Goal: Task Accomplishment & Management: Manage account settings

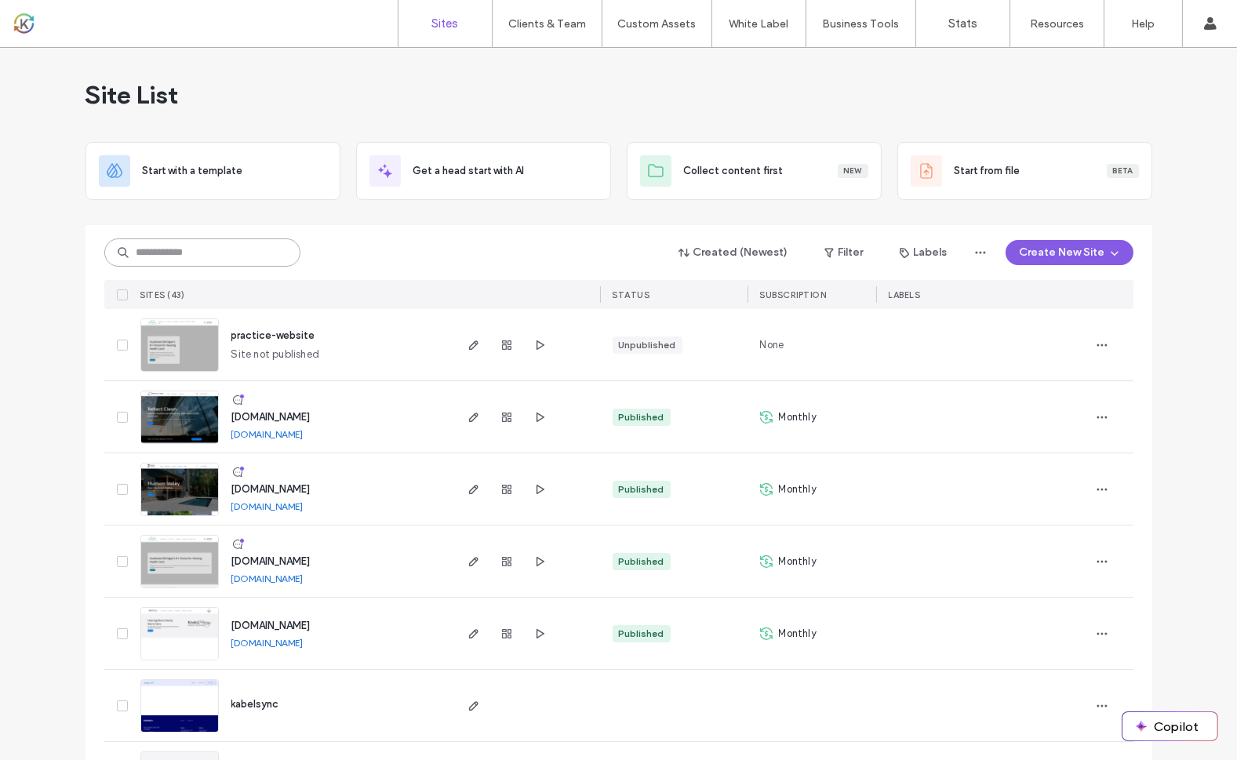
drag, startPoint x: 0, startPoint y: 0, endPoint x: 211, endPoint y: 248, distance: 325.5
click at [211, 248] on input at bounding box center [202, 252] width 196 height 28
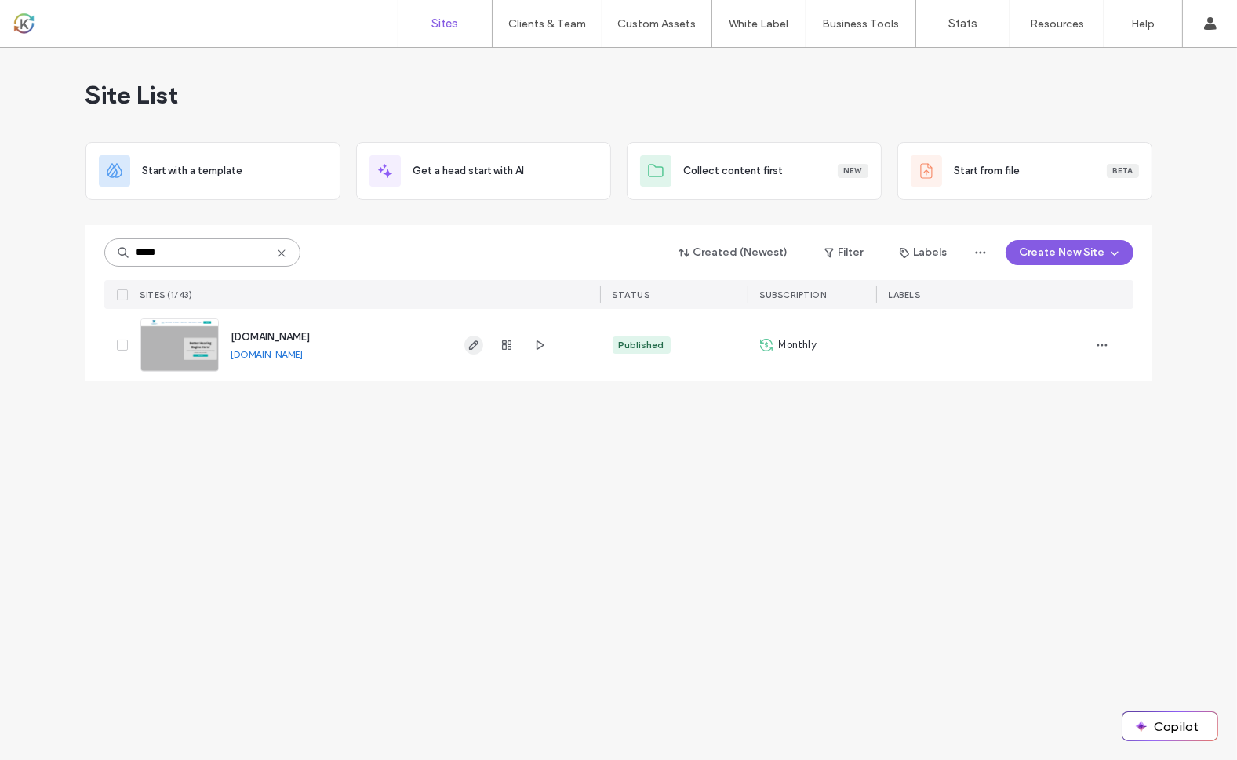
type input "*****"
click at [471, 344] on icon "button" at bounding box center [473, 345] width 13 height 13
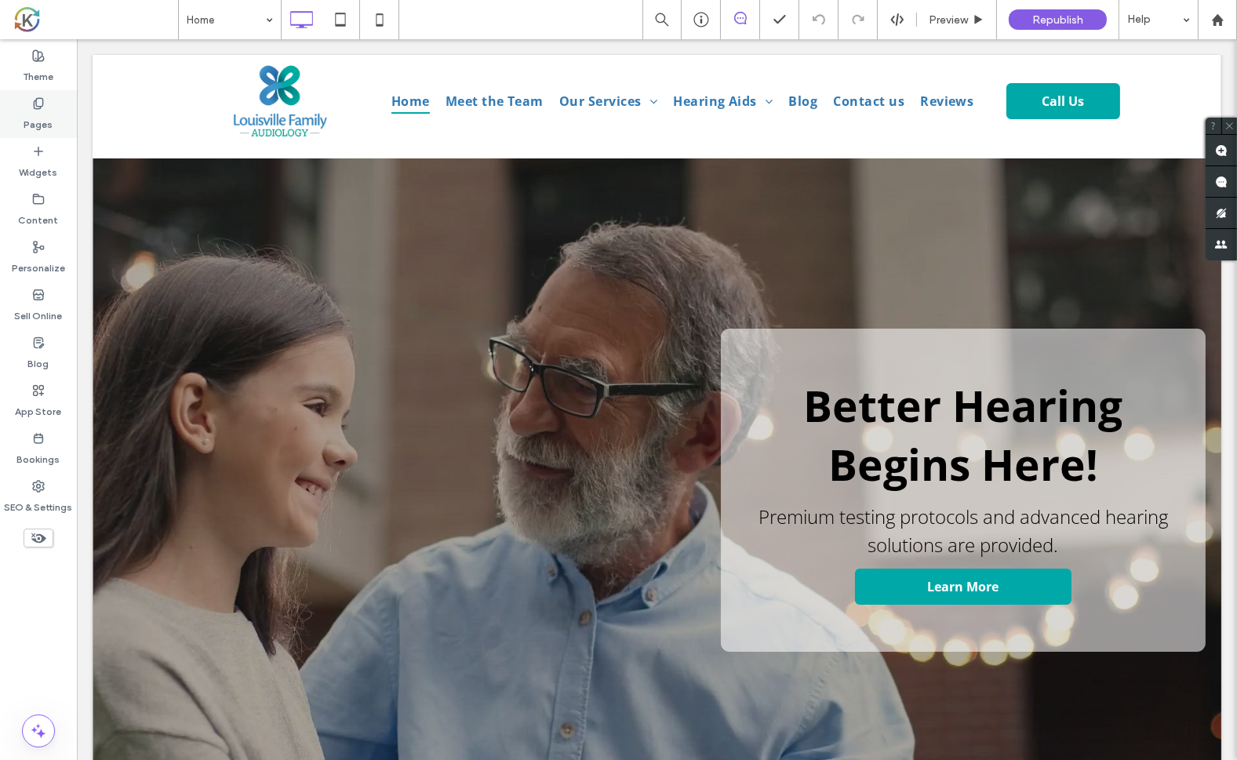
click at [35, 119] on label "Pages" at bounding box center [38, 121] width 29 height 22
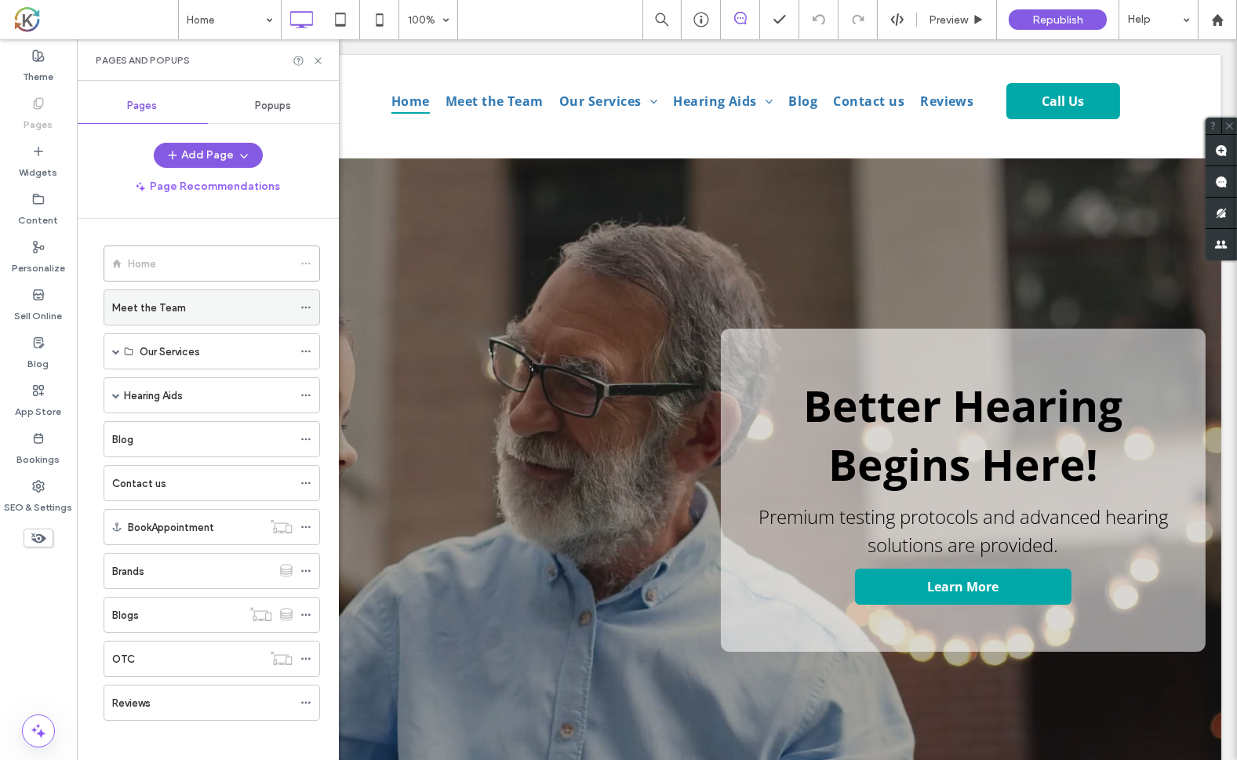
click at [173, 315] on div "Meet the Team" at bounding box center [202, 307] width 180 height 35
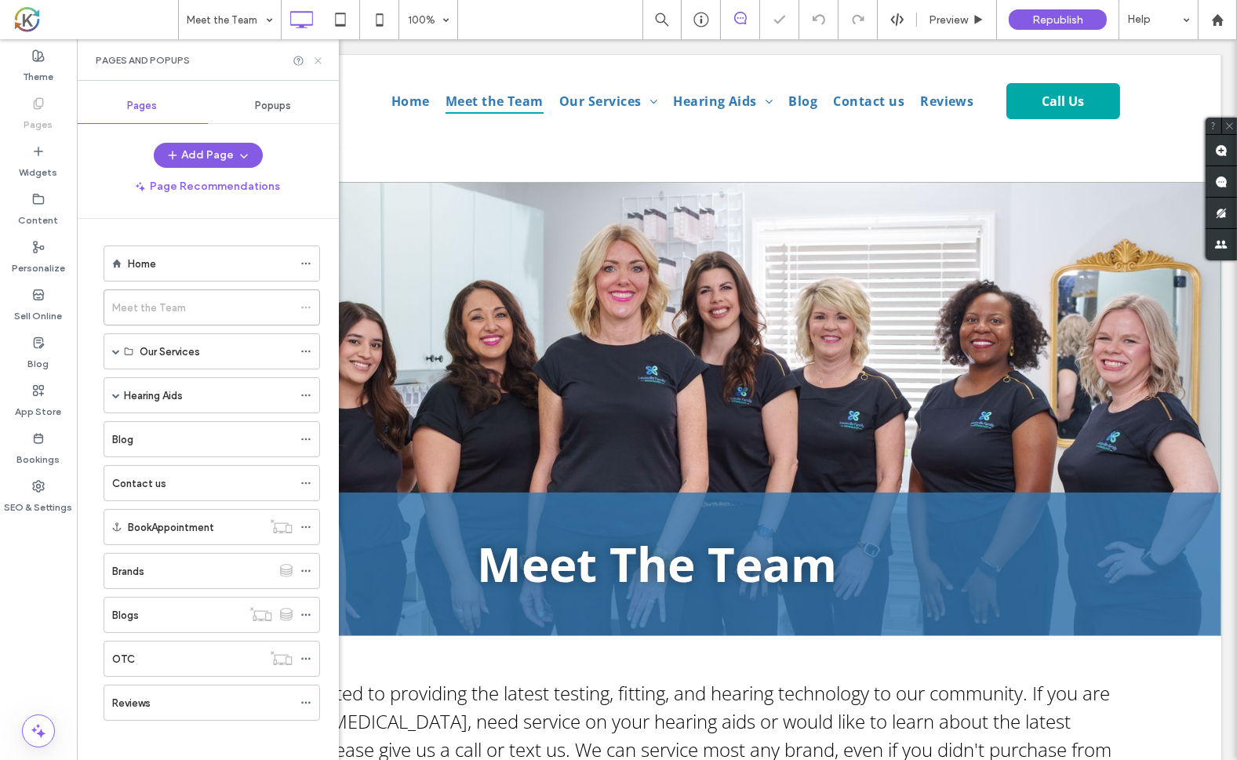
click at [318, 56] on icon at bounding box center [318, 61] width 12 height 12
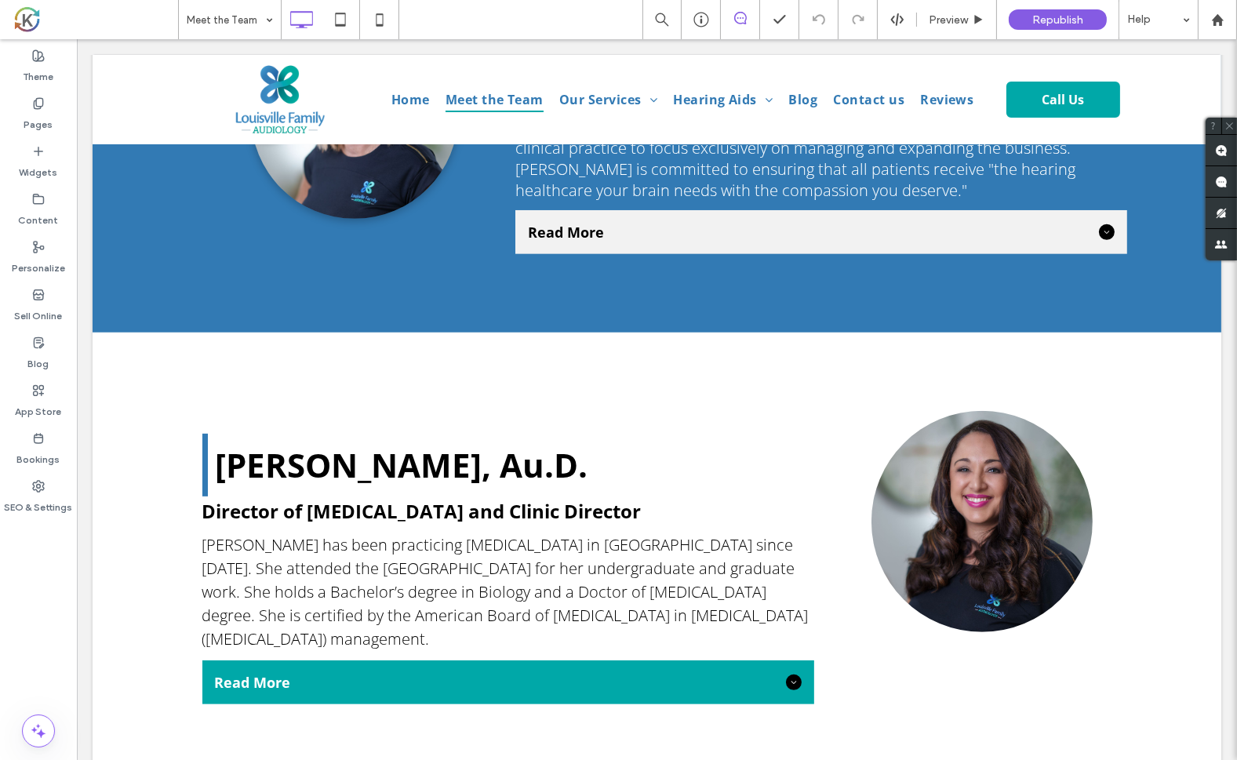
scroll to position [1078, 0]
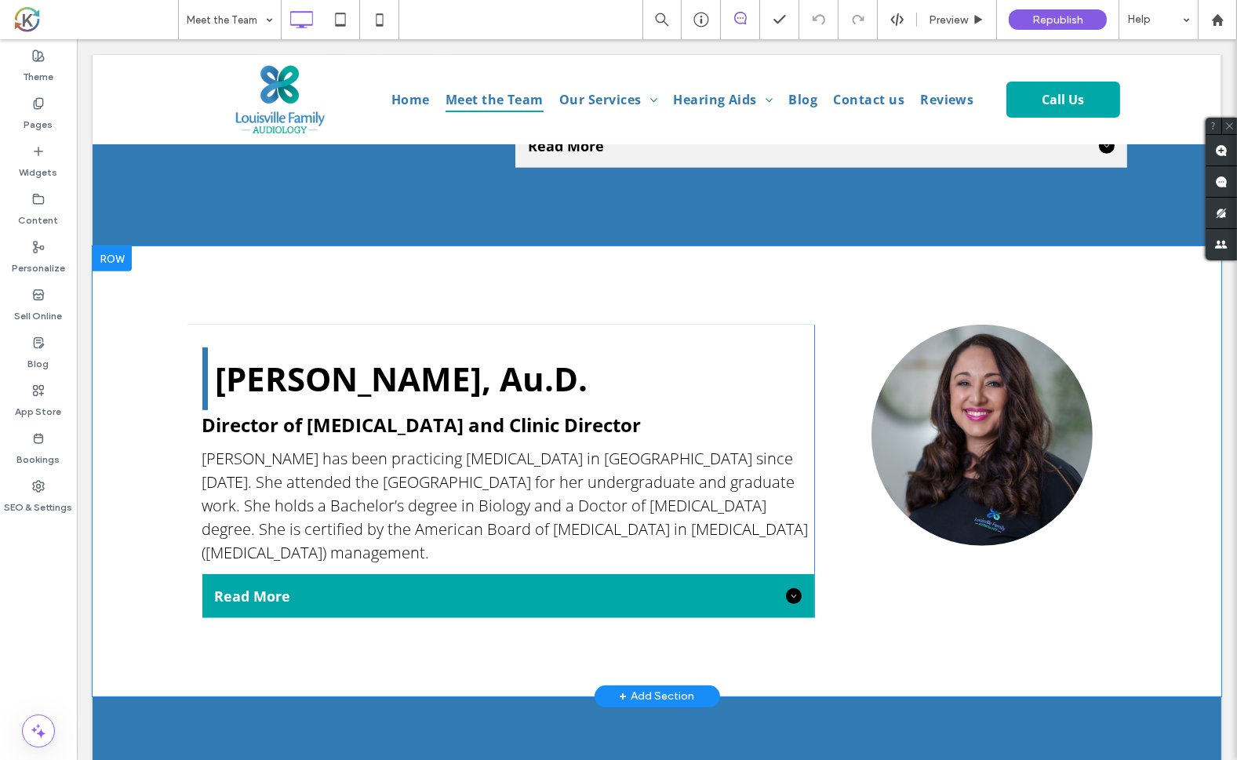
click at [137, 323] on div "Laureen Reimer, Au.D. Director of Audiology and Clinic Director Dr. Reimer has …" at bounding box center [656, 471] width 1129 height 450
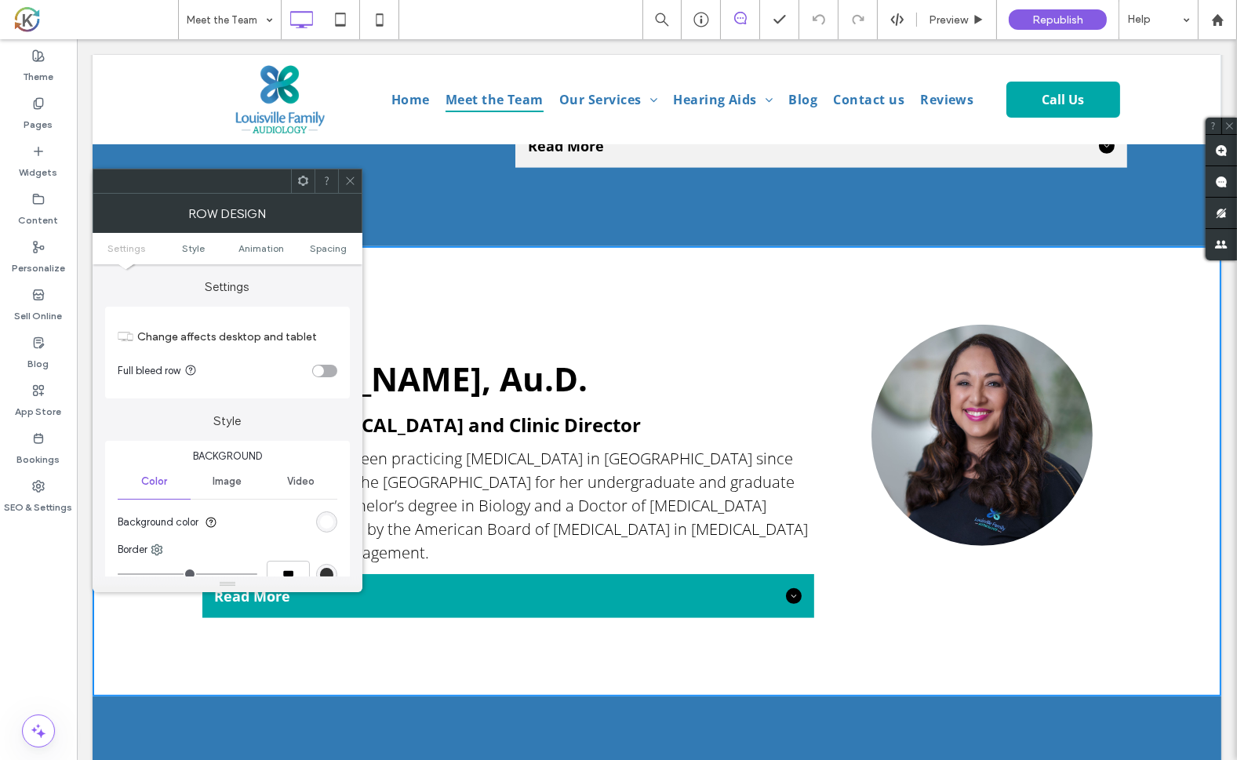
click at [1111, 307] on div "Laureen Reimer, Au.D. Director of Audiology and Clinic Director Dr. Reimer has …" at bounding box center [656, 471] width 1129 height 450
click at [349, 182] on icon at bounding box center [350, 181] width 12 height 12
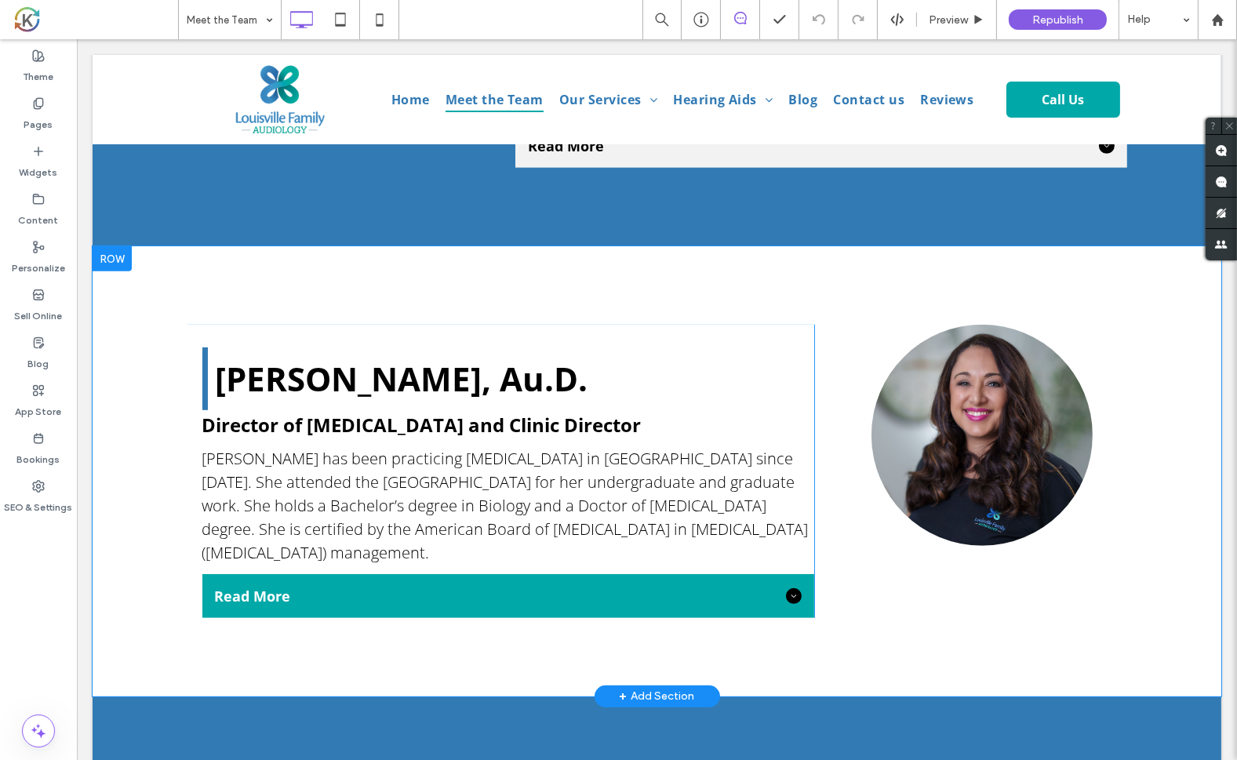
click at [235, 278] on div "Laureen Reimer, Au.D. Director of Audiology and Clinic Director Dr. Reimer has …" at bounding box center [656, 471] width 1129 height 450
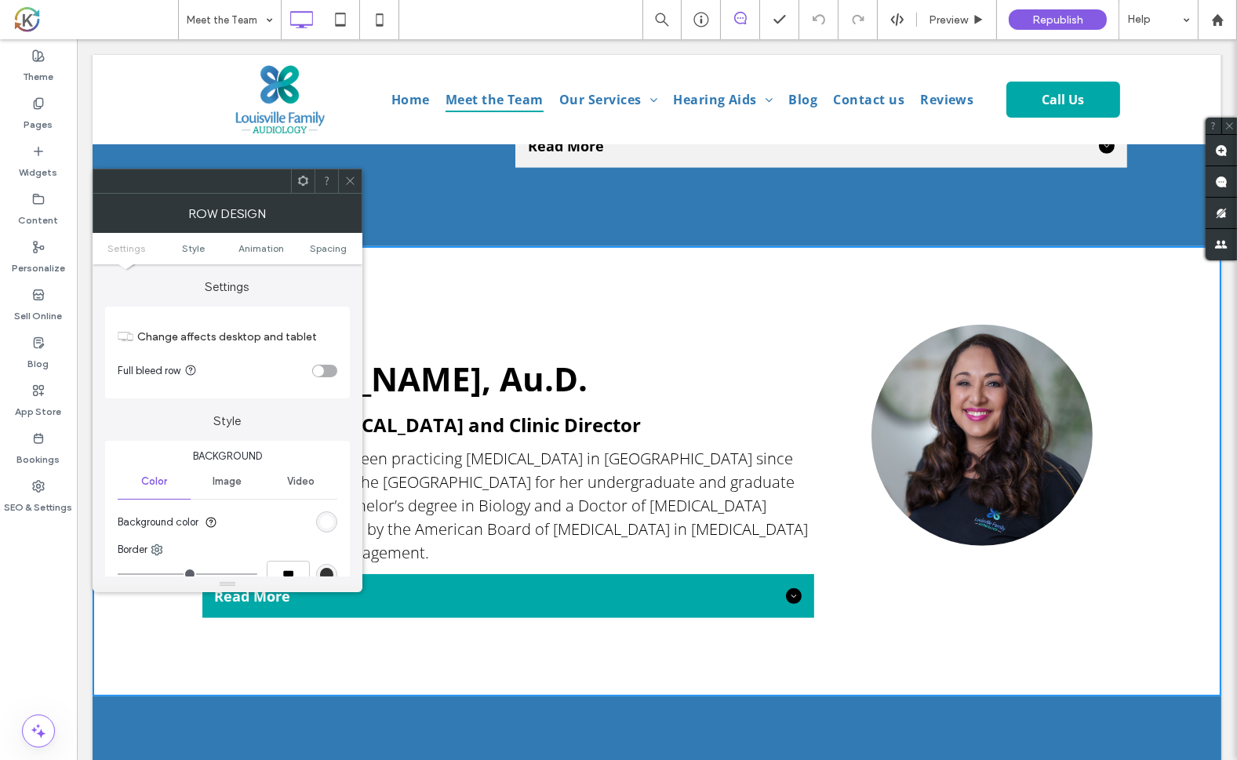
click at [303, 183] on icon at bounding box center [303, 181] width 12 height 12
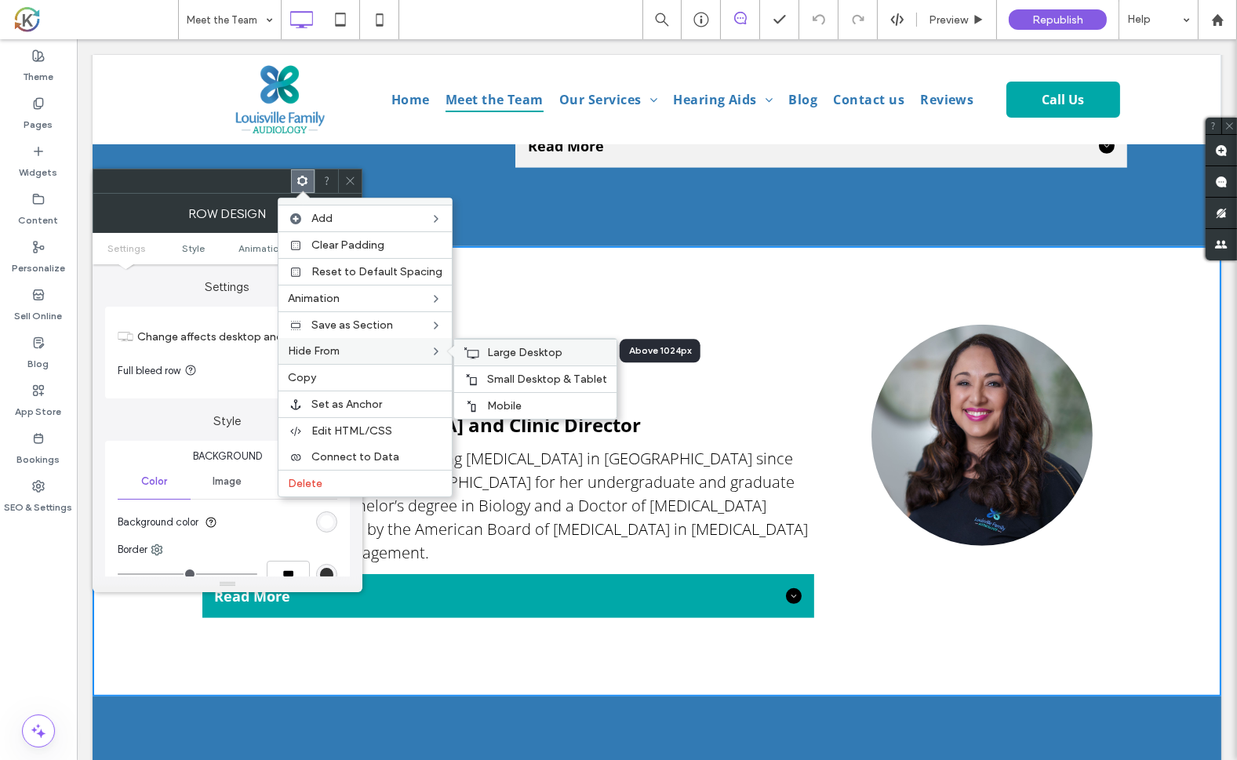
click at [474, 348] on icon at bounding box center [472, 353] width 16 height 13
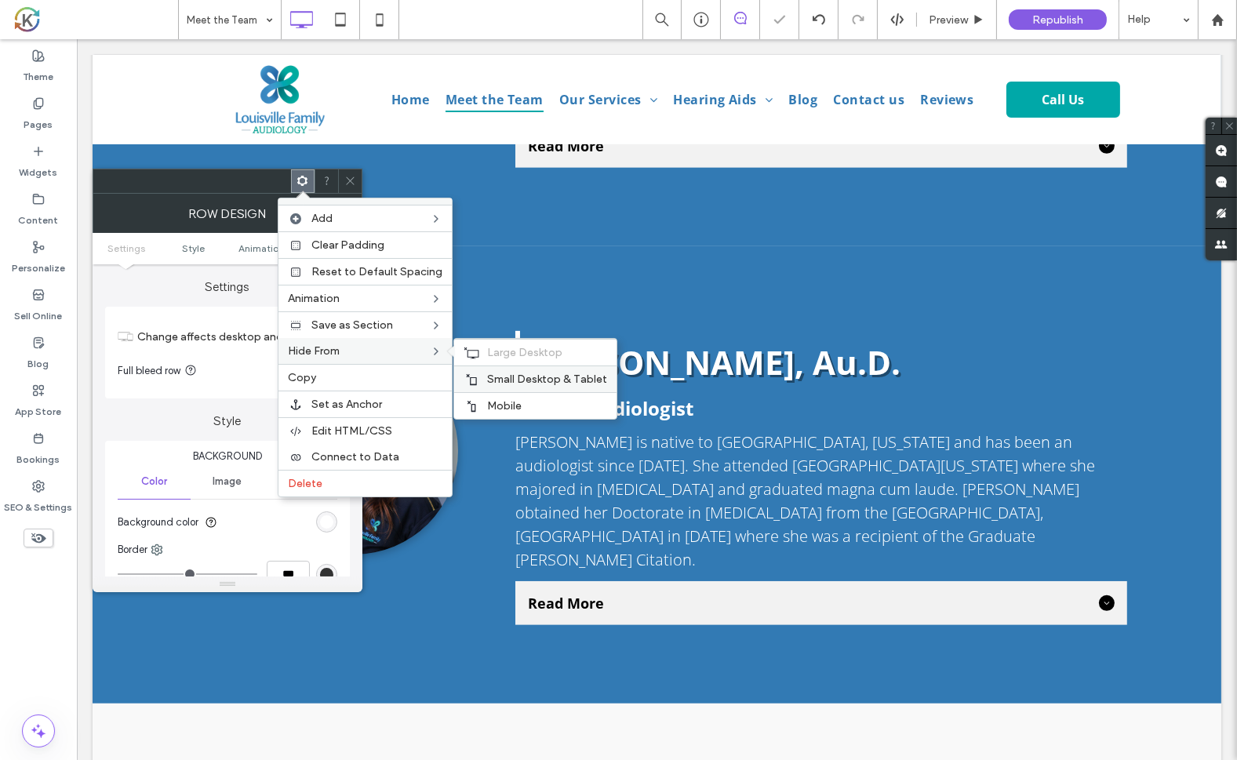
click at [475, 378] on div "Small Desktop & Tablet" at bounding box center [535, 379] width 162 height 27
click at [487, 399] on span "Mobile" at bounding box center [504, 405] width 35 height 13
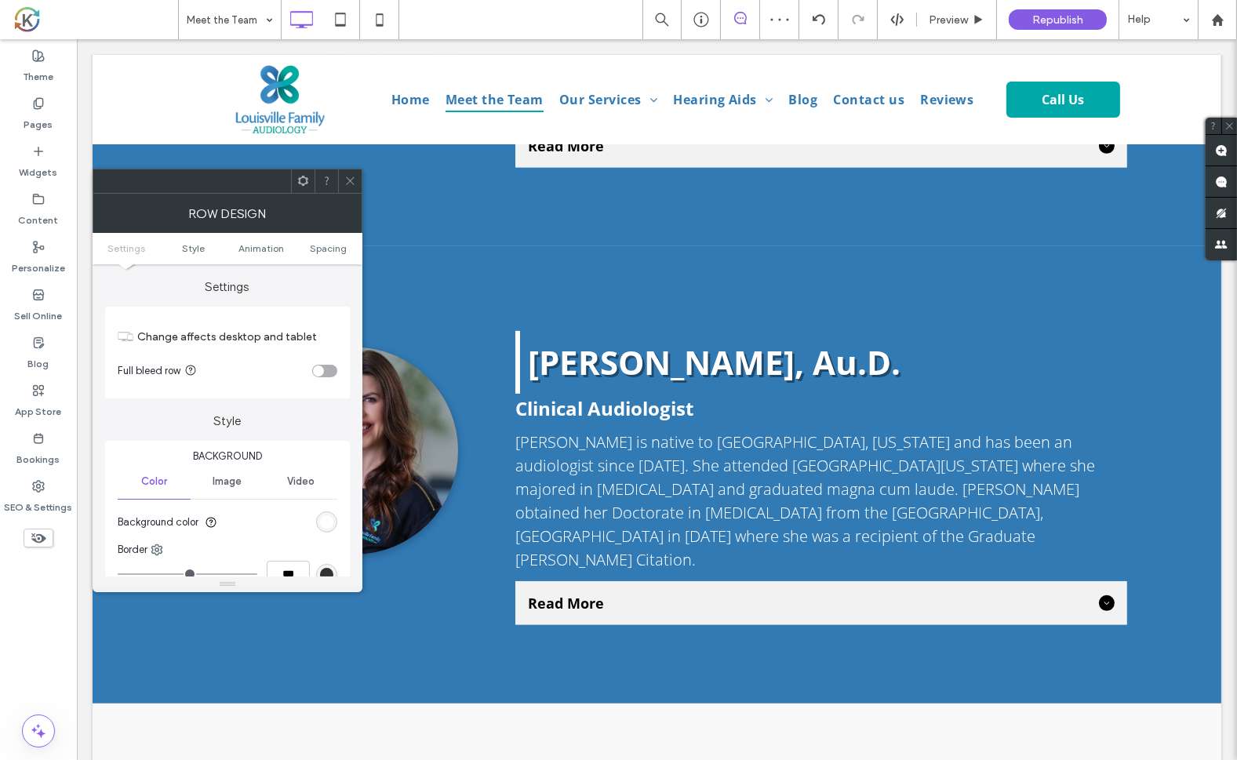
click at [346, 173] on span at bounding box center [350, 181] width 12 height 24
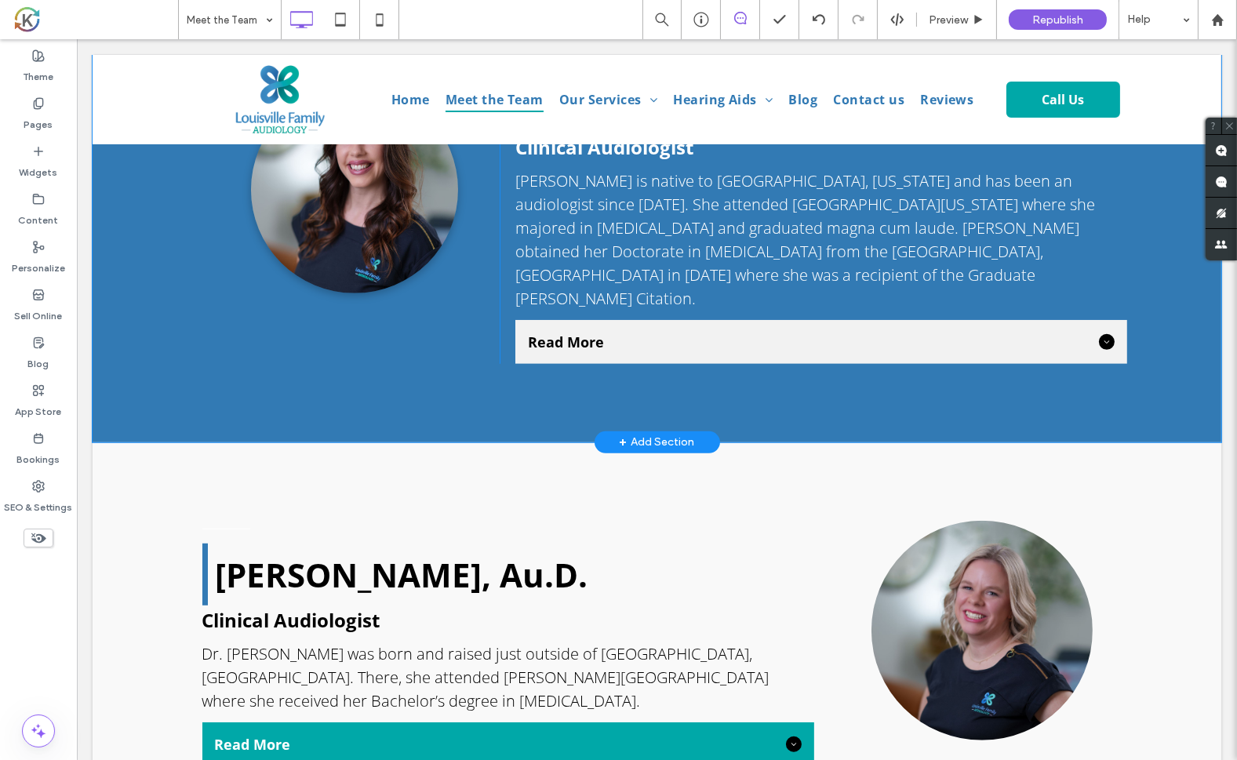
scroll to position [1340, 0]
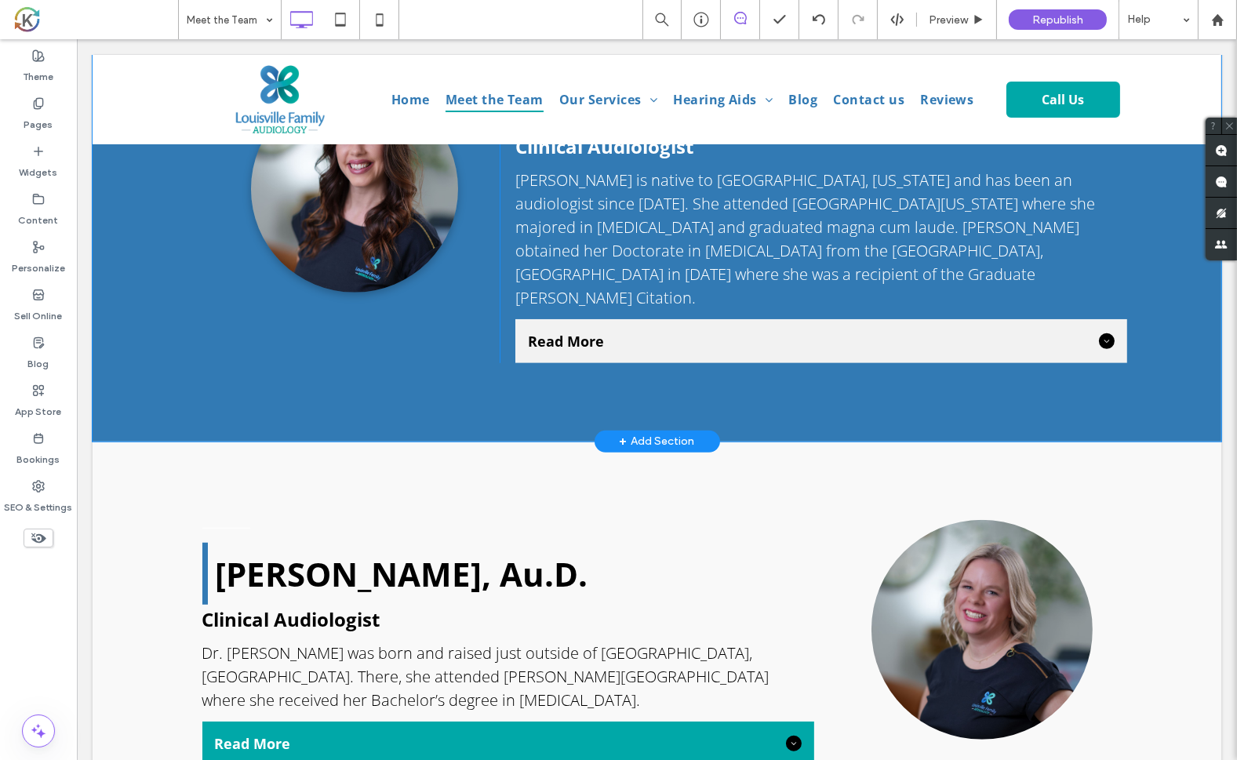
click at [206, 355] on div "Click To Paste Aynsley Holzen, Au.D. Clinical Audiologist Dr. Aynsley Holzen is…" at bounding box center [656, 212] width 1129 height 457
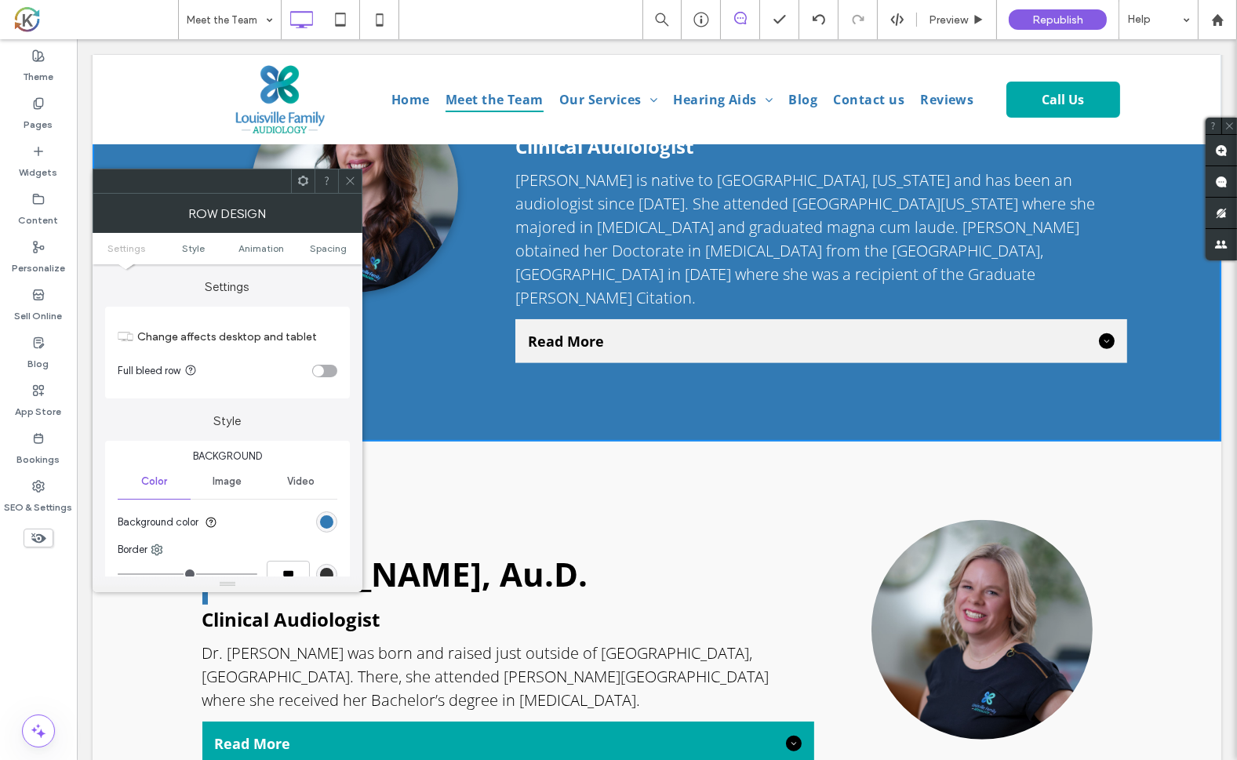
click at [452, 453] on div "Katie Martin, Au.D. Clinical Audiologist Dr. Katie Martin was born and raised j…" at bounding box center [656, 643] width 1129 height 403
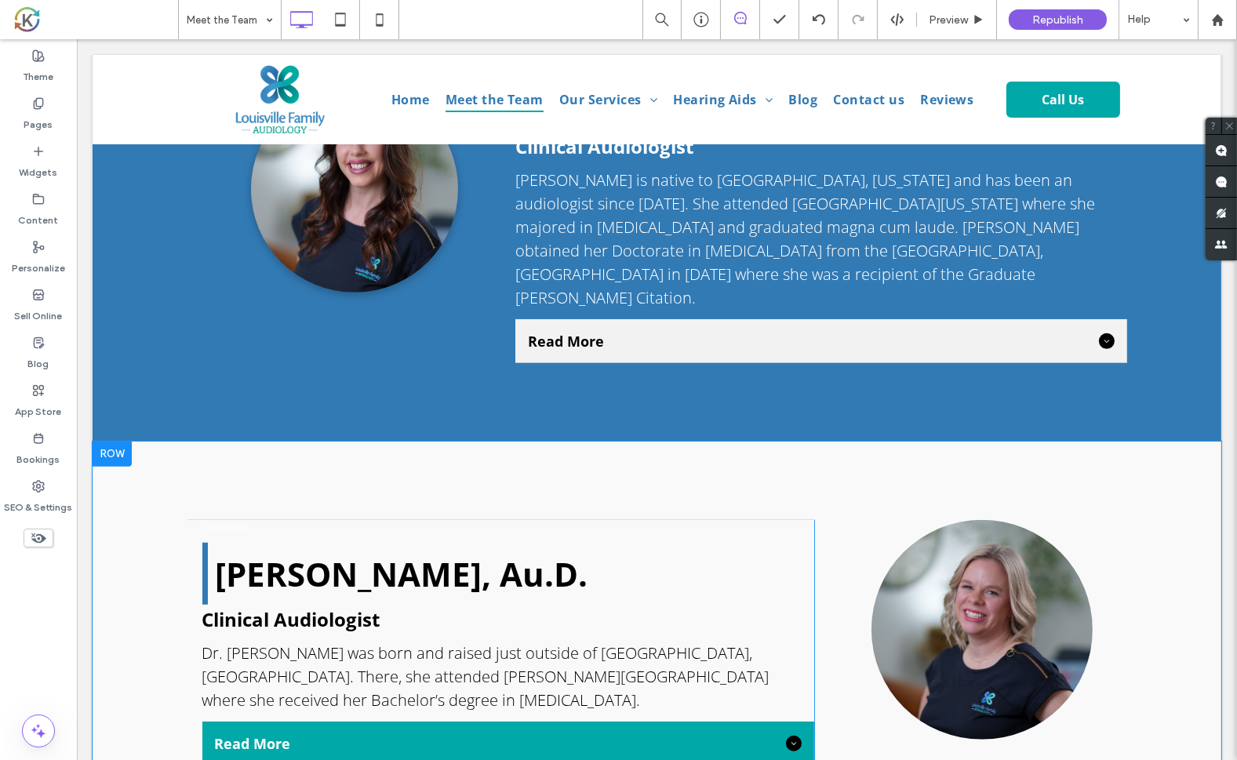
click at [452, 453] on div "Katie Martin, Au.D. Clinical Audiologist Dr. Katie Martin was born and raised j…" at bounding box center [656, 643] width 1129 height 403
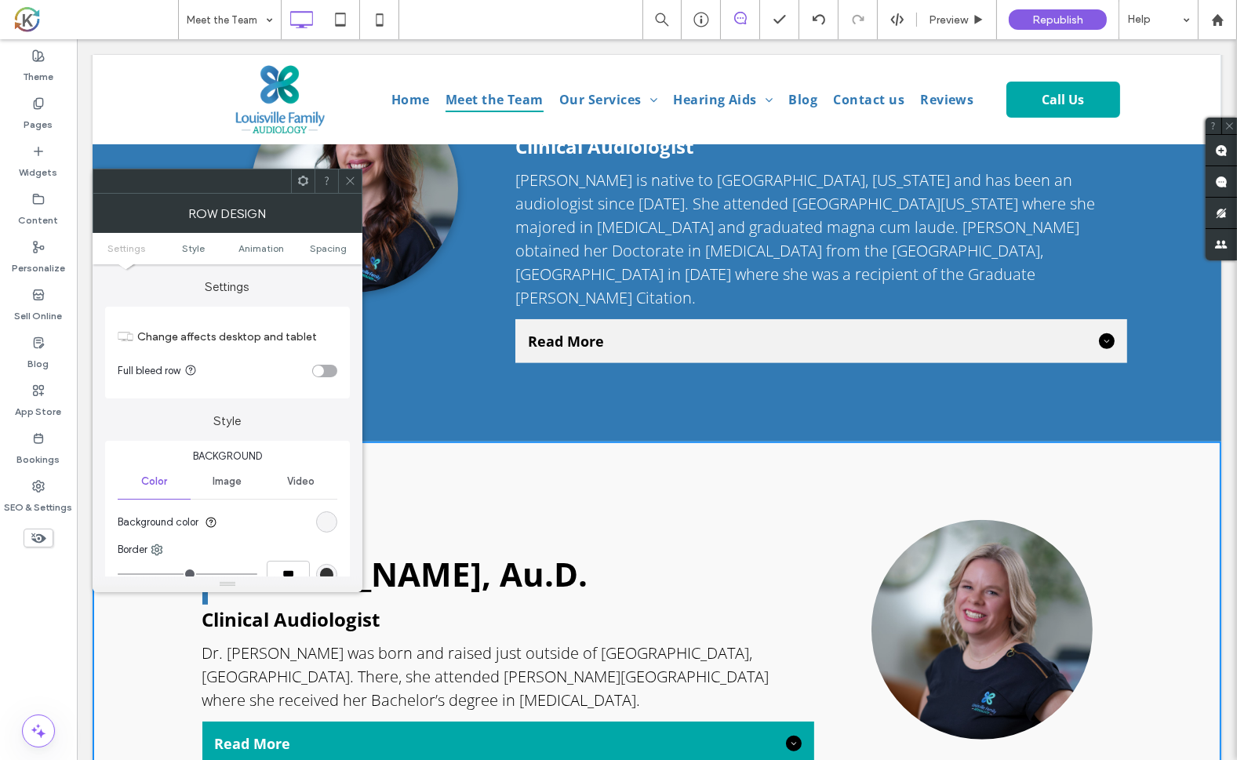
click at [330, 522] on div "rgba(244, 244, 244, 0.5)" at bounding box center [326, 521] width 13 height 13
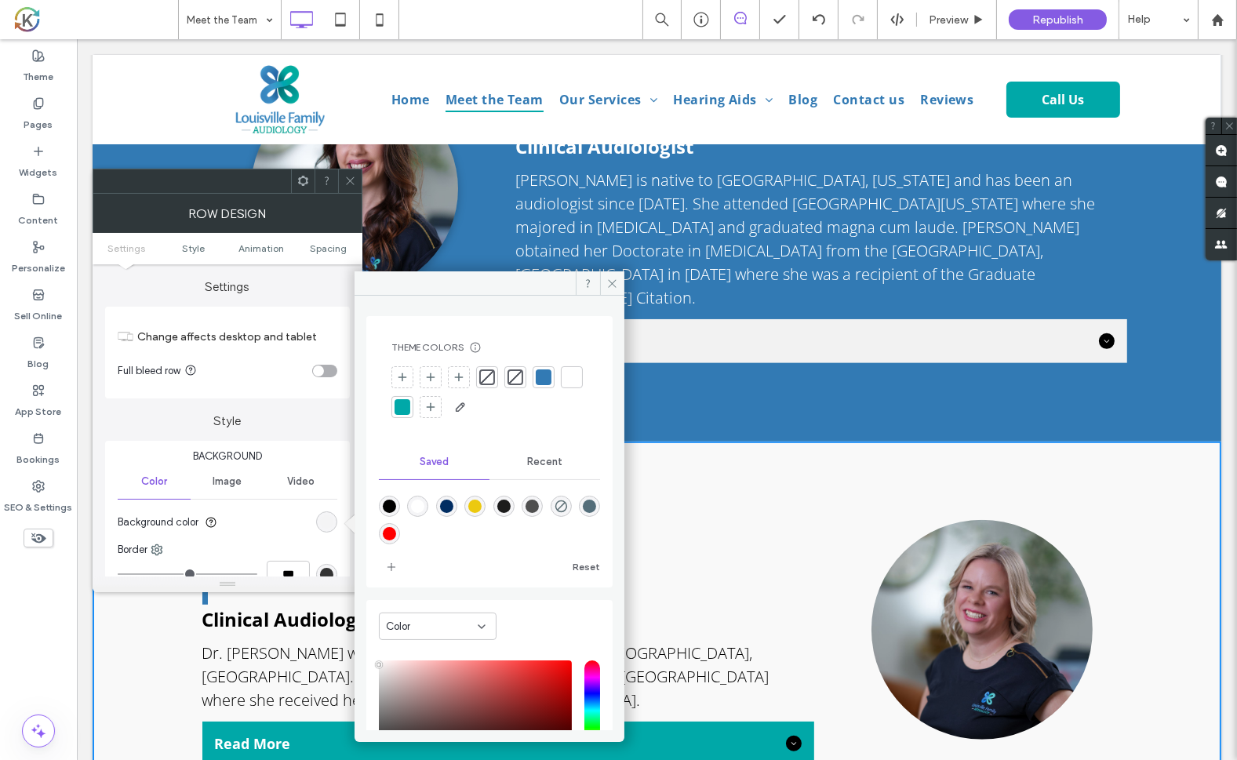
click at [547, 376] on div at bounding box center [544, 377] width 16 height 16
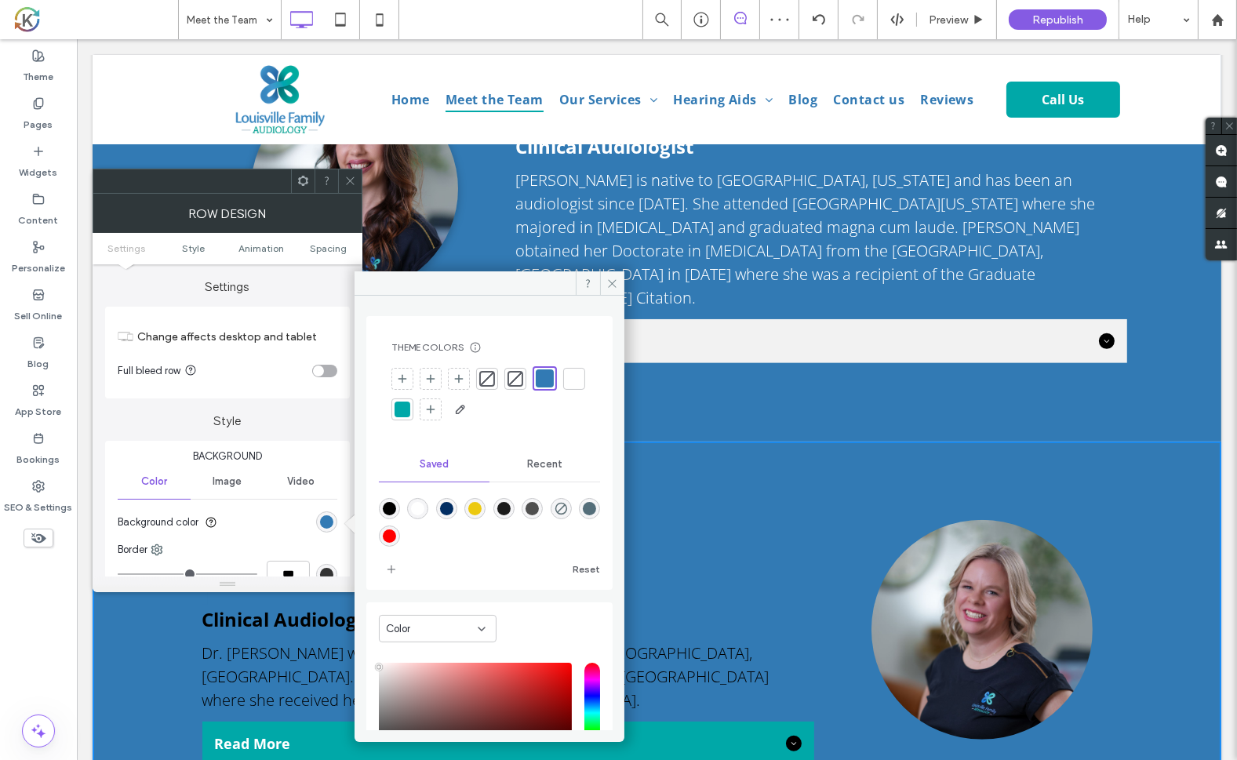
click at [684, 391] on div "Click To Paste Aynsley Holzen, Au.D. Clinical Audiologist Dr. Aynsley Holzen is…" at bounding box center [656, 212] width 1129 height 457
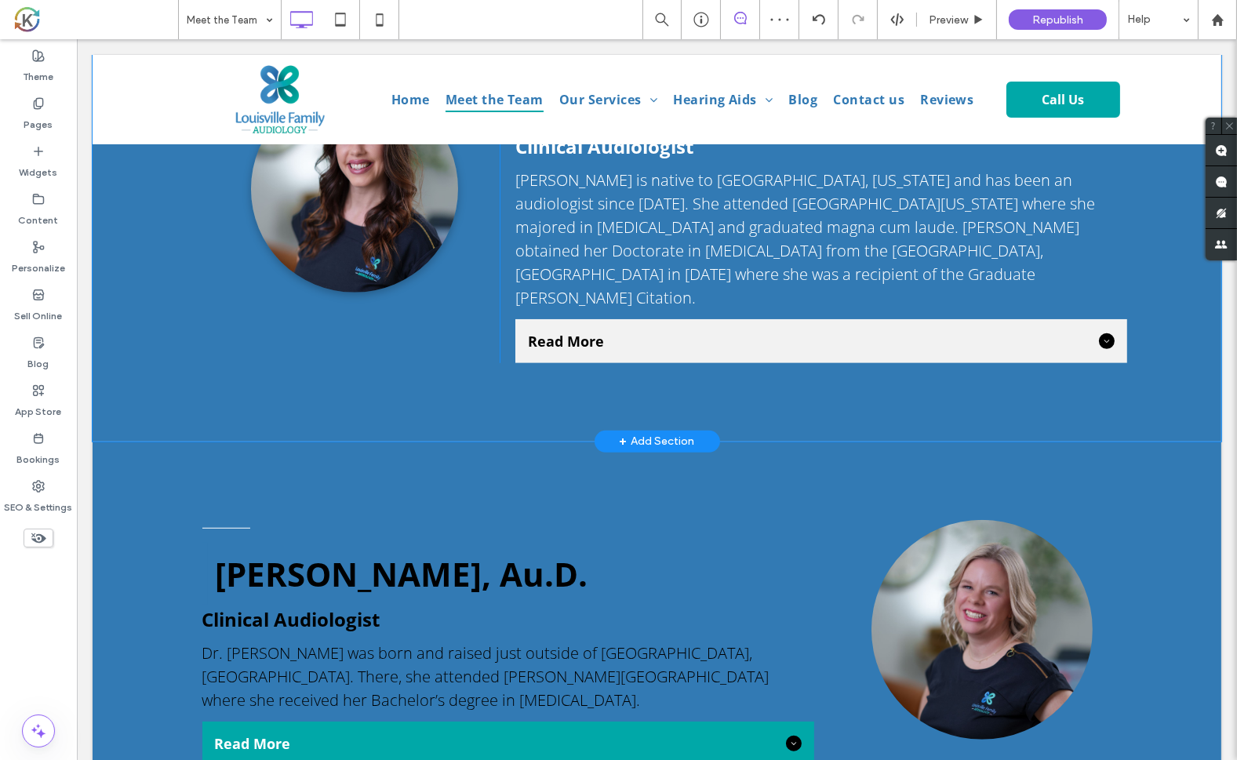
click at [684, 391] on div "Click To Paste Aynsley Holzen, Au.D. Clinical Audiologist Dr. Aynsley Holzen is…" at bounding box center [656, 212] width 1129 height 457
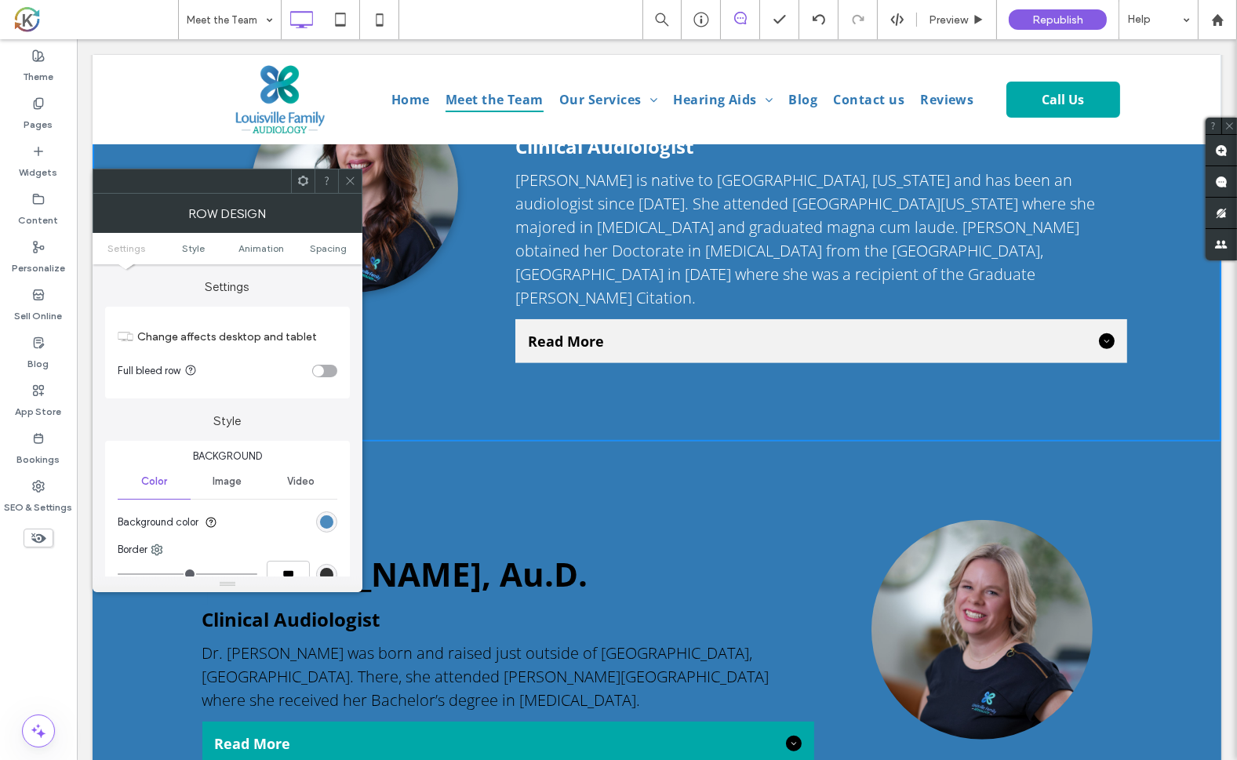
click at [329, 519] on div "rgb(50, 122, 180)" at bounding box center [326, 521] width 13 height 13
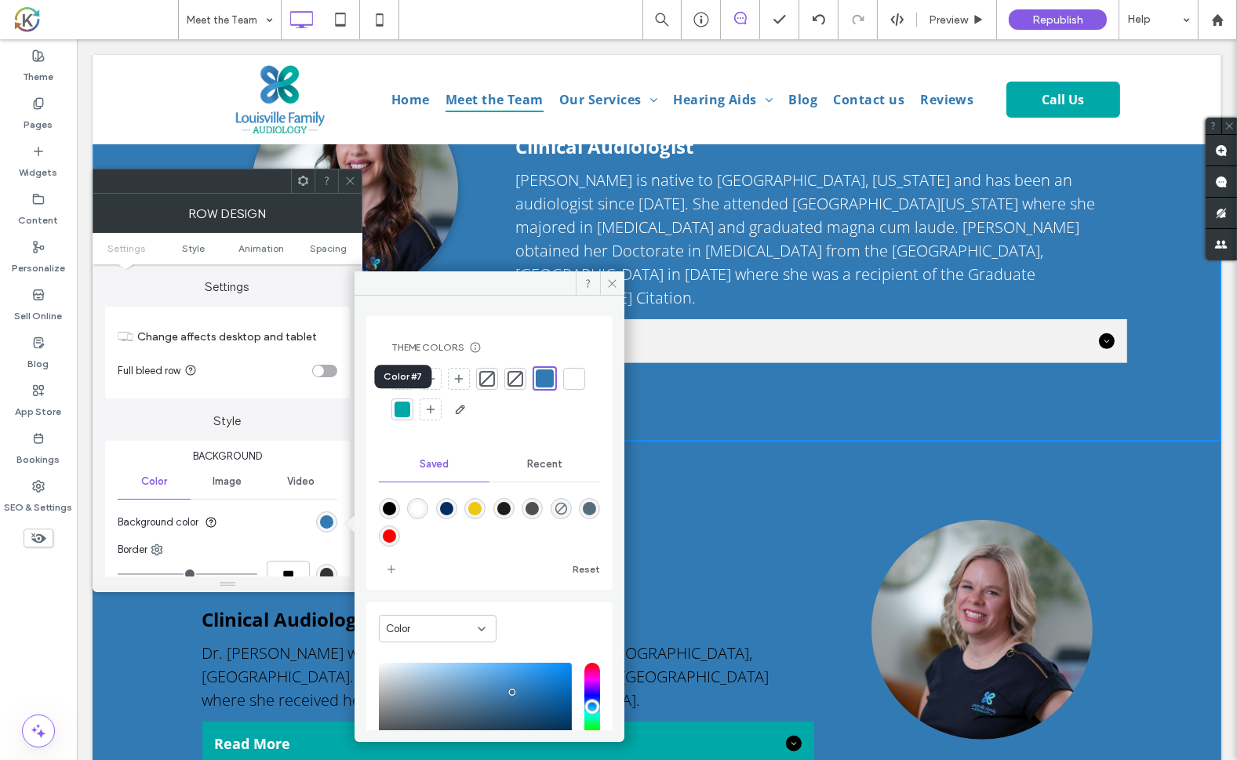
click at [566, 387] on div at bounding box center [574, 379] width 16 height 16
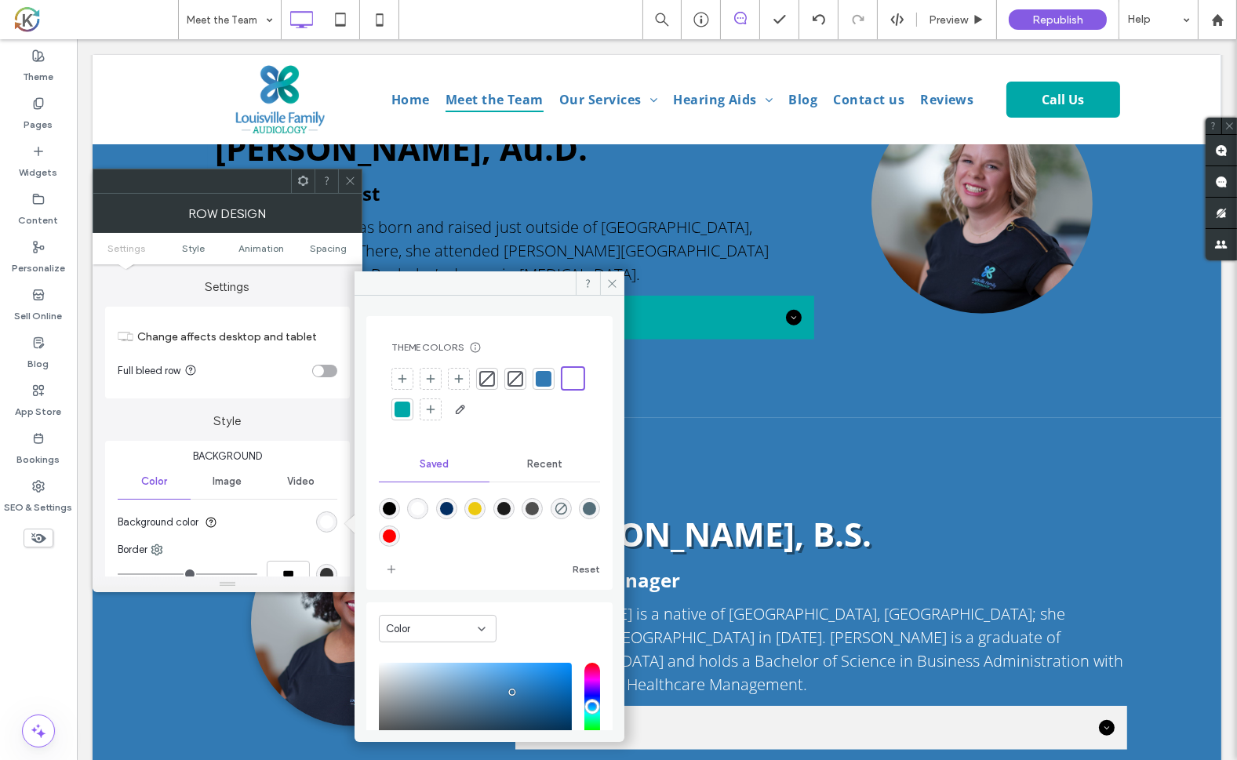
scroll to position [1780, 0]
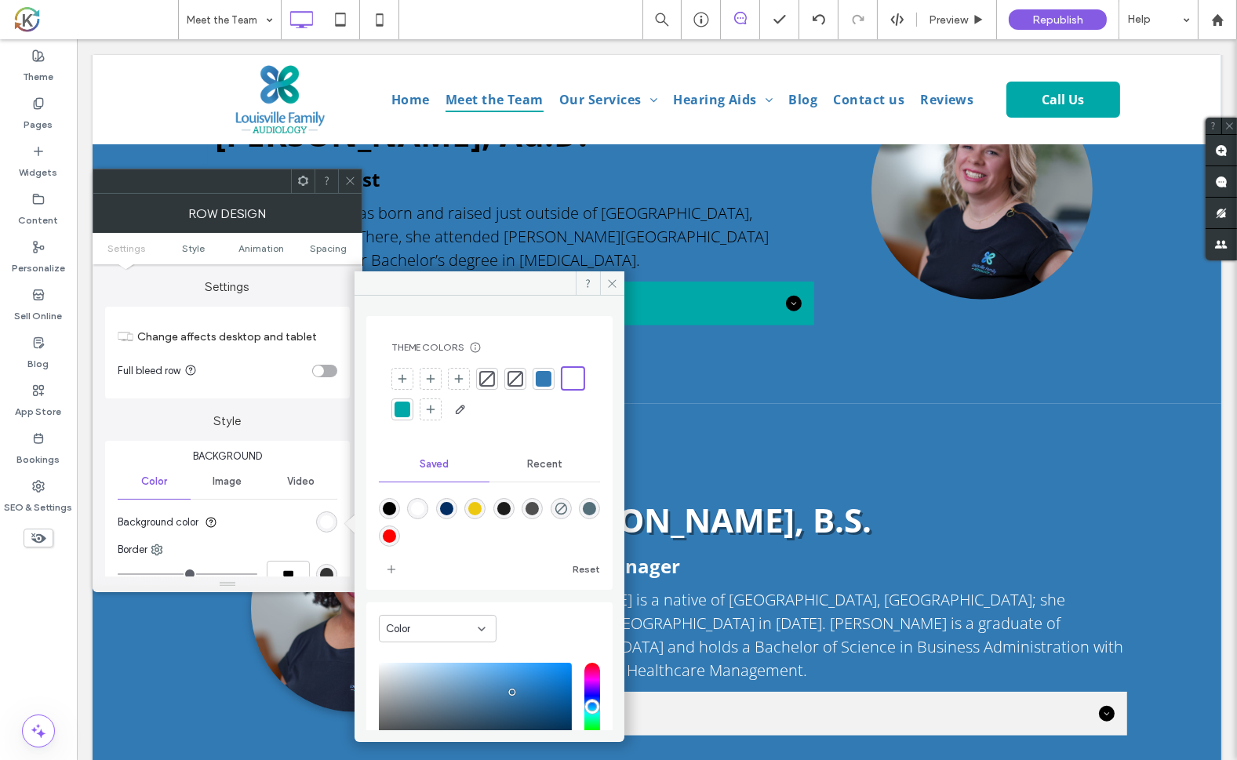
click at [1078, 490] on h2 "Olivia Wright, B.S." at bounding box center [826, 520] width 599 height 60
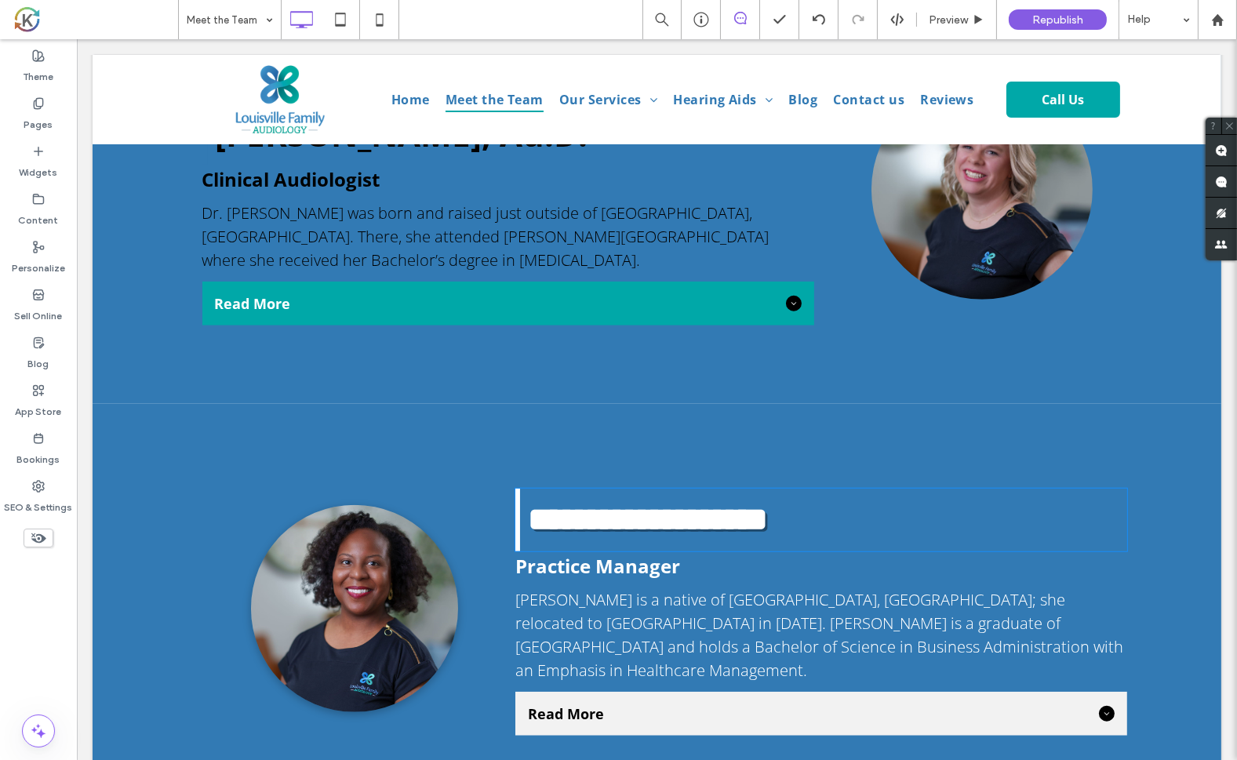
type input "*********"
type input "**"
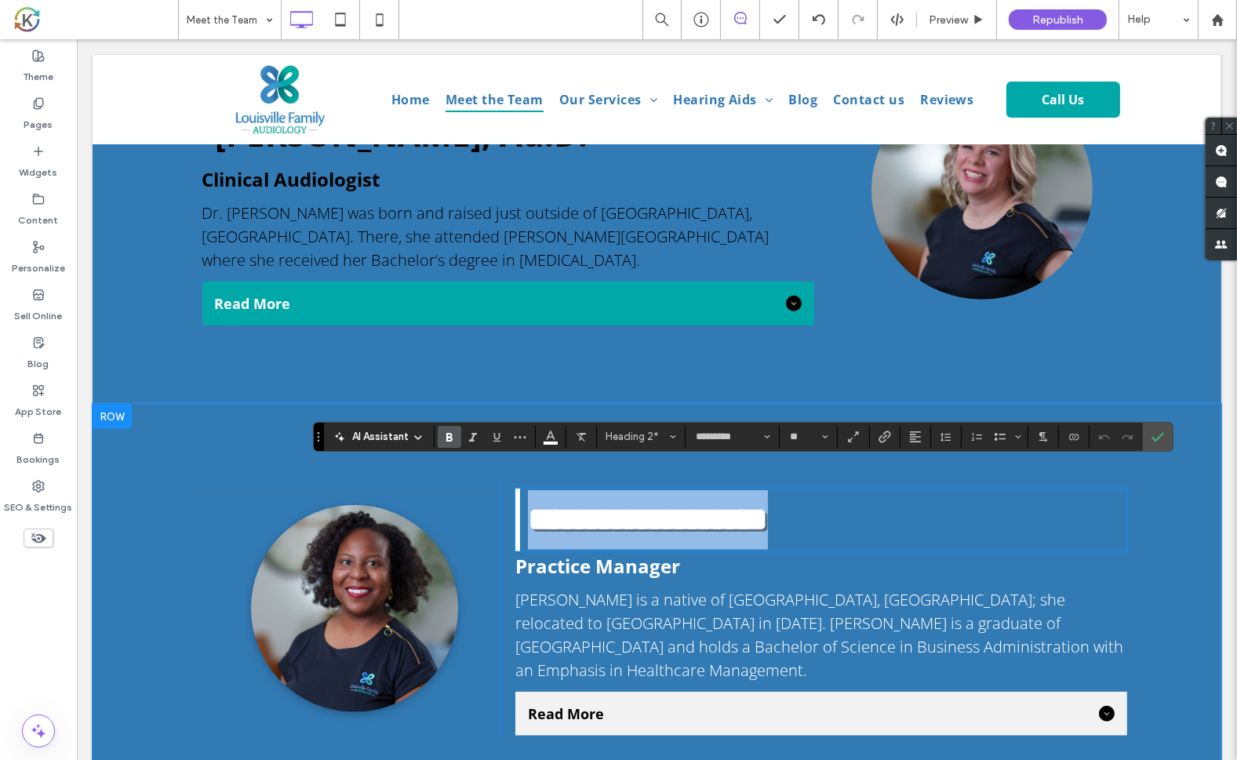
click at [191, 482] on div "Click To Paste" at bounding box center [343, 608] width 314 height 253
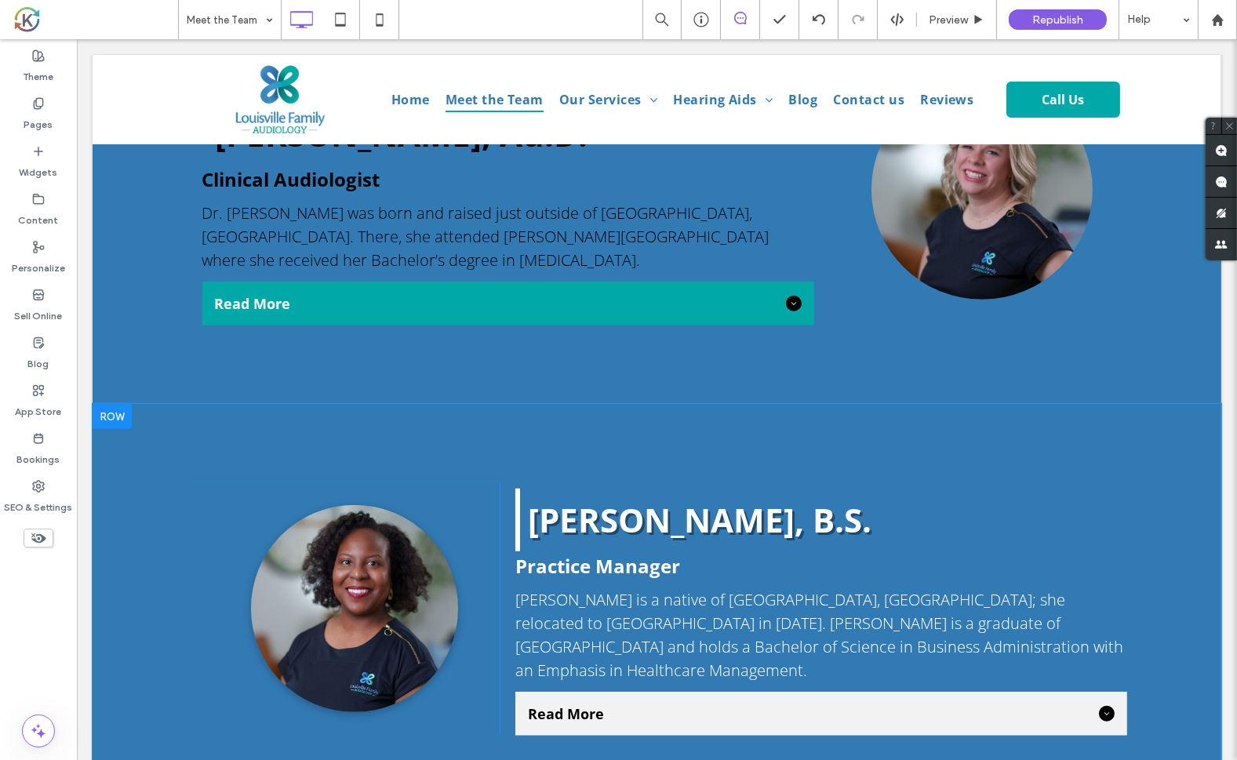
click at [207, 436] on div "Click To Paste Olivia Wright, B.S. Practice Manager Olivia is a native of Sprin…" at bounding box center [656, 609] width 1129 height 410
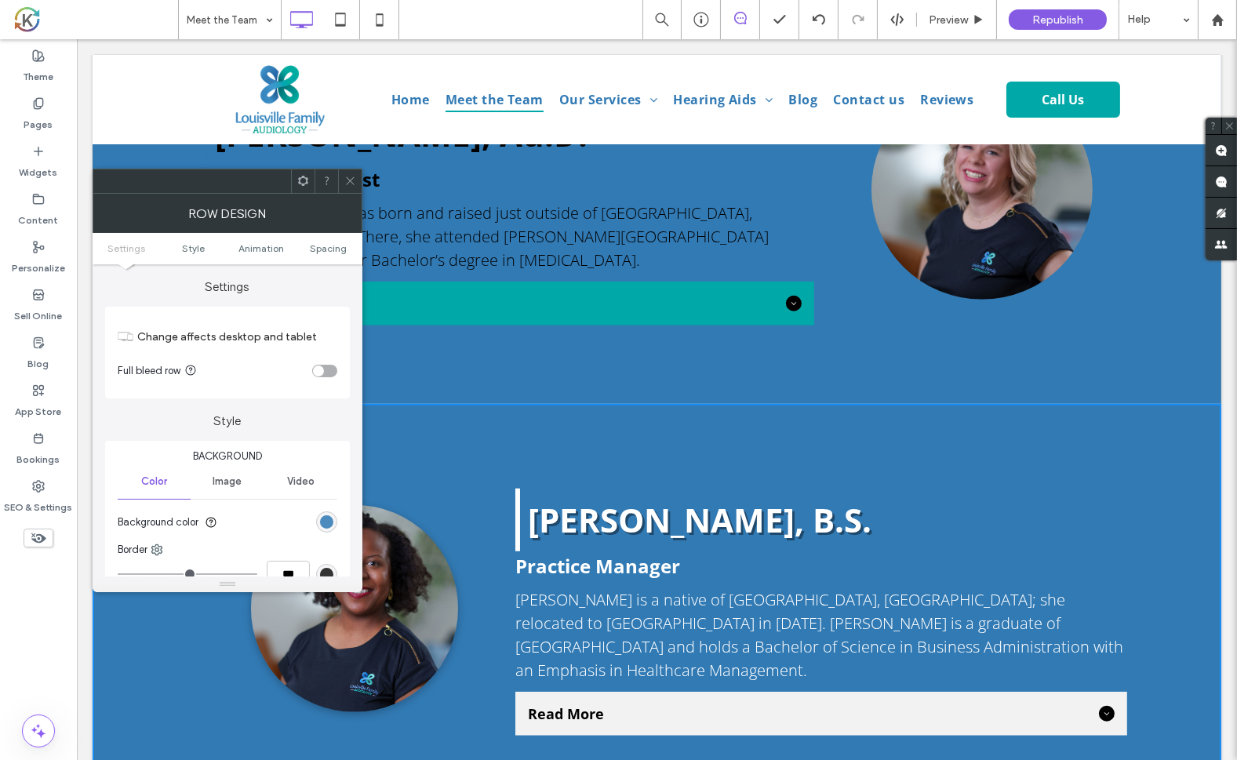
click at [323, 518] on div "rgb(50, 122, 180)" at bounding box center [326, 521] width 13 height 13
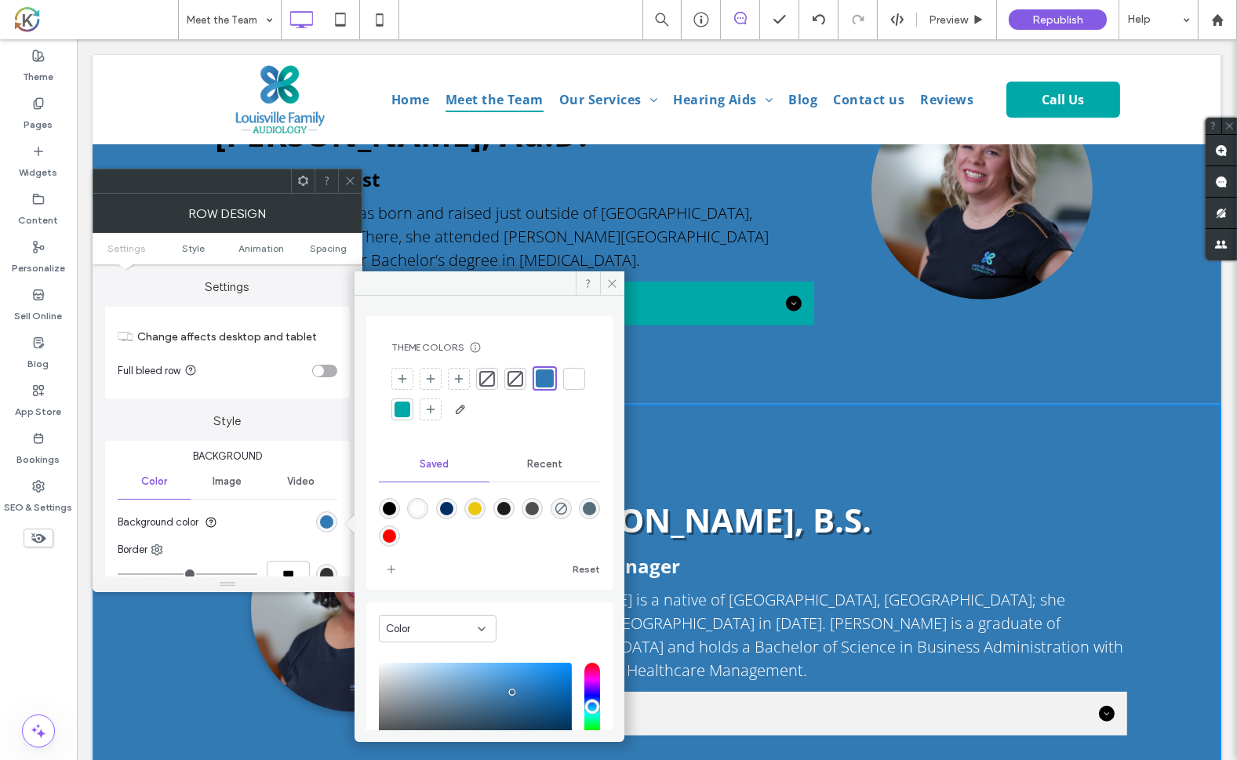
click at [566, 387] on div at bounding box center [574, 379] width 16 height 16
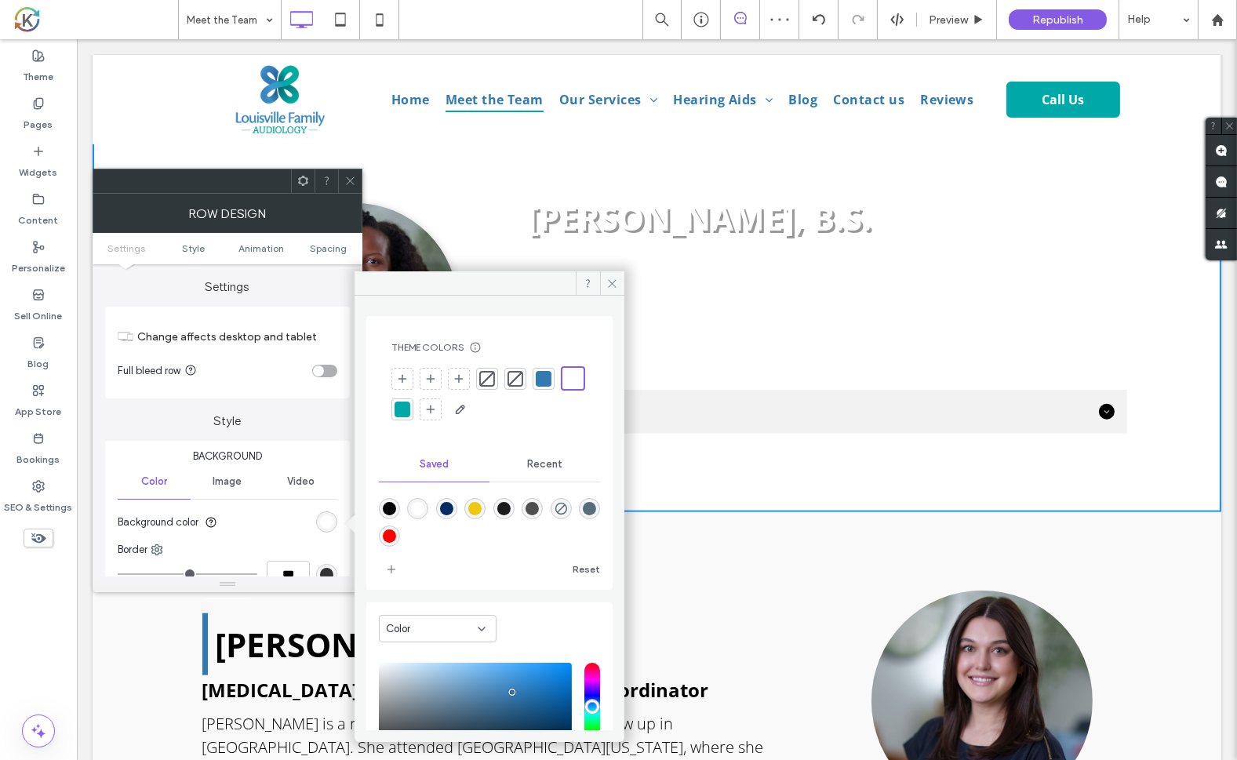
scroll to position [2116, 0]
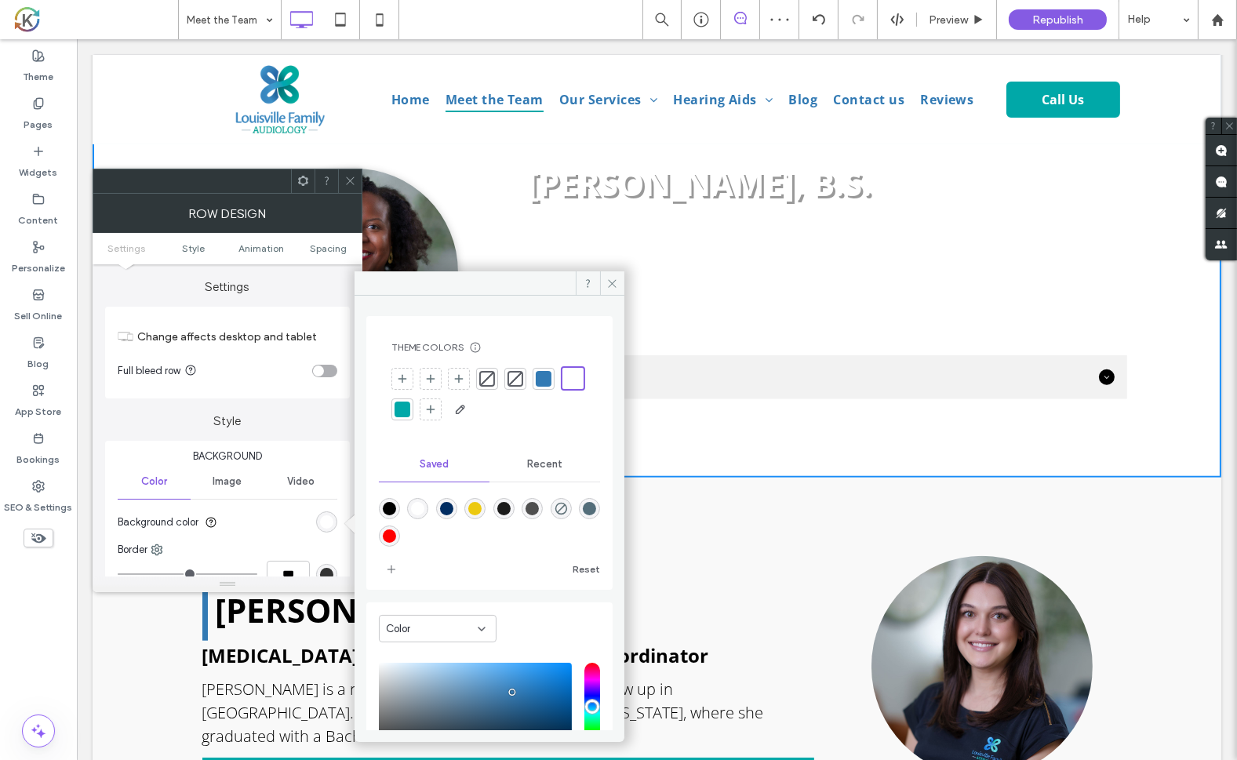
click at [1122, 486] on div "Rachel Campbell, B.A. Audiology Assistant & Patient Care Coordinator Rachel is …" at bounding box center [656, 679] width 1129 height 403
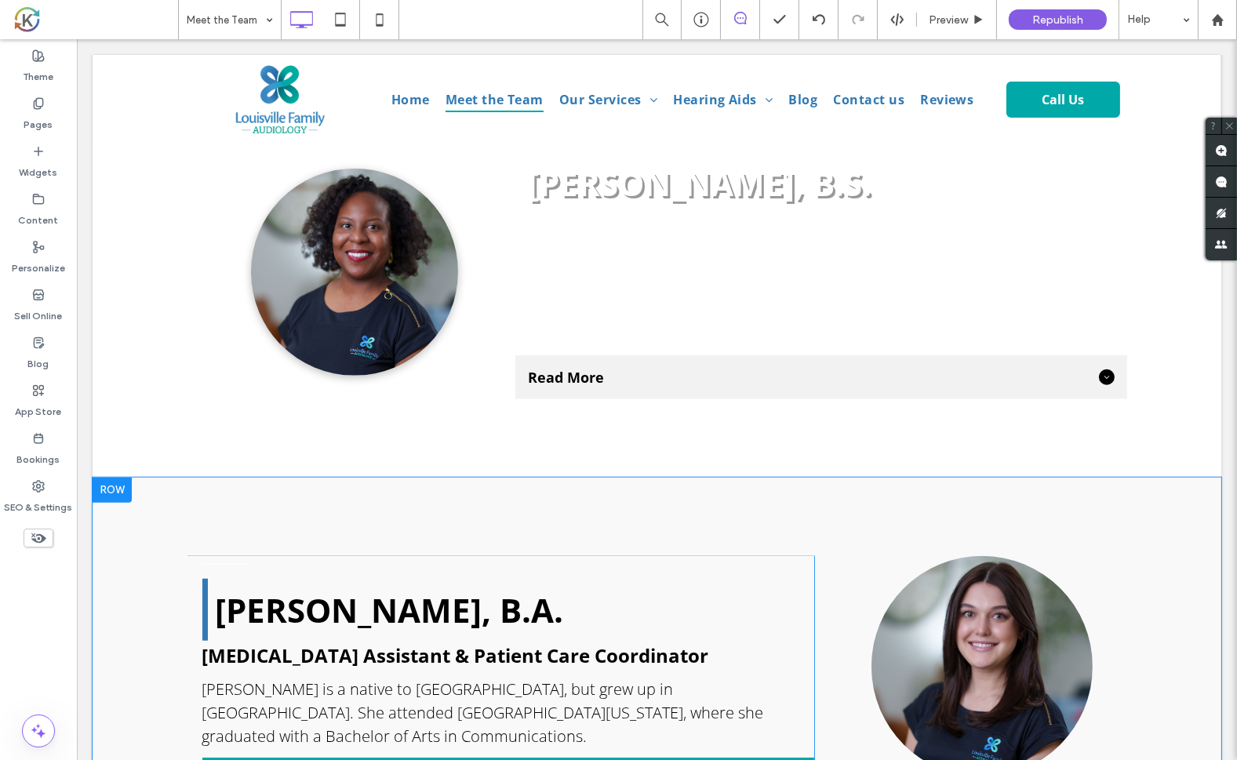
click at [161, 478] on div "Rachel Campbell, B.A. Audiology Assistant & Patient Care Coordinator Rachel is …" at bounding box center [656, 679] width 1129 height 403
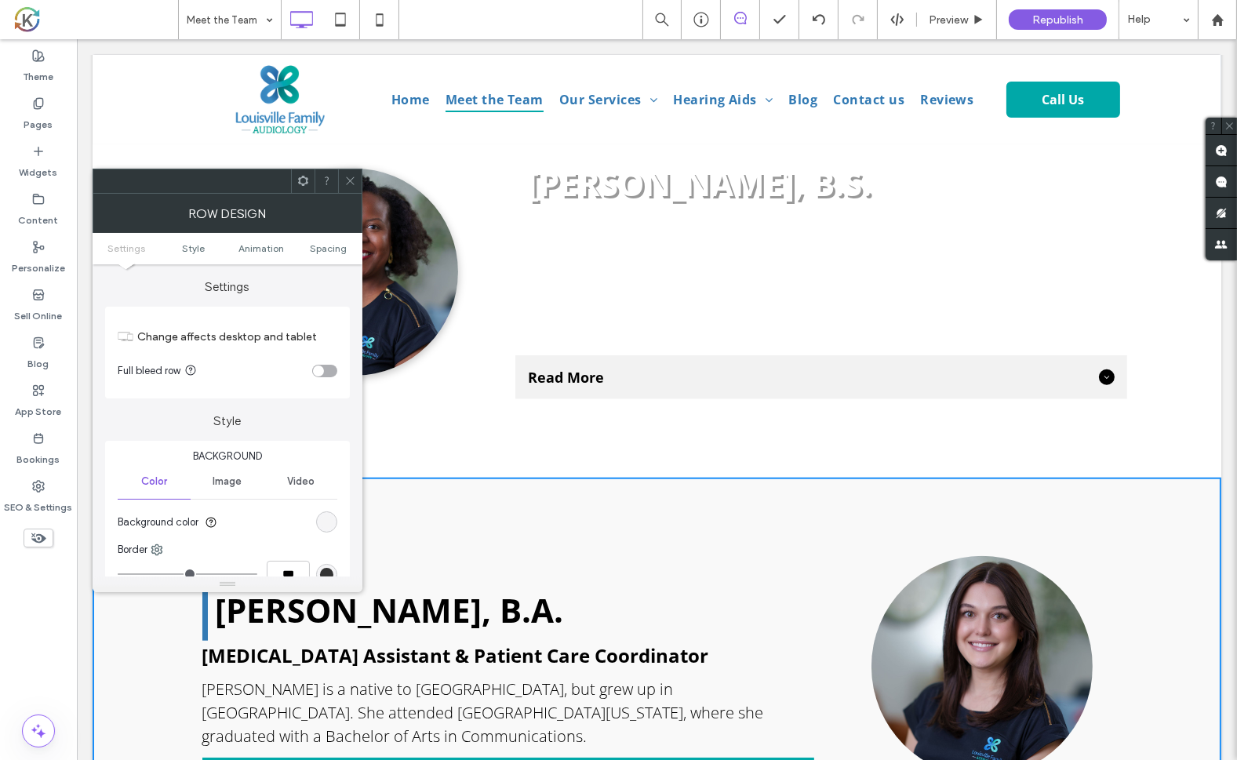
click at [325, 522] on div "rgba(244, 244, 244, 0.5)" at bounding box center [326, 521] width 13 height 13
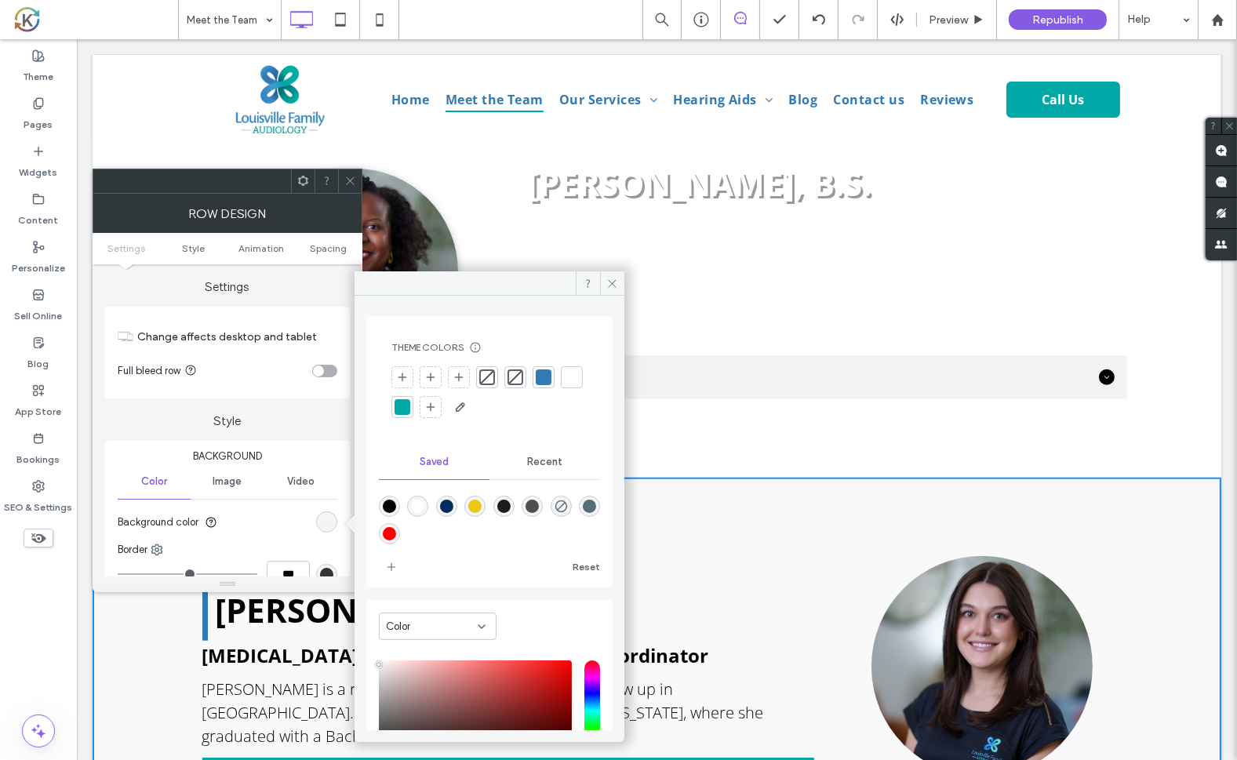
click at [545, 376] on div at bounding box center [544, 377] width 16 height 16
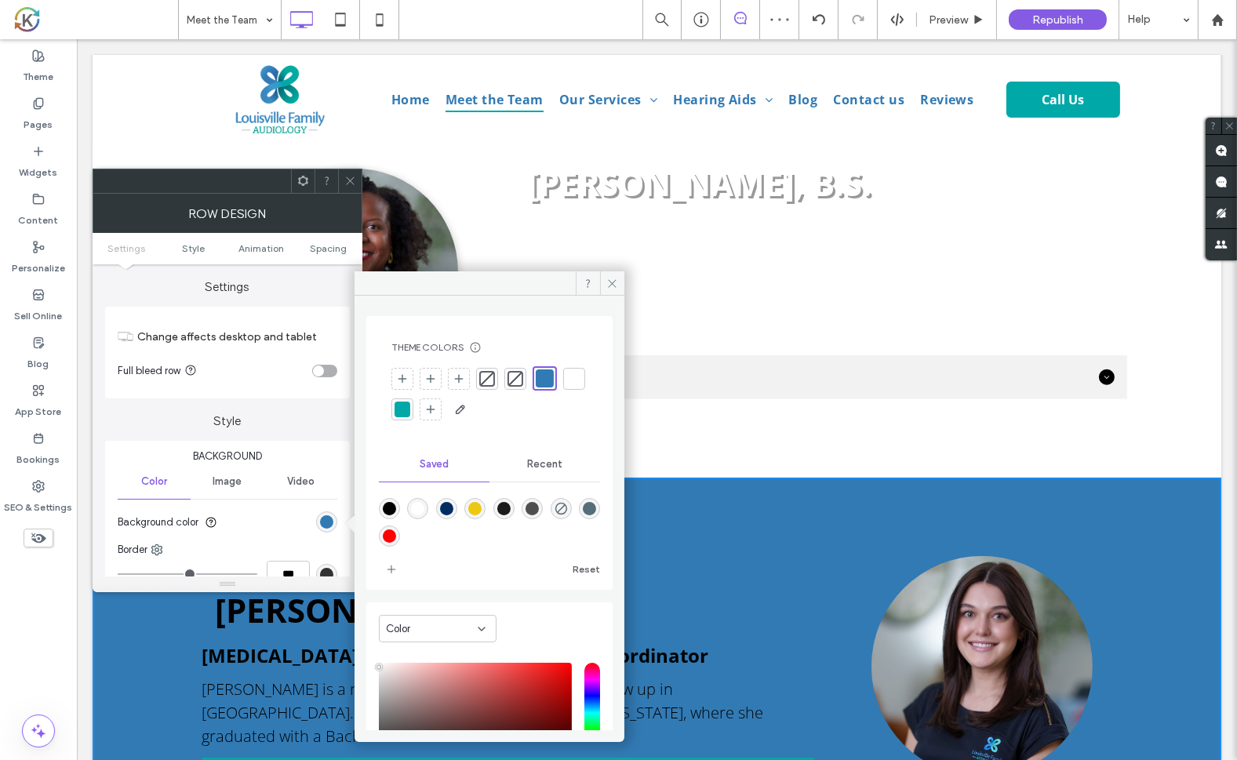
click at [1122, 402] on div "Click To Paste Olivia Wright, B.S. Practice Manager Olivia is a native of Sprin…" at bounding box center [656, 272] width 1129 height 410
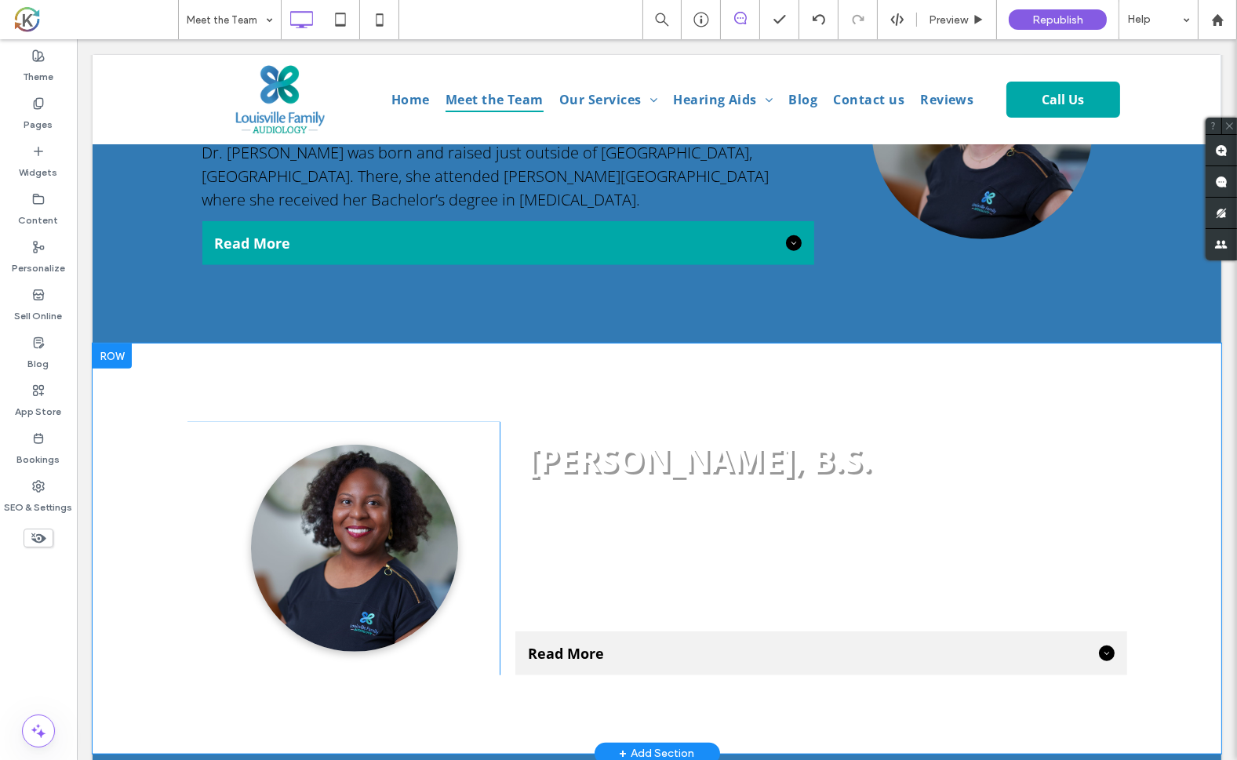
scroll to position [1853, 0]
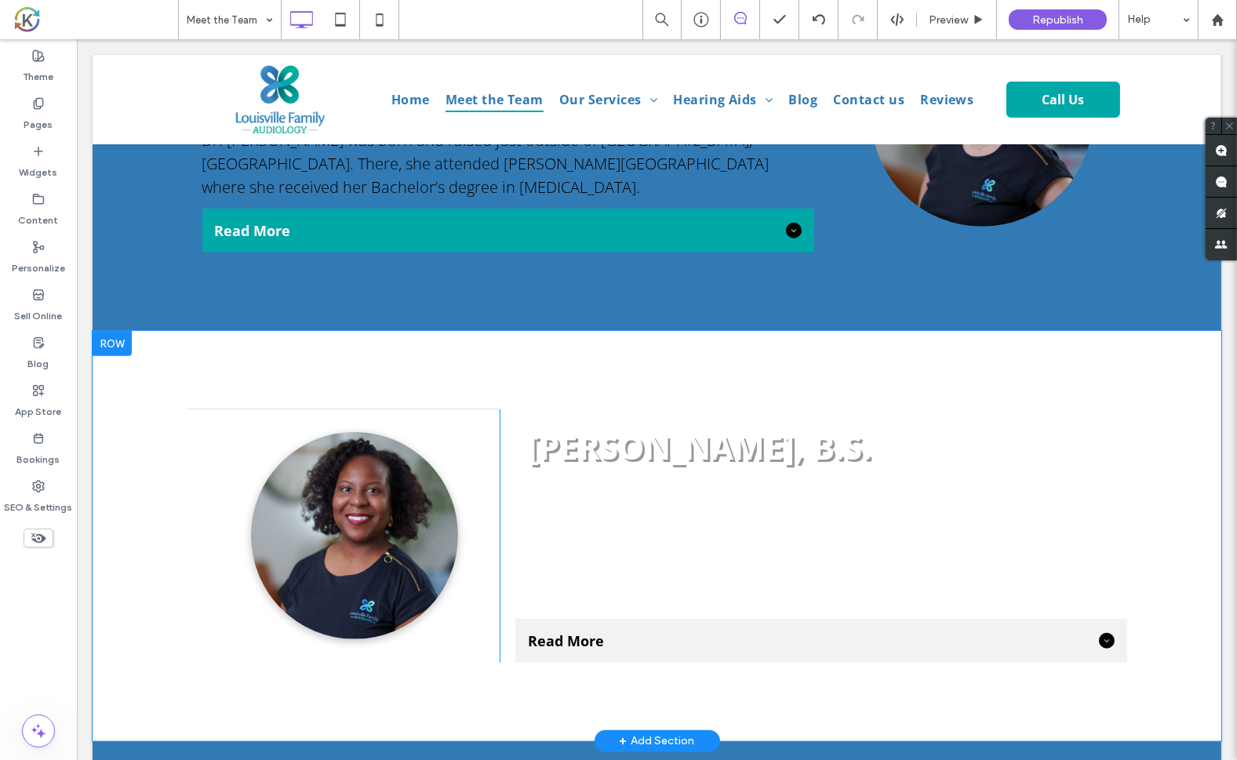
click at [1020, 631] on span "Read More" at bounding box center [809, 640] width 565 height 19
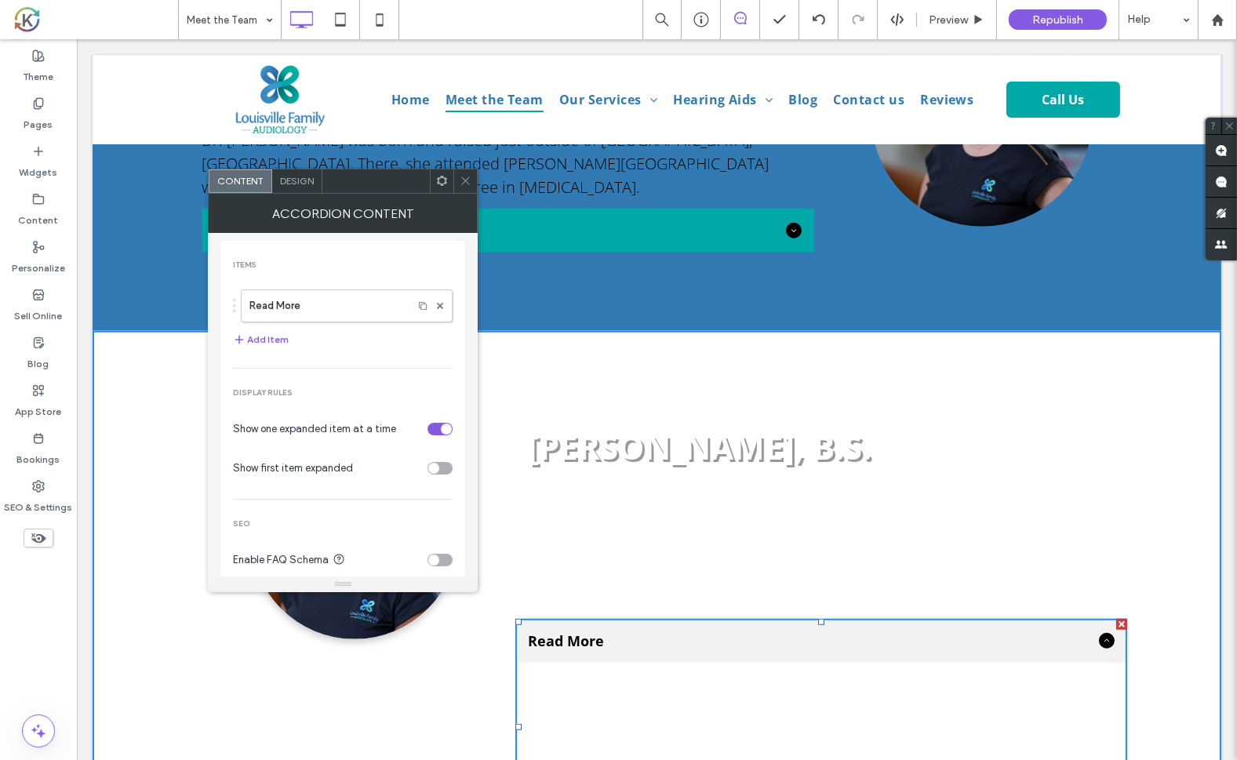
click at [677, 619] on div "Read More" at bounding box center [821, 641] width 612 height 44
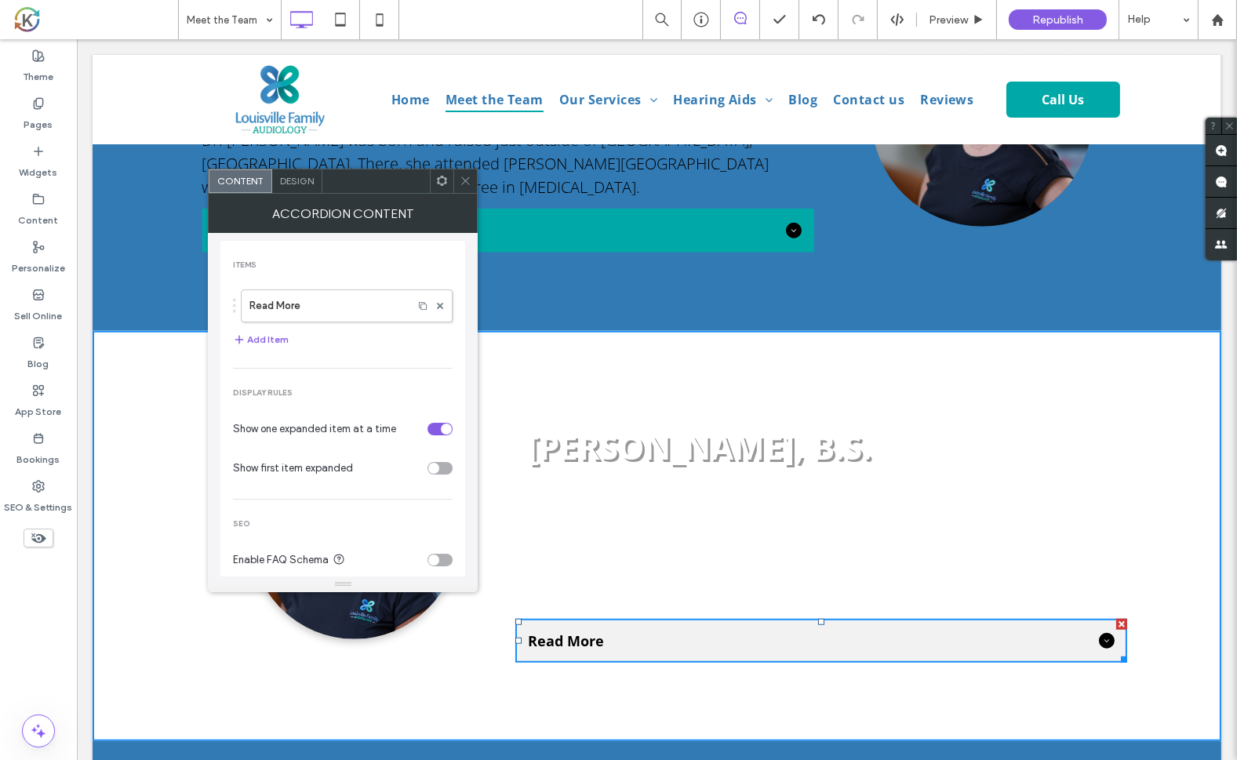
click at [304, 180] on span "Design" at bounding box center [297, 181] width 34 height 12
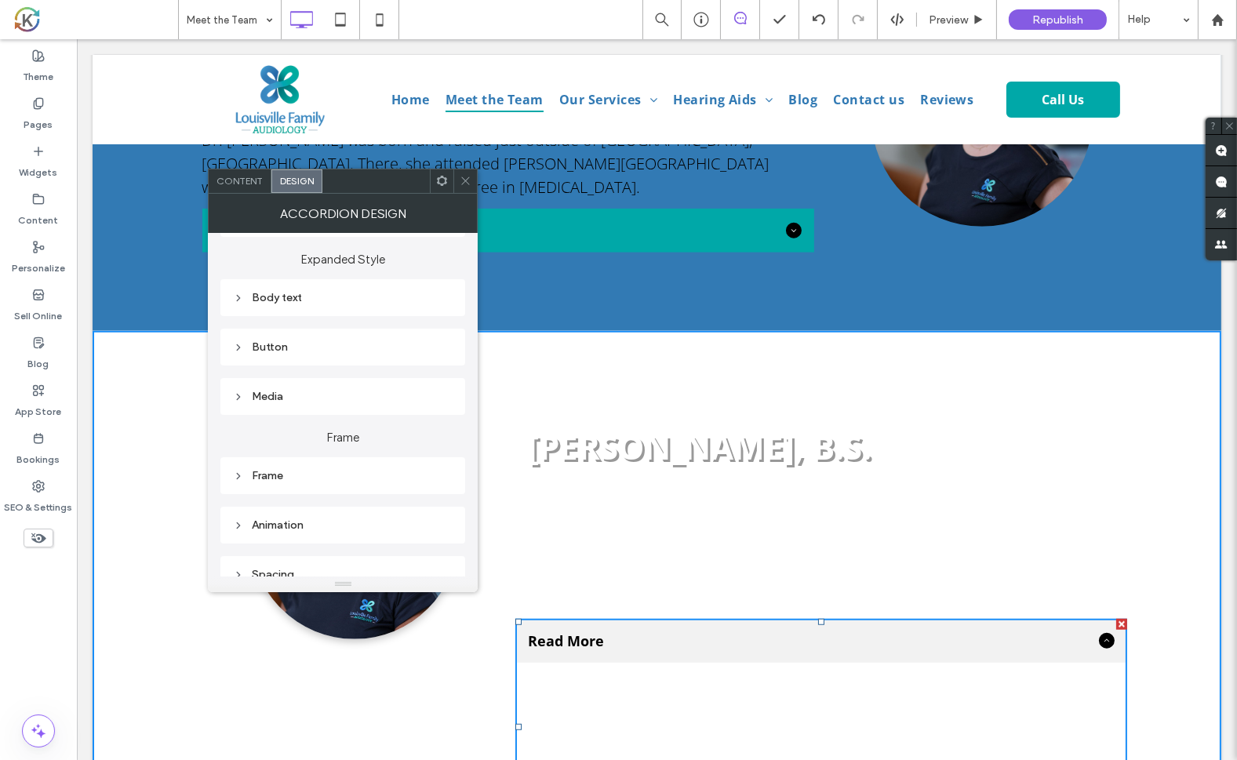
scroll to position [282, 0]
click at [383, 352] on div "Button" at bounding box center [343, 346] width 220 height 13
click at [421, 377] on label "Design" at bounding box center [336, 376] width 207 height 31
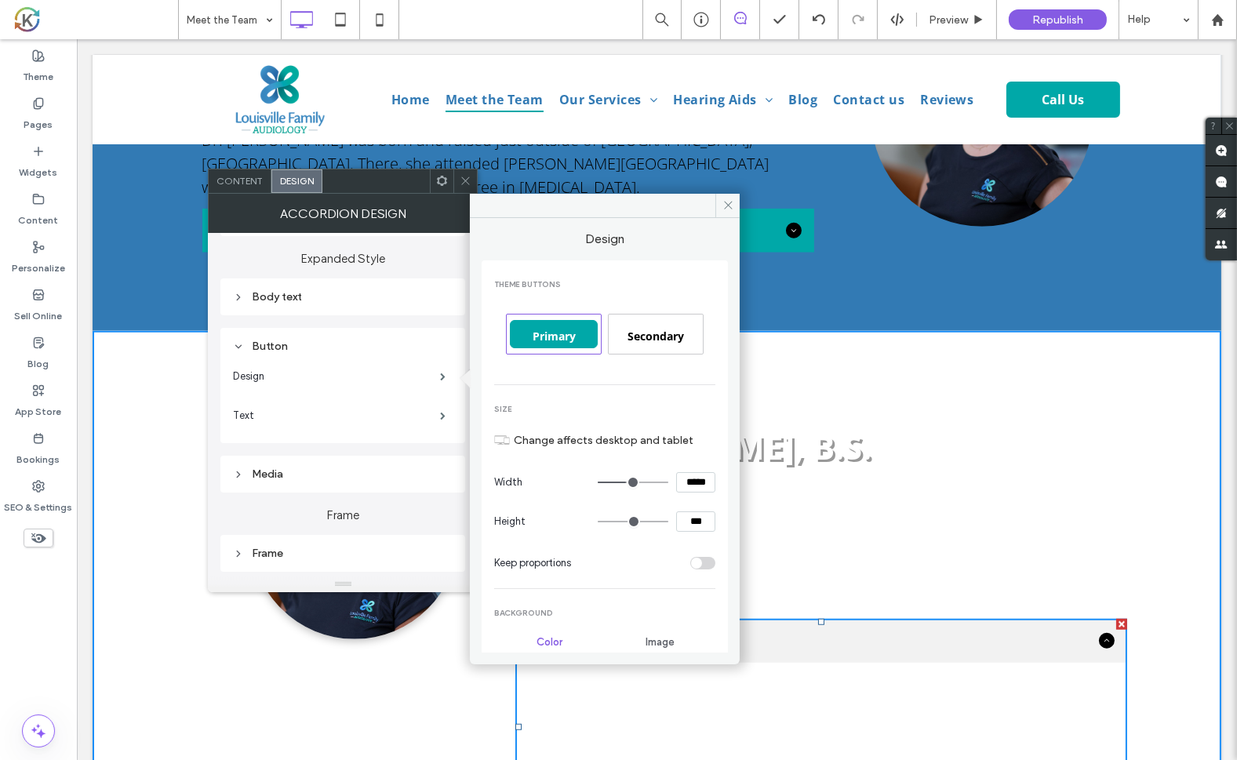
click at [553, 340] on span "Primary" at bounding box center [554, 336] width 54 height 15
type input "*"
click at [728, 204] on use at bounding box center [728, 206] width 8 height 8
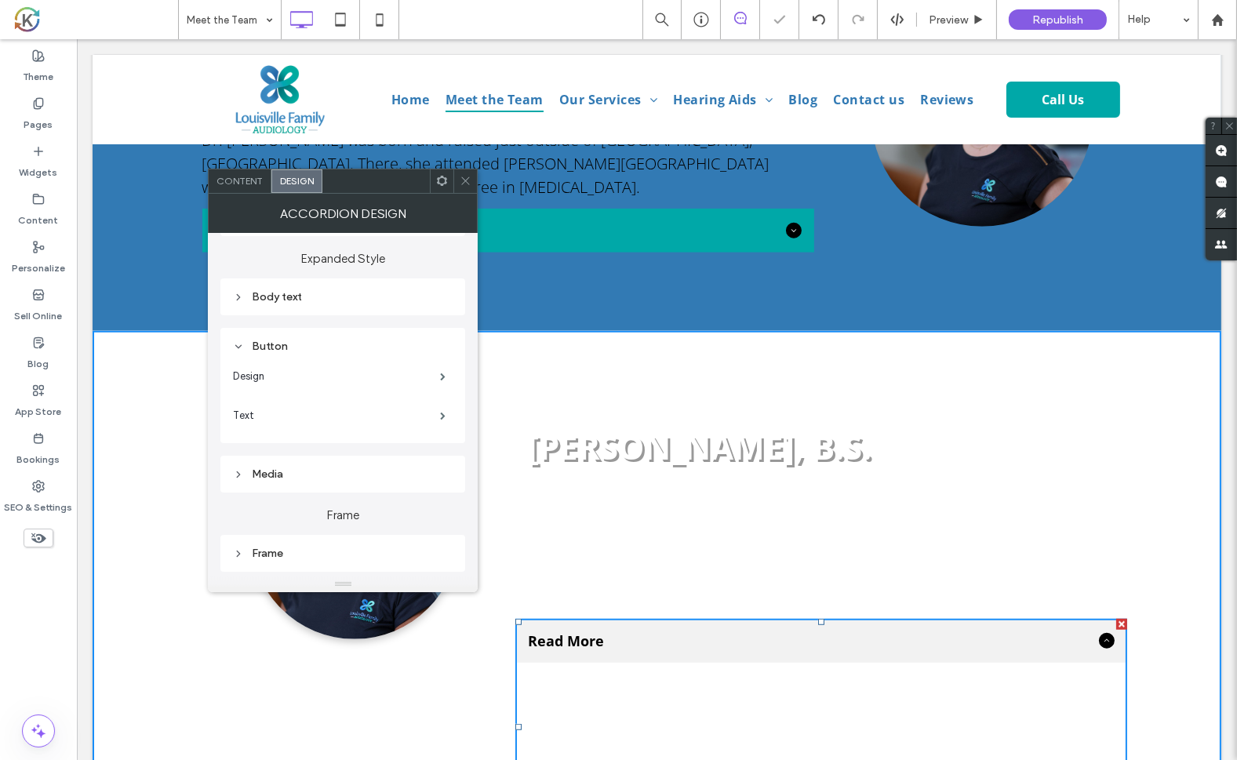
click at [1038, 480] on h3 "Practice Manager" at bounding box center [821, 493] width 612 height 26
click at [465, 180] on use at bounding box center [466, 181] width 8 height 8
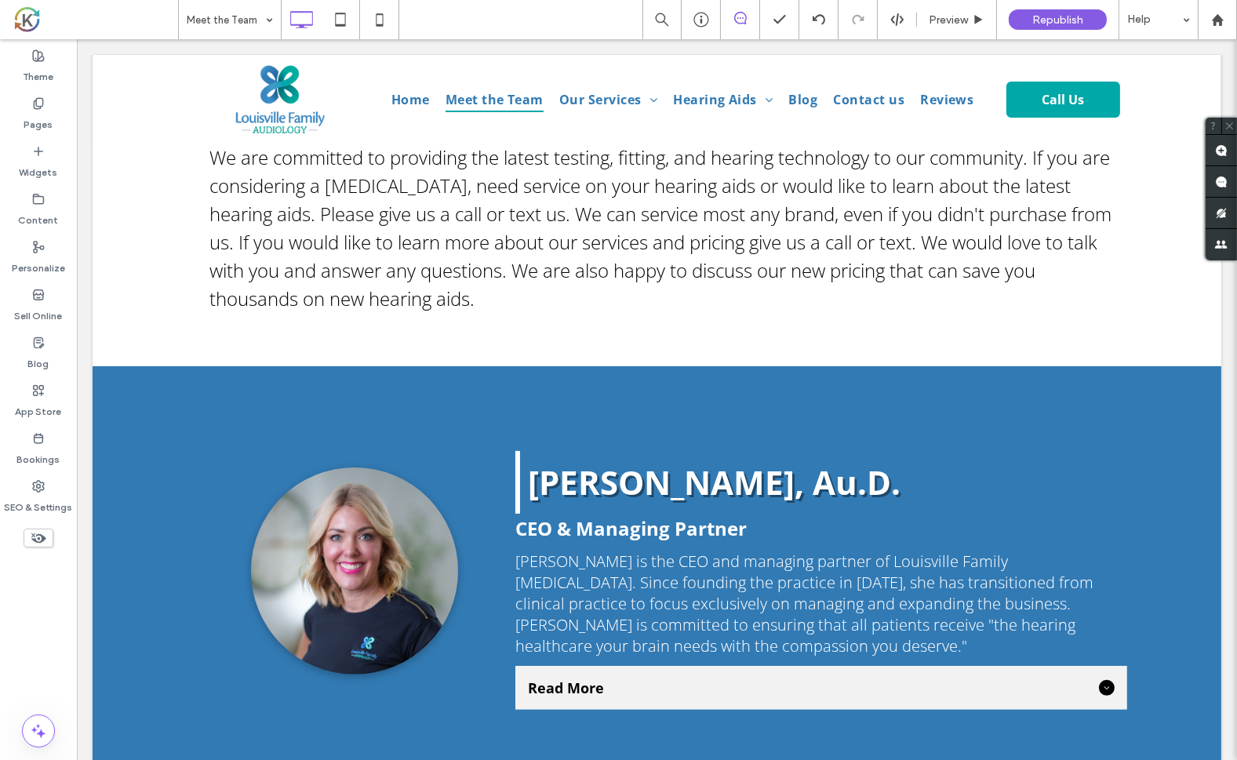
scroll to position [537, 0]
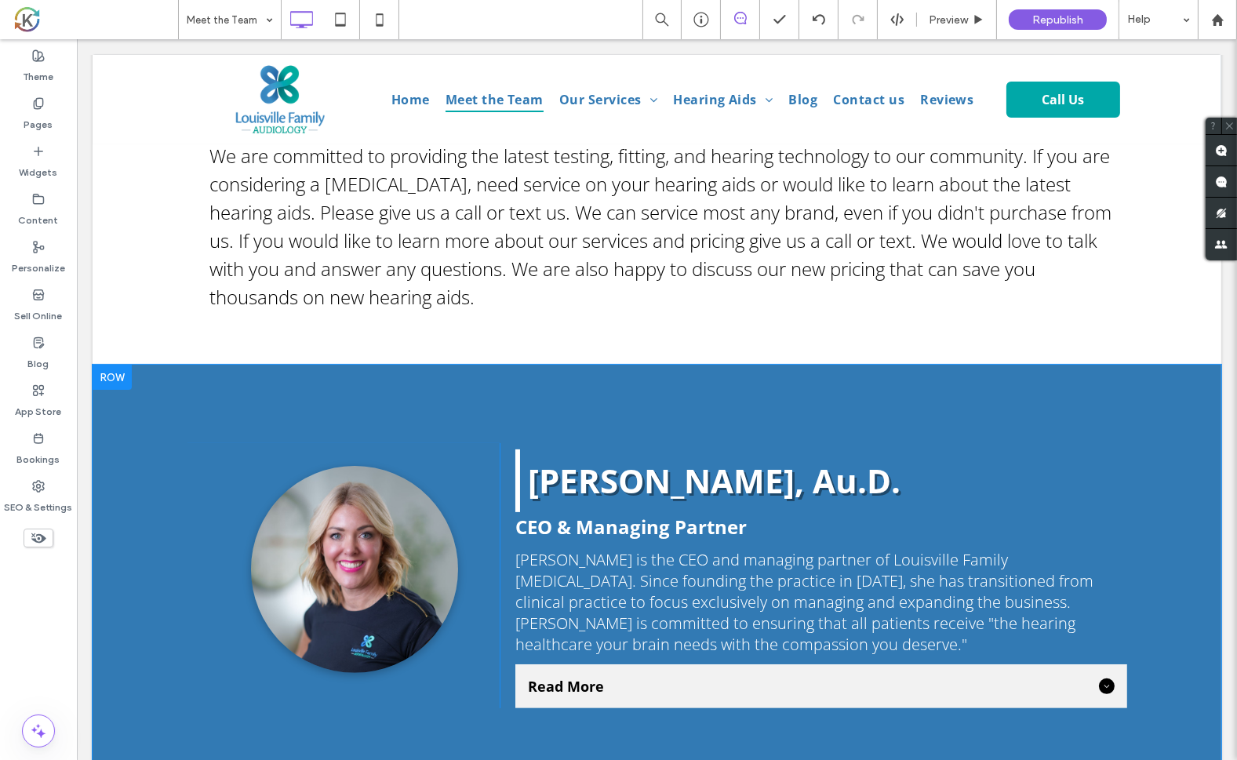
click at [1043, 693] on span "Read More" at bounding box center [809, 686] width 565 height 19
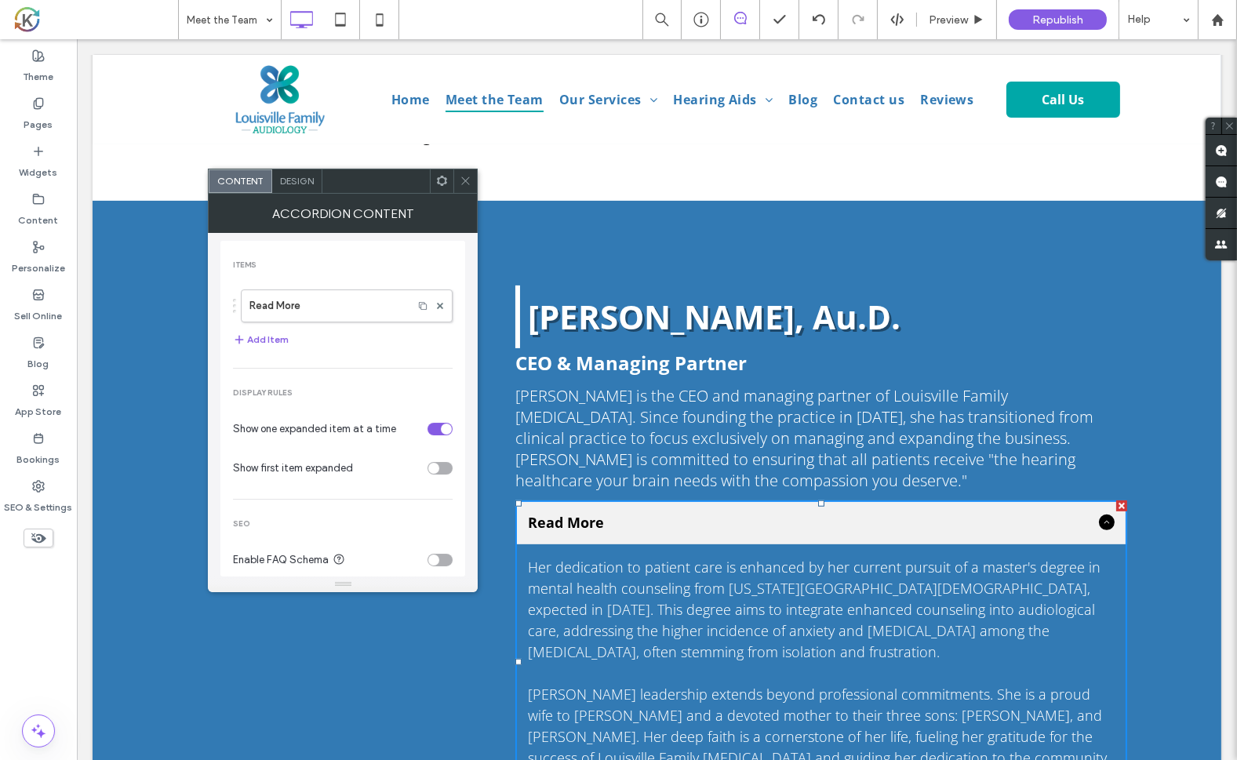
scroll to position [702, 0]
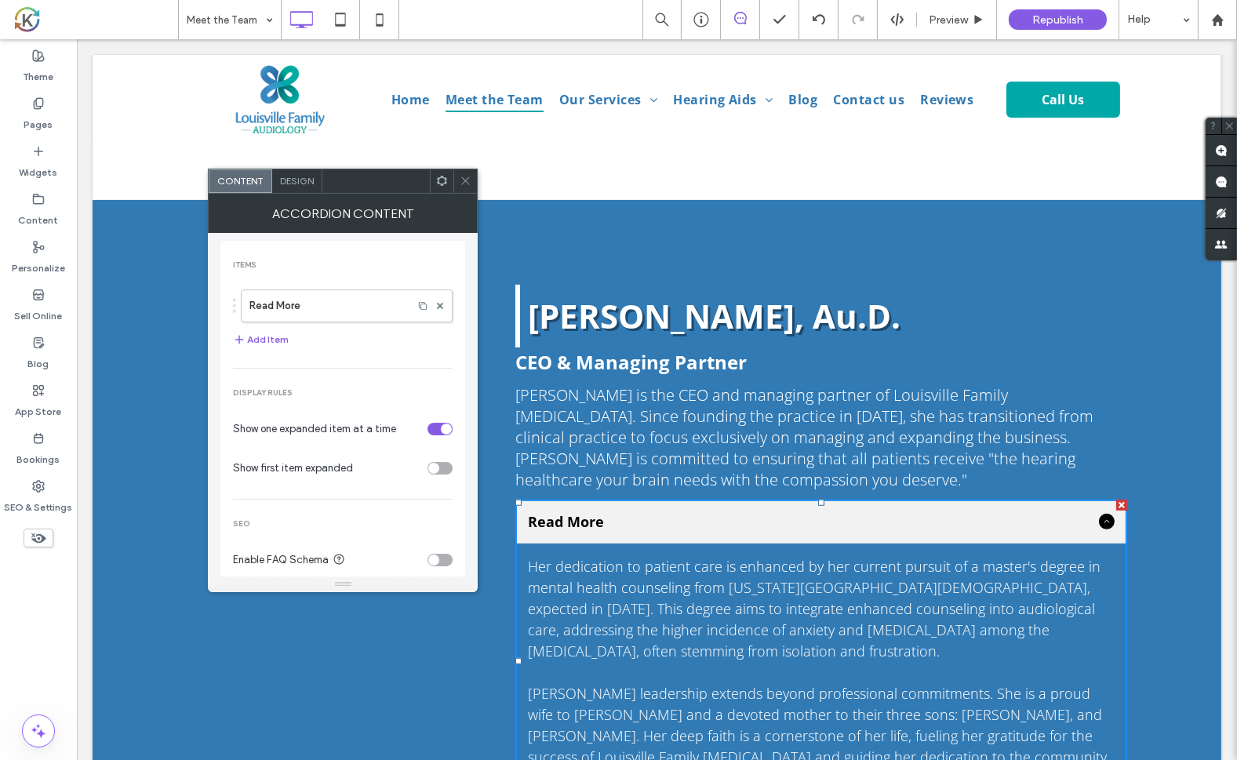
click at [1138, 382] on div "Click To Paste [PERSON_NAME], Au.D. CEO & Managing Partner [PERSON_NAME] is the…" at bounding box center [656, 550] width 1129 height 701
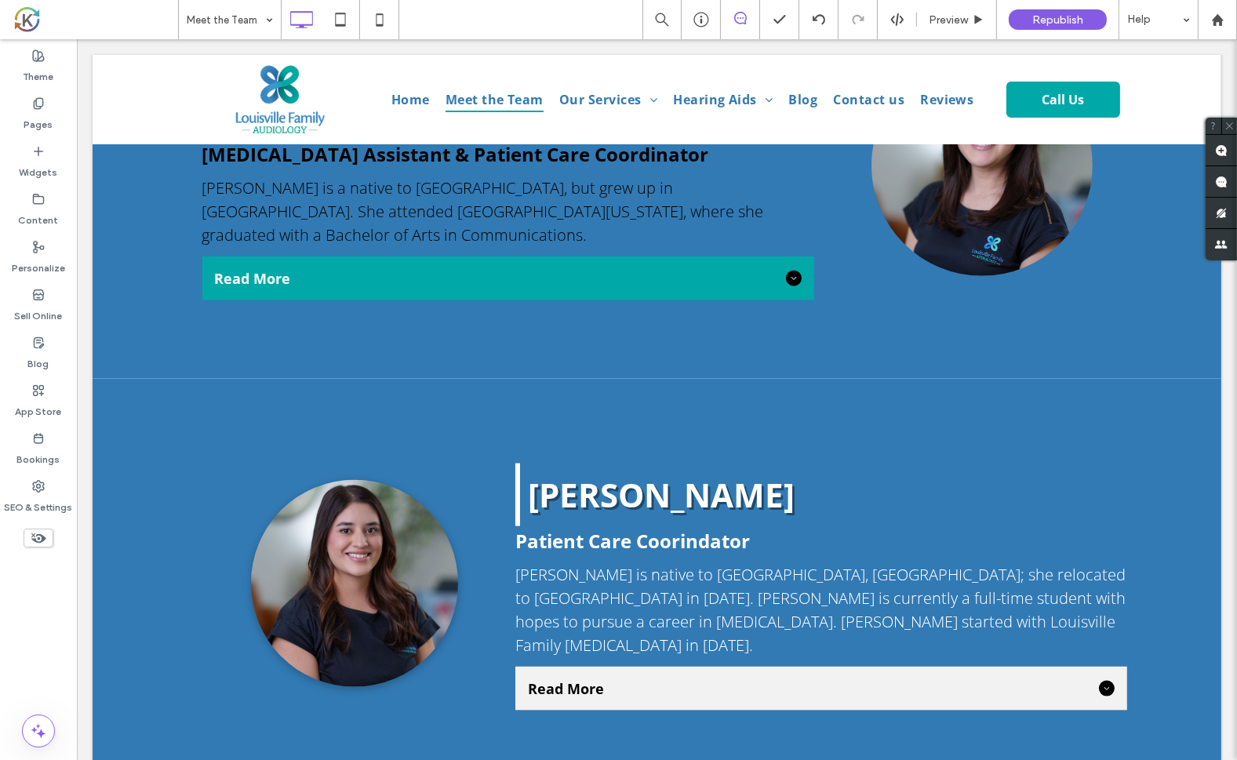
scroll to position [2908, 0]
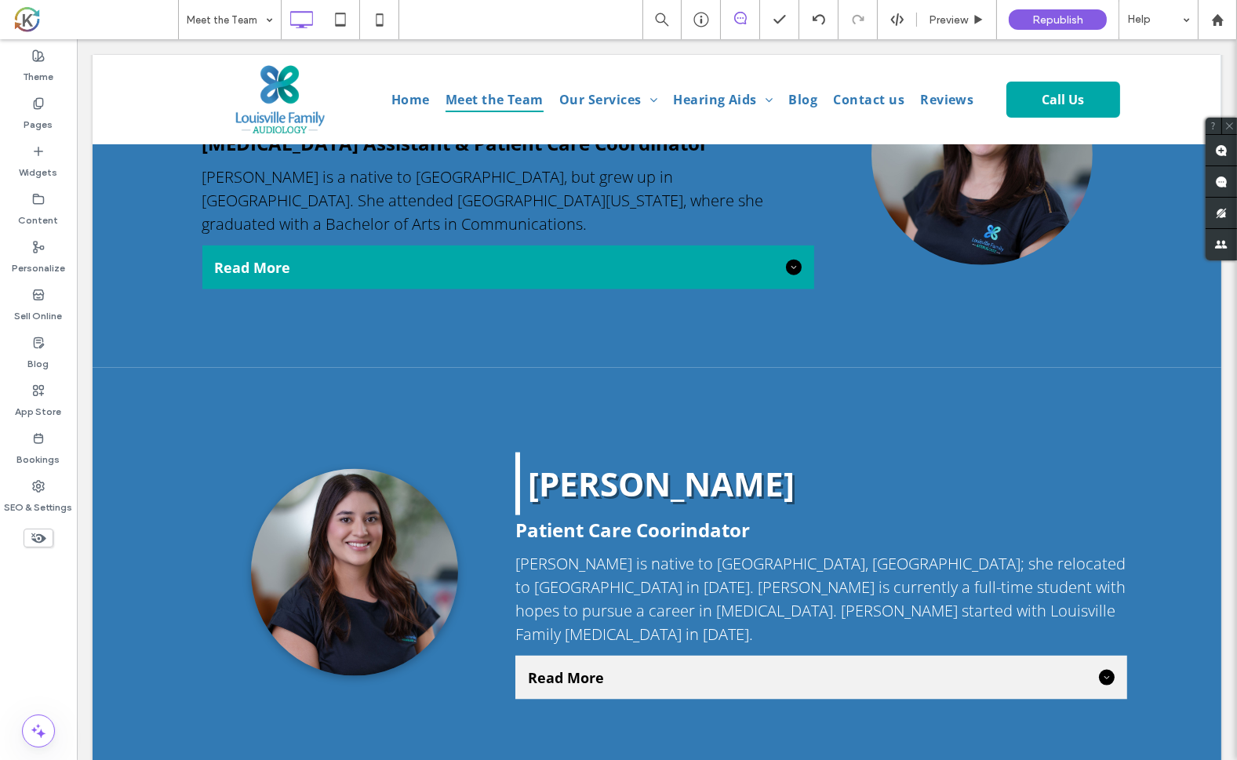
click at [1097, 460] on h2 "[PERSON_NAME]" at bounding box center [826, 484] width 599 height 60
type input "*********"
type input "**"
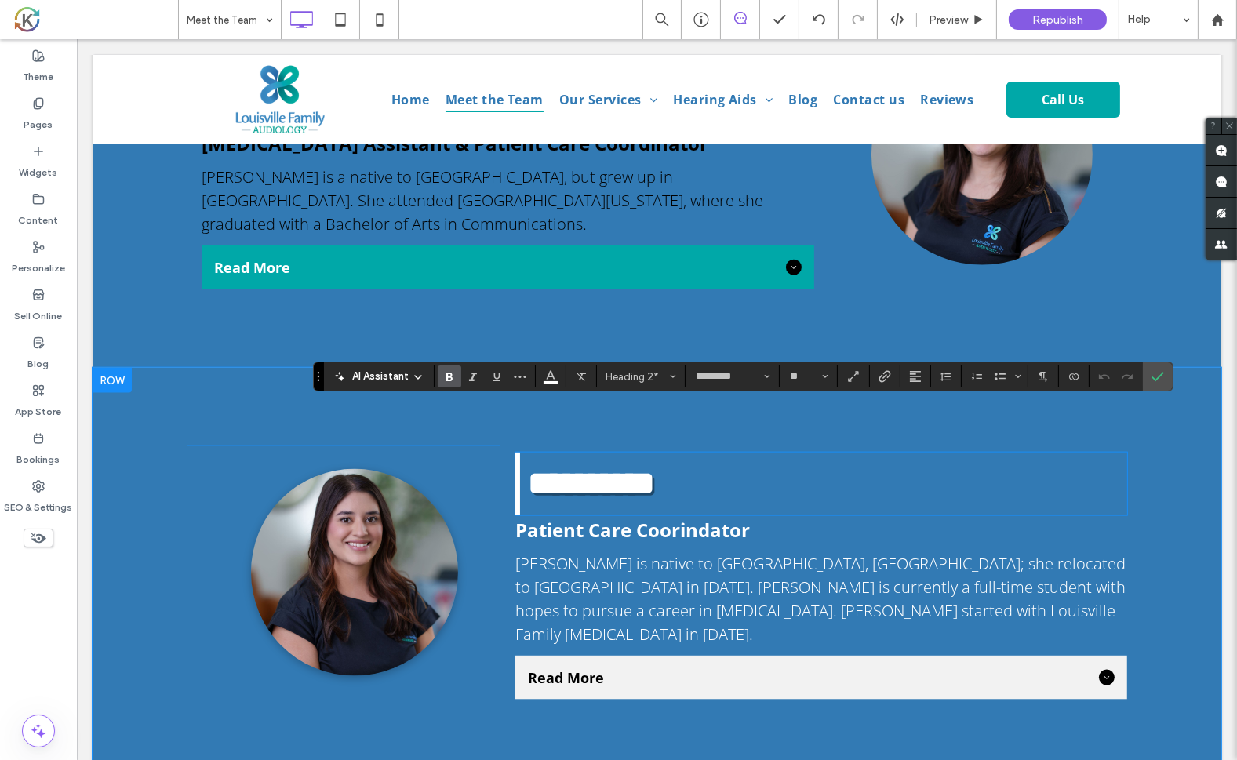
click at [164, 557] on div "**********" at bounding box center [656, 573] width 1129 height 410
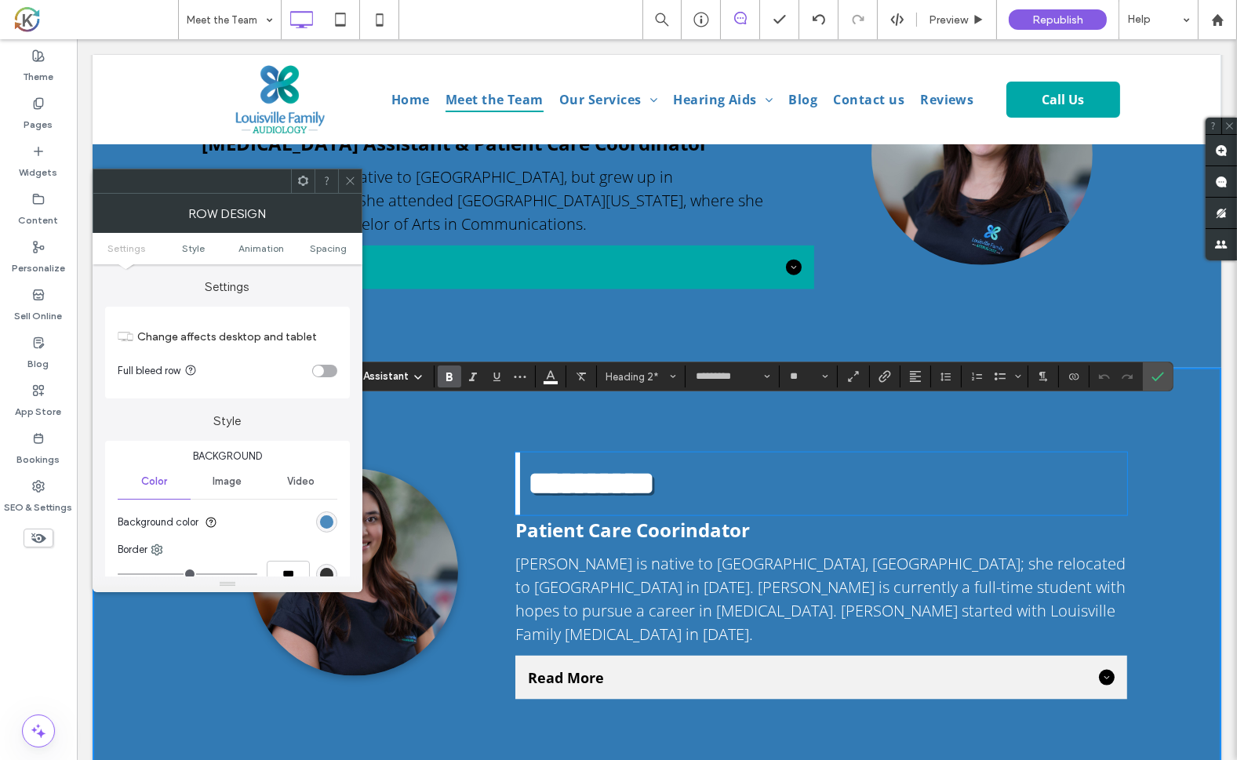
click at [328, 523] on div "rgb(50, 122, 180)" at bounding box center [326, 521] width 13 height 13
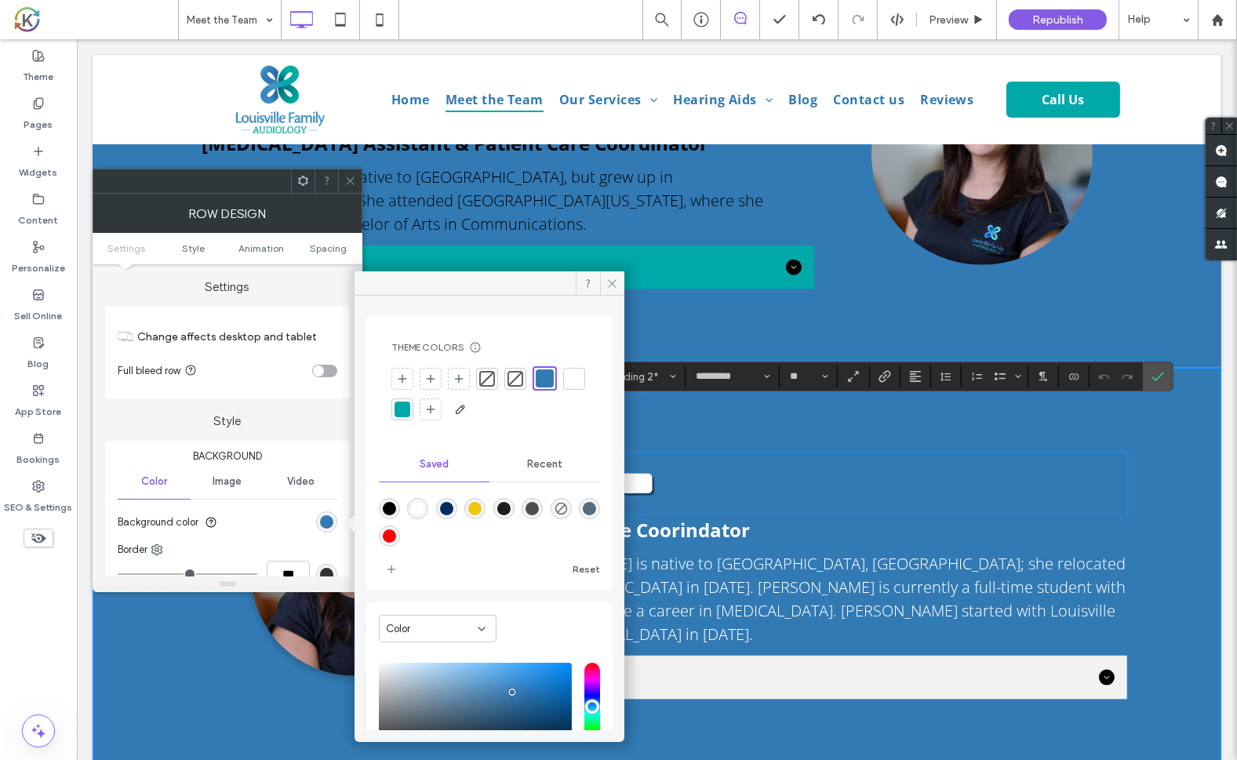
click at [566, 387] on div at bounding box center [574, 379] width 16 height 16
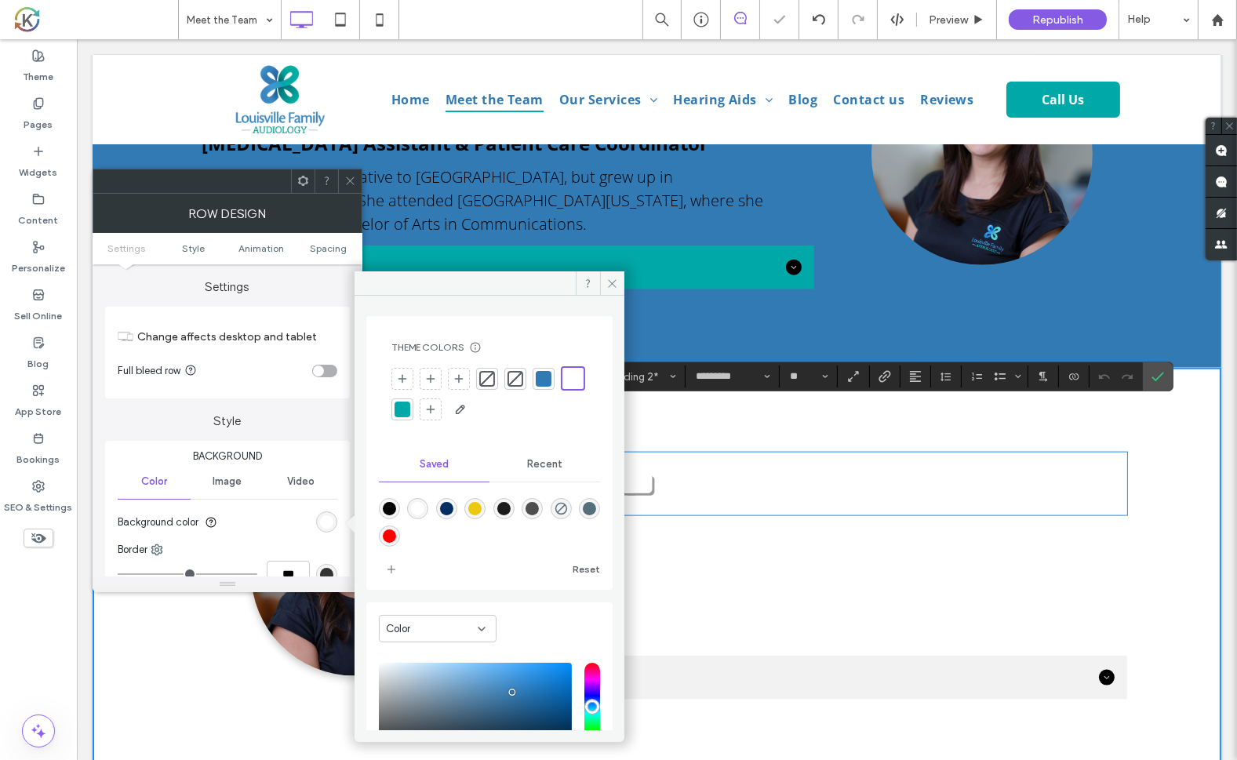
click at [1165, 522] on div "**********" at bounding box center [656, 573] width 1129 height 410
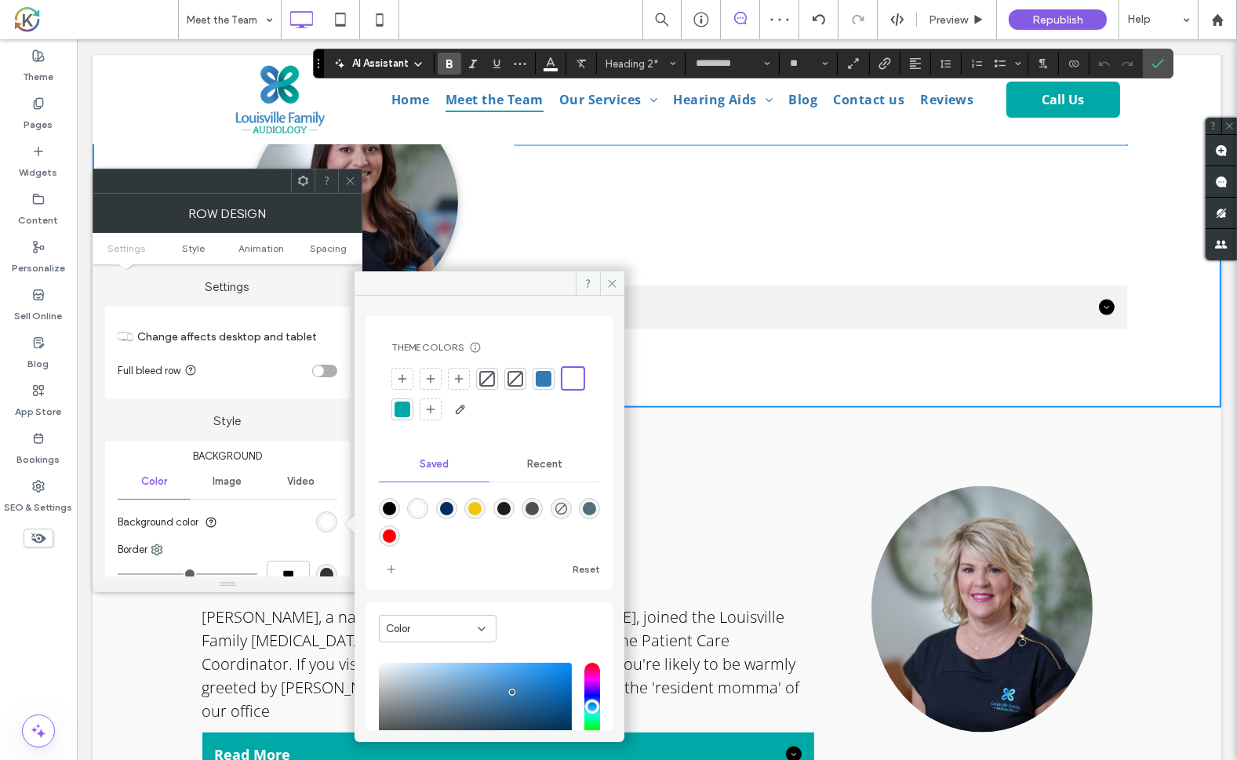
scroll to position [3317, 0]
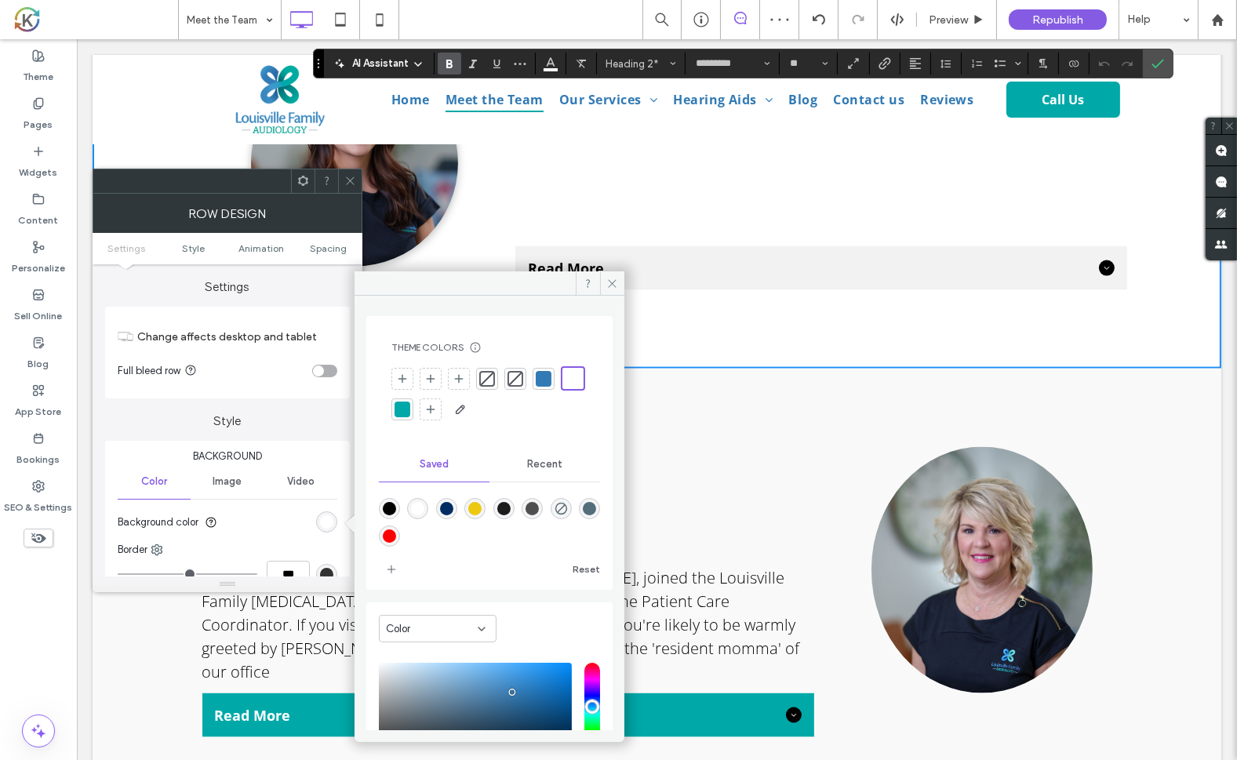
click at [1136, 468] on div "[PERSON_NAME] Patient Care Coordinator [PERSON_NAME], a native of [GEOGRAPHIC_D…" at bounding box center [656, 592] width 1129 height 447
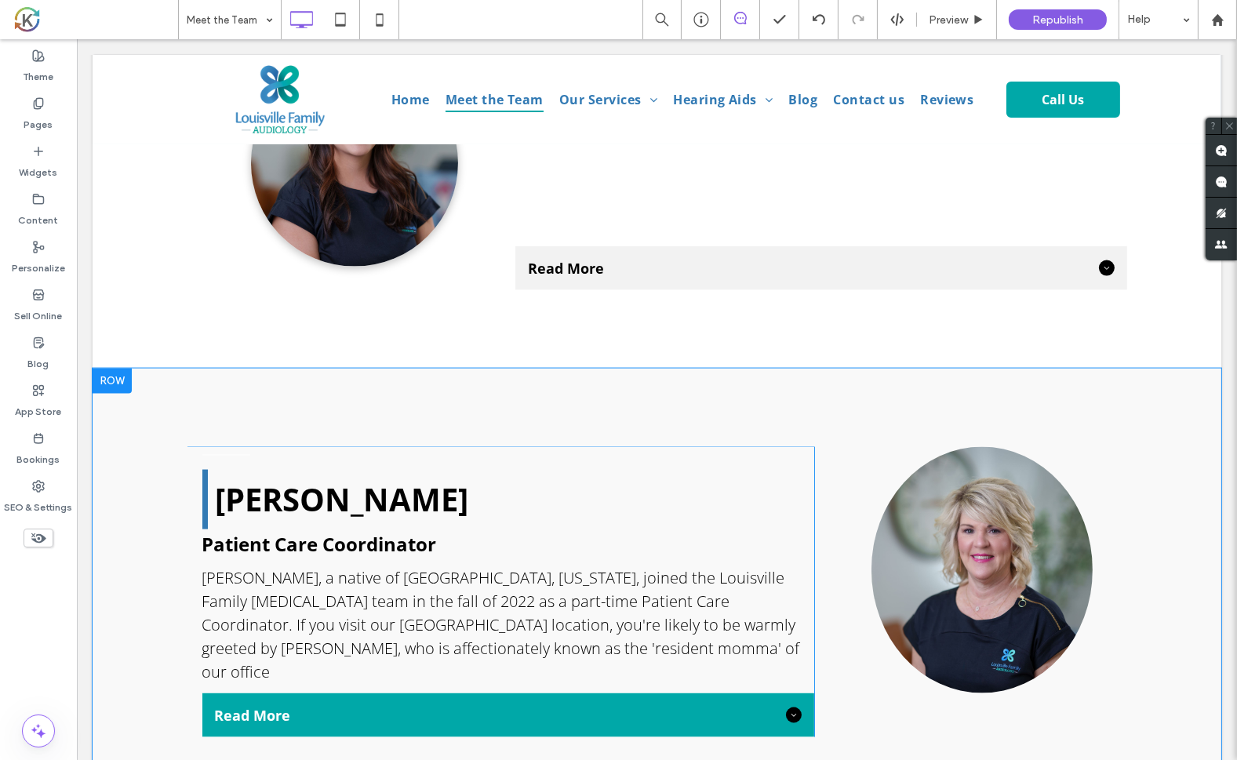
click at [108, 369] on div "[PERSON_NAME] Patient Care Coordinator [PERSON_NAME], a native of [GEOGRAPHIC_D…" at bounding box center [656, 592] width 1129 height 447
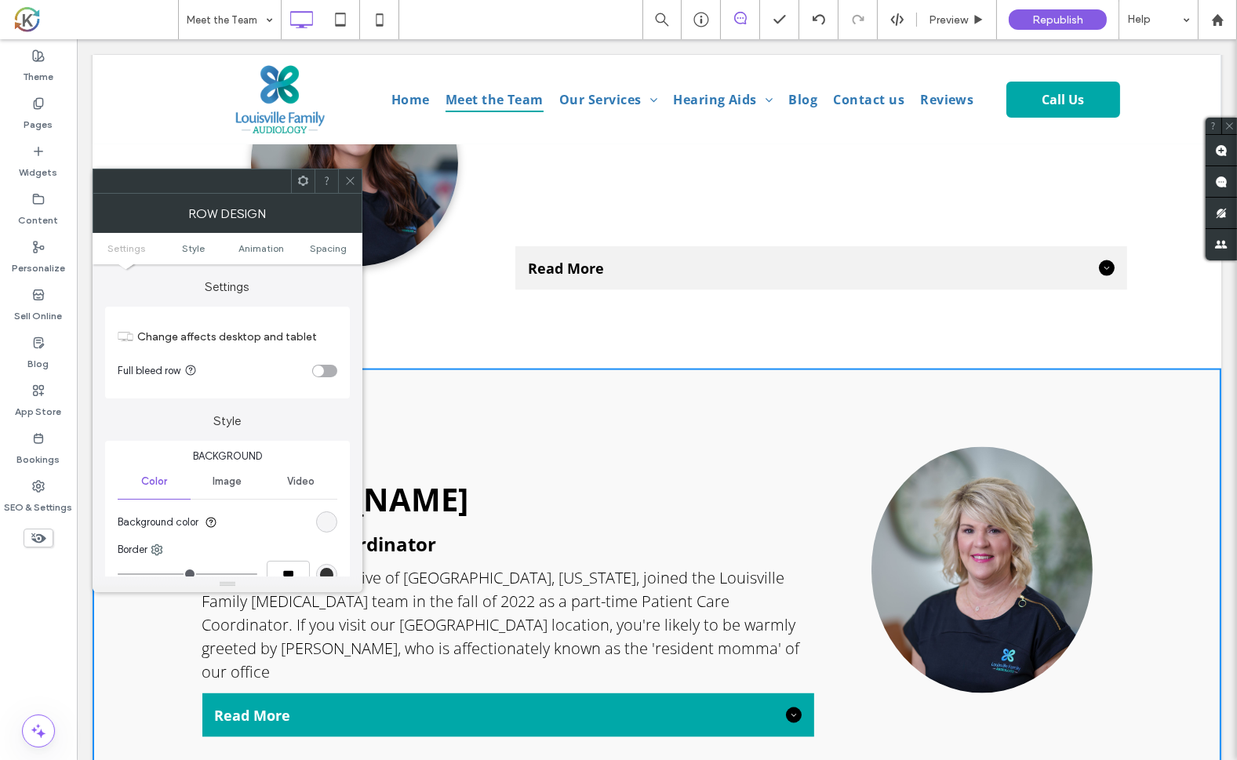
click at [329, 523] on div "rgba(244, 244, 244, 0.5)" at bounding box center [326, 521] width 13 height 13
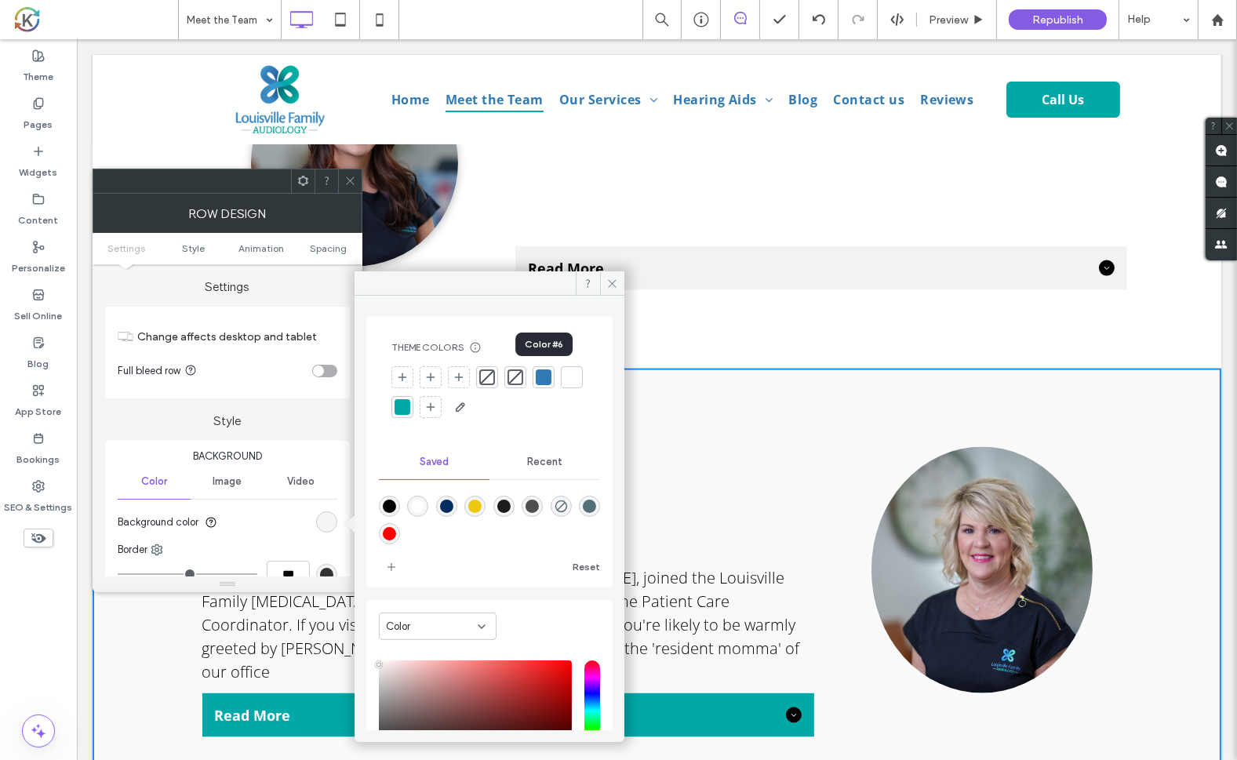
click at [542, 379] on div at bounding box center [544, 377] width 16 height 16
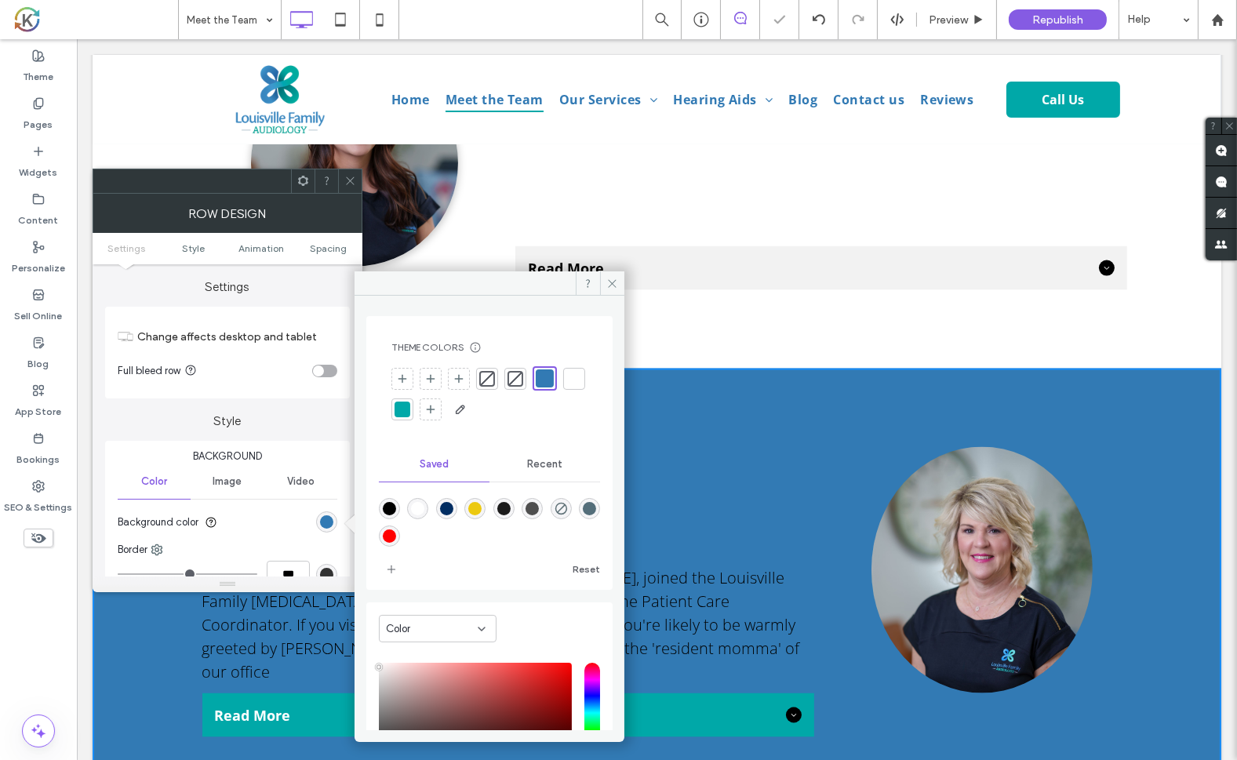
click at [744, 447] on div "[PERSON_NAME] Patient Care Coordinator [PERSON_NAME], a native of [GEOGRAPHIC_D…" at bounding box center [499, 592] width 627 height 290
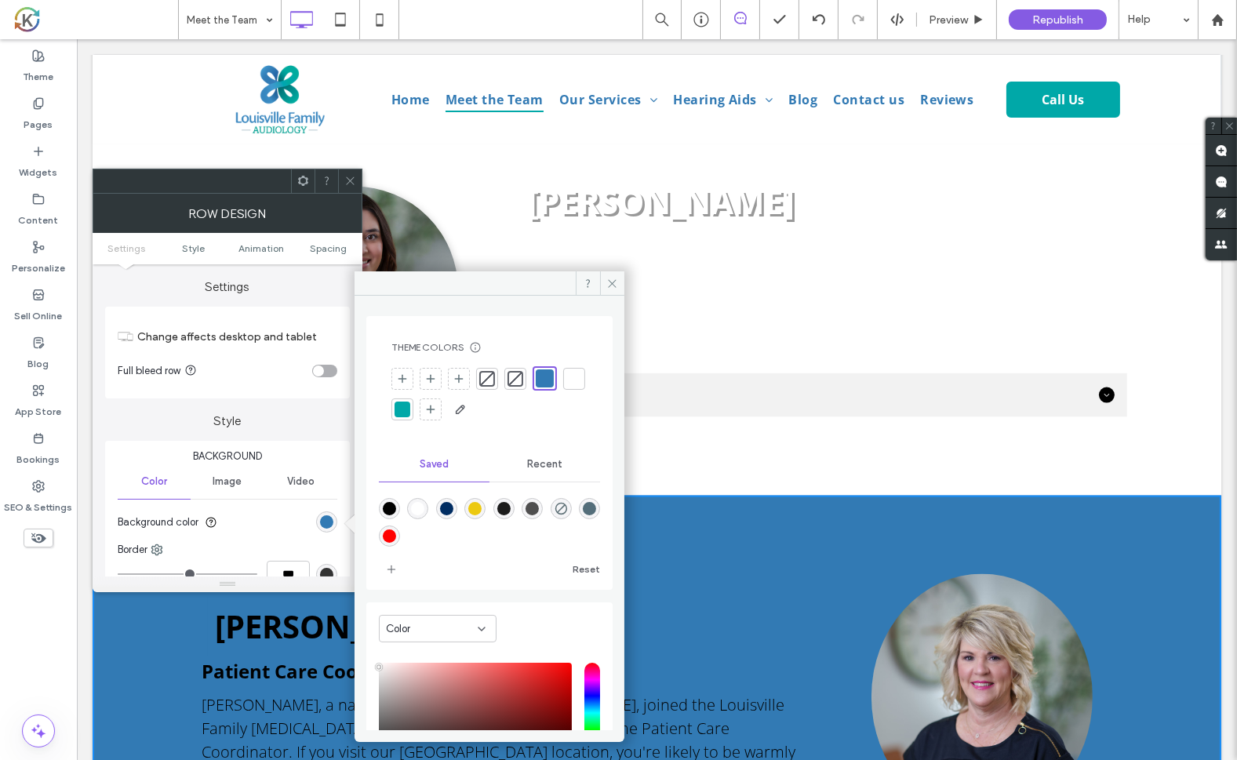
scroll to position [3367, 0]
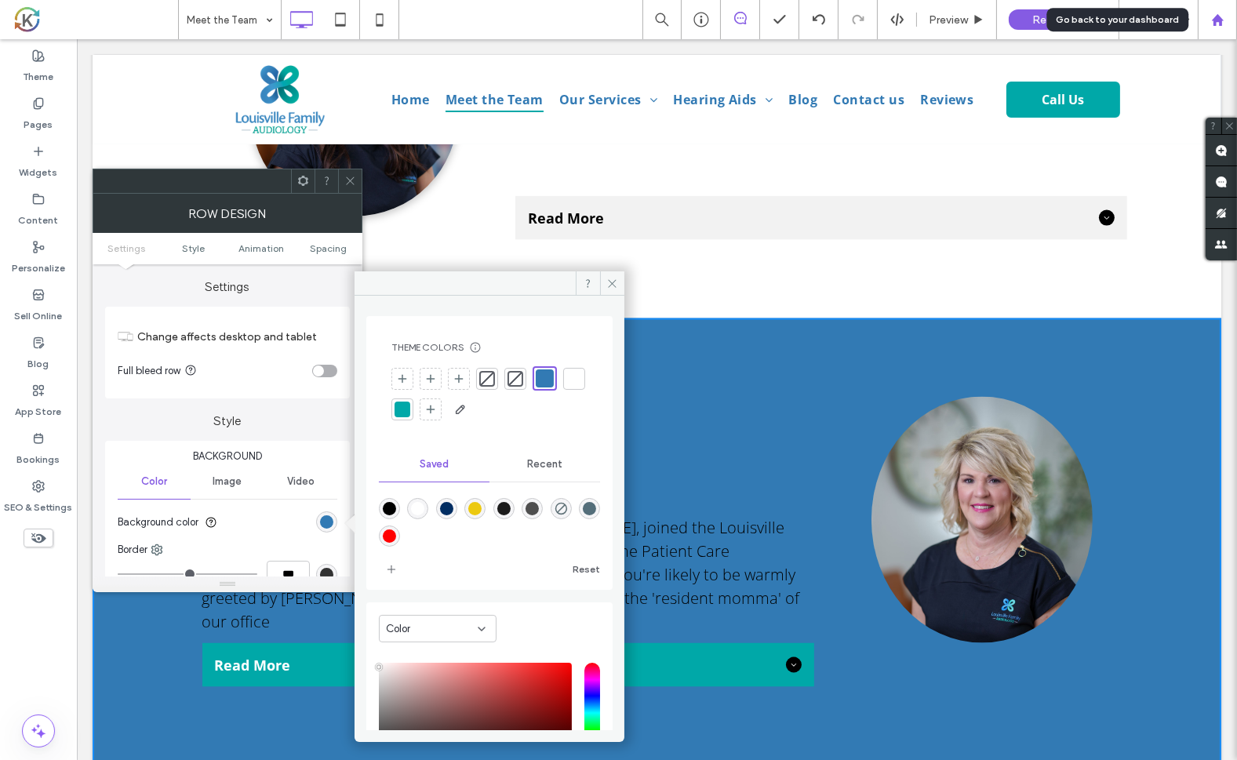
click at [1219, 20] on use at bounding box center [1217, 19] width 12 height 12
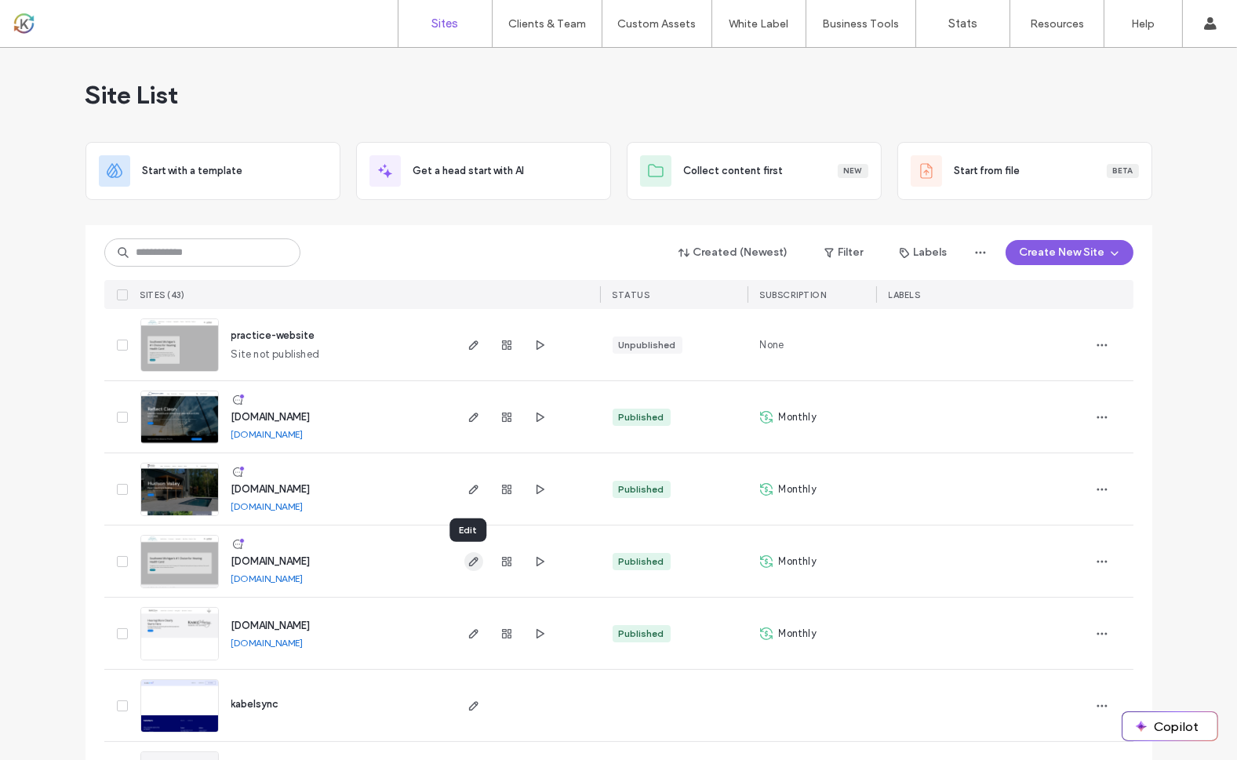
click at [469, 561] on use "button" at bounding box center [472, 561] width 9 height 9
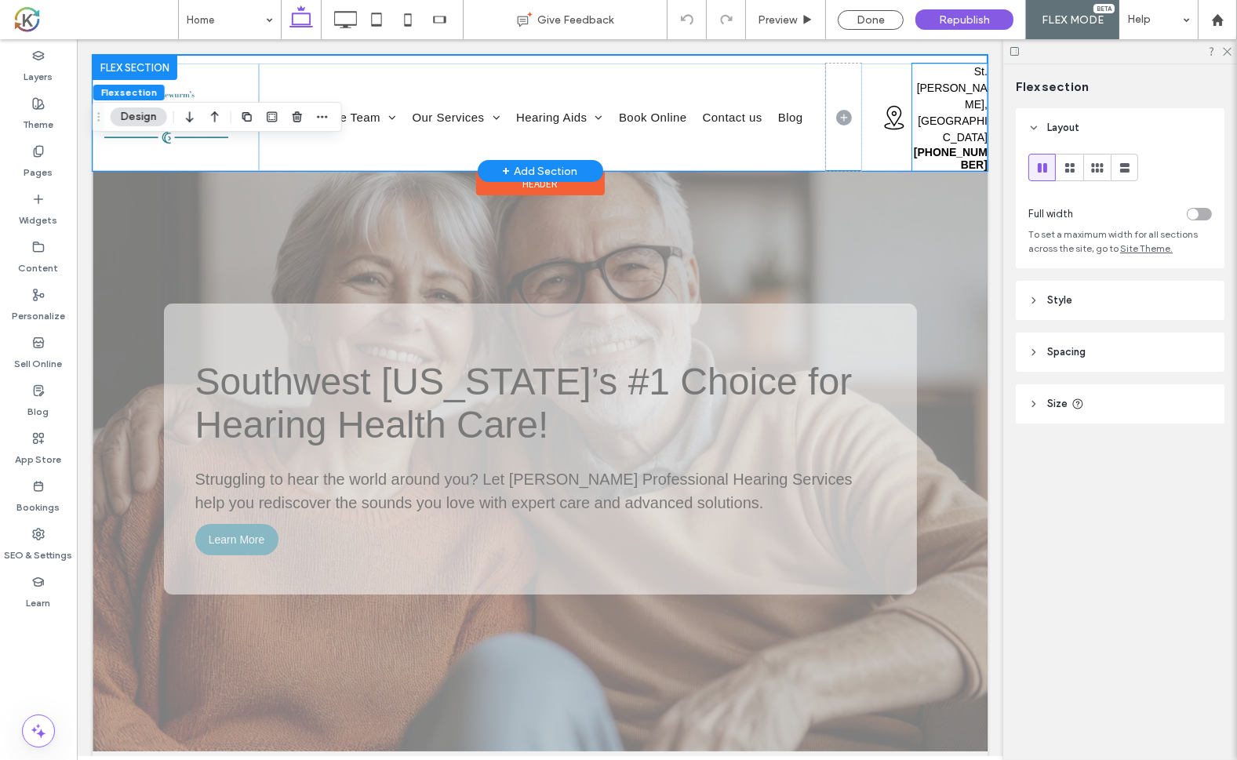
click at [938, 146] on strong "[PHONE_NUMBER]" at bounding box center [950, 158] width 74 height 25
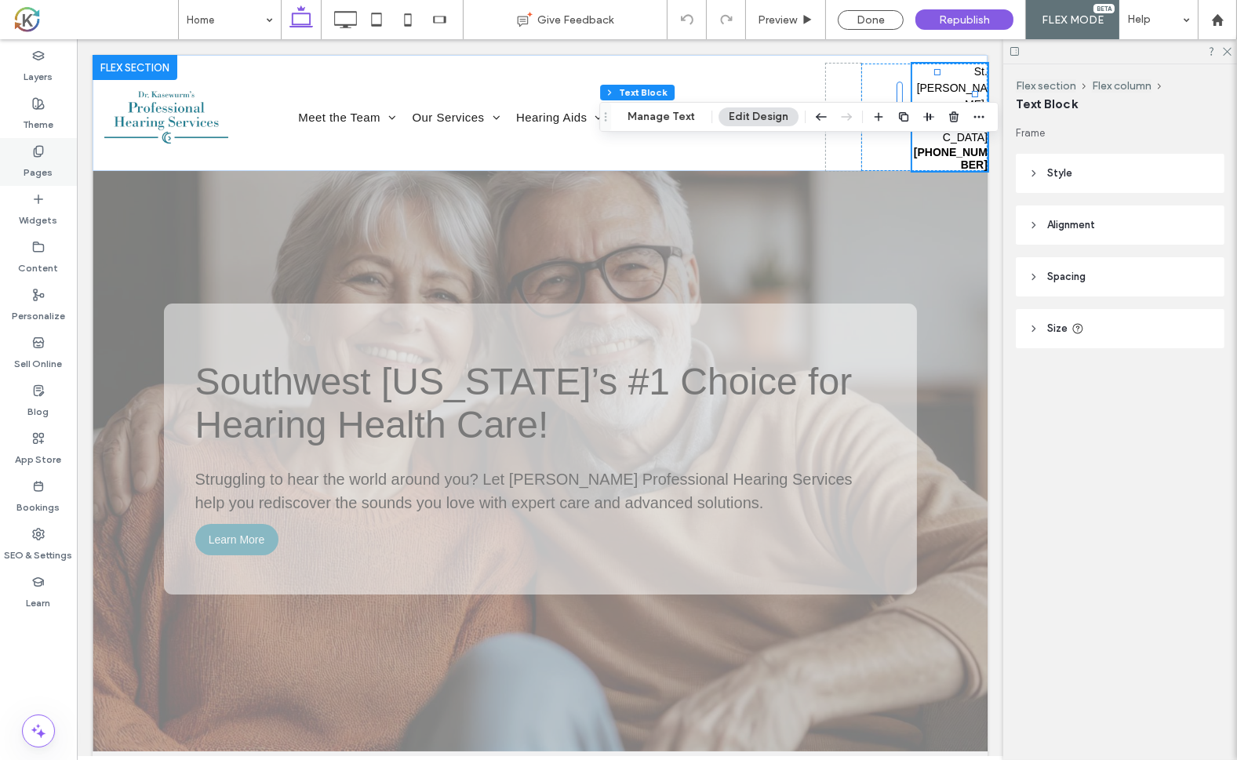
click at [38, 162] on label "Pages" at bounding box center [38, 169] width 29 height 22
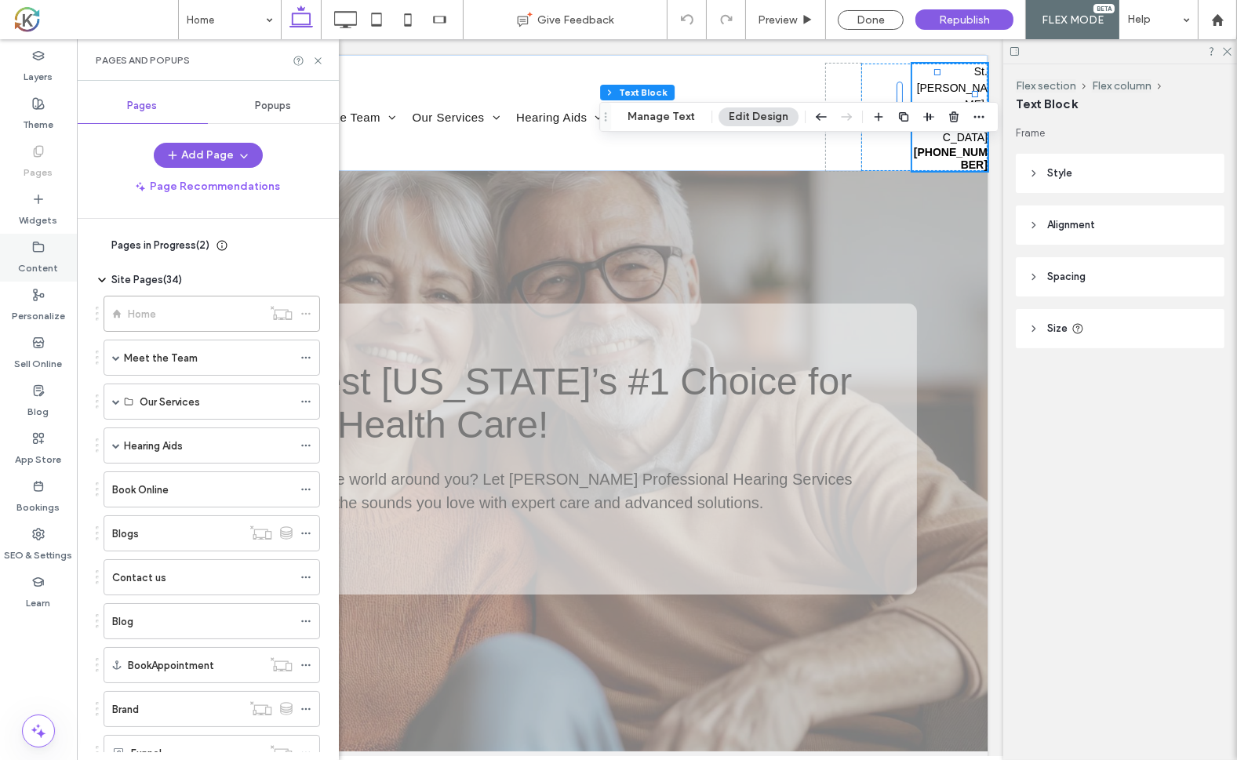
click at [33, 255] on label "Content" at bounding box center [39, 264] width 40 height 22
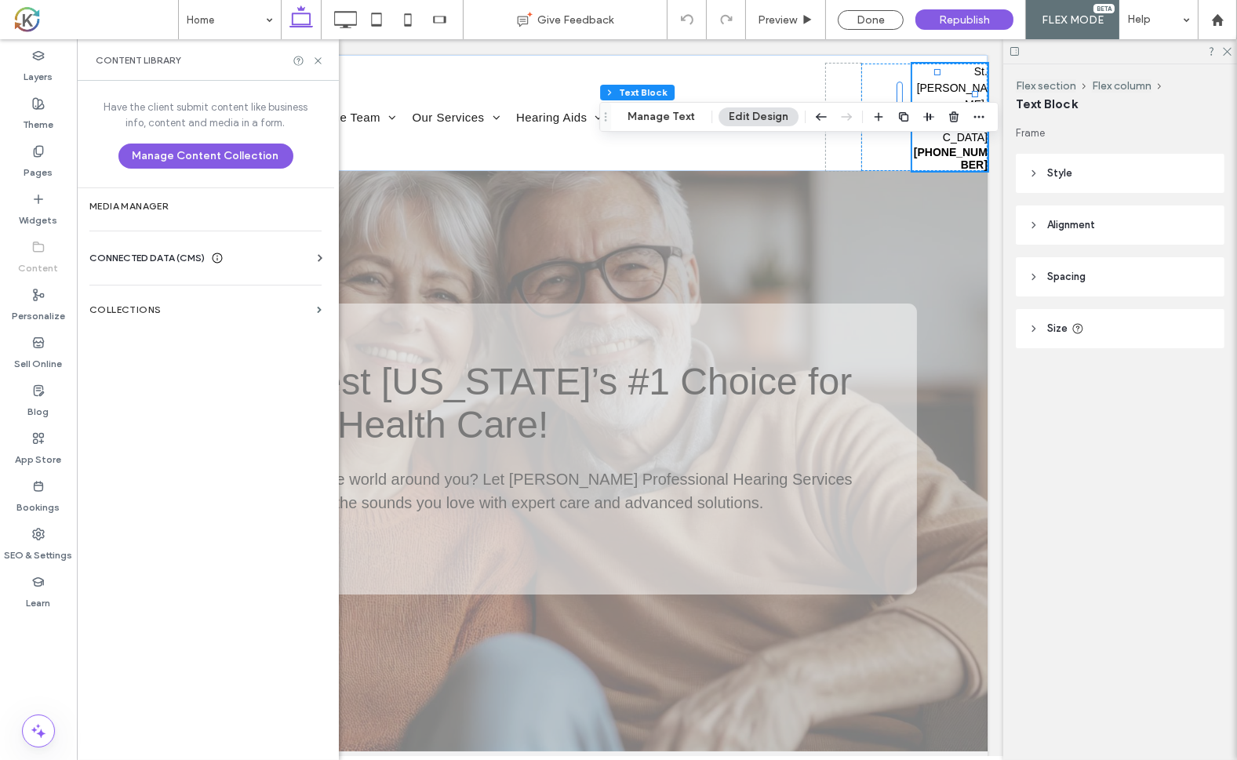
click at [172, 257] on span "CONNECTED DATA (CMS)" at bounding box center [146, 258] width 115 height 16
click at [38, 75] on label "Layers" at bounding box center [38, 73] width 29 height 22
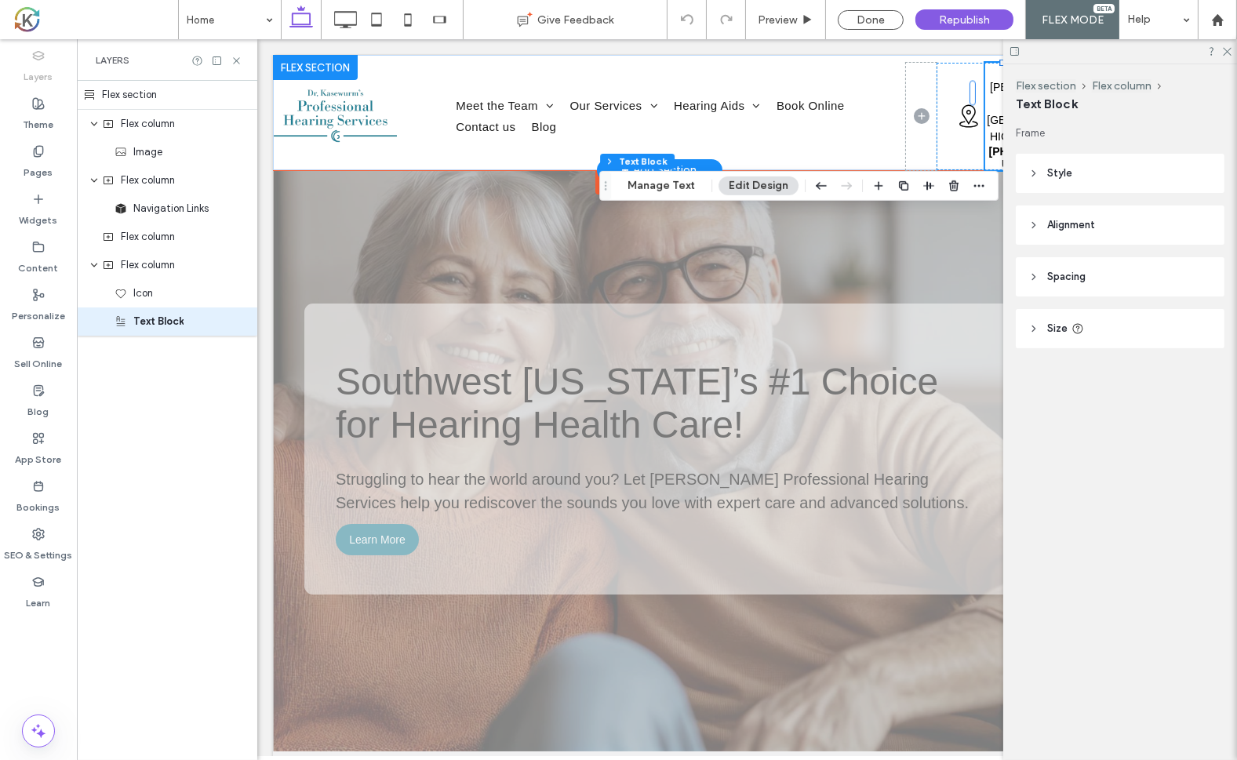
click at [988, 170] on strong "(269) 399-5495" at bounding box center [1016, 157] width 56 height 25
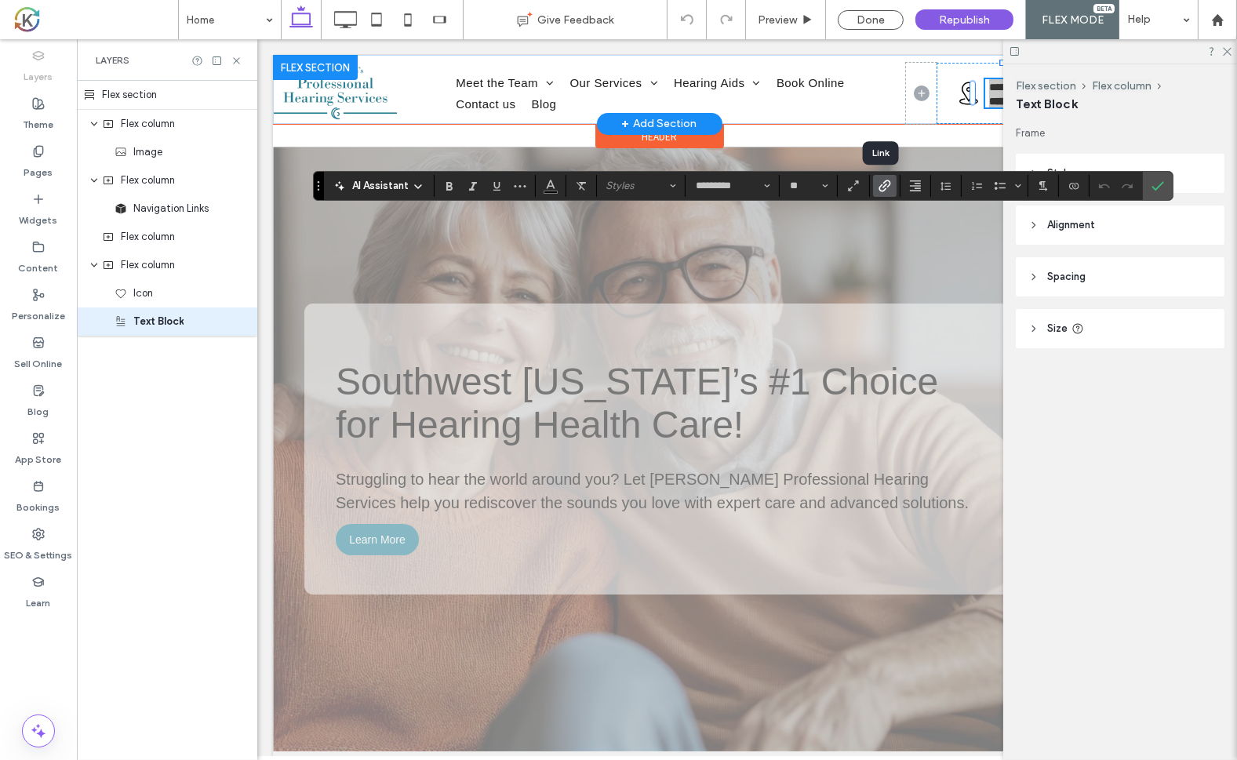
click at [885, 185] on use "Link" at bounding box center [884, 186] width 12 height 12
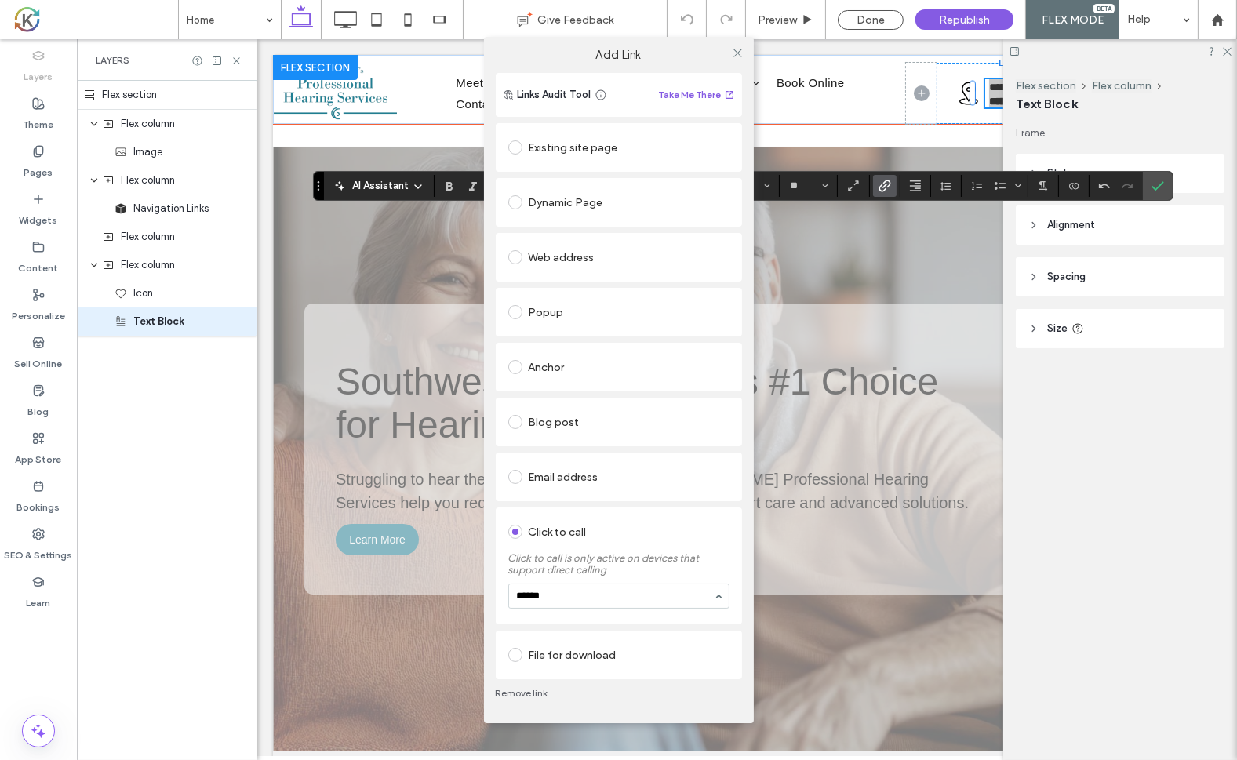
type input "*****"
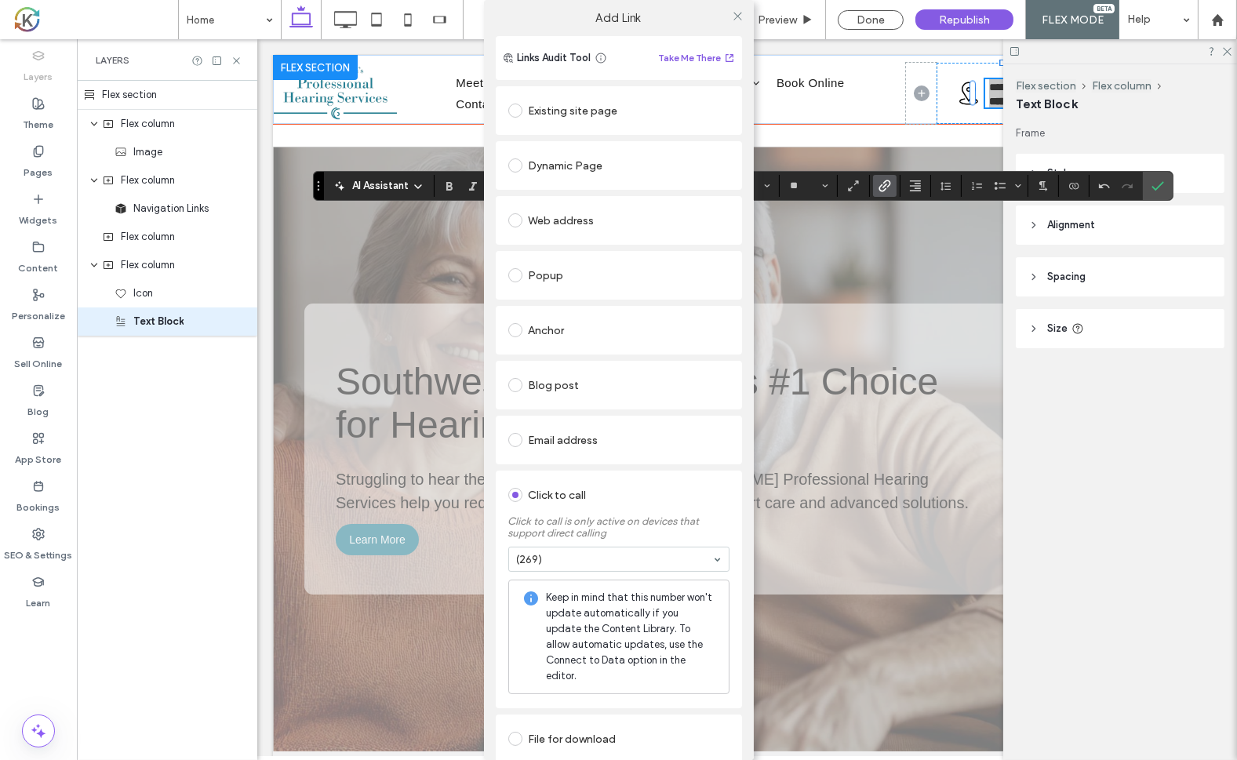
click at [556, 558] on input at bounding box center [615, 559] width 196 height 11
type input "**********"
drag, startPoint x: 552, startPoint y: 627, endPoint x: 544, endPoint y: 635, distance: 11.7
click at [709, 556] on div "(269) 399-4959" at bounding box center [618, 559] width 221 height 25
type input "**********"
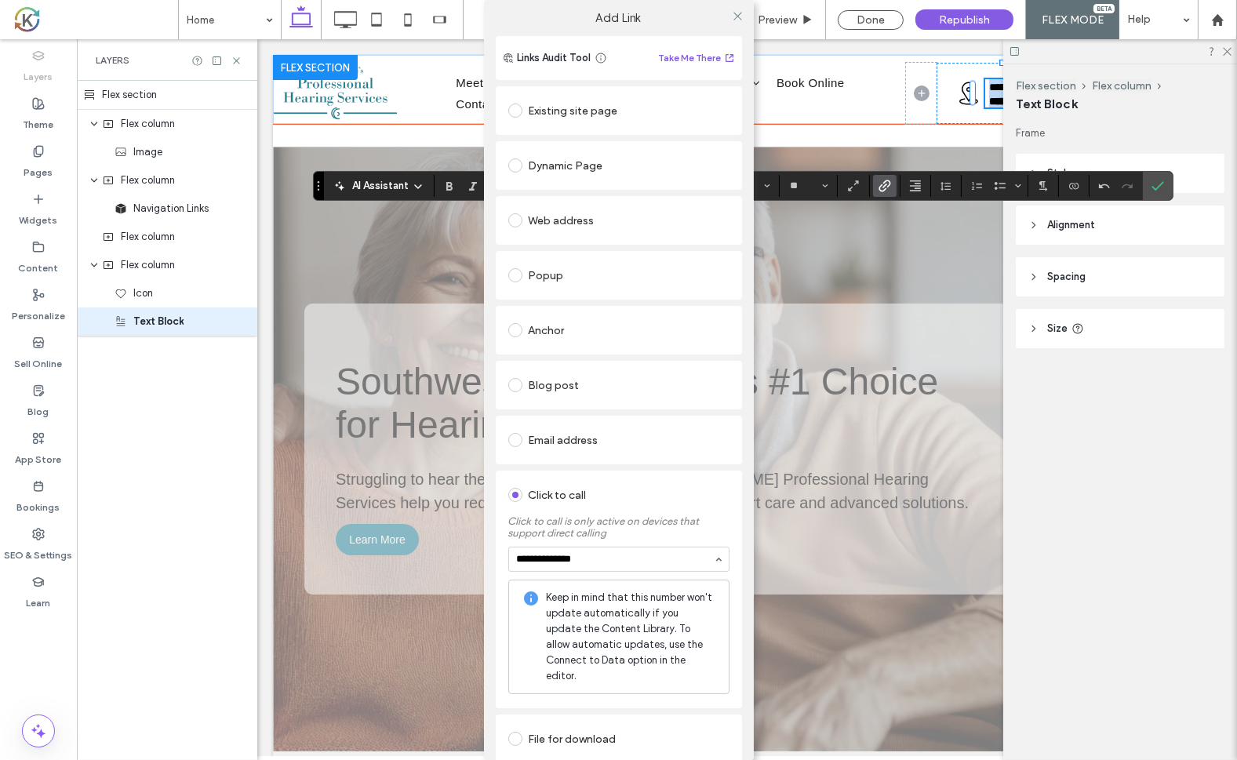
click at [718, 474] on div "**********" at bounding box center [619, 590] width 246 height 238
click at [732, 16] on icon at bounding box center [738, 16] width 12 height 12
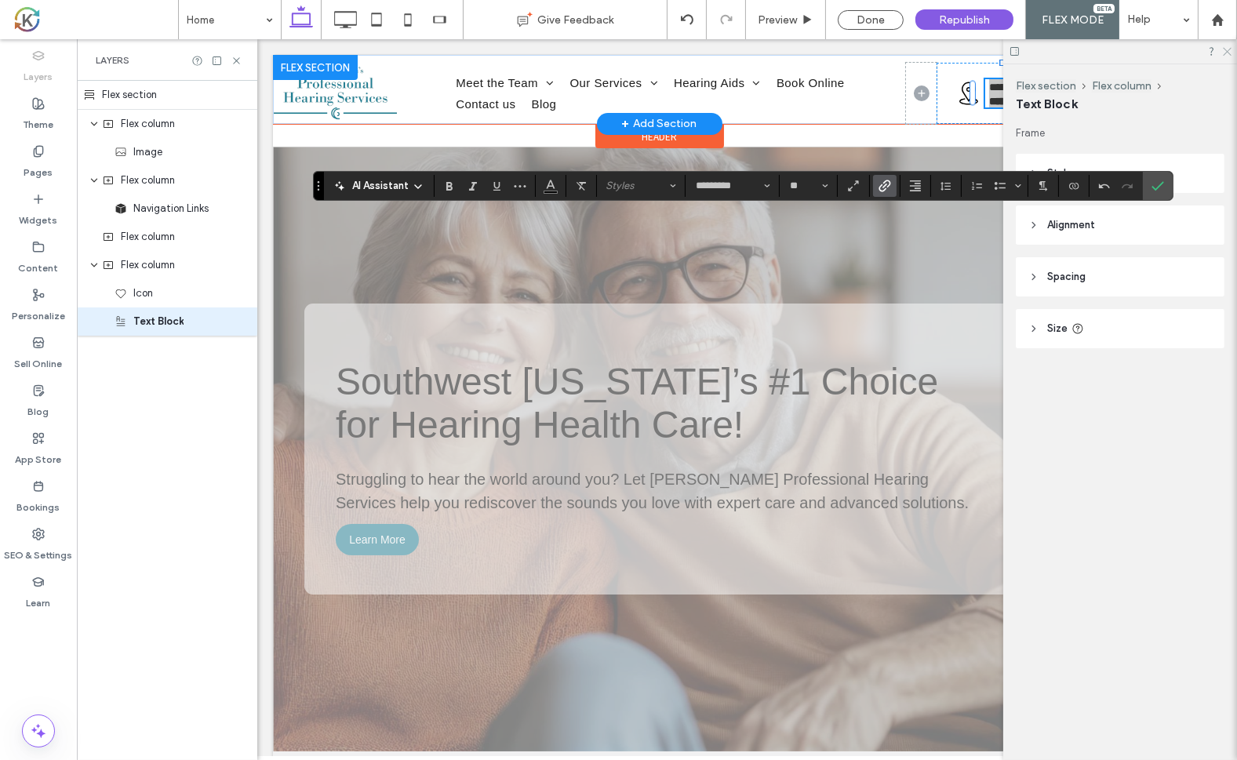
click at [1230, 45] on icon at bounding box center [1226, 50] width 10 height 10
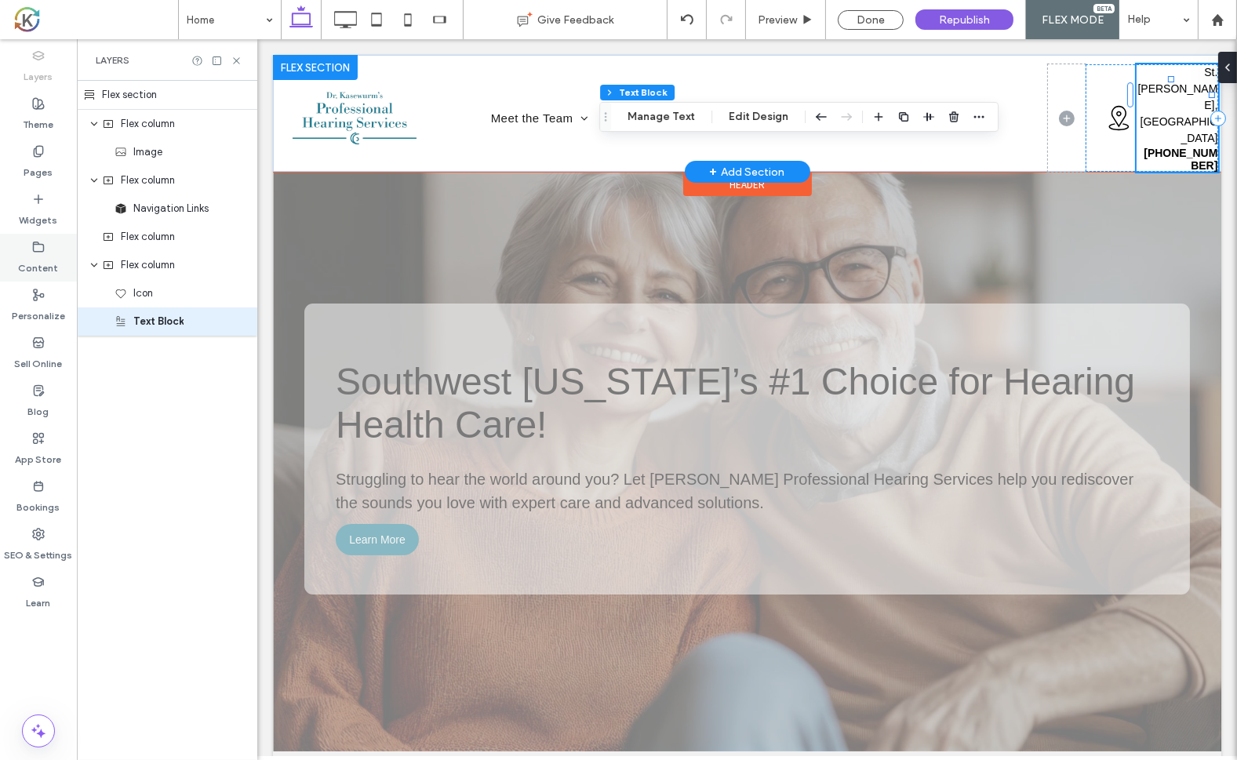
click at [33, 258] on label "Content" at bounding box center [39, 264] width 40 height 22
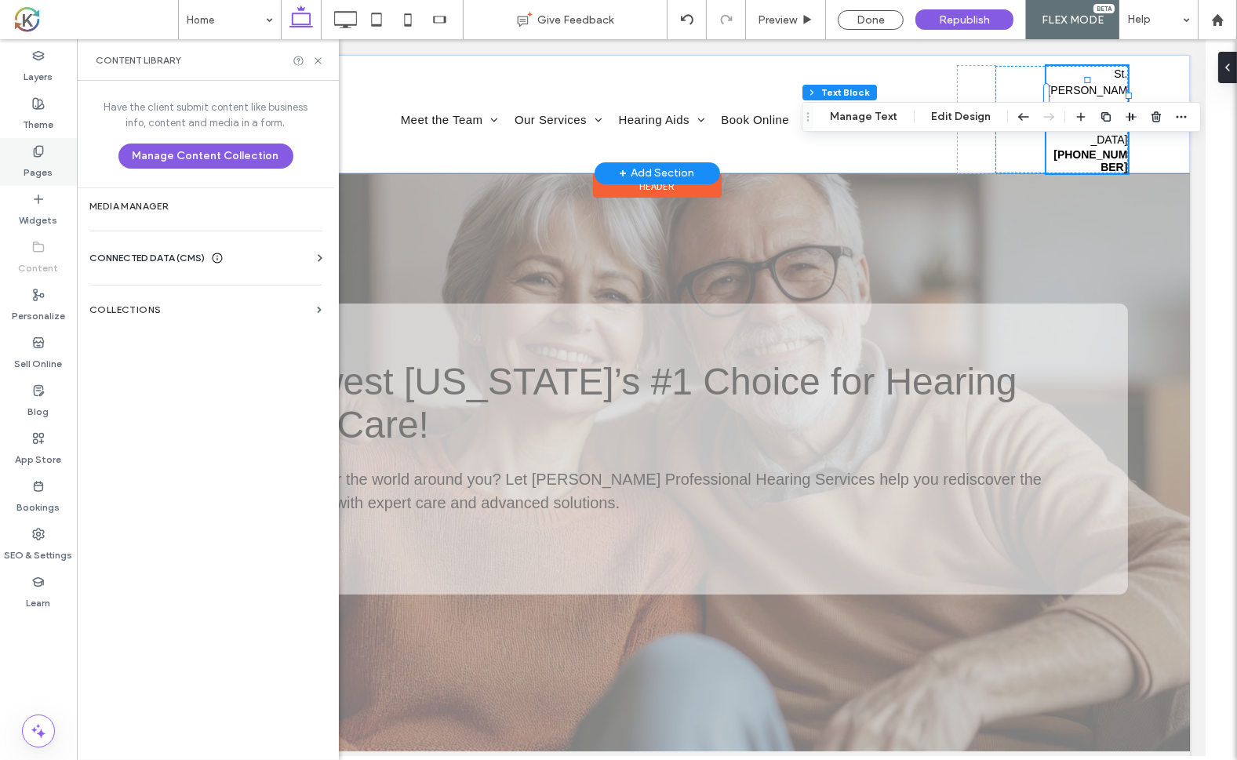
click at [42, 151] on use at bounding box center [38, 151] width 9 height 10
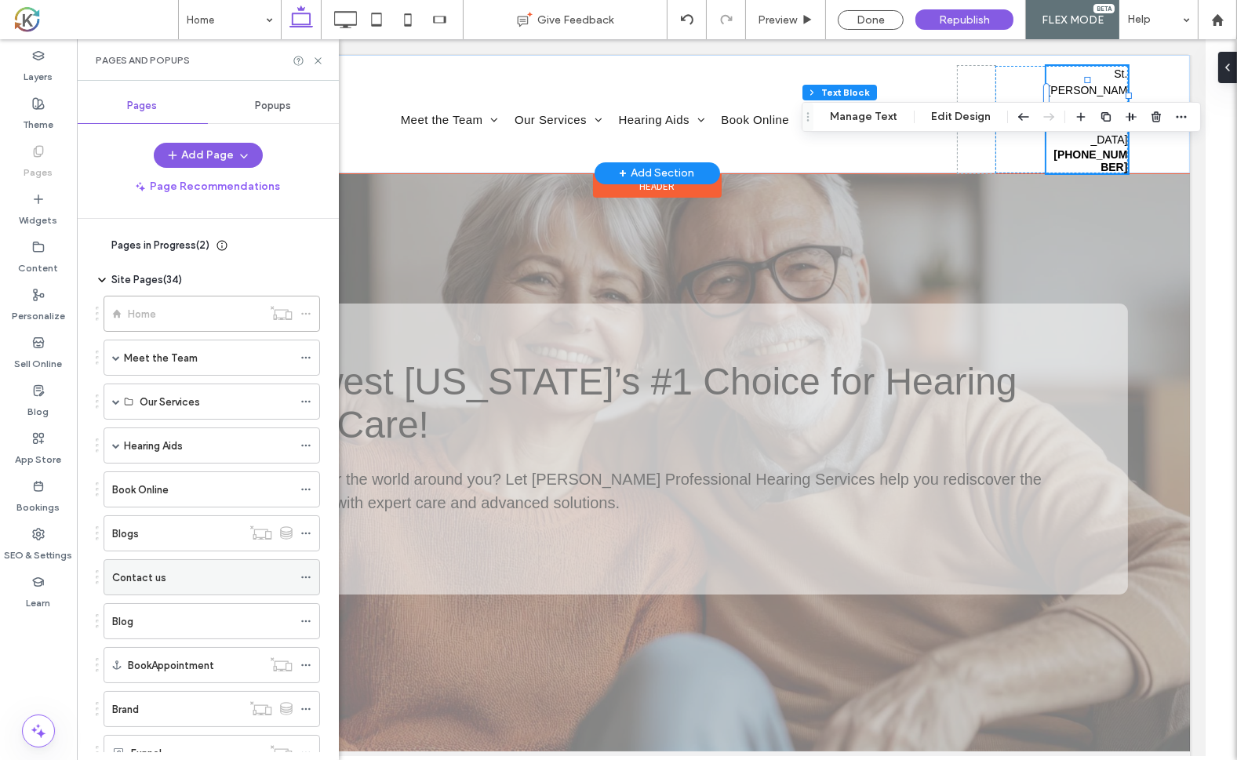
click at [194, 569] on div "Contact us" at bounding box center [202, 577] width 180 height 16
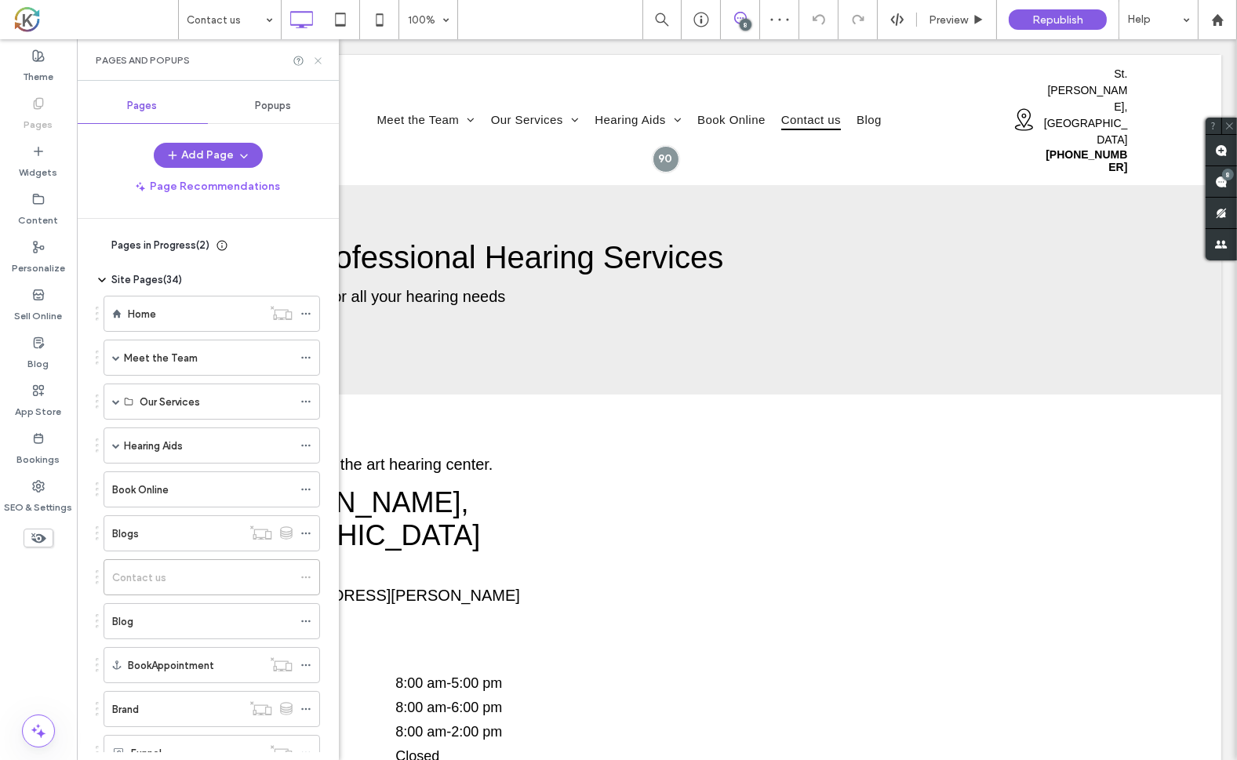
click at [318, 56] on icon at bounding box center [318, 61] width 12 height 12
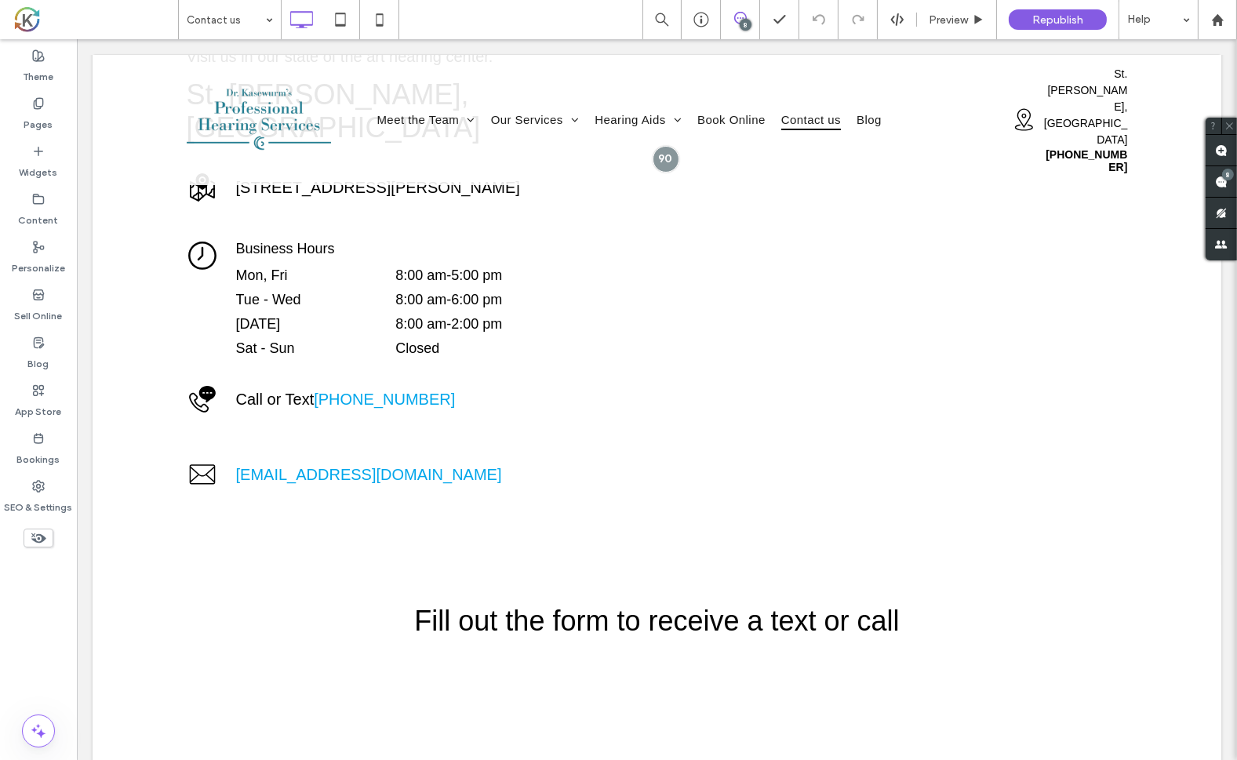
scroll to position [408, 0]
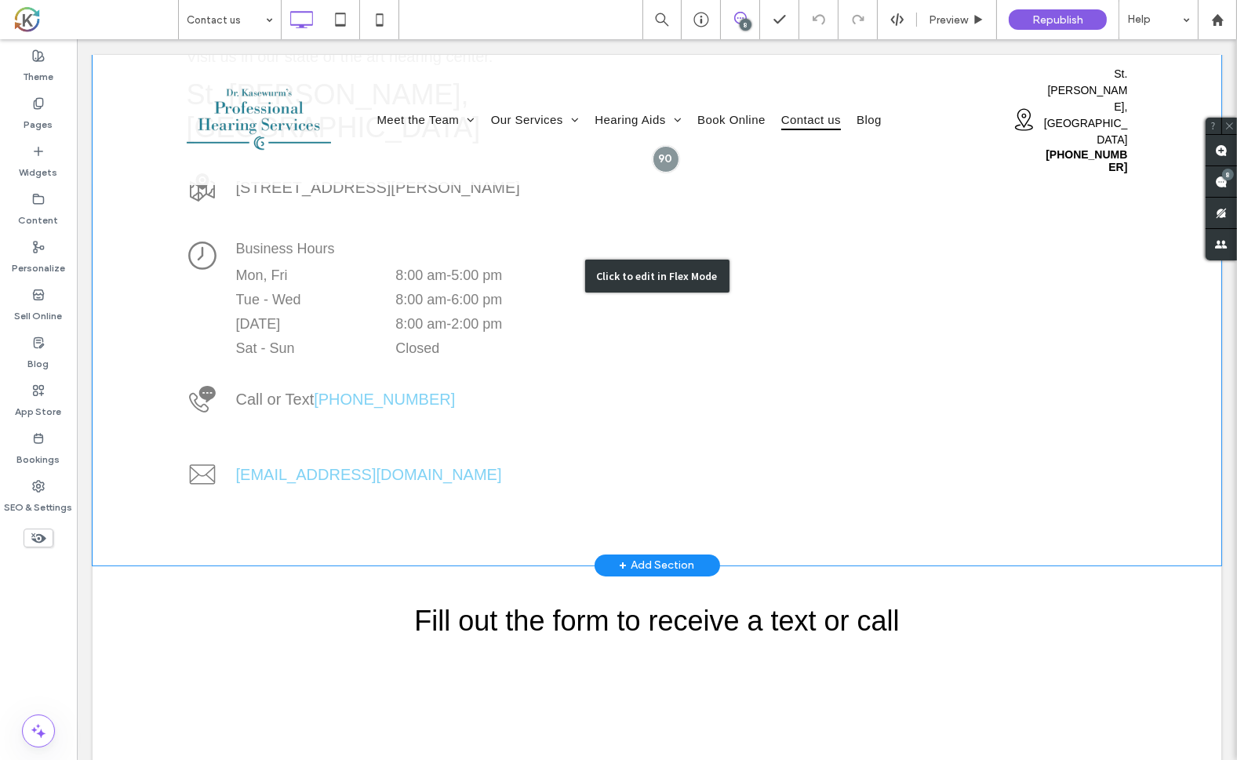
click at [329, 347] on div "Click to edit in Flex Mode" at bounding box center [656, 276] width 1129 height 578
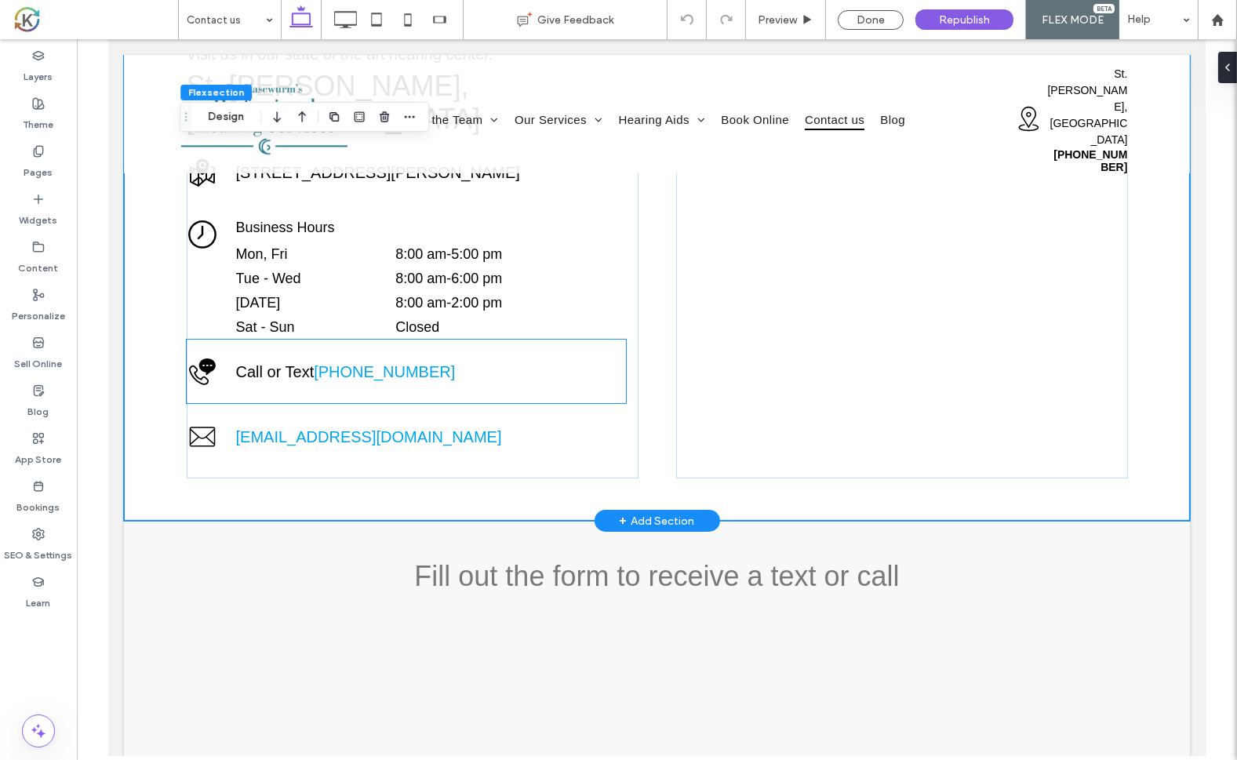
click at [351, 363] on link "269-399-5495" at bounding box center [383, 371] width 141 height 17
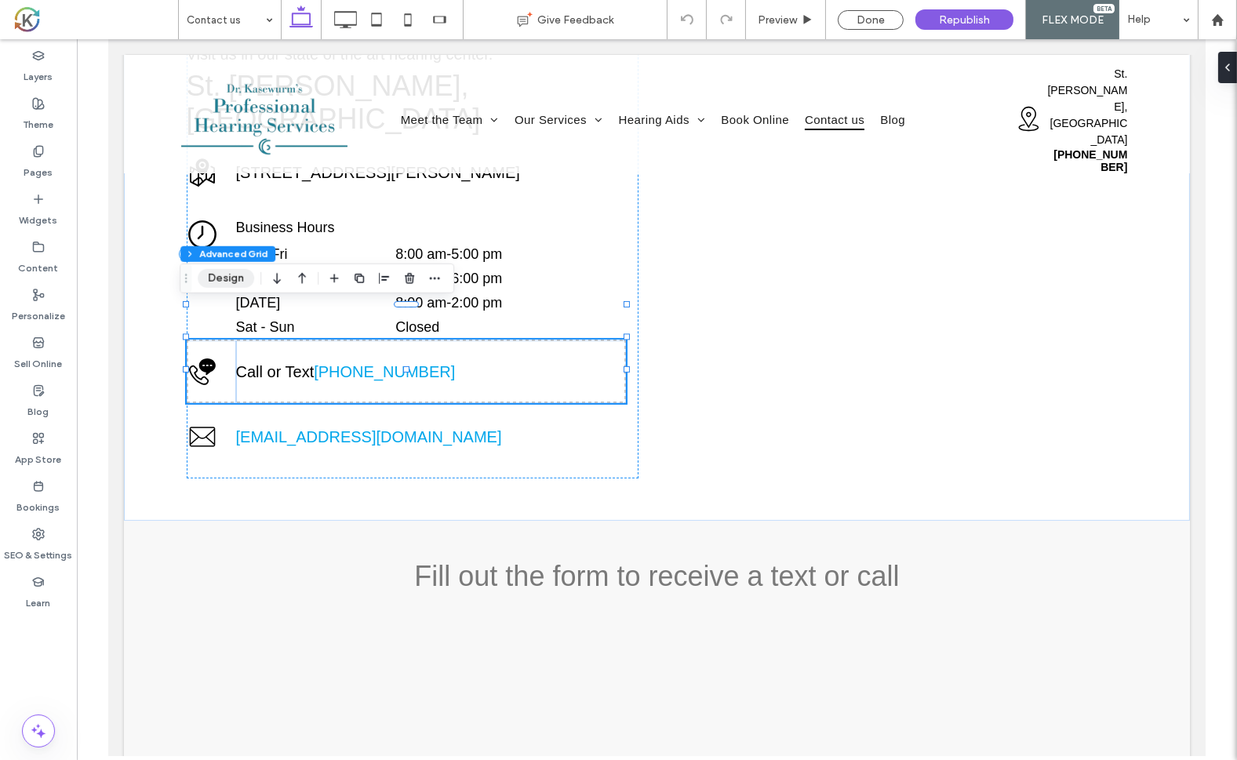
click at [222, 278] on button "Design" at bounding box center [226, 278] width 56 height 19
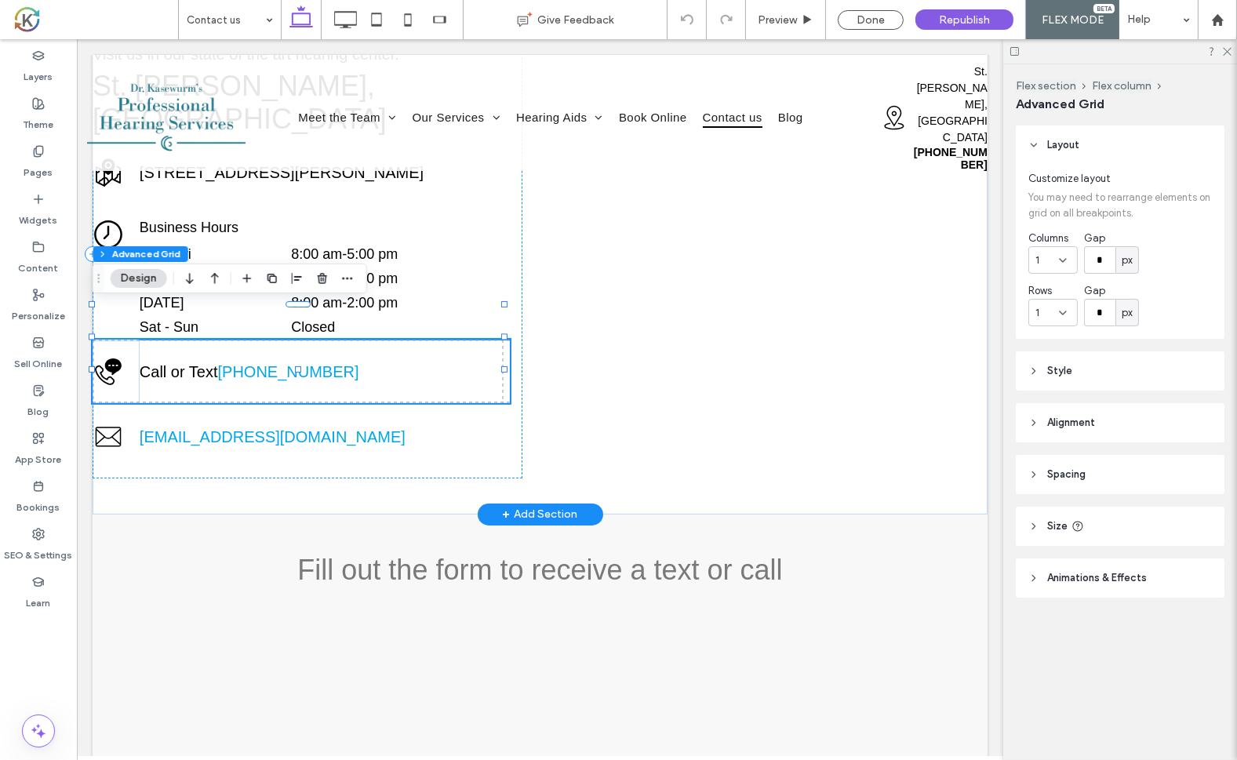
click at [260, 363] on link "269-399-5495" at bounding box center [287, 371] width 141 height 17
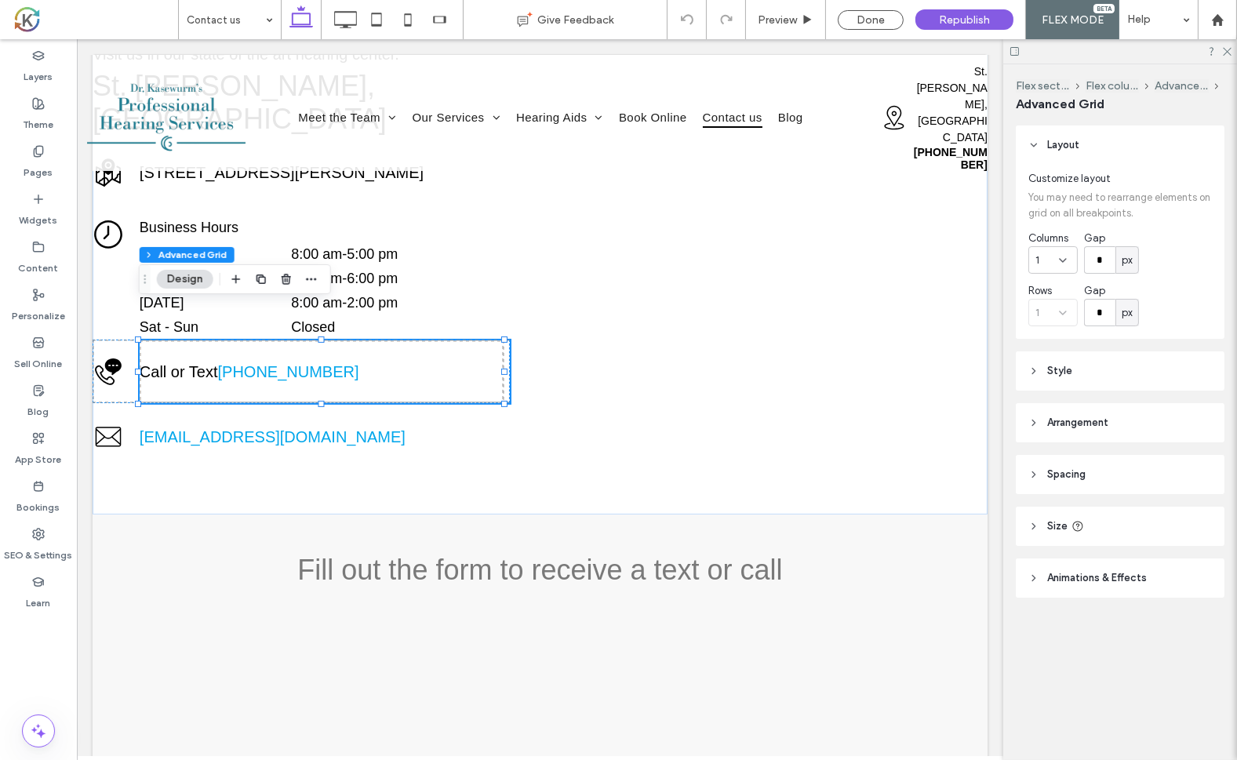
click at [183, 279] on button "Design" at bounding box center [185, 279] width 56 height 19
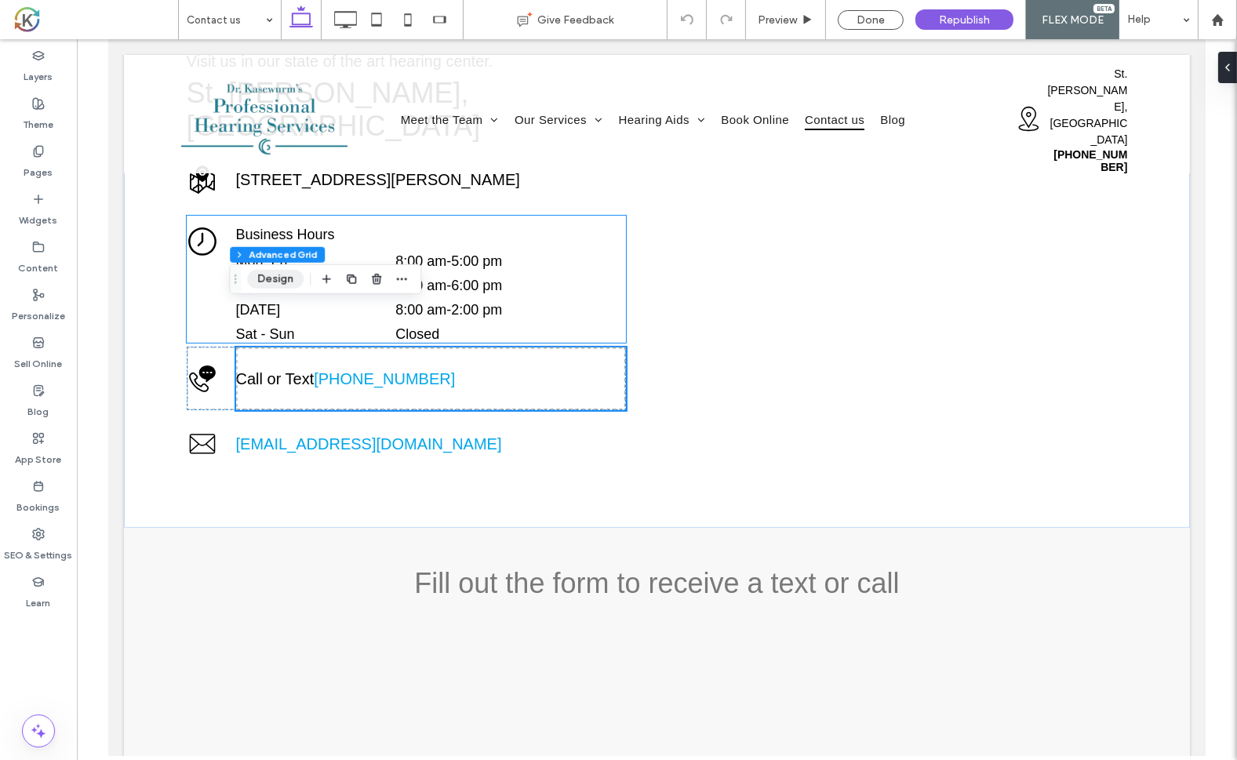
scroll to position [408, 0]
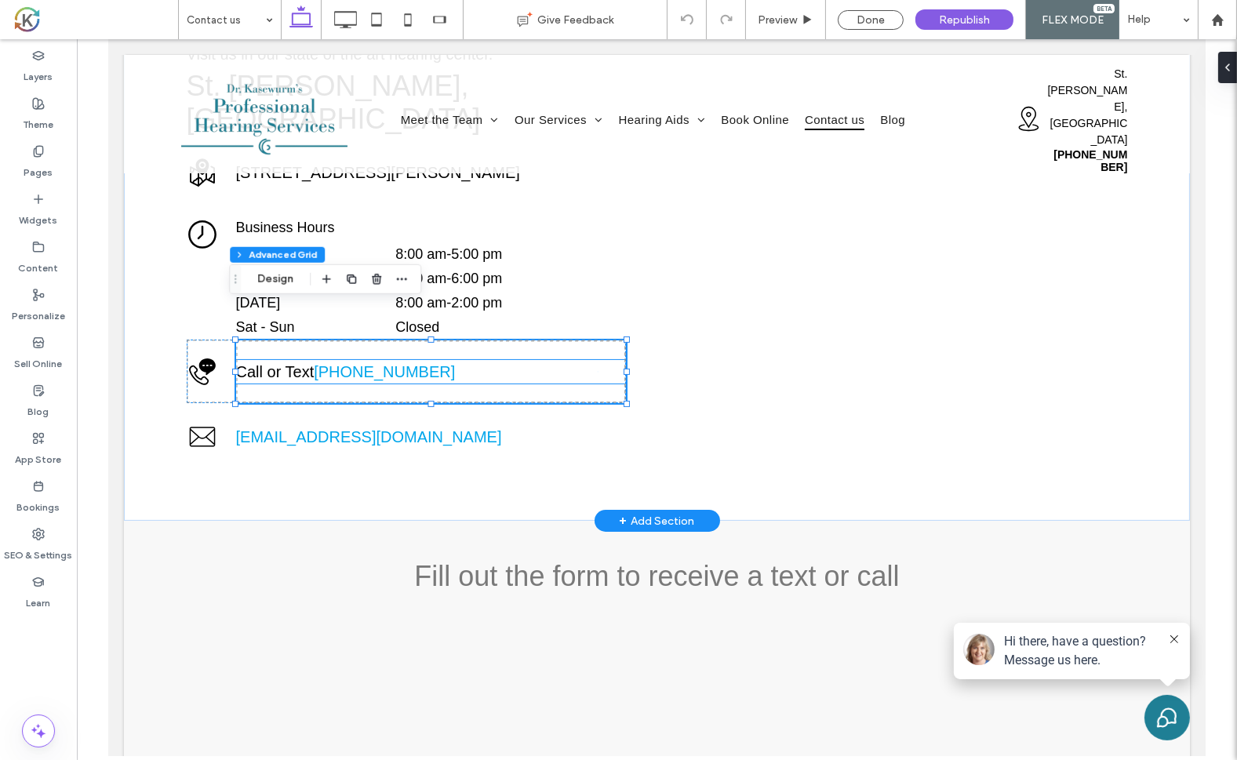
click at [413, 360] on p "Call or Text 269-399-5495" at bounding box center [430, 372] width 390 height 24
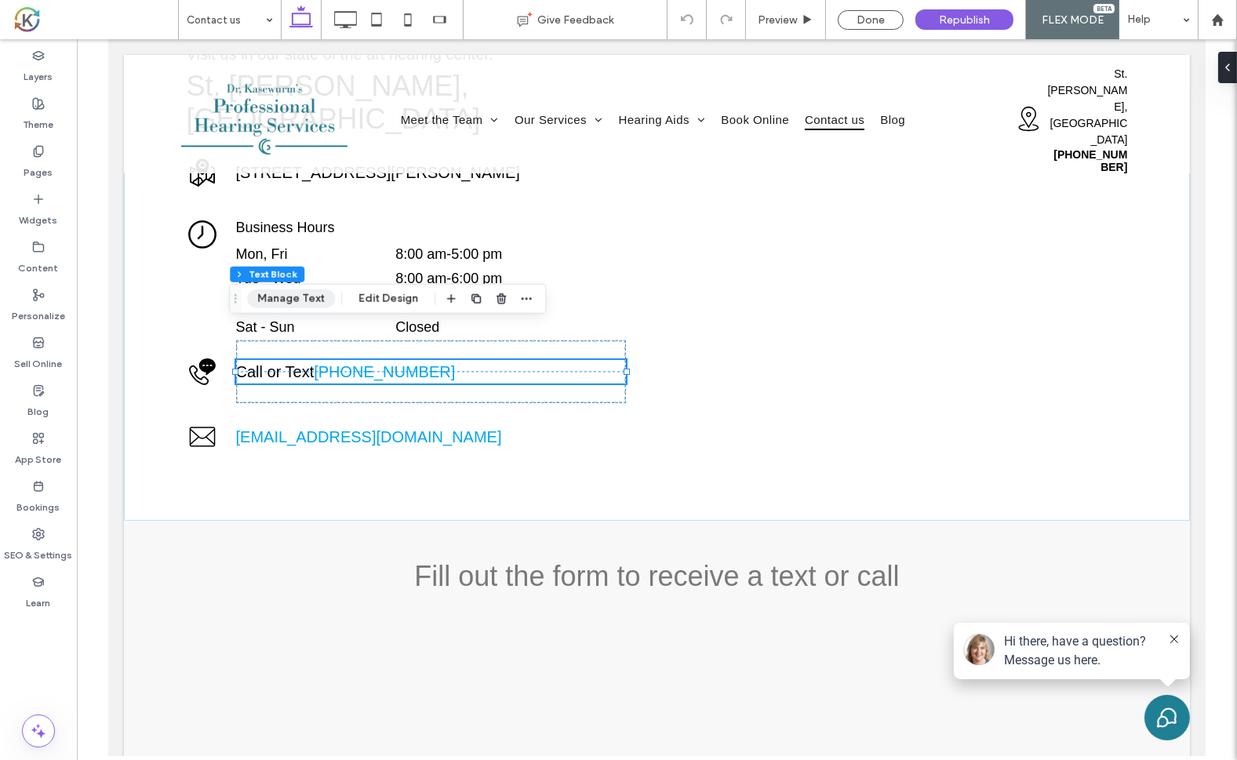
click at [277, 293] on button "Manage Text" at bounding box center [291, 298] width 88 height 19
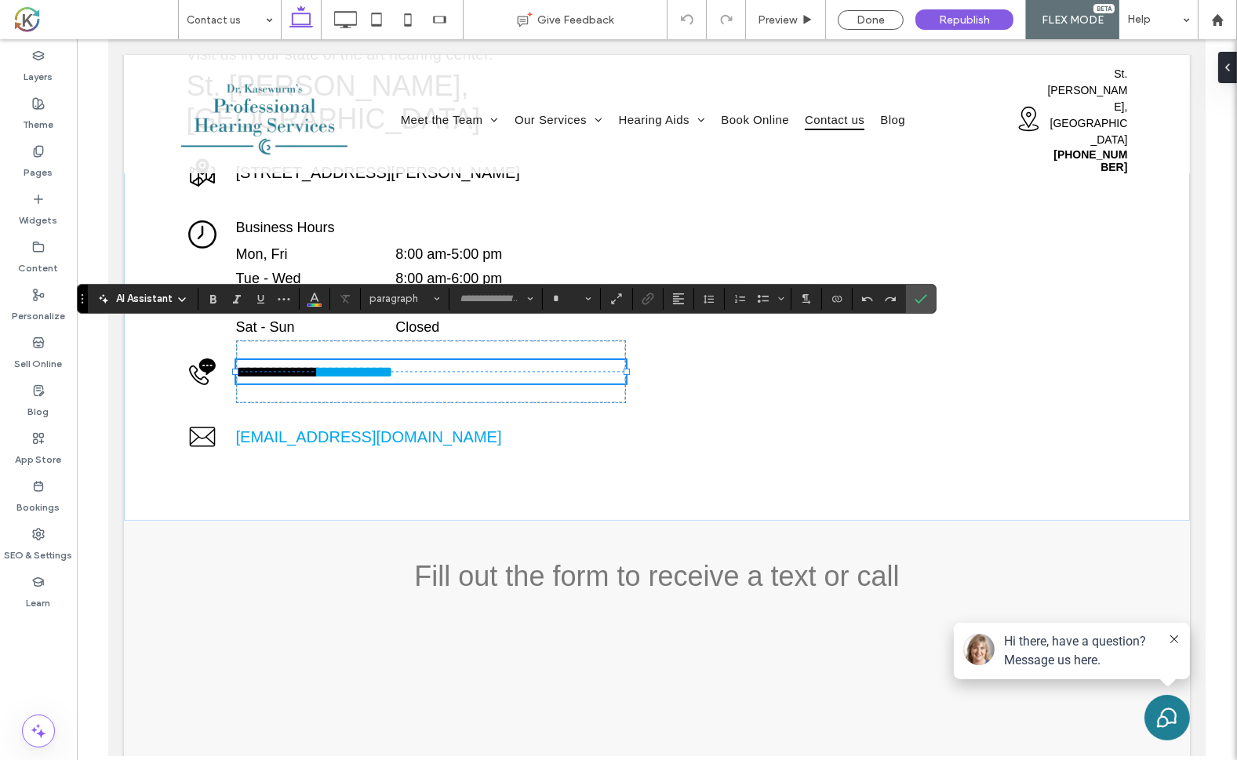
type input "*********"
type input "**"
click at [647, 296] on icon "Link" at bounding box center [648, 299] width 13 height 13
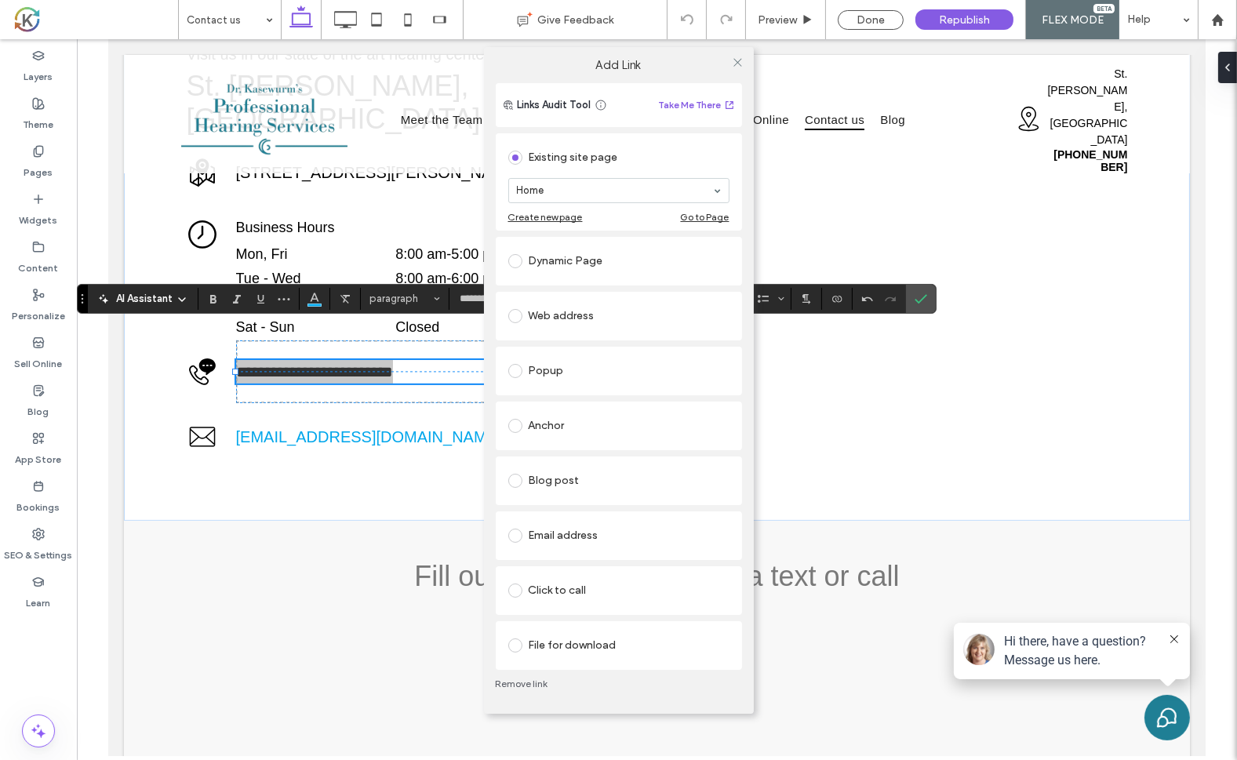
click at [577, 588] on div "Click to call" at bounding box center [618, 590] width 221 height 25
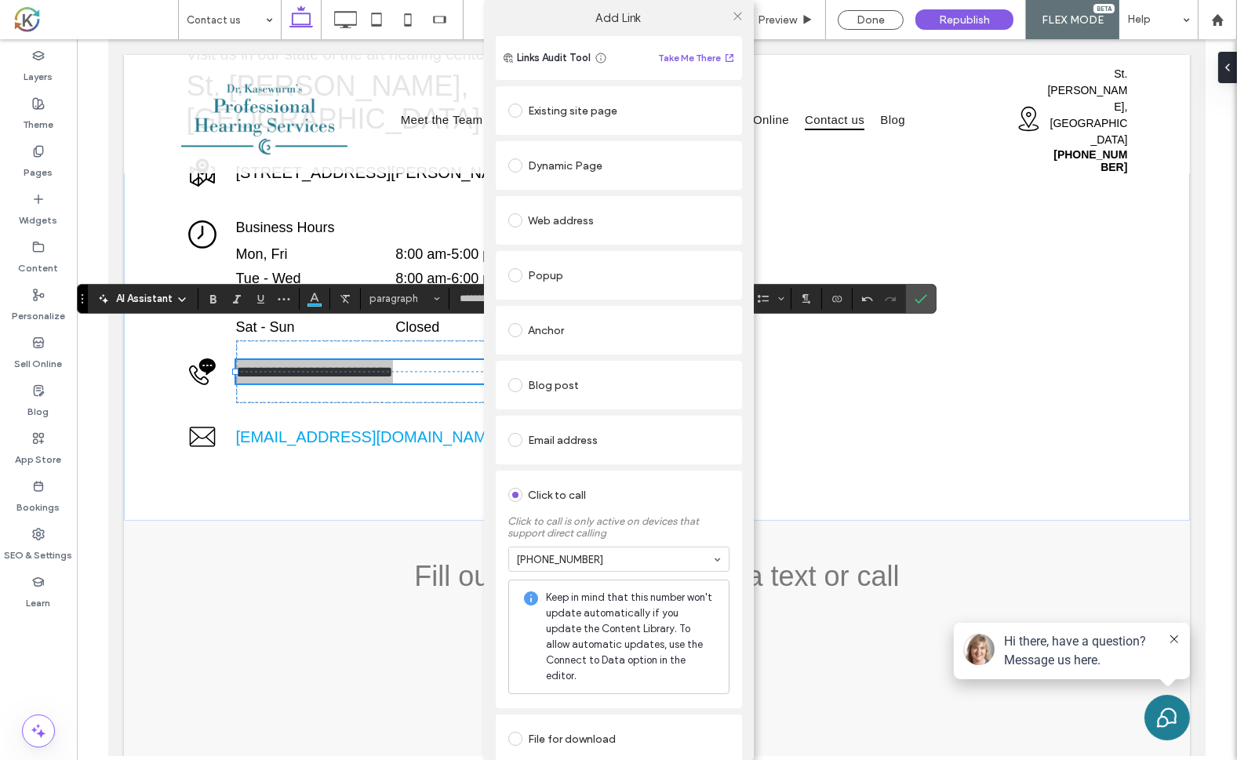
click at [867, 25] on div "Add Link Links Audit Tool Take Me There Existing site page Home Create new page…" at bounding box center [618, 380] width 1237 height 760
click at [726, 20] on div at bounding box center [738, 16] width 24 height 24
click at [732, 19] on icon at bounding box center [738, 16] width 12 height 12
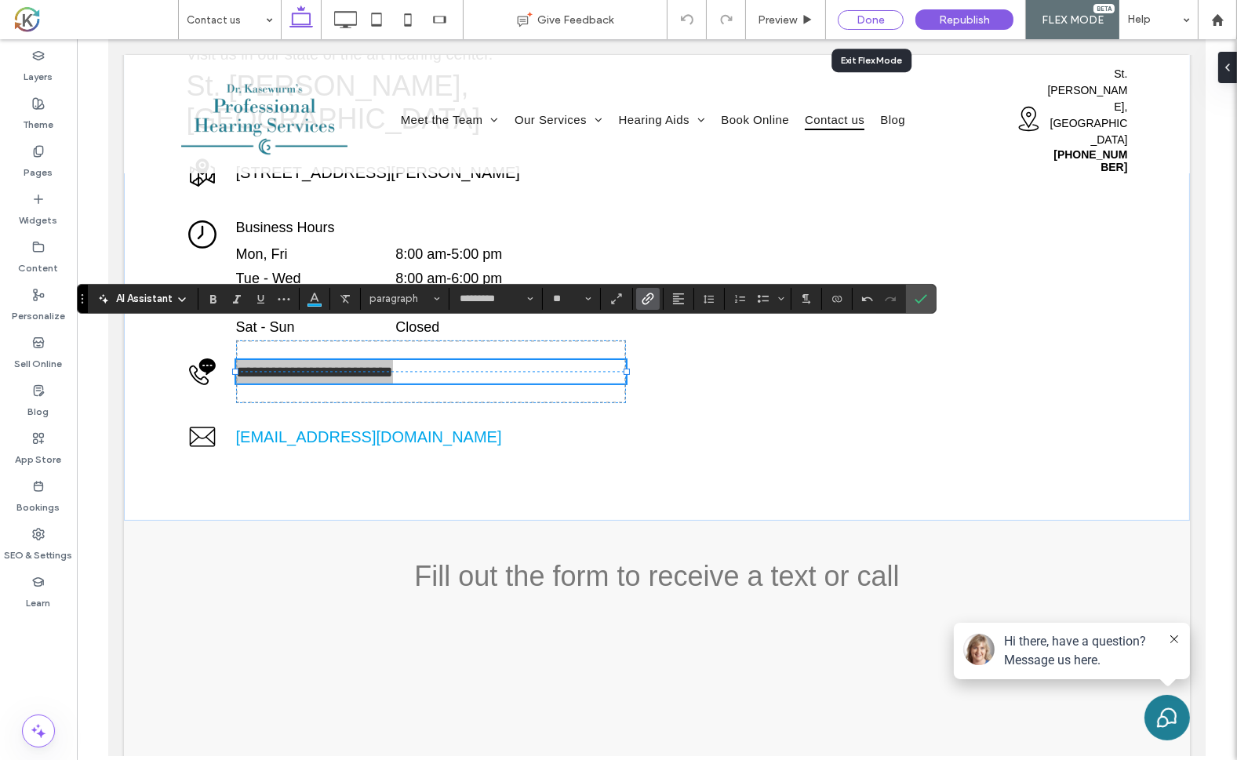
click at [856, 22] on div "Done" at bounding box center [871, 20] width 66 height 20
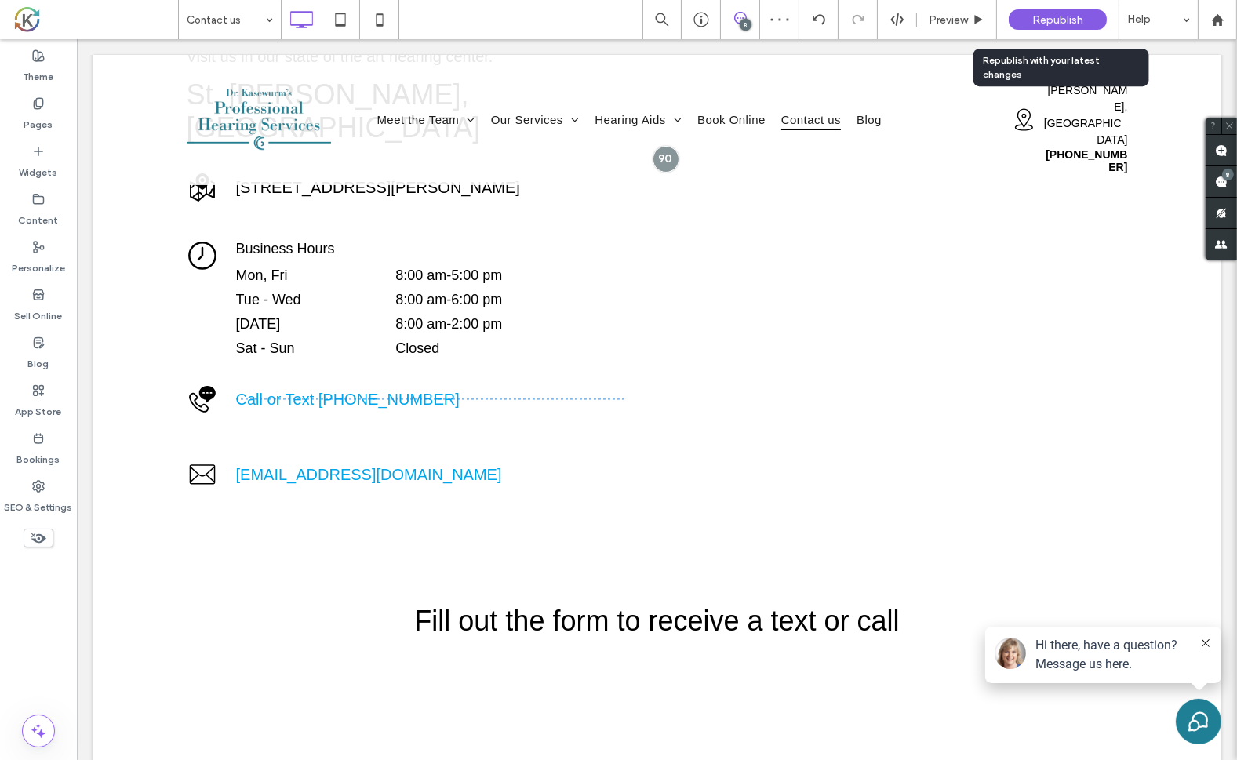
click at [1031, 16] on div "Republish" at bounding box center [1058, 19] width 98 height 20
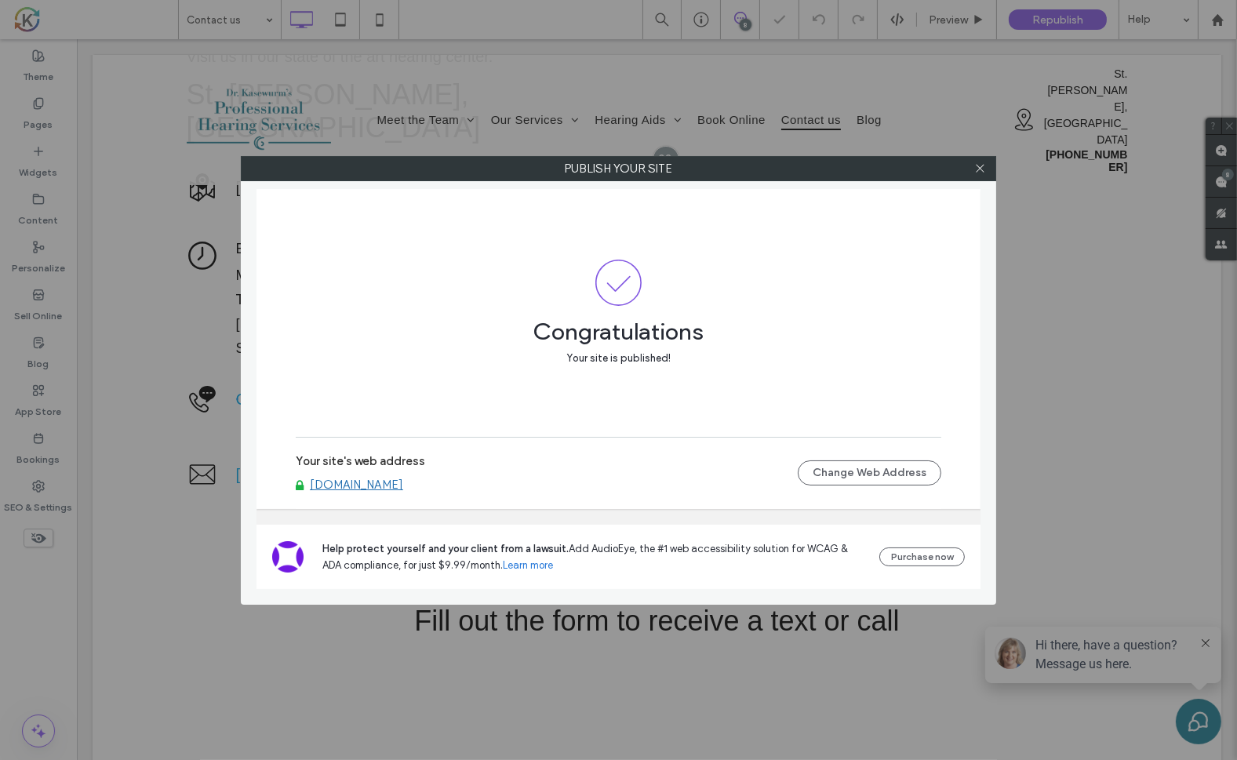
click at [36, 211] on div "Publish your site Congratulations Your site is published! Your site's web addre…" at bounding box center [618, 380] width 1237 height 760
click at [978, 171] on icon at bounding box center [980, 168] width 12 height 12
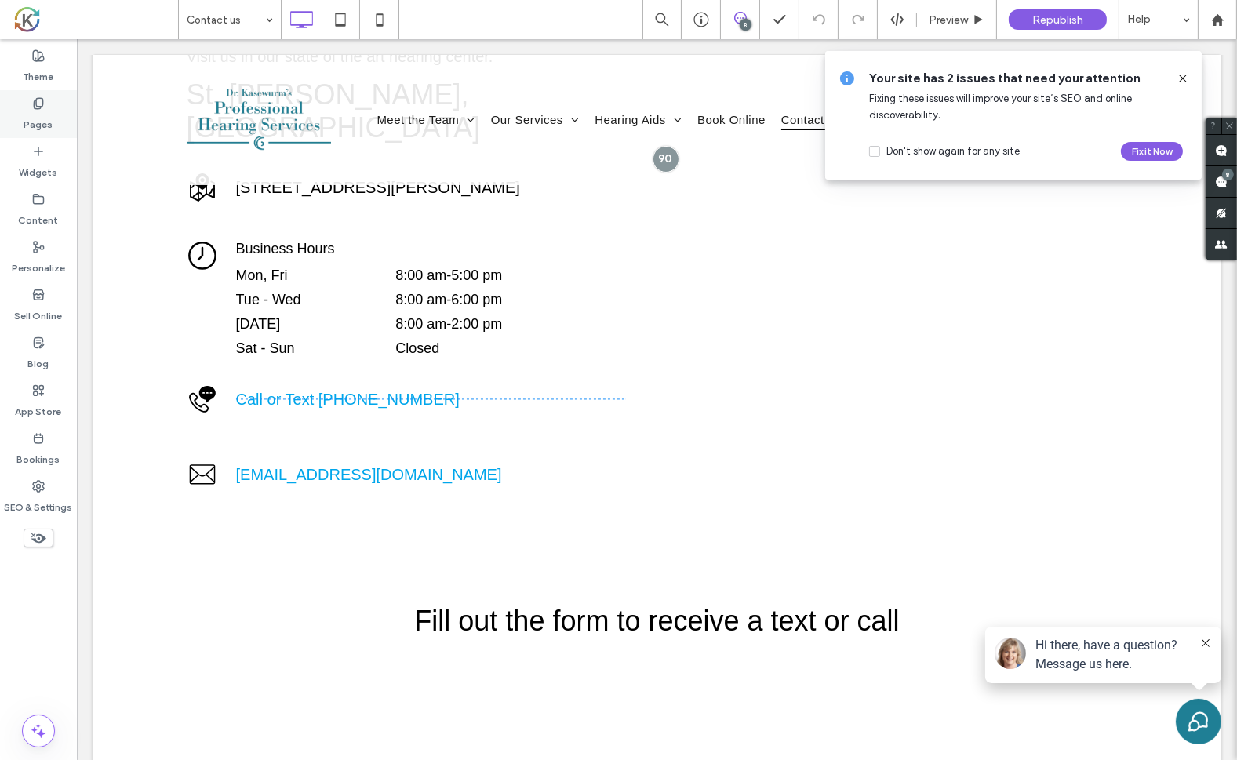
click at [47, 123] on label "Pages" at bounding box center [38, 121] width 29 height 22
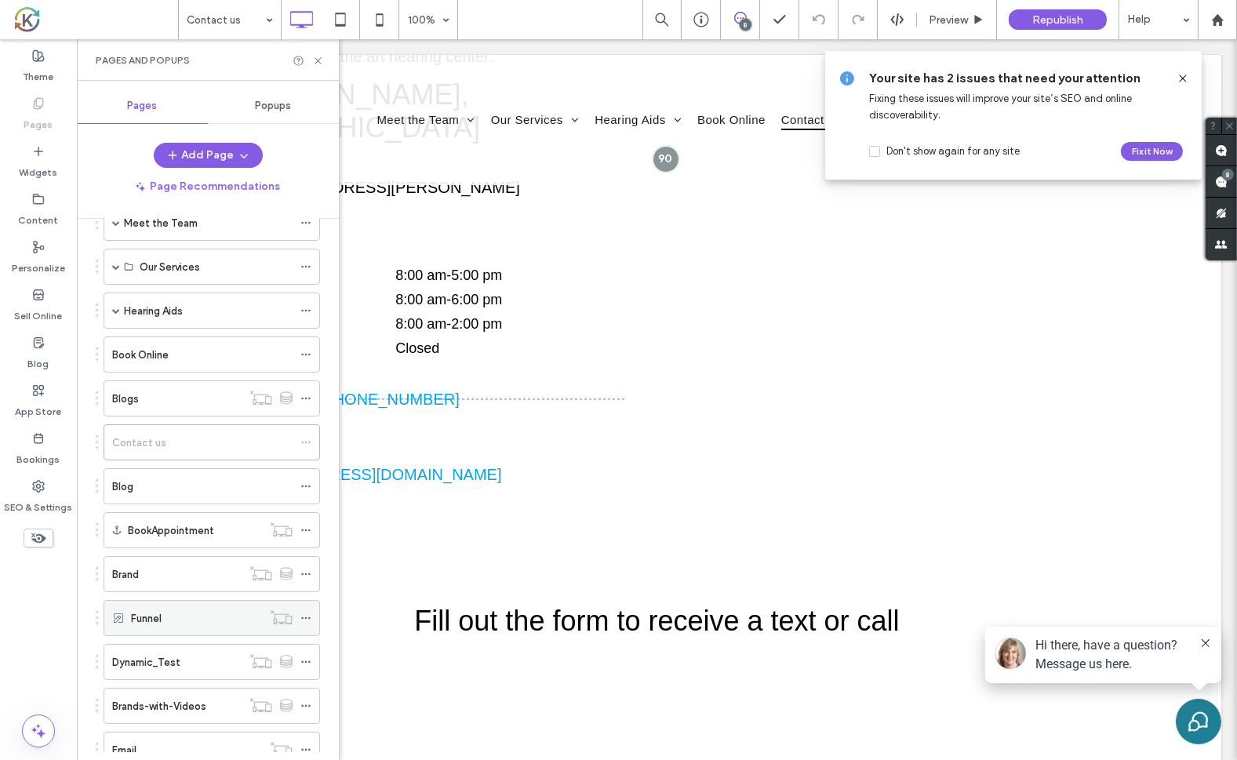
scroll to position [129, 0]
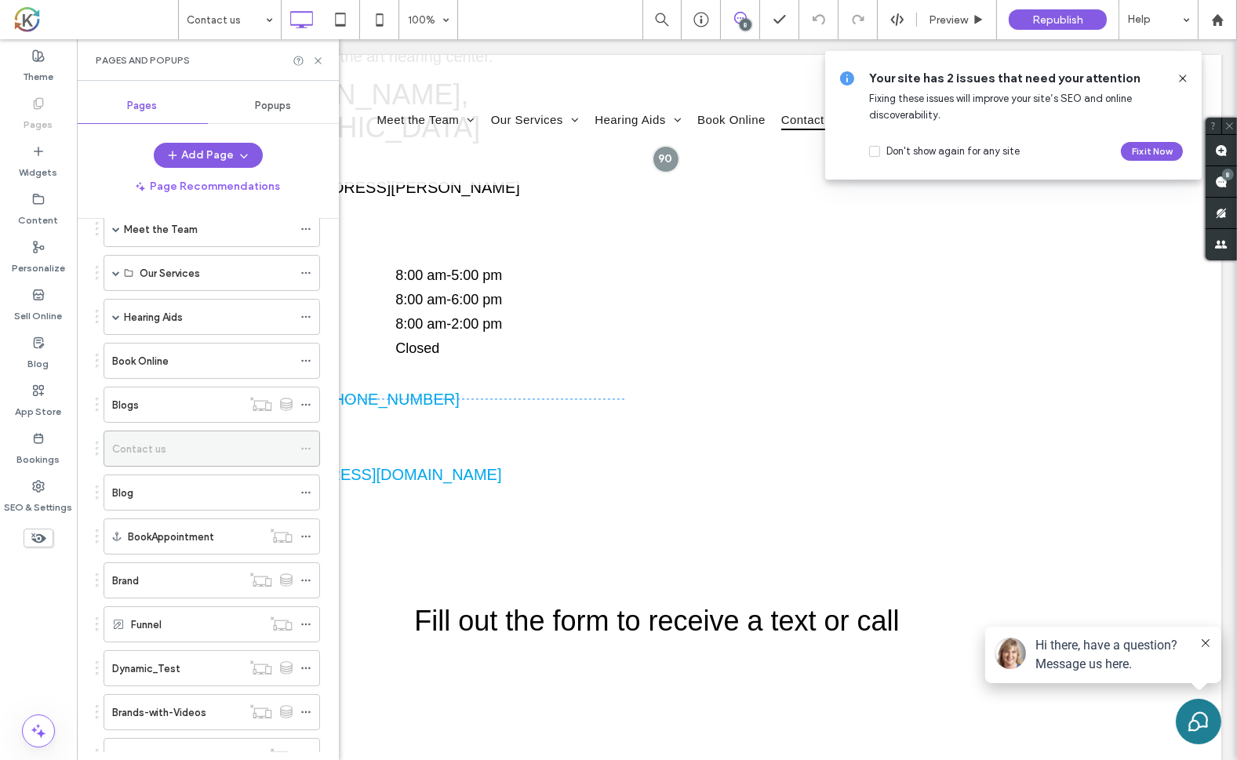
click at [164, 456] on div "Contact us" at bounding box center [202, 448] width 180 height 35
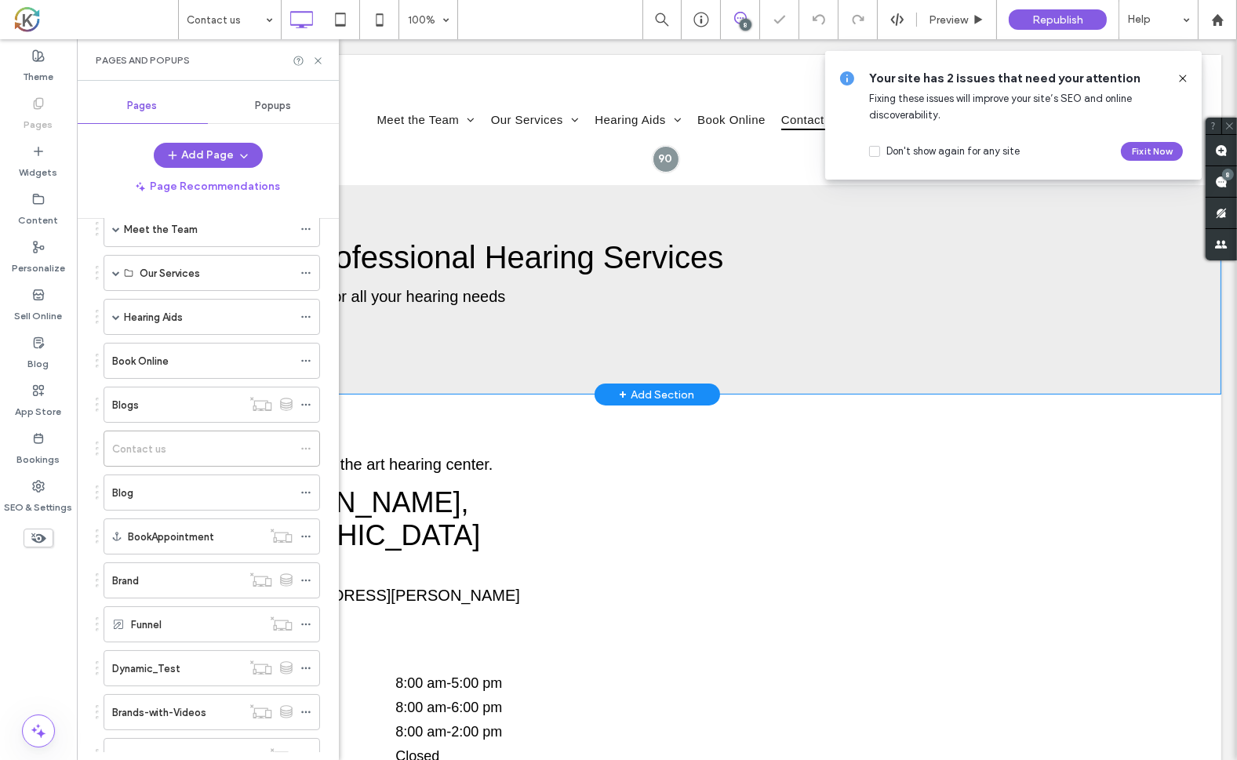
scroll to position [0, 0]
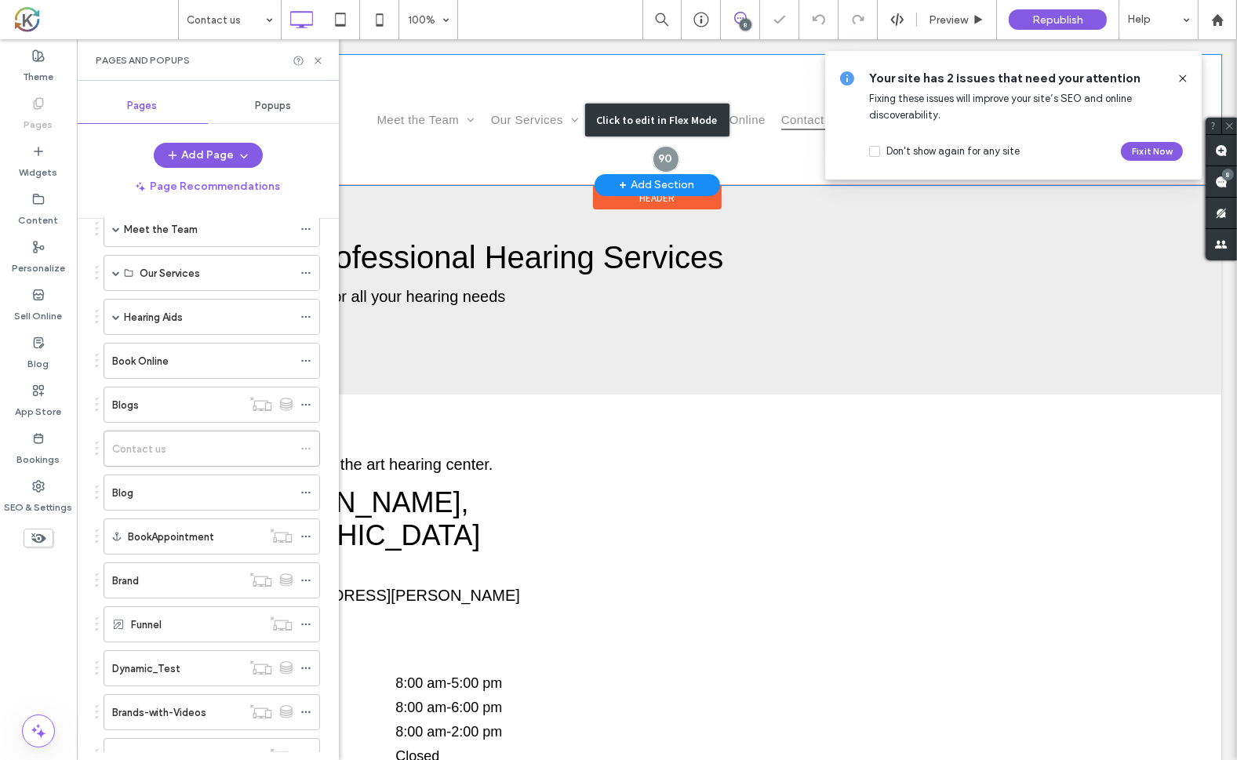
click at [502, 119] on div "Click to edit in Flex Mode" at bounding box center [656, 120] width 1129 height 130
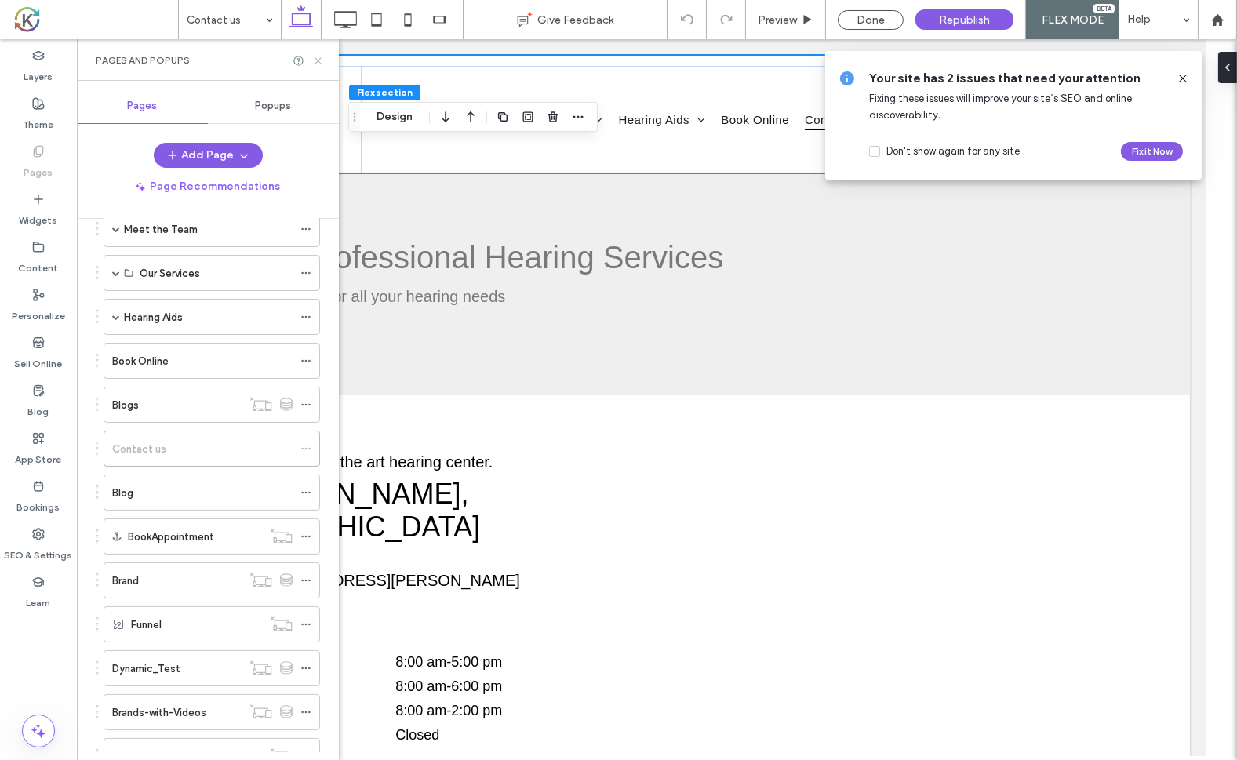
click at [315, 60] on icon at bounding box center [318, 61] width 12 height 12
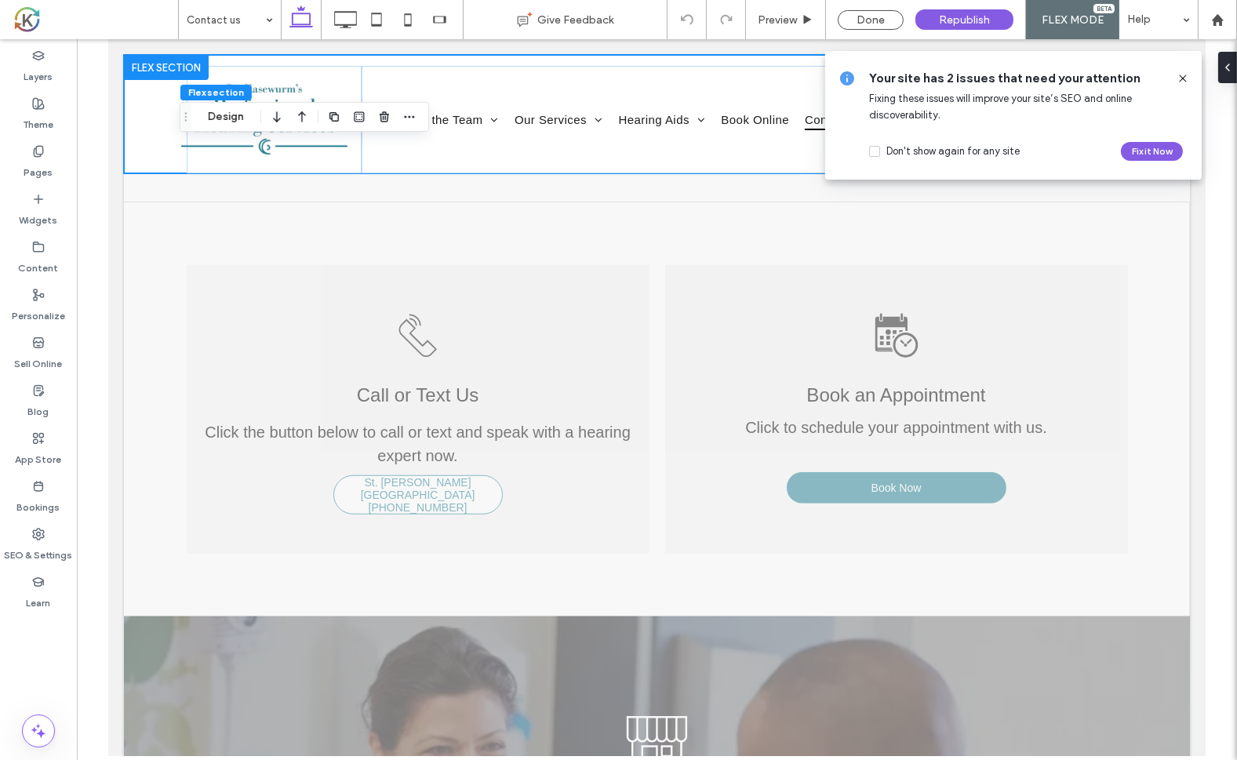
scroll to position [1744, 0]
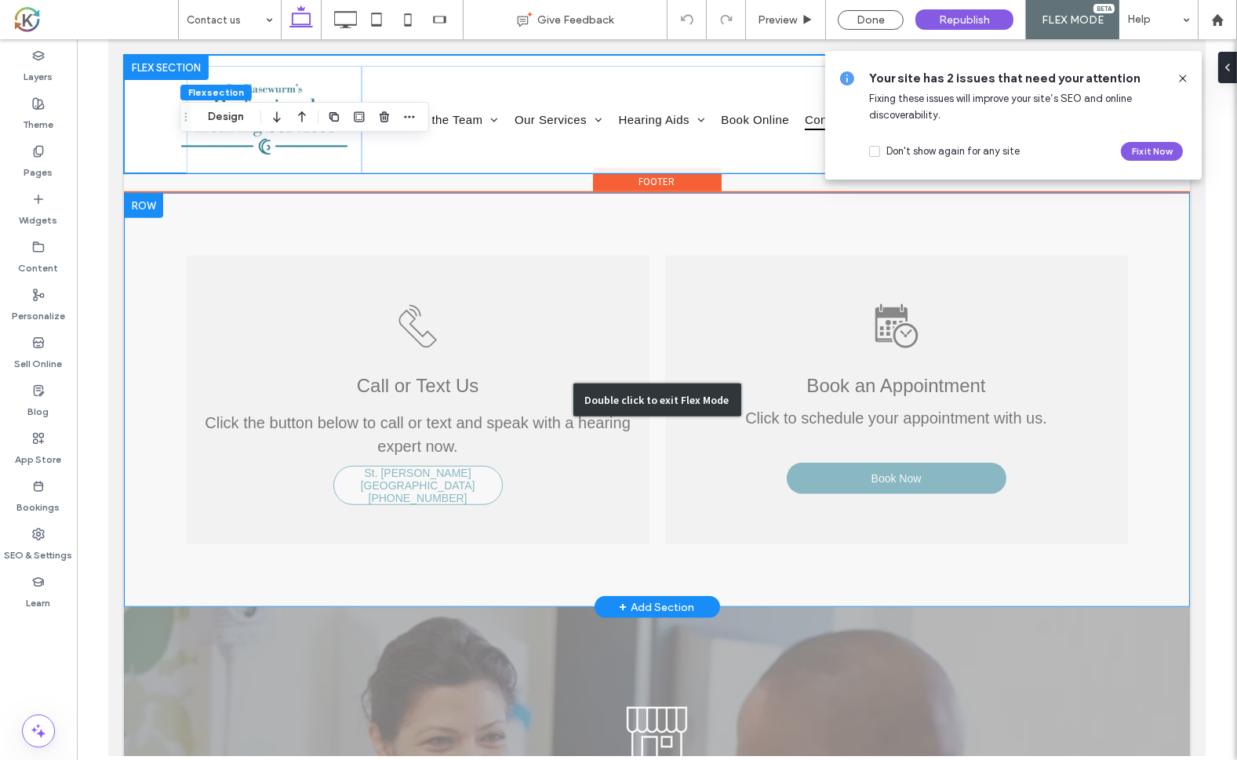
click at [446, 440] on div "Double click to exit Flex Mode" at bounding box center [656, 400] width 1066 height 414
click at [533, 442] on div "Double click to exit Flex Mode" at bounding box center [656, 400] width 1066 height 414
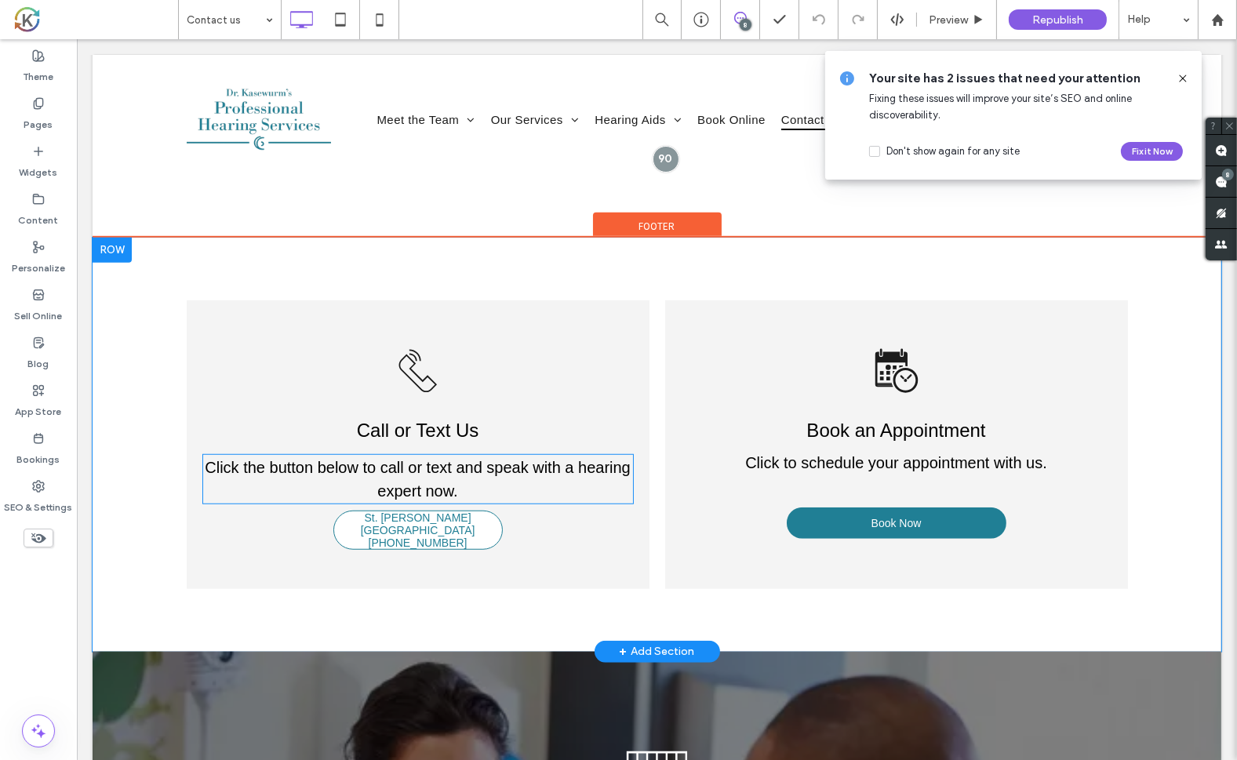
click at [533, 456] on p "Click the button below to call or text and speak with a hearing expert now." at bounding box center [417, 479] width 431 height 47
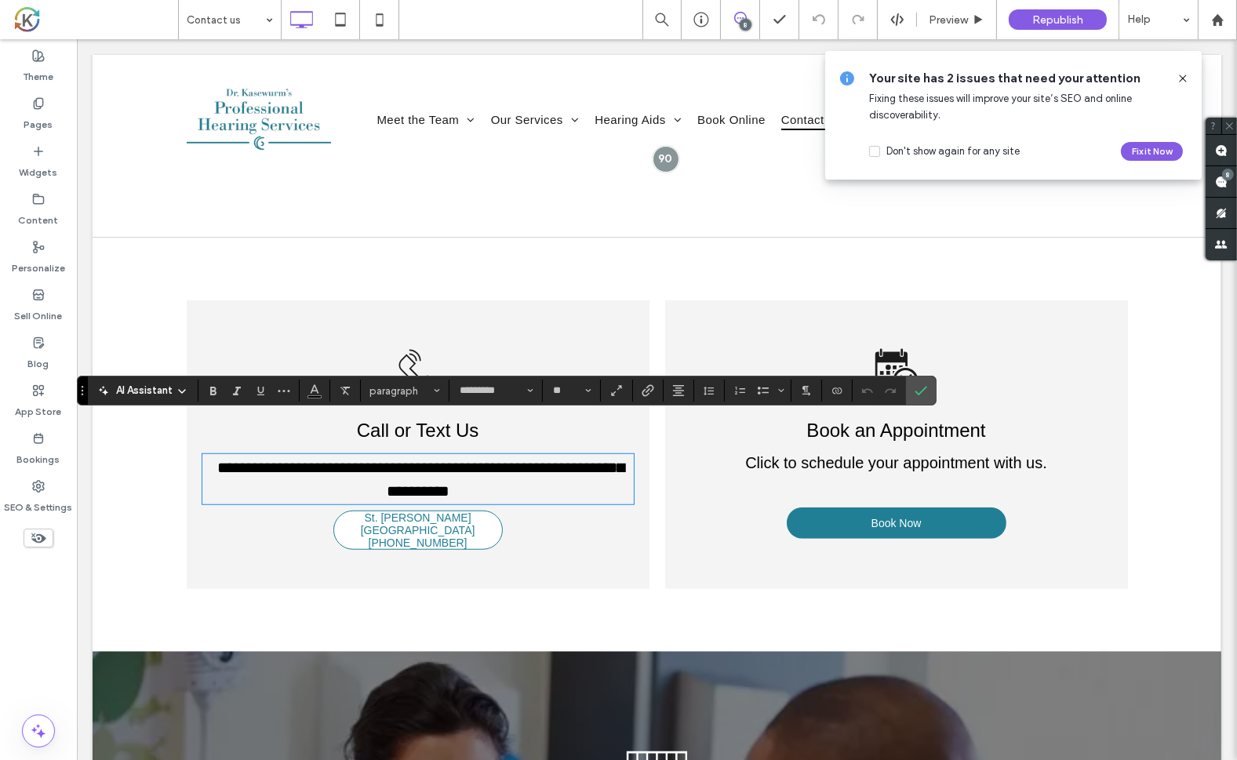
click at [447, 511] on span "St. Joseph, MI (269) 399-5495" at bounding box center [417, 530] width 168 height 38
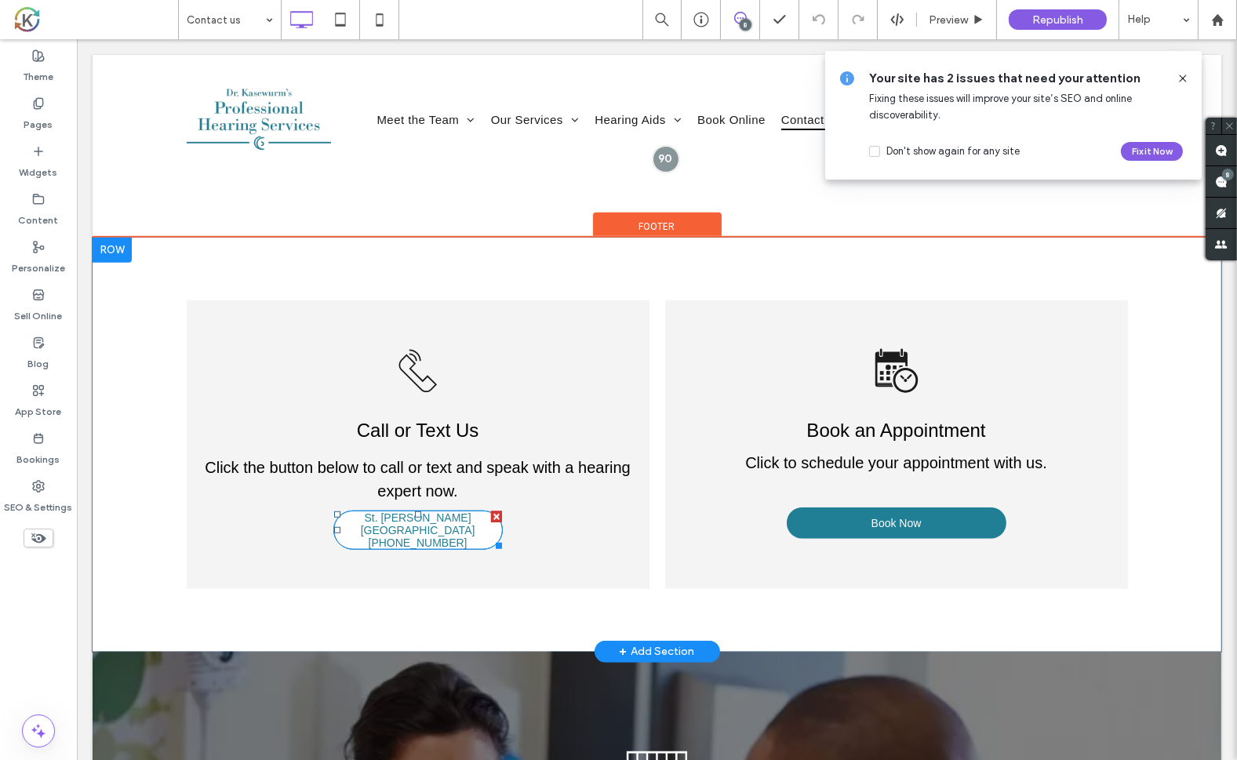
click at [447, 511] on span "St. Joseph, MI (269) 399-5495" at bounding box center [417, 530] width 168 height 38
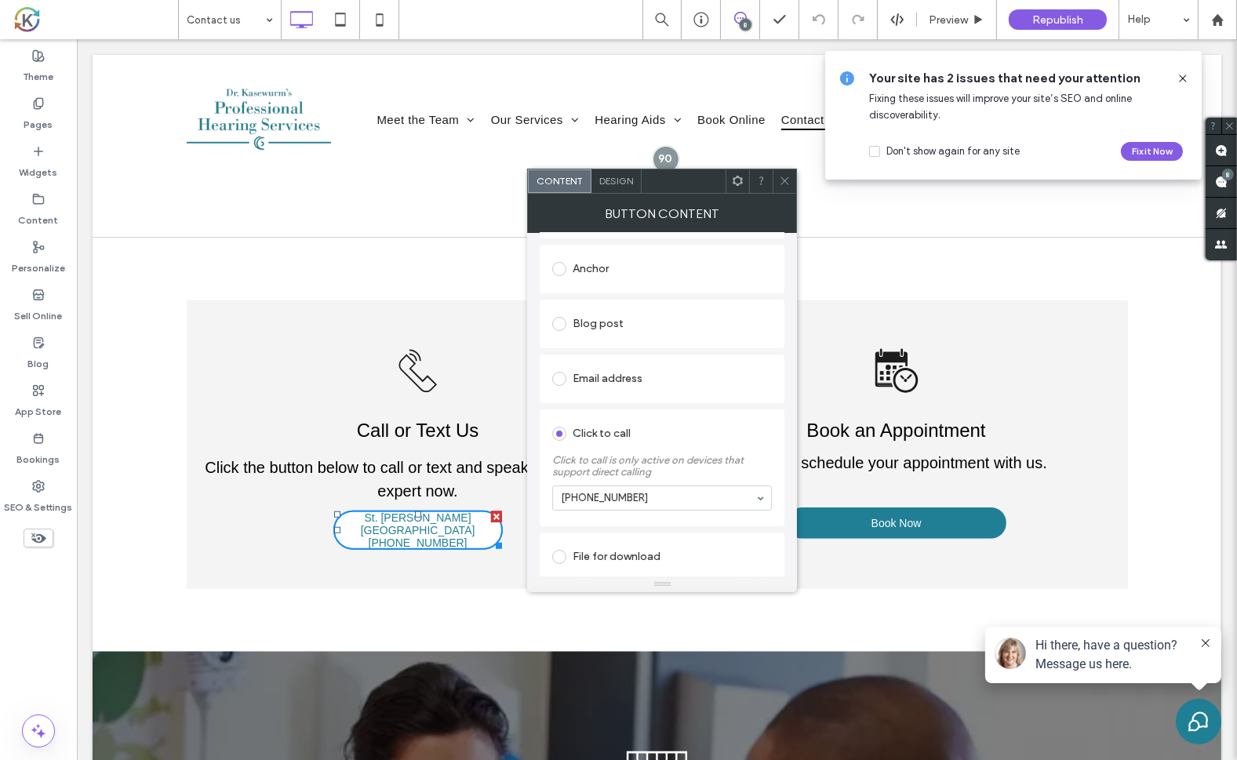
scroll to position [376, 0]
click at [125, 238] on div "Call or Text Us Click the button below to call or text and speak with a hearing…" at bounding box center [656, 445] width 1129 height 414
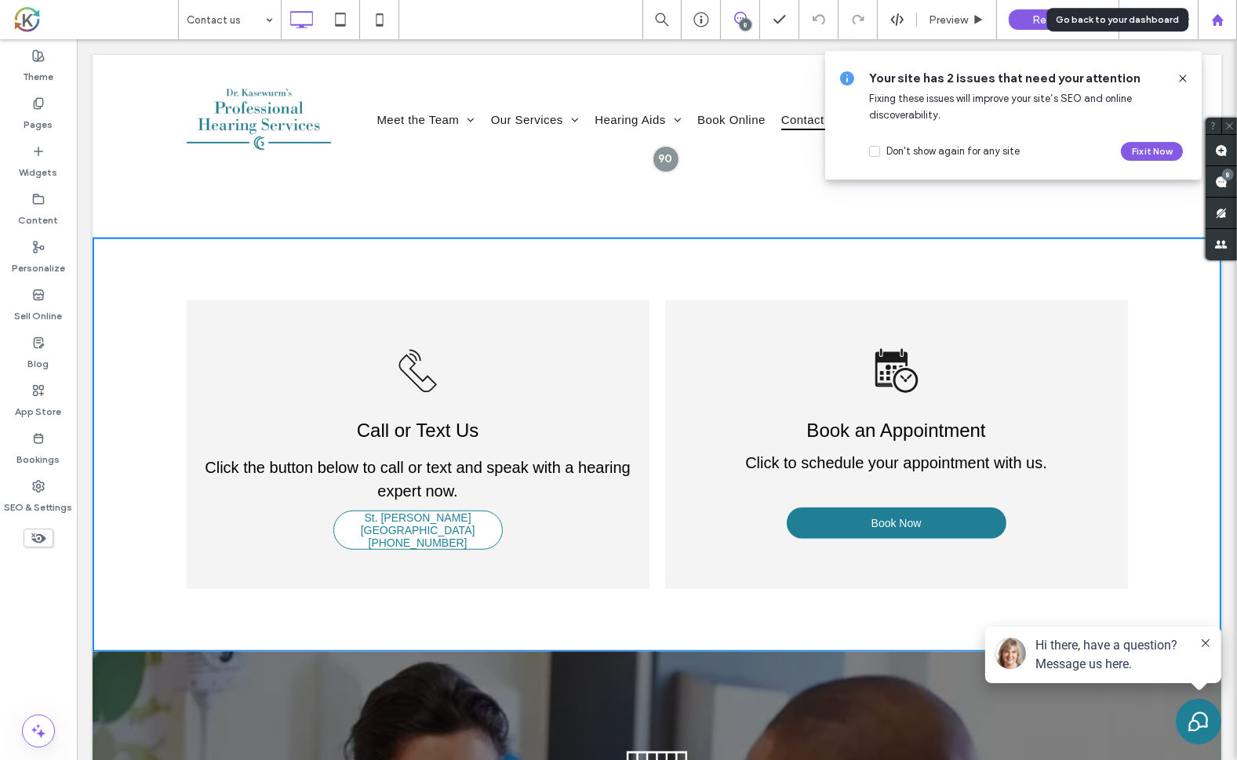
click at [1221, 24] on use at bounding box center [1217, 19] width 12 height 12
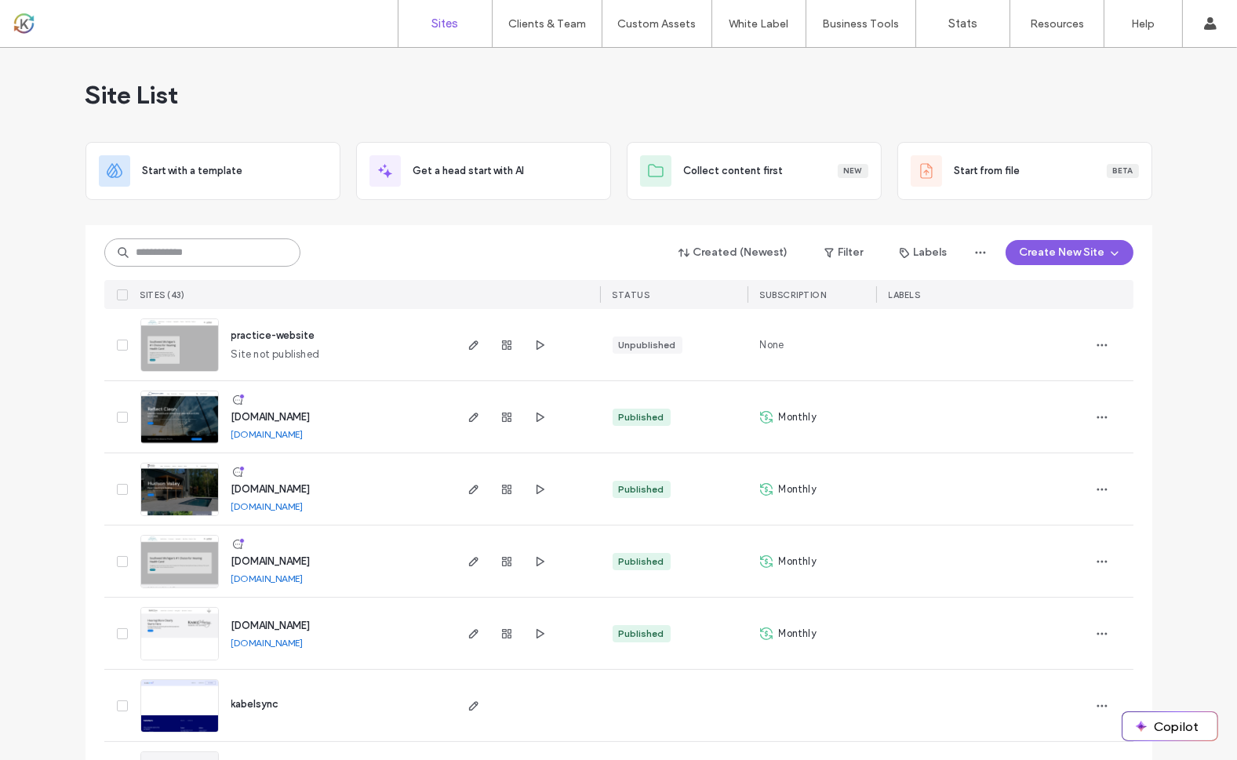
click at [193, 257] on input at bounding box center [202, 252] width 196 height 28
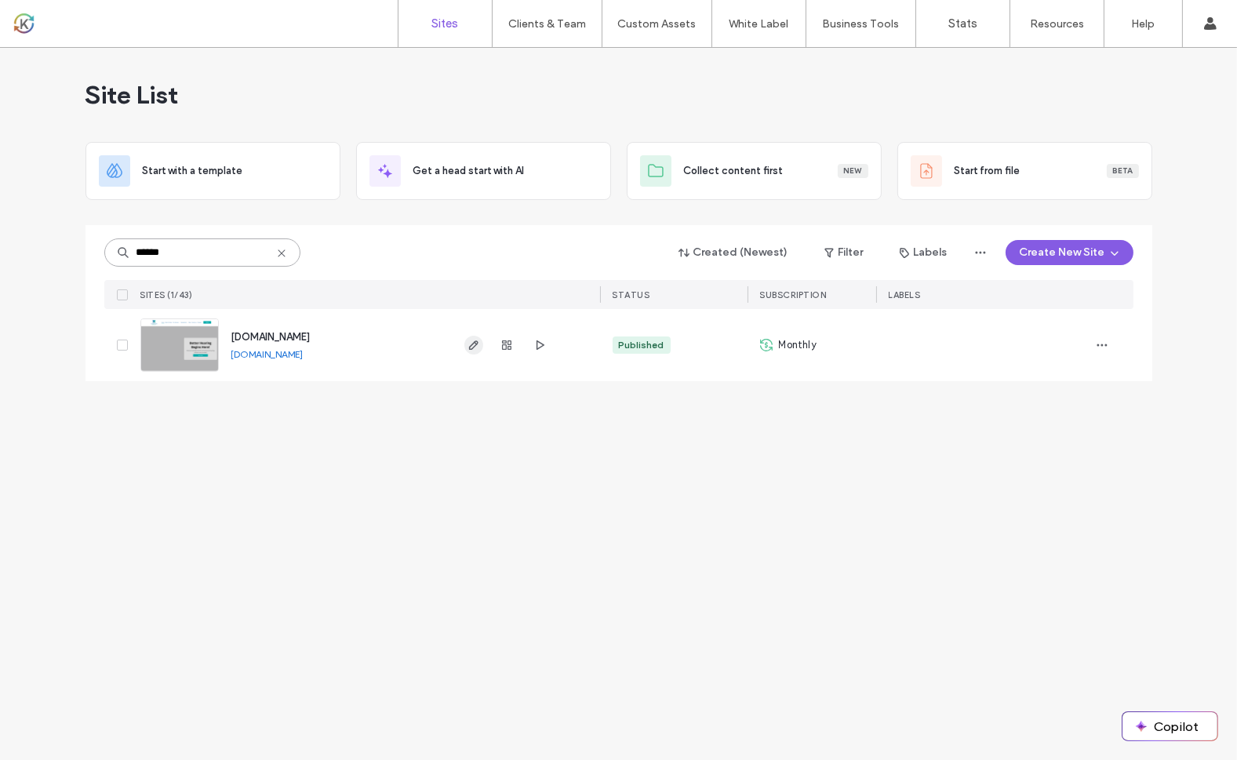
type input "******"
click at [471, 344] on use "button" at bounding box center [472, 344] width 9 height 9
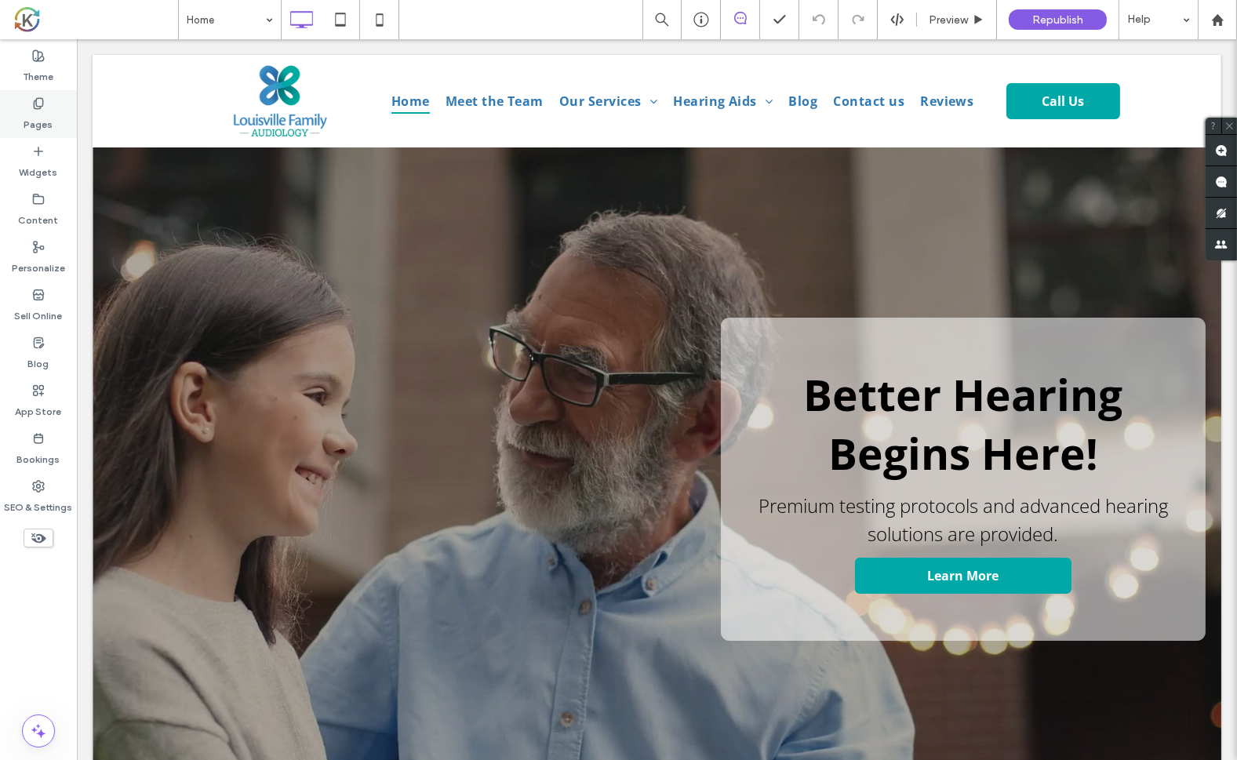
click at [36, 118] on label "Pages" at bounding box center [38, 121] width 29 height 22
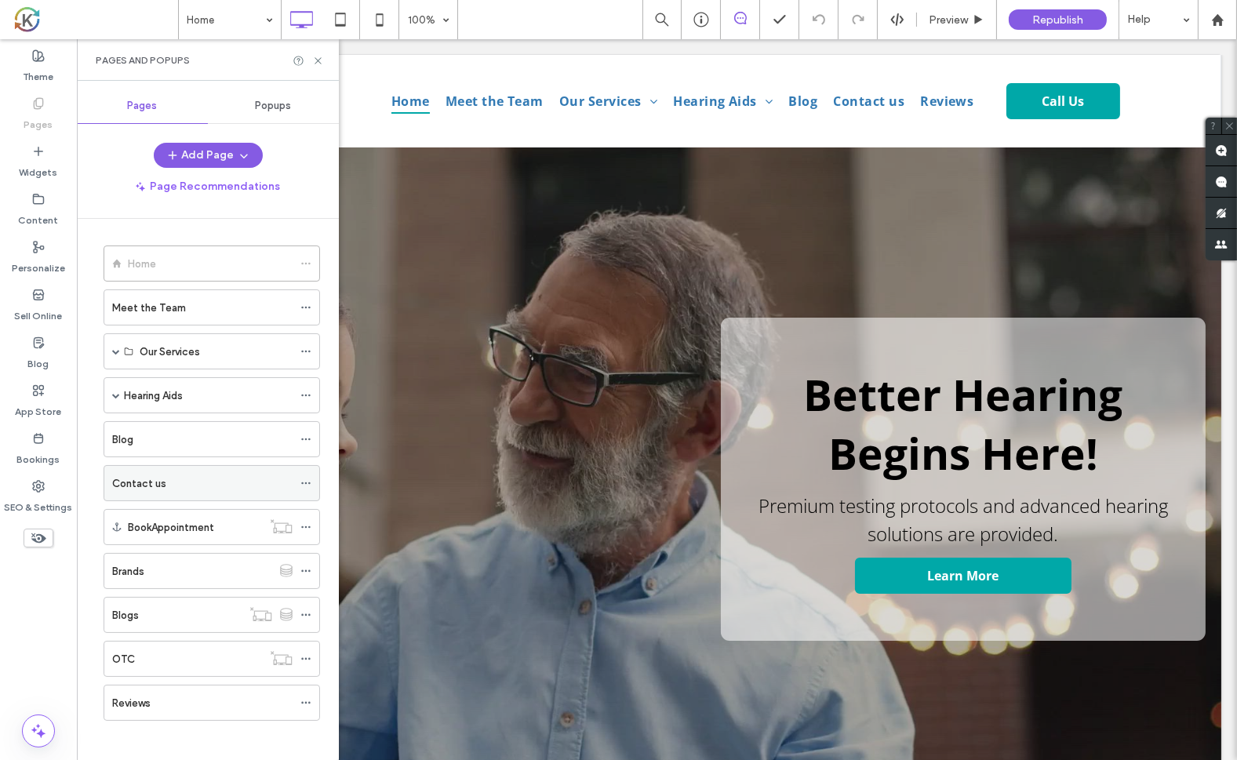
click at [162, 488] on div "Contact us" at bounding box center [202, 483] width 180 height 35
click at [318, 64] on icon at bounding box center [318, 61] width 12 height 12
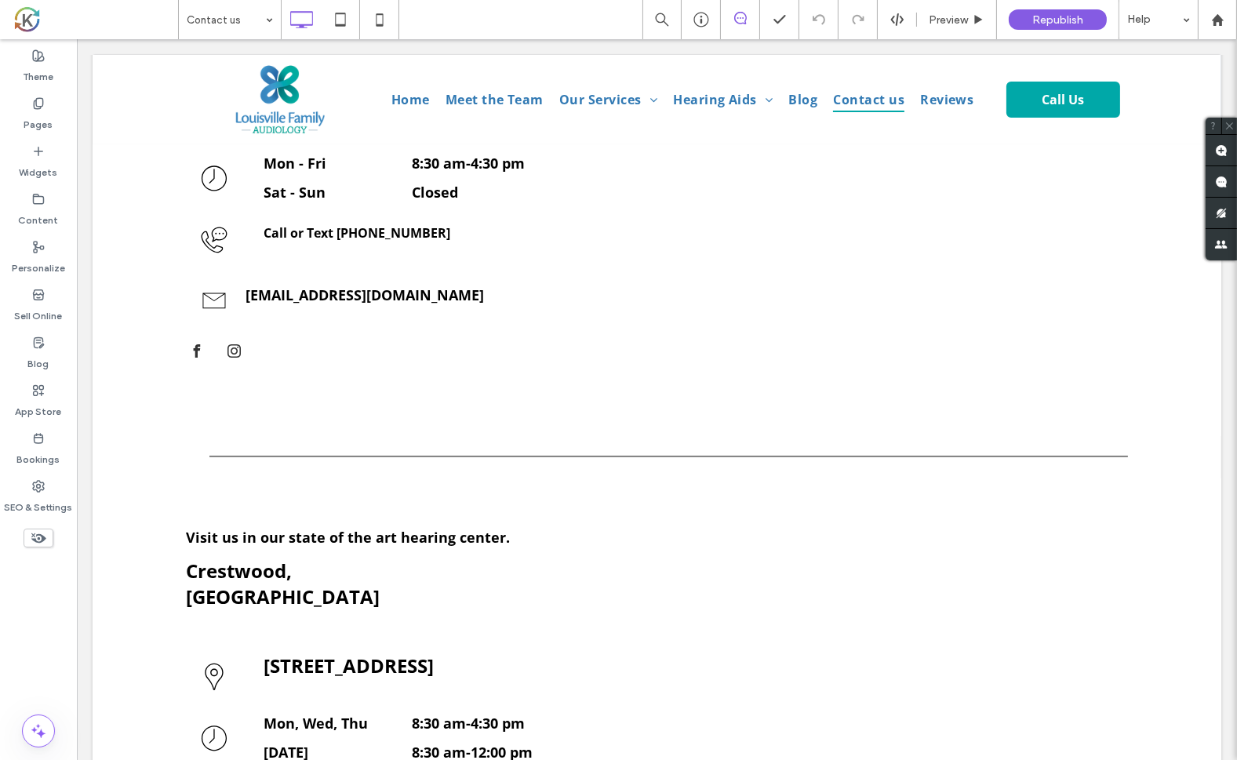
scroll to position [464, 0]
click at [31, 115] on label "Pages" at bounding box center [38, 121] width 29 height 22
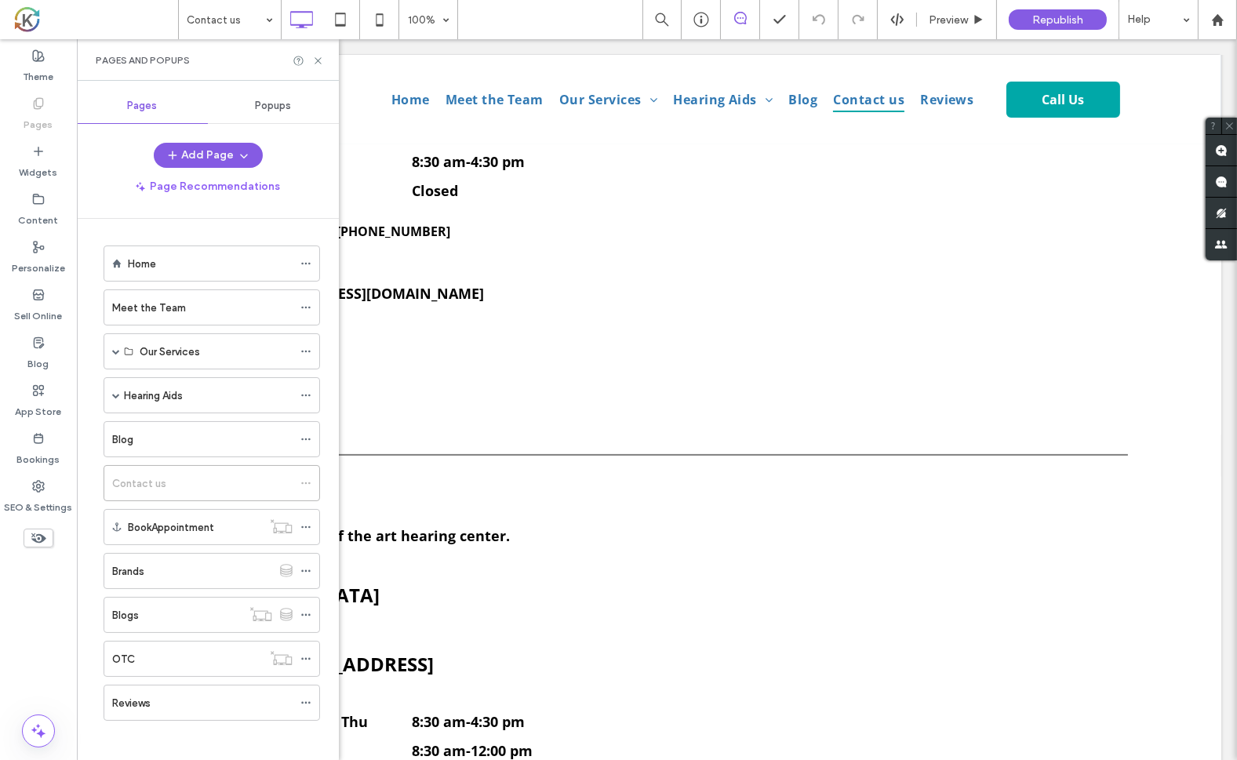
scroll to position [0, 0]
click at [179, 311] on label "Meet the Team" at bounding box center [149, 307] width 74 height 27
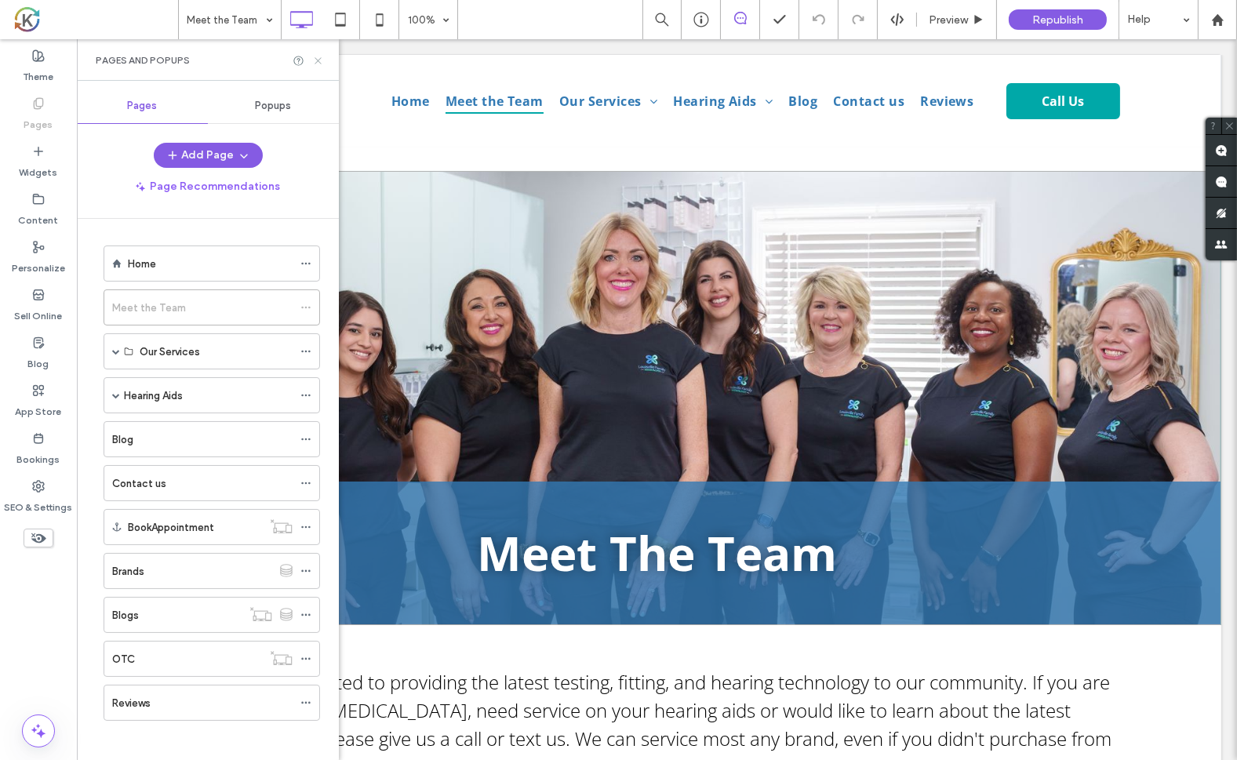
click at [318, 59] on icon at bounding box center [318, 61] width 12 height 12
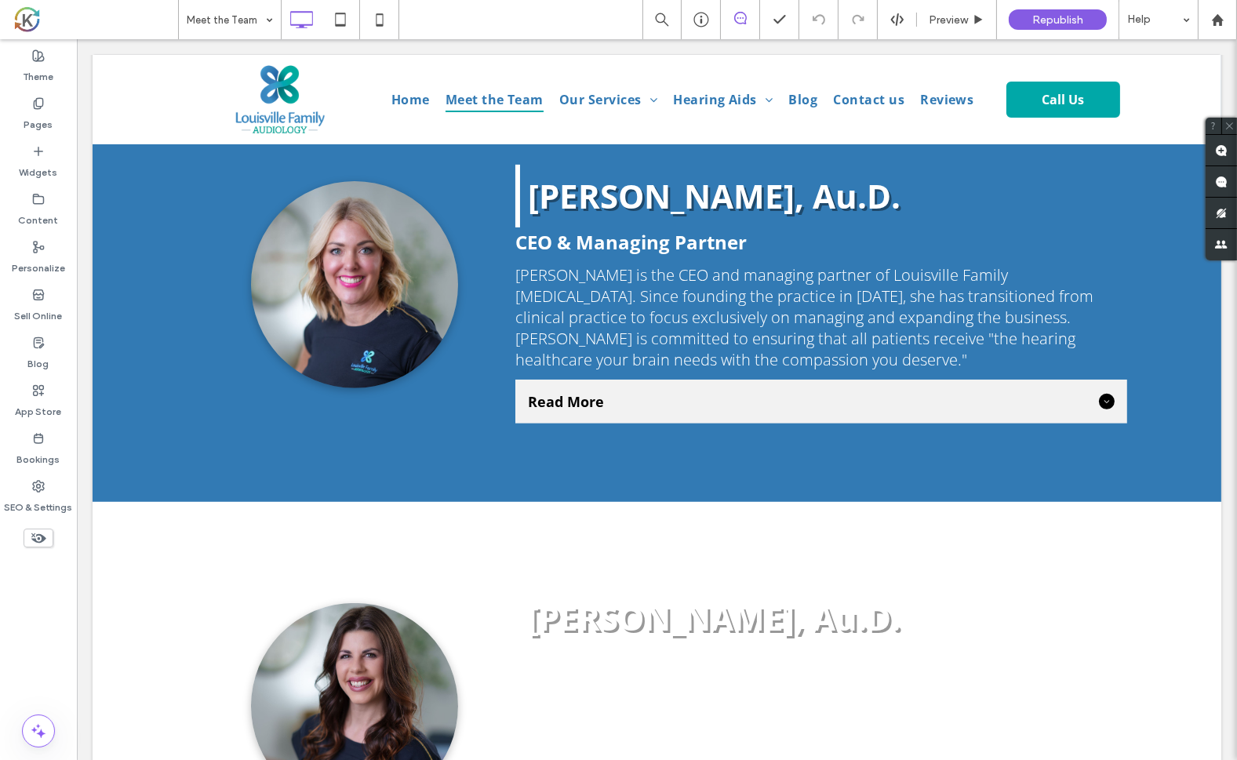
scroll to position [812, 0]
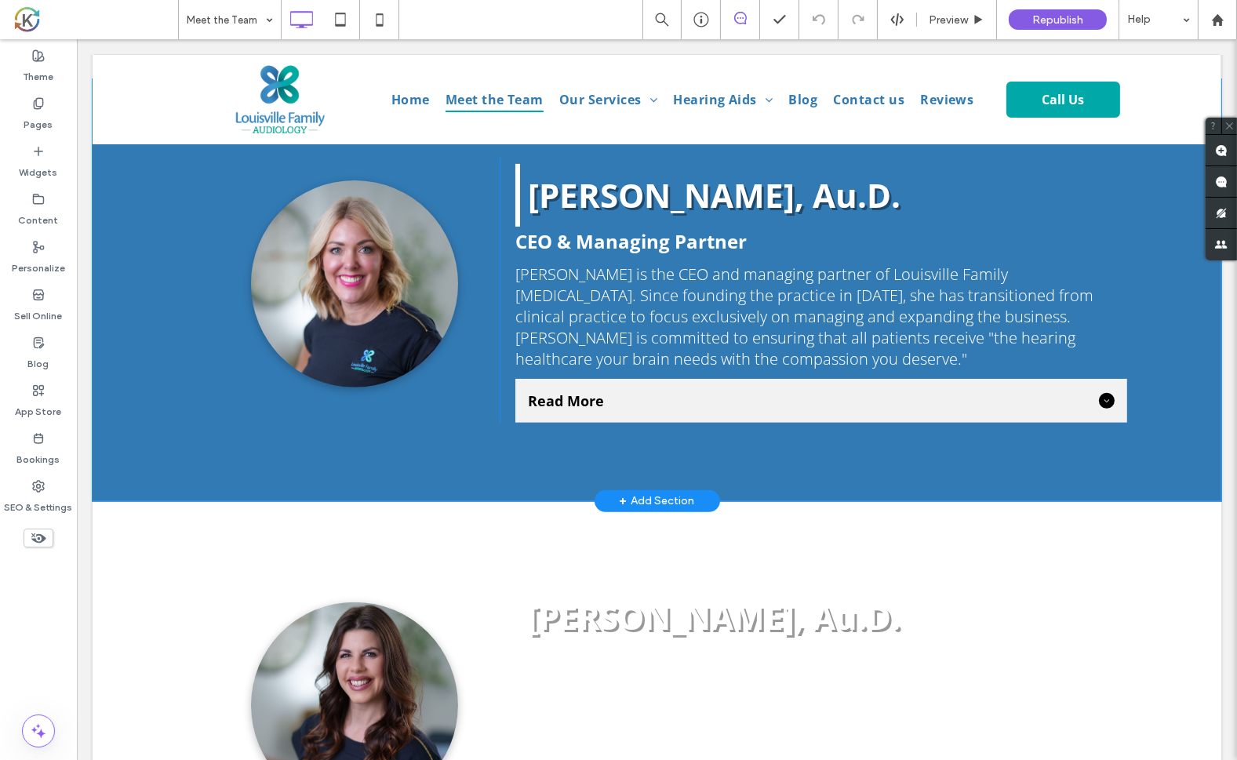
click at [1173, 347] on div "Click To Paste [PERSON_NAME], Au.D. CEO & Managing Partner [PERSON_NAME] is the…" at bounding box center [656, 290] width 1129 height 422
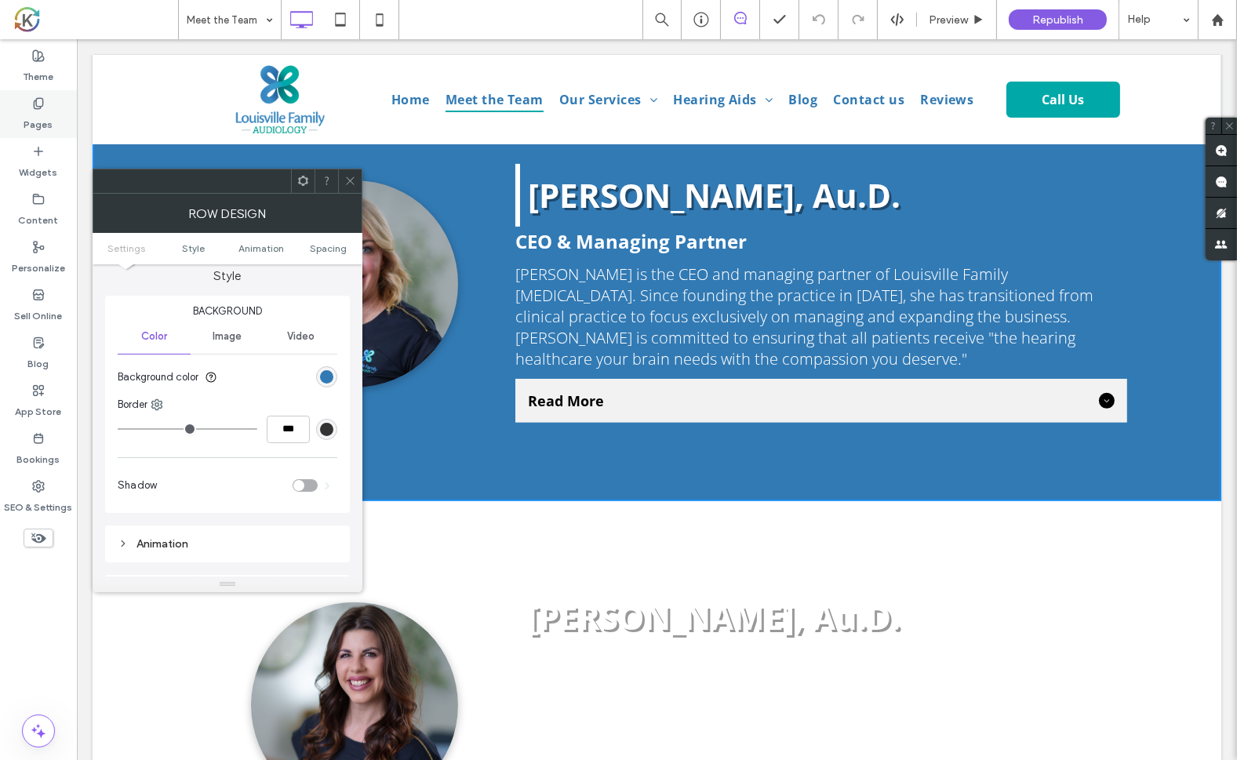
scroll to position [118, 0]
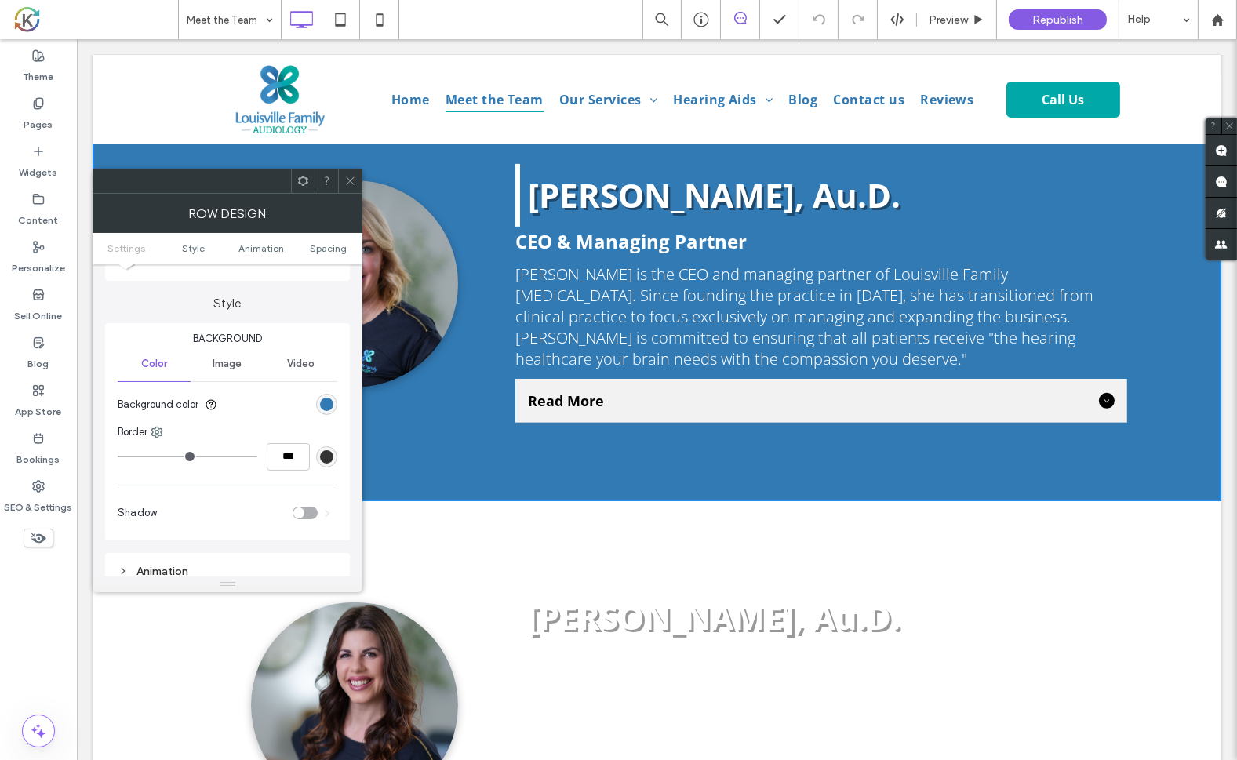
click at [729, 402] on span "Read More" at bounding box center [809, 400] width 565 height 19
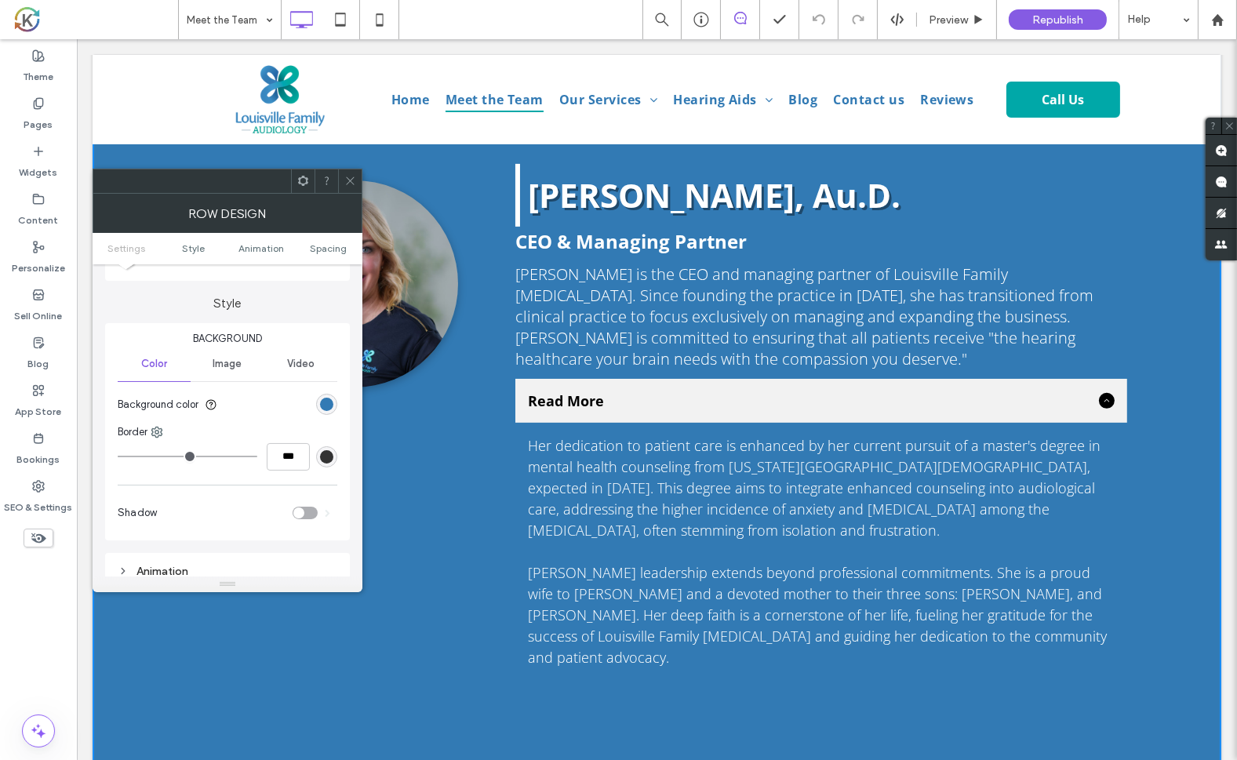
click at [791, 405] on span "Read More" at bounding box center [809, 400] width 565 height 19
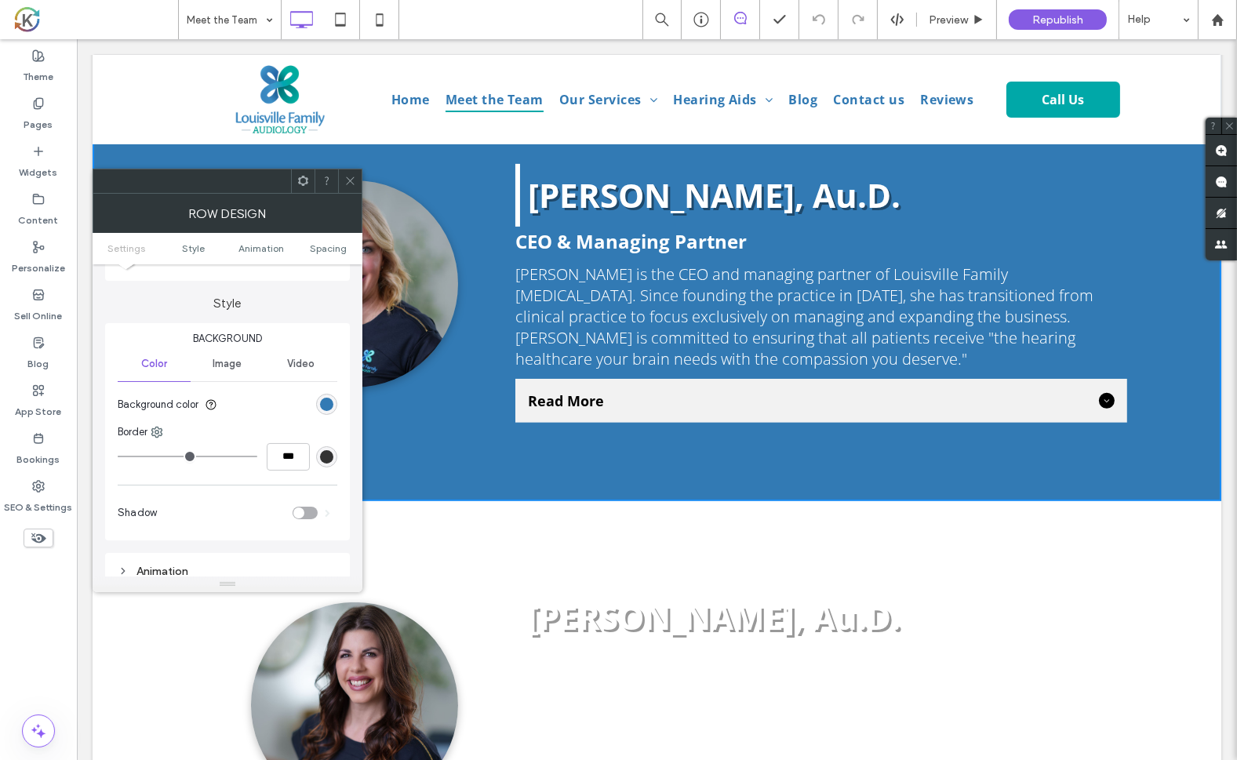
click at [351, 176] on icon at bounding box center [350, 181] width 12 height 12
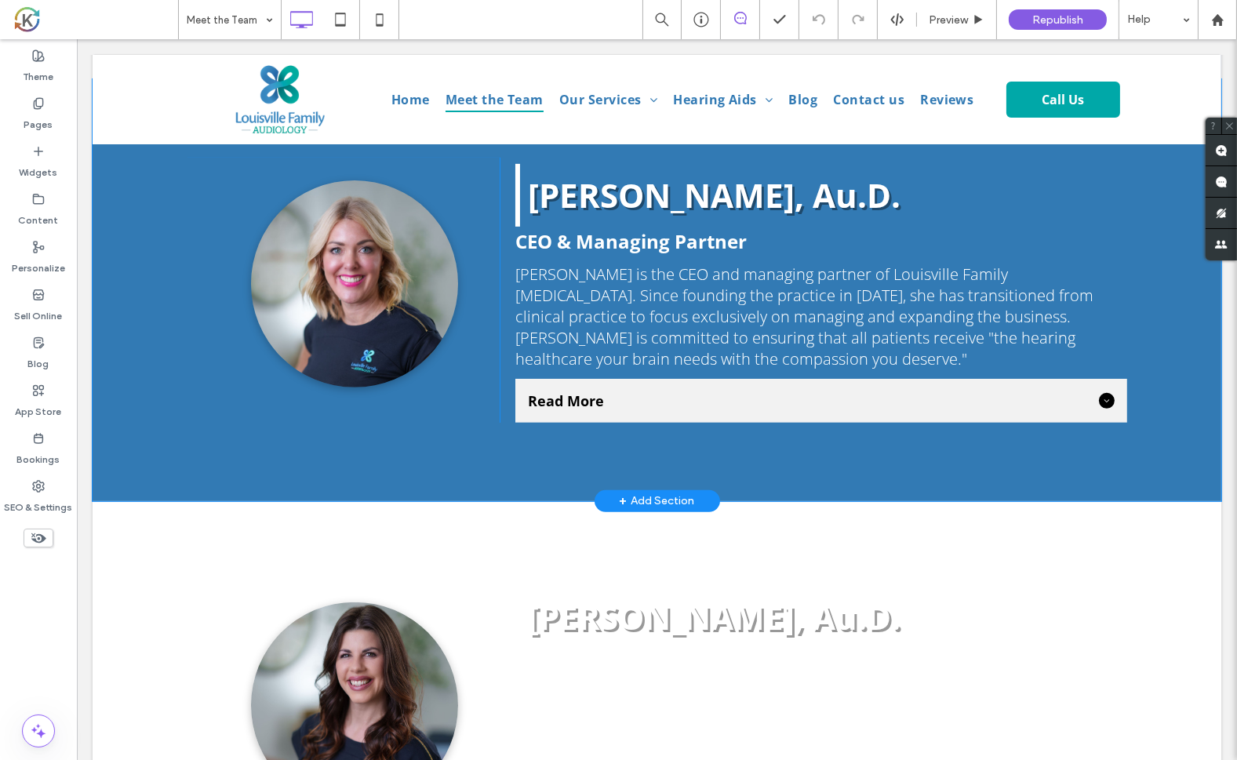
click at [804, 412] on div "Read More" at bounding box center [821, 401] width 612 height 44
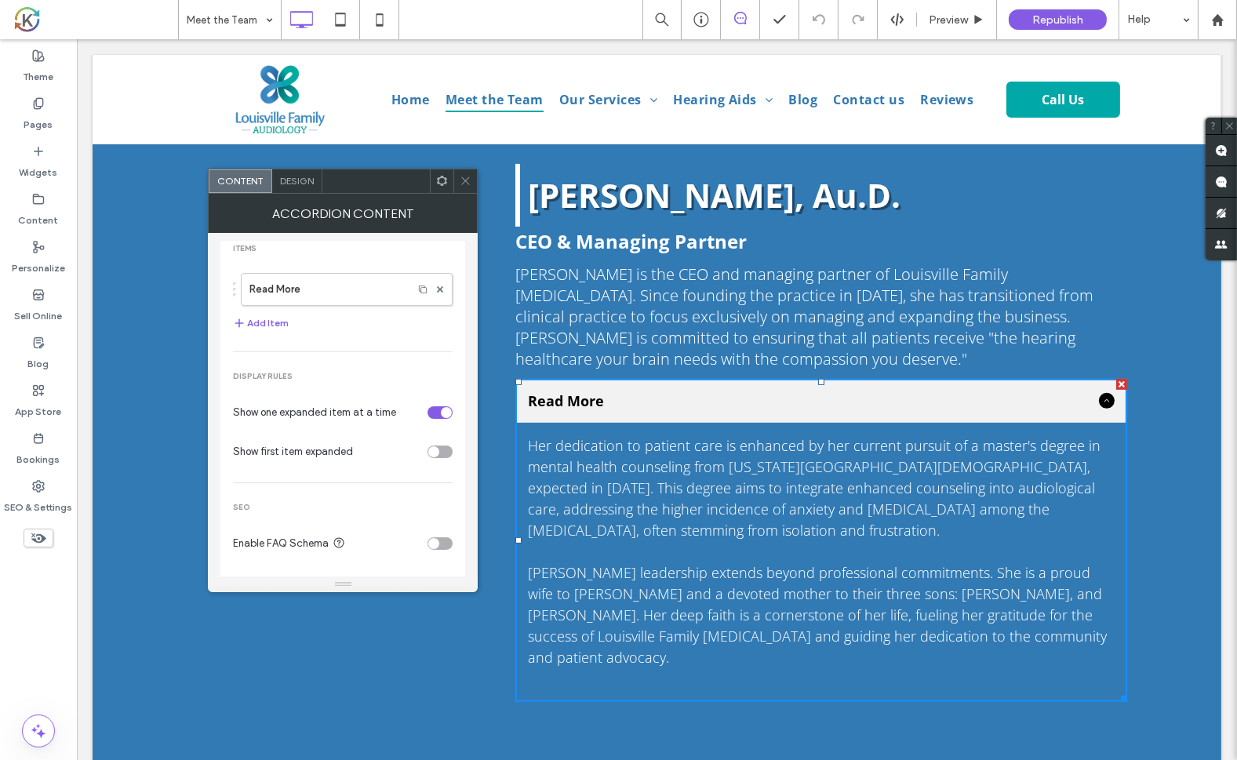
scroll to position [14, 0]
click at [443, 179] on icon at bounding box center [442, 181] width 12 height 12
click at [466, 180] on use at bounding box center [466, 181] width 8 height 8
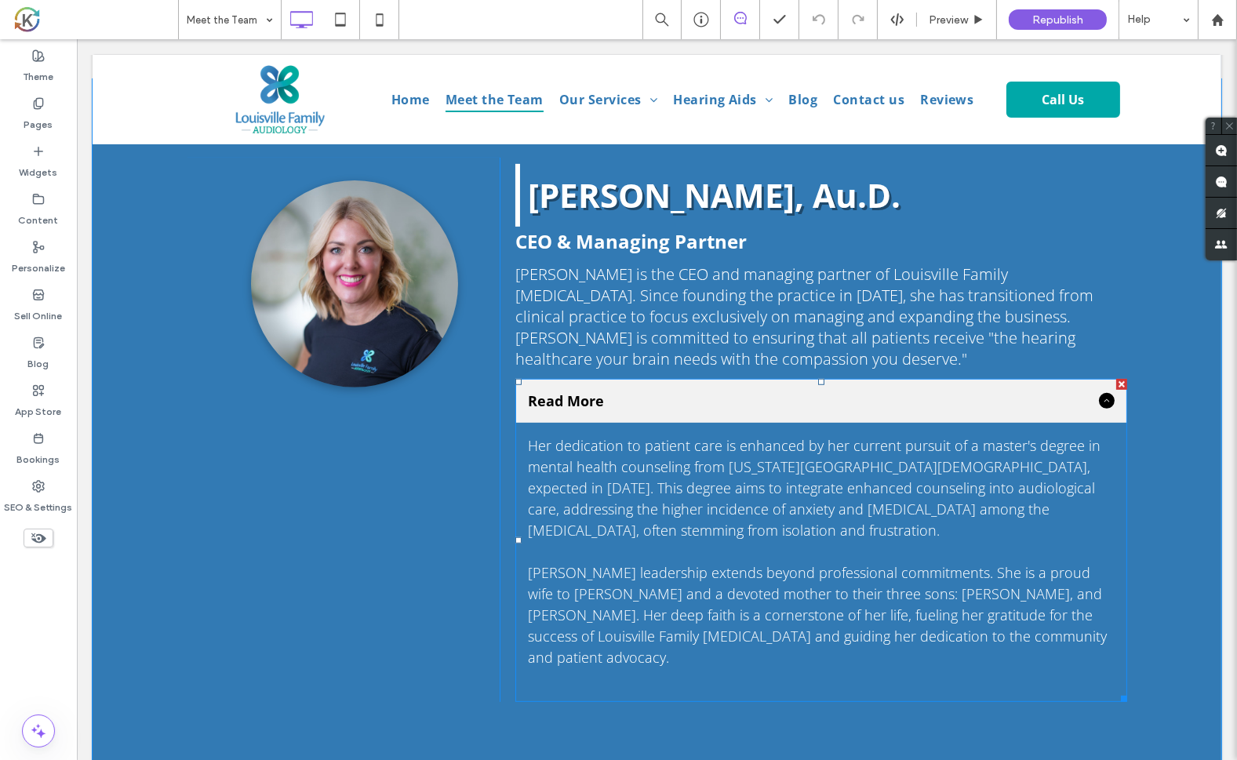
click at [590, 391] on span "Read More" at bounding box center [809, 400] width 565 height 19
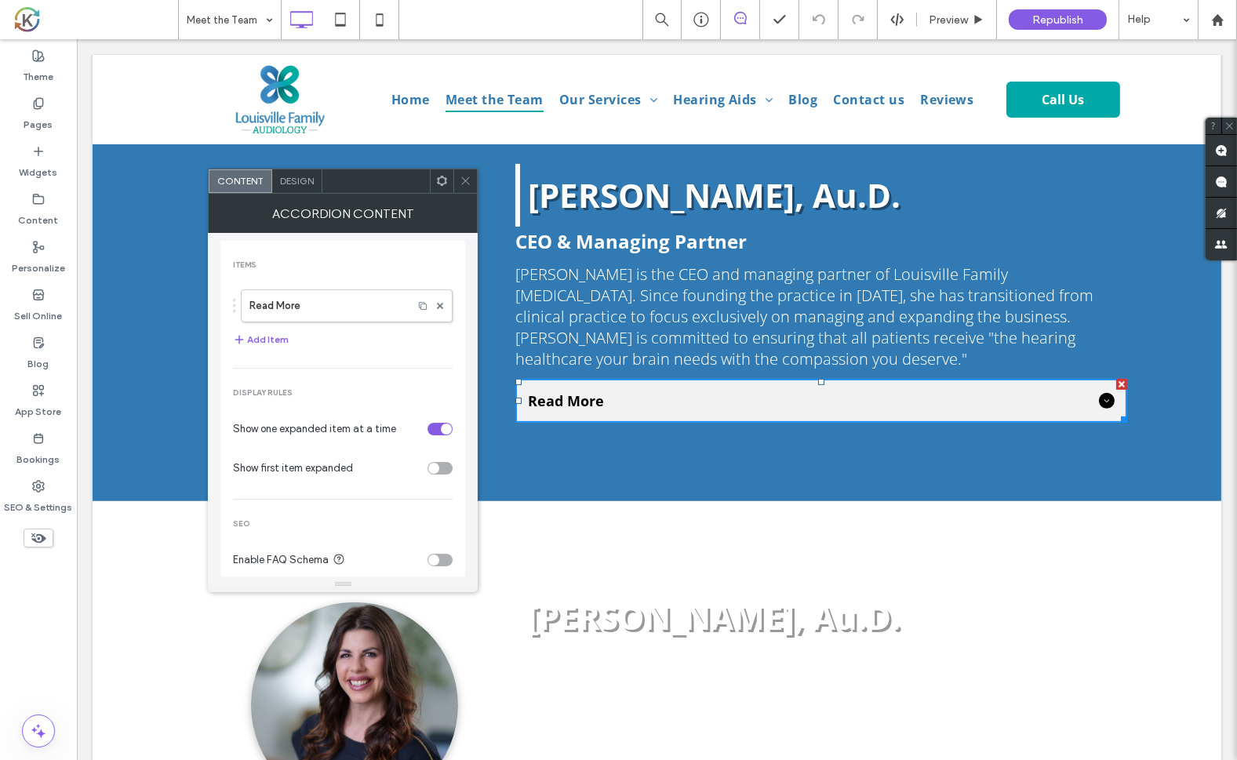
click at [298, 185] on span "Design" at bounding box center [297, 181] width 34 height 12
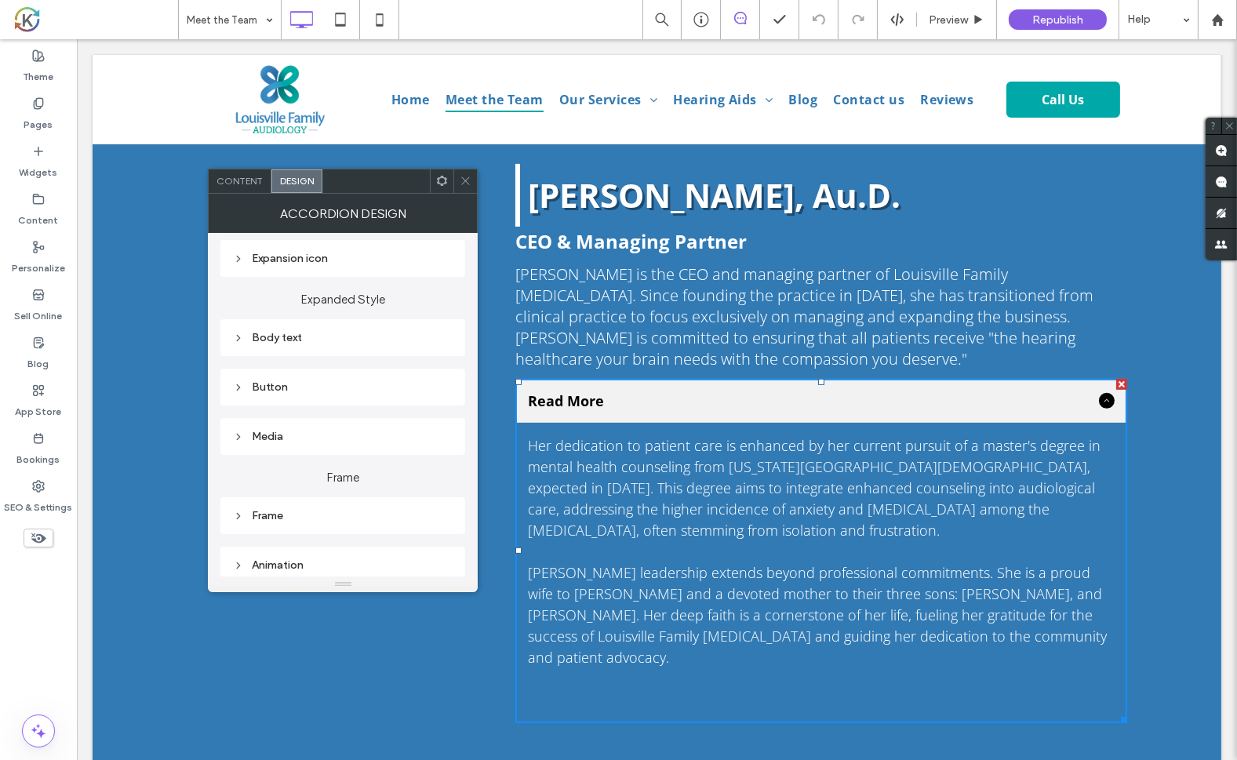
scroll to position [242, 0]
click at [377, 384] on div "Button" at bounding box center [343, 385] width 220 height 13
click at [440, 420] on span at bounding box center [442, 416] width 5 height 8
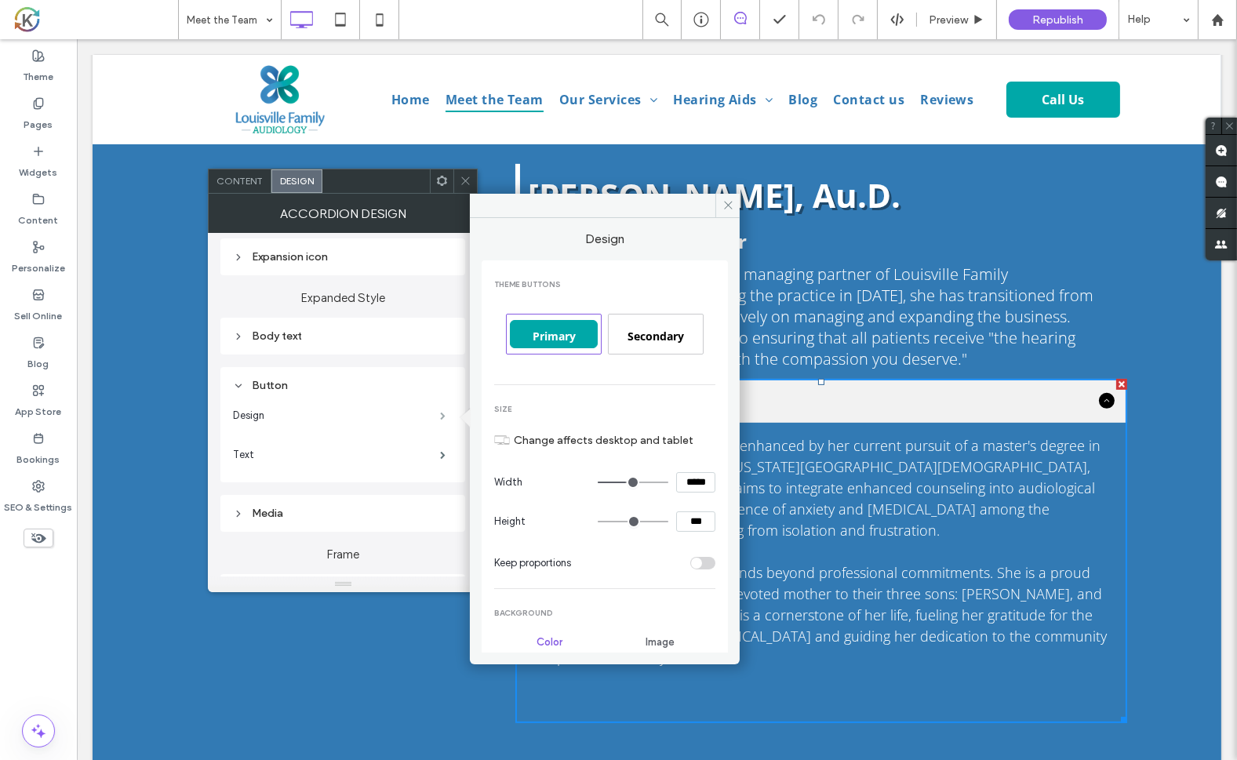
type input "***"
type input "*"
type input "***"
type input "*****"
type input "*"
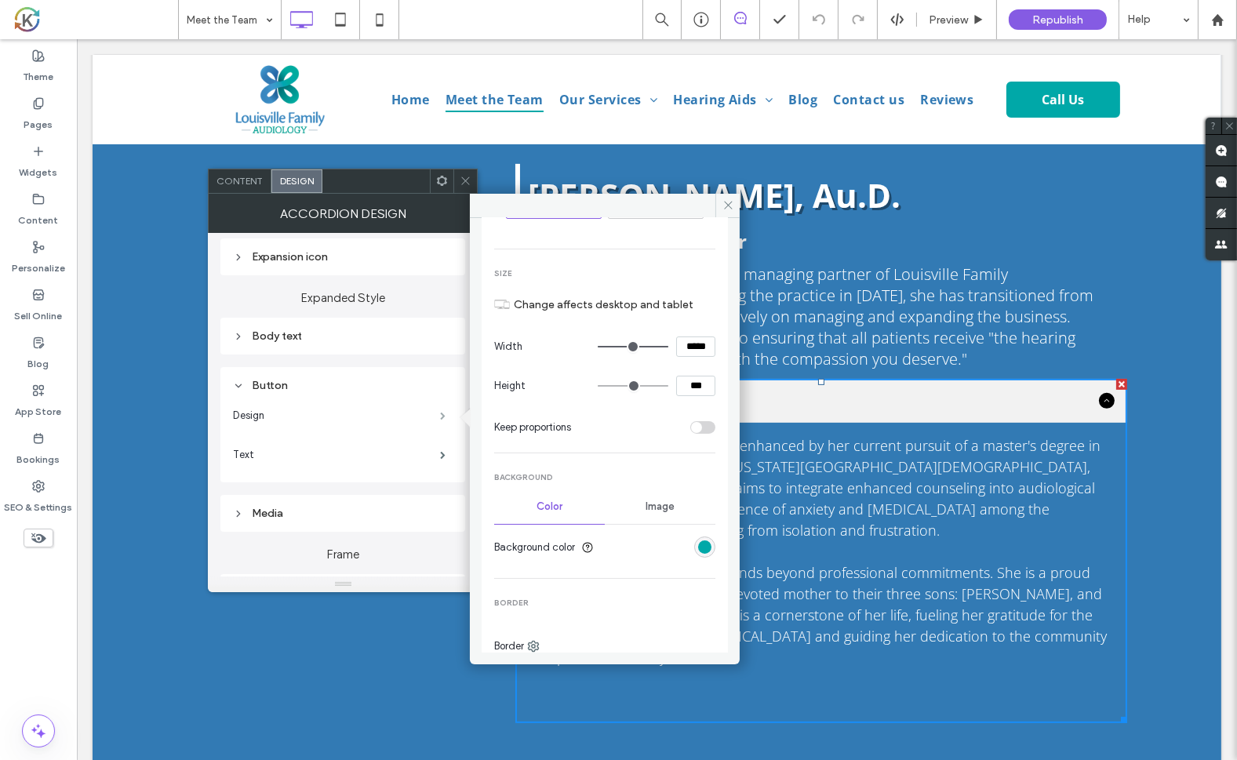
scroll to position [141, 0]
type input "***"
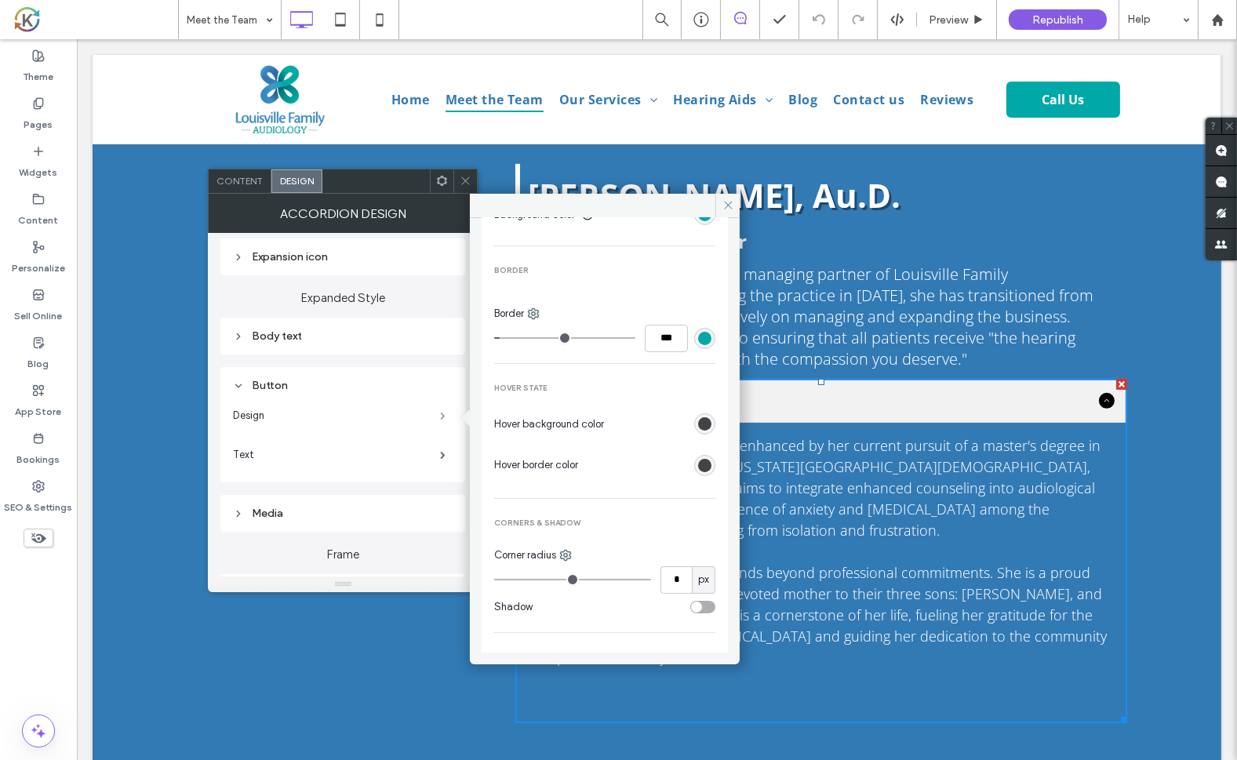
scroll to position [405, 0]
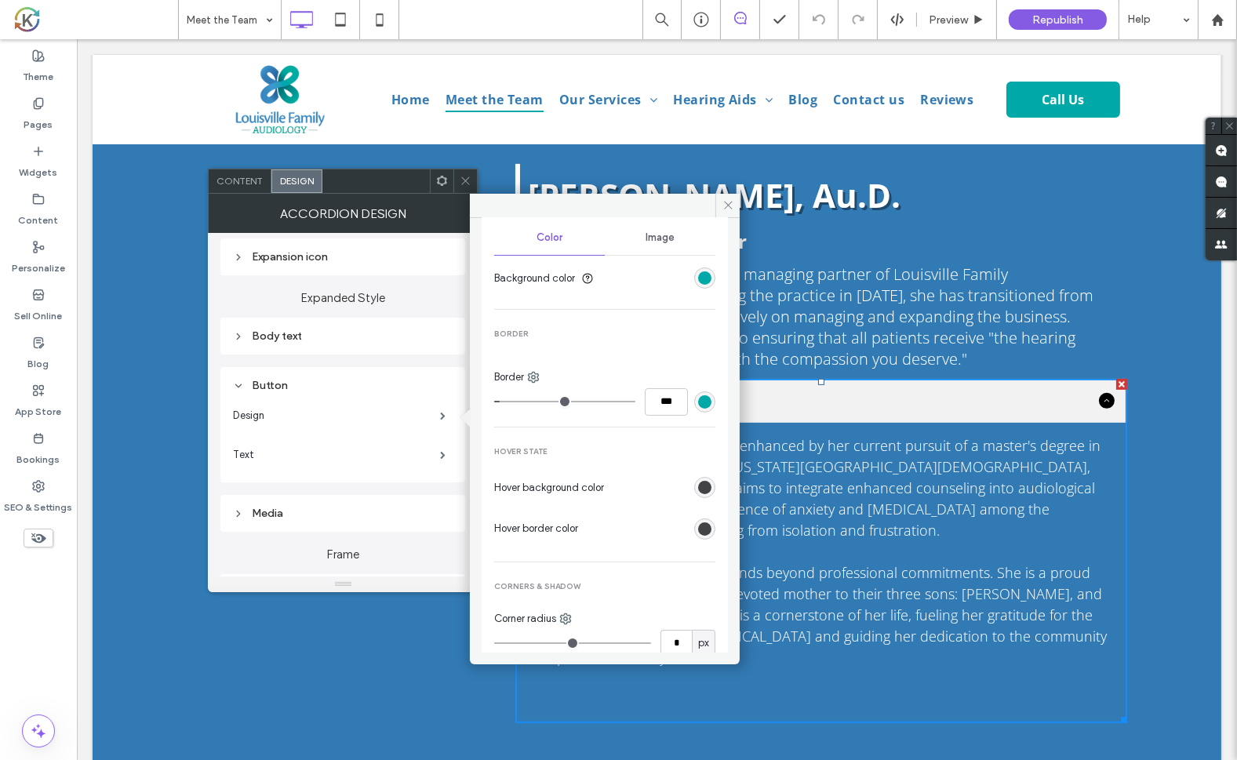
click at [398, 515] on div "Media" at bounding box center [343, 513] width 220 height 13
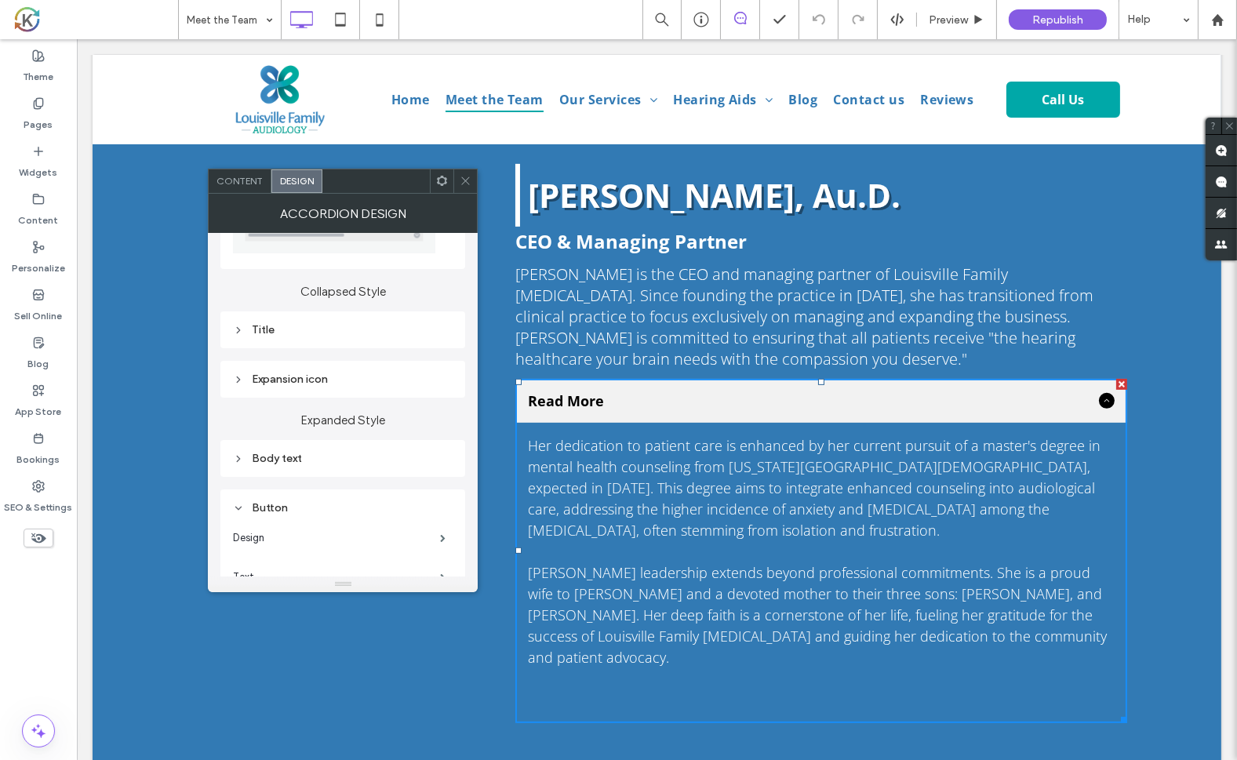
scroll to position [83, 0]
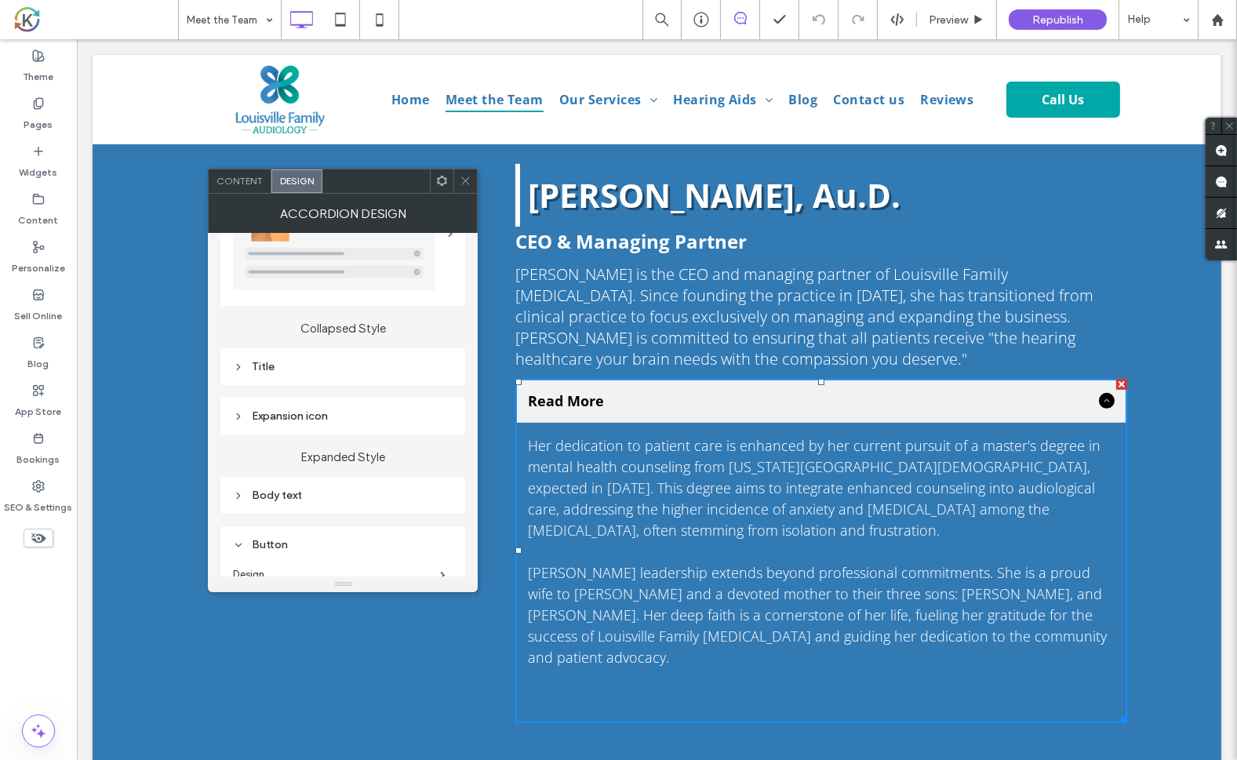
click at [387, 416] on div "Expansion icon" at bounding box center [343, 415] width 220 height 13
click at [432, 465] on section "Color" at bounding box center [343, 474] width 220 height 39
click at [442, 475] on div "rgb(227, 227, 227)" at bounding box center [441, 474] width 13 height 13
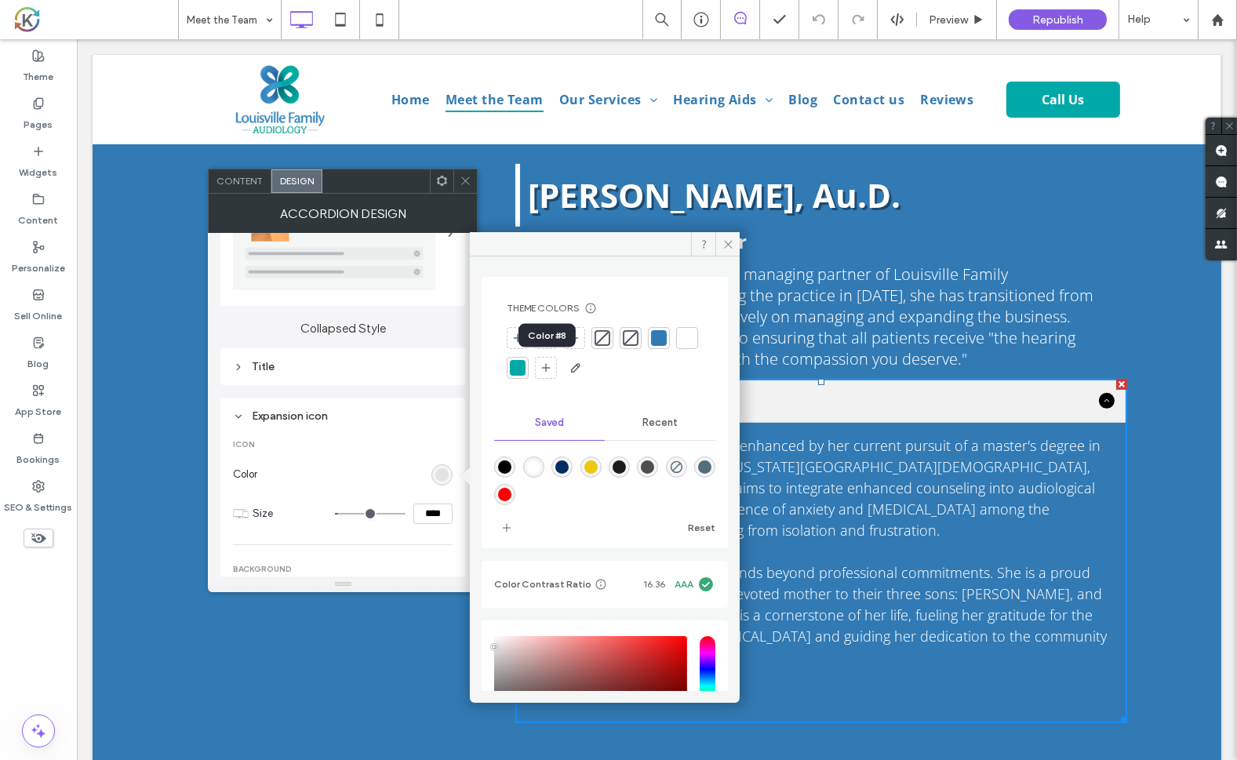
click at [526, 369] on div at bounding box center [518, 368] width 16 height 16
click at [1123, 225] on div "Click To Paste [PERSON_NAME], Au.D. CEO & Managing Partner [PERSON_NAME] is the…" at bounding box center [656, 440] width 1129 height 722
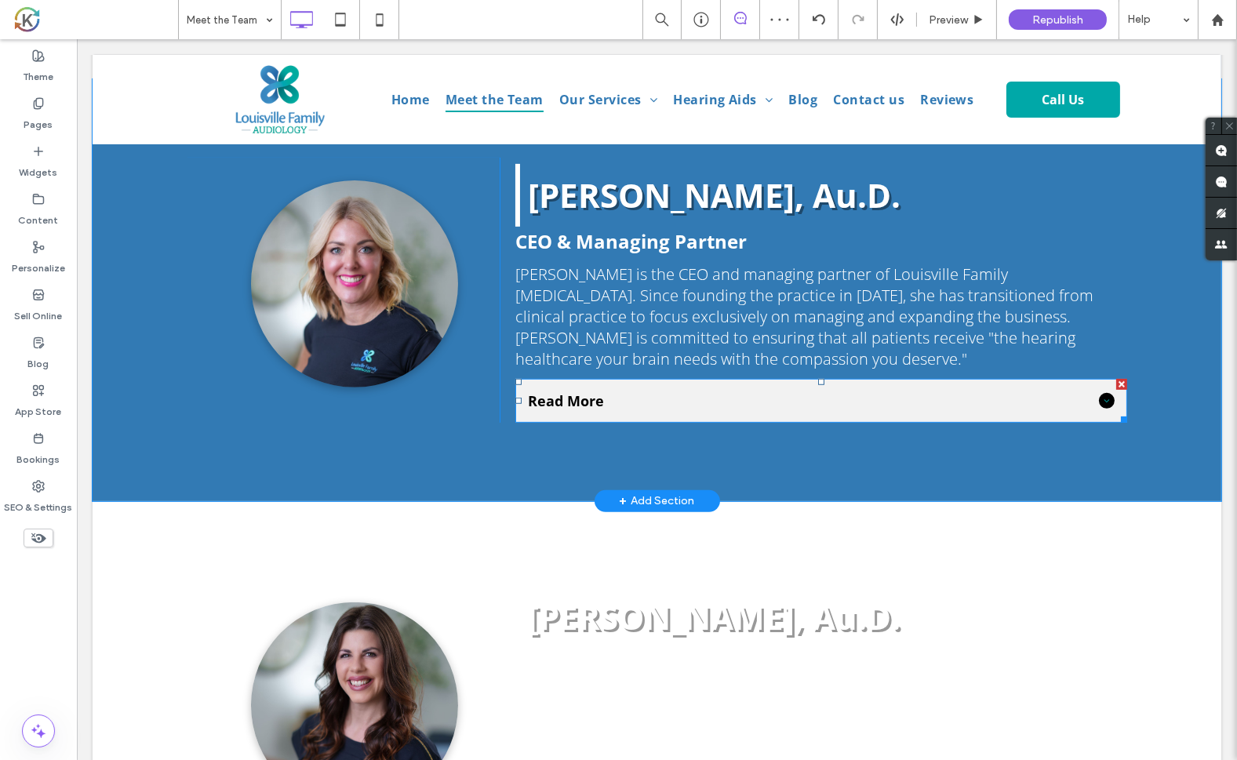
click at [875, 393] on span "Read More" at bounding box center [809, 400] width 565 height 19
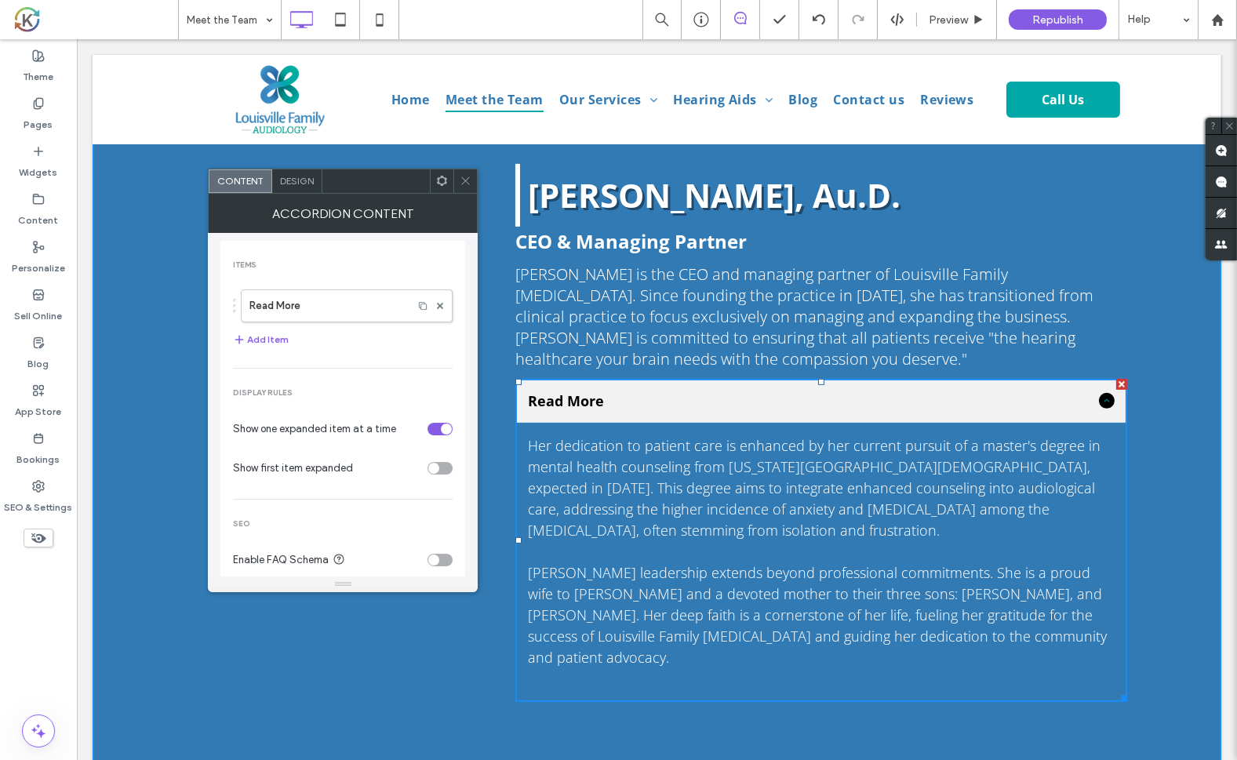
click at [300, 187] on div "Design" at bounding box center [297, 181] width 50 height 24
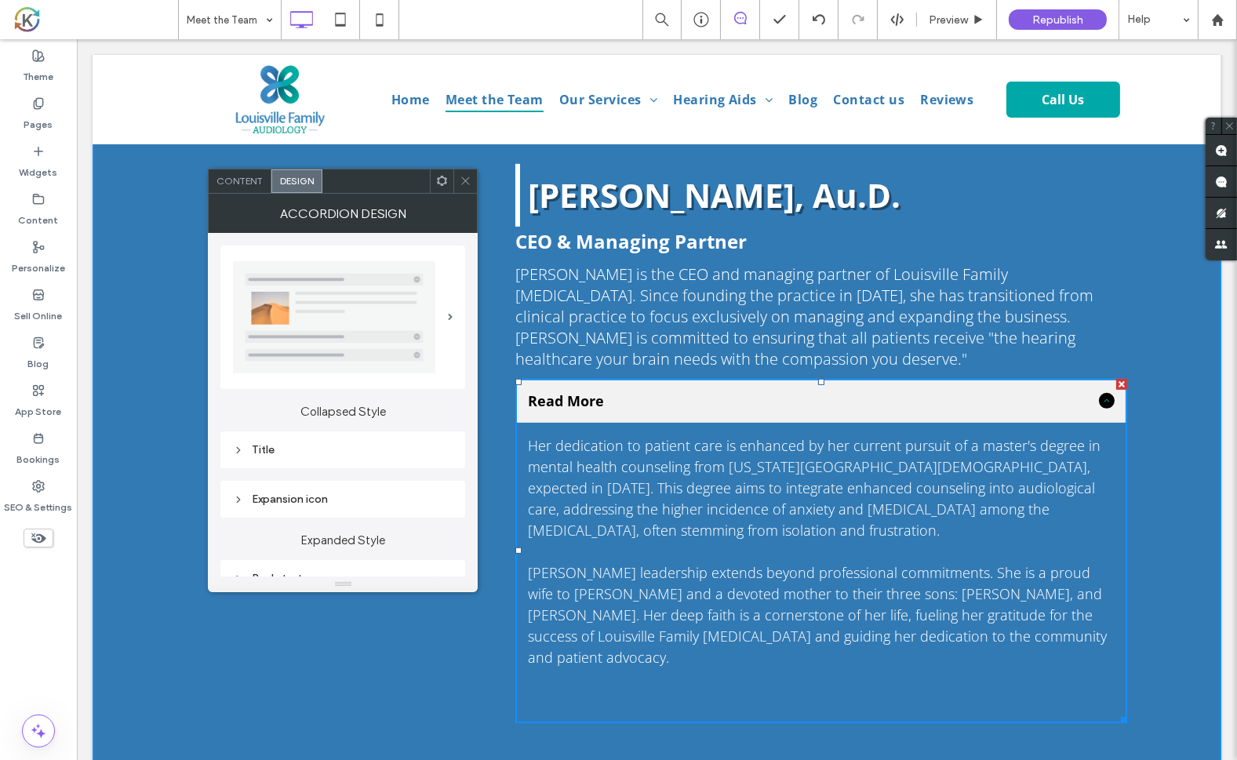
click at [255, 500] on div "Expansion icon" at bounding box center [343, 499] width 220 height 13
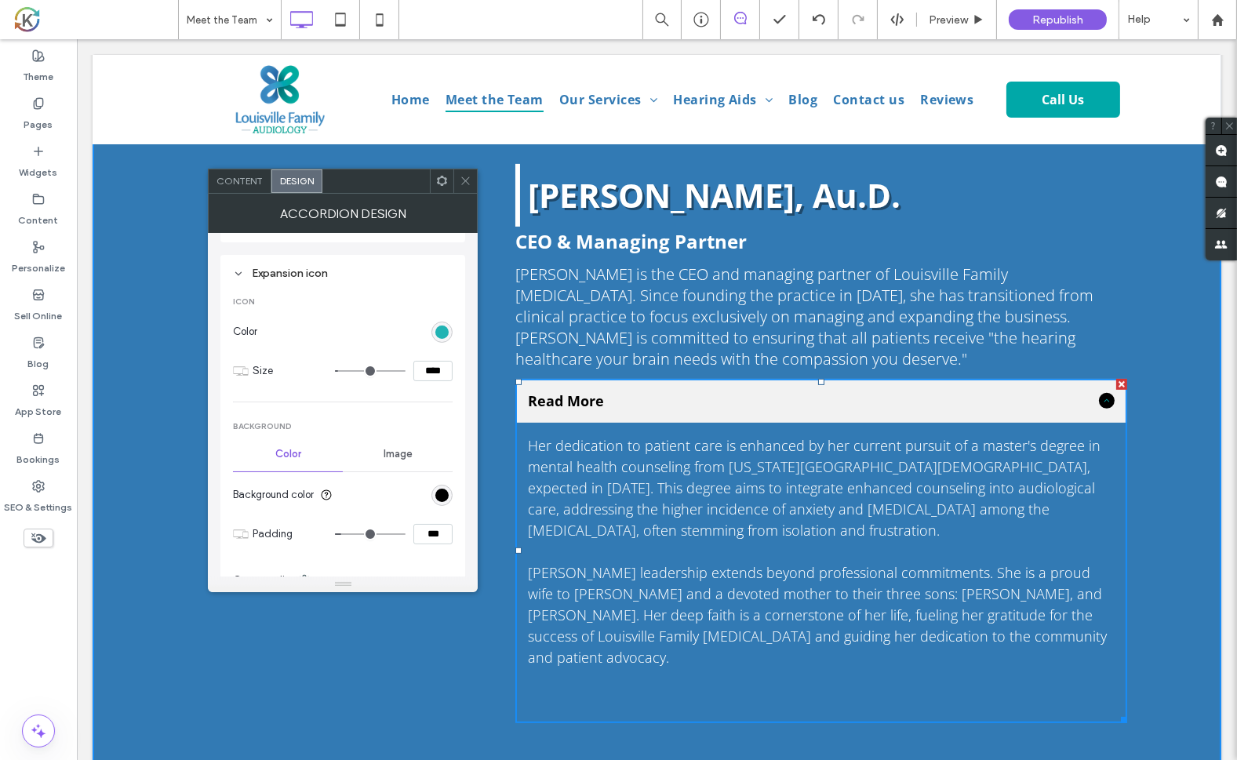
scroll to position [230, 0]
click at [442, 325] on div "rgb(0, 168, 168)" at bounding box center [441, 328] width 13 height 13
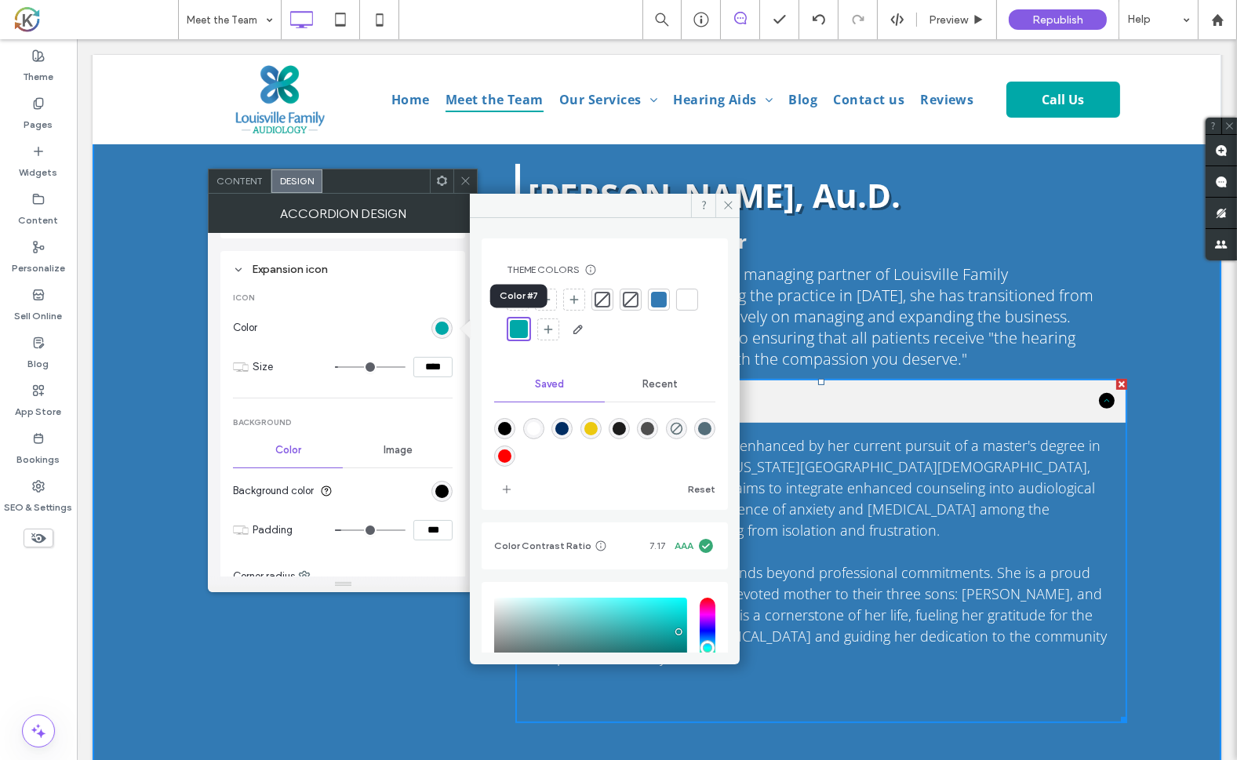
click at [679, 307] on div at bounding box center [687, 300] width 16 height 16
click at [1042, 228] on p "CEO & Managing Partner" at bounding box center [821, 241] width 612 height 26
click at [733, 197] on span at bounding box center [727, 206] width 24 height 24
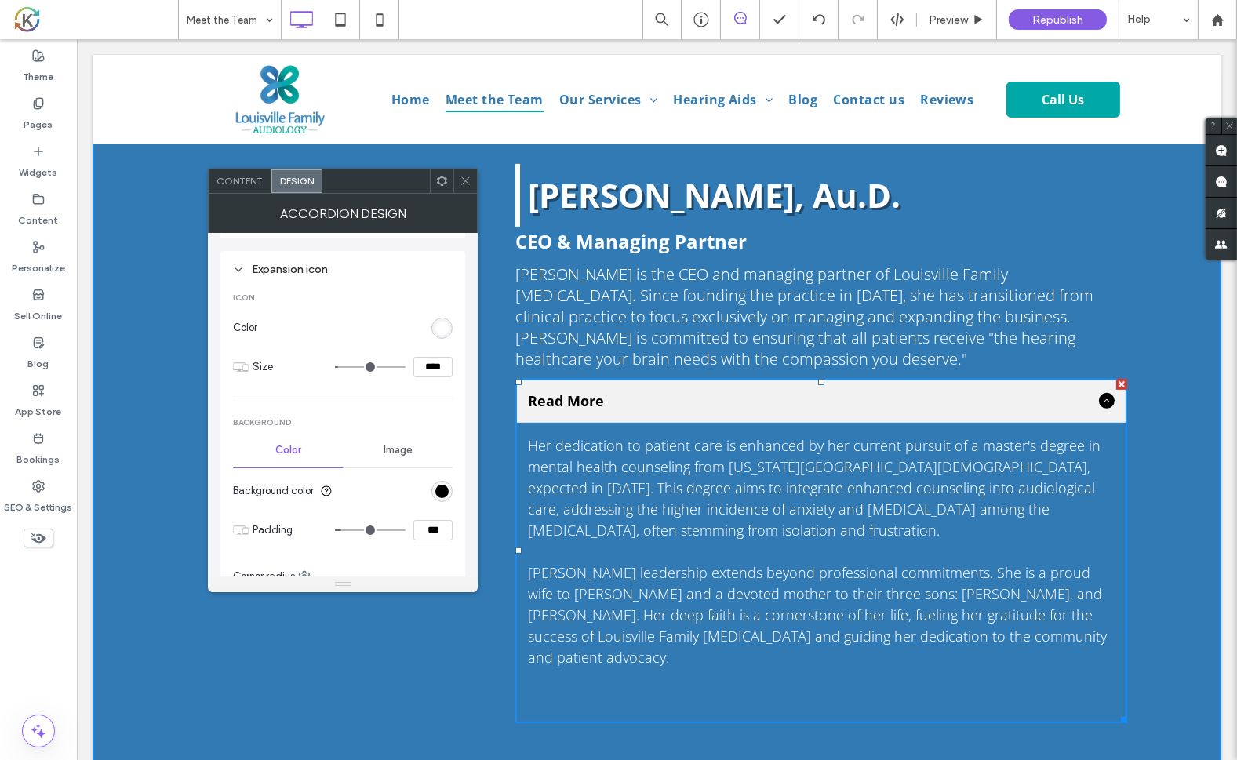
click at [466, 180] on use at bounding box center [466, 181] width 8 height 8
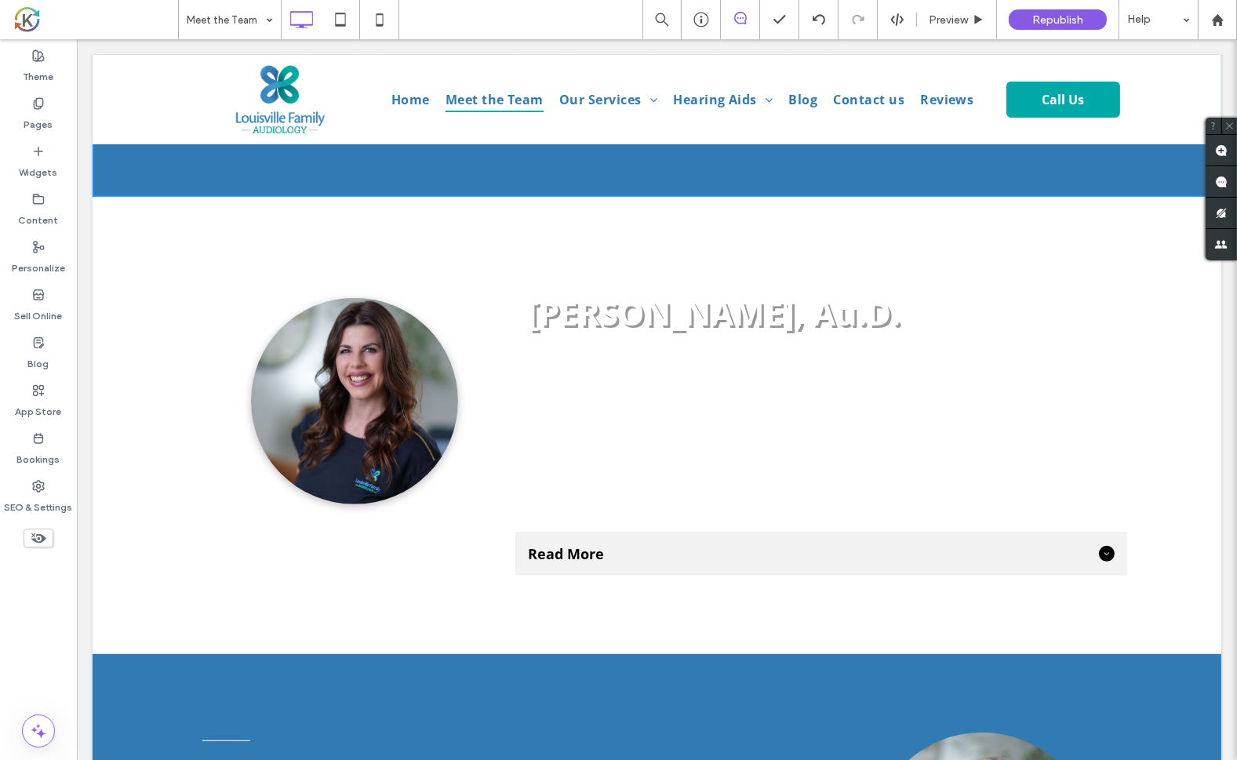
scroll to position [1132, 0]
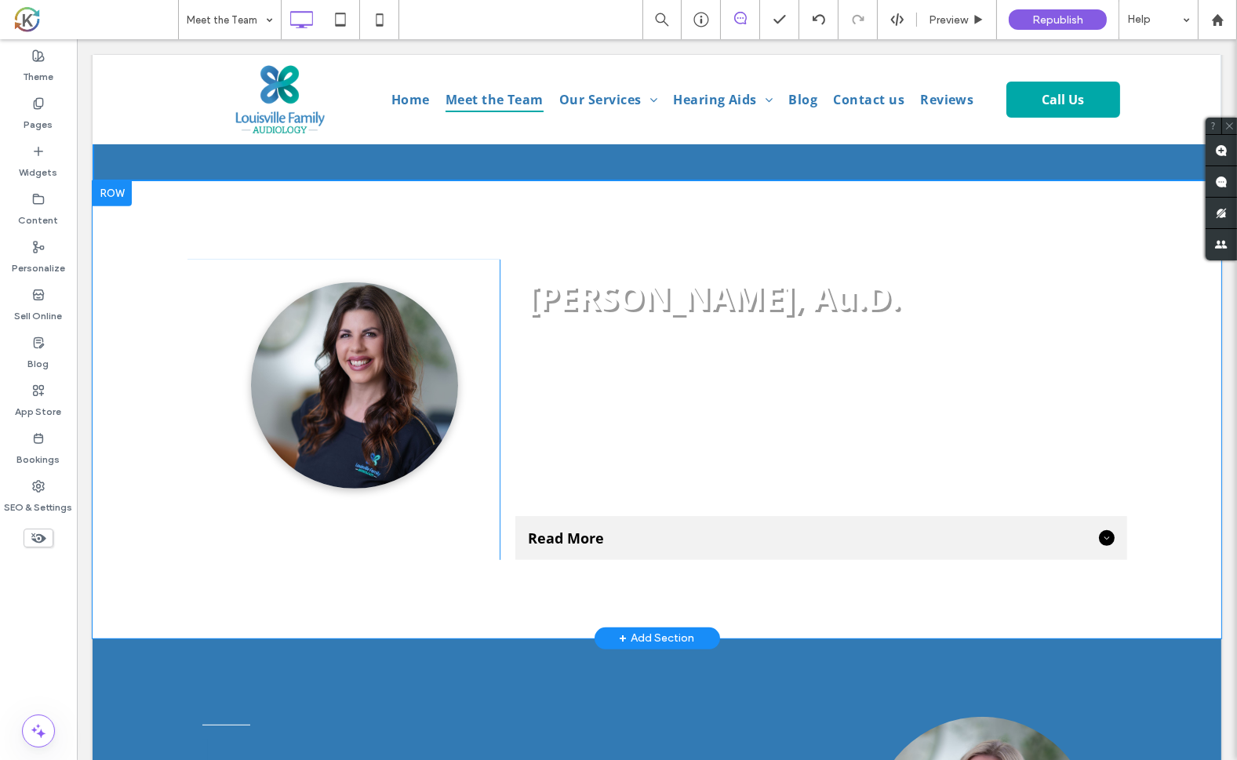
click at [1022, 527] on div "Read More" at bounding box center [821, 538] width 612 height 44
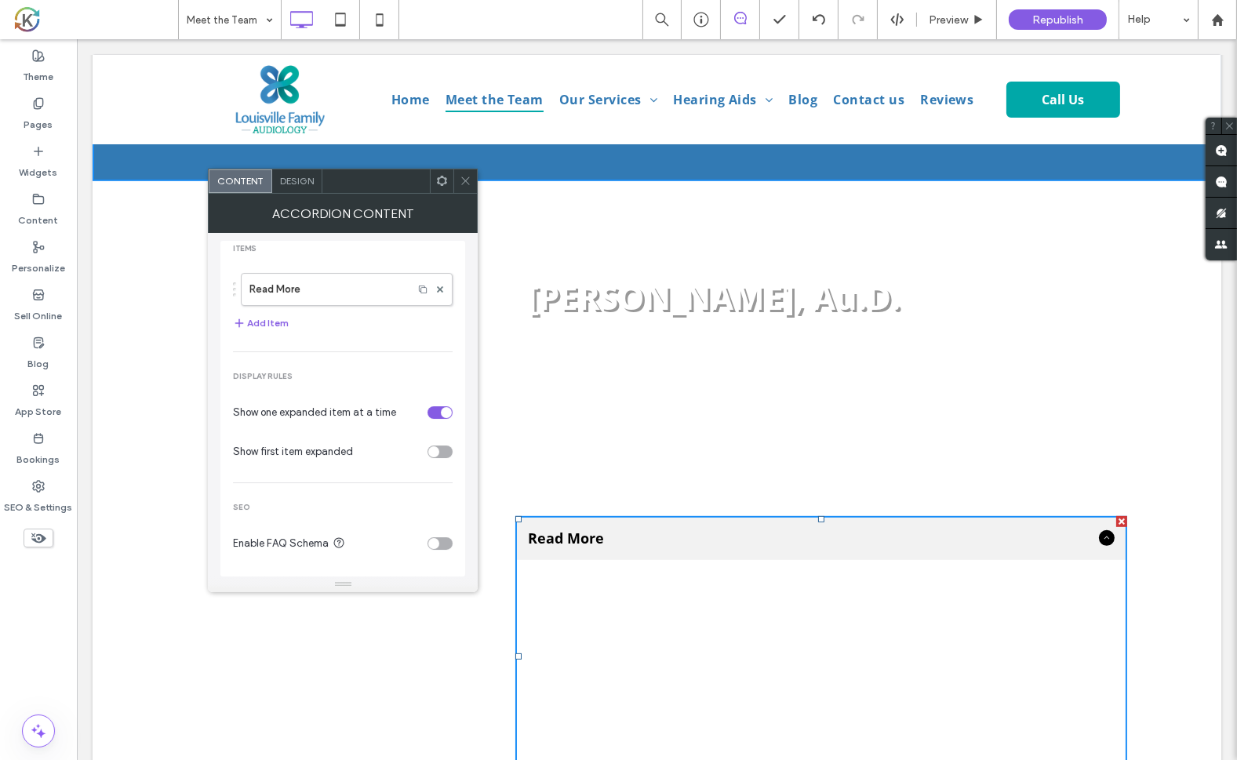
scroll to position [0, 0]
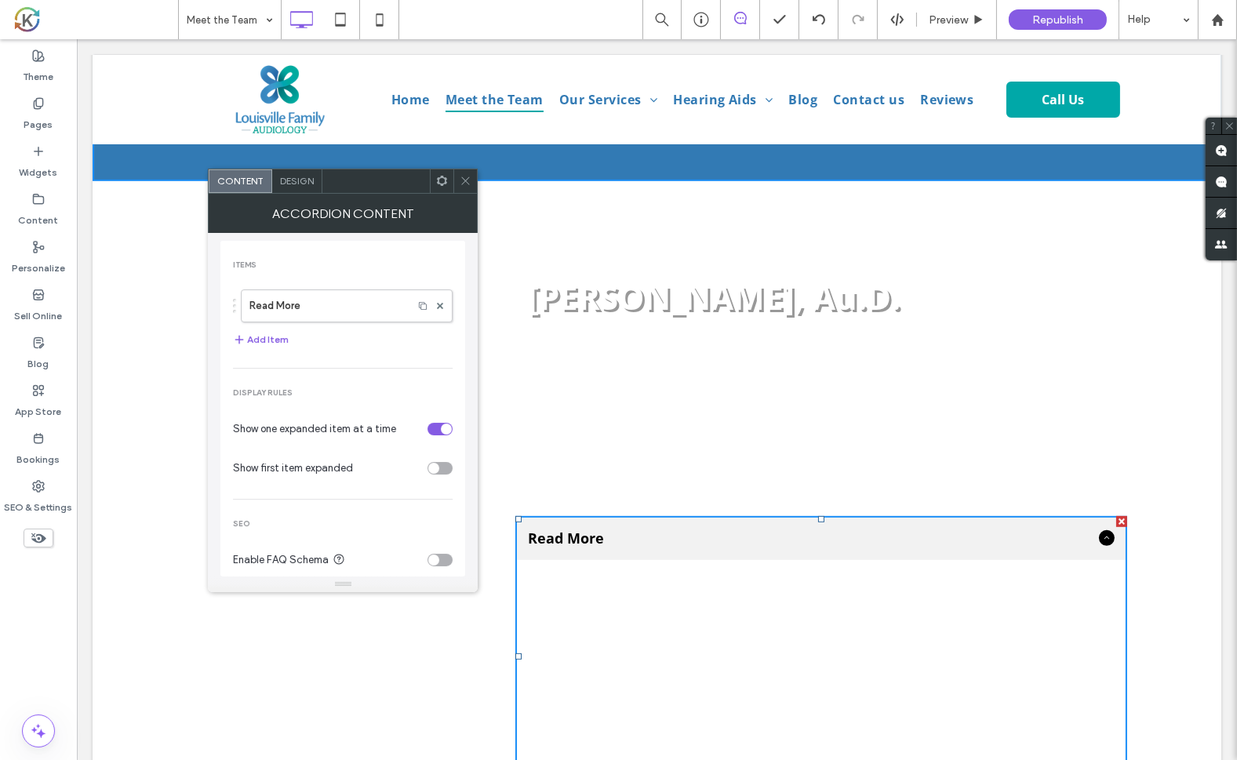
click at [307, 182] on span "Design" at bounding box center [297, 181] width 34 height 12
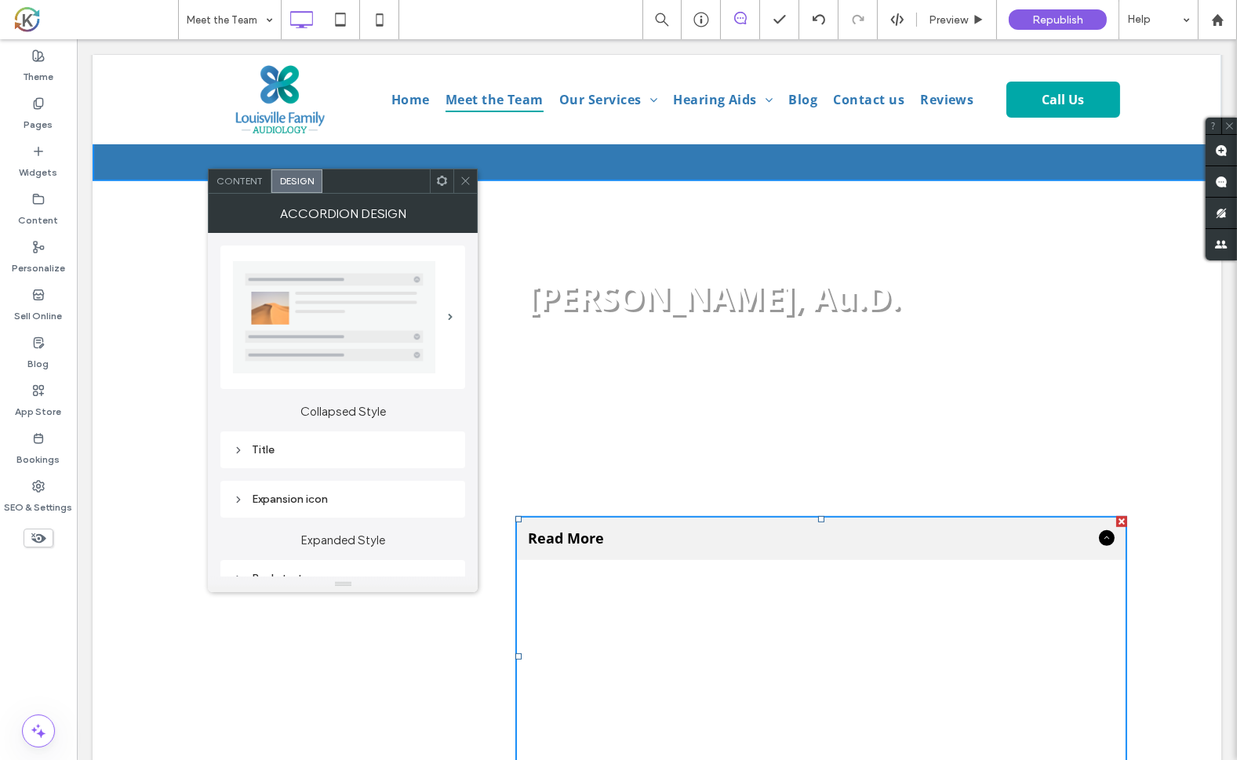
click at [265, 446] on div "Title" at bounding box center [343, 449] width 220 height 13
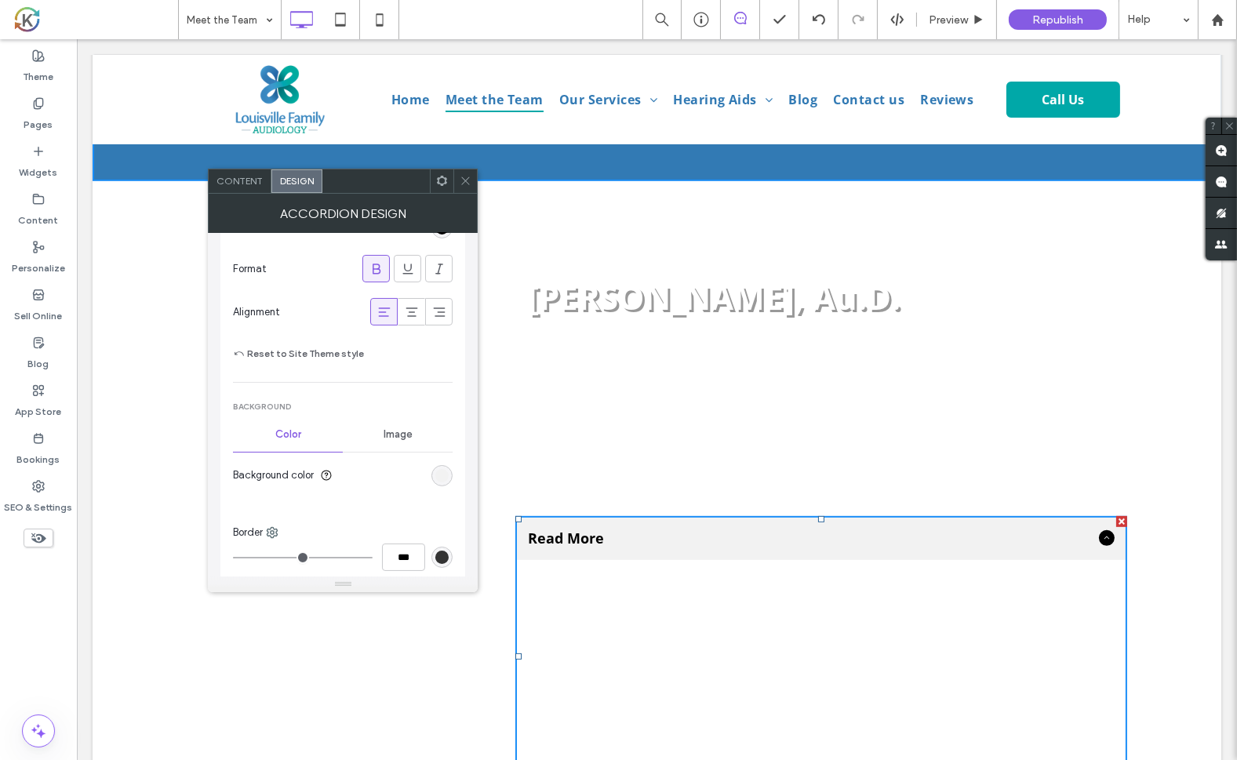
scroll to position [486, 0]
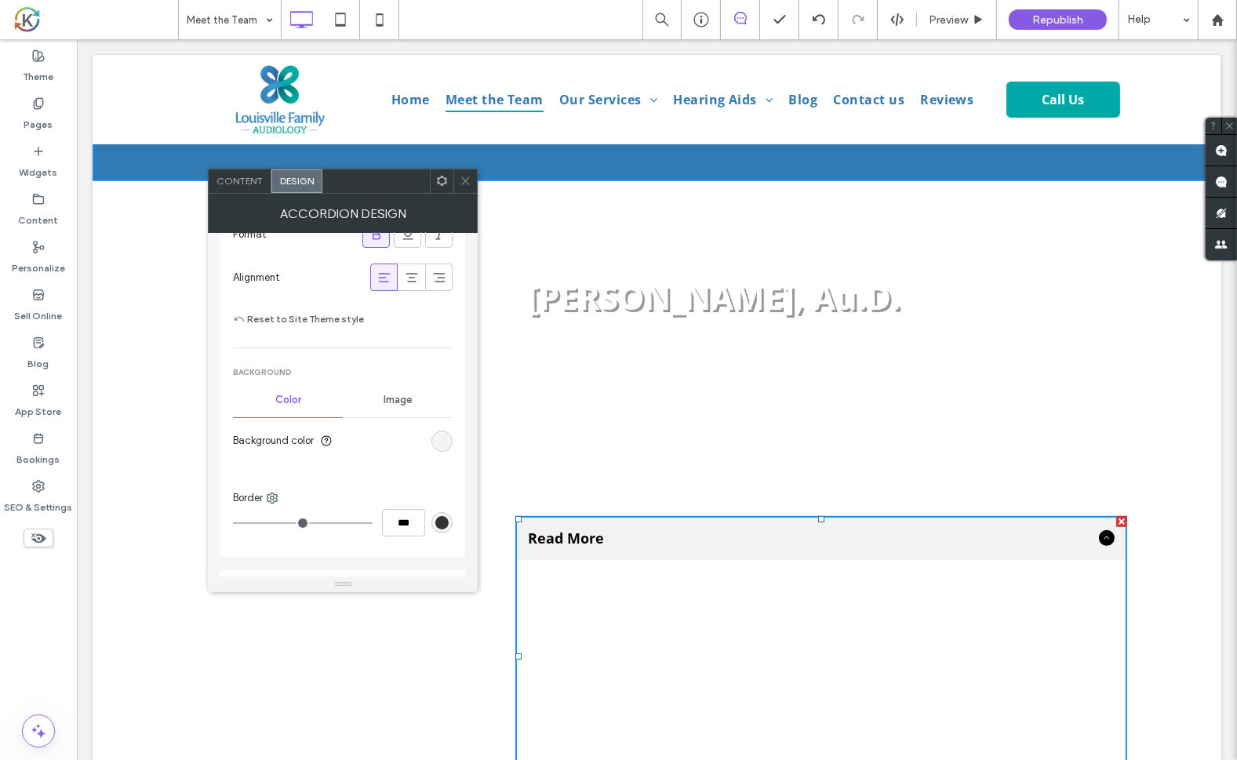
click at [443, 437] on div "rgb(242, 242, 242)" at bounding box center [441, 441] width 13 height 13
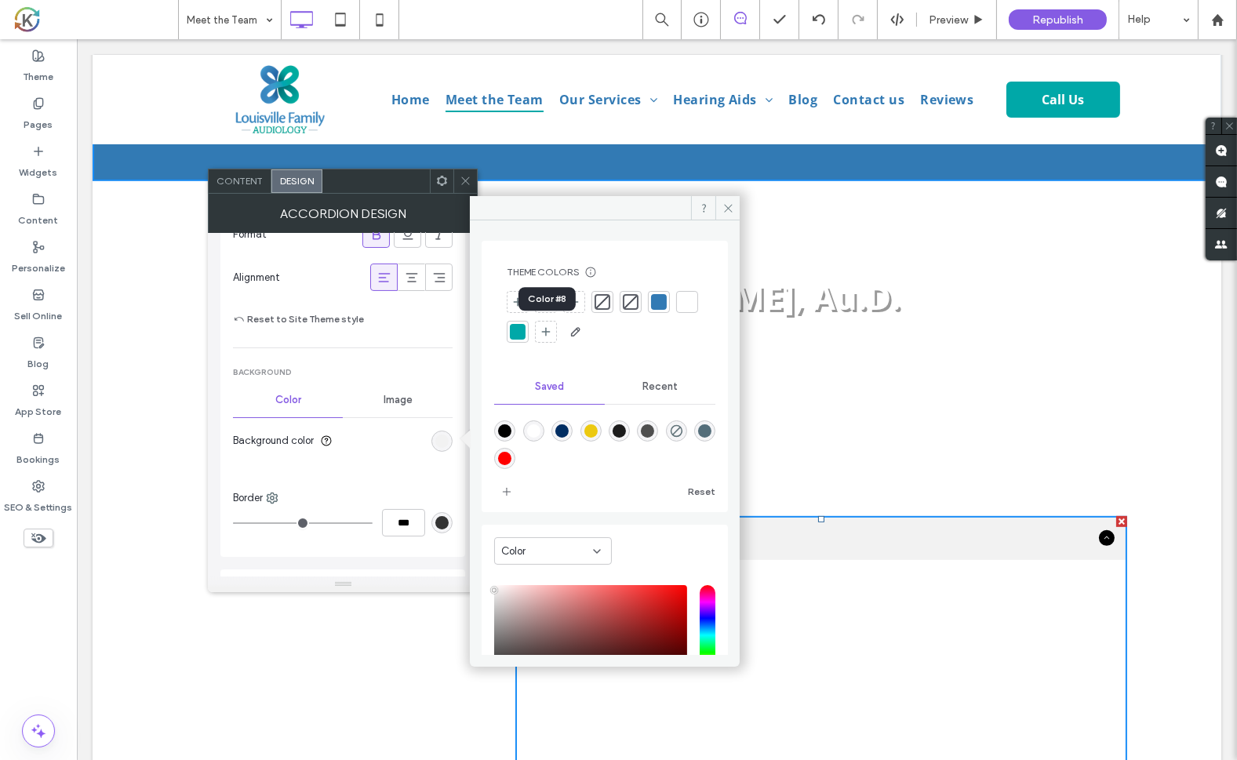
click at [526, 337] on div at bounding box center [518, 332] width 16 height 16
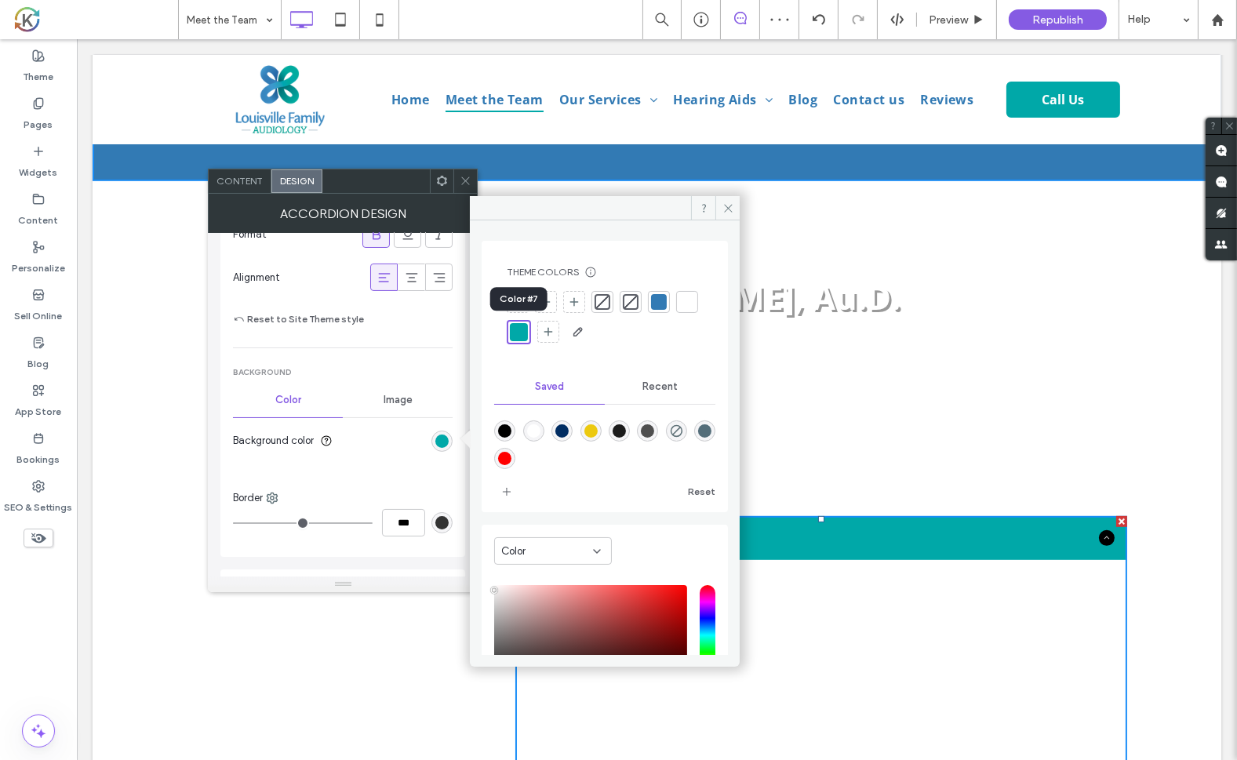
click at [679, 310] on div at bounding box center [687, 302] width 16 height 16
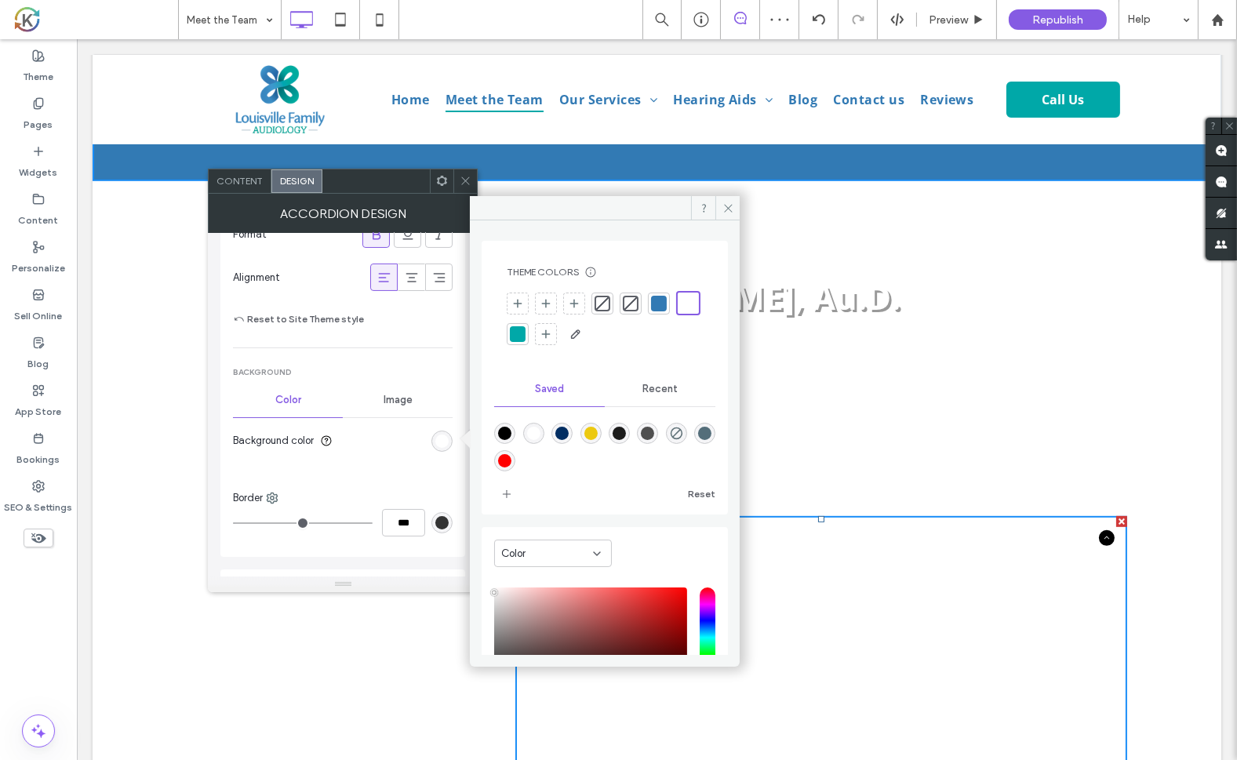
click at [526, 332] on div at bounding box center [518, 334] width 16 height 16
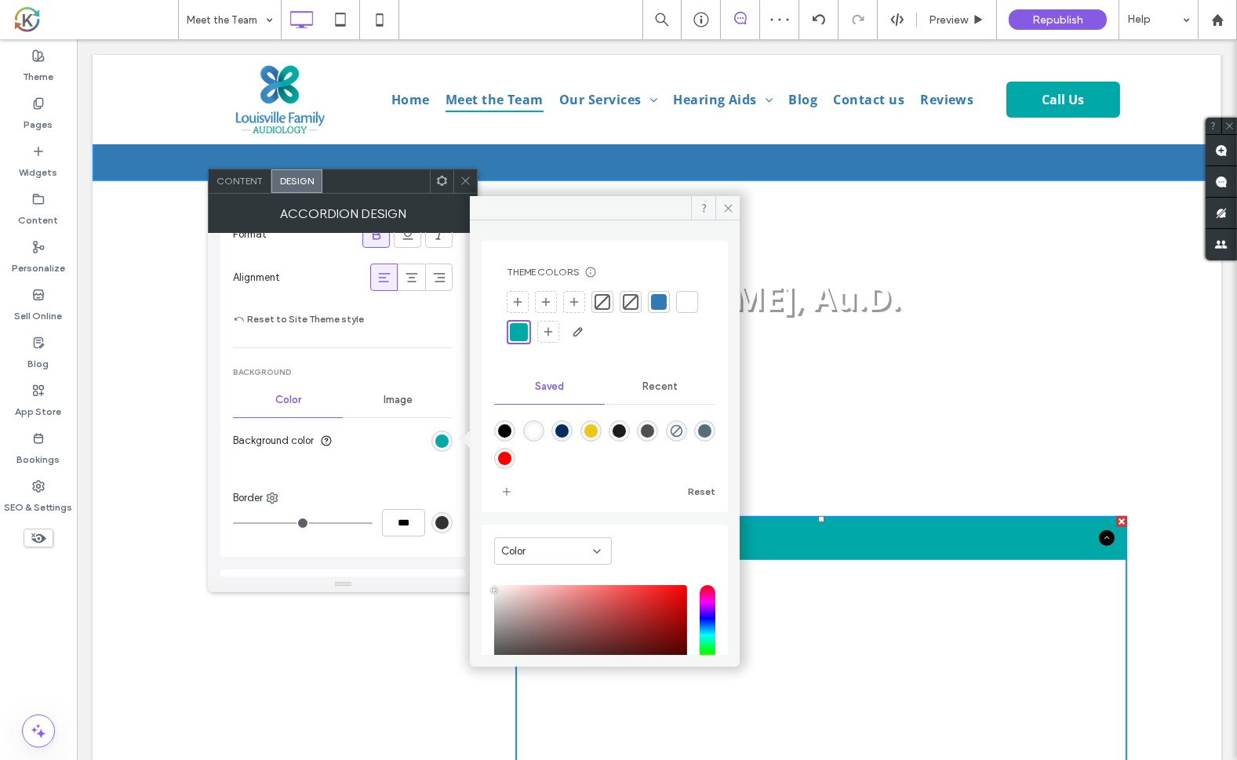
click at [828, 307] on span "[PERSON_NAME], Au.D." at bounding box center [713, 297] width 373 height 45
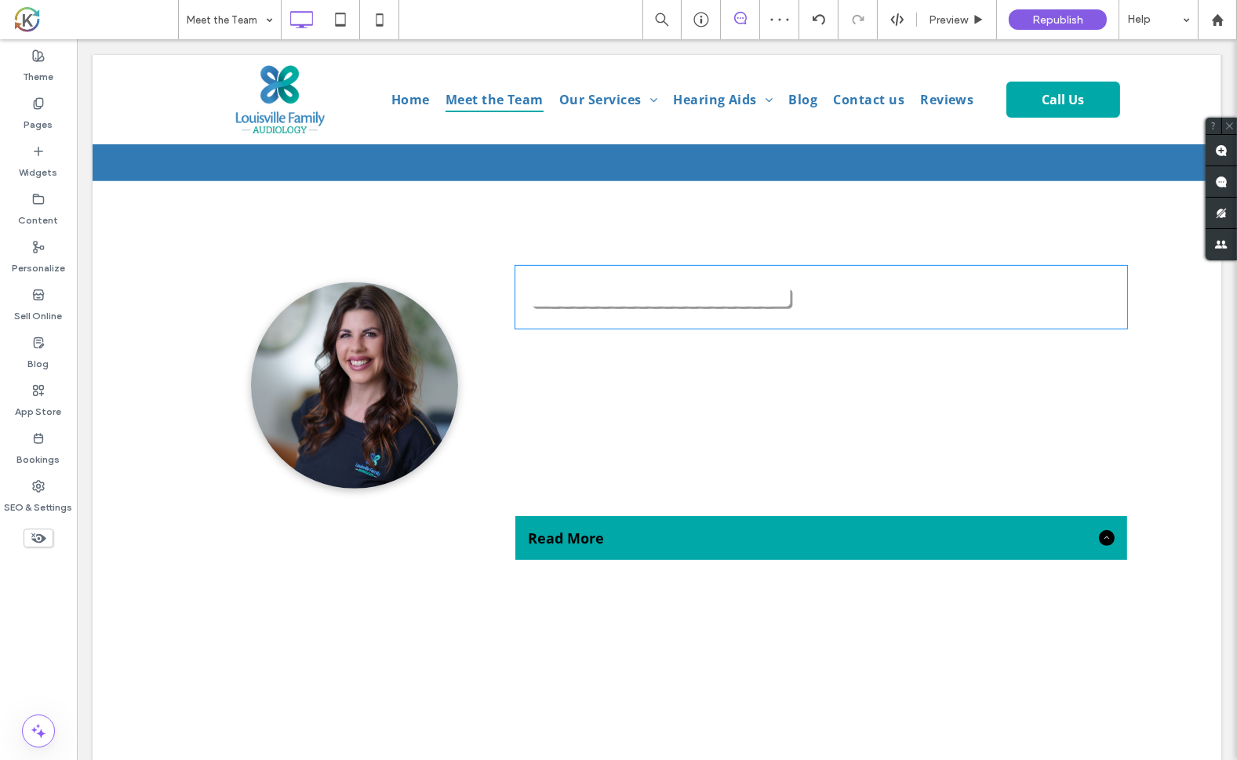
type input "*********"
type input "**"
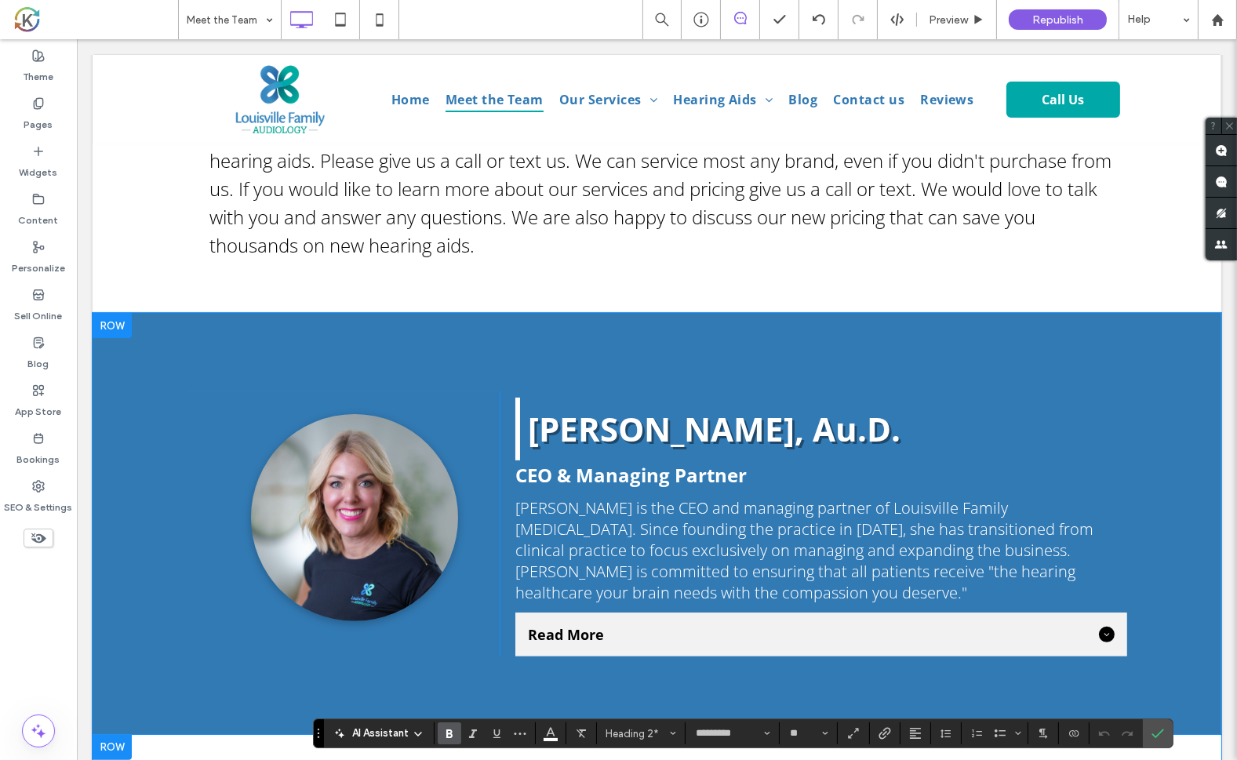
click at [1074, 541] on span "[PERSON_NAME] is the CEO and managing partner of Louisville Family [MEDICAL_DAT…" at bounding box center [804, 550] width 578 height 106
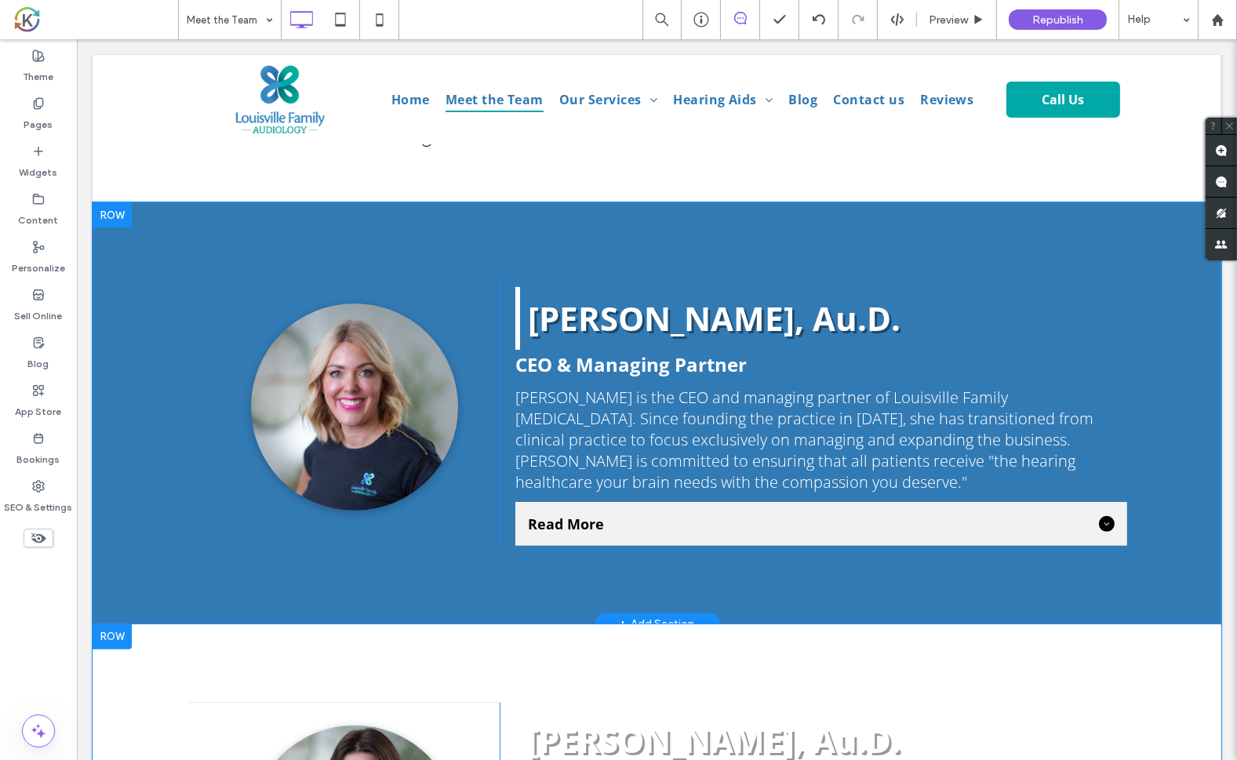
scroll to position [688, 0]
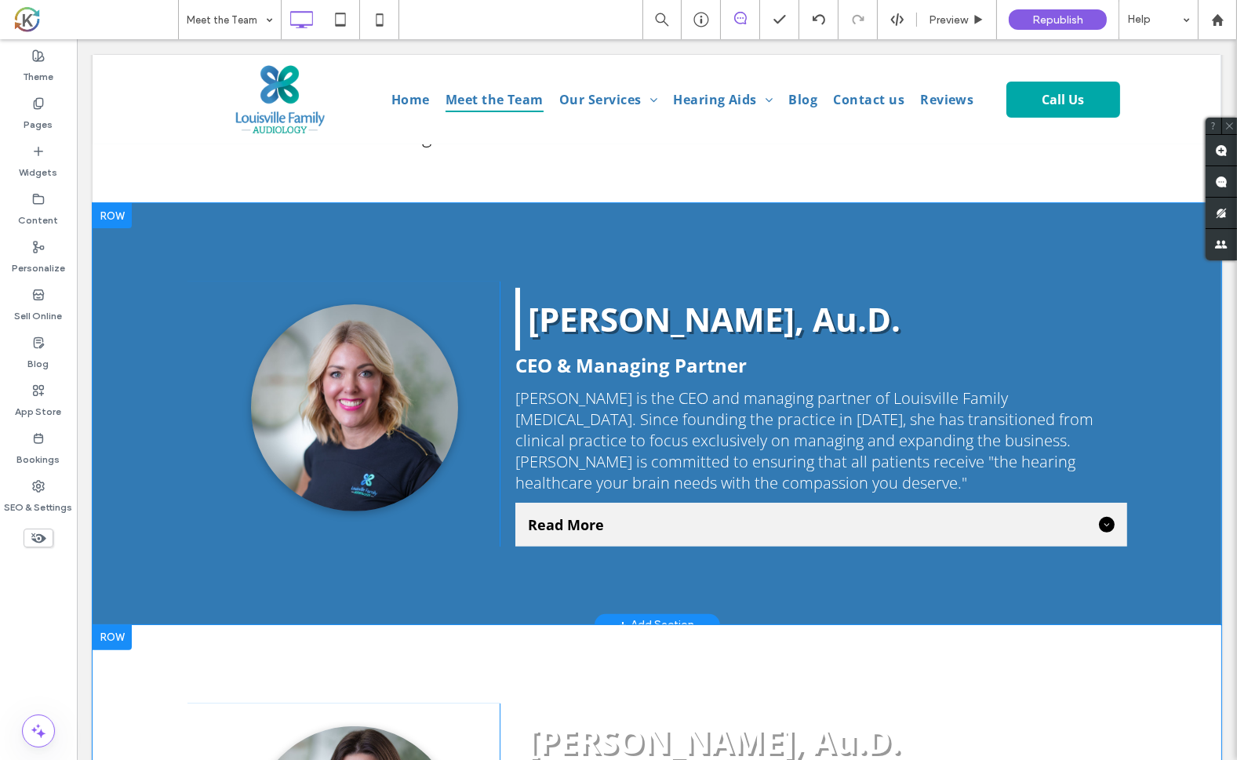
click at [1027, 535] on div "Read More" at bounding box center [821, 525] width 612 height 44
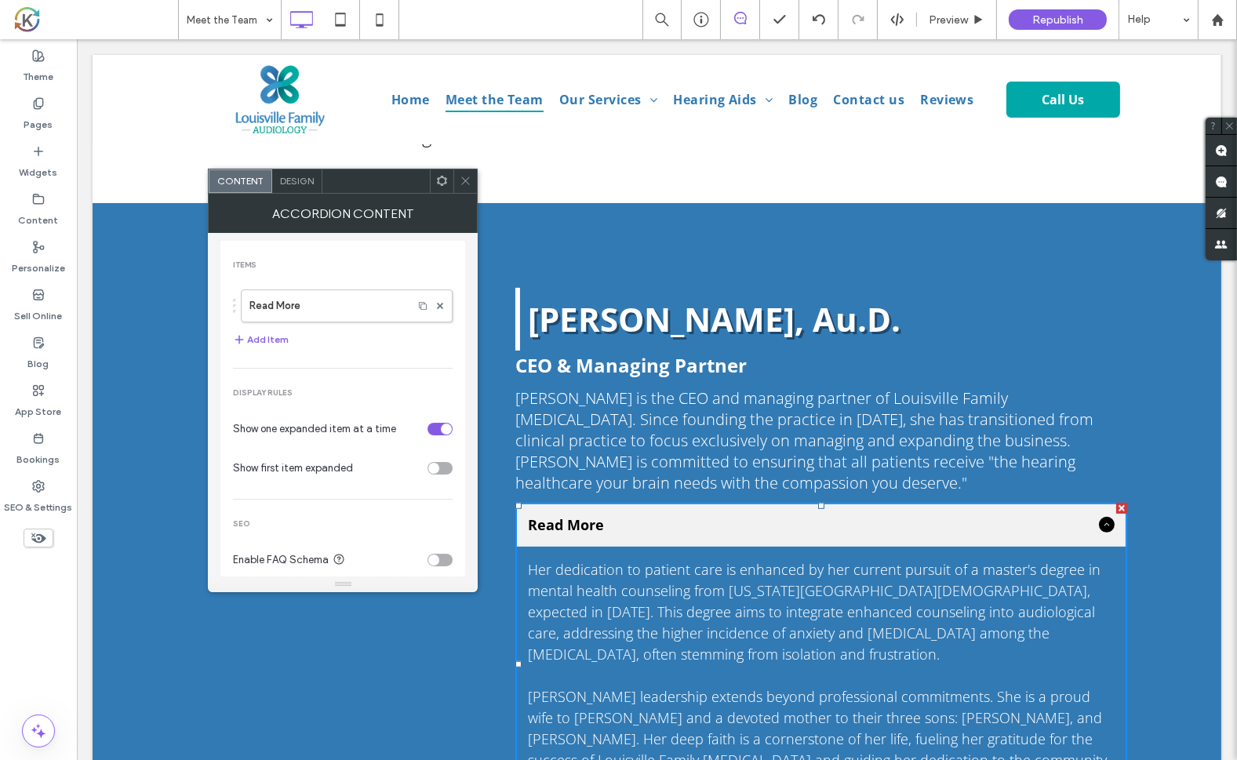
click at [1084, 289] on h2 "[PERSON_NAME], Au.D." at bounding box center [826, 319] width 599 height 60
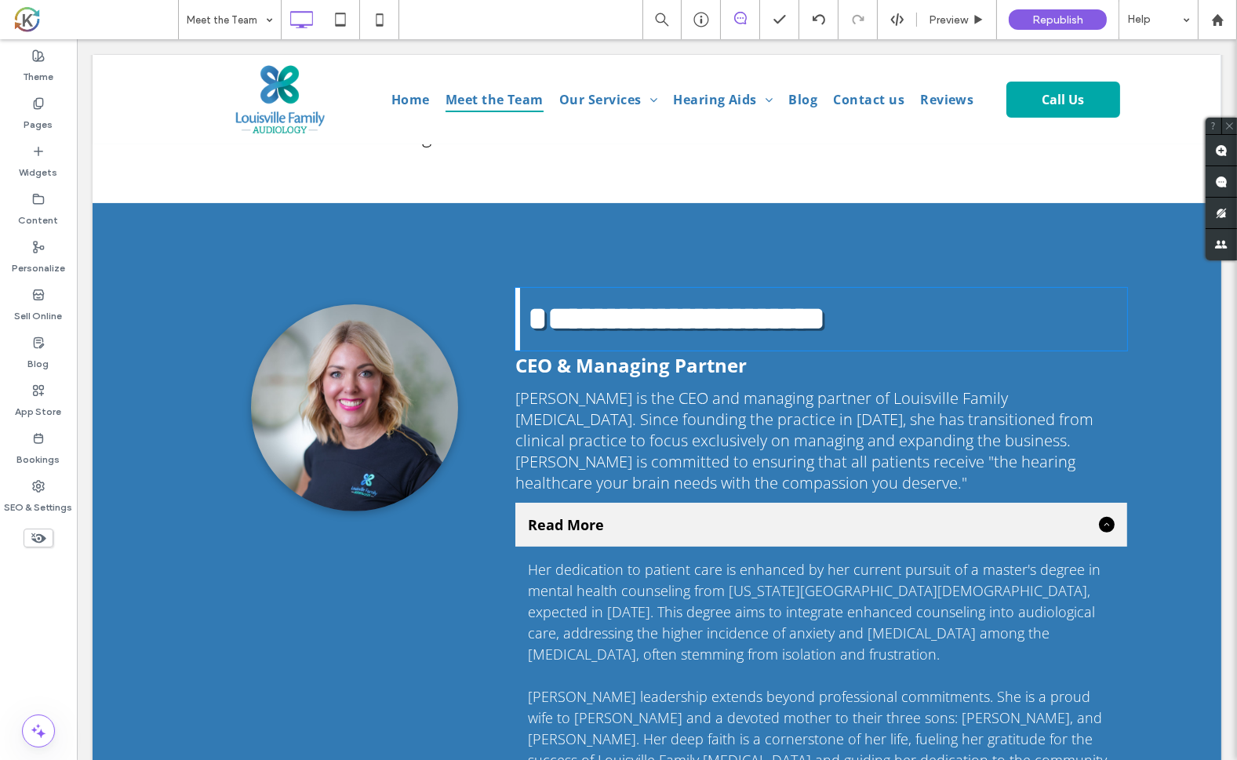
type input "*********"
type input "**"
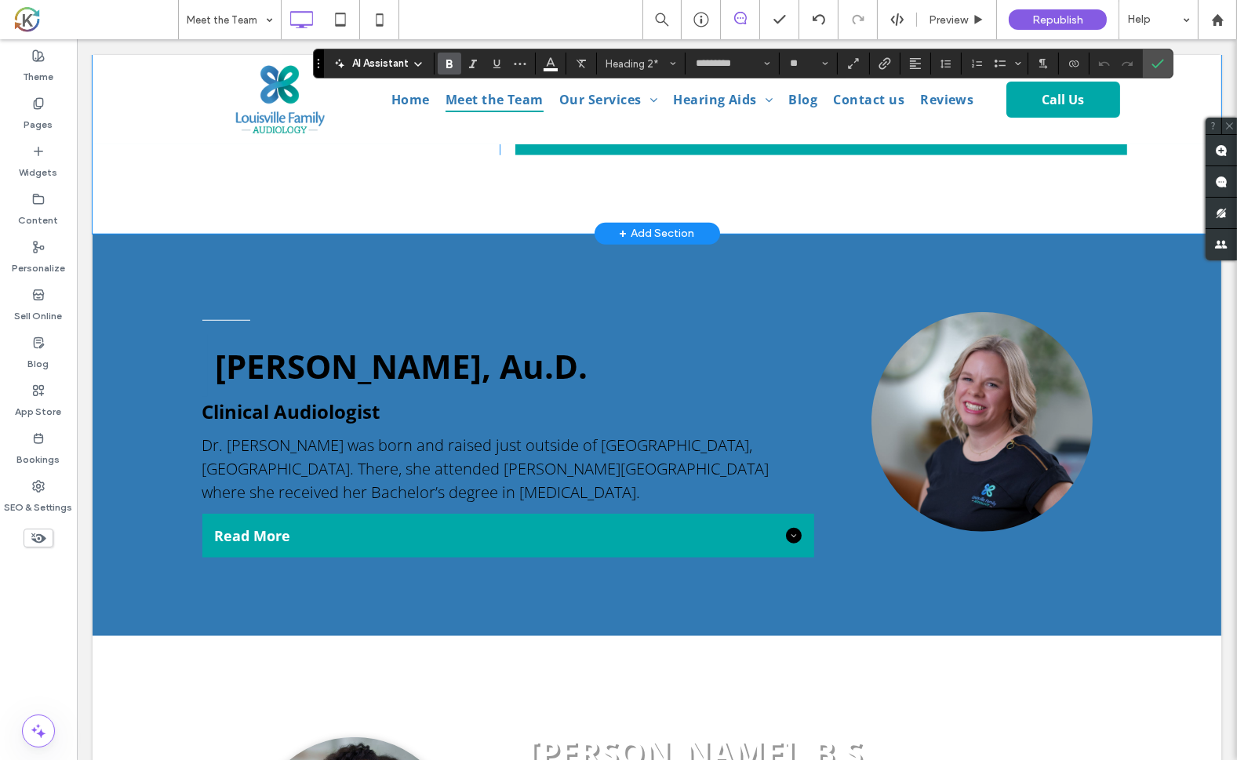
scroll to position [1853, 0]
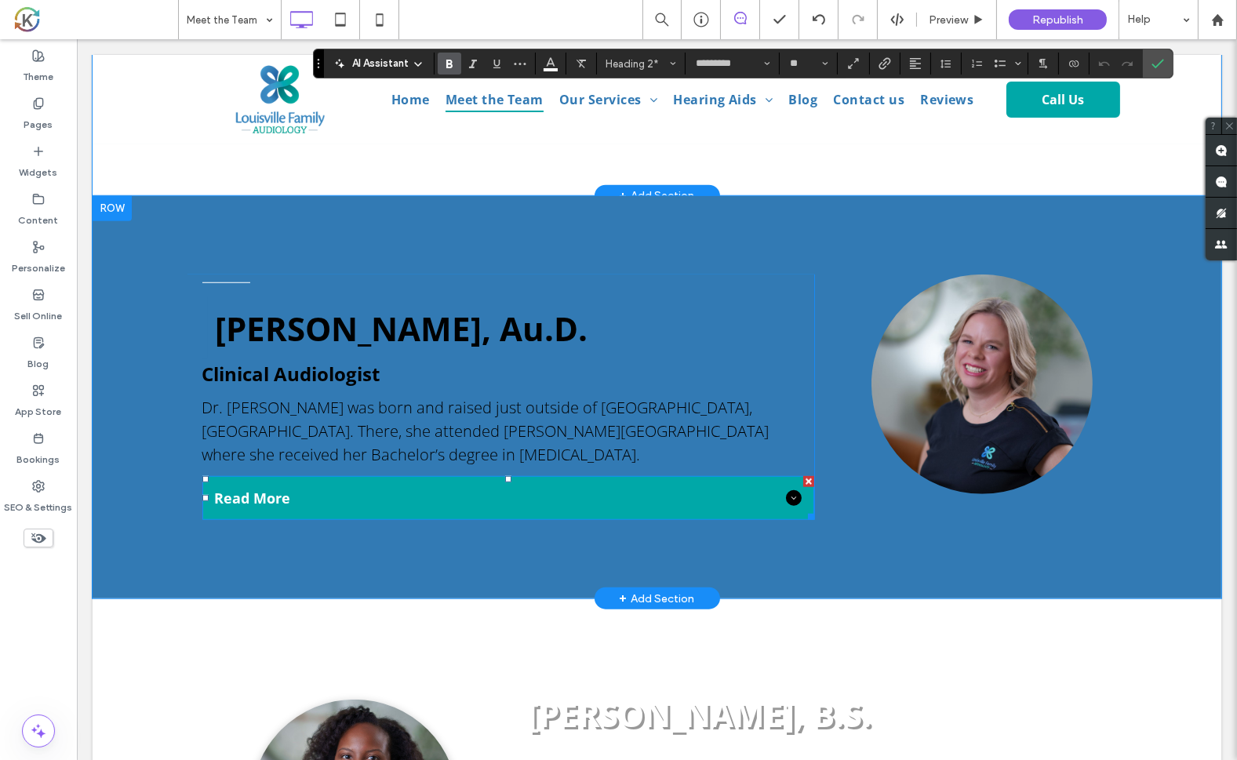
click at [708, 485] on div "Read More" at bounding box center [508, 498] width 612 height 44
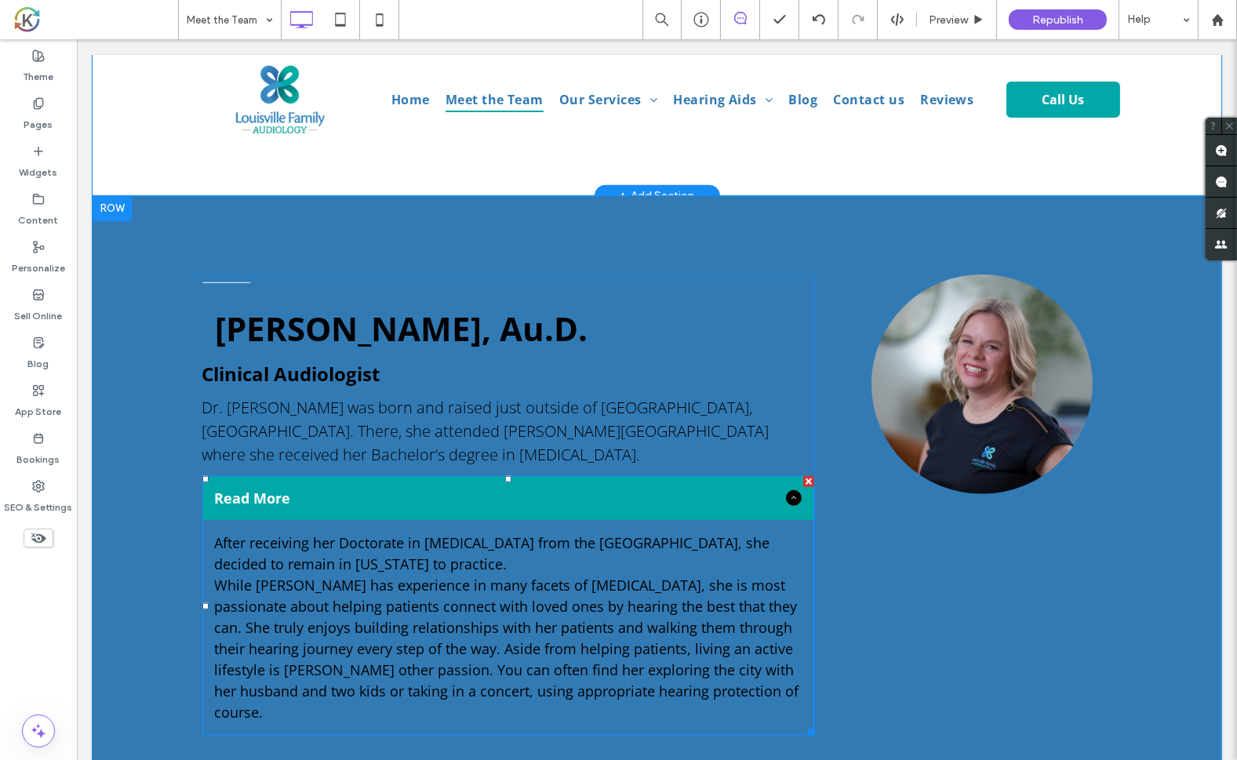
click at [461, 489] on span "Read More" at bounding box center [496, 498] width 565 height 19
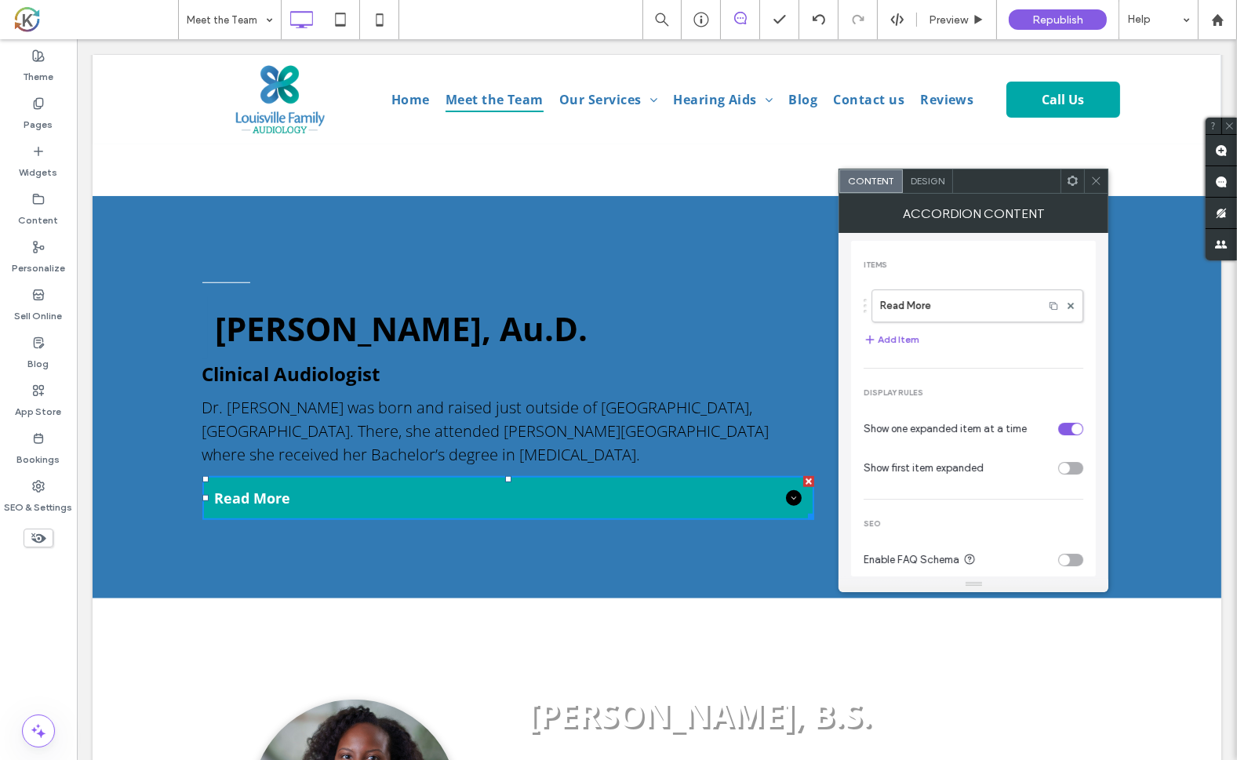
click at [923, 190] on div "Design" at bounding box center [928, 181] width 50 height 24
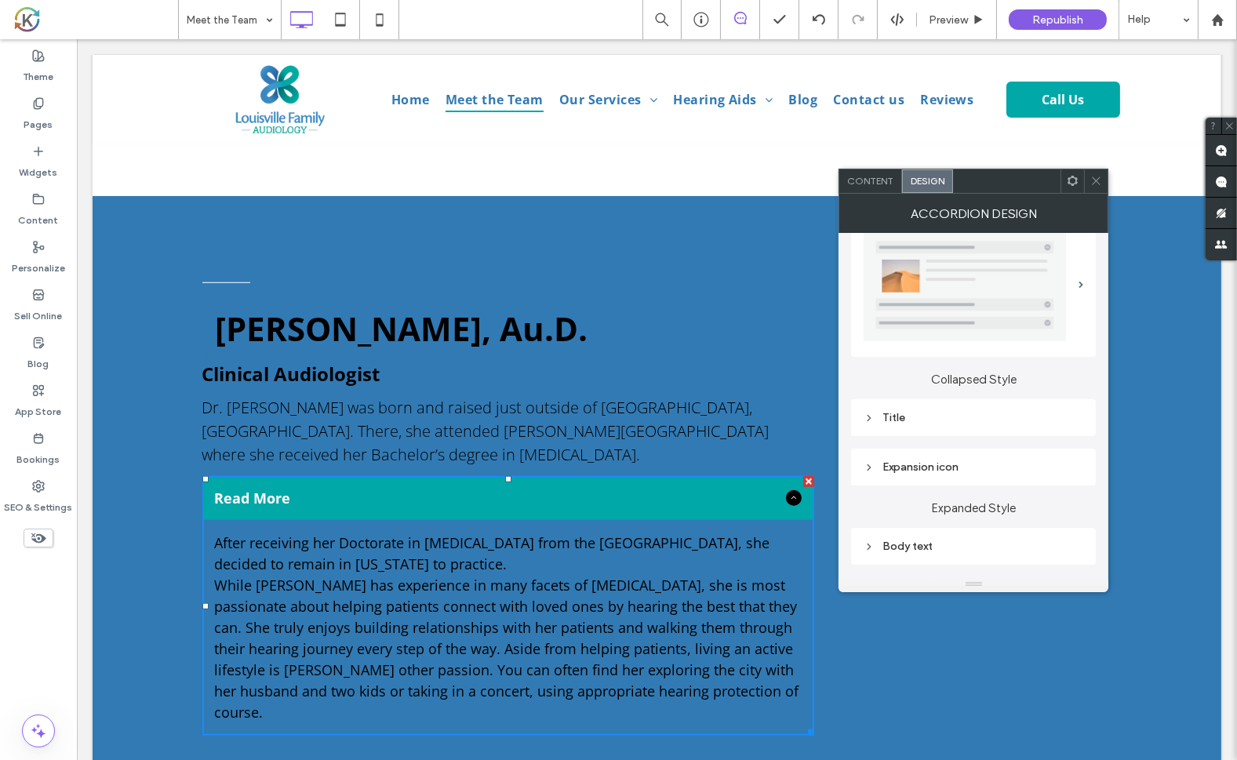
scroll to position [60, 0]
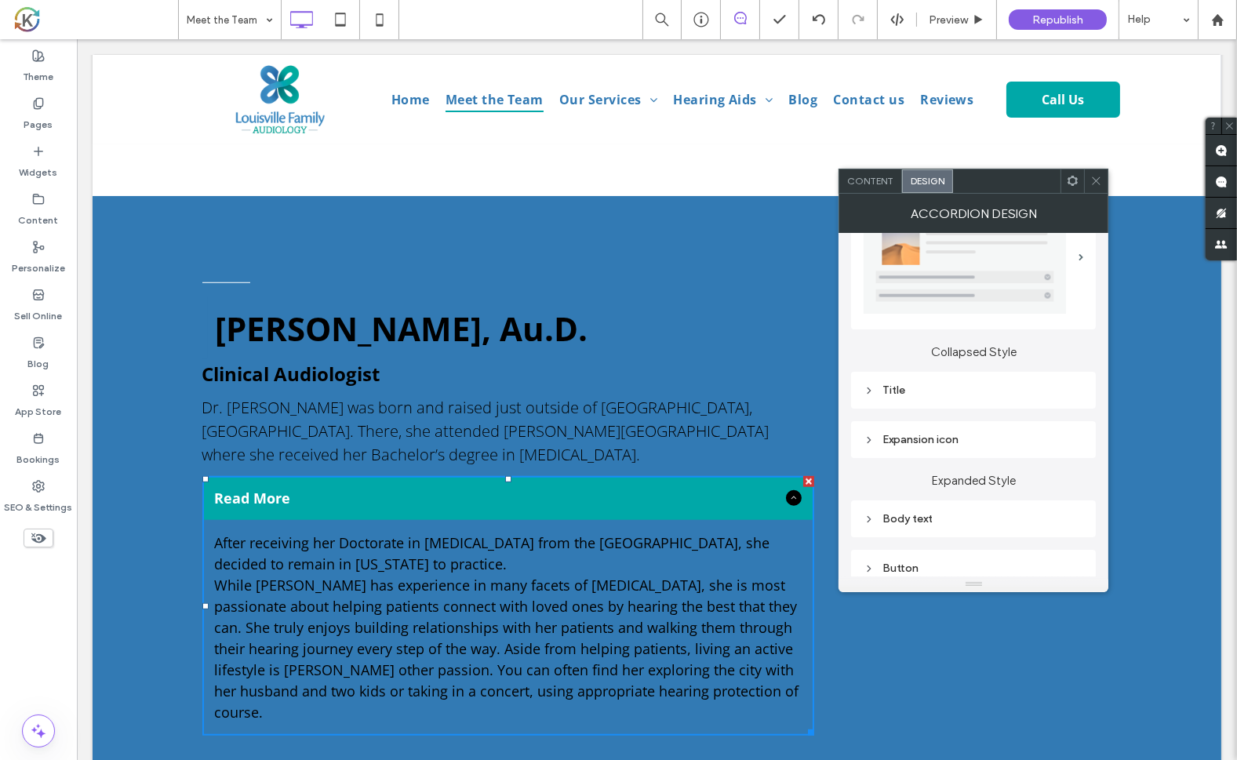
click at [949, 395] on div "Title" at bounding box center [974, 390] width 220 height 13
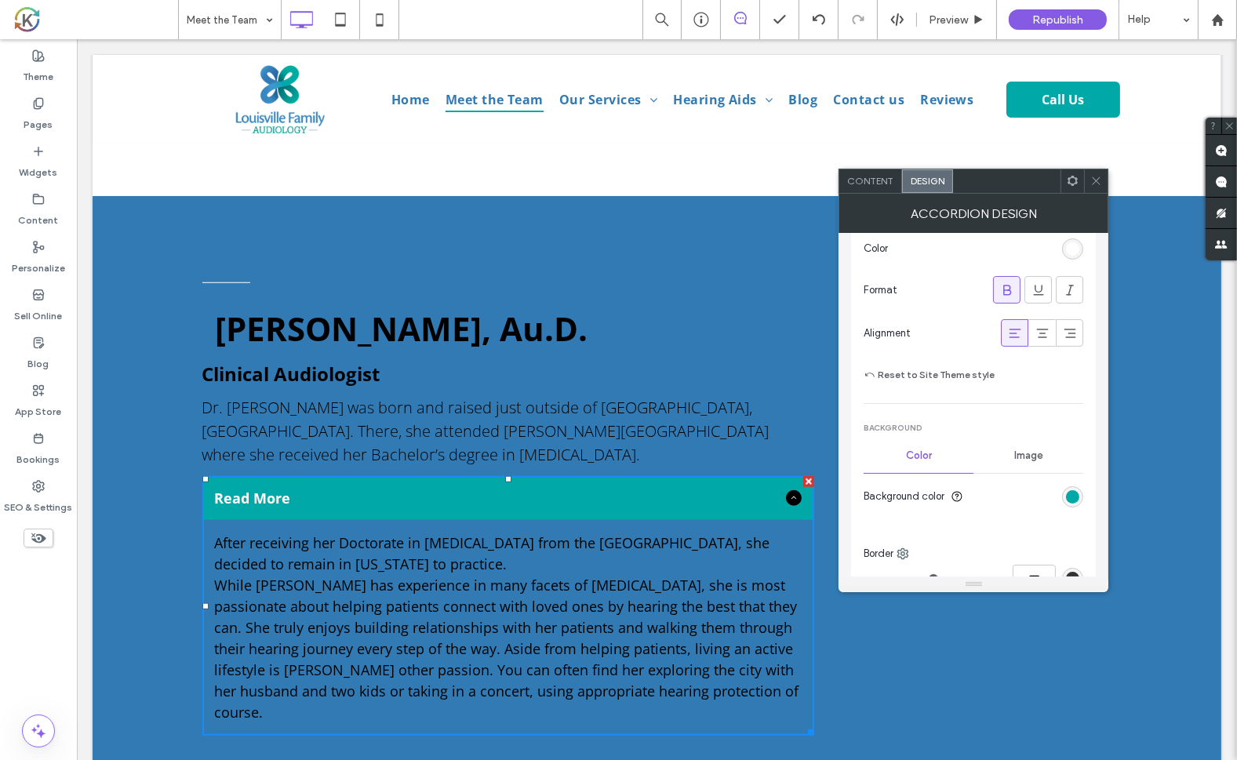
scroll to position [439, 0]
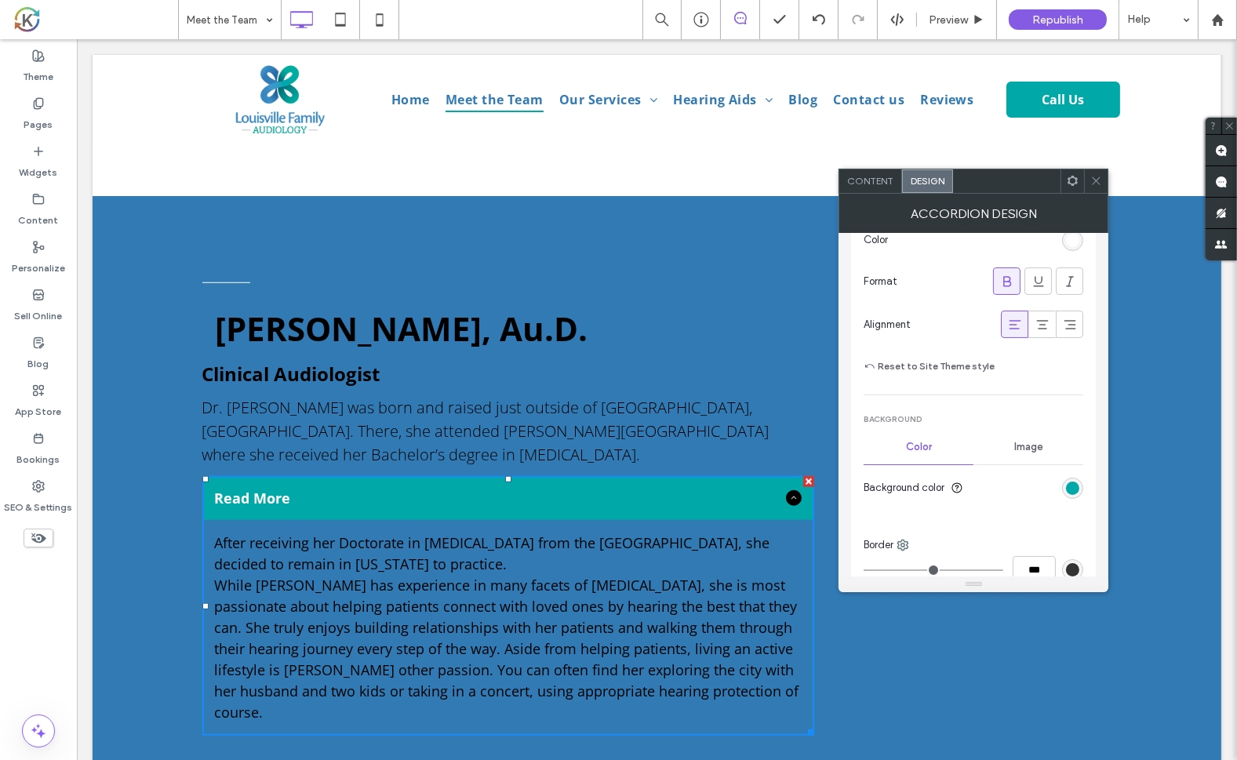
click at [1059, 476] on section "Background color" at bounding box center [974, 487] width 220 height 39
click at [1073, 491] on div "rgb(0, 168, 168)" at bounding box center [1072, 488] width 13 height 13
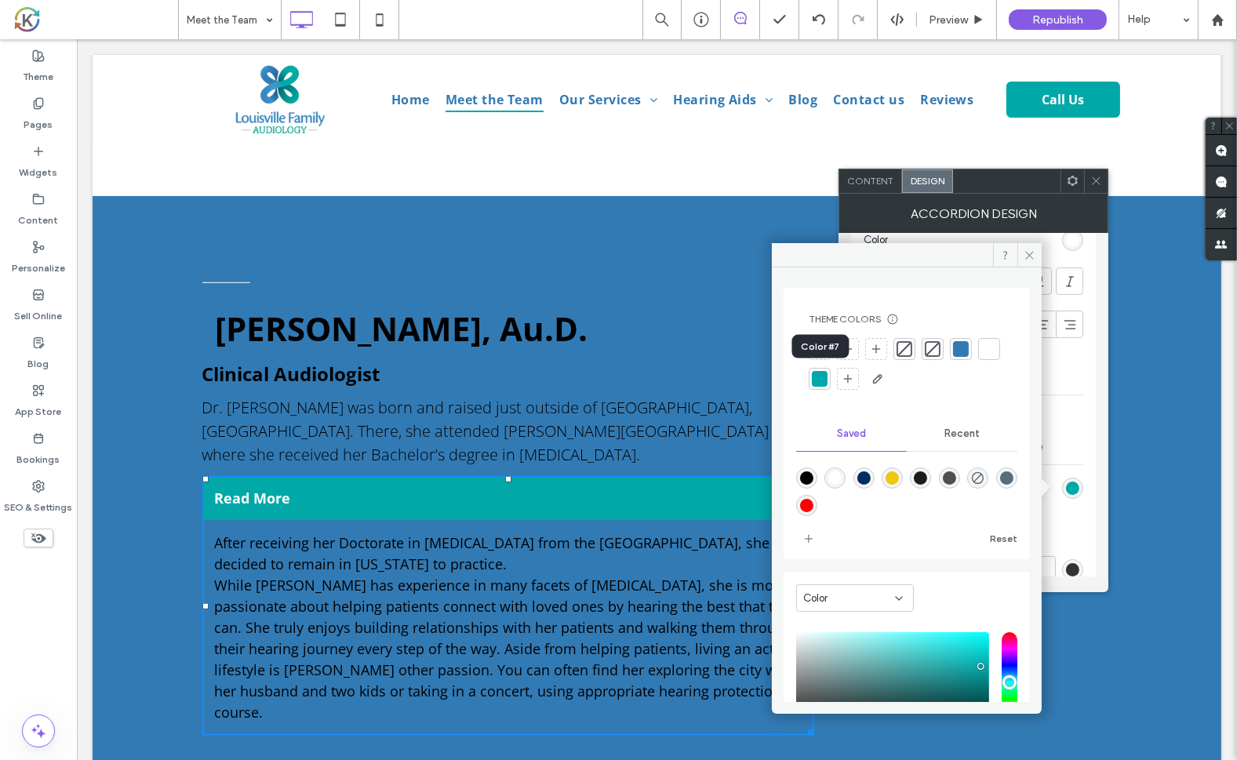
click at [981, 357] on div at bounding box center [989, 349] width 16 height 16
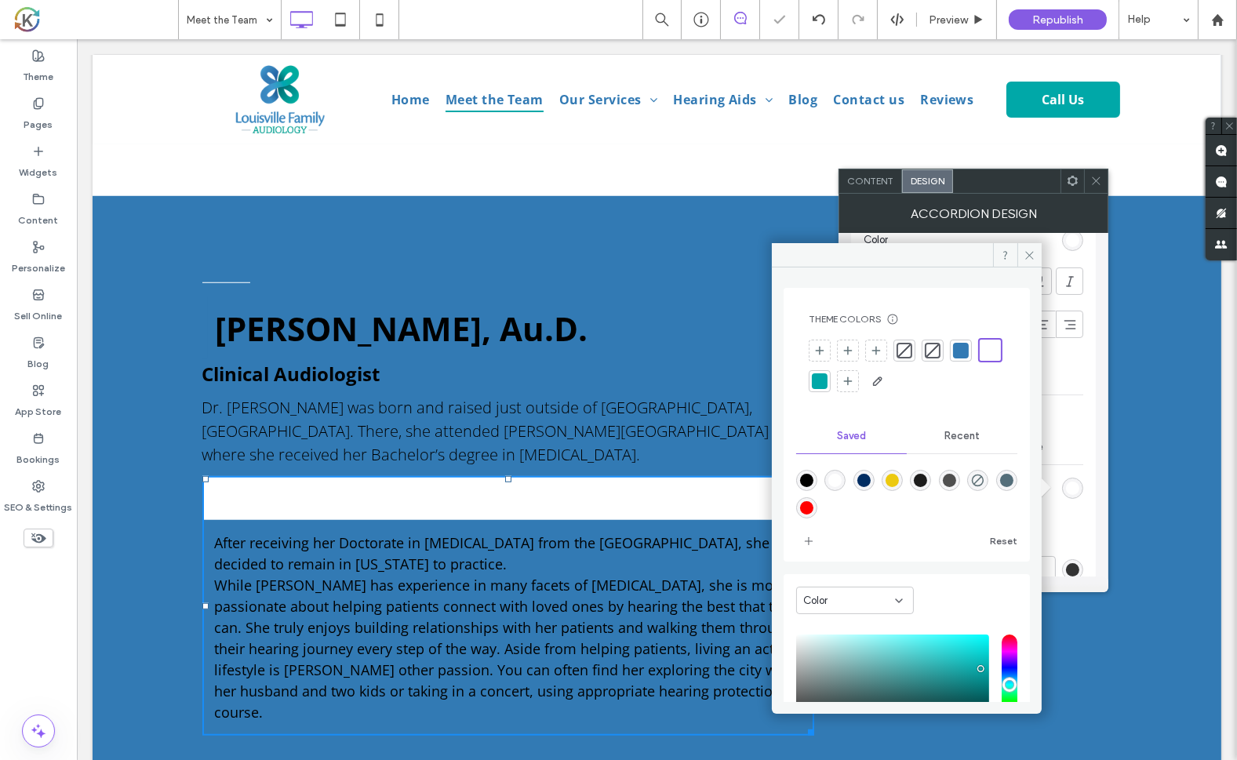
click at [1159, 421] on div "Katie Martin, Au.D. Clinical Audiologist Dr. Katie Martin was born and raised j…" at bounding box center [656, 505] width 1129 height 619
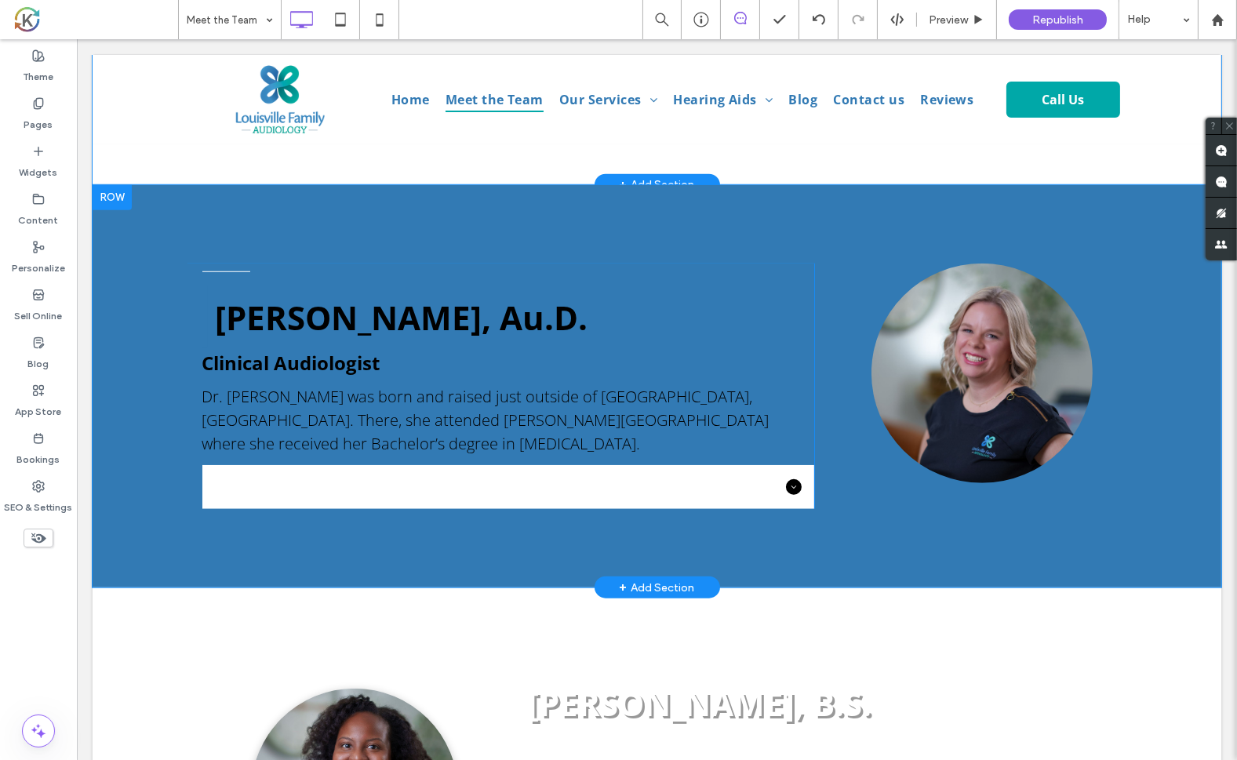
scroll to position [1864, 0]
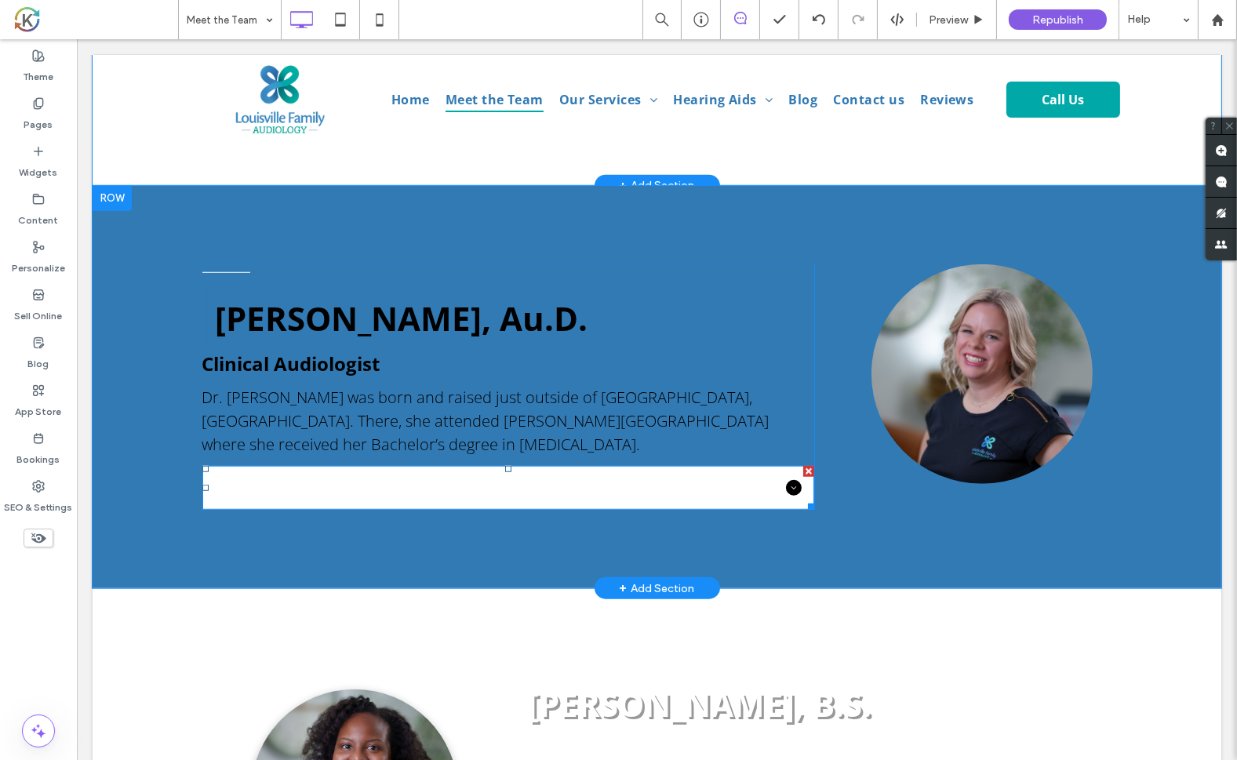
click at [744, 478] on span "Read More" at bounding box center [496, 487] width 565 height 19
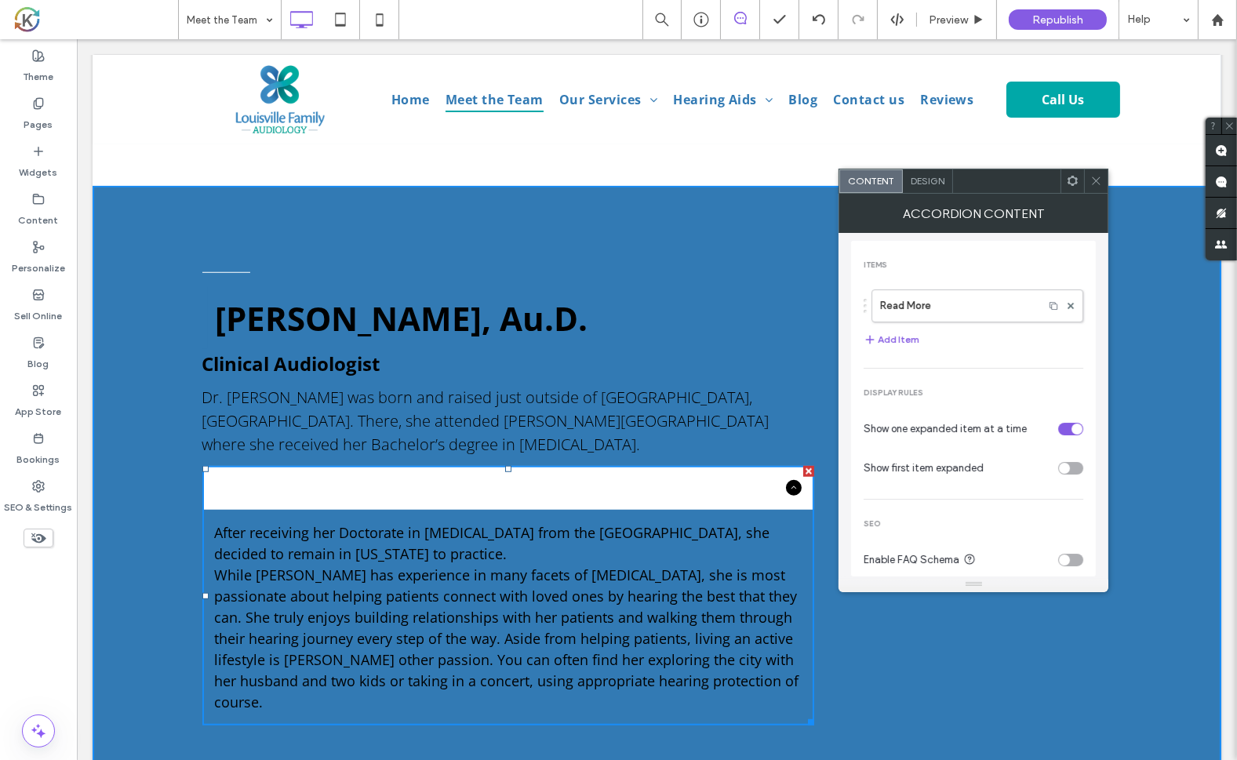
click at [924, 194] on div "Accordion Content" at bounding box center [973, 213] width 270 height 39
click at [924, 184] on span "Design" at bounding box center [928, 181] width 34 height 12
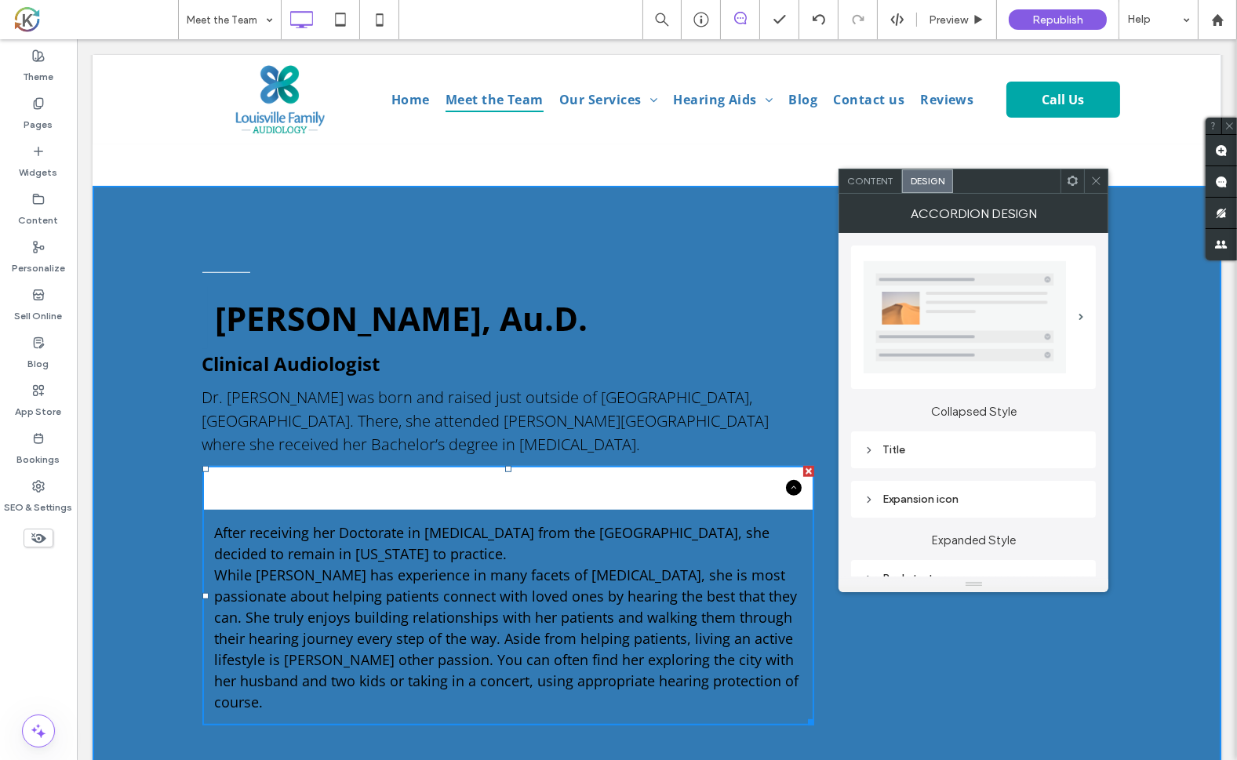
click at [894, 451] on div "Title" at bounding box center [974, 449] width 220 height 13
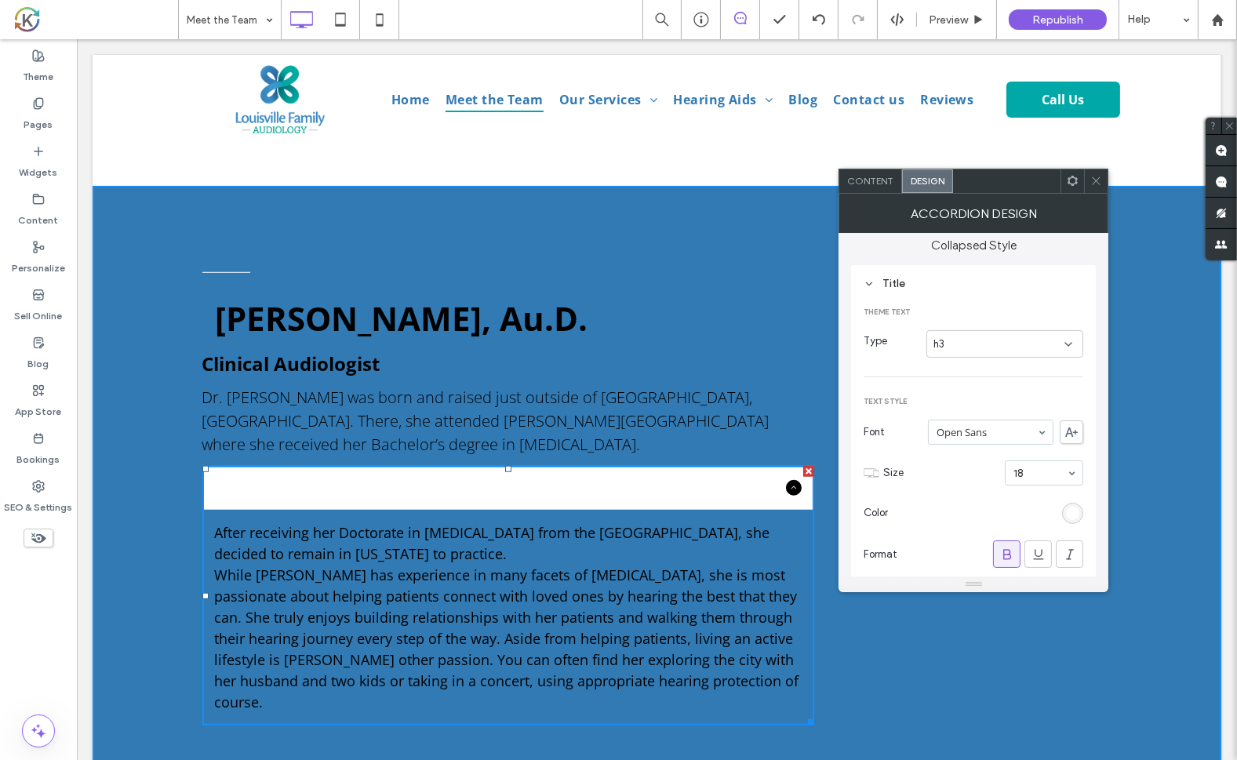
scroll to position [165, 0]
click at [1075, 514] on div "rgb(255, 255, 255)" at bounding box center [1072, 514] width 13 height 13
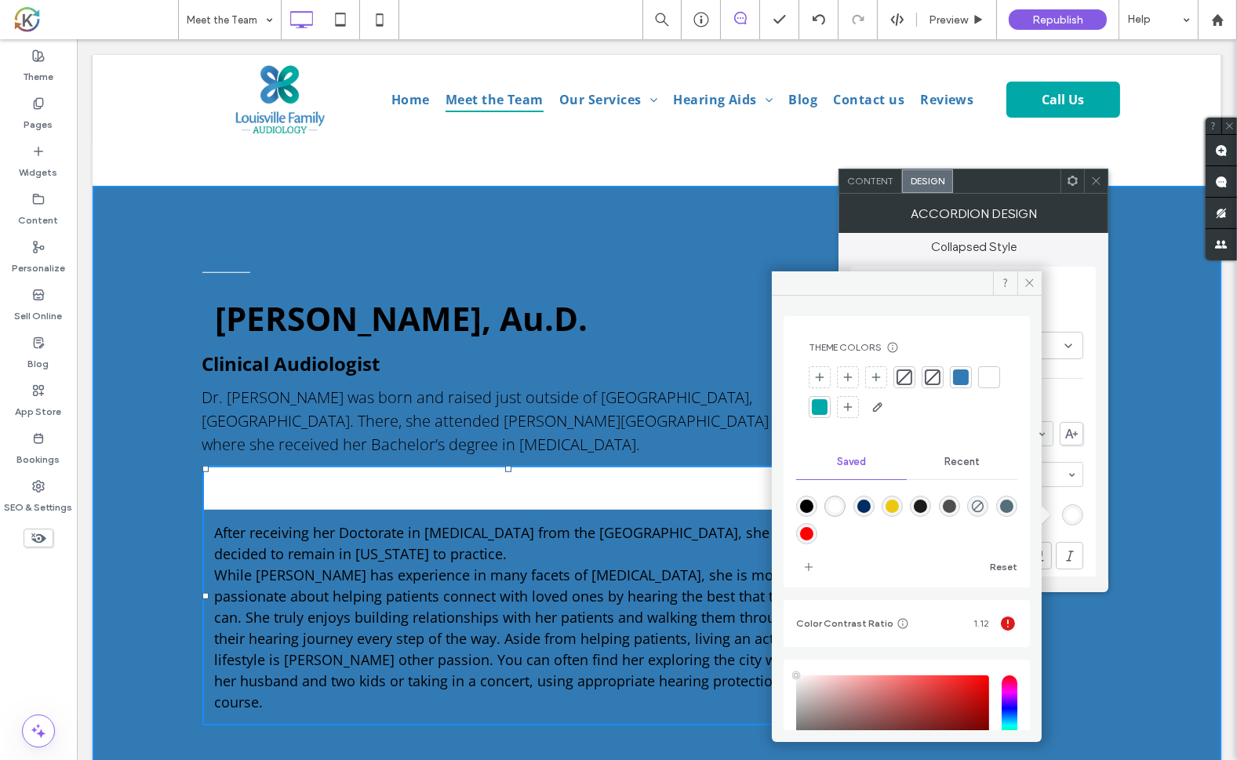
click at [807, 503] on div "rgba(0,0,0,1)" at bounding box center [806, 506] width 13 height 13
type input "*******"
click at [1137, 214] on div "Katie Martin, Au.D. Clinical Audiologist Dr. Katie Martin was born and raised j…" at bounding box center [656, 495] width 1129 height 619
click at [1030, 284] on icon at bounding box center [1030, 283] width 12 height 12
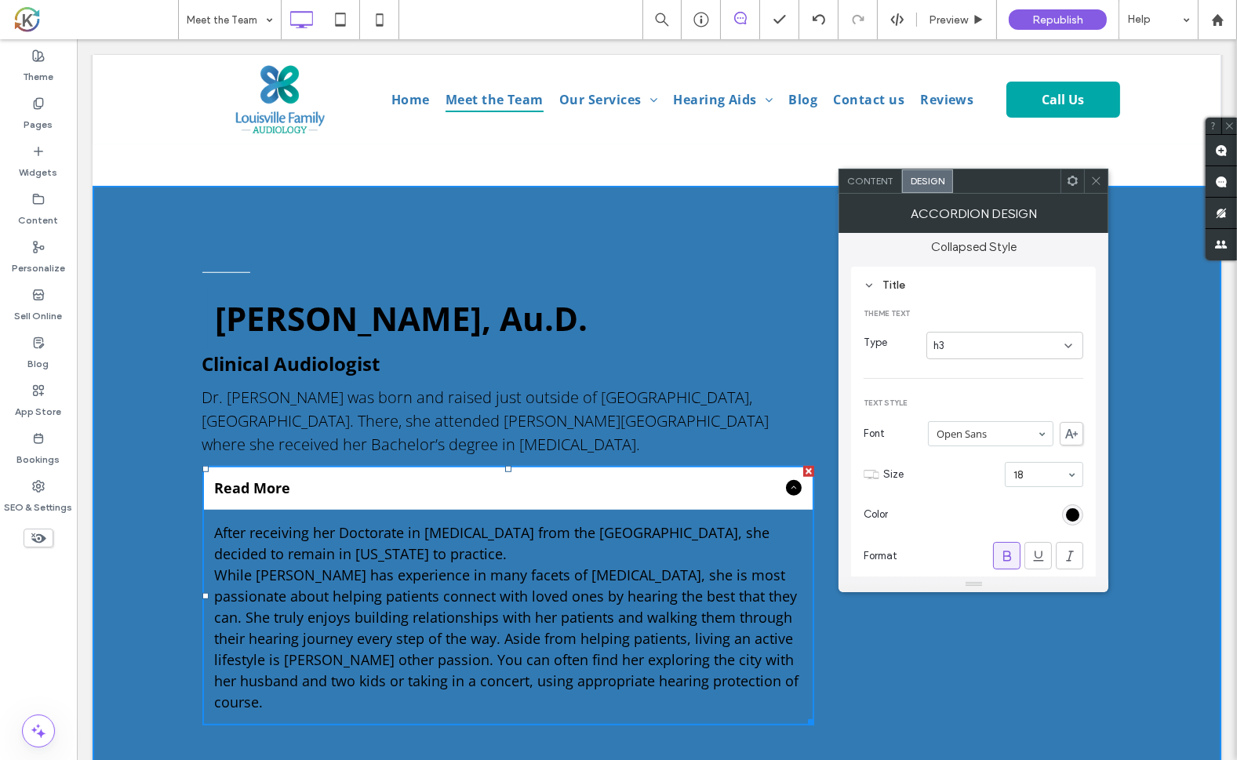
click at [1097, 175] on icon at bounding box center [1096, 181] width 12 height 12
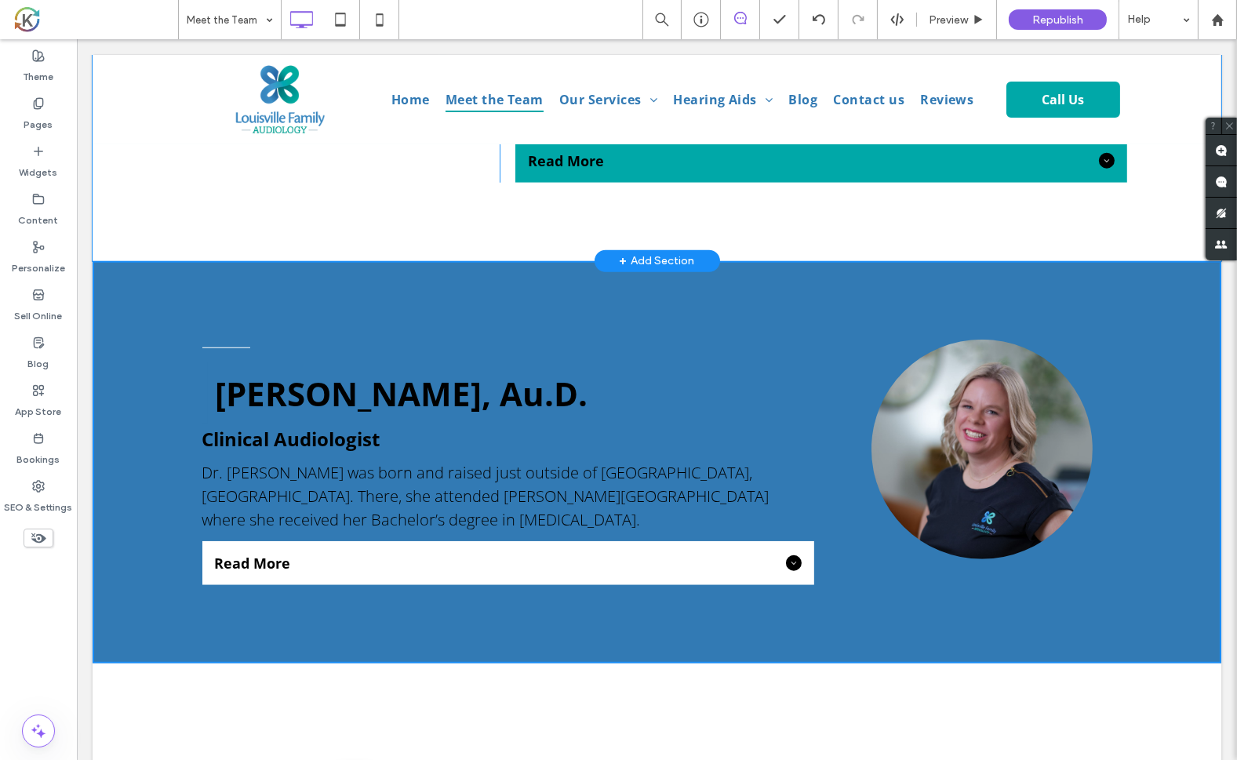
scroll to position [1791, 0]
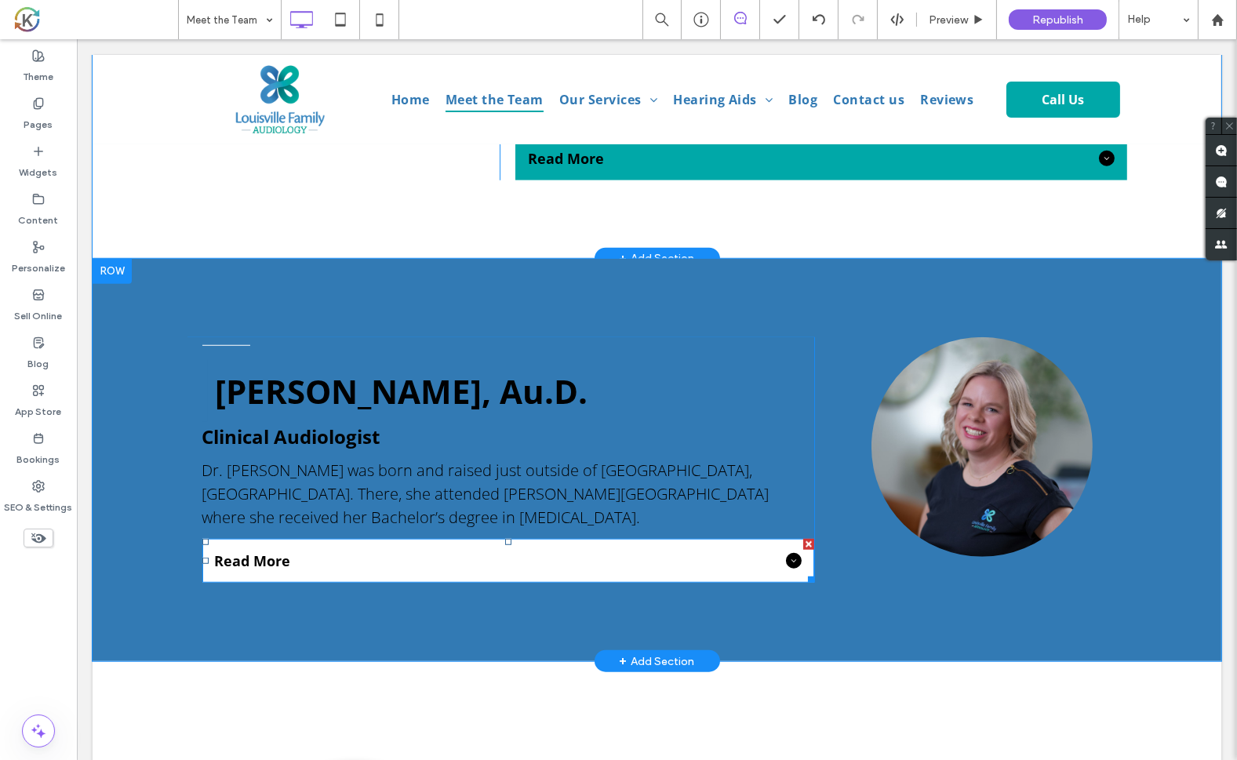
click at [716, 551] on span "Read More" at bounding box center [496, 560] width 565 height 19
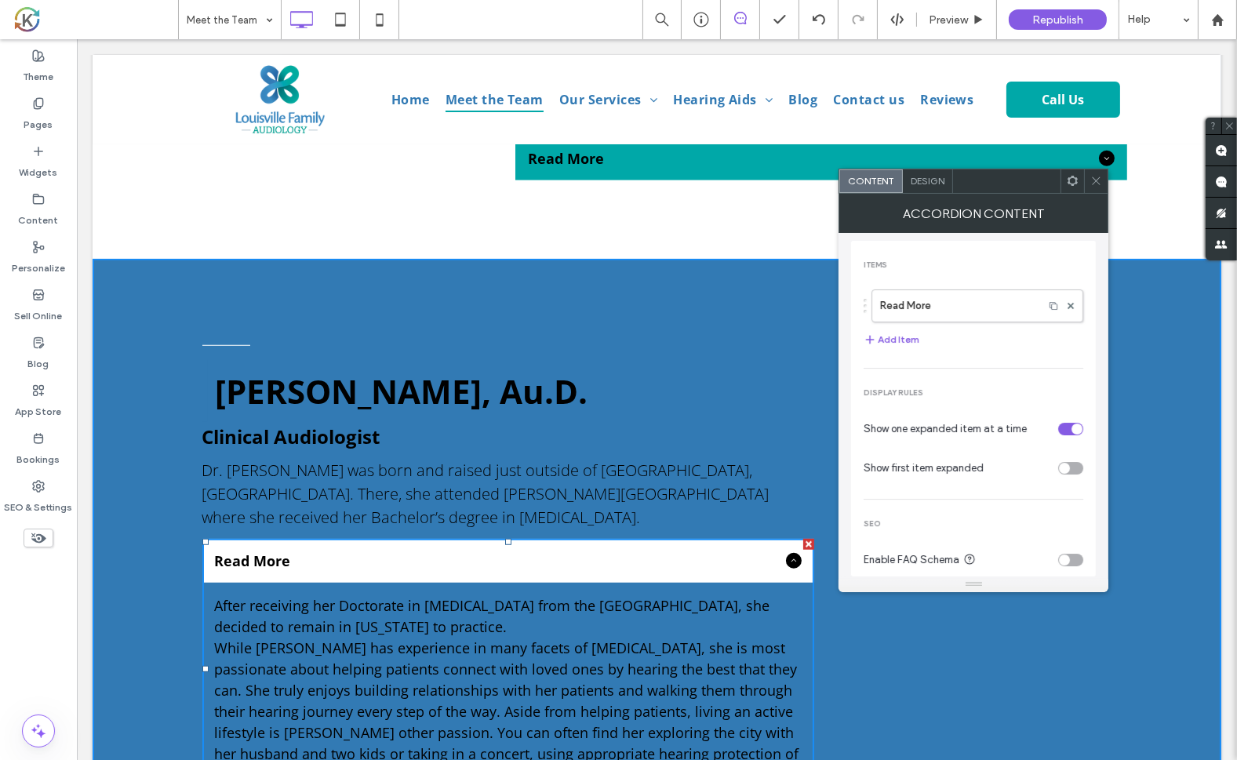
click at [921, 178] on span "Design" at bounding box center [928, 181] width 34 height 12
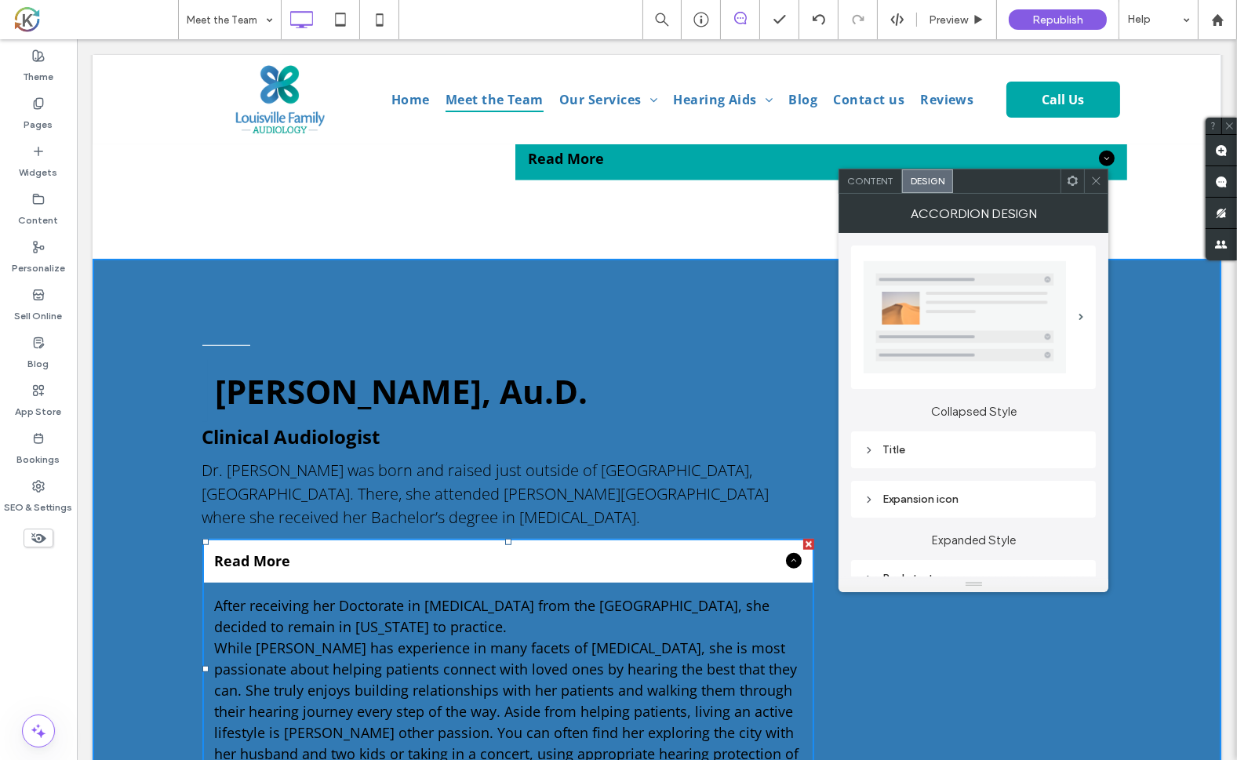
click at [889, 444] on div "Title" at bounding box center [974, 449] width 220 height 13
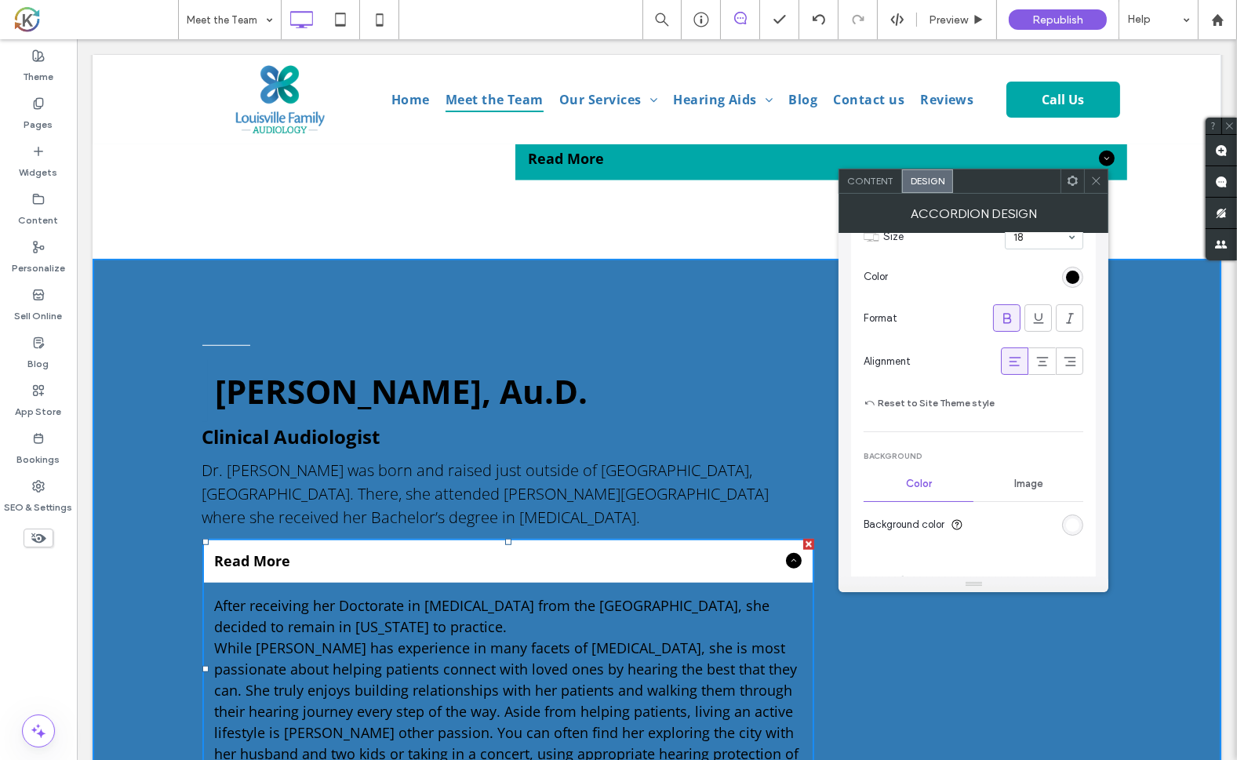
scroll to position [402, 0]
click at [1071, 523] on div "rgb(255, 255, 255)" at bounding box center [1072, 524] width 13 height 13
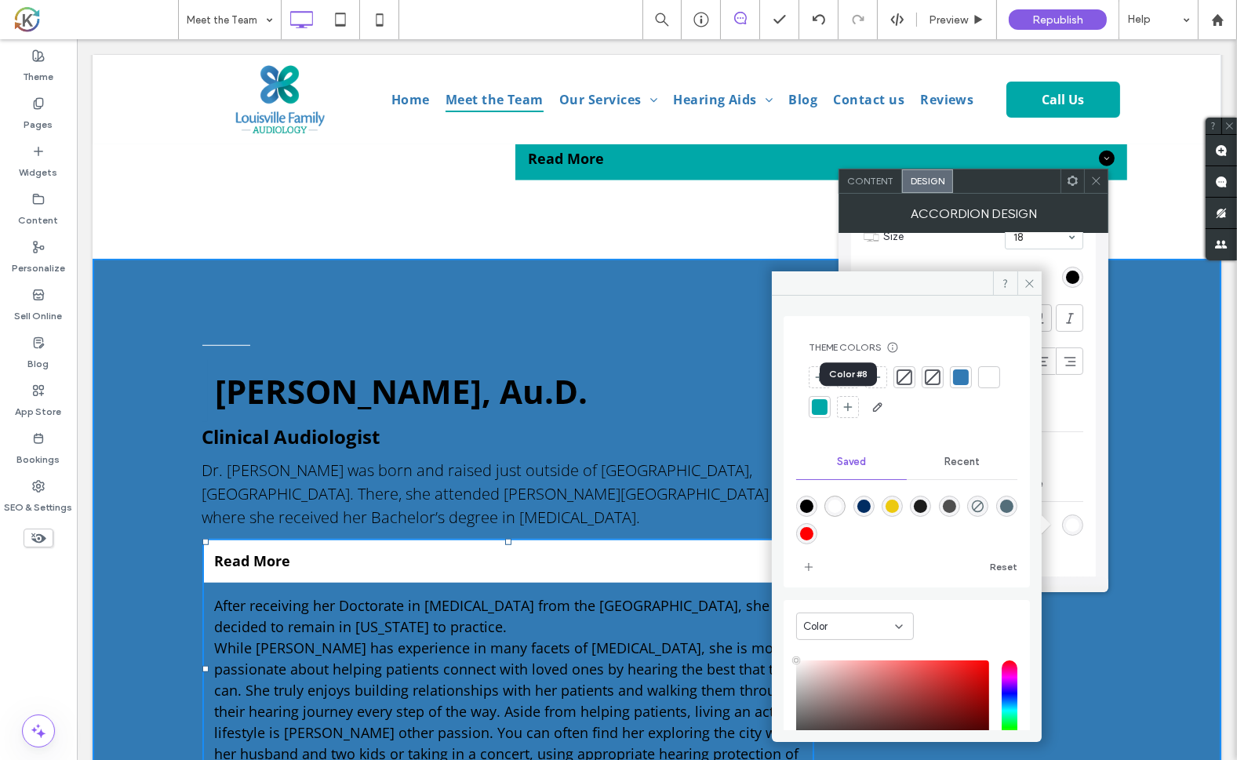
click at [828, 413] on div at bounding box center [820, 407] width 16 height 16
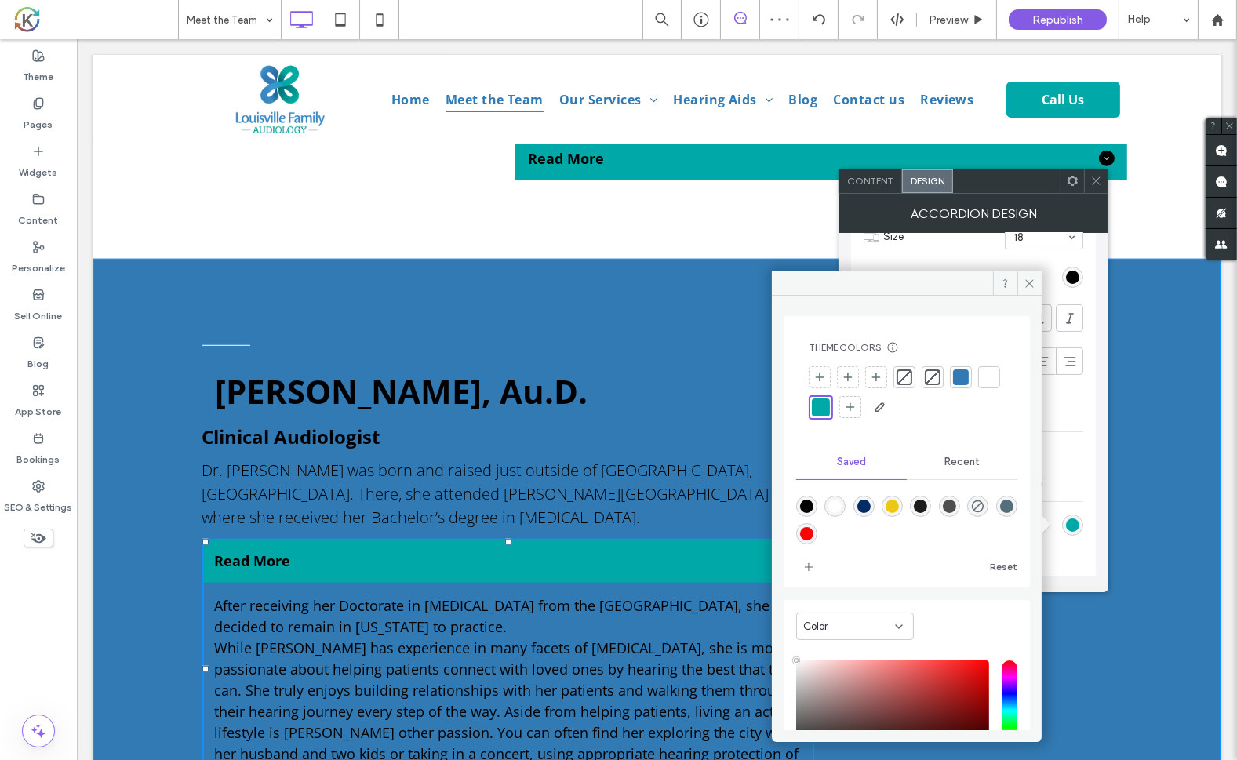
click at [1142, 408] on div "Katie Martin, Au.D. Clinical Audiologist Dr. Katie Martin was born and raised j…" at bounding box center [656, 568] width 1129 height 619
click at [1095, 184] on icon at bounding box center [1096, 181] width 12 height 12
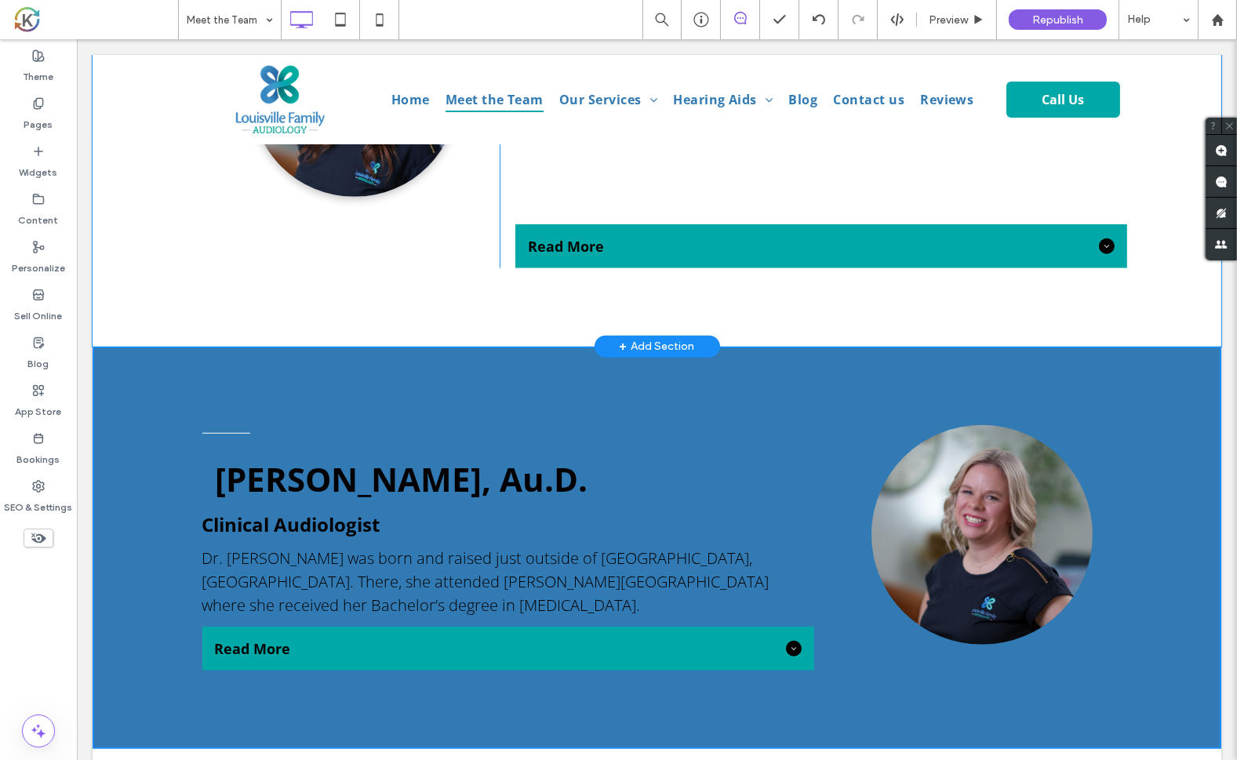
scroll to position [1697, 0]
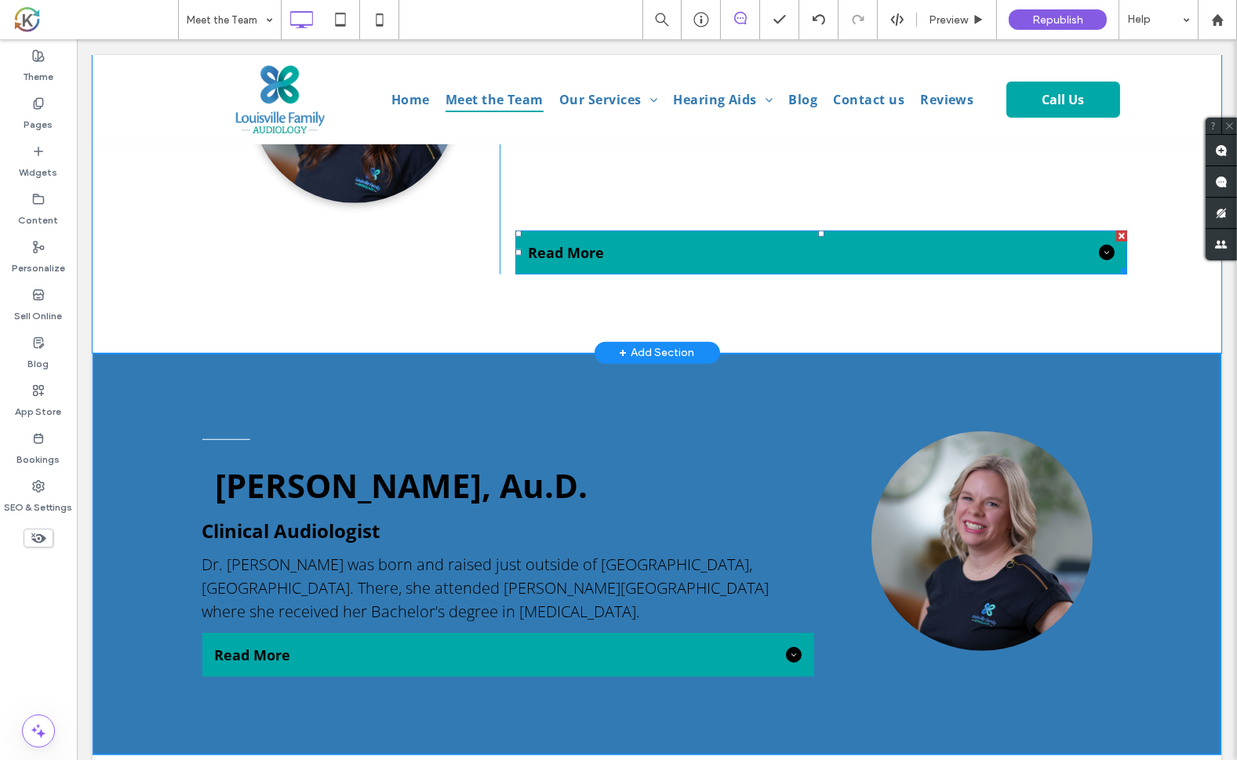
click at [1018, 238] on div "Read More" at bounding box center [821, 253] width 612 height 44
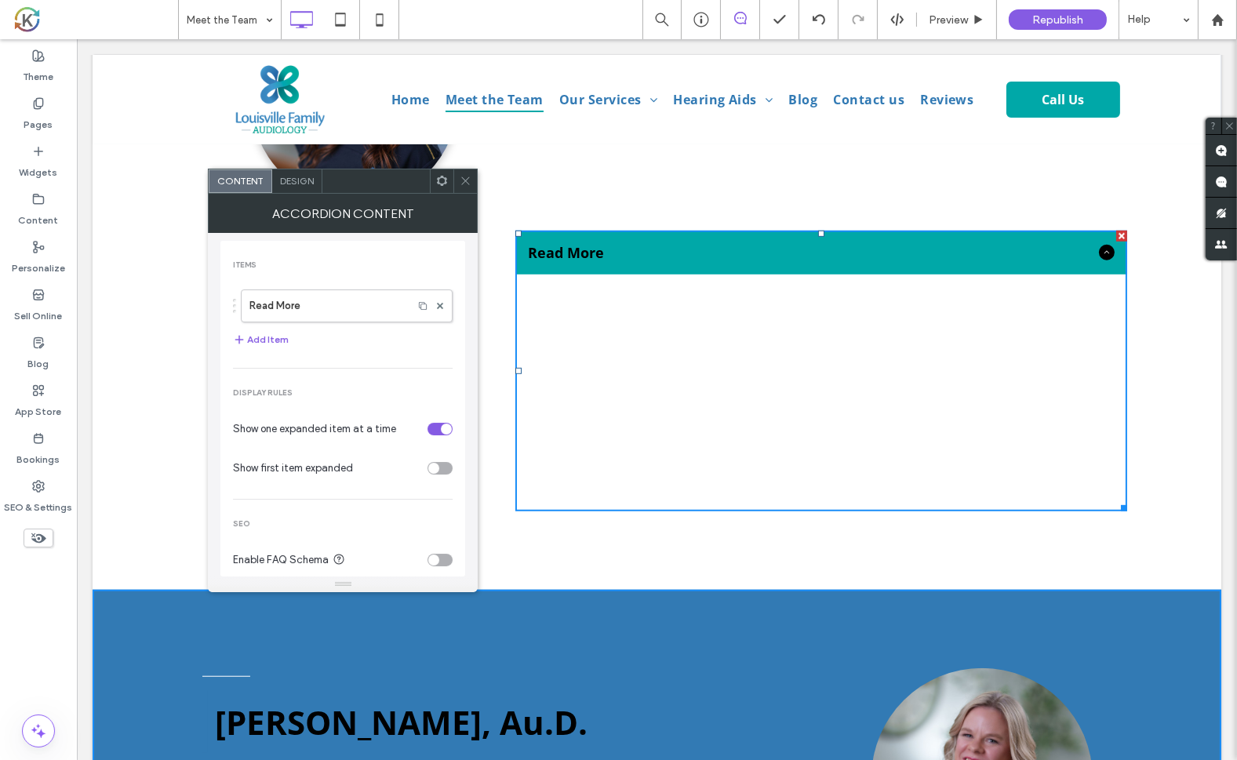
click at [300, 182] on span "Design" at bounding box center [297, 181] width 34 height 12
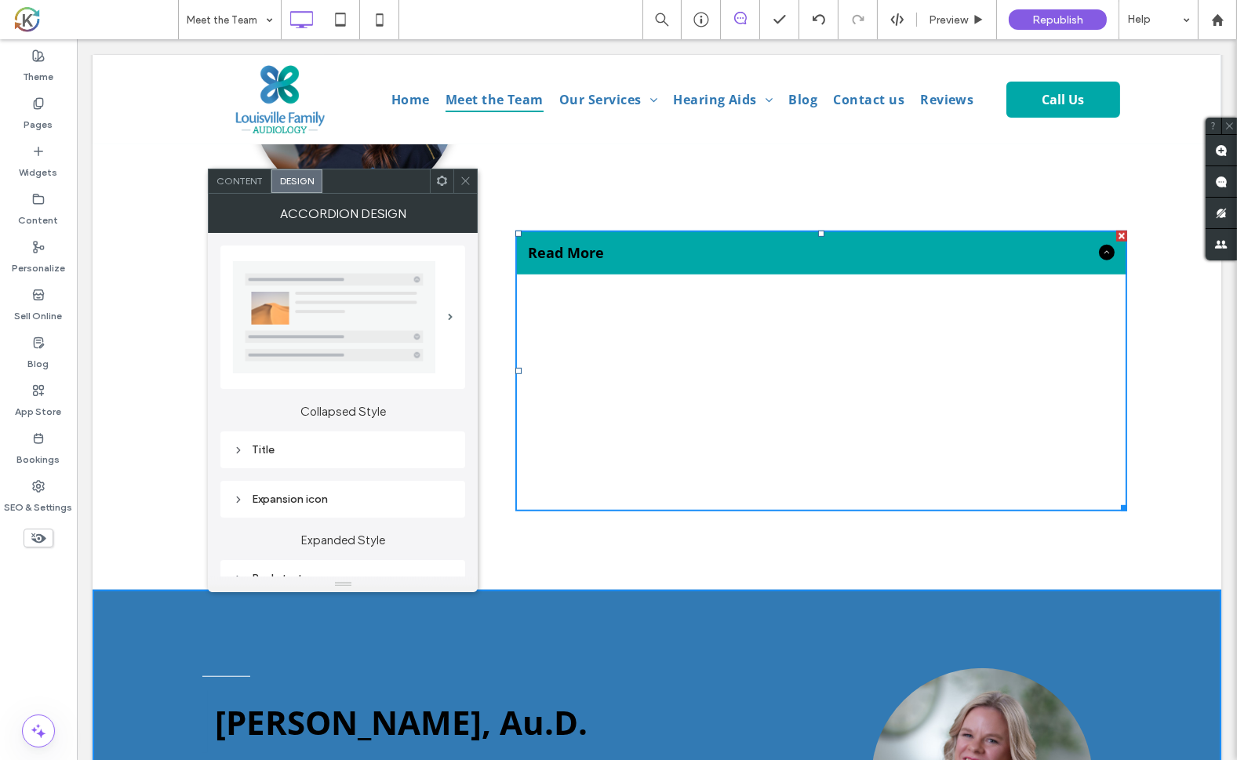
click at [255, 445] on div "Title" at bounding box center [343, 449] width 220 height 13
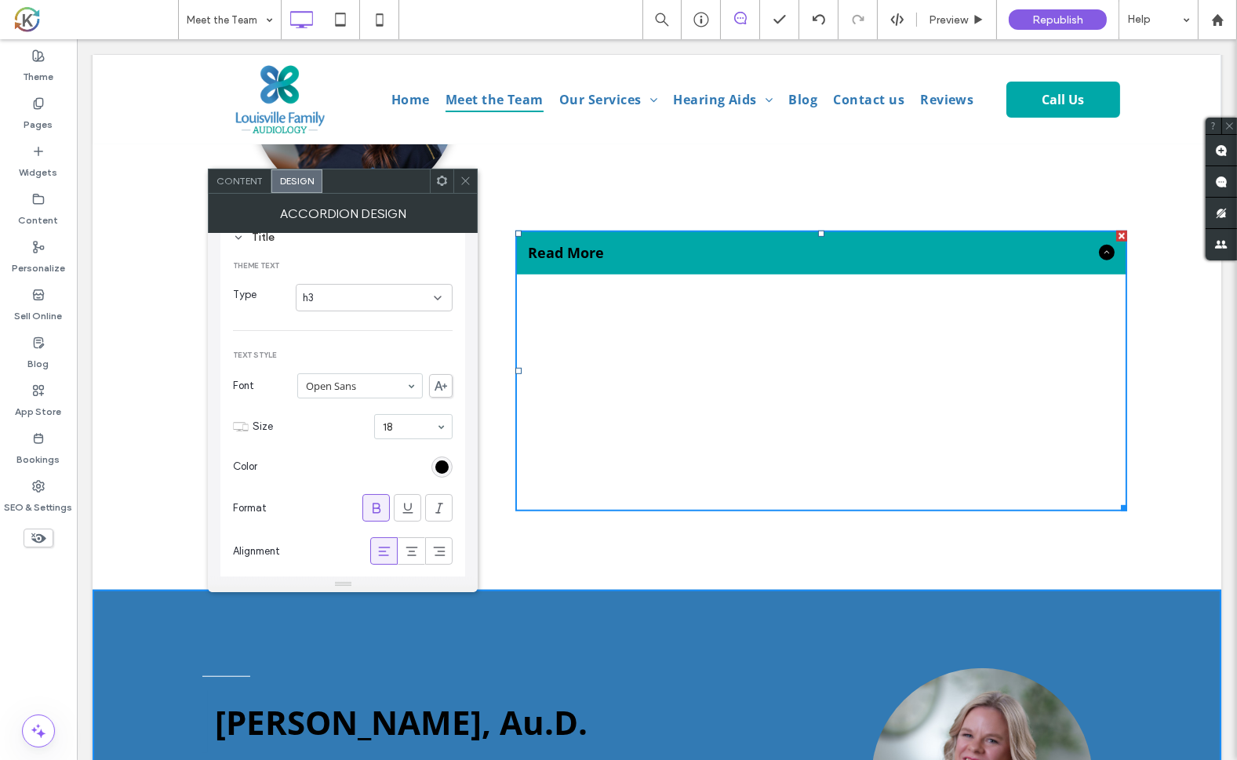
scroll to position [234, 0]
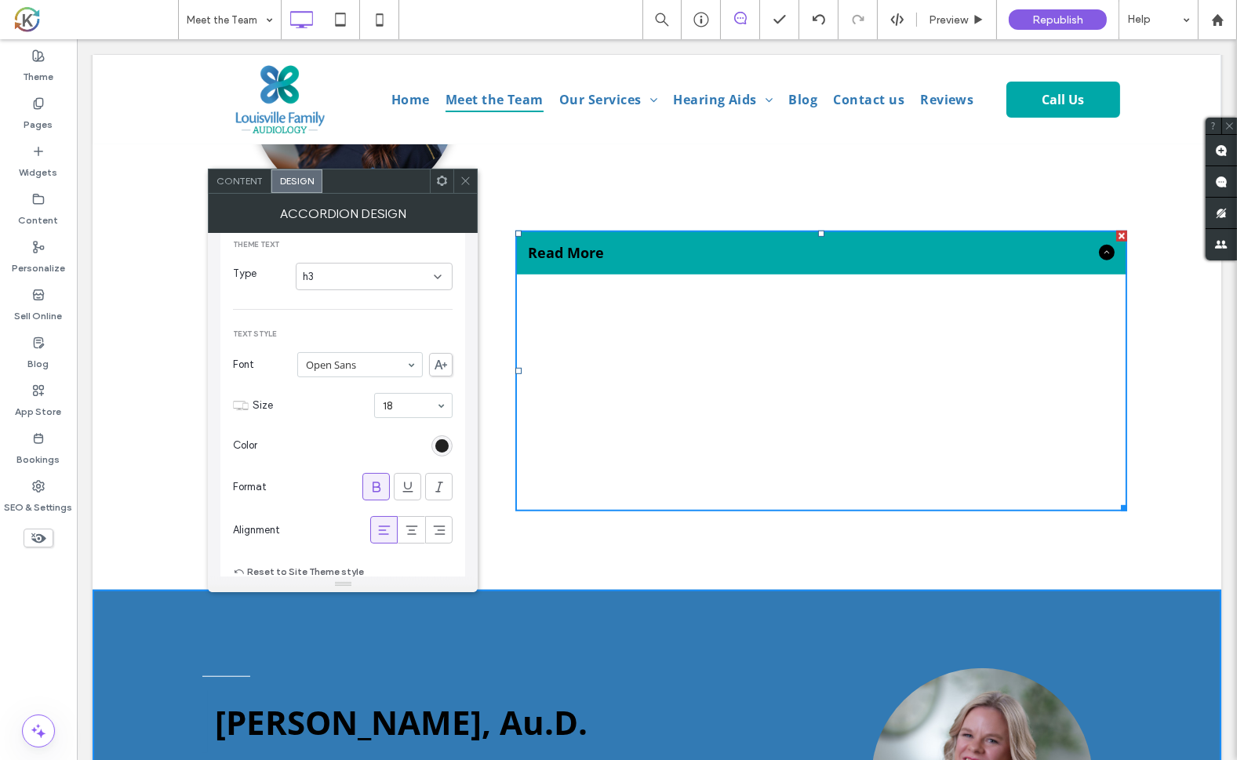
click at [442, 446] on div "rgb(0, 0, 0)" at bounding box center [441, 445] width 13 height 13
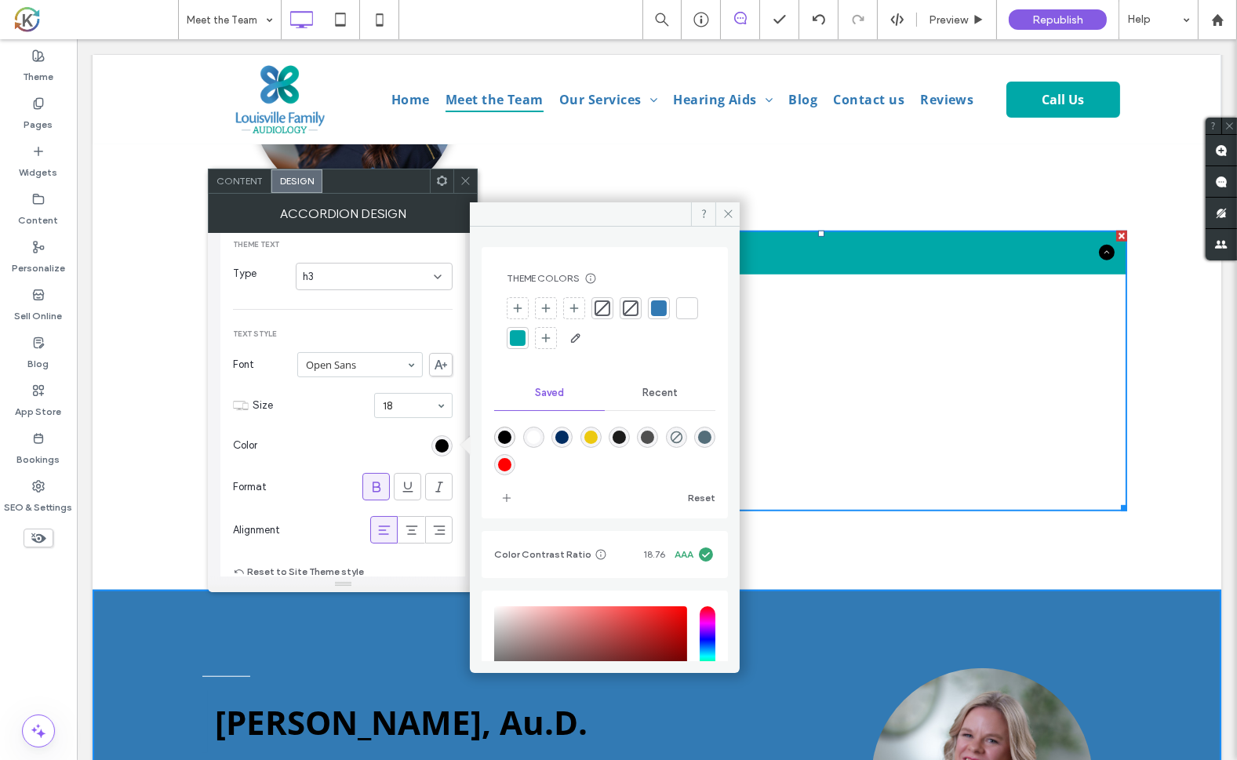
click at [538, 438] on div "rgba(255,255,255,1)" at bounding box center [533, 437] width 13 height 13
type input "*******"
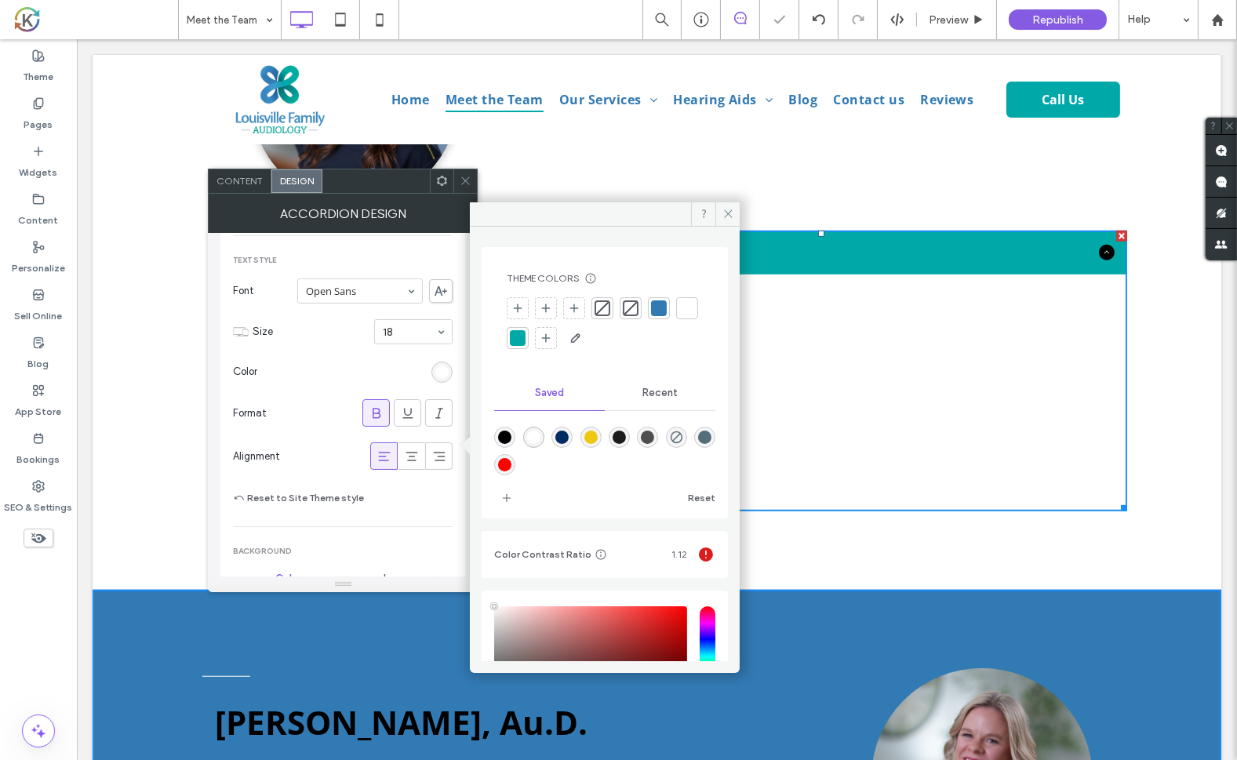
scroll to position [397, 0]
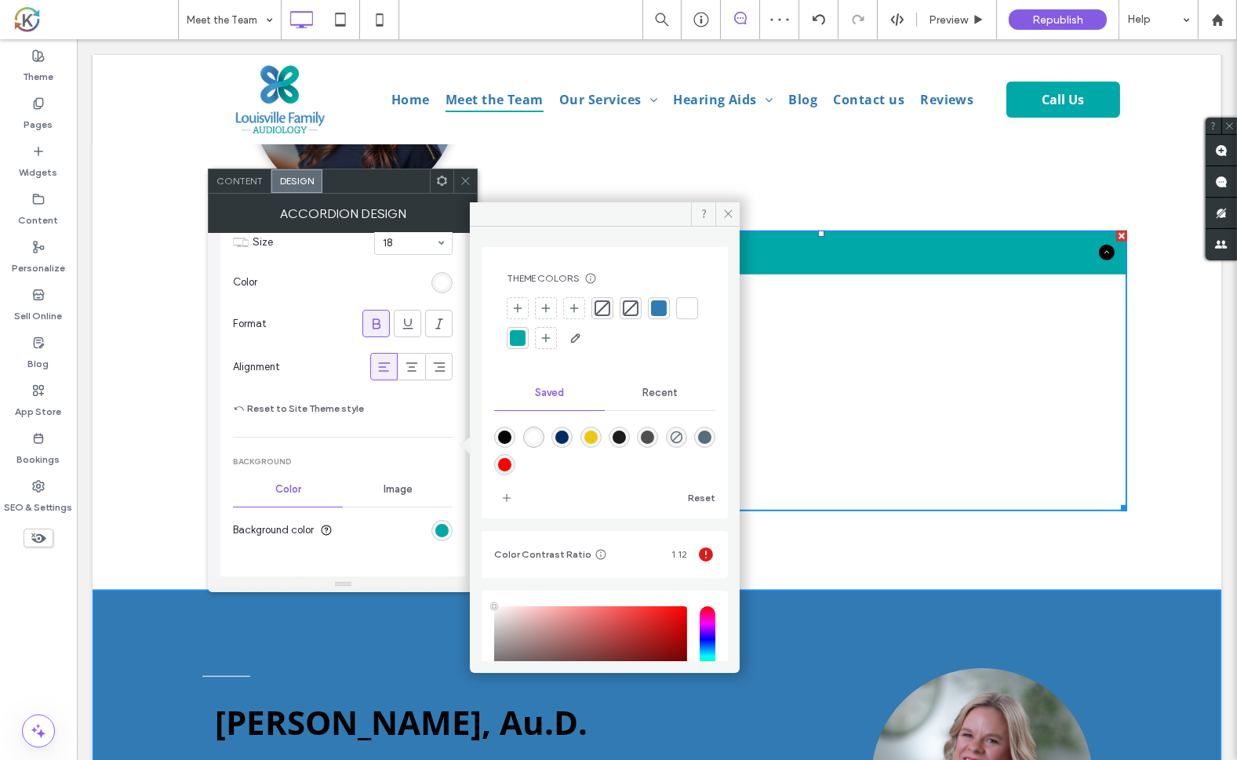
click at [452, 526] on div "rgb(0, 168, 168)" at bounding box center [441, 530] width 21 height 21
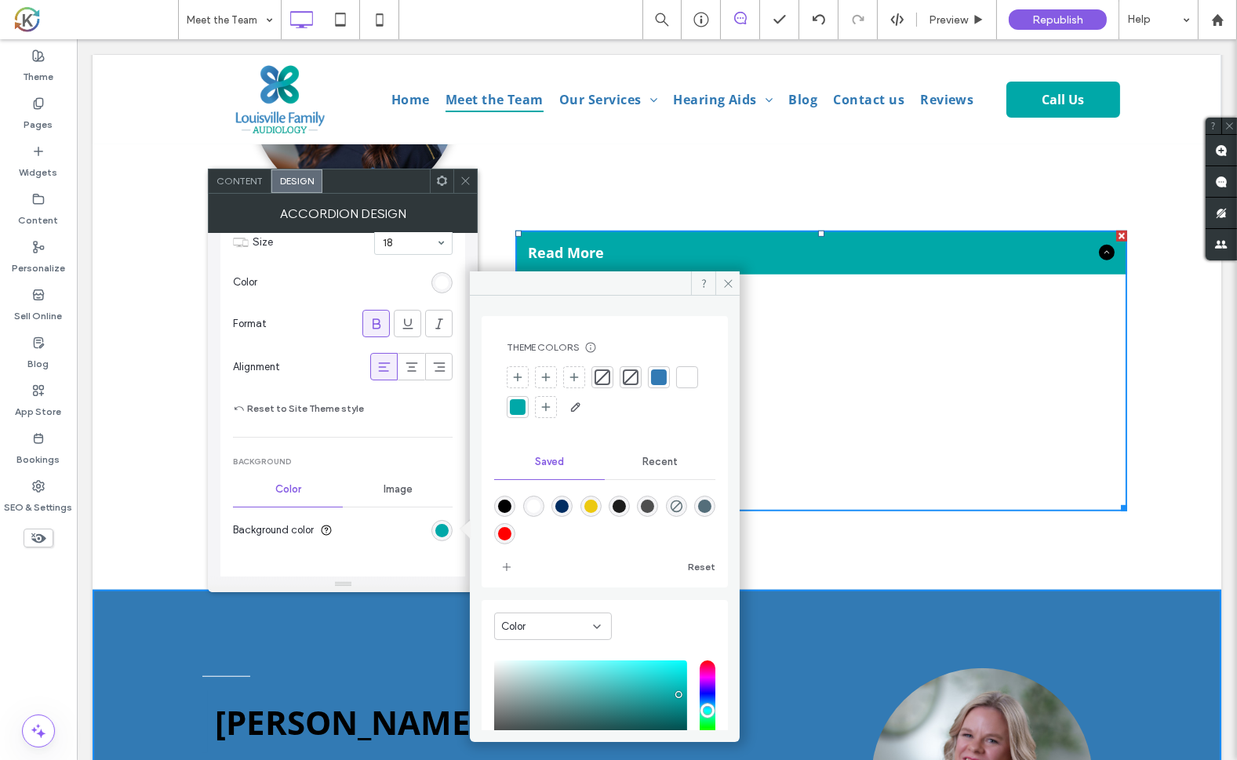
click at [537, 507] on div "rgba(255,255,255,1)" at bounding box center [533, 506] width 13 height 13
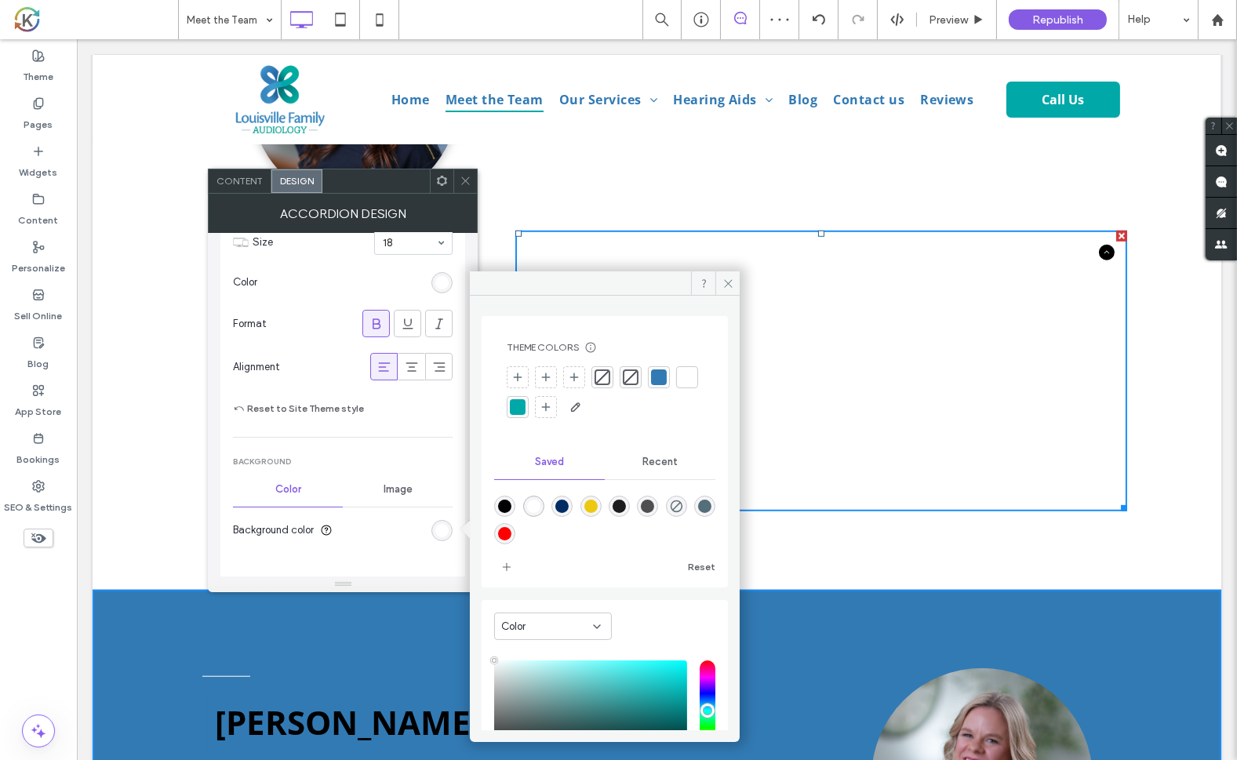
click at [537, 507] on div "rgba(255,255,255,1)" at bounding box center [533, 506] width 13 height 13
click at [698, 513] on div "rgba(84,110,122,1)" at bounding box center [704, 506] width 13 height 13
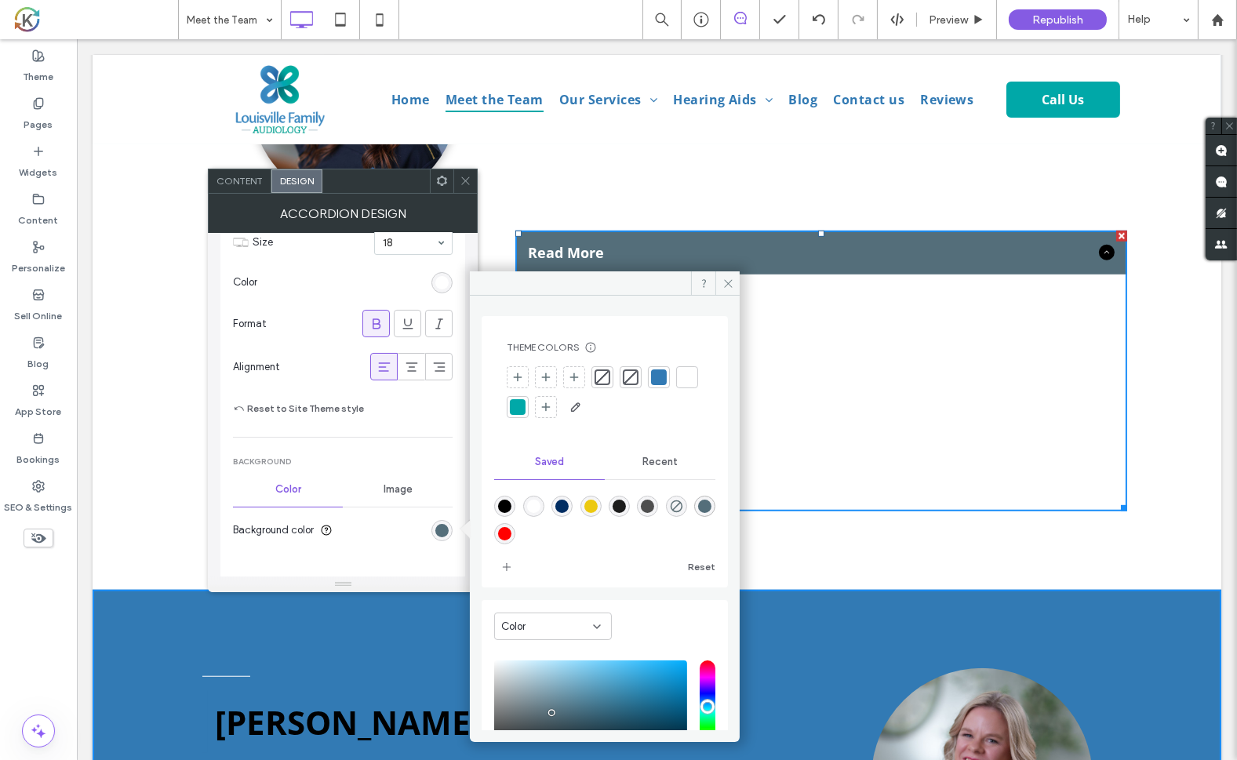
click at [538, 505] on div "rgba(255,255,255,1)" at bounding box center [533, 506] width 13 height 13
type input "*******"
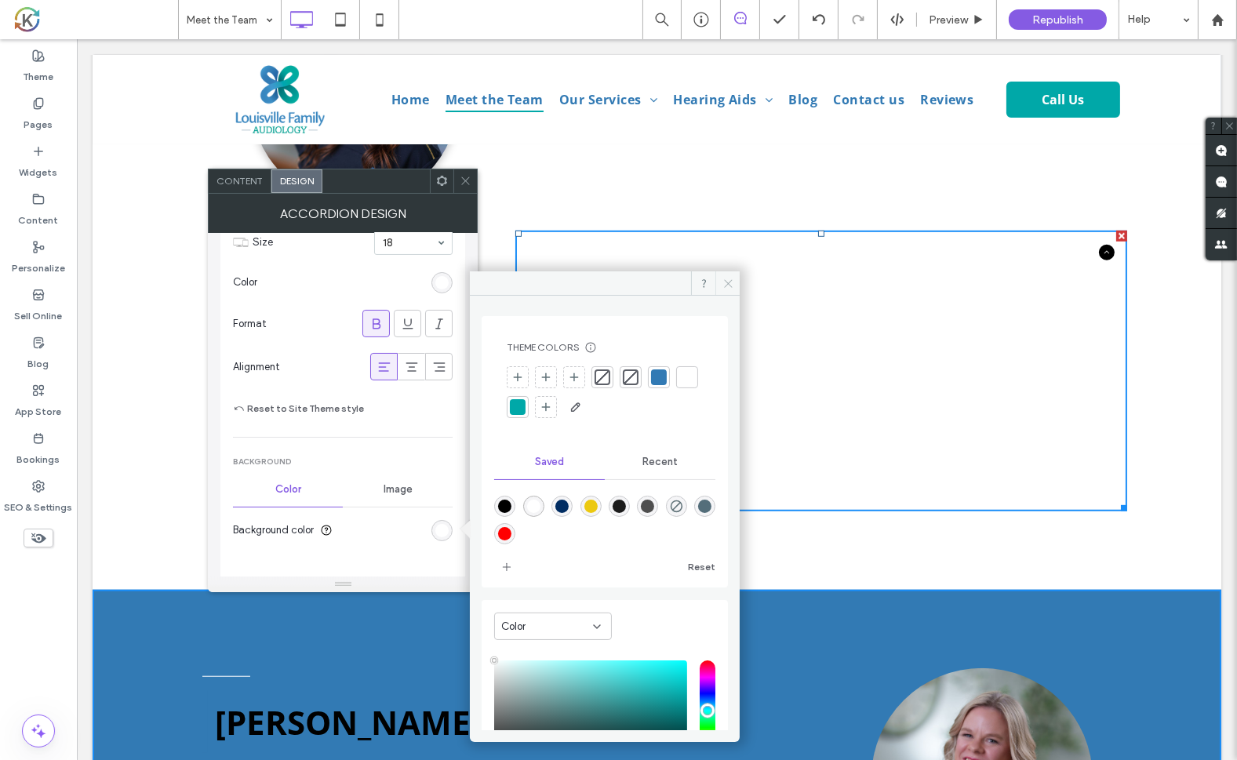
click at [732, 288] on icon at bounding box center [728, 284] width 12 height 12
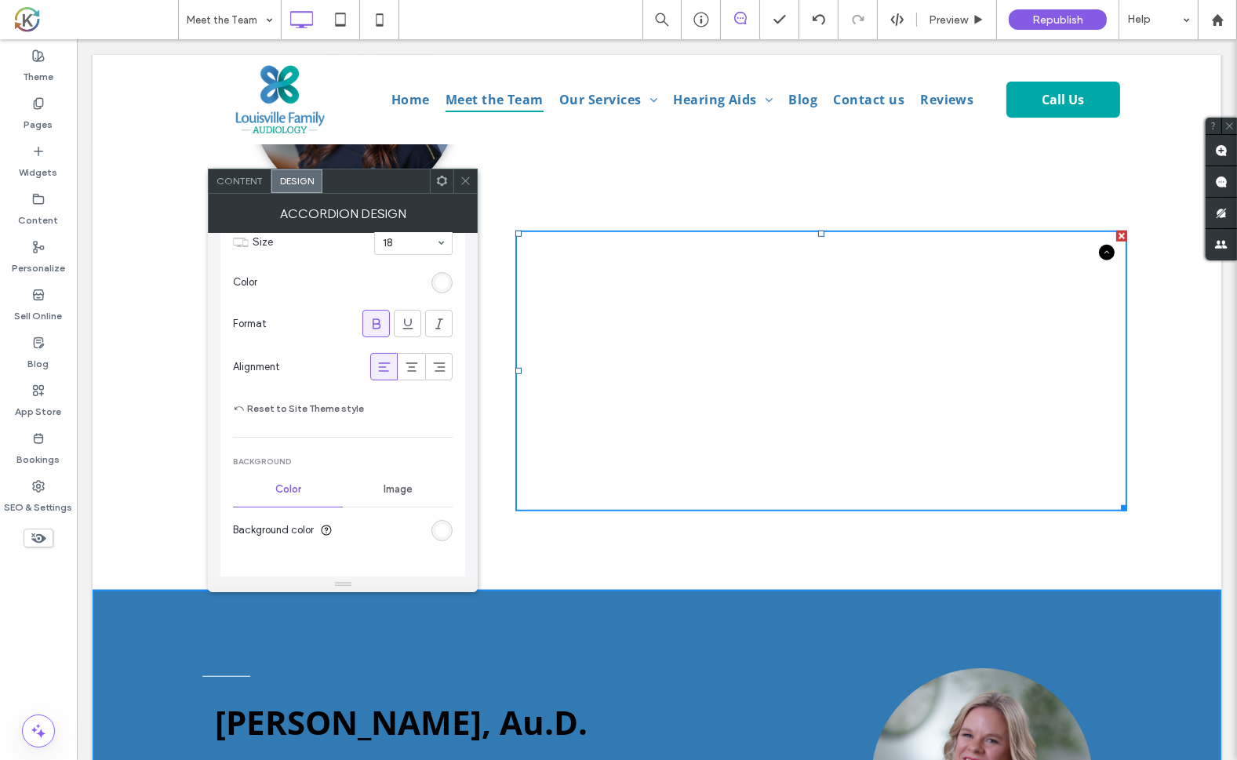
click at [466, 179] on icon at bounding box center [466, 181] width 12 height 12
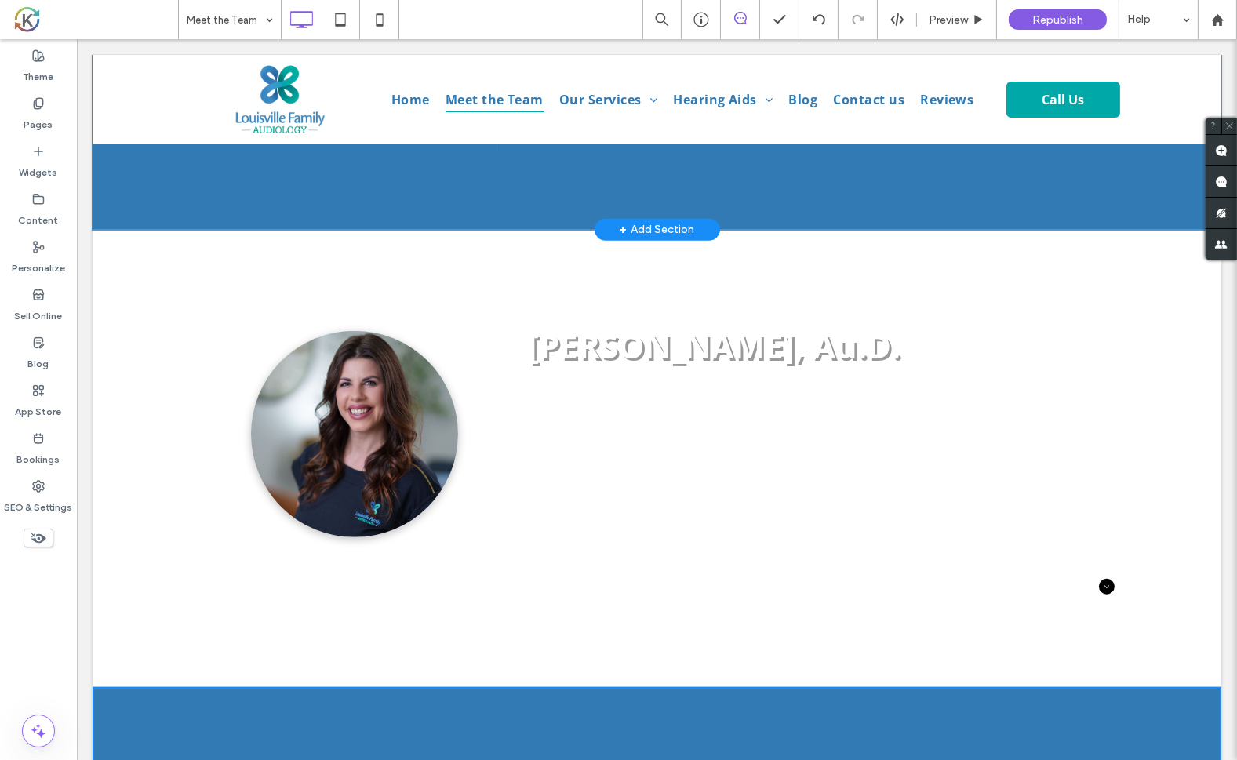
scroll to position [1359, 0]
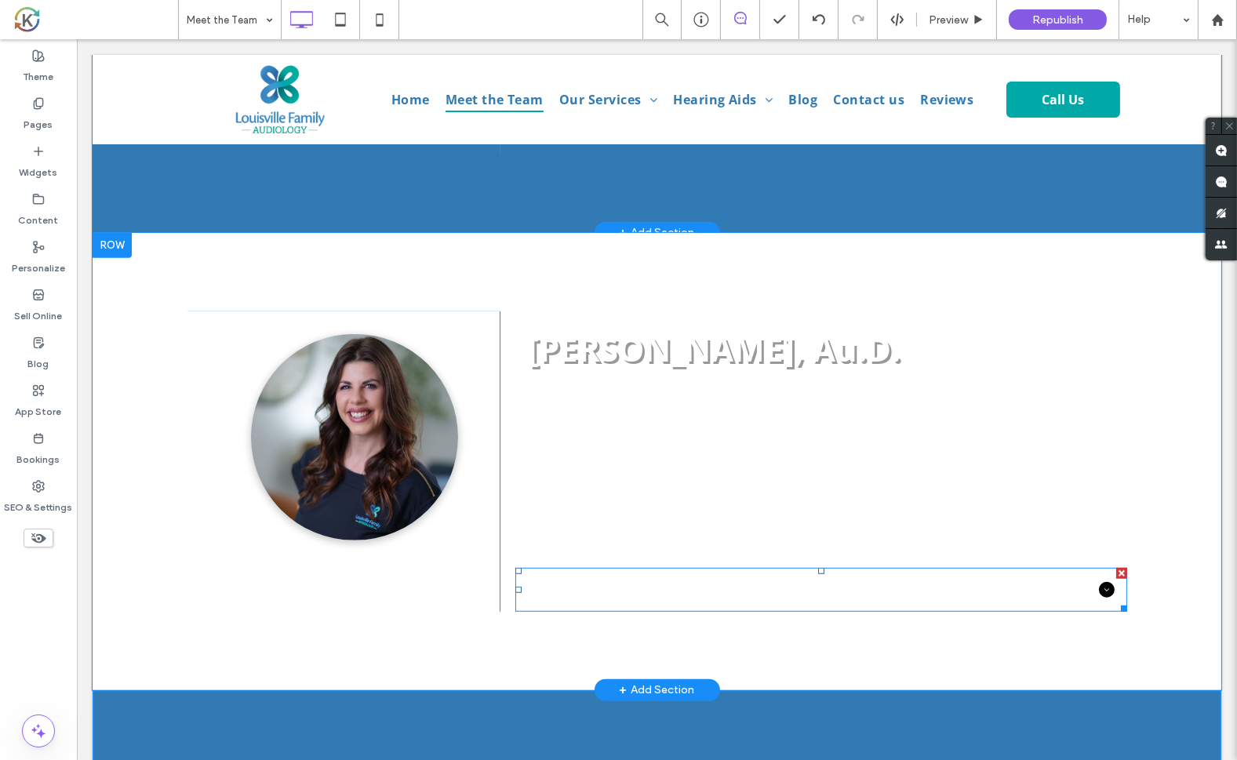
click at [791, 578] on div "Read More" at bounding box center [821, 590] width 612 height 44
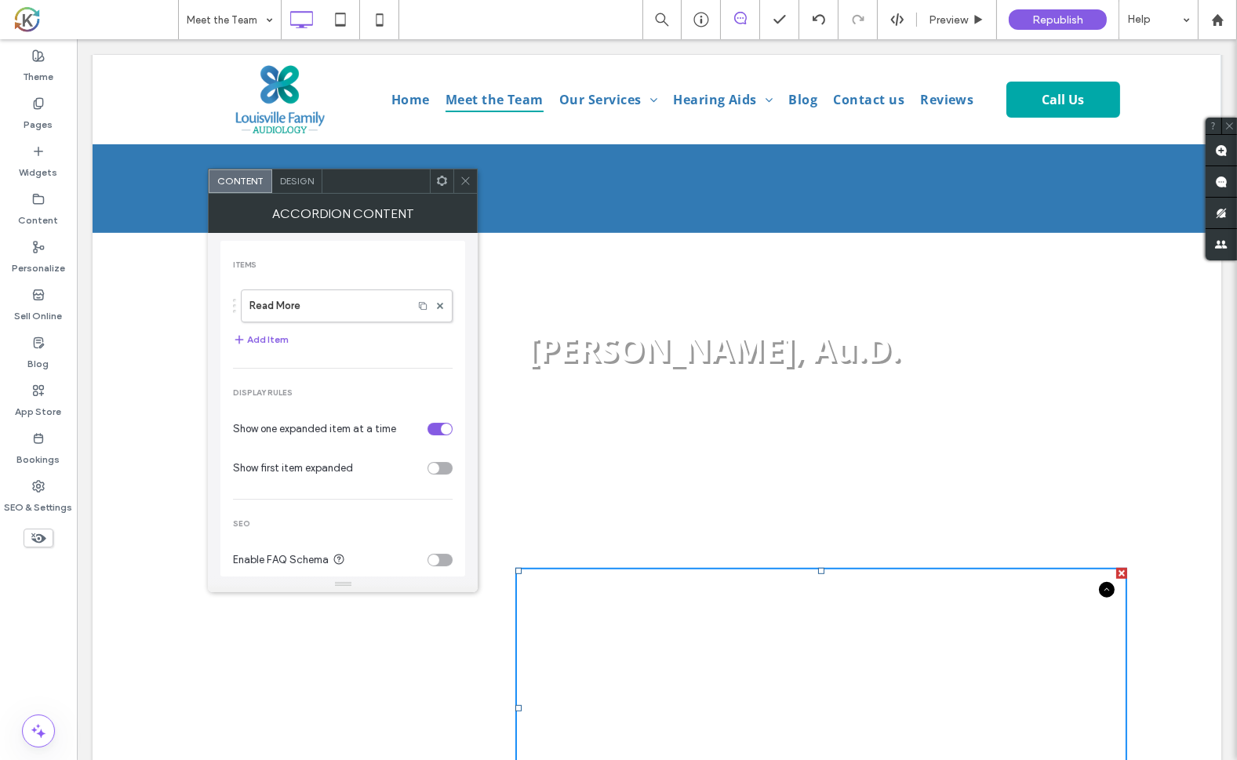
click at [307, 183] on span "Design" at bounding box center [297, 181] width 34 height 12
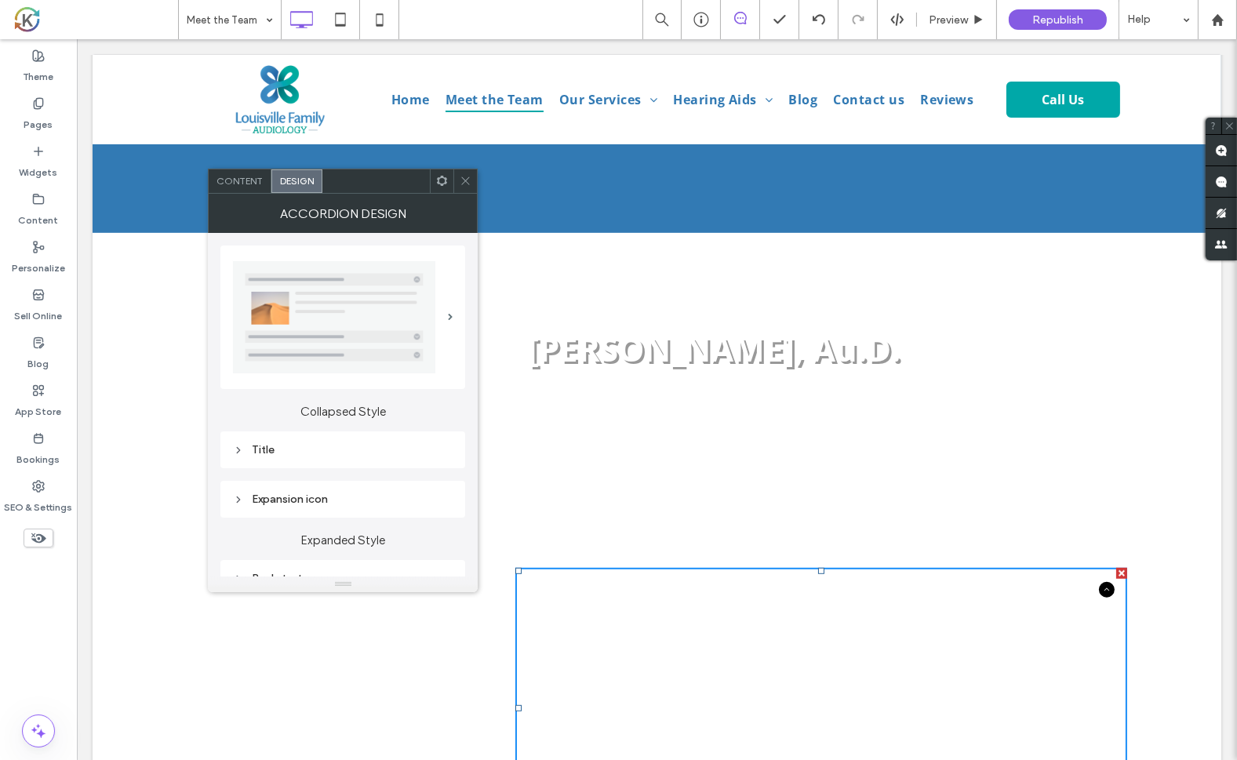
click at [270, 448] on div "Title" at bounding box center [343, 449] width 220 height 13
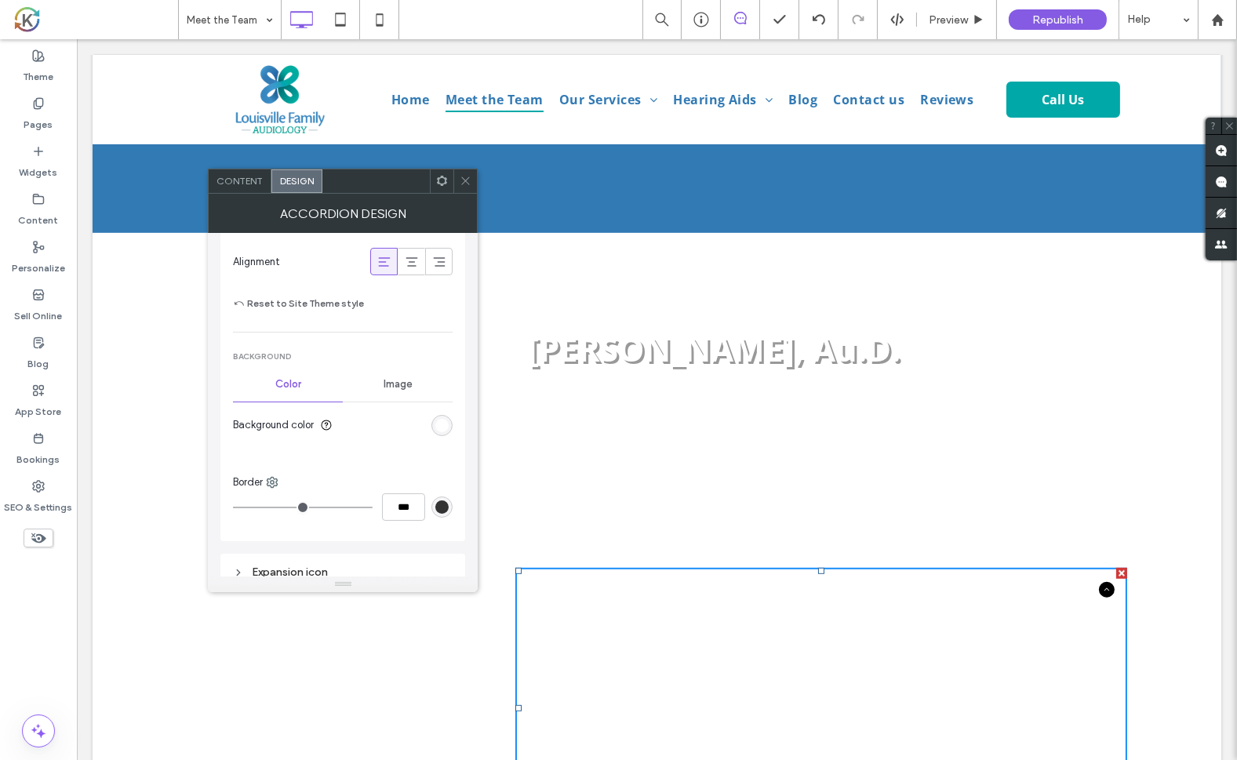
scroll to position [508, 0]
click at [428, 407] on section "Background color" at bounding box center [343, 418] width 220 height 39
click at [446, 413] on div "rgb(255, 255, 255)" at bounding box center [441, 419] width 13 height 13
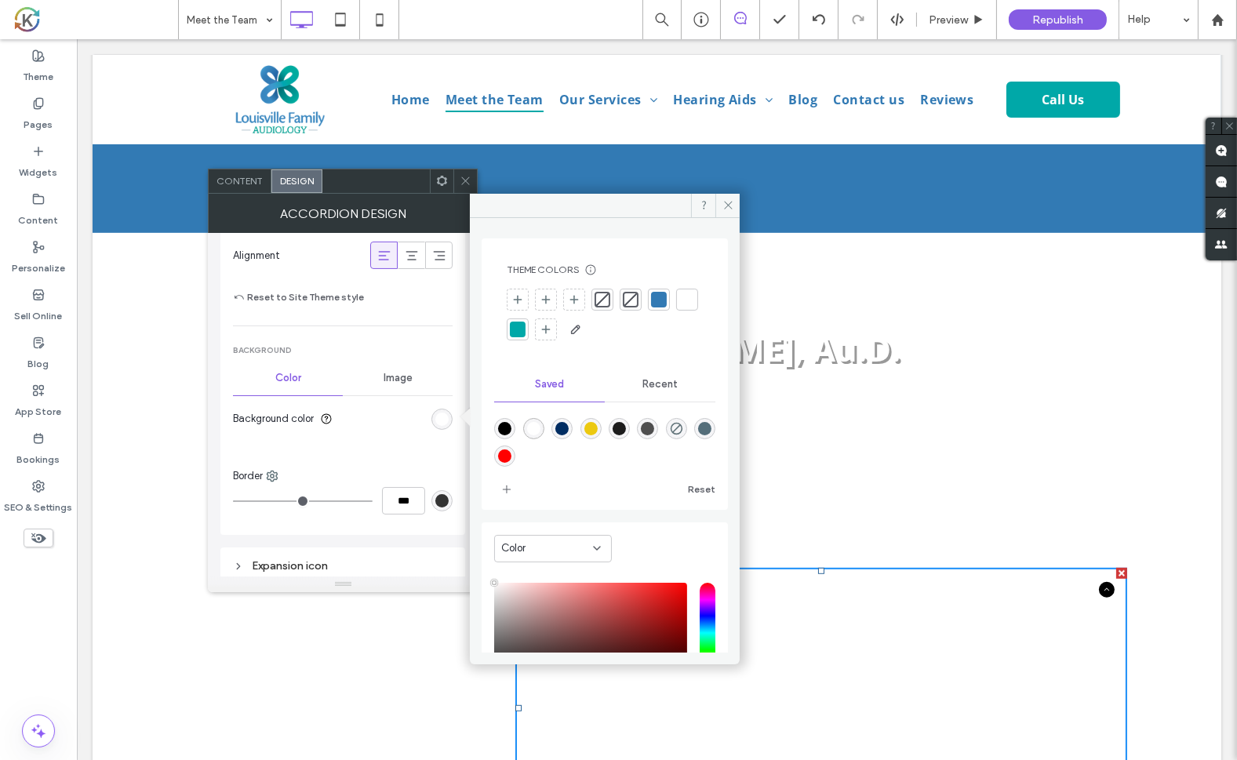
click at [526, 326] on div at bounding box center [518, 330] width 16 height 16
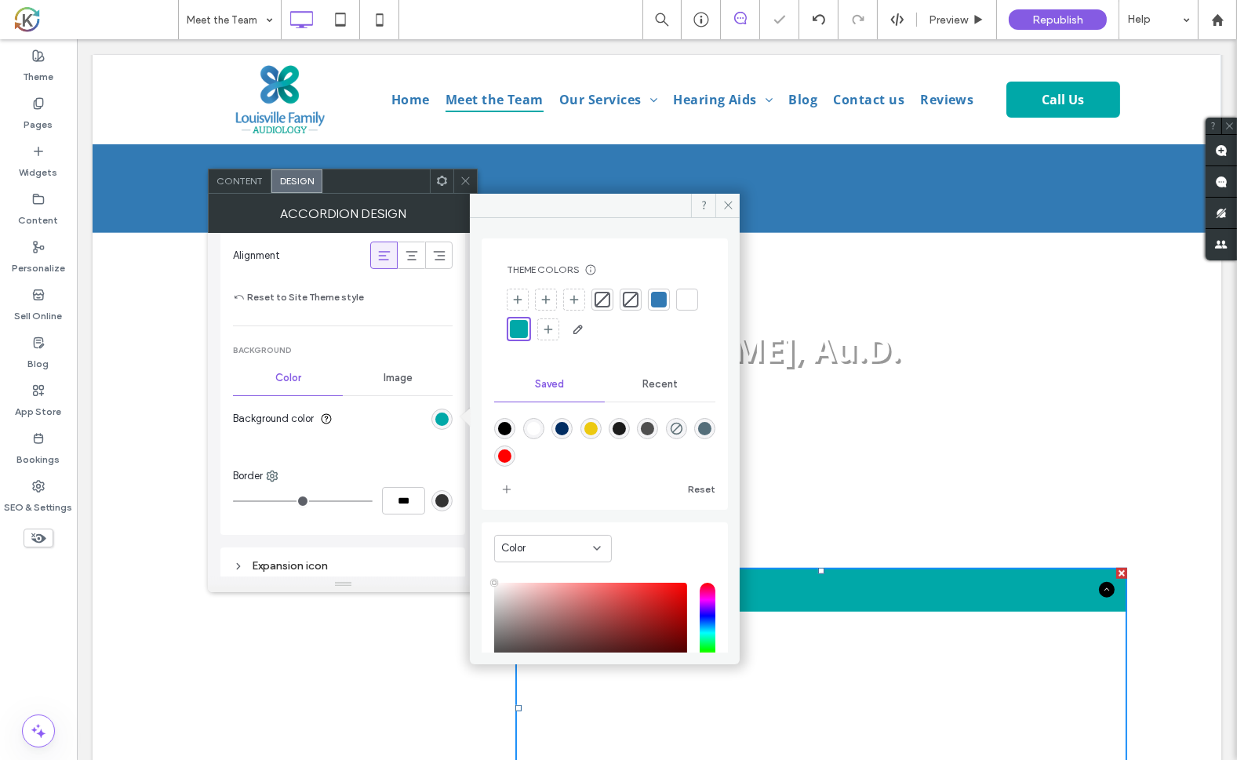
click at [846, 254] on div "Click To Paste Aynsley Holzen, Au.D. Clinical Audiologist Dr. Aynsley Holzen is…" at bounding box center [656, 580] width 1129 height 694
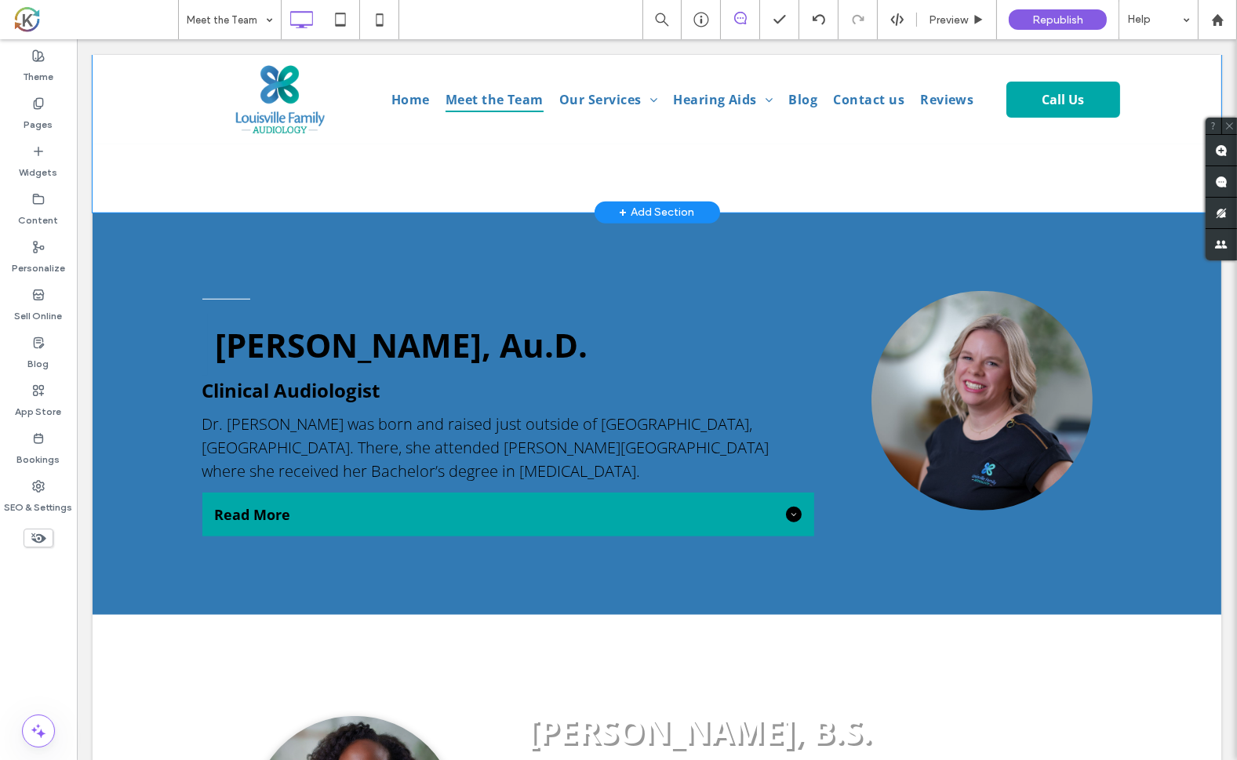
scroll to position [1835, 0]
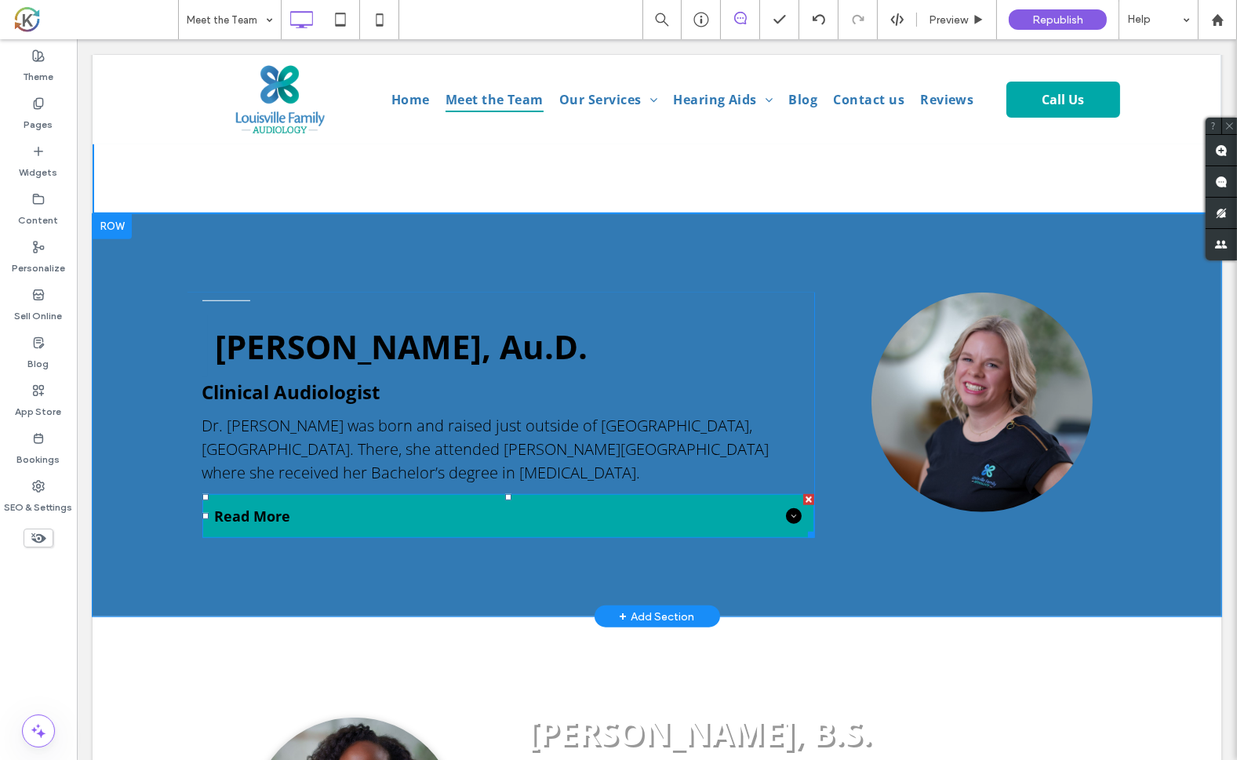
click at [551, 507] on span "Read More" at bounding box center [496, 516] width 565 height 19
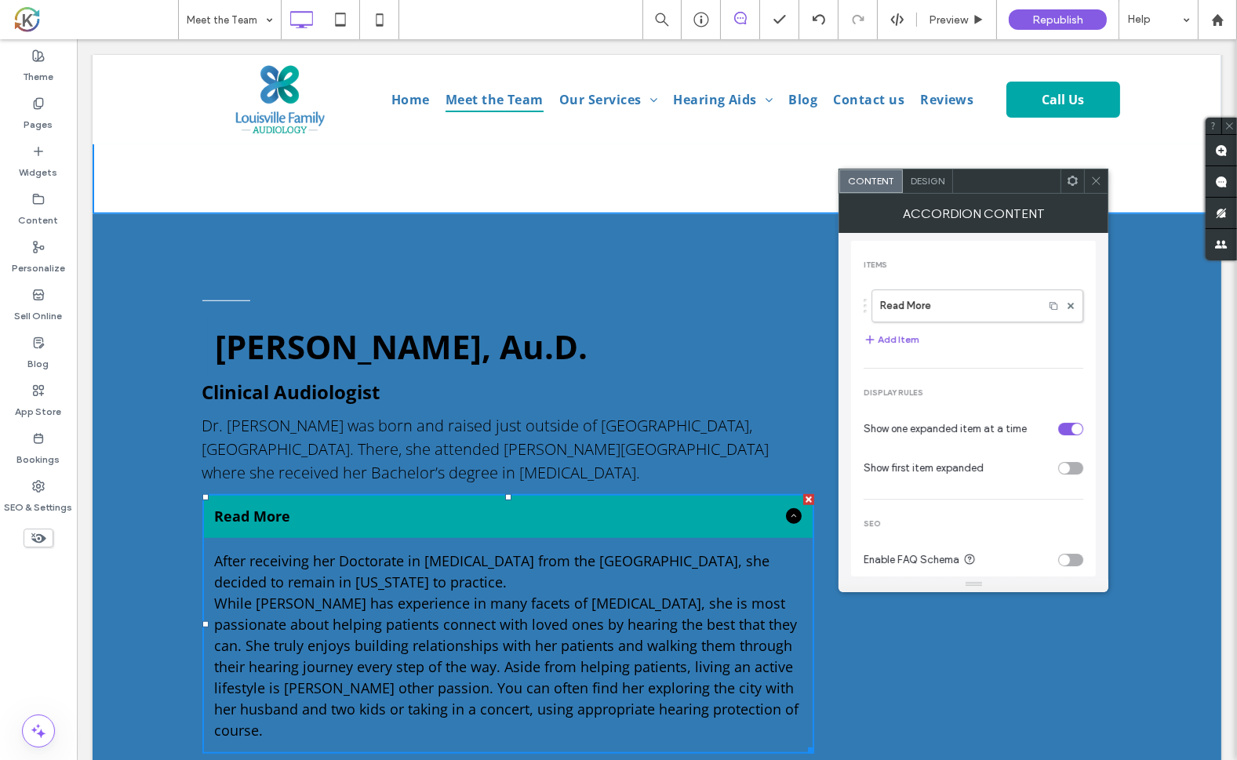
click at [933, 184] on span "Design" at bounding box center [928, 181] width 34 height 12
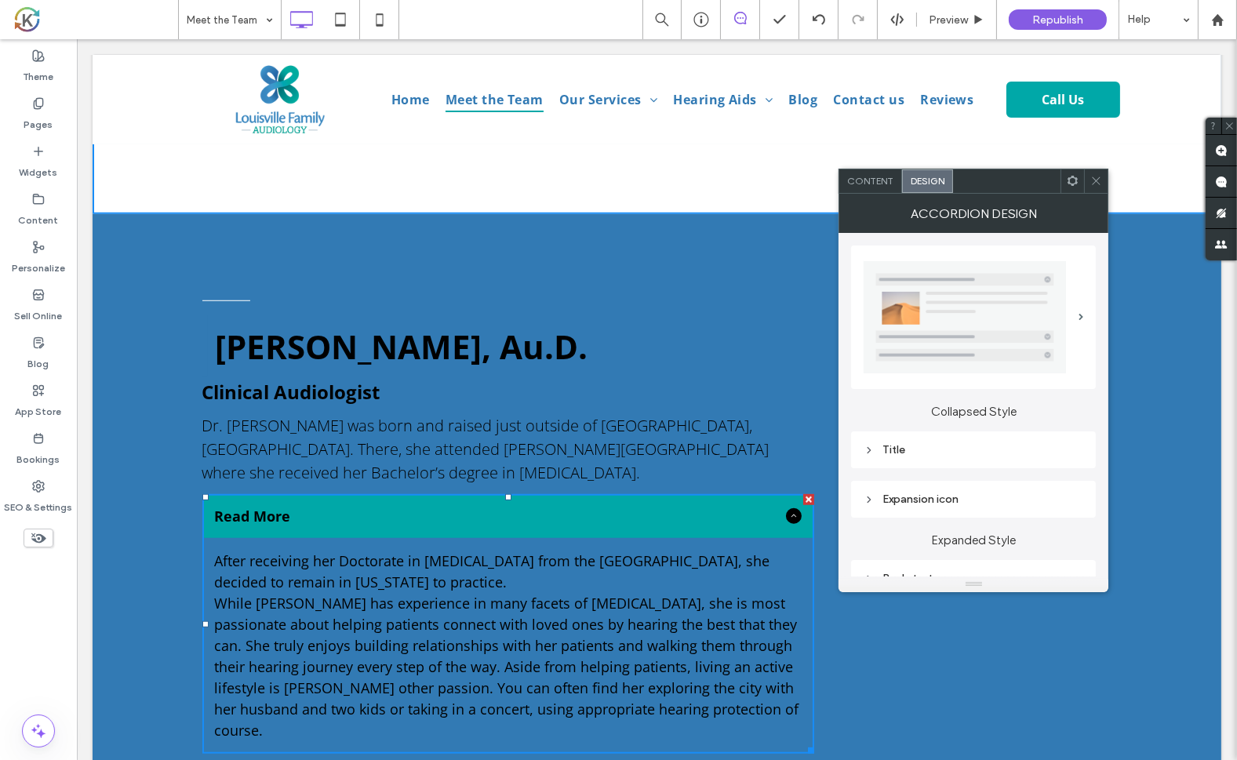
click at [892, 444] on div "Title" at bounding box center [974, 449] width 220 height 13
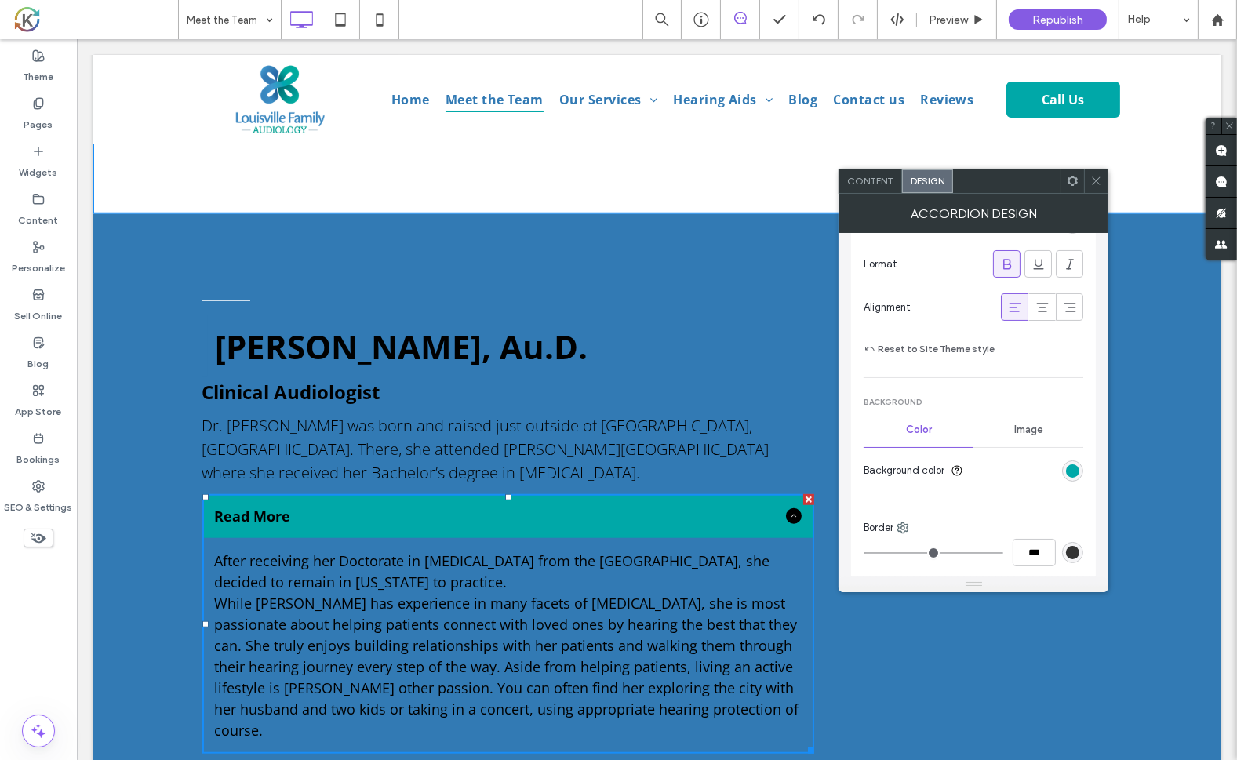
scroll to position [452, 0]
click at [1072, 474] on div "rgb(0, 168, 168)" at bounding box center [1072, 475] width 13 height 13
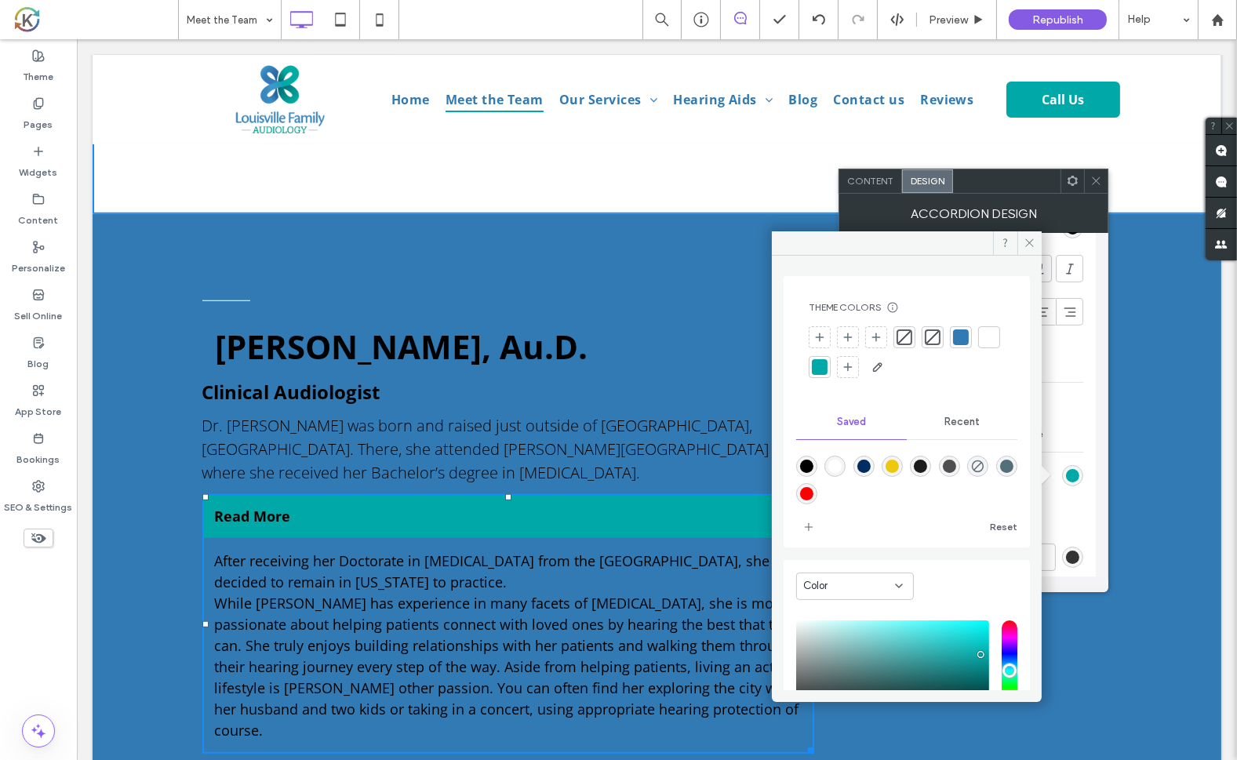
click at [834, 461] on div "rgba(255,255,255,1)" at bounding box center [834, 466] width 13 height 13
type input "*******"
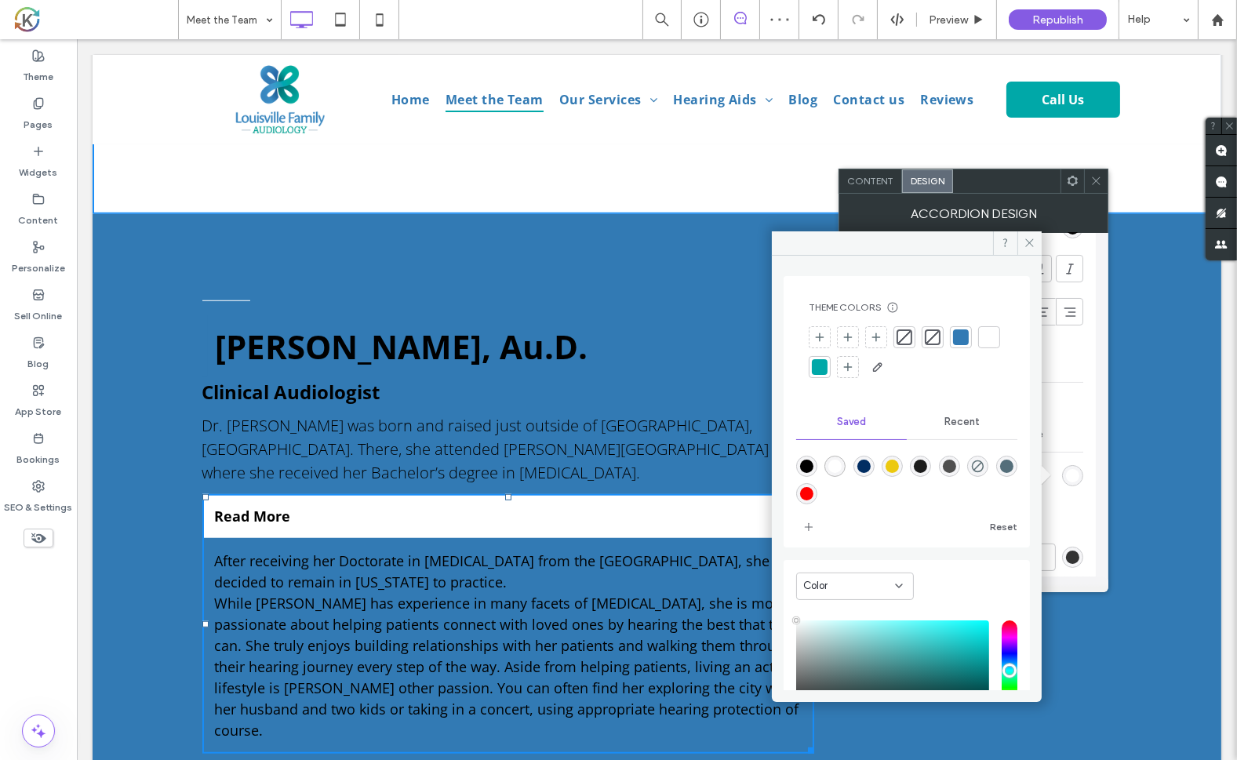
click at [761, 379] on h3 "Clinical Audiologist" at bounding box center [493, 392] width 582 height 26
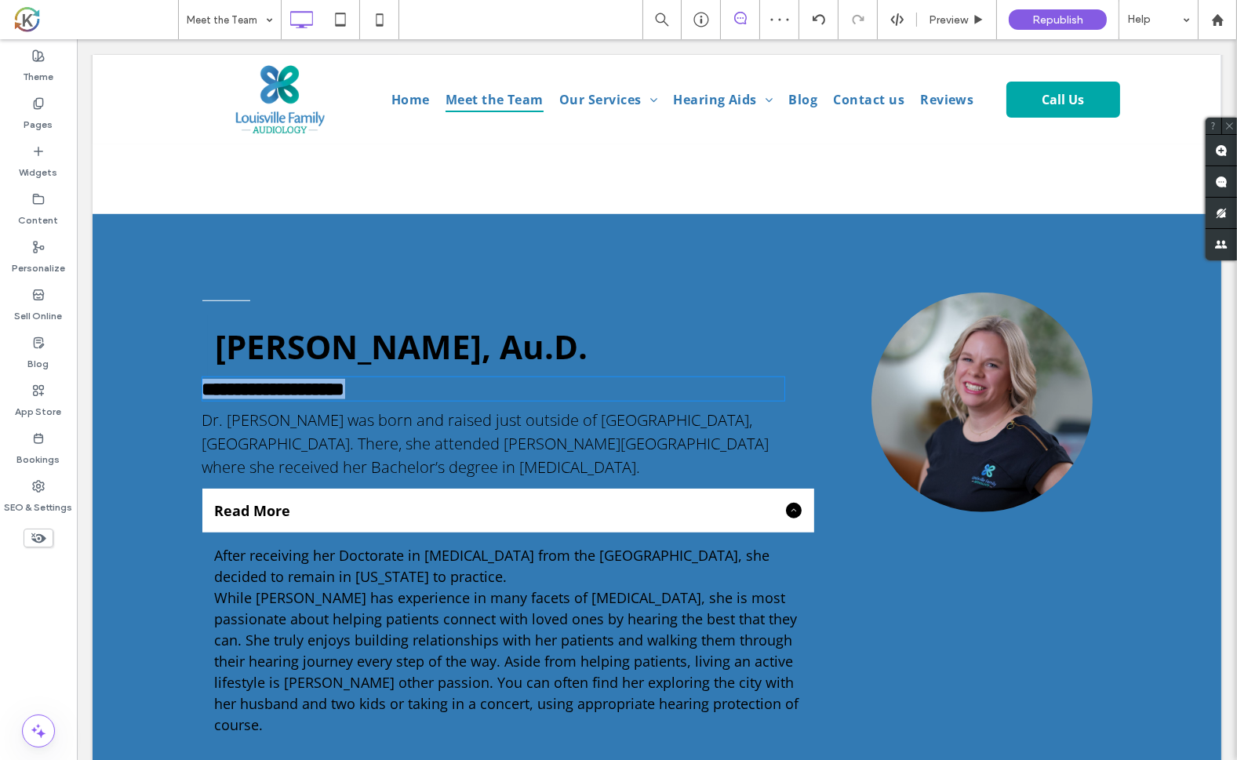
type input "*********"
type input "**"
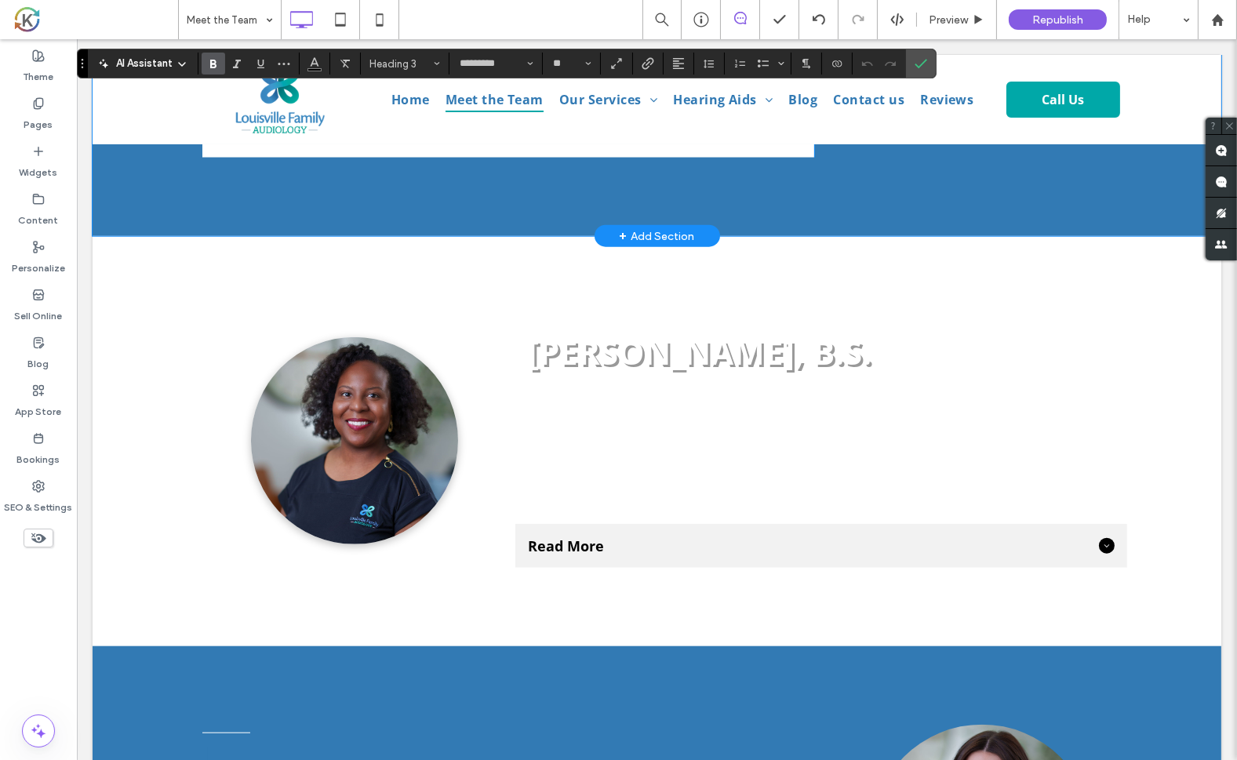
scroll to position [2208, 0]
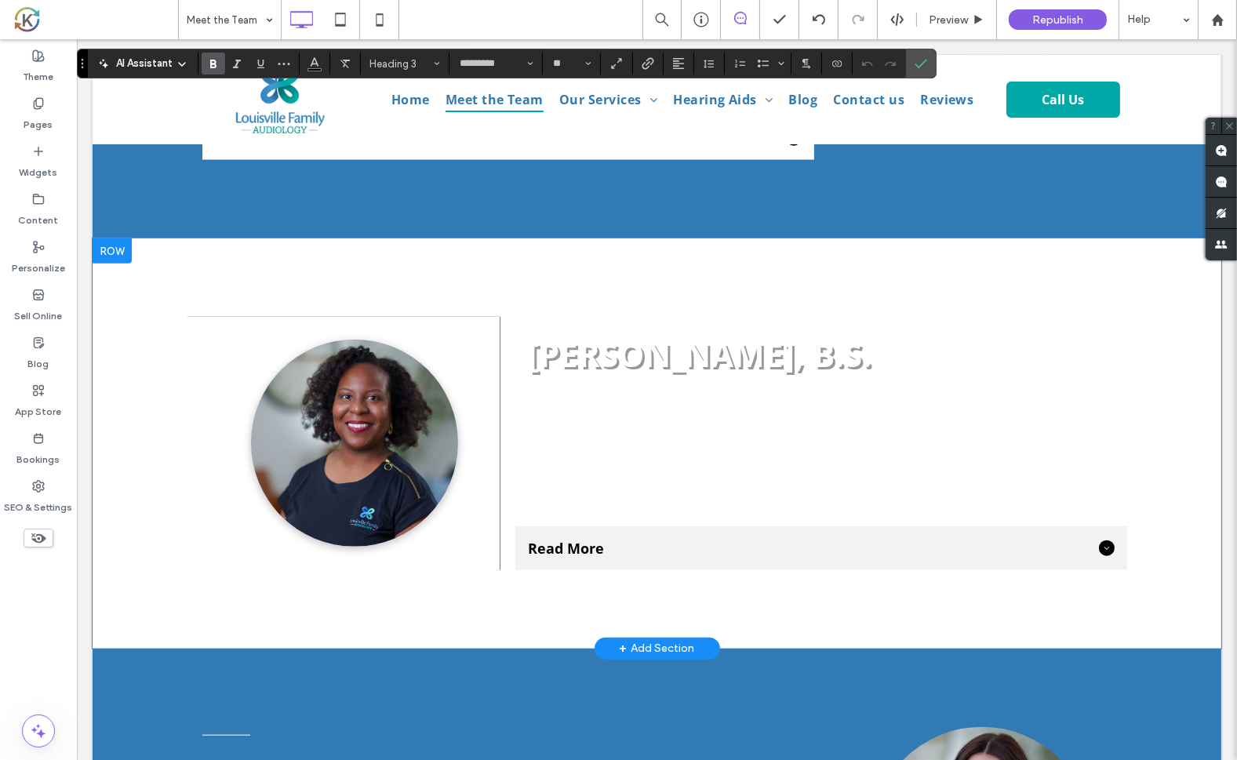
click at [1017, 539] on span "Read More" at bounding box center [809, 548] width 565 height 19
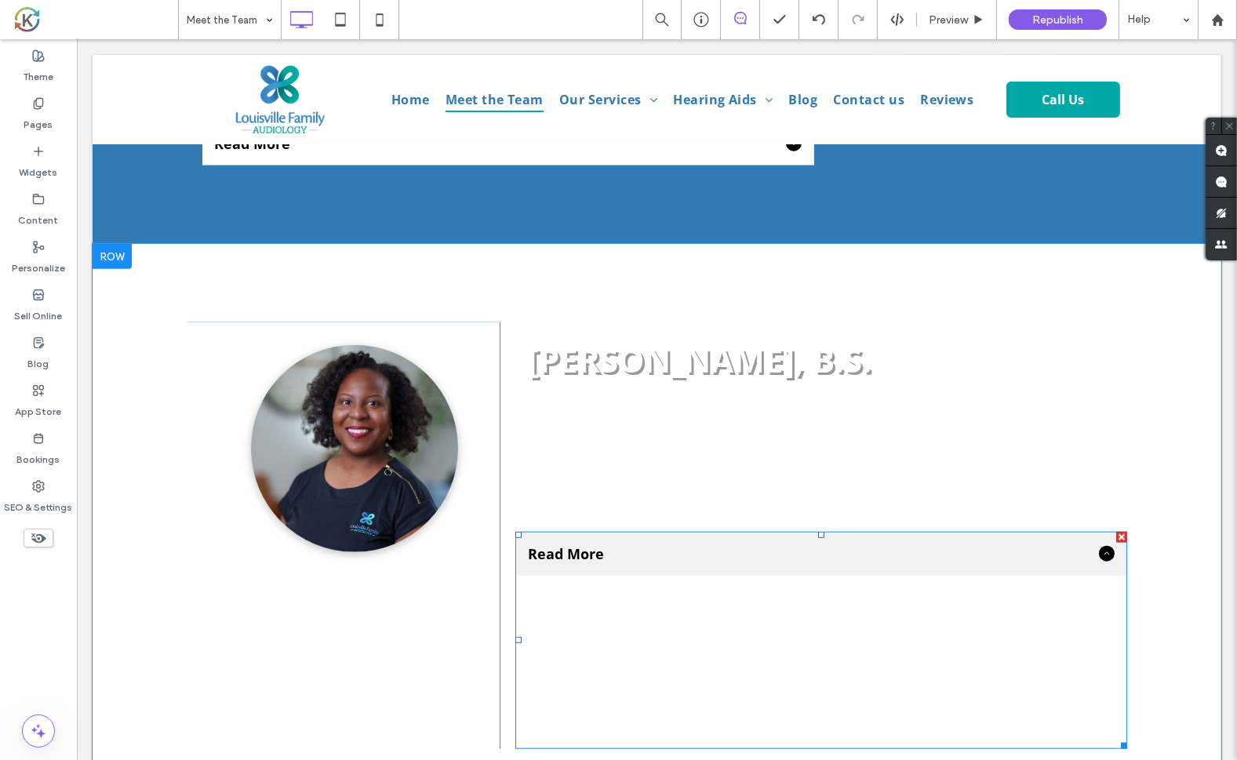
click at [785, 544] on span "Read More" at bounding box center [809, 553] width 565 height 19
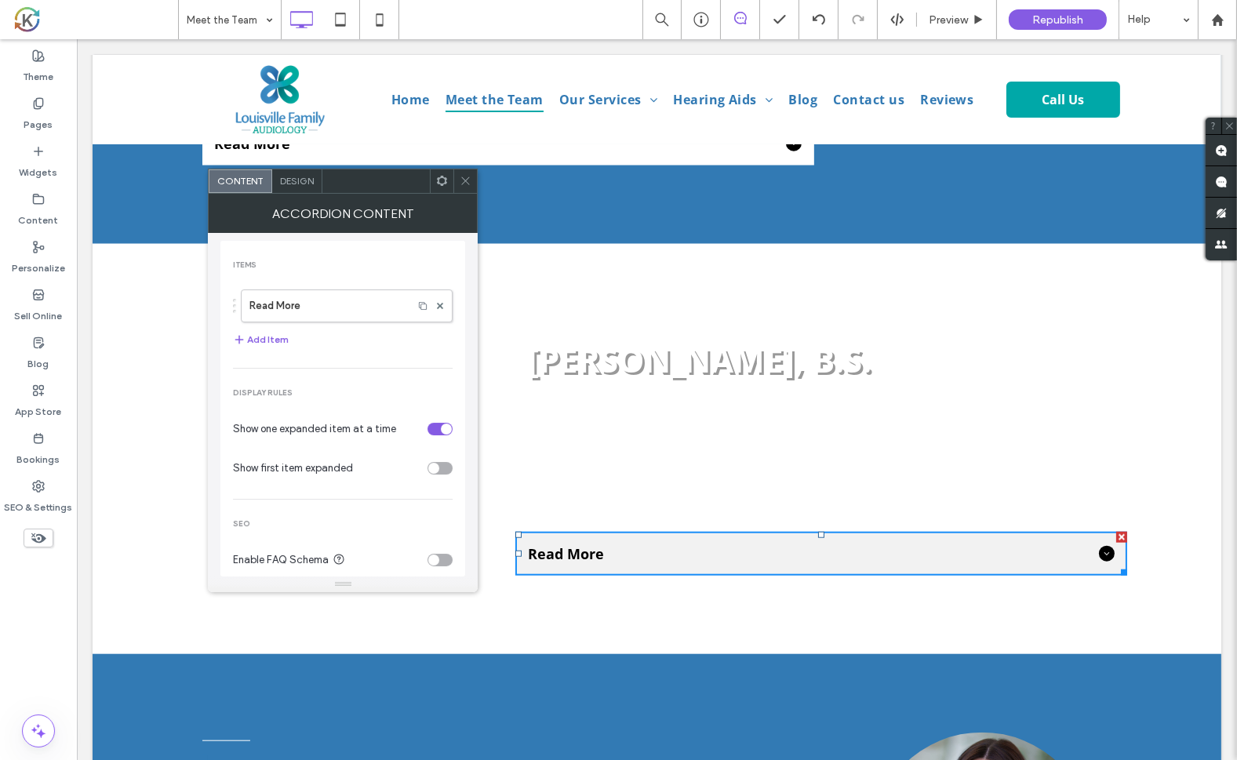
click at [285, 180] on span "Design" at bounding box center [297, 181] width 34 height 12
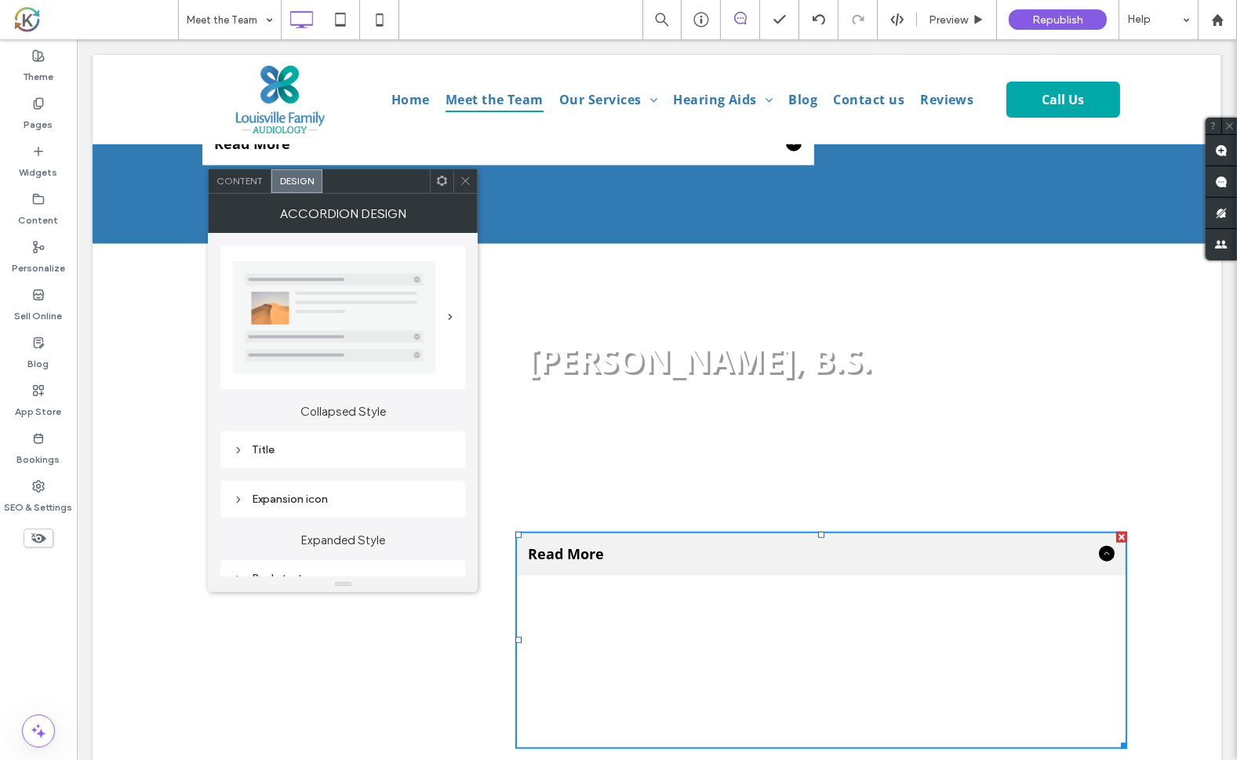
click at [271, 452] on div "Title" at bounding box center [343, 449] width 220 height 13
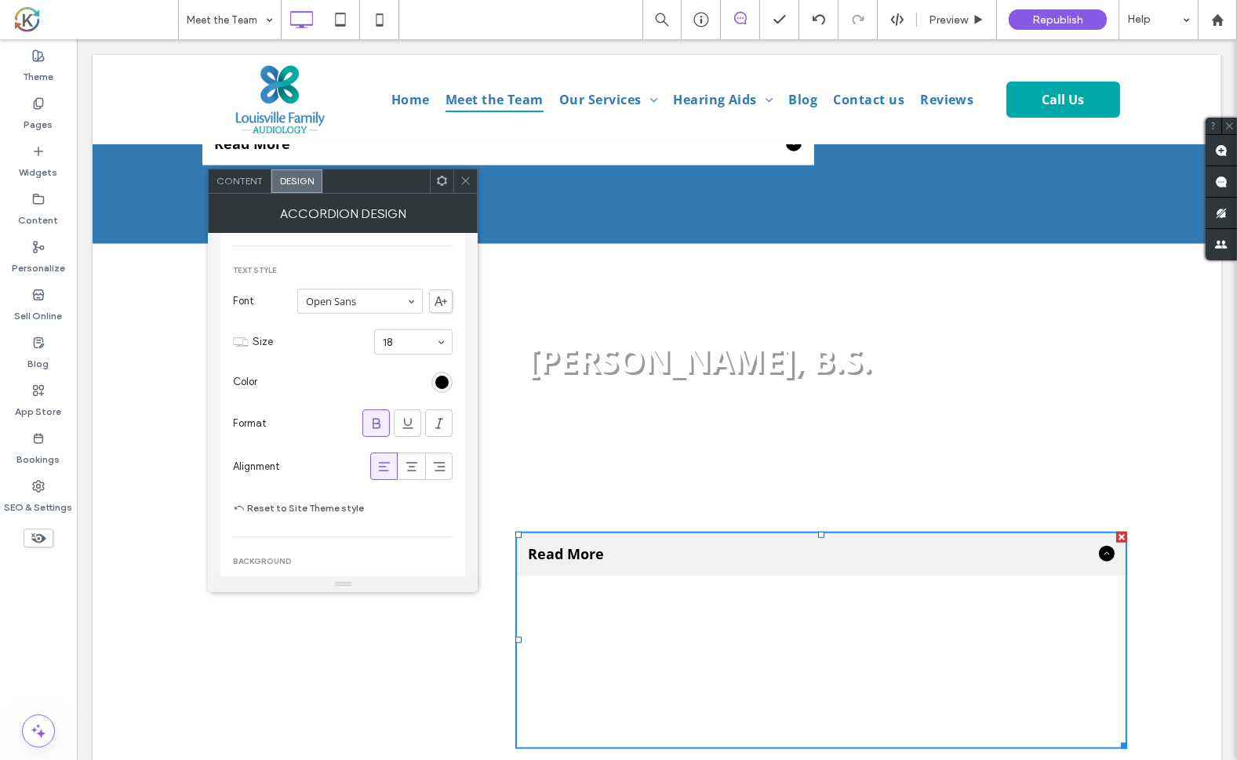
scroll to position [305, 0]
click at [446, 378] on div "rgb(0, 0, 0)" at bounding box center [441, 374] width 21 height 21
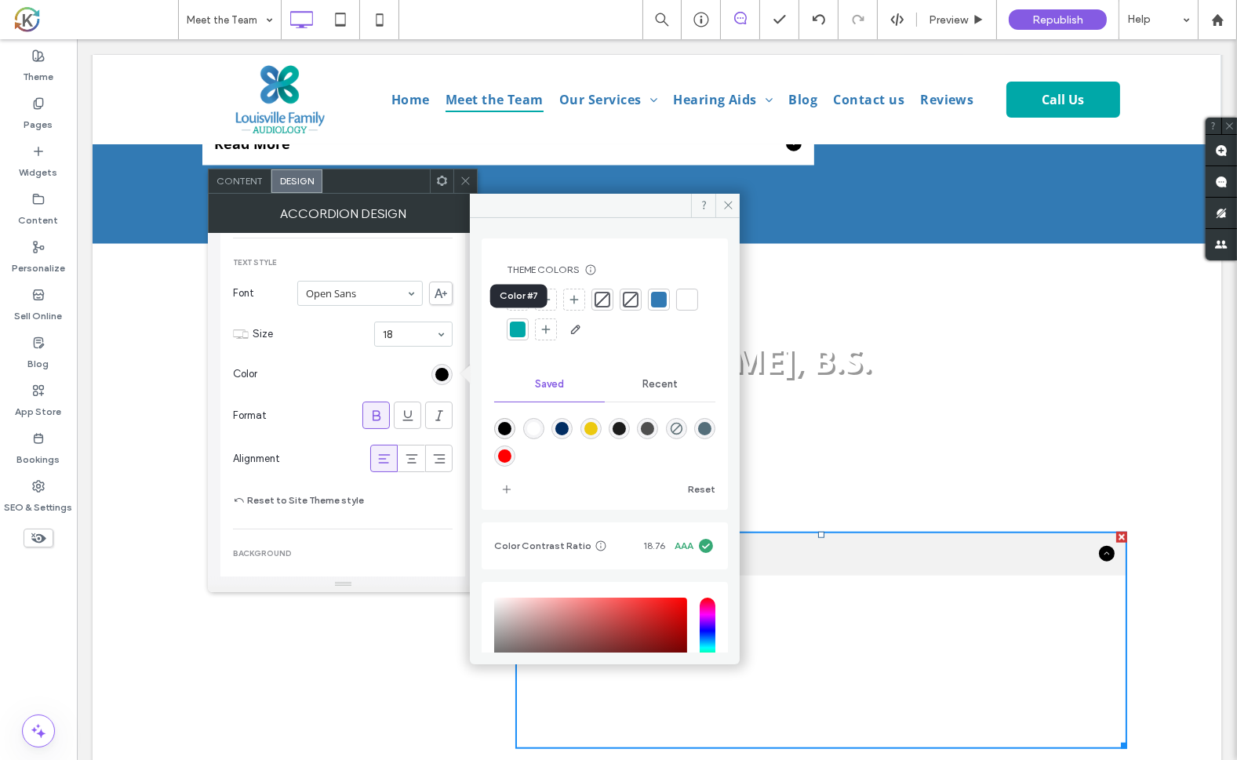
click at [679, 307] on div at bounding box center [687, 300] width 16 height 16
click at [842, 322] on div "Olivia Wright, B.S. Practice Manager Olivia is a native of Springfield, KY; she…" at bounding box center [812, 535] width 627 height 427
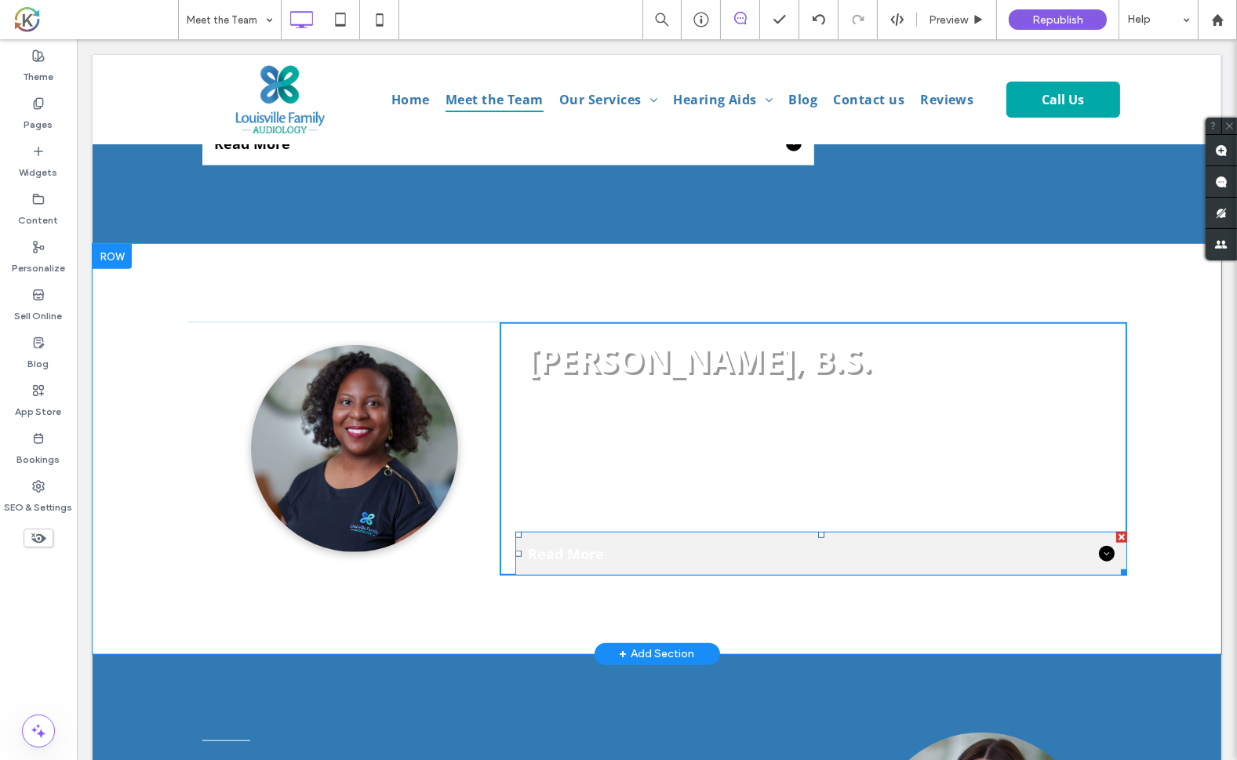
click at [805, 544] on span "Read More" at bounding box center [809, 553] width 565 height 19
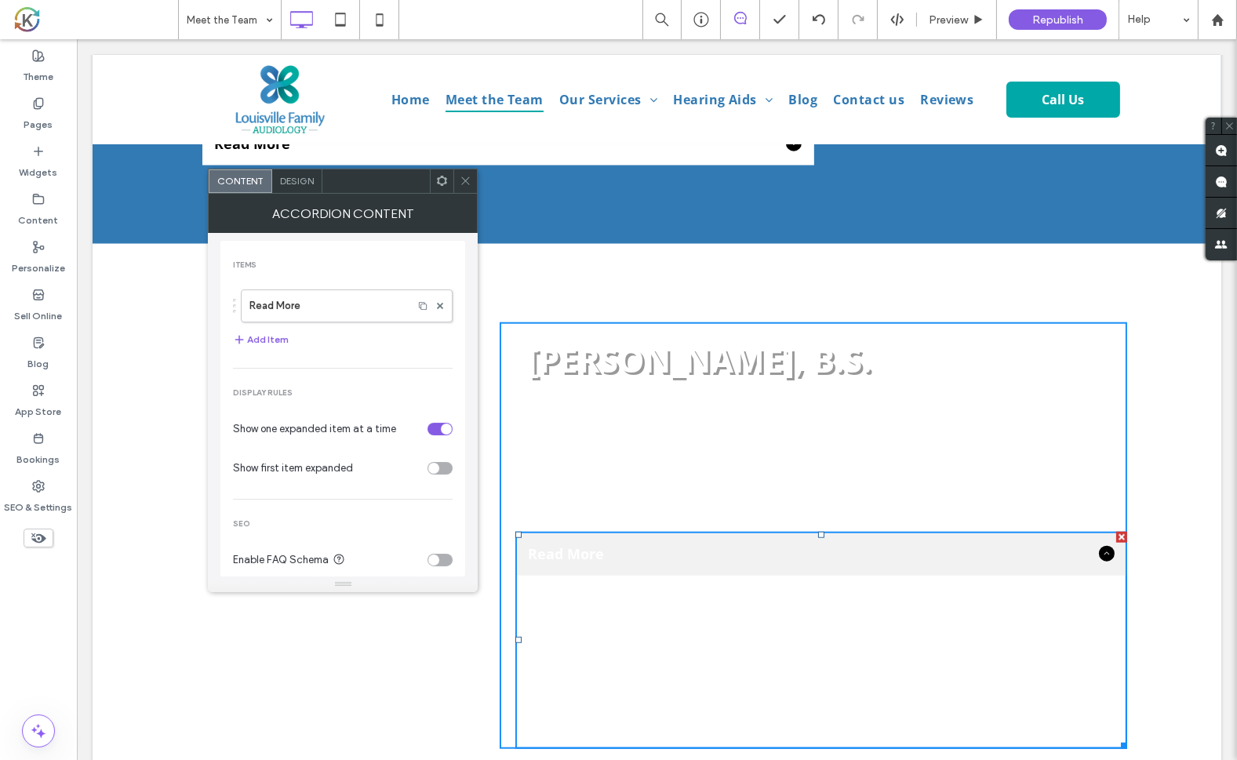
click at [290, 184] on span "Design" at bounding box center [297, 181] width 34 height 12
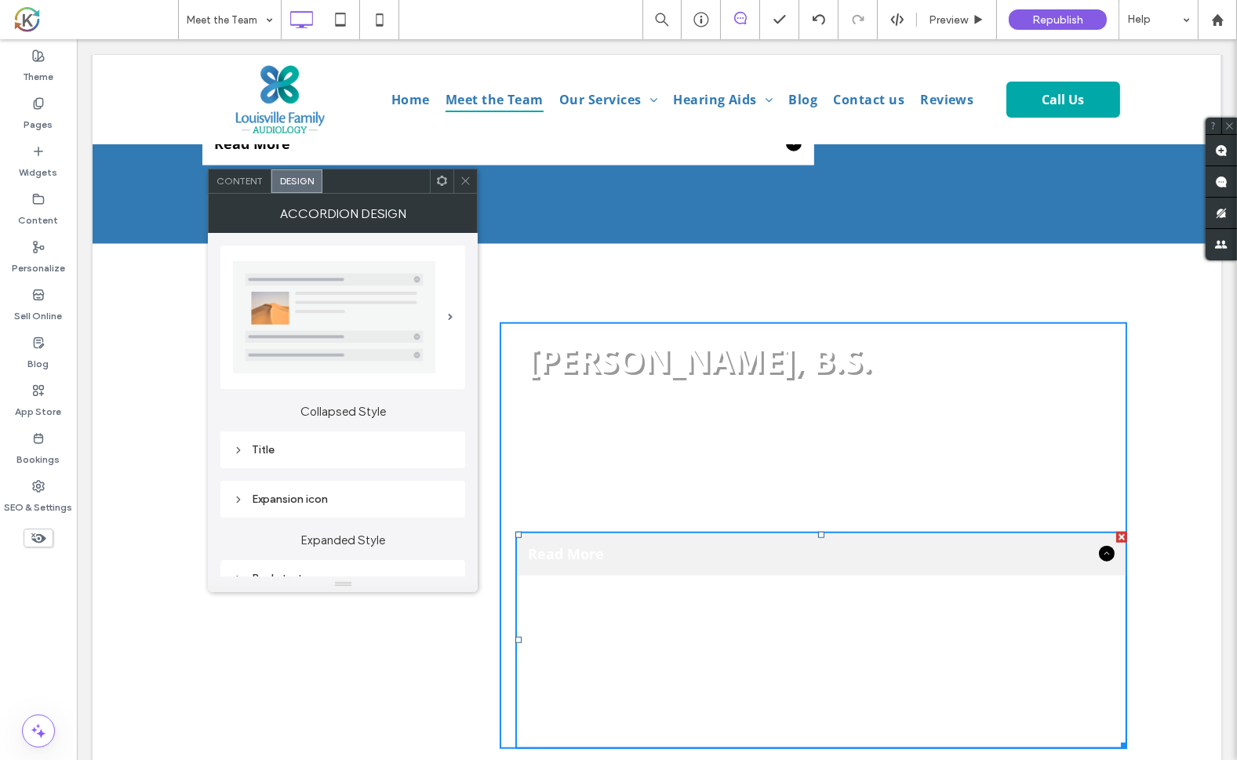
click at [261, 447] on div "Title" at bounding box center [343, 449] width 220 height 13
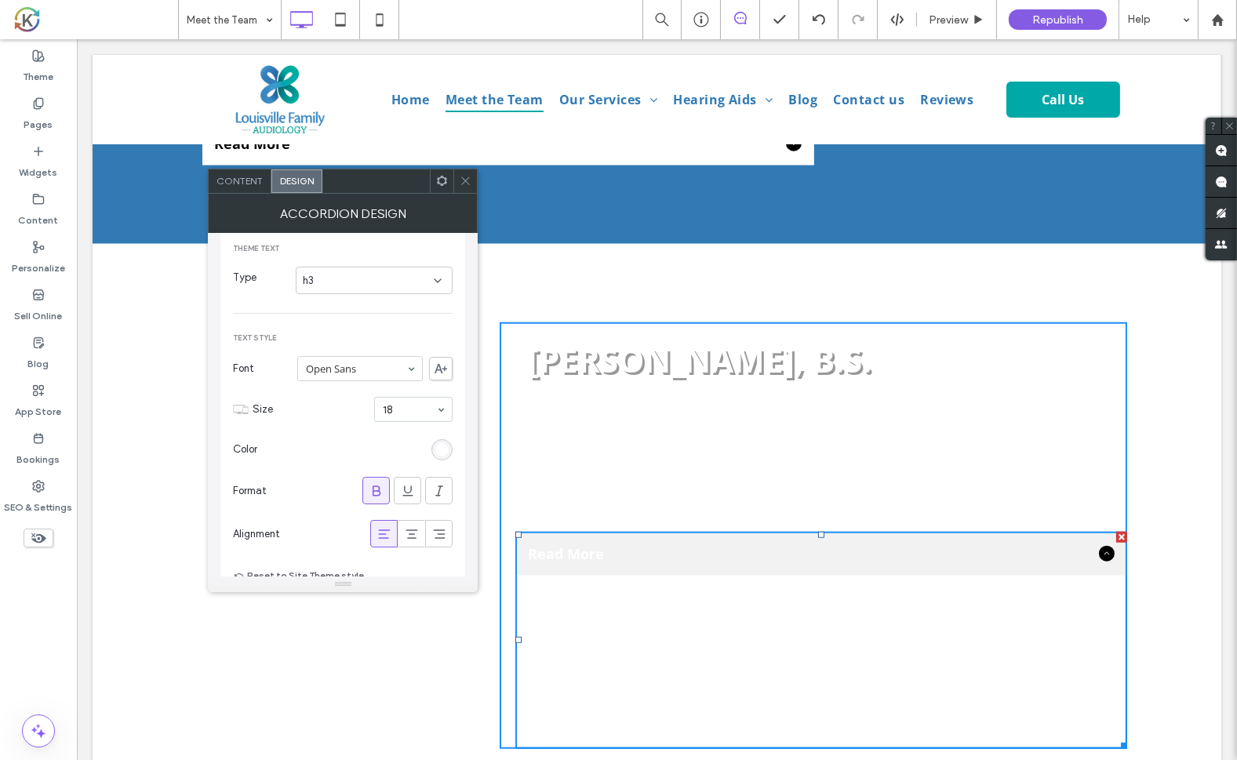
scroll to position [244, 0]
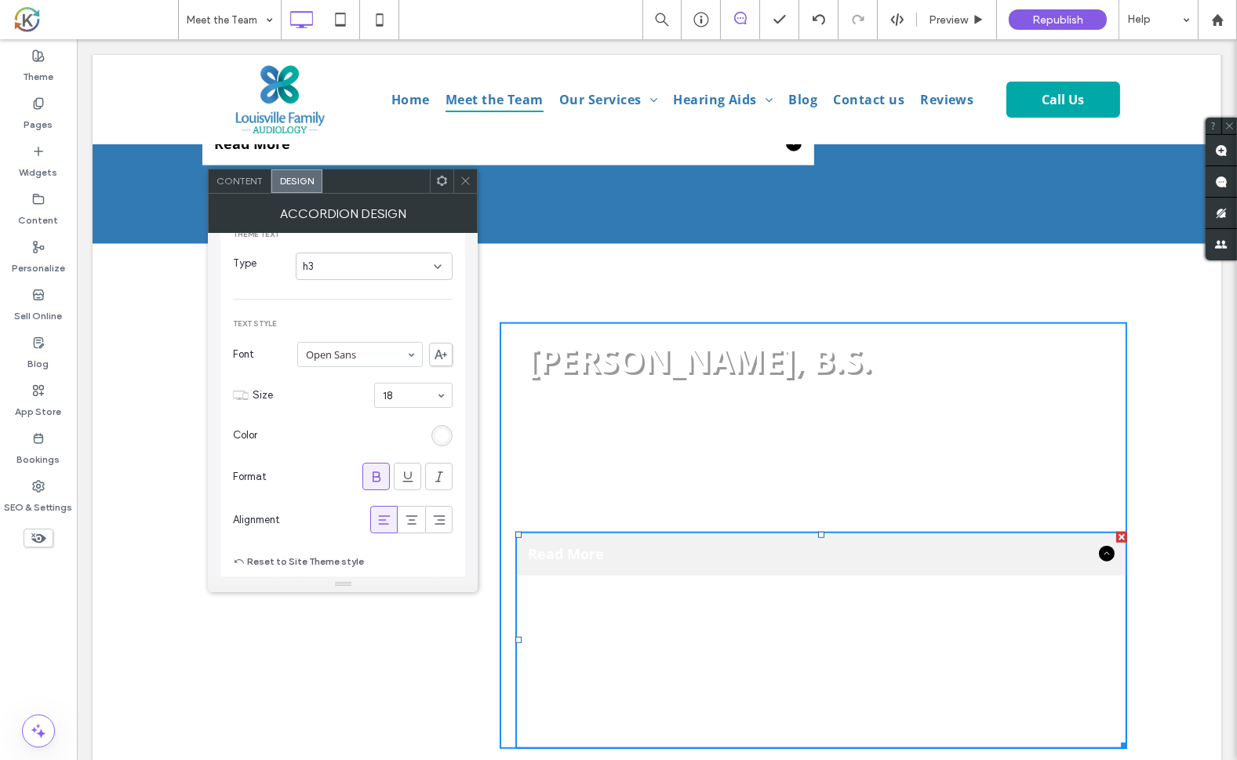
click at [423, 425] on section "Color" at bounding box center [343, 435] width 220 height 39
click at [443, 437] on div "rgb(255, 255, 255)" at bounding box center [441, 435] width 13 height 13
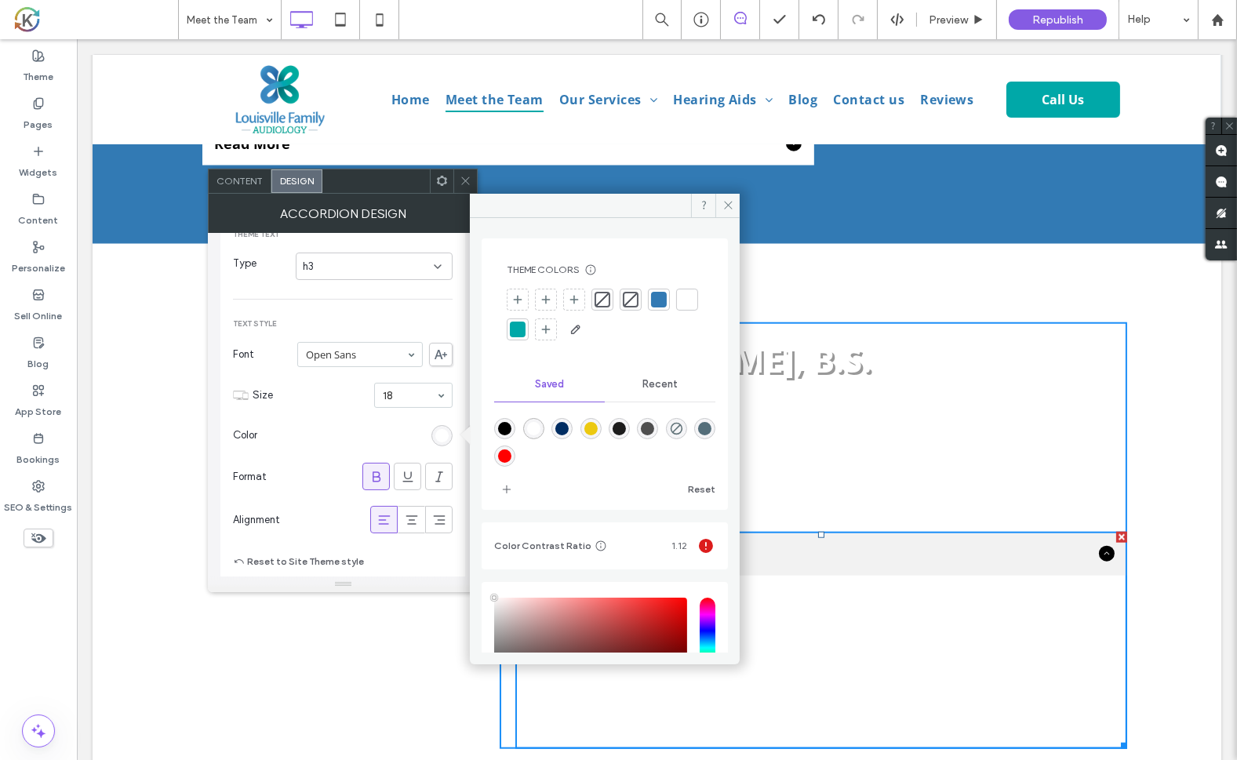
click at [503, 427] on div "rgba(0,0,0,1)" at bounding box center [504, 428] width 13 height 13
type input "*******"
click at [726, 207] on icon at bounding box center [728, 205] width 12 height 12
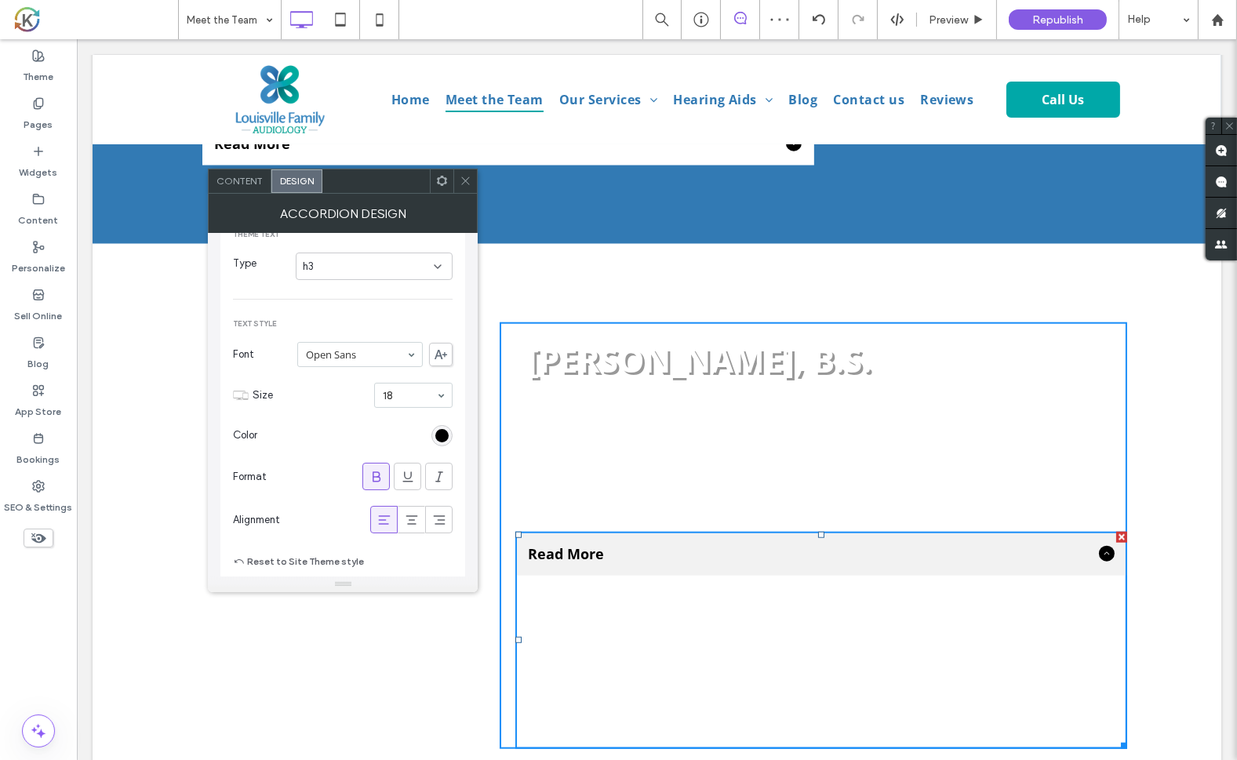
click at [465, 180] on use at bounding box center [466, 181] width 8 height 8
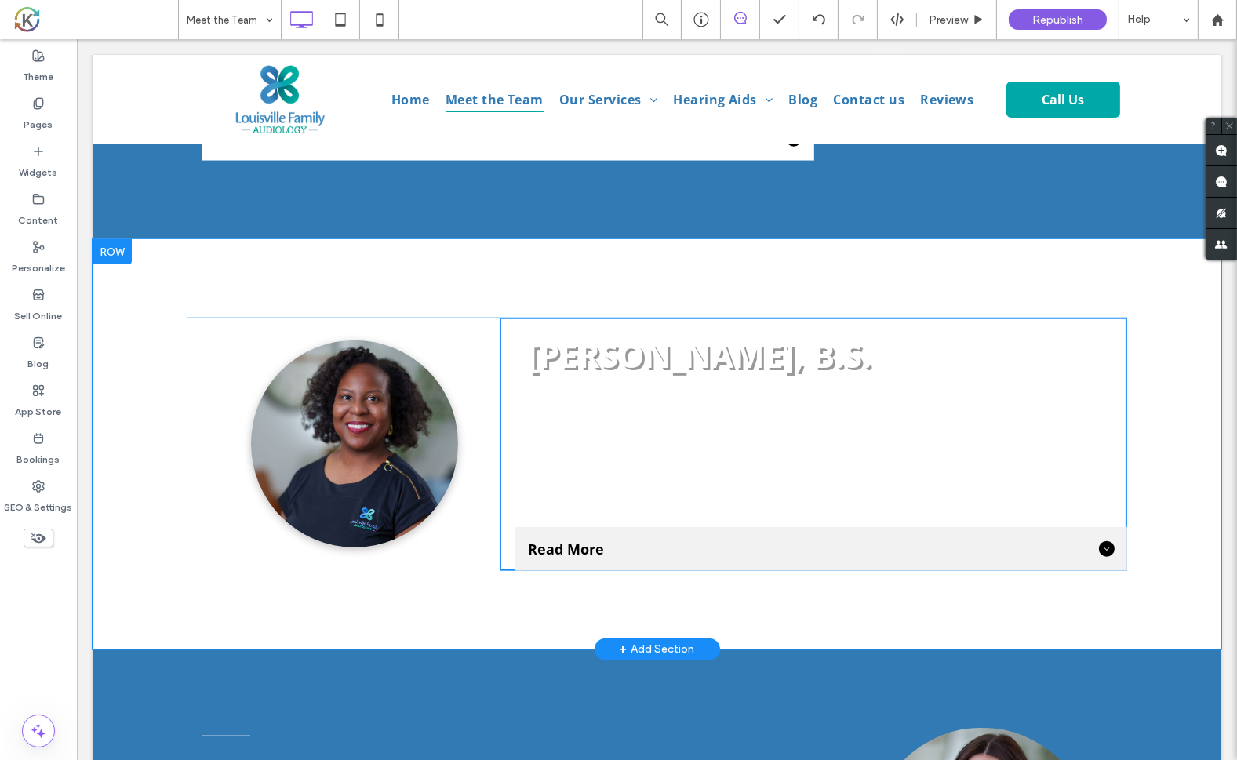
scroll to position [2216, 0]
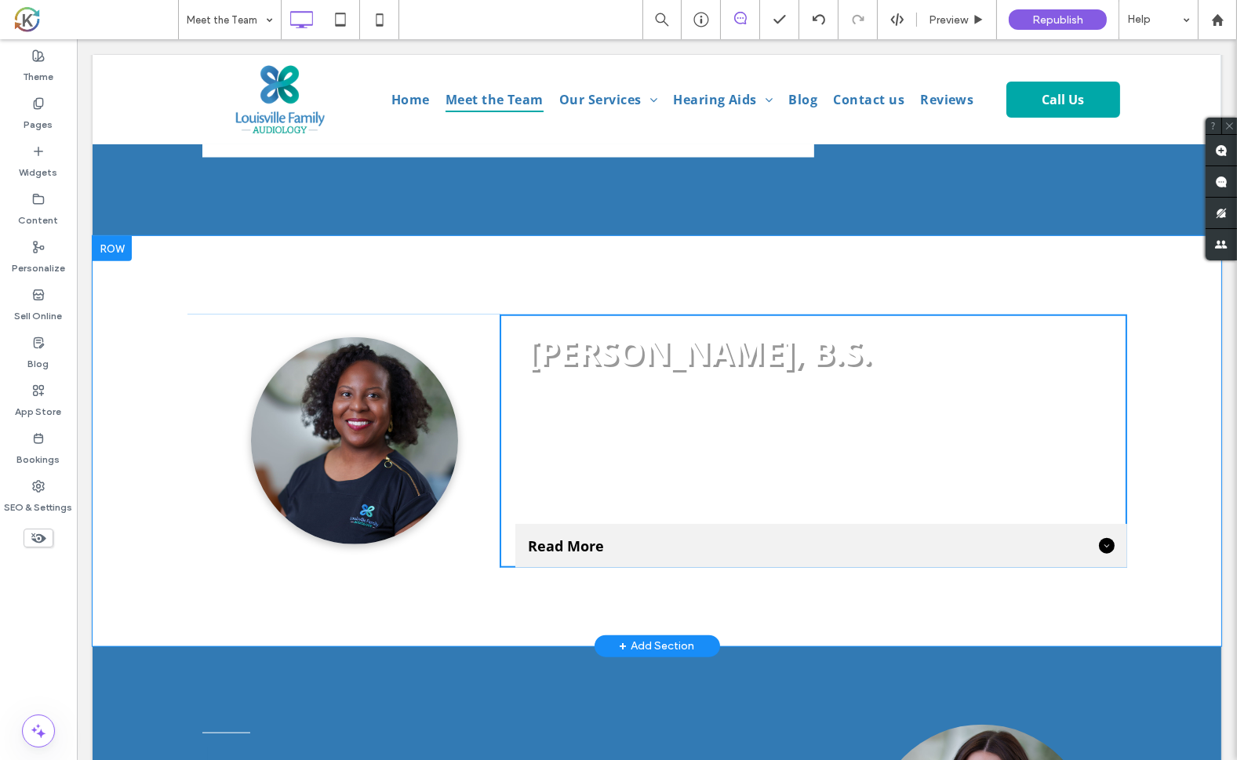
click at [1013, 537] on span "Read More" at bounding box center [809, 546] width 565 height 19
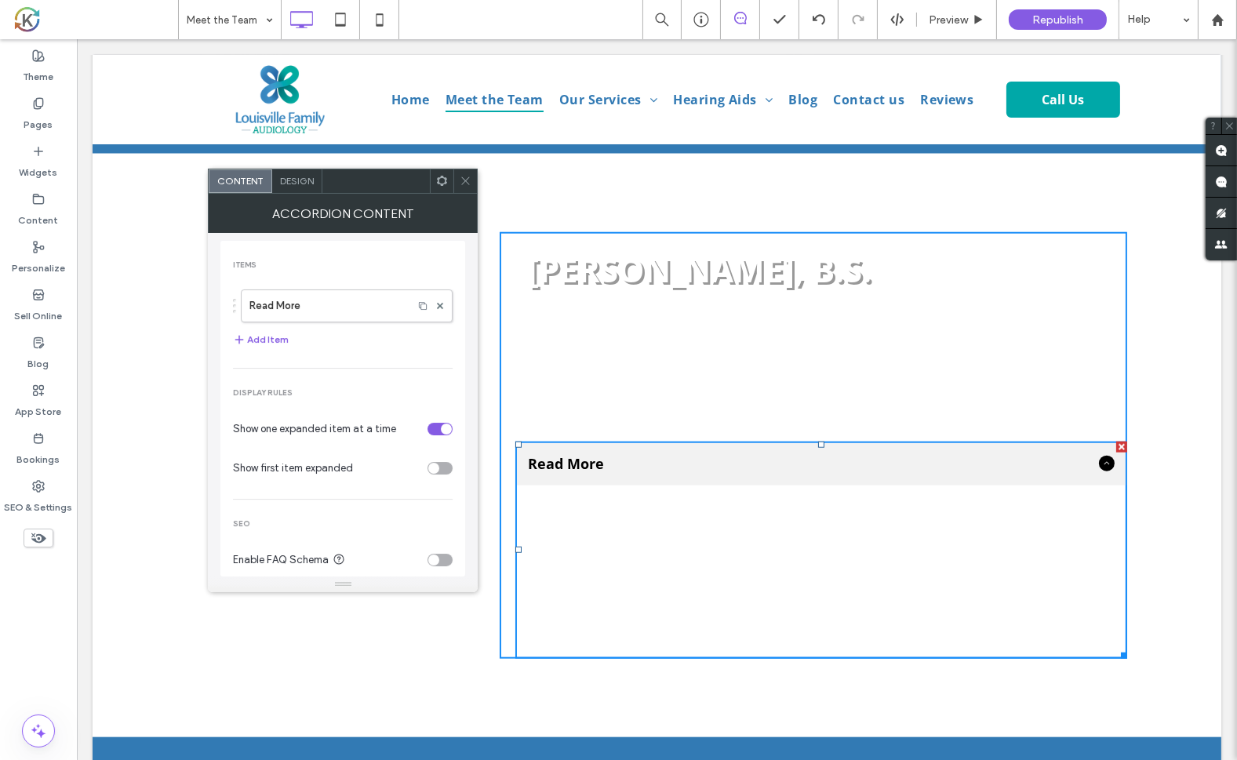
scroll to position [2297, 0]
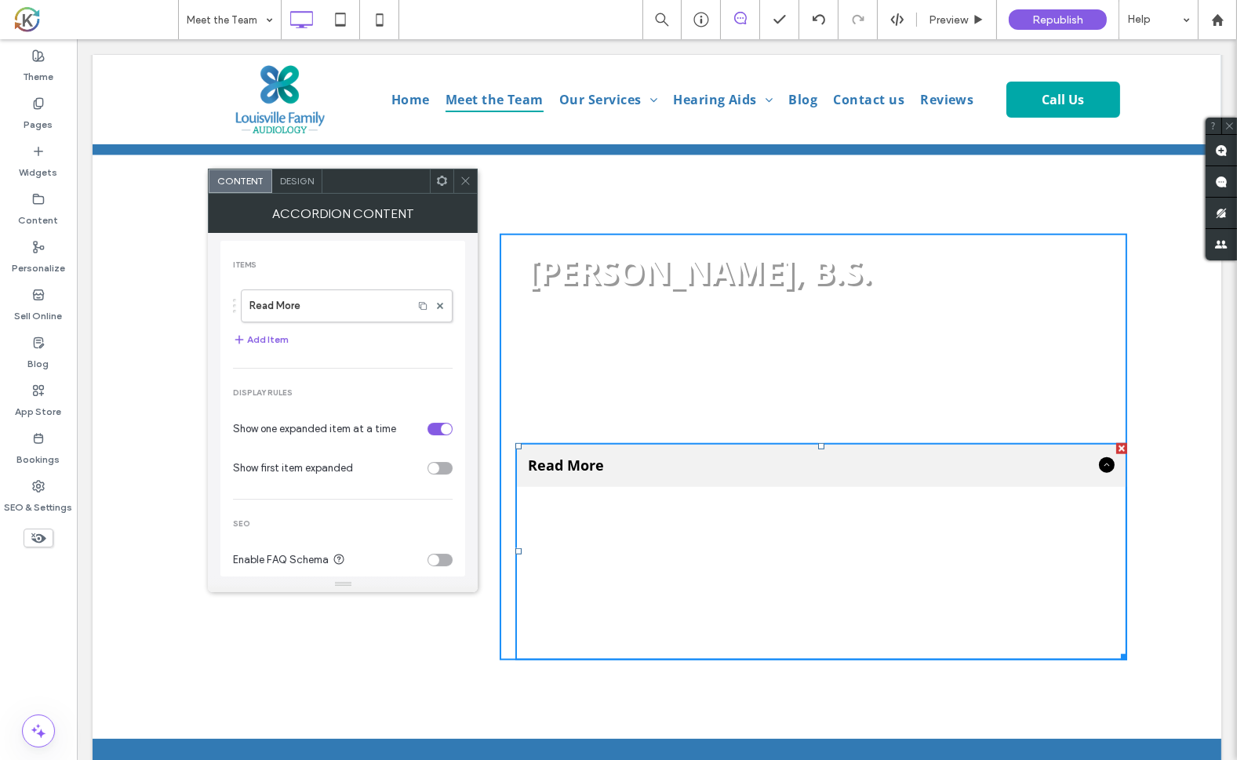
click at [1013, 443] on div "Read More" at bounding box center [821, 465] width 612 height 44
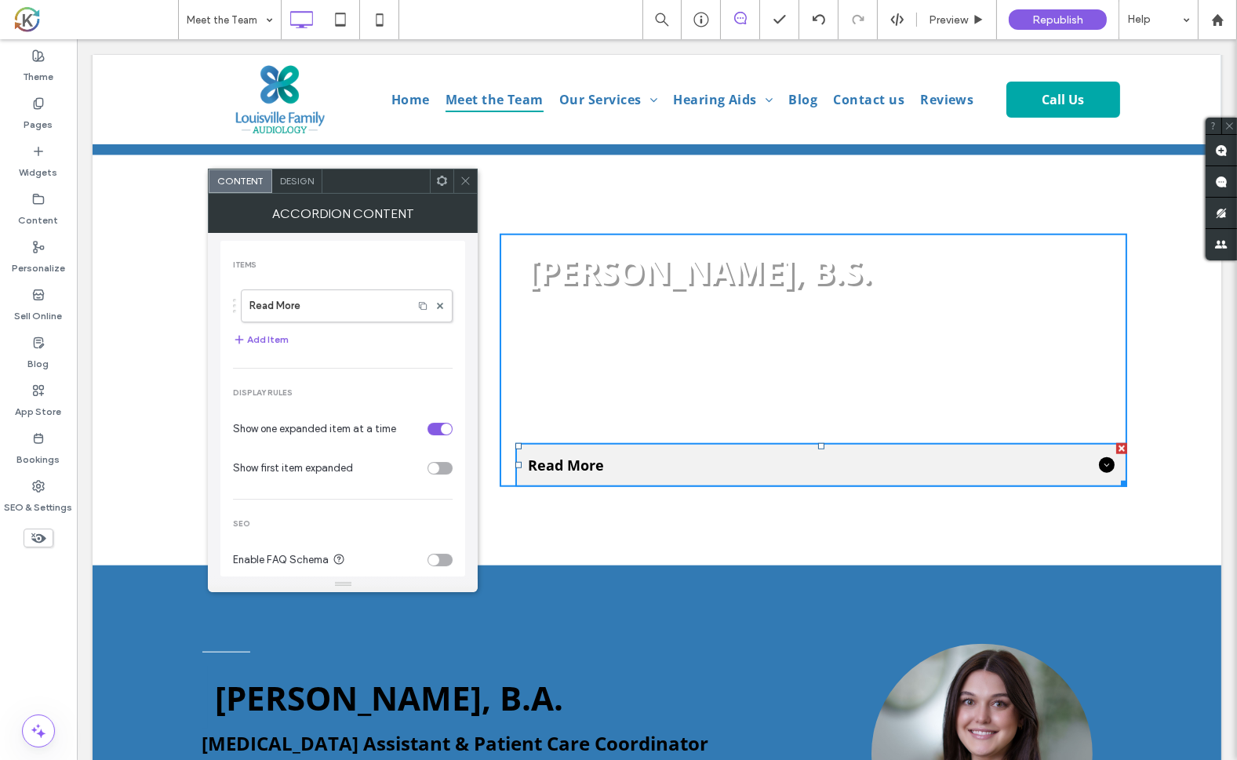
click at [294, 182] on span "Design" at bounding box center [297, 181] width 34 height 12
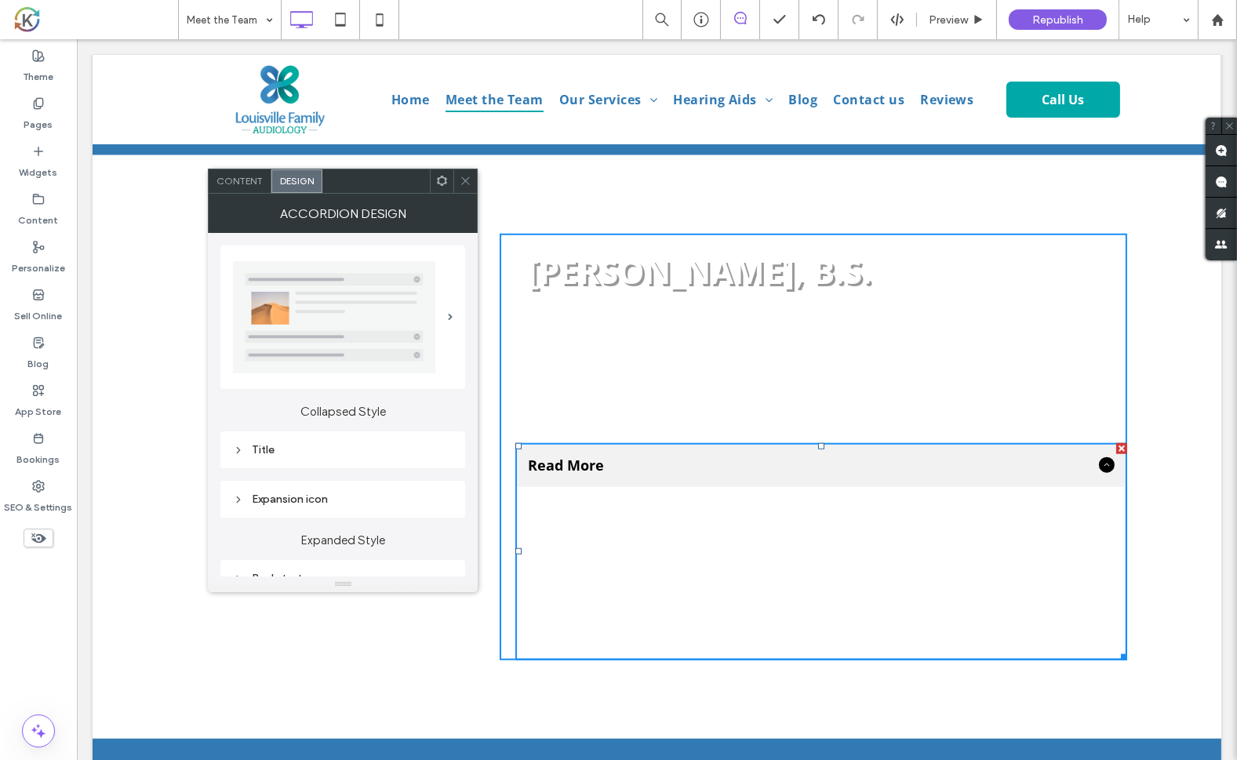
click at [337, 449] on div "Title" at bounding box center [343, 449] width 220 height 13
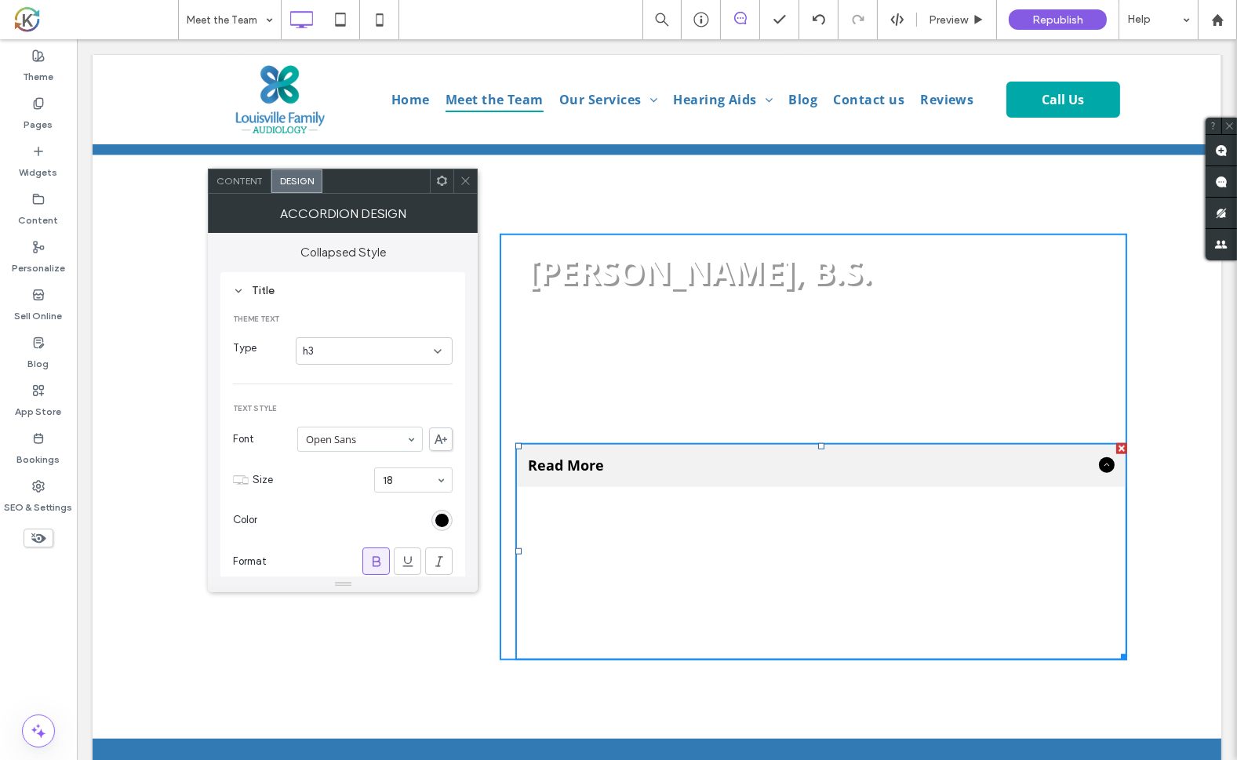
scroll to position [188, 0]
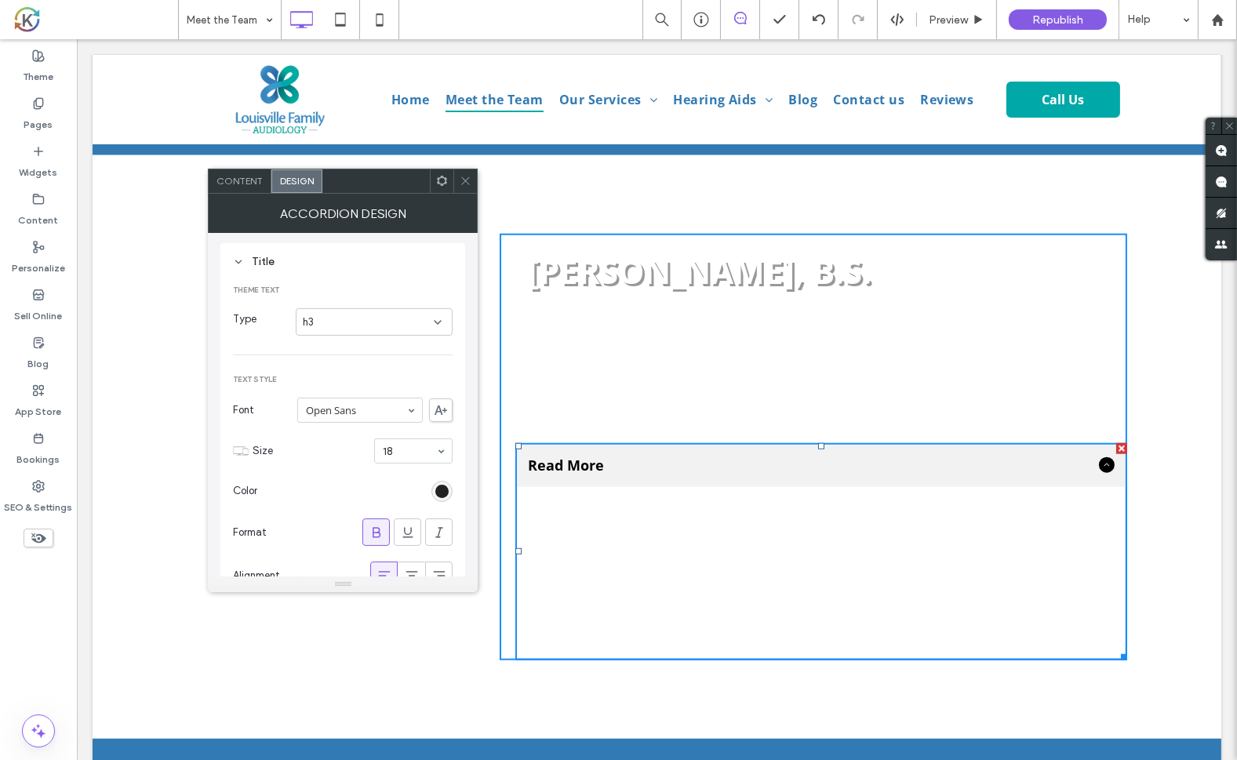
click at [443, 491] on div "rgb(0, 0, 0)" at bounding box center [441, 491] width 13 height 13
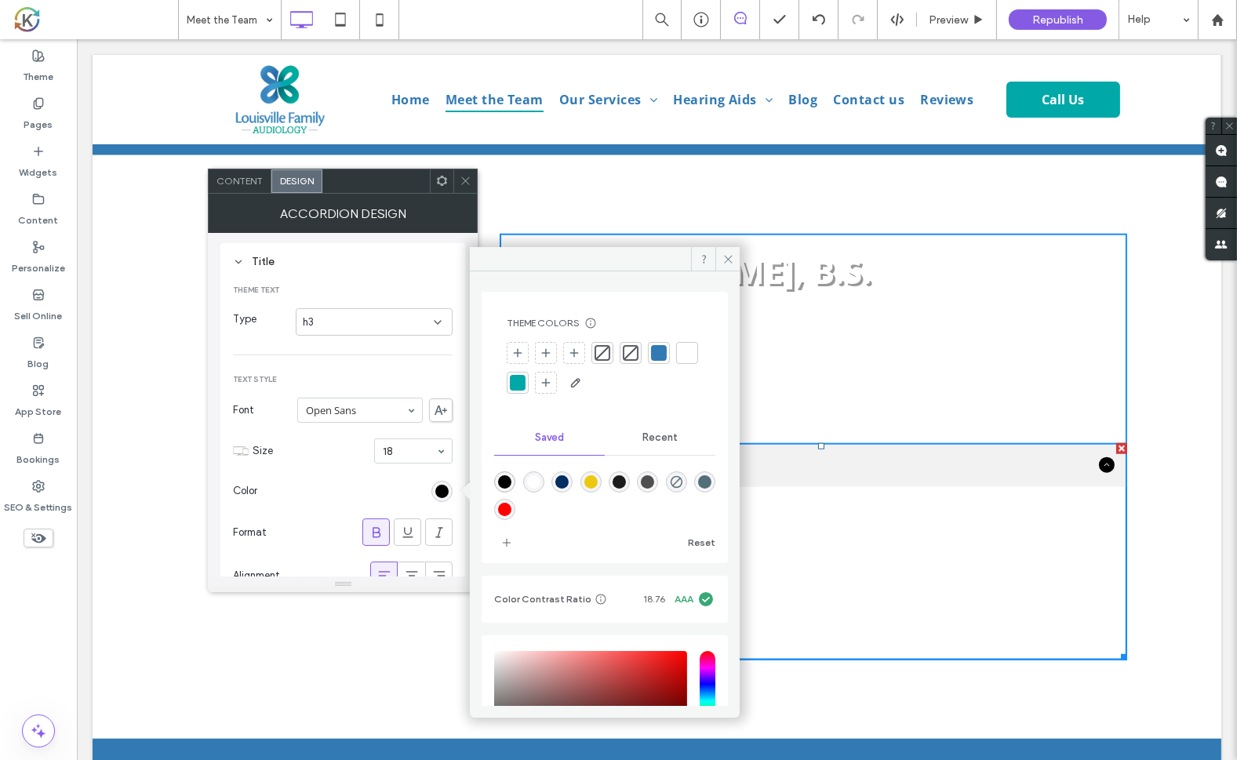
click at [537, 476] on div "rgba(255,255,255,1)" at bounding box center [533, 481] width 13 height 13
type input "*******"
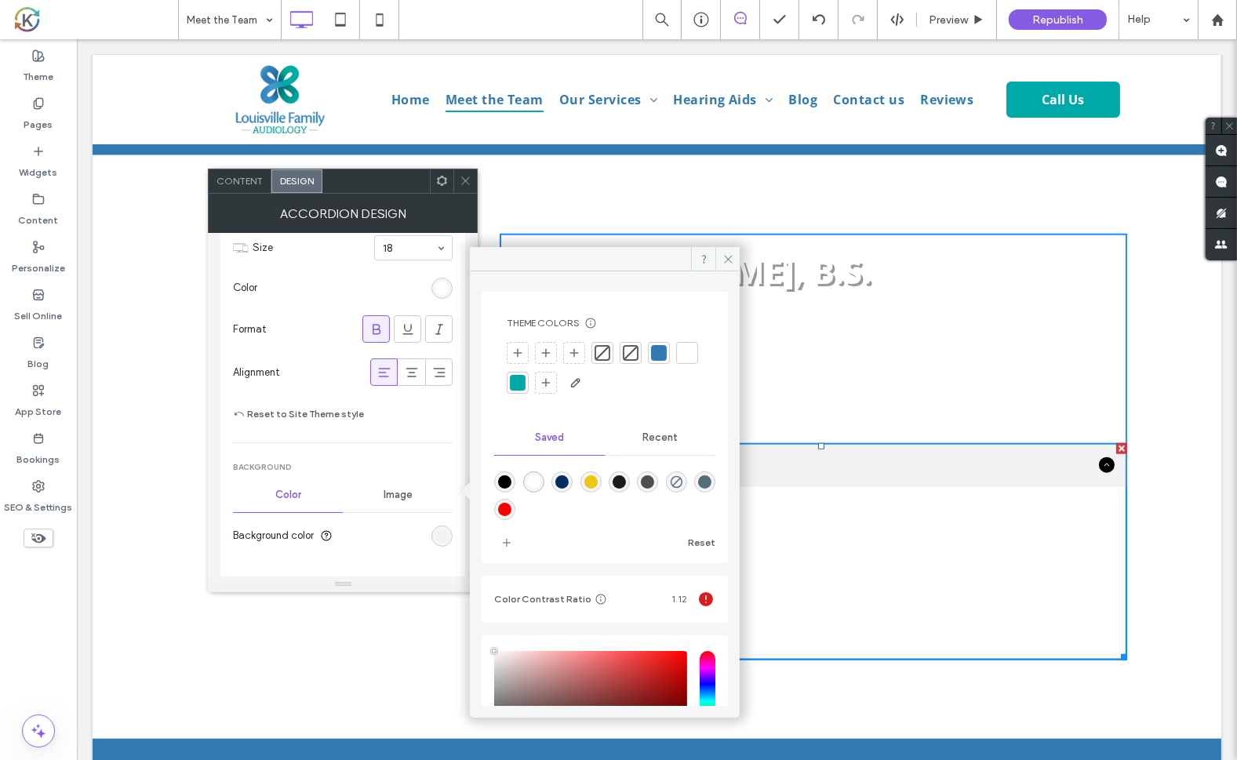
scroll to position [429, 0]
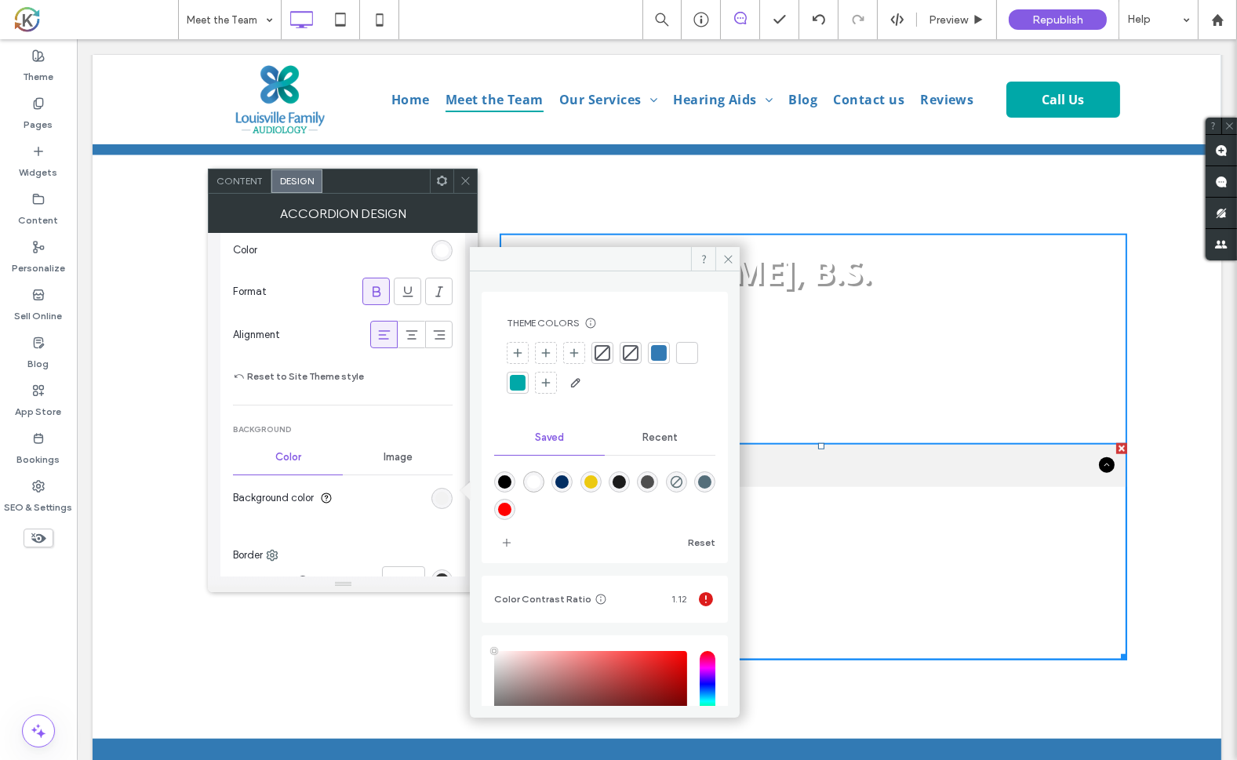
click at [431, 486] on section "Background color" at bounding box center [343, 497] width 220 height 39
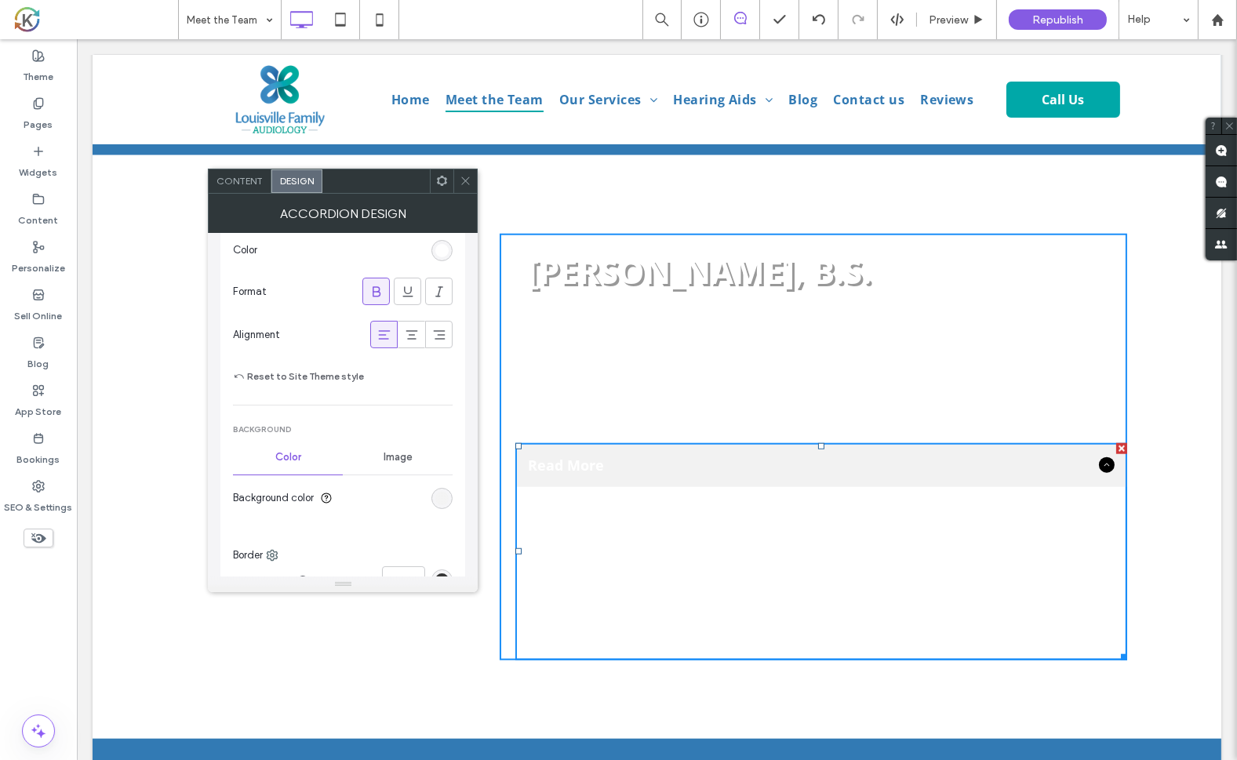
click at [444, 494] on div "rgb(242, 242, 242)" at bounding box center [441, 498] width 13 height 13
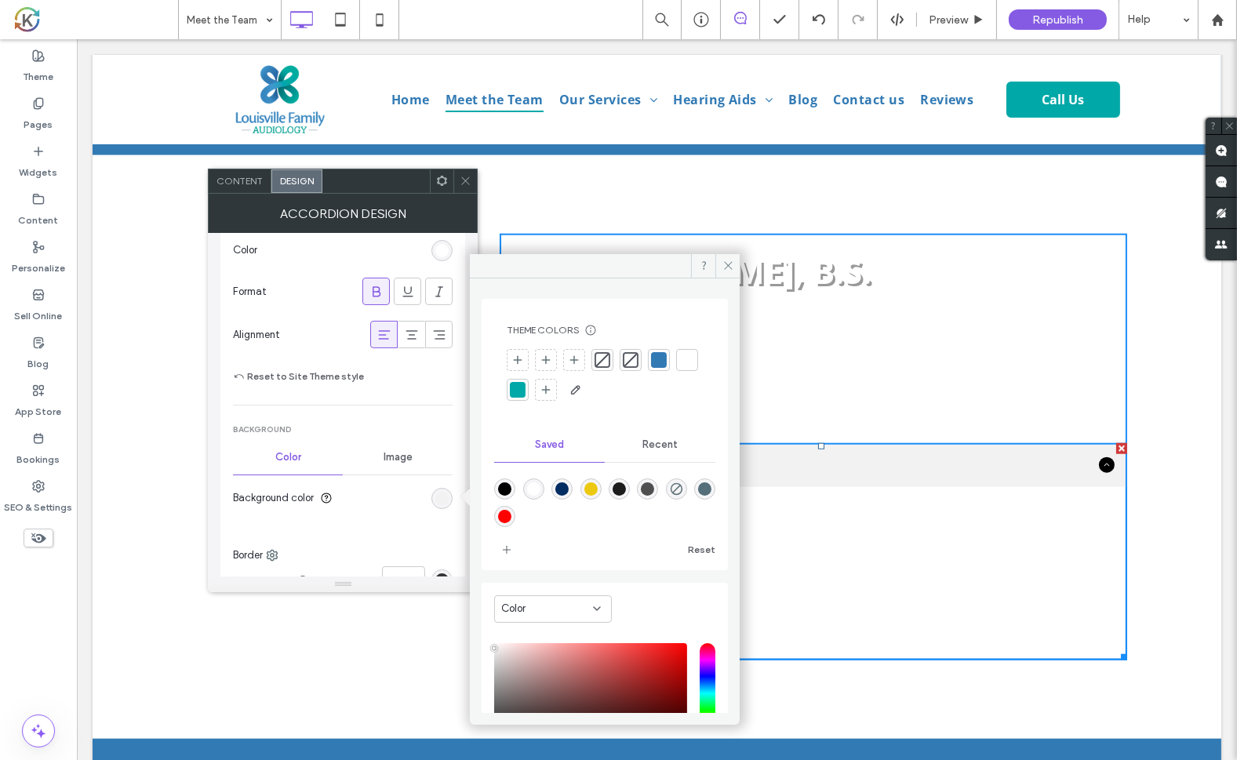
click at [526, 391] on div at bounding box center [518, 390] width 16 height 16
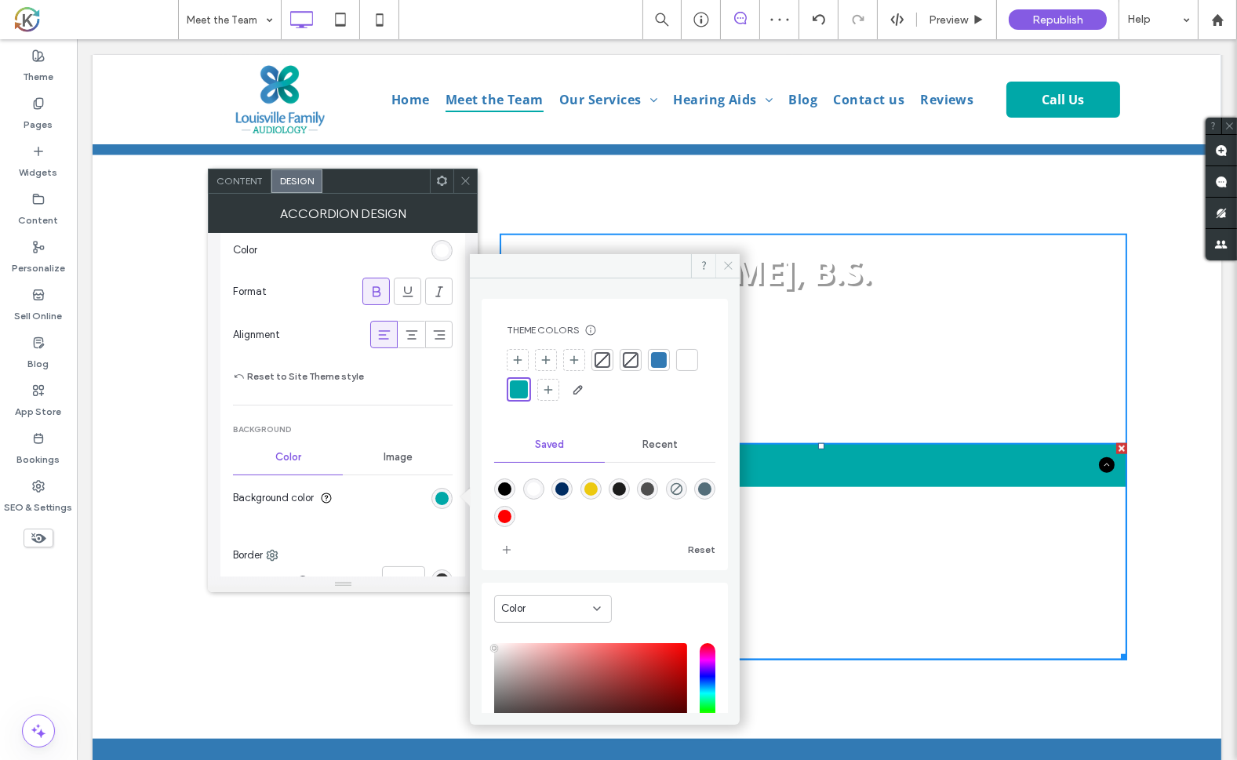
click at [728, 262] on icon at bounding box center [728, 266] width 12 height 12
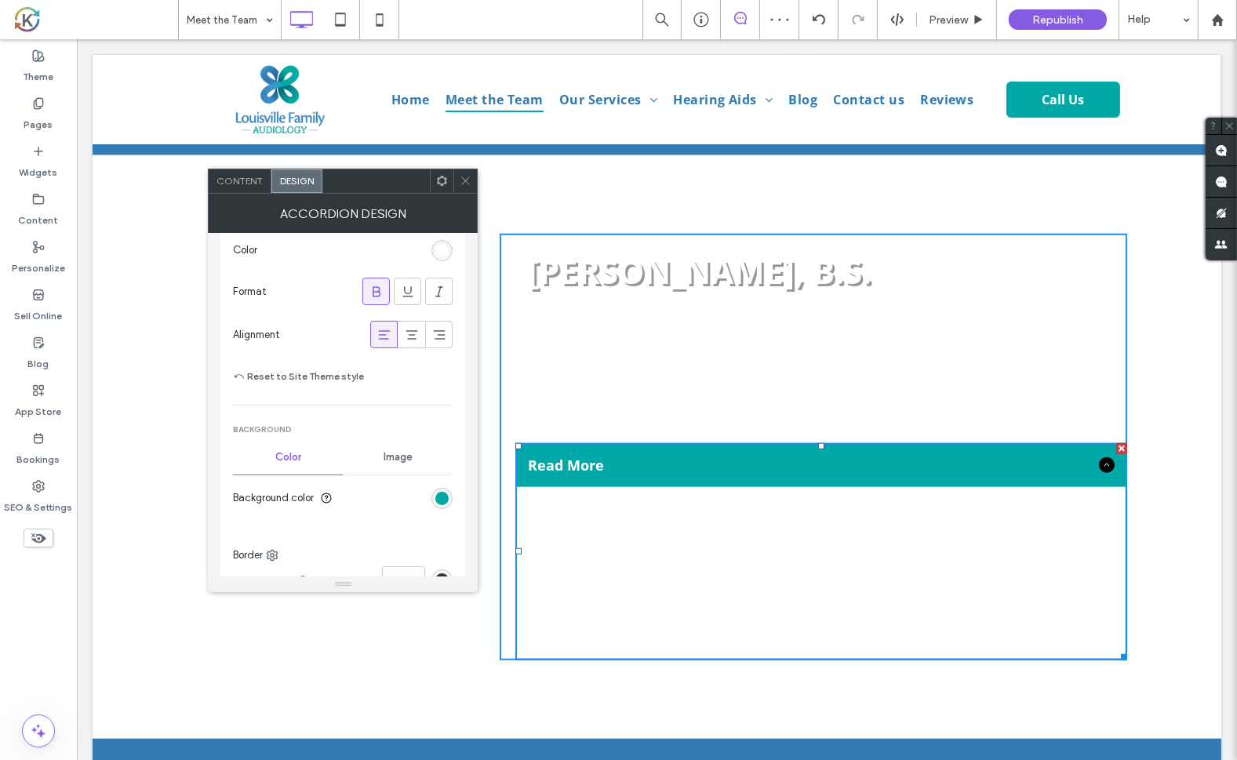
click at [471, 175] on icon at bounding box center [466, 181] width 12 height 12
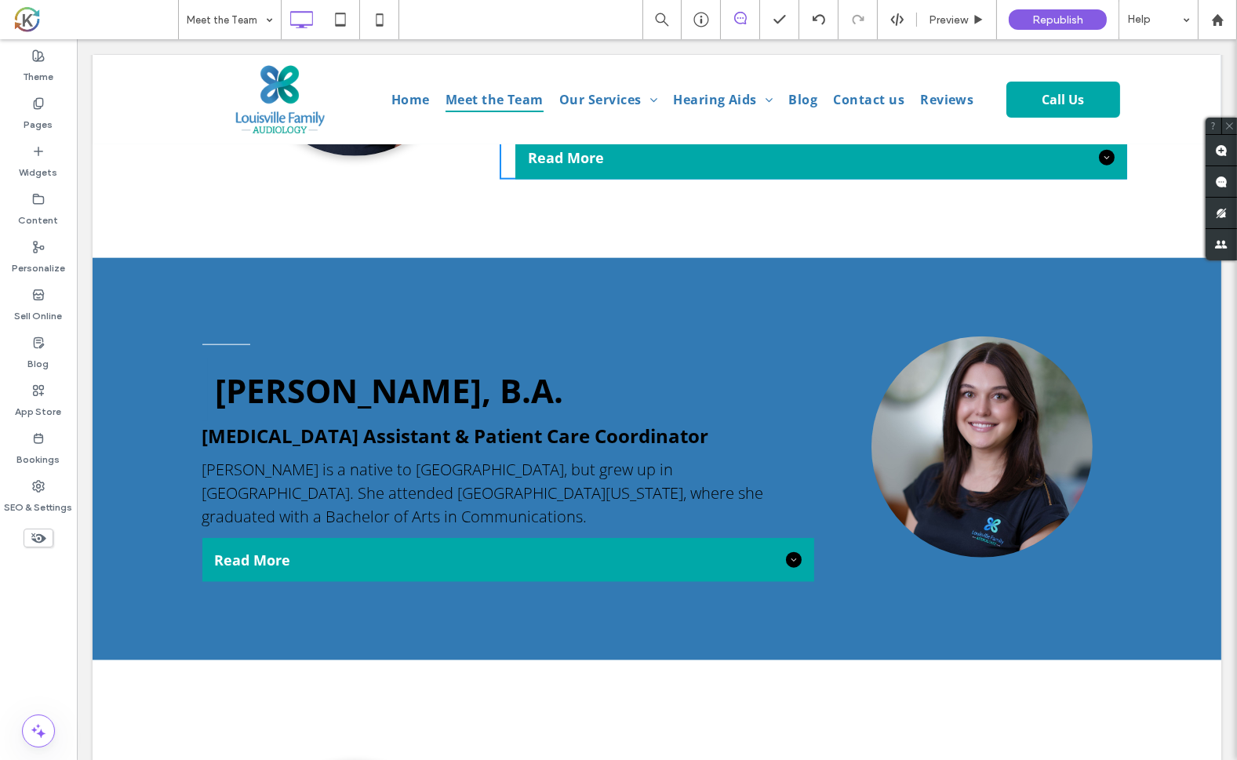
scroll to position [2603, 0]
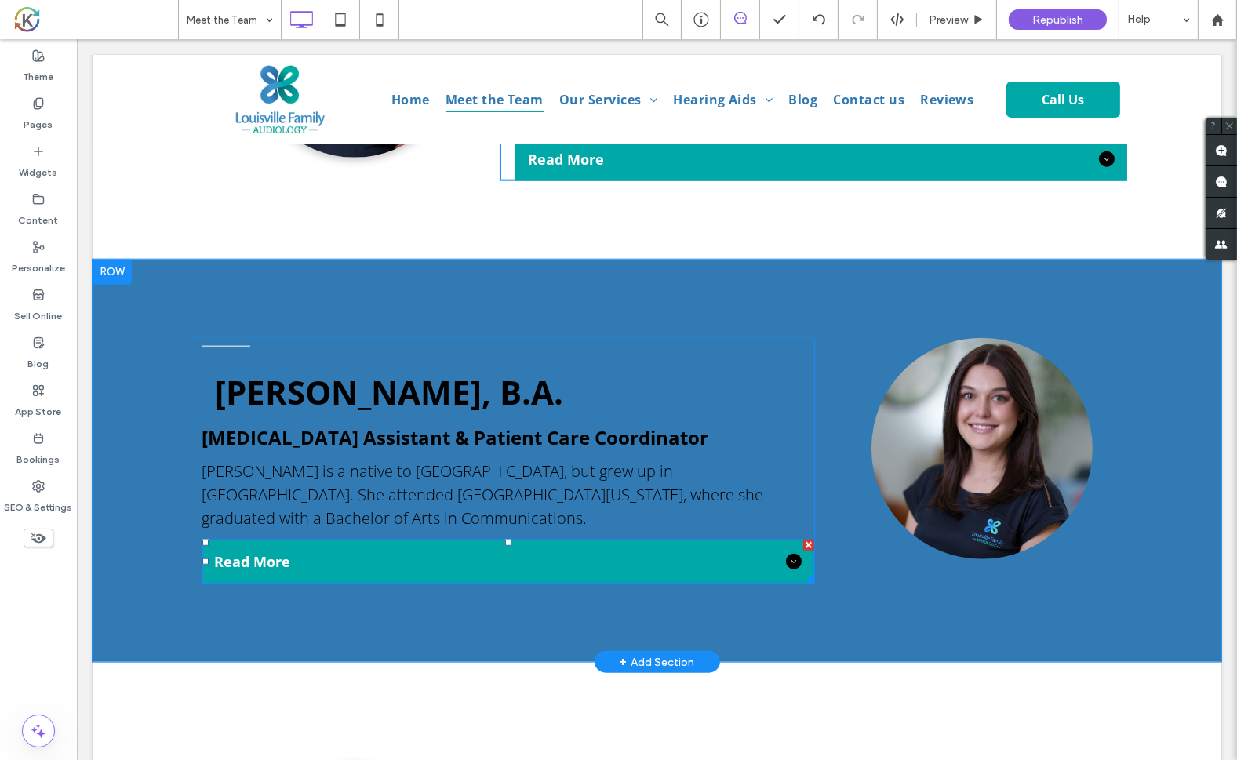
click at [363, 552] on span "Read More" at bounding box center [496, 561] width 565 height 19
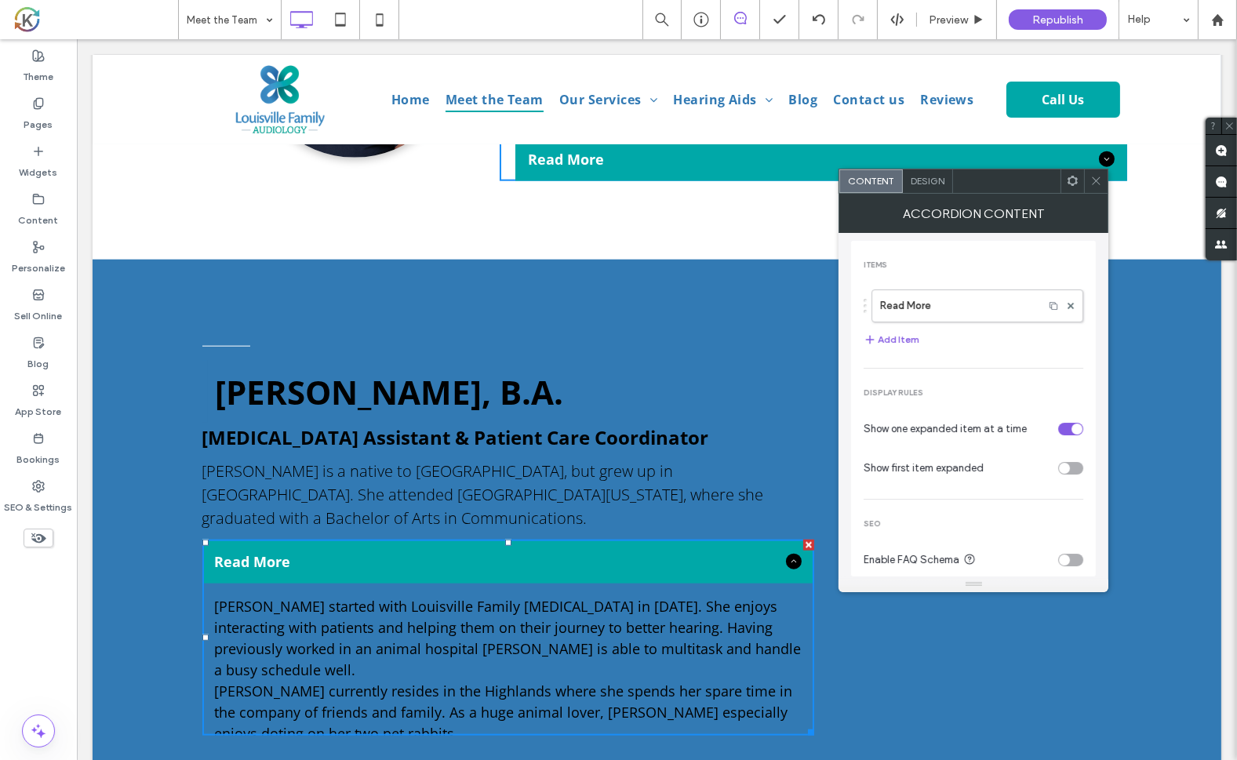
scroll to position [16, 0]
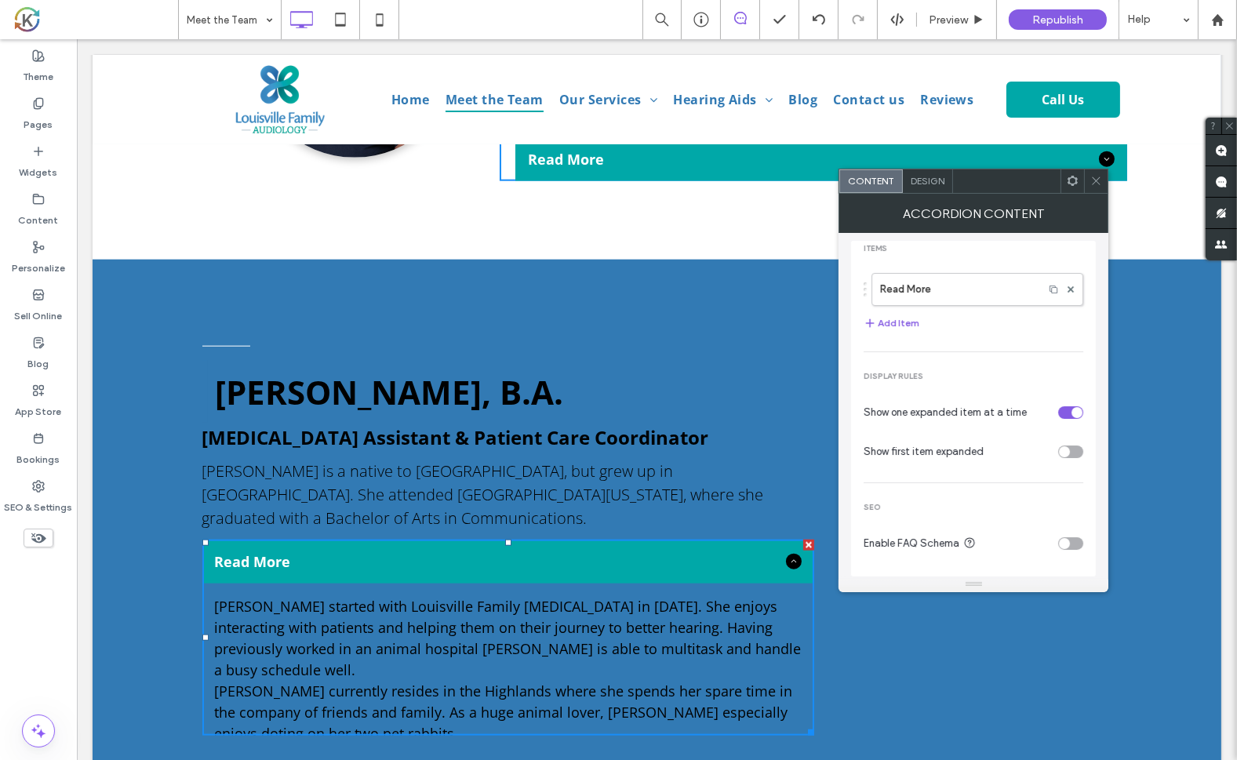
click at [934, 190] on div "Design" at bounding box center [928, 181] width 50 height 24
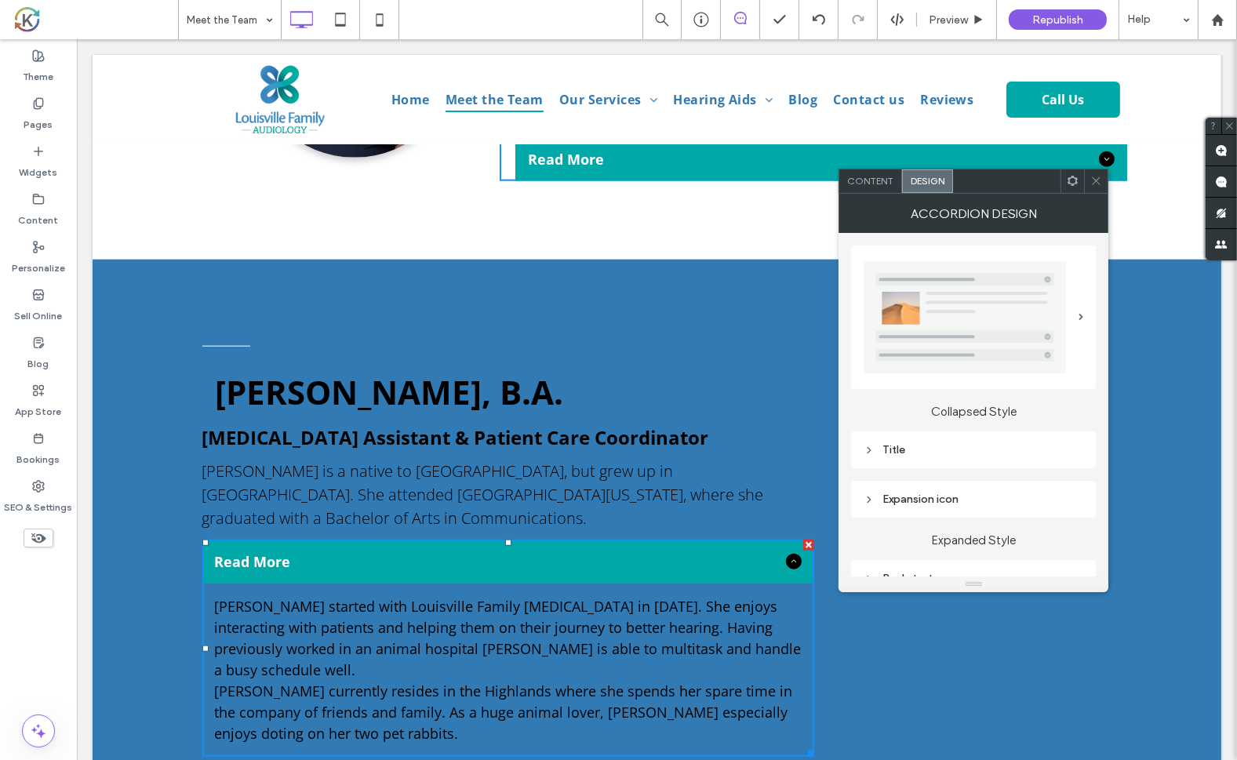
click at [897, 443] on div "Title" at bounding box center [974, 449] width 220 height 13
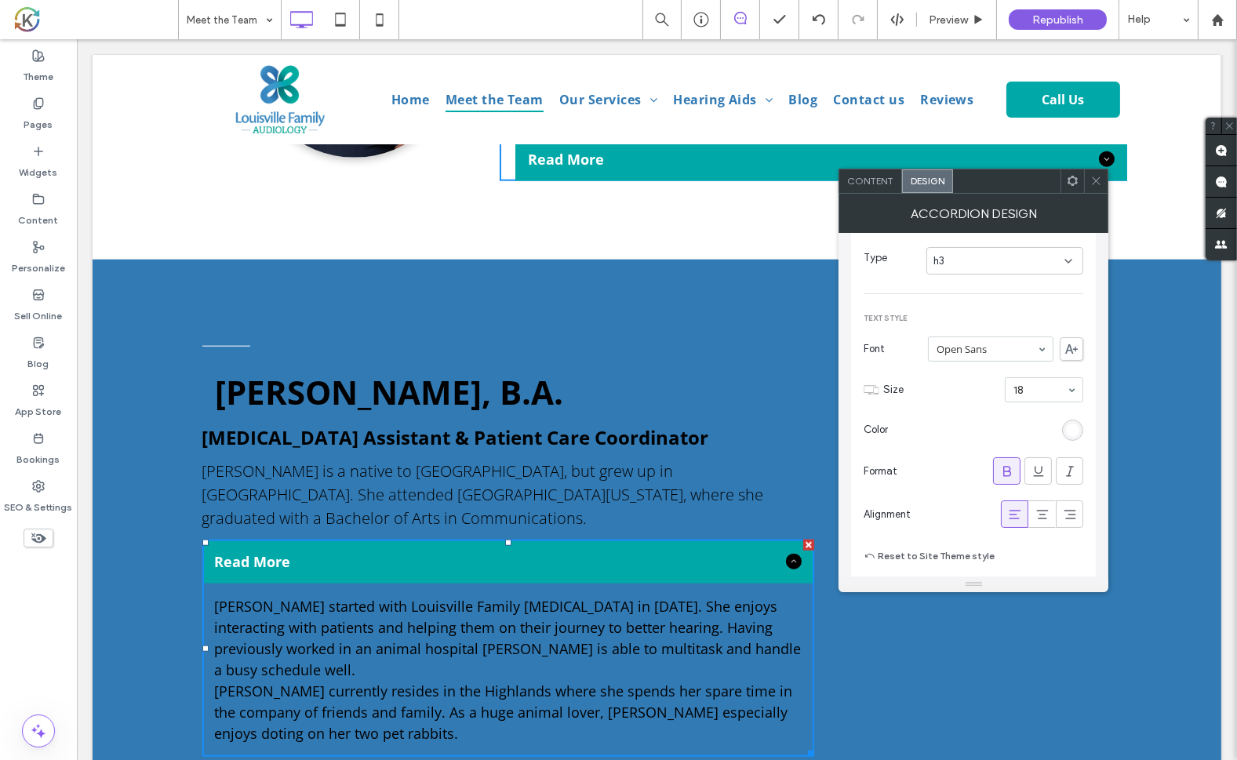
scroll to position [249, 0]
click at [1075, 431] on div "rgb(255, 255, 255)" at bounding box center [1072, 430] width 13 height 13
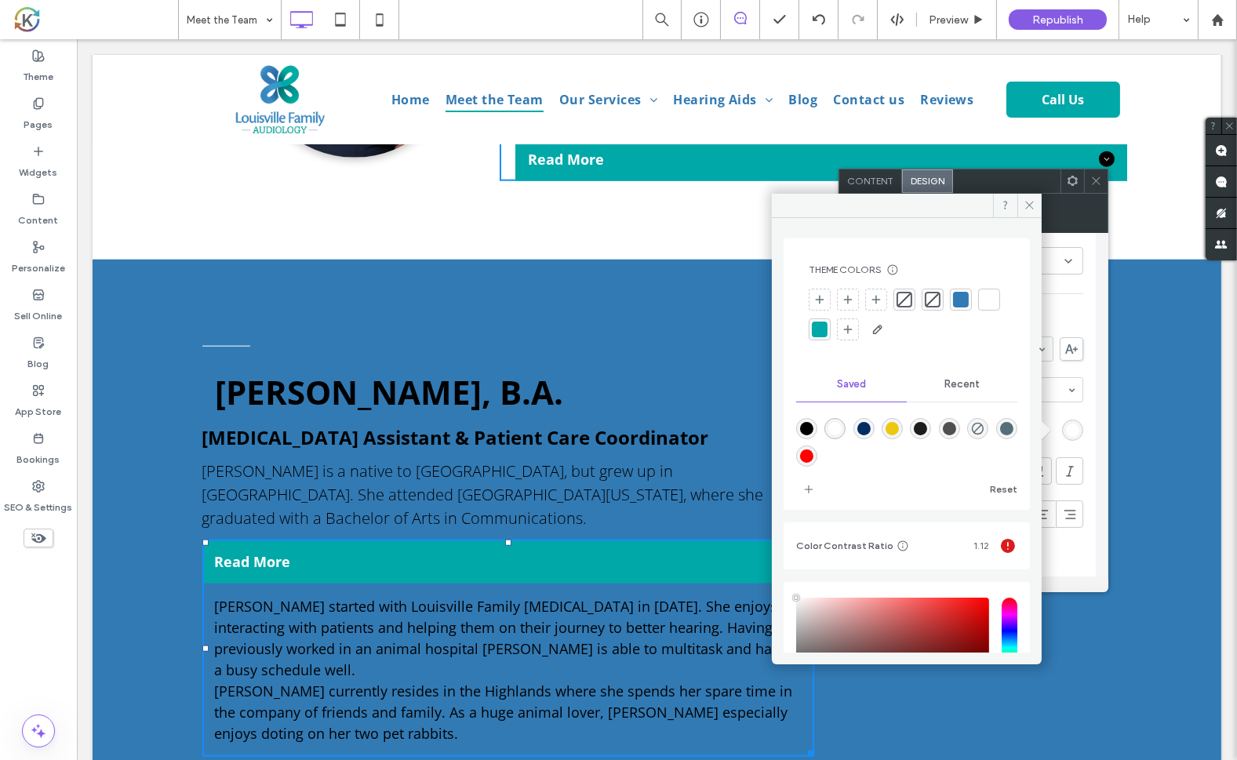
click at [809, 428] on div "rgba(0,0,0,1)" at bounding box center [806, 428] width 13 height 13
type input "*******"
click at [1079, 556] on div "Reset to Site Theme style" at bounding box center [974, 555] width 220 height 38
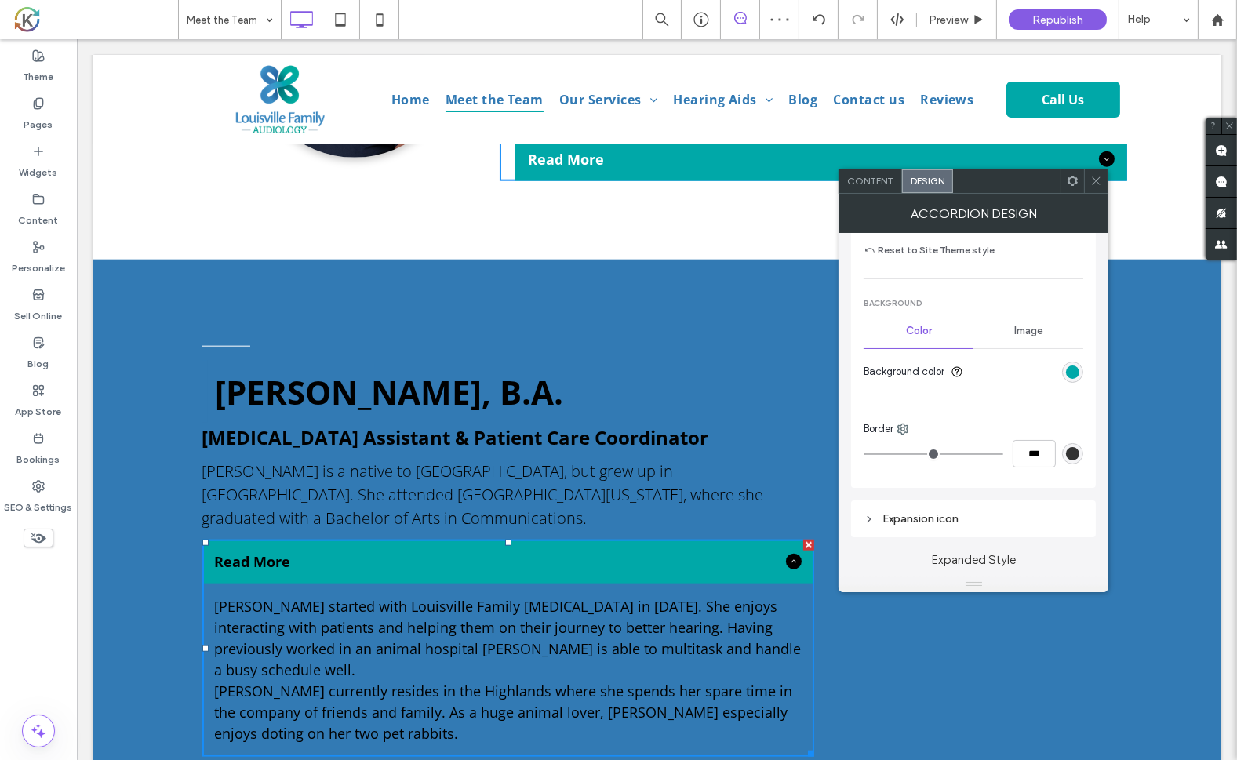
scroll to position [551, 0]
click at [1065, 364] on section "Background color" at bounding box center [974, 375] width 220 height 39
click at [1071, 377] on div "rgb(0, 168, 168)" at bounding box center [1072, 375] width 13 height 13
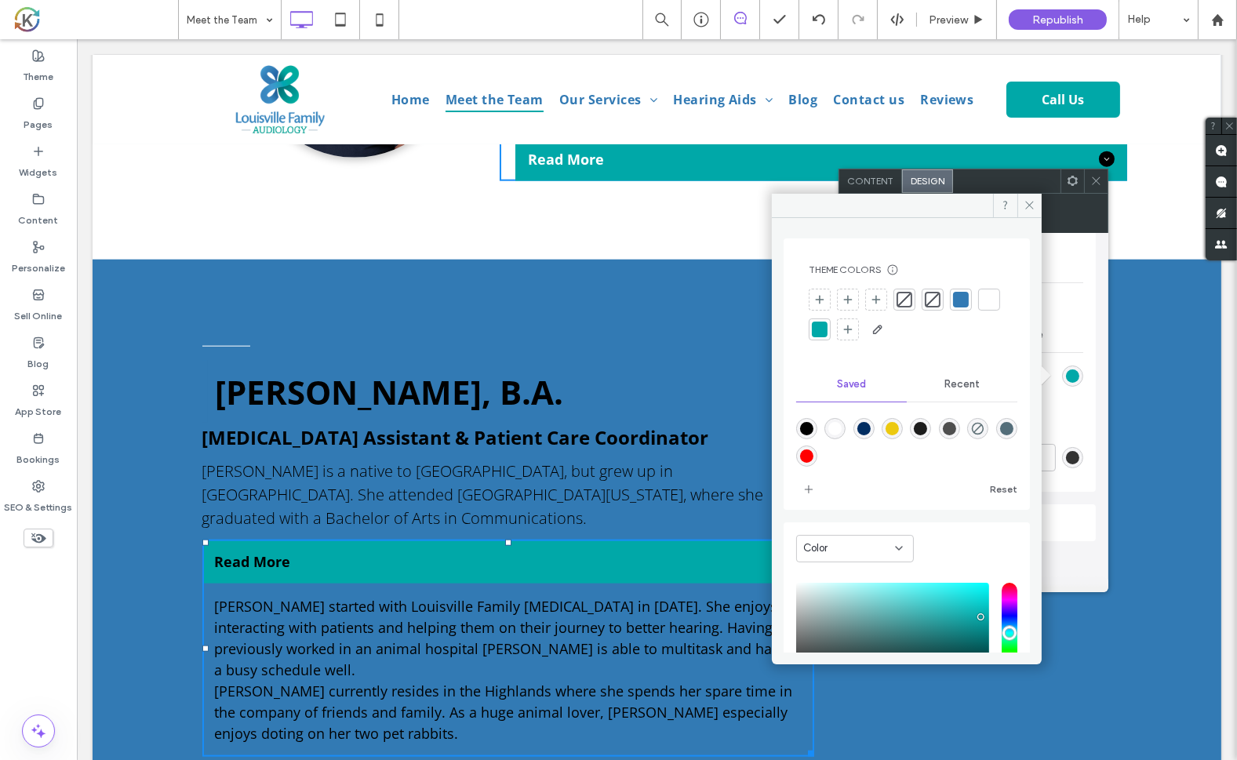
click at [842, 426] on div "rgba(255,255,255,1)" at bounding box center [834, 428] width 13 height 13
type input "*******"
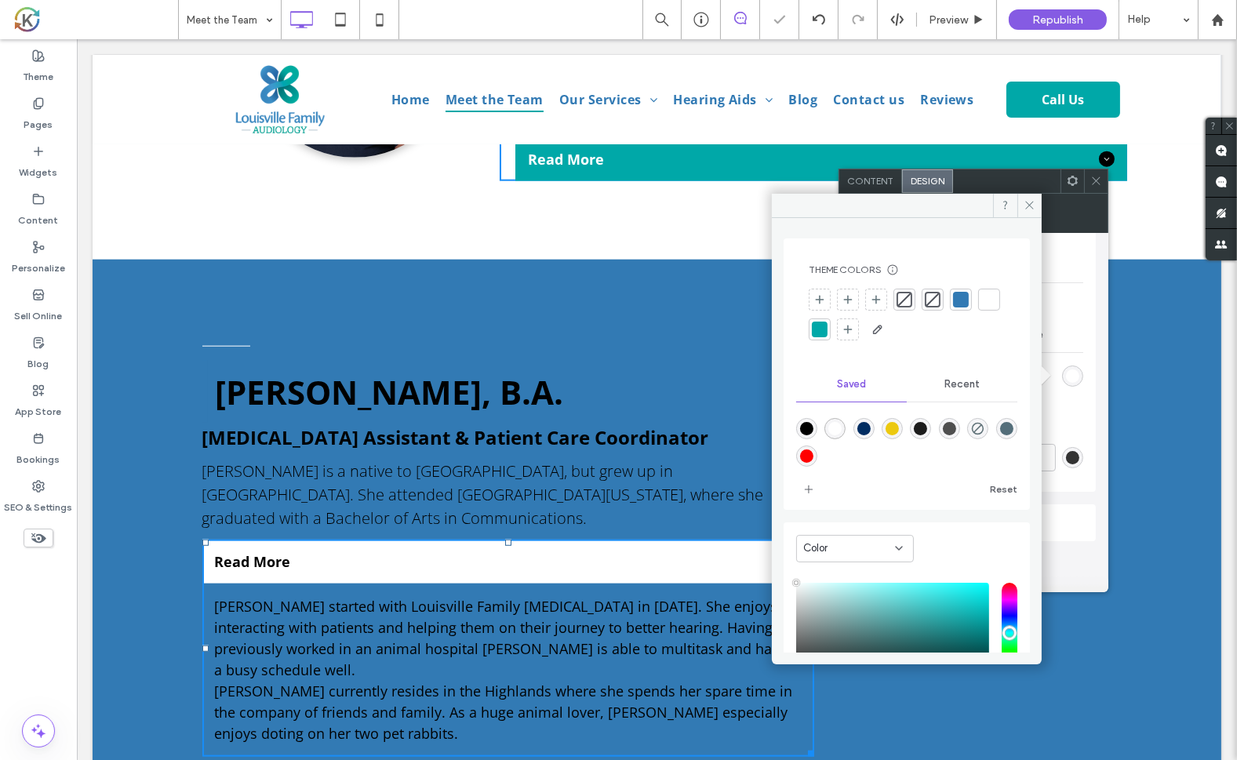
click at [1092, 631] on div "Click To Paste" at bounding box center [970, 548] width 314 height 420
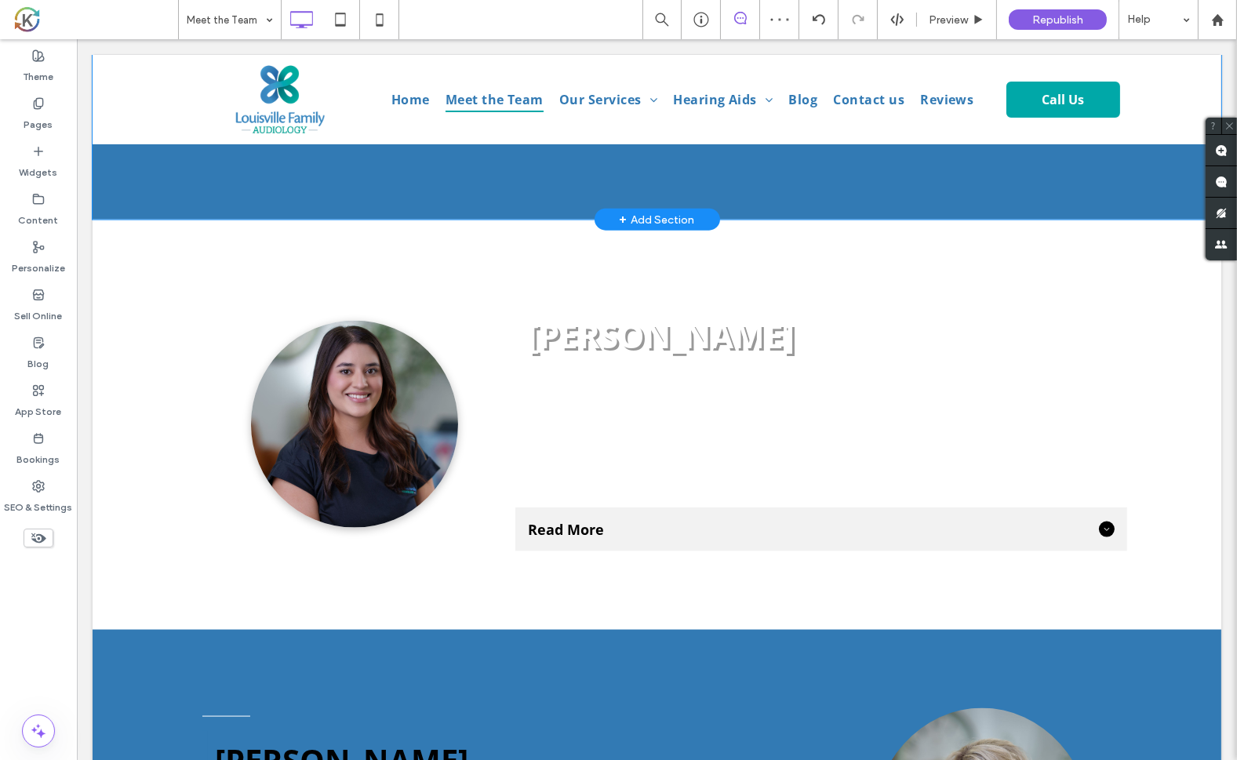
scroll to position [3054, 0]
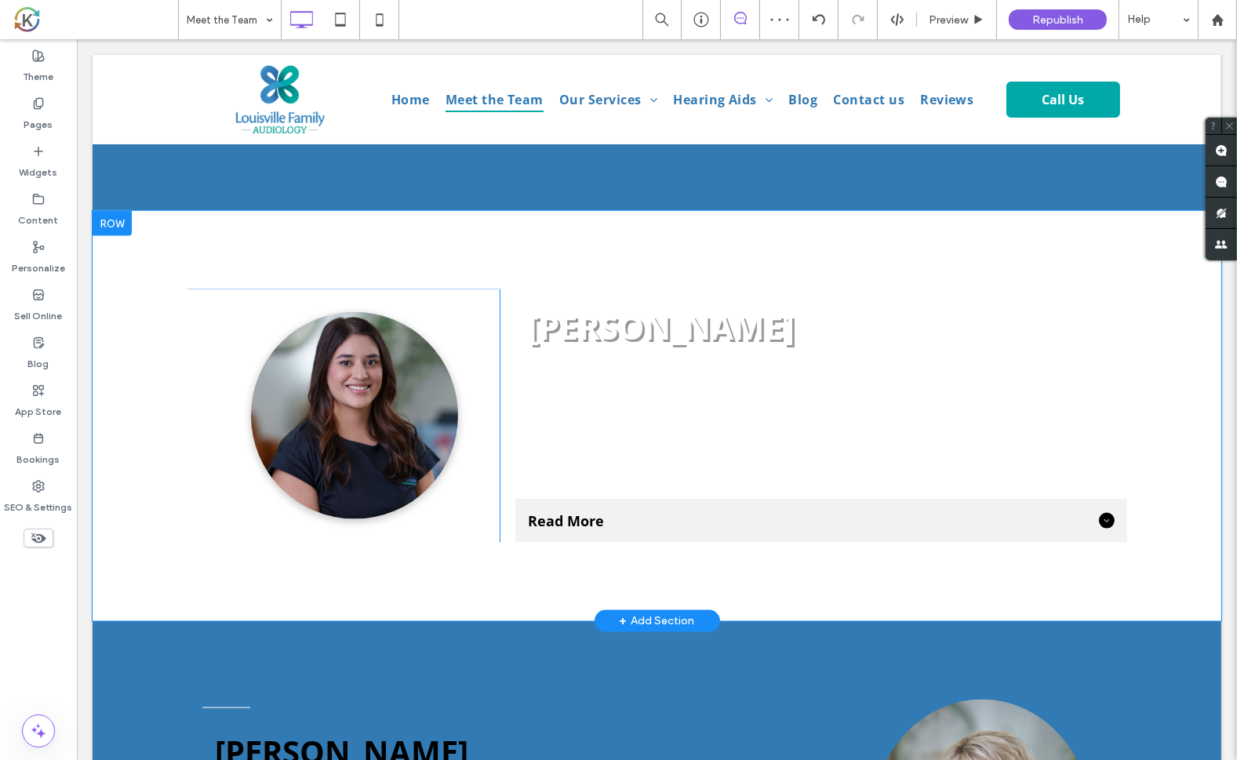
click at [1013, 511] on span "Read More" at bounding box center [809, 520] width 565 height 19
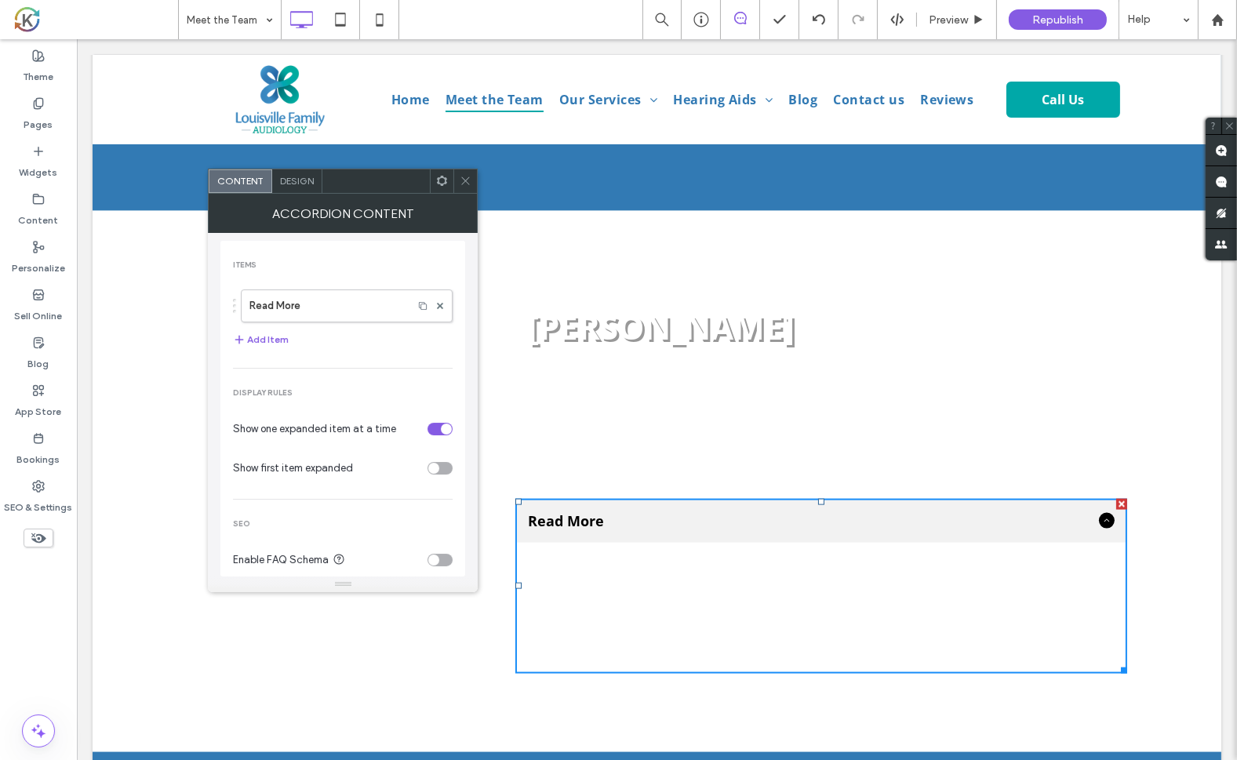
click at [293, 184] on span "Design" at bounding box center [297, 181] width 34 height 12
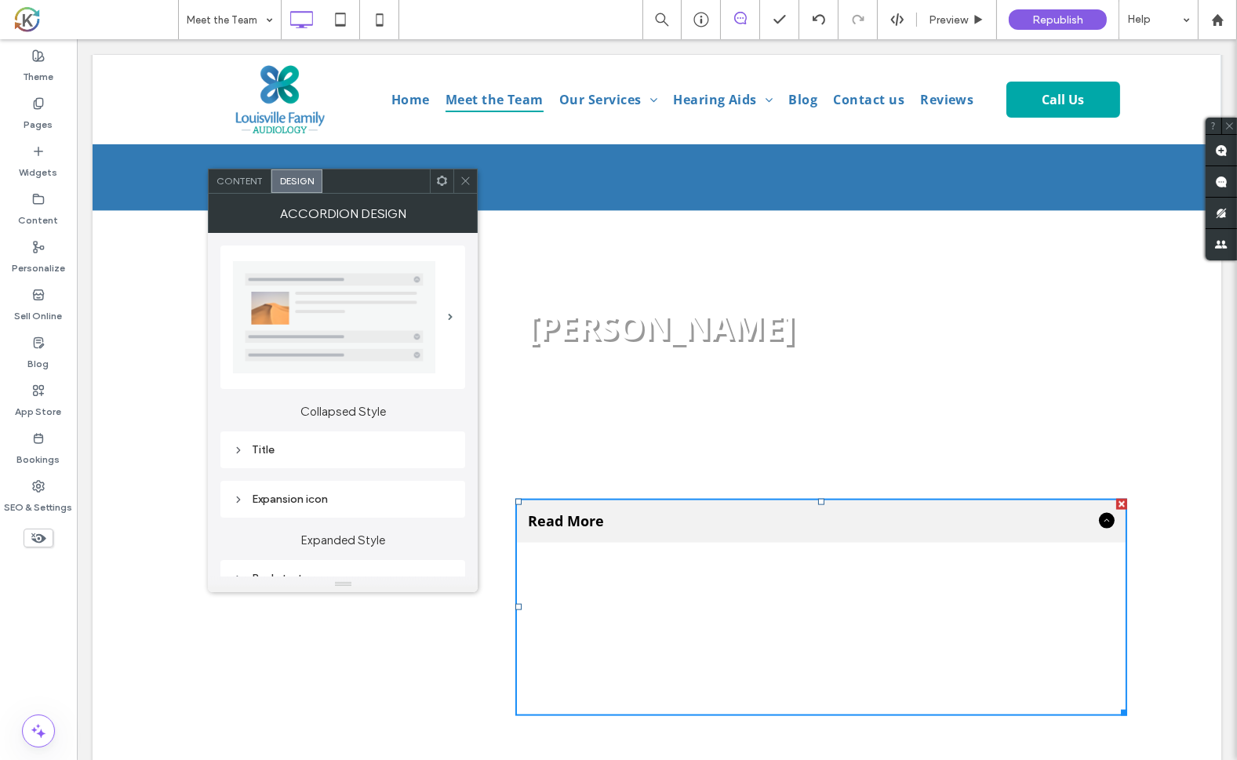
click at [278, 448] on div "Title" at bounding box center [343, 449] width 220 height 13
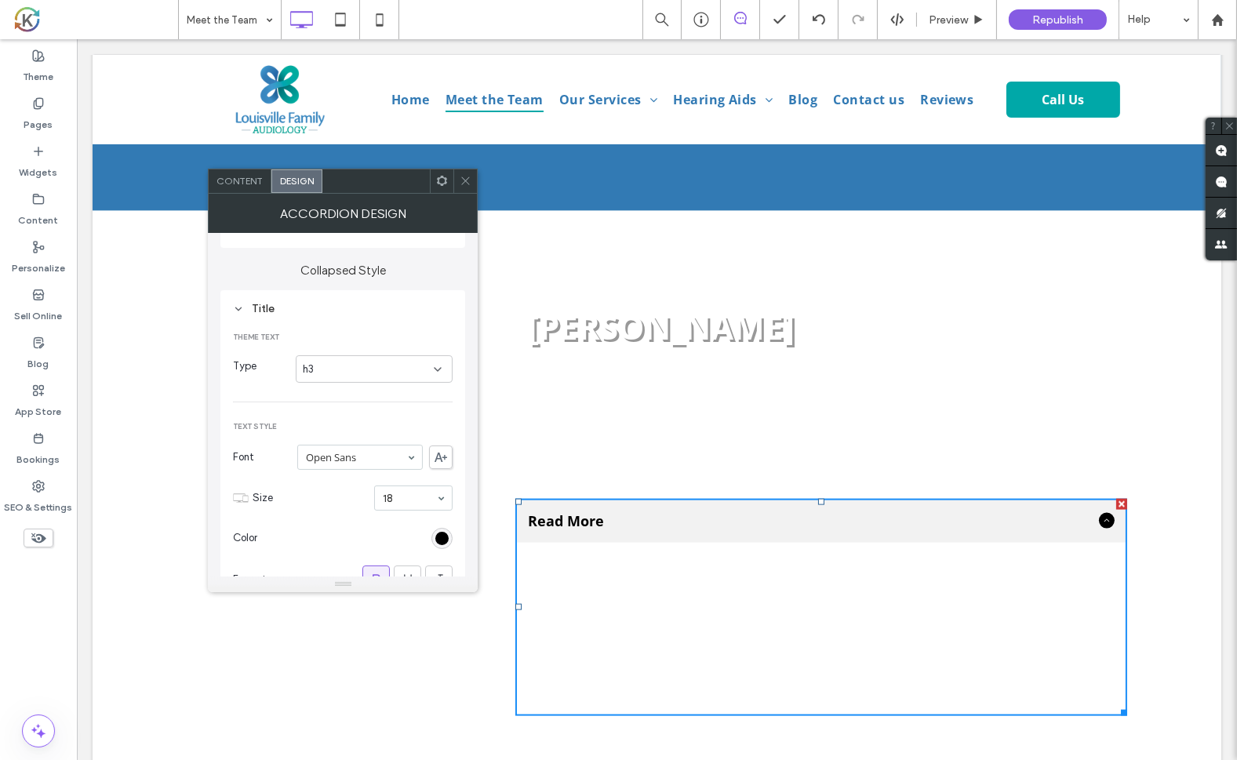
scroll to position [209, 0]
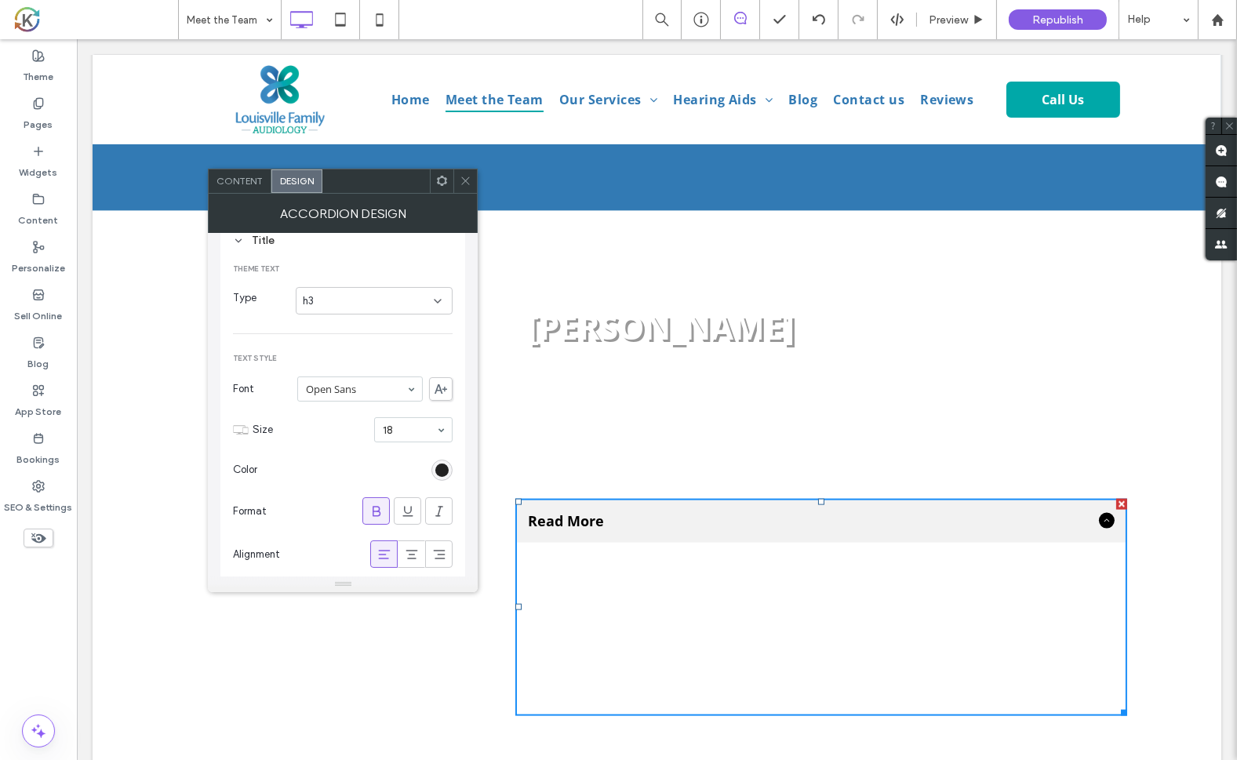
click at [444, 467] on div "rgb(0, 0, 0)" at bounding box center [441, 470] width 13 height 13
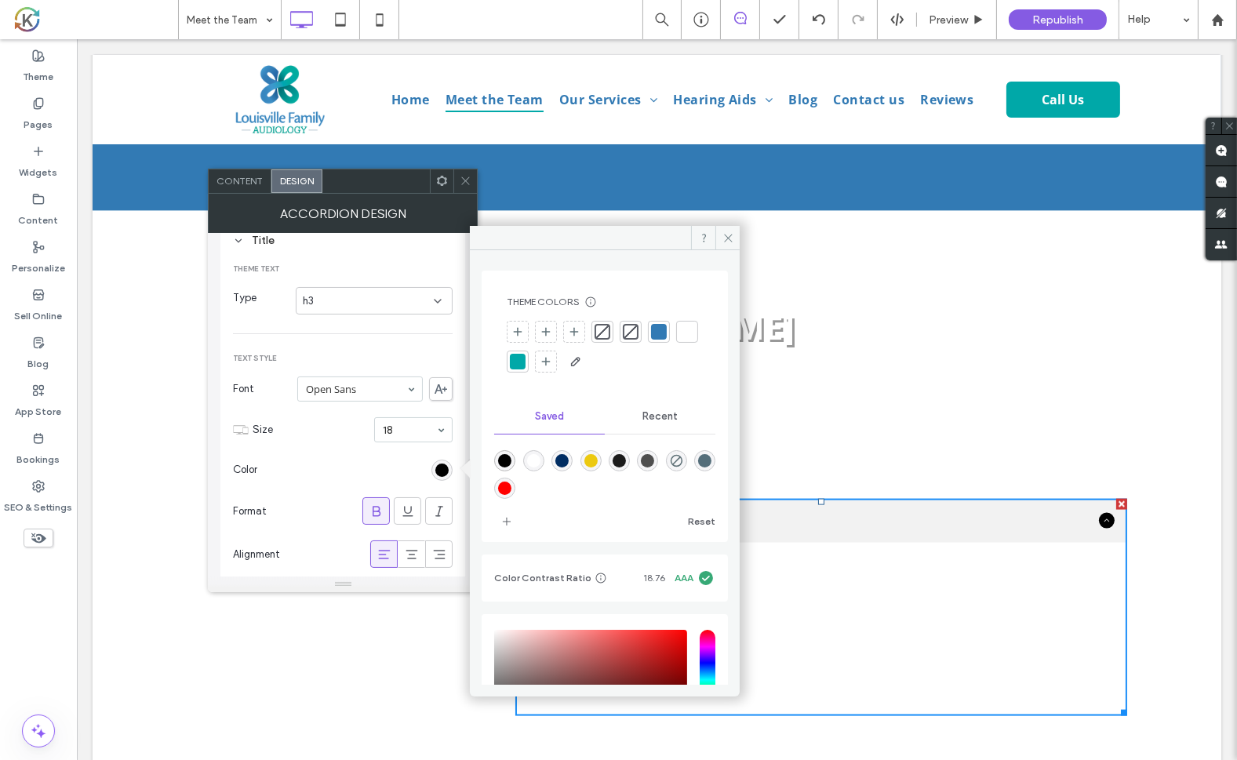
click at [537, 464] on div "rgba(255,255,255,1)" at bounding box center [533, 460] width 13 height 13
type input "*******"
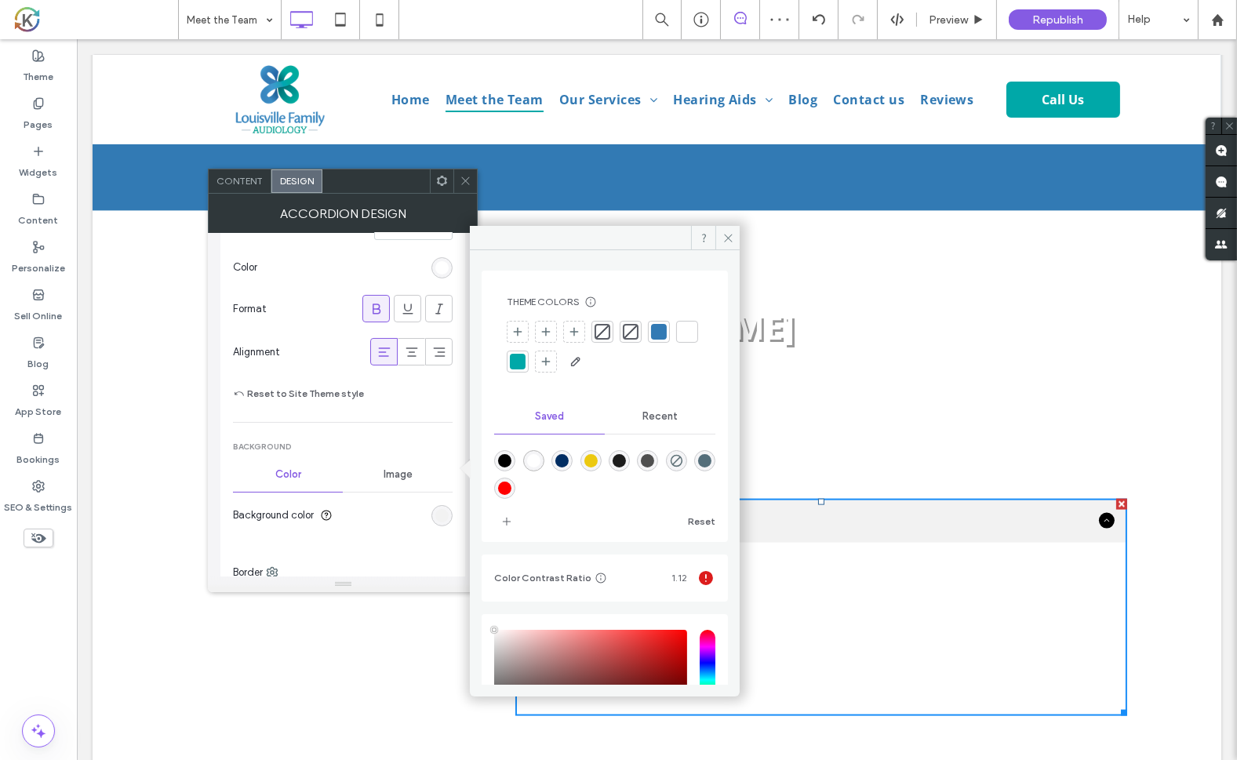
scroll to position [420, 0]
click at [413, 449] on div "Image" at bounding box center [398, 466] width 110 height 35
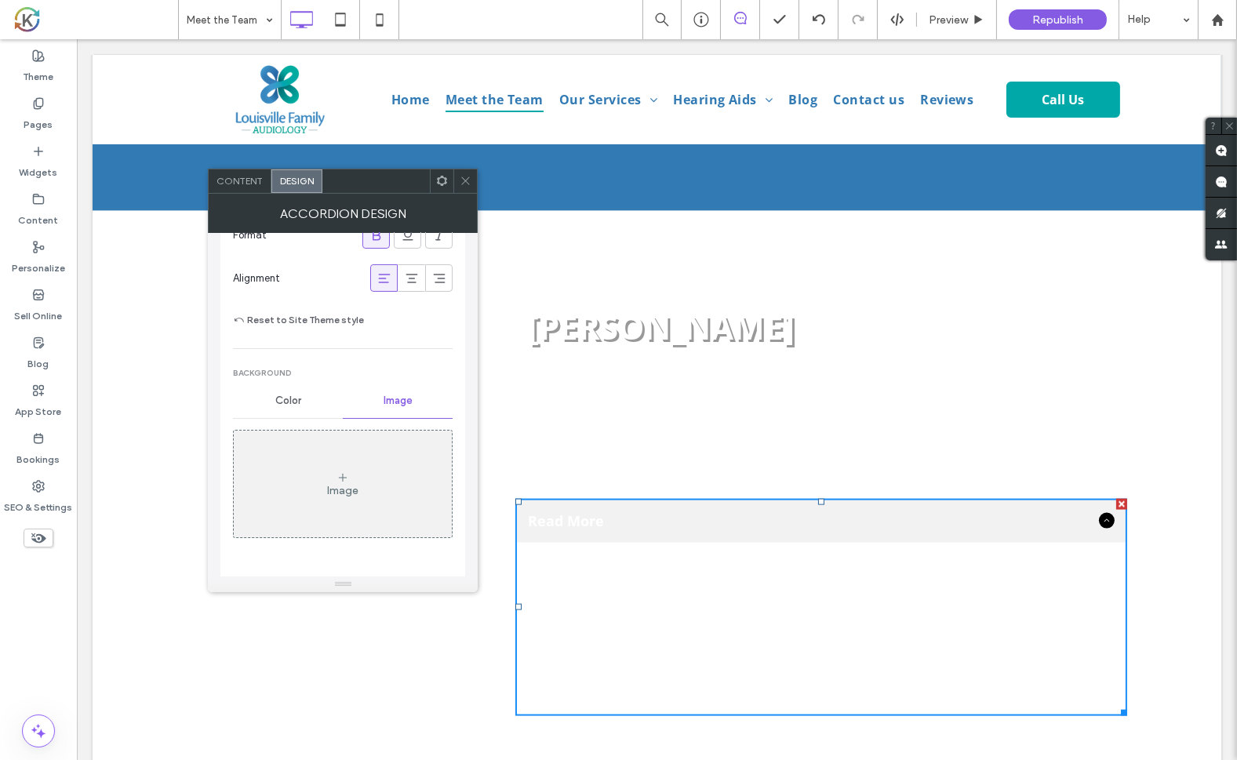
scroll to position [486, 0]
click at [274, 410] on div "Color" at bounding box center [288, 401] width 110 height 35
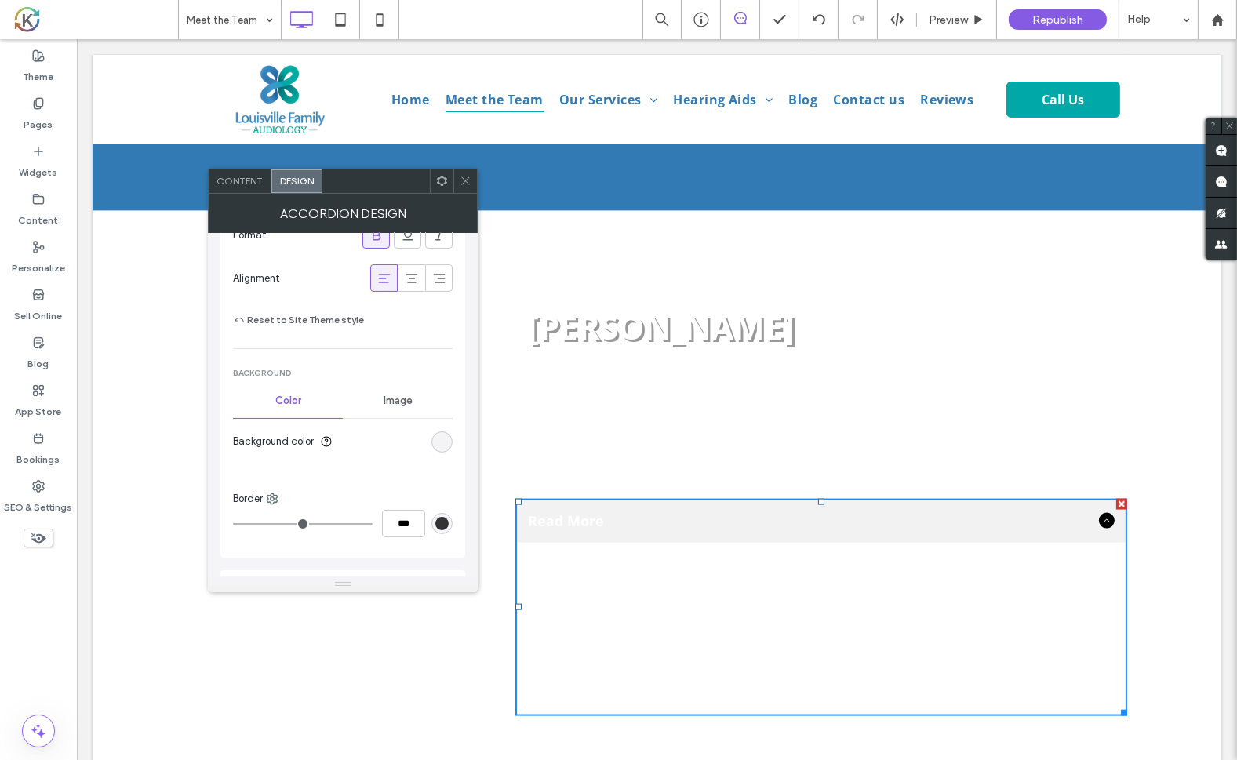
click at [444, 435] on div "rgb(242, 242, 242)" at bounding box center [441, 441] width 13 height 13
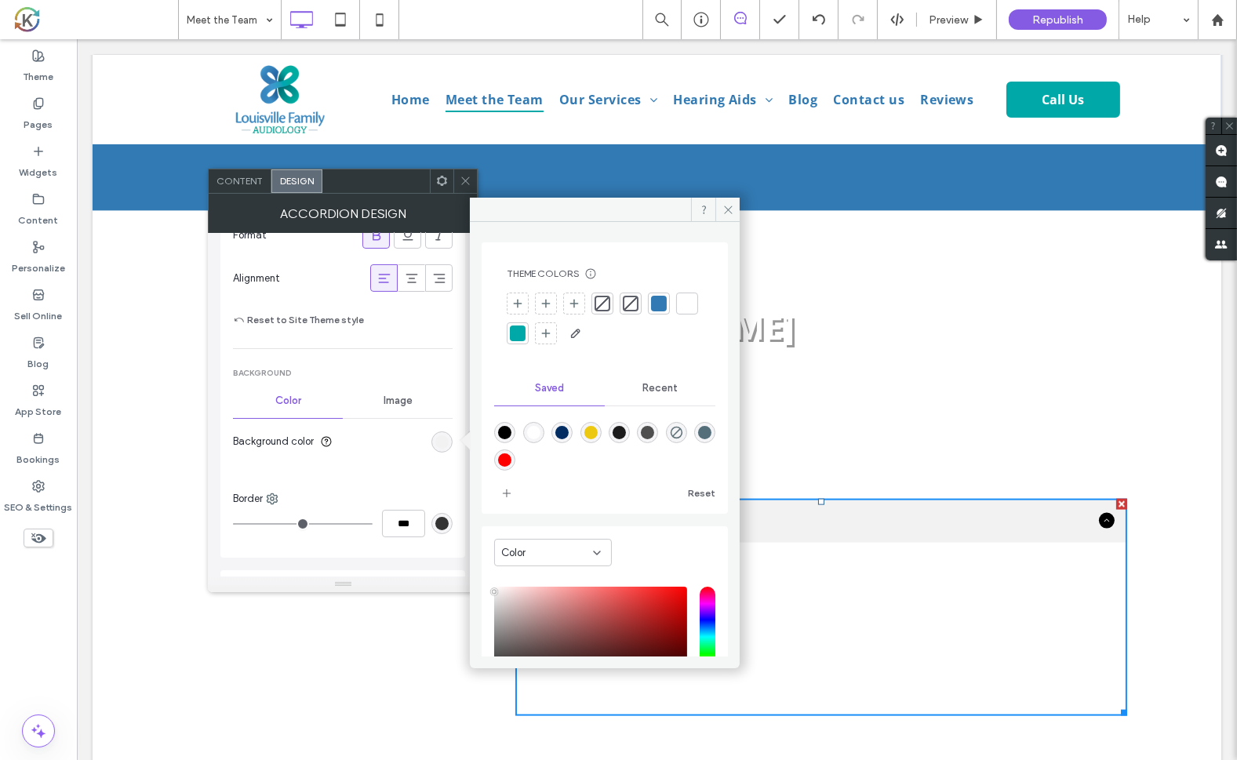
click at [526, 331] on div at bounding box center [518, 334] width 16 height 16
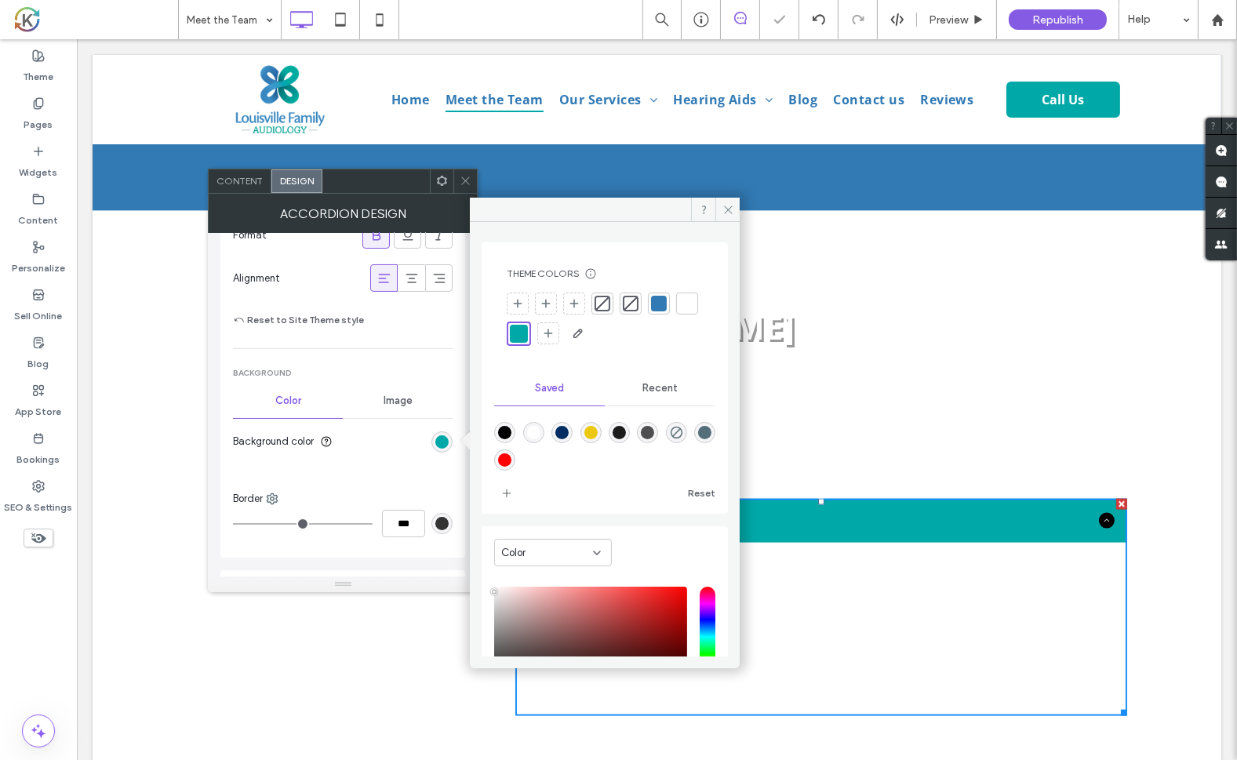
click at [825, 360] on h3 "Patient Care Coorindator" at bounding box center [821, 373] width 612 height 26
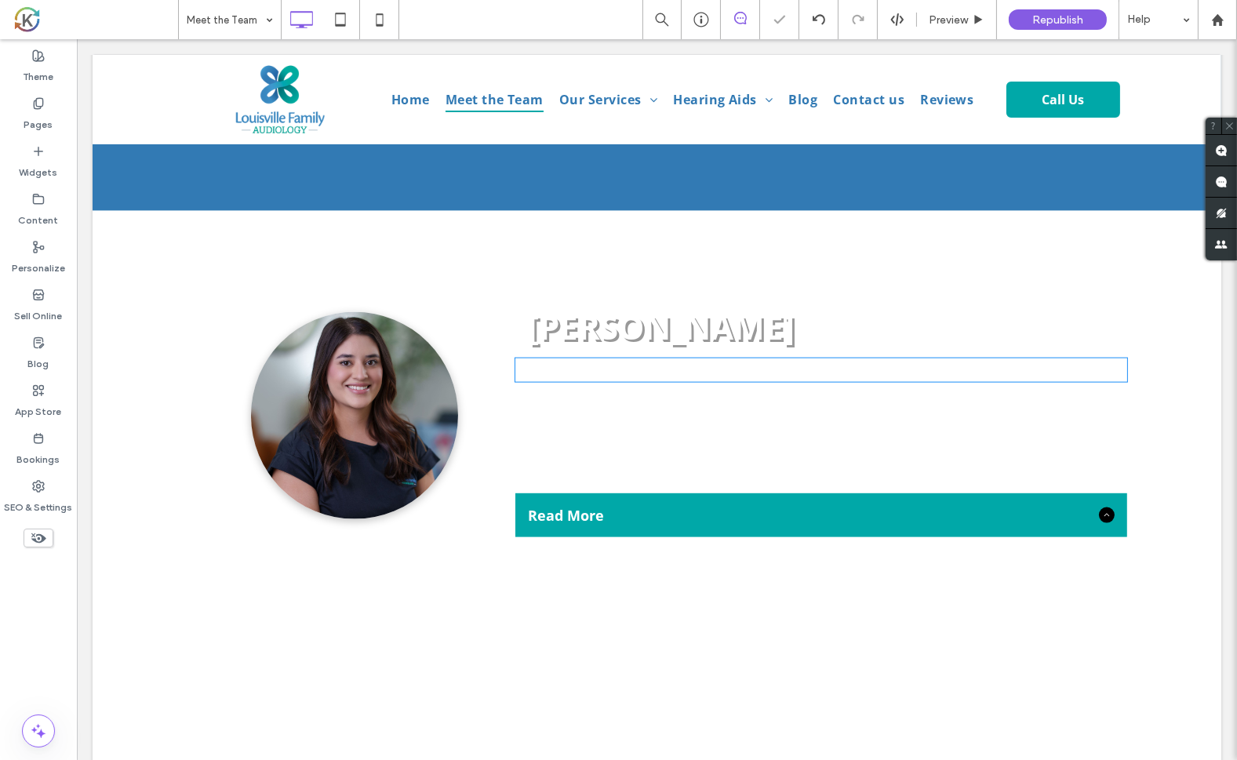
type input "*********"
type input "**"
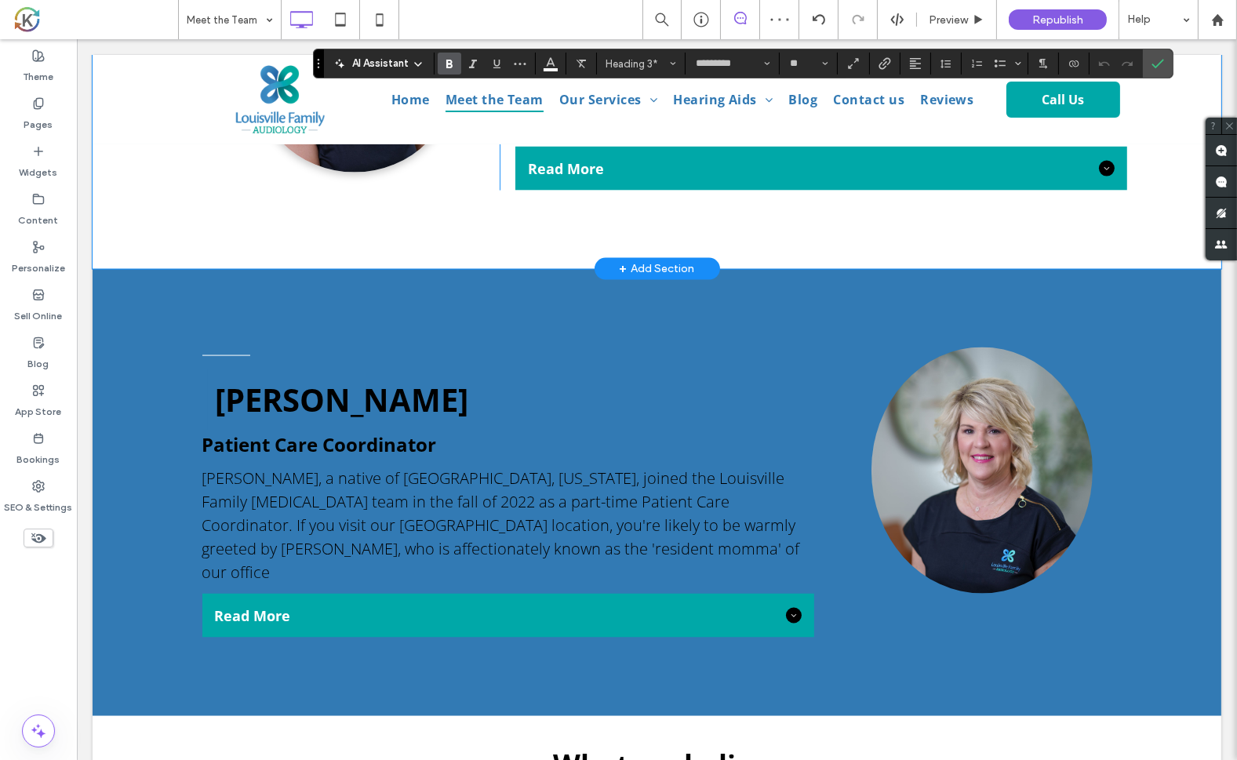
scroll to position [3434, 0]
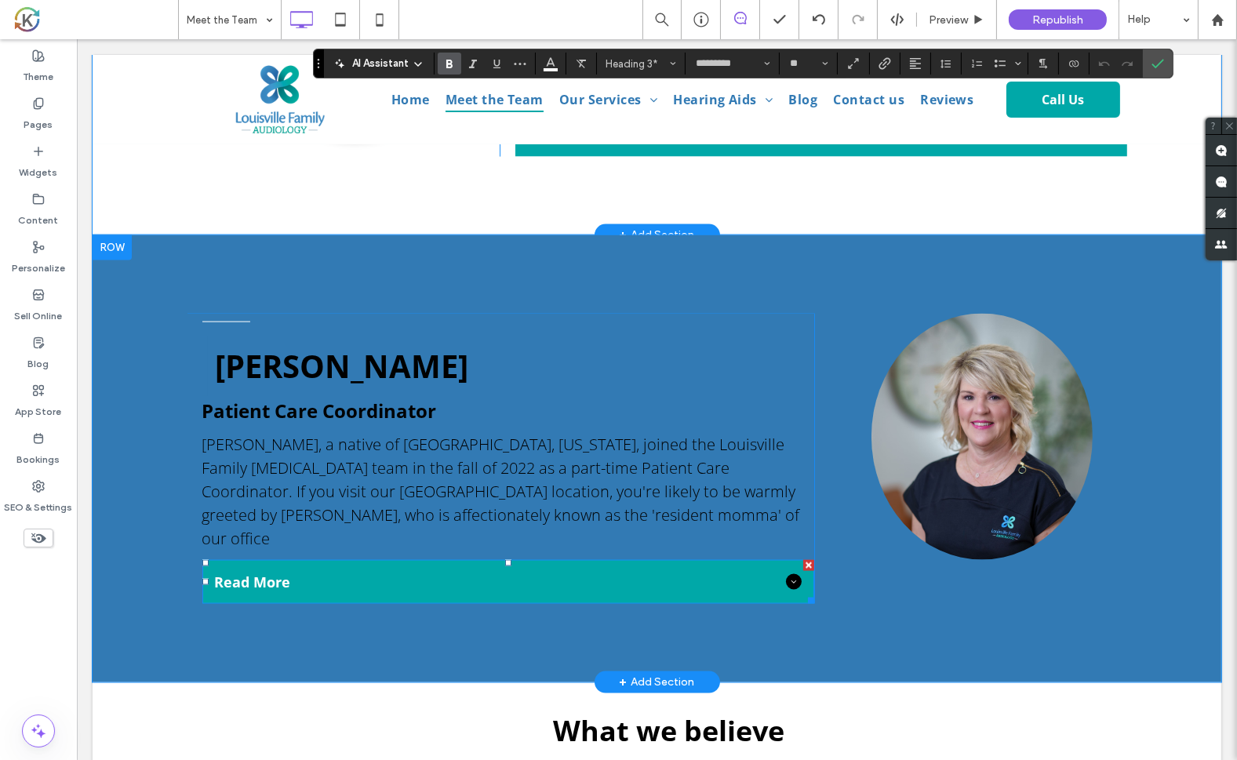
click at [438, 573] on span "Read More" at bounding box center [496, 582] width 565 height 19
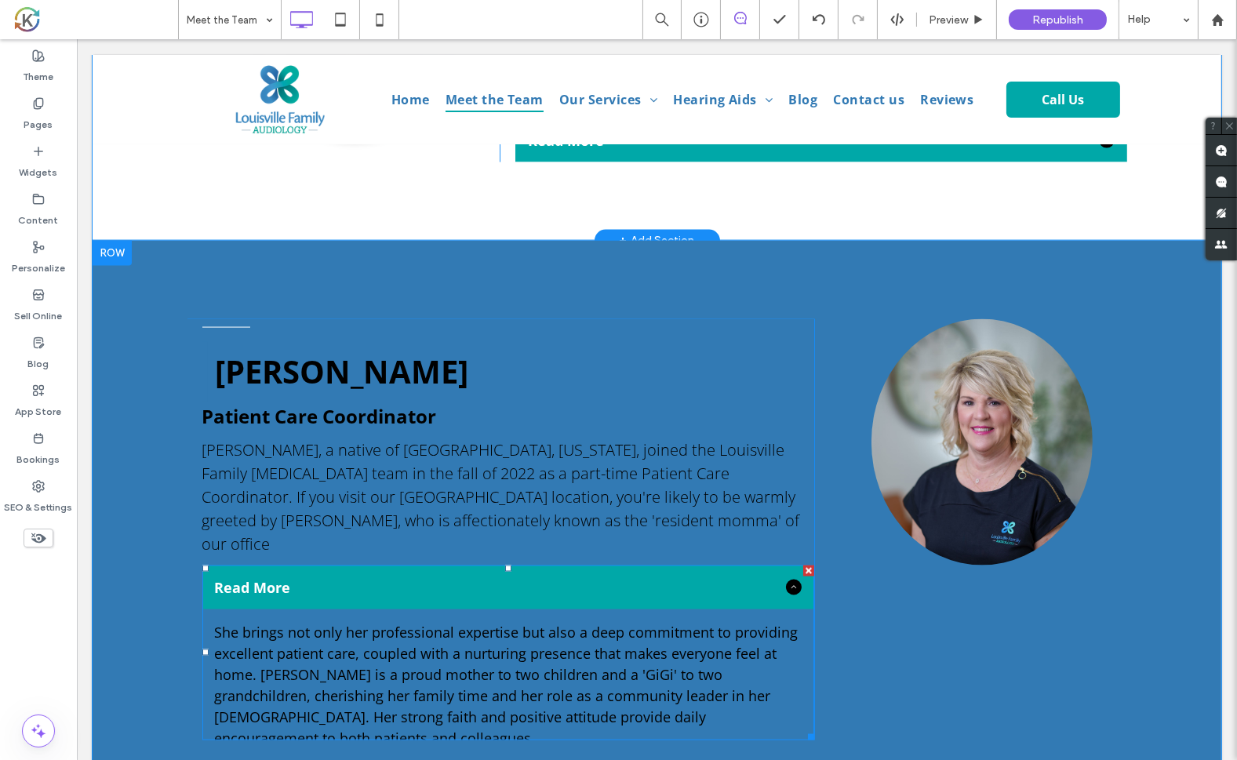
click at [438, 578] on span "Read More" at bounding box center [496, 587] width 565 height 19
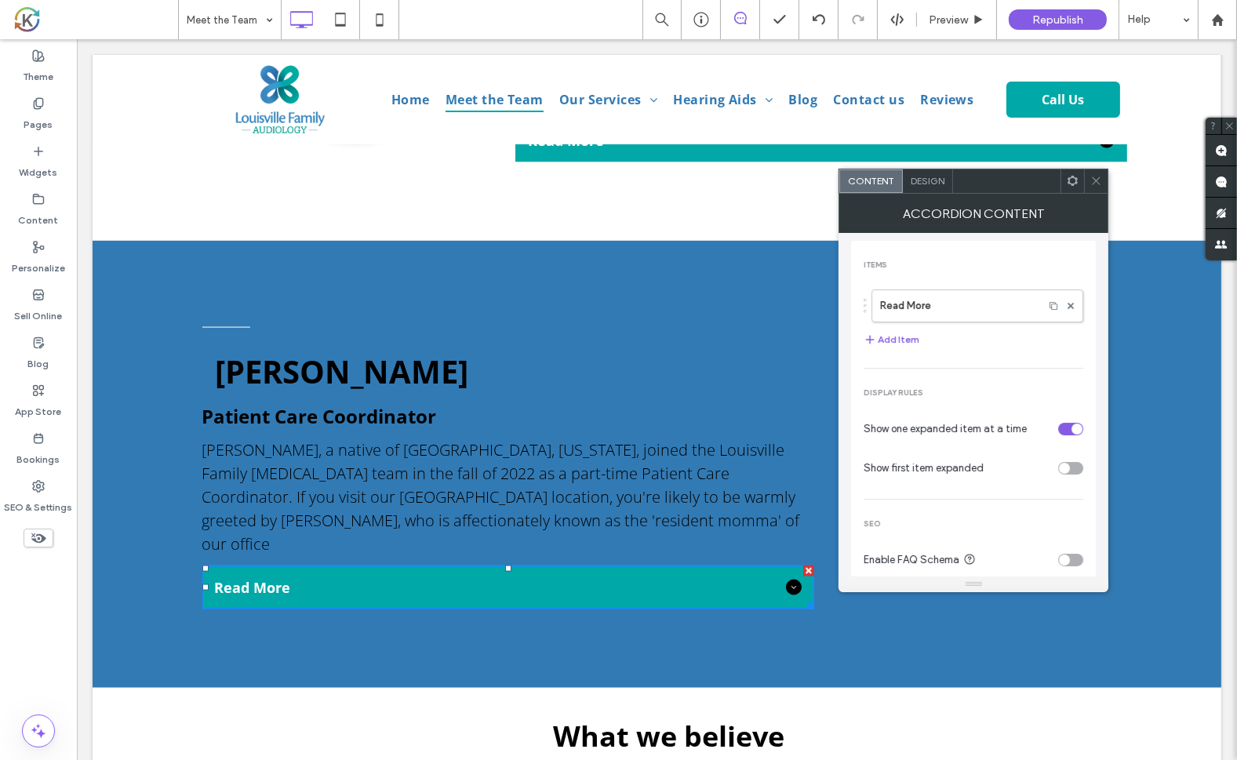
click at [926, 175] on span "Design" at bounding box center [928, 181] width 34 height 12
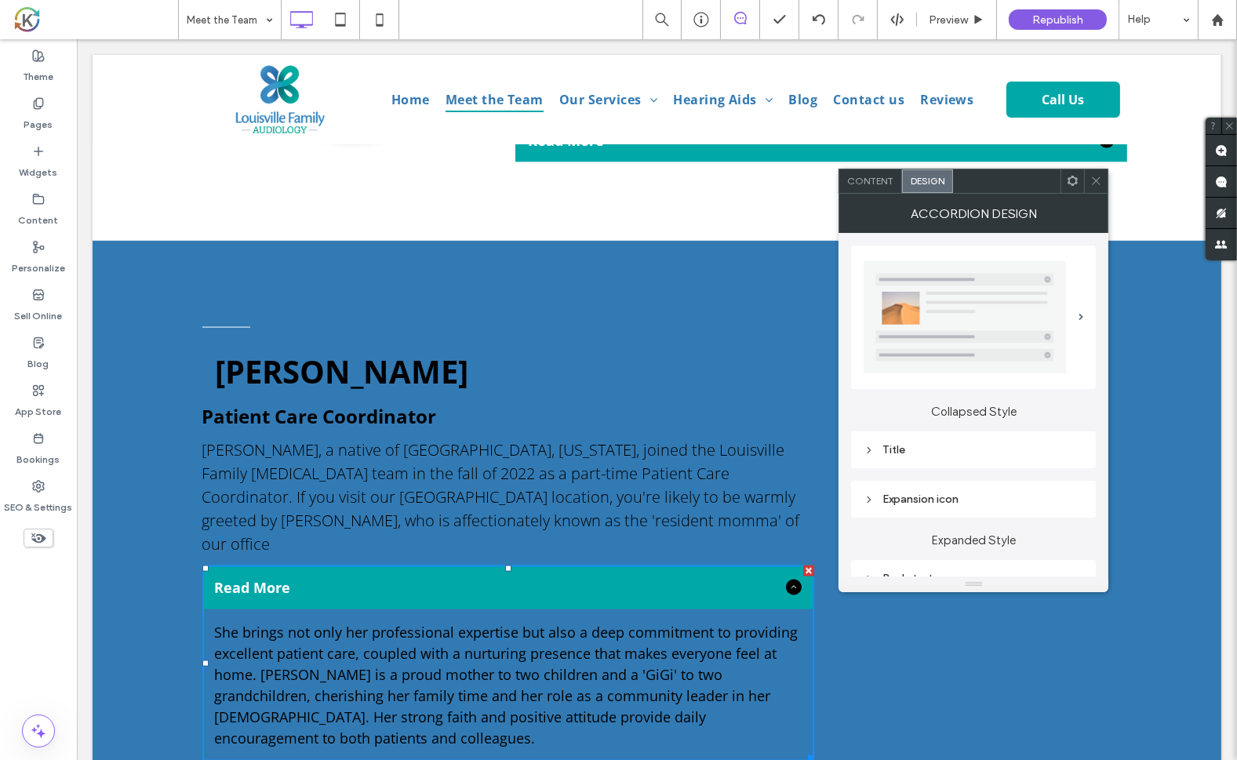
click at [886, 445] on div "Title" at bounding box center [974, 449] width 220 height 13
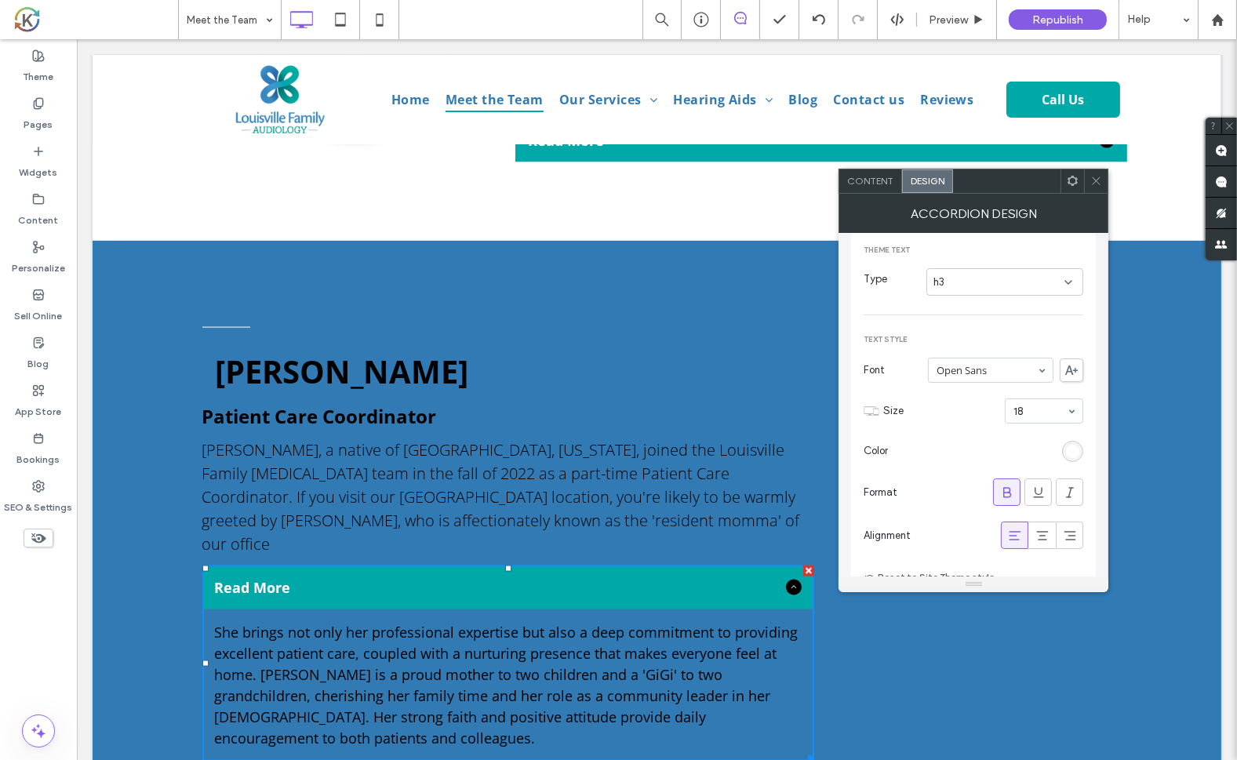
scroll to position [230, 0]
click at [1074, 446] on div "rgb(255, 255, 255)" at bounding box center [1072, 449] width 13 height 13
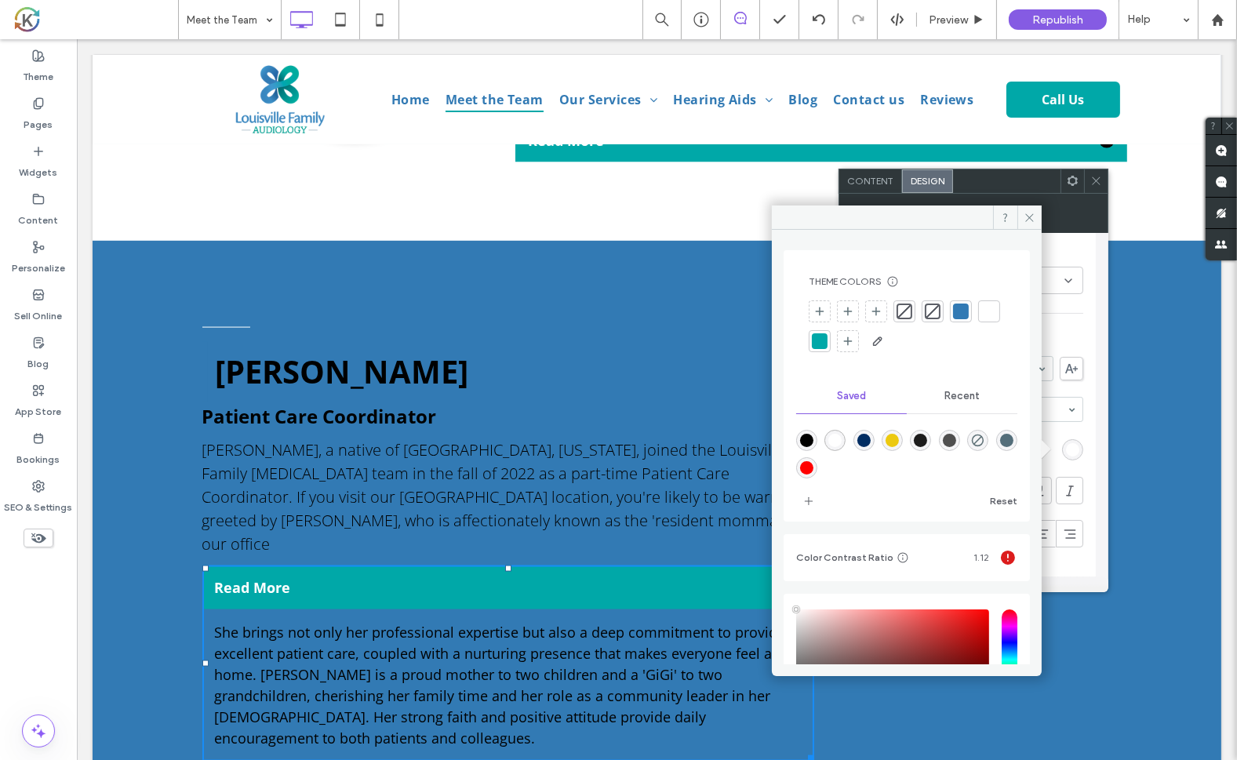
click at [804, 438] on div "rgba(0,0,0,1)" at bounding box center [806, 440] width 13 height 13
type input "*******"
click at [1086, 434] on div "Title Theme Text Type h3 Text Style Font Open Sans Size 18 Color Format Alignme…" at bounding box center [973, 508] width 245 height 612
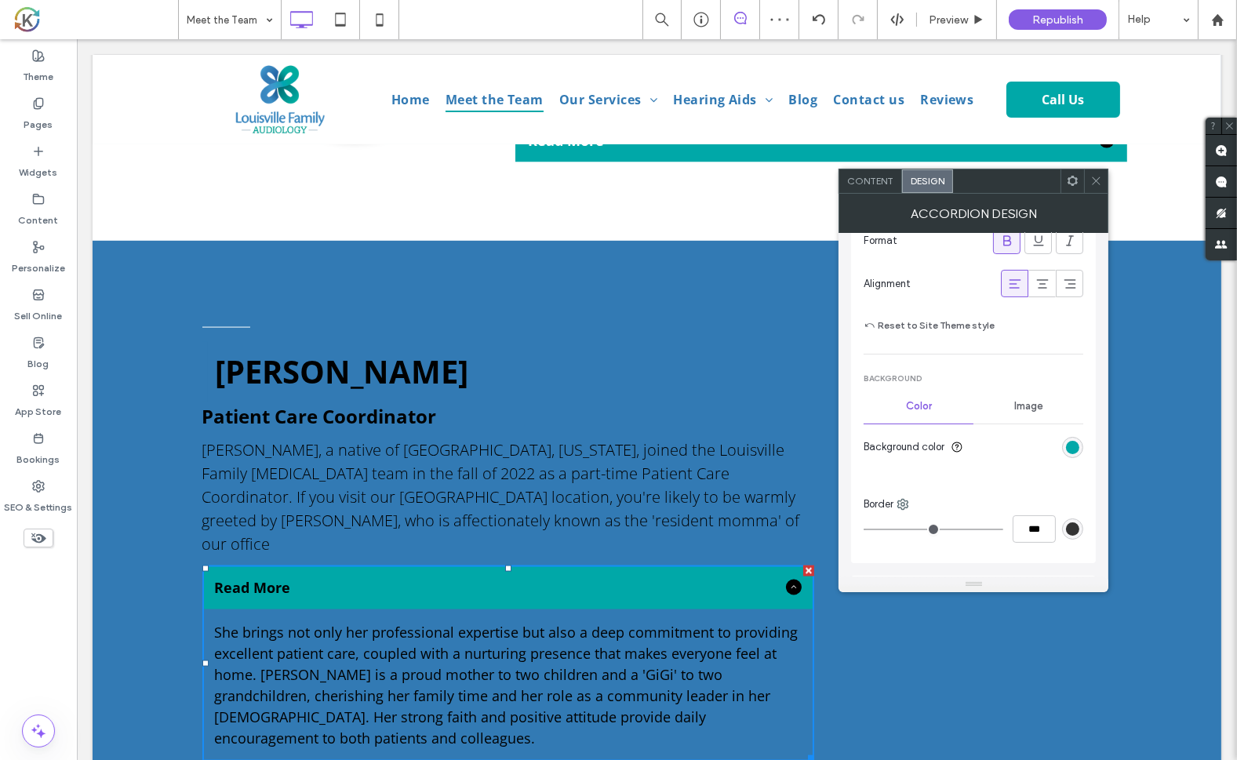
scroll to position [483, 0]
click at [1074, 440] on div "rgb(0, 168, 168)" at bounding box center [1072, 444] width 13 height 13
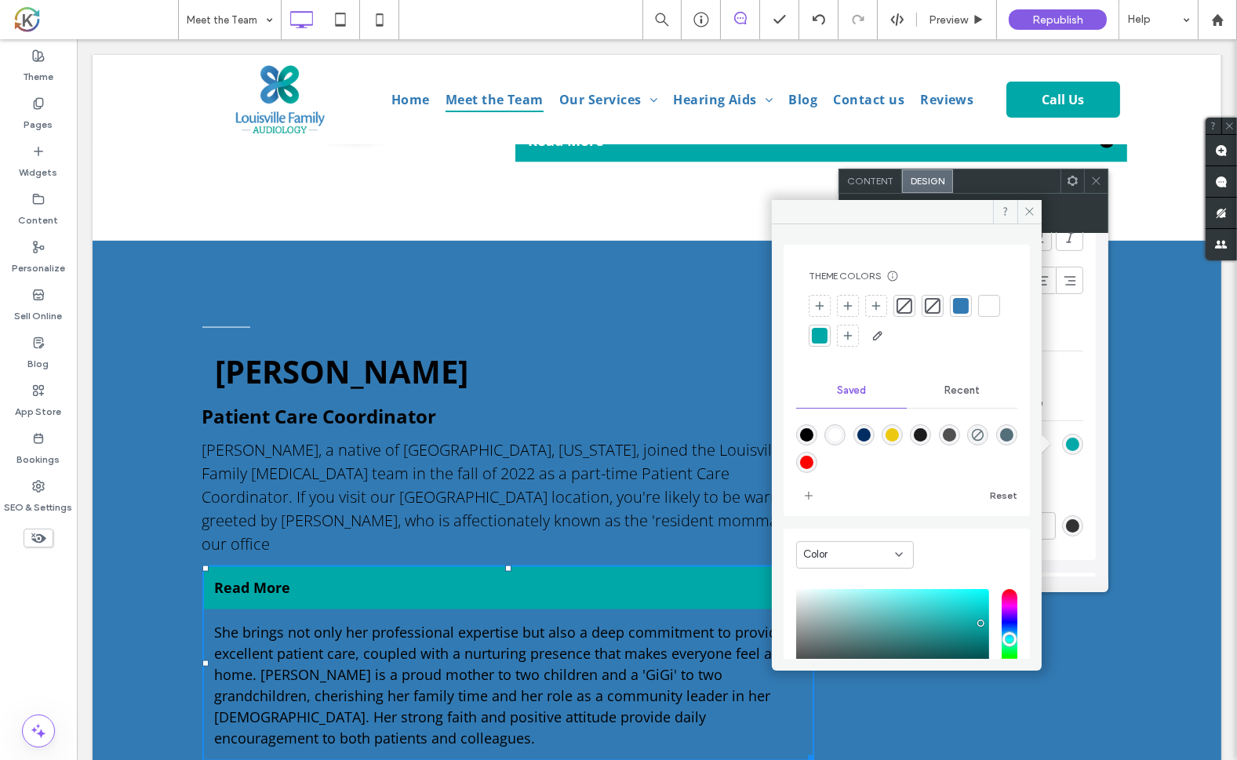
click at [835, 430] on div "rgba(255,255,255,1)" at bounding box center [834, 434] width 13 height 13
type input "*******"
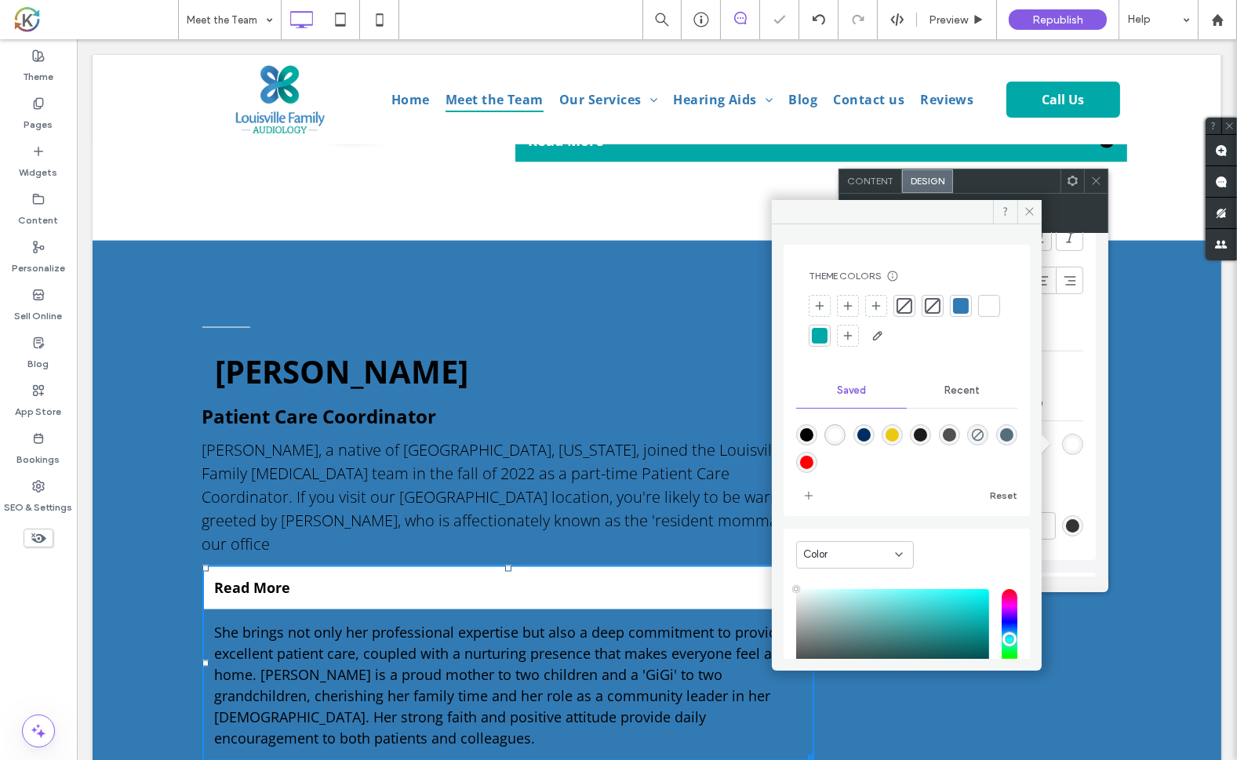
click at [1167, 376] on div "[PERSON_NAME] Patient Care Coordinator [PERSON_NAME], a native of [GEOGRAPHIC_D…" at bounding box center [656, 540] width 1129 height 599
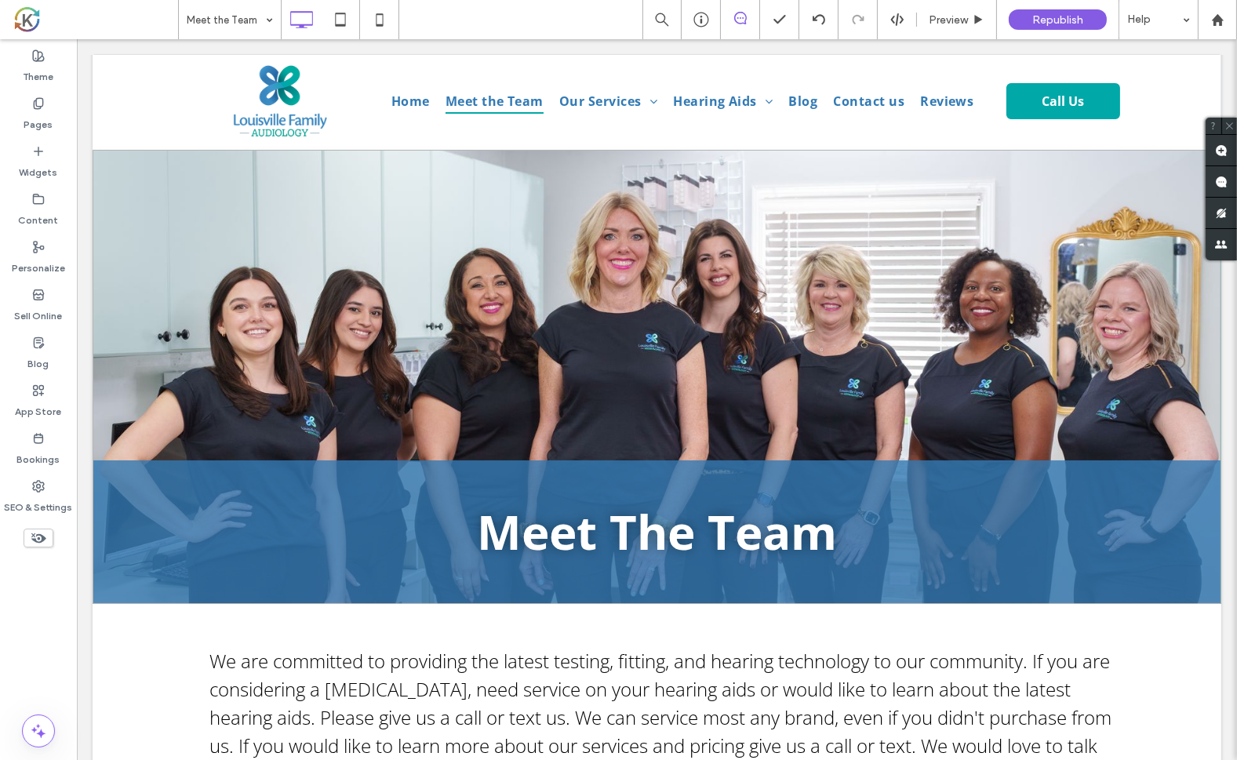
scroll to position [0, 0]
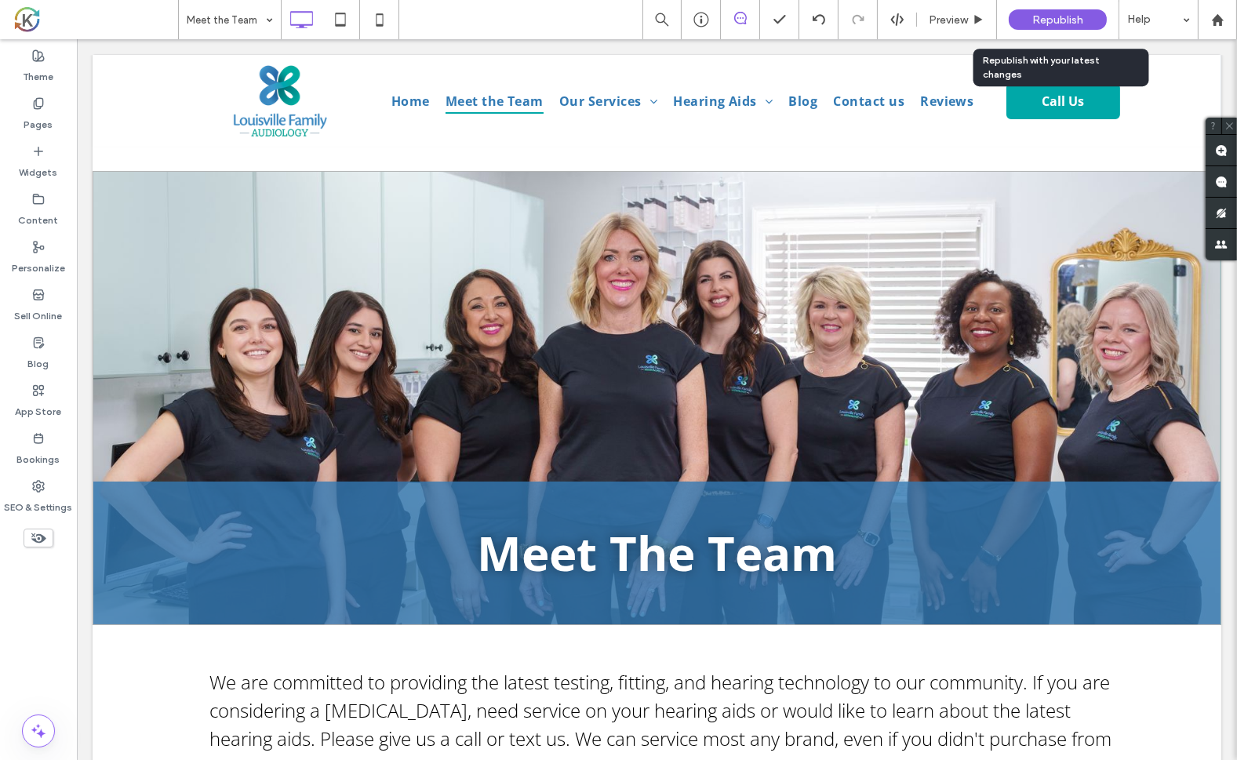
click at [1059, 10] on div "Republish" at bounding box center [1058, 19] width 98 height 20
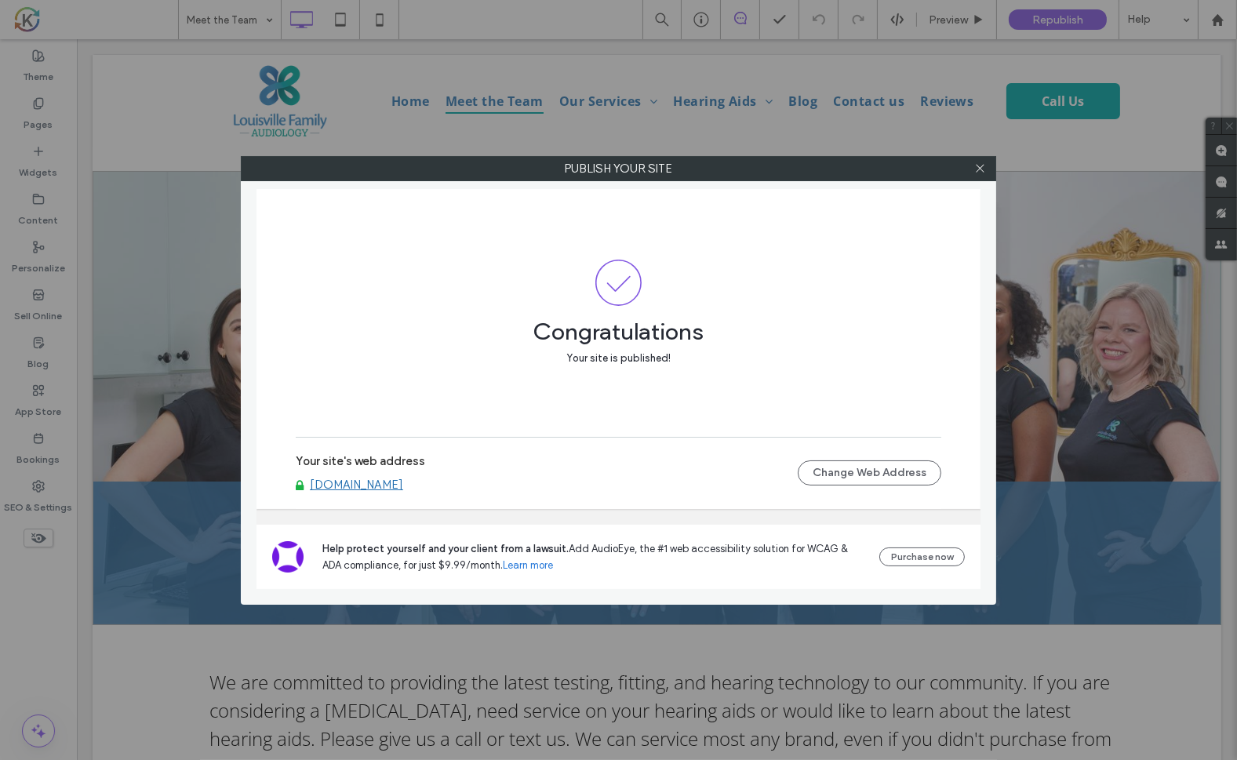
click at [987, 167] on div at bounding box center [980, 169] width 24 height 24
click at [983, 167] on icon at bounding box center [980, 168] width 12 height 12
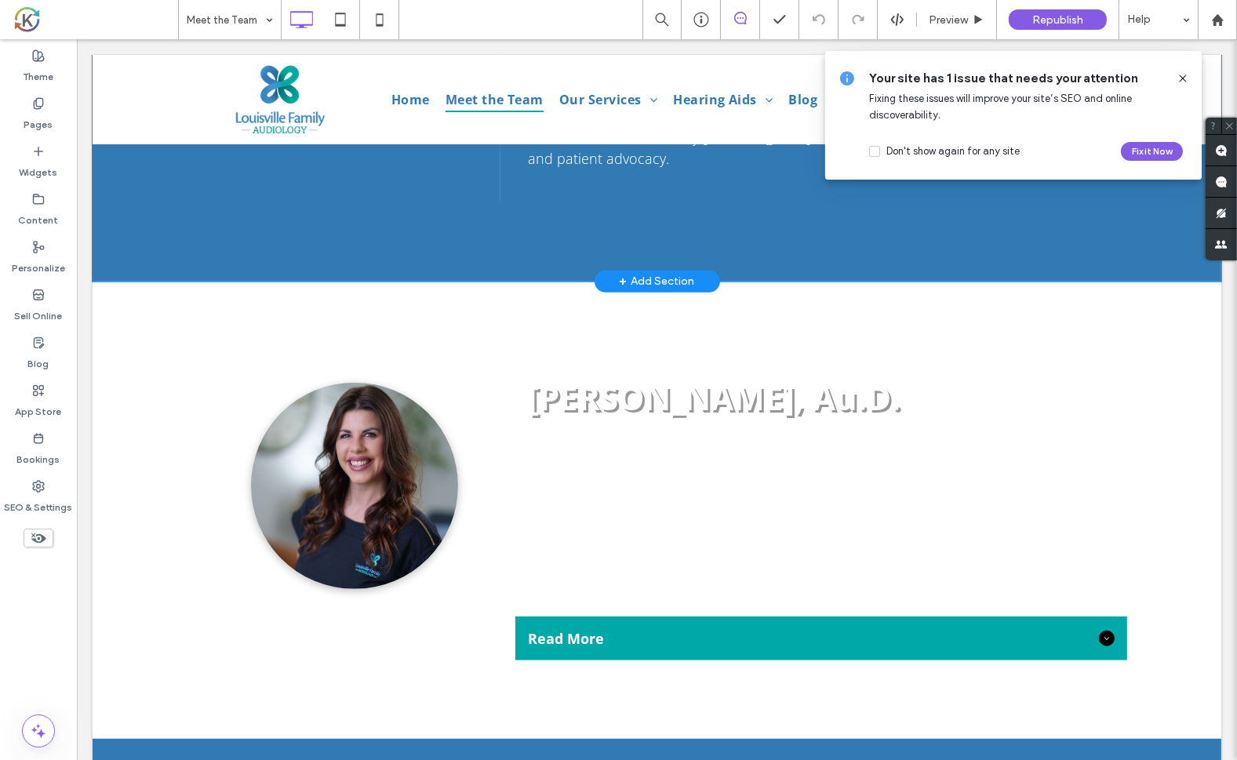
scroll to position [1310, 0]
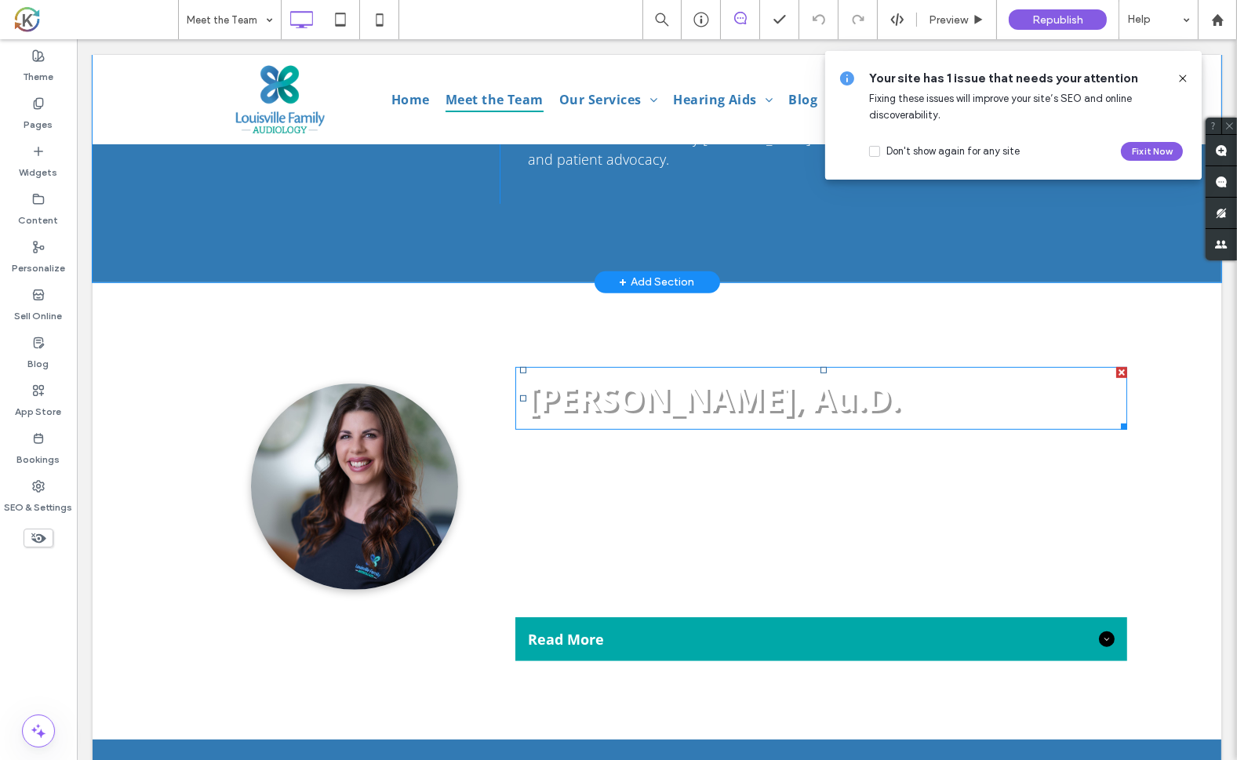
click at [733, 426] on h2 "[PERSON_NAME], Au.D." at bounding box center [826, 399] width 599 height 60
type input "*********"
type input "**"
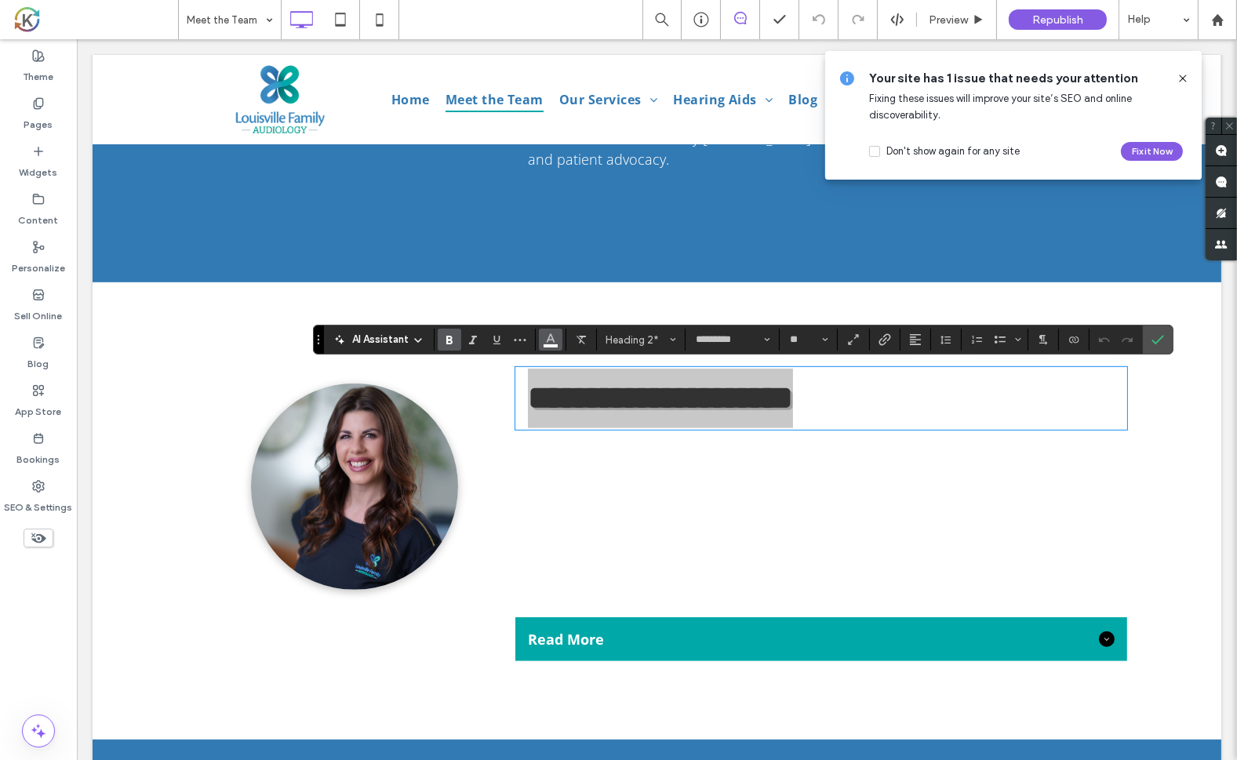
click at [554, 340] on icon "Color" at bounding box center [550, 338] width 13 height 13
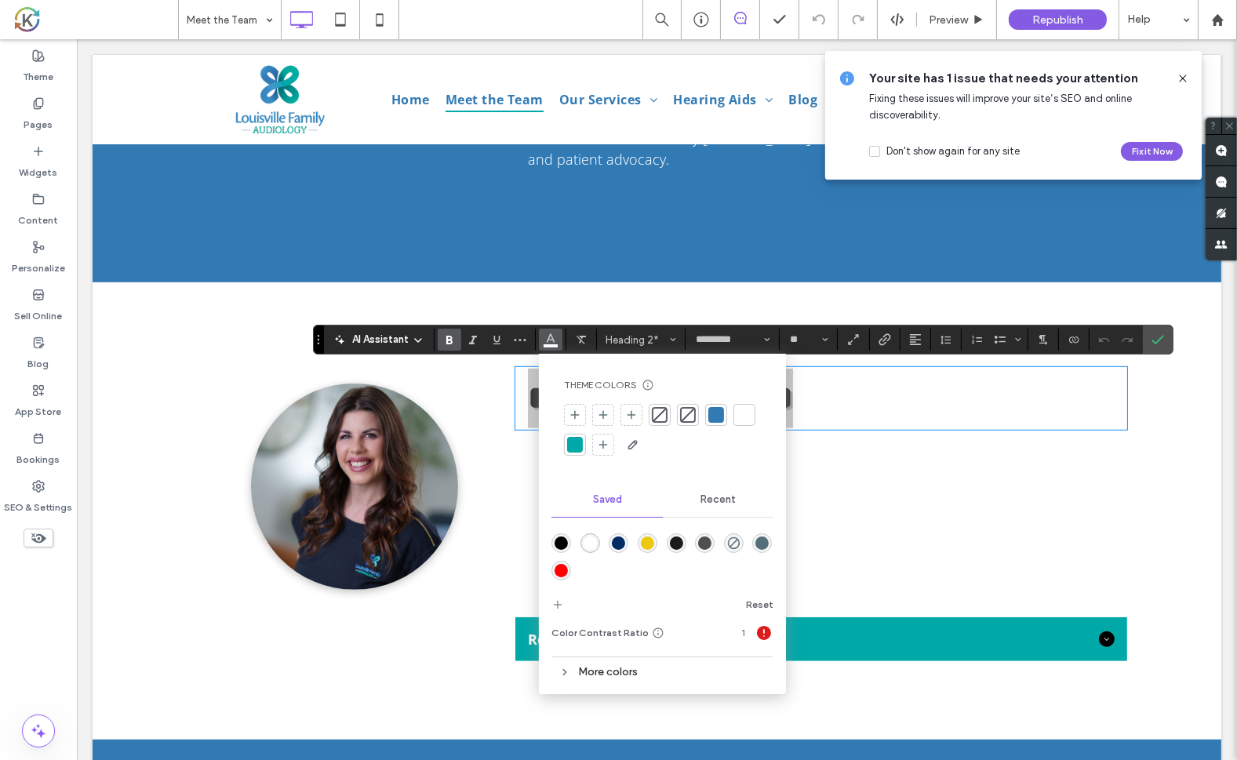
click at [560, 544] on div "rgba(0,0,0,1)" at bounding box center [561, 543] width 13 height 13
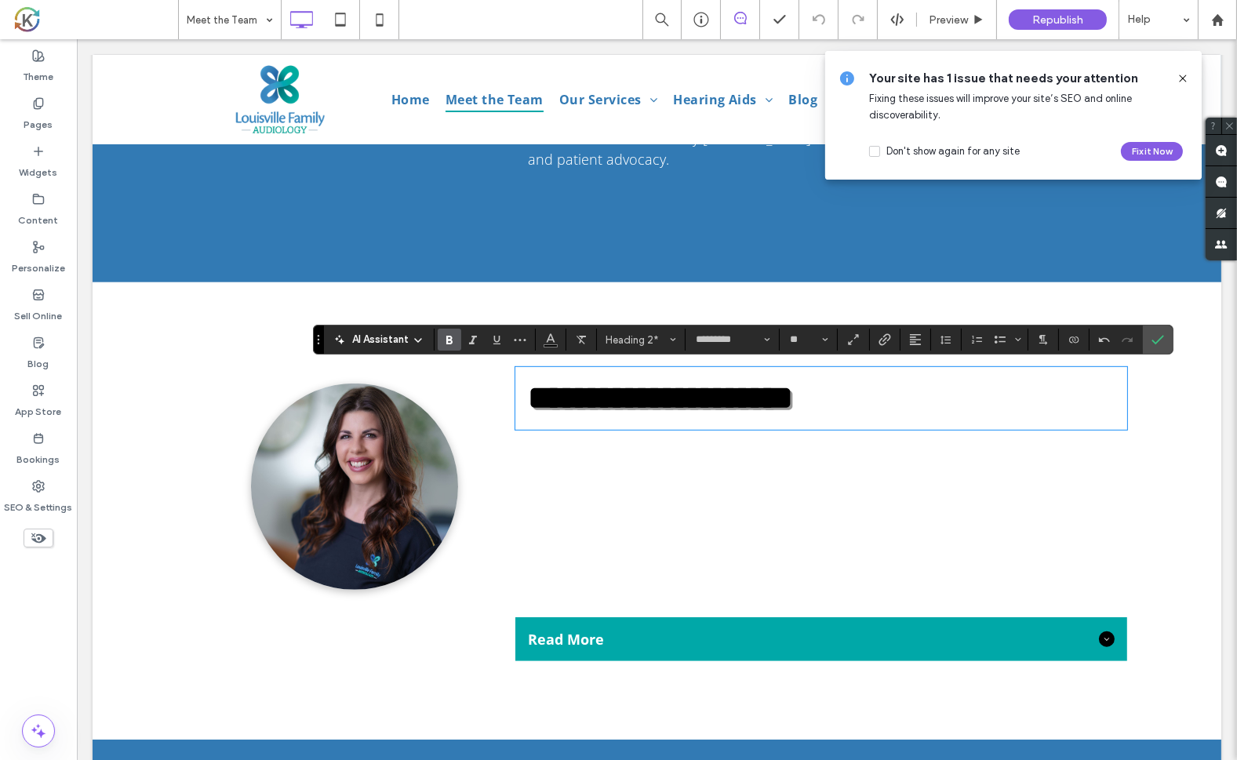
click at [609, 519] on span "[PERSON_NAME] is native to [GEOGRAPHIC_DATA], [US_STATE] and has been an audiol…" at bounding box center [805, 536] width 580 height 139
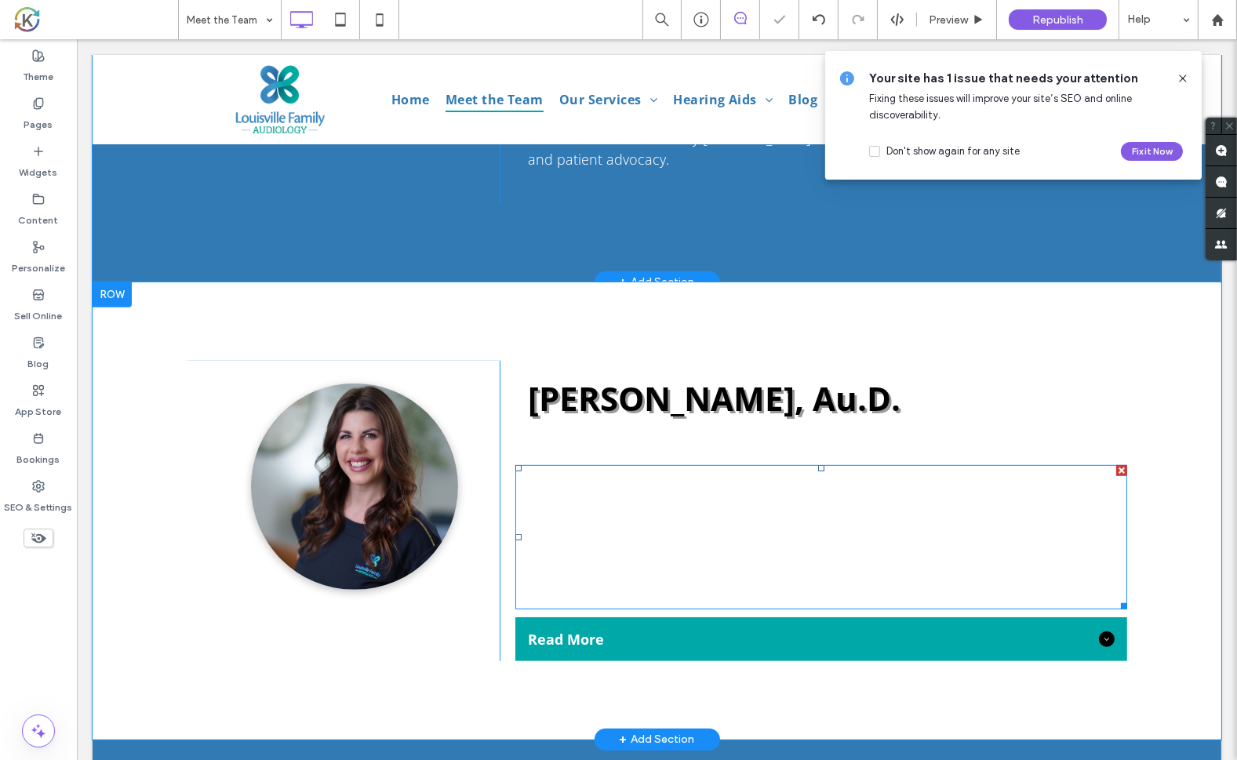
click at [609, 519] on span "[PERSON_NAME] is native to [GEOGRAPHIC_DATA], [US_STATE] and has been an audiol…" at bounding box center [805, 536] width 580 height 139
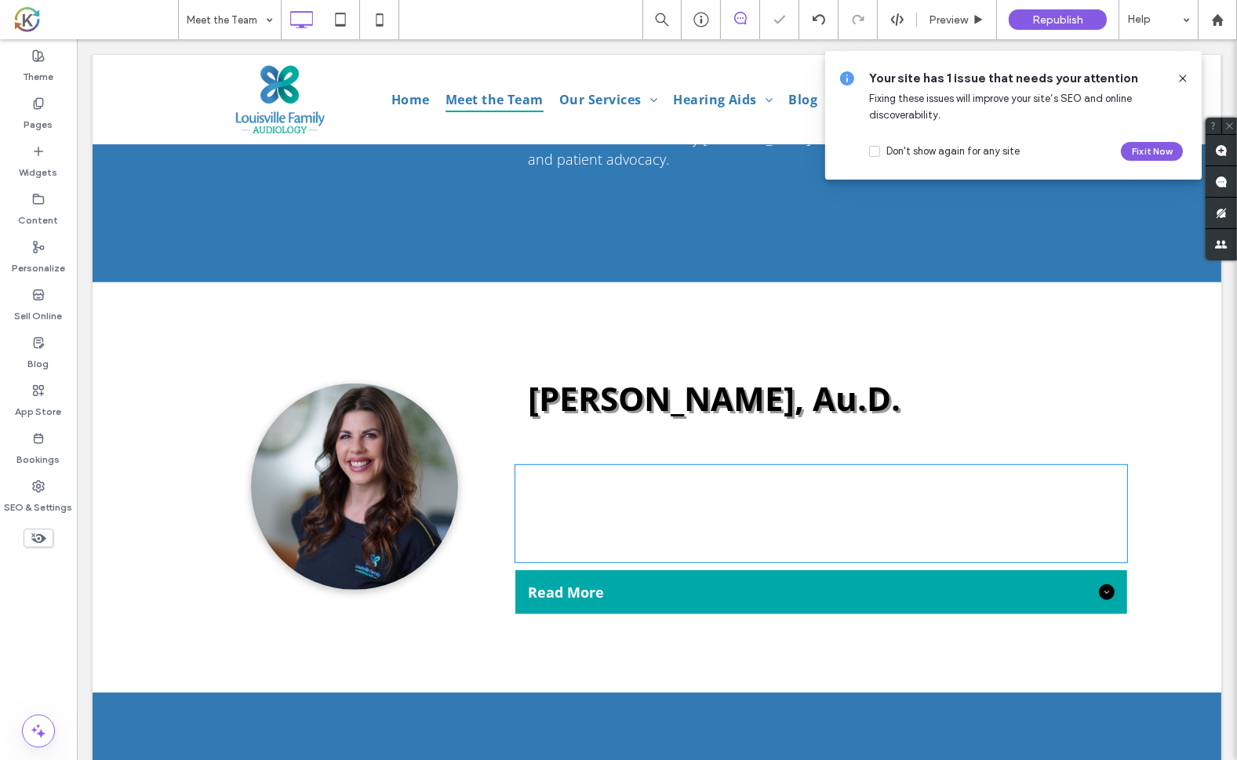
type input "*********"
type input "**"
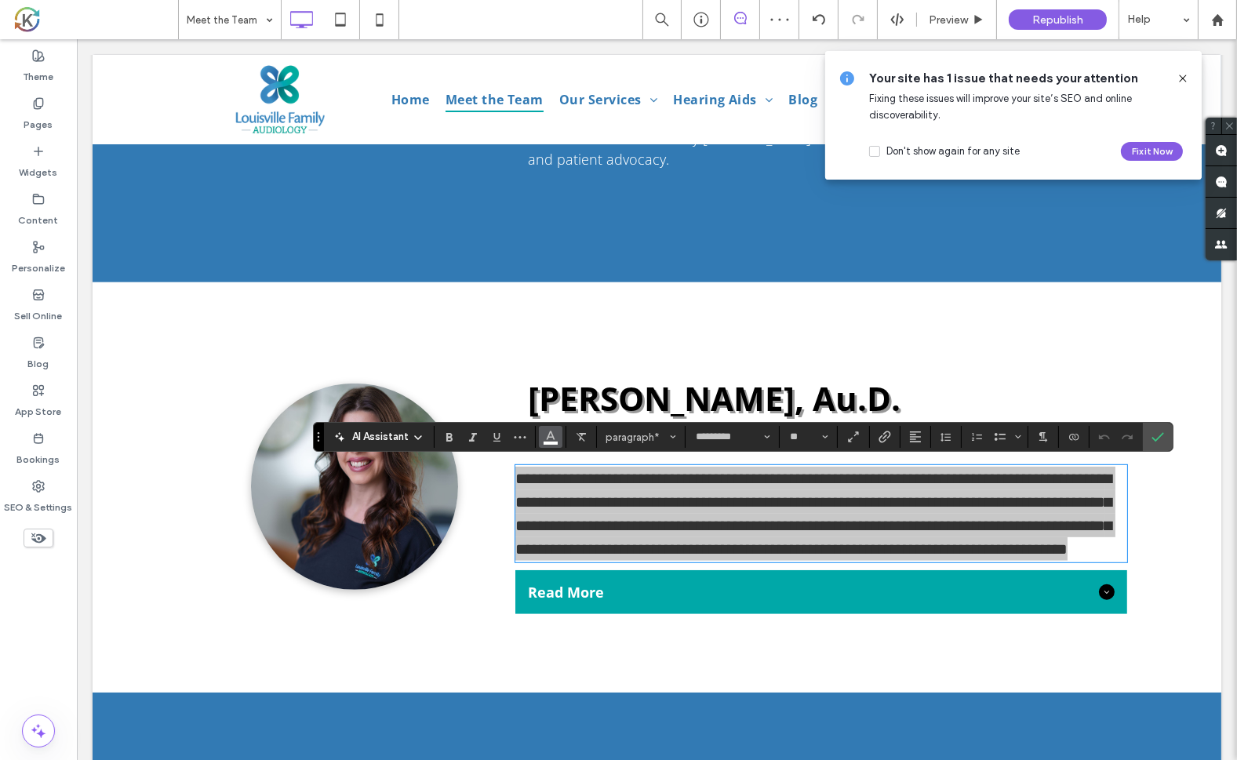
click at [551, 437] on use "Color" at bounding box center [551, 435] width 9 height 9
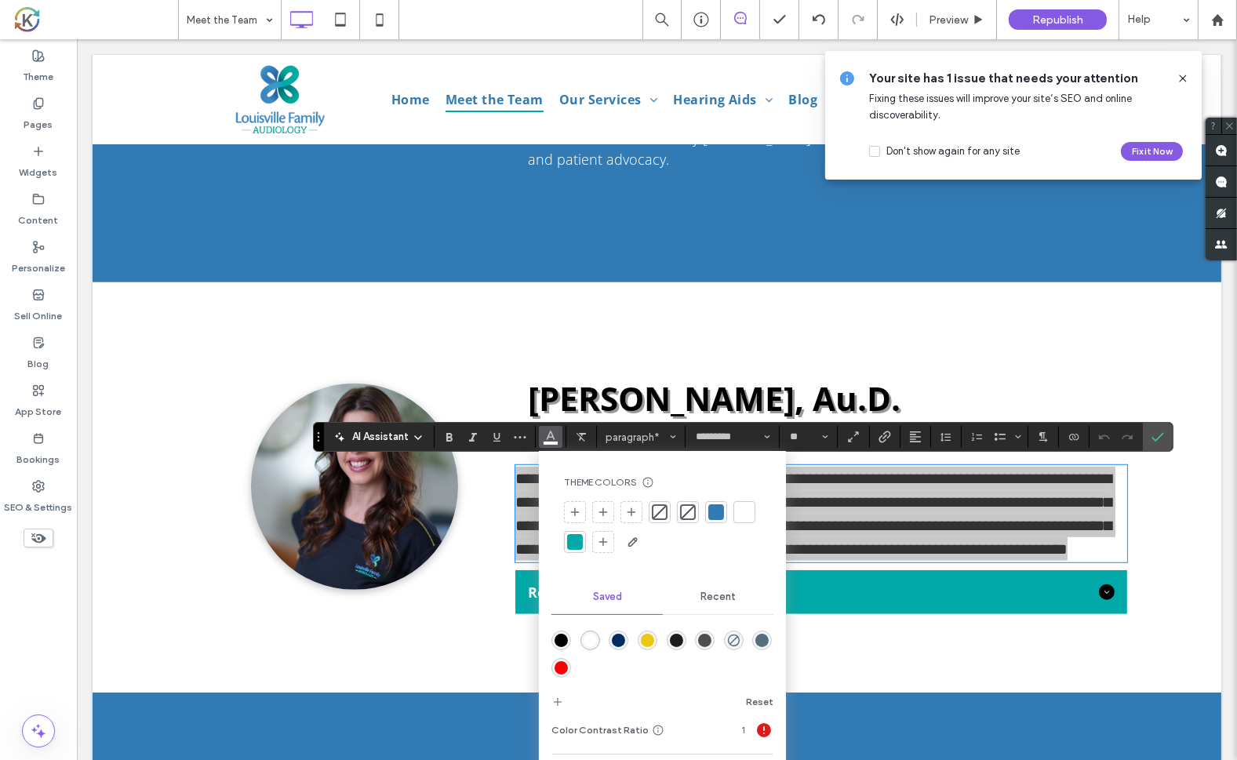
click at [555, 643] on div "rgba(0,0,0,1)" at bounding box center [561, 640] width 13 height 13
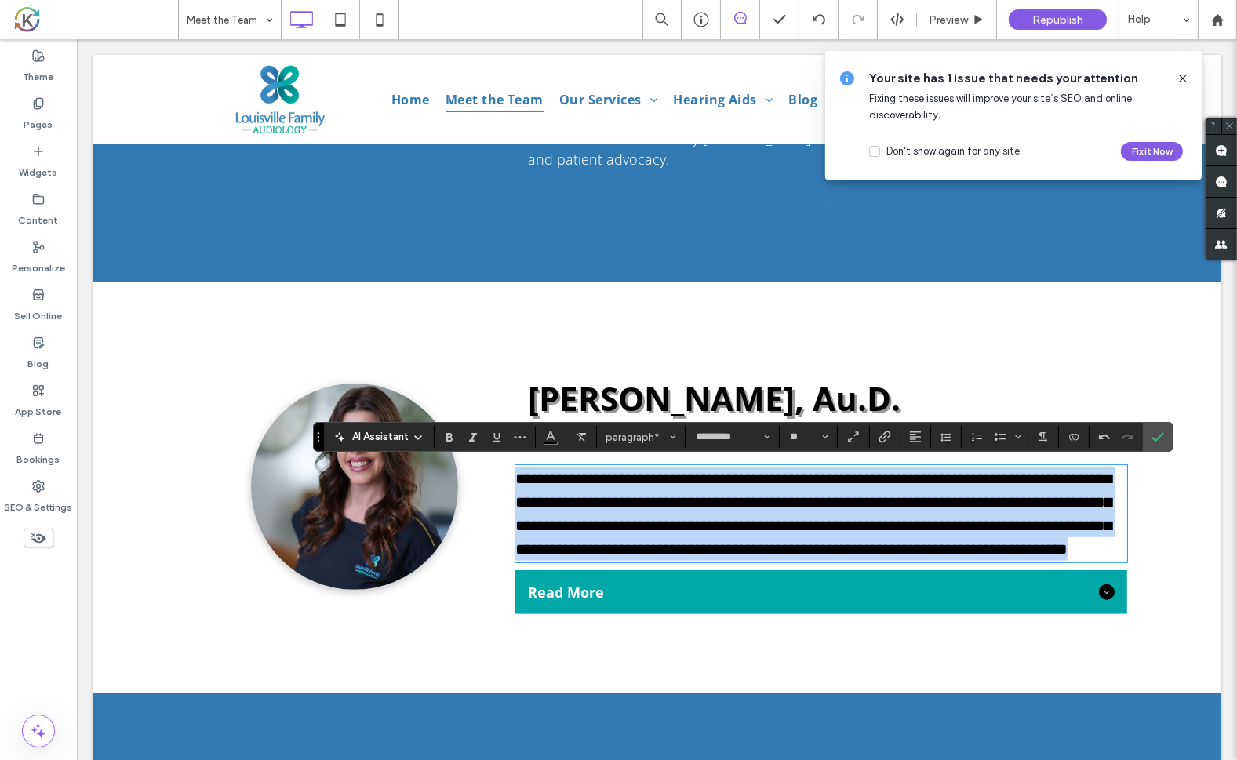
click at [1155, 513] on div "**********" at bounding box center [656, 487] width 1129 height 410
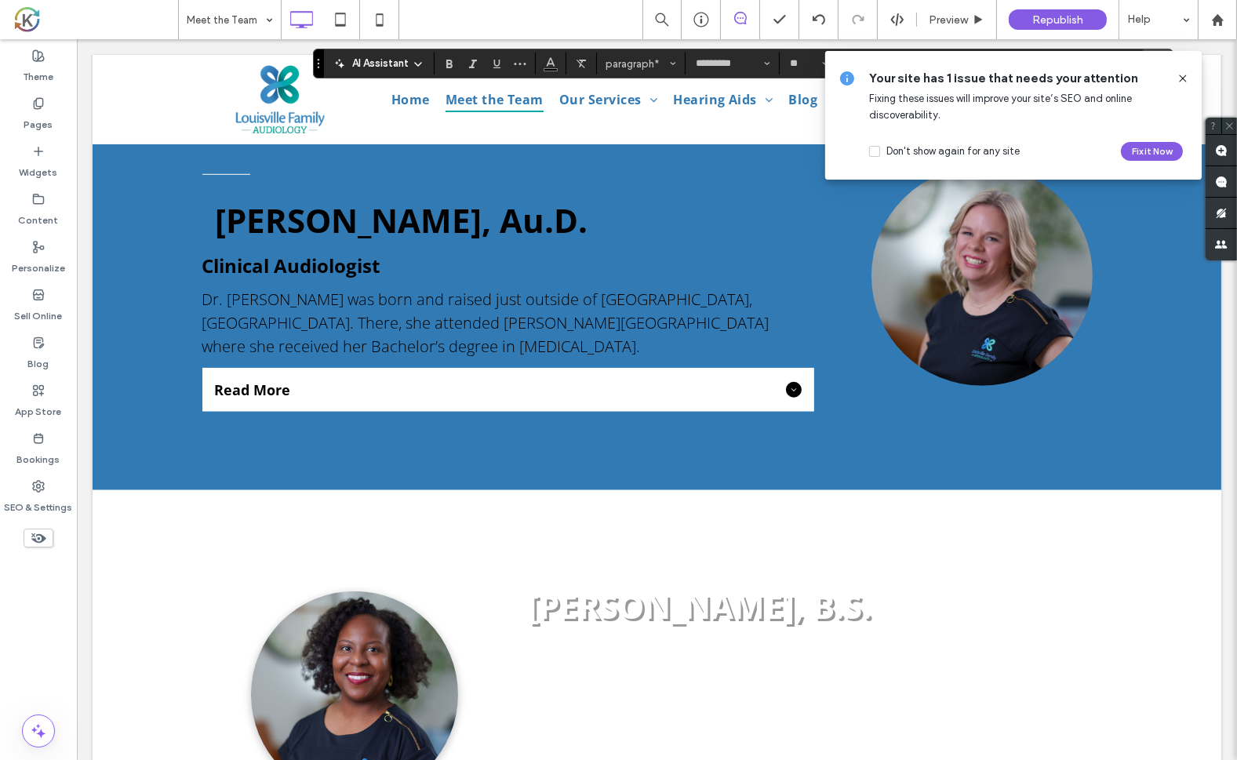
scroll to position [1890, 0]
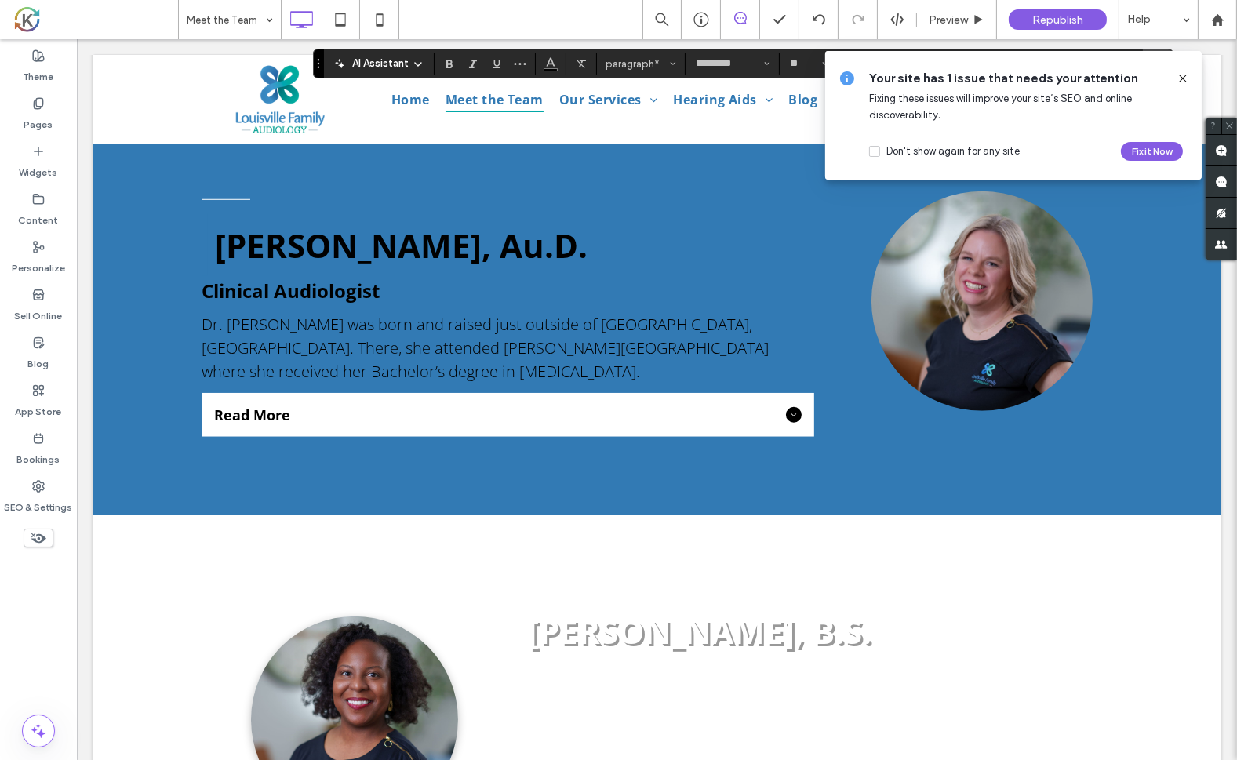
click at [562, 653] on span "[PERSON_NAME], B.S." at bounding box center [699, 631] width 344 height 45
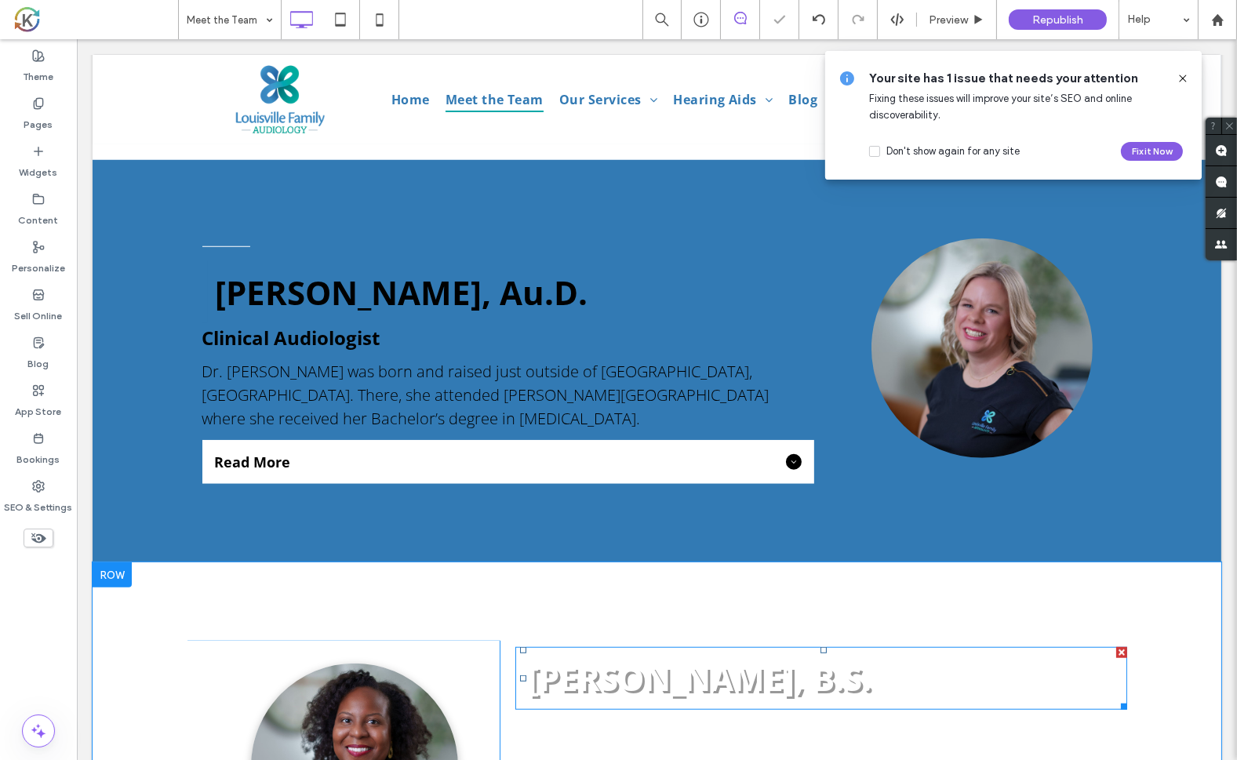
click at [562, 656] on span "[PERSON_NAME], B.S." at bounding box center [699, 678] width 344 height 45
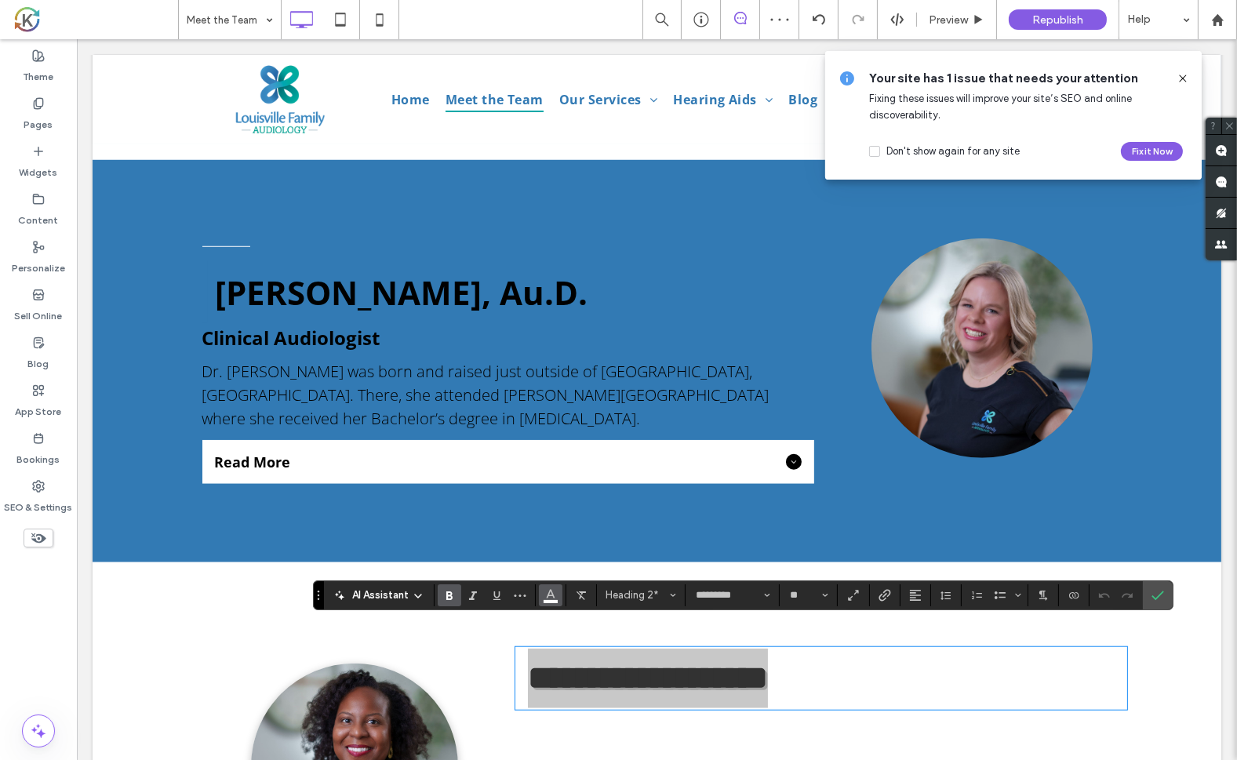
click at [554, 596] on icon "Color" at bounding box center [550, 593] width 13 height 13
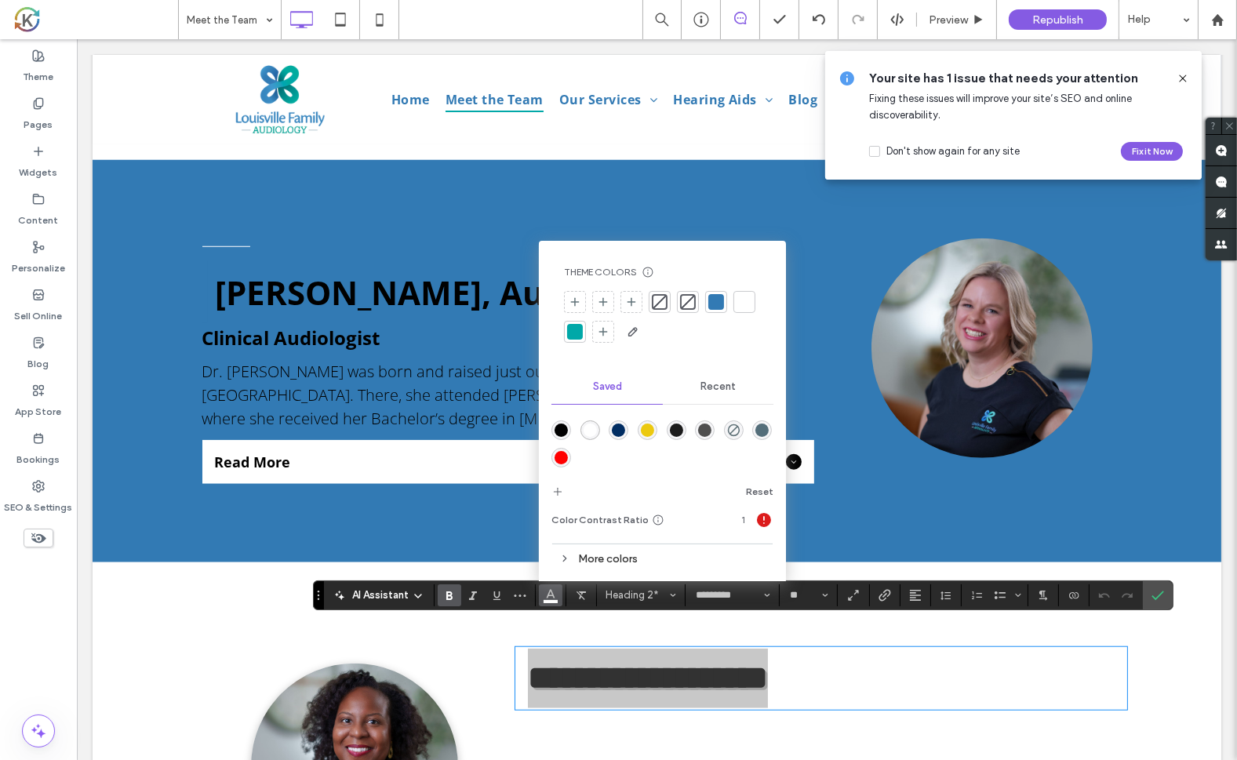
click at [561, 432] on div "rgba(0,0,0,1)" at bounding box center [561, 430] width 13 height 13
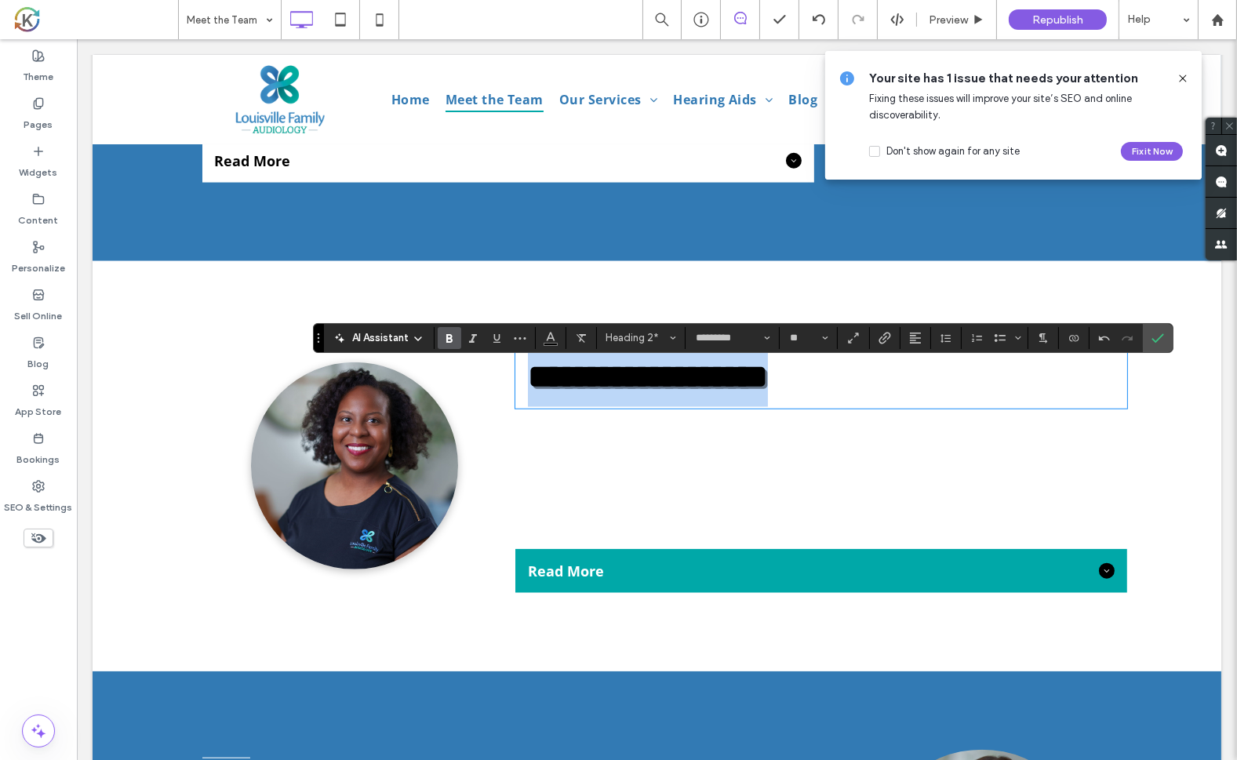
scroll to position [2194, 0]
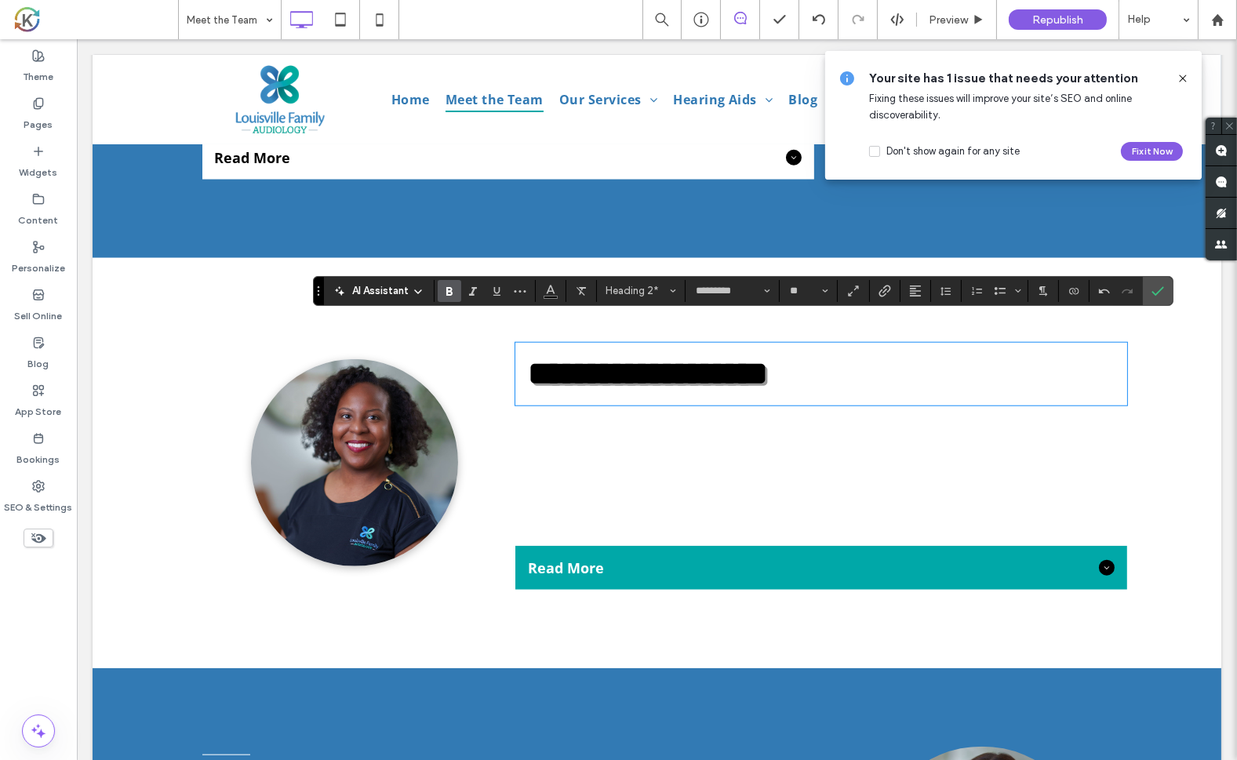
click at [611, 459] on span "[PERSON_NAME] is a native of [GEOGRAPHIC_DATA], [GEOGRAPHIC_DATA]; she relocate…" at bounding box center [819, 489] width 608 height 92
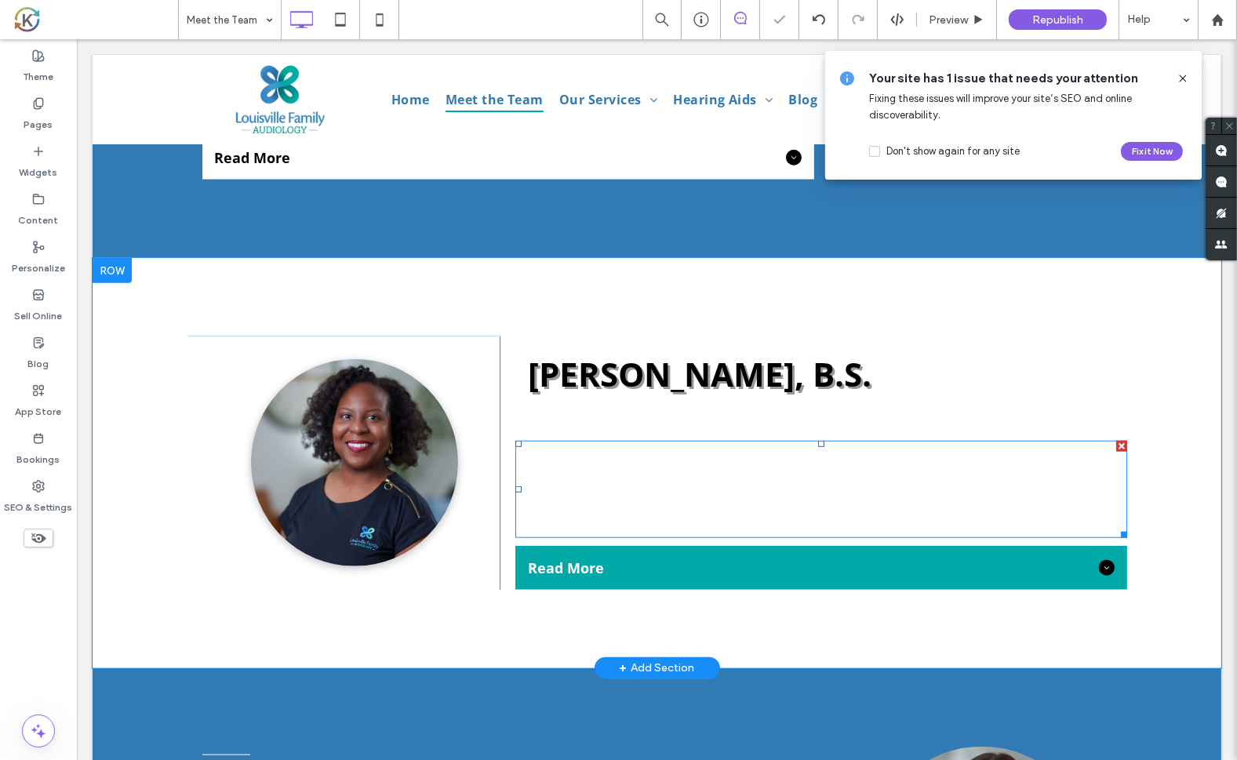
click at [611, 459] on span "[PERSON_NAME] is a native of [GEOGRAPHIC_DATA], [GEOGRAPHIC_DATA]; she relocate…" at bounding box center [819, 489] width 608 height 92
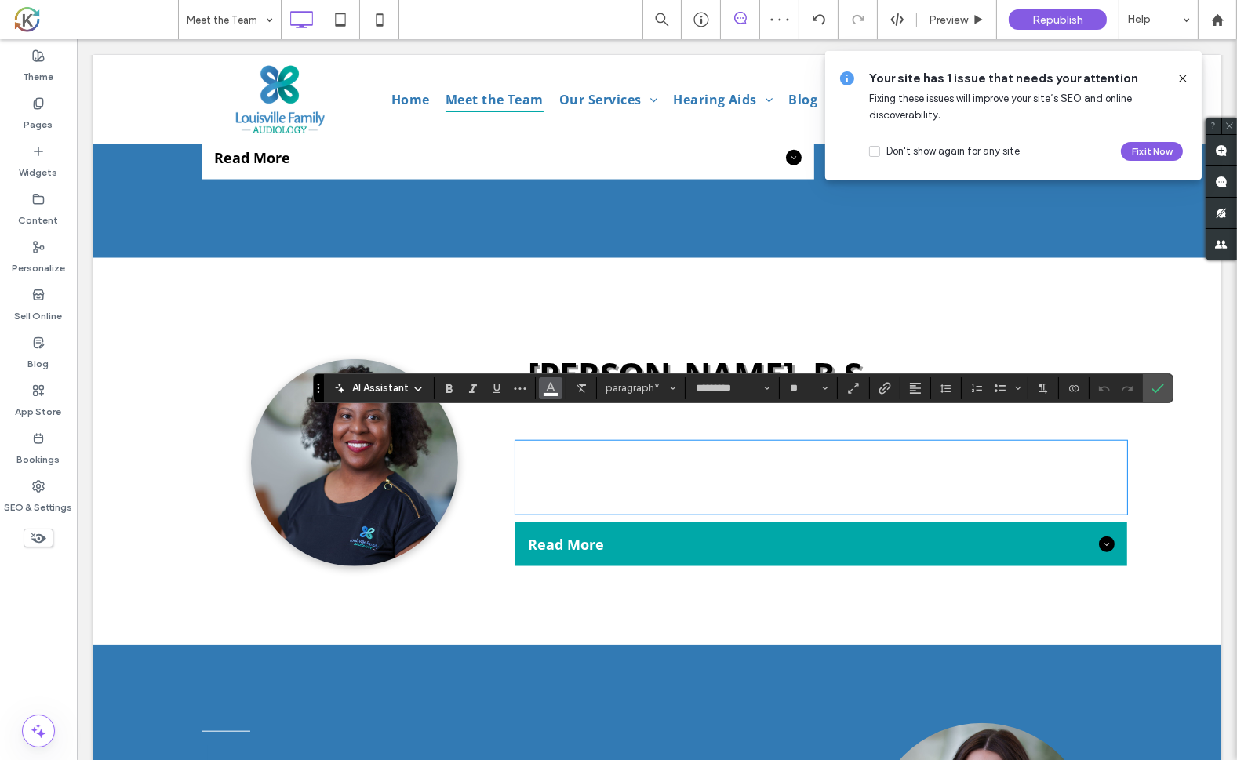
click at [547, 395] on span "Color" at bounding box center [550, 386] width 13 height 20
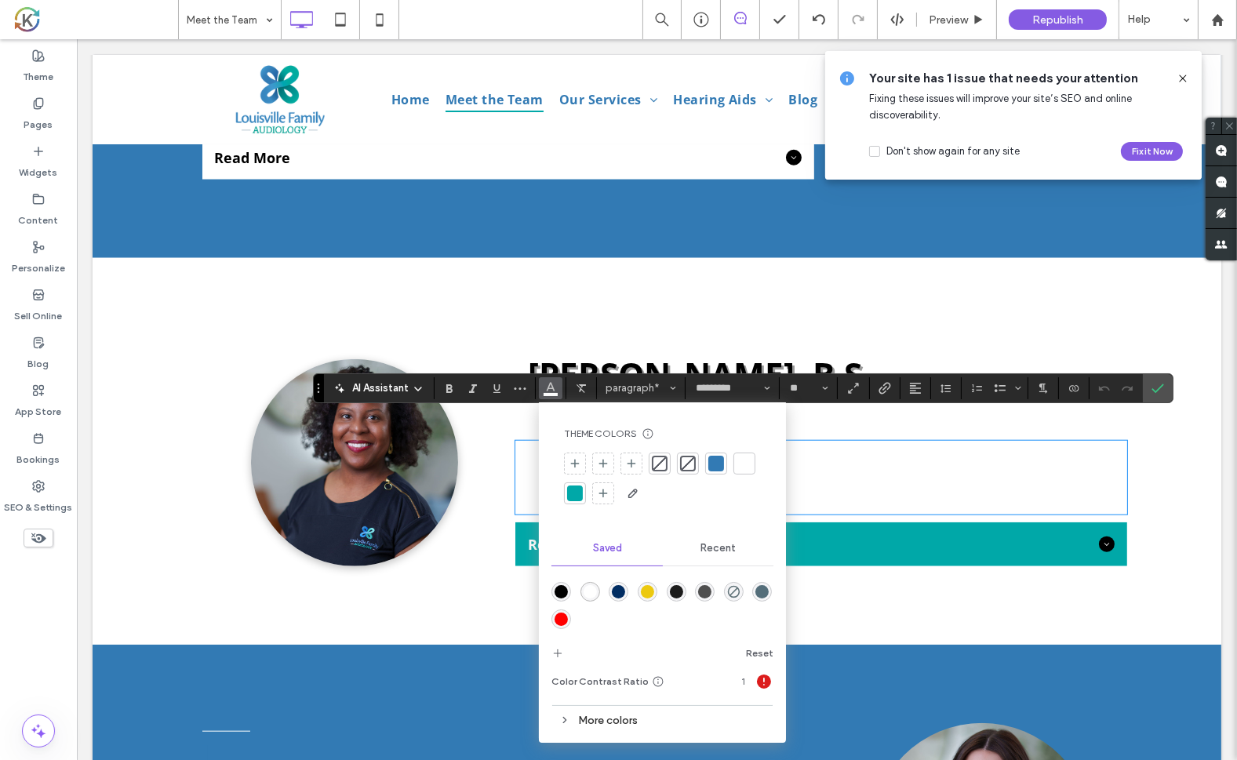
click at [555, 593] on div "rgba(0,0,0,1)" at bounding box center [561, 591] width 13 height 13
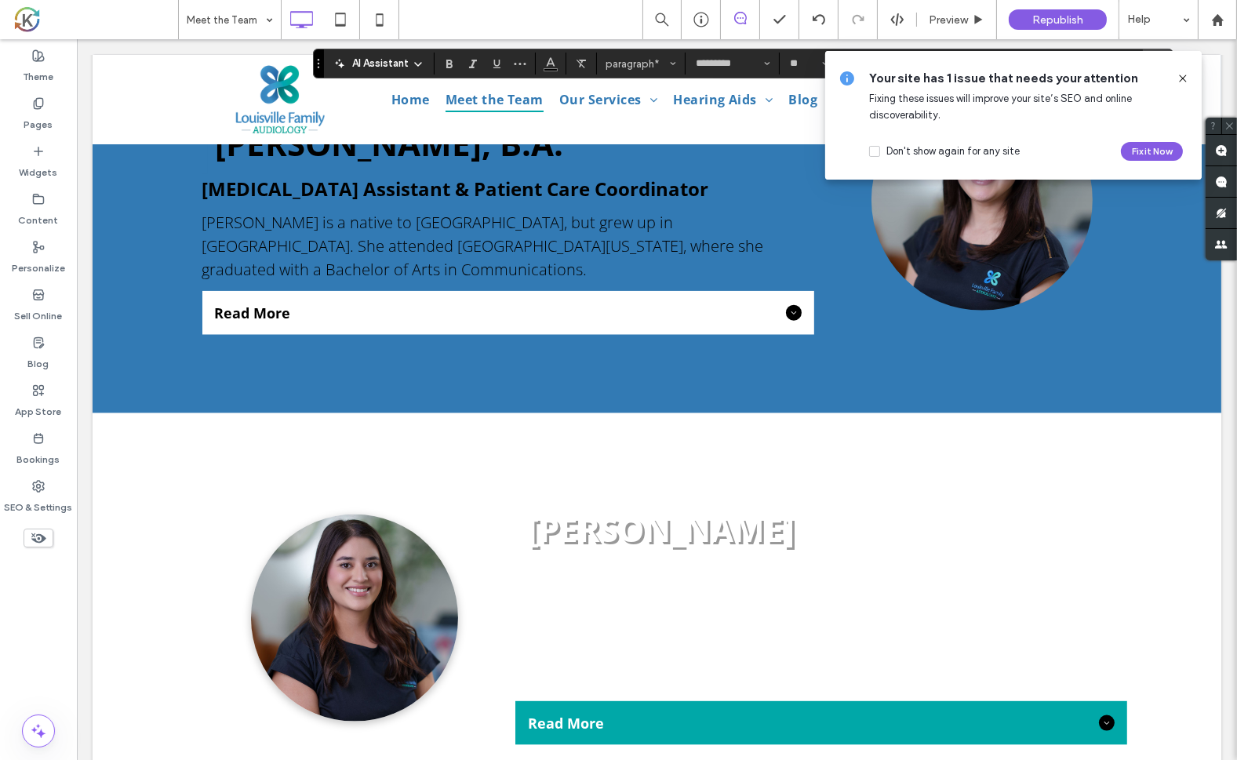
scroll to position [2826, 0]
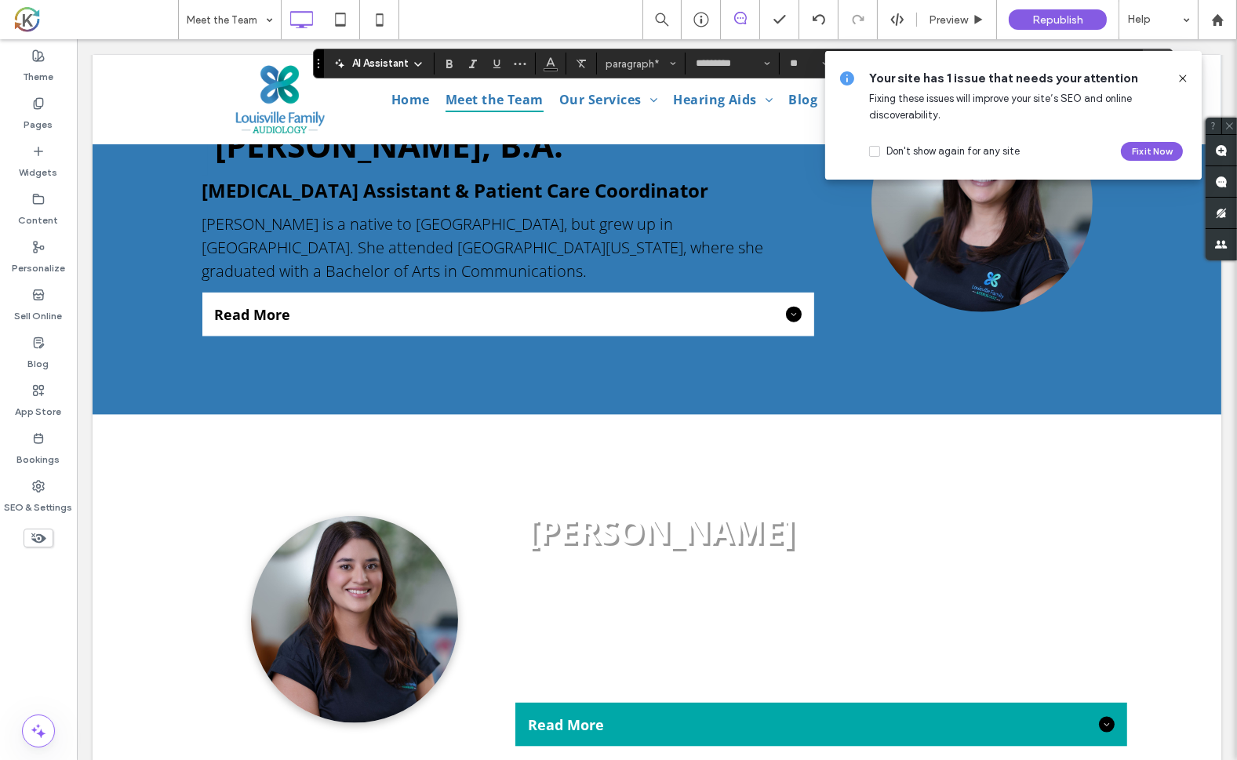
click at [712, 508] on span "[PERSON_NAME]" at bounding box center [660, 530] width 267 height 45
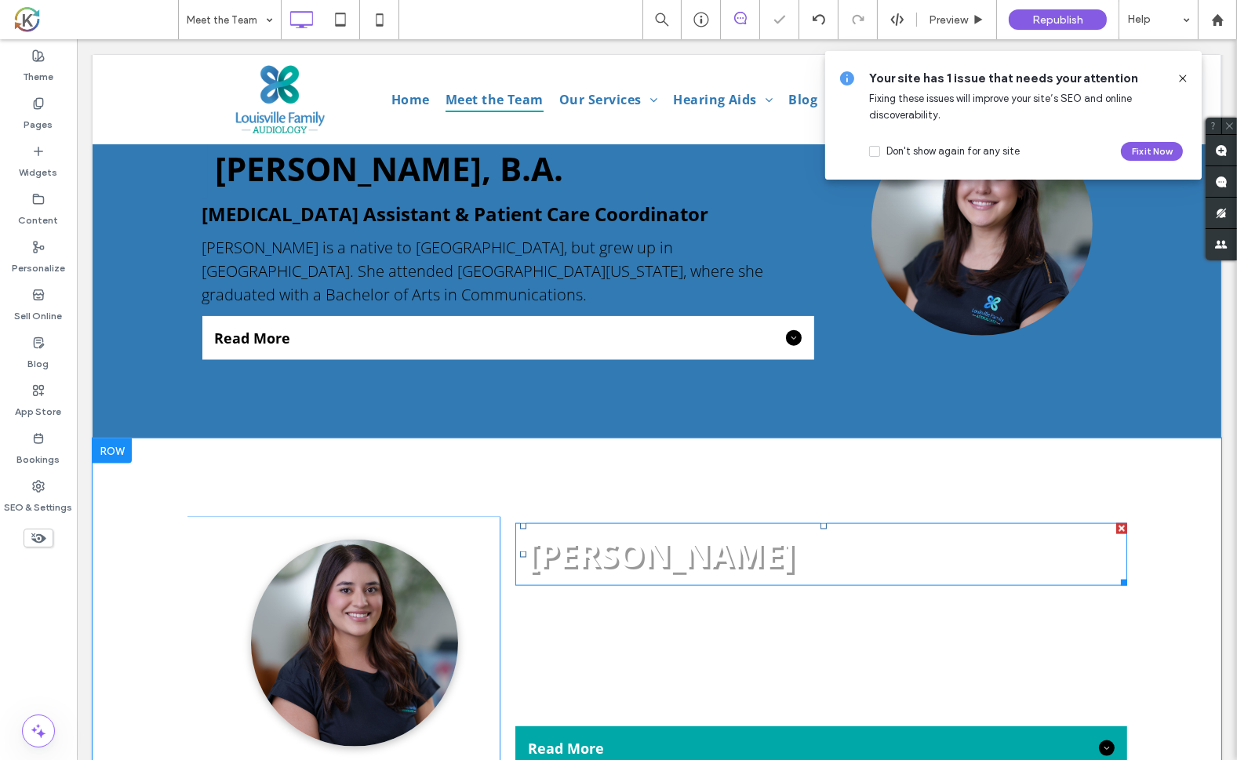
click at [586, 532] on span "[PERSON_NAME]" at bounding box center [660, 554] width 267 height 45
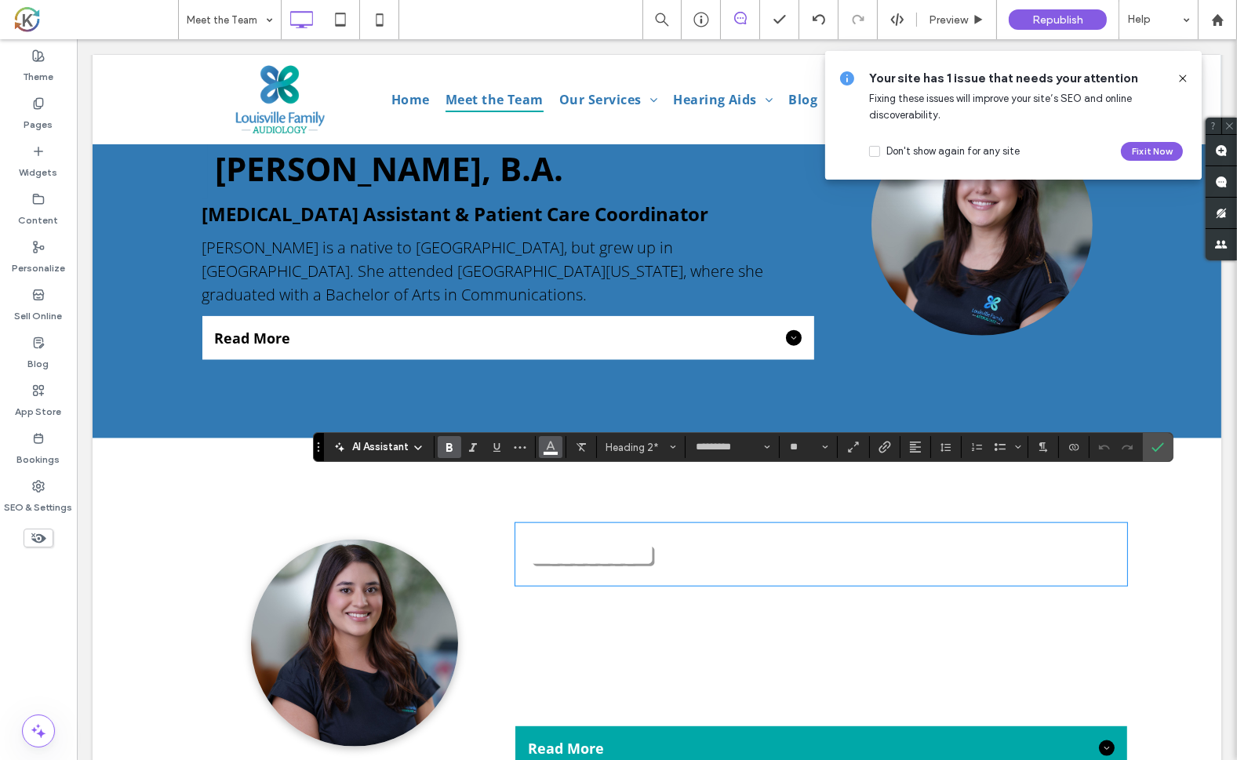
click at [552, 454] on span "Color" at bounding box center [550, 445] width 13 height 20
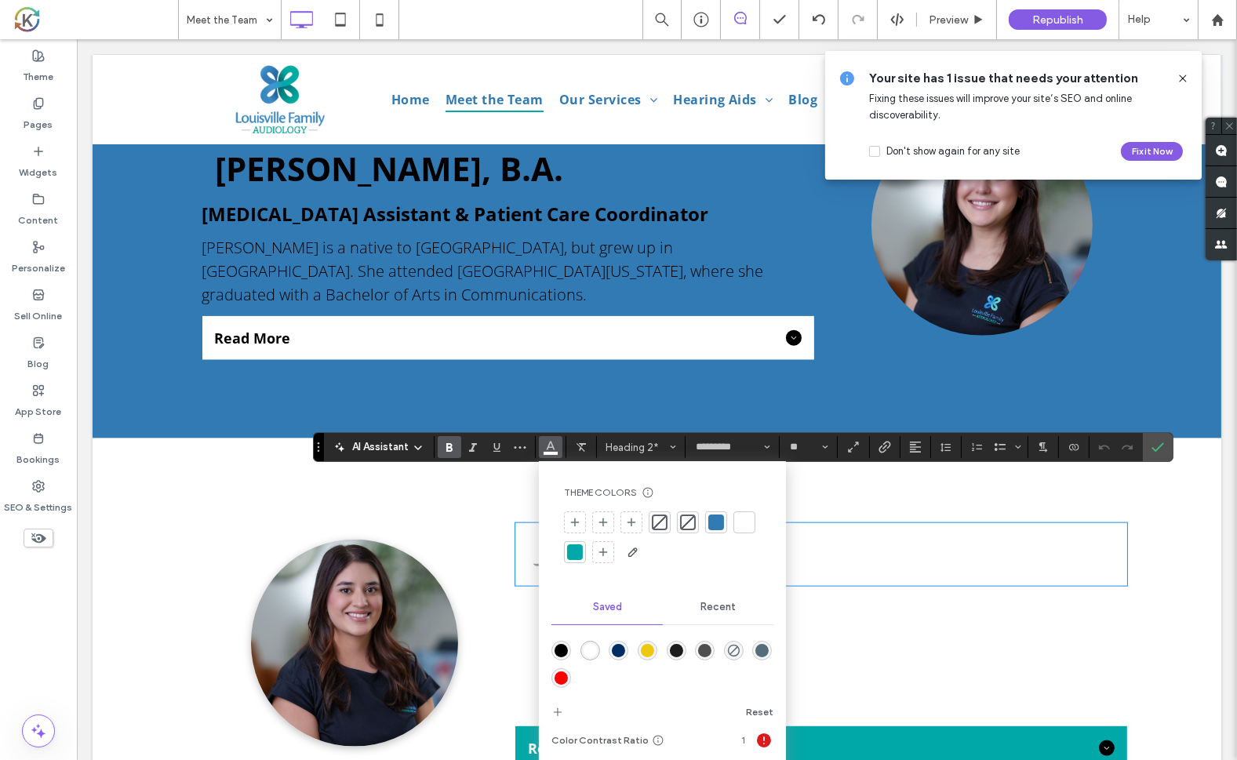
click at [566, 646] on div "rgba(0,0,0,1)" at bounding box center [561, 650] width 13 height 13
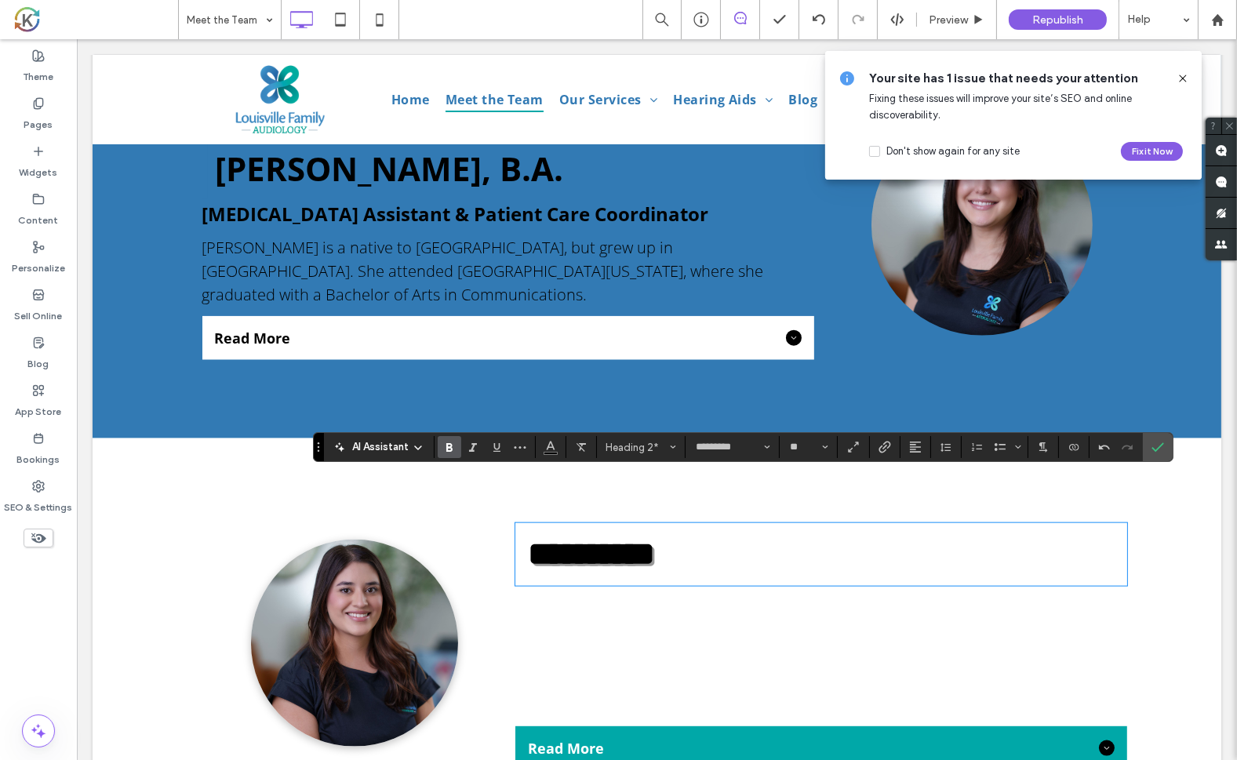
click at [598, 624] on span "[PERSON_NAME] is native to [GEOGRAPHIC_DATA], [GEOGRAPHIC_DATA]; she relocated …" at bounding box center [820, 670] width 610 height 92
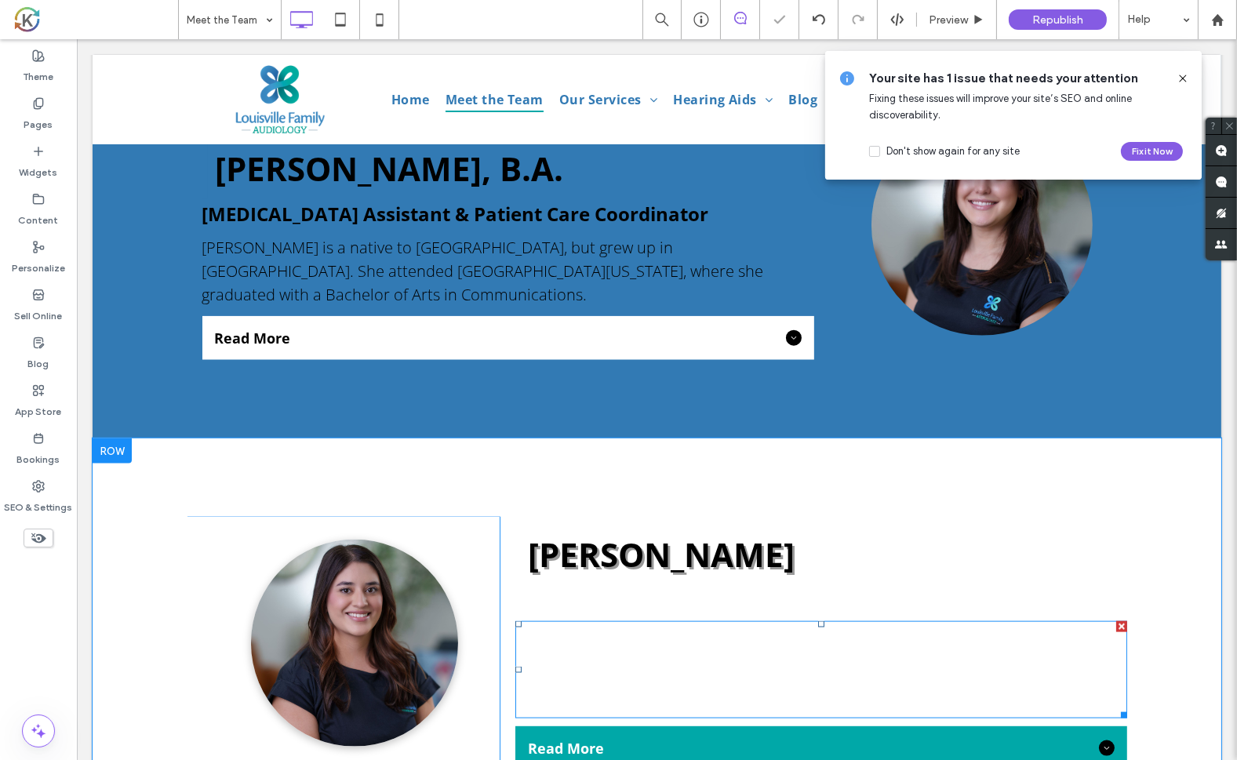
click at [598, 624] on span "[PERSON_NAME] is native to [GEOGRAPHIC_DATA], [GEOGRAPHIC_DATA]; she relocated …" at bounding box center [820, 670] width 610 height 92
type input "*********"
type input "**"
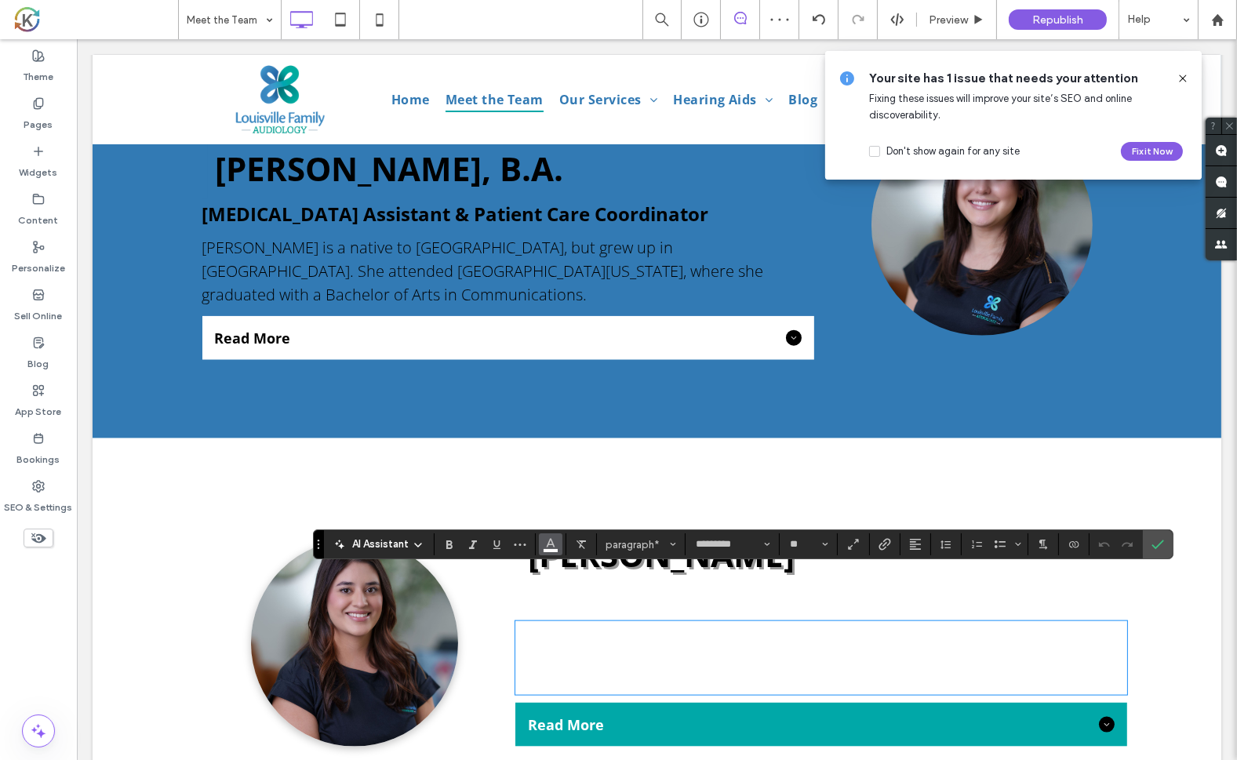
click at [552, 552] on span "Color" at bounding box center [550, 543] width 13 height 20
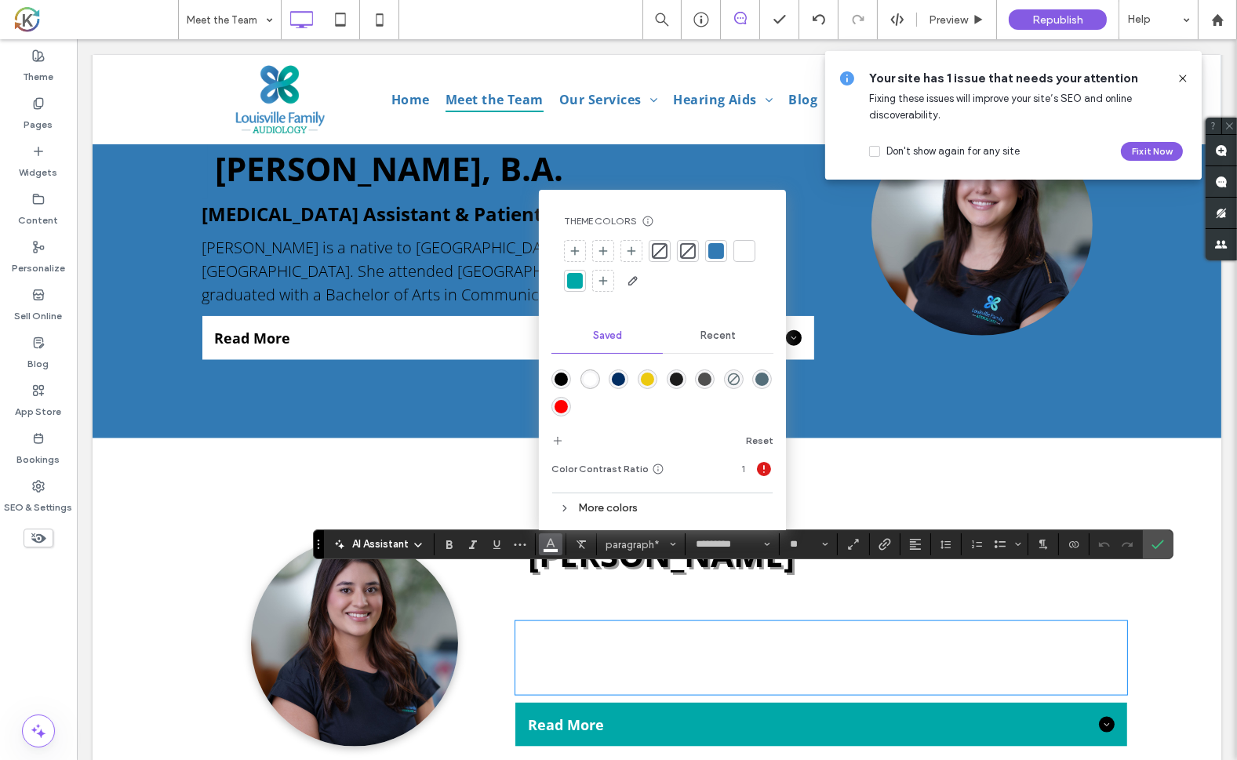
click at [558, 380] on div "rgba(0,0,0,1)" at bounding box center [561, 379] width 13 height 13
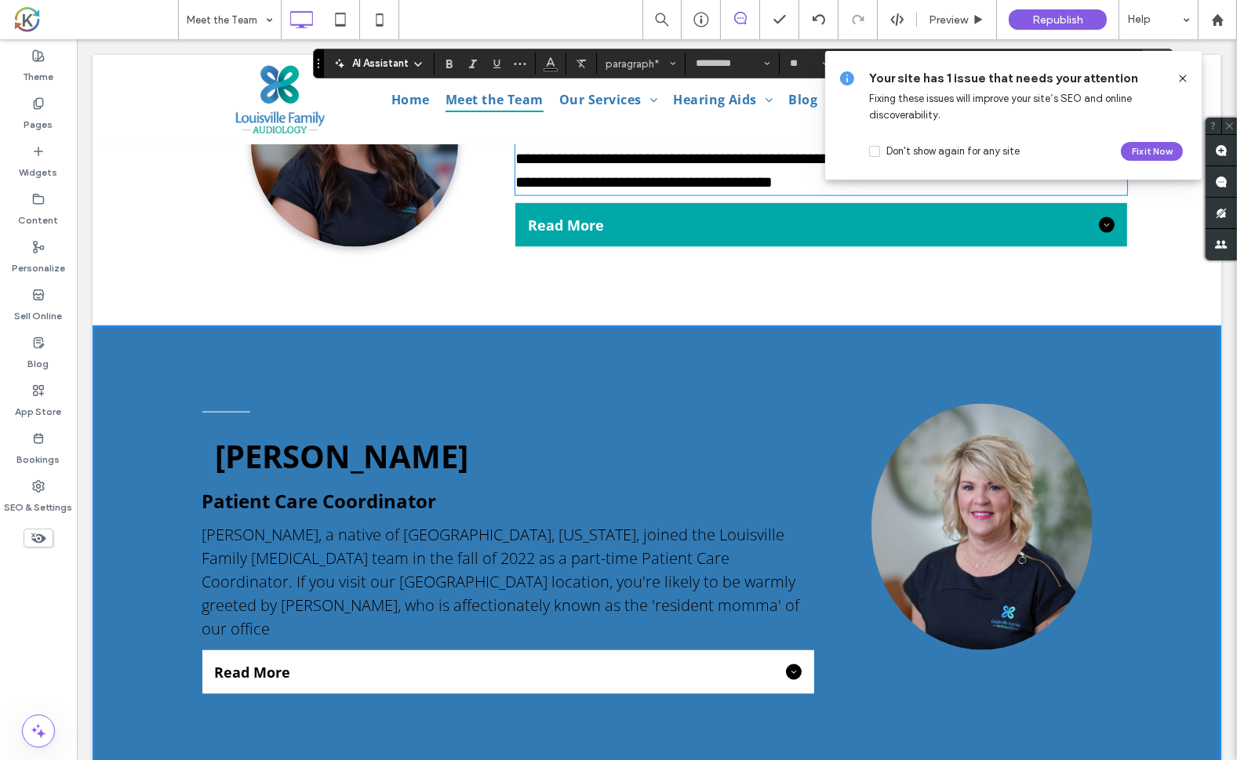
scroll to position [3330, 0]
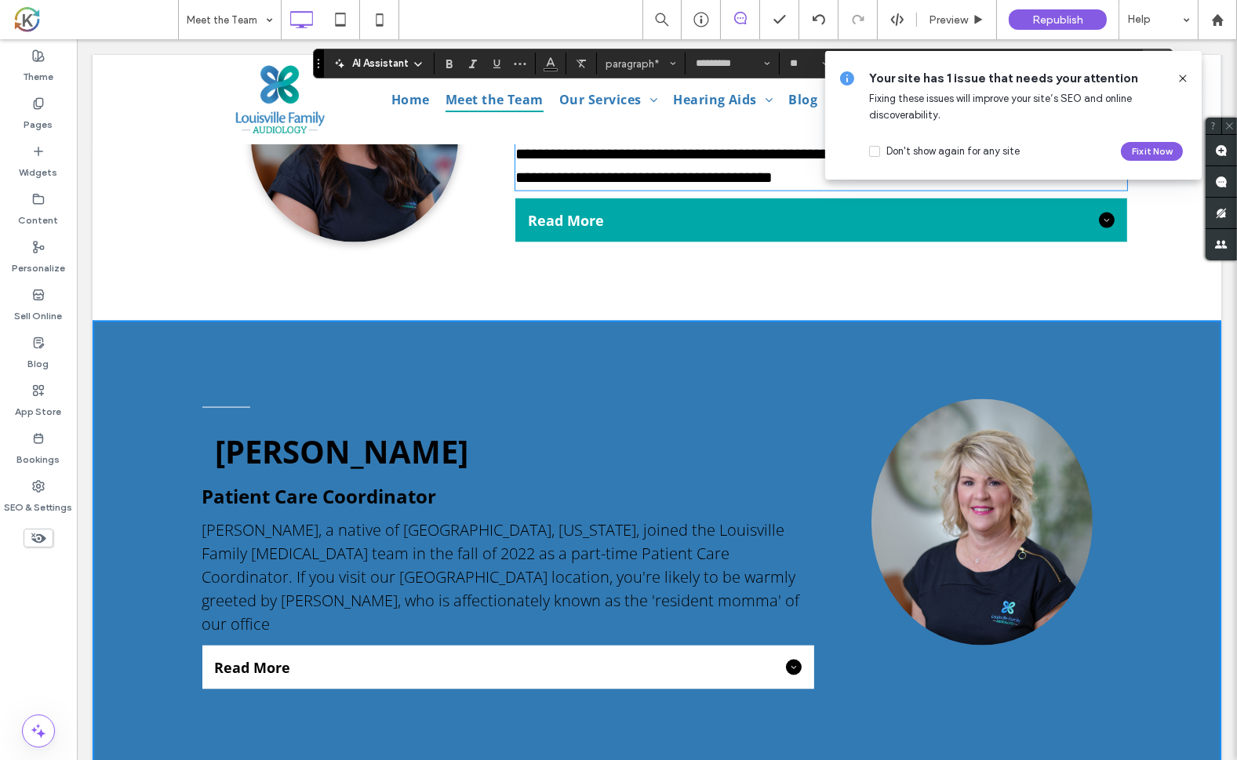
click at [376, 519] on span "[PERSON_NAME], a native of [GEOGRAPHIC_DATA], [US_STATE], joined the Louisville…" at bounding box center [501, 576] width 598 height 115
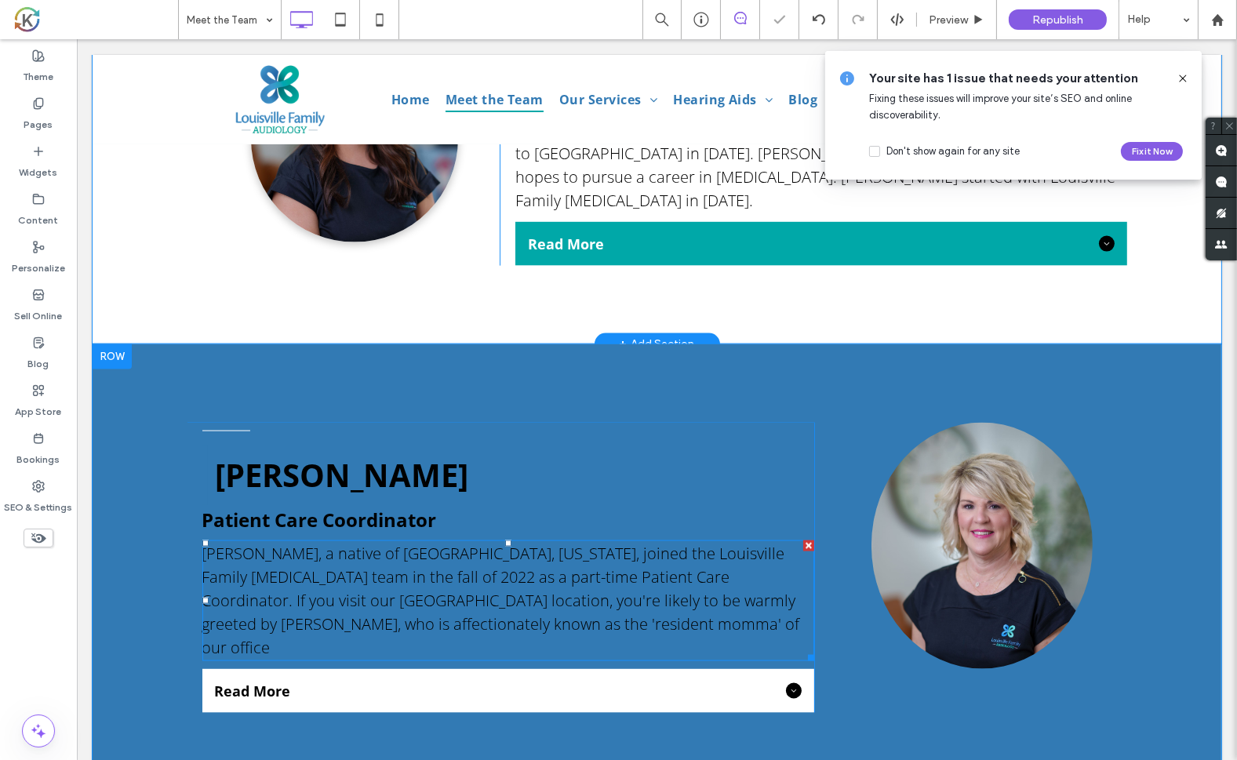
click at [378, 543] on span "[PERSON_NAME], a native of [GEOGRAPHIC_DATA], [US_STATE], joined the Louisville…" at bounding box center [501, 600] width 598 height 115
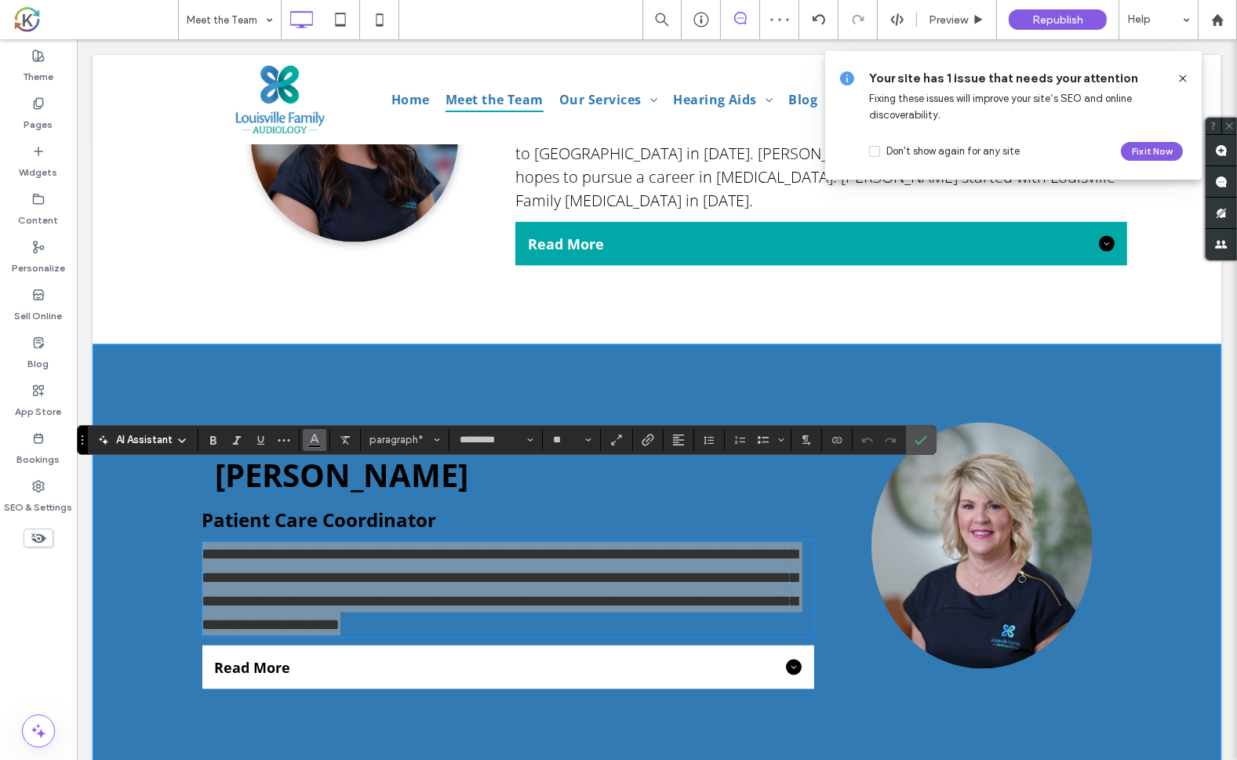
click at [318, 440] on icon "Color" at bounding box center [314, 438] width 13 height 13
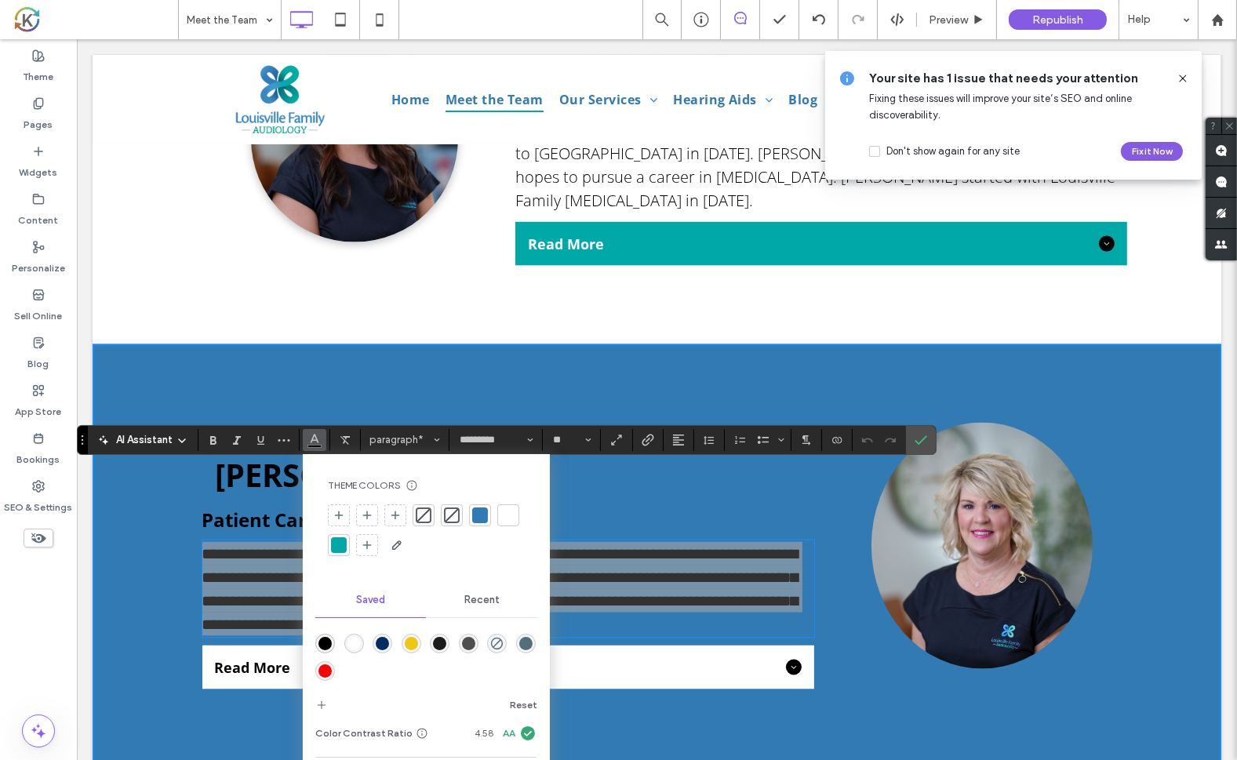
click at [511, 517] on div at bounding box center [508, 515] width 16 height 16
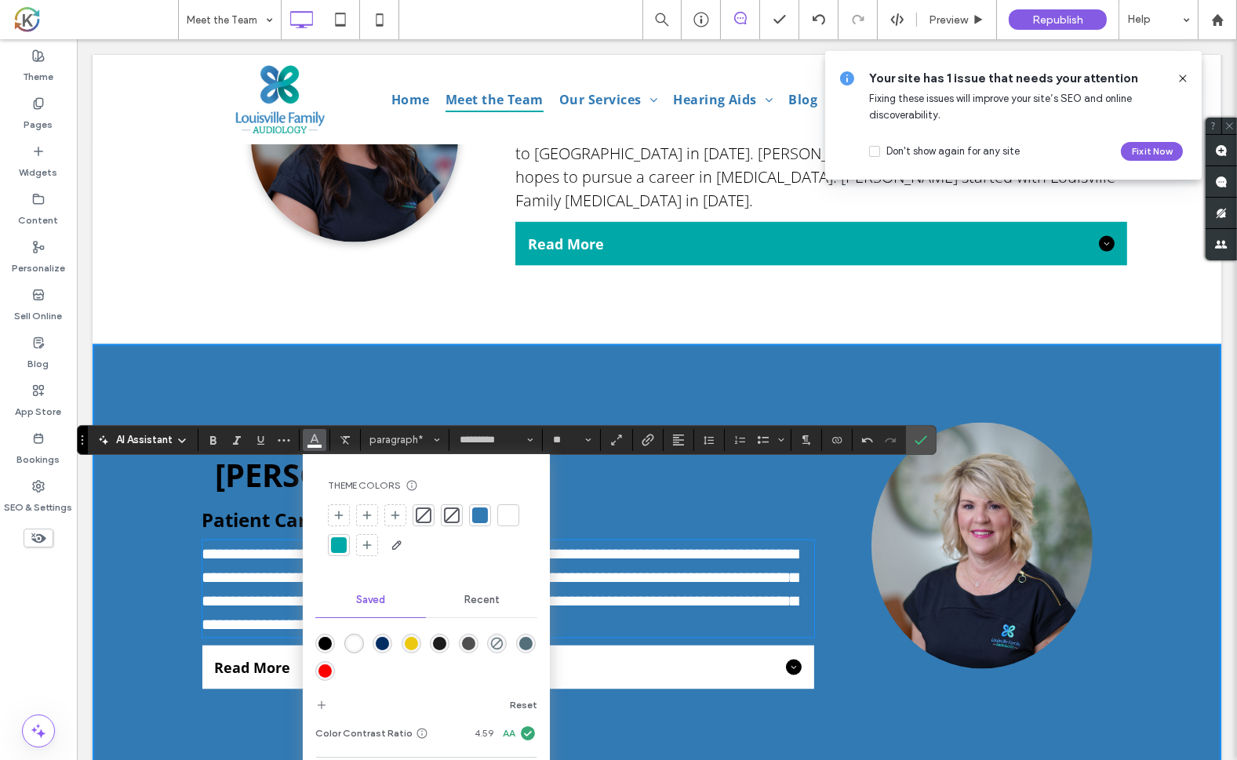
click at [522, 447] on h2 "[PERSON_NAME]" at bounding box center [514, 475] width 598 height 56
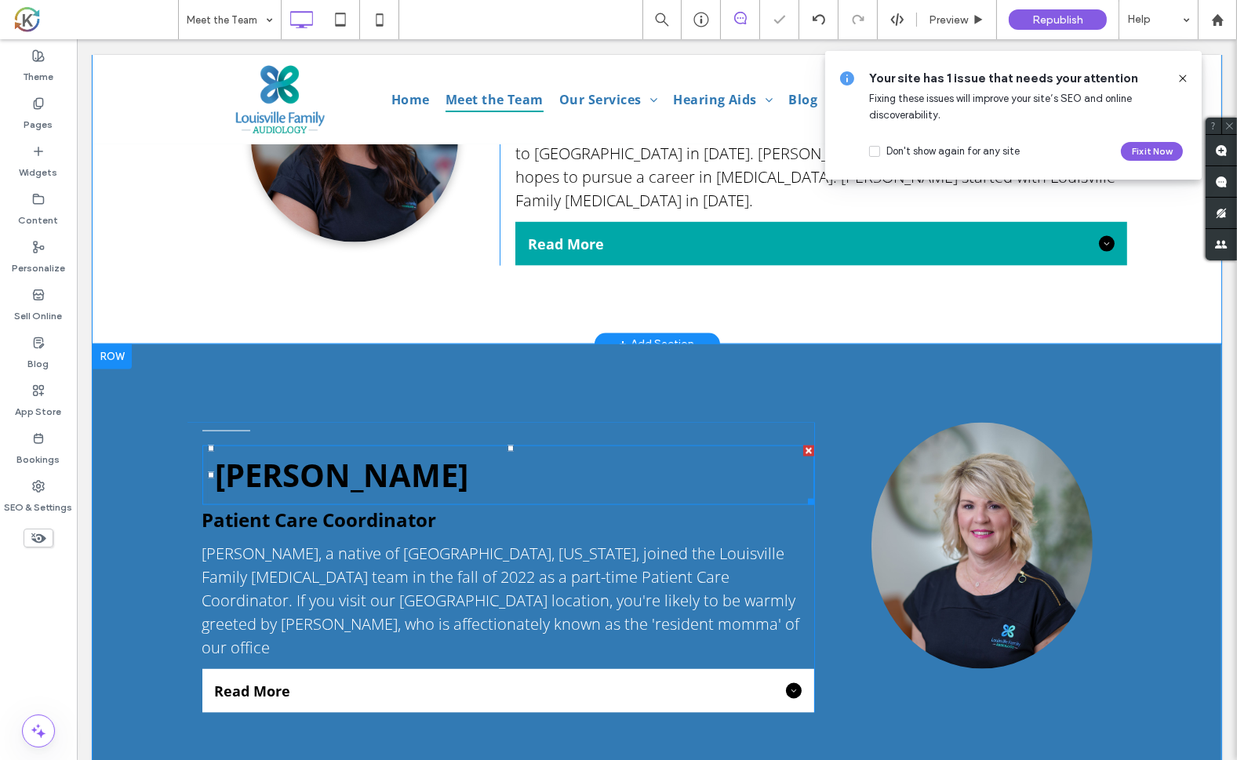
click at [409, 453] on span "[PERSON_NAME]" at bounding box center [341, 474] width 253 height 43
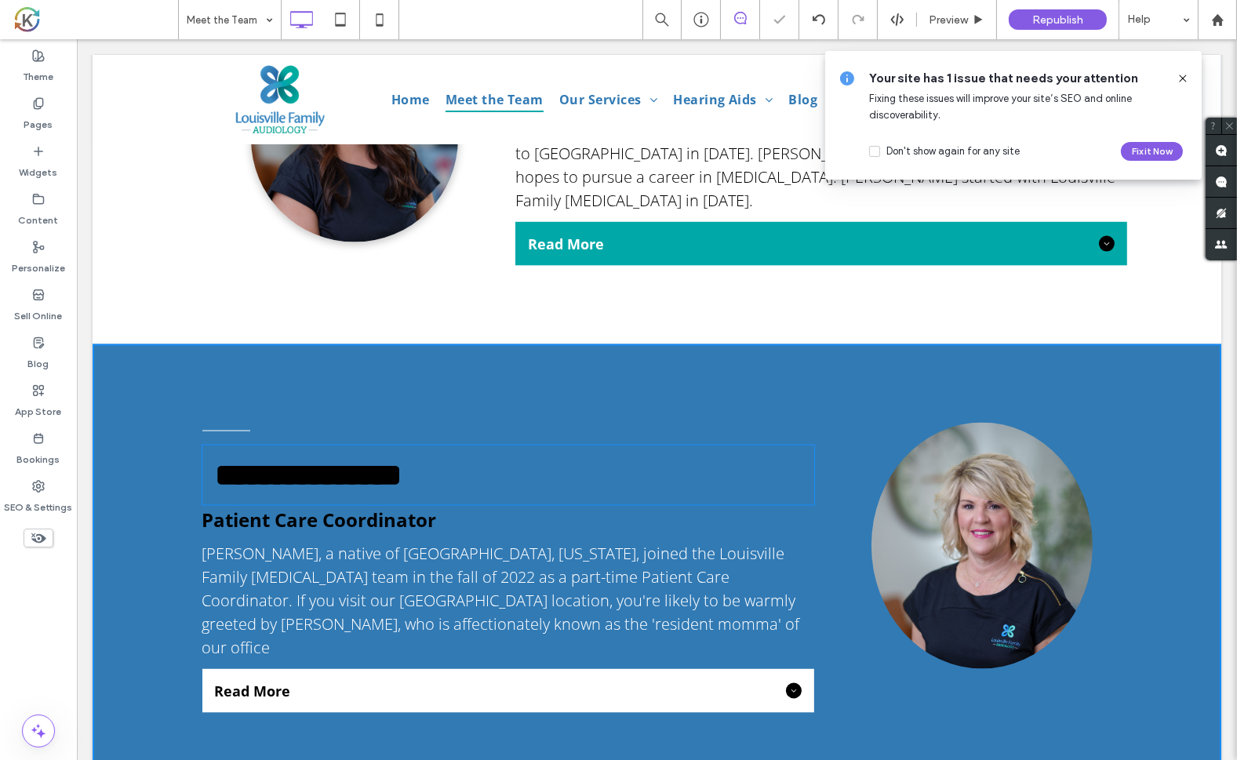
type input "*********"
type input "**"
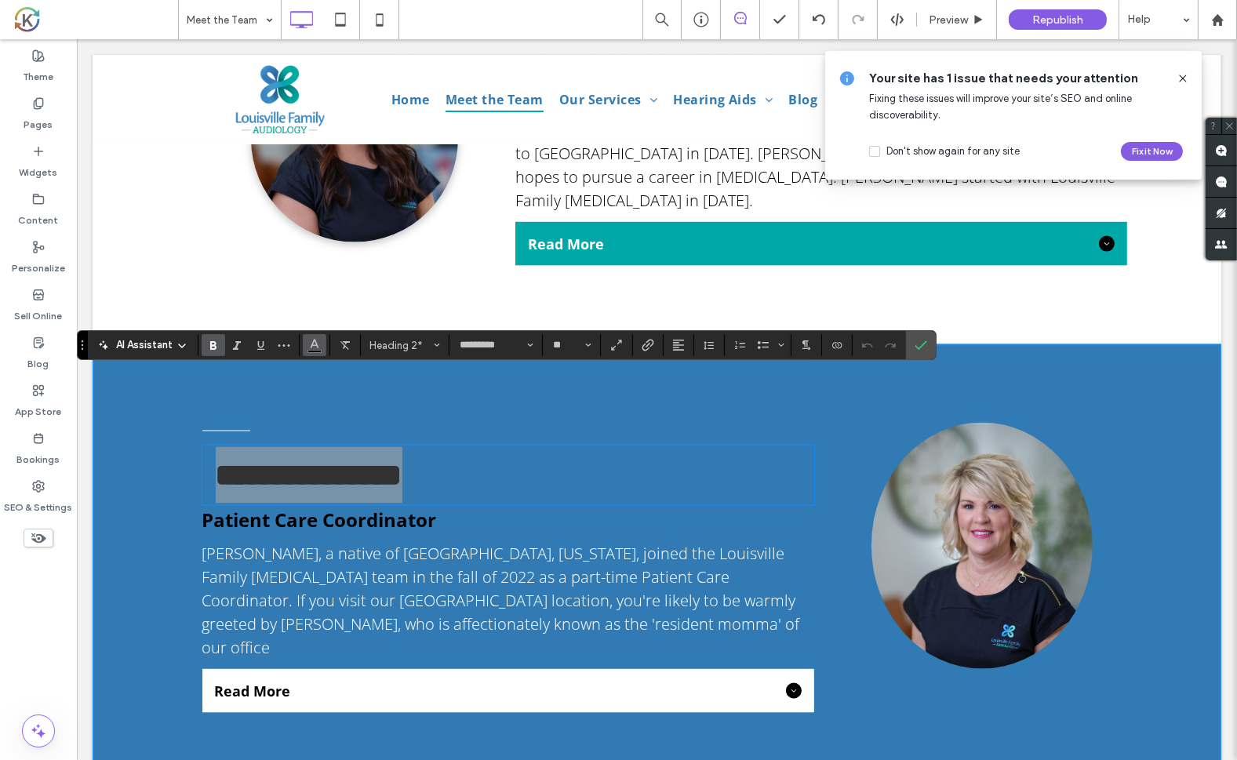
click at [322, 341] on button "Color" at bounding box center [315, 345] width 24 height 22
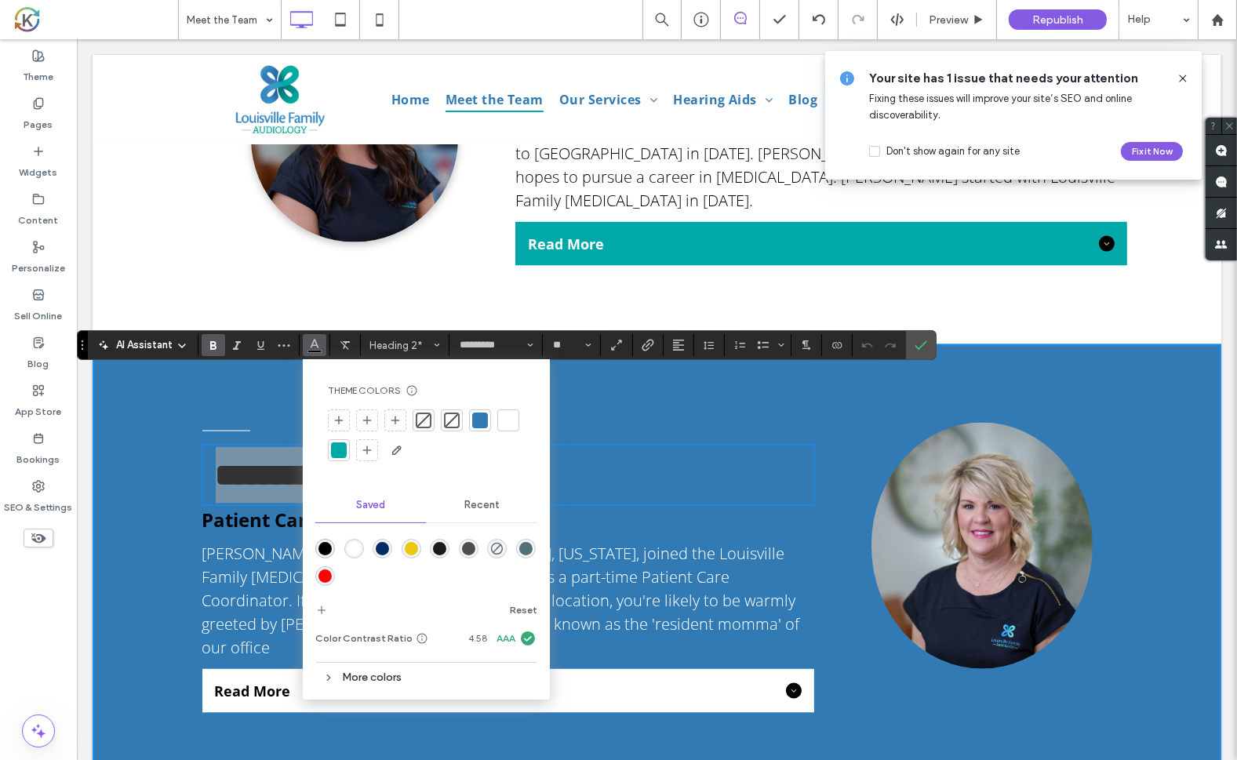
click at [352, 539] on div "rgba(255,255,255,1)" at bounding box center [354, 549] width 20 height 20
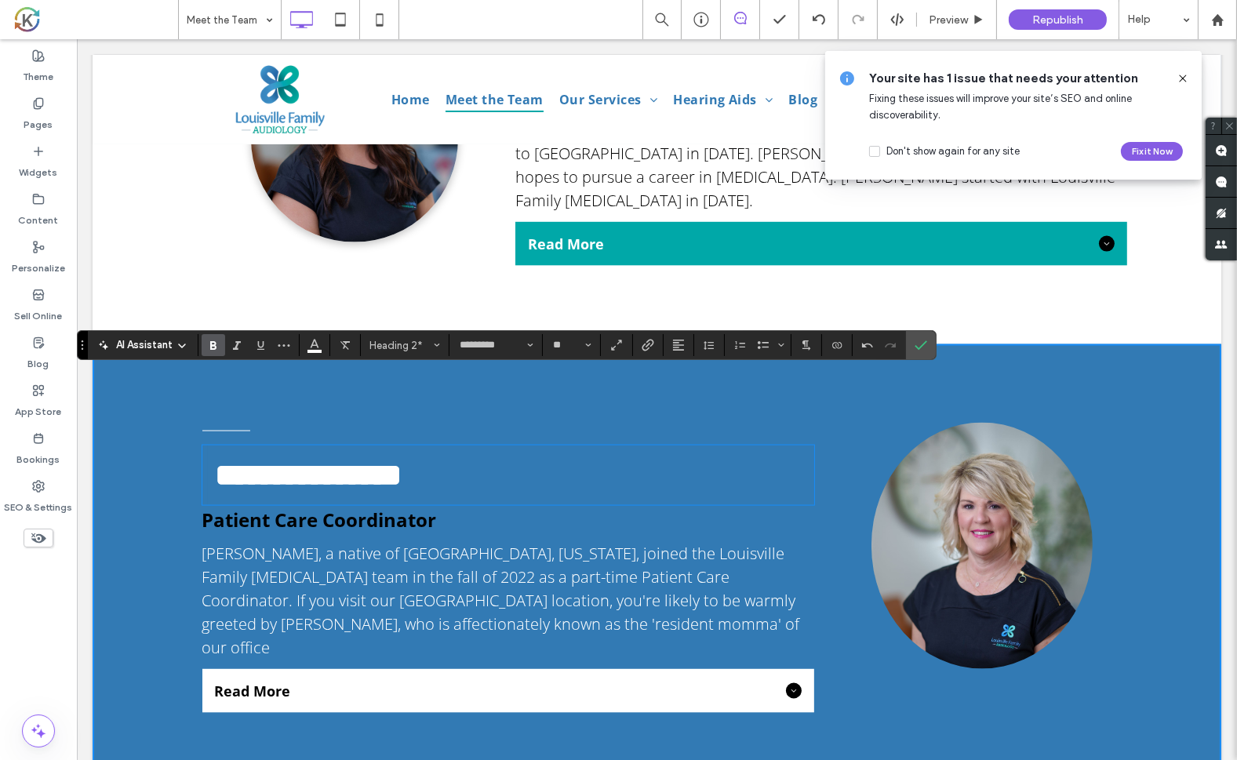
click at [289, 507] on span "Patient Care Coordinator" at bounding box center [319, 520] width 235 height 26
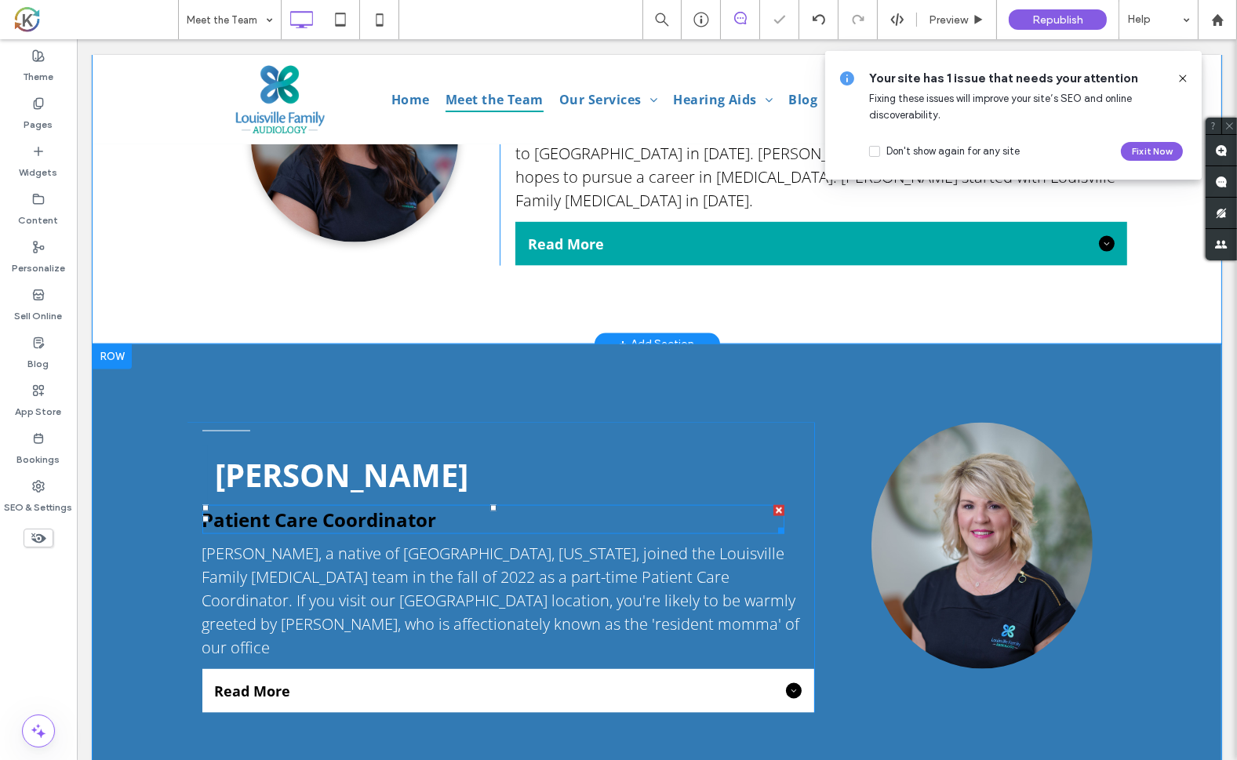
click at [289, 507] on span "Patient Care Coordinator" at bounding box center [319, 520] width 235 height 26
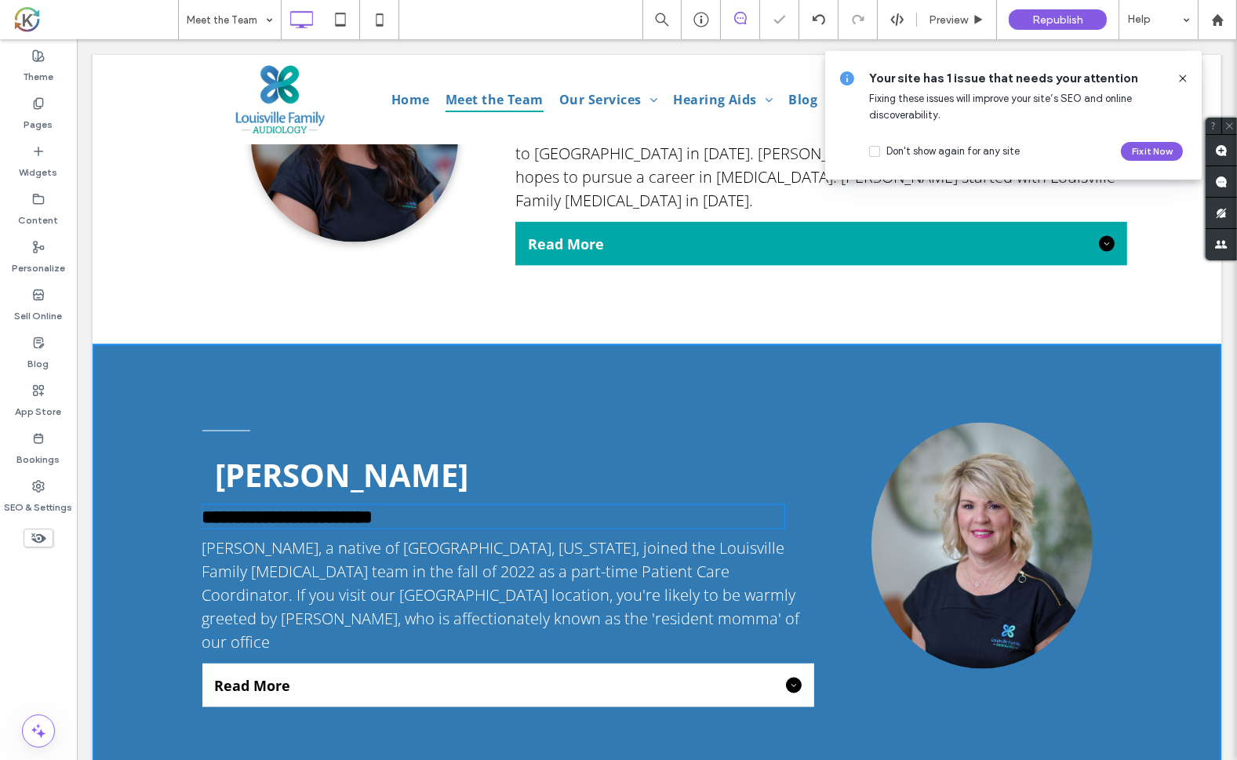
type input "*********"
type input "**"
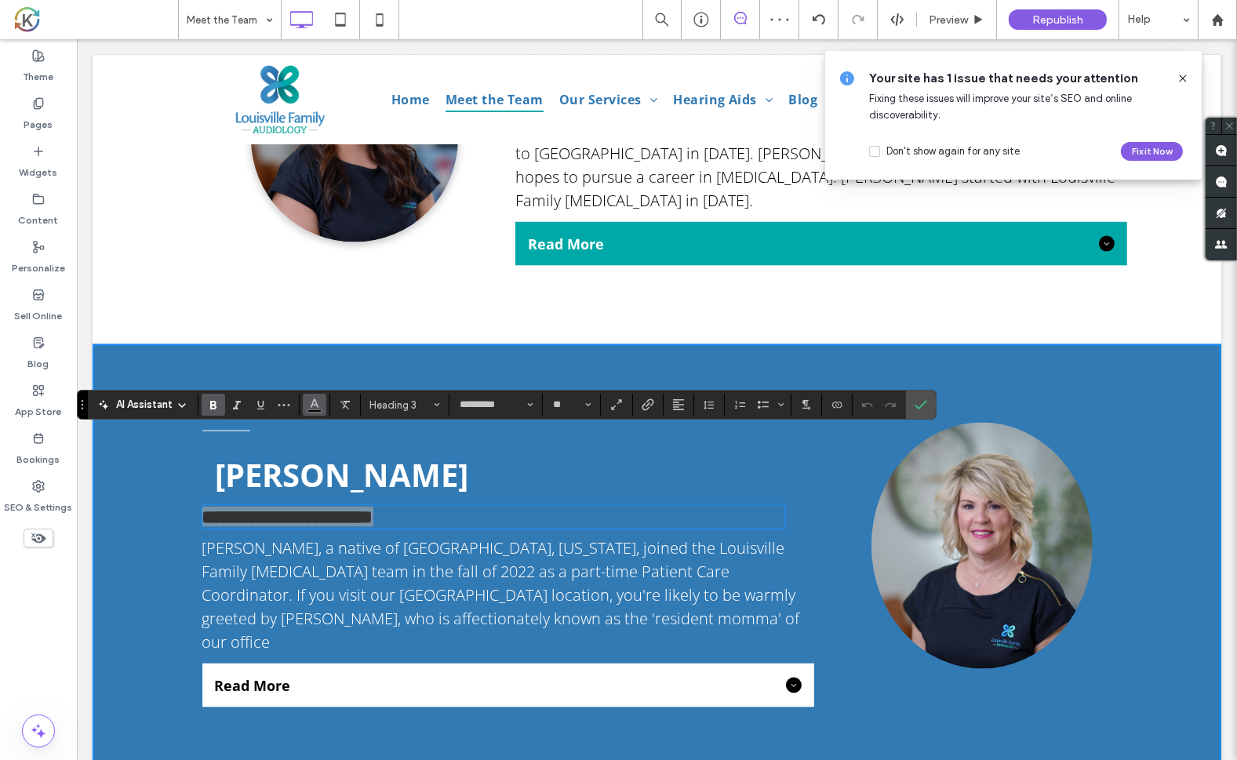
click at [311, 407] on icon "Color" at bounding box center [314, 403] width 13 height 13
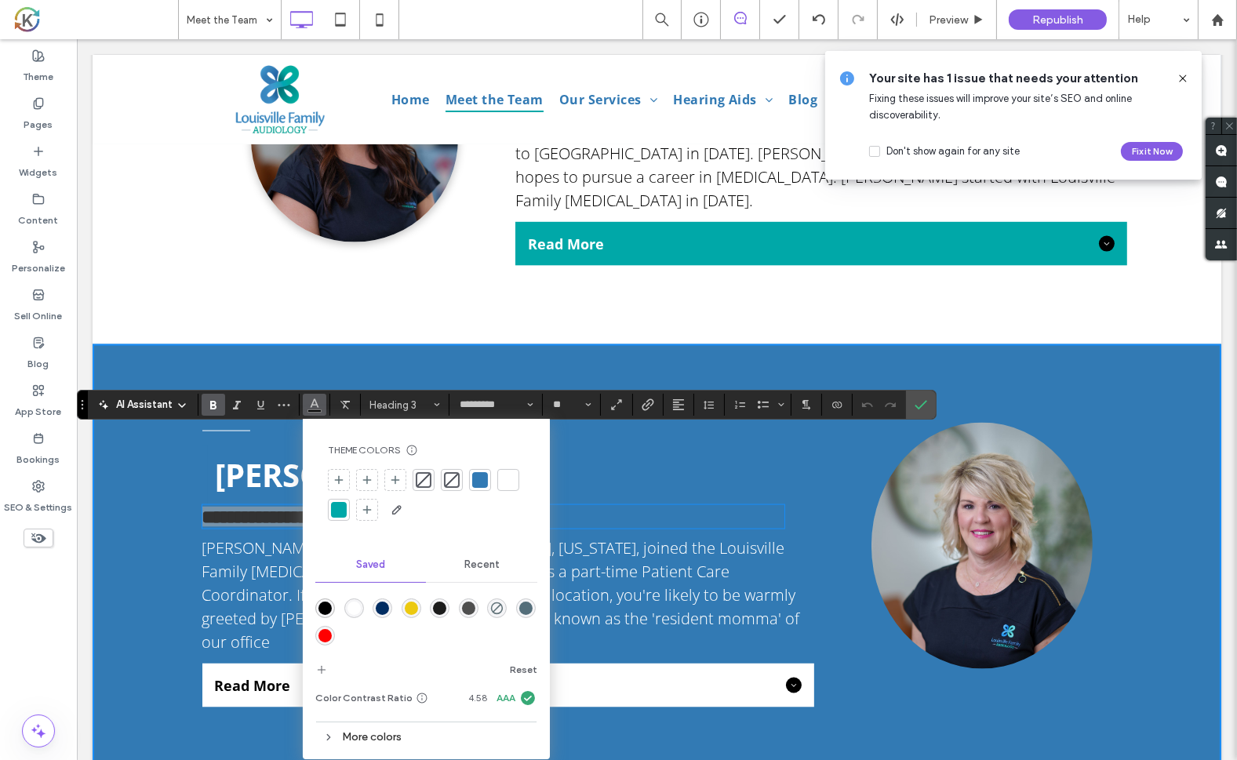
click at [358, 614] on div "rgba(255,255,255,1)" at bounding box center [353, 608] width 13 height 13
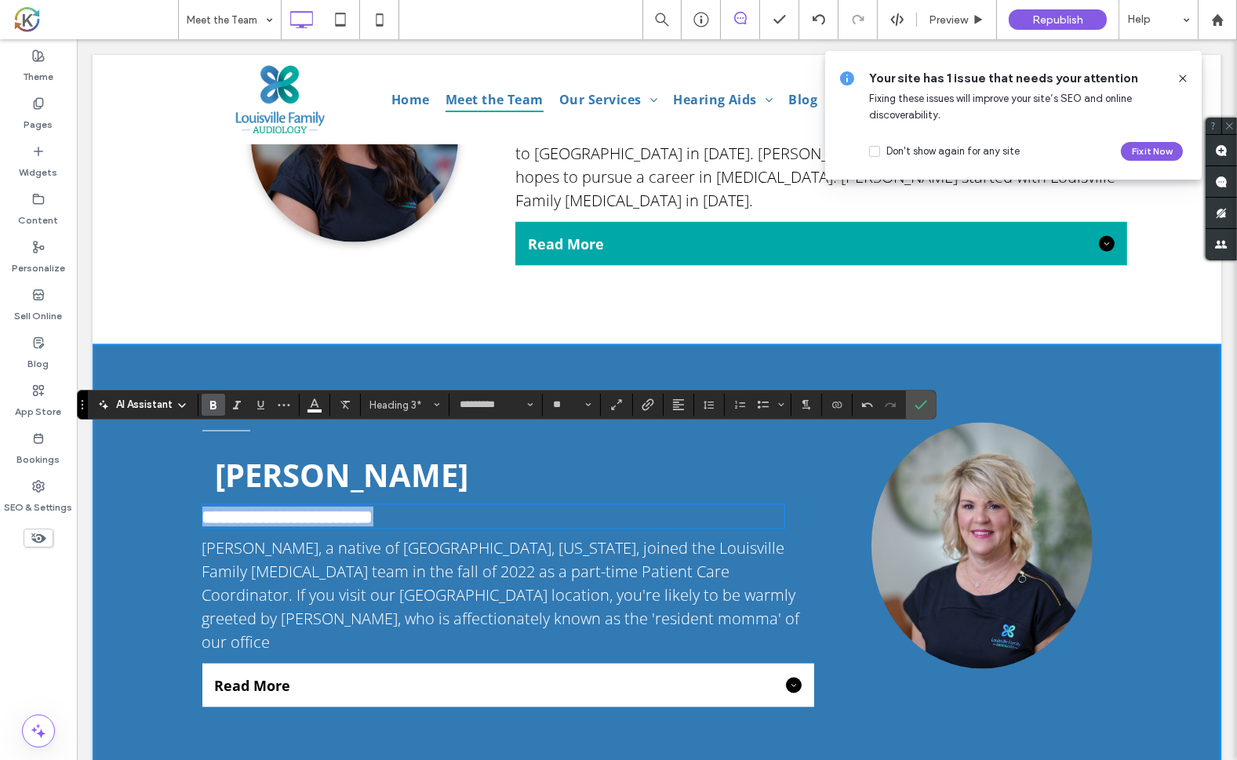
click at [1118, 494] on div "Click To Paste" at bounding box center [970, 565] width 314 height 285
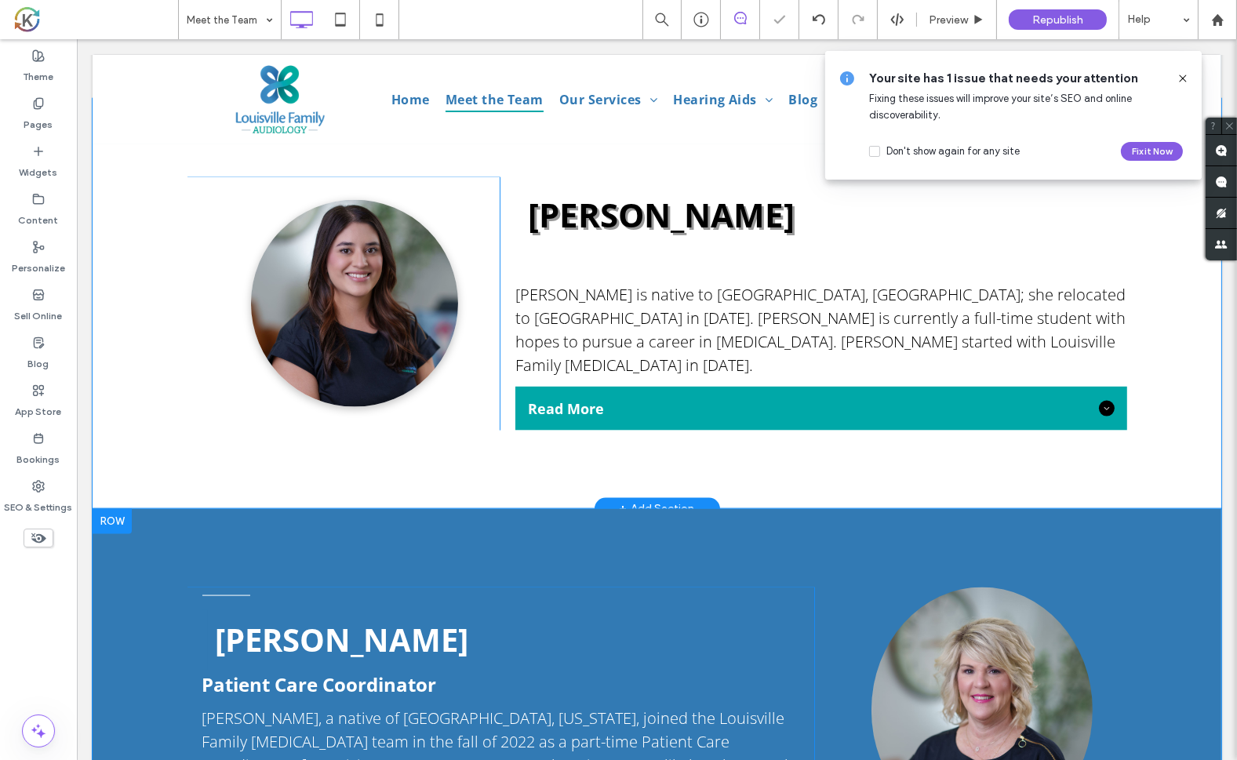
scroll to position [3166, 0]
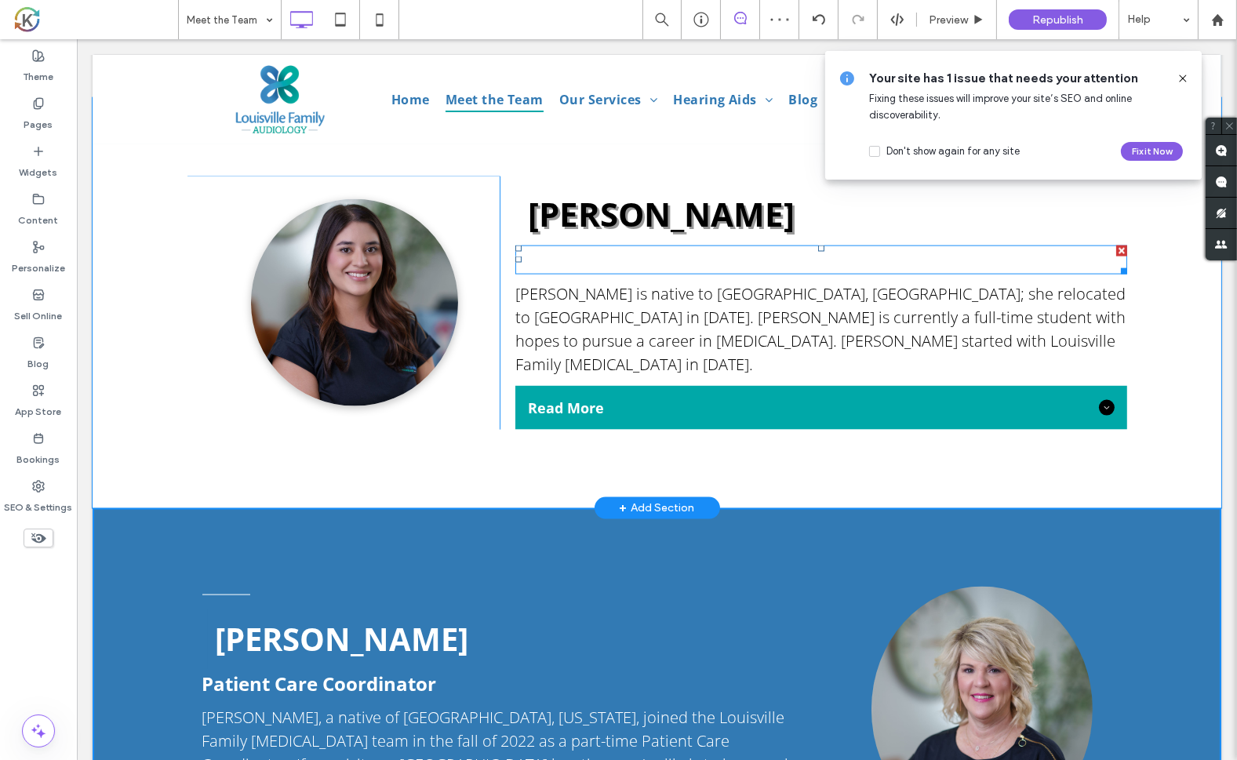
click at [587, 247] on span "Patient Care Coorindator" at bounding box center [632, 260] width 235 height 26
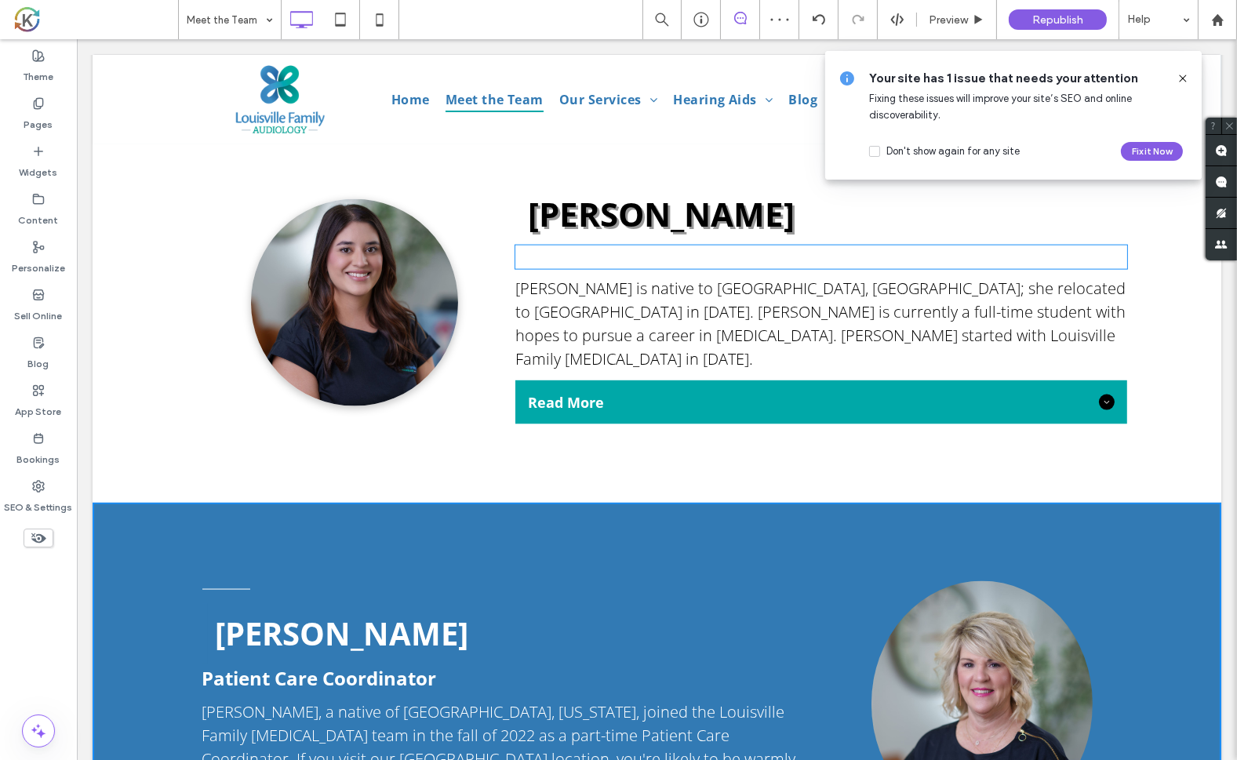
type input "*********"
type input "**"
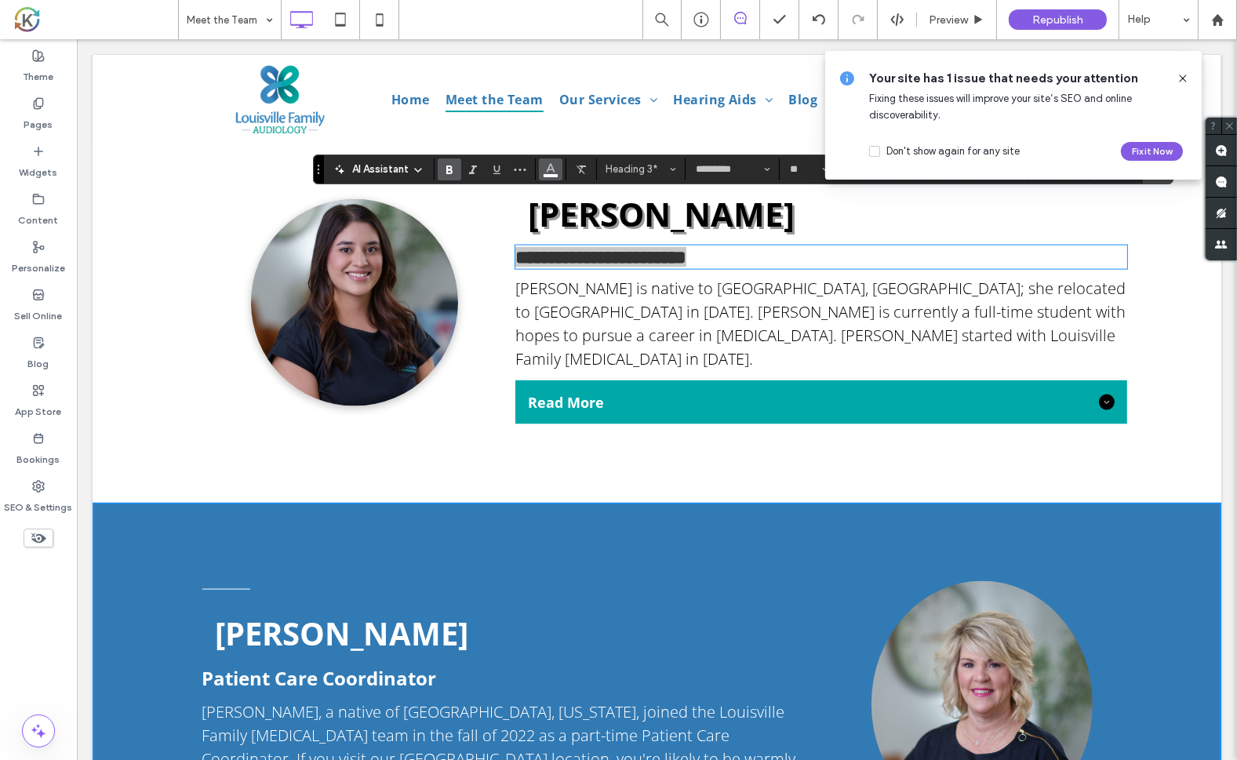
click at [554, 173] on span "Color" at bounding box center [550, 168] width 13 height 20
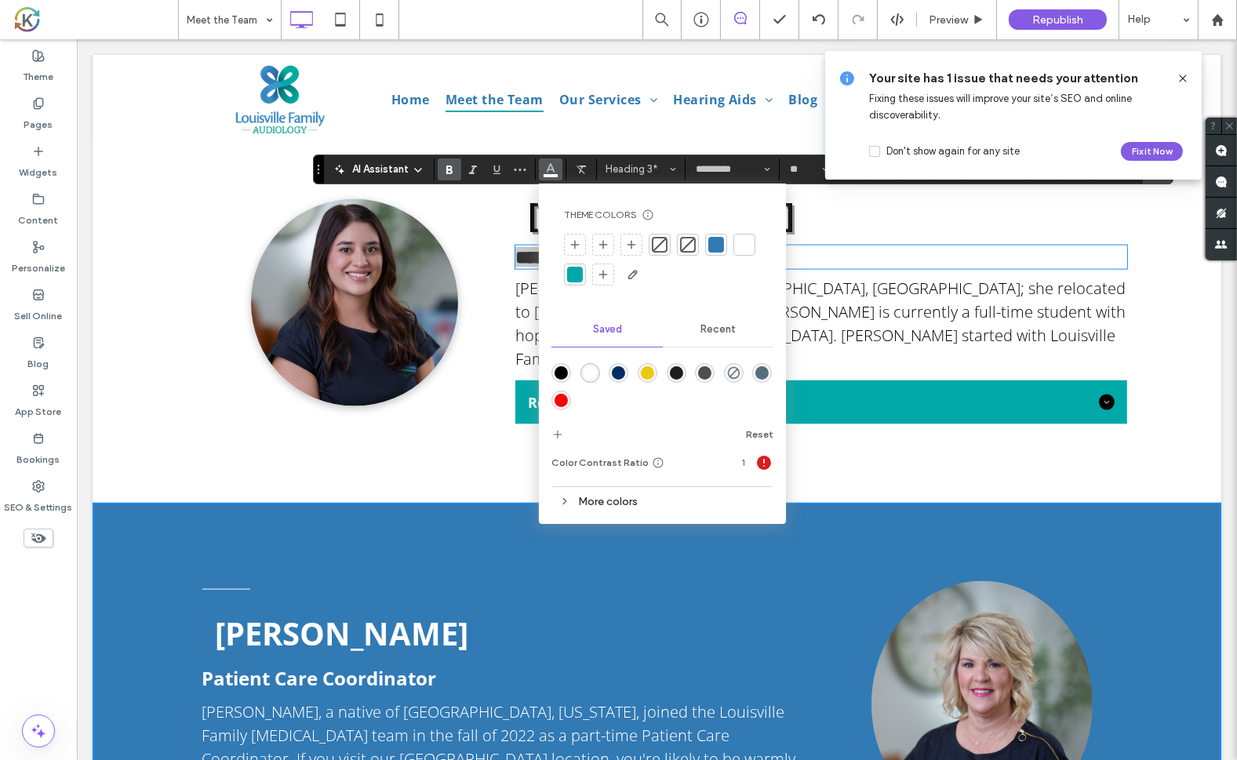
click at [557, 373] on div "rgba(0,0,0,1)" at bounding box center [561, 372] width 13 height 13
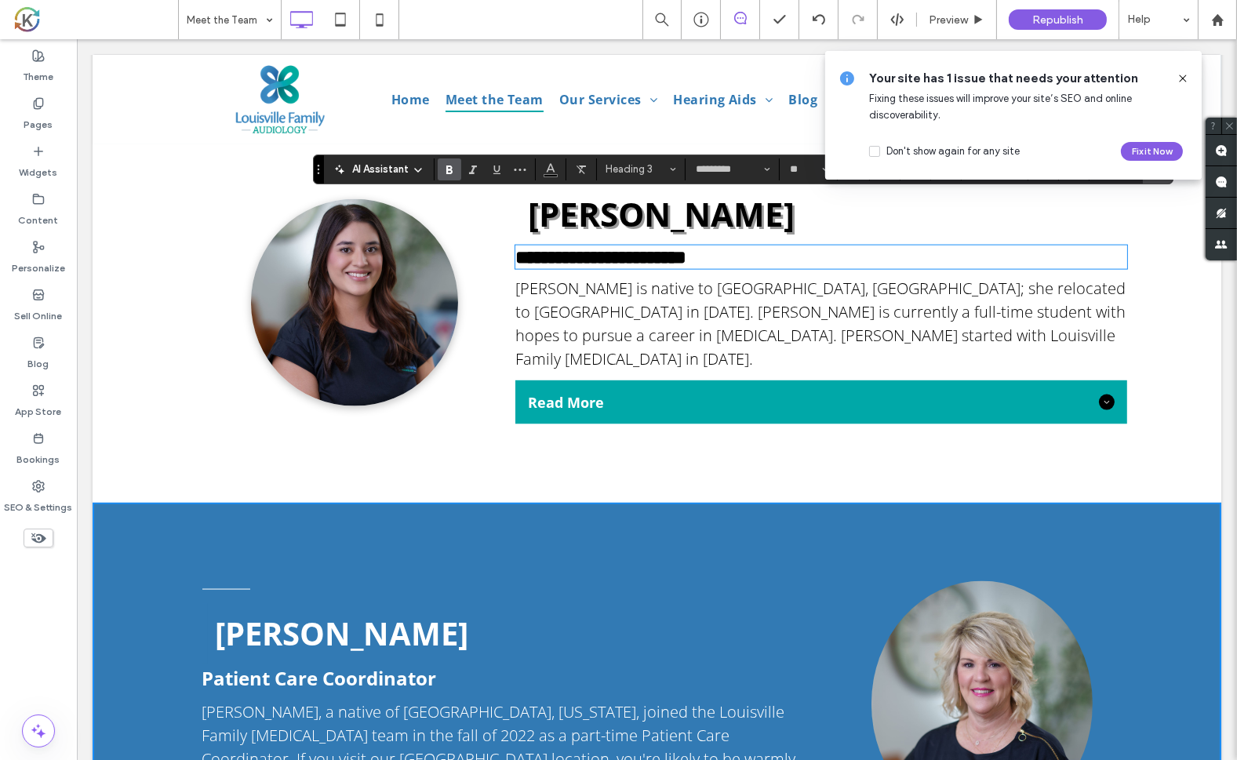
click at [499, 291] on div "**********" at bounding box center [812, 300] width 627 height 248
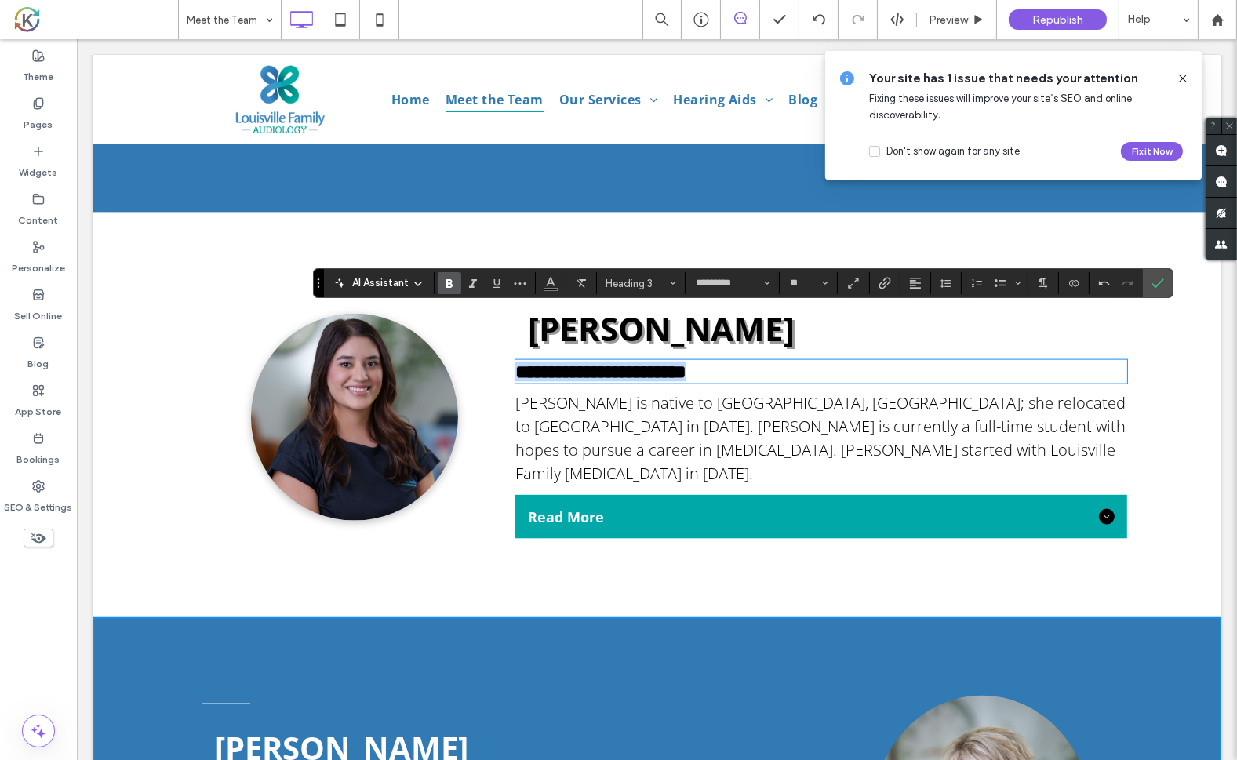
scroll to position [3053, 0]
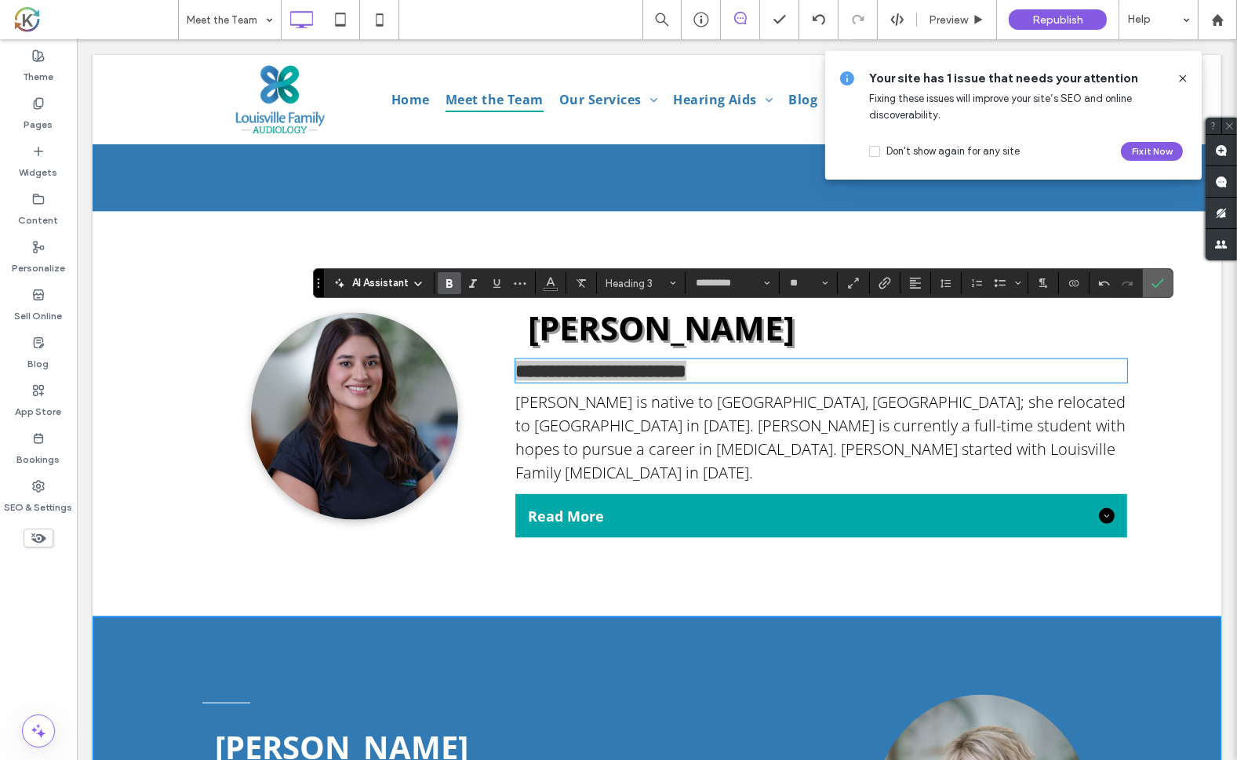
click at [1165, 287] on section at bounding box center [1158, 283] width 30 height 28
click at [1157, 282] on icon "Confirm" at bounding box center [1157, 283] width 13 height 13
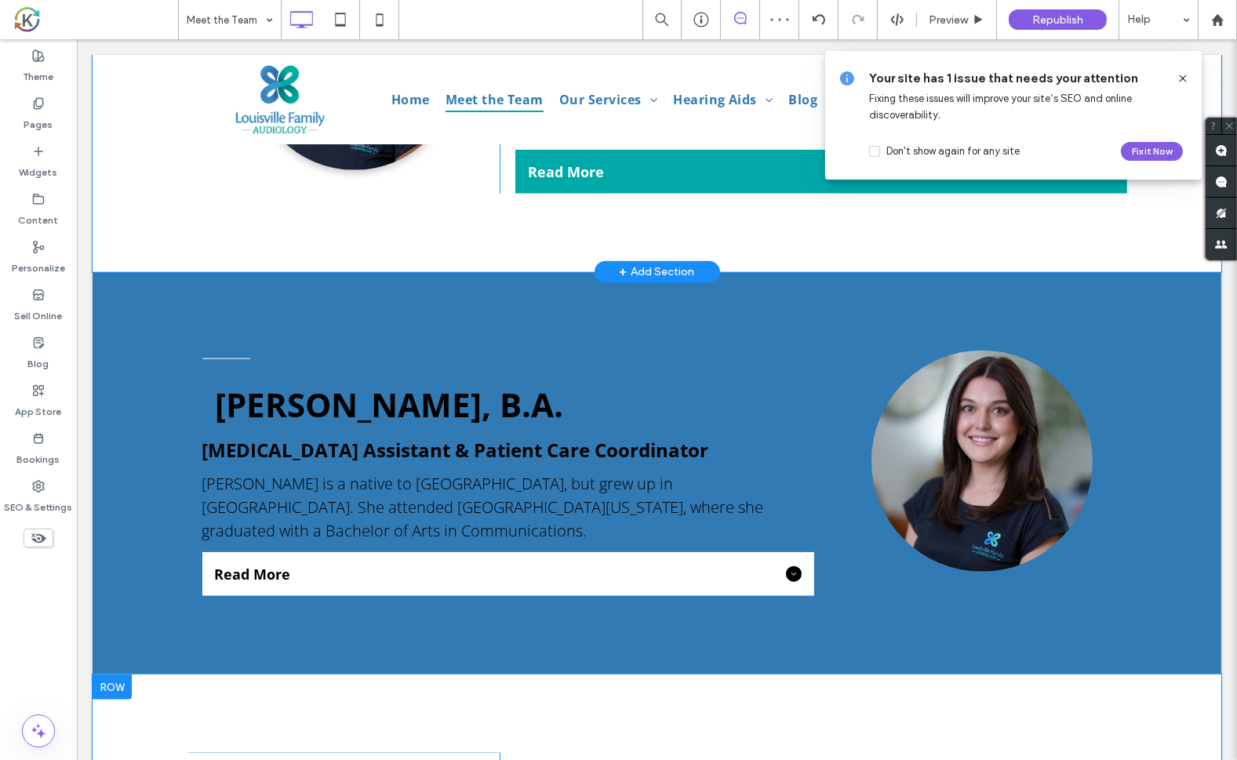
scroll to position [2584, 0]
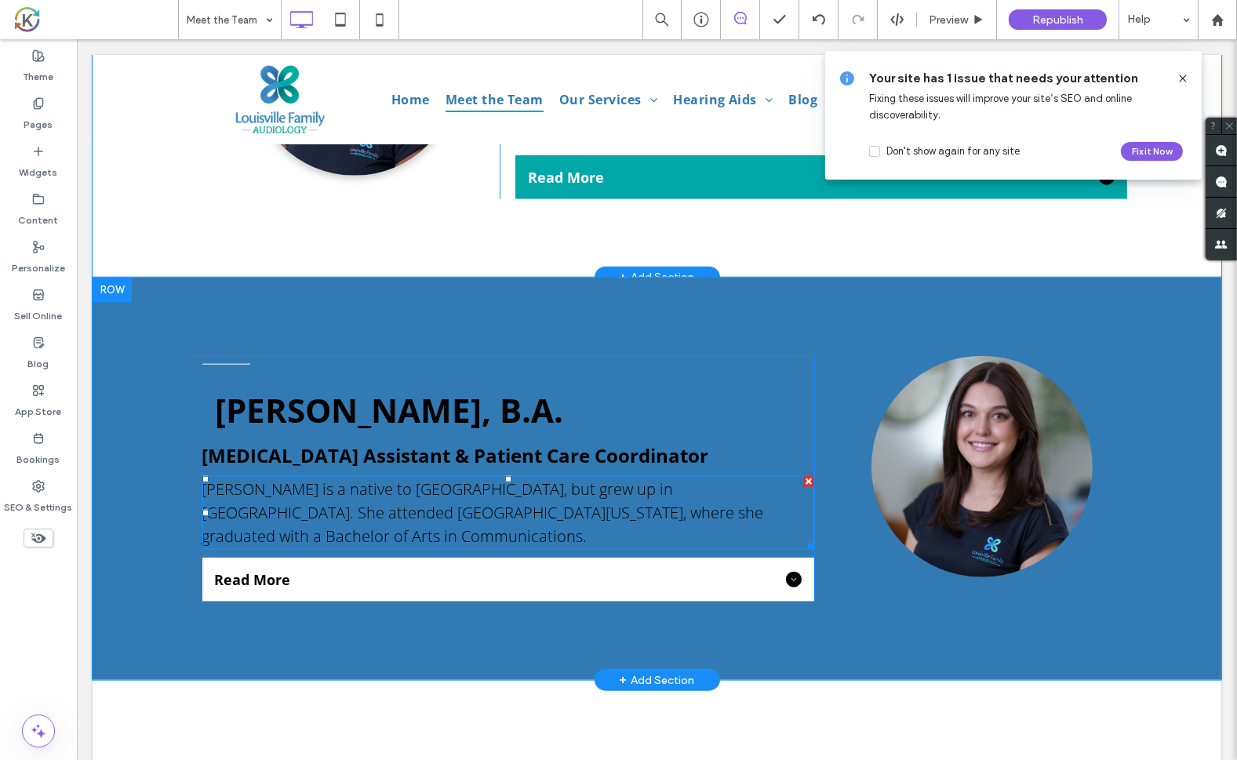
click at [357, 478] on span "[PERSON_NAME] is a native to [GEOGRAPHIC_DATA], but grew up in [GEOGRAPHIC_DATA…" at bounding box center [483, 512] width 562 height 68
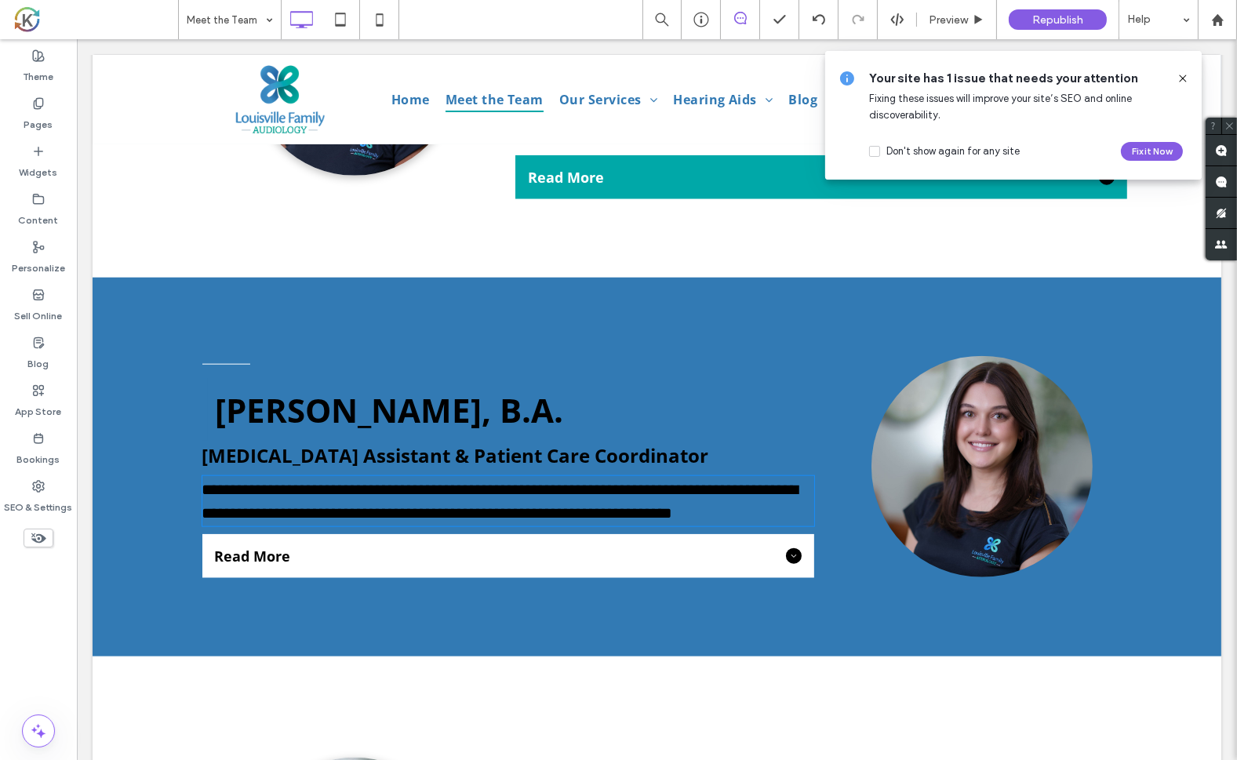
type input "*********"
type input "**"
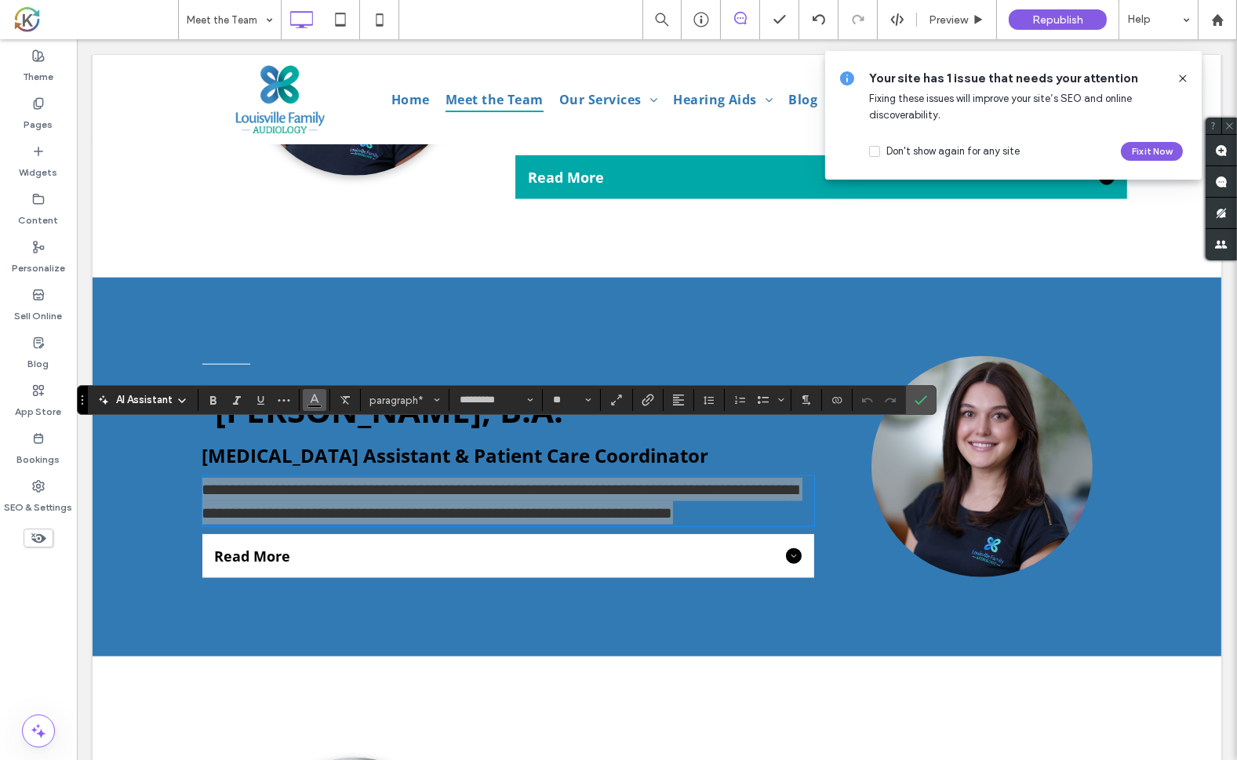
click at [318, 402] on icon "Color" at bounding box center [314, 398] width 13 height 13
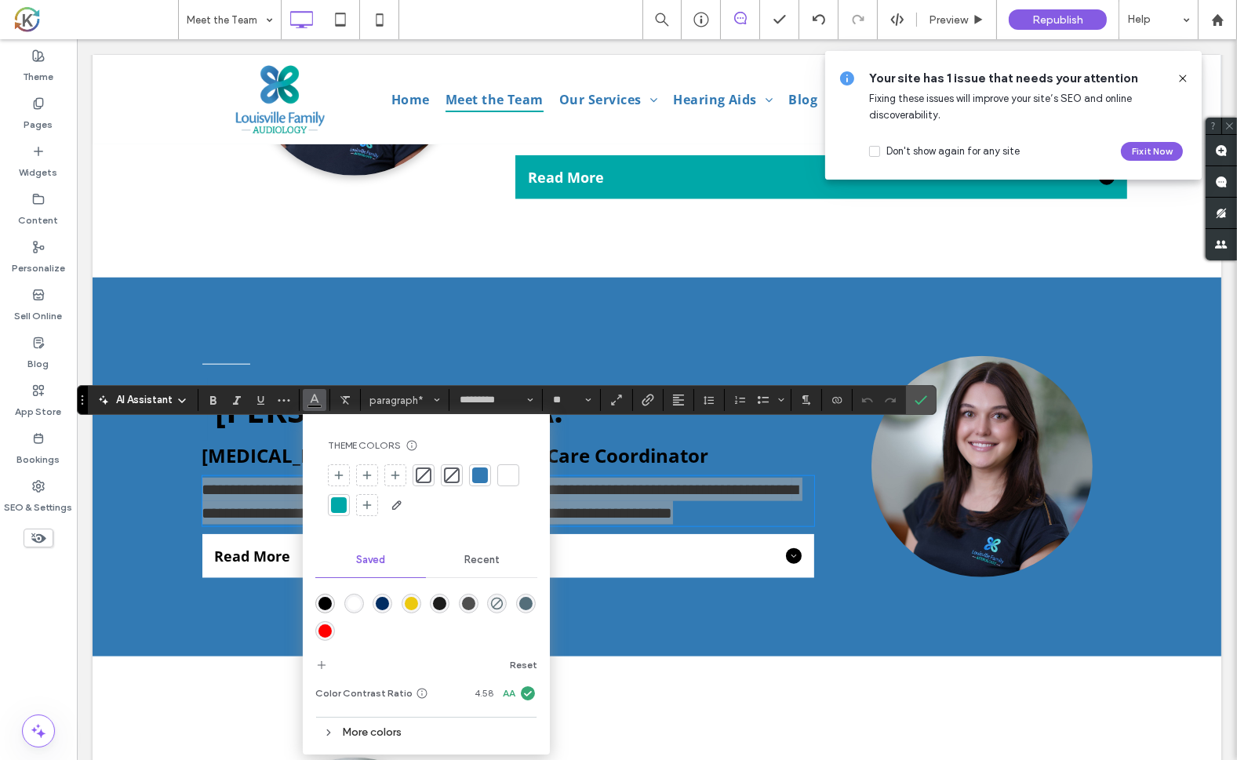
click at [349, 601] on div "rgba(255,255,255,1)" at bounding box center [353, 603] width 13 height 13
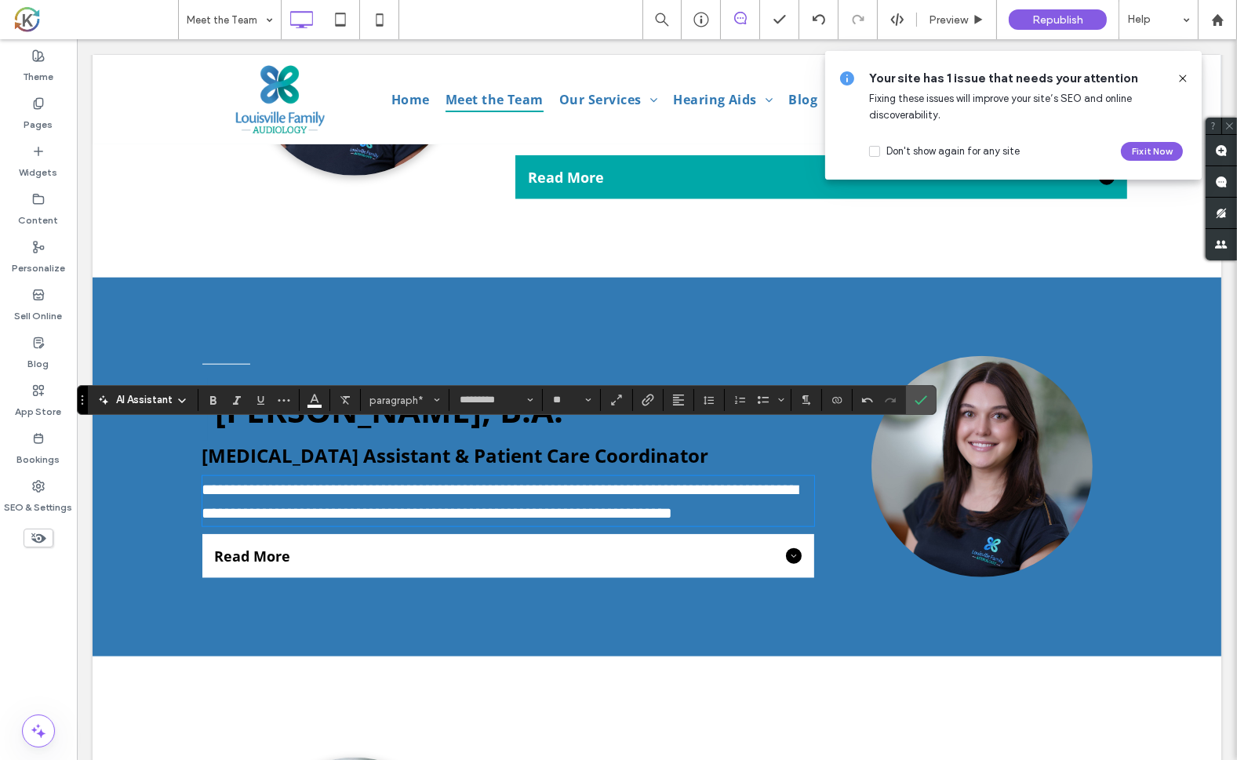
click at [321, 387] on span "[PERSON_NAME], B.A." at bounding box center [389, 409] width 348 height 45
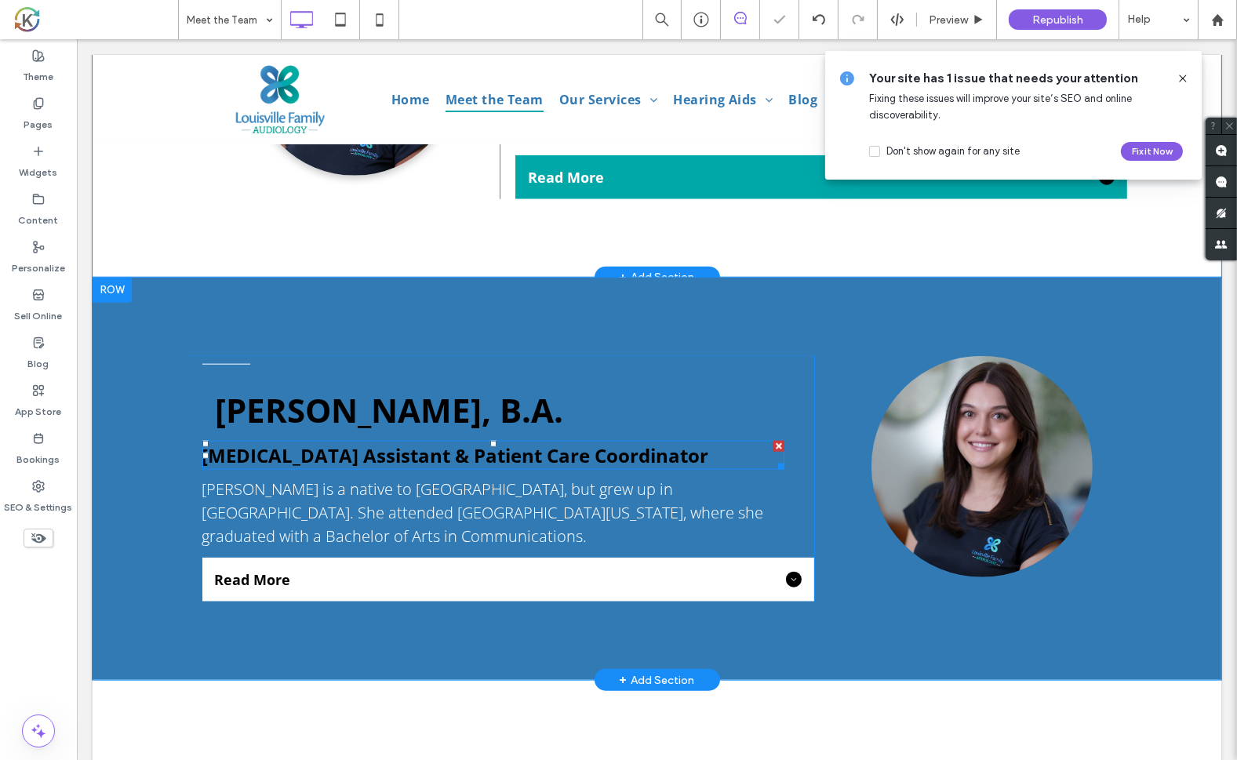
click at [315, 442] on span "[MEDICAL_DATA] Assistant & Patient Care Coordinator" at bounding box center [455, 455] width 507 height 26
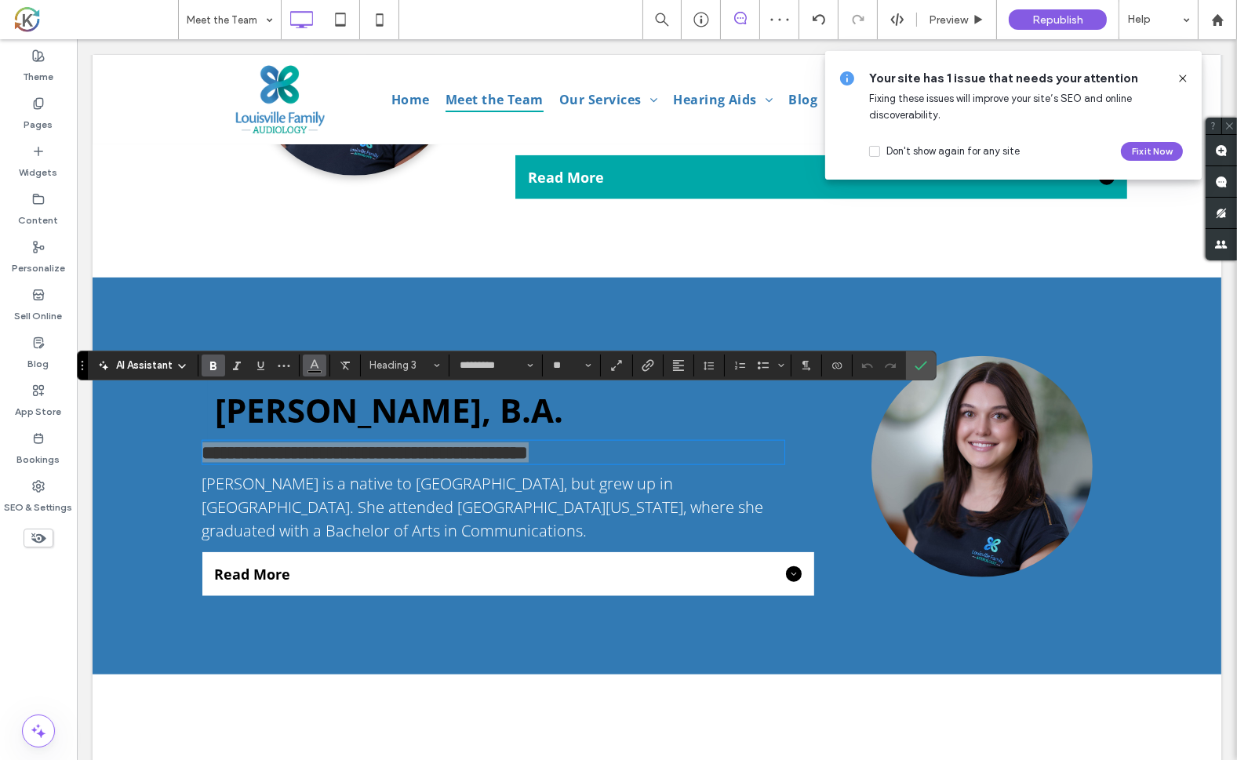
click at [311, 369] on icon "Color" at bounding box center [314, 364] width 13 height 13
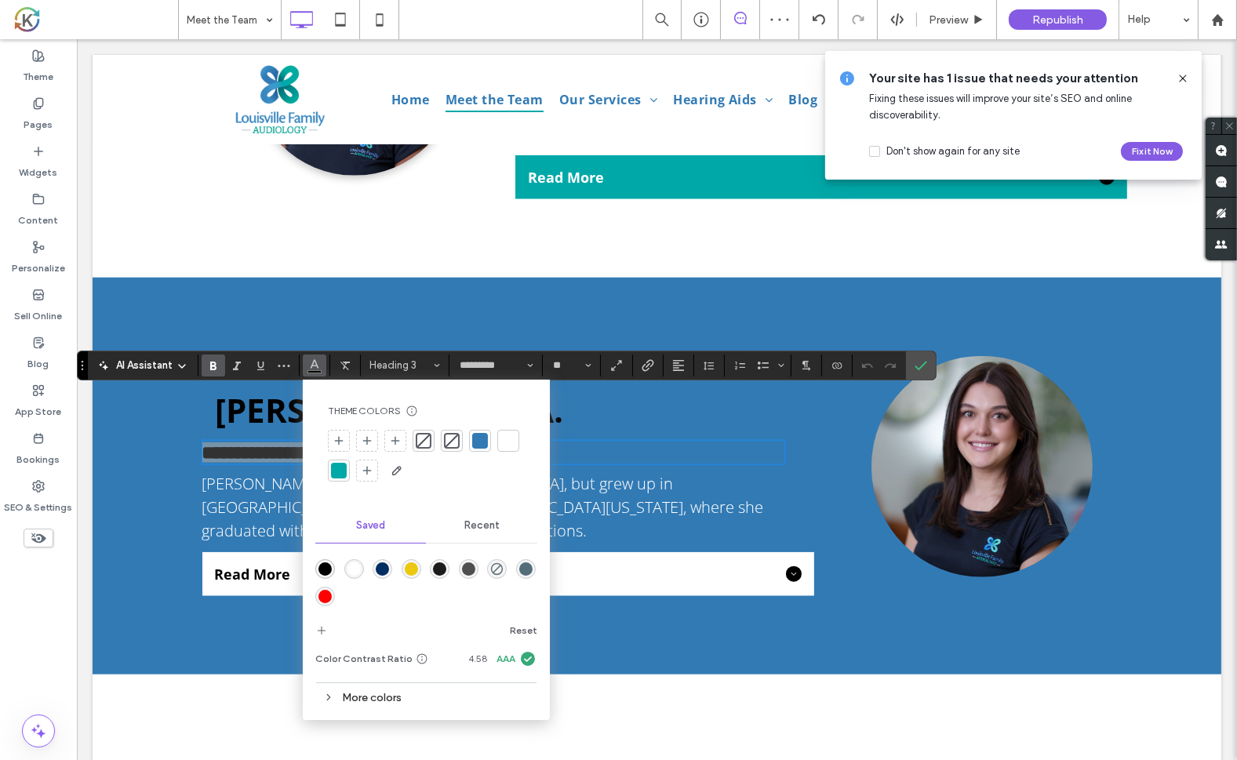
click at [348, 570] on div "rgba(255,255,255,1)" at bounding box center [353, 568] width 13 height 13
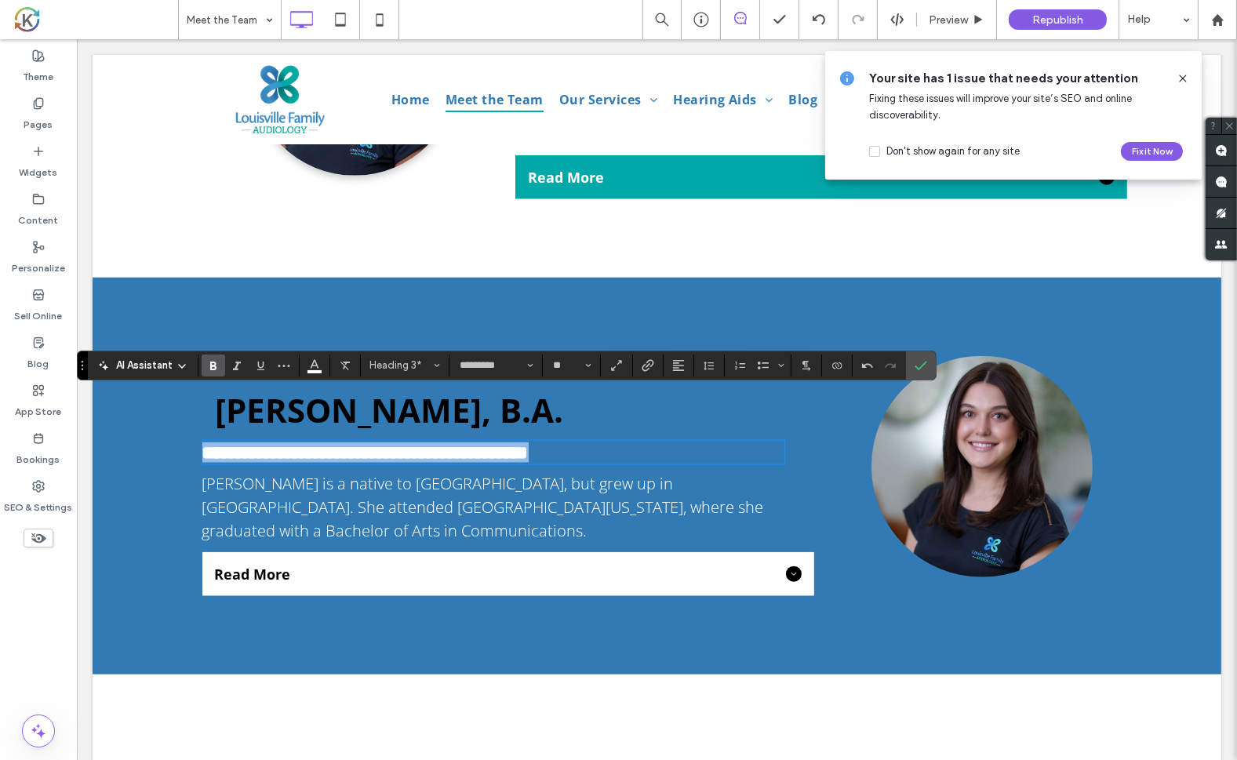
click at [391, 356] on div "**********" at bounding box center [499, 476] width 627 height 241
click at [378, 306] on div "**********" at bounding box center [656, 477] width 1129 height 398
click at [344, 387] on h2 "[PERSON_NAME], B.A." at bounding box center [514, 410] width 598 height 60
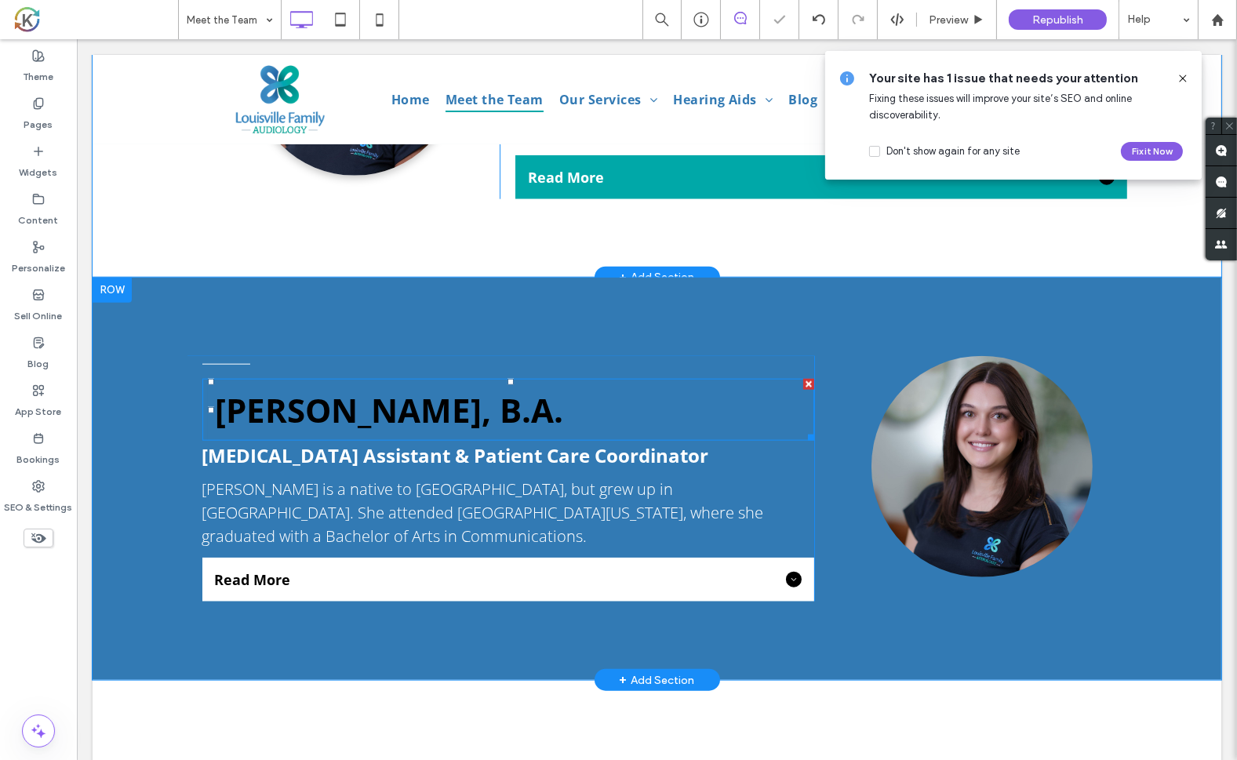
click at [344, 387] on h2 "[PERSON_NAME], B.A." at bounding box center [514, 410] width 598 height 60
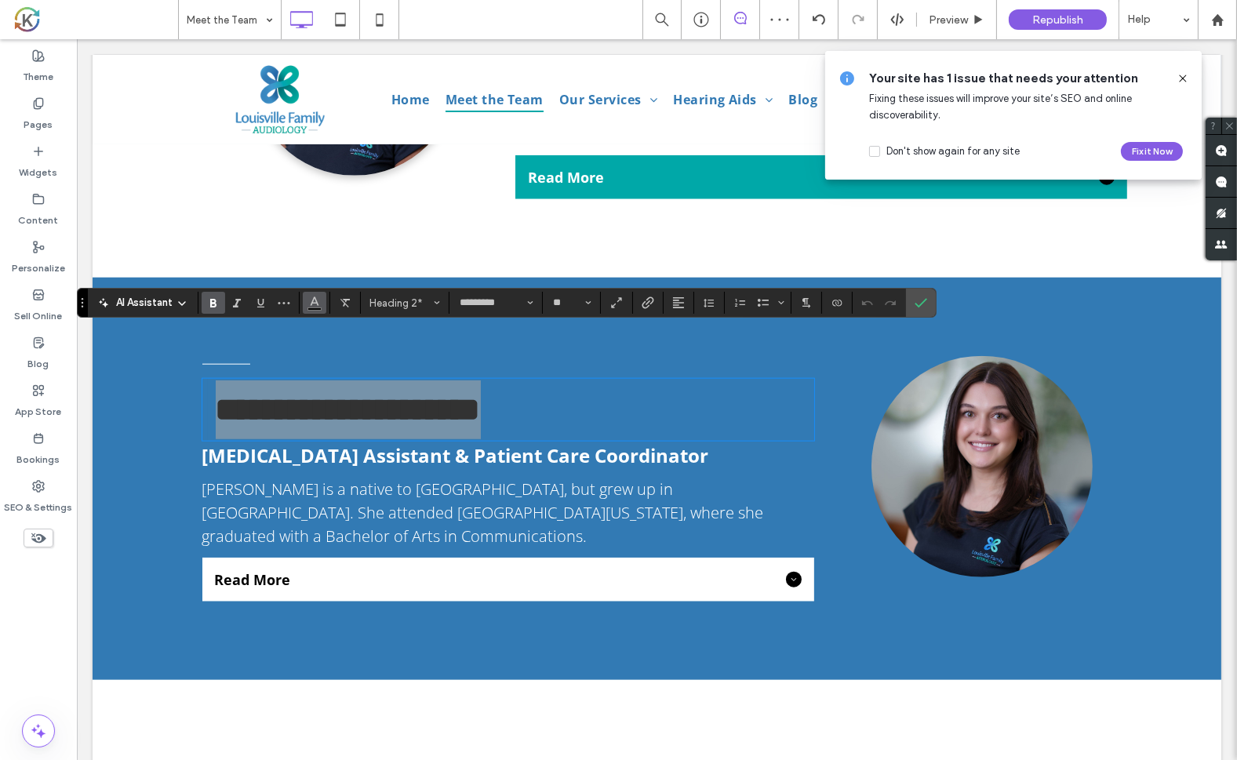
click at [317, 307] on icon "Color" at bounding box center [314, 301] width 13 height 13
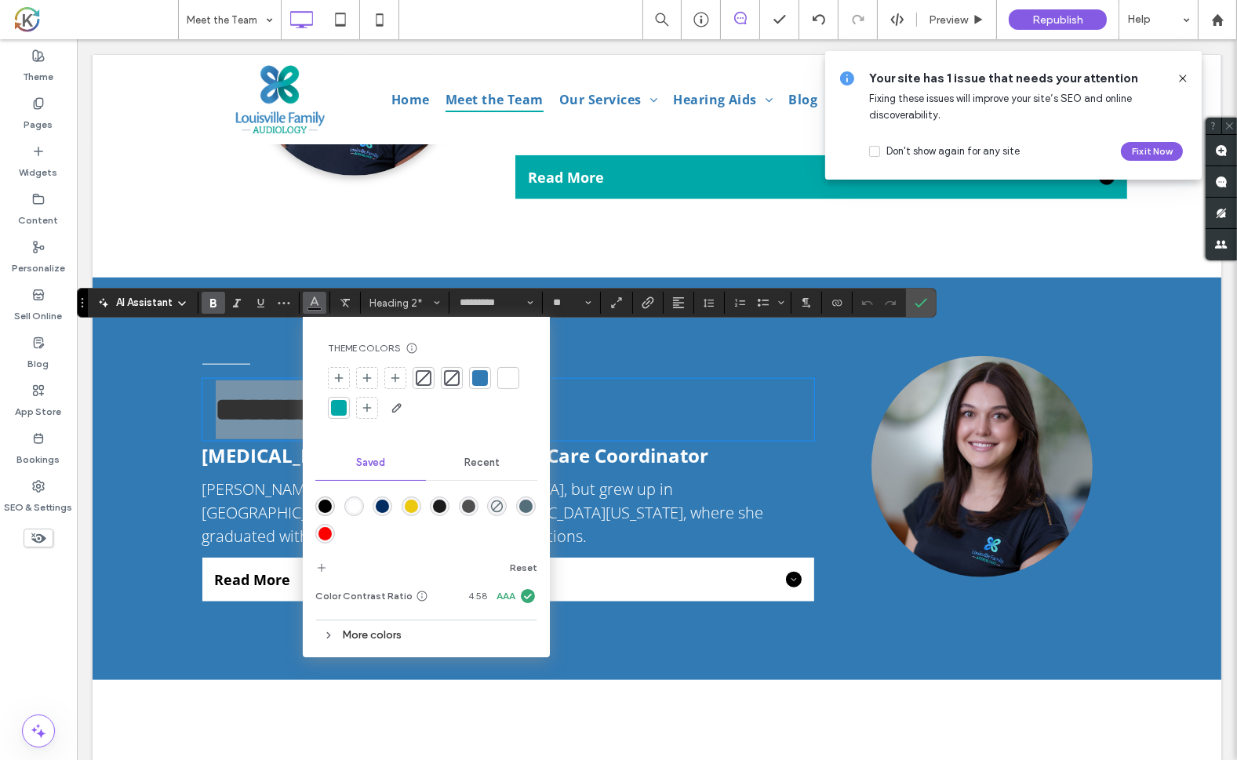
click at [357, 503] on div "rgba(255,255,255,1)" at bounding box center [353, 506] width 13 height 13
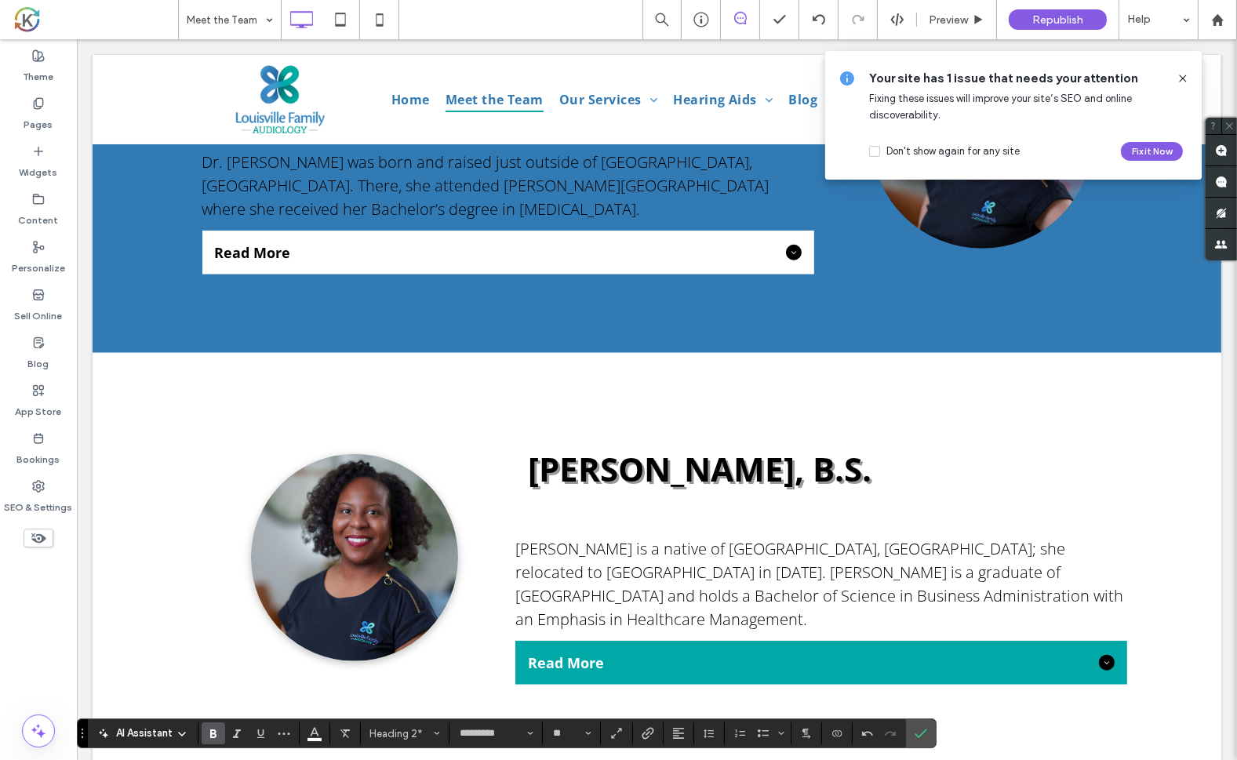
scroll to position [2101, 0]
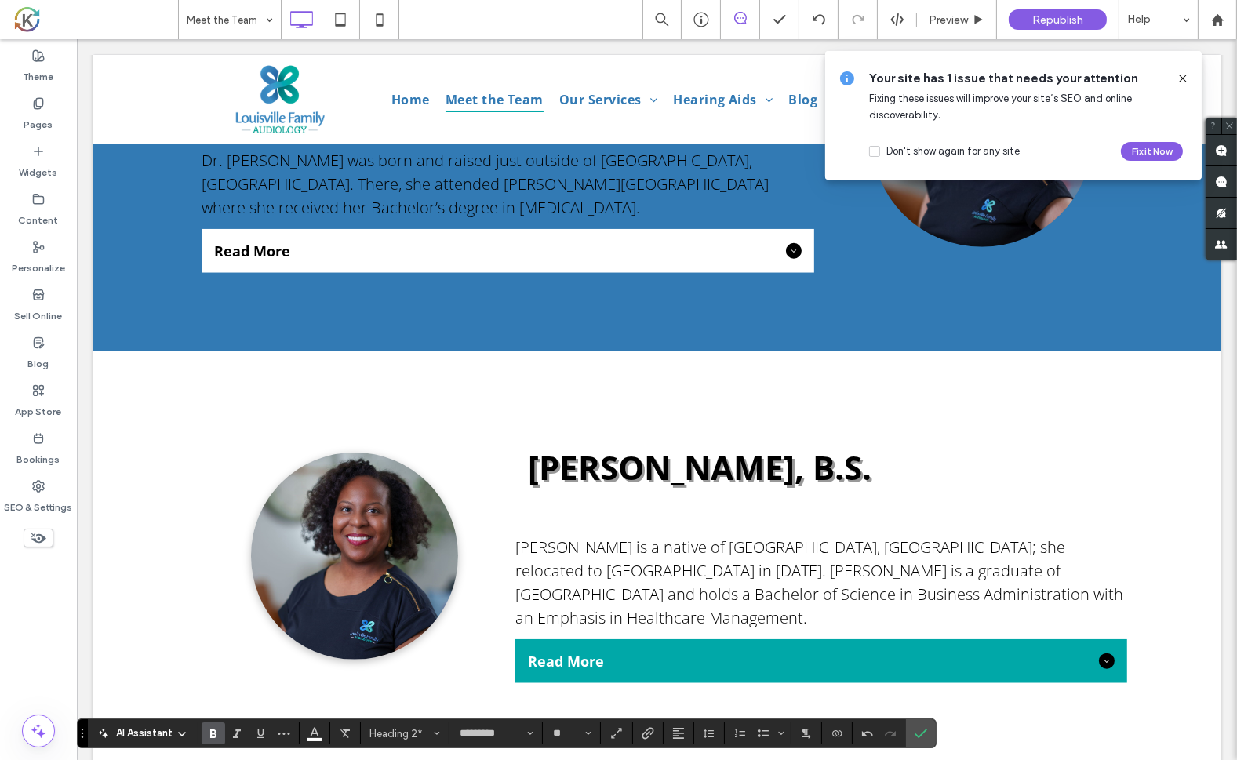
click at [585, 500] on span "Practice Manager" at bounding box center [597, 513] width 165 height 26
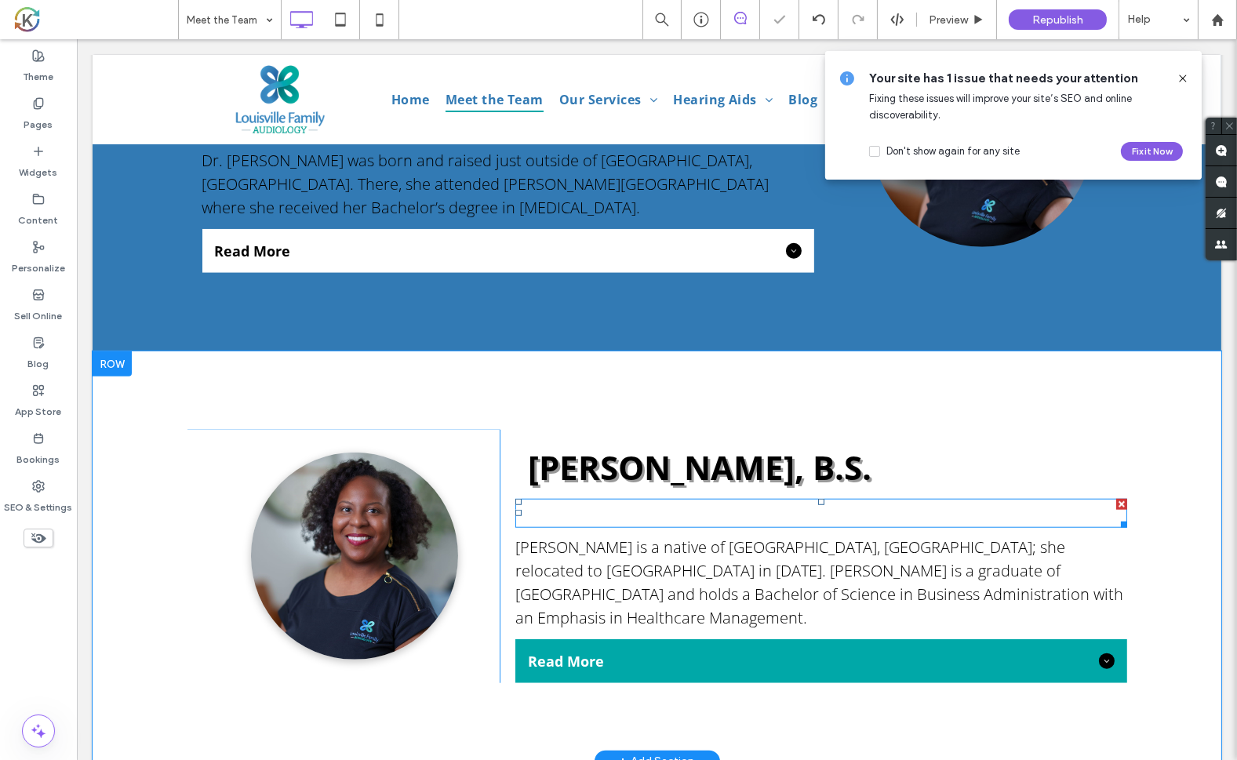
click at [585, 500] on span "Practice Manager" at bounding box center [597, 513] width 165 height 26
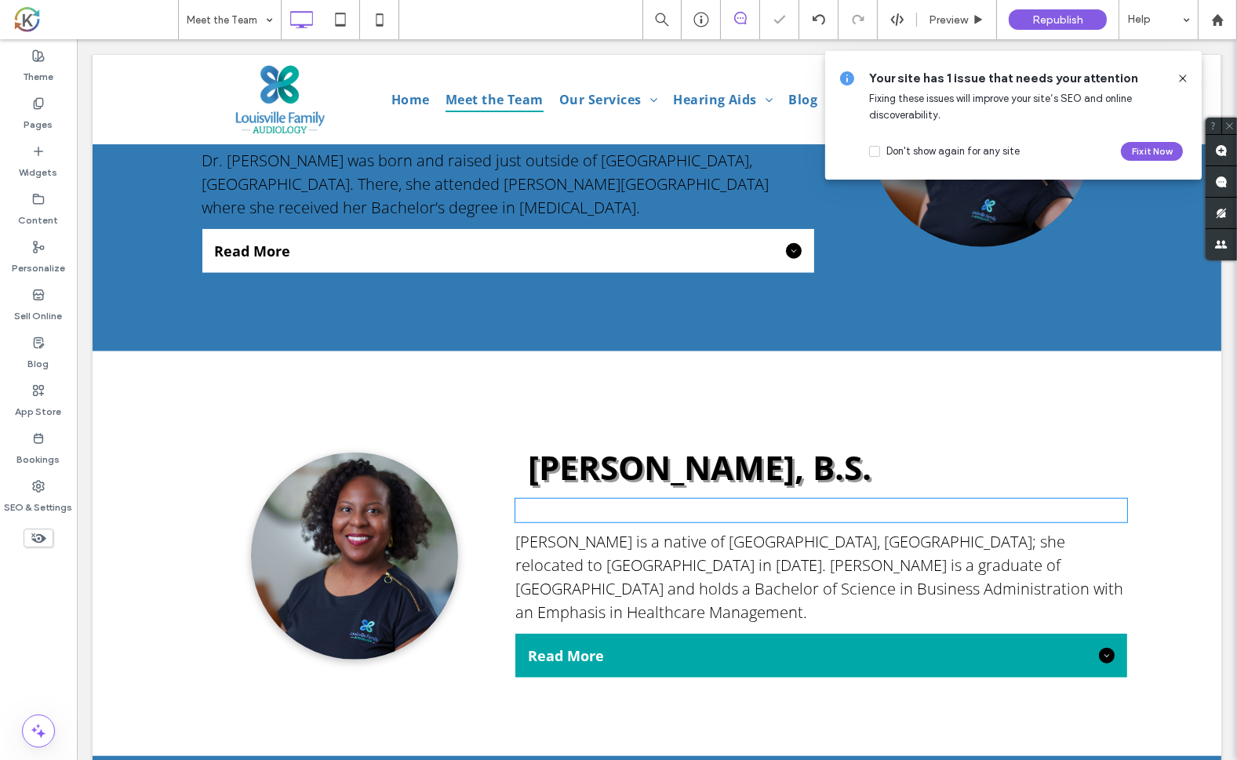
type input "*********"
type input "**"
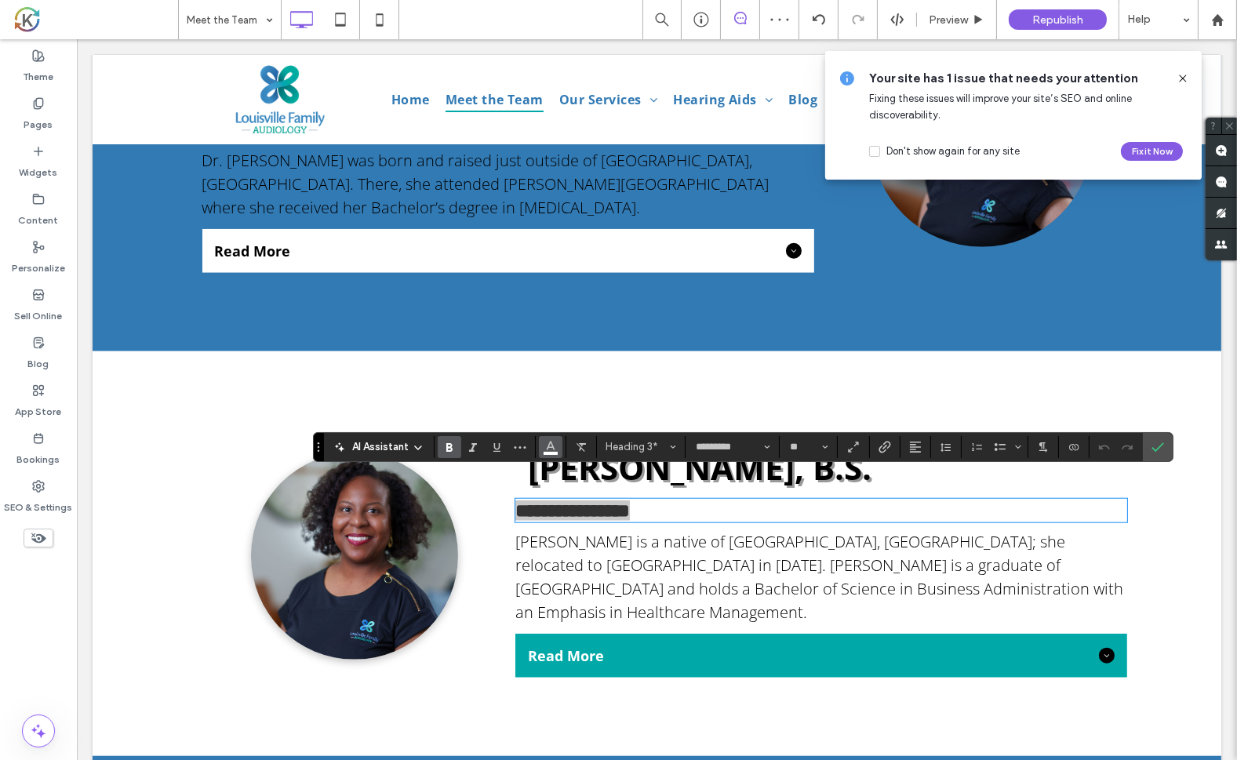
click at [549, 448] on icon "Color" at bounding box center [550, 445] width 13 height 13
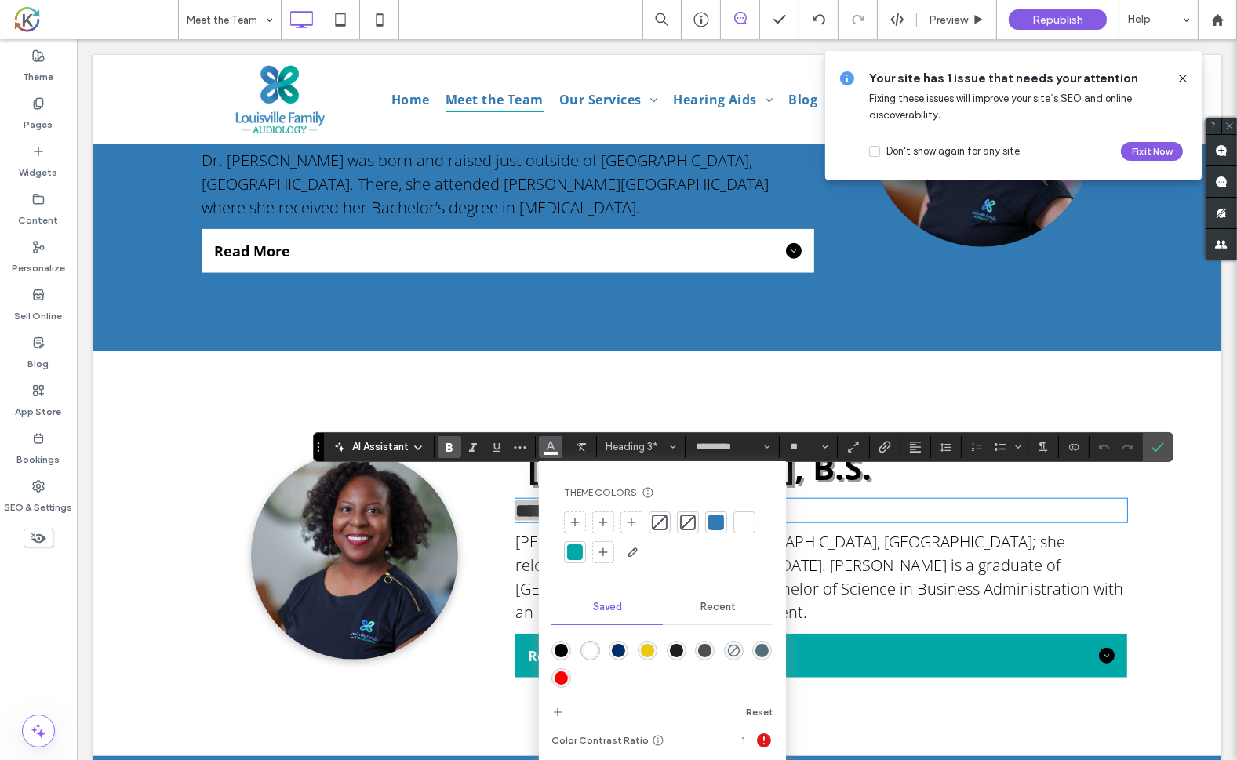
click at [559, 653] on div "rgba(0,0,0,1)" at bounding box center [561, 650] width 13 height 13
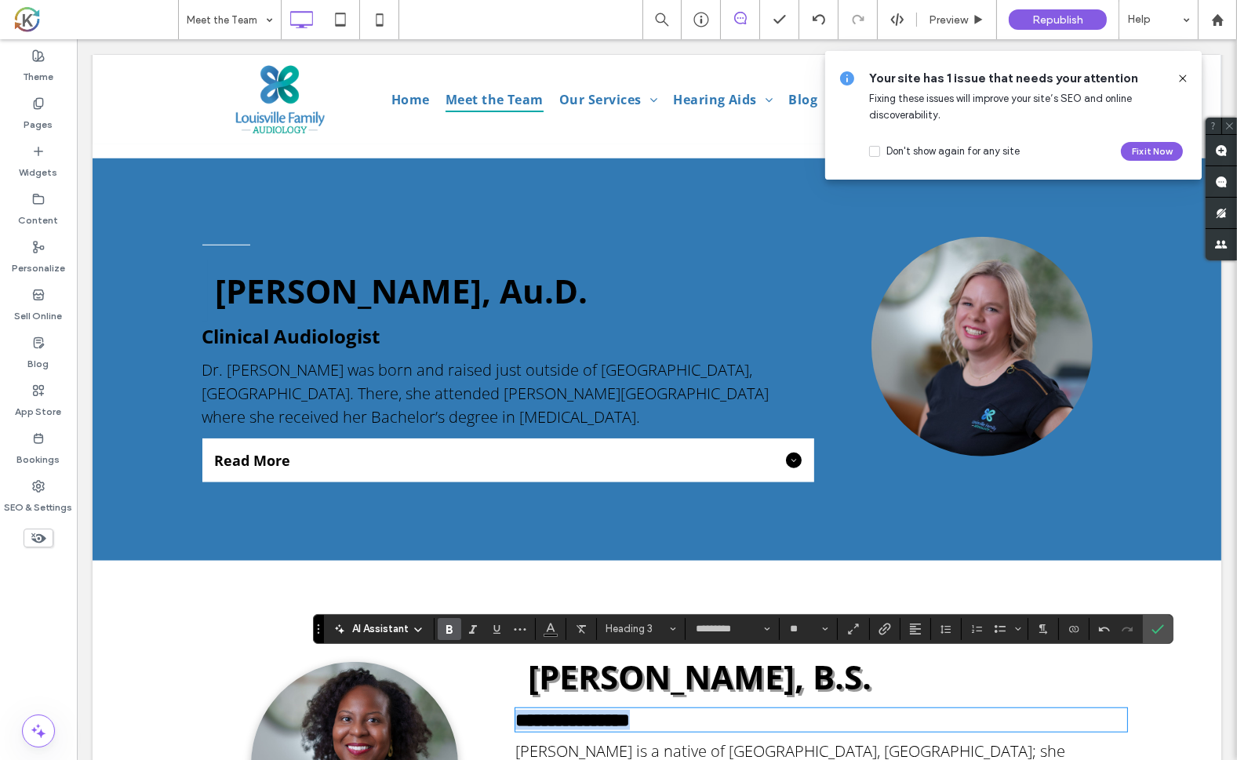
scroll to position [1872, 0]
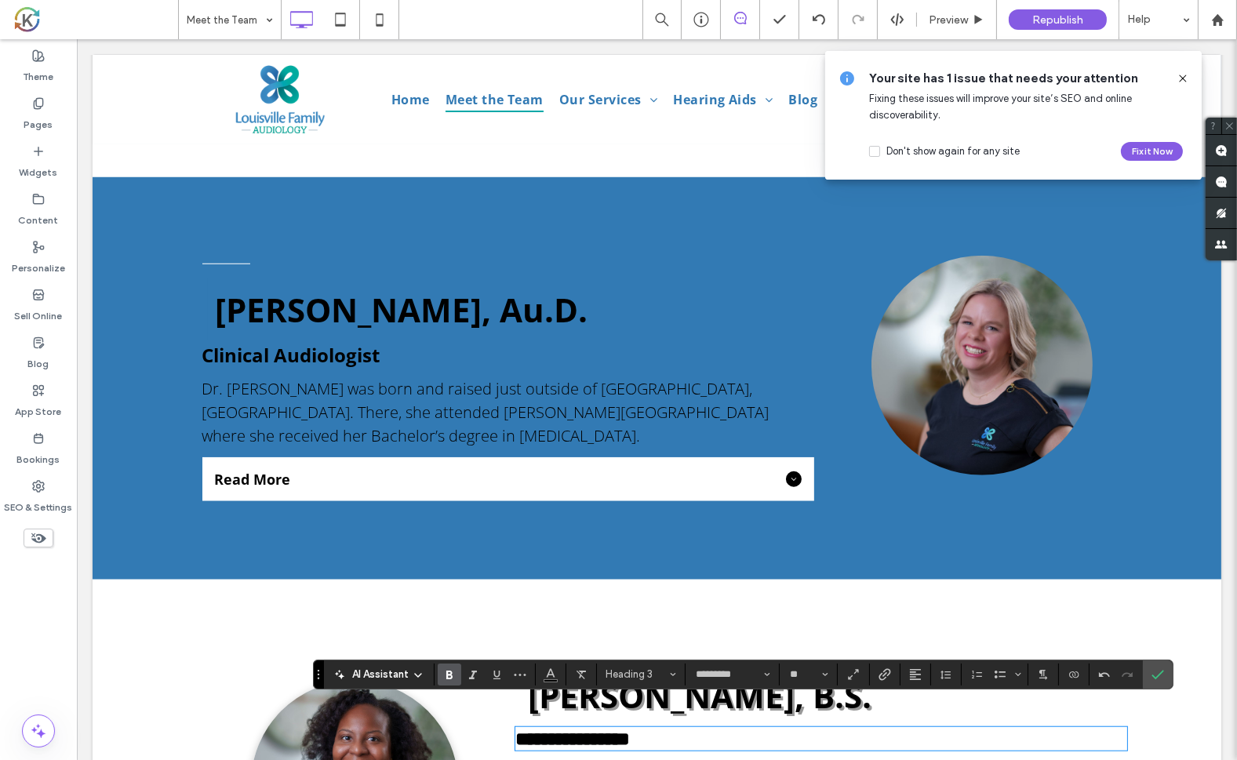
click at [450, 378] on span "Dr. [PERSON_NAME] was born and raised just outside of [GEOGRAPHIC_DATA], [GEOGR…" at bounding box center [485, 412] width 567 height 68
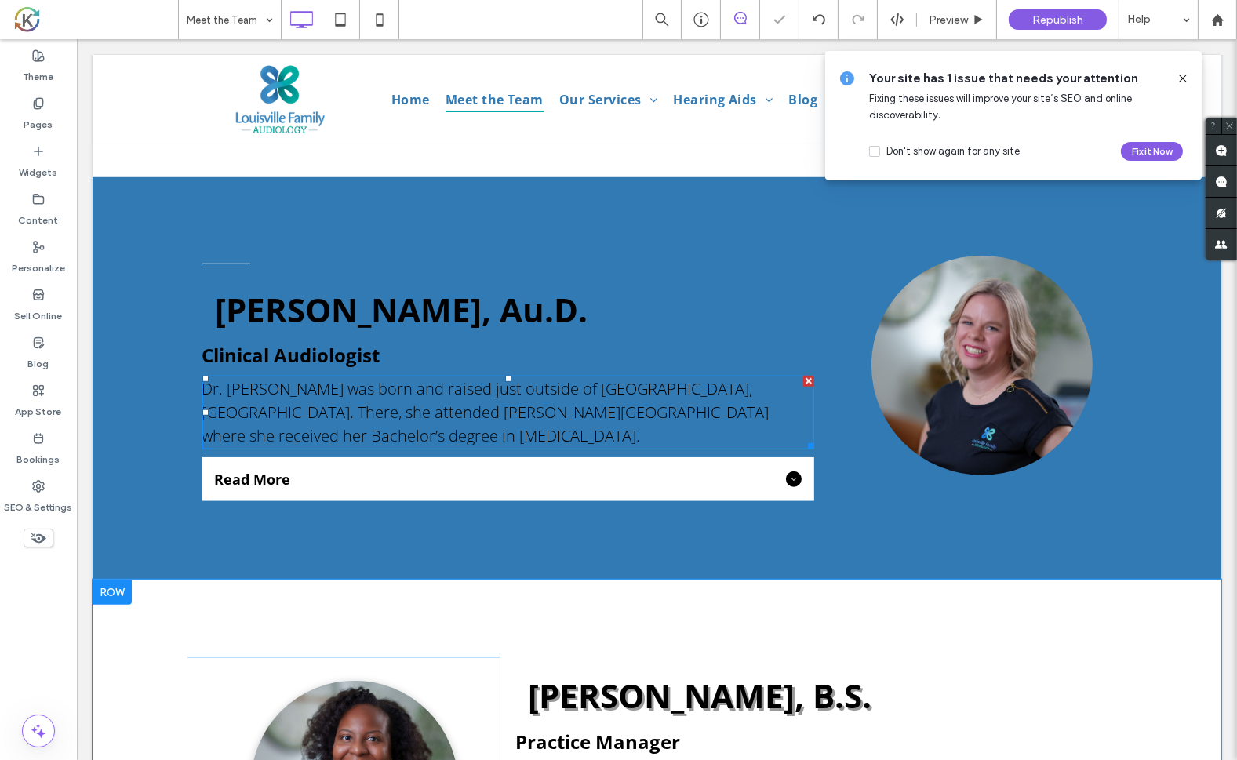
click at [450, 378] on span "Dr. [PERSON_NAME] was born and raised just outside of [GEOGRAPHIC_DATA], [GEOGR…" at bounding box center [485, 412] width 567 height 68
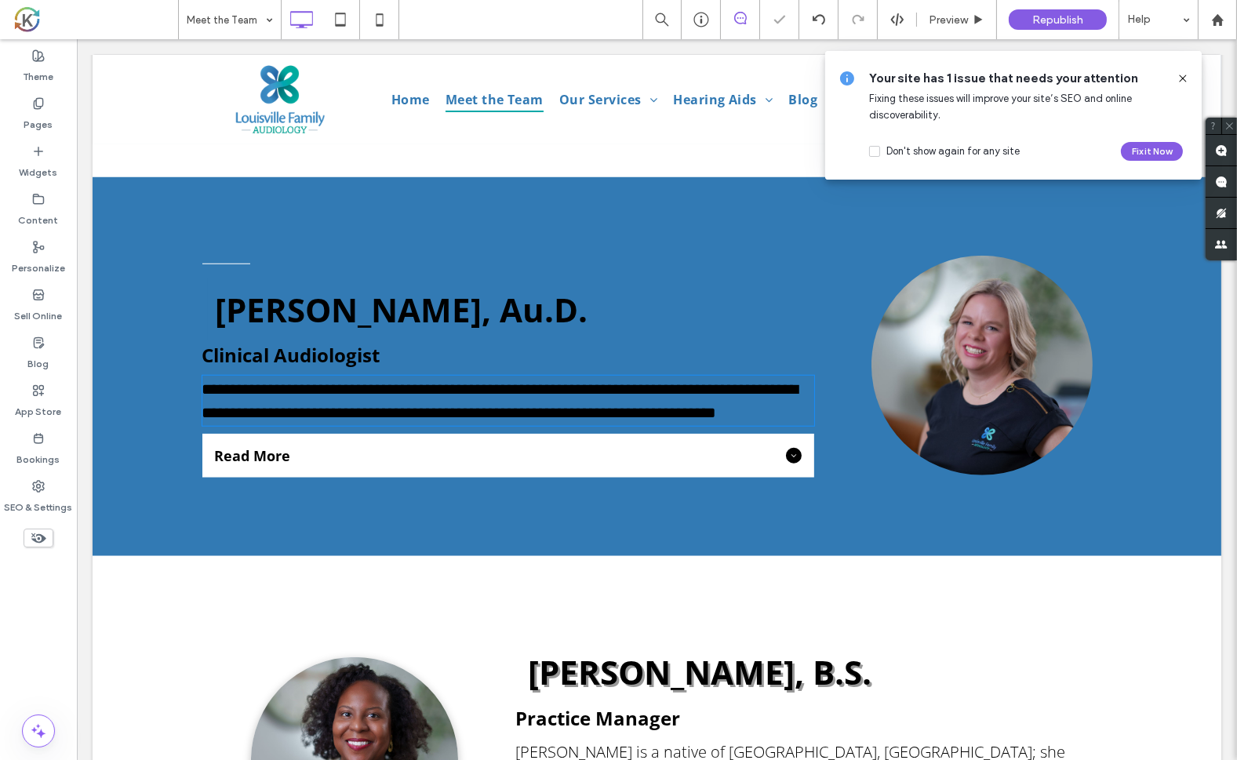
type input "*********"
type input "**"
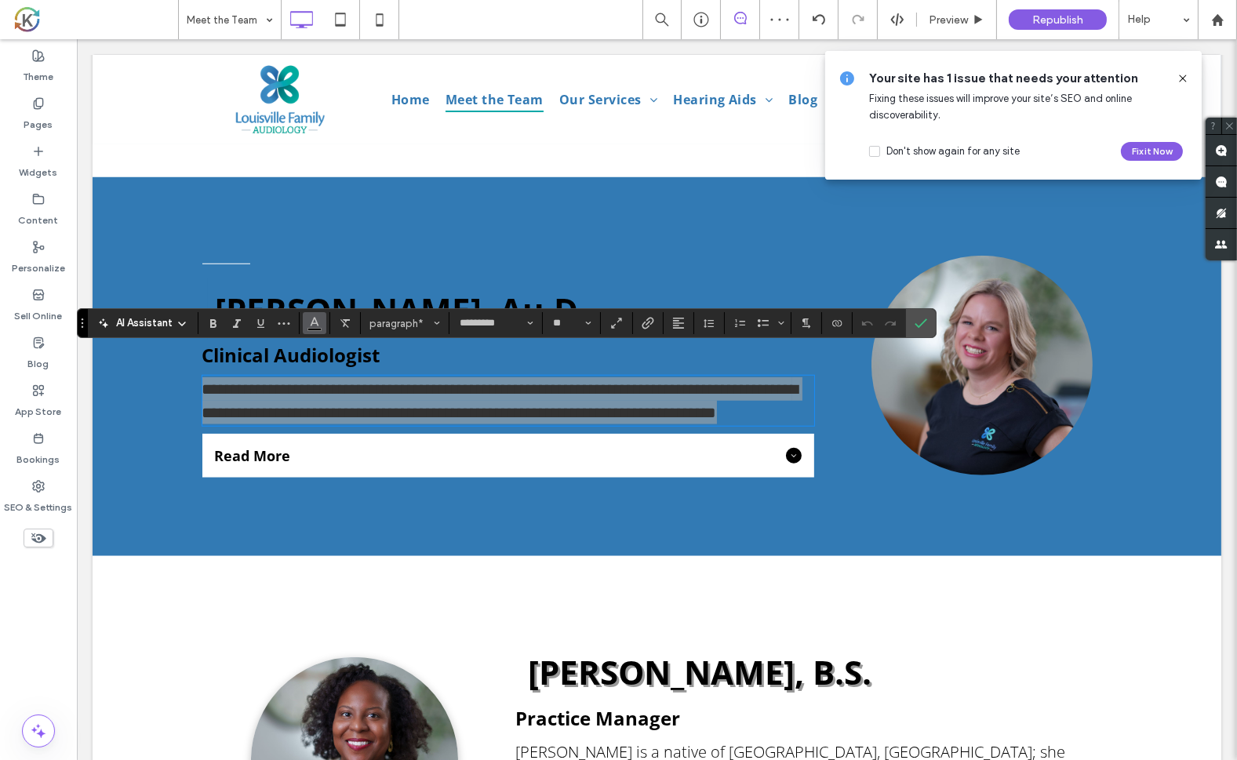
click at [320, 326] on button "Color" at bounding box center [315, 323] width 24 height 22
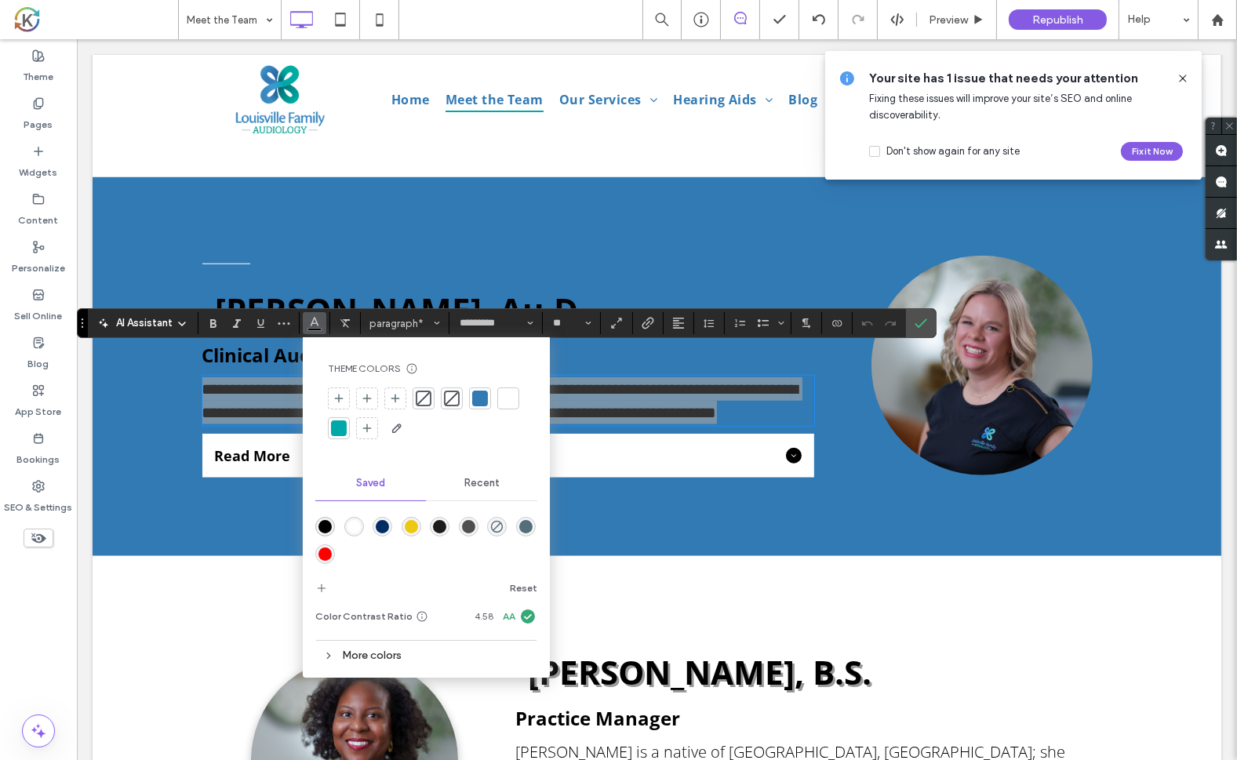
click at [355, 529] on div "rgba(255,255,255,1)" at bounding box center [353, 526] width 13 height 13
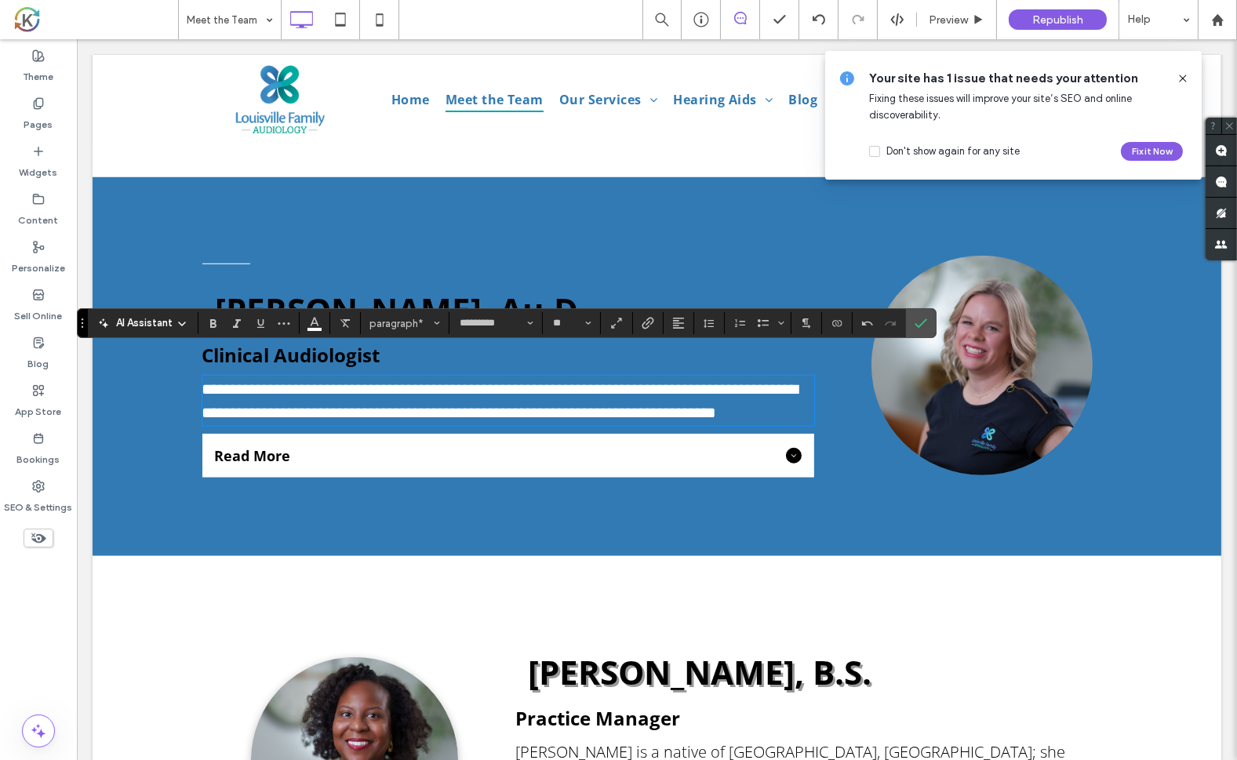
click at [341, 301] on span "[PERSON_NAME], Au.D." at bounding box center [401, 309] width 373 height 45
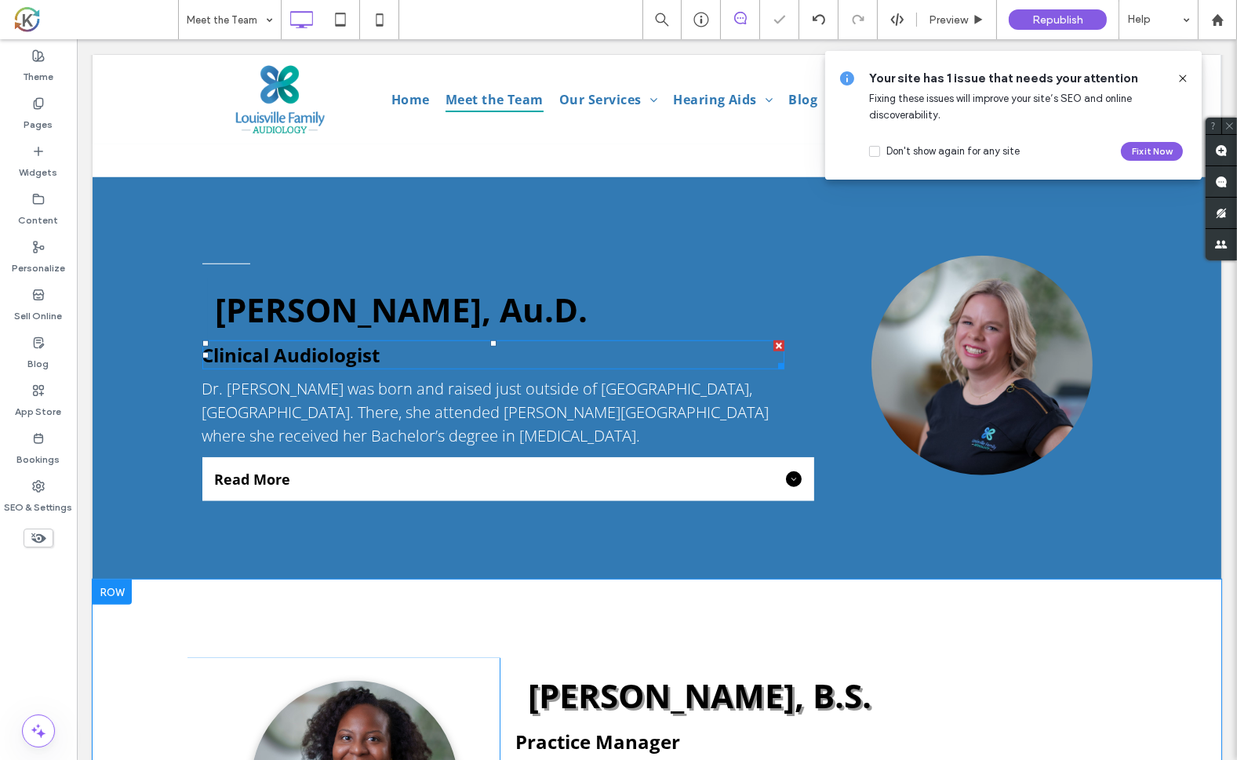
click at [326, 342] on span "Clinical Audiologist" at bounding box center [291, 355] width 178 height 26
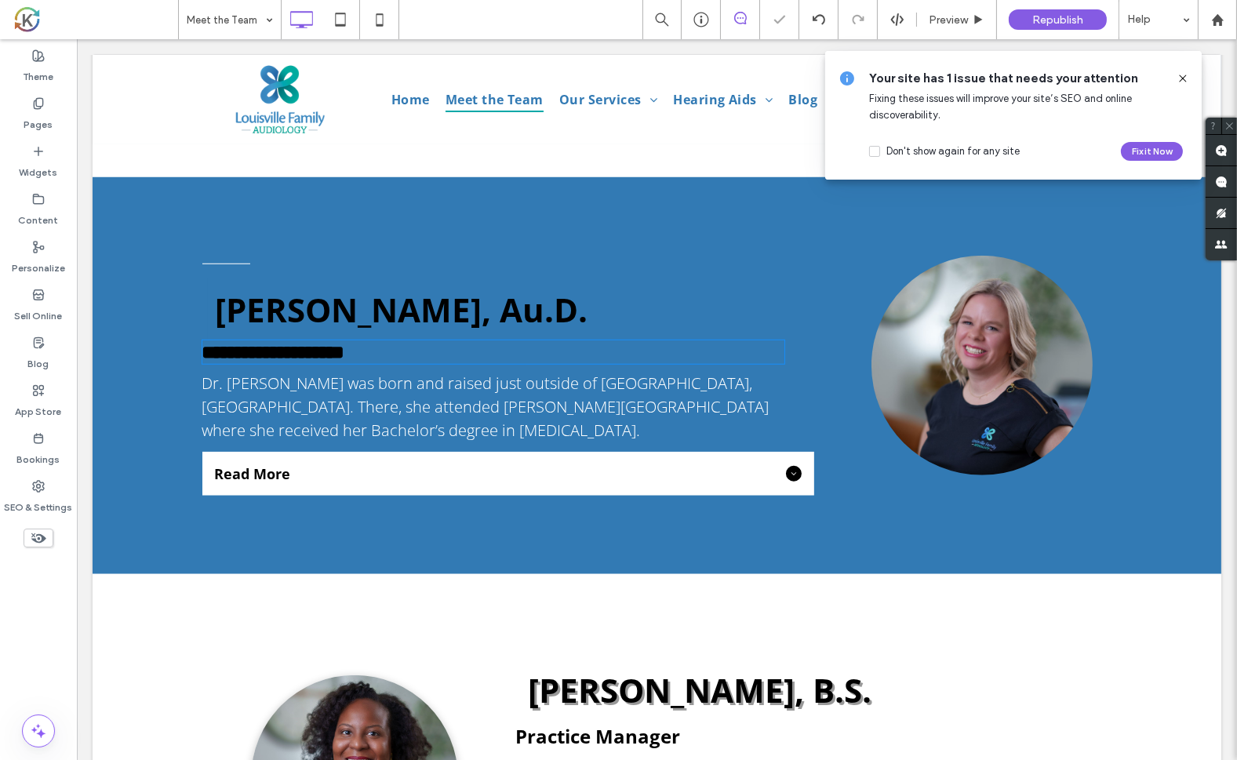
type input "*********"
type input "**"
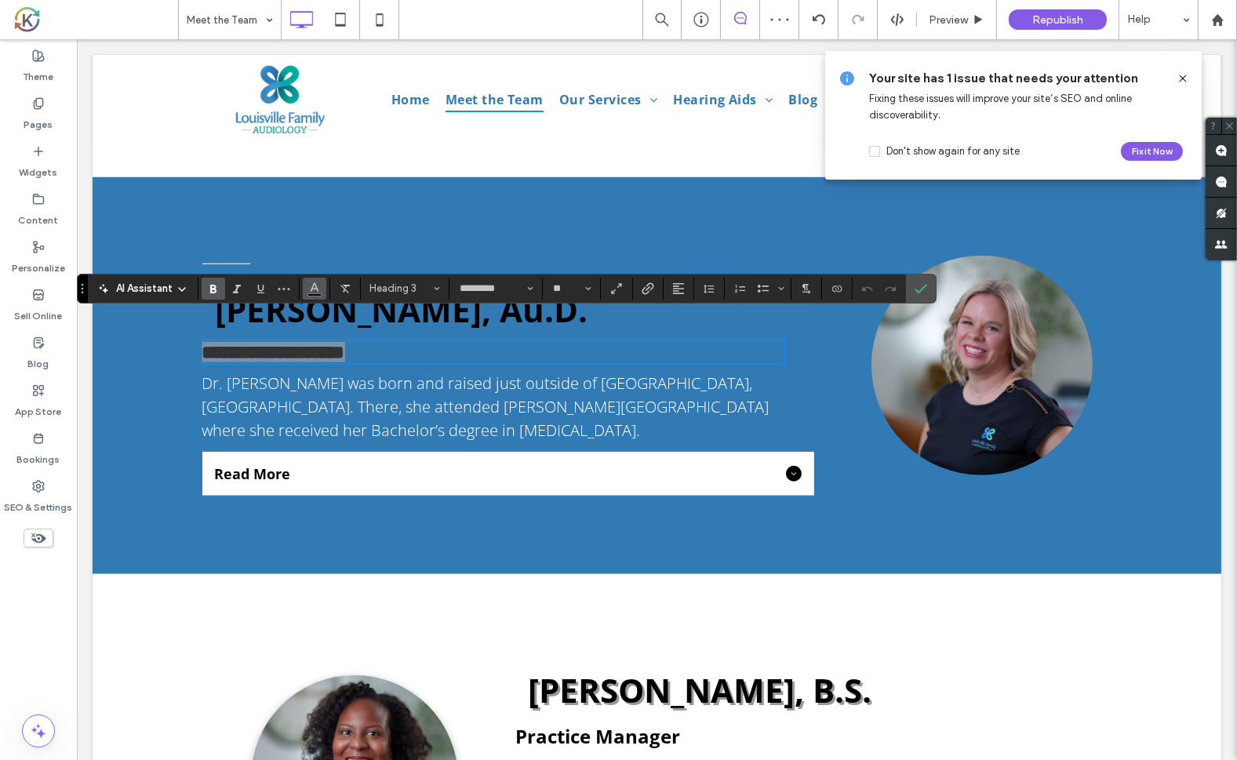
click at [315, 294] on span "Color" at bounding box center [314, 287] width 13 height 20
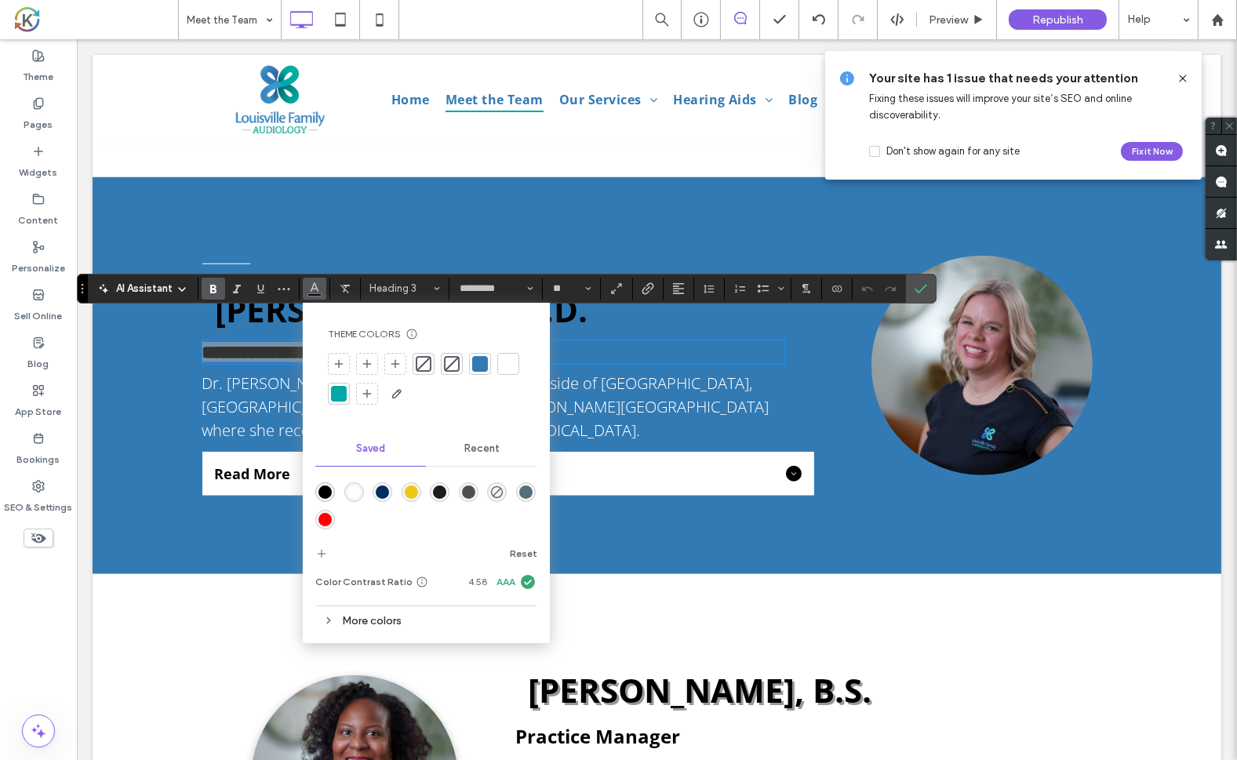
click at [353, 493] on div "rgba(255,255,255,1)" at bounding box center [353, 492] width 13 height 13
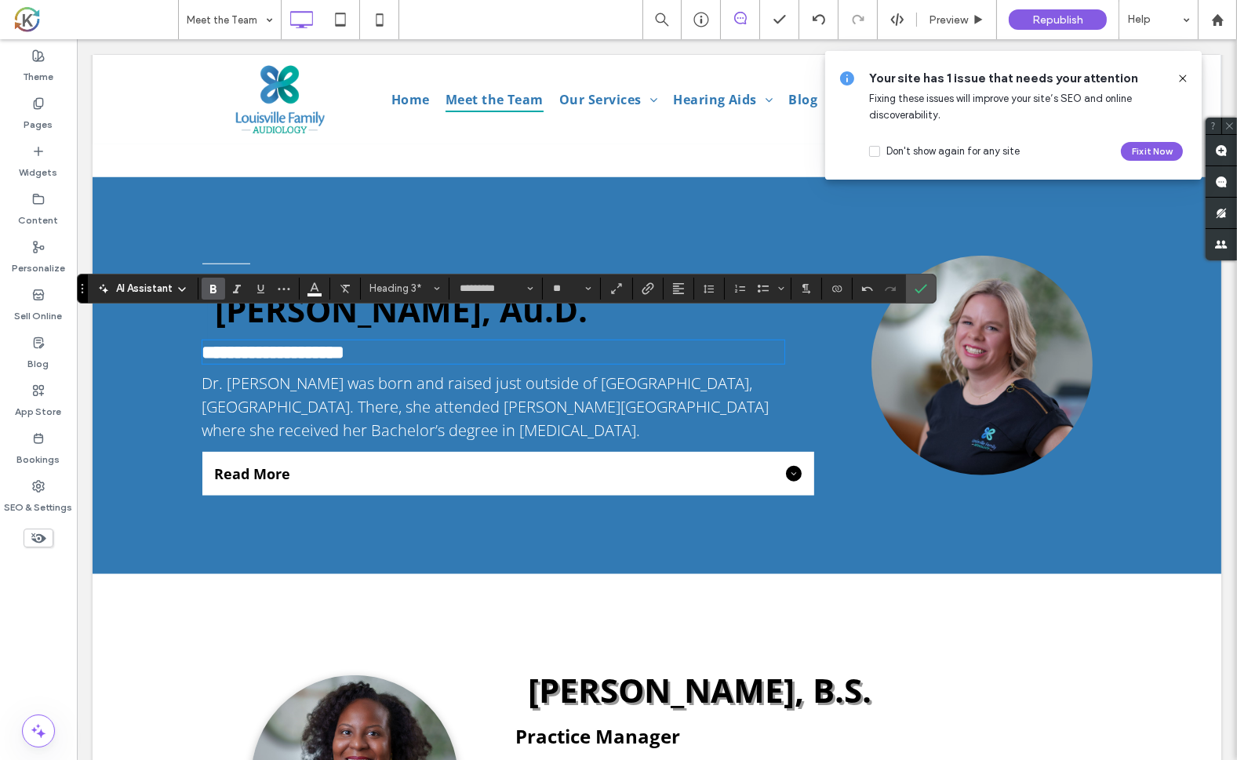
click at [350, 280] on h2 "[PERSON_NAME], Au.D." at bounding box center [514, 310] width 598 height 60
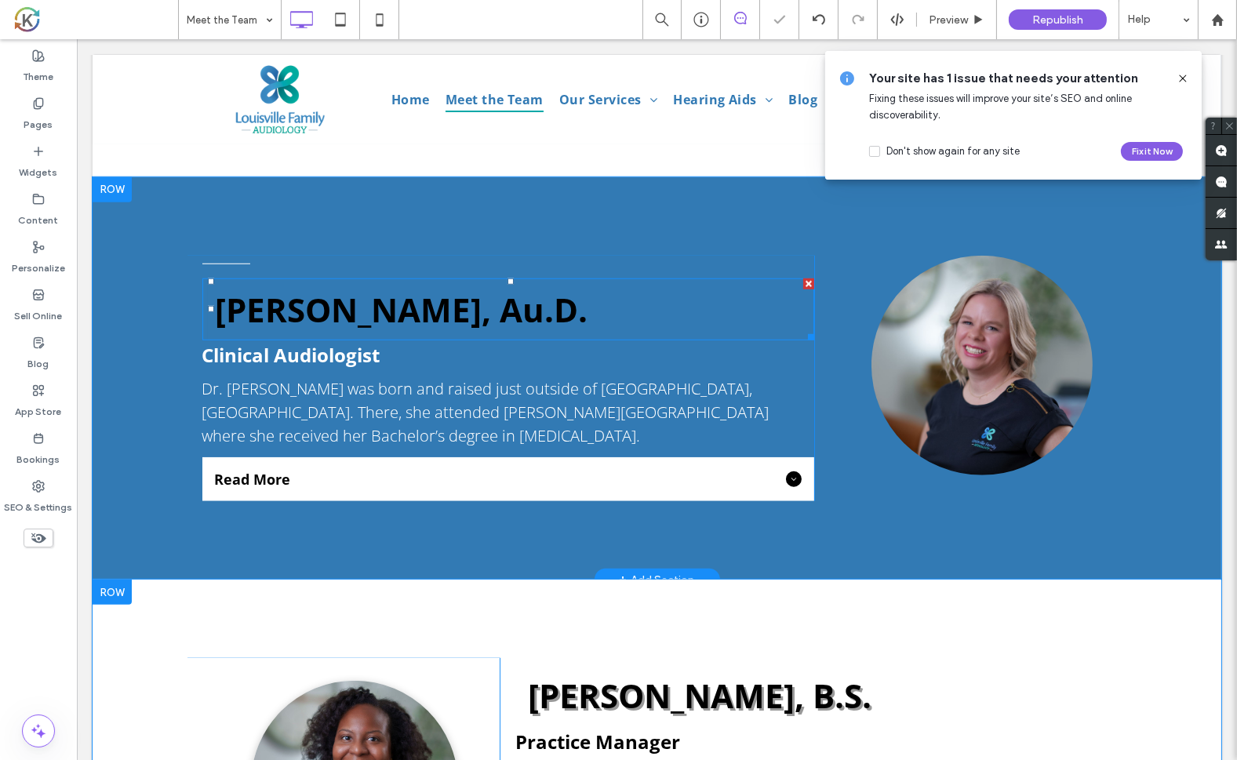
click at [348, 287] on span "[PERSON_NAME], Au.D." at bounding box center [401, 309] width 373 height 45
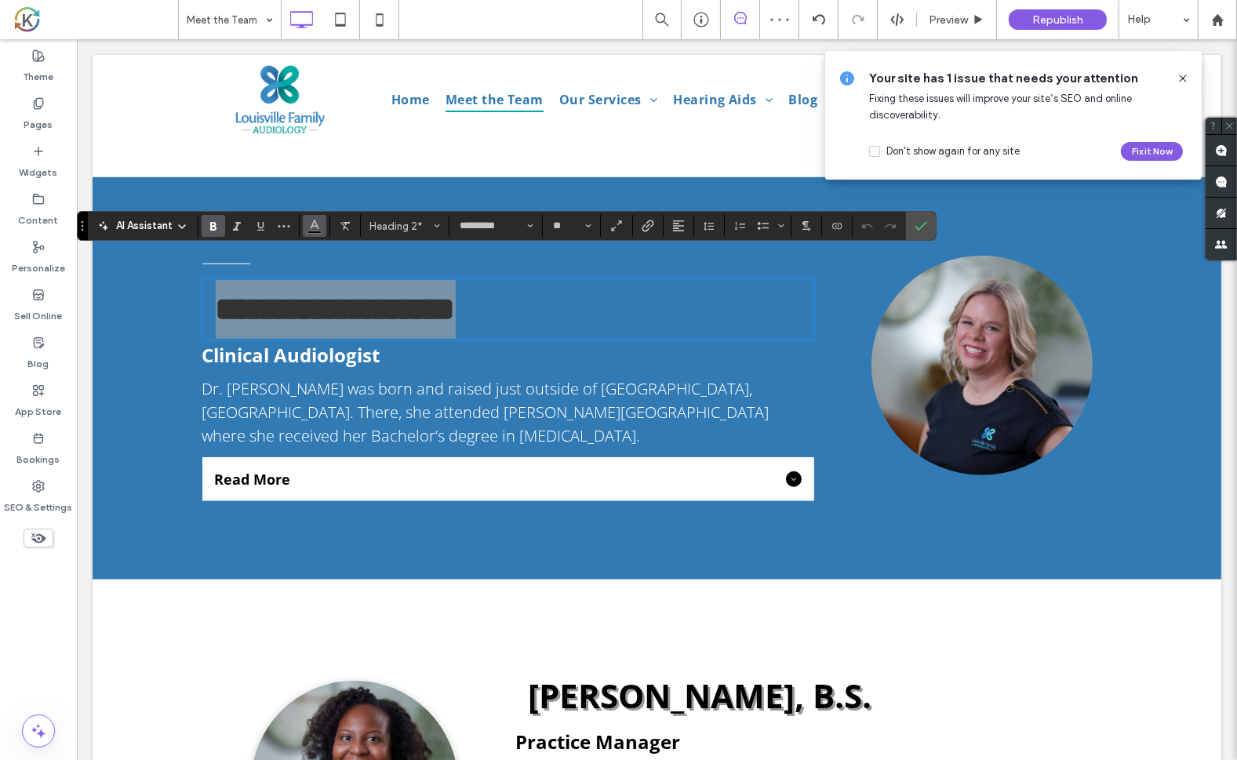
click at [312, 231] on span "Color" at bounding box center [314, 224] width 13 height 20
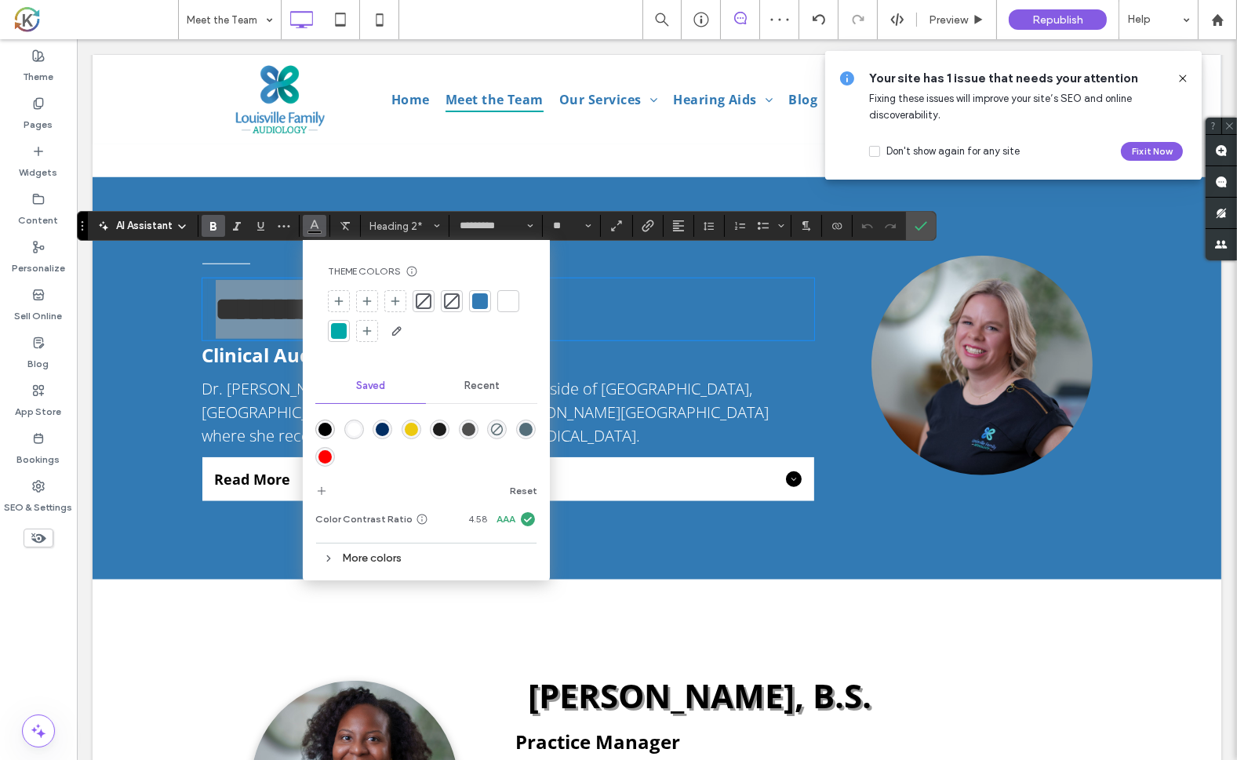
click at [350, 430] on div "rgba(255,255,255,1)" at bounding box center [353, 429] width 13 height 13
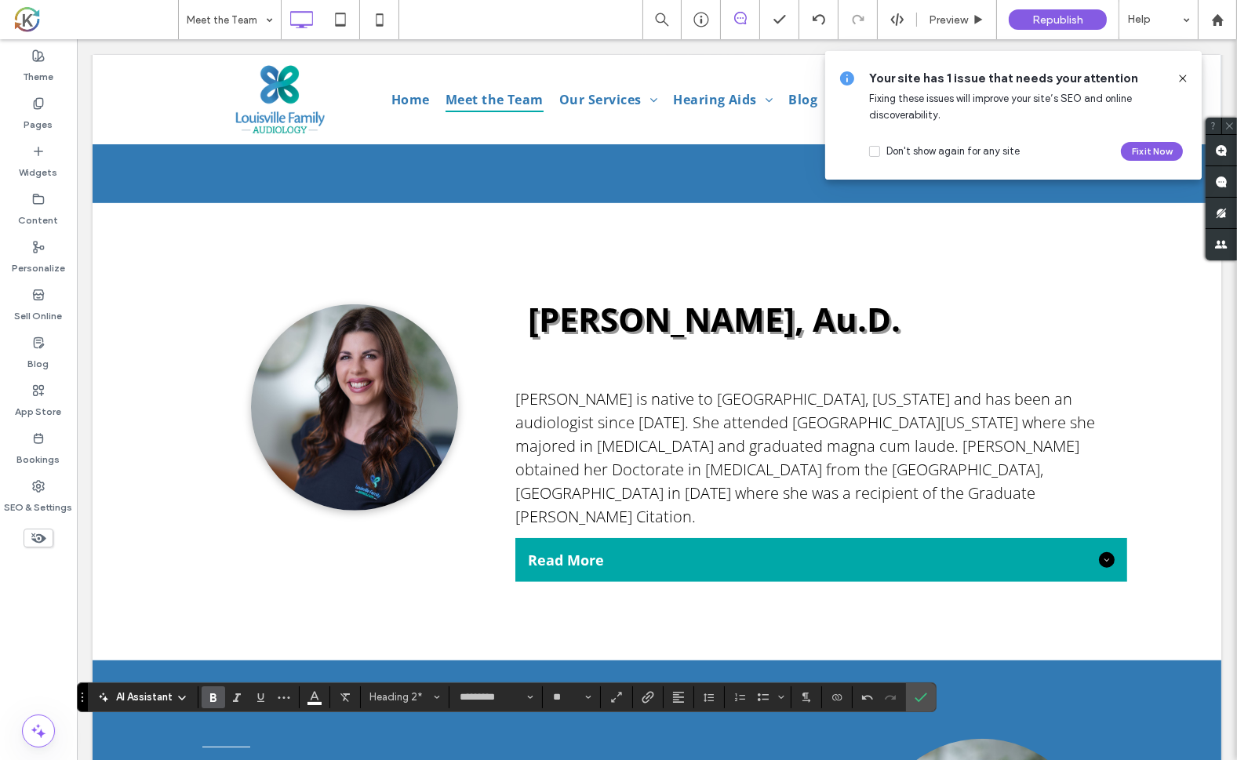
scroll to position [1351, 0]
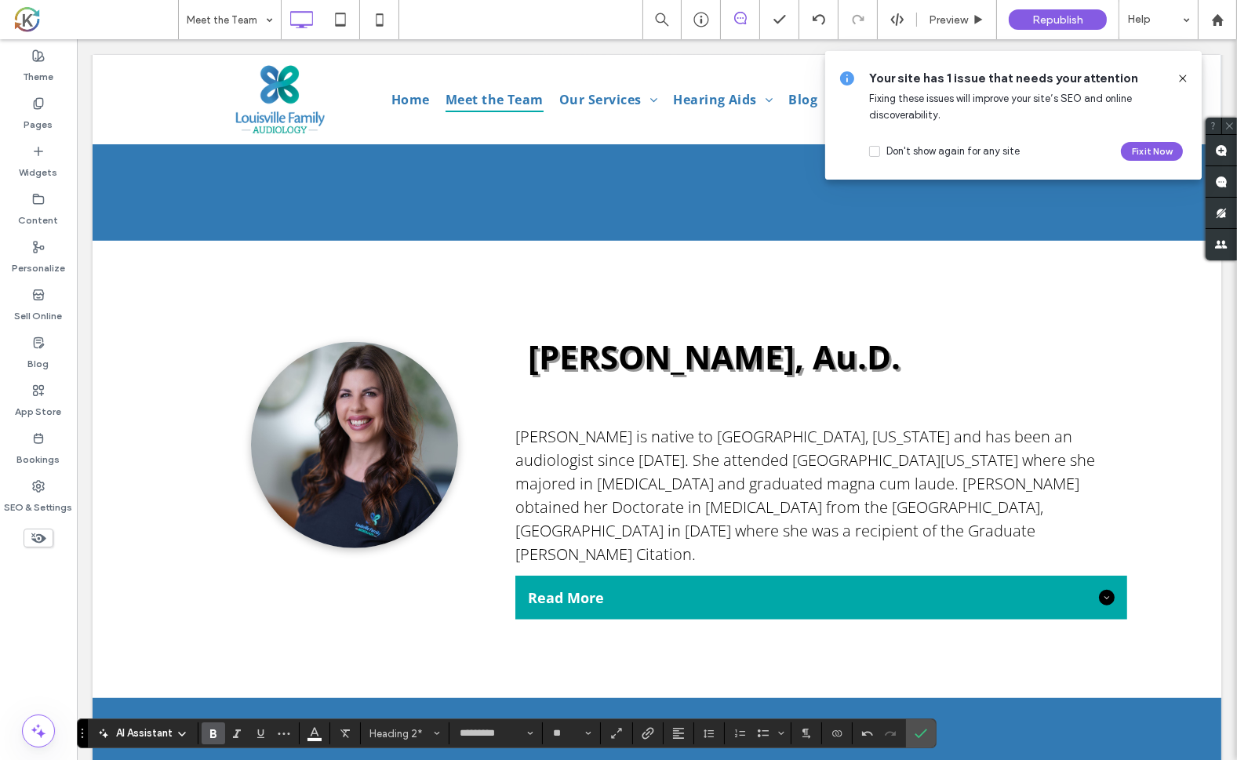
click at [610, 402] on span "Clinical Audiologist" at bounding box center [604, 403] width 178 height 26
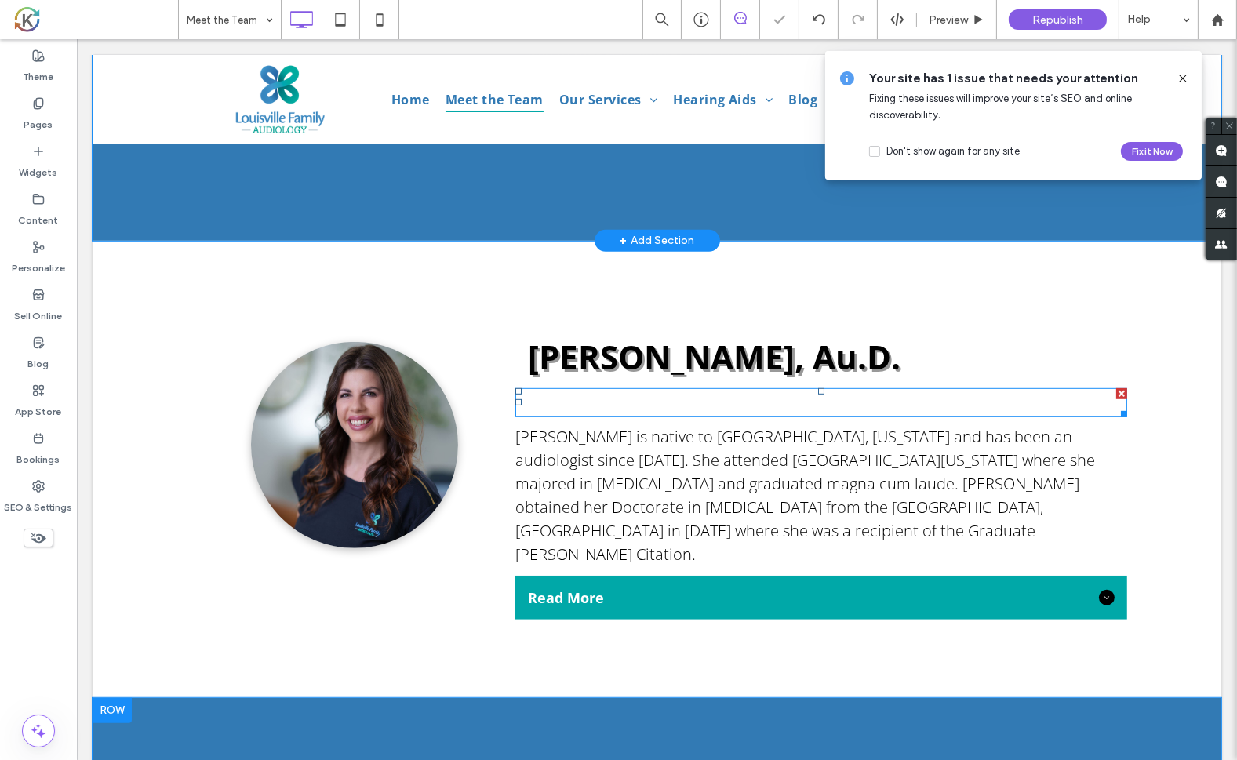
click at [610, 402] on span "Clinical Audiologist" at bounding box center [604, 403] width 178 height 26
type input "*********"
type input "**"
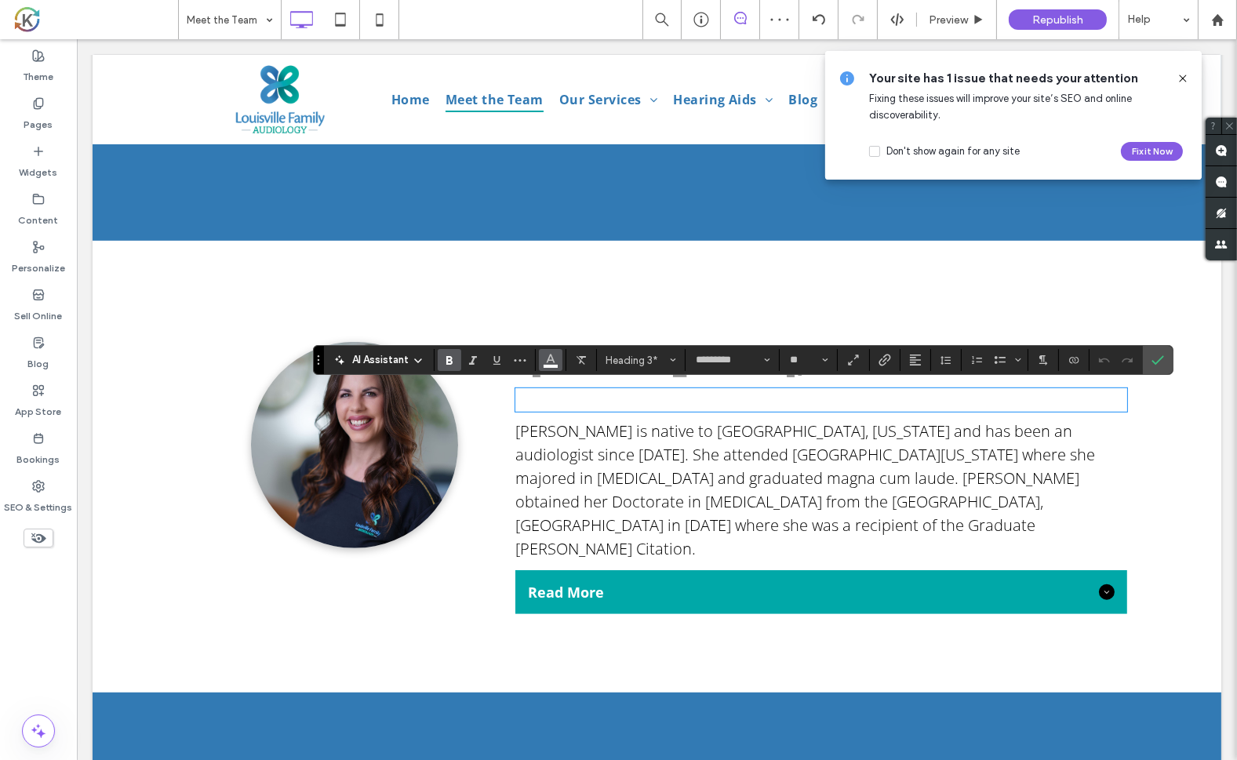
click at [551, 365] on span "Color" at bounding box center [550, 358] width 13 height 20
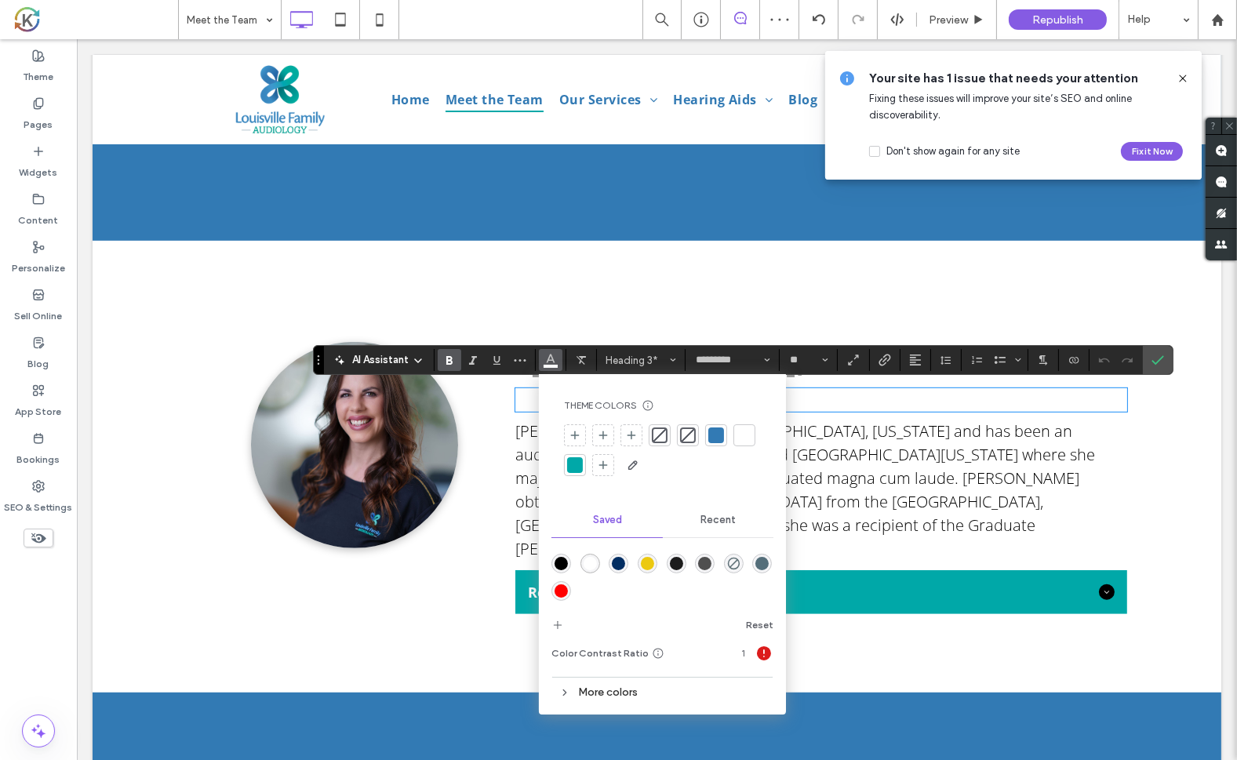
click at [552, 566] on div "rgba(0,0,0,1)" at bounding box center [561, 564] width 20 height 20
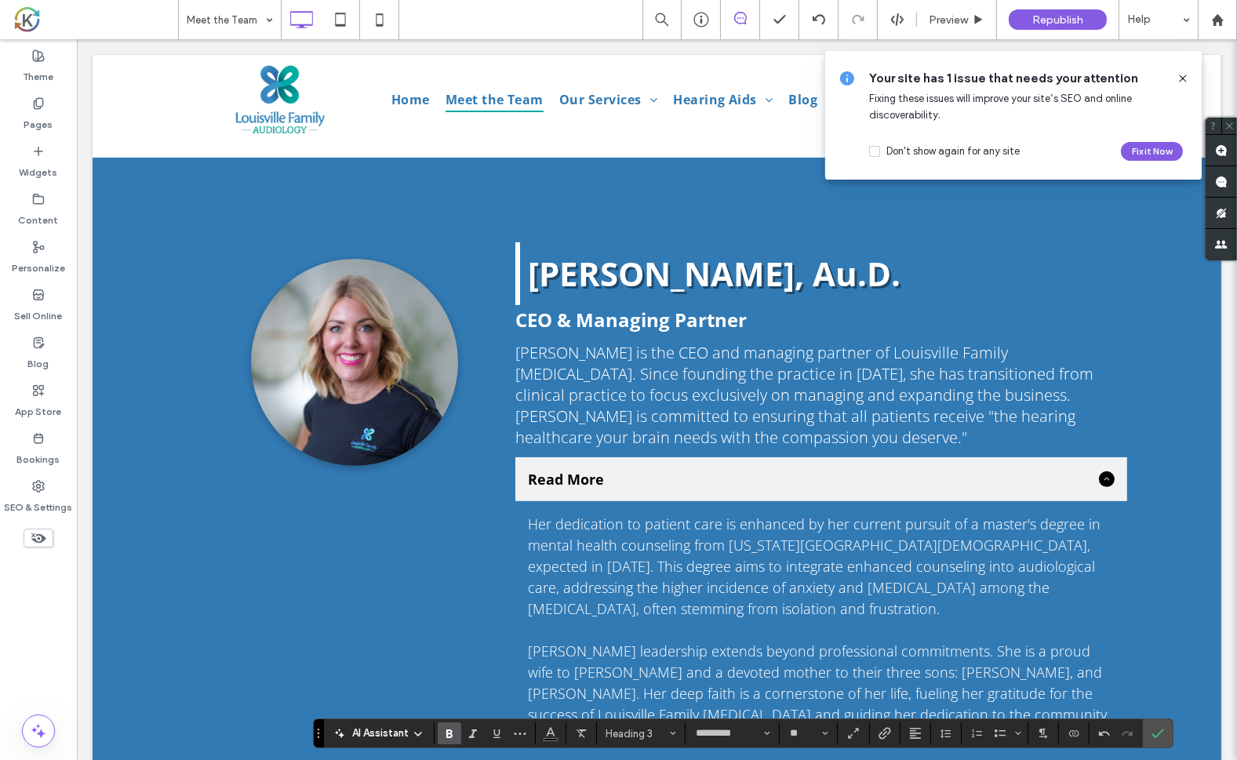
scroll to position [735, 0]
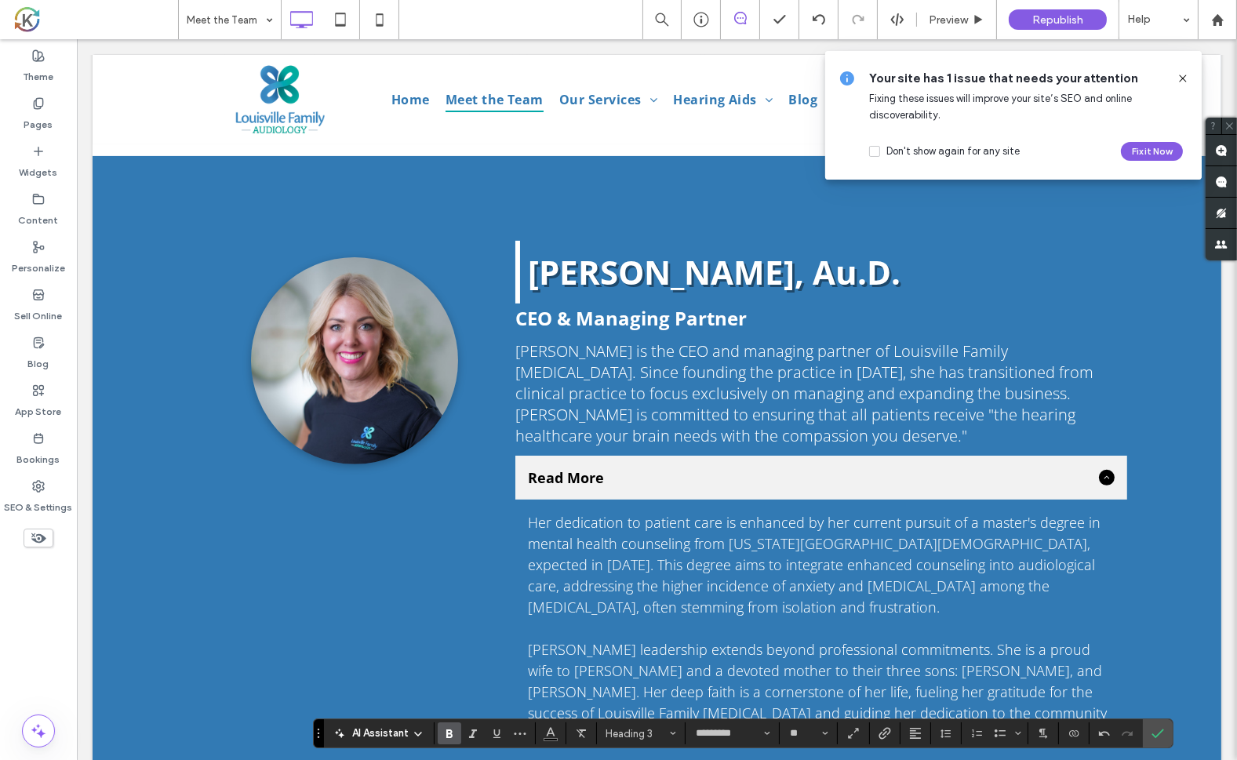
click at [1099, 484] on div at bounding box center [1106, 478] width 16 height 16
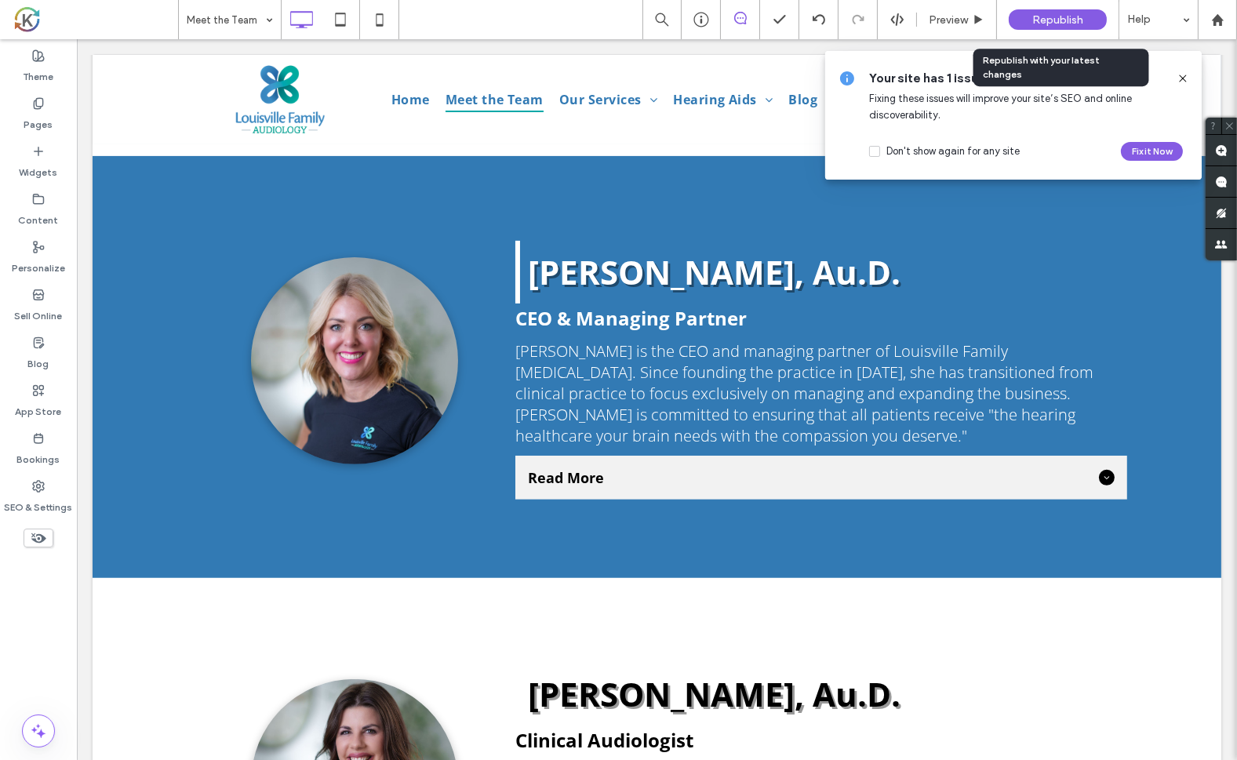
click at [1065, 16] on span "Republish" at bounding box center [1057, 19] width 51 height 13
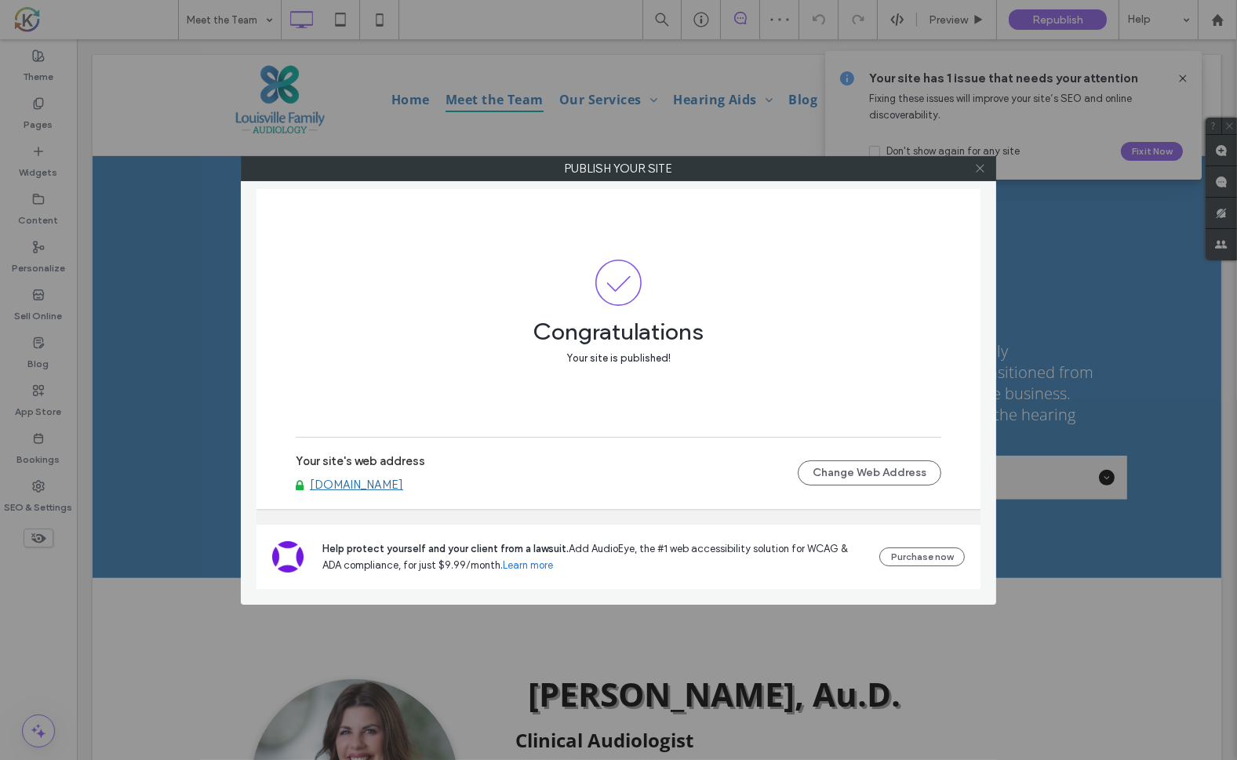
click at [984, 171] on icon at bounding box center [980, 168] width 12 height 12
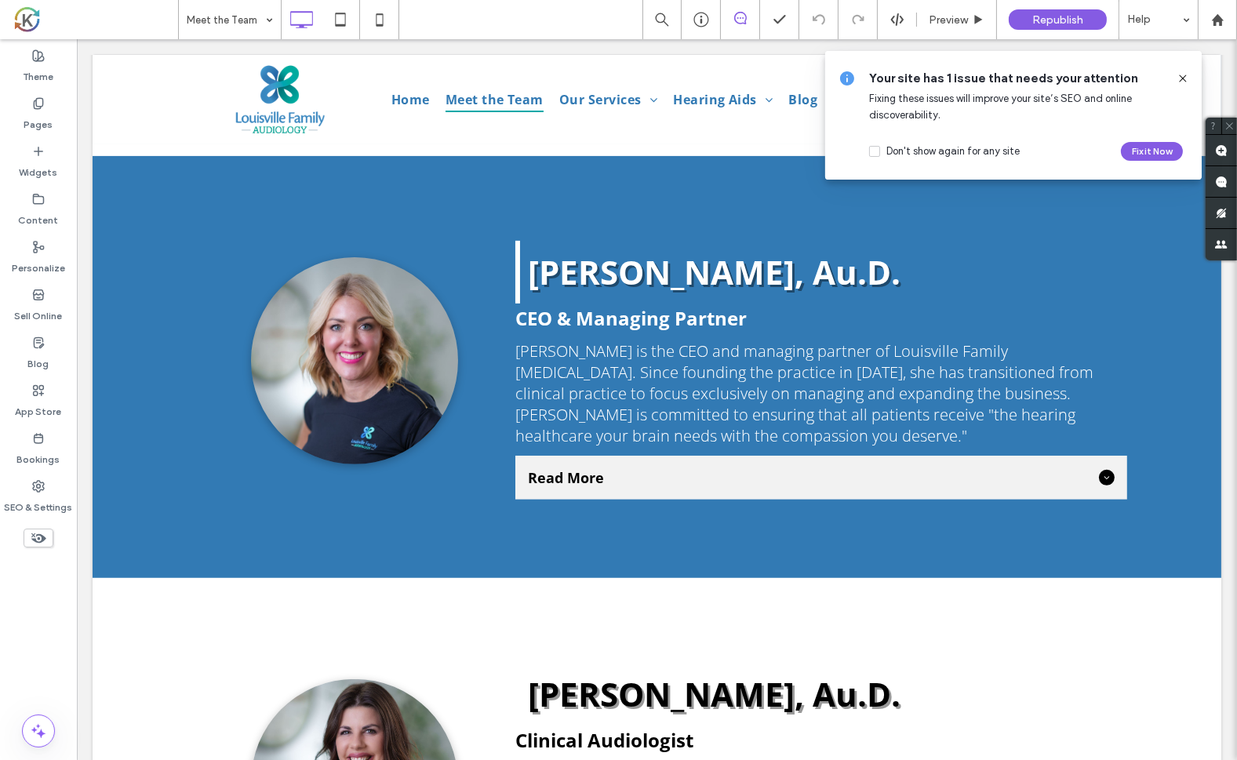
click at [1185, 78] on icon at bounding box center [1183, 78] width 13 height 13
click at [460, 227] on div "Click To Paste Abigail Sweeney, Au.D. CEO & Managing Partner Dr. Sweeney is the…" at bounding box center [656, 367] width 1129 height 422
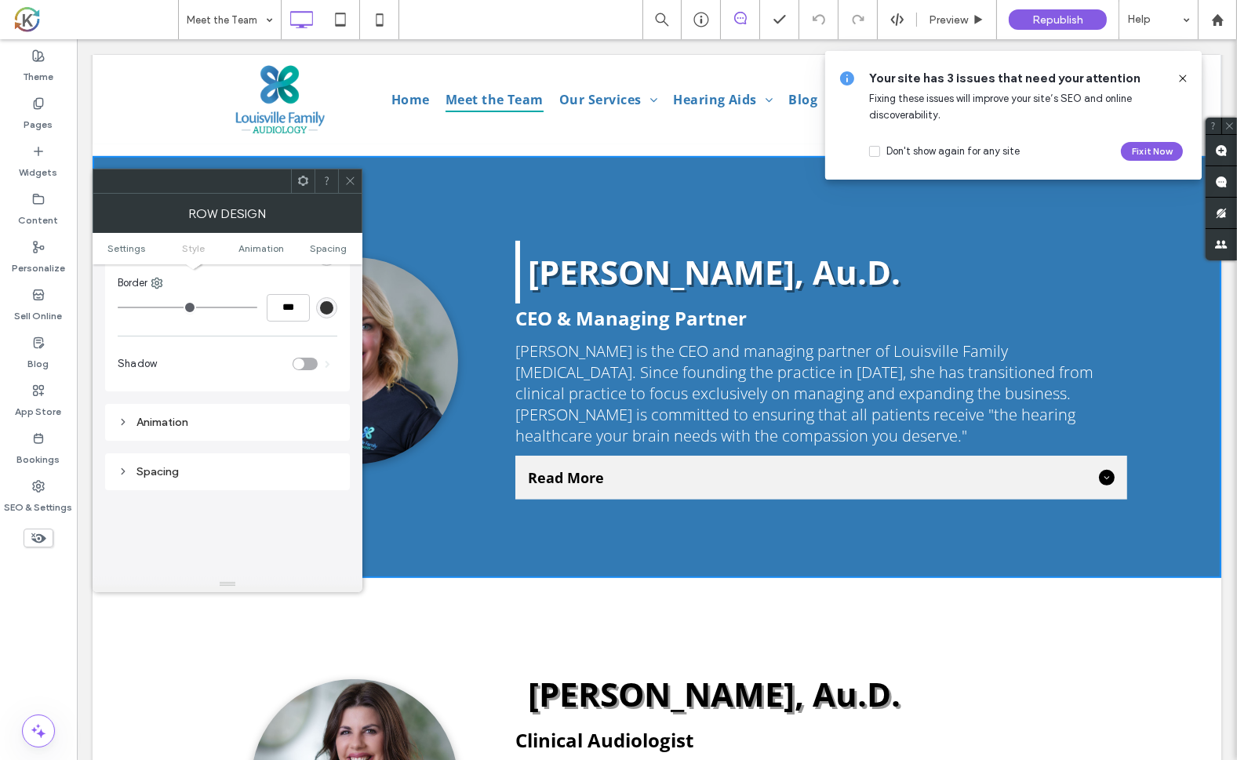
scroll to position [311, 0]
click at [242, 429] on div "Spacing" at bounding box center [228, 427] width 220 height 13
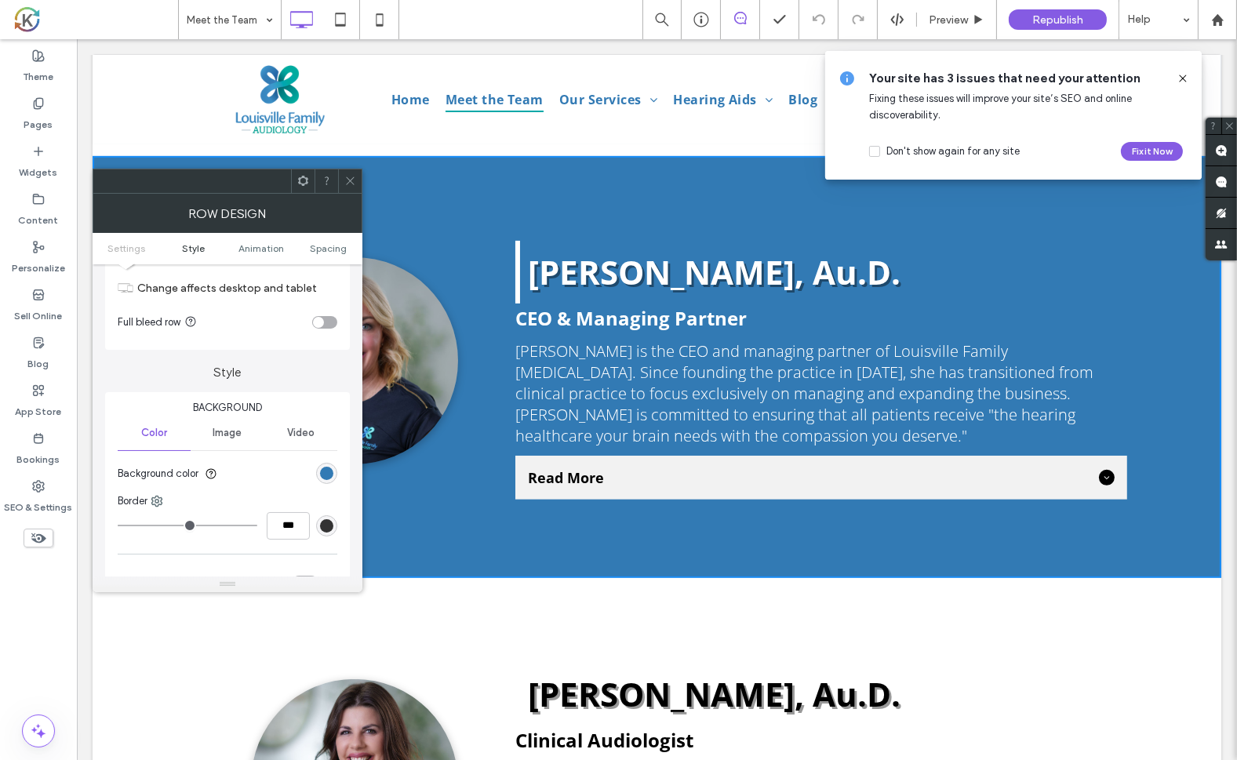
click at [202, 252] on span "Style" at bounding box center [193, 248] width 23 height 12
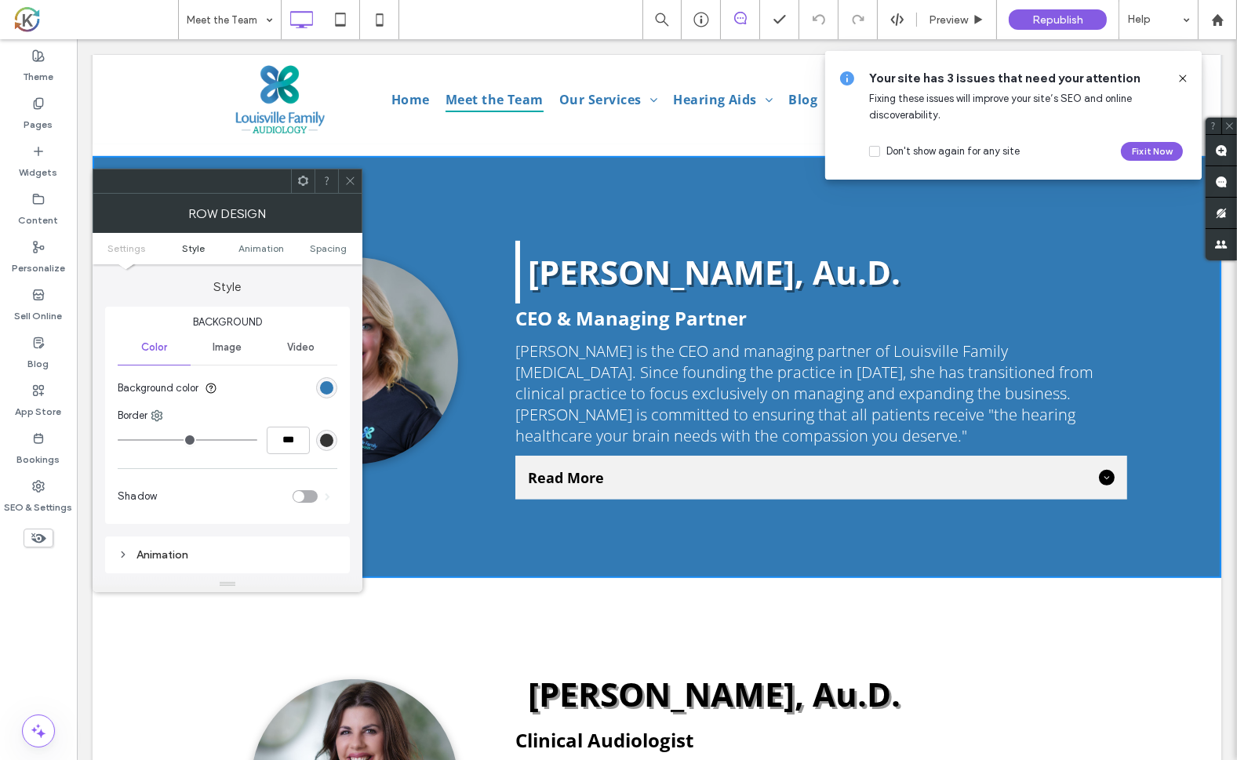
scroll to position [134, 0]
click at [309, 191] on div at bounding box center [303, 181] width 24 height 24
click at [237, 348] on span "Image" at bounding box center [227, 347] width 29 height 13
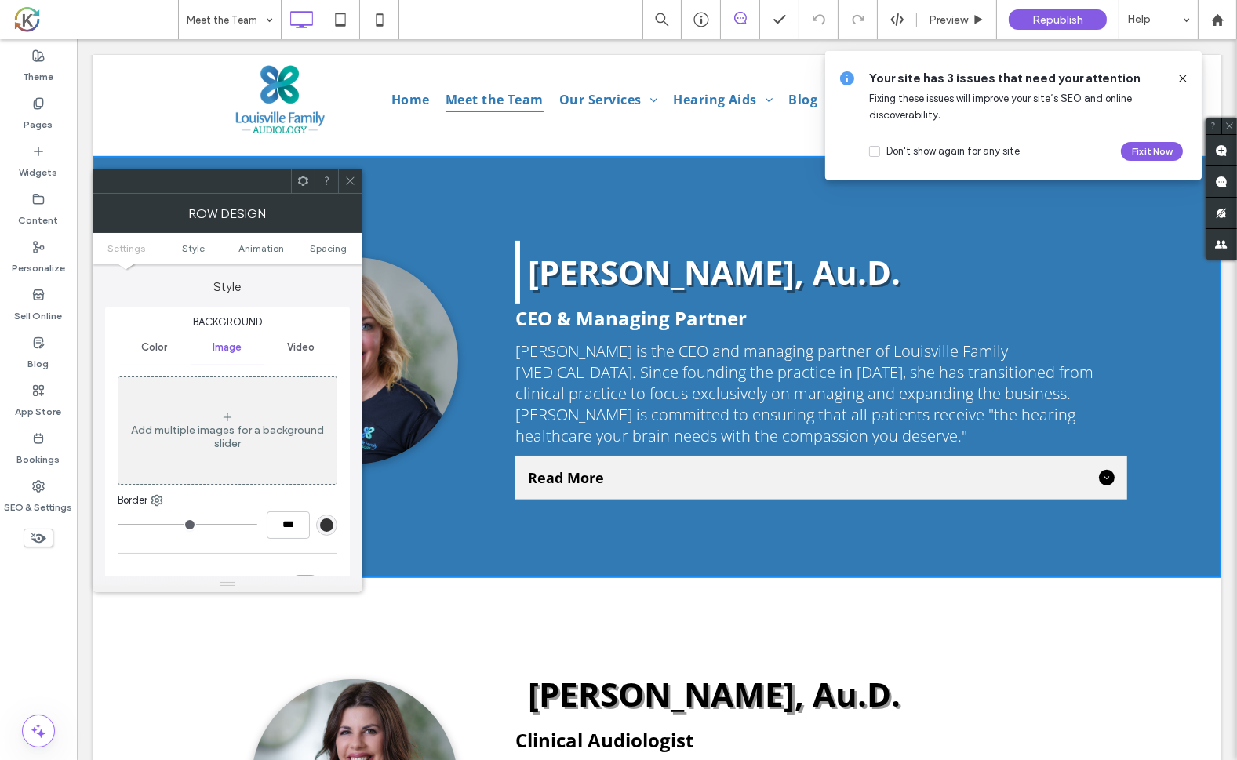
click at [287, 351] on span "Video" at bounding box center [300, 347] width 27 height 13
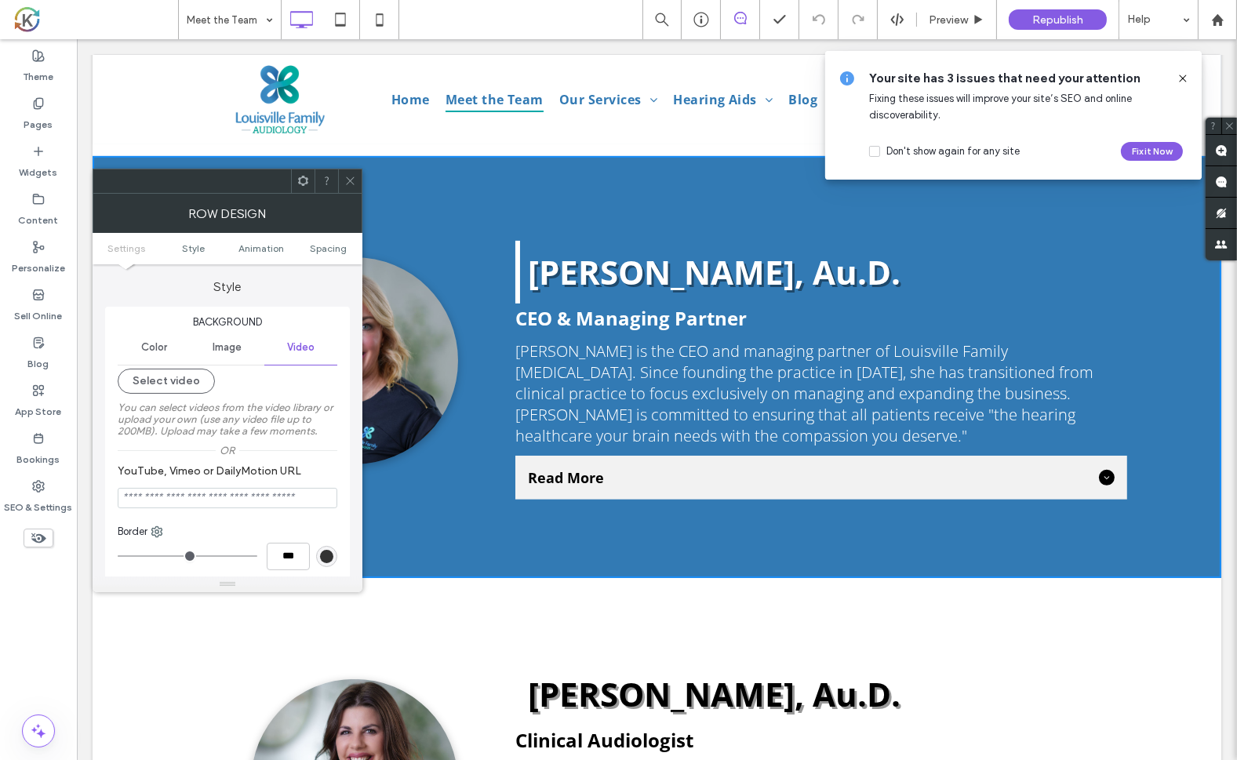
click at [561, 206] on div "Click To Paste Abigail Sweeney, Au.D. CEO & Managing Partner Dr. Sweeney is the…" at bounding box center [656, 367] width 1129 height 422
click at [354, 180] on icon at bounding box center [350, 181] width 12 height 12
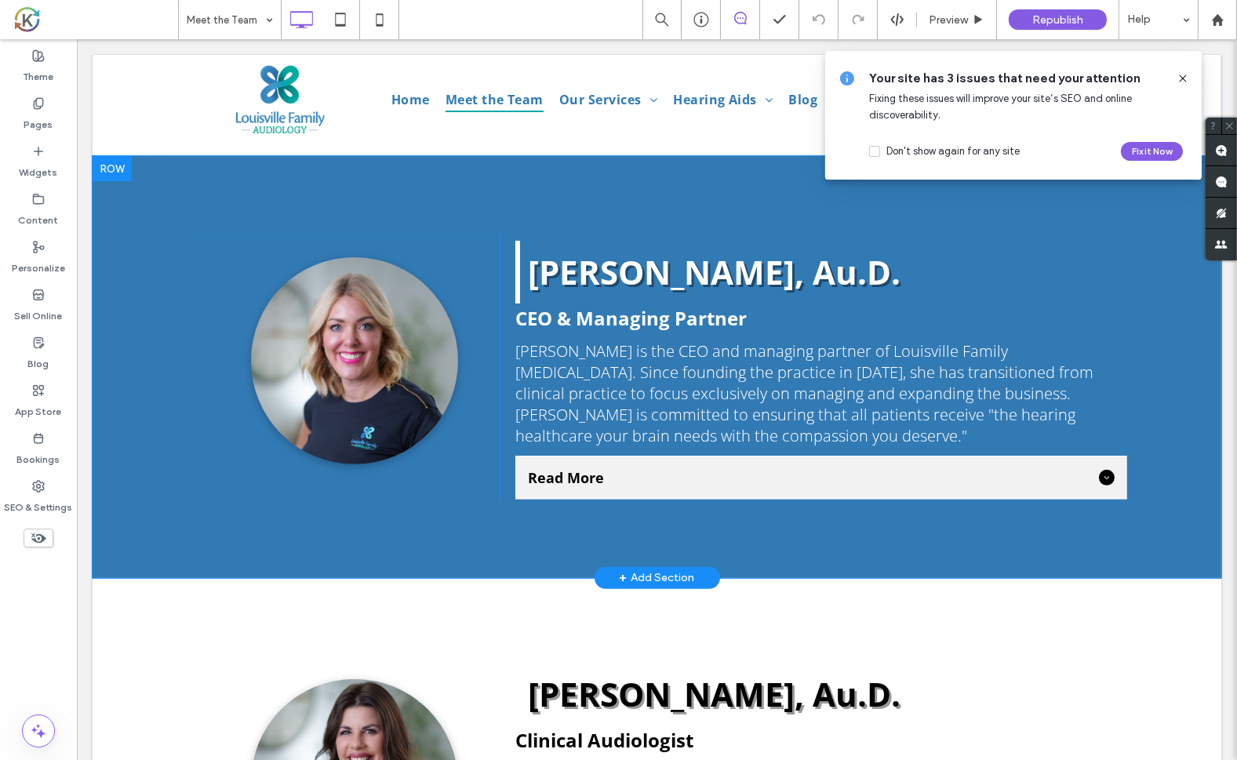
click at [399, 213] on div "Click To Paste Abigail Sweeney, Au.D. CEO & Managing Partner Dr. Sweeney is the…" at bounding box center [656, 367] width 1129 height 422
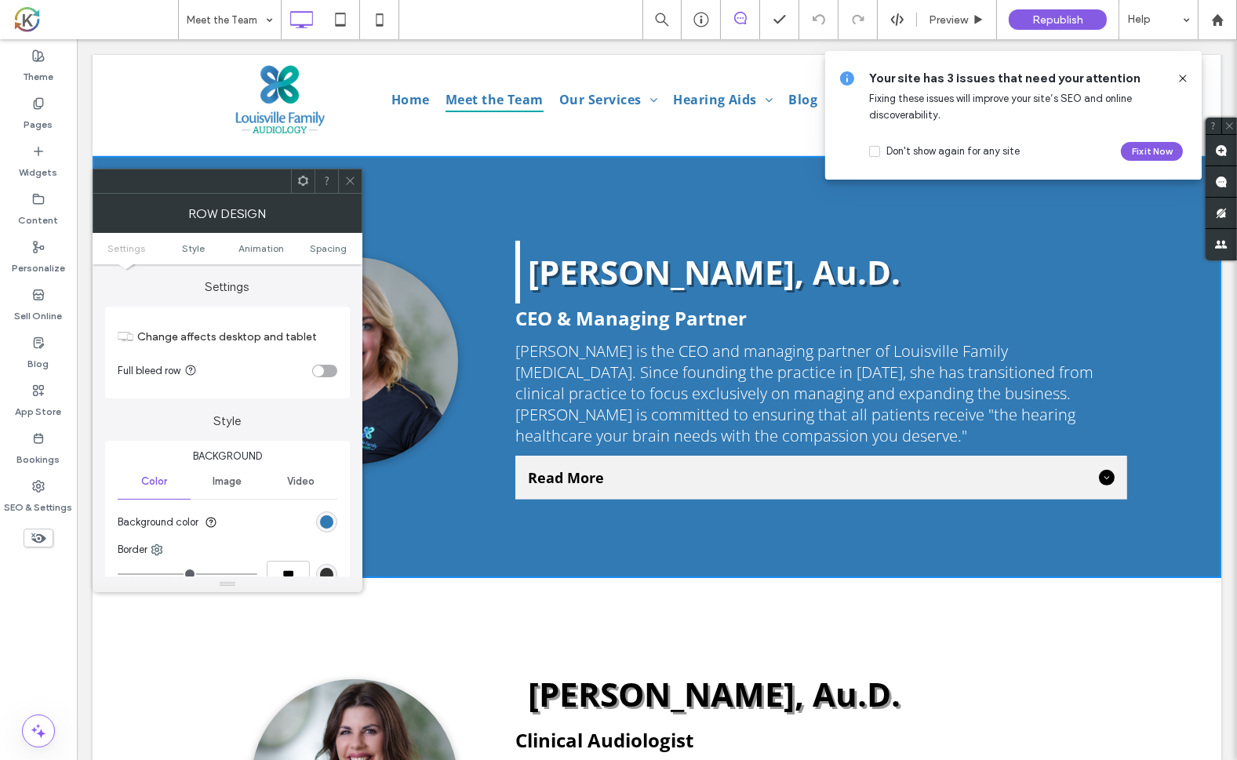
click at [399, 213] on div "Click To Paste Abigail Sweeney, Au.D. CEO & Managing Partner Dr. Sweeney is the…" at bounding box center [656, 367] width 1129 height 422
click at [382, 243] on div "Click To Paste" at bounding box center [343, 367] width 314 height 265
click at [357, 190] on div at bounding box center [350, 181] width 24 height 24
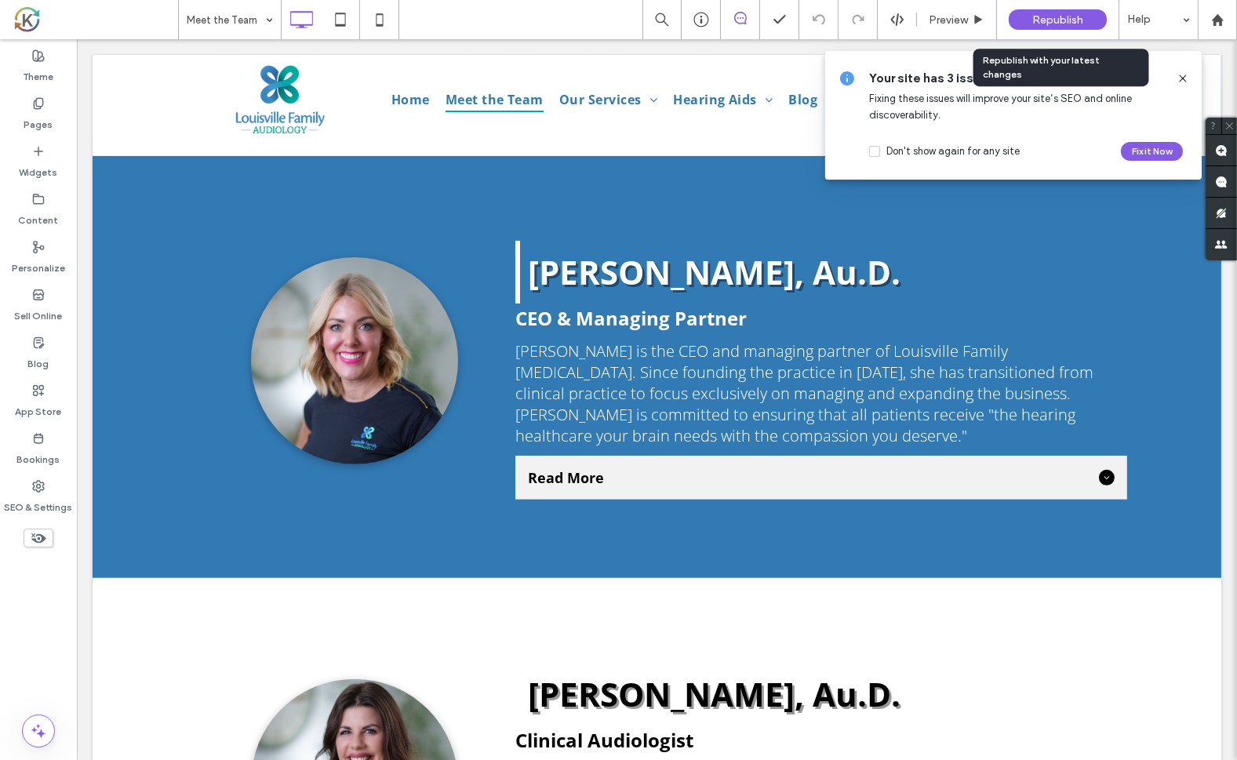
click at [1061, 20] on span "Republish" at bounding box center [1057, 19] width 51 height 13
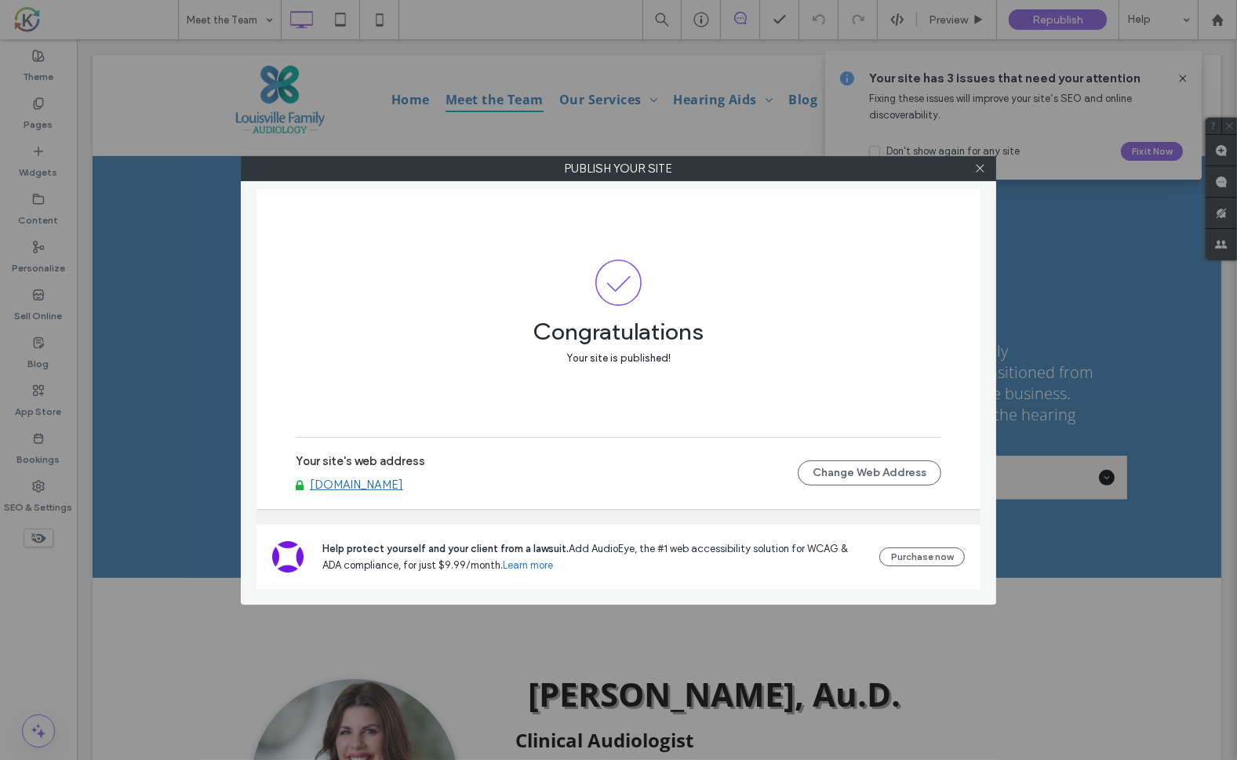
click at [986, 169] on div at bounding box center [980, 169] width 24 height 24
click at [982, 168] on icon at bounding box center [980, 168] width 12 height 12
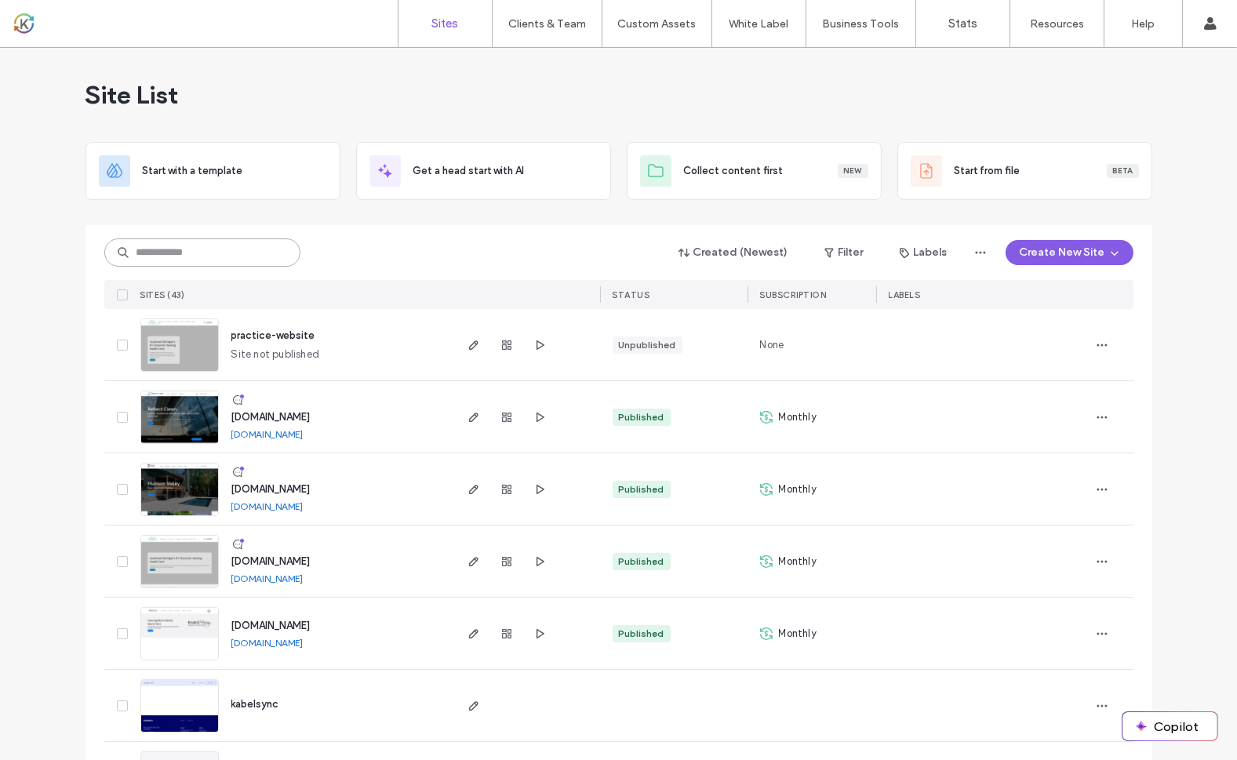
click at [216, 261] on input at bounding box center [202, 252] width 196 height 28
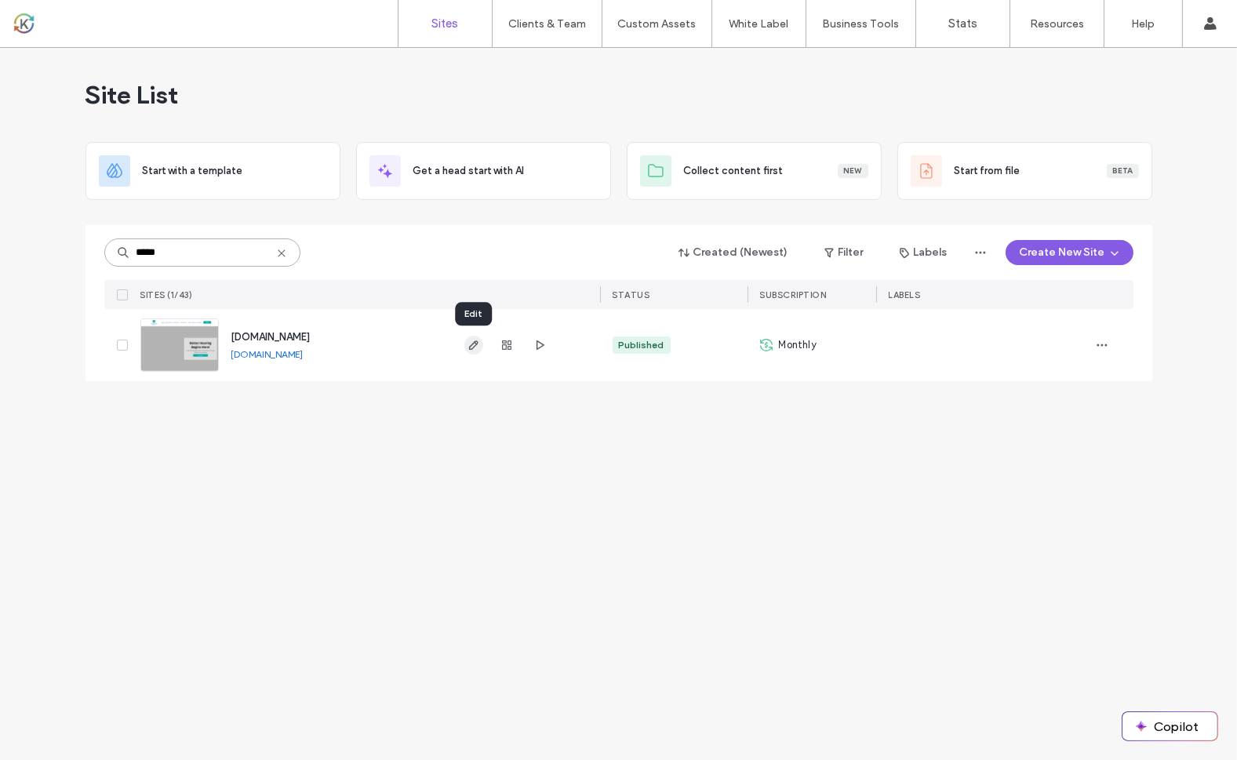
type input "*****"
click at [476, 347] on icon "button" at bounding box center [473, 345] width 13 height 13
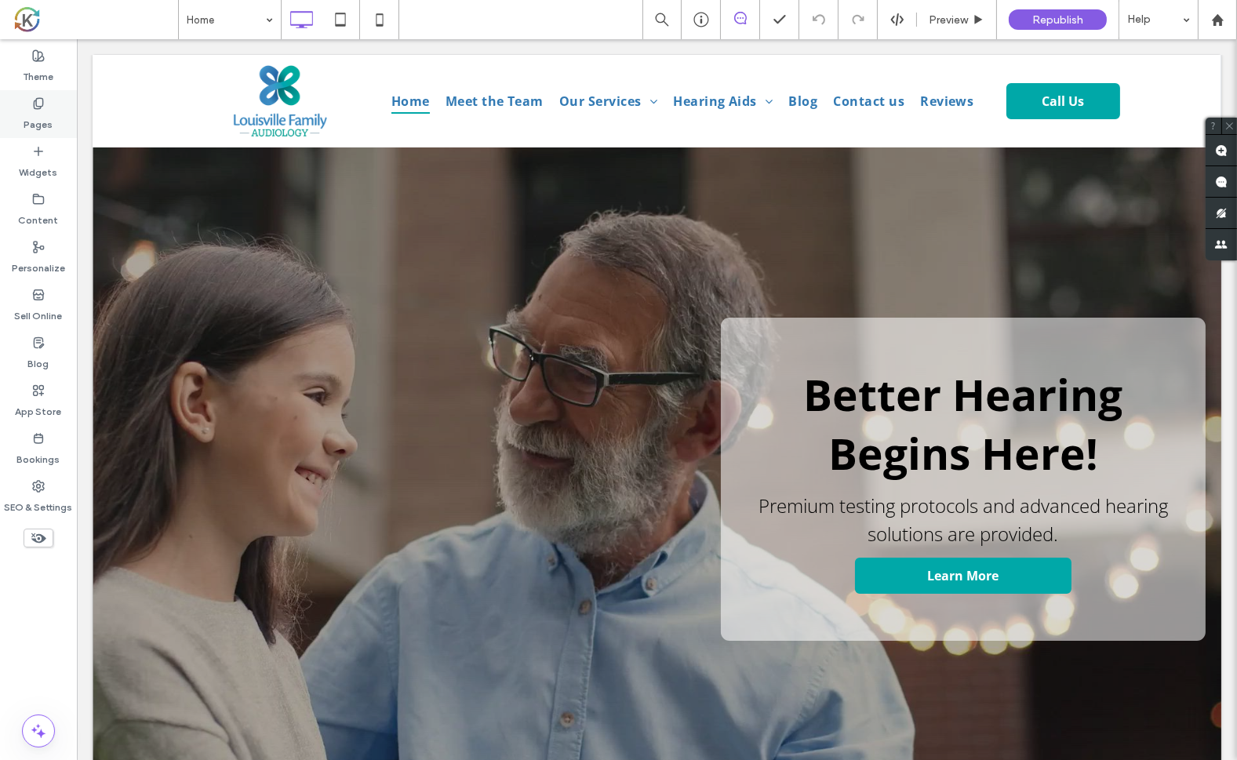
click at [38, 104] on icon at bounding box center [38, 103] width 13 height 13
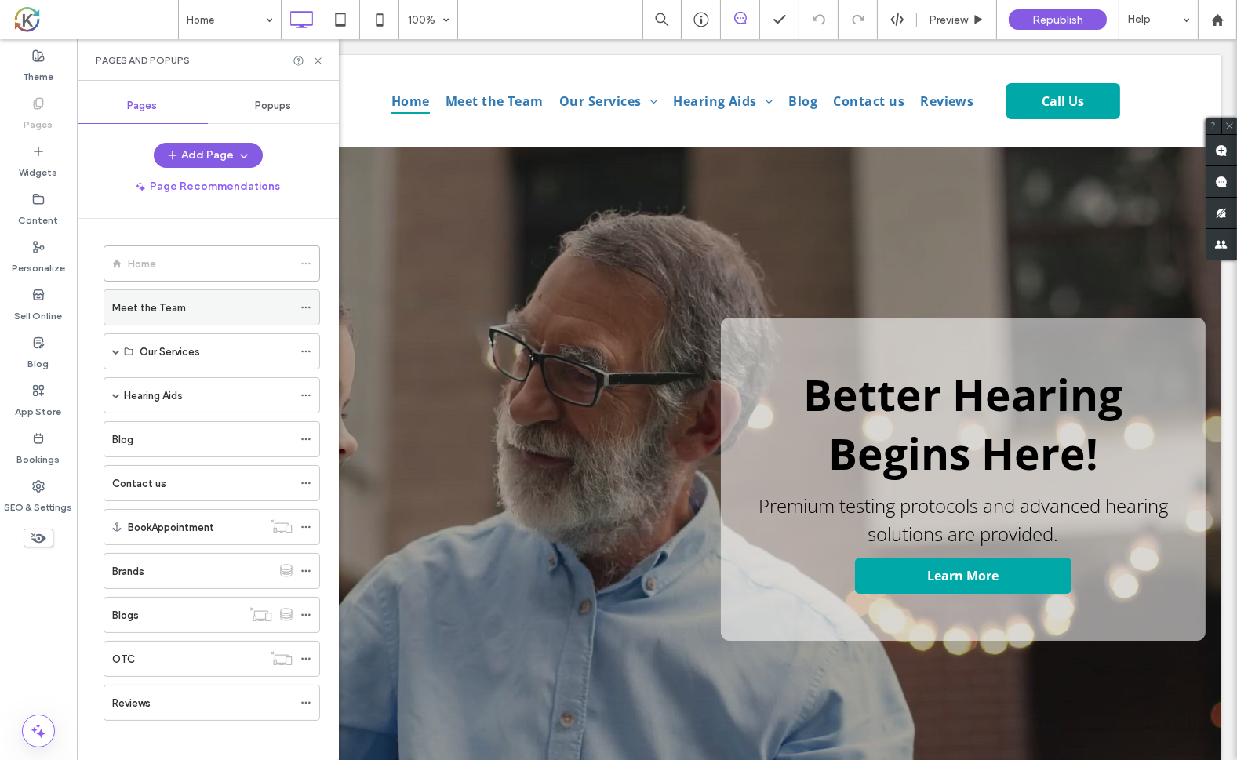
click at [124, 304] on label "Meet the Team" at bounding box center [149, 307] width 74 height 27
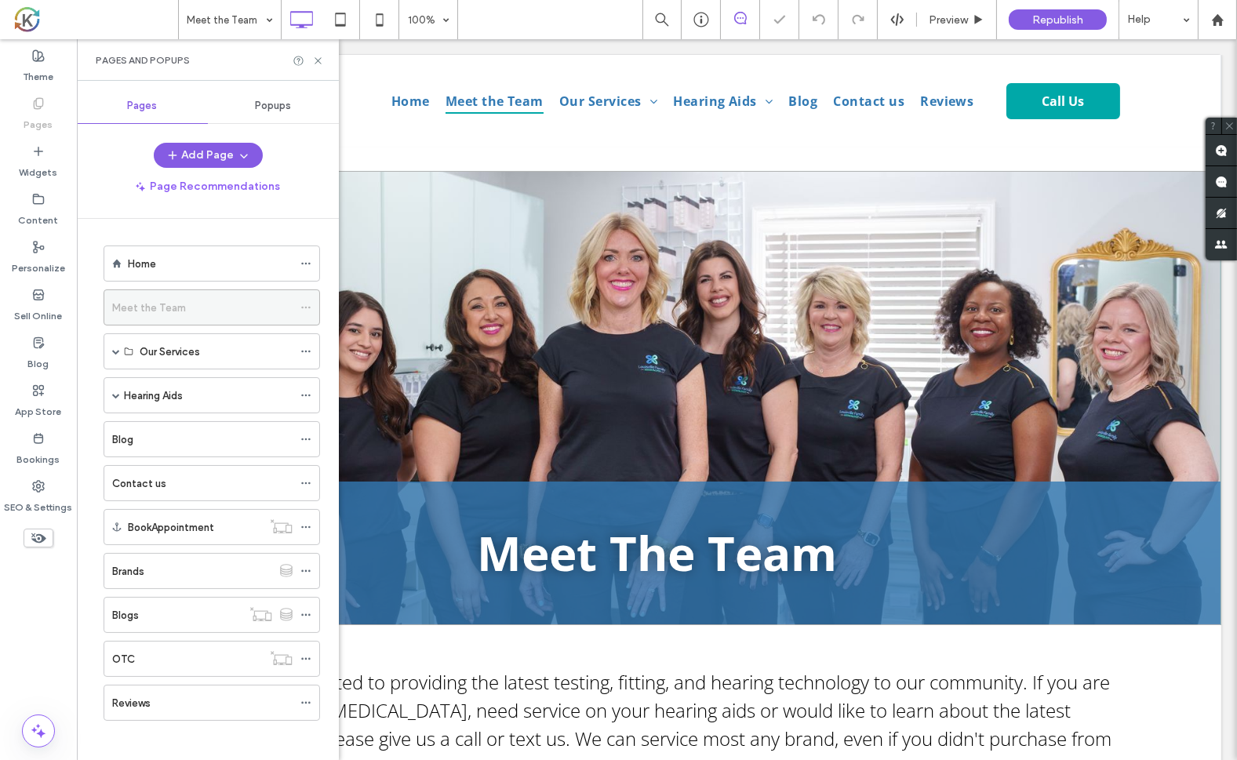
click at [307, 307] on use at bounding box center [305, 308] width 9 height 2
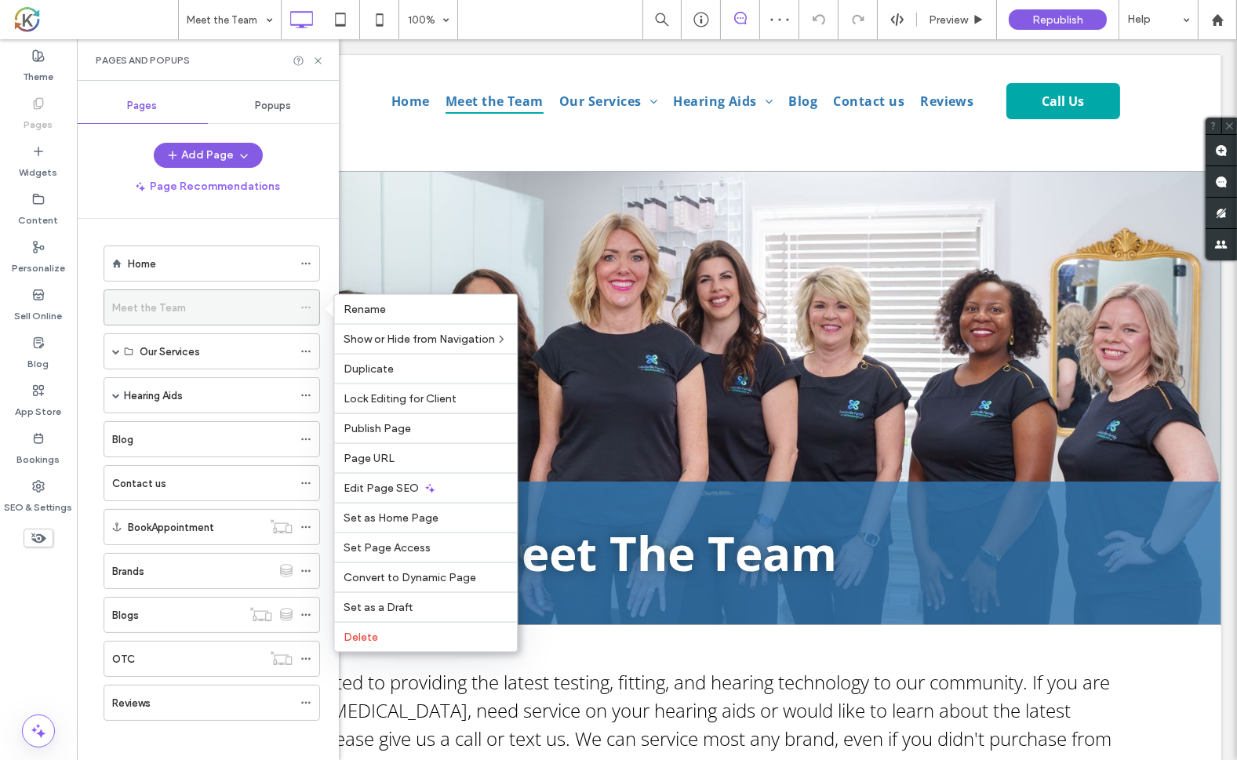
click at [243, 303] on div "Meet the Team" at bounding box center [202, 308] width 180 height 16
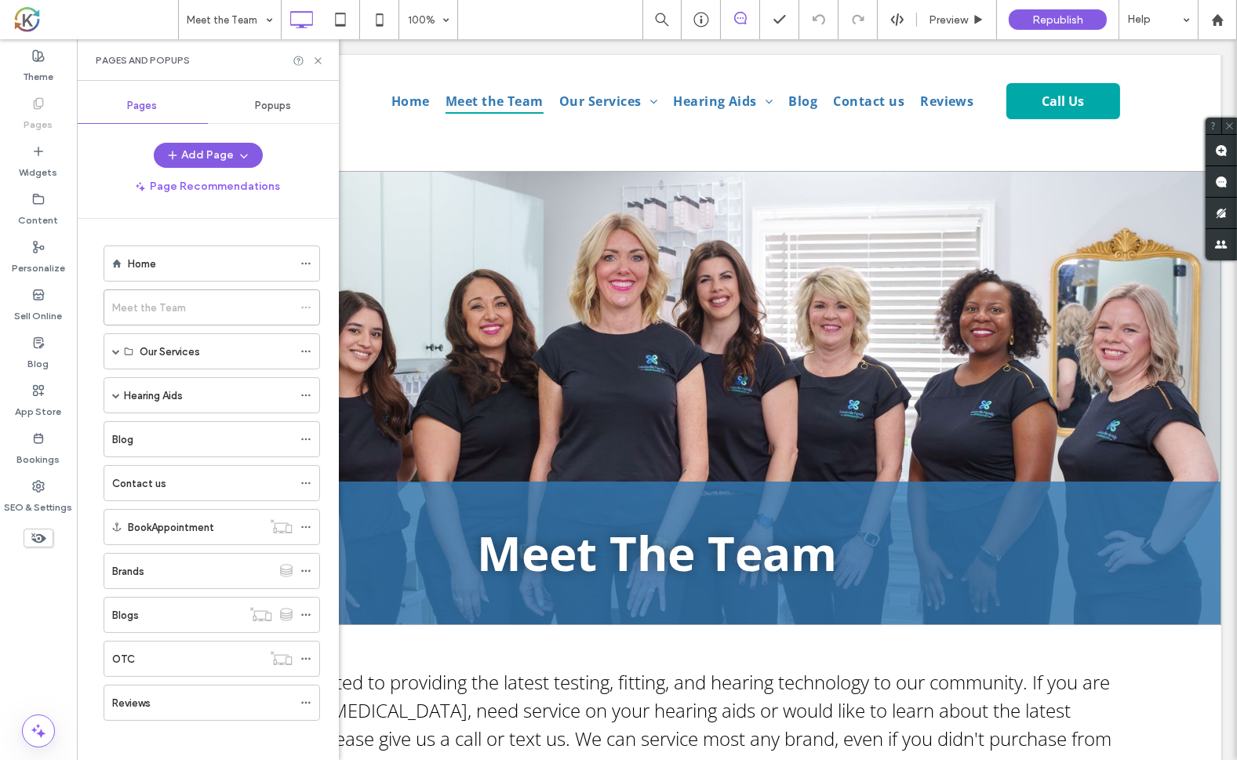
click at [95, 308] on div "Home Meet the Team Our Services Hearing Tests [MEDICAL_DATA] REM [MEDICAL_DATA]…" at bounding box center [208, 485] width 262 height 533
click at [310, 307] on use at bounding box center [305, 308] width 9 height 2
click at [318, 56] on icon at bounding box center [318, 61] width 12 height 12
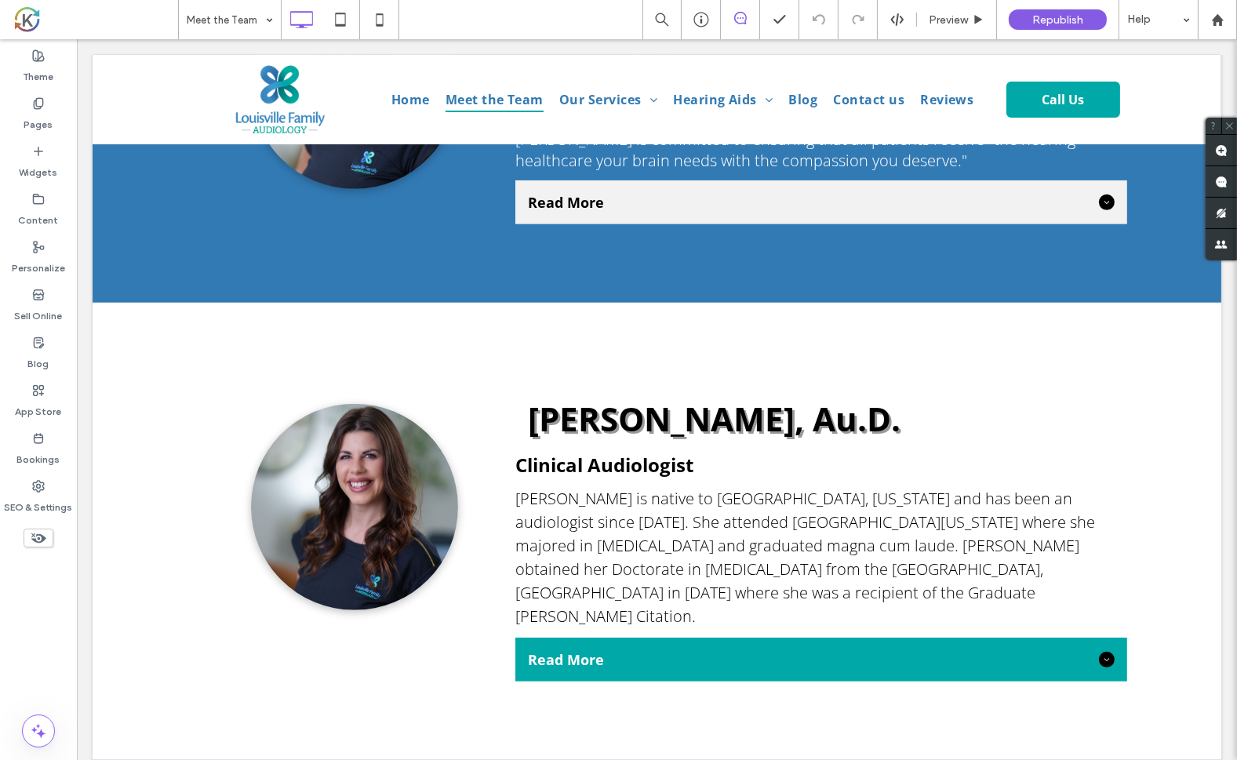
scroll to position [1010, 0]
drag, startPoint x: 1228, startPoint y: 73, endPoint x: 1302, endPoint y: 216, distance: 161.7
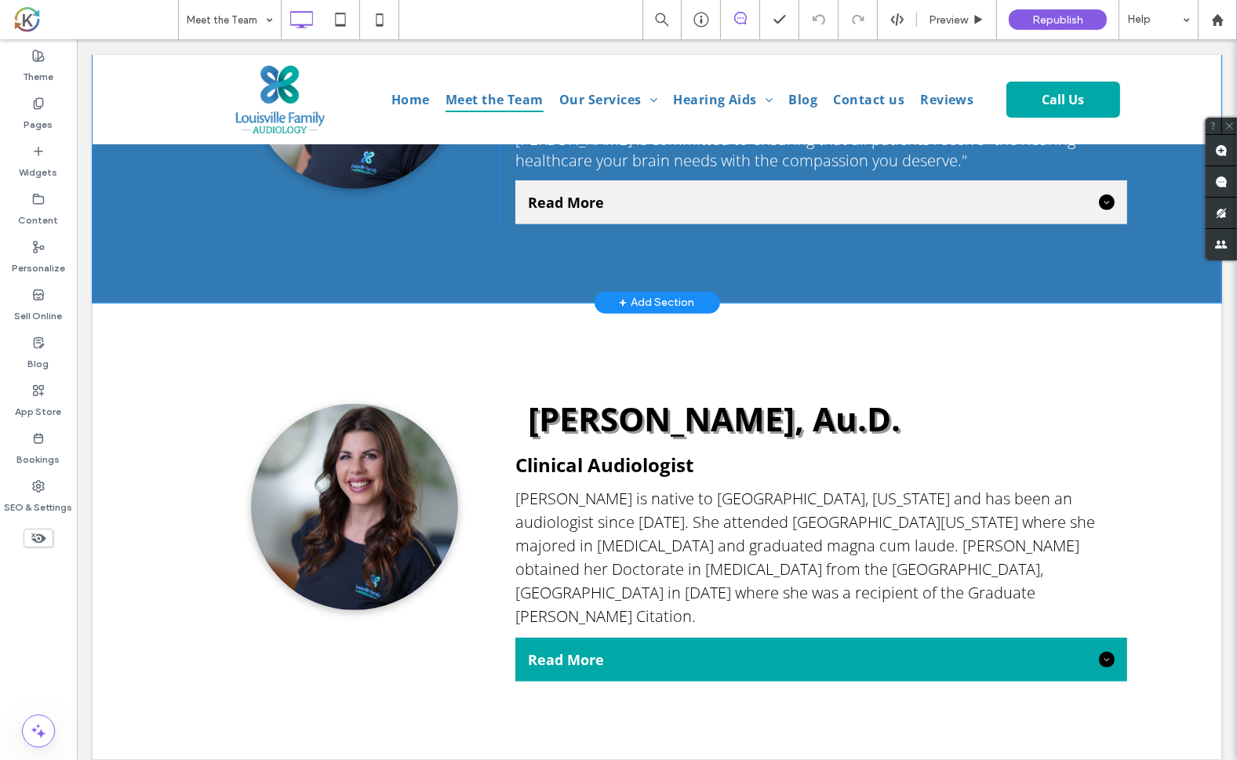
click at [275, 295] on div "Click To Paste [PERSON_NAME], Au.D. CEO & Managing Partner [PERSON_NAME] is the…" at bounding box center [656, 92] width 1129 height 422
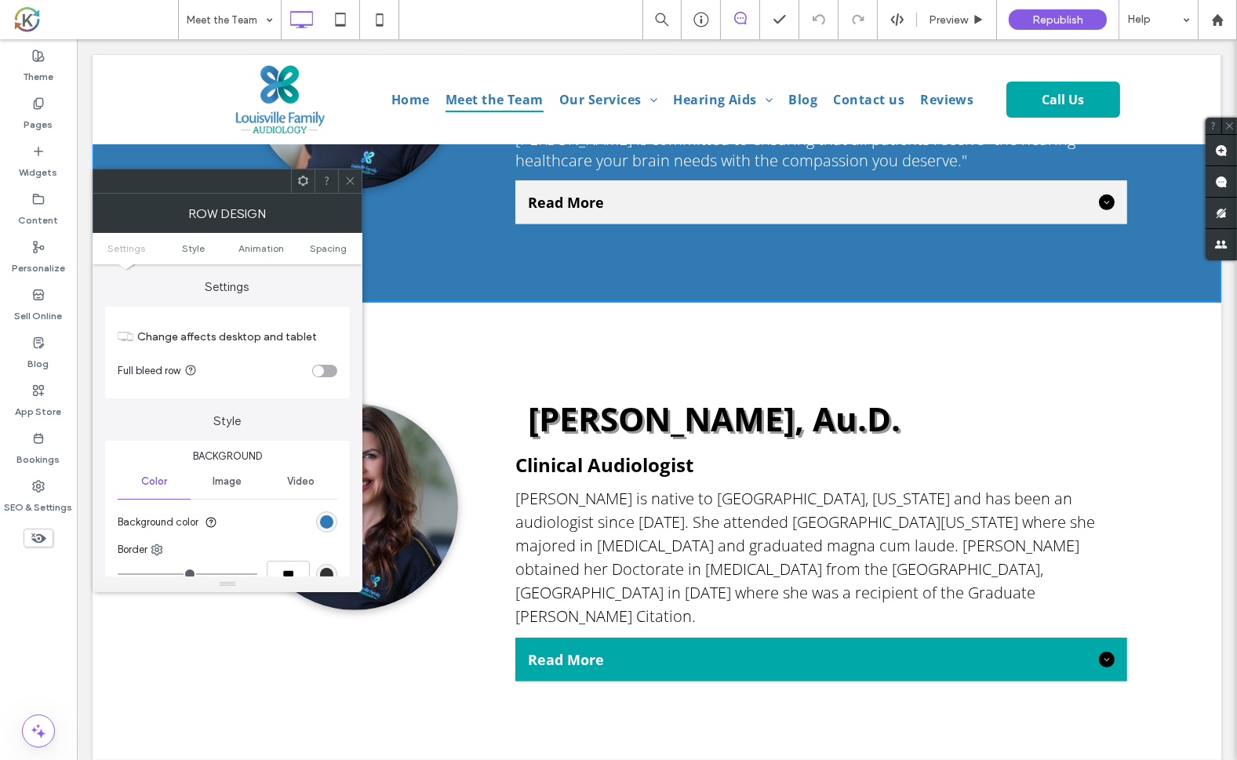
click at [395, 322] on div "Click To Paste [PERSON_NAME], Au.D. Clinical Audiologist [PERSON_NAME] is nativ…" at bounding box center [656, 531] width 1129 height 457
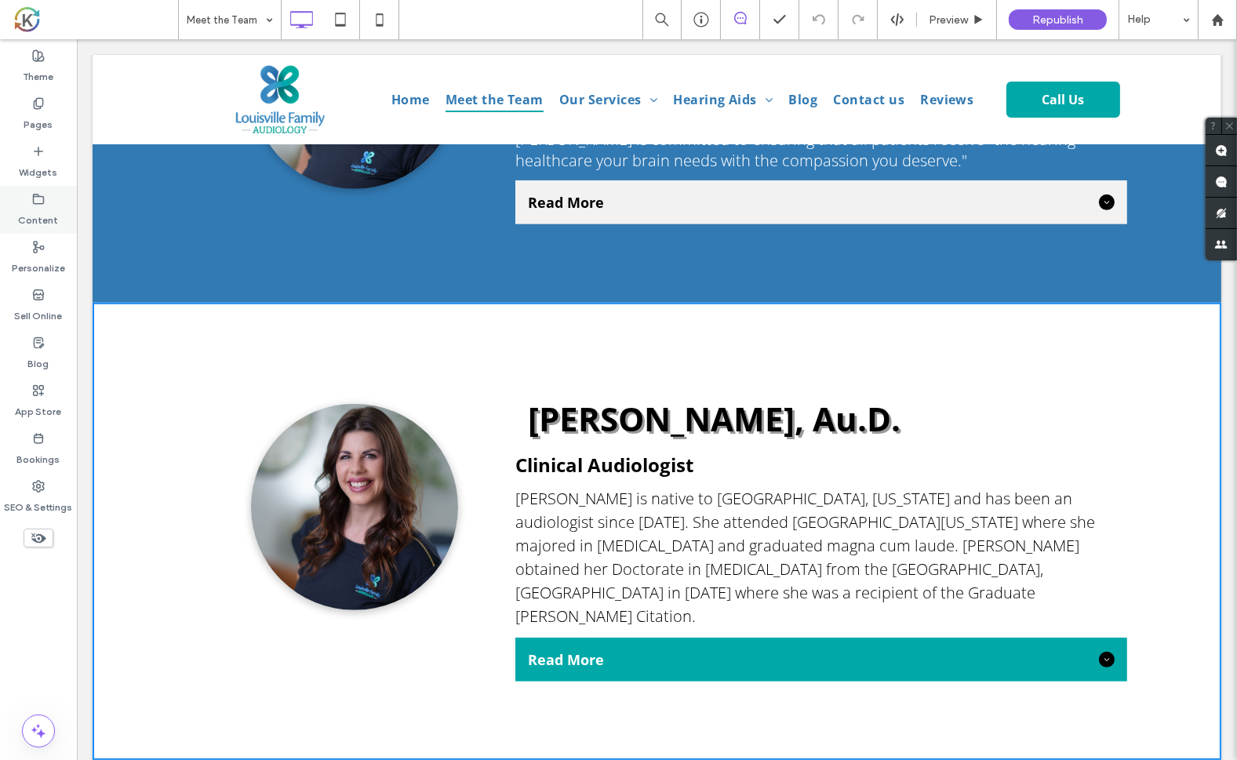
click at [40, 217] on label "Content" at bounding box center [39, 217] width 40 height 22
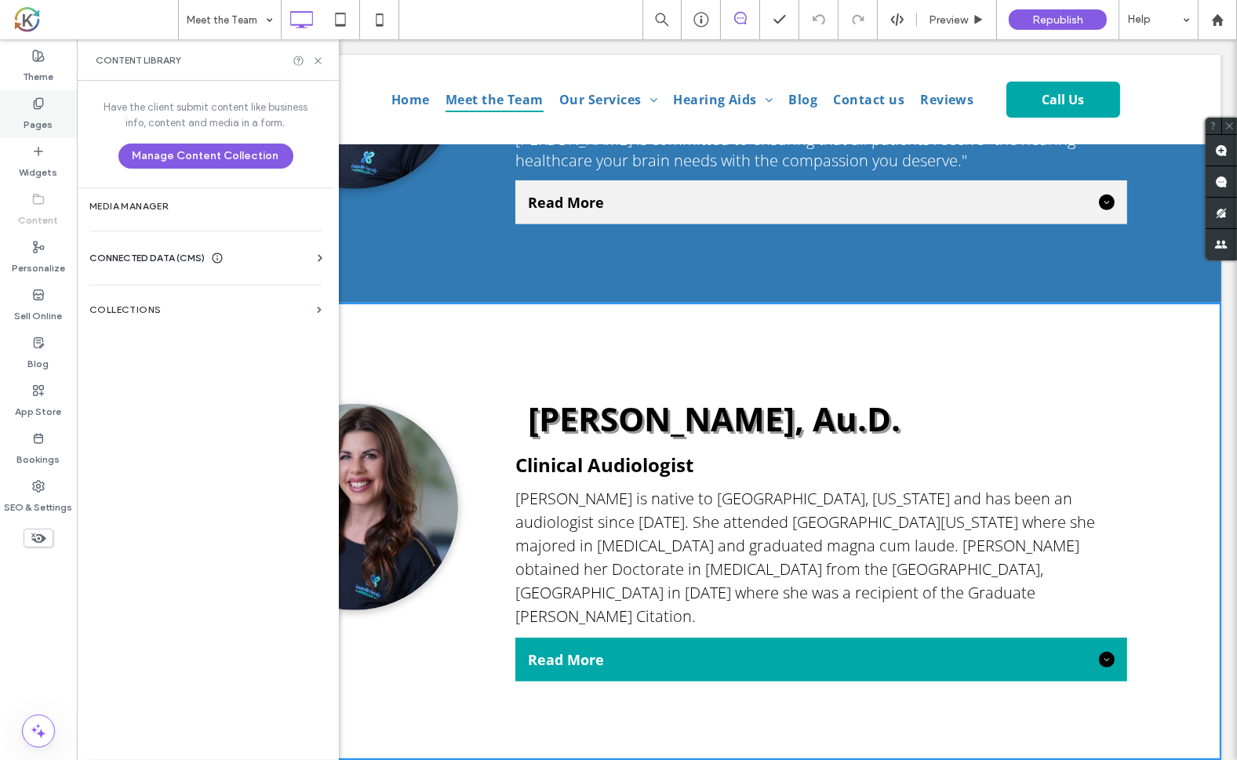
click at [39, 115] on label "Pages" at bounding box center [38, 121] width 29 height 22
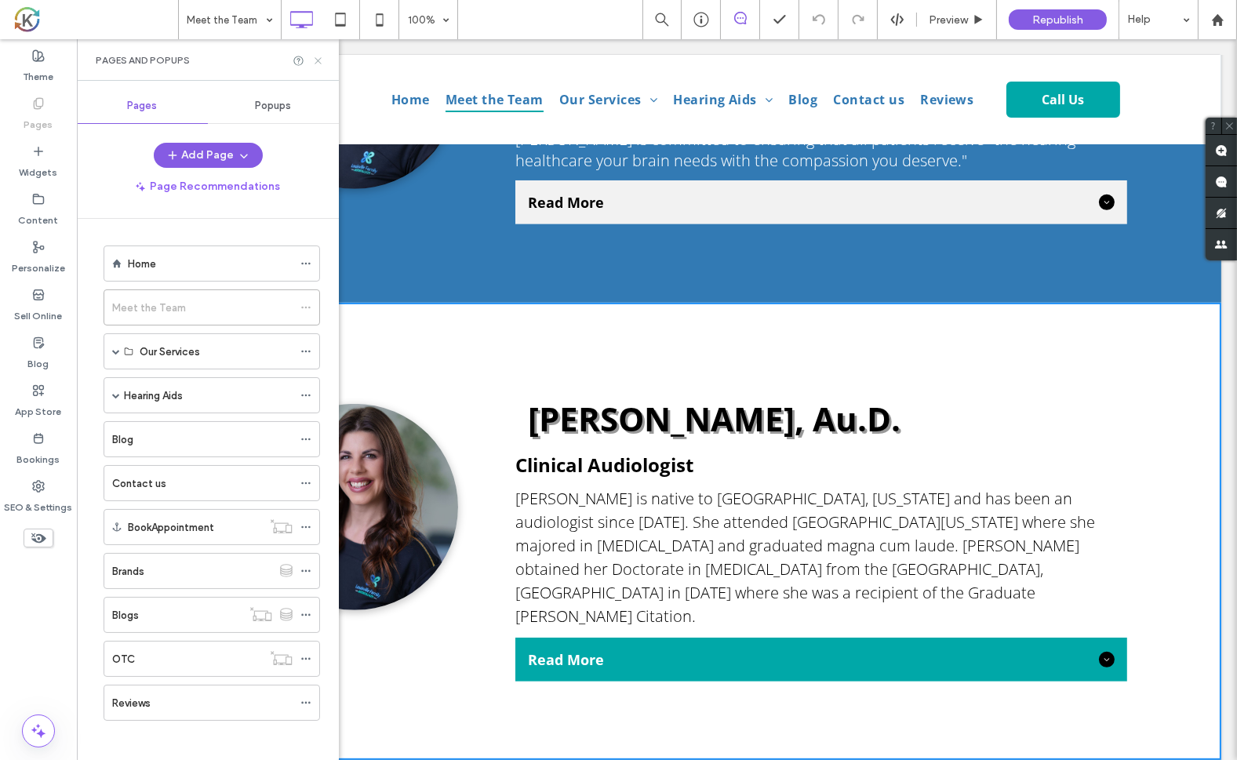
click at [319, 65] on icon at bounding box center [318, 61] width 12 height 12
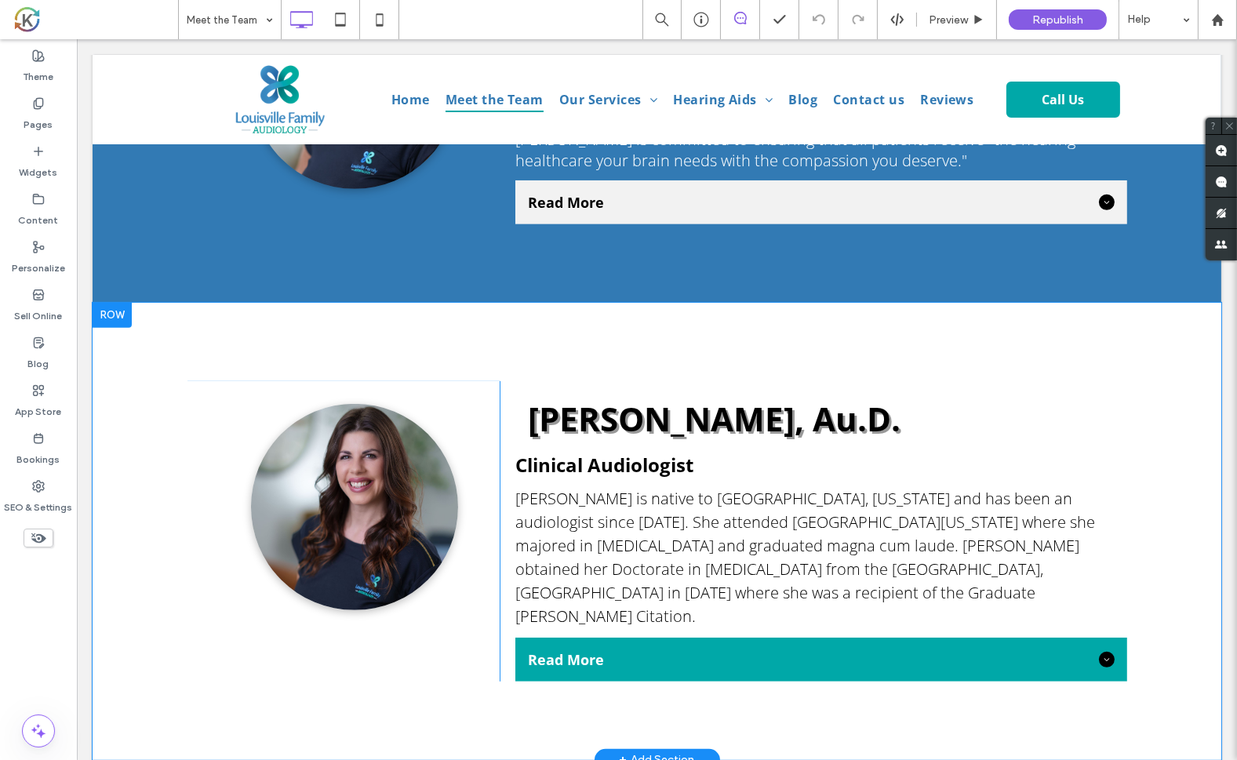
drag, startPoint x: 120, startPoint y: 214, endPoint x: 243, endPoint y: 369, distance: 197.6
click at [184, 337] on div "Click To Paste [PERSON_NAME], Au.D. Clinical Audiologist [PERSON_NAME] is nativ…" at bounding box center [656, 531] width 1129 height 457
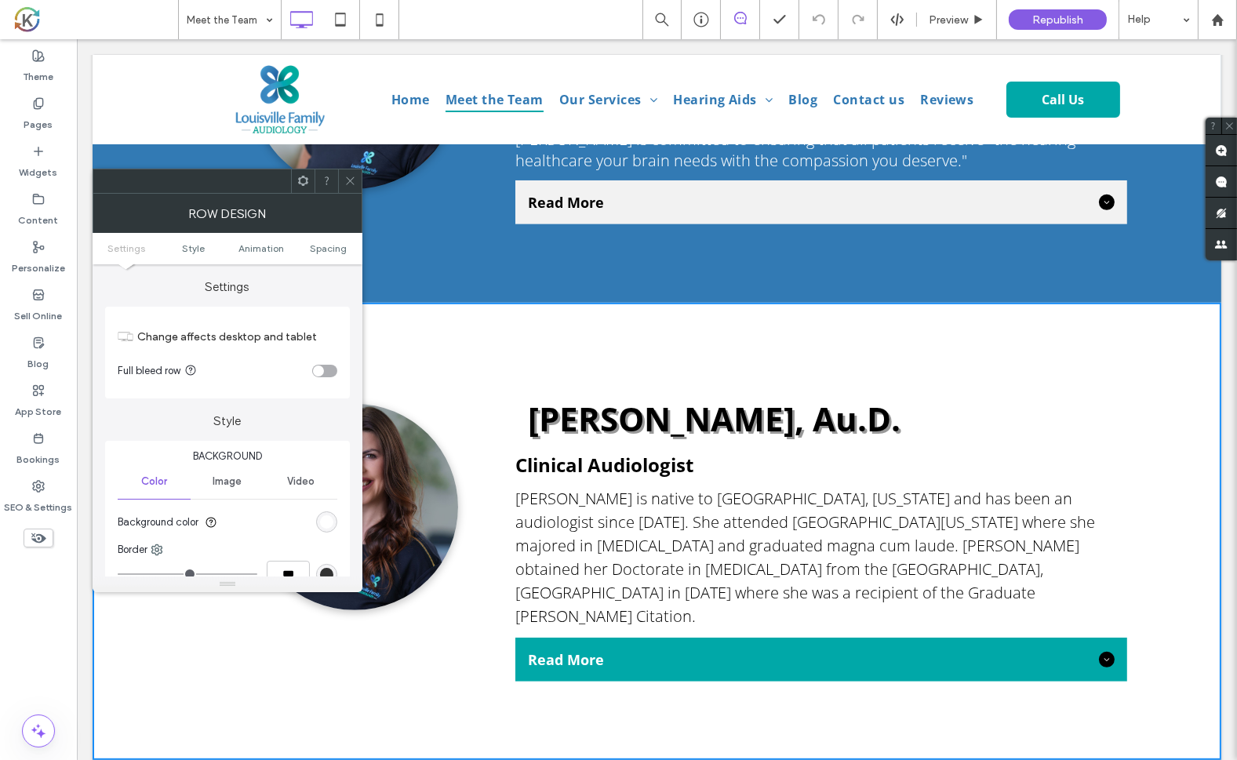
click at [301, 181] on icon at bounding box center [303, 181] width 12 height 12
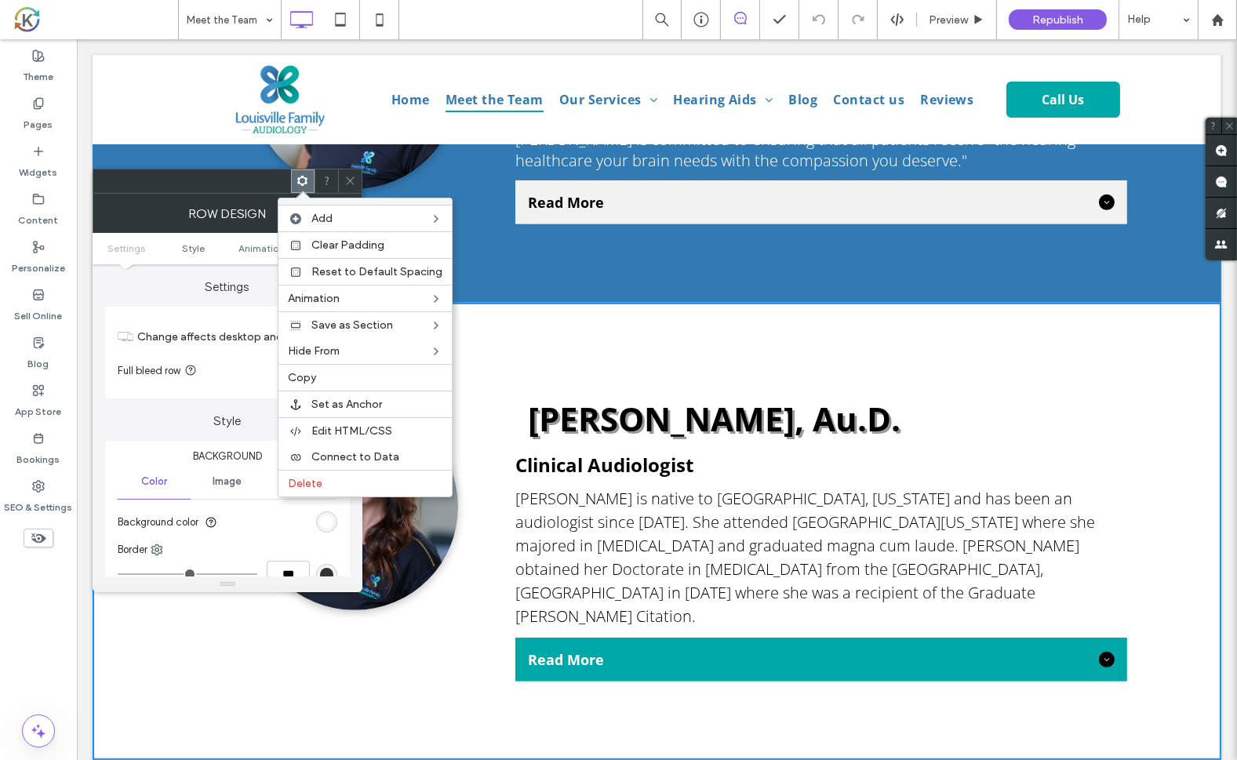
click at [351, 175] on icon at bounding box center [350, 181] width 12 height 12
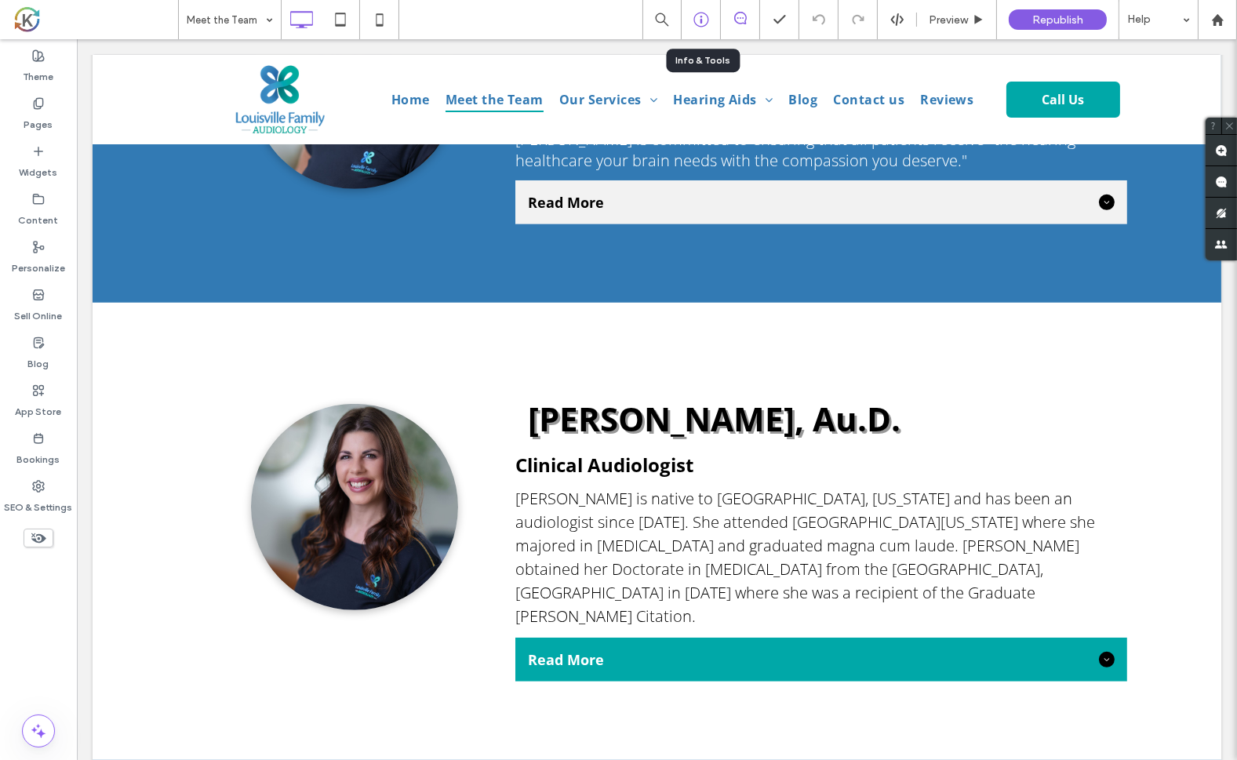
click at [702, 20] on icon at bounding box center [701, 20] width 16 height 16
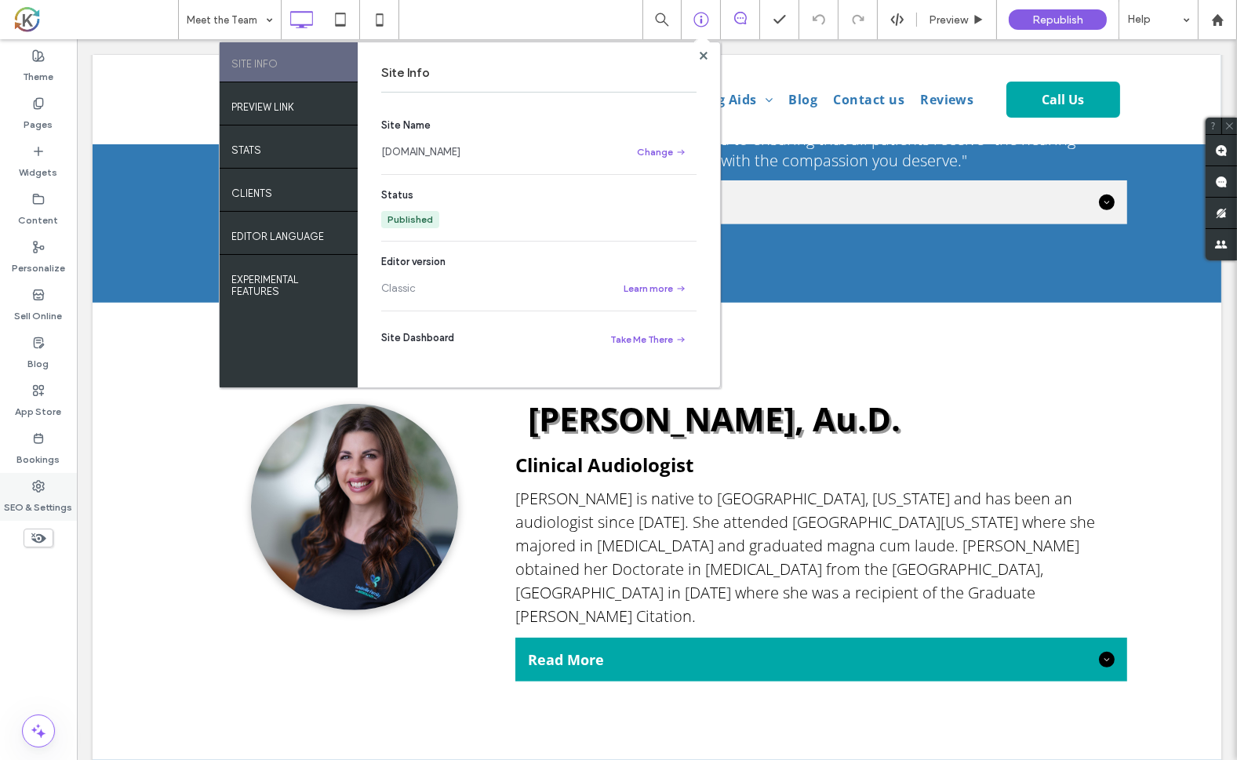
click at [46, 484] on div "SEO & Settings" at bounding box center [38, 497] width 77 height 48
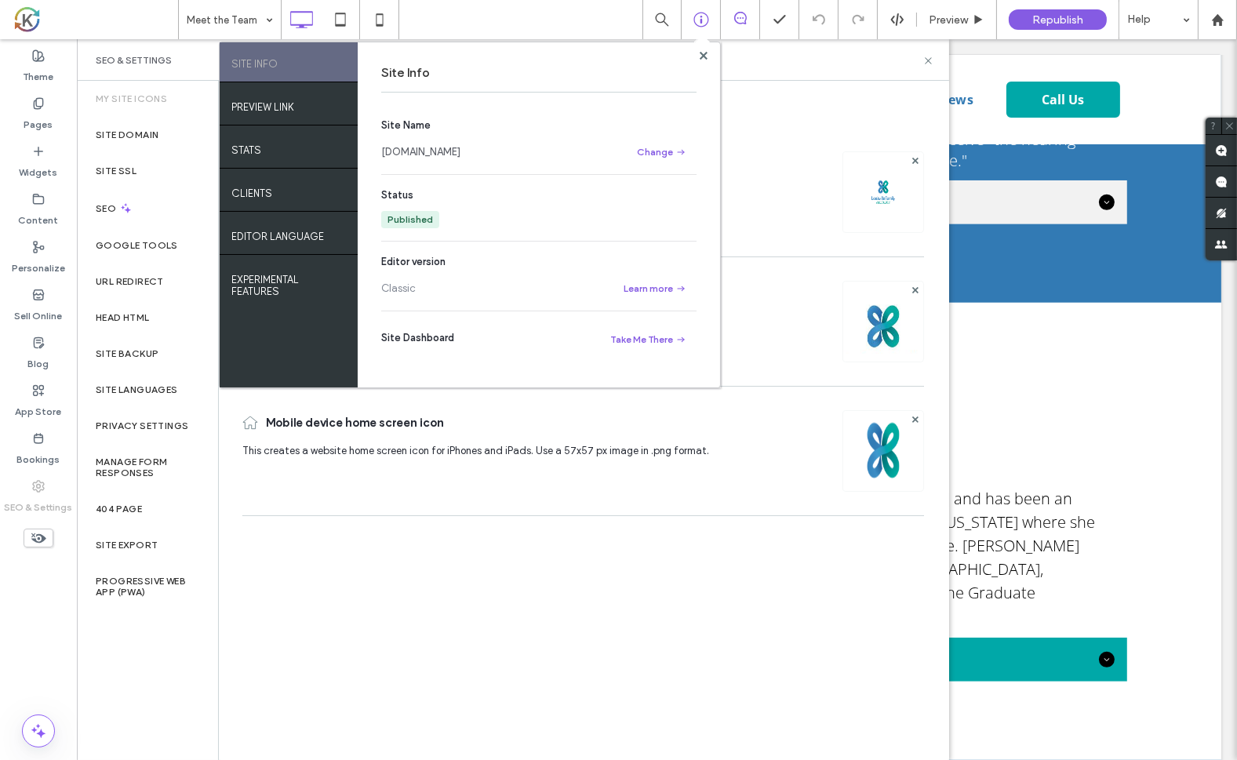
click at [690, 64] on div "Site Info" at bounding box center [538, 73] width 315 height 38
click at [704, 56] on use at bounding box center [703, 55] width 8 height 8
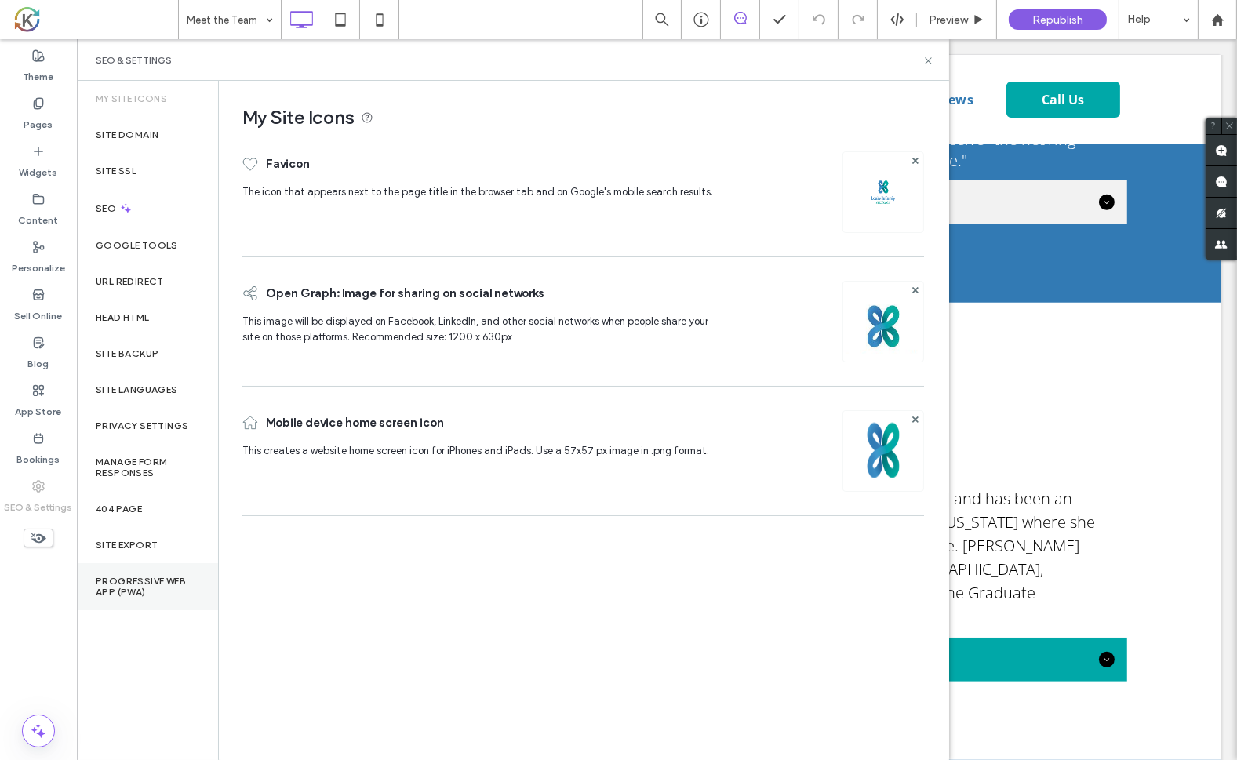
click at [125, 579] on label "Progressive Web App (PWA)" at bounding box center [148, 587] width 104 height 22
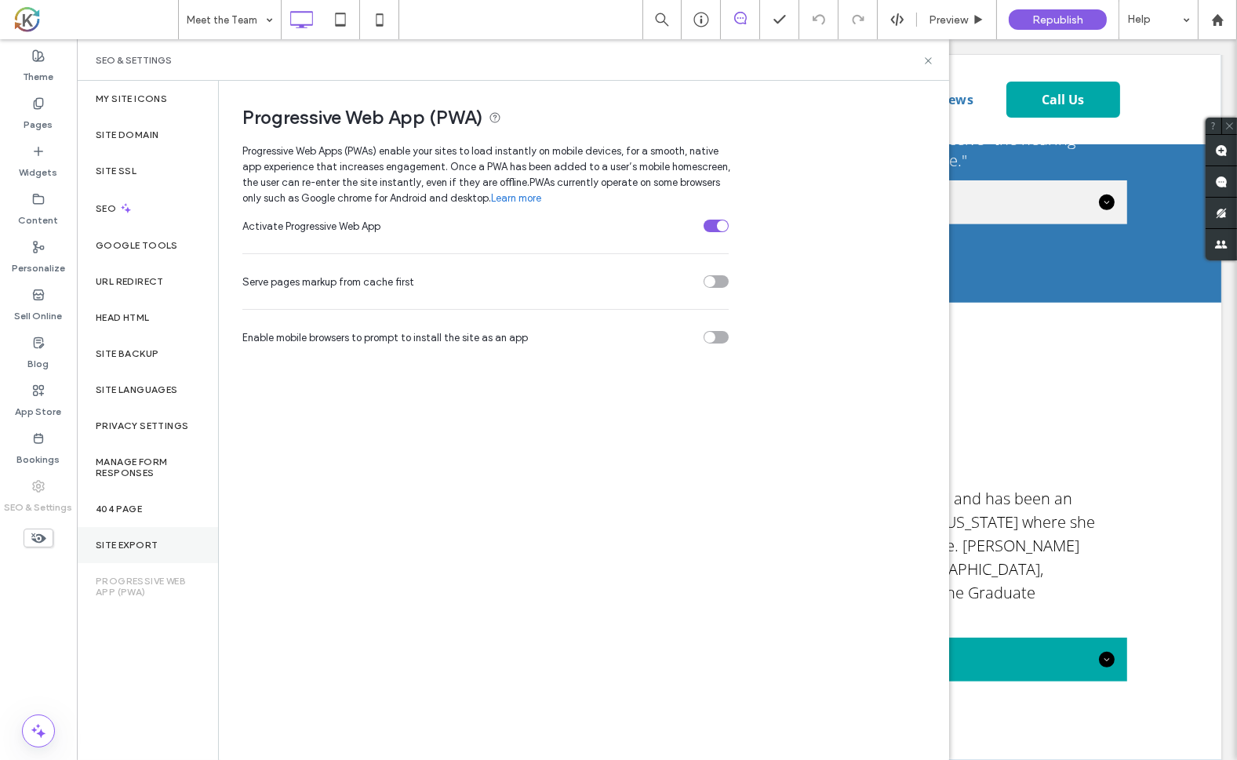
click at [129, 533] on div "Site Export" at bounding box center [147, 545] width 141 height 36
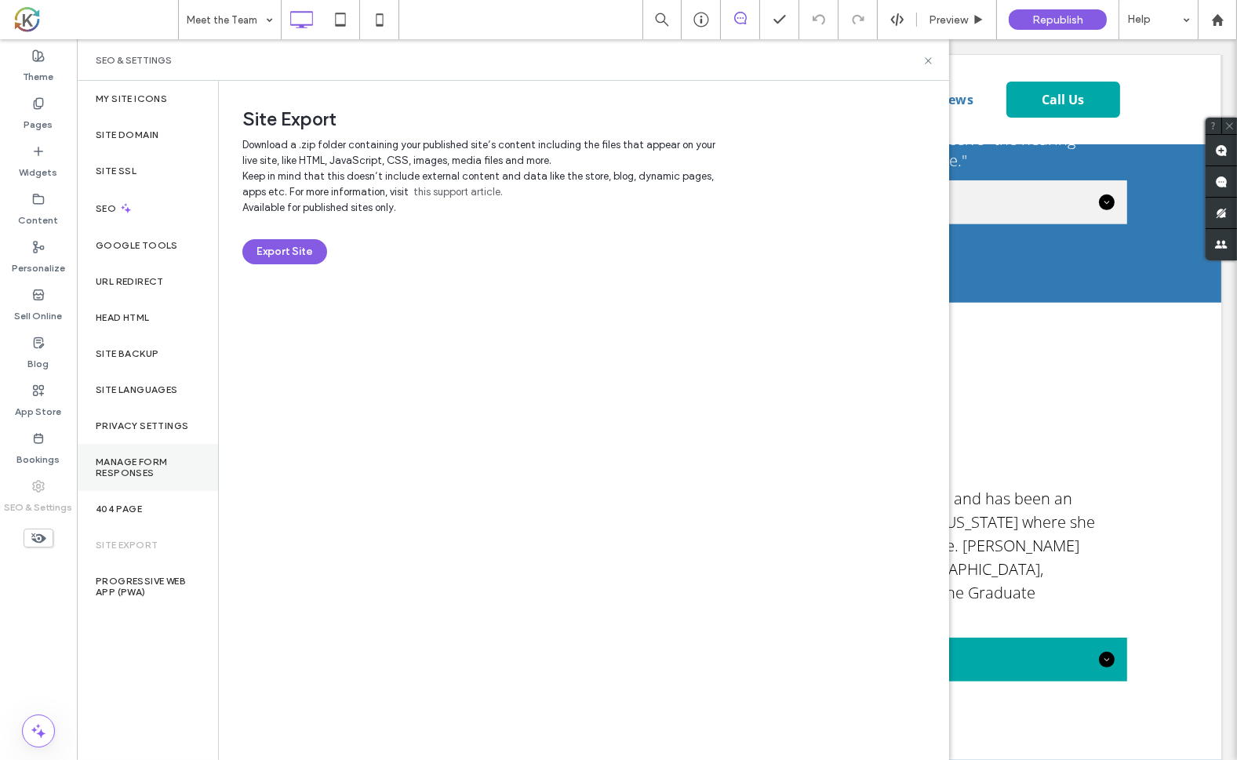
click at [125, 471] on label "Manage Form Responses" at bounding box center [148, 468] width 104 height 22
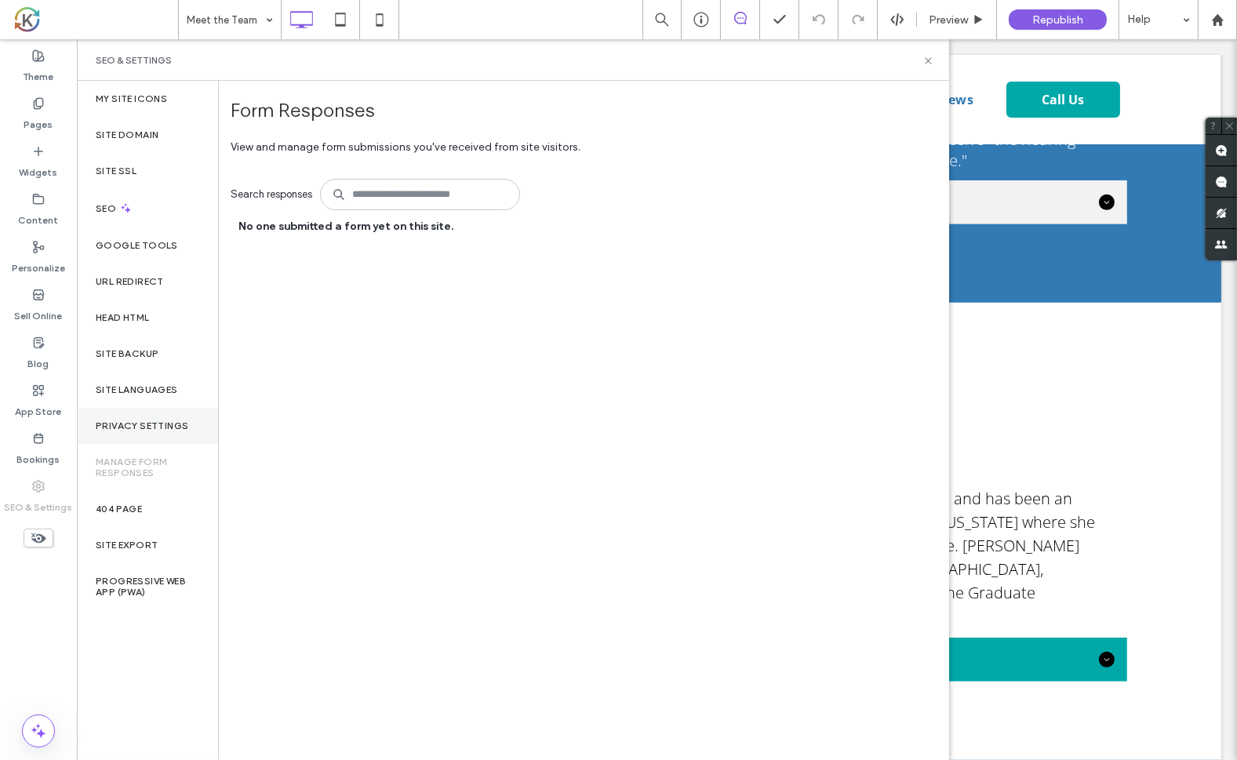
click at [136, 420] on label "Privacy Settings" at bounding box center [142, 425] width 93 height 11
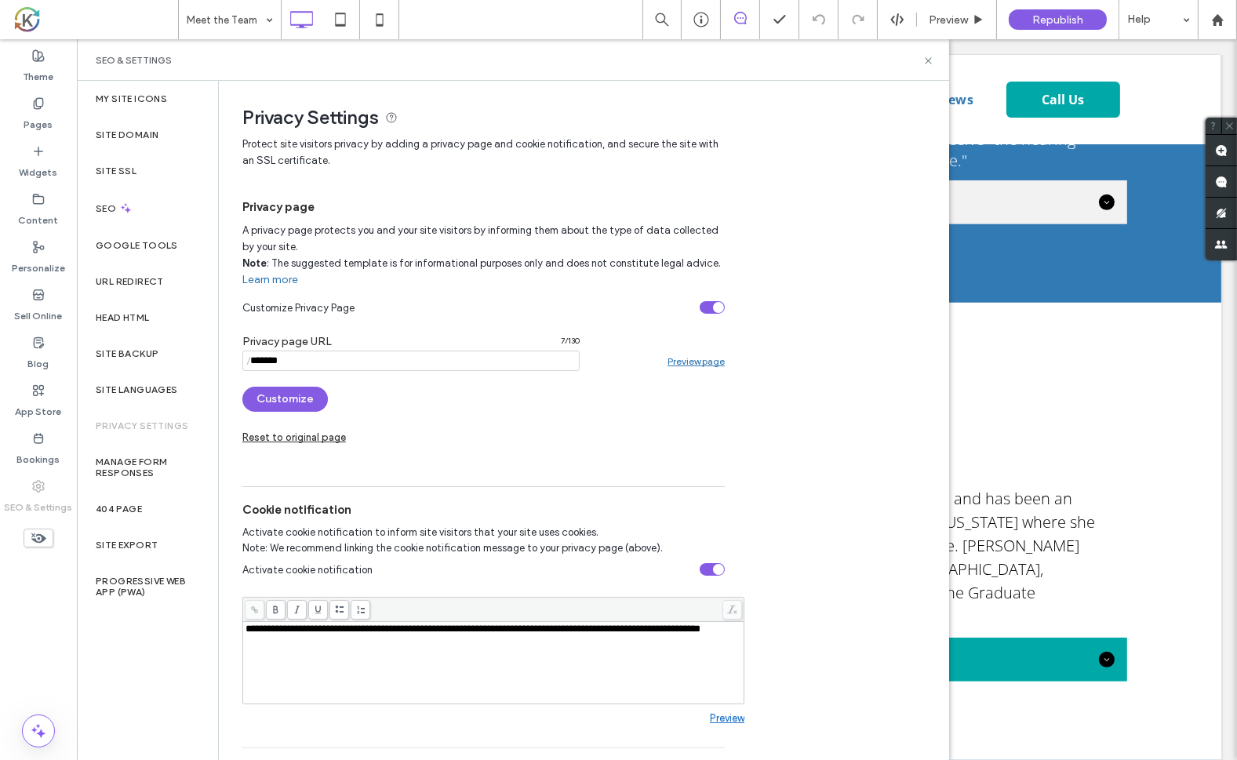
click at [39, 540] on icon at bounding box center [38, 537] width 17 height 17
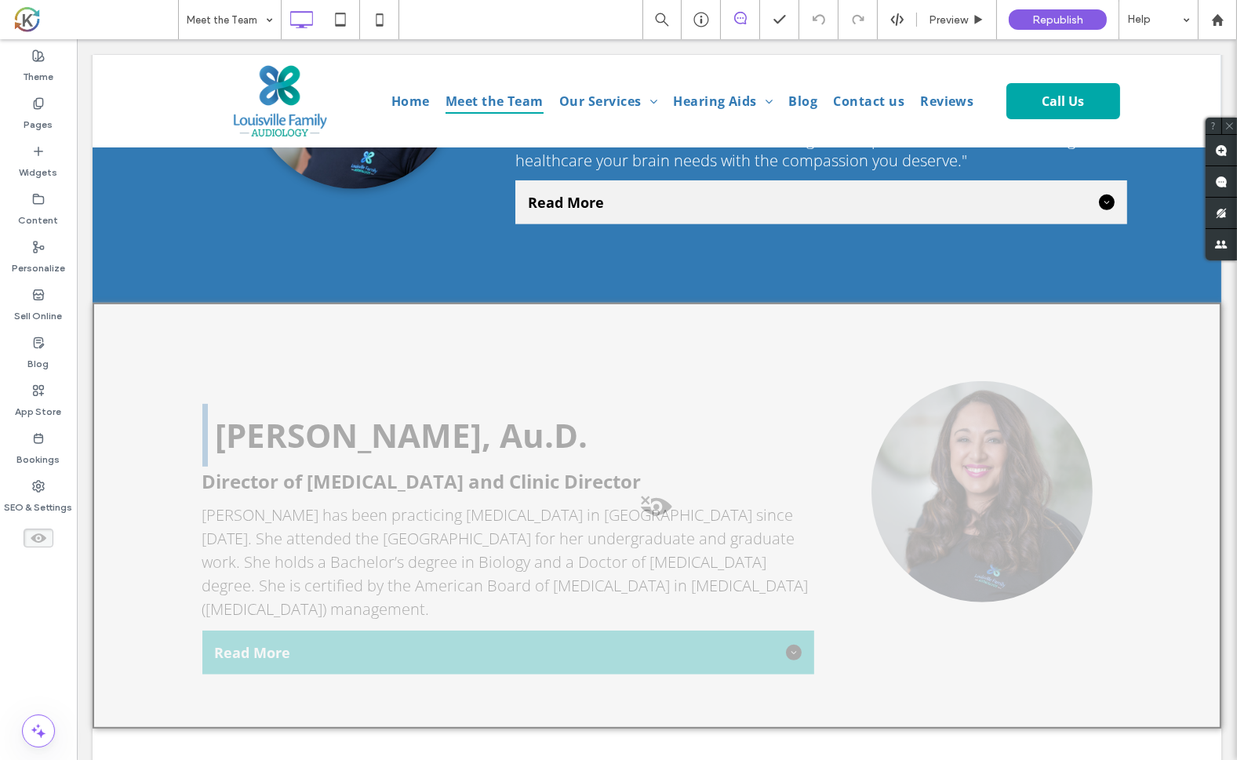
click at [135, 425] on div at bounding box center [656, 516] width 1129 height 426
click at [158, 442] on button "Yes" at bounding box center [161, 445] width 49 height 20
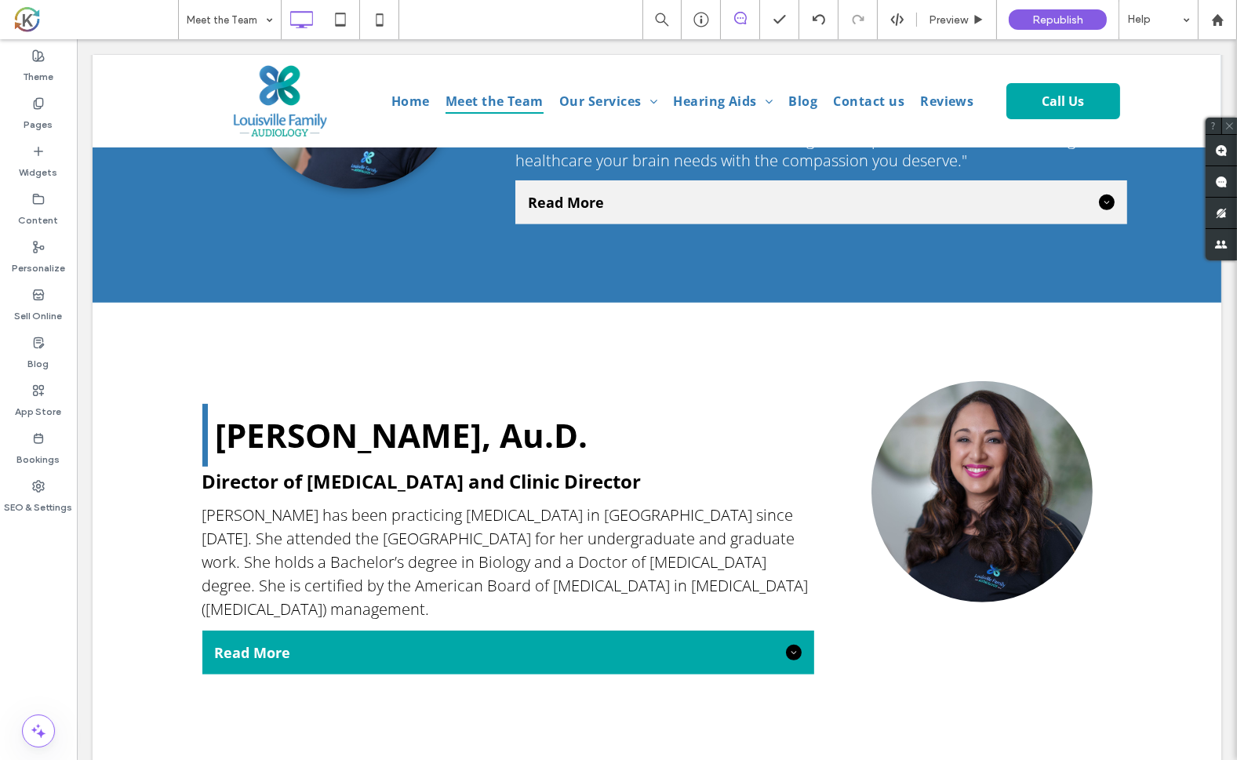
click at [1230, 123] on icon at bounding box center [1229, 126] width 10 height 10
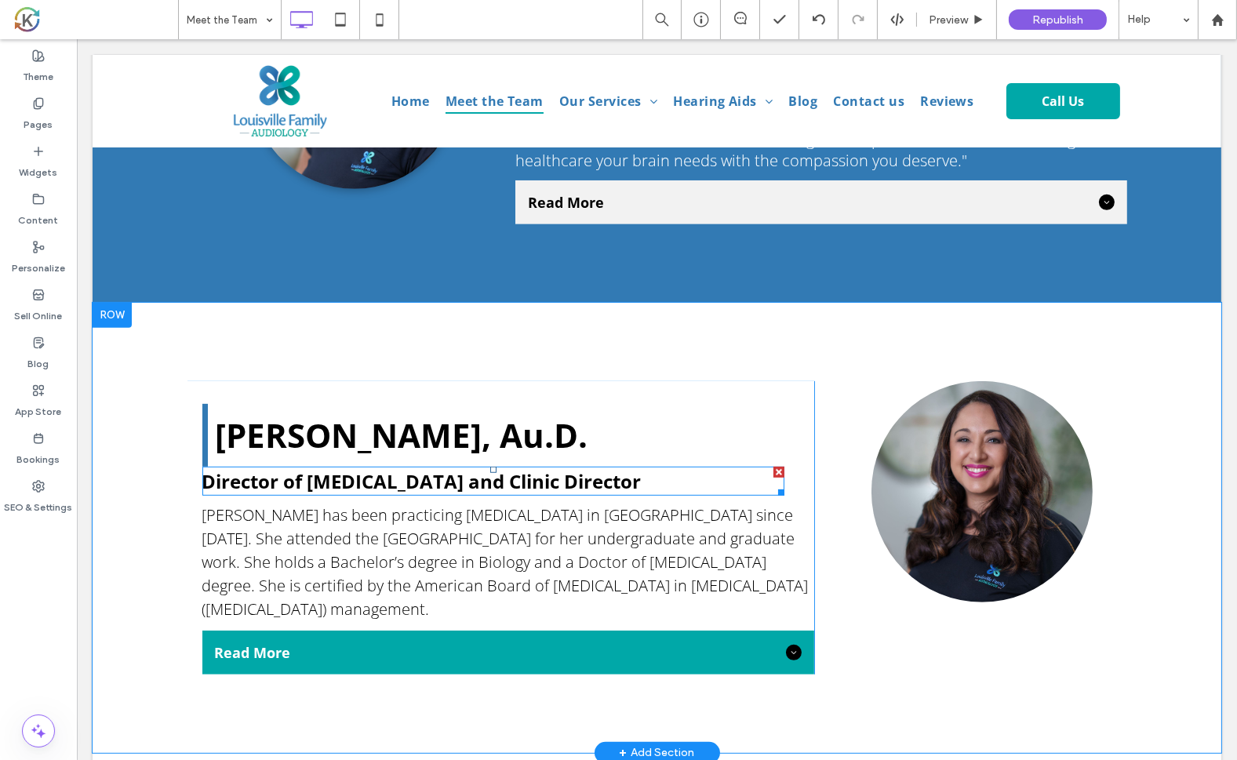
click at [504, 470] on span "Director of [MEDICAL_DATA] and Clinic Director" at bounding box center [421, 481] width 439 height 26
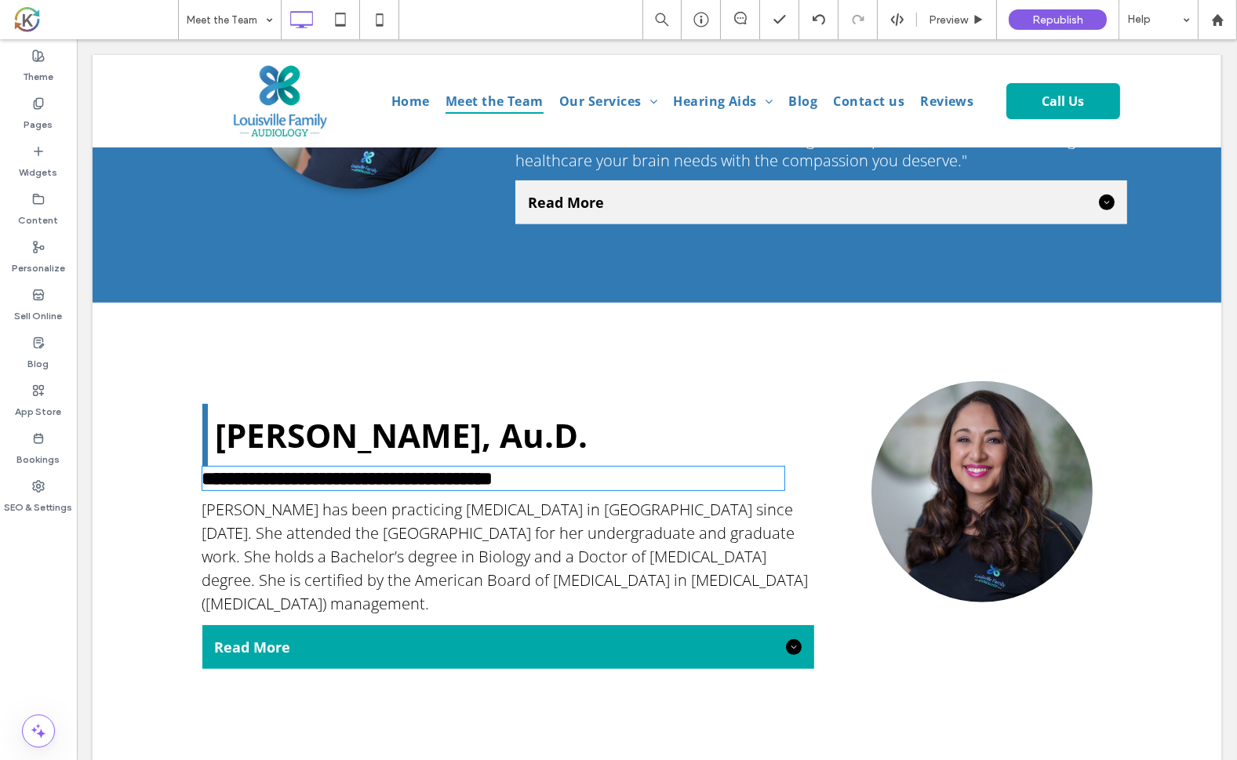
type input "*********"
type input "**"
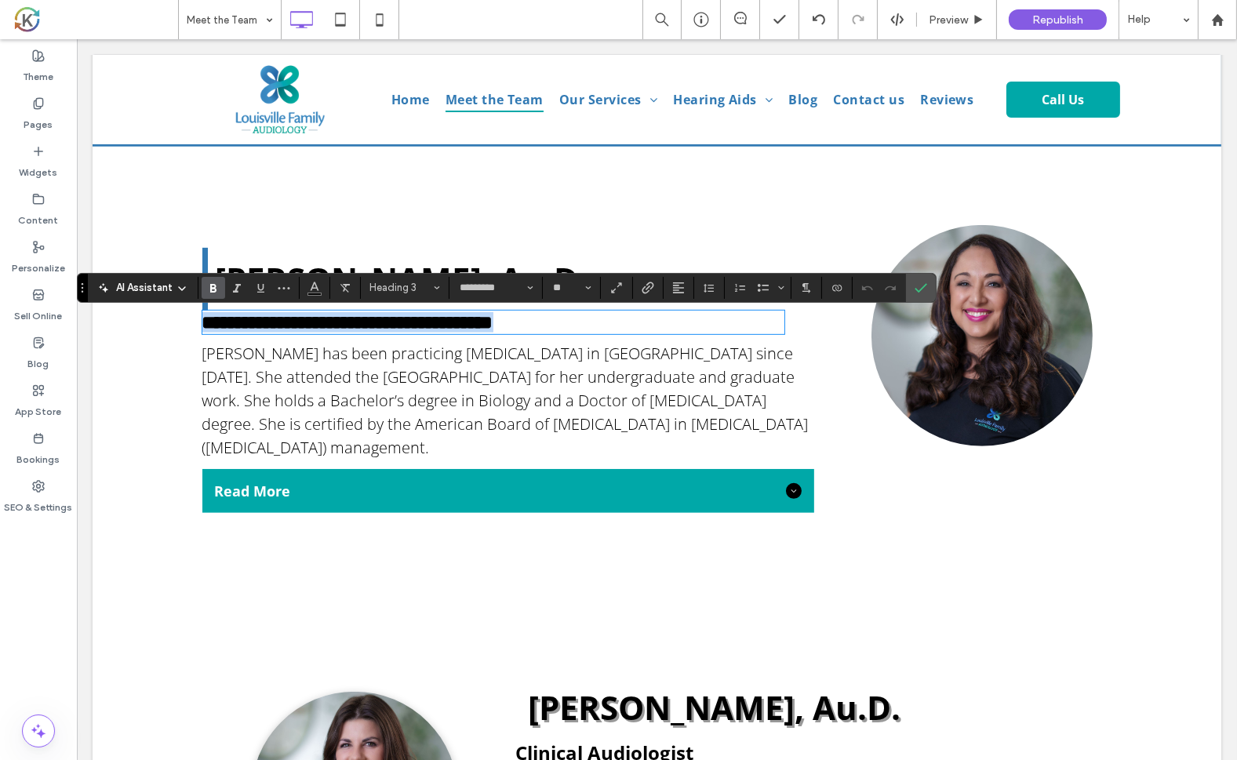
scroll to position [1151, 0]
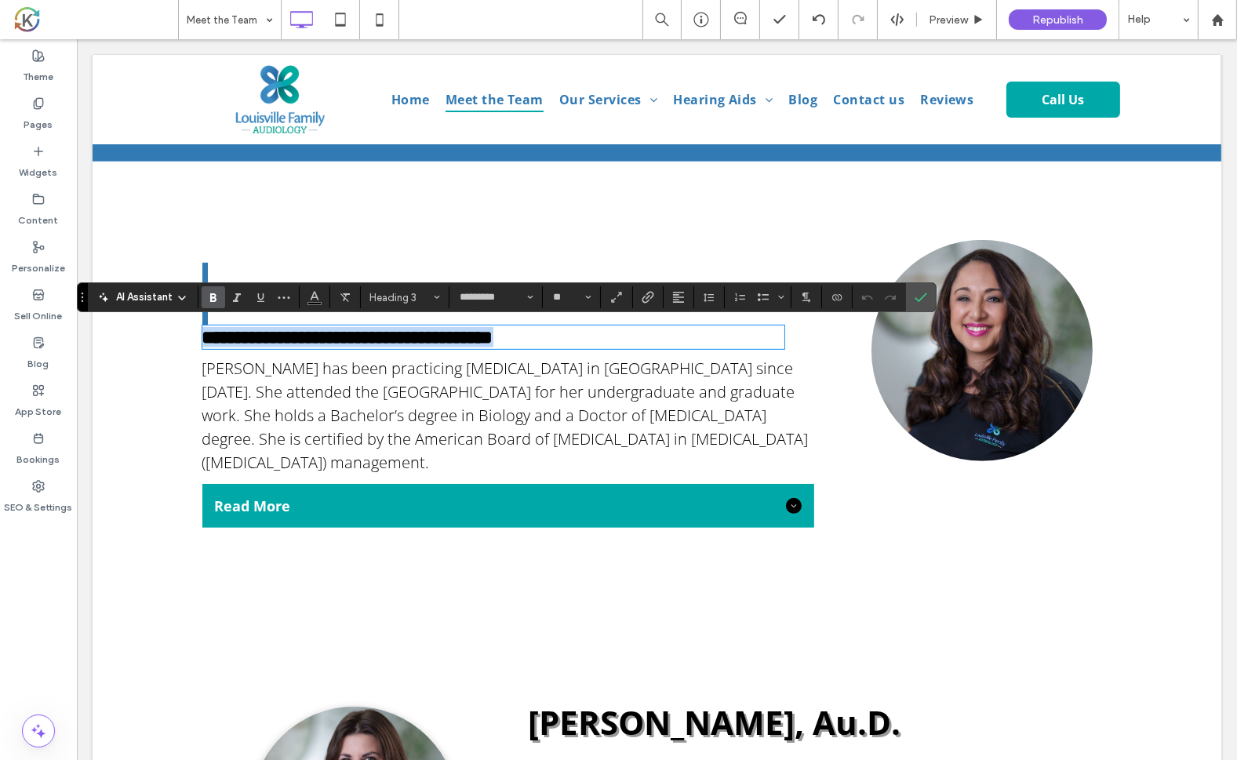
click at [602, 336] on h3 "**********" at bounding box center [493, 337] width 582 height 20
click at [848, 473] on div "Click To Paste" at bounding box center [970, 384] width 314 height 288
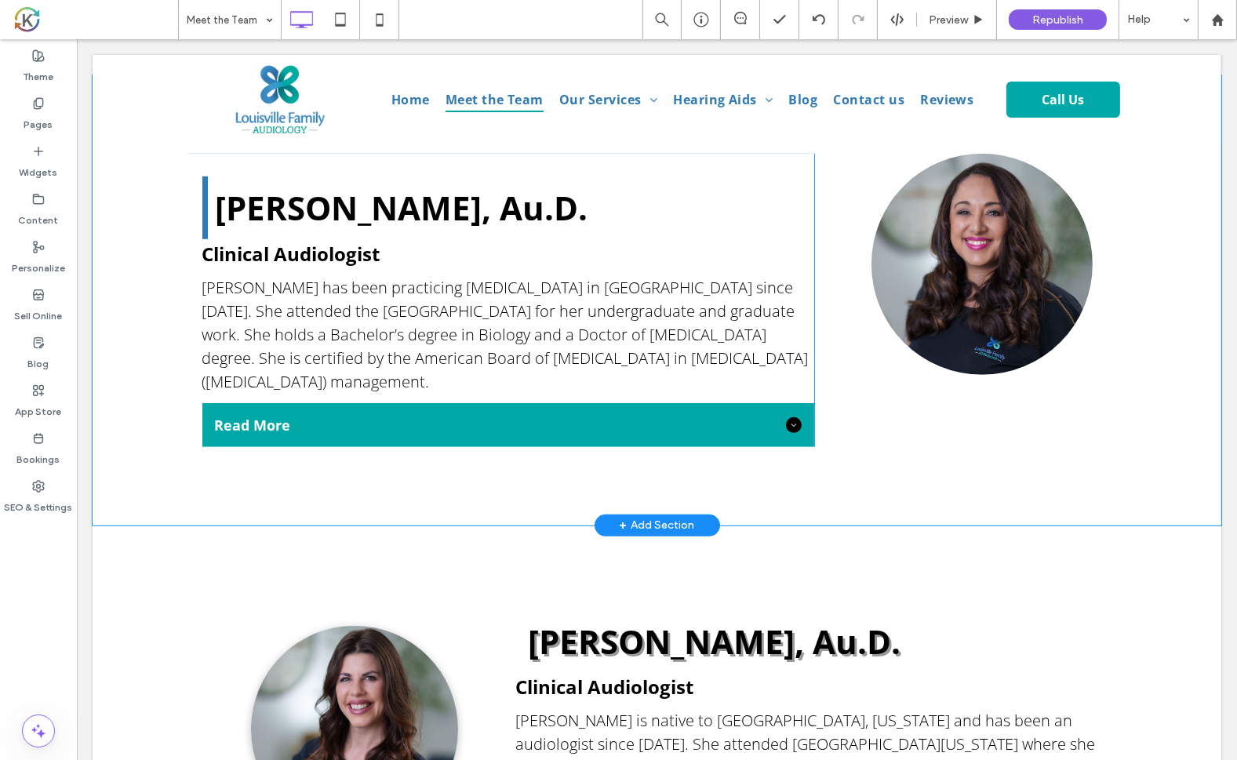
scroll to position [1239, 0]
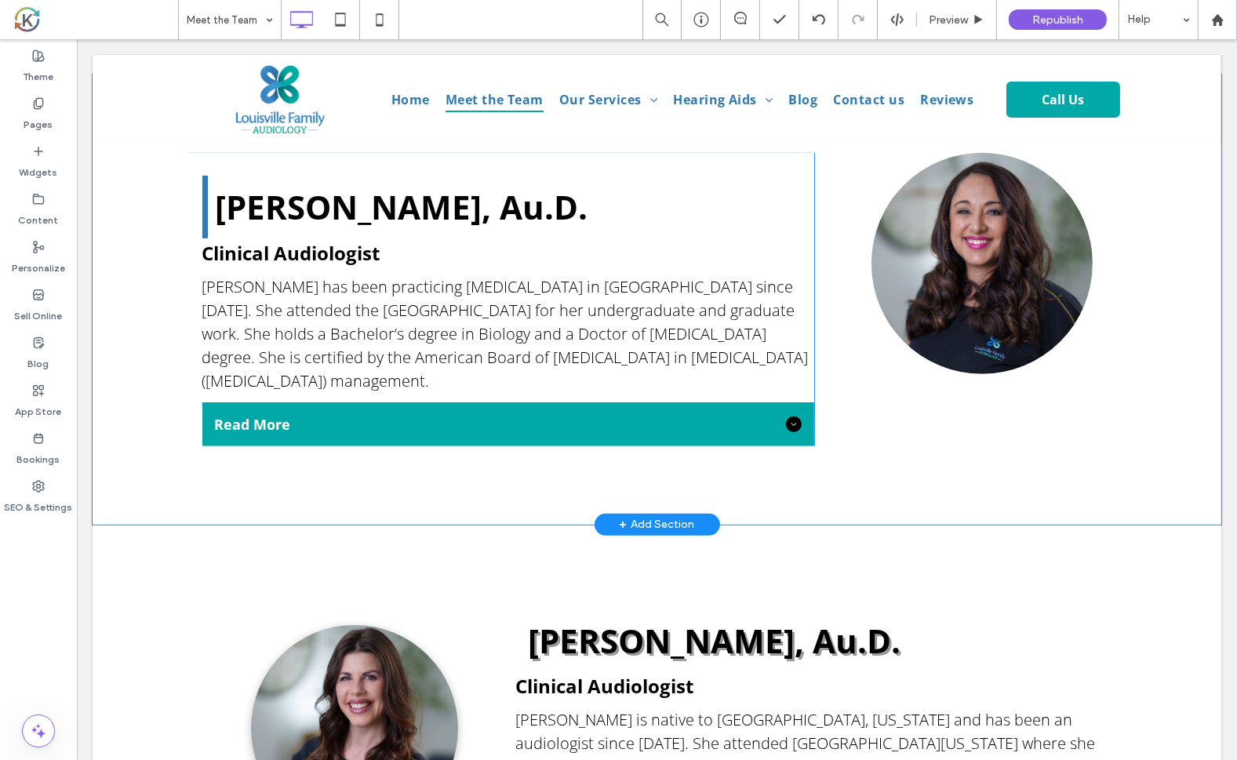
click at [970, 458] on div "[PERSON_NAME], Au.D. Clinical Audiologist [PERSON_NAME] has been practicing [ME…" at bounding box center [656, 300] width 1129 height 450
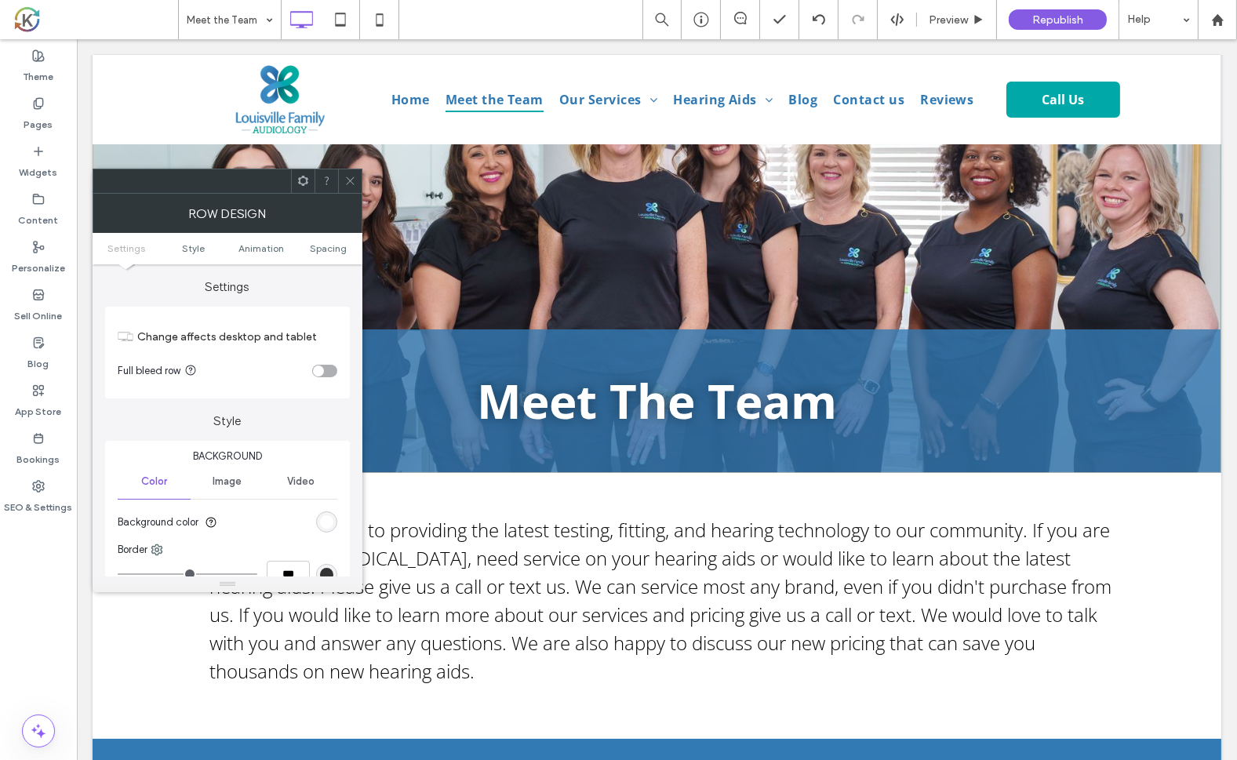
scroll to position [152, 0]
click at [350, 180] on use at bounding box center [350, 181] width 8 height 8
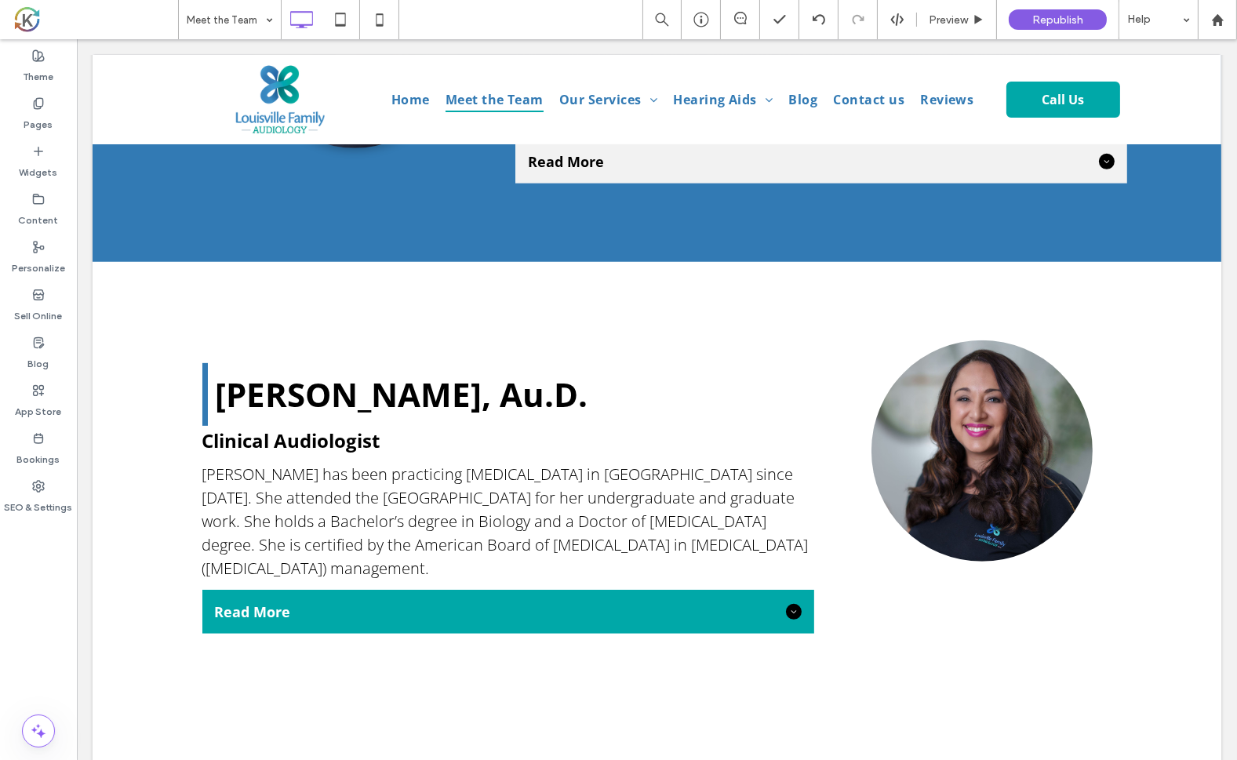
scroll to position [1077, 0]
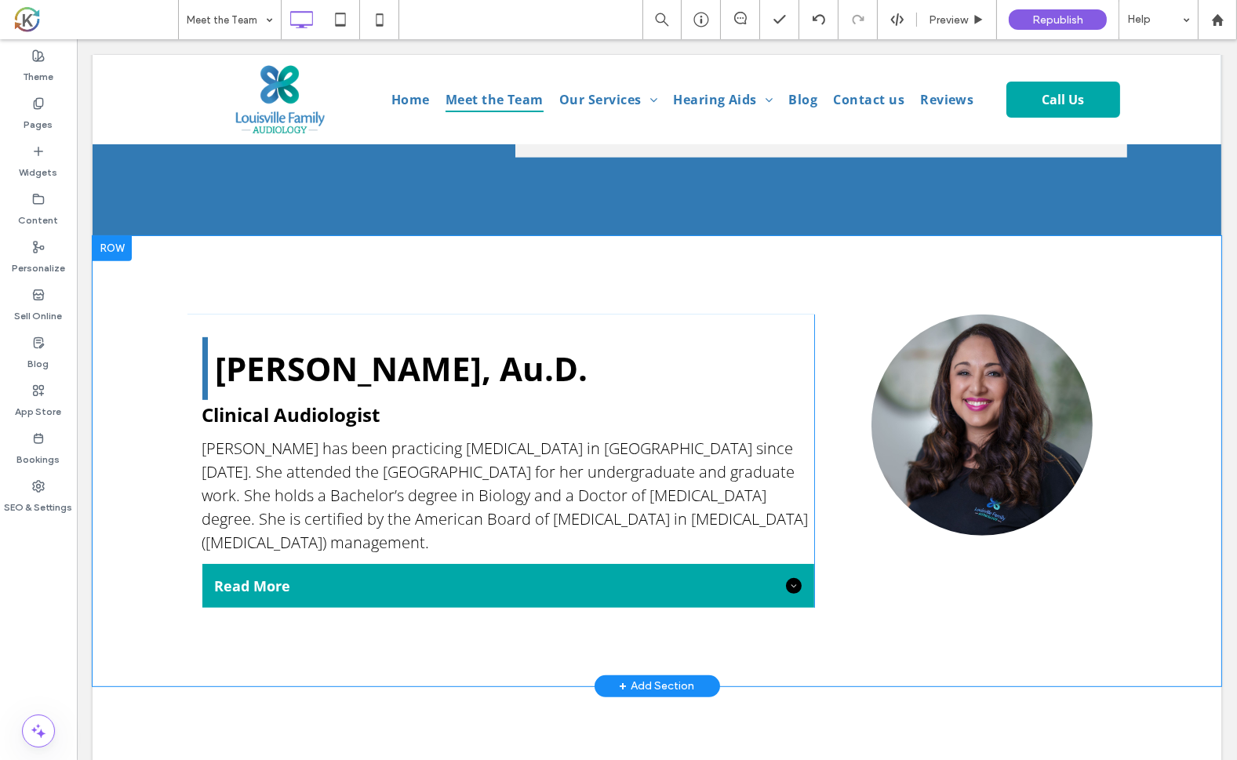
click at [145, 332] on div "[PERSON_NAME], Au.D. Clinical Audiologist [PERSON_NAME] has been practicing [ME…" at bounding box center [656, 461] width 1129 height 450
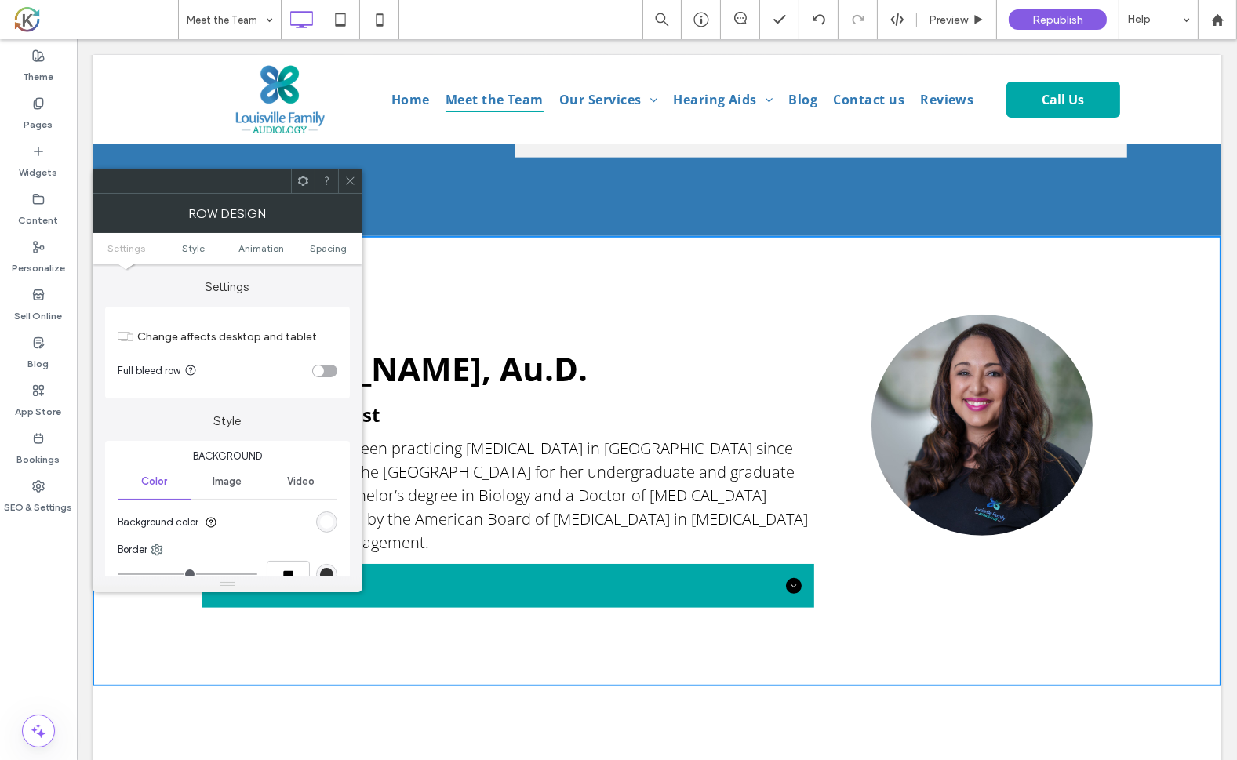
click at [305, 183] on use at bounding box center [303, 181] width 10 height 10
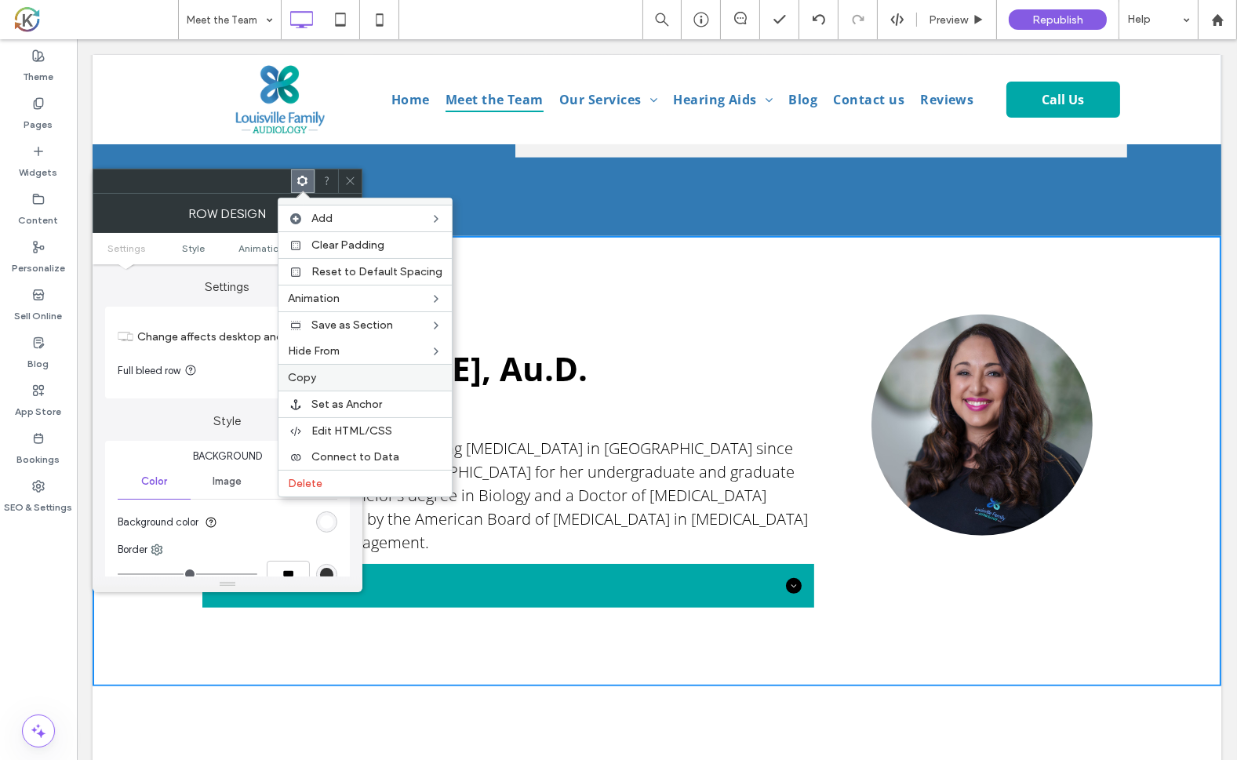
click at [364, 373] on label "Copy" at bounding box center [365, 377] width 155 height 13
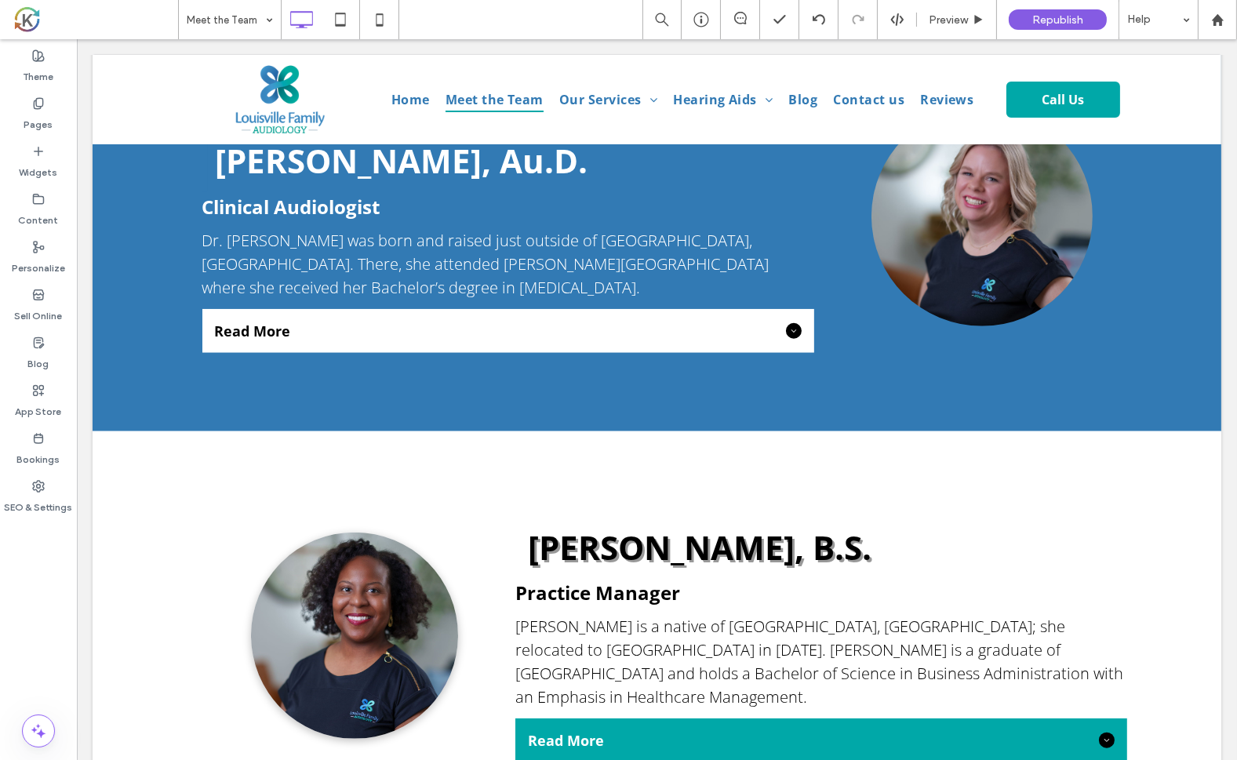
scroll to position [2200, 0]
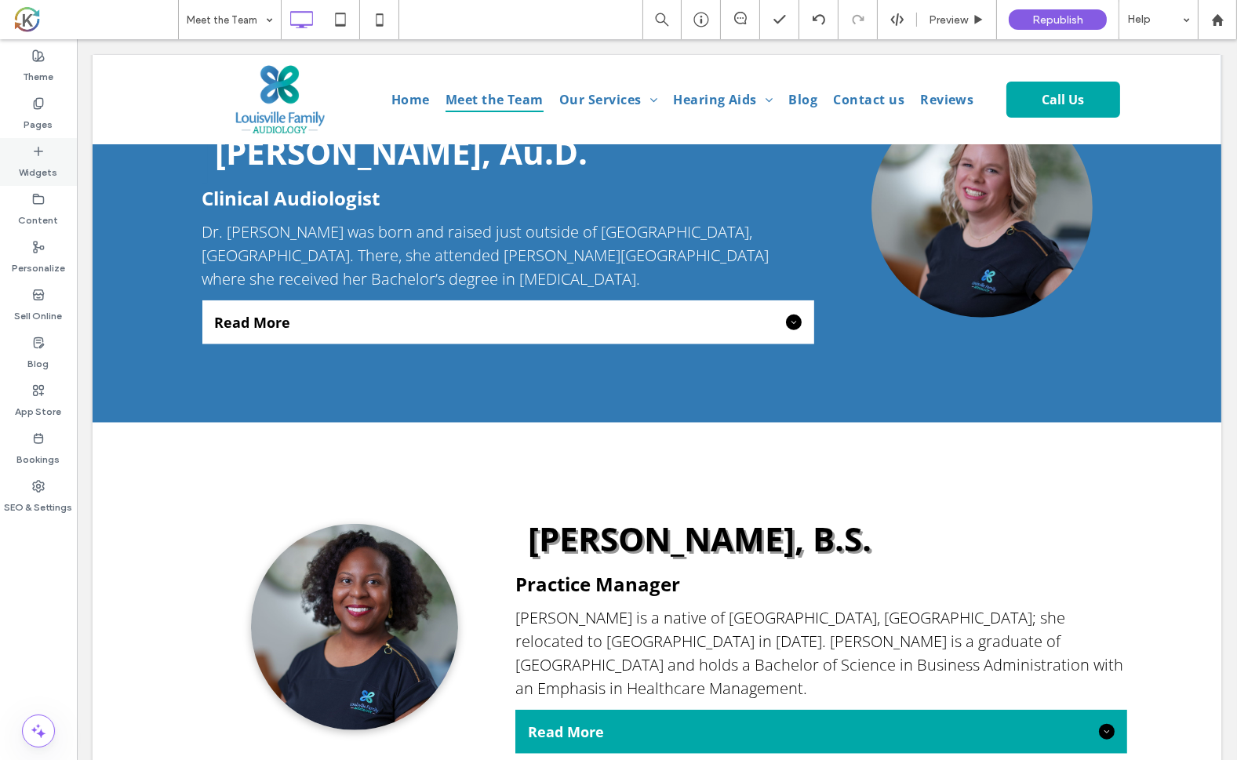
click at [42, 169] on label "Widgets" at bounding box center [39, 169] width 38 height 22
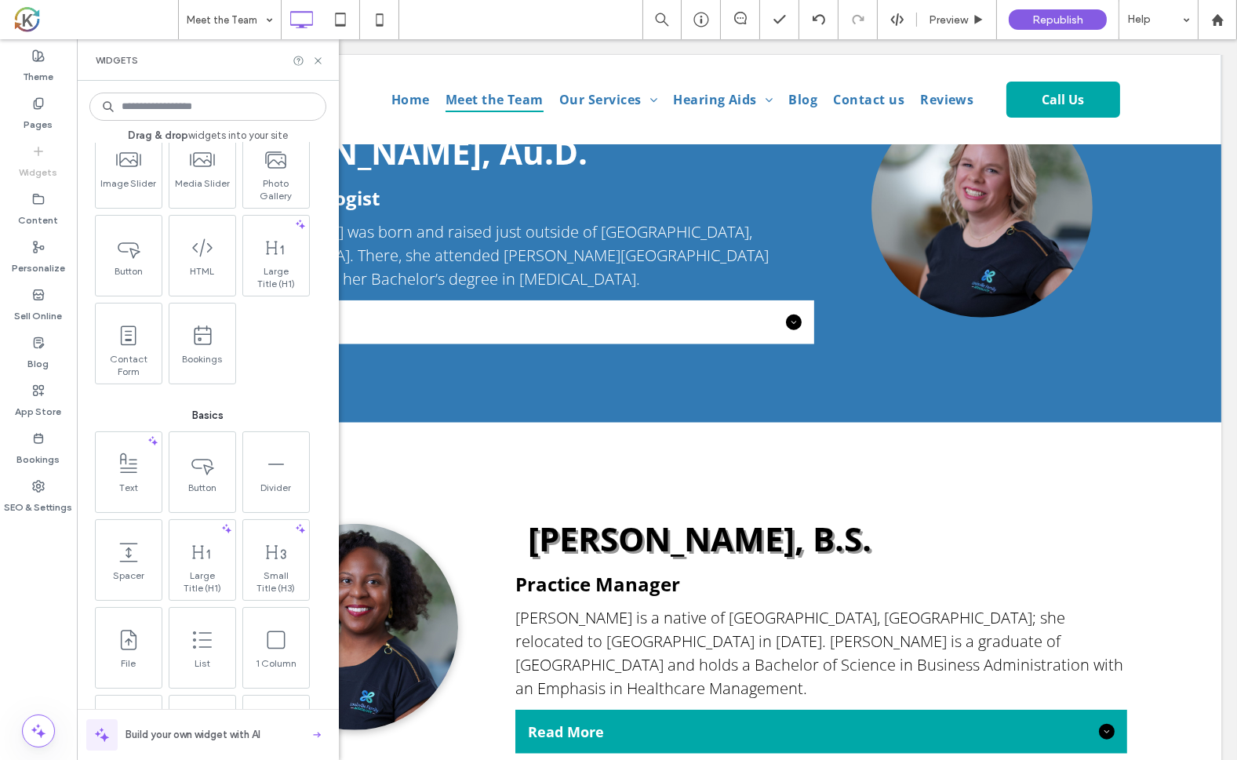
scroll to position [0, 0]
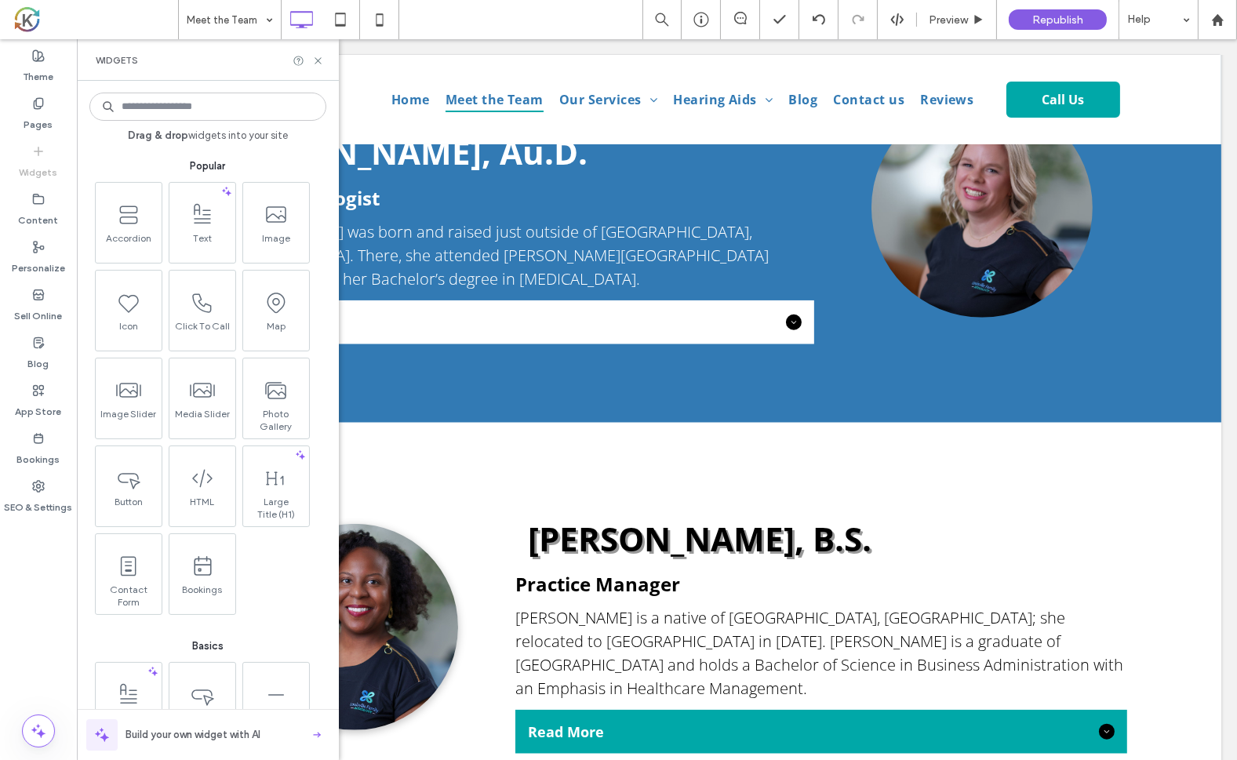
drag, startPoint x: 321, startPoint y: 228, endPoint x: 293, endPoint y: 157, distance: 76.8
click at [436, 423] on div "Click To Paste [PERSON_NAME], B.S. Practice Manager [PERSON_NAME] is a native o…" at bounding box center [656, 628] width 1129 height 410
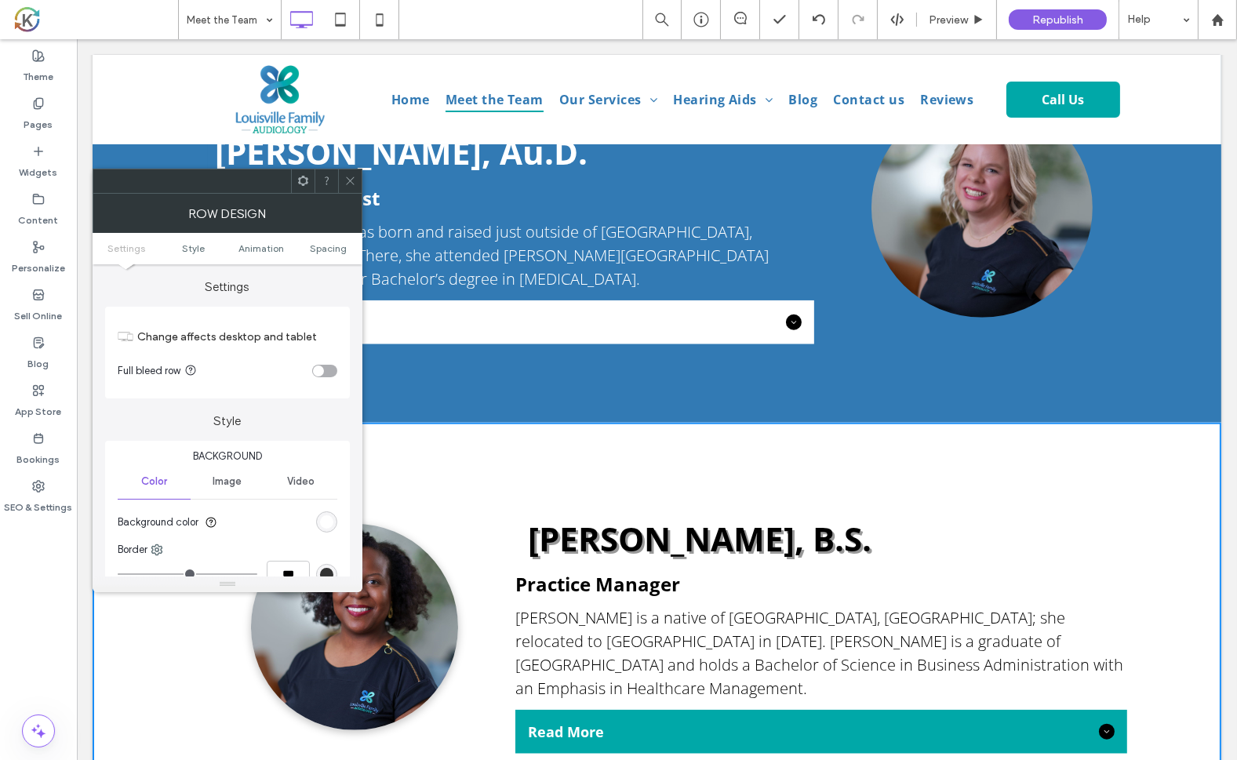
click at [357, 184] on div at bounding box center [350, 181] width 24 height 24
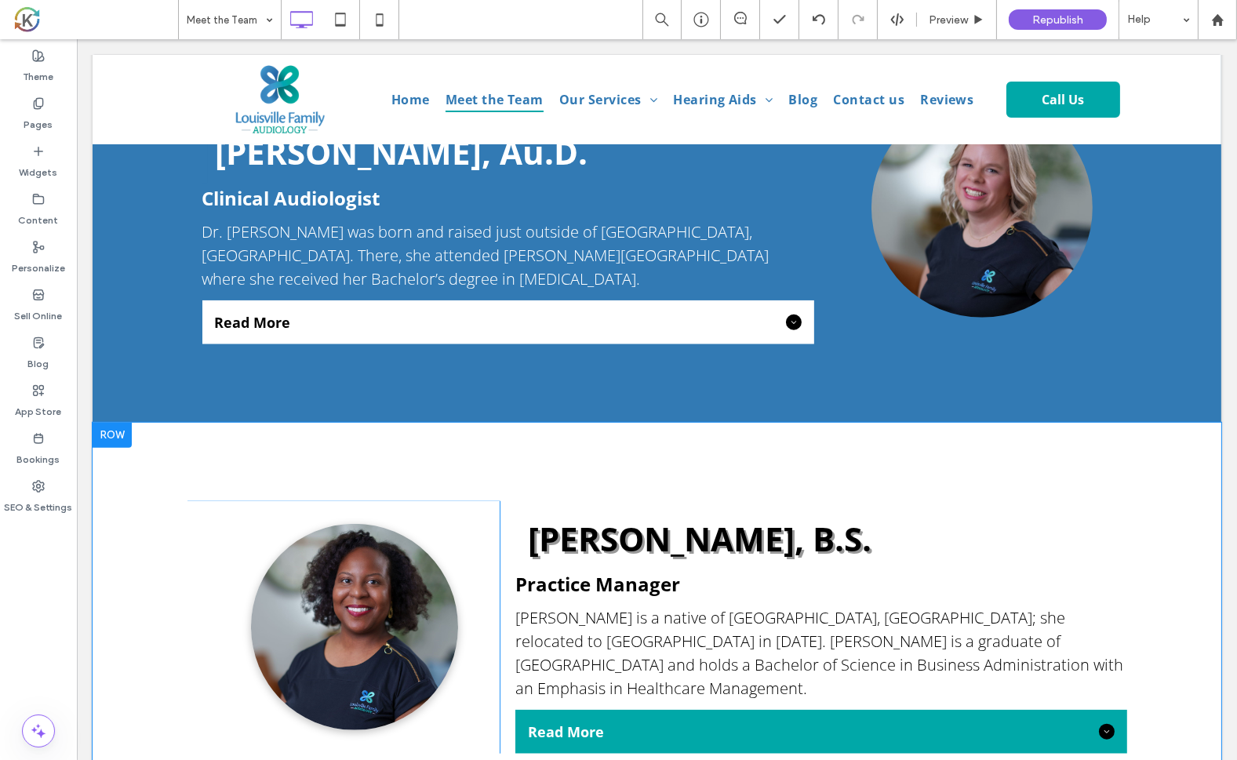
click at [152, 423] on div "Click To Paste [PERSON_NAME], B.S. Practice Manager [PERSON_NAME] is a native o…" at bounding box center [656, 628] width 1129 height 410
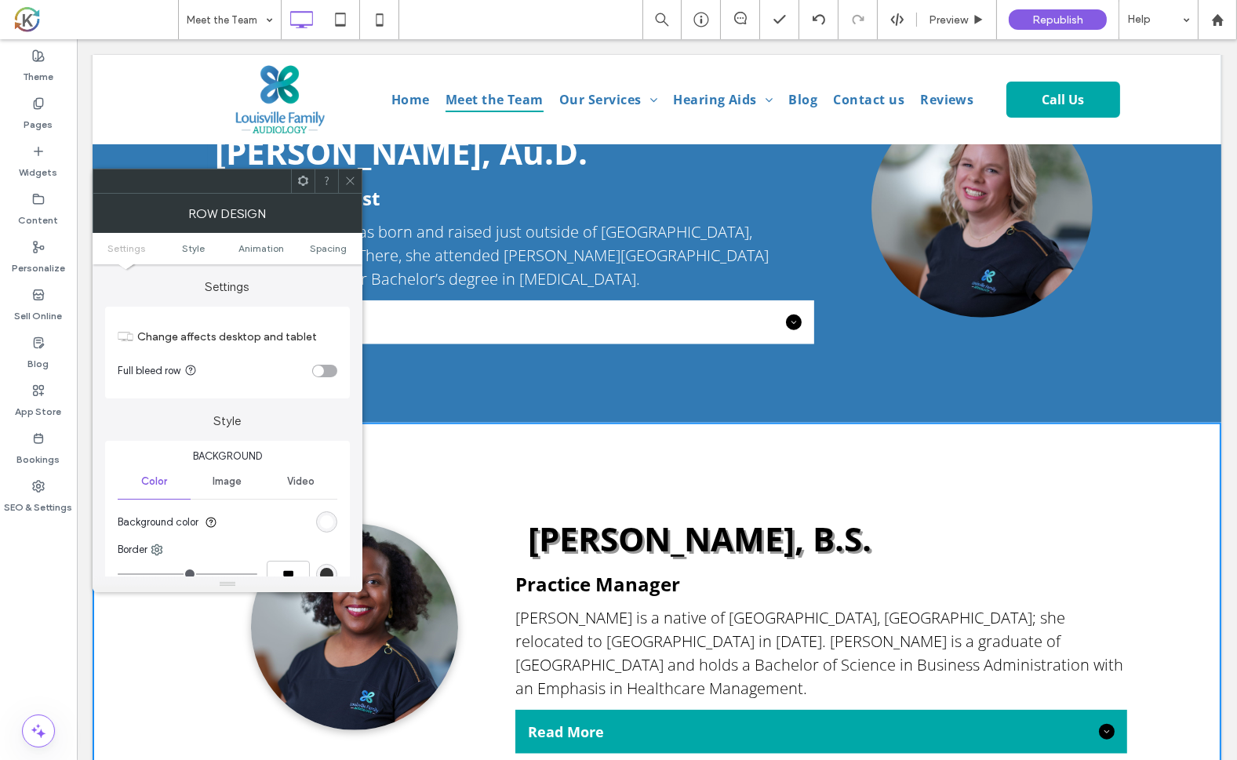
click at [353, 178] on icon at bounding box center [350, 181] width 12 height 12
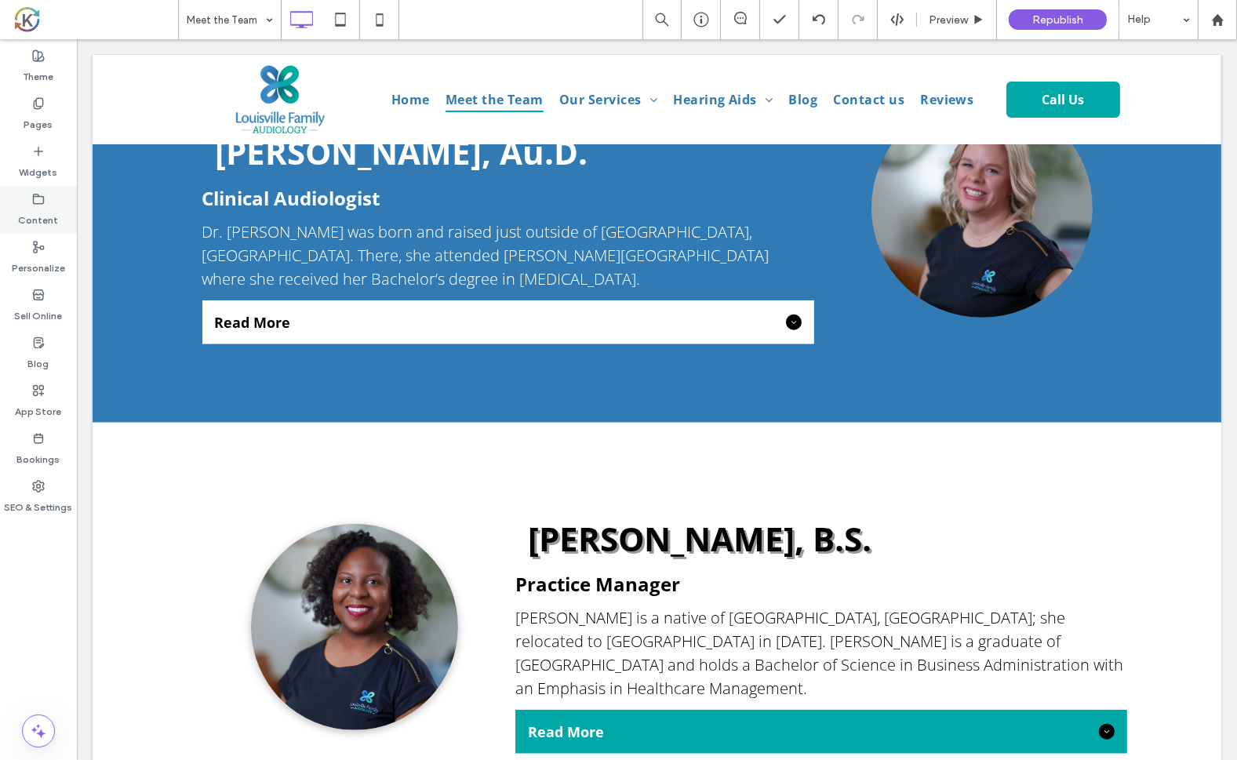
click at [48, 212] on label "Content" at bounding box center [39, 217] width 40 height 22
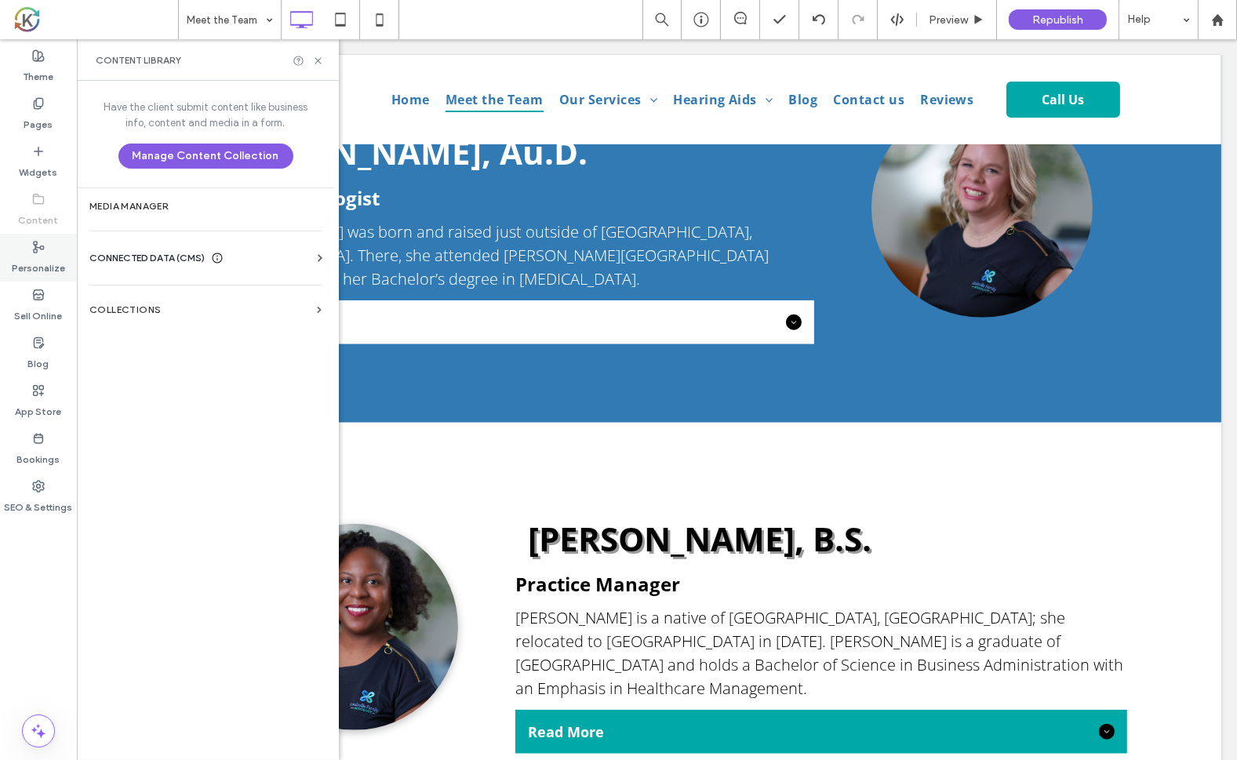
click at [39, 249] on icon at bounding box center [38, 247] width 13 height 13
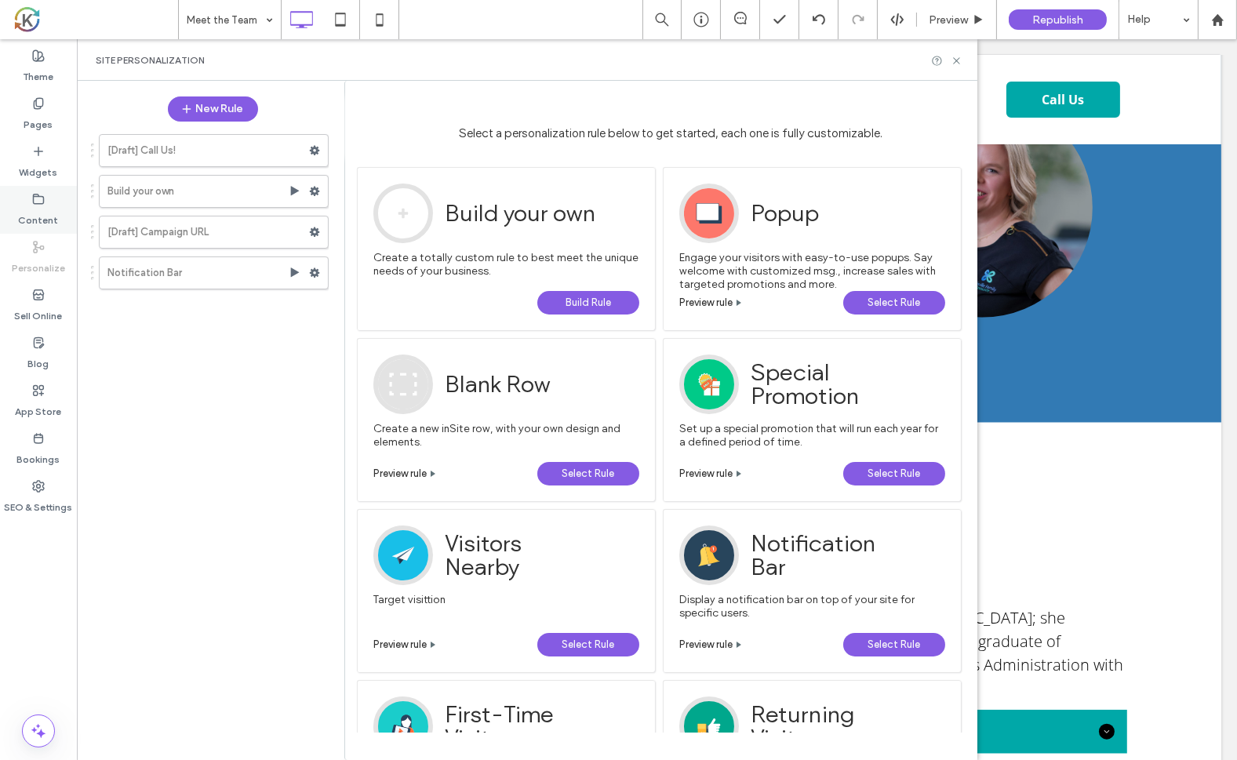
click at [45, 215] on label "Content" at bounding box center [39, 217] width 40 height 22
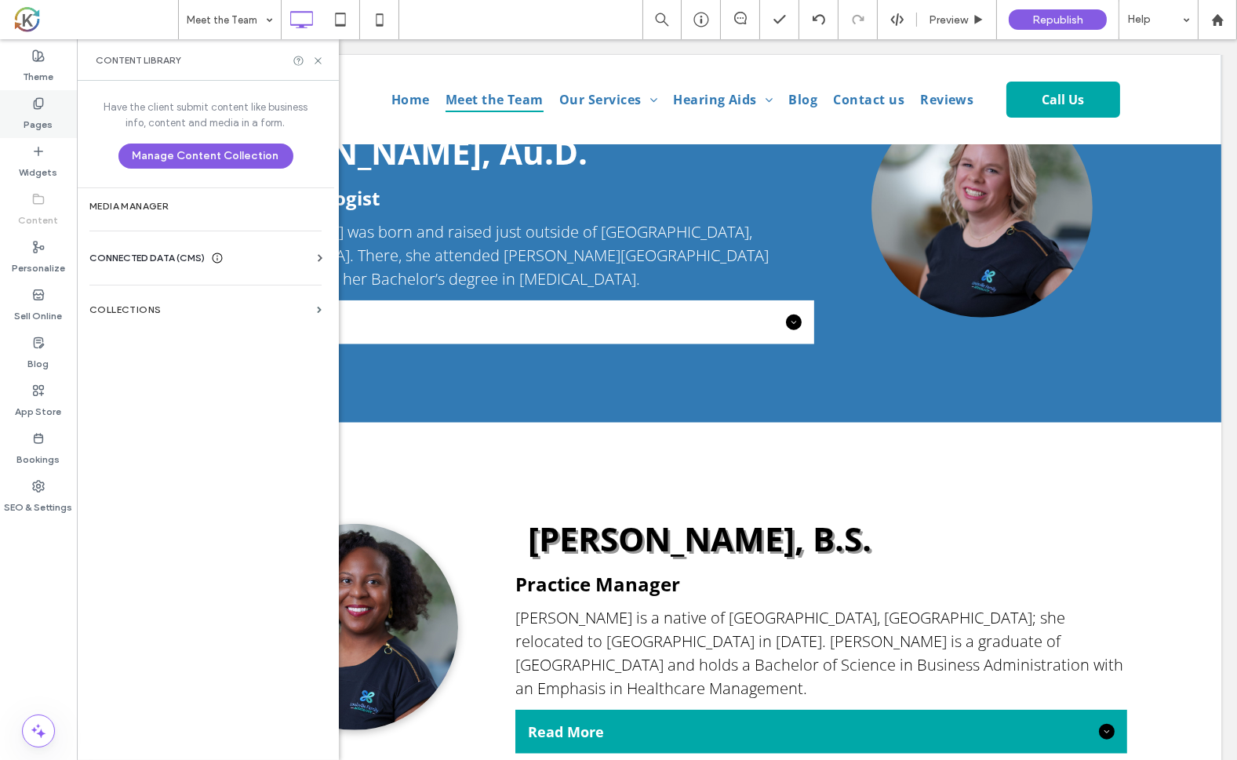
click at [41, 127] on label "Pages" at bounding box center [38, 121] width 29 height 22
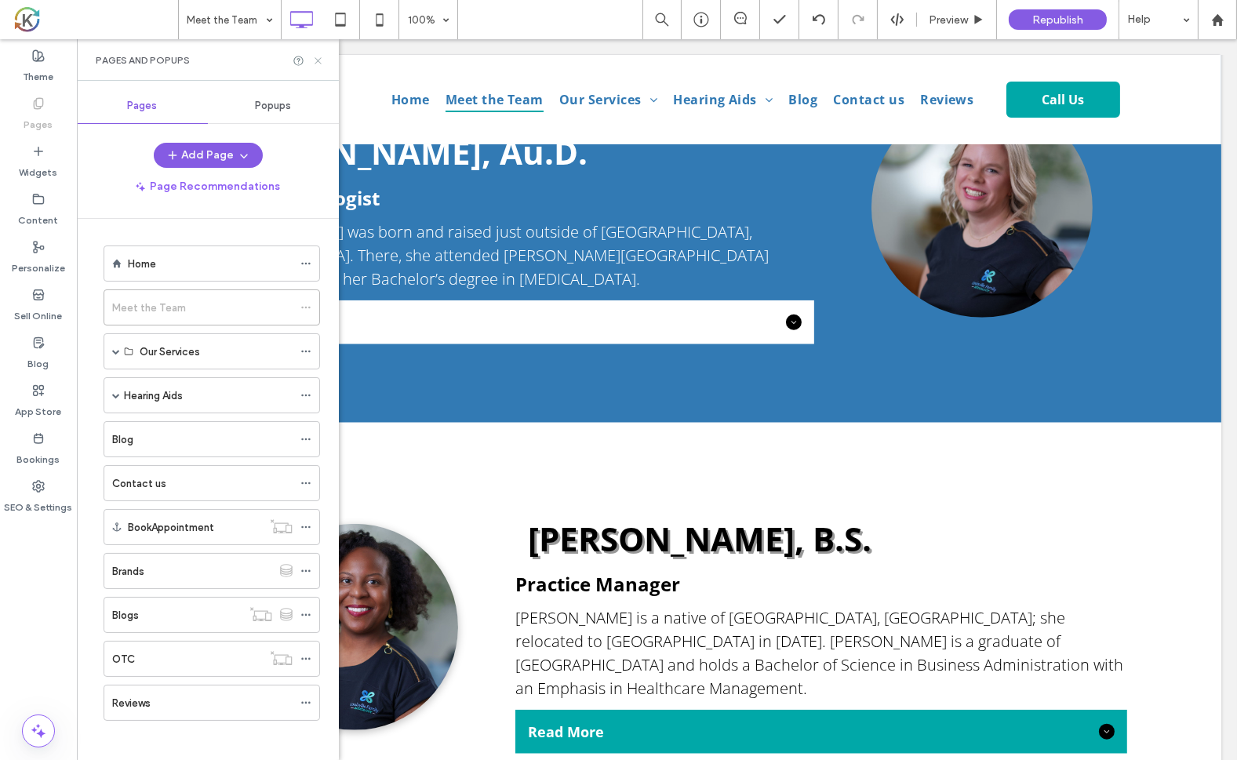
click at [318, 66] on icon at bounding box center [318, 61] width 12 height 12
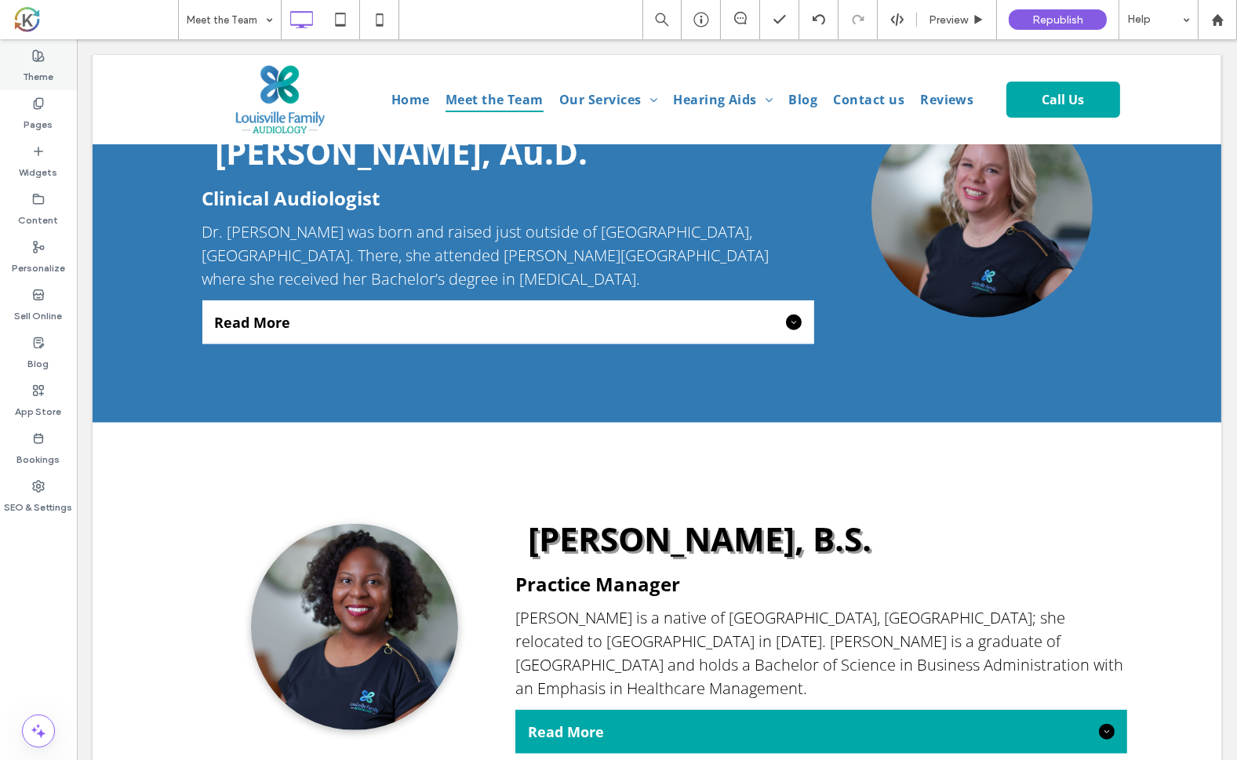
click at [34, 59] on icon at bounding box center [38, 55] width 13 height 13
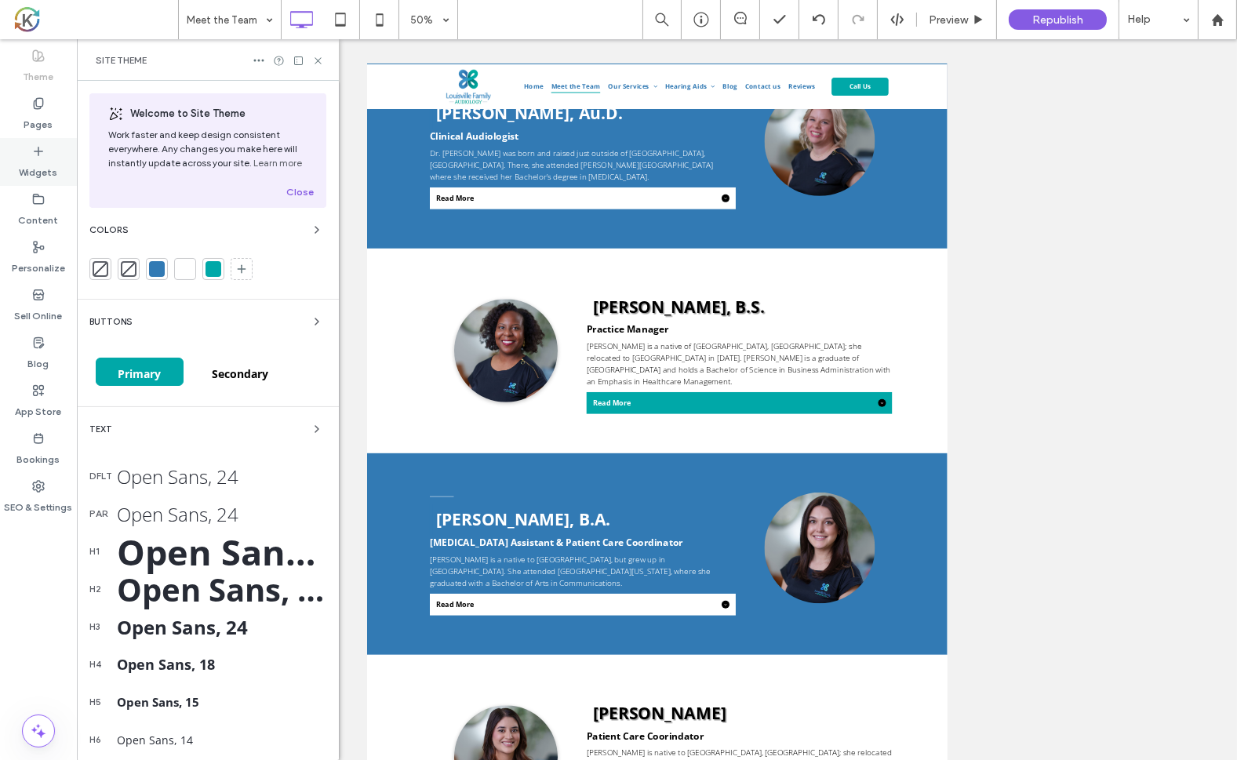
click at [38, 163] on label "Widgets" at bounding box center [39, 169] width 38 height 22
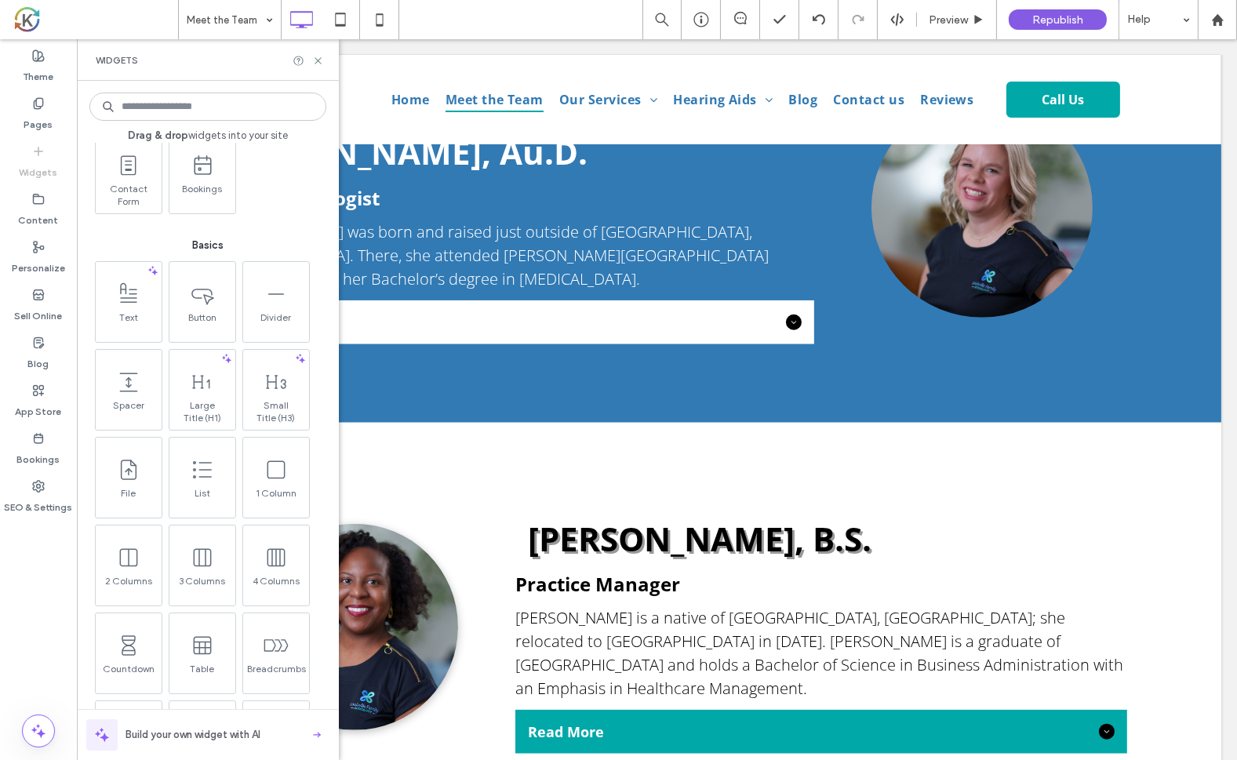
scroll to position [380, 0]
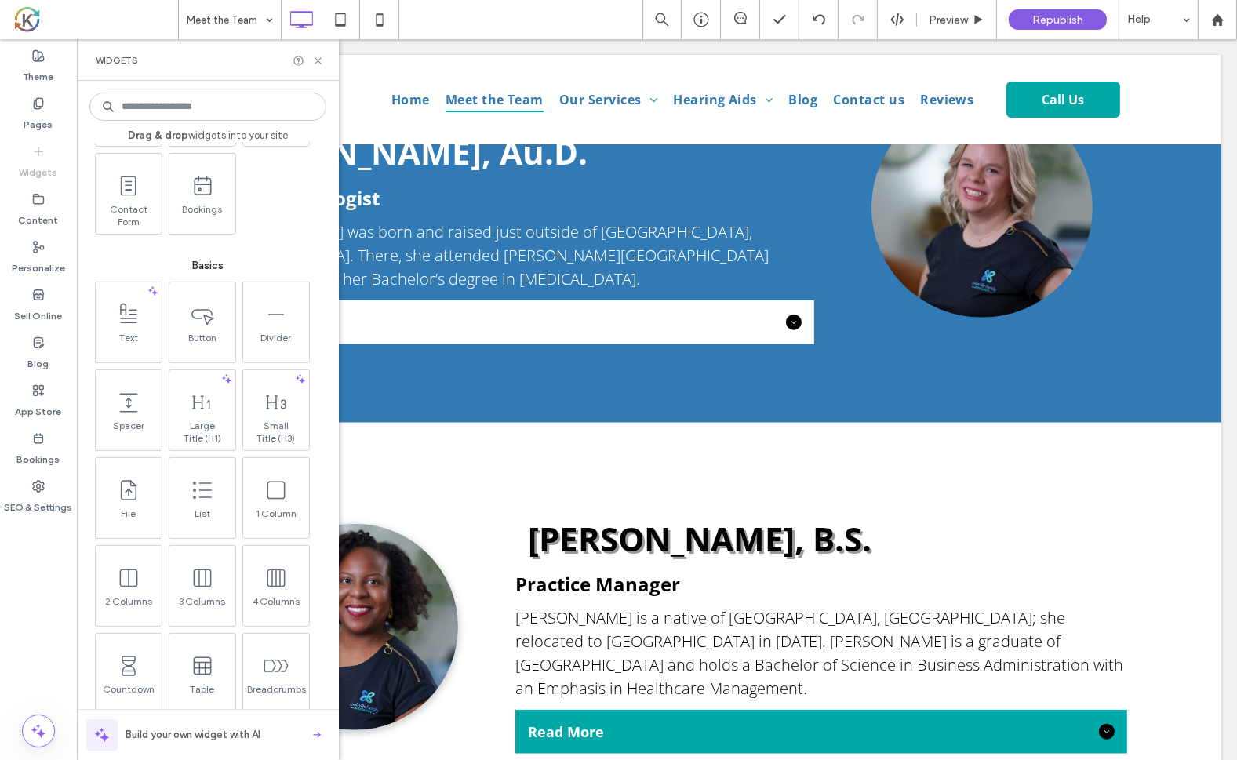
click at [230, 115] on input at bounding box center [207, 107] width 237 height 28
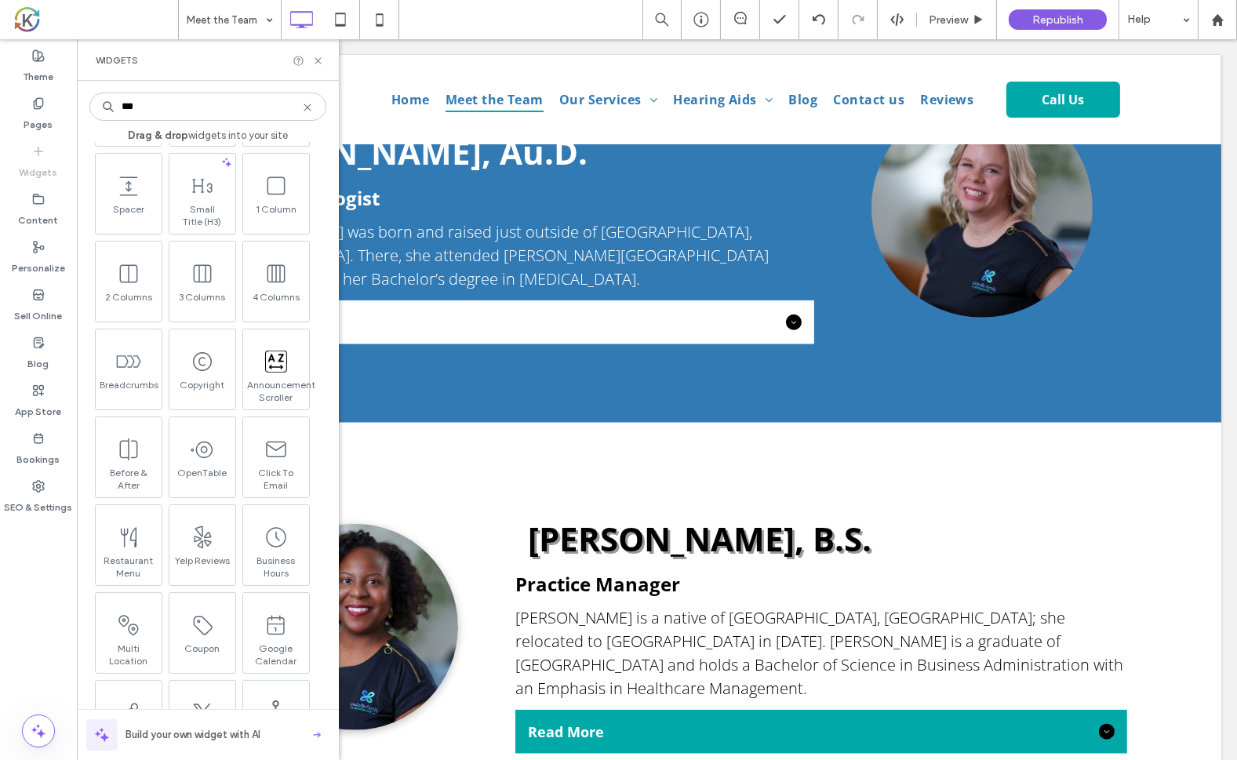
scroll to position [0, 0]
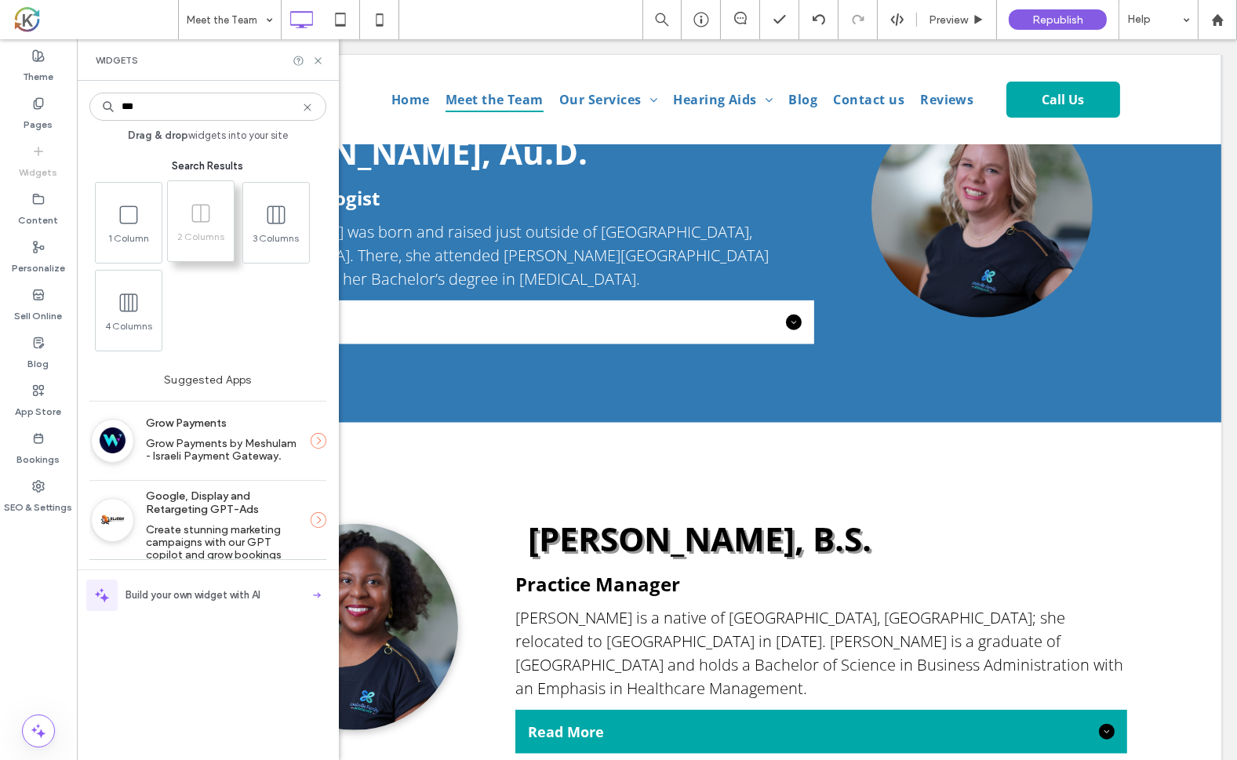
type input "***"
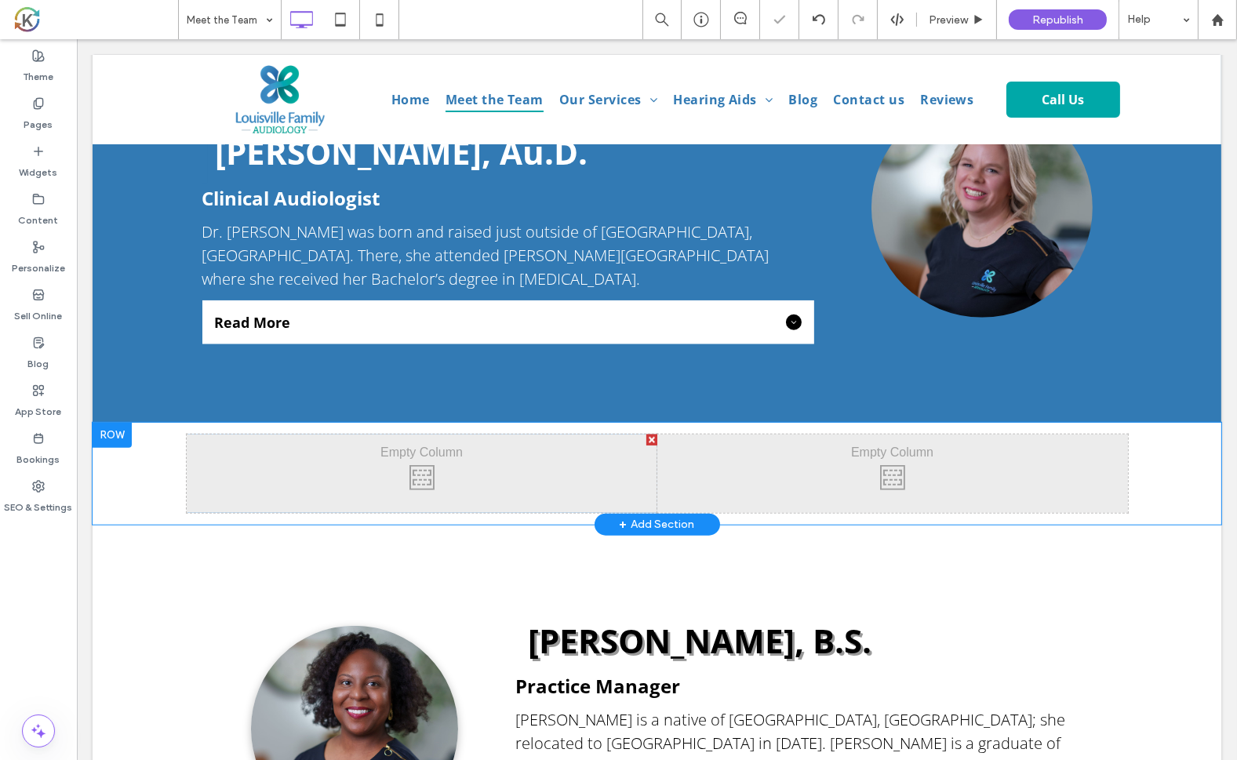
click at [169, 423] on div "Click To Paste Click To Paste Click To Paste Click To Paste Row + Add Section" at bounding box center [656, 474] width 1129 height 102
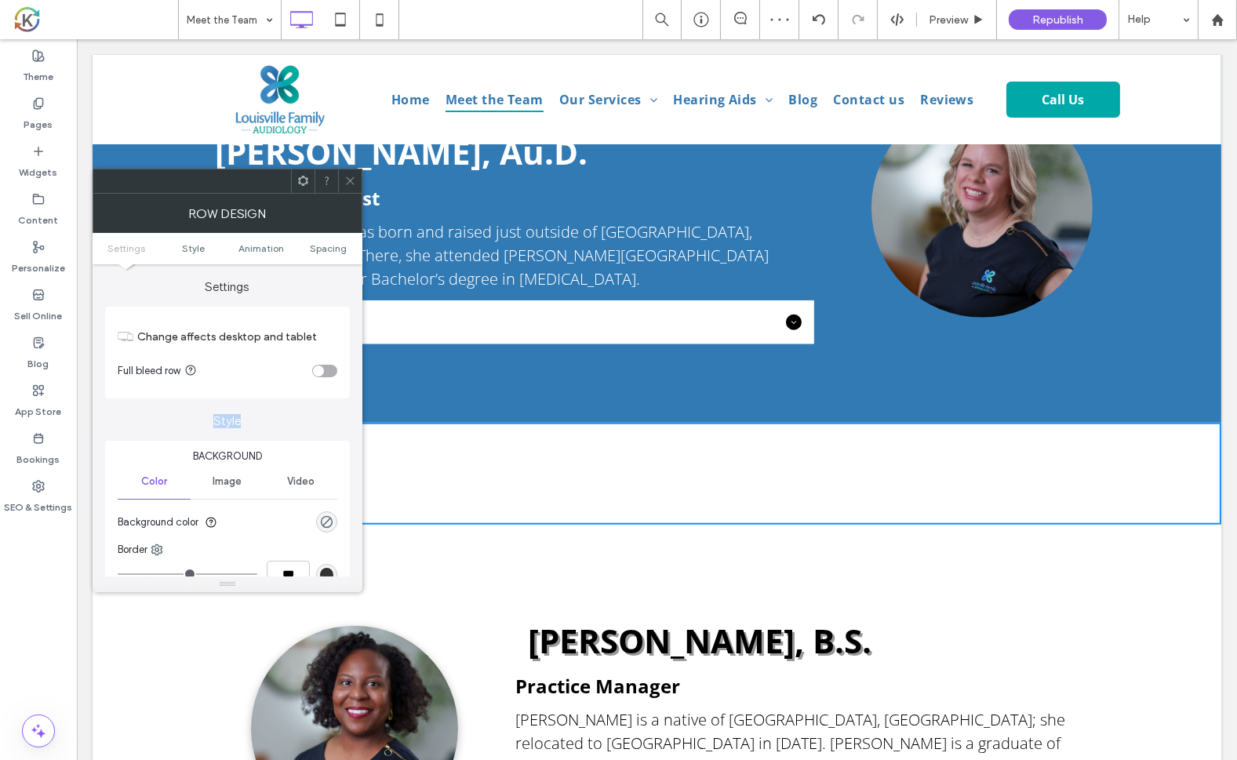
click at [170, 405] on label "Style" at bounding box center [227, 413] width 245 height 30
click at [380, 435] on div "Click To Paste Click To Paste" at bounding box center [421, 474] width 471 height 78
click at [350, 181] on icon at bounding box center [350, 181] width 12 height 12
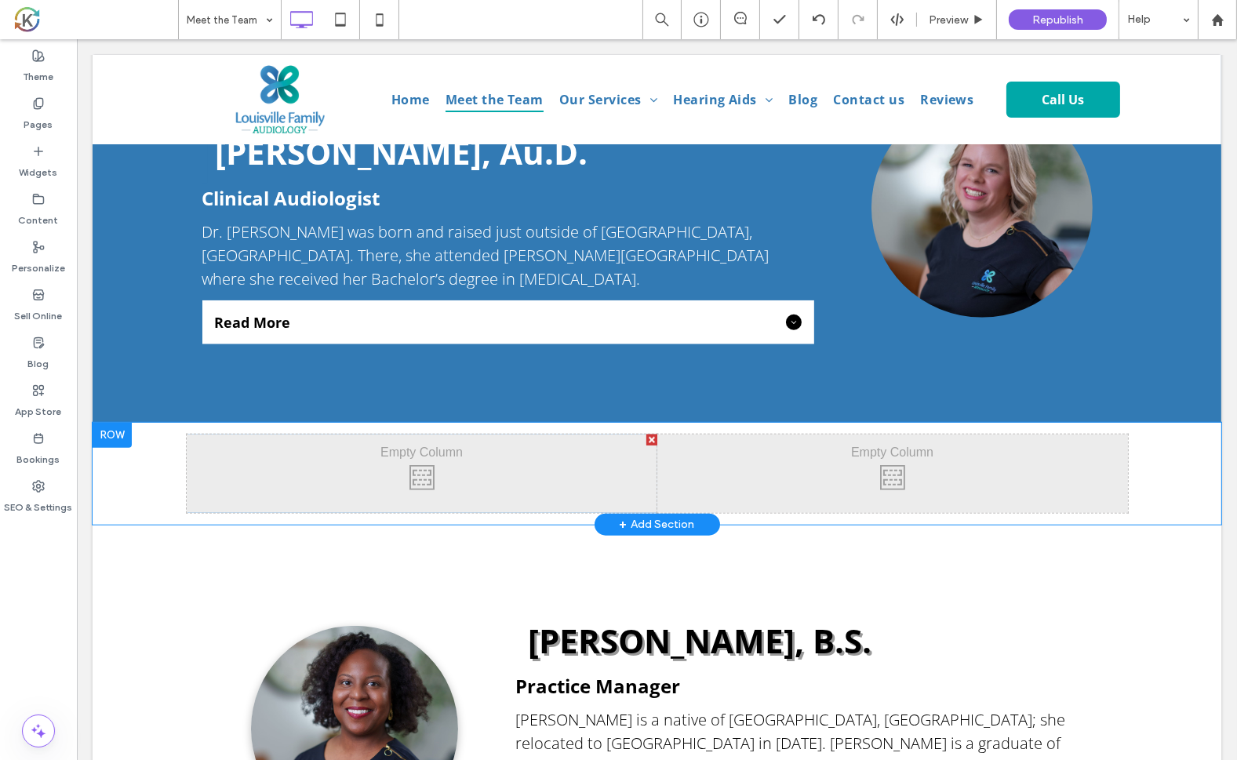
click at [356, 435] on div "Click To Paste Click To Paste" at bounding box center [421, 474] width 471 height 78
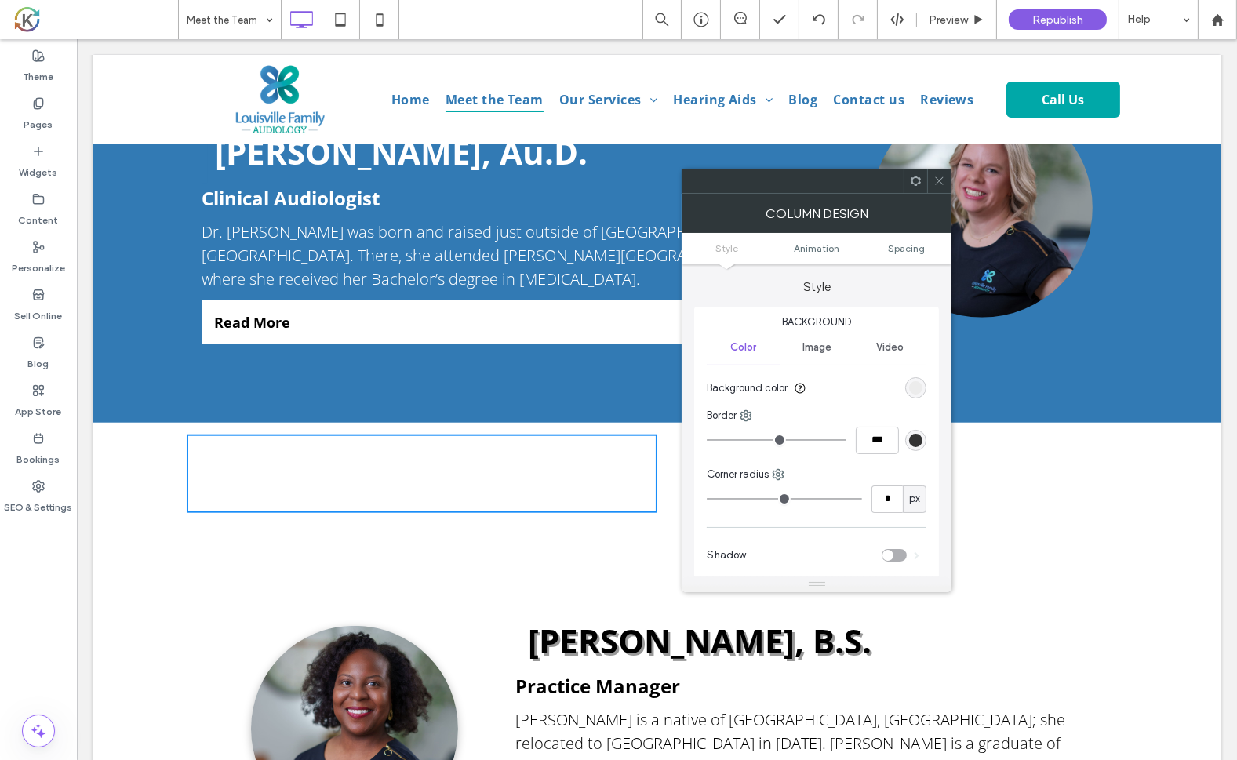
click at [155, 423] on div "Click To Paste Click To Paste Click To Paste Click To Paste Row + Add Section" at bounding box center [656, 474] width 1129 height 102
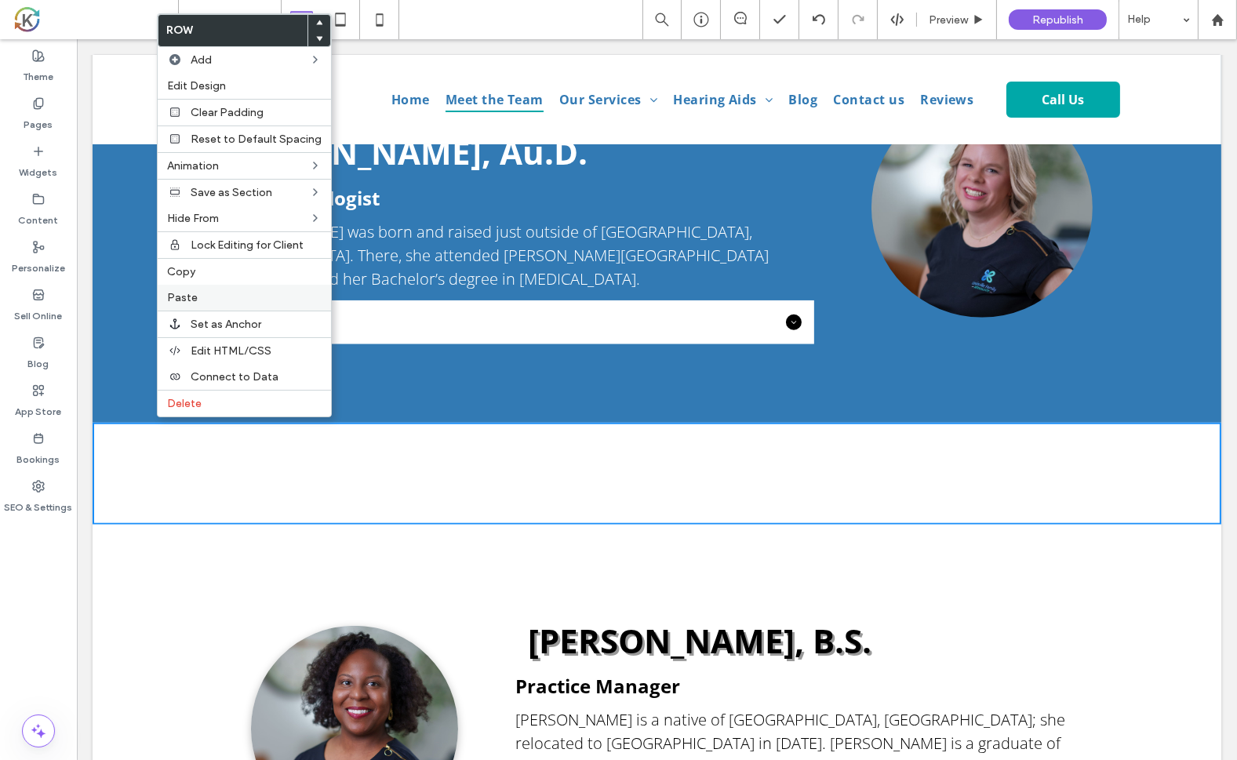
click at [188, 295] on span "Paste" at bounding box center [182, 297] width 31 height 13
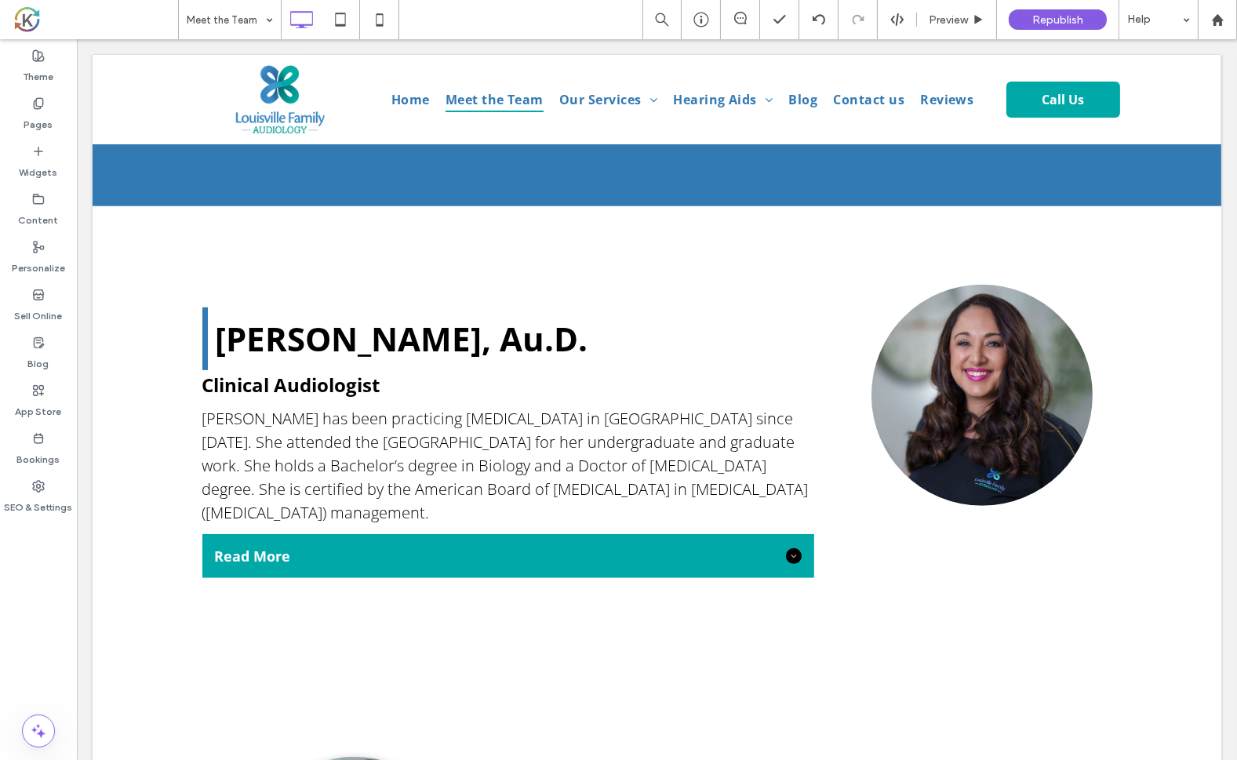
scroll to position [1109, 0]
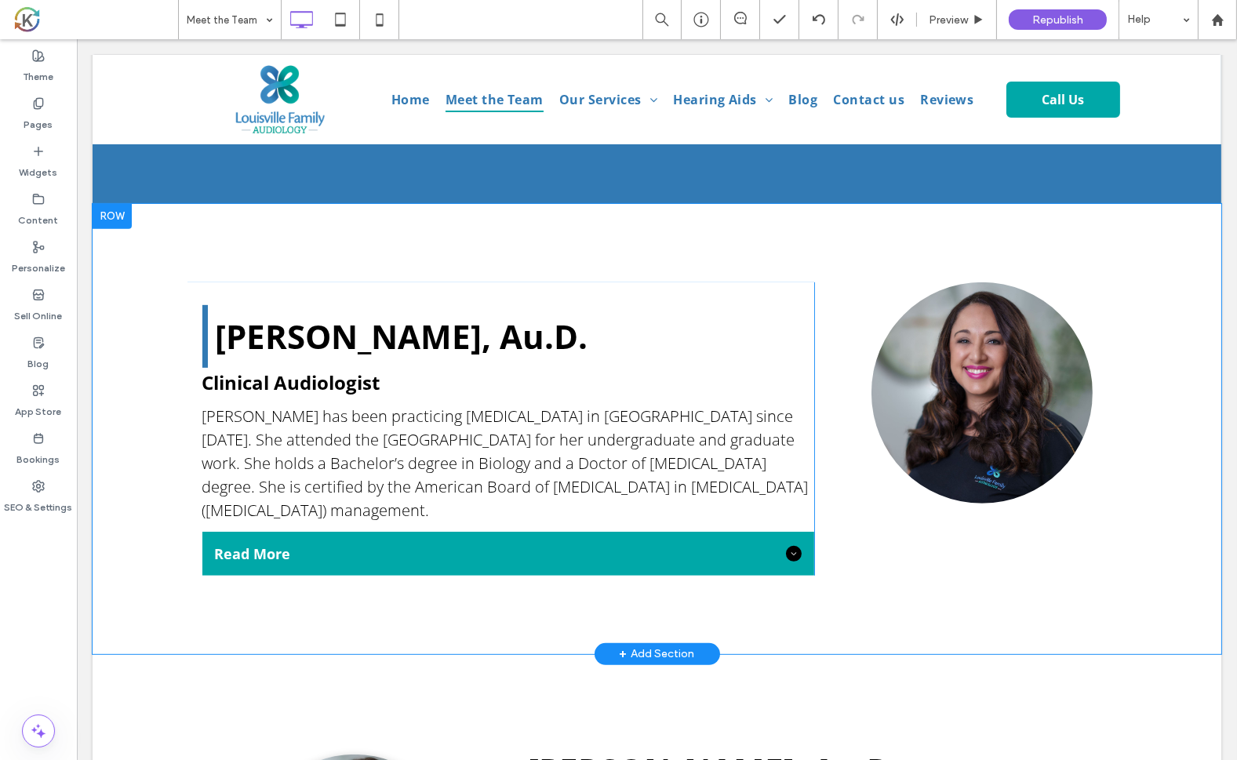
click at [135, 265] on div "[PERSON_NAME], Au.D. Clinical Audiologist [PERSON_NAME] has been practicing [ME…" at bounding box center [656, 429] width 1129 height 450
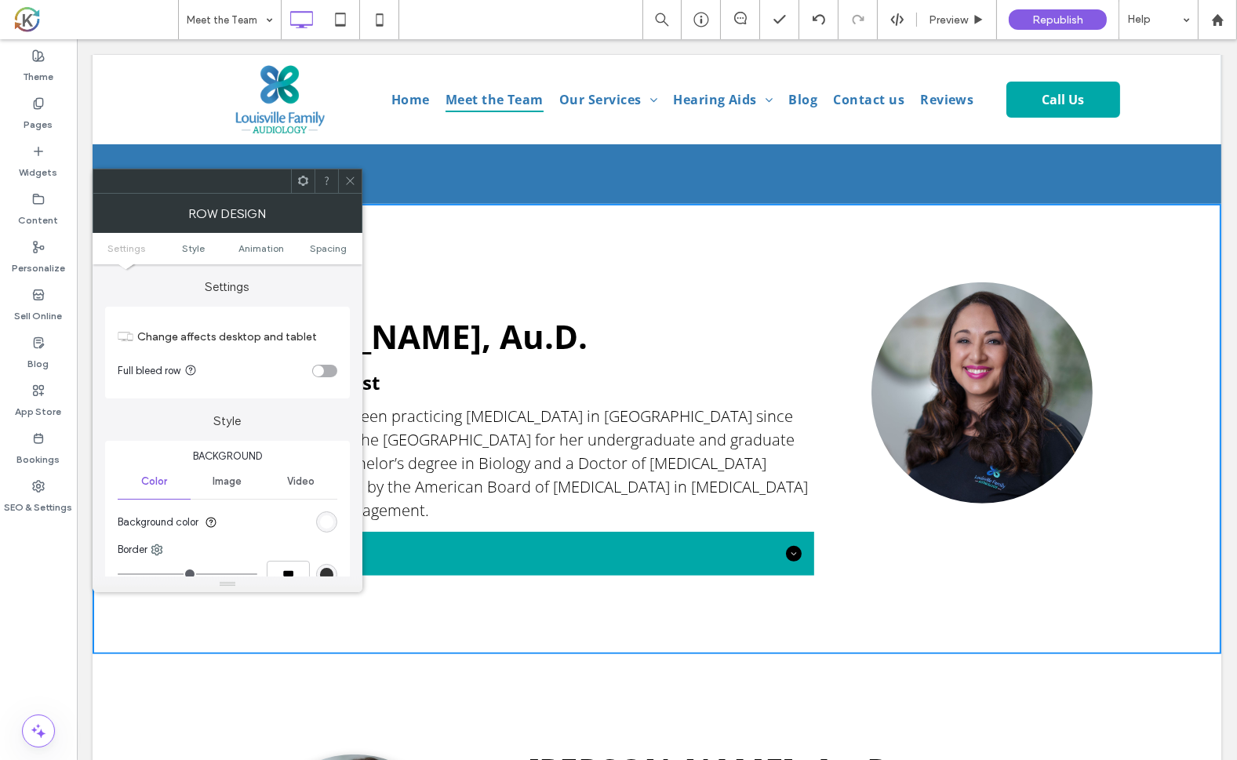
click at [307, 186] on icon at bounding box center [303, 181] width 12 height 12
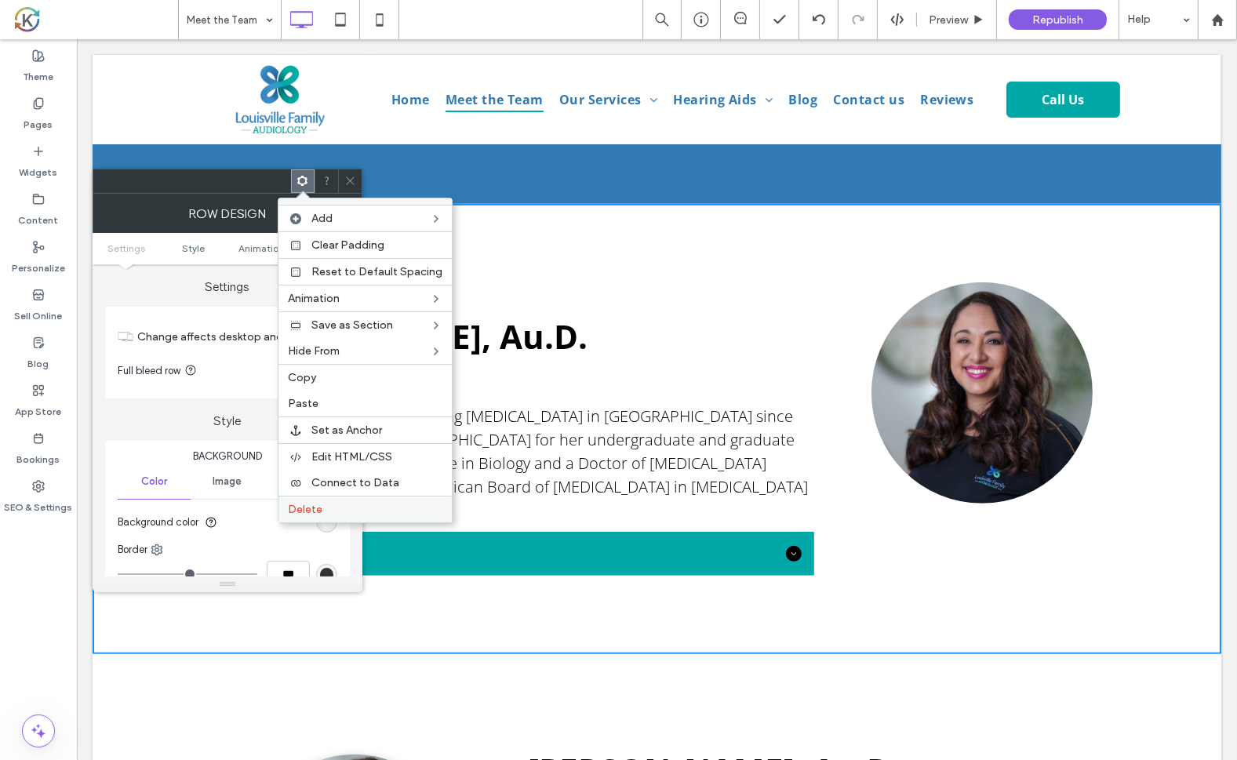
click at [309, 503] on span "Delete" at bounding box center [305, 509] width 35 height 13
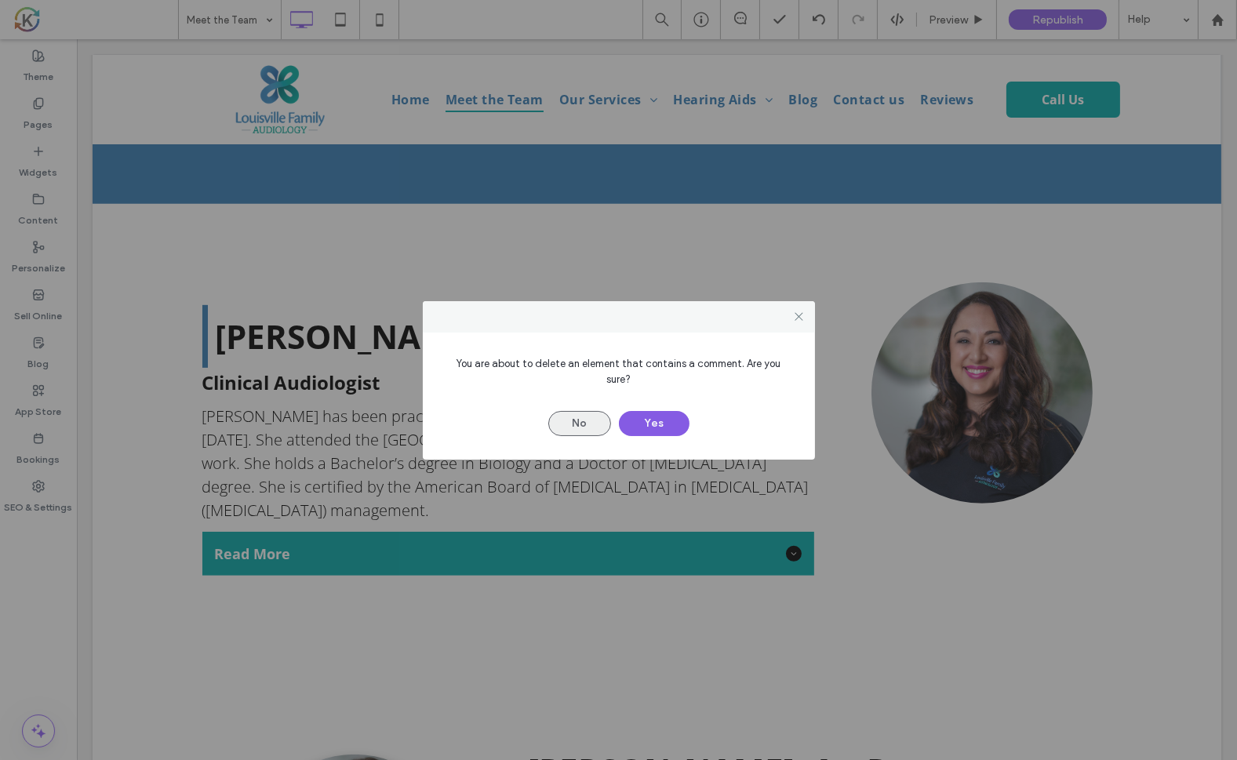
click at [575, 417] on button "No" at bounding box center [579, 423] width 63 height 25
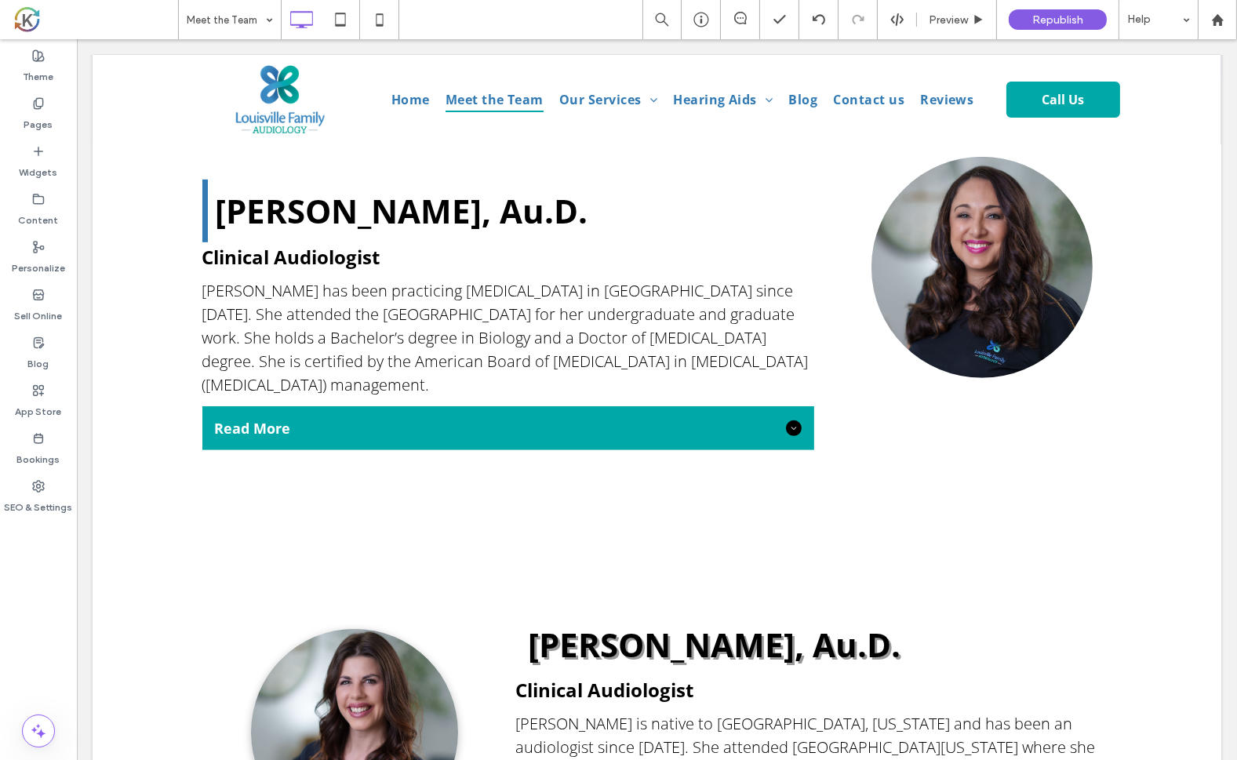
scroll to position [1235, 0]
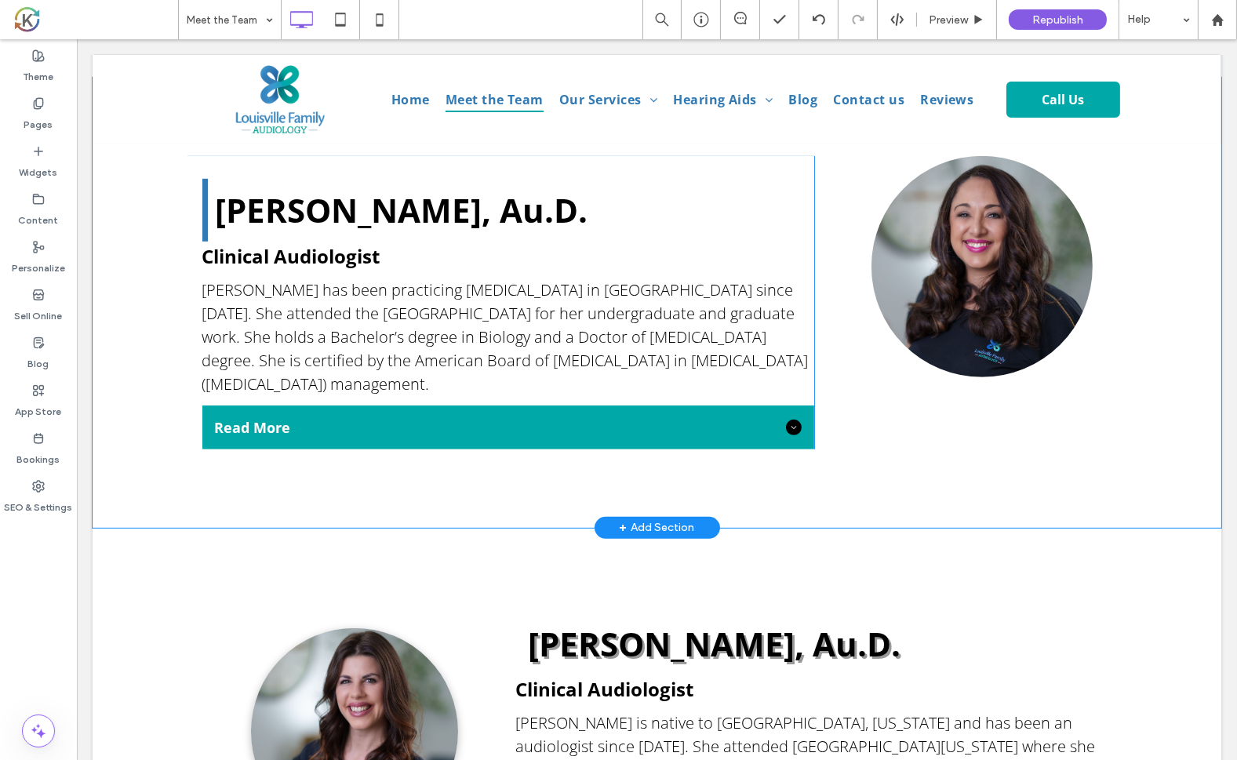
click at [166, 312] on div "[PERSON_NAME], Au.D. Clinical Audiologist [PERSON_NAME] has been practicing [ME…" at bounding box center [656, 303] width 1129 height 450
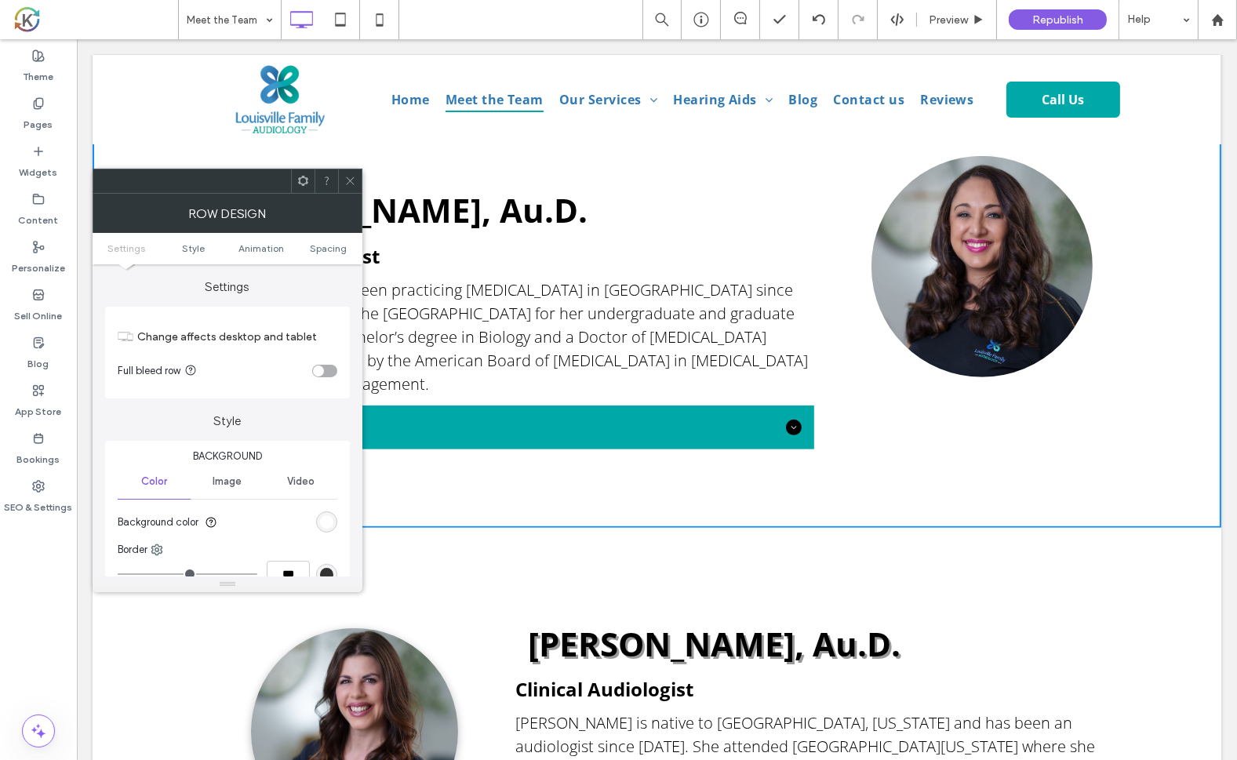
click at [305, 186] on icon at bounding box center [303, 181] width 12 height 12
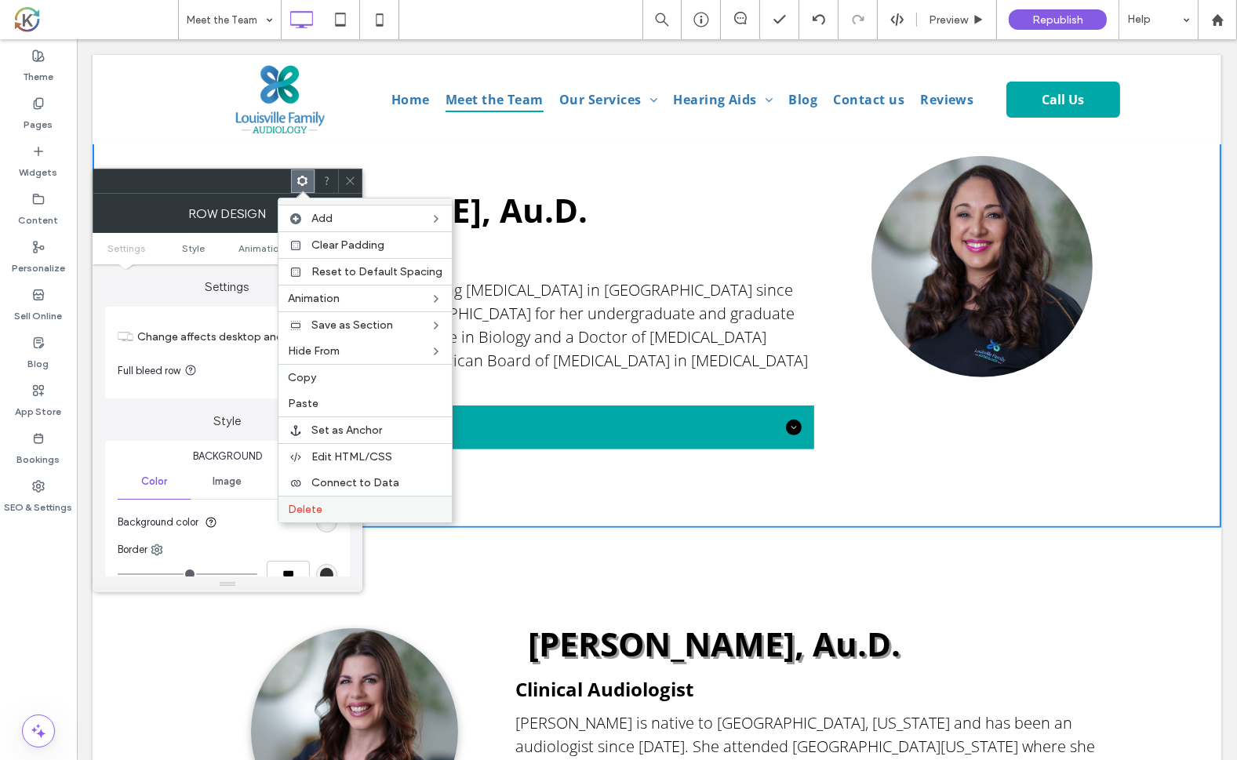
click at [303, 511] on span "Delete" at bounding box center [305, 509] width 35 height 13
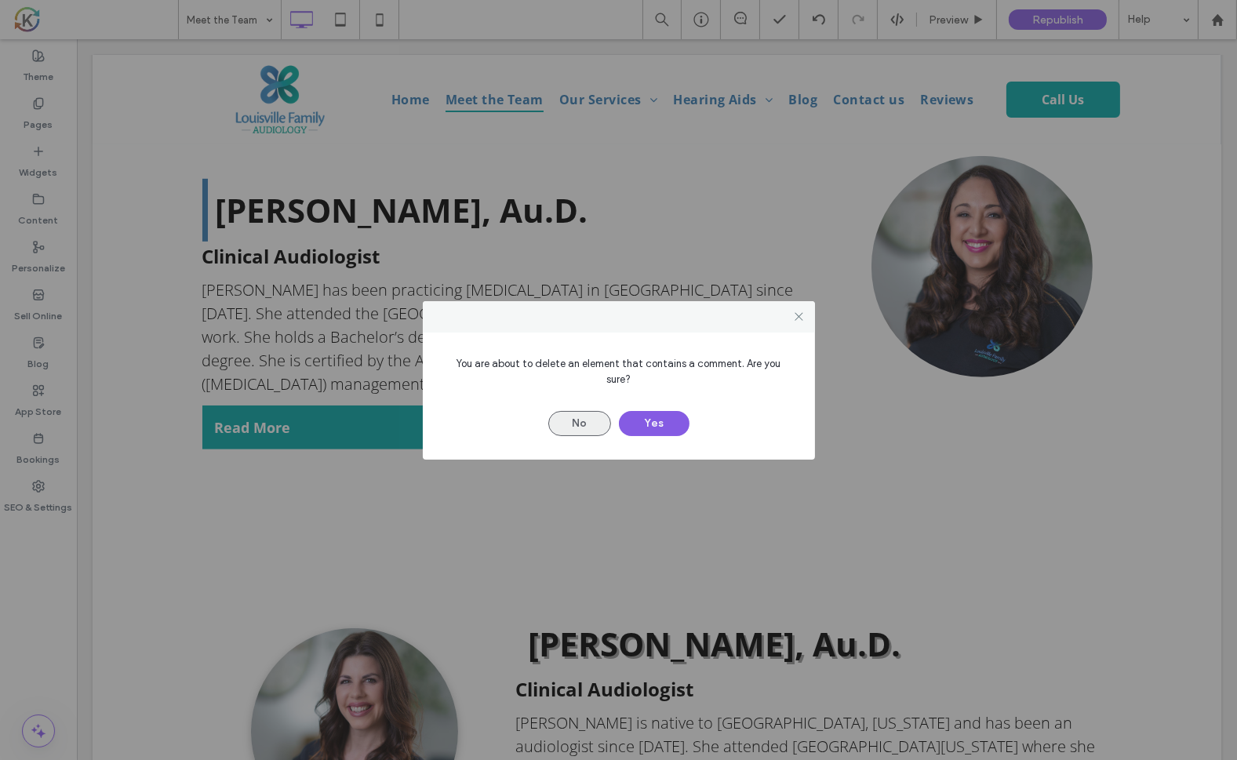
click at [591, 416] on button "No" at bounding box center [579, 423] width 63 height 25
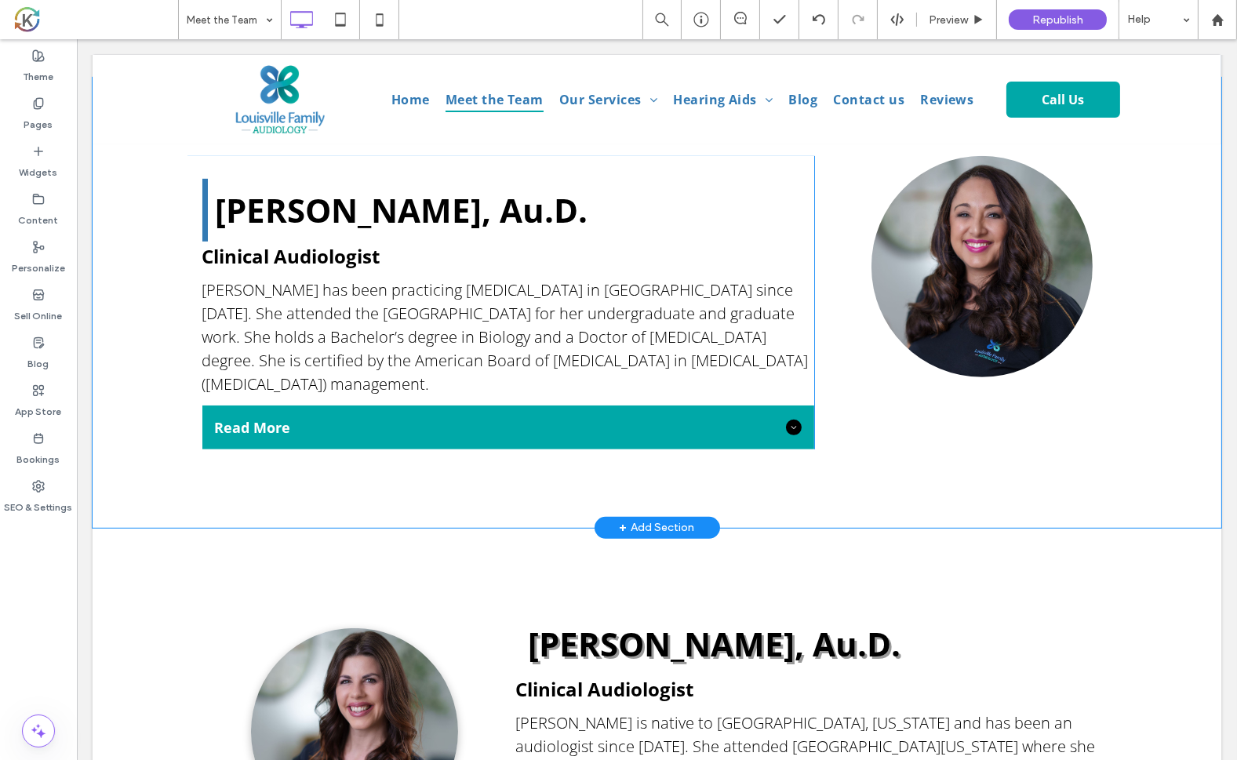
click at [853, 416] on div "Click To Paste" at bounding box center [970, 302] width 314 height 293
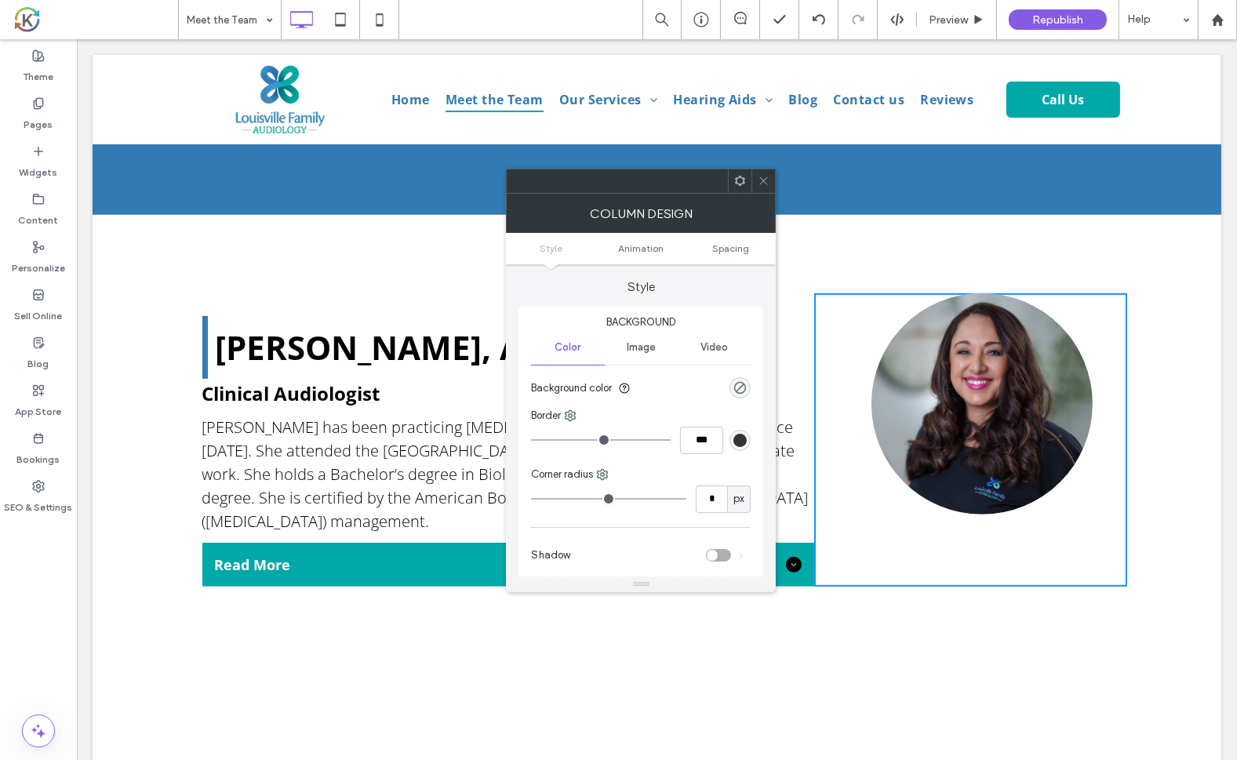
scroll to position [1069, 0]
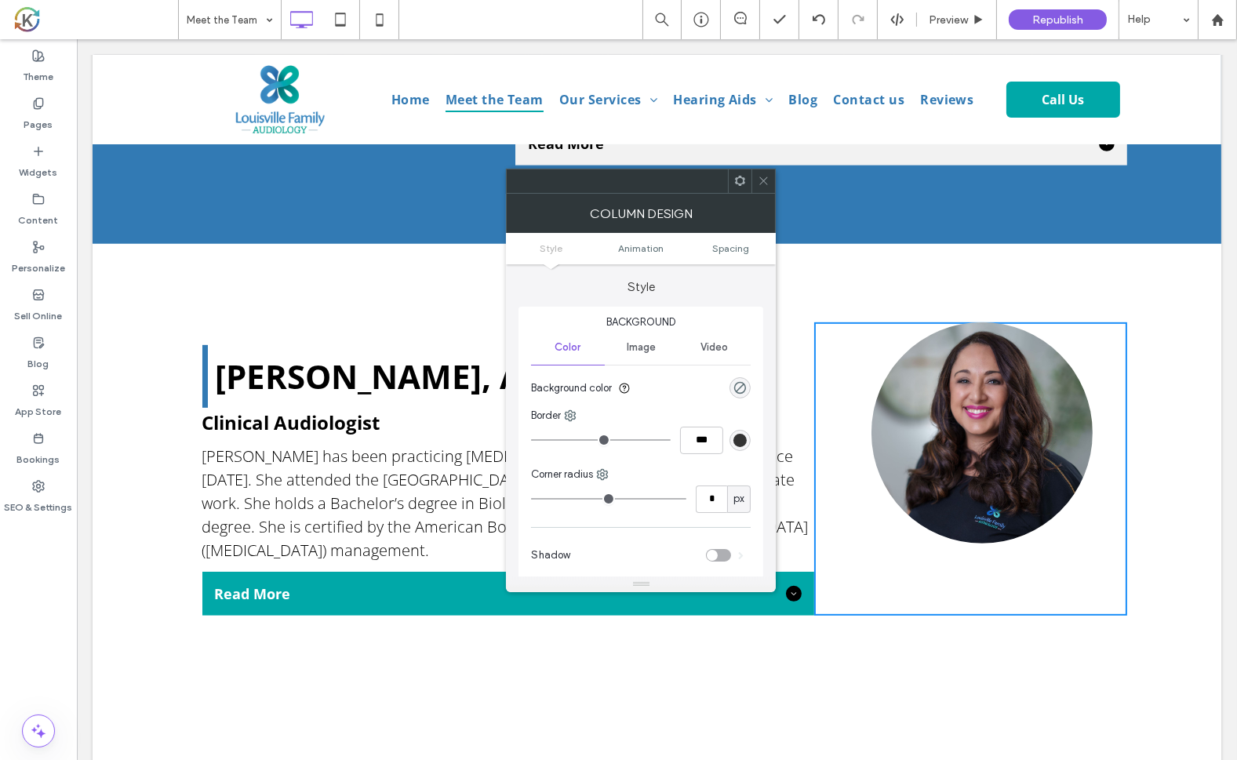
type input "**"
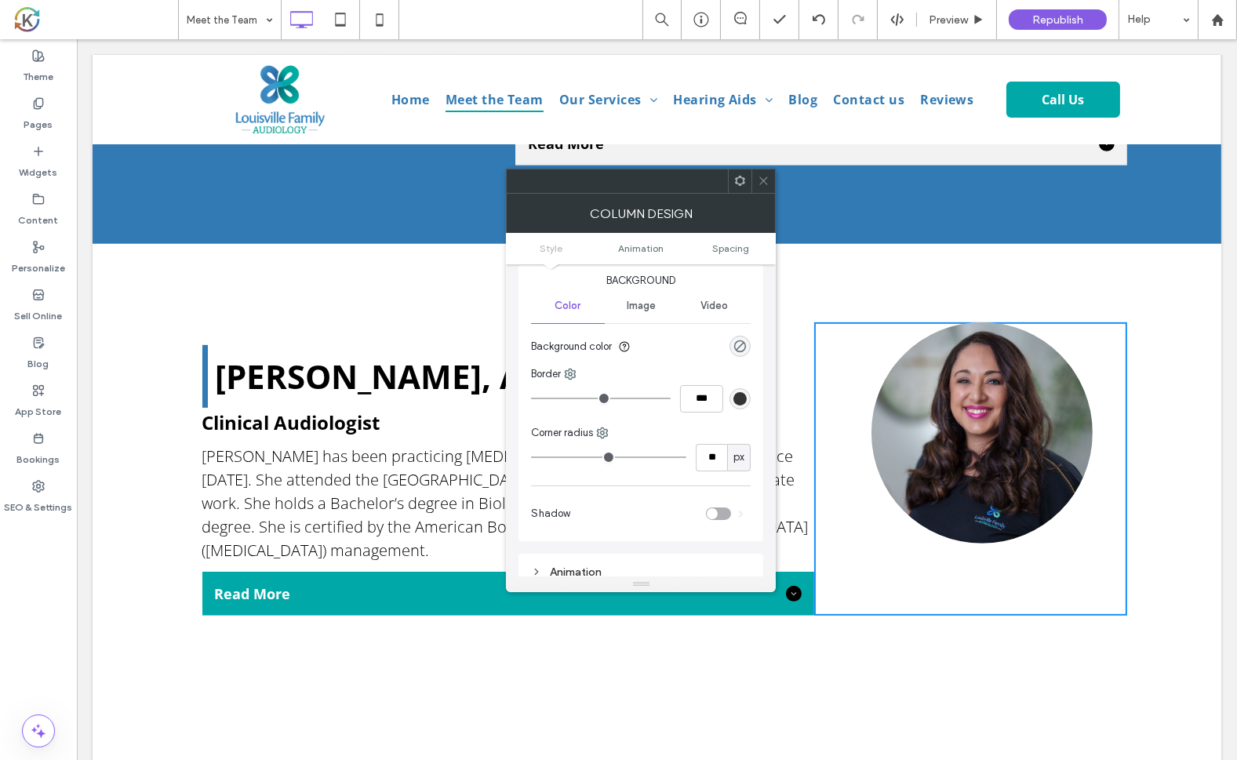
scroll to position [0, 0]
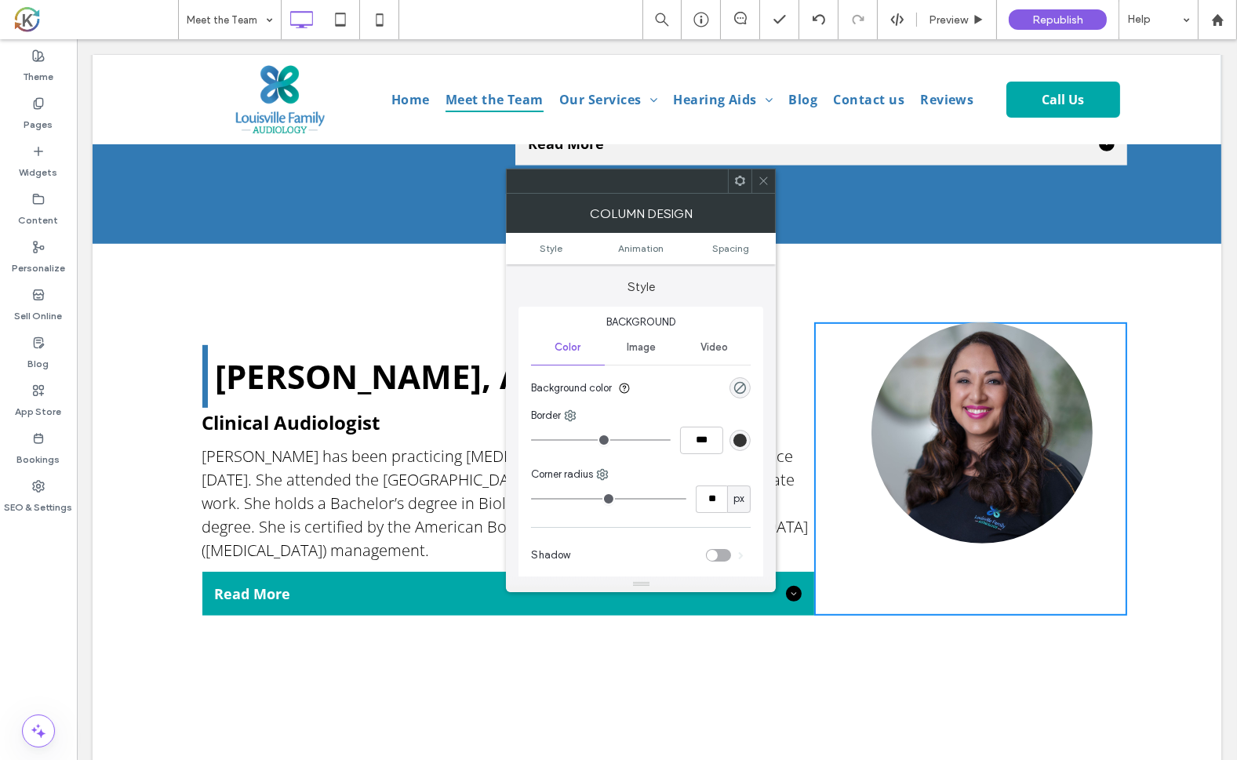
click at [151, 305] on div "[PERSON_NAME], Au.D. Clinical Audiologist [PERSON_NAME] has been practicing [ME…" at bounding box center [656, 469] width 1129 height 450
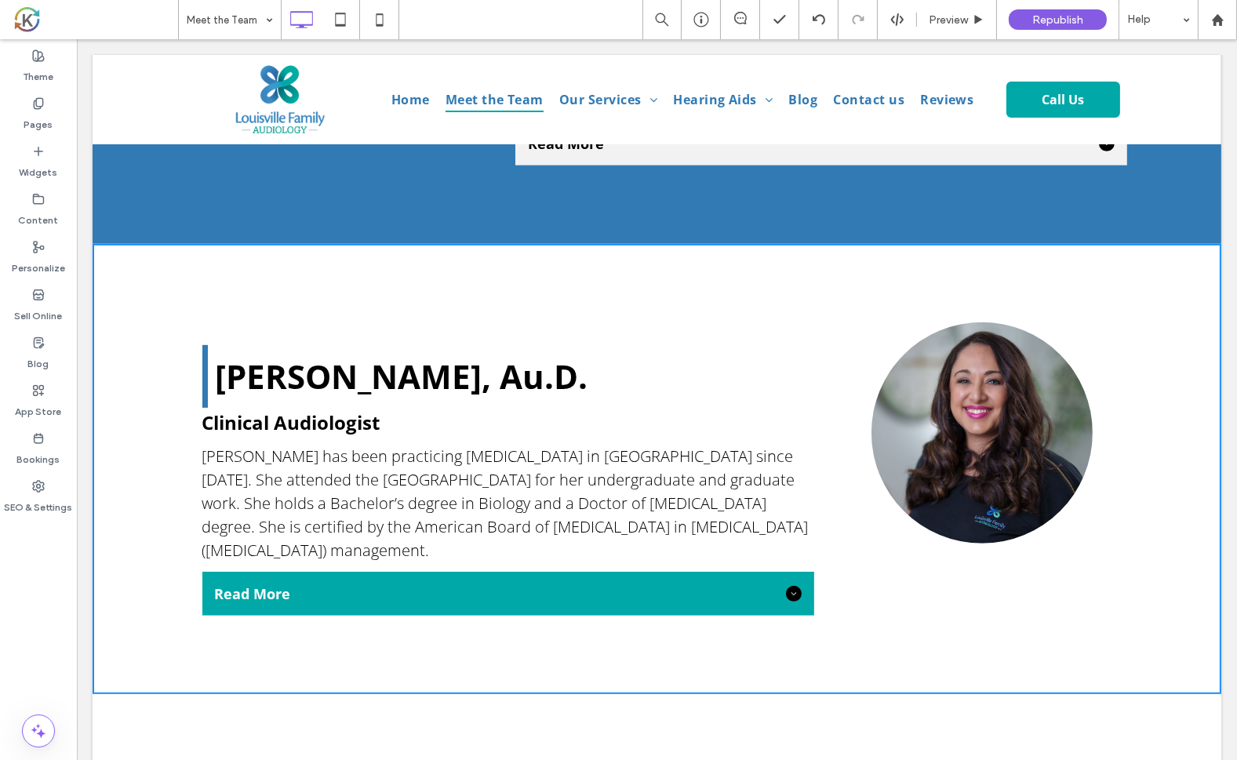
click at [151, 305] on div "[PERSON_NAME], Au.D. Clinical Audiologist [PERSON_NAME] has been practicing [ME…" at bounding box center [656, 469] width 1129 height 450
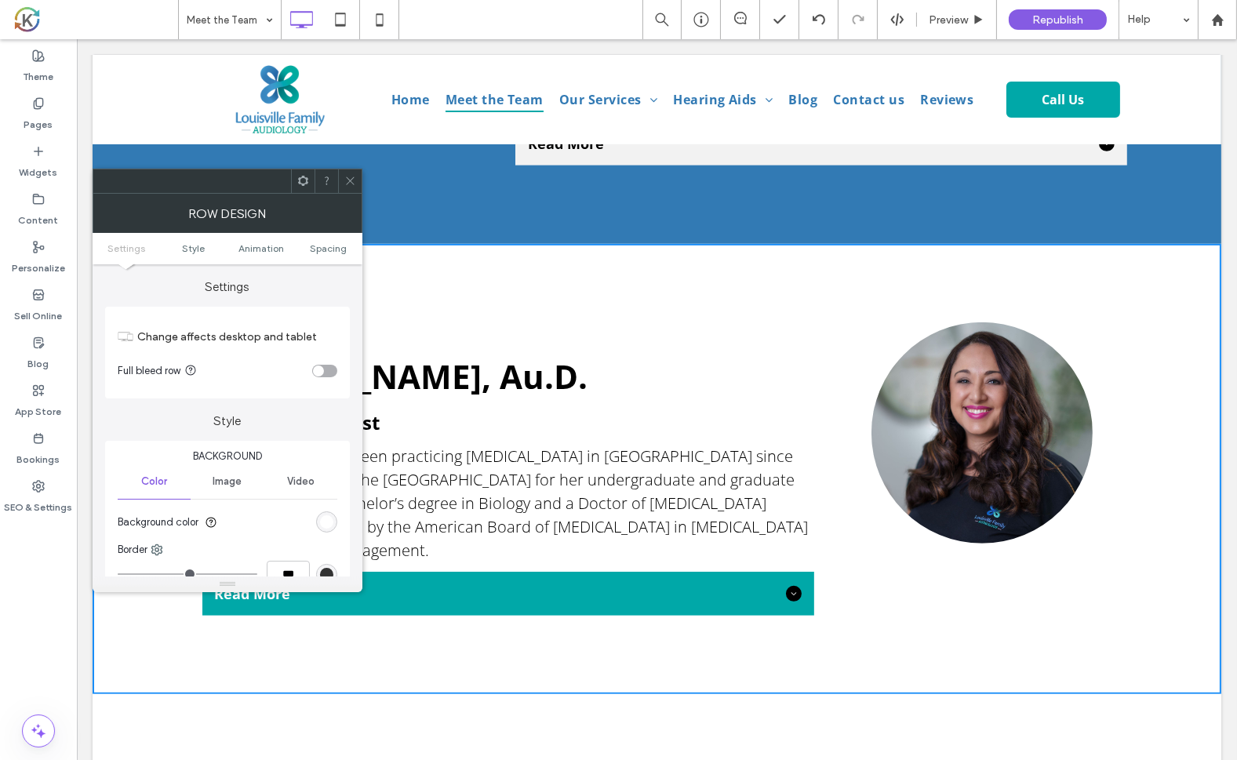
click at [303, 184] on use at bounding box center [303, 181] width 10 height 10
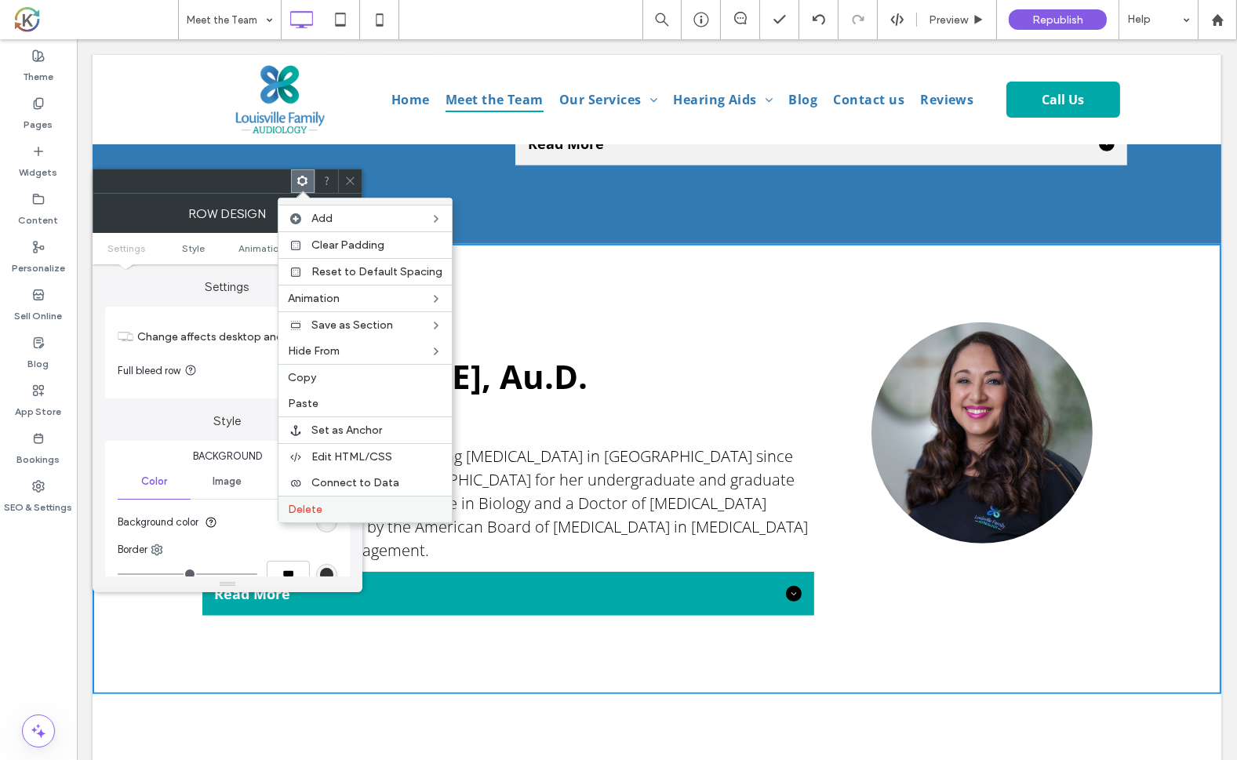
click at [309, 503] on span "Delete" at bounding box center [305, 509] width 35 height 13
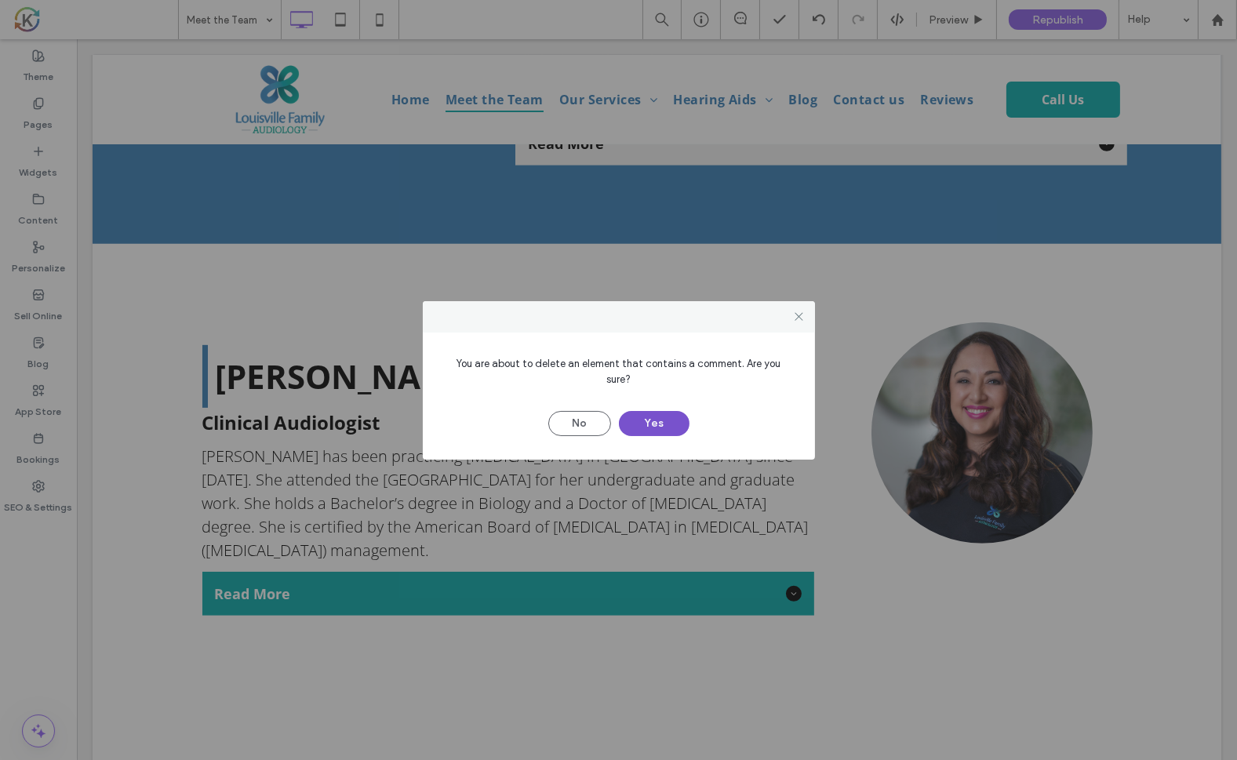
click at [652, 420] on button "Yes" at bounding box center [654, 423] width 71 height 25
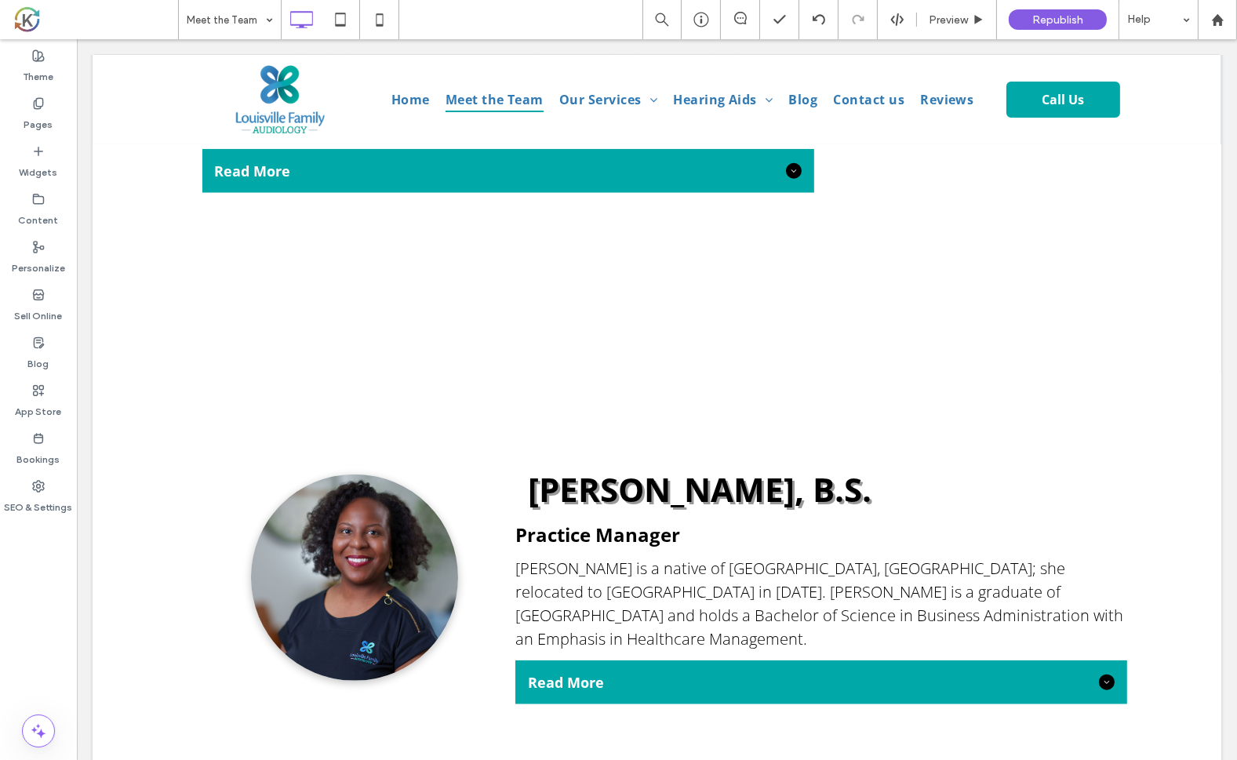
scroll to position [2352, 0]
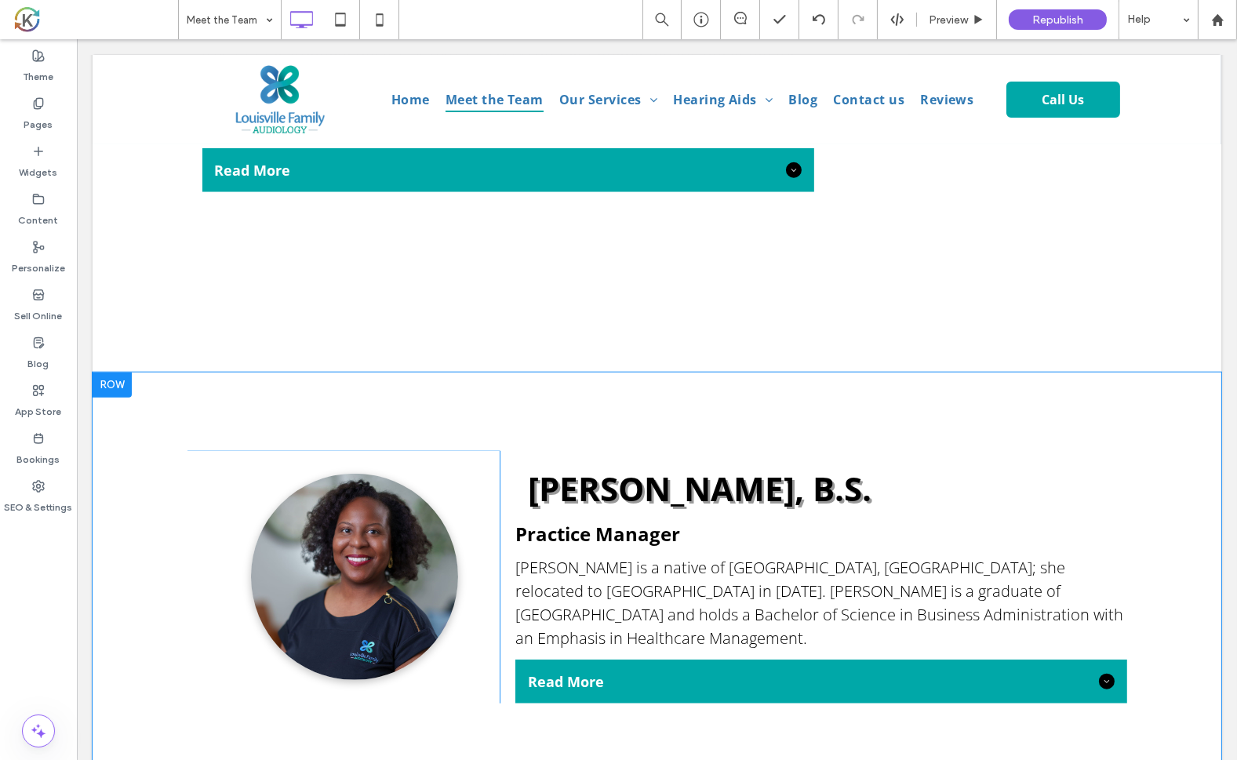
click at [233, 451] on div "Click To Paste" at bounding box center [343, 577] width 314 height 253
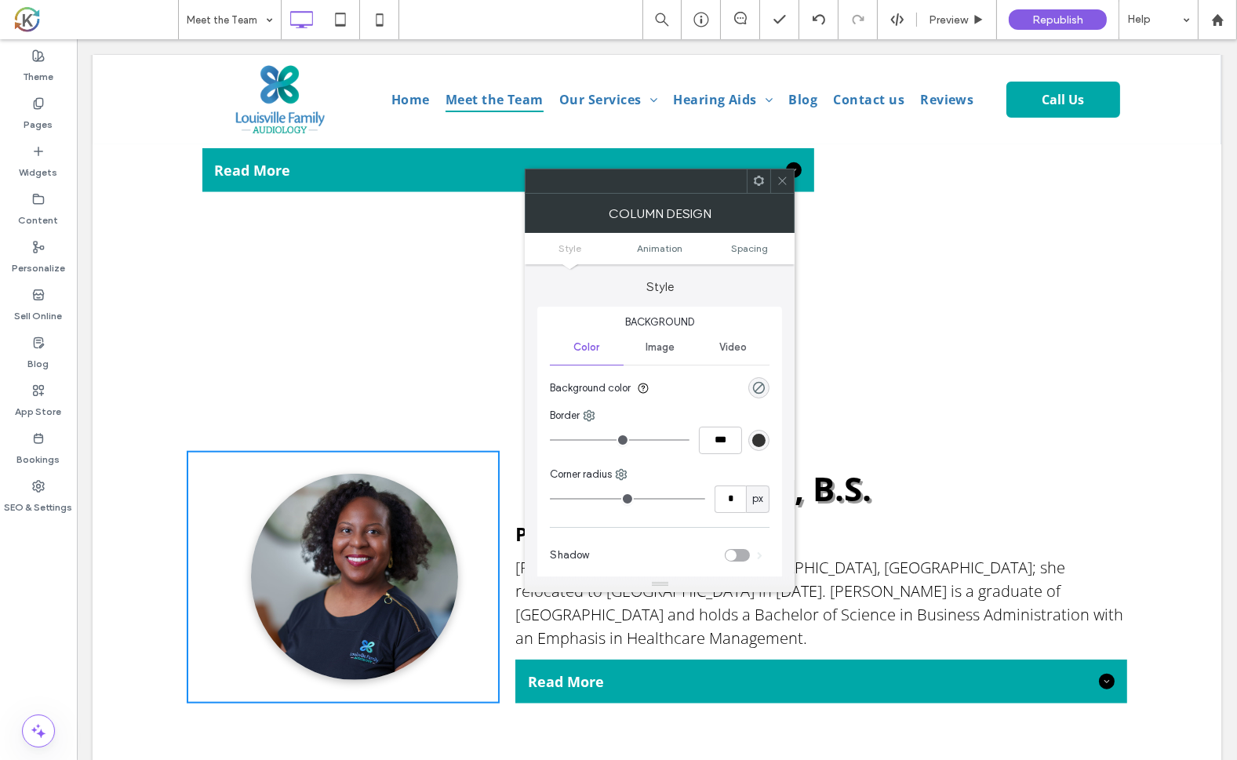
click at [209, 373] on div "Click To Paste [PERSON_NAME], B.S. Practice Manager [PERSON_NAME] is a native o…" at bounding box center [656, 578] width 1129 height 410
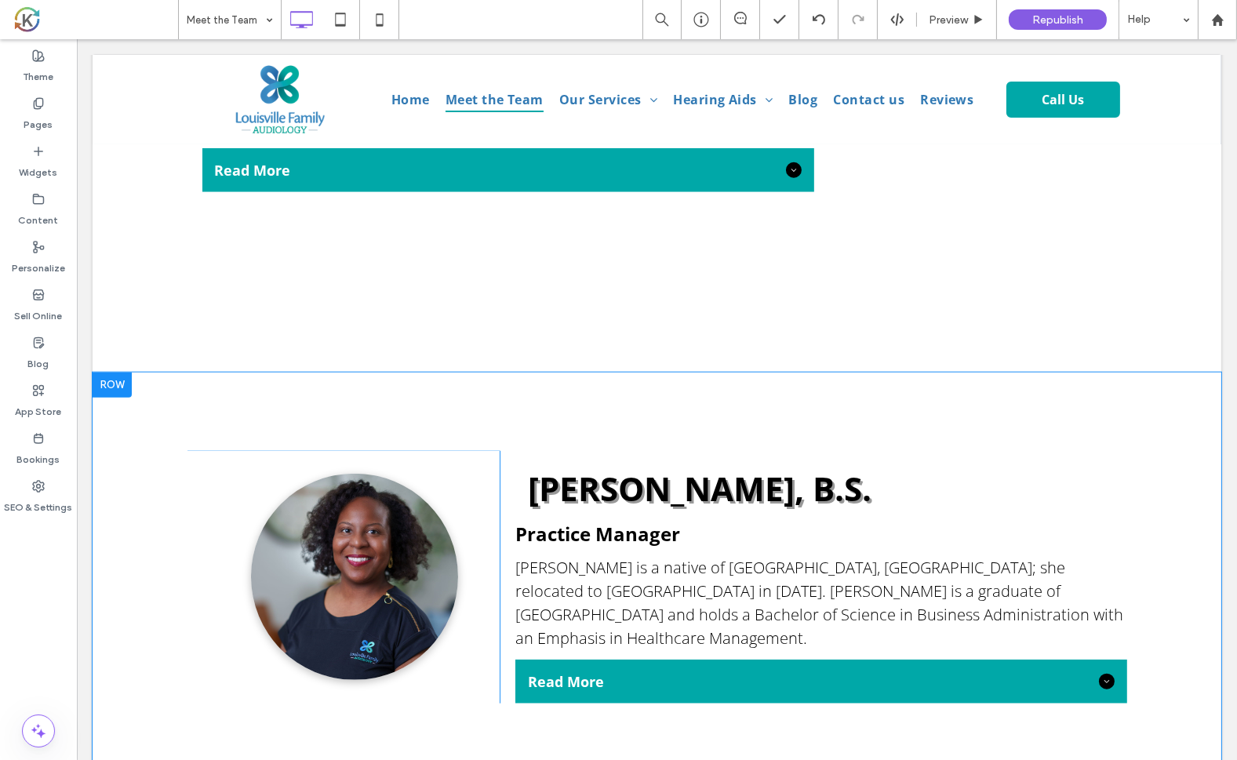
click at [209, 373] on div "Click To Paste [PERSON_NAME], B.S. Practice Manager [PERSON_NAME] is a native o…" at bounding box center [656, 578] width 1129 height 410
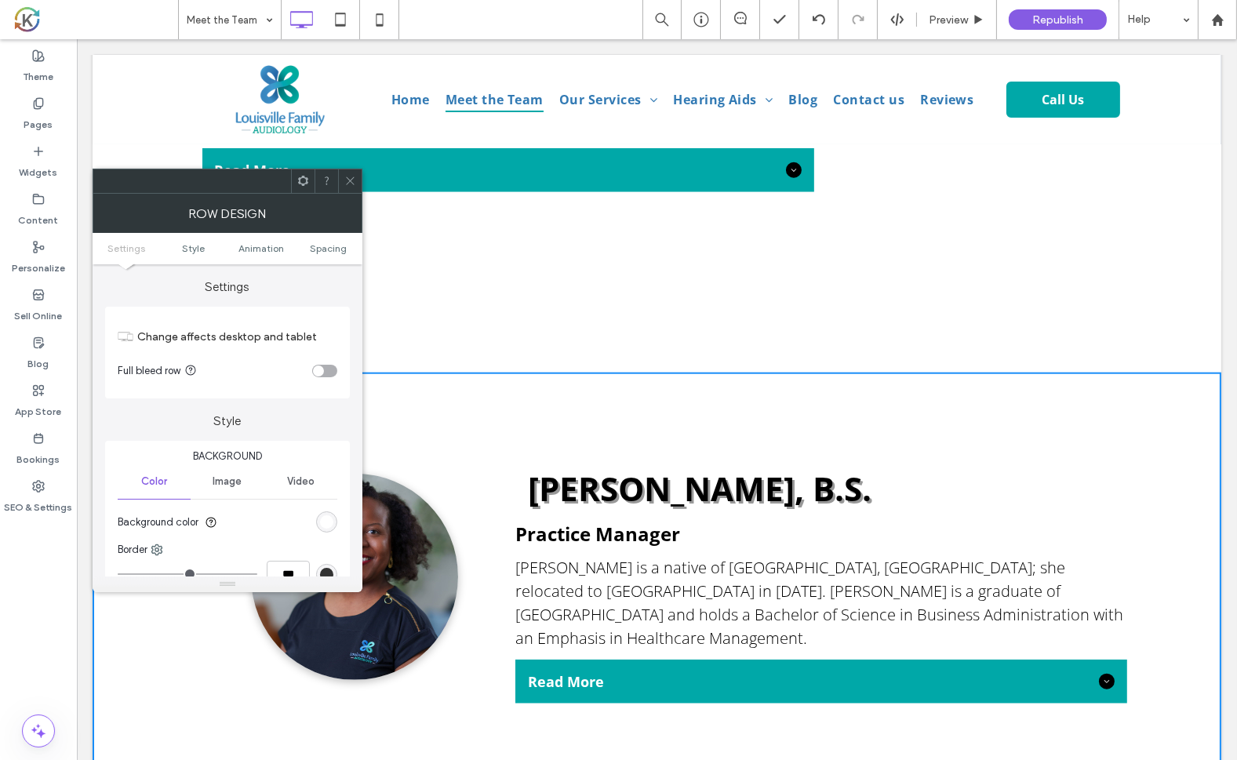
click at [325, 518] on div "rgb(255, 255, 255)" at bounding box center [326, 521] width 13 height 13
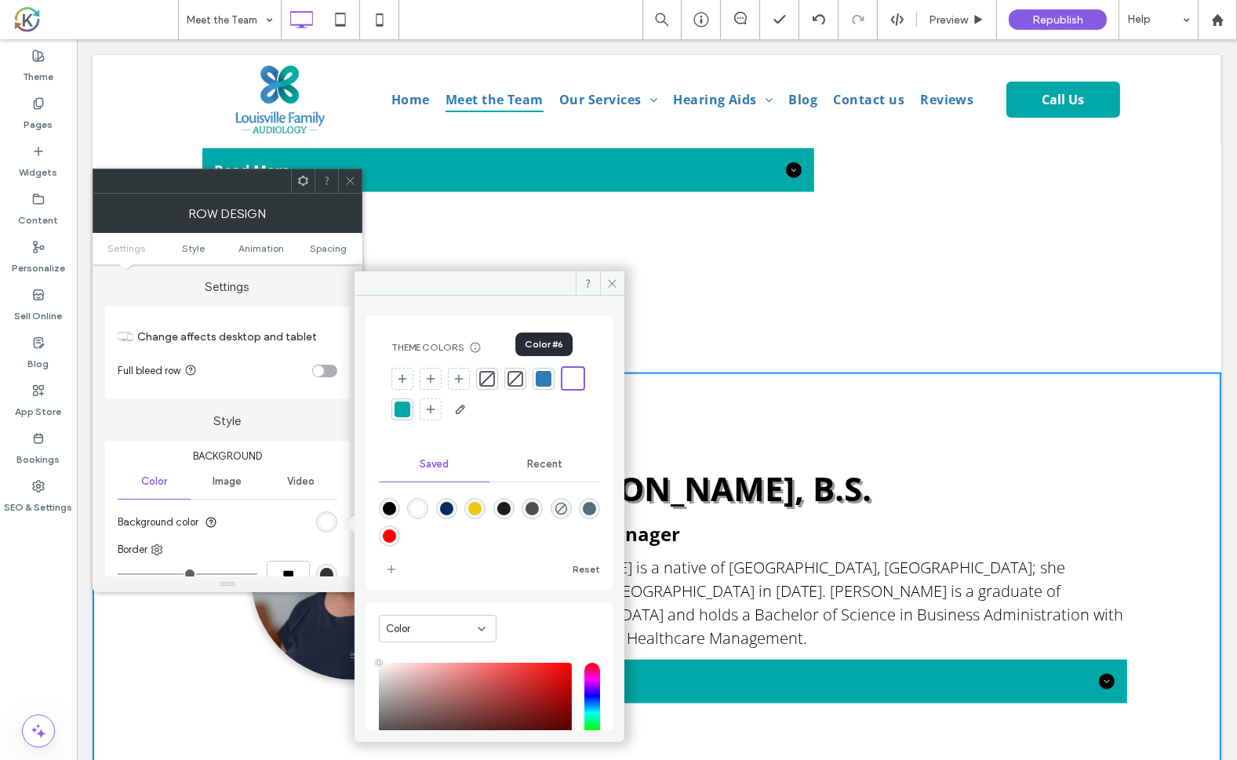
click at [540, 380] on div at bounding box center [544, 379] width 16 height 16
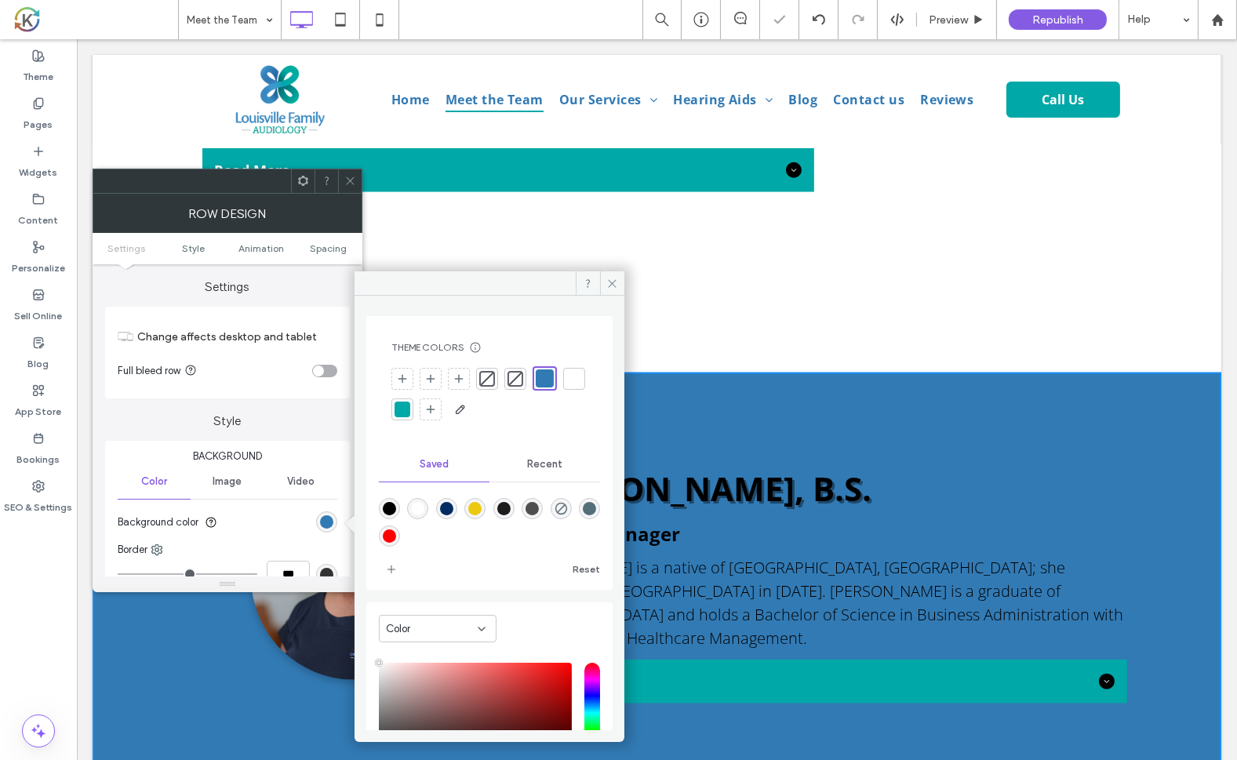
click at [727, 466] on strong "[PERSON_NAME], B.S." at bounding box center [699, 488] width 344 height 45
click at [613, 287] on icon at bounding box center [612, 284] width 12 height 12
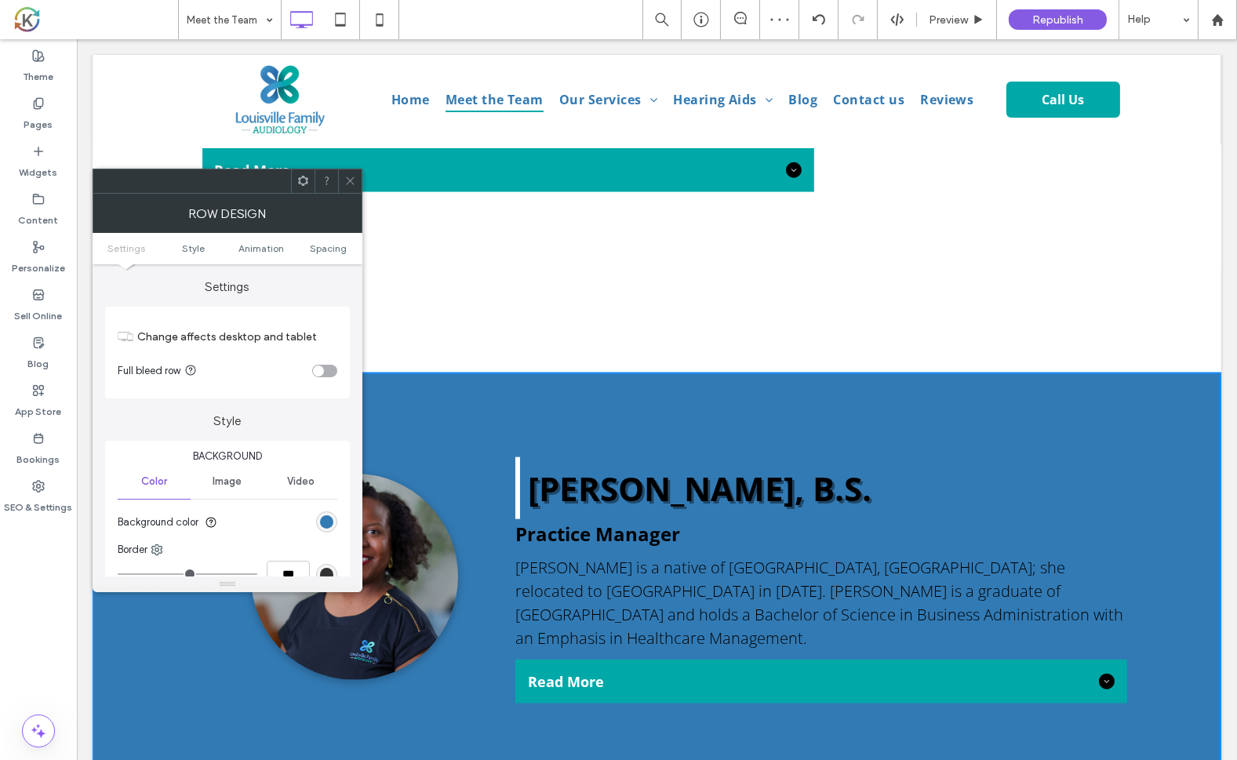
click at [585, 466] on strong "[PERSON_NAME], B.S." at bounding box center [699, 488] width 344 height 45
click at [349, 180] on icon at bounding box center [350, 181] width 12 height 12
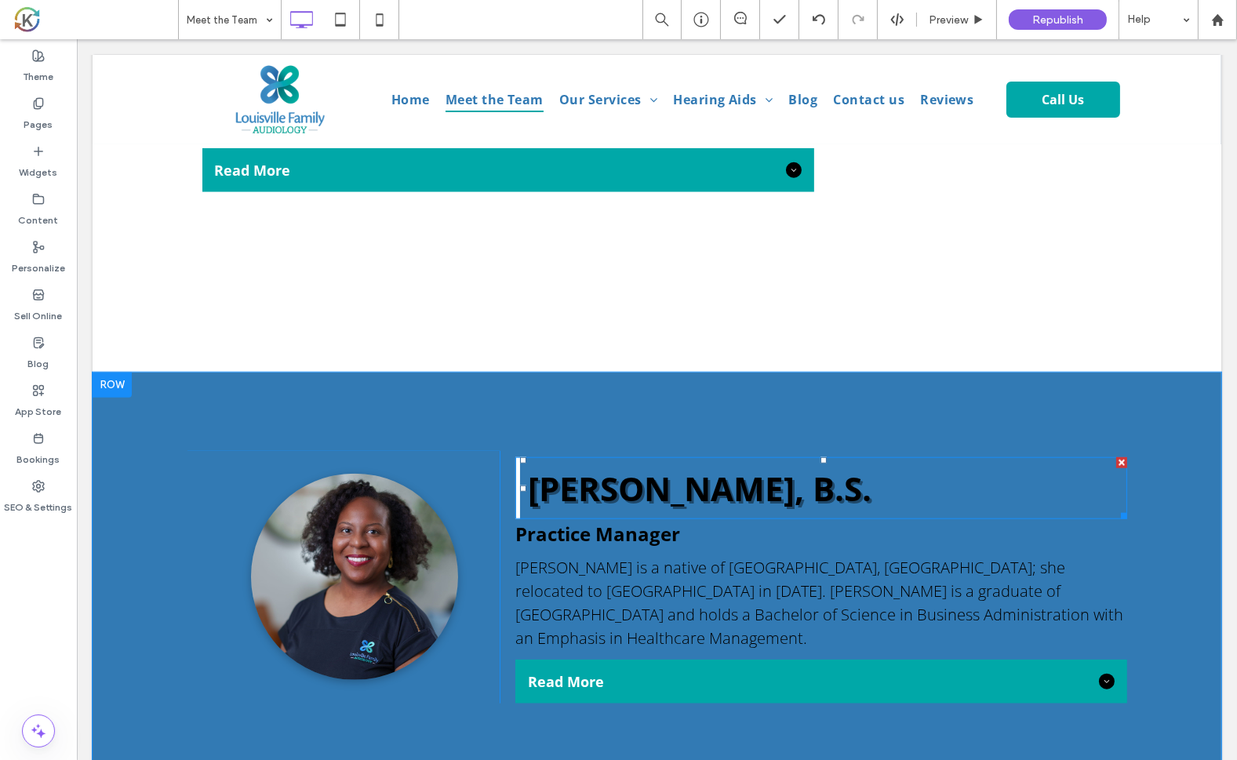
click at [620, 466] on strong "[PERSON_NAME], B.S." at bounding box center [699, 488] width 344 height 45
type input "*********"
type input "**"
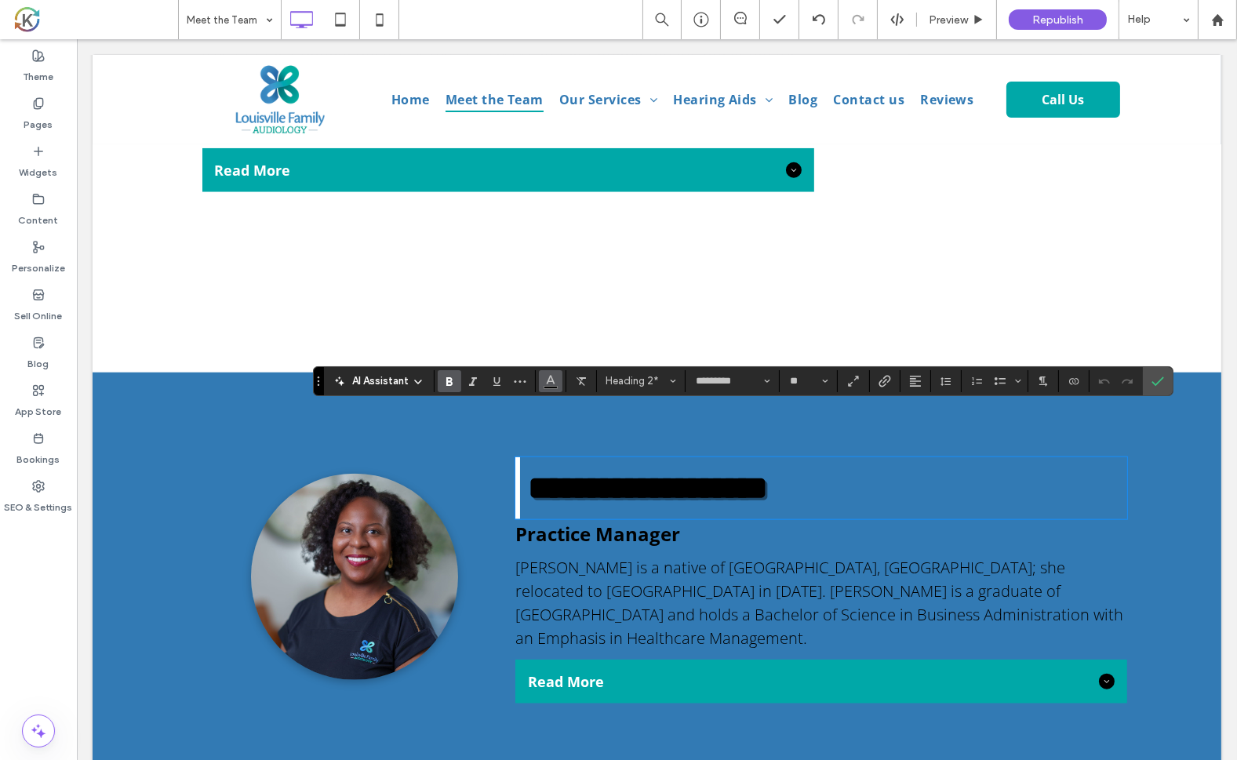
click at [558, 388] on button "Color" at bounding box center [551, 381] width 24 height 22
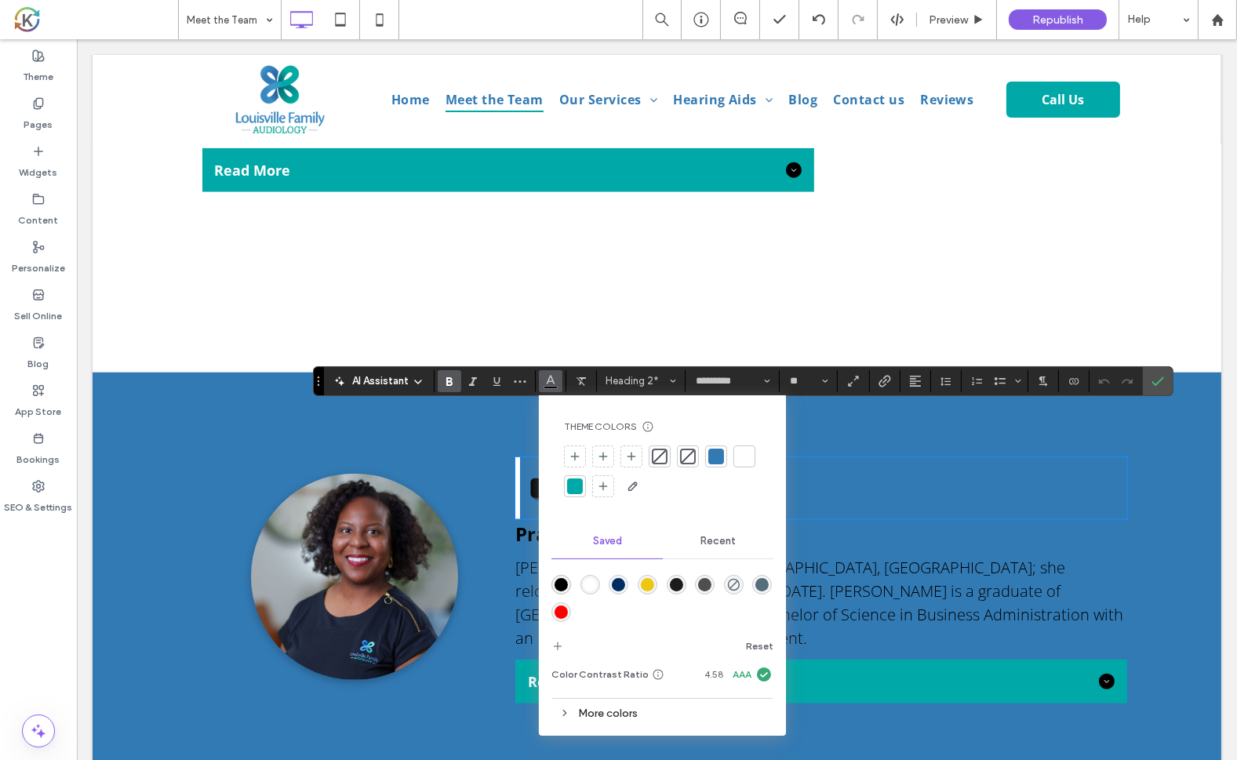
click at [745, 457] on div at bounding box center [745, 457] width 16 height 16
click at [524, 521] on span "Practice Manager" at bounding box center [597, 534] width 165 height 26
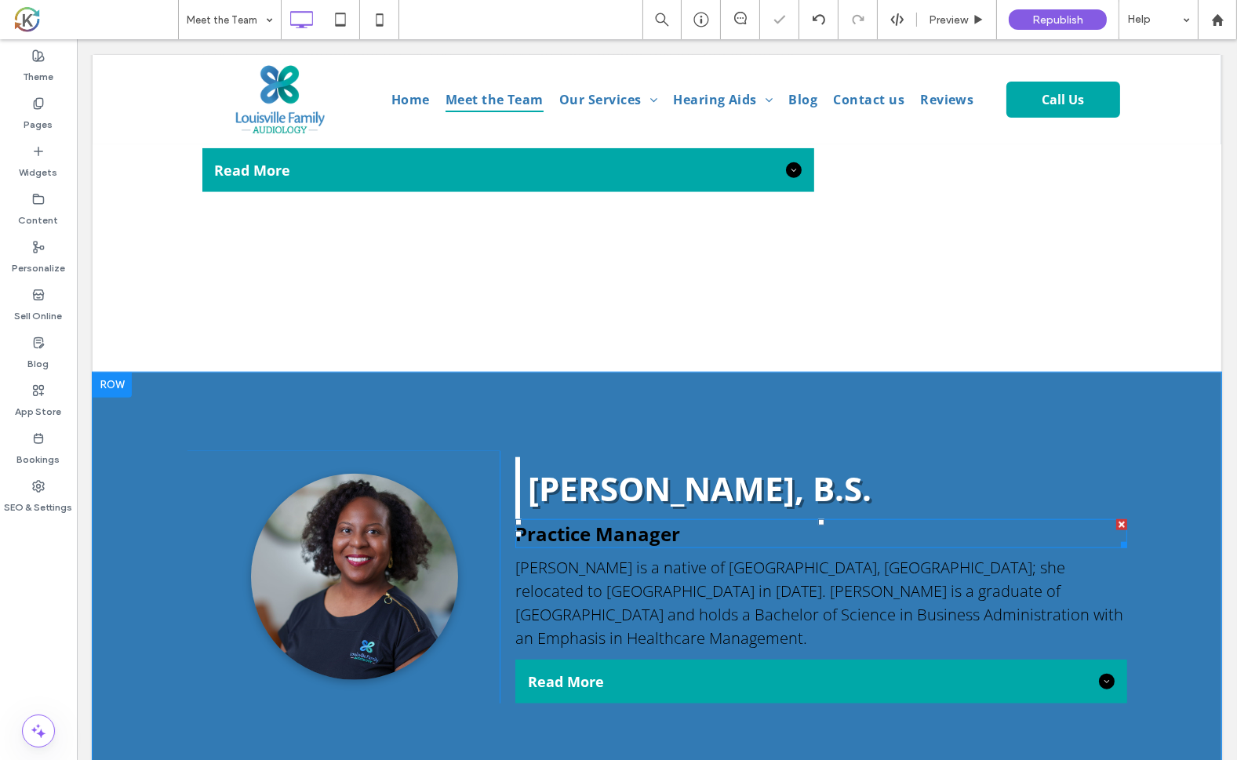
click at [524, 521] on span "Practice Manager" at bounding box center [597, 534] width 165 height 26
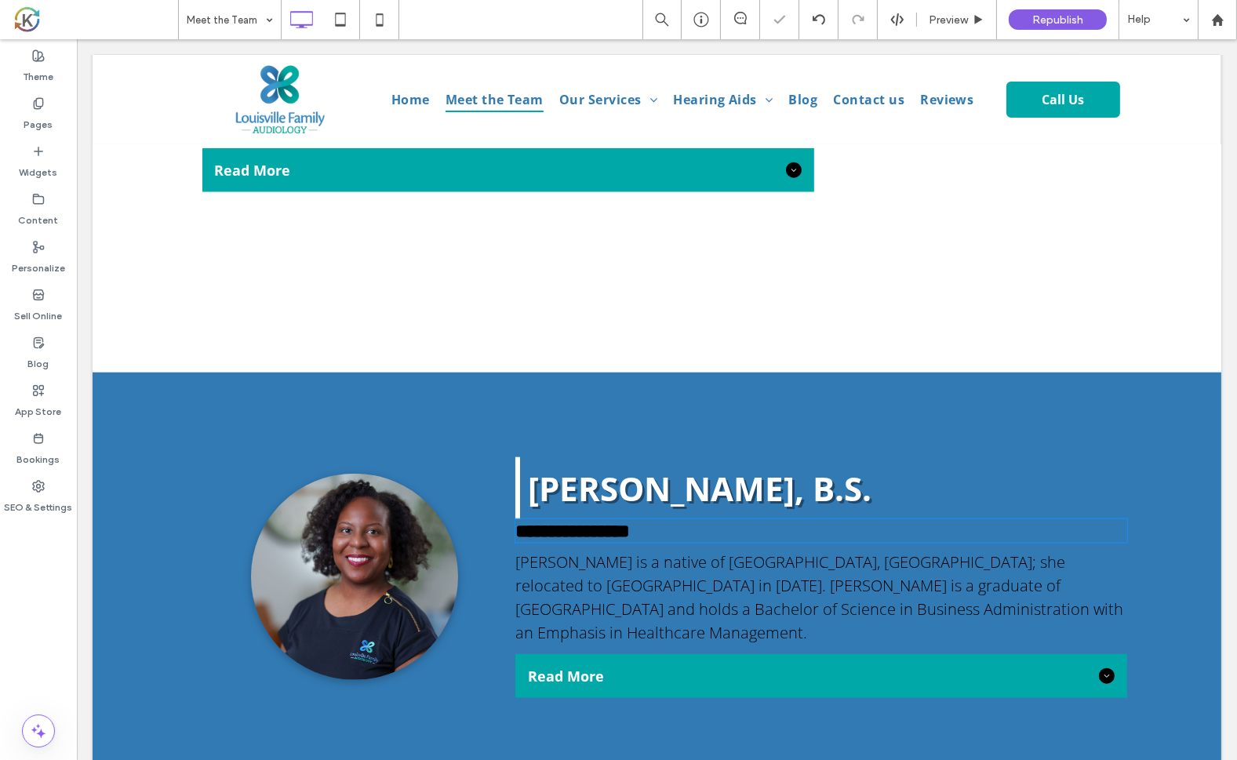
type input "*********"
type input "**"
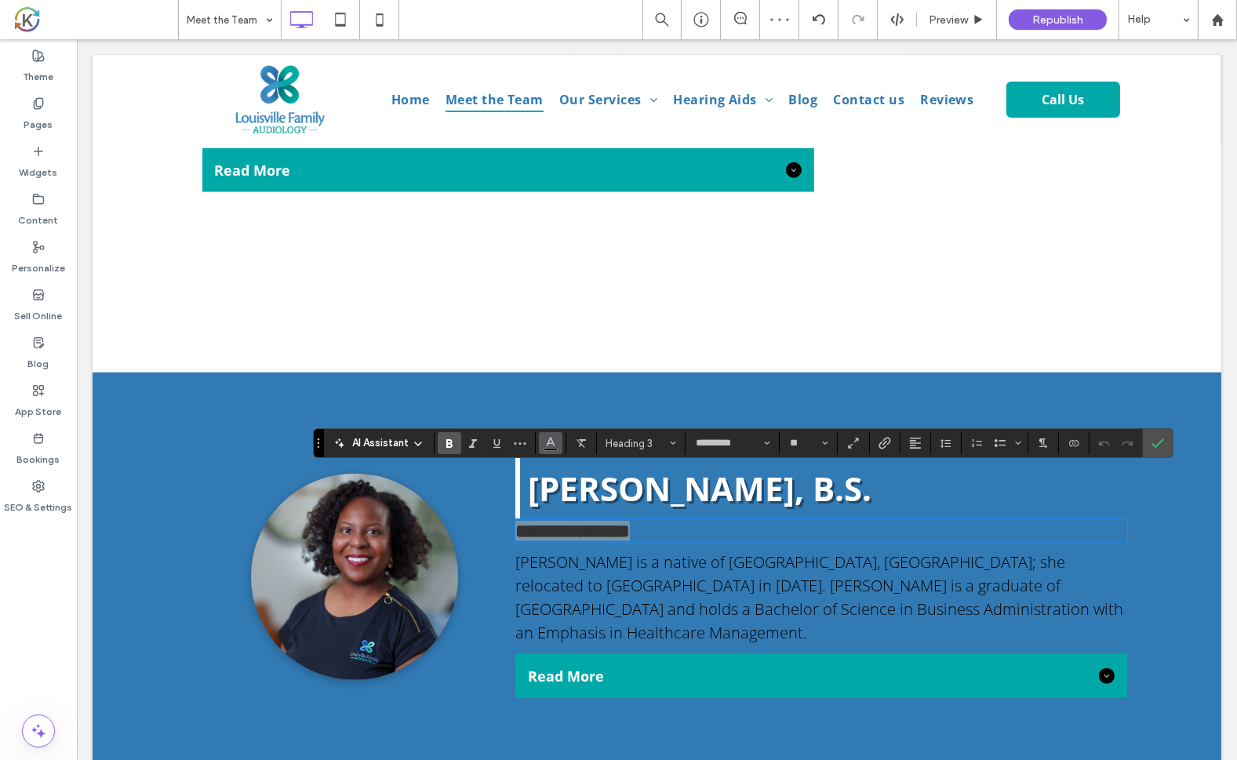
click at [547, 438] on icon "Color" at bounding box center [550, 441] width 13 height 13
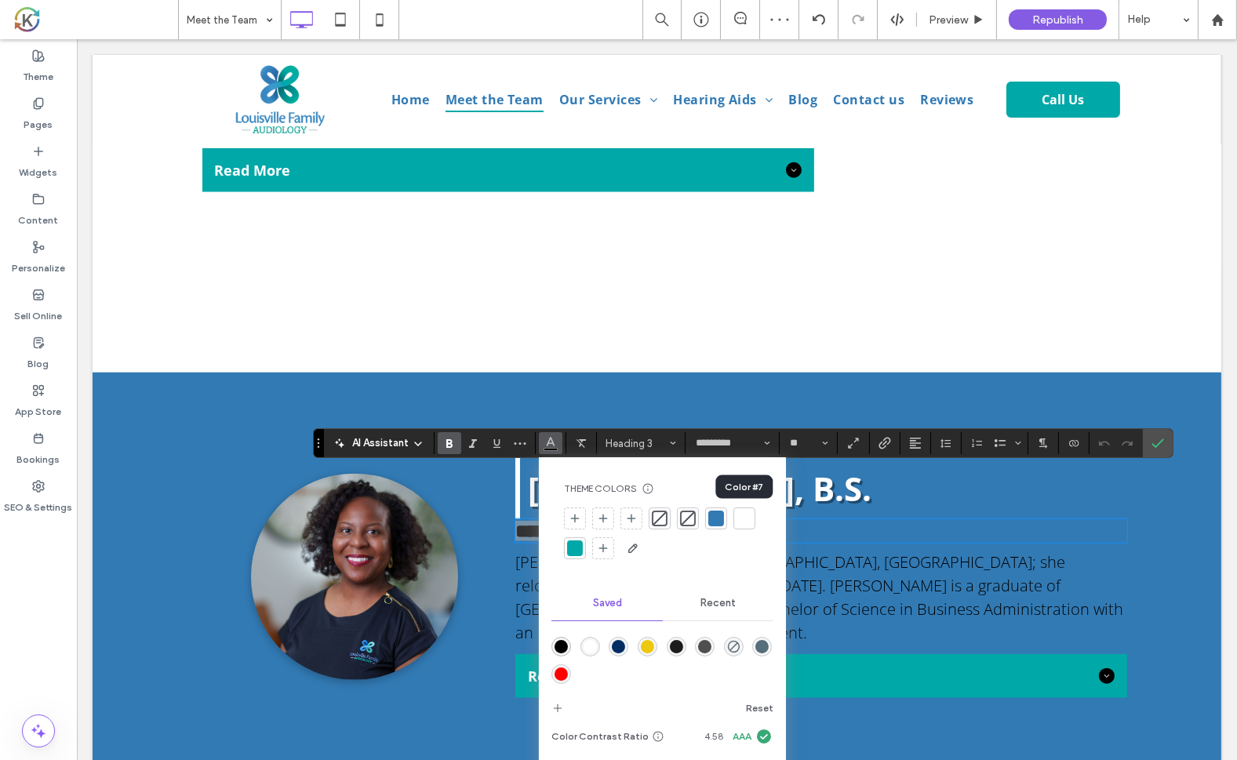
click at [750, 518] on div at bounding box center [745, 519] width 16 height 16
click at [804, 551] on span "[PERSON_NAME] is a native of [GEOGRAPHIC_DATA], [GEOGRAPHIC_DATA]; she relocate…" at bounding box center [819, 597] width 608 height 92
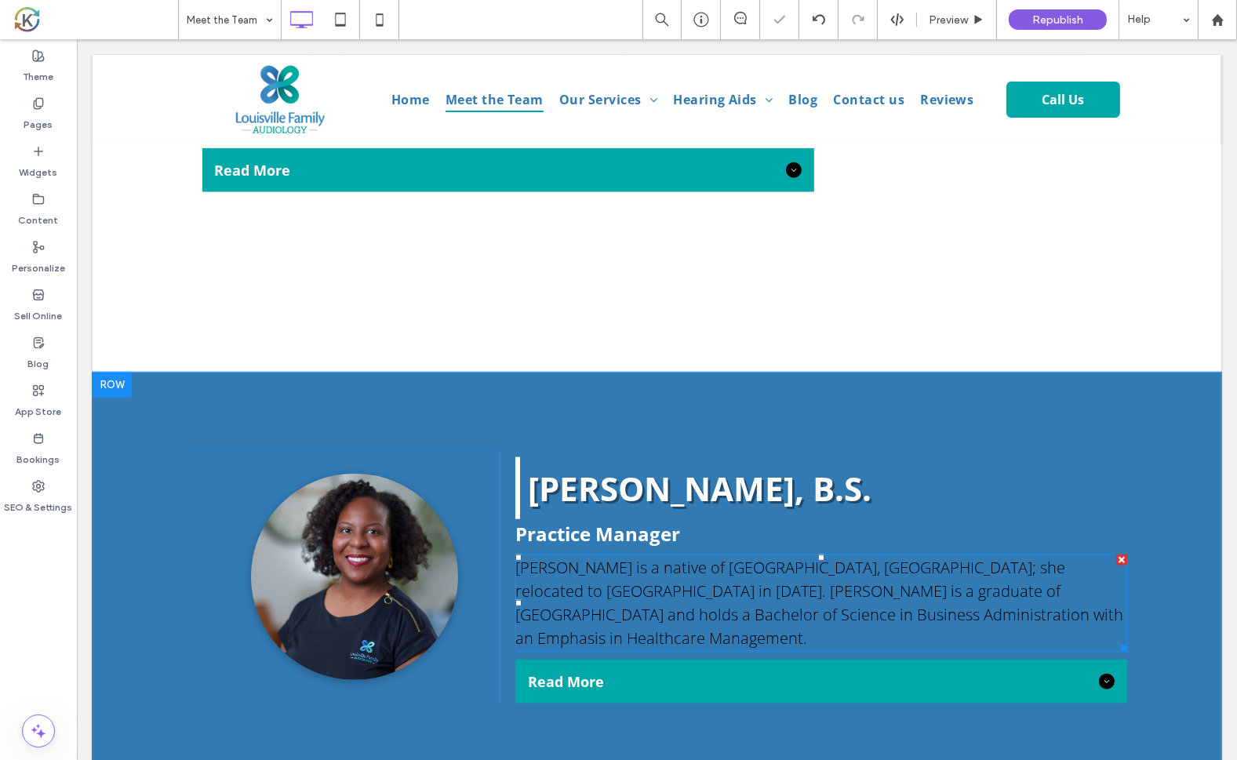
click at [804, 557] on span "[PERSON_NAME] is a native of [GEOGRAPHIC_DATA], [GEOGRAPHIC_DATA]; she relocate…" at bounding box center [819, 603] width 608 height 92
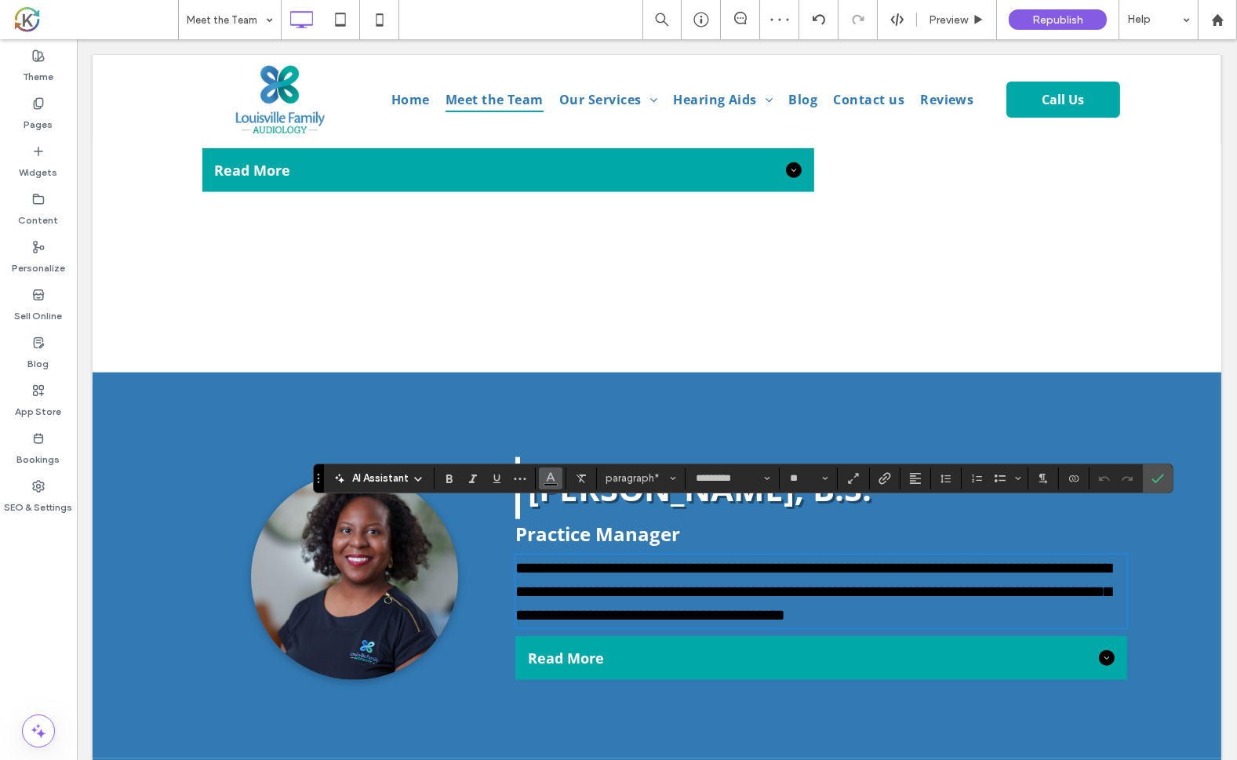
click at [547, 480] on use "Color" at bounding box center [551, 476] width 9 height 9
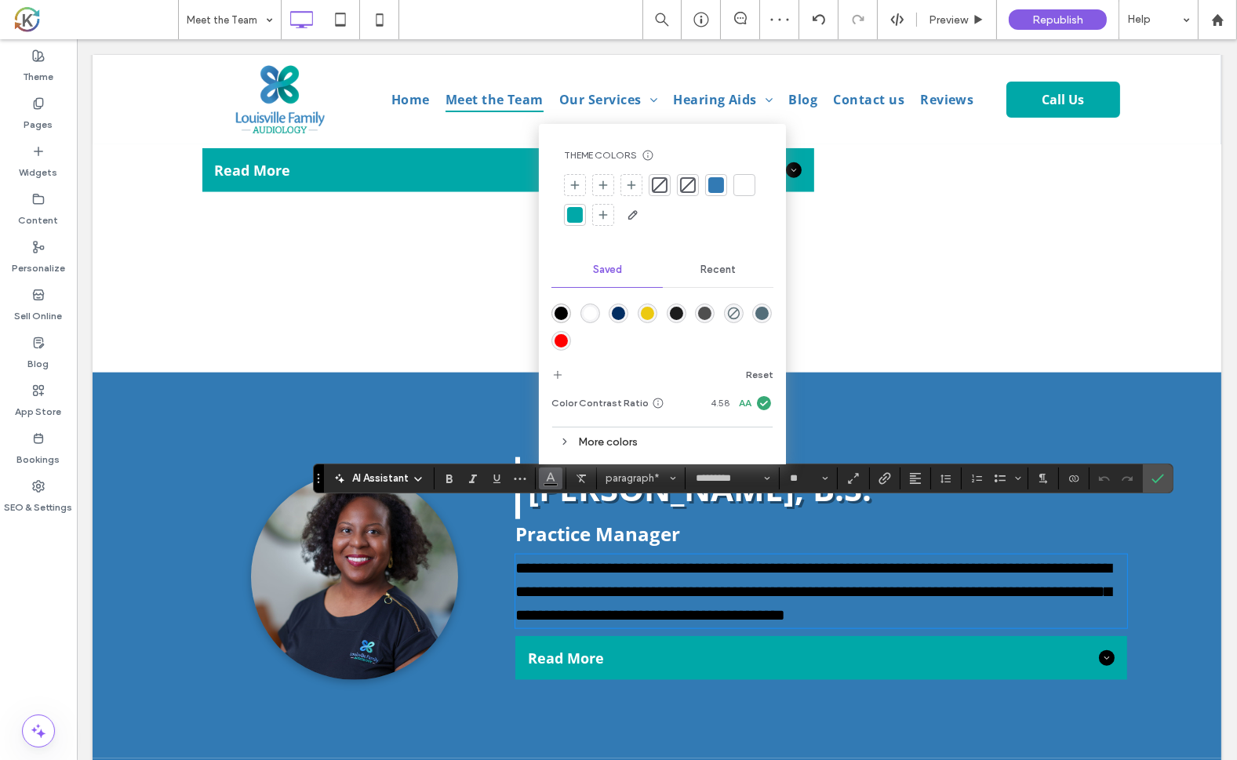
click at [589, 316] on div "rgba(255,255,255,1)" at bounding box center [590, 313] width 13 height 13
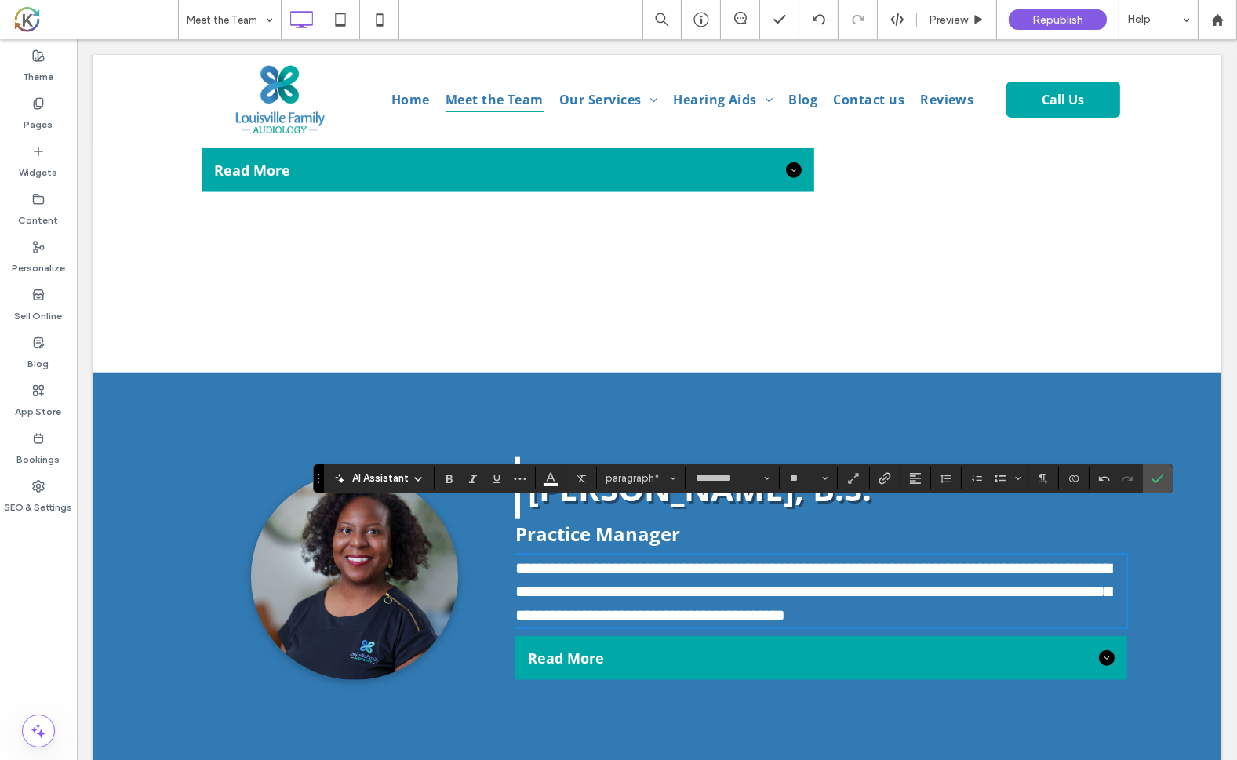
click at [607, 636] on div "Read More" at bounding box center [821, 658] width 612 height 44
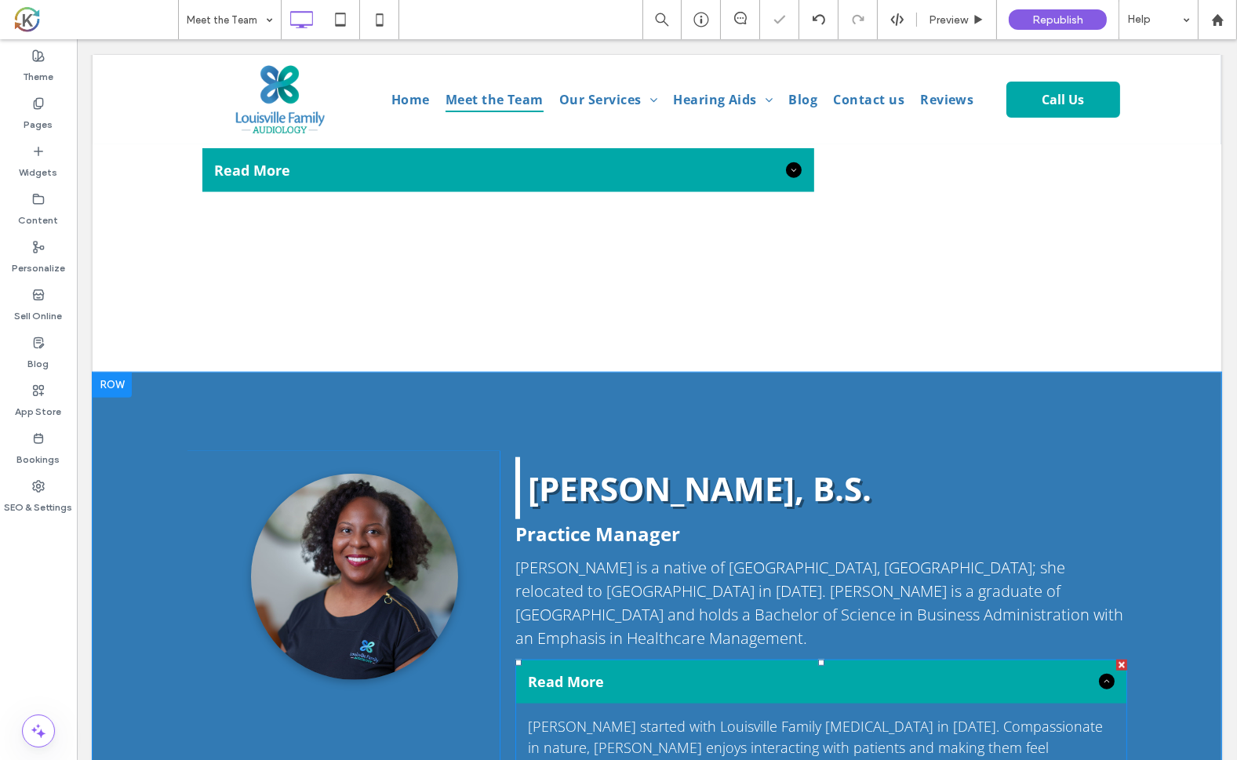
click at [616, 672] on span "Read More" at bounding box center [809, 681] width 565 height 19
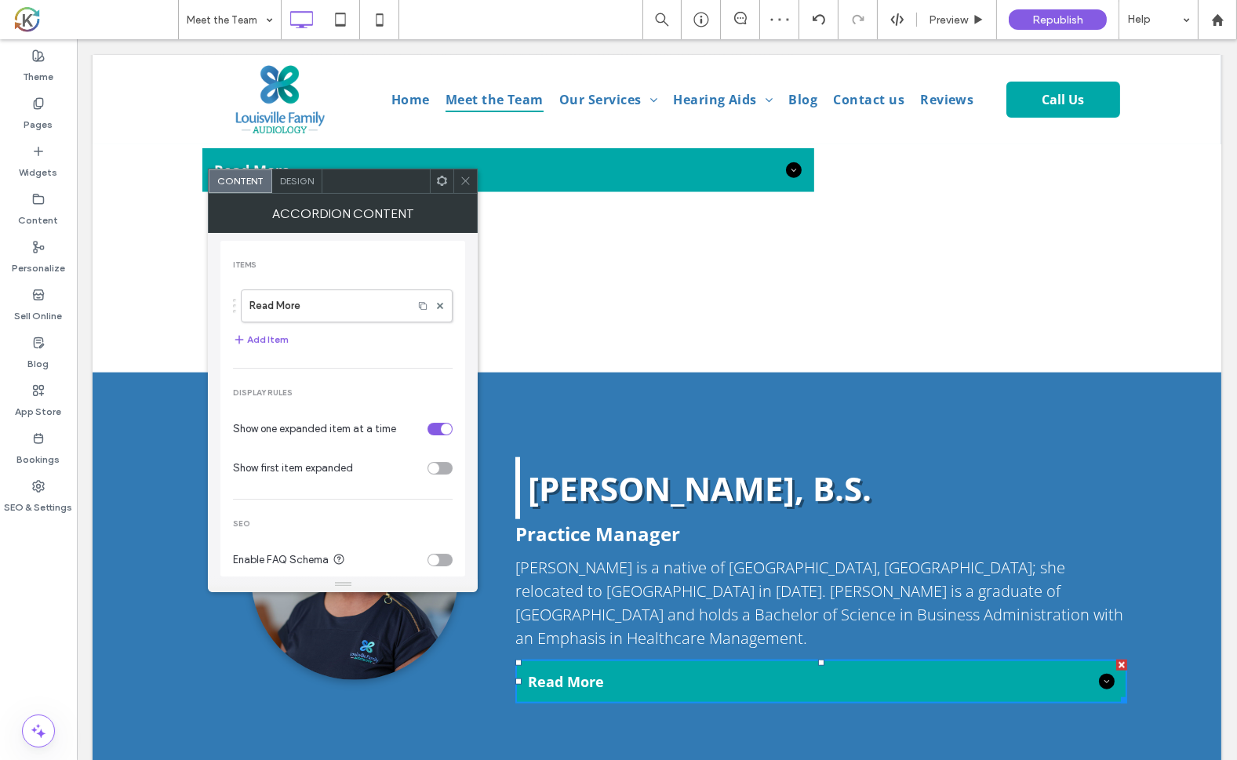
click at [292, 182] on span "Design" at bounding box center [297, 181] width 34 height 12
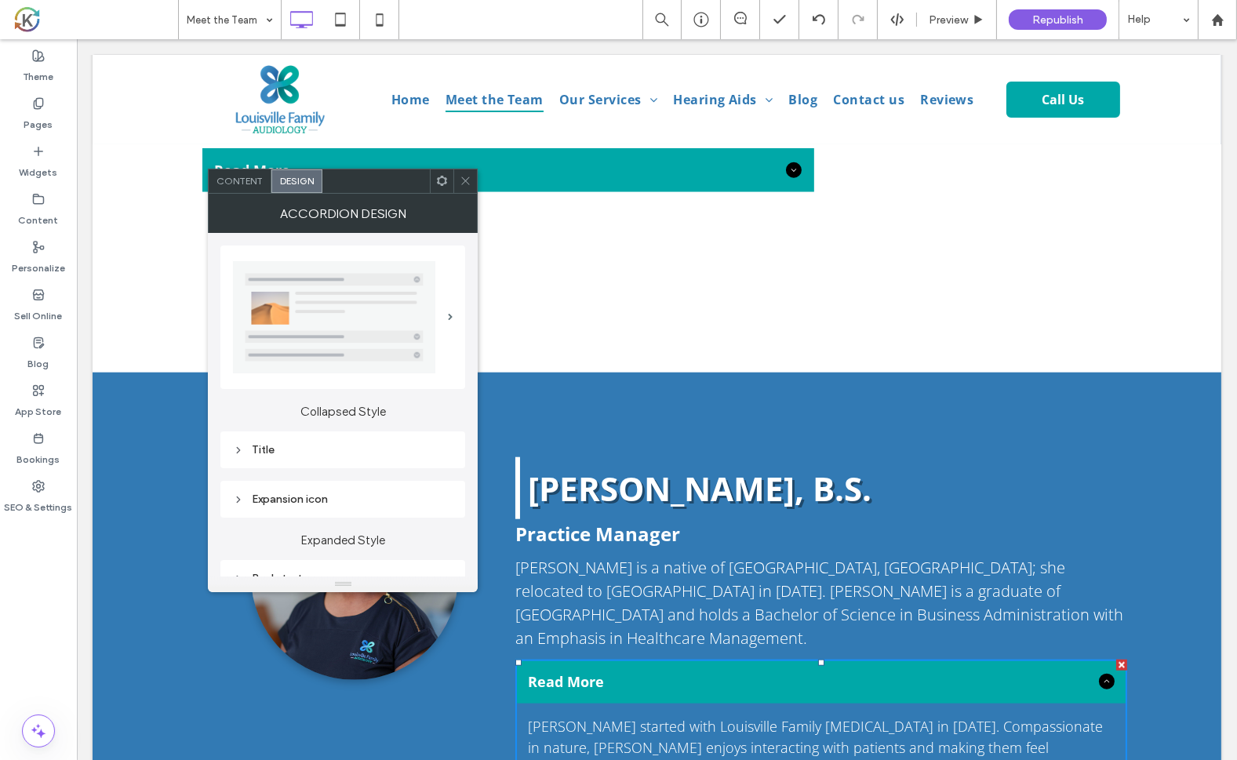
click at [252, 457] on div "Title" at bounding box center [343, 449] width 220 height 21
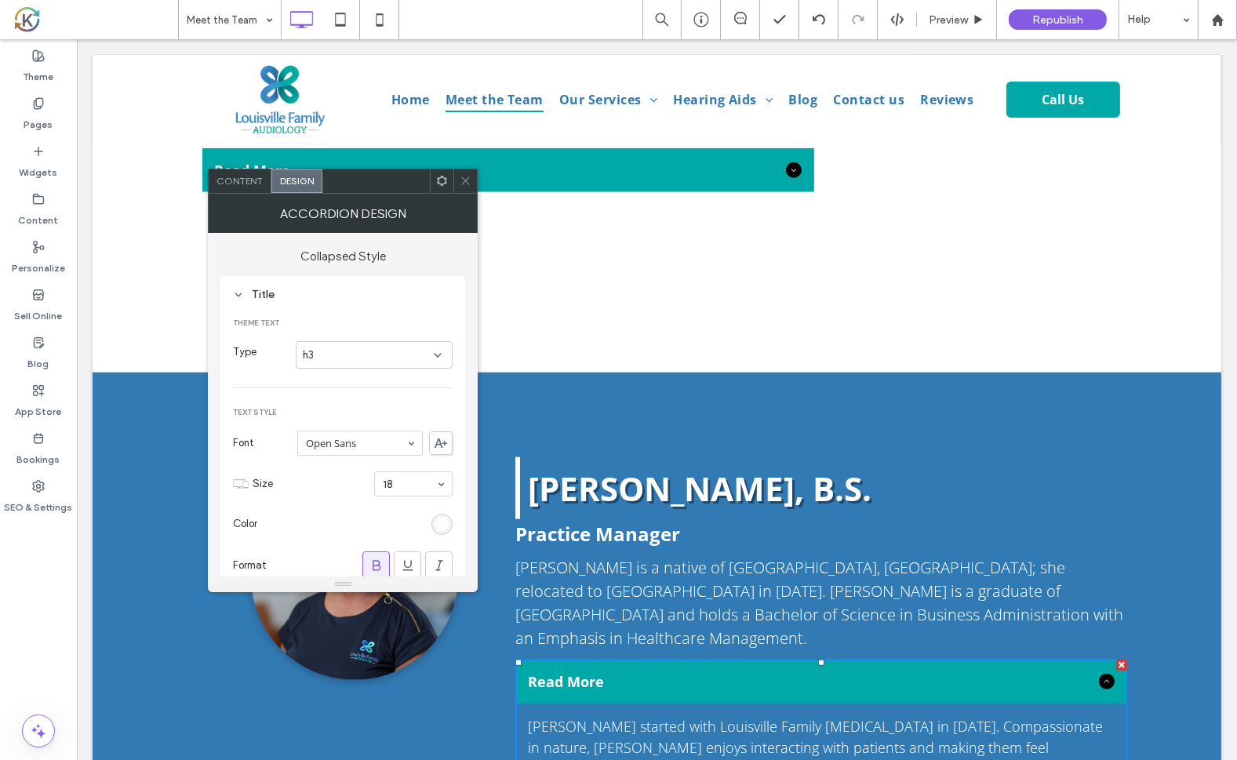
scroll to position [229, 0]
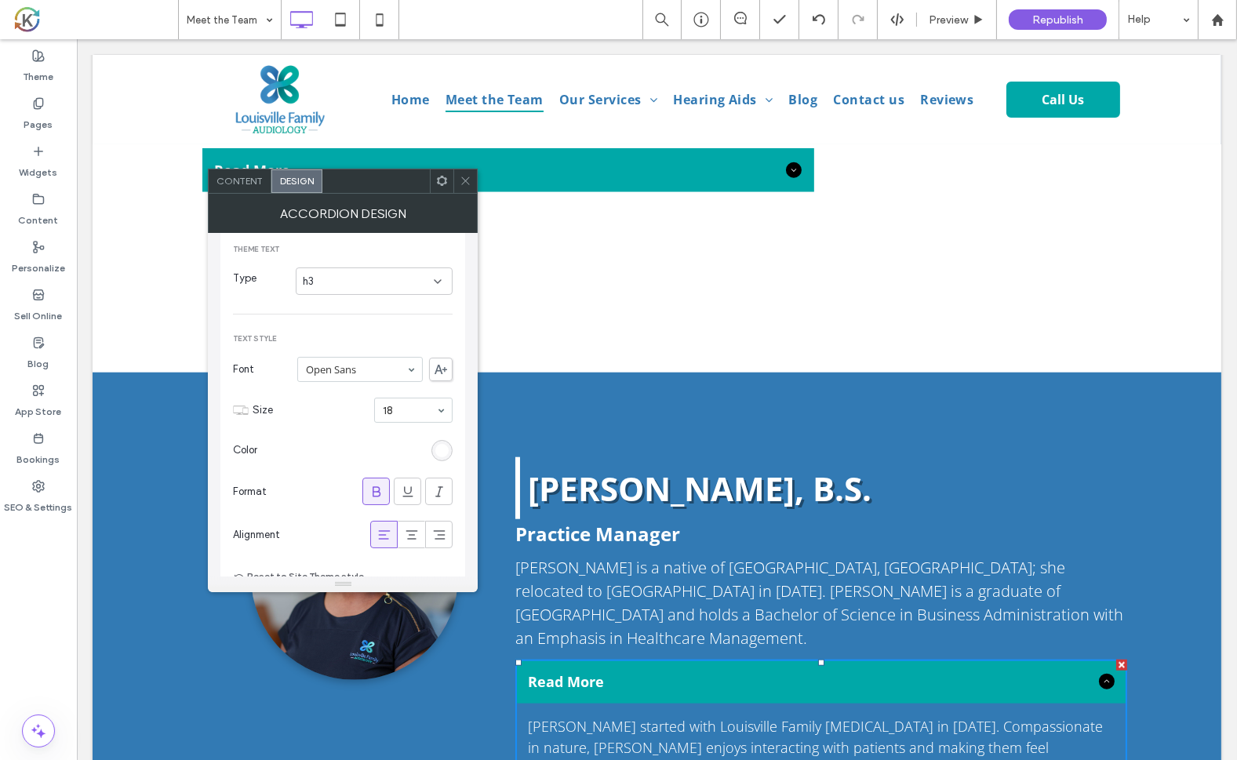
click at [439, 449] on div "rgb(255, 255, 255)" at bounding box center [441, 450] width 13 height 13
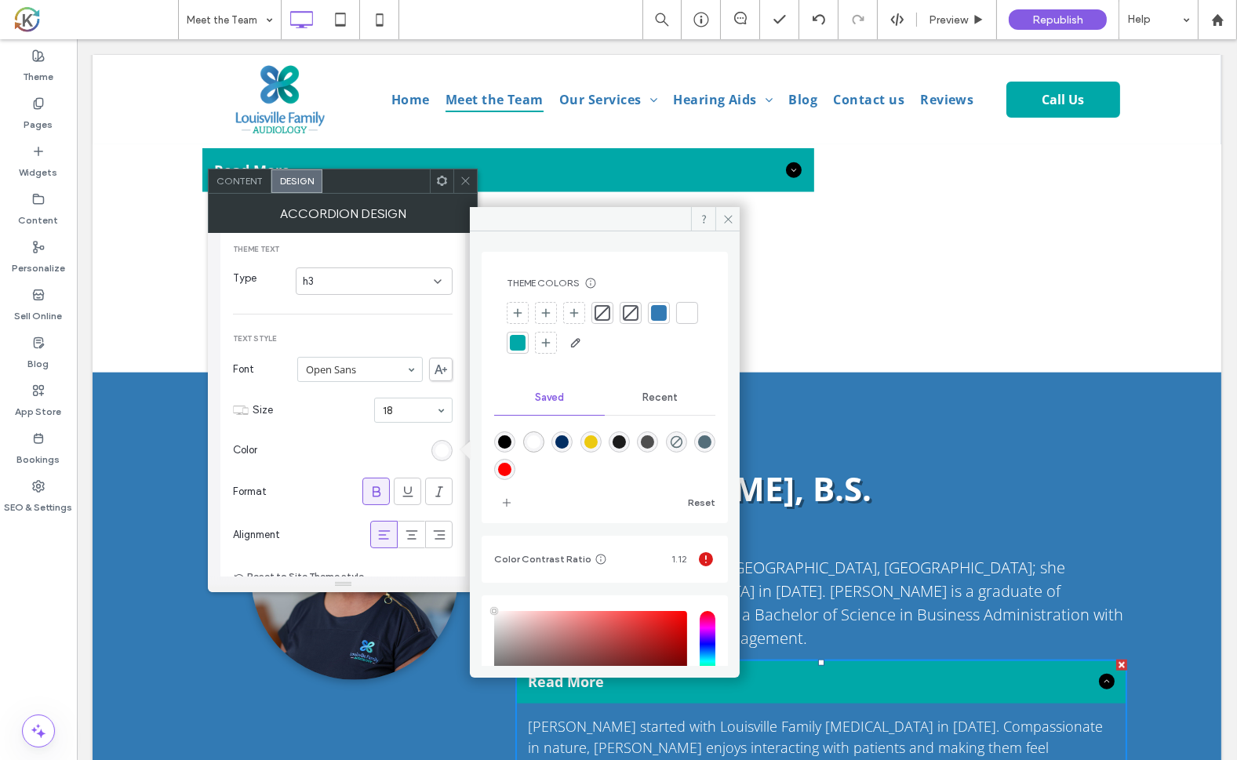
click at [505, 438] on div "rgba(0,0,0,1)" at bounding box center [504, 441] width 13 height 13
type input "*******"
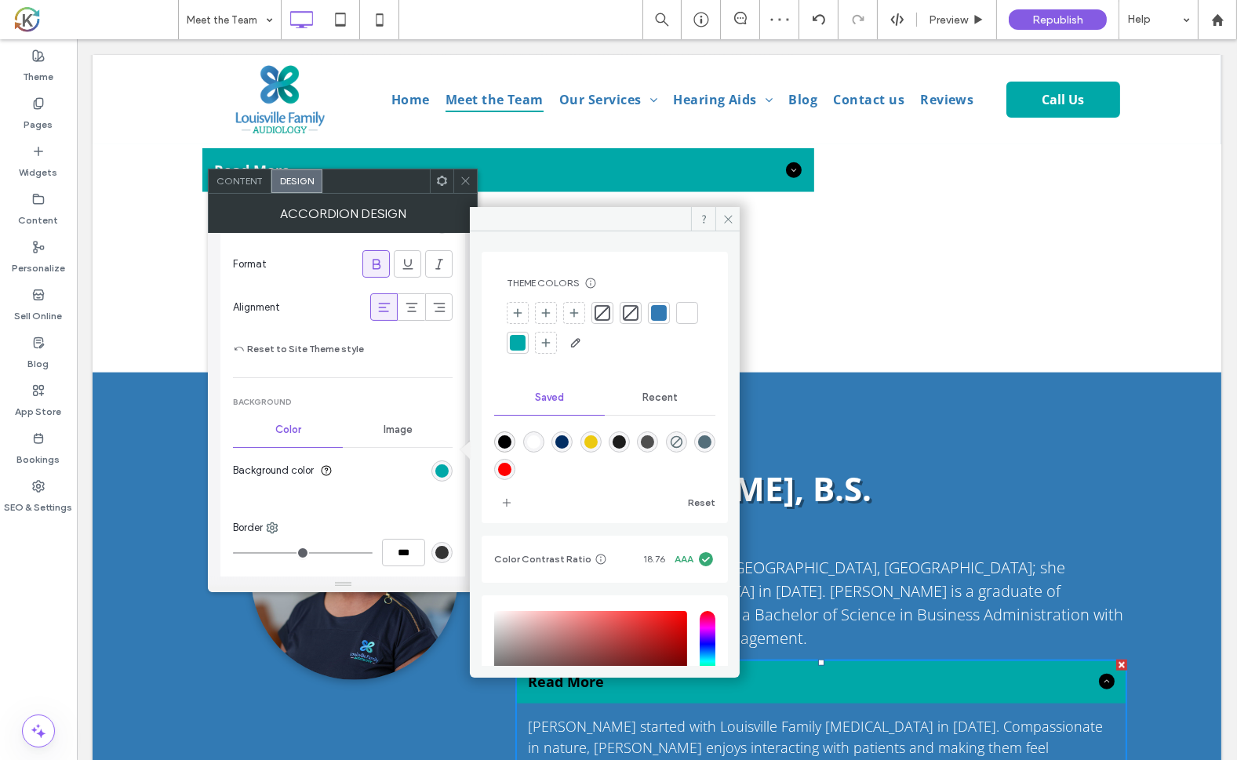
scroll to position [480, 0]
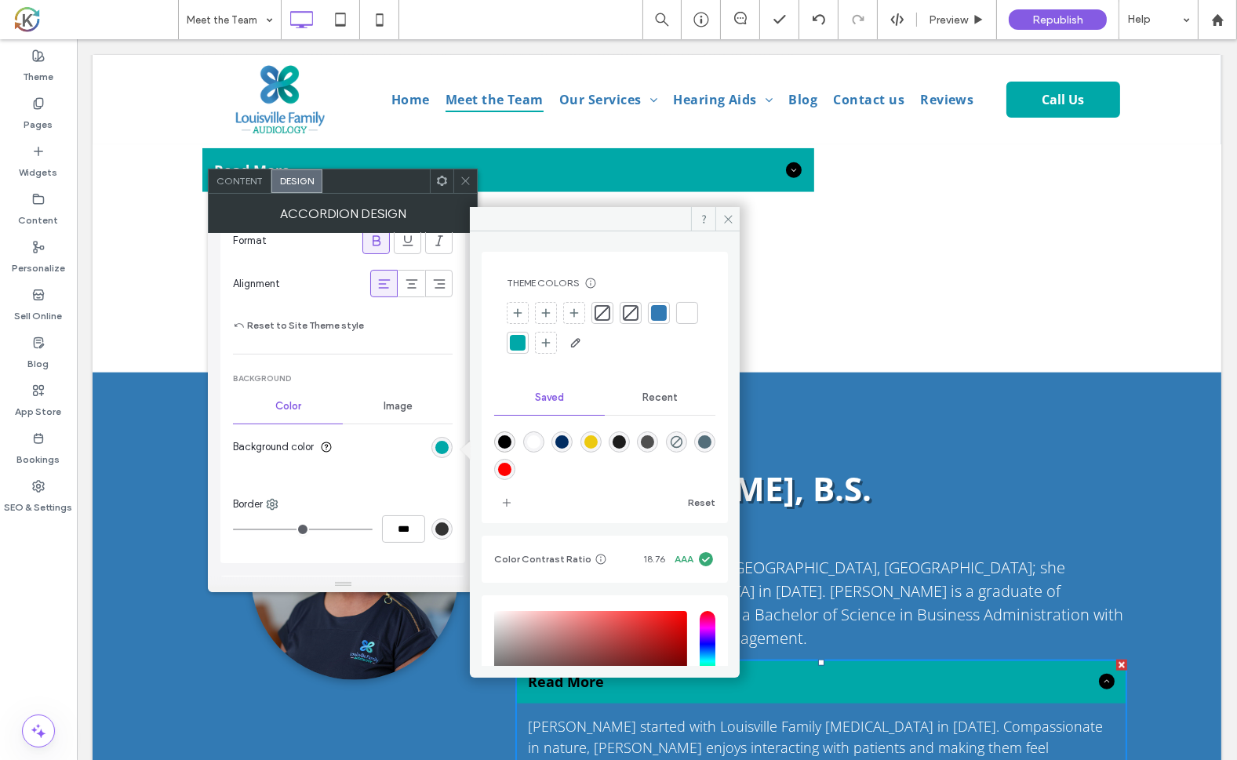
click at [436, 448] on div "rgb(0, 168, 168)" at bounding box center [441, 447] width 13 height 13
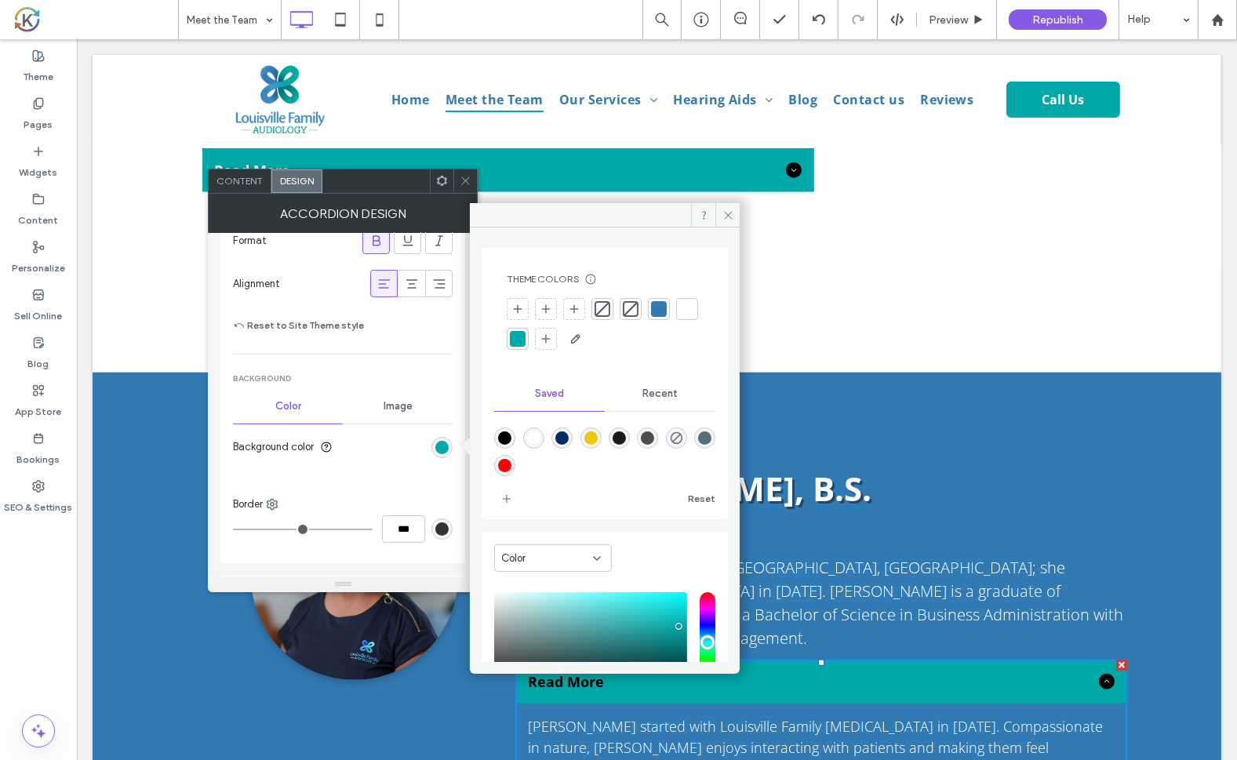
click at [540, 442] on div "rgba(255,255,255,1)" at bounding box center [533, 437] width 13 height 13
type input "*******"
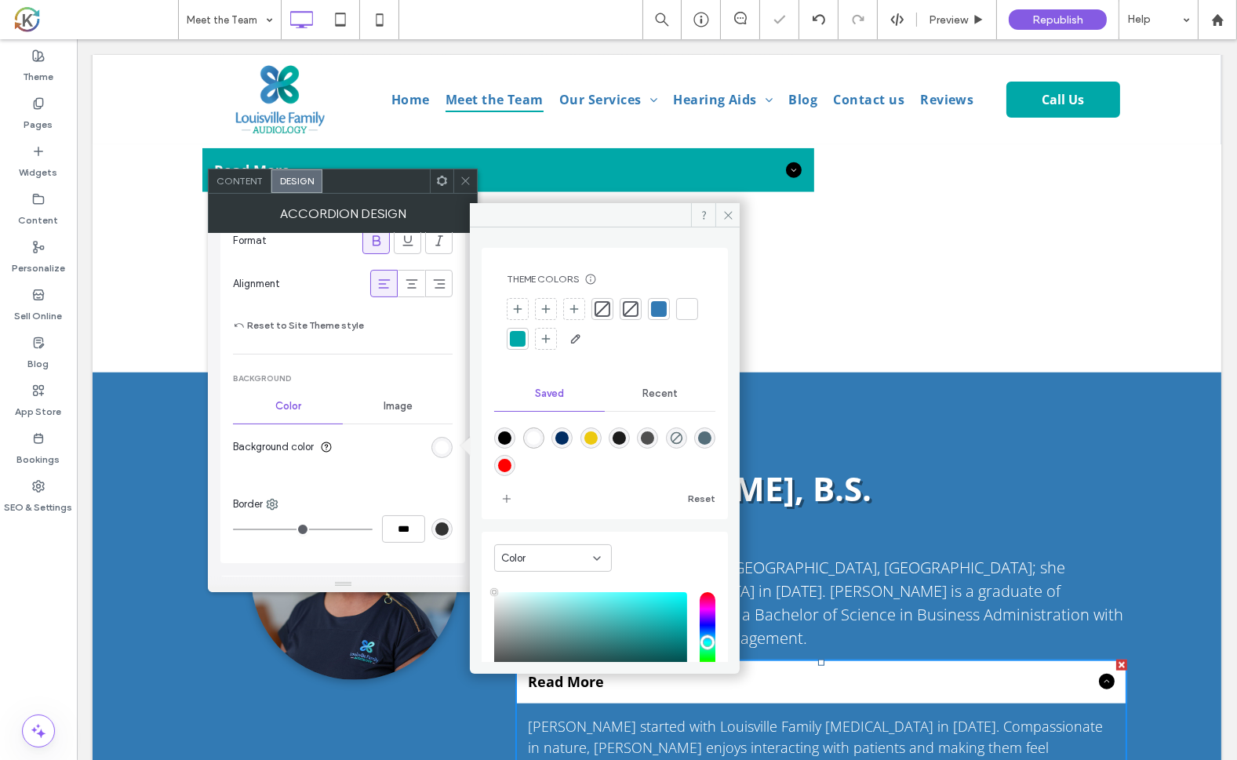
click at [1104, 459] on h2 "[PERSON_NAME], B.S." at bounding box center [826, 489] width 599 height 60
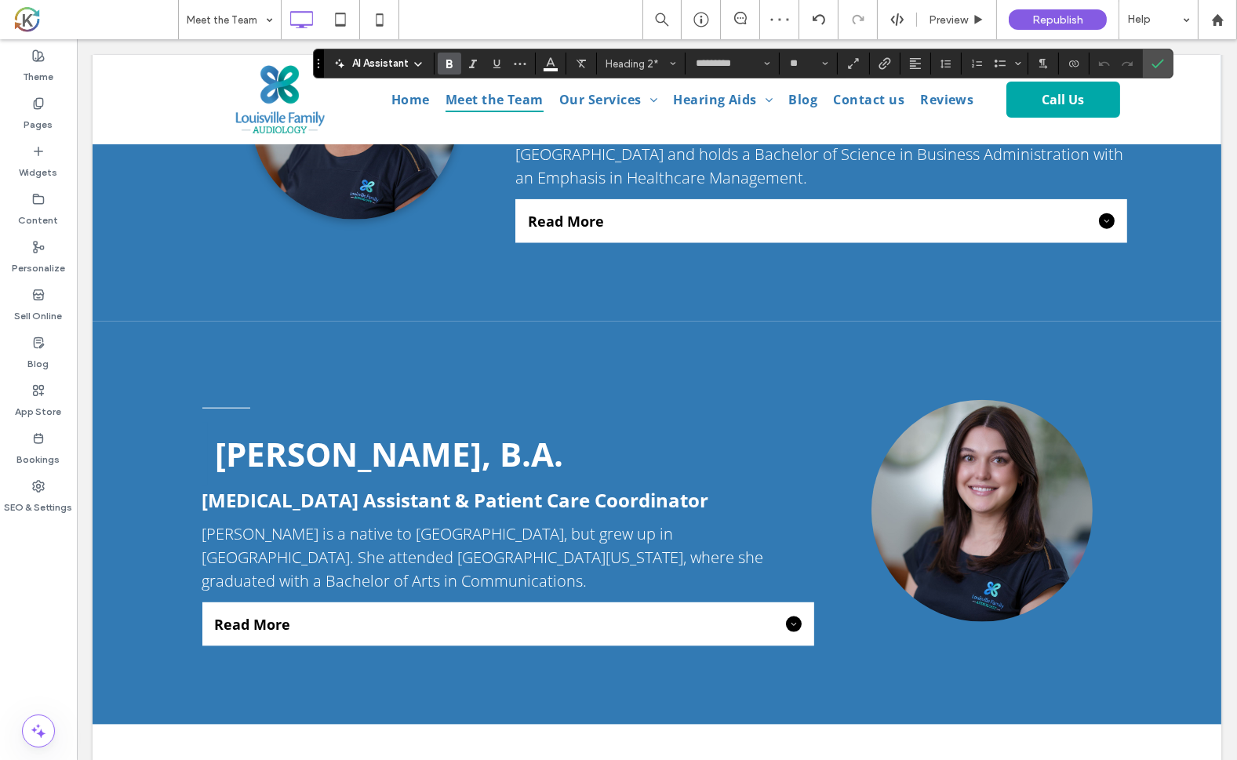
scroll to position [2809, 0]
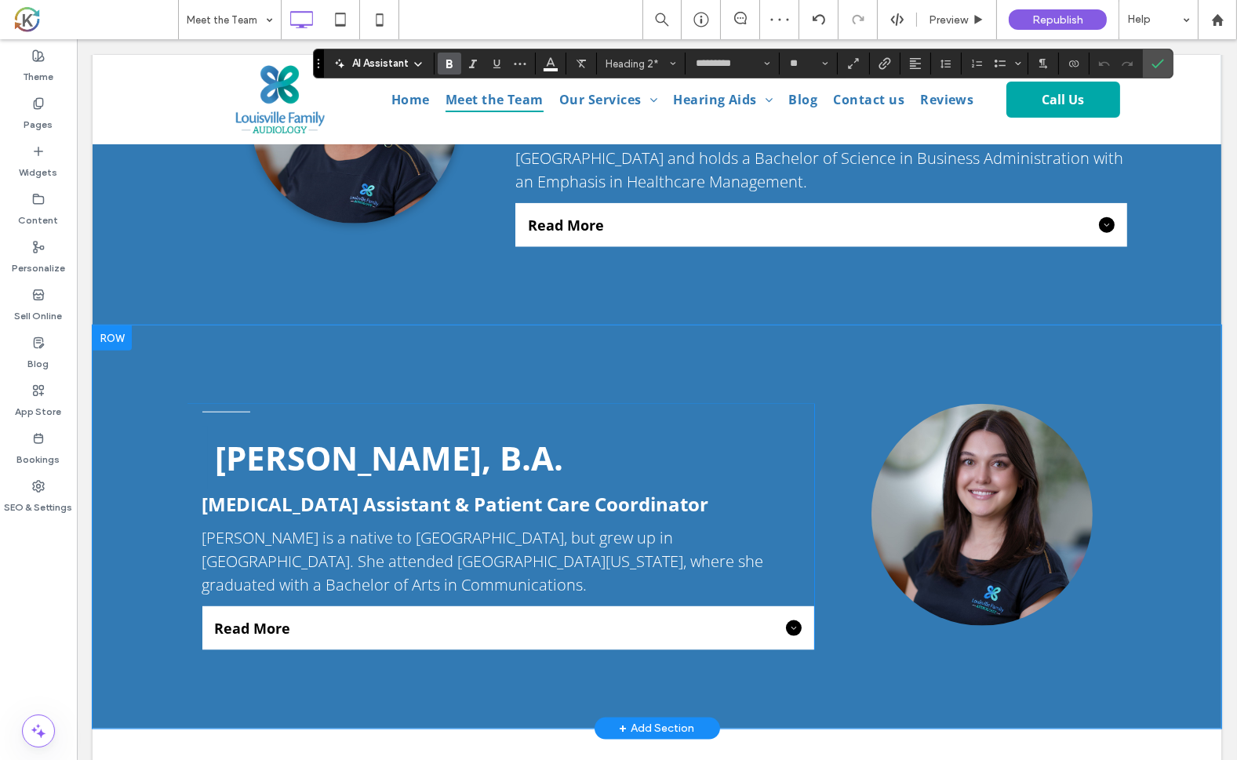
click at [1119, 558] on div "Click To Paste" at bounding box center [970, 527] width 314 height 246
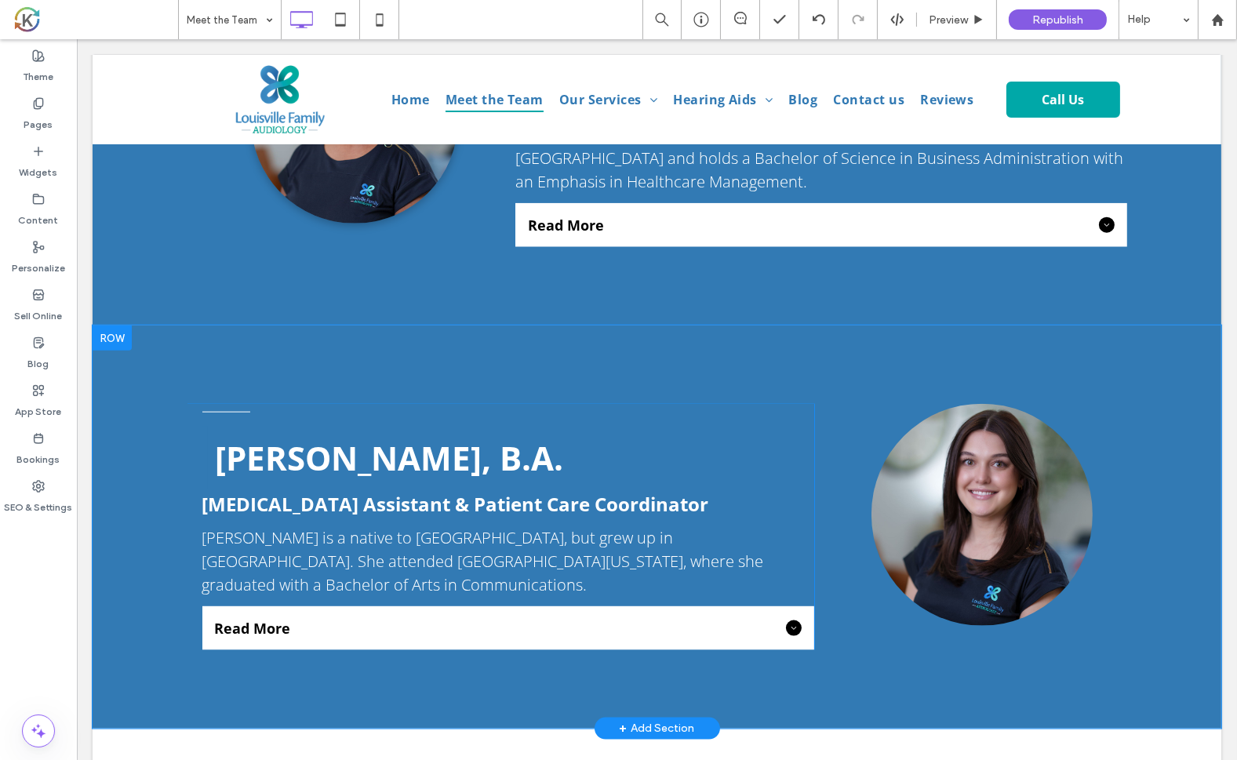
click at [142, 386] on div "[PERSON_NAME], B.A. [MEDICAL_DATA] Assistant & Patient Care Coordinator [PERSON…" at bounding box center [656, 527] width 1129 height 403
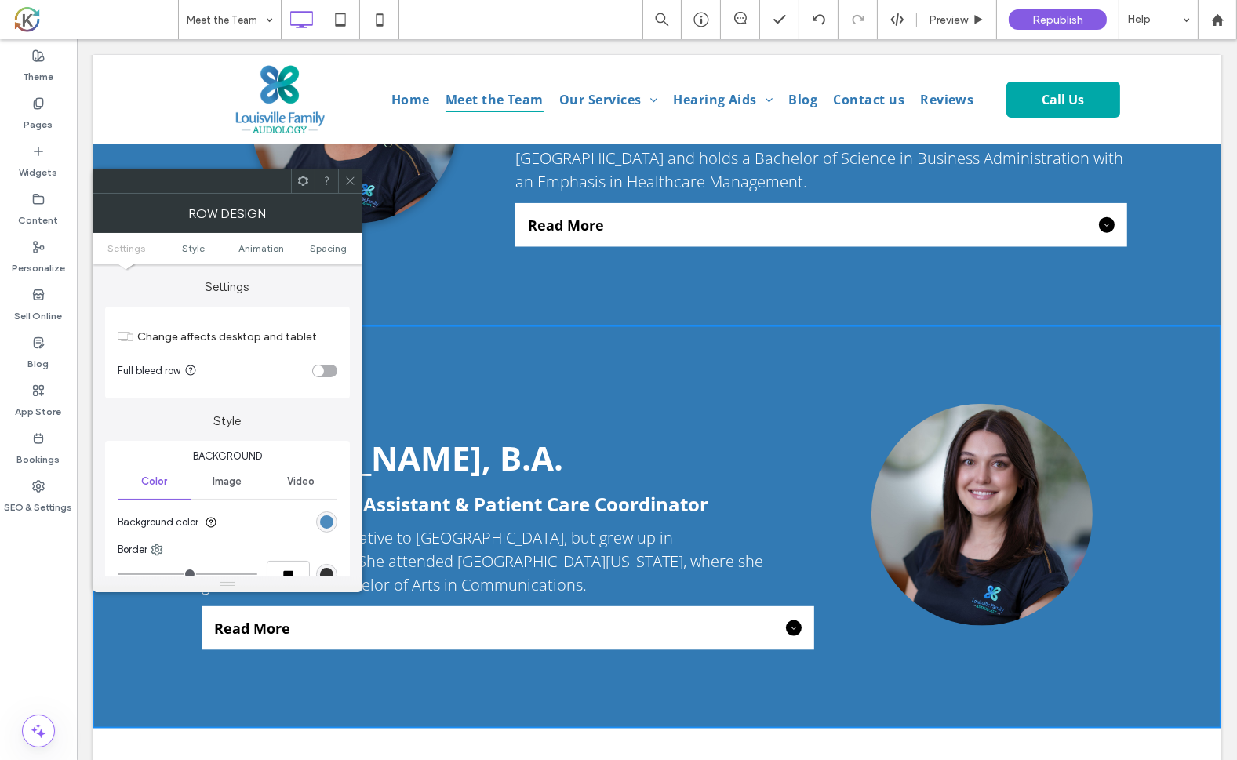
click at [326, 524] on div "rgb(50, 122, 180)" at bounding box center [326, 521] width 13 height 13
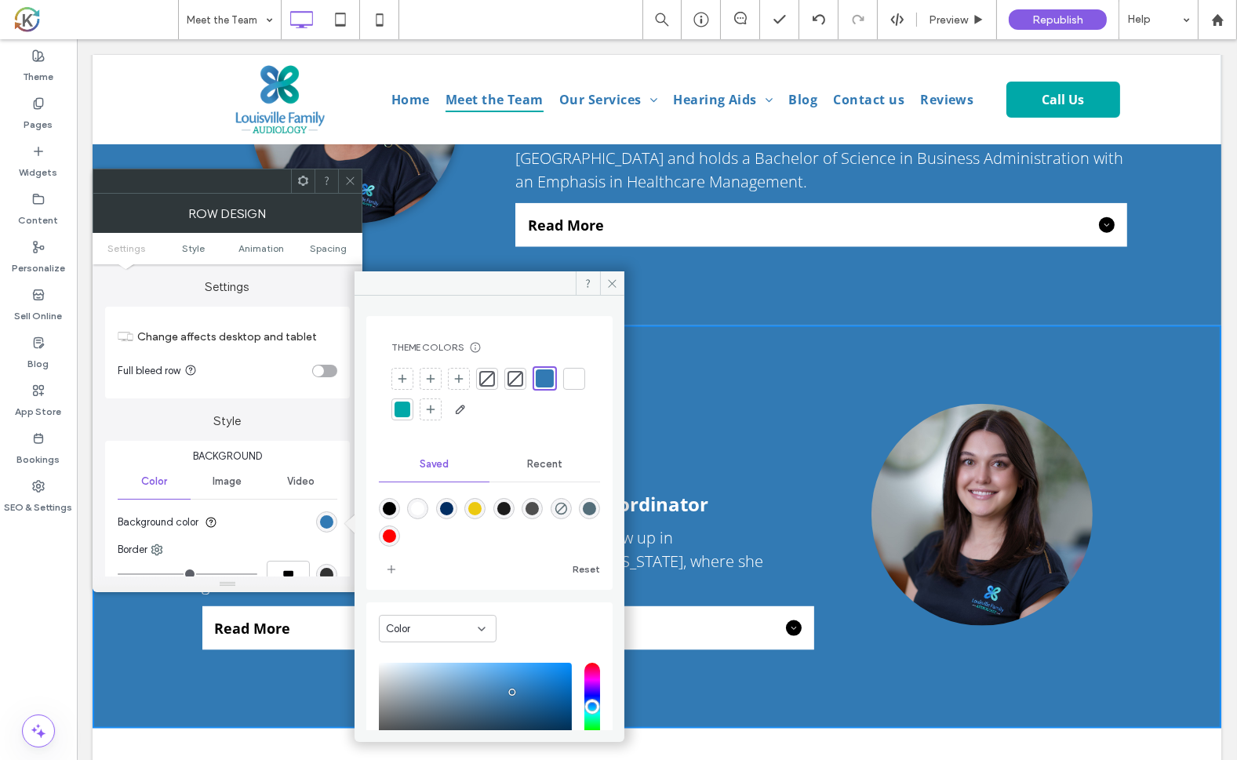
click at [422, 509] on div "rgba(255,255,255,1)" at bounding box center [417, 508] width 13 height 13
type input "*******"
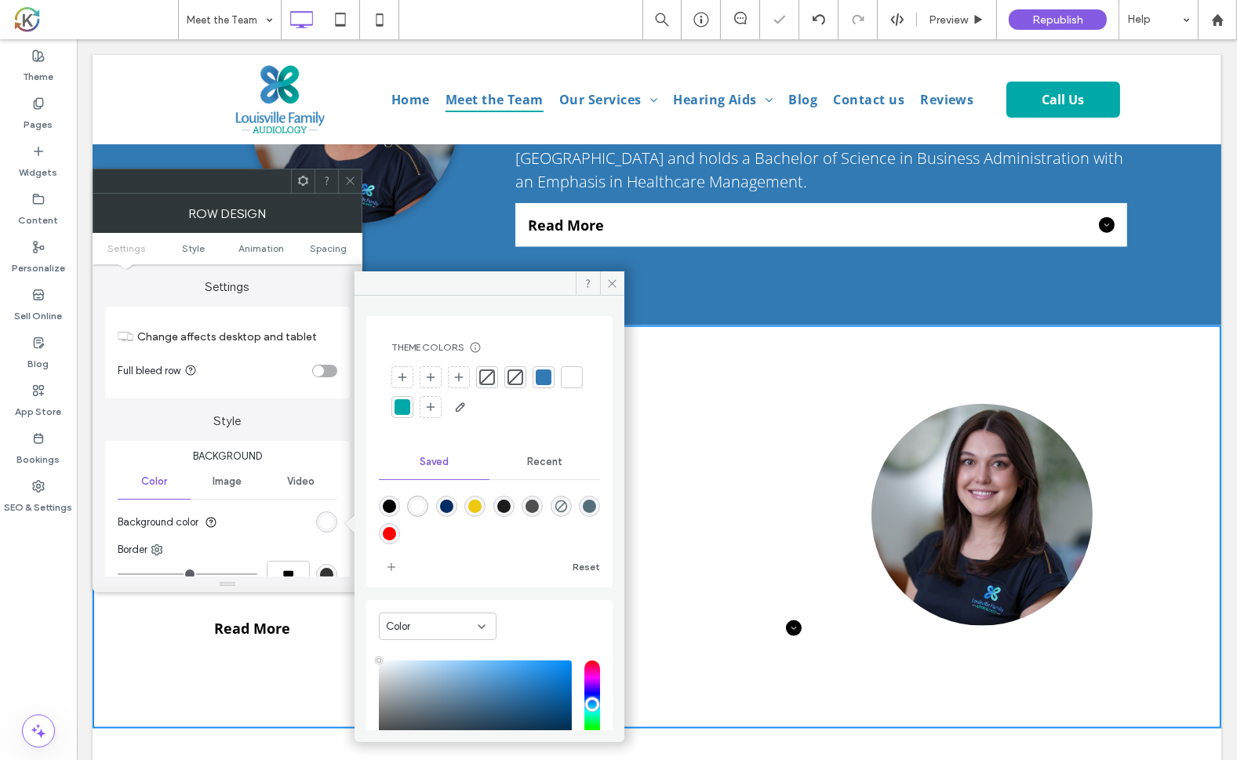
click at [682, 428] on h2 "[PERSON_NAME], B.A." at bounding box center [514, 458] width 598 height 60
click at [617, 288] on icon at bounding box center [612, 284] width 12 height 12
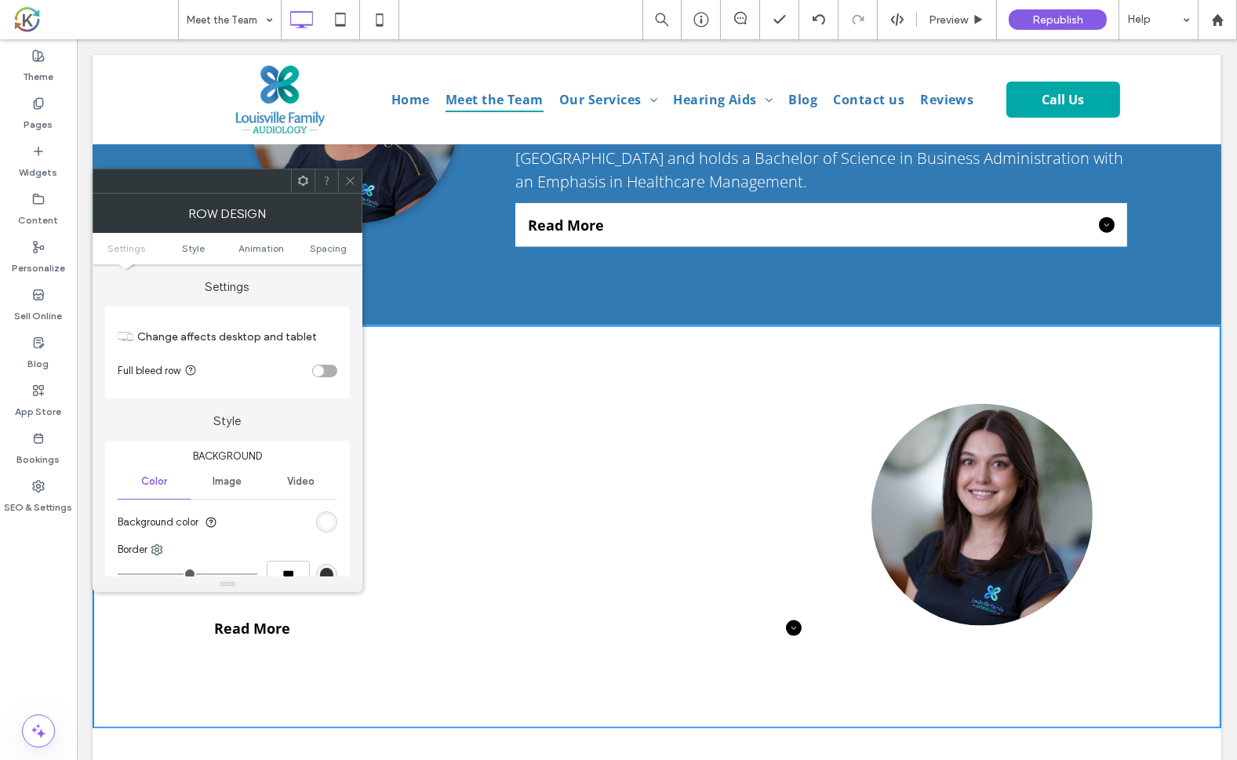
click at [351, 184] on icon at bounding box center [350, 181] width 12 height 12
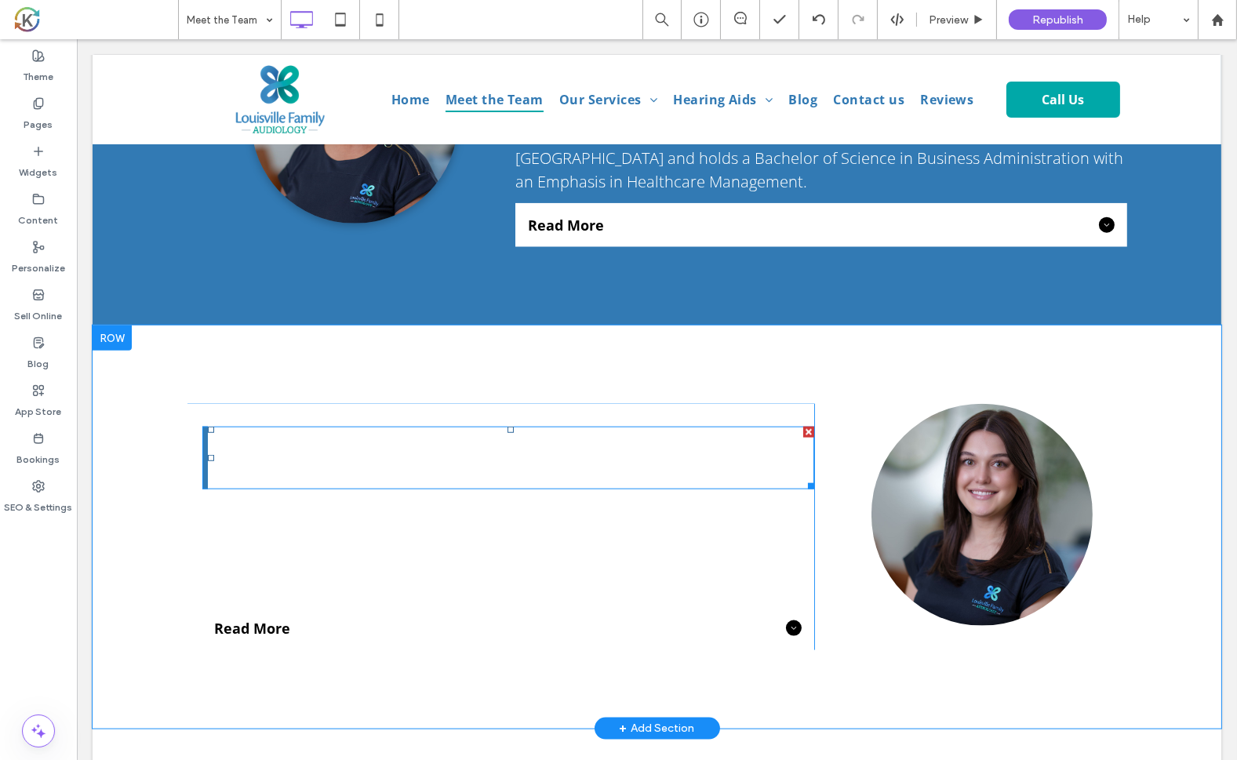
click at [376, 435] on strong "[PERSON_NAME], B.A." at bounding box center [389, 457] width 348 height 45
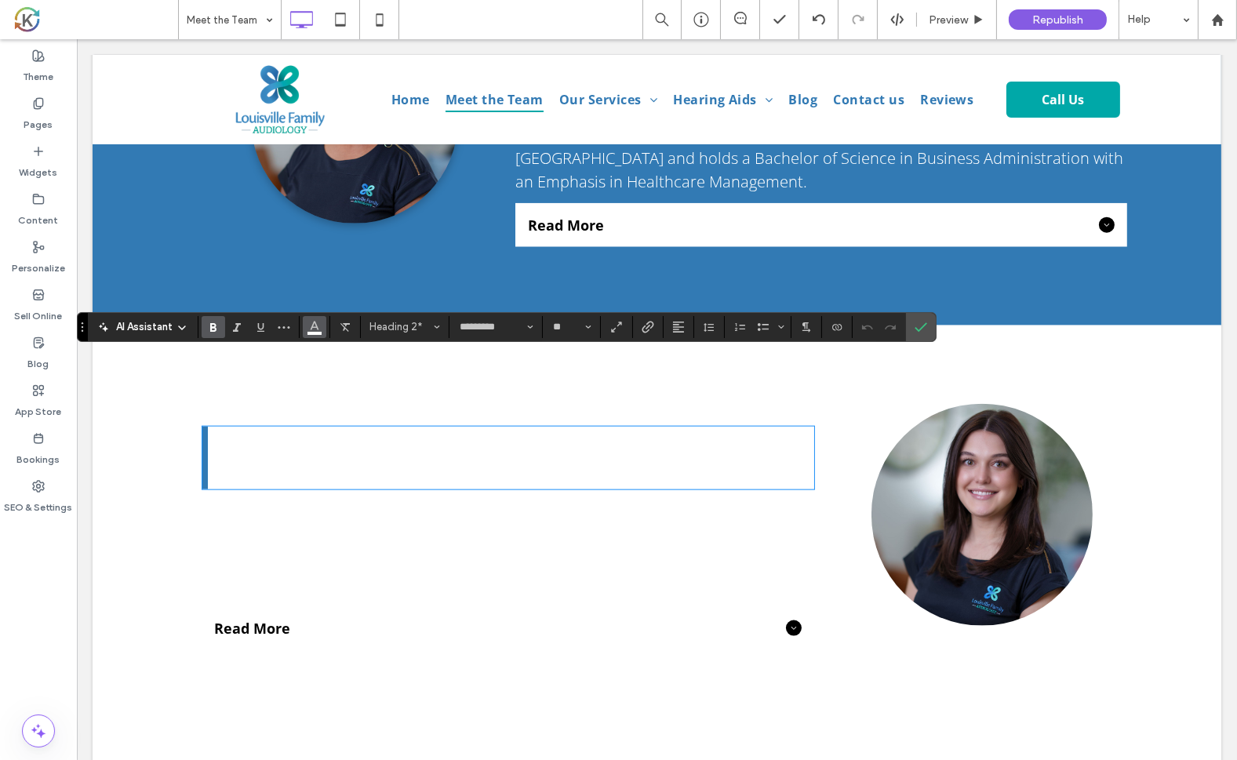
click at [318, 328] on icon "Color" at bounding box center [314, 325] width 13 height 13
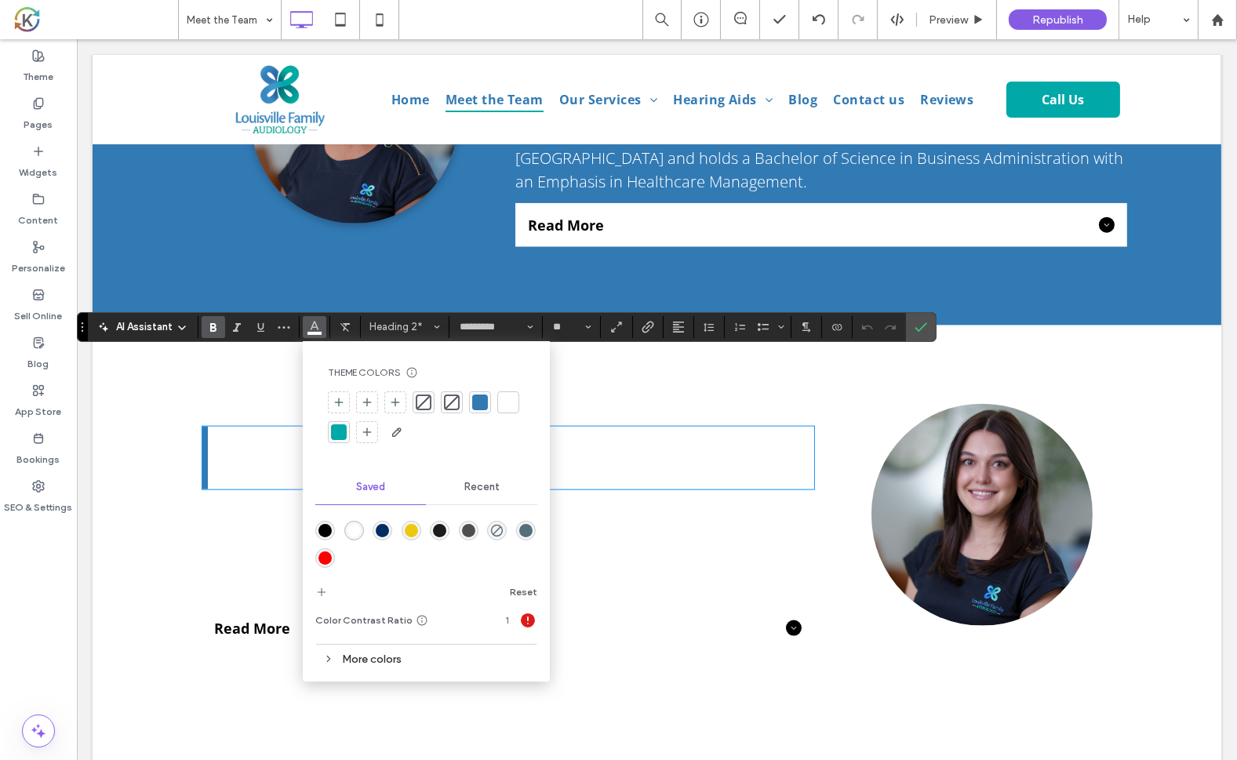
click at [322, 533] on div "rgba(0,0,0,1)" at bounding box center [324, 530] width 13 height 13
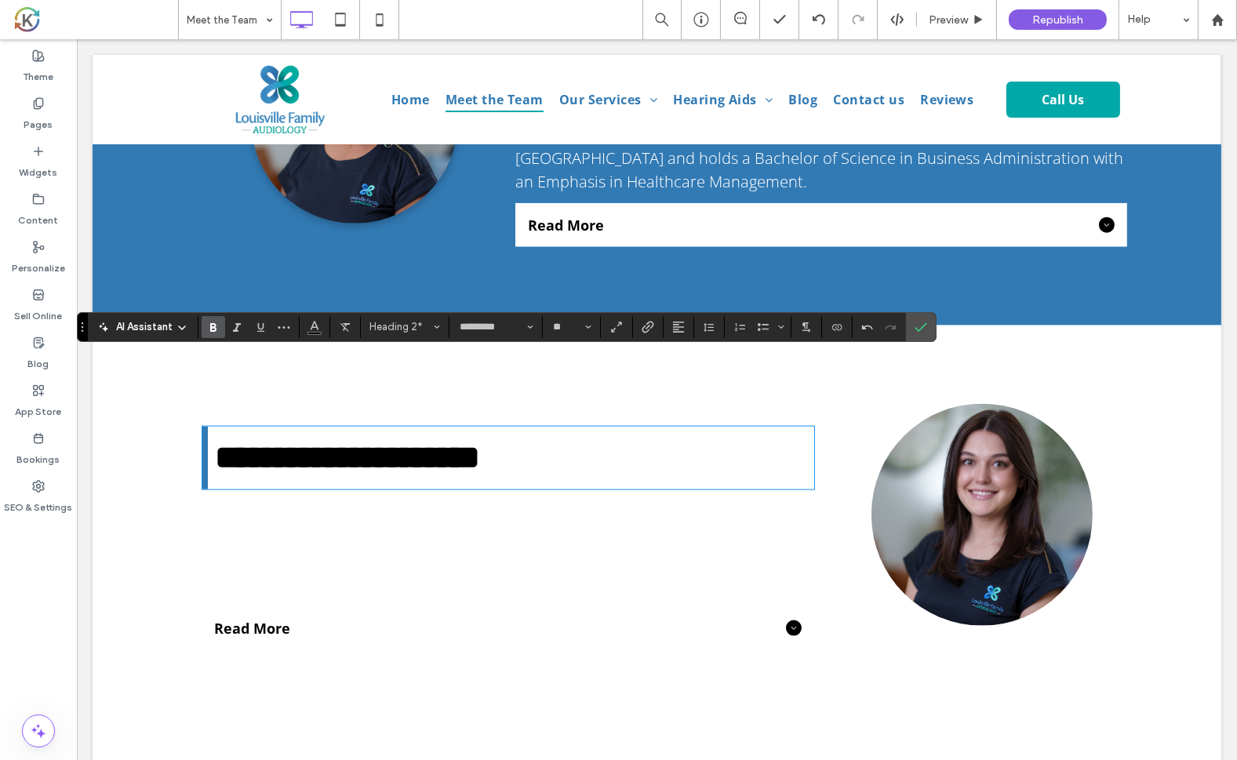
click at [256, 491] on span "[MEDICAL_DATA] Assistant & Patient Care Coordinator" at bounding box center [455, 504] width 507 height 26
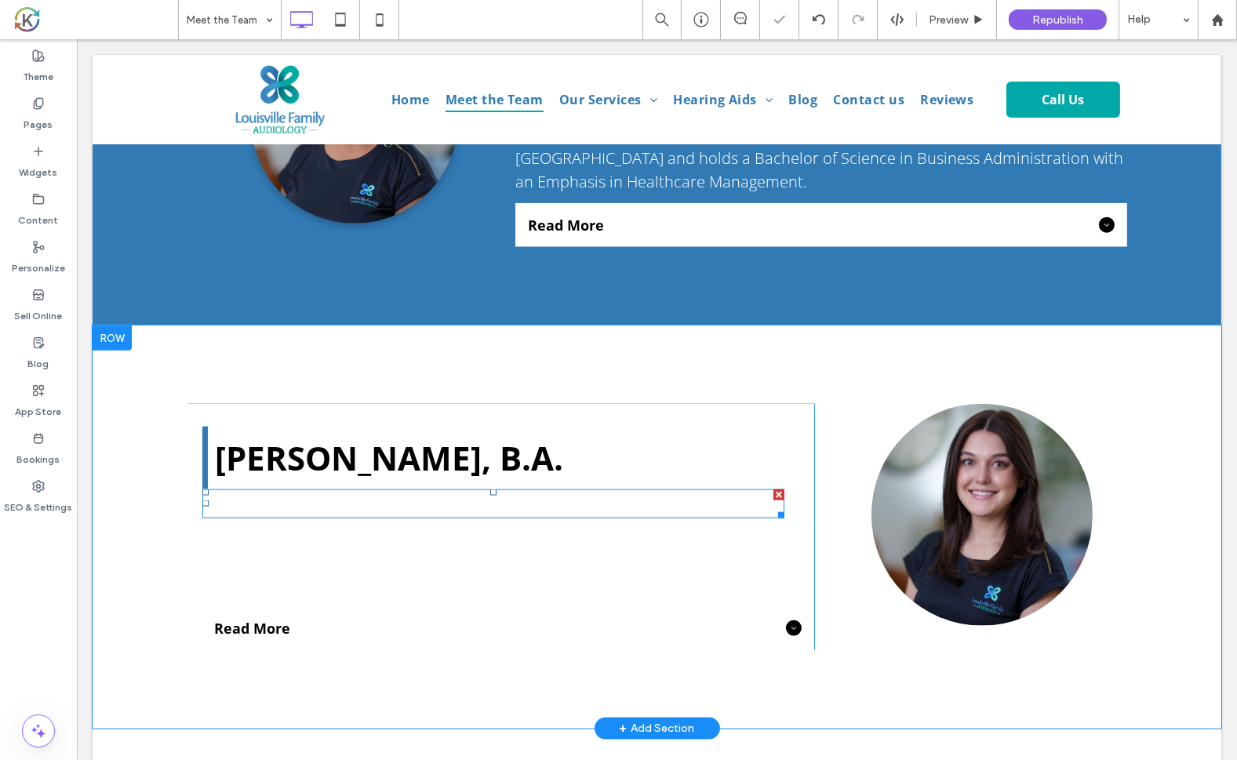
click at [256, 491] on span "[MEDICAL_DATA] Assistant & Patient Care Coordinator" at bounding box center [455, 504] width 507 height 26
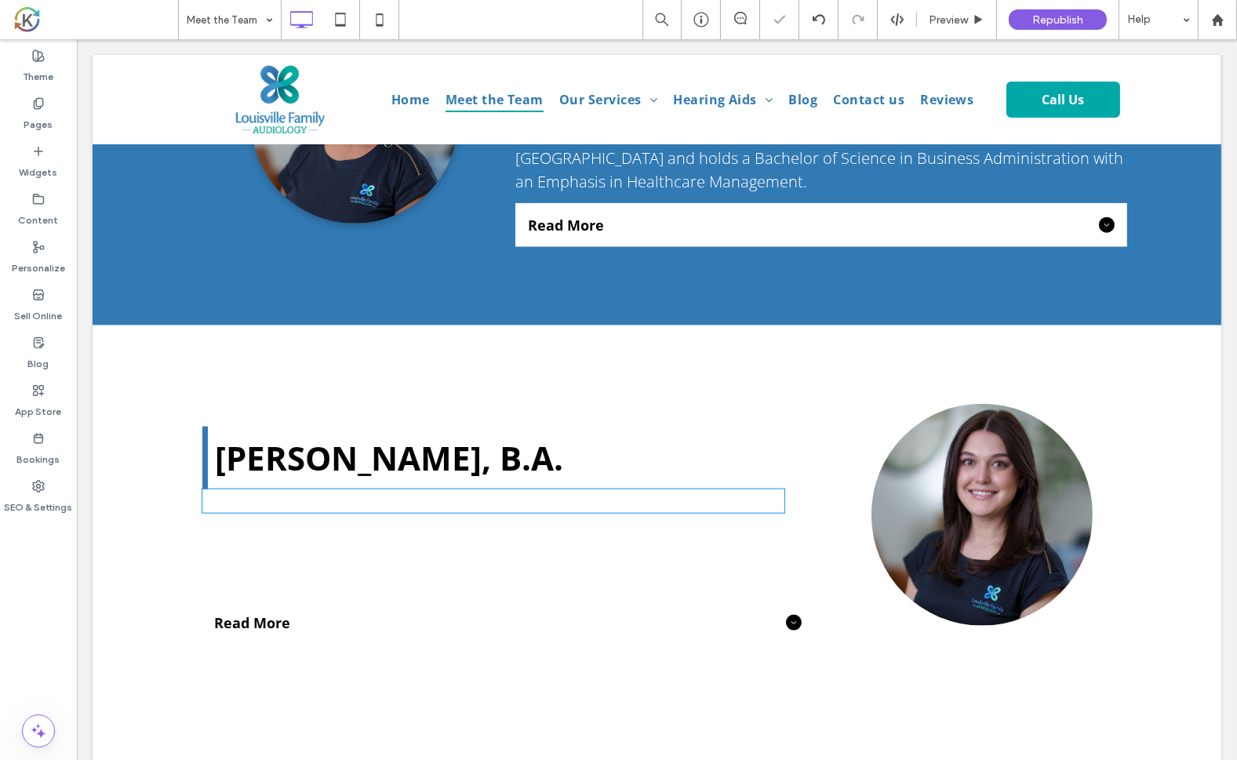
type input "*********"
type input "**"
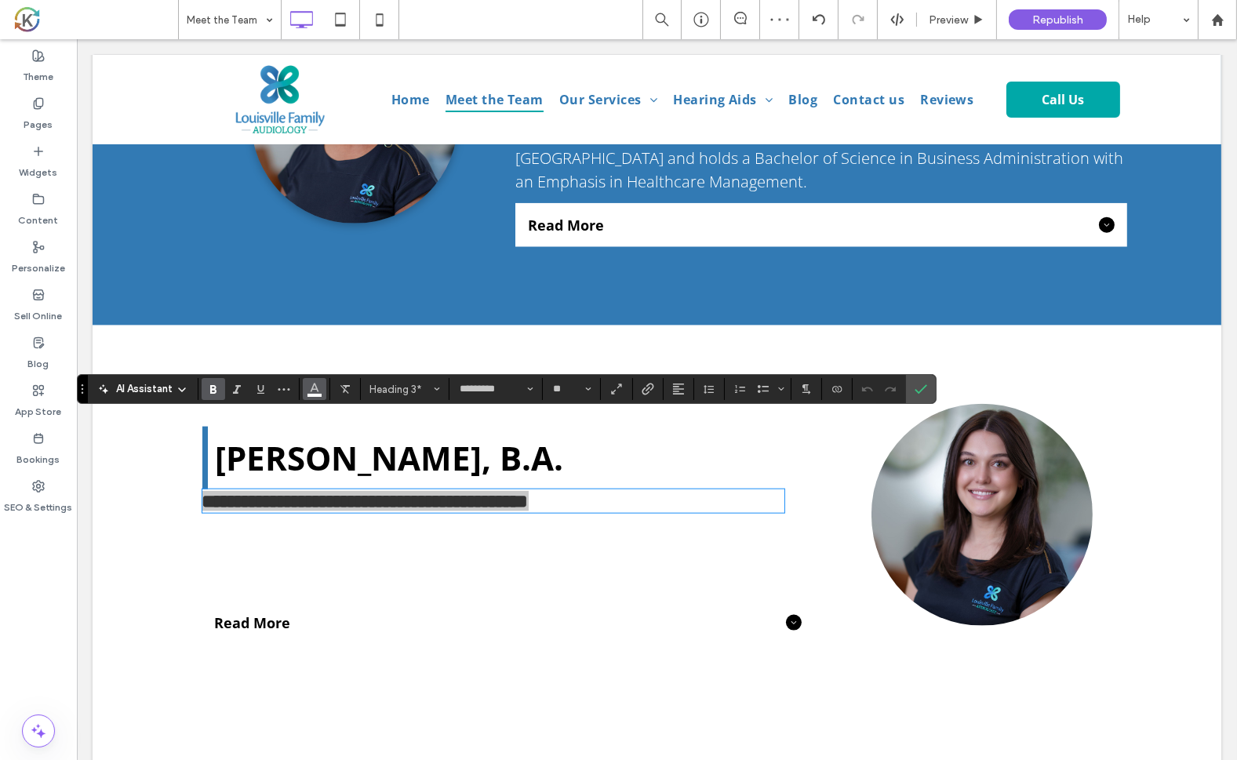
click at [312, 395] on span "Color" at bounding box center [314, 387] width 13 height 20
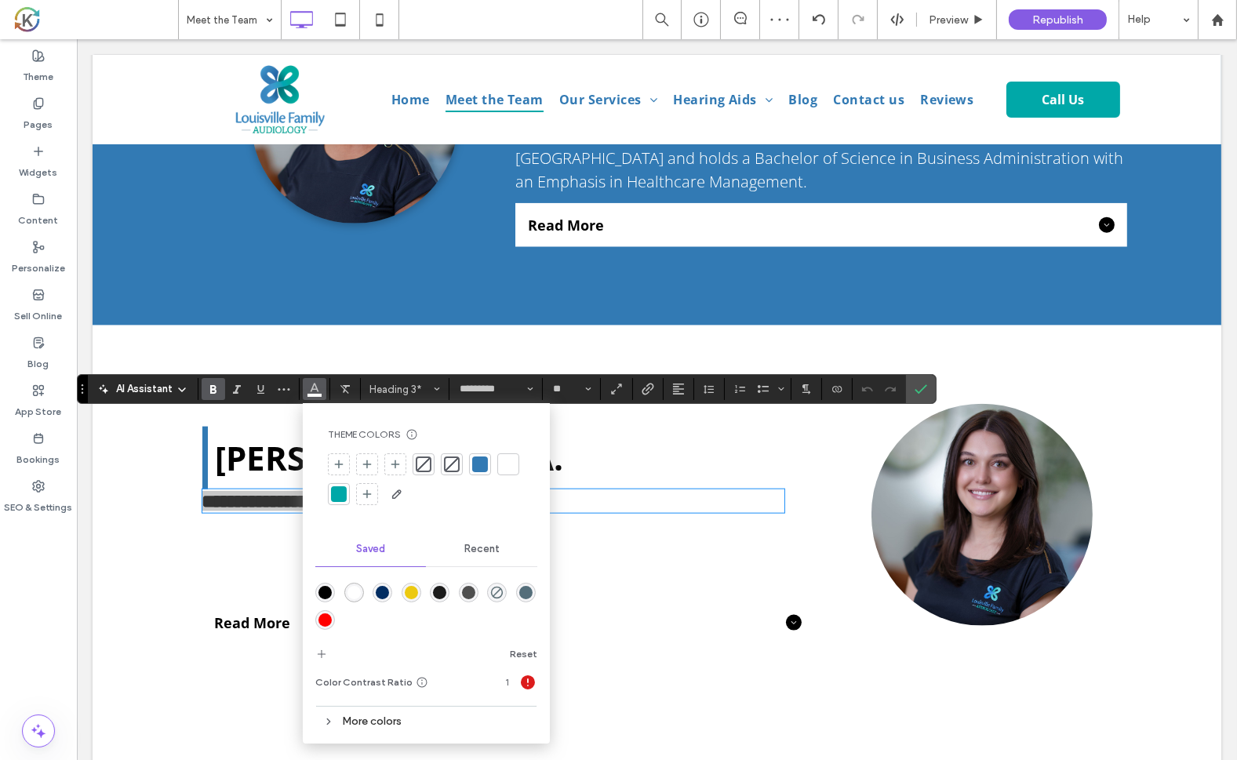
click at [327, 587] on div "rgba(0,0,0,1)" at bounding box center [324, 592] width 13 height 13
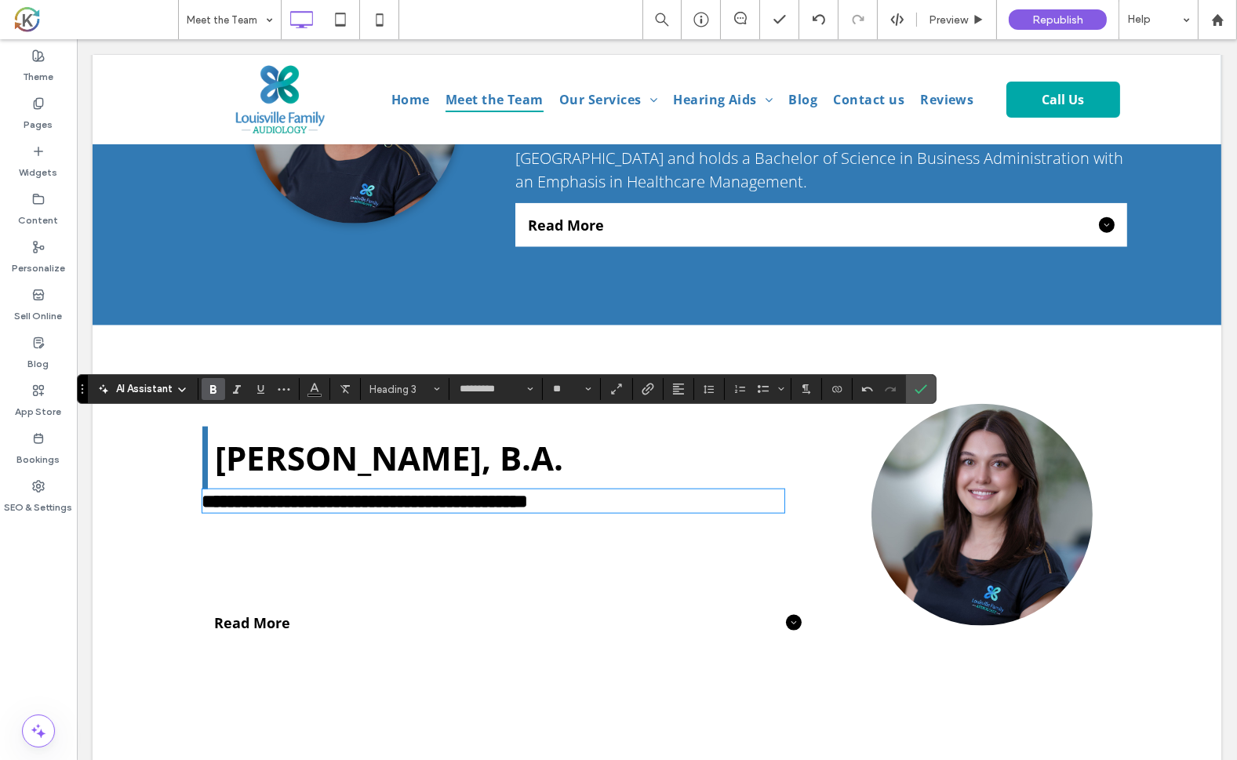
click at [266, 522] on span "[PERSON_NAME] is a native to [GEOGRAPHIC_DATA], but grew up in [GEOGRAPHIC_DATA…" at bounding box center [483, 556] width 562 height 68
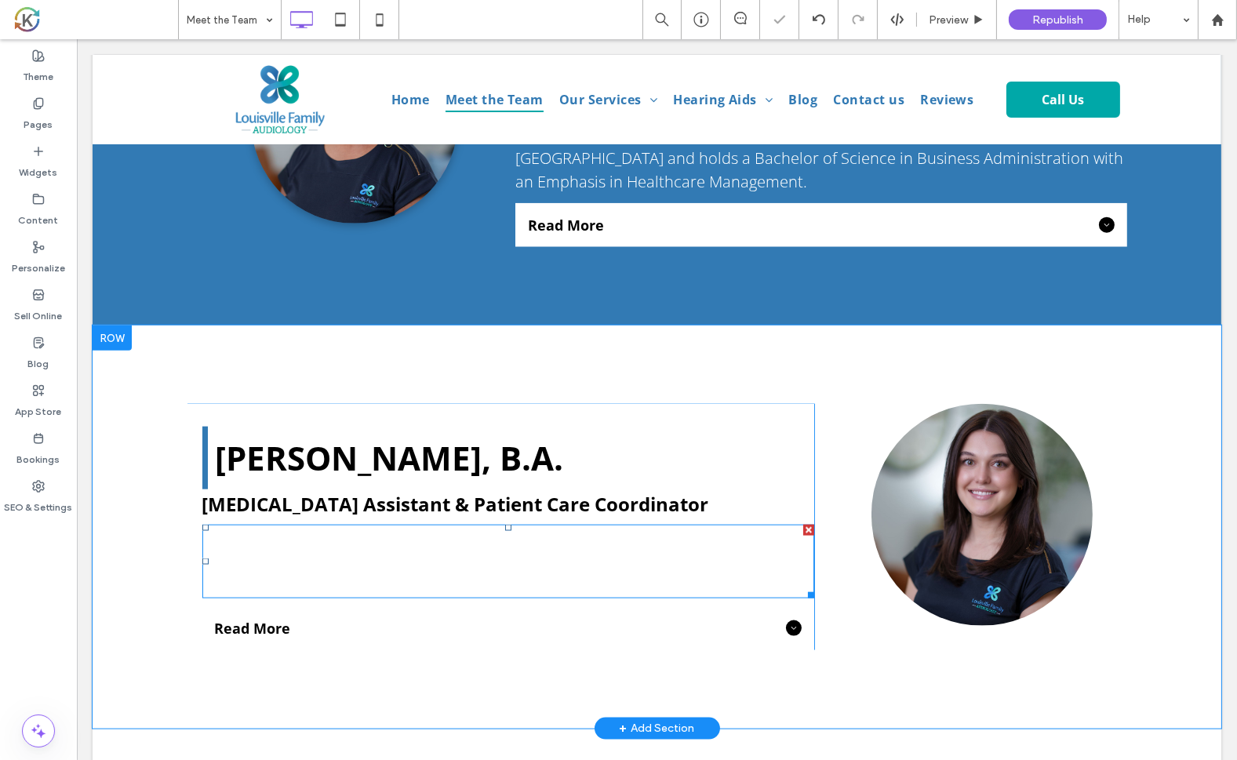
click at [266, 527] on span "[PERSON_NAME] is a native to [GEOGRAPHIC_DATA], but grew up in [GEOGRAPHIC_DATA…" at bounding box center [483, 561] width 562 height 68
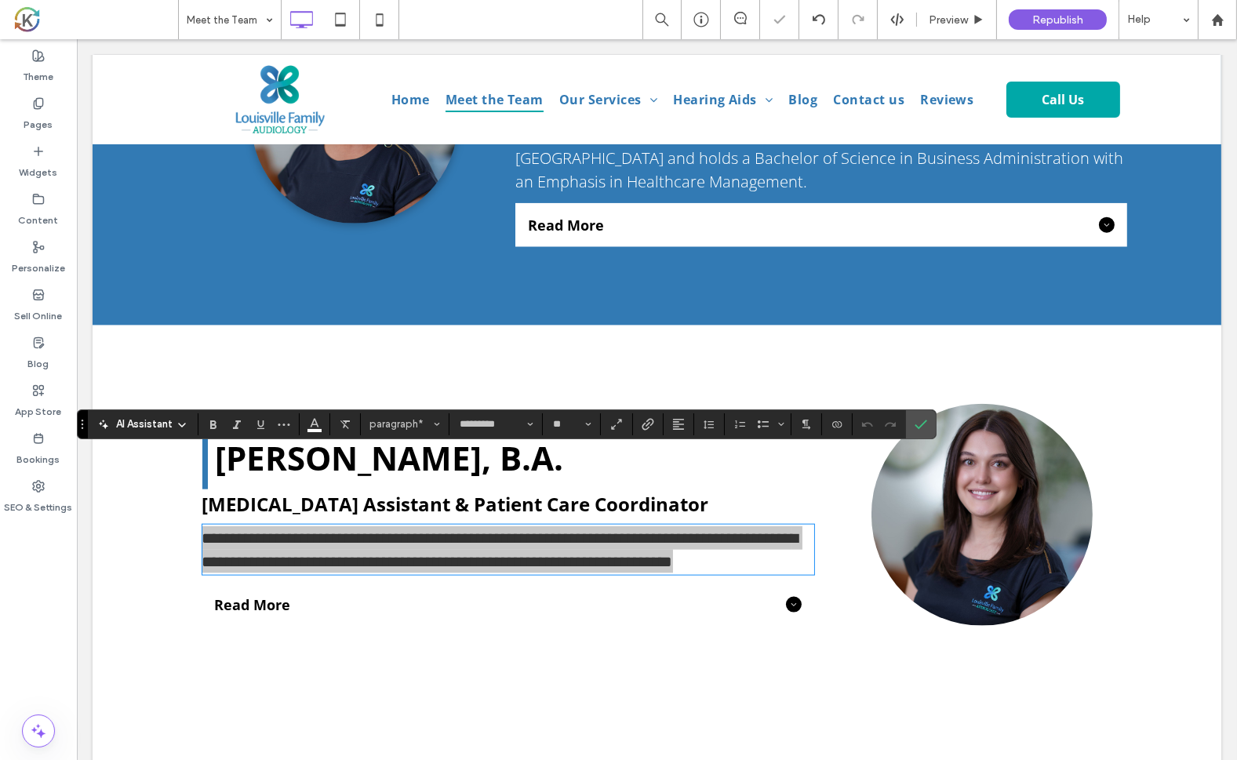
click at [316, 435] on div "AI Assistant paragraph* ********* **" at bounding box center [507, 424] width 860 height 30
click at [314, 427] on icon "Color" at bounding box center [314, 422] width 13 height 13
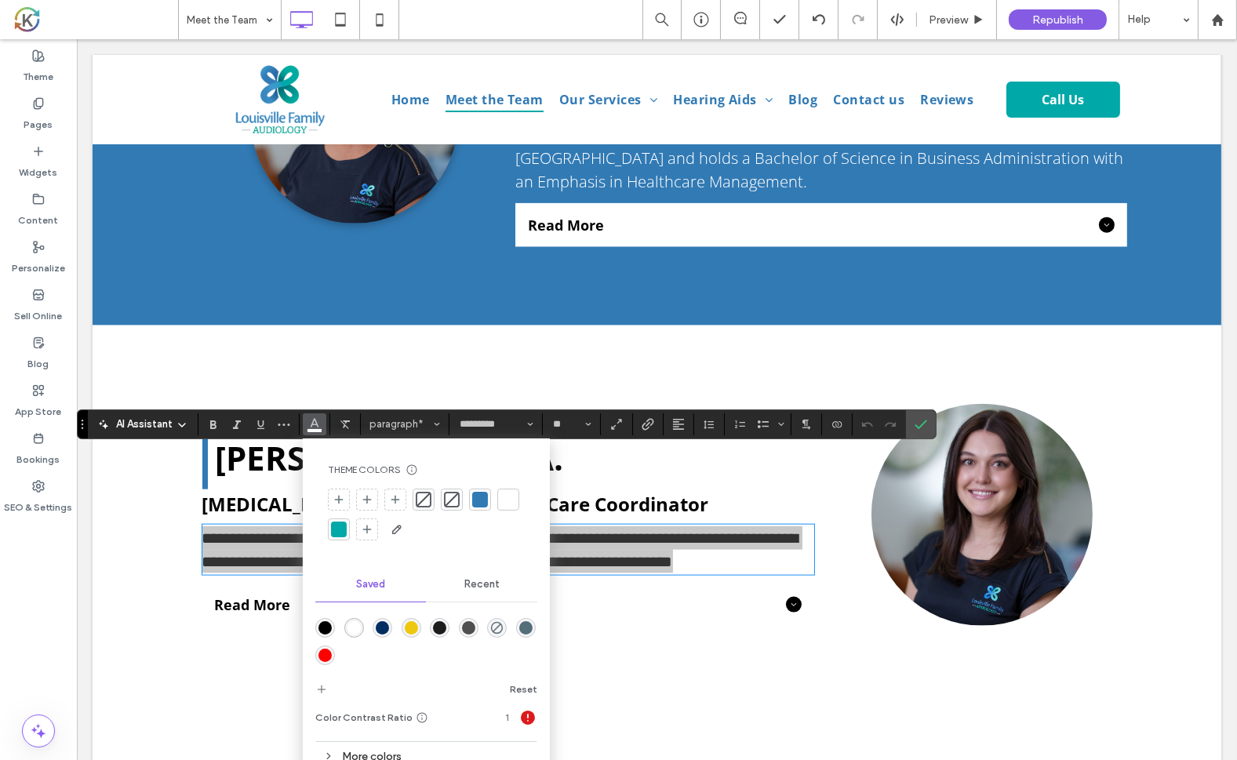
click at [326, 627] on div "rgba(0,0,0,1)" at bounding box center [324, 627] width 13 height 13
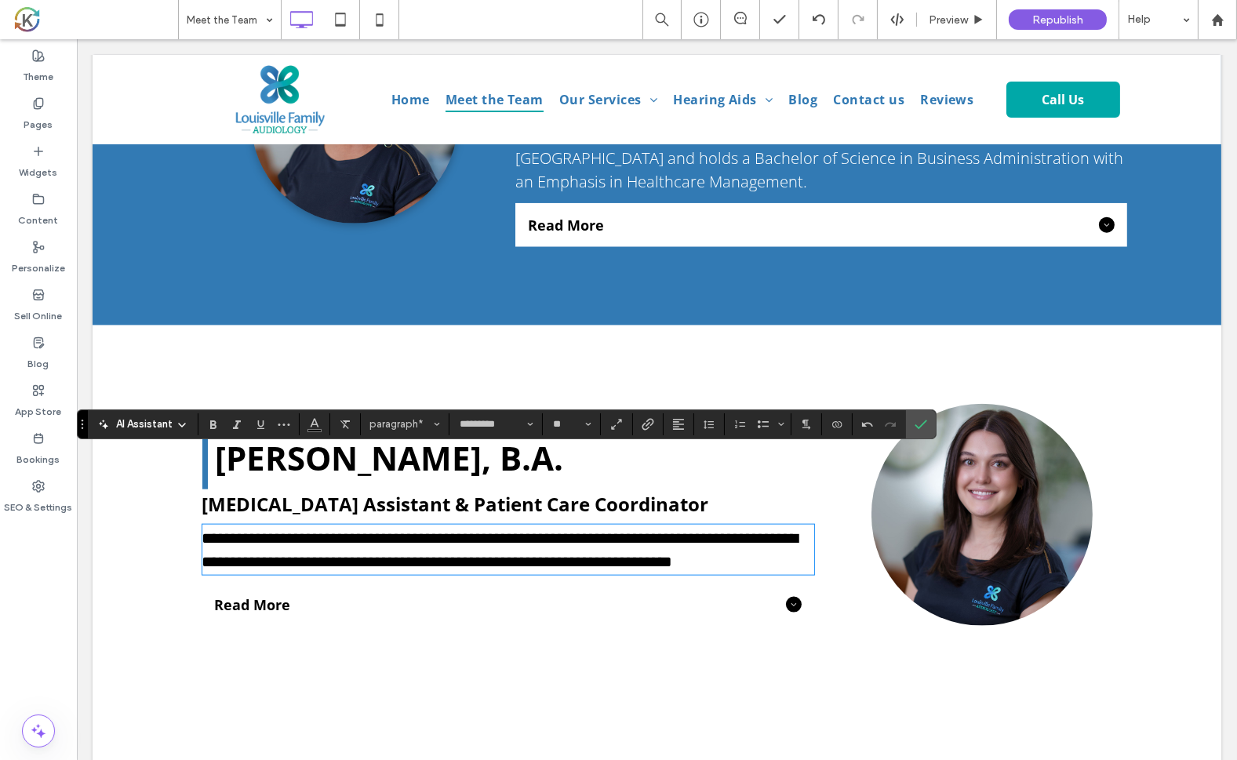
click at [295, 595] on span "Read More" at bounding box center [496, 604] width 565 height 19
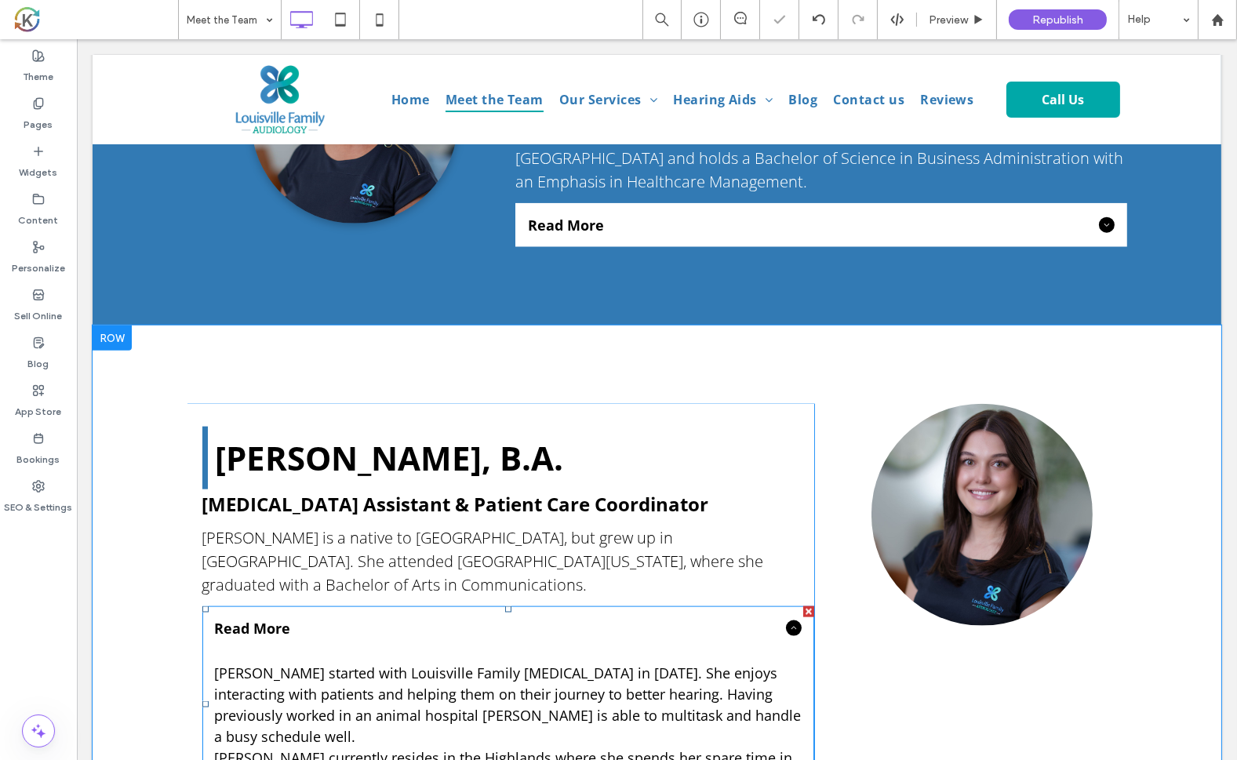
click at [295, 619] on span "Read More" at bounding box center [496, 628] width 565 height 19
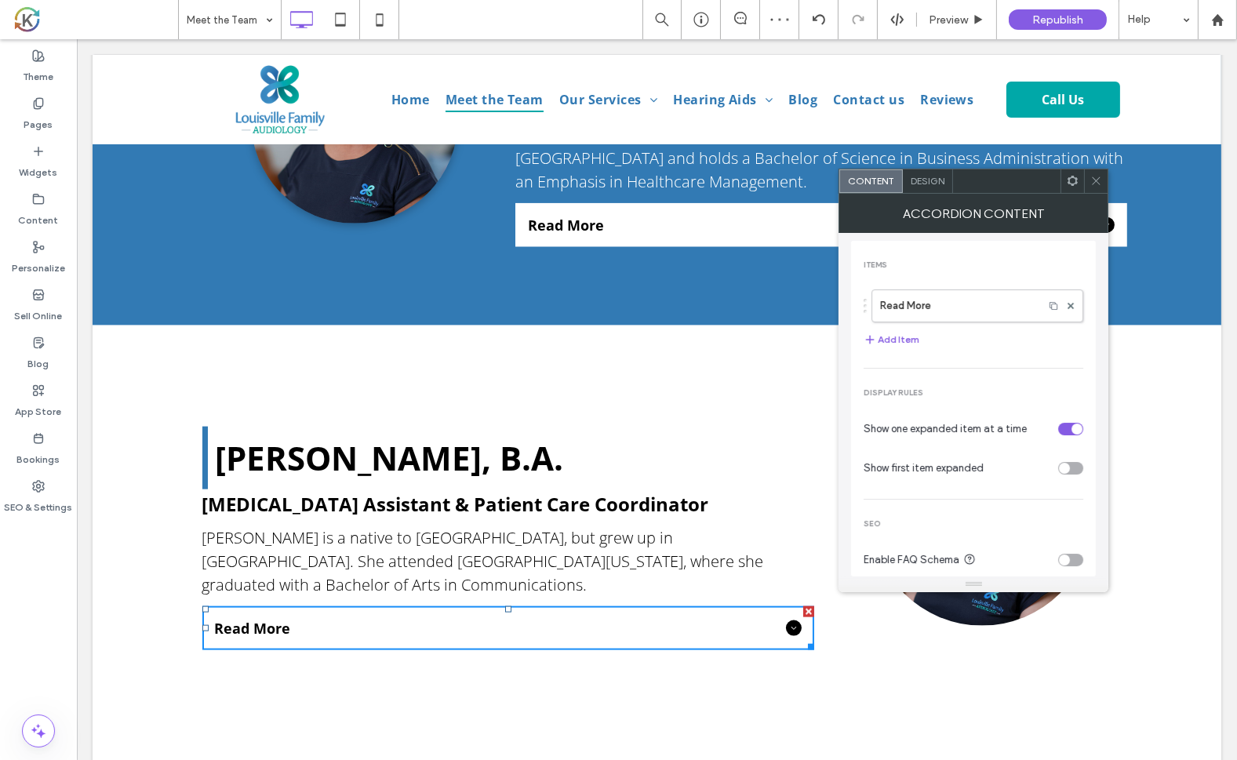
click at [922, 182] on span "Design" at bounding box center [928, 181] width 34 height 12
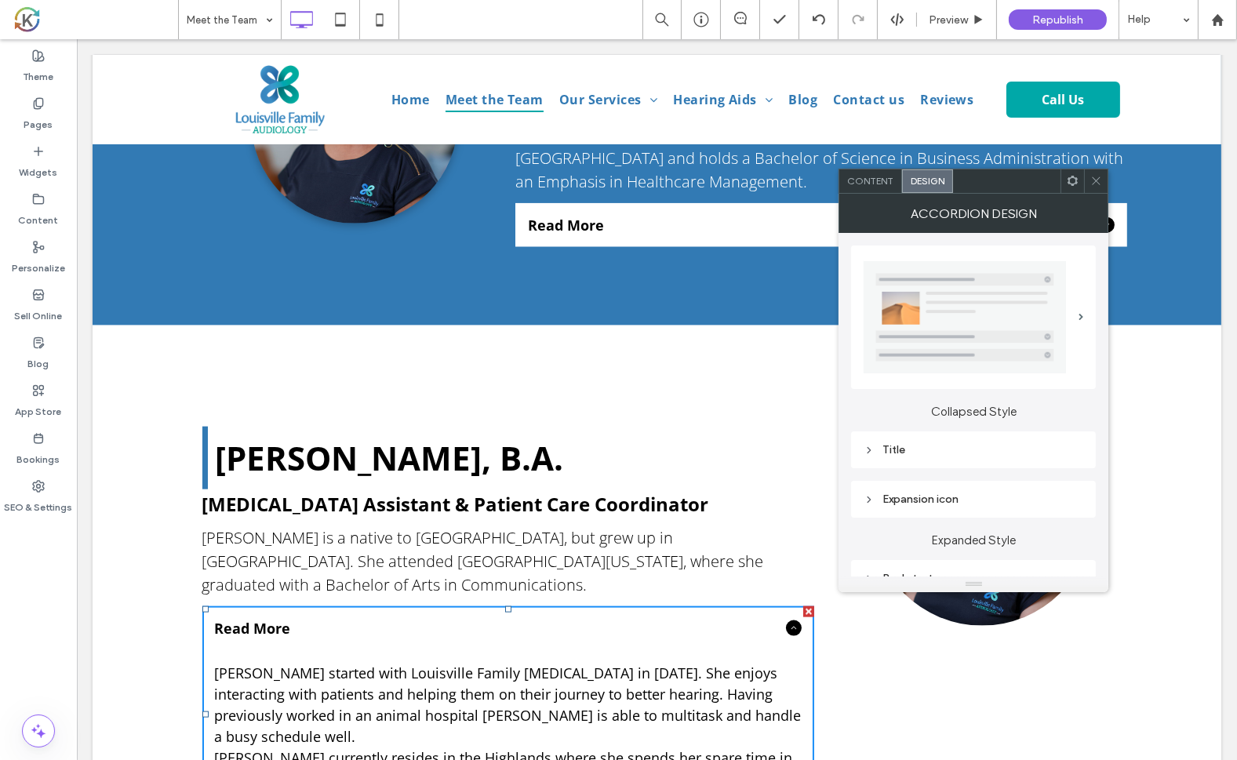
click at [942, 449] on div "Title" at bounding box center [974, 449] width 220 height 13
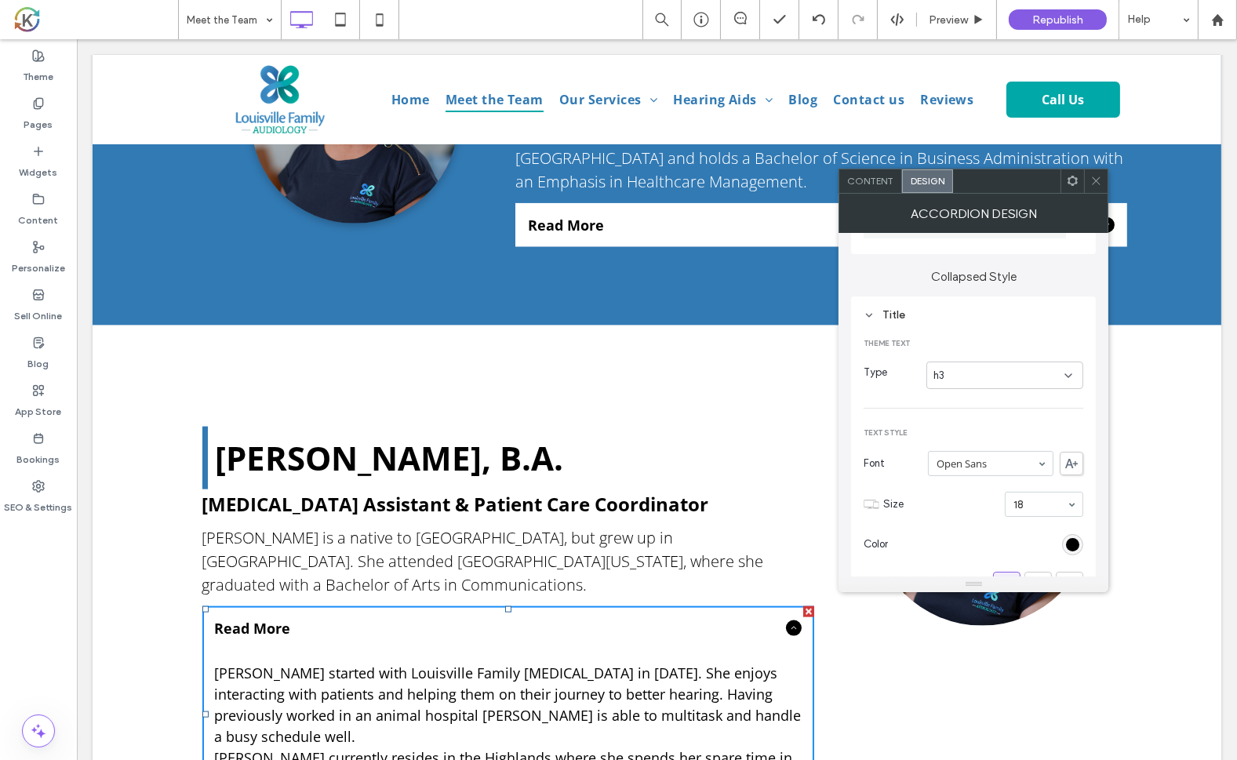
scroll to position [138, 0]
click at [1071, 540] on div "rgb(0, 0, 0)" at bounding box center [1072, 541] width 13 height 13
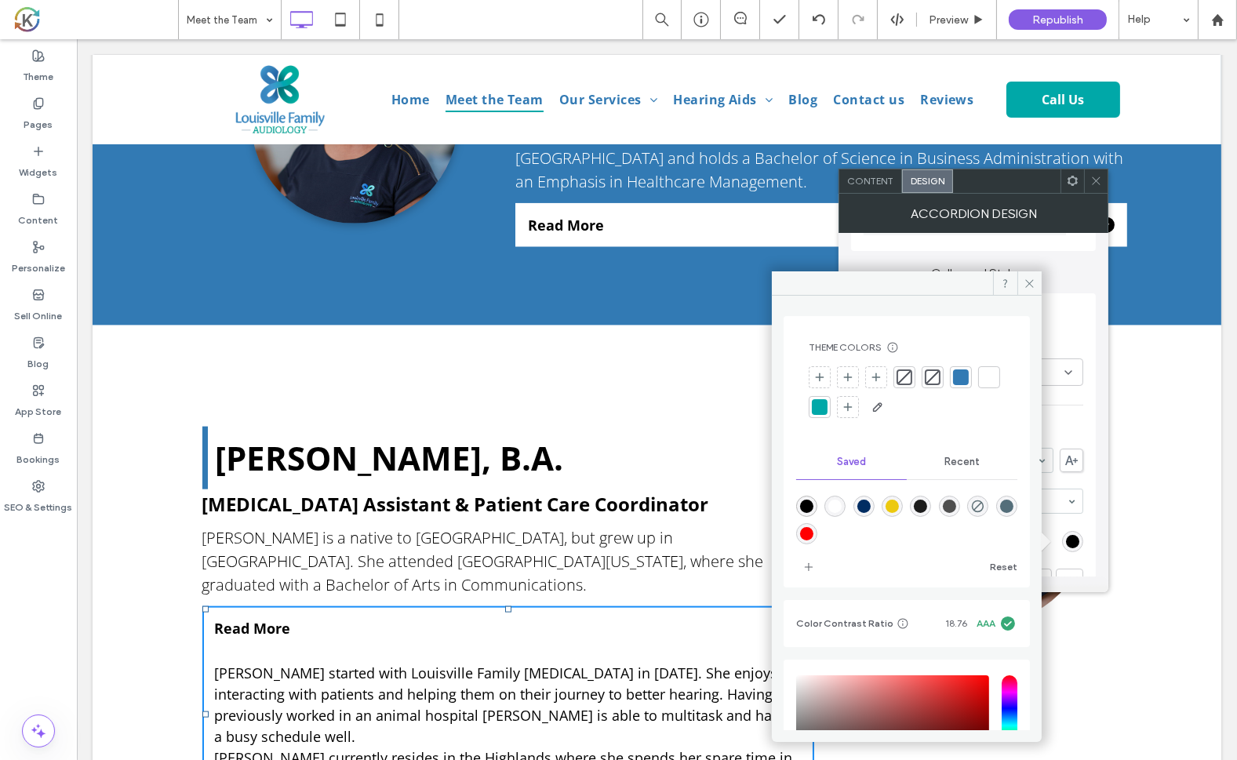
click at [841, 505] on div "rgba(255,255,255,1)" at bounding box center [834, 506] width 13 height 13
type input "*******"
click at [1081, 421] on div "Theme Text Type h3 Text Style Font Open Sans Size 18 Color Format Alignment Res…" at bounding box center [974, 609] width 220 height 575
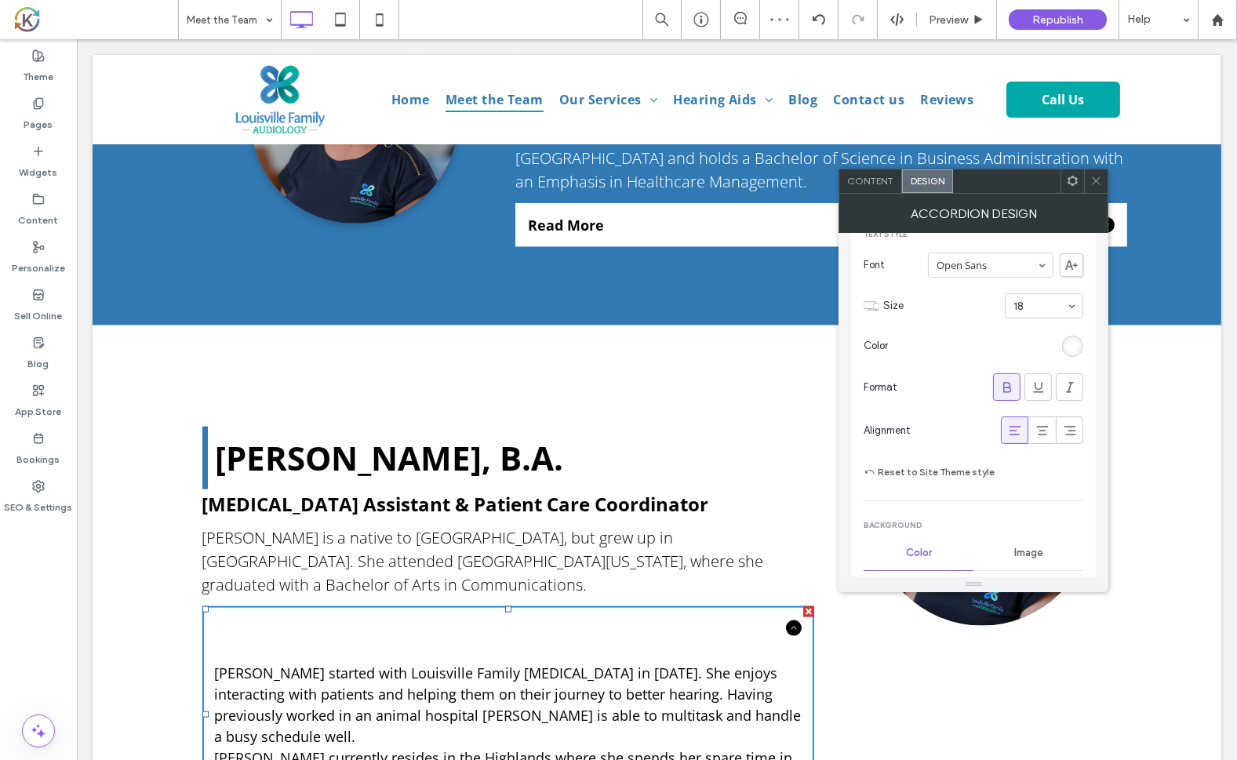
scroll to position [333, 0]
click at [1069, 348] on div "rgb(255, 255, 255)" at bounding box center [1072, 346] width 13 height 13
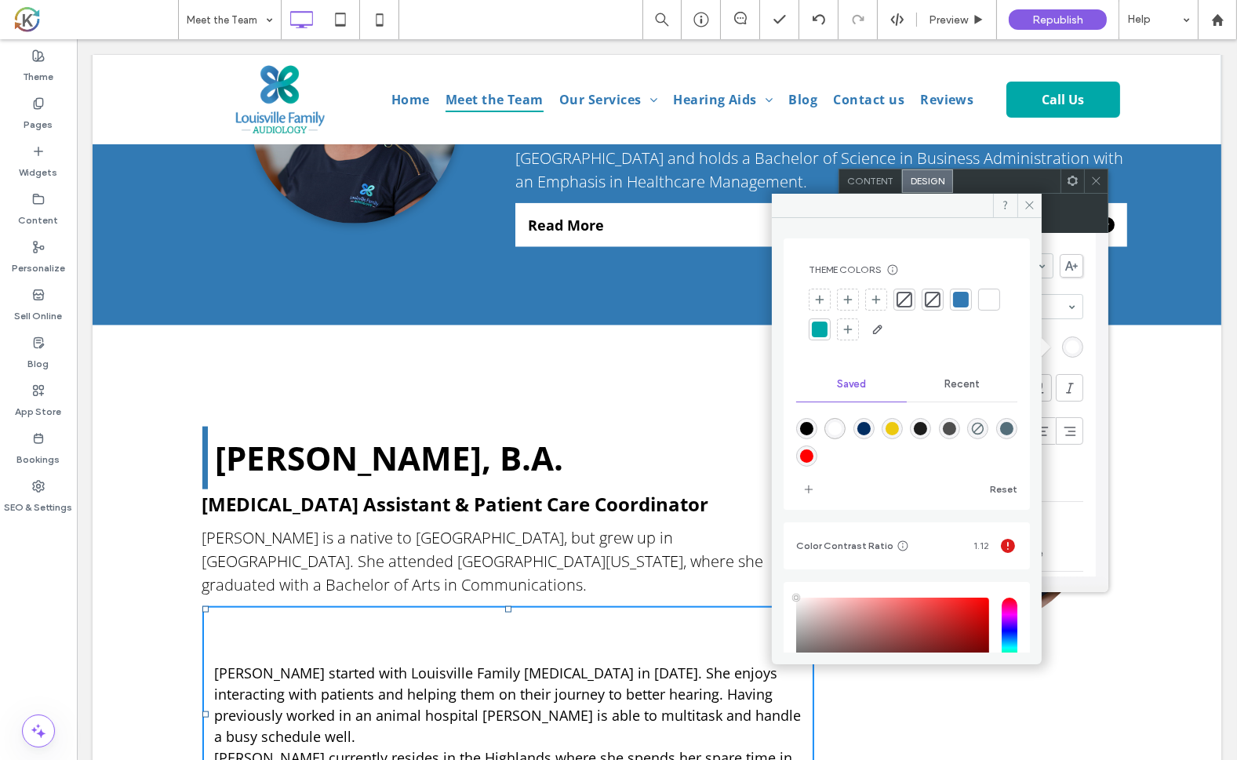
click at [1071, 494] on div "Theme Text Type h3 Text Style Font Open Sans Size 18 Color Format Alignment Res…" at bounding box center [974, 415] width 220 height 575
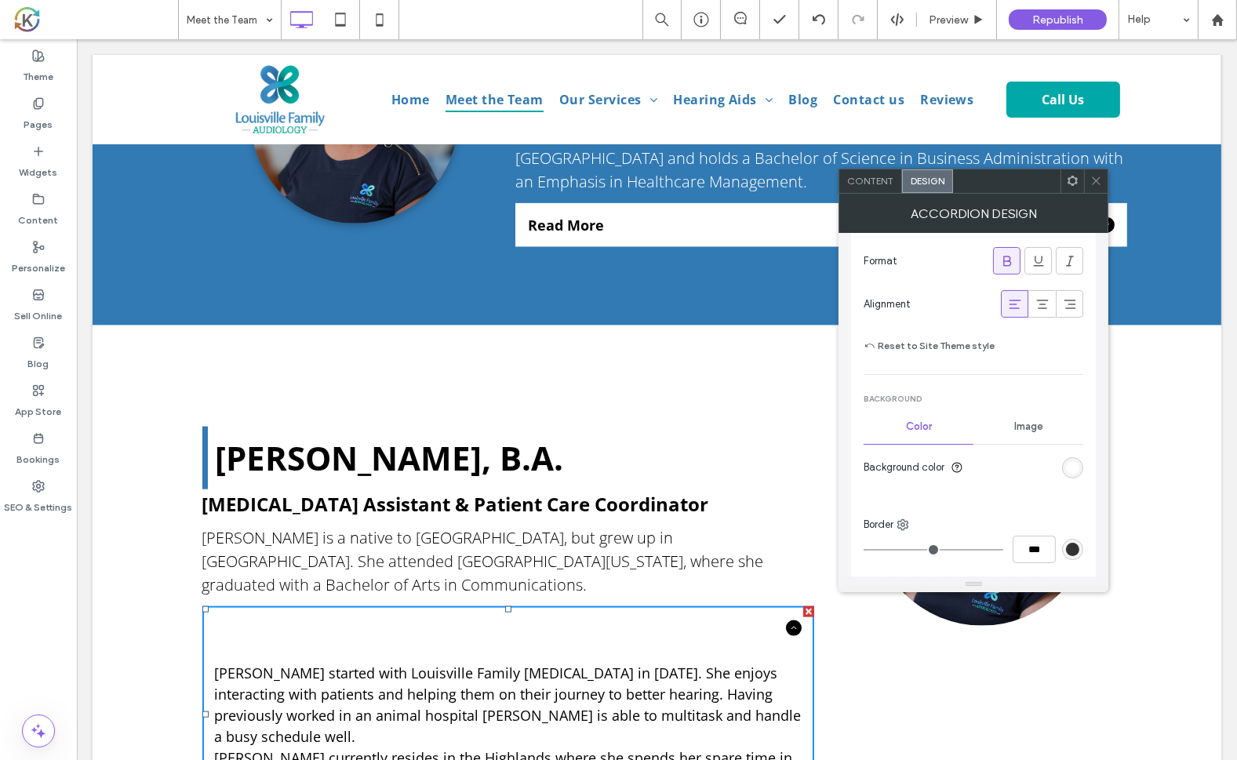
scroll to position [457, 0]
click at [1075, 464] on div "rgb(255, 255, 255)" at bounding box center [1072, 470] width 13 height 13
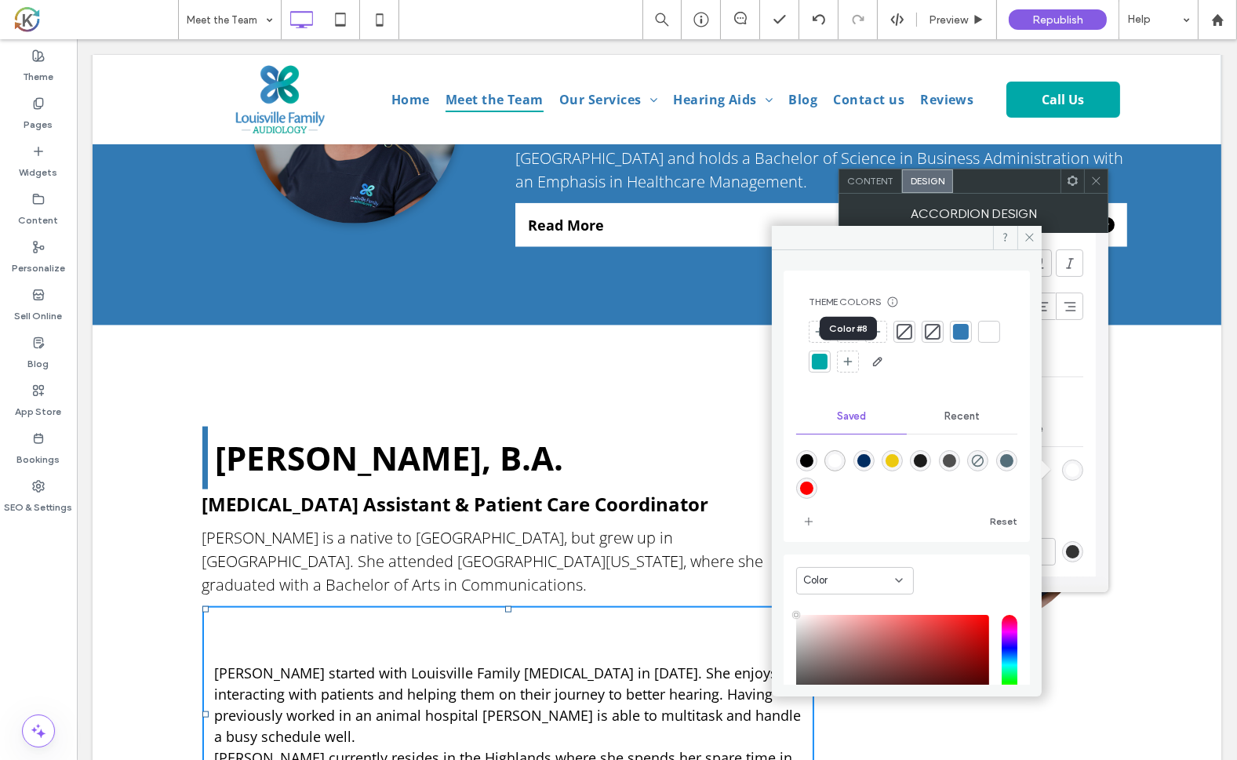
click at [828, 361] on div at bounding box center [820, 362] width 16 height 16
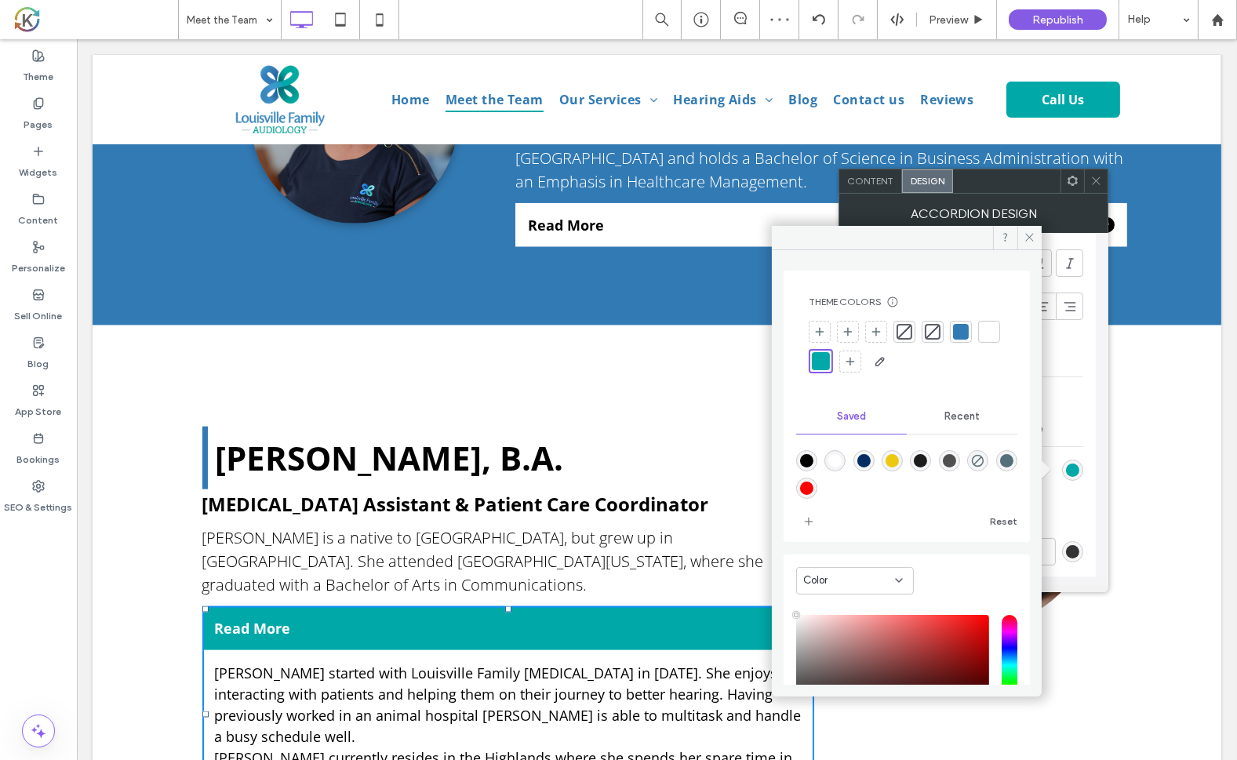
click at [1063, 653] on div "Click To Paste" at bounding box center [970, 614] width 314 height 420
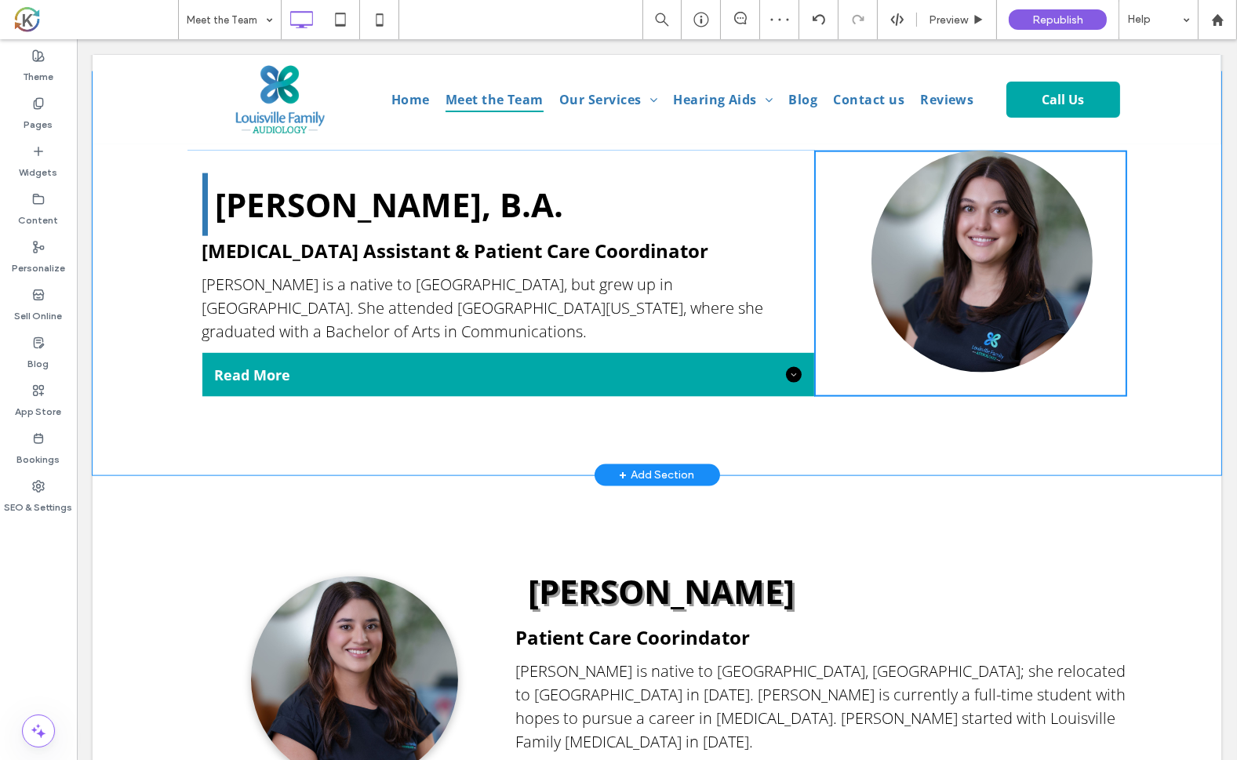
scroll to position [3076, 0]
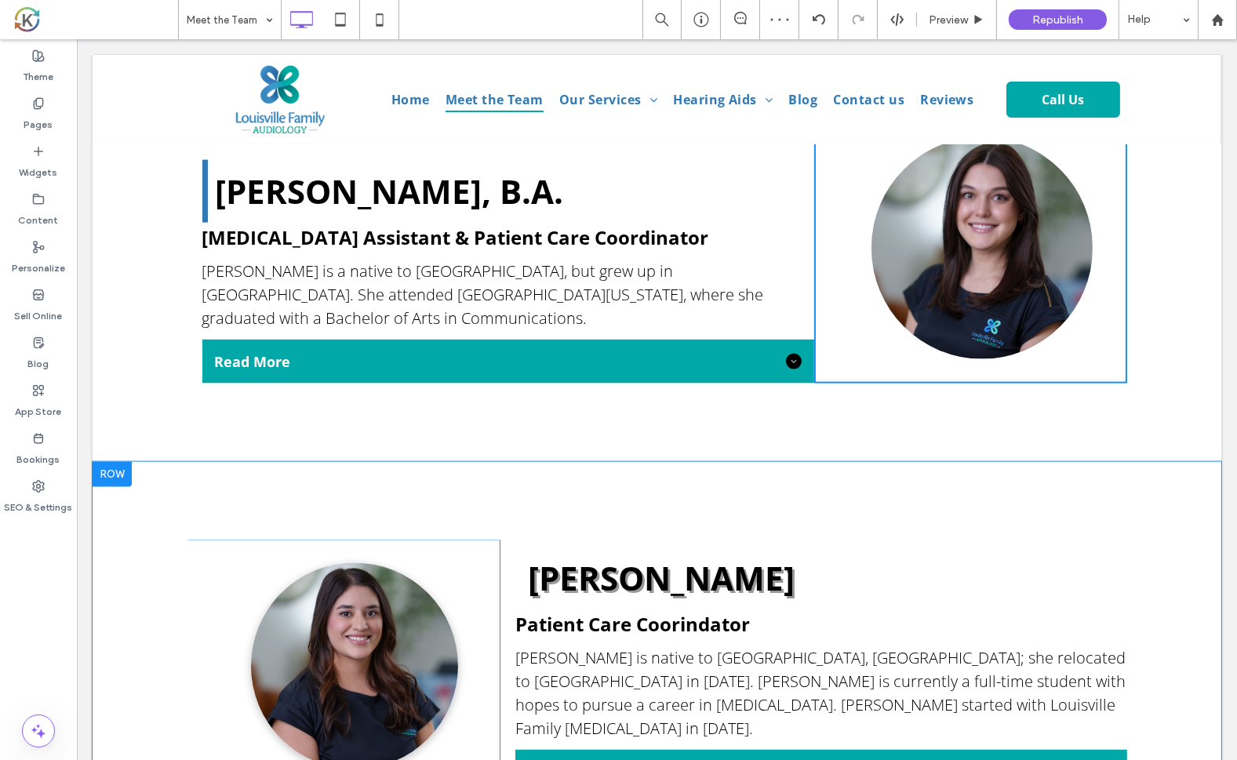
click at [1100, 547] on div "[PERSON_NAME]" at bounding box center [821, 578] width 612 height 63
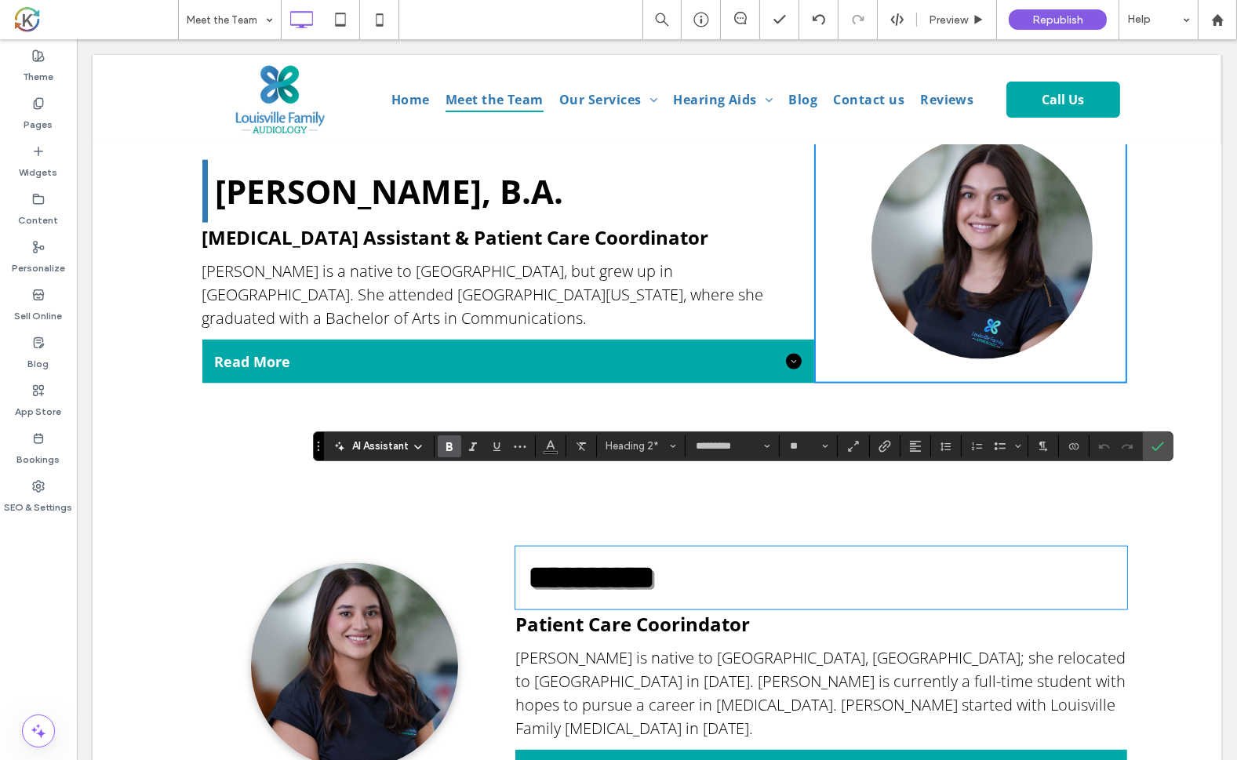
click at [194, 462] on div "**********" at bounding box center [656, 667] width 1129 height 410
click at [163, 482] on div "**********" at bounding box center [656, 667] width 1129 height 410
click at [535, 647] on span "[PERSON_NAME] is native to [GEOGRAPHIC_DATA], [GEOGRAPHIC_DATA]; she relocated …" at bounding box center [820, 693] width 610 height 92
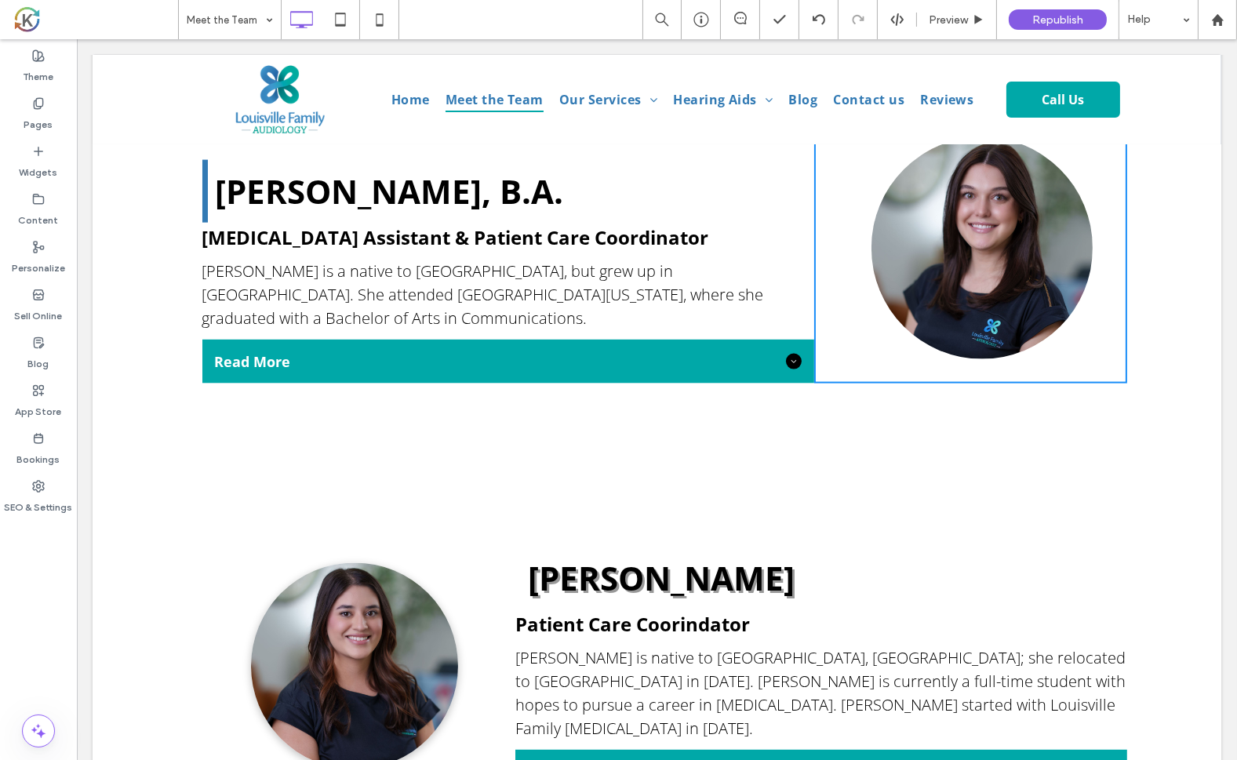
click at [187, 462] on div "Click To Paste [PERSON_NAME] Patient Care Coorindator [PERSON_NAME] is native t…" at bounding box center [656, 667] width 1129 height 410
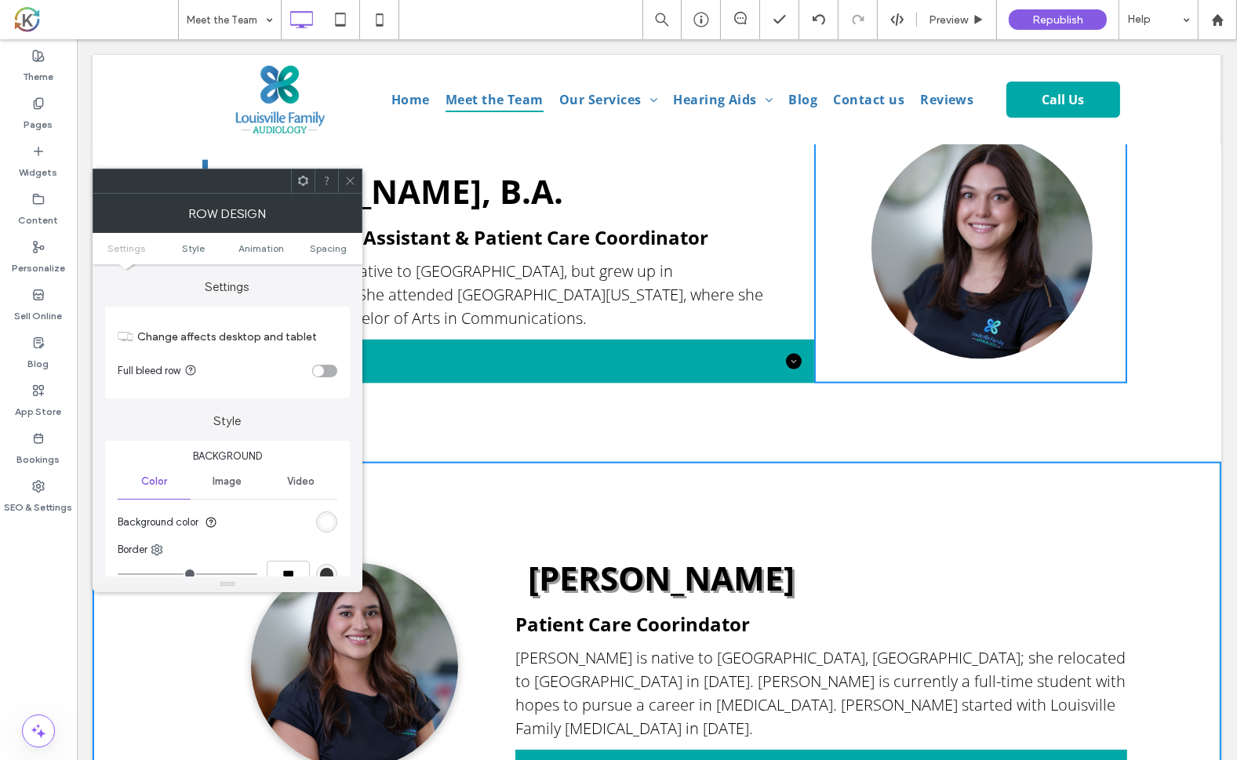
click at [321, 525] on div "rgb(255, 255, 255)" at bounding box center [326, 521] width 13 height 13
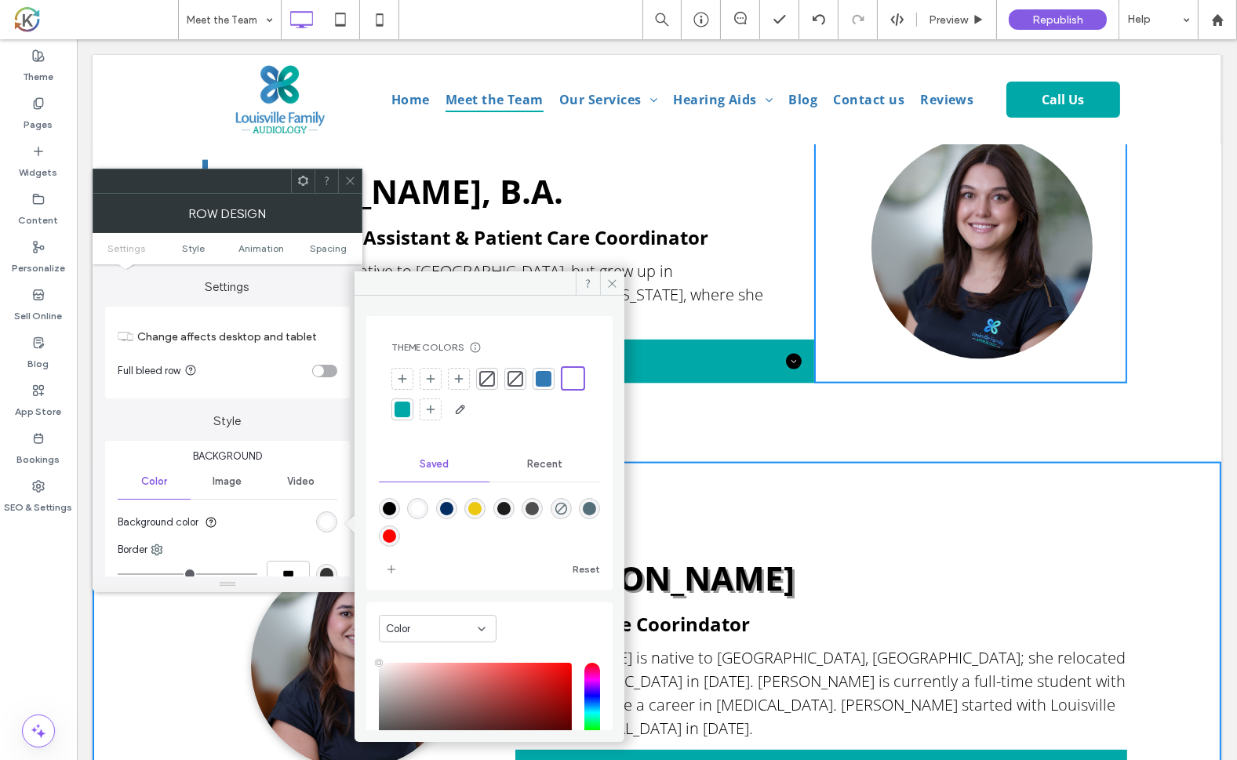
click at [541, 380] on div at bounding box center [544, 379] width 16 height 16
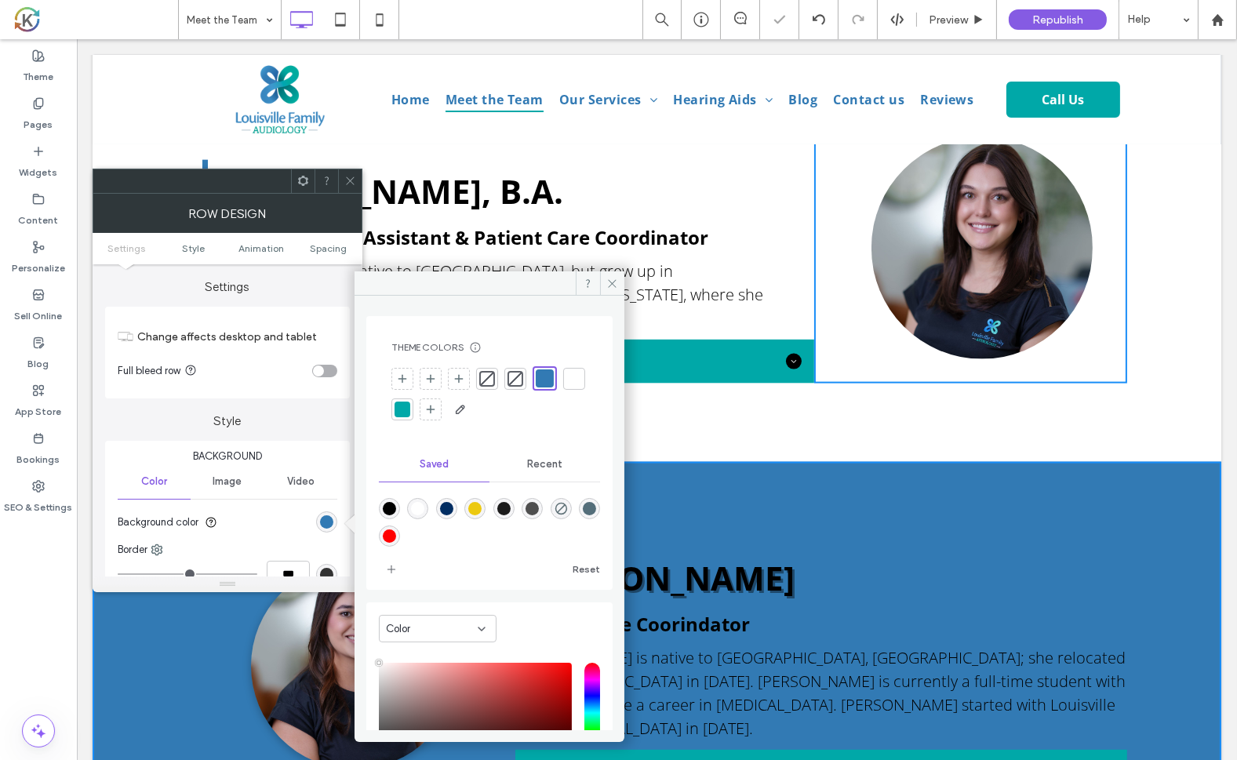
click at [665, 548] on h2 "[PERSON_NAME]" at bounding box center [826, 578] width 599 height 60
click at [660, 555] on strong "[PERSON_NAME]" at bounding box center [660, 577] width 267 height 45
click at [619, 286] on span at bounding box center [612, 283] width 24 height 24
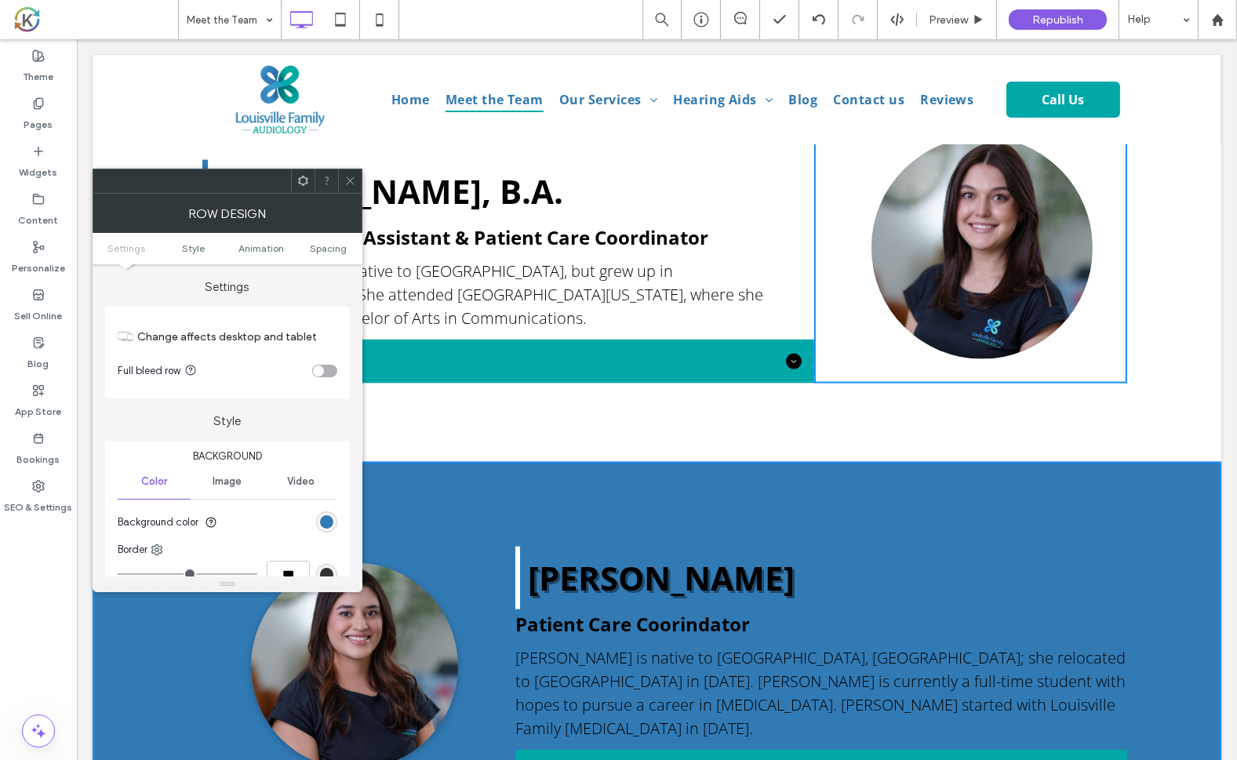
click at [353, 178] on icon at bounding box center [350, 181] width 12 height 12
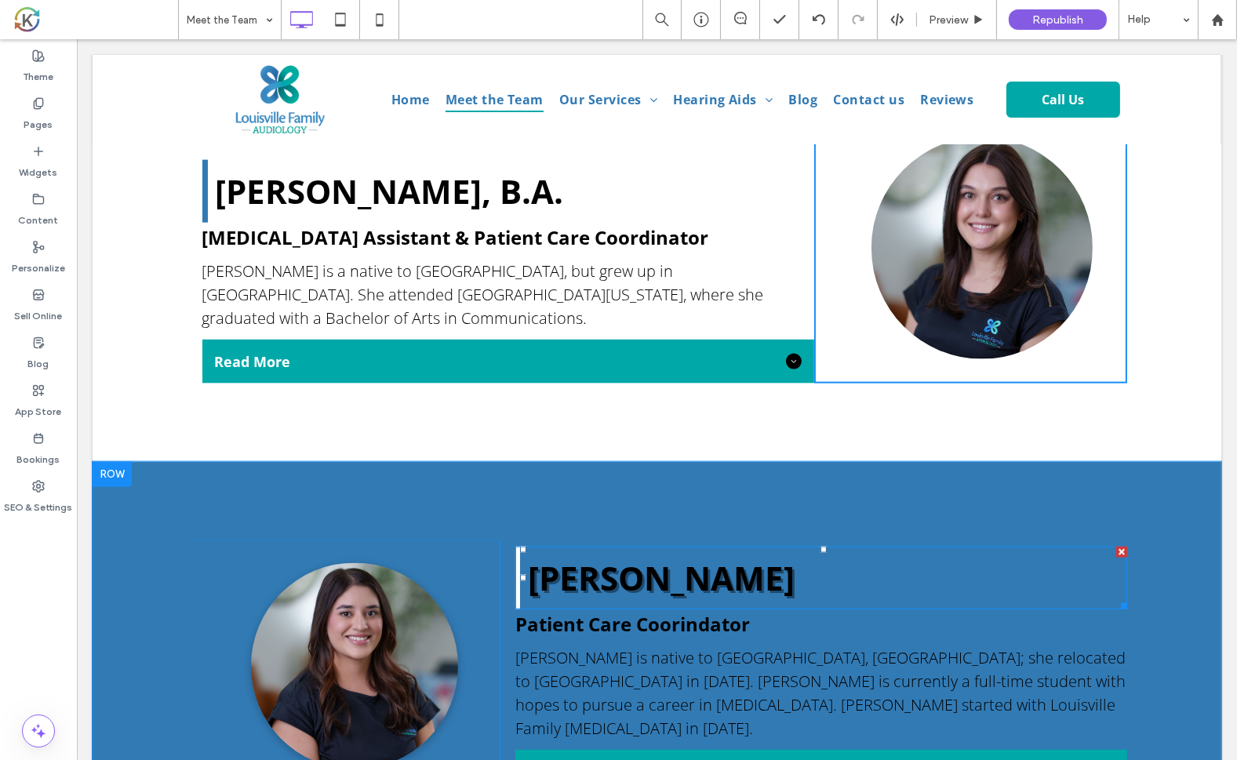
click at [635, 555] on strong "[PERSON_NAME]" at bounding box center [660, 577] width 267 height 45
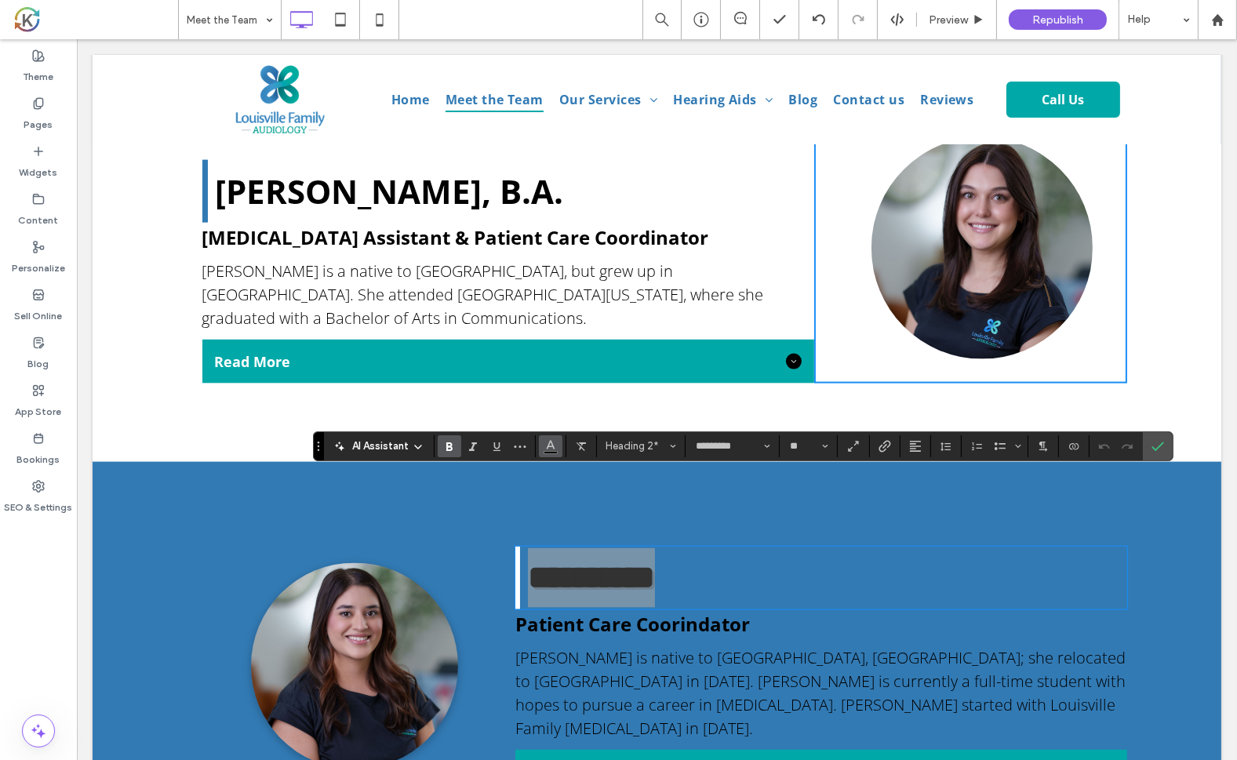
click at [544, 453] on span "Color" at bounding box center [550, 445] width 13 height 20
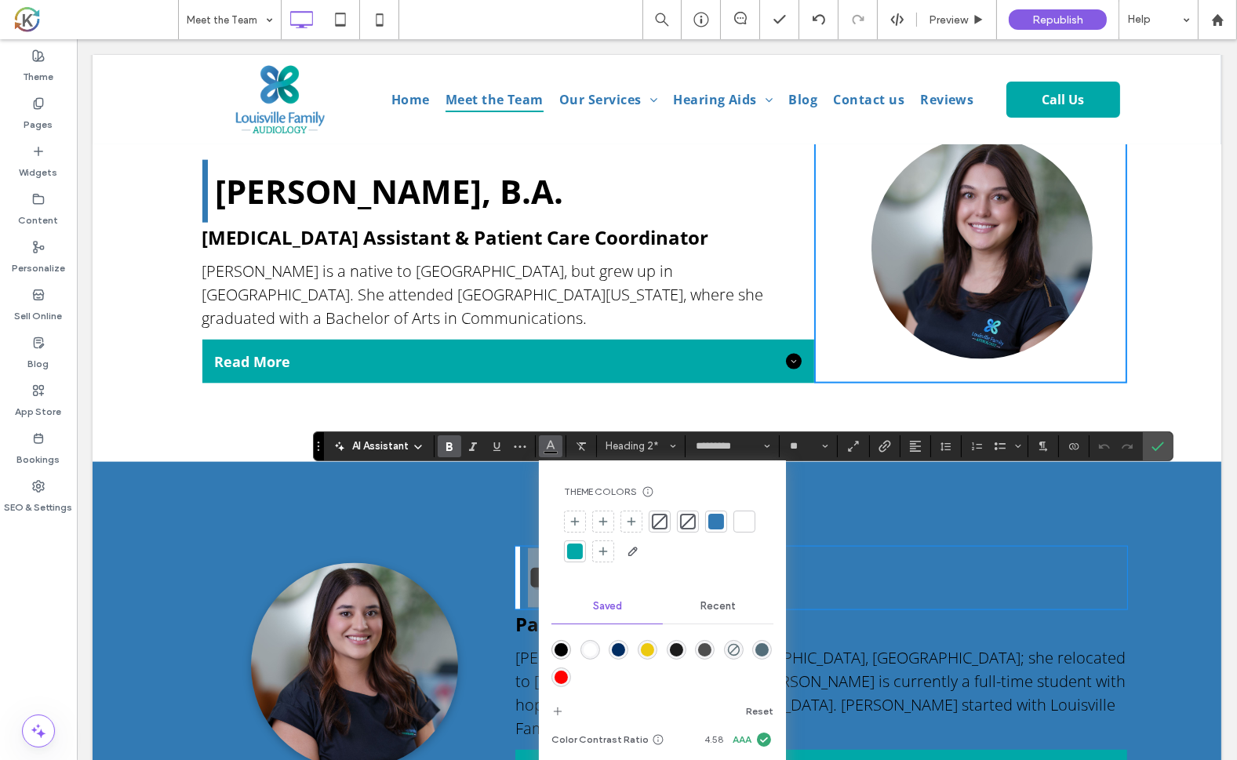
click at [593, 643] on div "rgba(255,255,255,1)" at bounding box center [590, 649] width 13 height 13
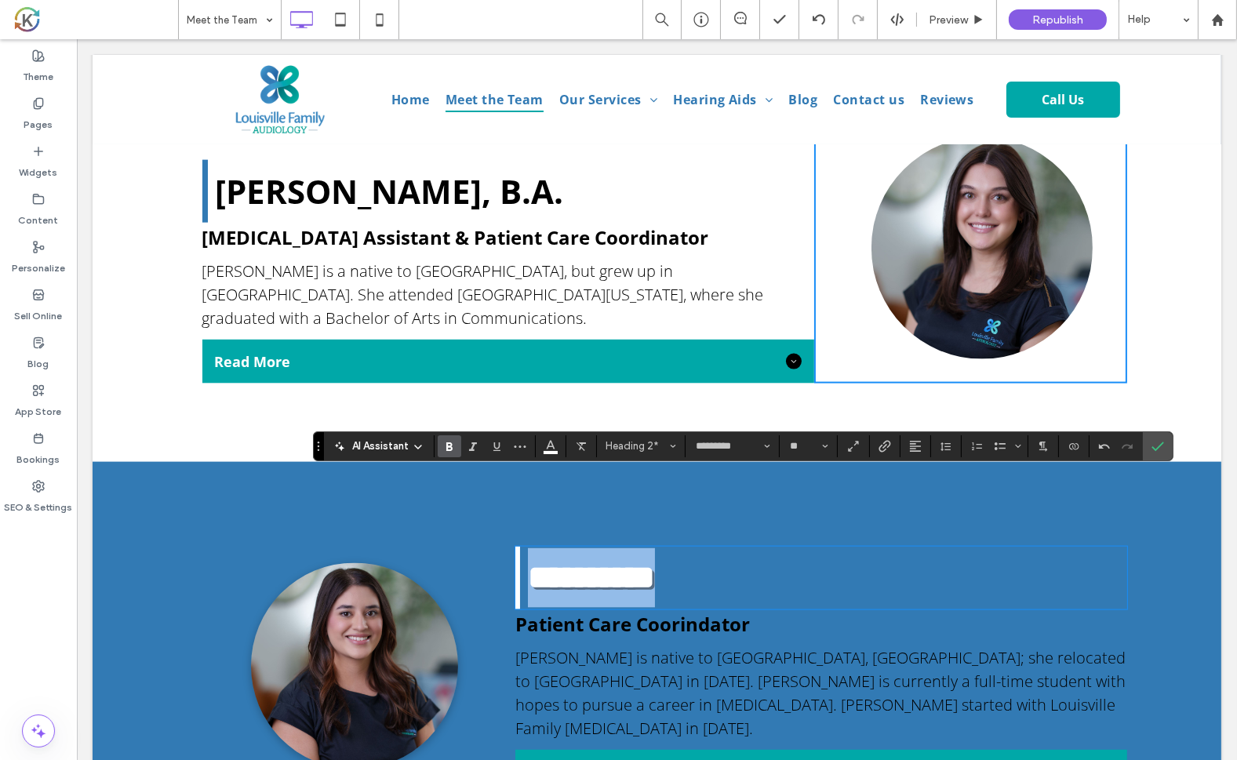
click at [587, 611] on span "Patient Care Coorindator" at bounding box center [632, 624] width 235 height 26
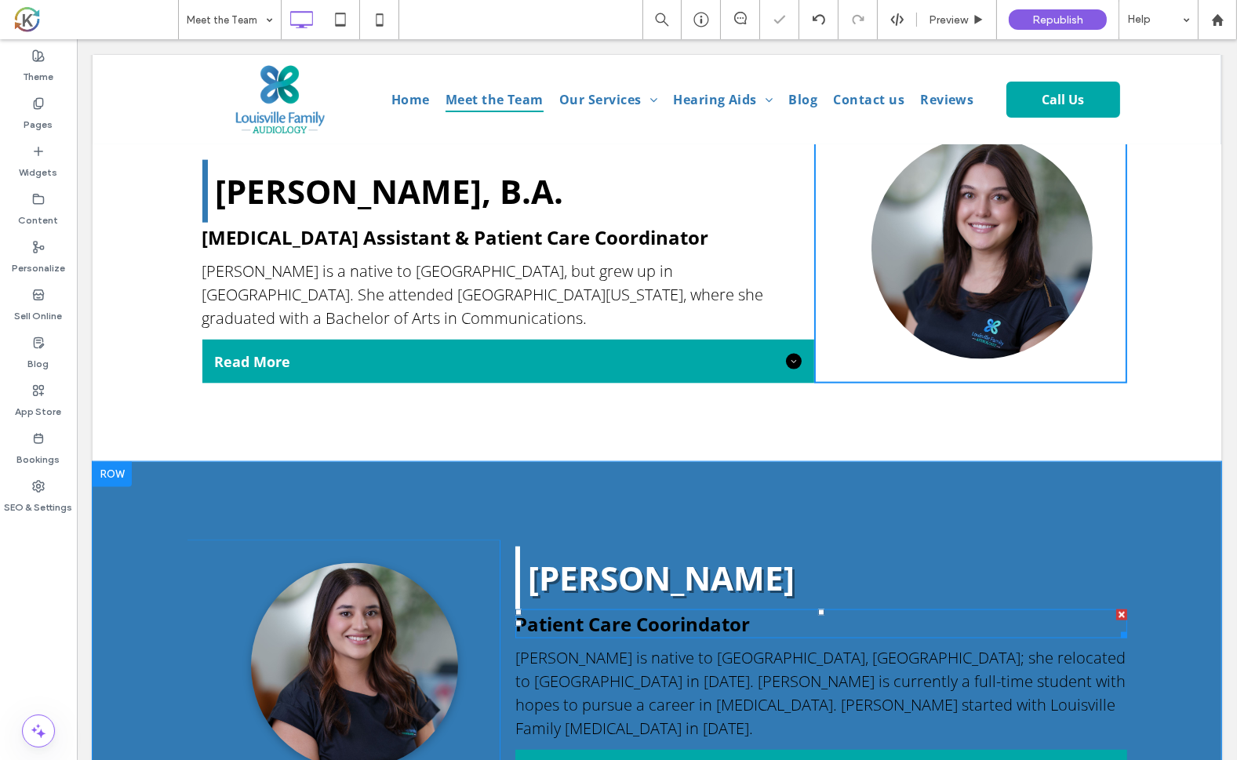
click at [587, 611] on span "Patient Care Coorindator" at bounding box center [632, 624] width 235 height 26
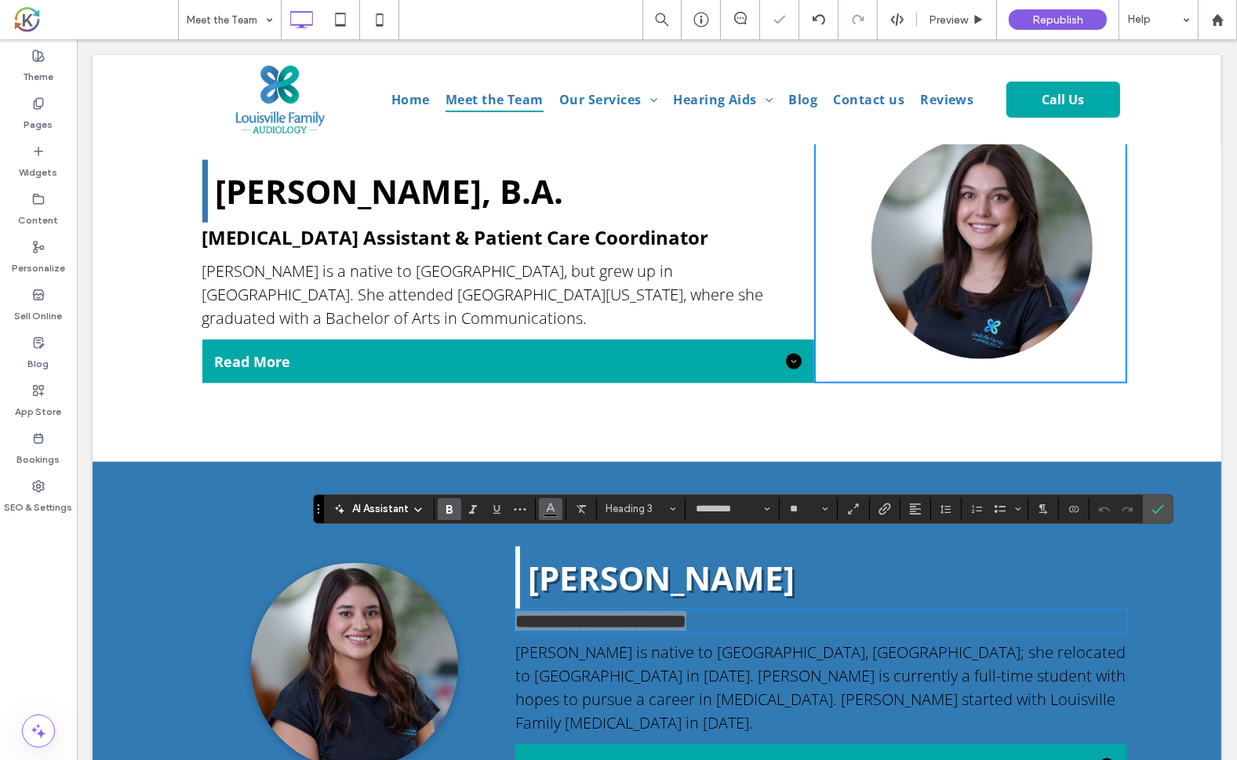
click at [547, 511] on icon "Color" at bounding box center [550, 507] width 13 height 13
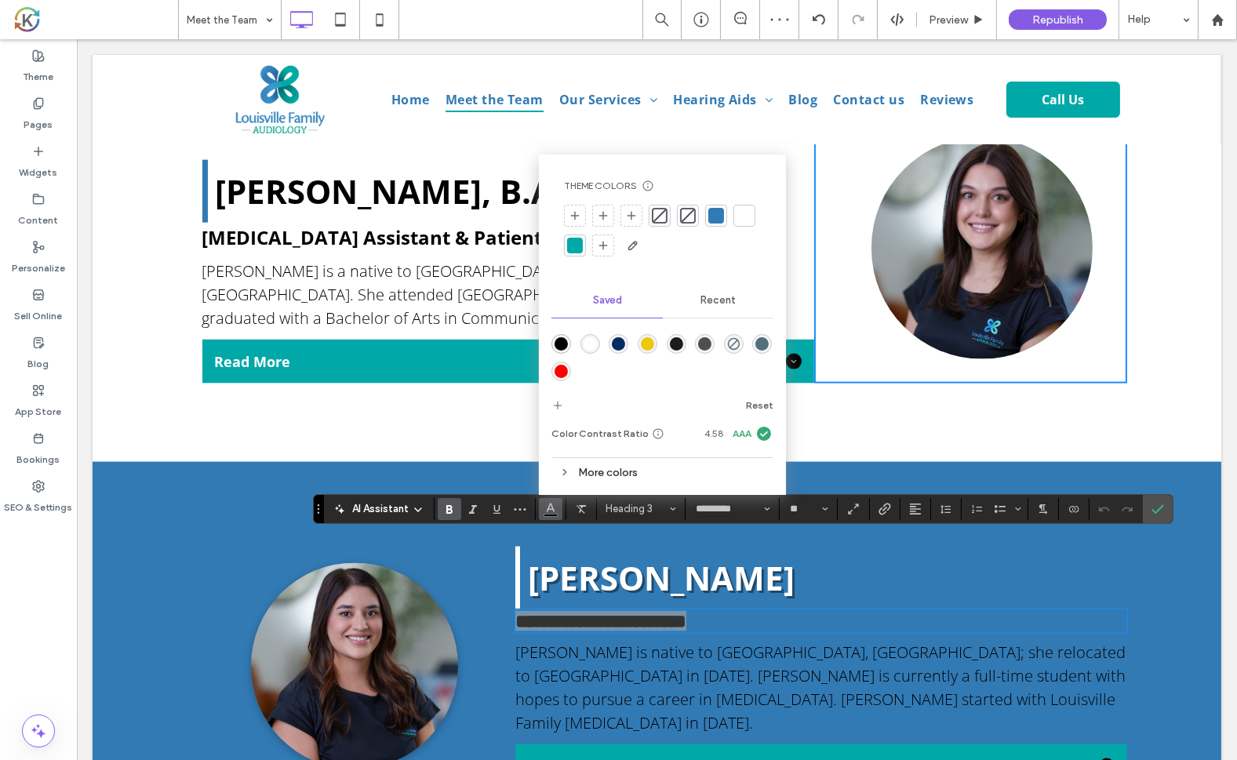
click at [587, 342] on div "rgba(255,255,255,1)" at bounding box center [590, 343] width 13 height 13
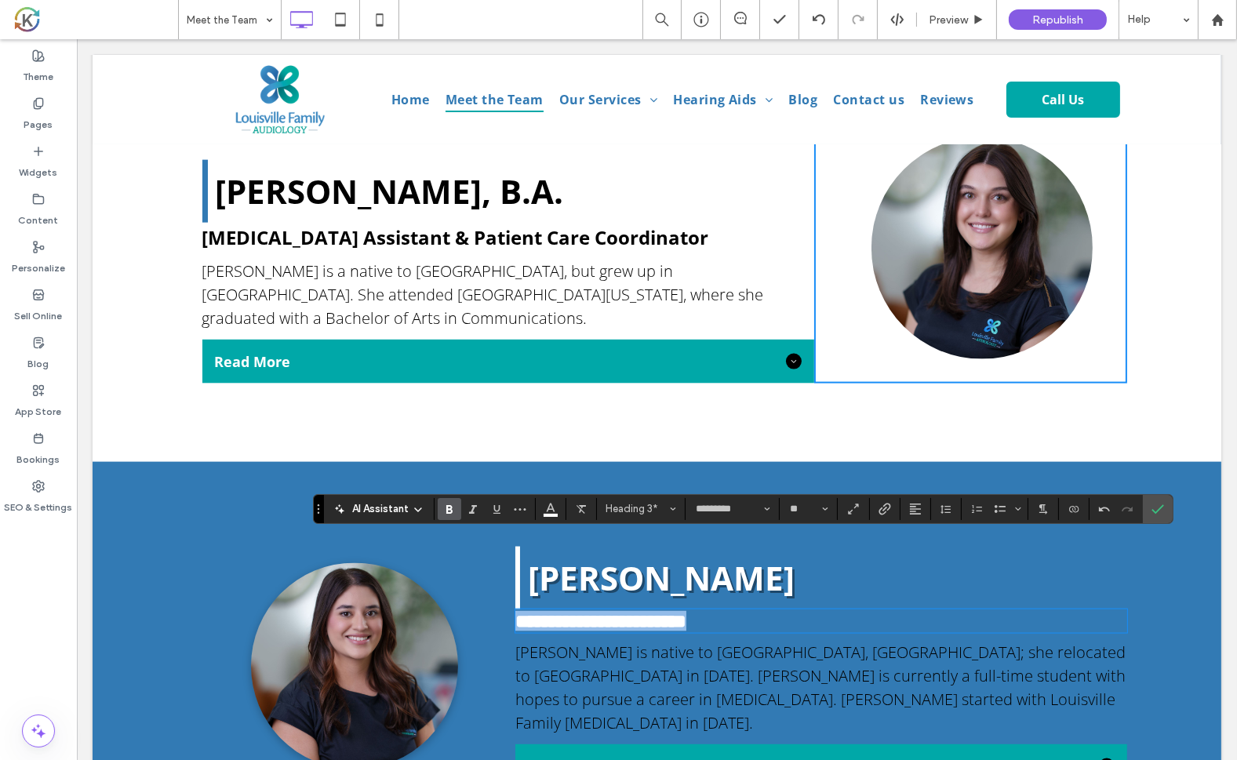
click at [575, 642] on span "[PERSON_NAME] is native to [GEOGRAPHIC_DATA], [GEOGRAPHIC_DATA]; she relocated …" at bounding box center [820, 688] width 610 height 92
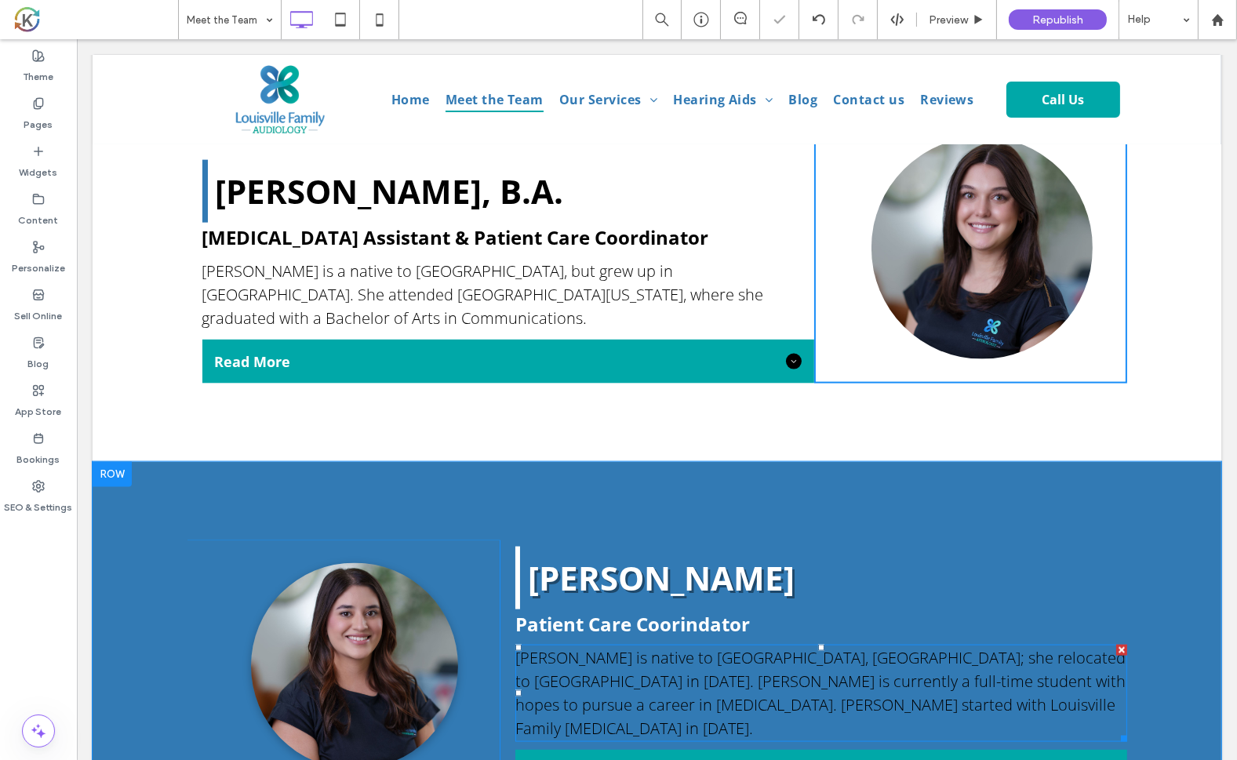
click at [575, 647] on span "[PERSON_NAME] is native to [GEOGRAPHIC_DATA], [GEOGRAPHIC_DATA]; she relocated …" at bounding box center [820, 693] width 610 height 92
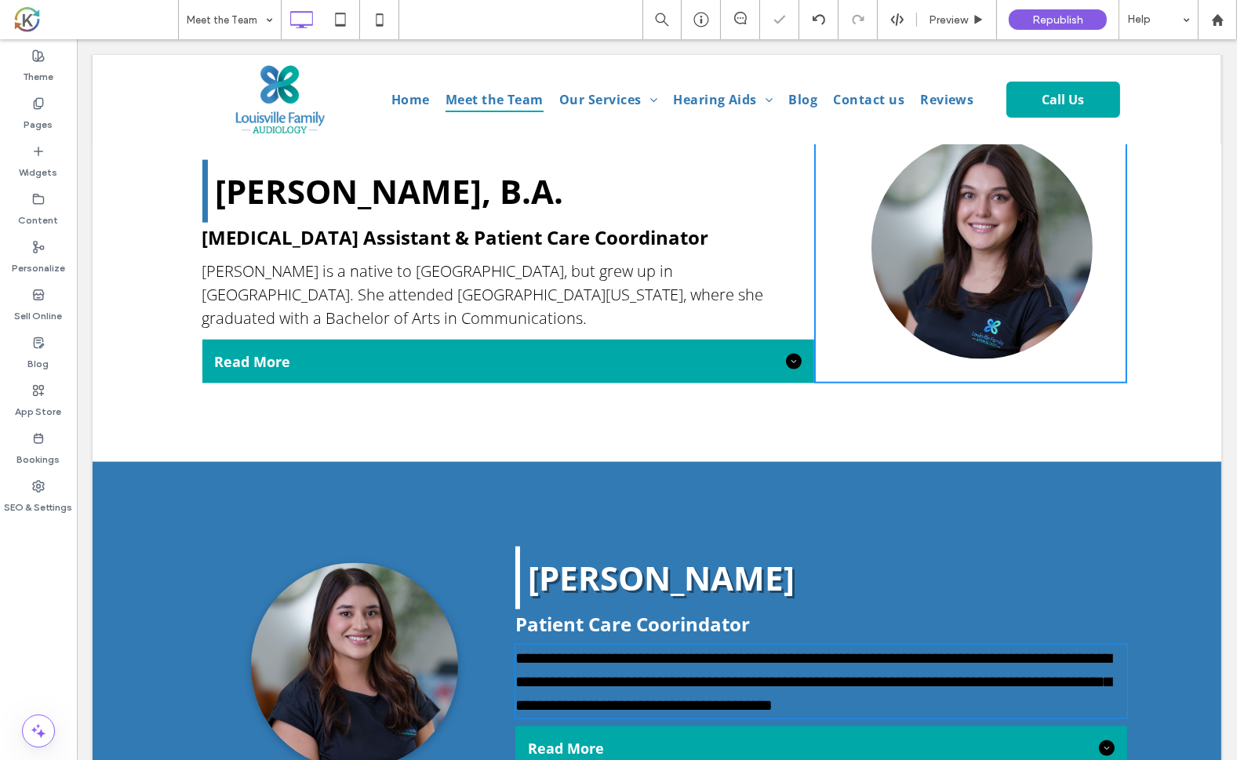
type input "*********"
type input "**"
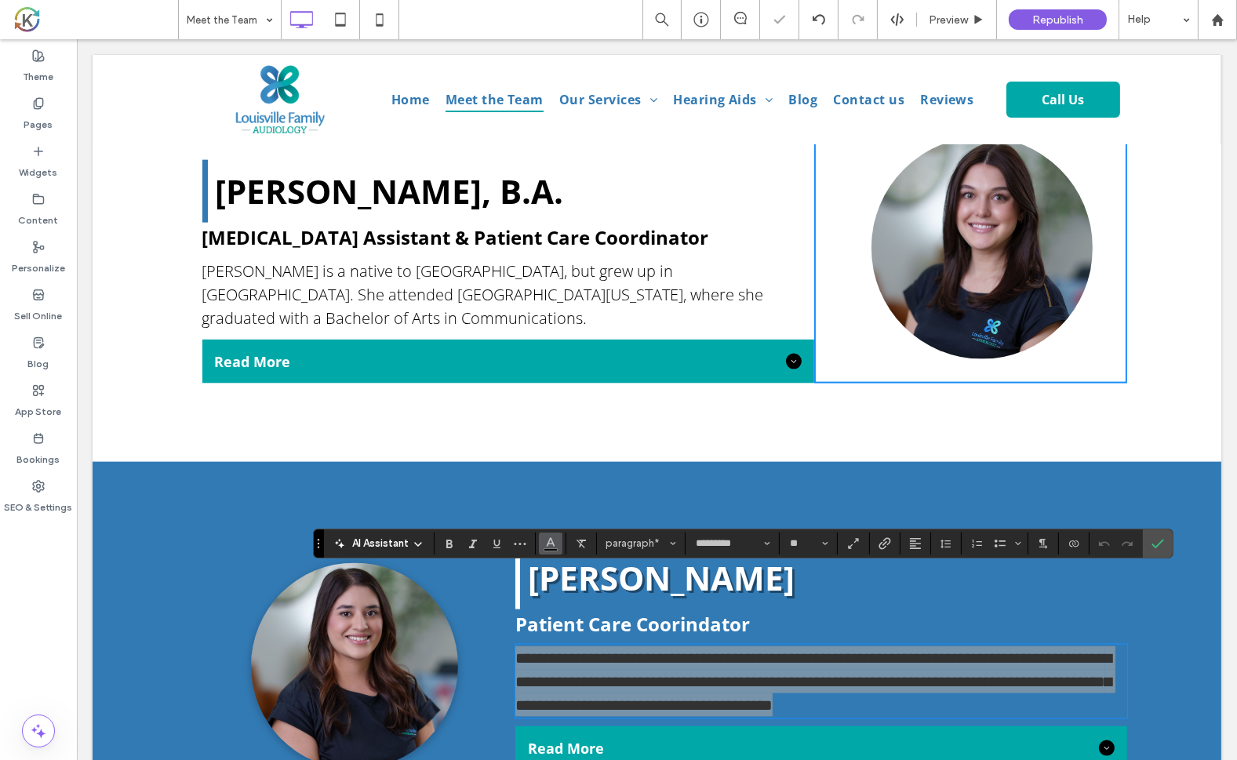
click at [547, 546] on icon "Color" at bounding box center [550, 542] width 13 height 13
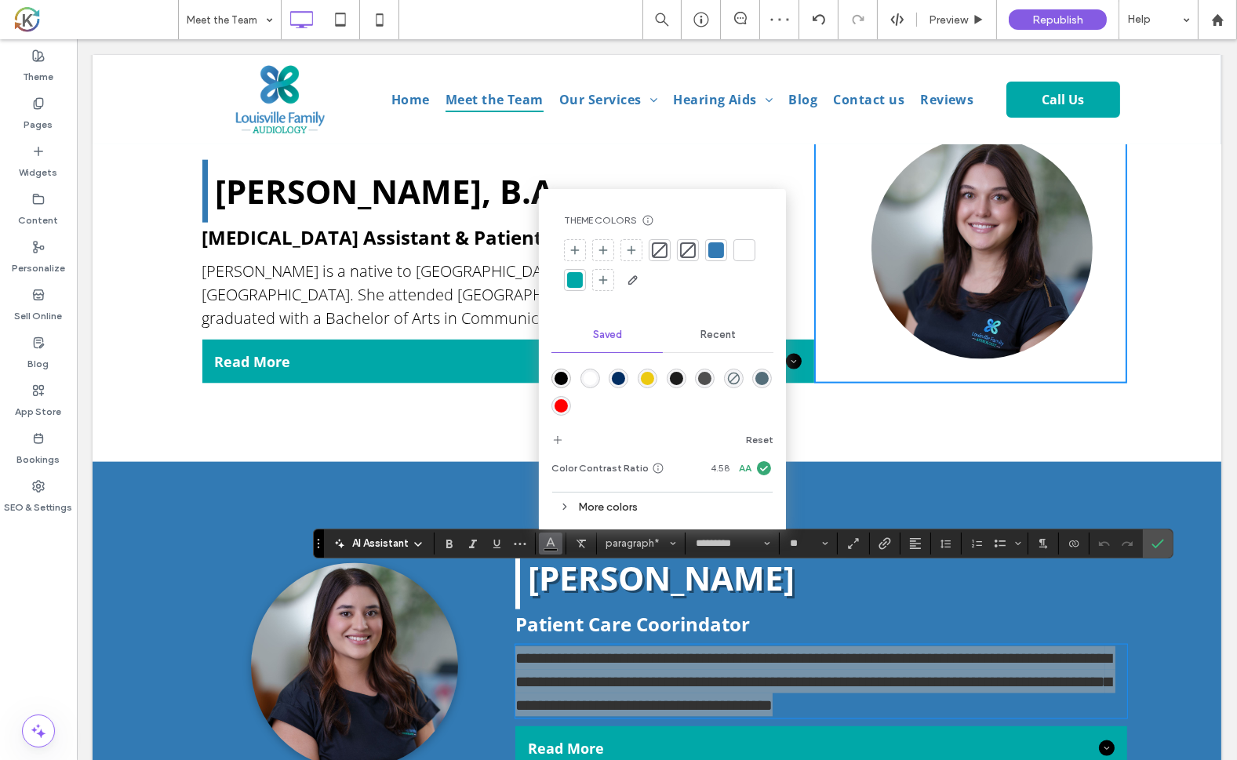
click at [584, 382] on div "rgba(255,255,255,1)" at bounding box center [590, 378] width 13 height 13
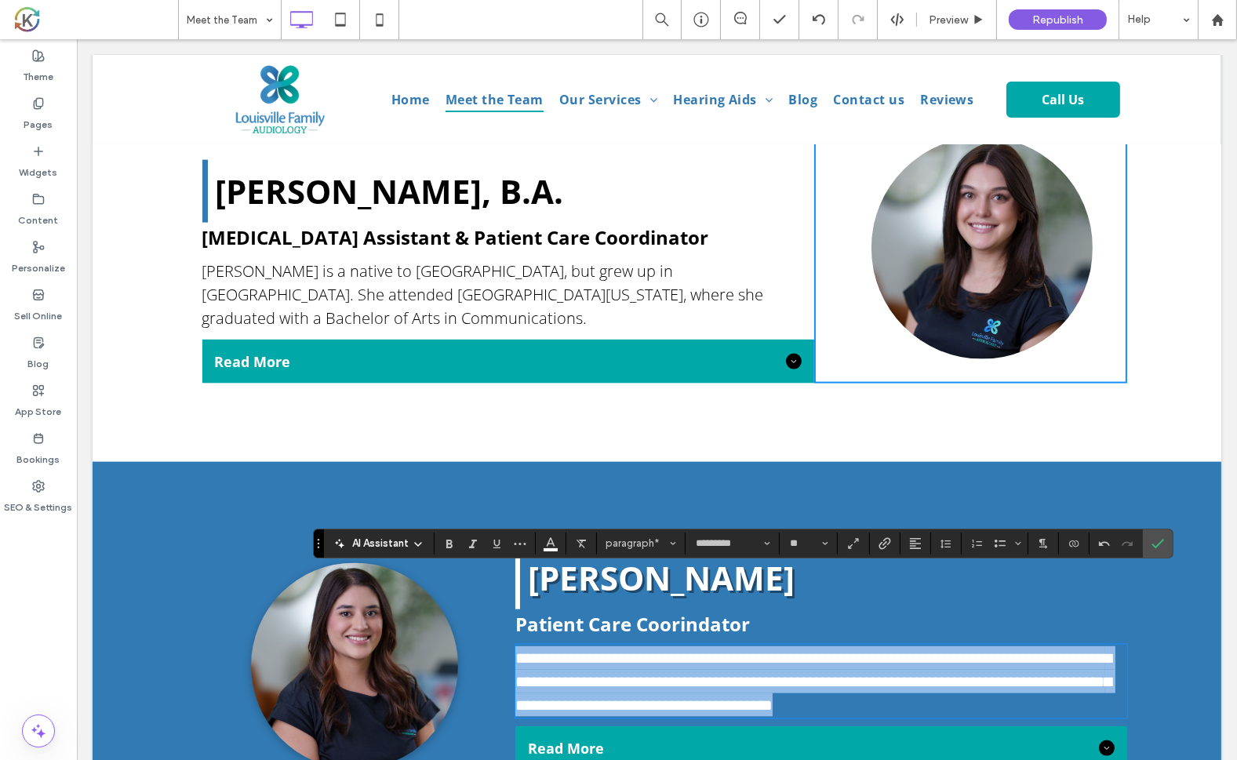
click at [647, 739] on span "Read More" at bounding box center [809, 748] width 565 height 19
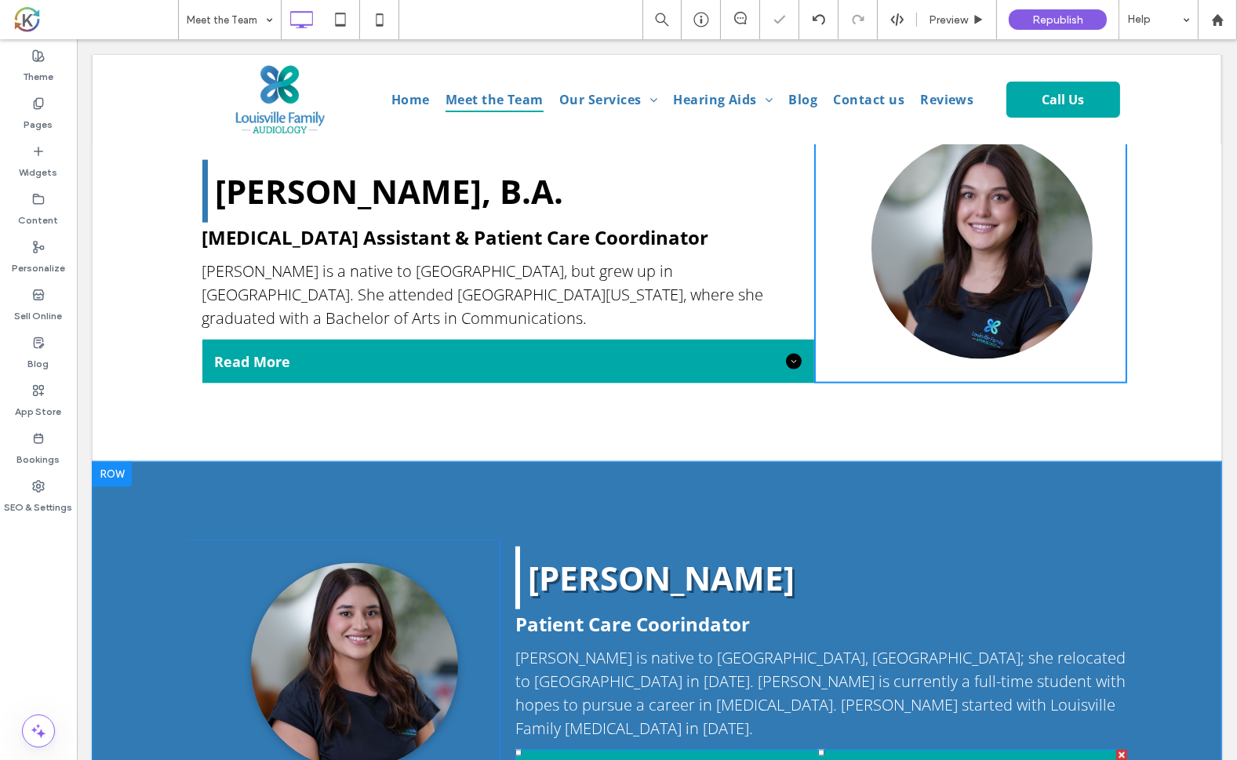
click at [647, 759] on span "Read More" at bounding box center [809, 771] width 565 height 19
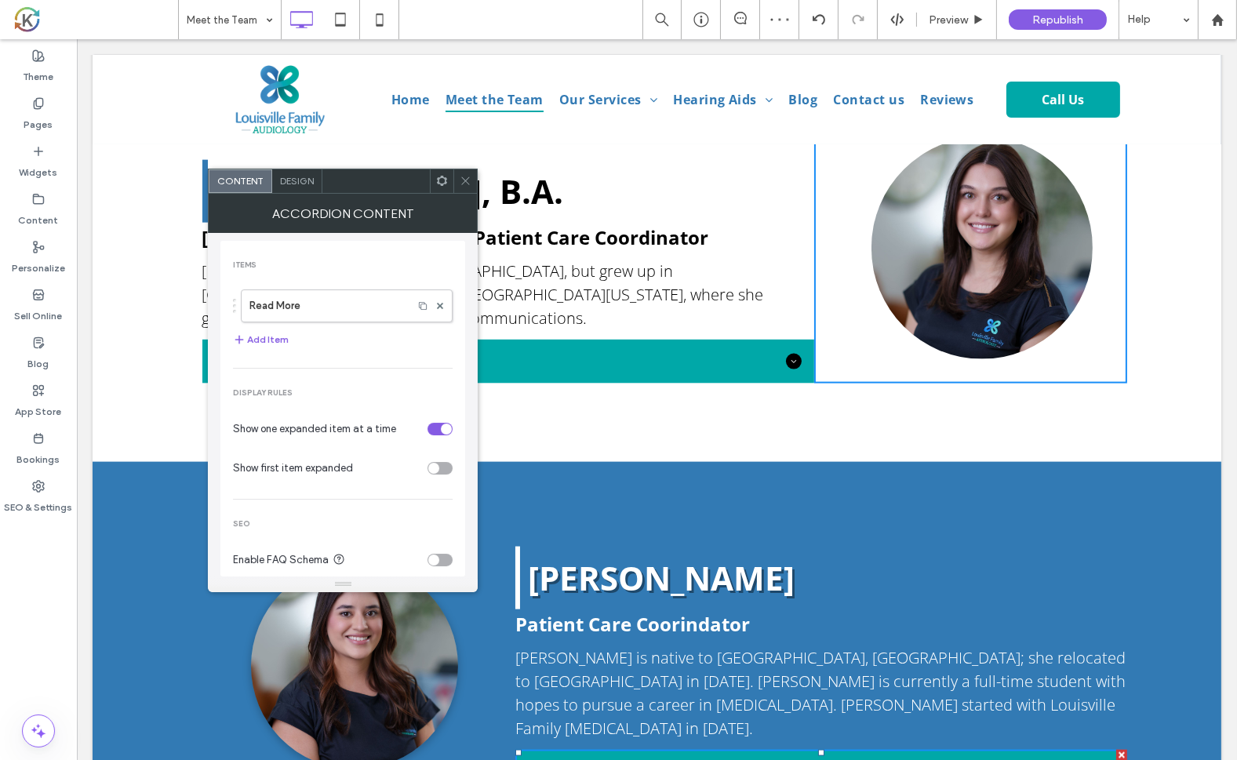
click at [306, 182] on span "Design" at bounding box center [297, 181] width 34 height 12
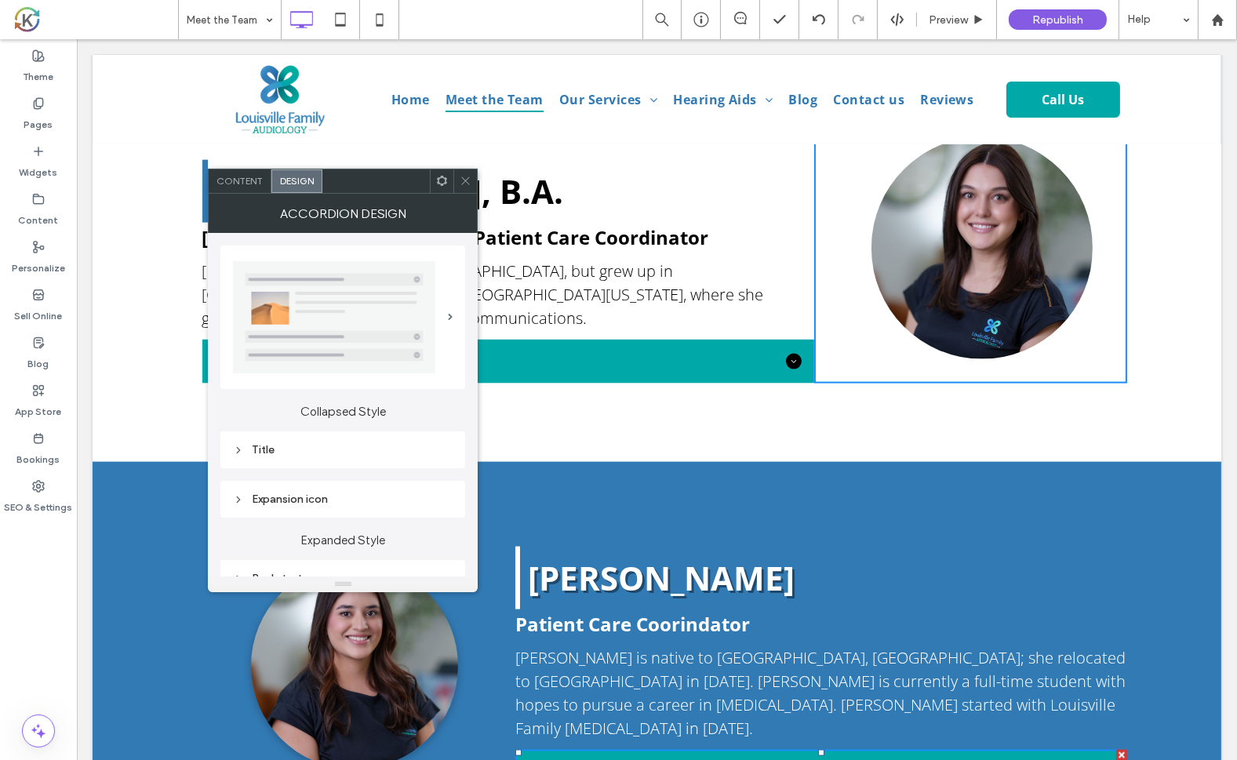
click at [275, 445] on div "Title" at bounding box center [343, 449] width 220 height 13
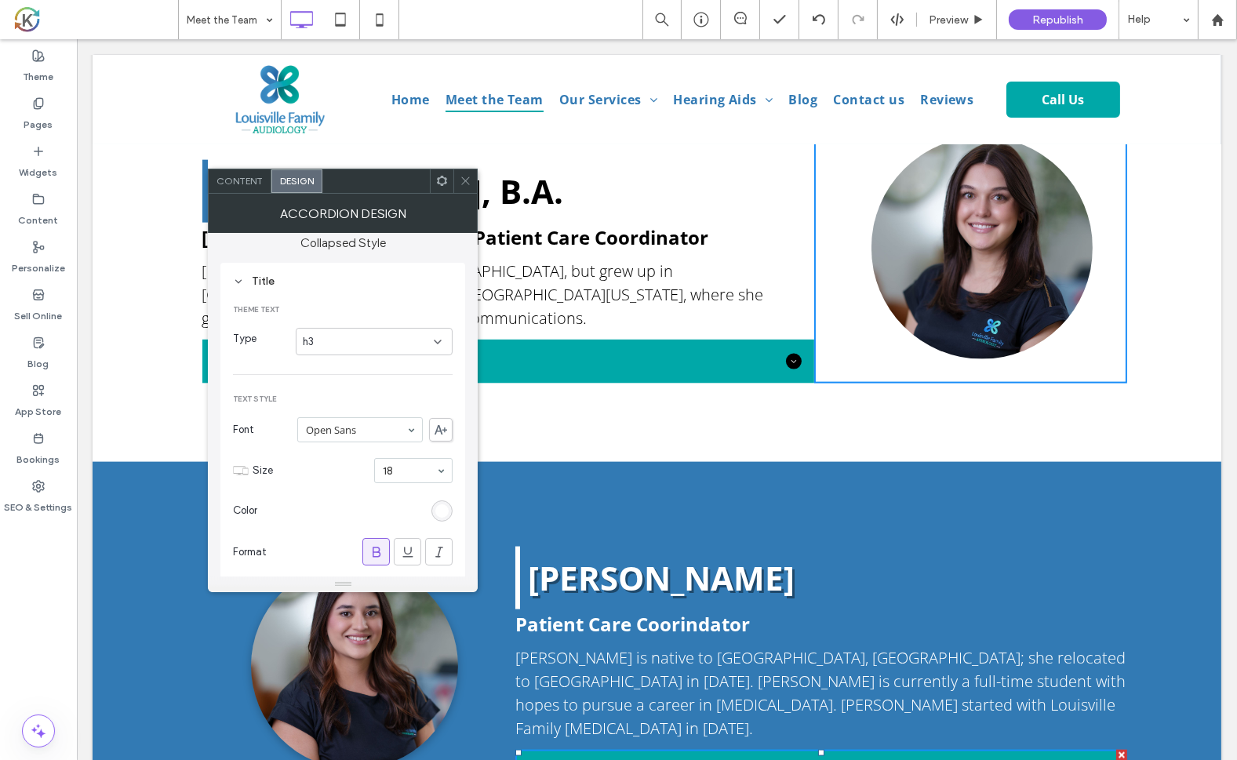
scroll to position [169, 0]
click at [440, 505] on div "rgb(255, 255, 255)" at bounding box center [441, 510] width 13 height 13
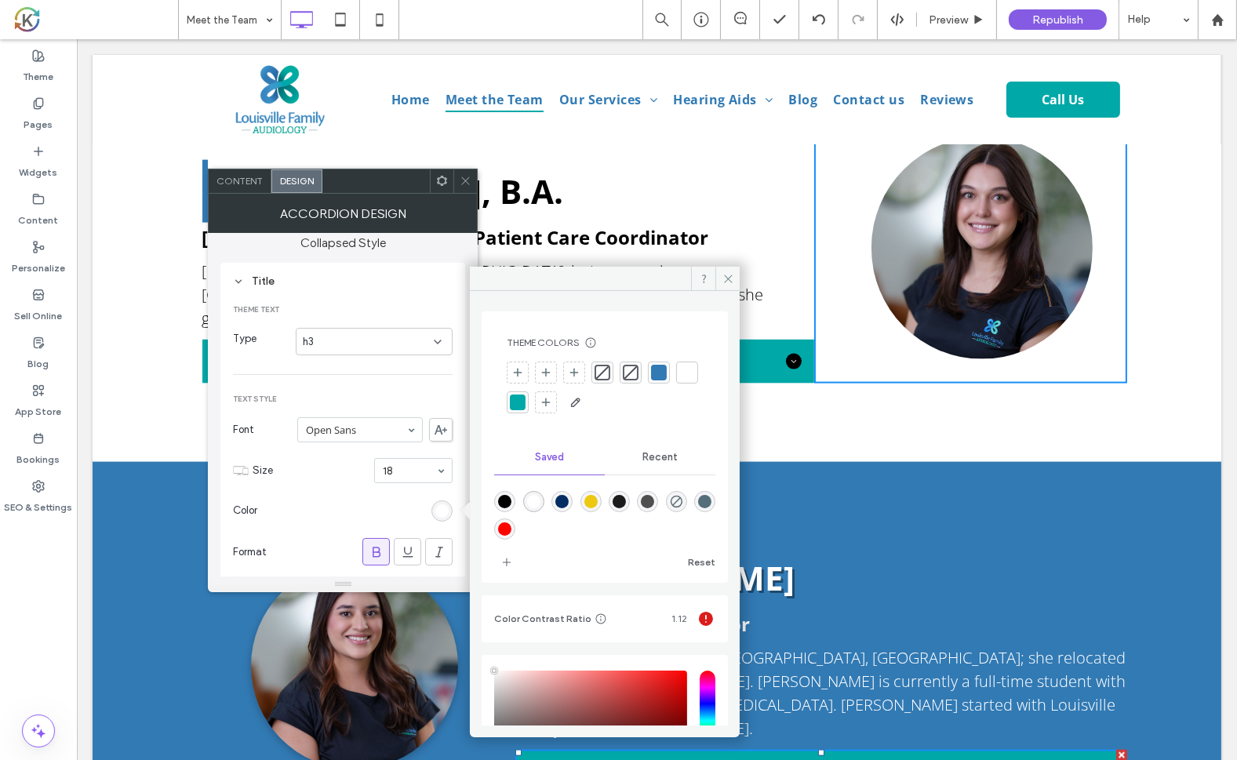
click at [499, 496] on div "rgba(0,0,0,1)" at bounding box center [504, 501] width 13 height 13
type input "*******"
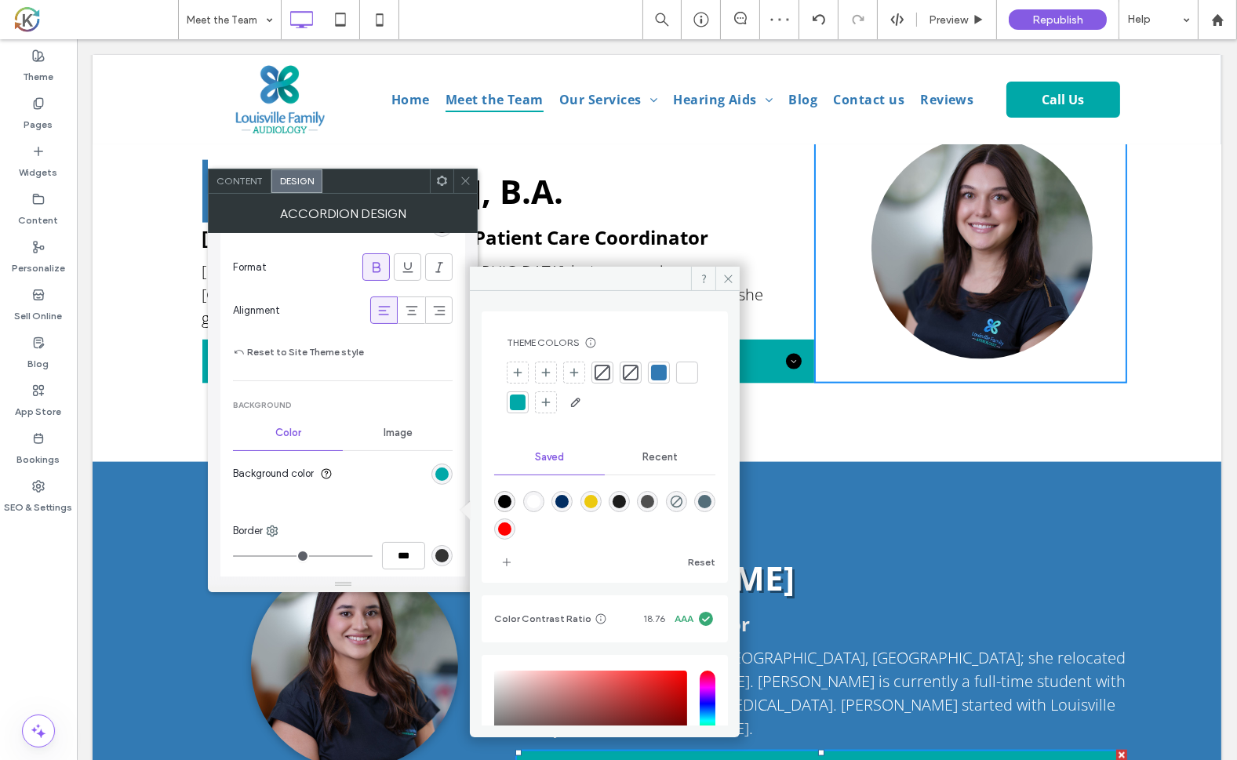
scroll to position [455, 0]
click at [434, 471] on div "rgb(0, 168, 168)" at bounding box center [441, 472] width 21 height 21
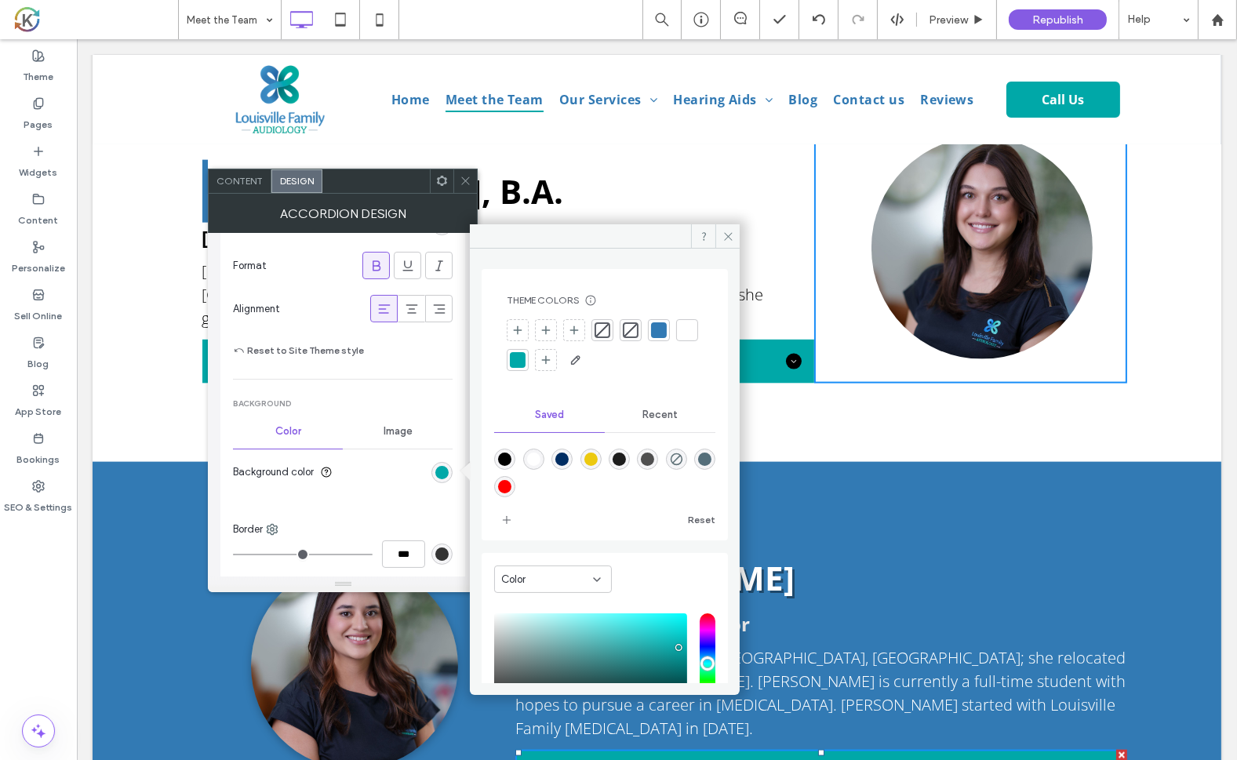
click at [539, 456] on div "rgba(255,255,255,1)" at bounding box center [533, 459] width 13 height 13
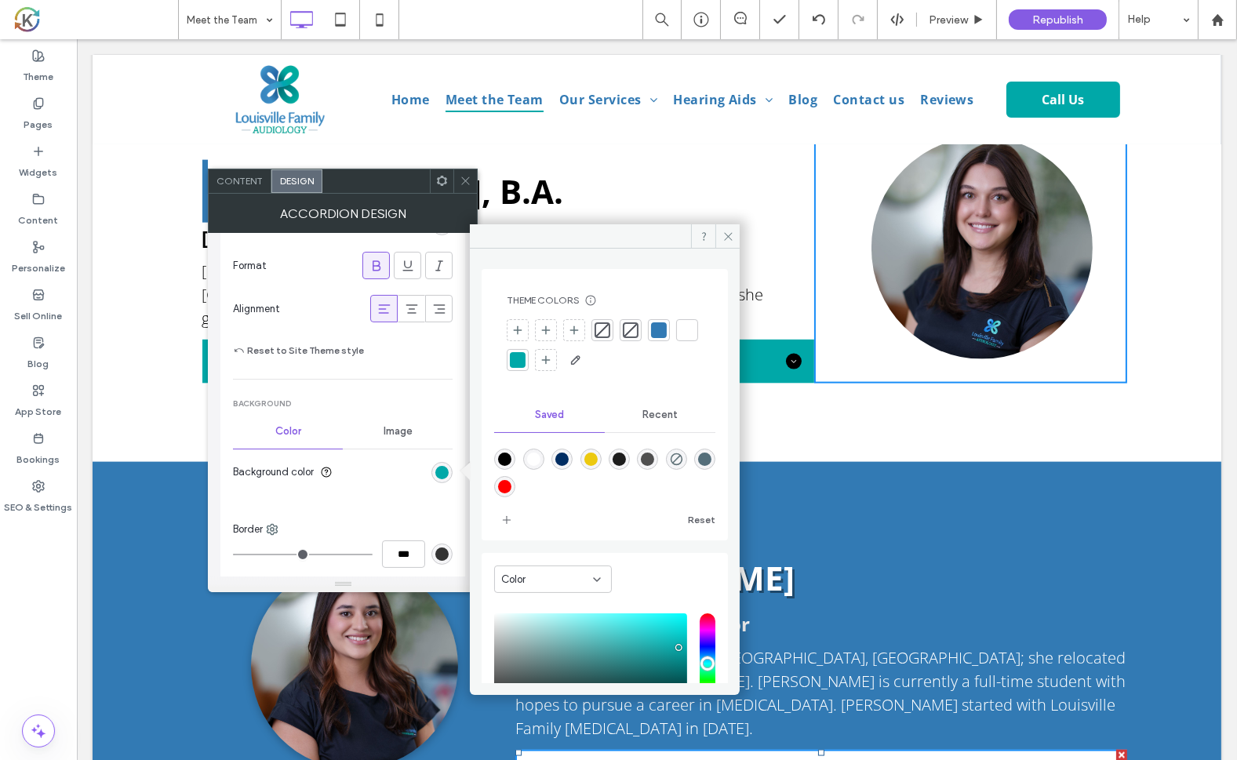
type input "*******"
click at [813, 462] on div "Click To Paste [PERSON_NAME] Patient Care Coorindator [PERSON_NAME] is native t…" at bounding box center [656, 754] width 1129 height 584
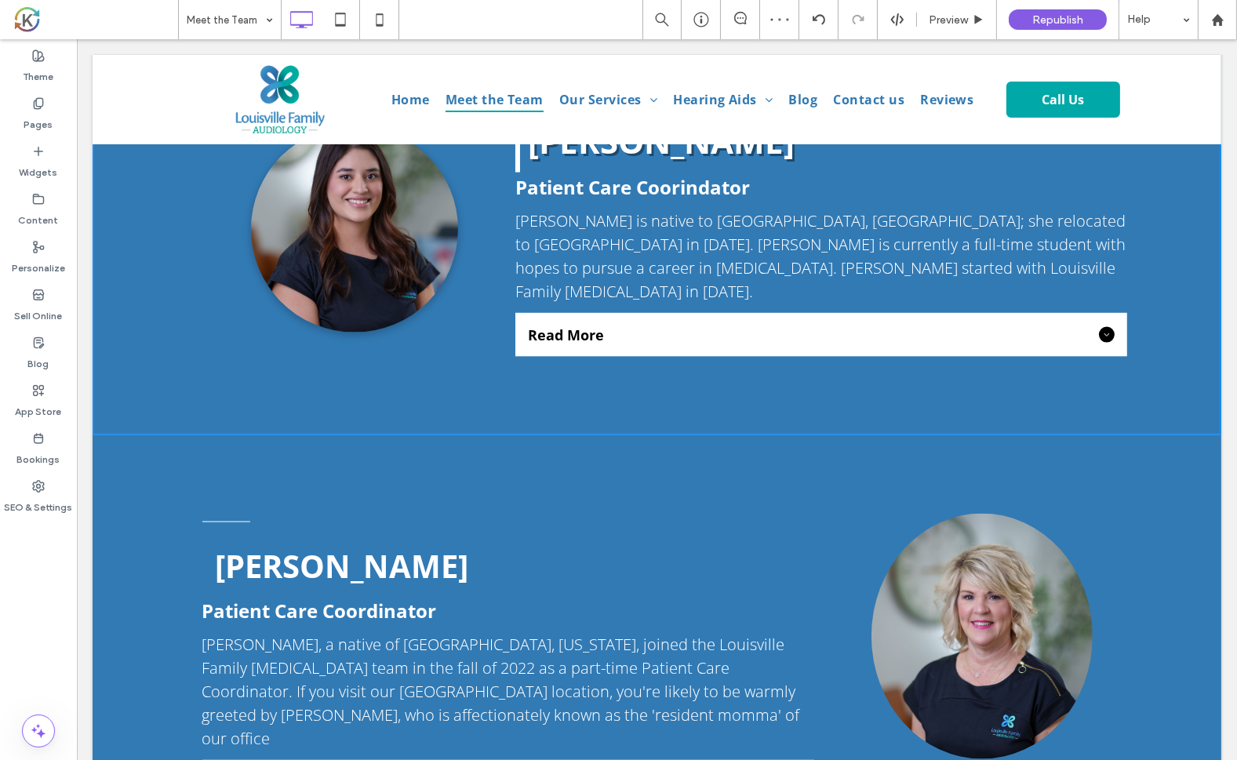
scroll to position [3514, 0]
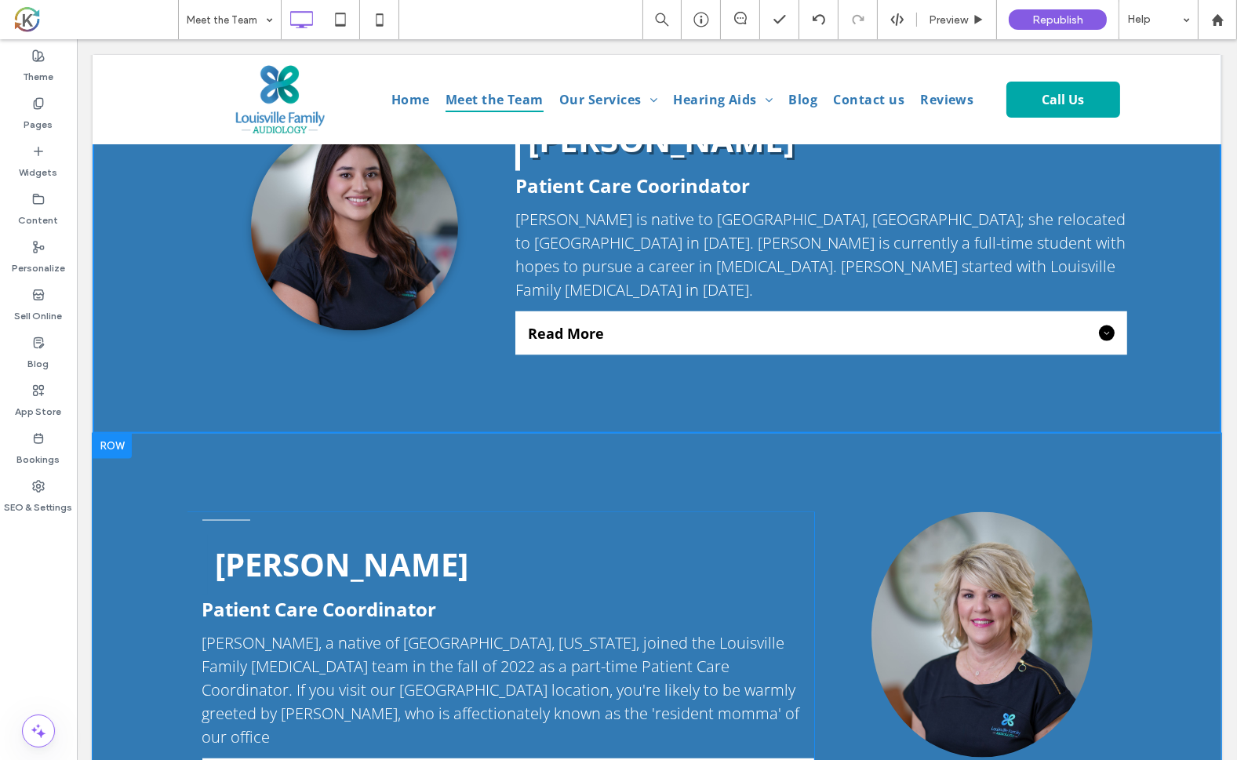
click at [130, 434] on div "[PERSON_NAME] Patient Care Coordinator [PERSON_NAME], a native of [GEOGRAPHIC_D…" at bounding box center [656, 657] width 1129 height 447
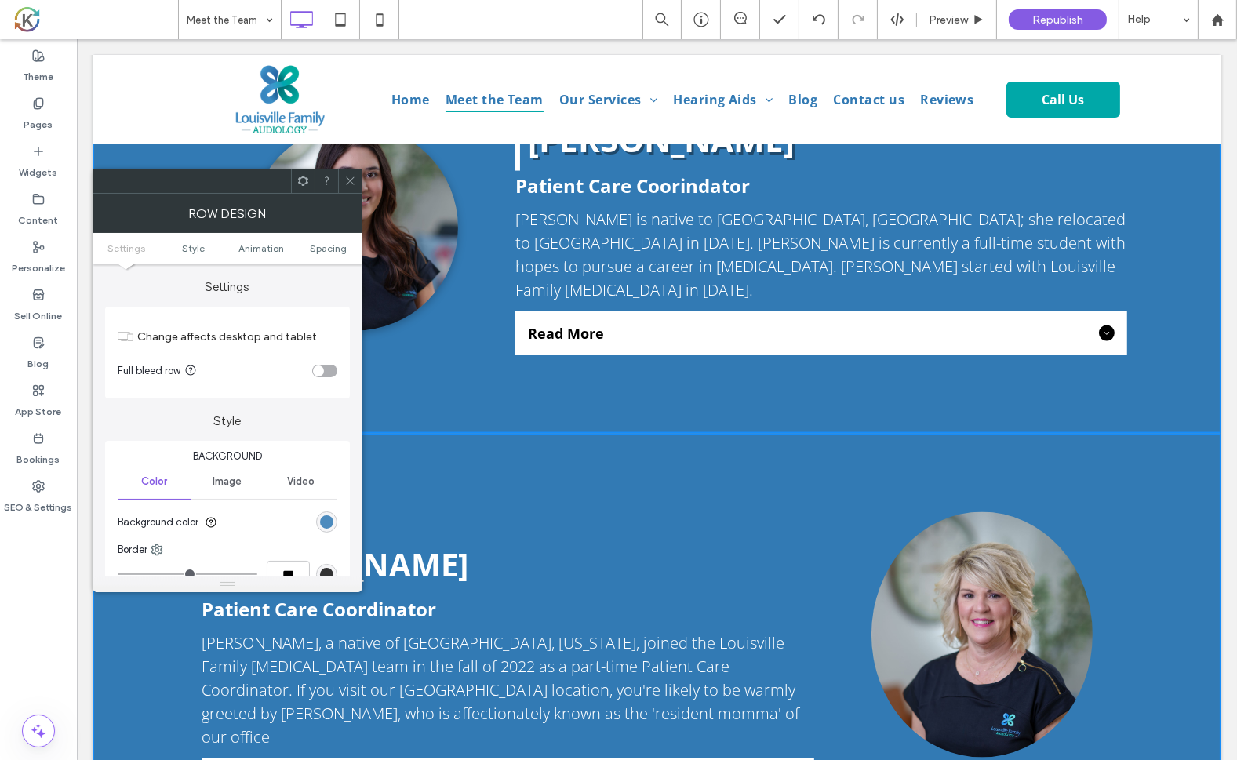
click at [325, 524] on div "rgb(50, 122, 180)" at bounding box center [326, 521] width 13 height 13
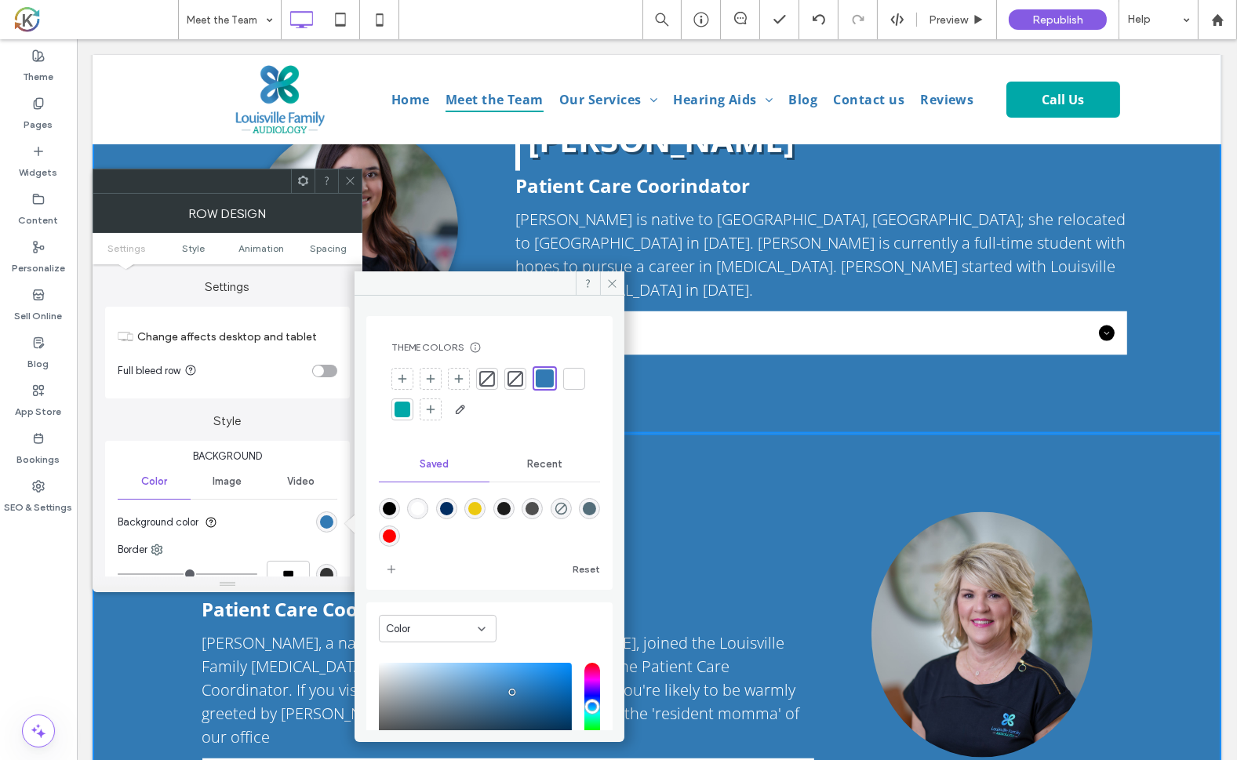
click at [424, 513] on div "rgba(255,255,255,1)" at bounding box center [417, 508] width 13 height 13
type input "*******"
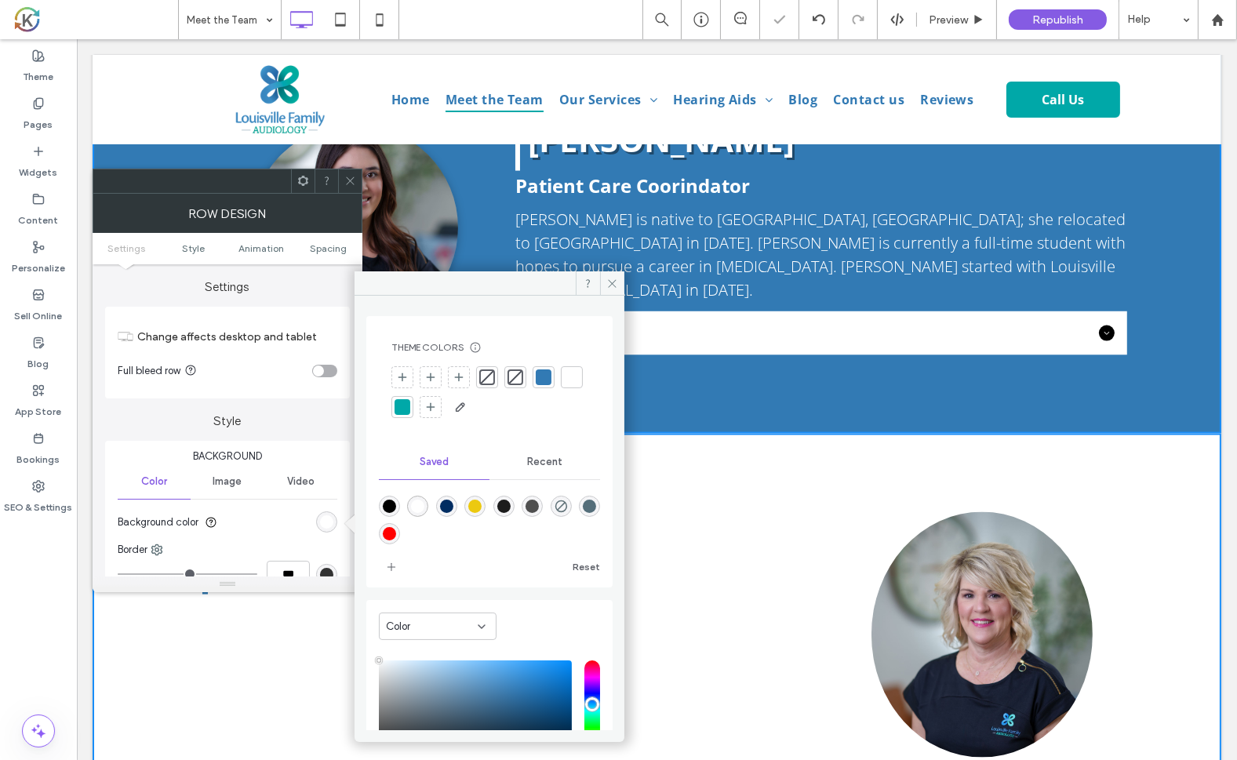
click at [677, 512] on div "[PERSON_NAME] Patient Care Coordinator [PERSON_NAME], a native of [GEOGRAPHIC_D…" at bounding box center [499, 657] width 627 height 290
click at [616, 281] on icon at bounding box center [612, 284] width 12 height 12
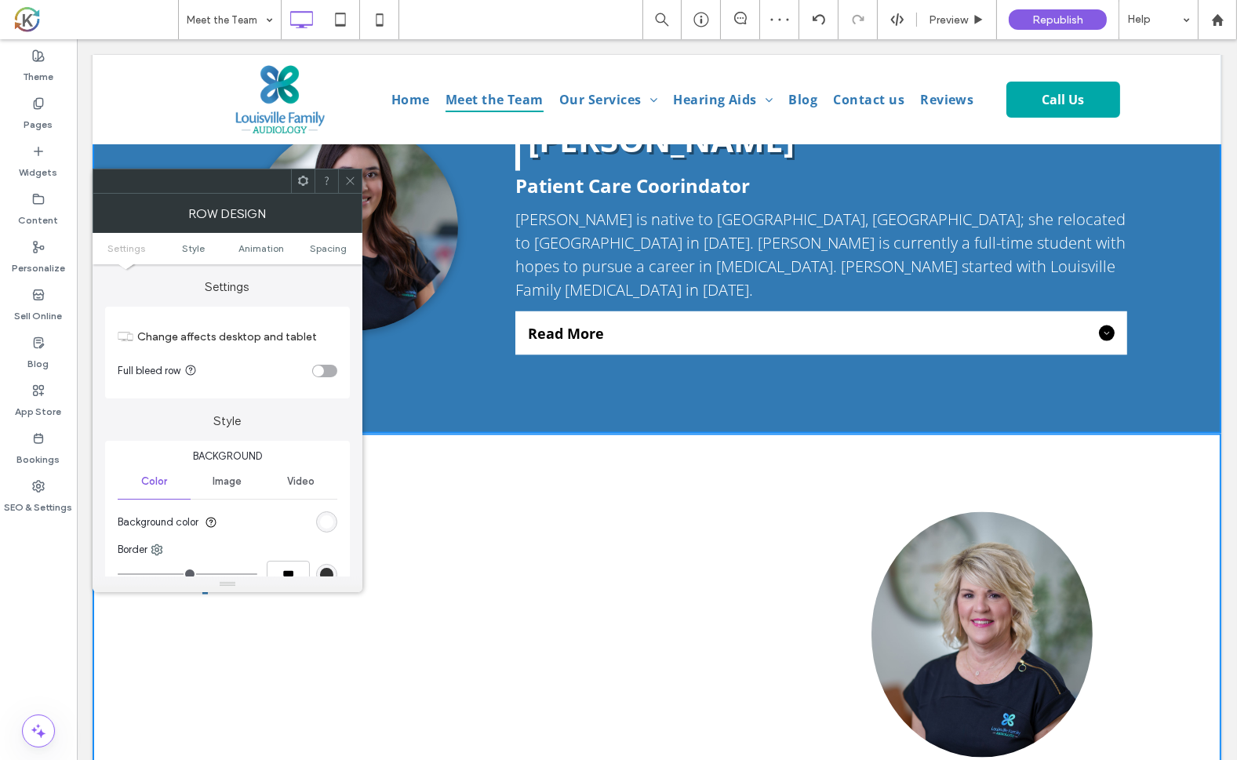
click at [352, 180] on icon at bounding box center [350, 181] width 12 height 12
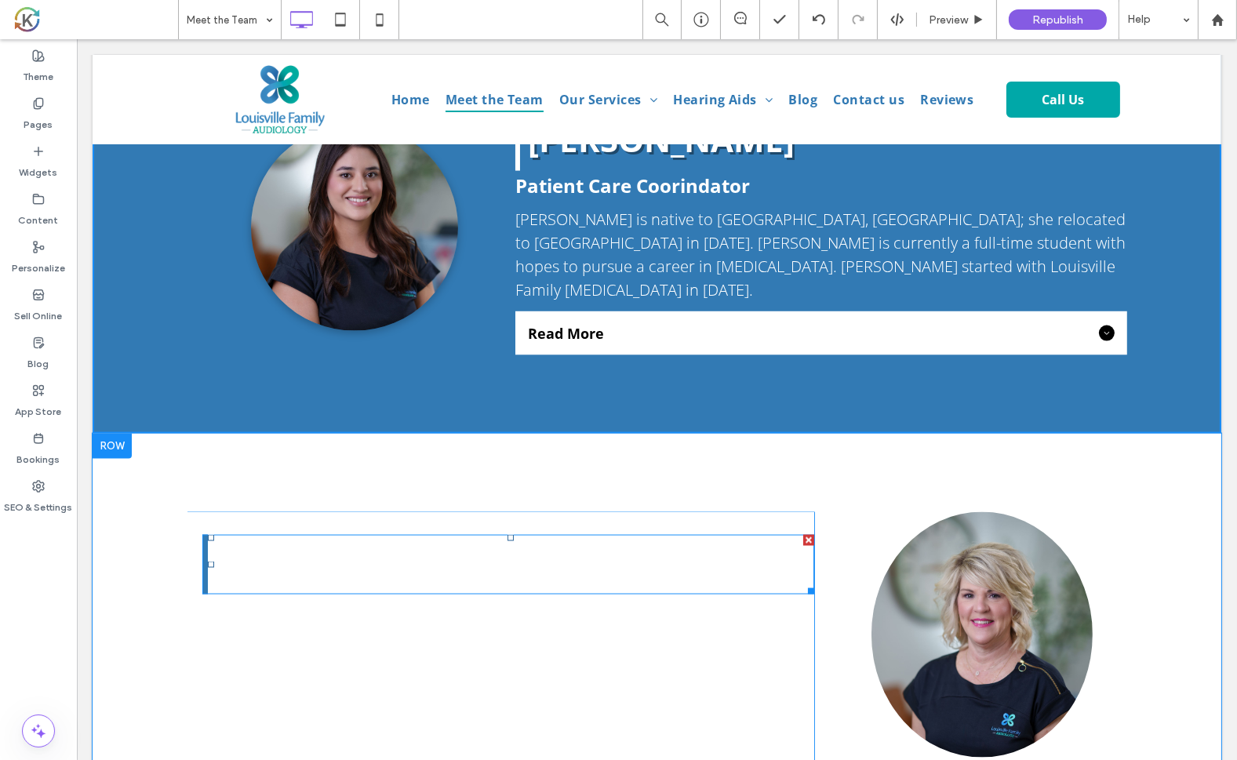
click at [286, 543] on strong "[PERSON_NAME]" at bounding box center [341, 564] width 253 height 43
type input "*********"
type input "**"
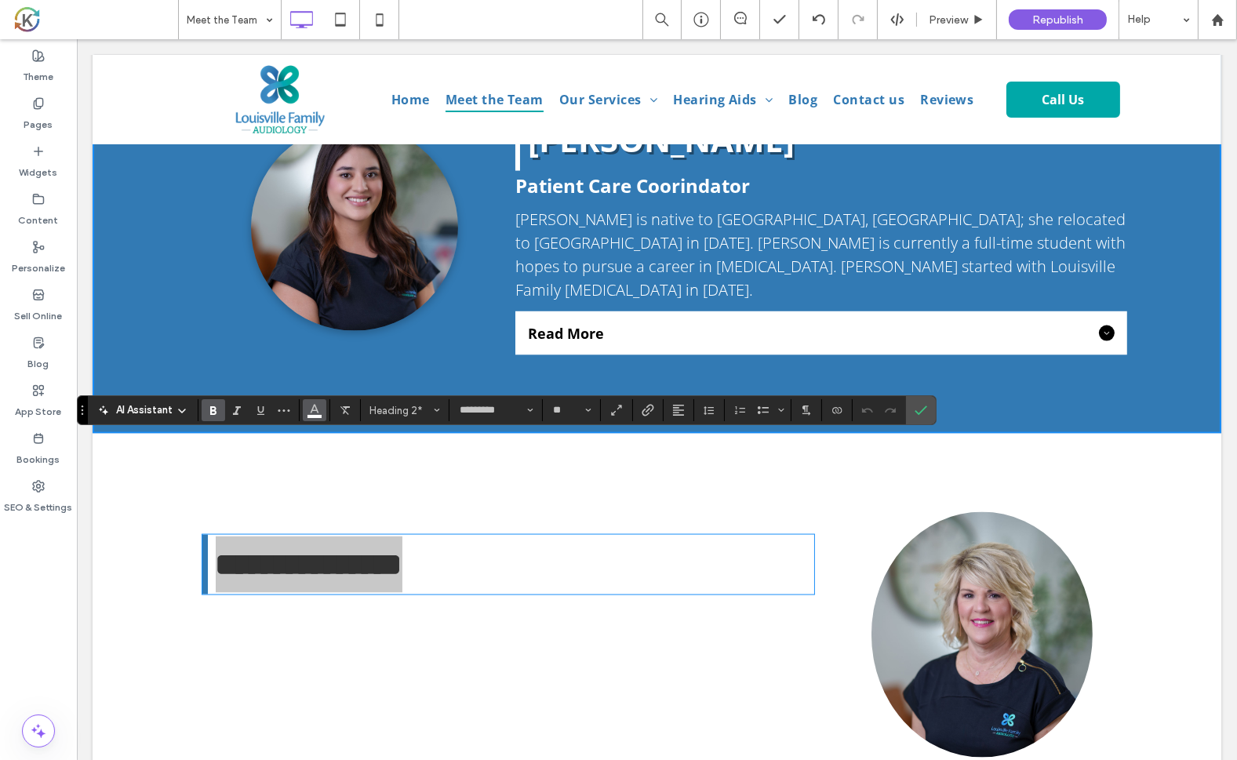
click at [315, 415] on icon "Color" at bounding box center [314, 408] width 13 height 13
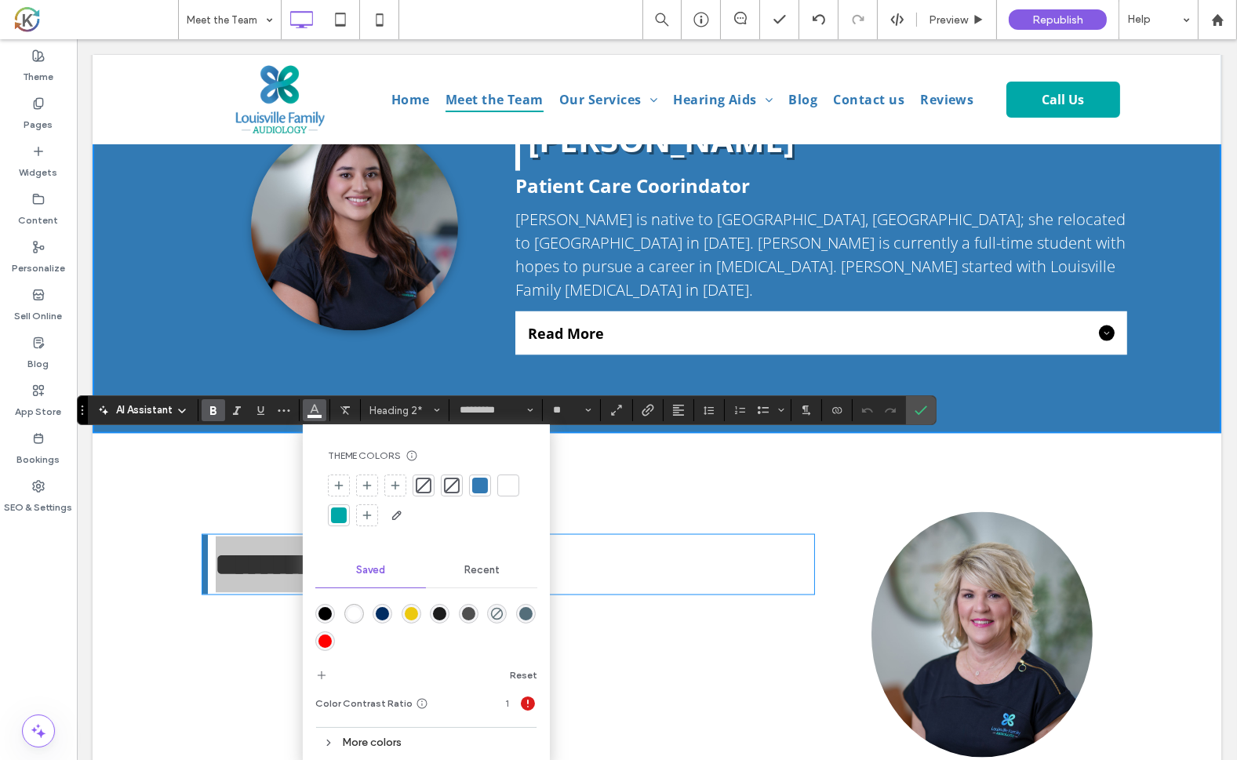
click at [327, 614] on div "rgba(0,0,0,1)" at bounding box center [324, 613] width 13 height 13
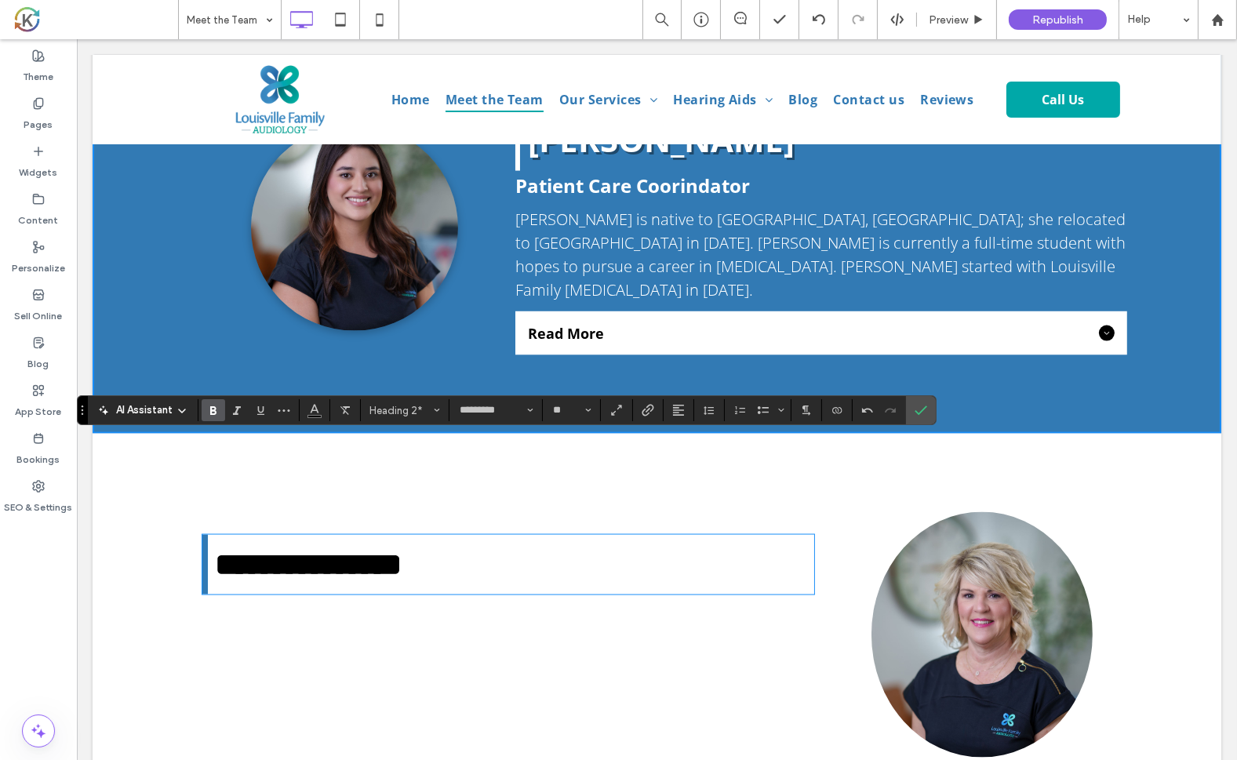
click at [354, 630] on div "[PERSON_NAME], a native of [GEOGRAPHIC_DATA], [US_STATE], joined the Louisville…" at bounding box center [508, 690] width 612 height 121
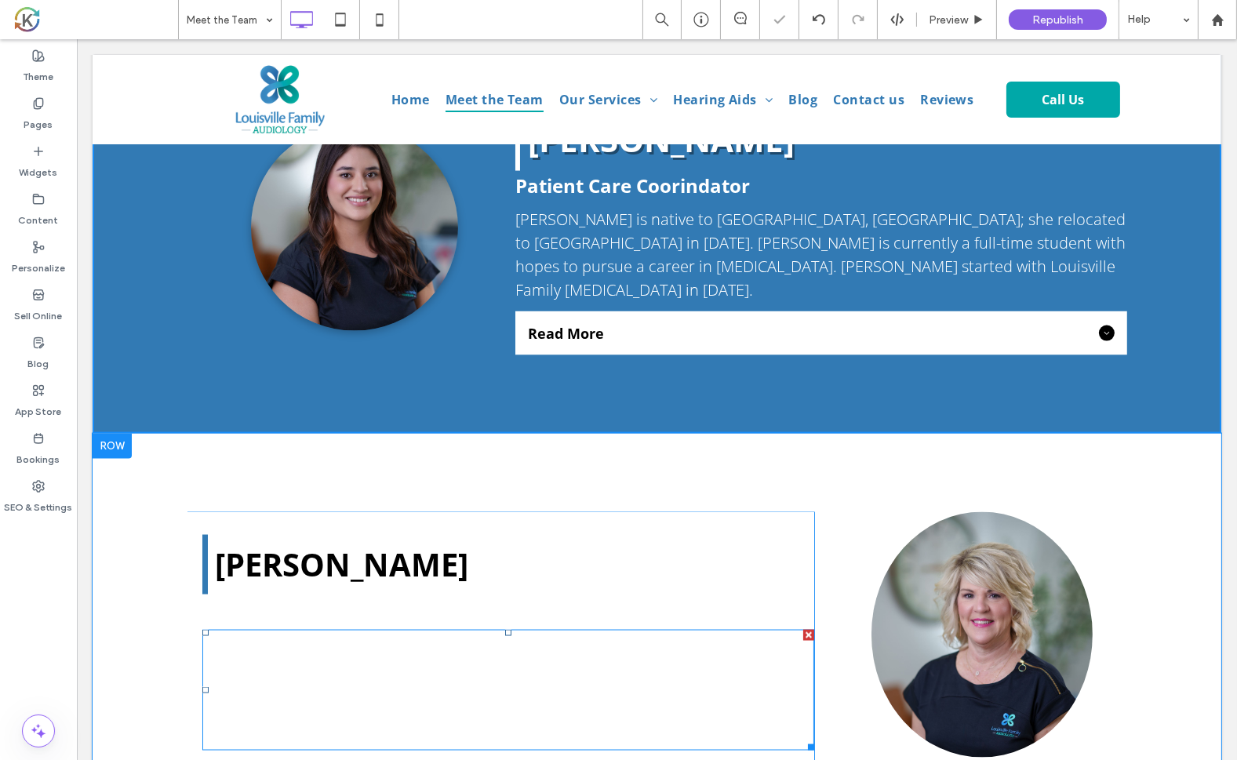
click at [354, 630] on div "[PERSON_NAME], a native of [GEOGRAPHIC_DATA], [US_STATE], joined the Louisville…" at bounding box center [508, 690] width 612 height 121
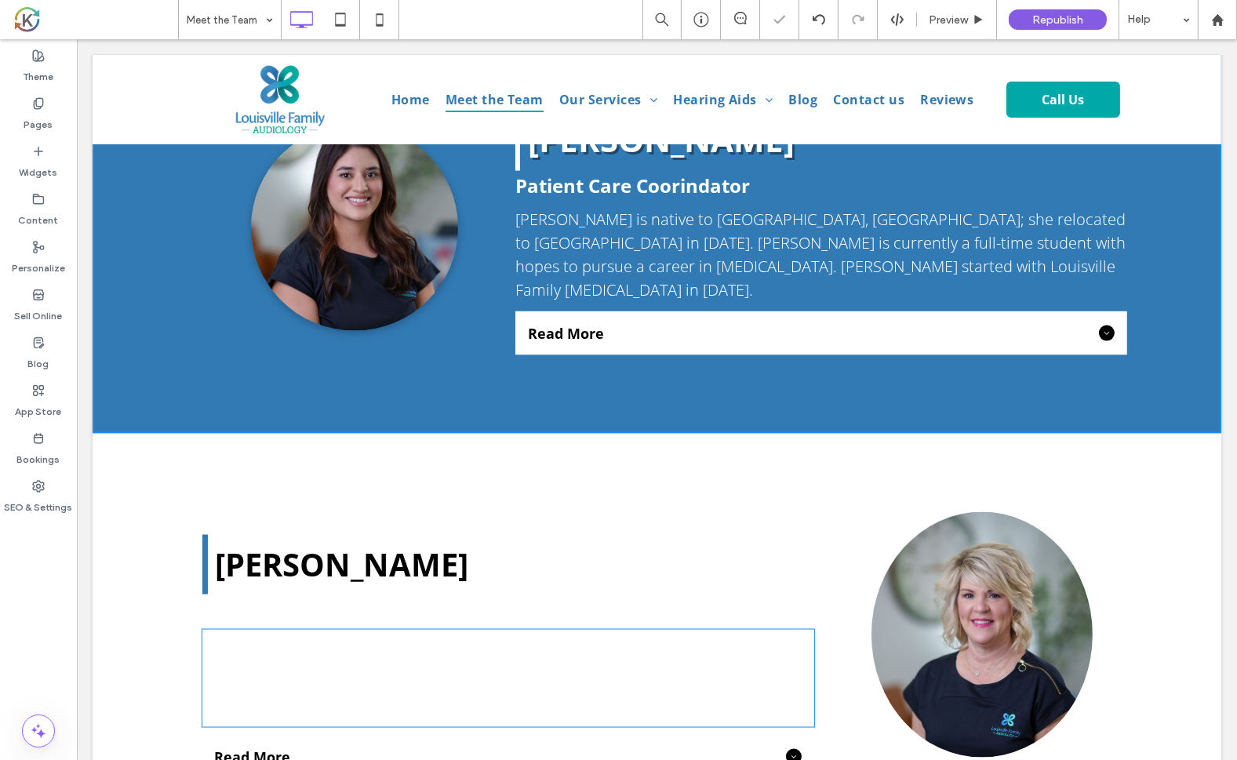
type input "*********"
type input "**"
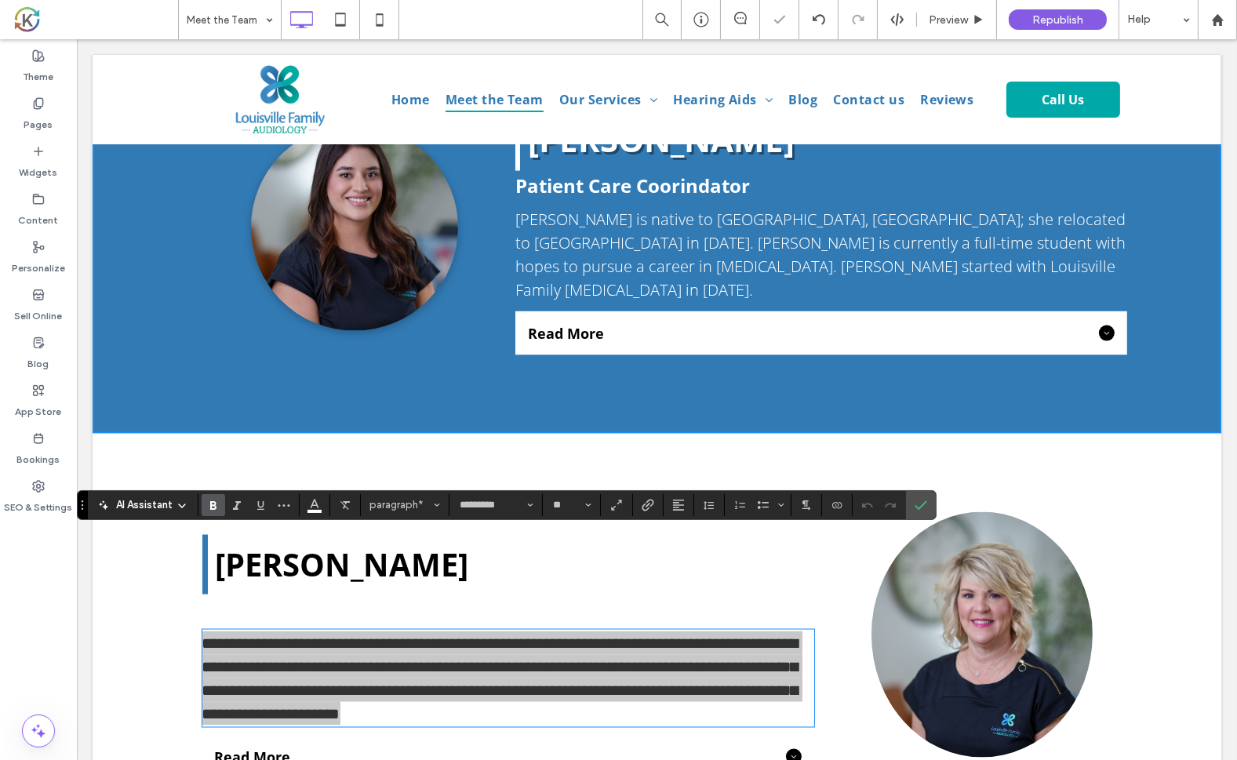
click at [211, 507] on icon "Bold" at bounding box center [213, 505] width 13 height 13
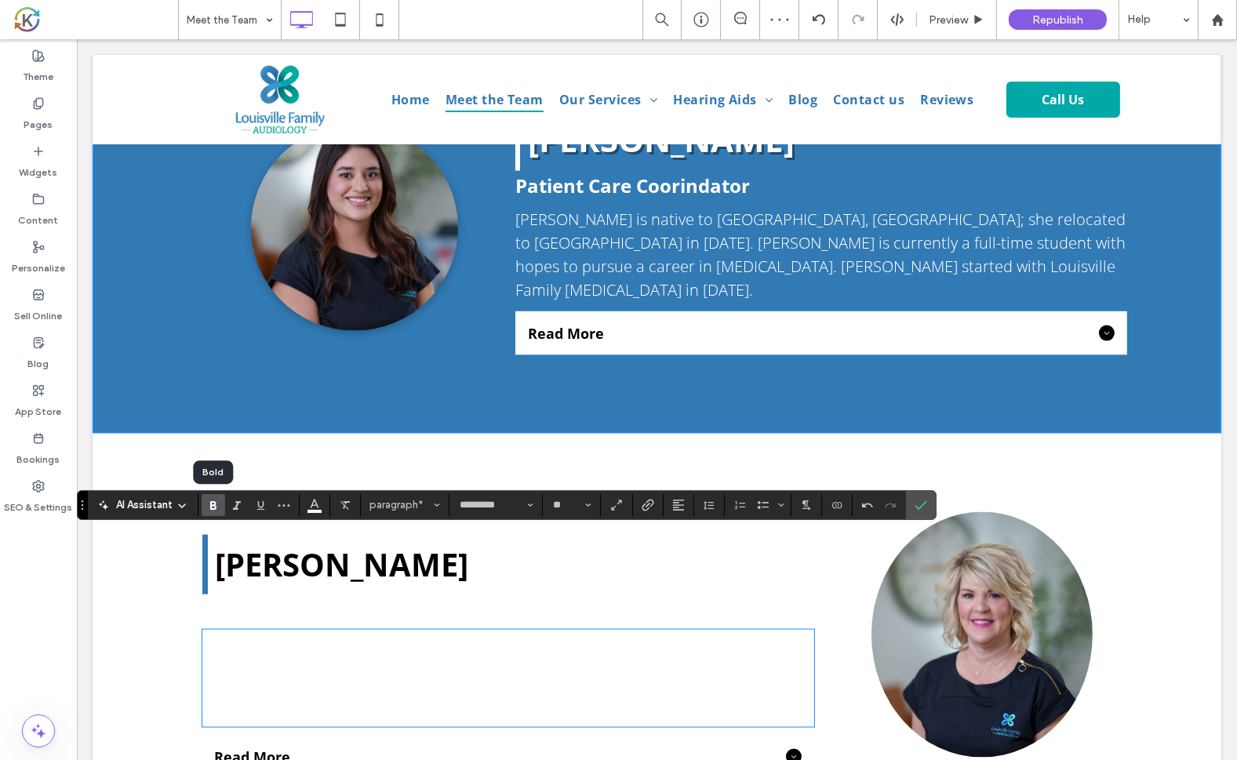
click at [211, 507] on icon "Bold" at bounding box center [213, 505] width 13 height 13
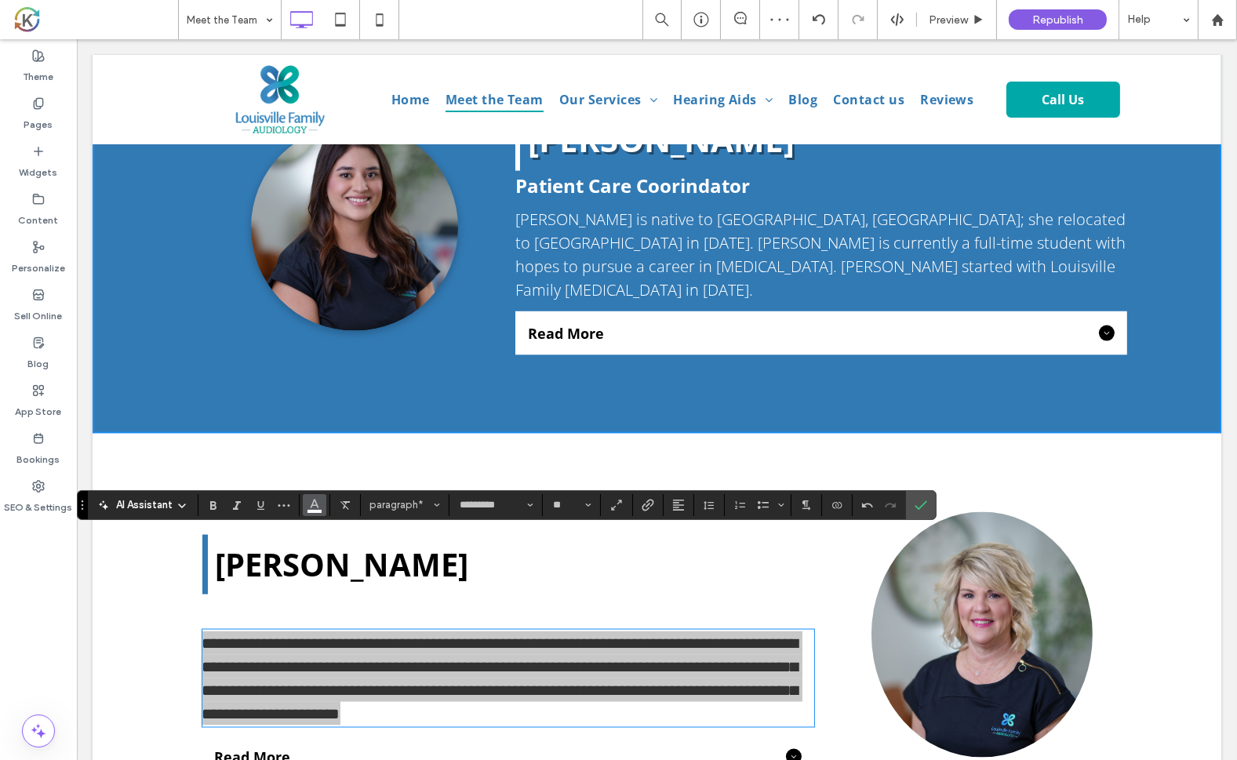
click at [311, 506] on icon "Color" at bounding box center [314, 503] width 13 height 13
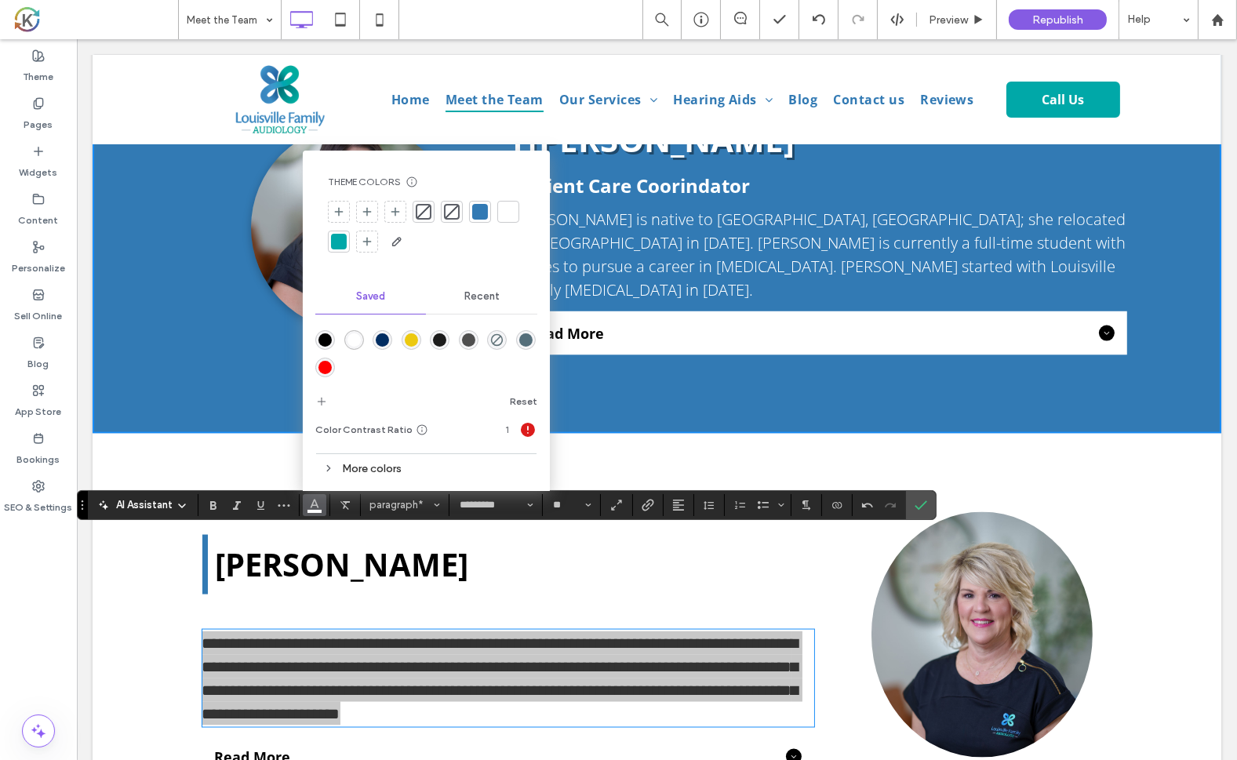
click at [329, 345] on div "rgba(0,0,0,1)" at bounding box center [324, 339] width 13 height 13
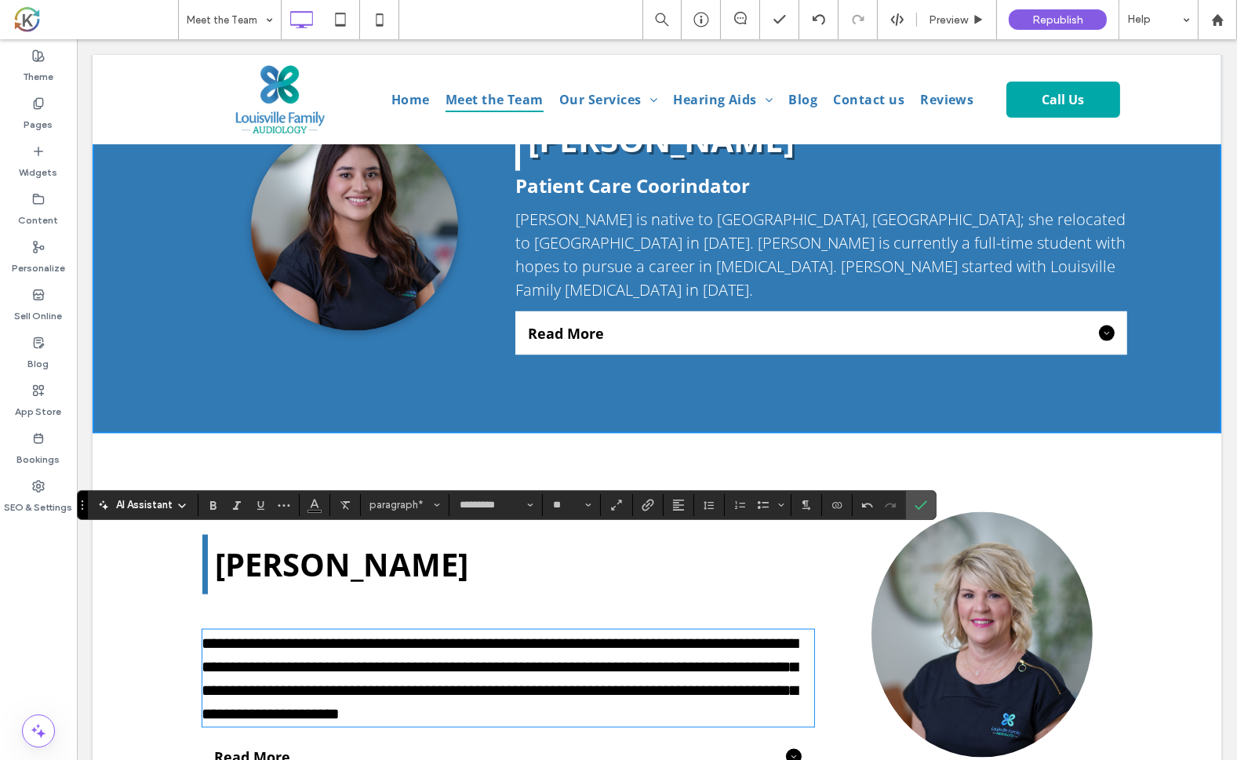
click at [428, 434] on div "**********" at bounding box center [656, 646] width 1129 height 424
click at [191, 590] on div "**********" at bounding box center [499, 645] width 627 height 267
click at [232, 748] on span "Read More" at bounding box center [496, 757] width 565 height 19
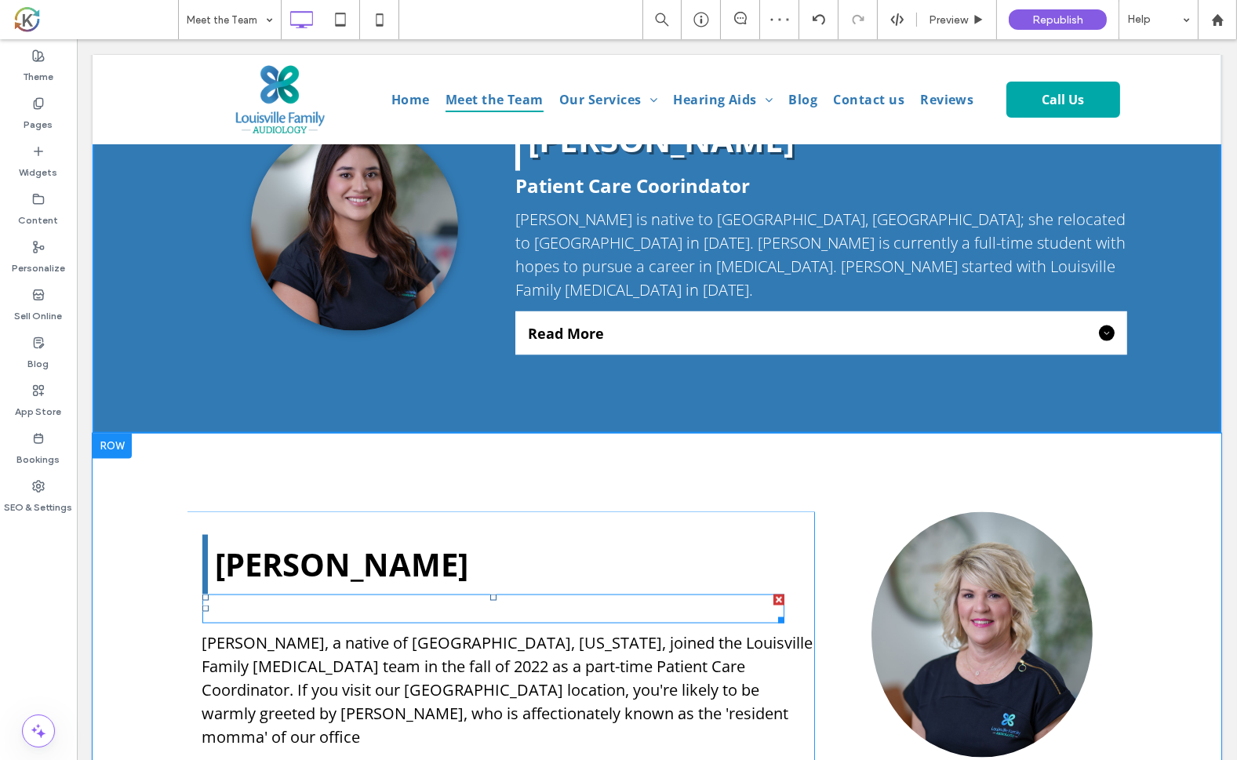
click at [250, 596] on span "Patient Care Coordinator" at bounding box center [319, 609] width 235 height 26
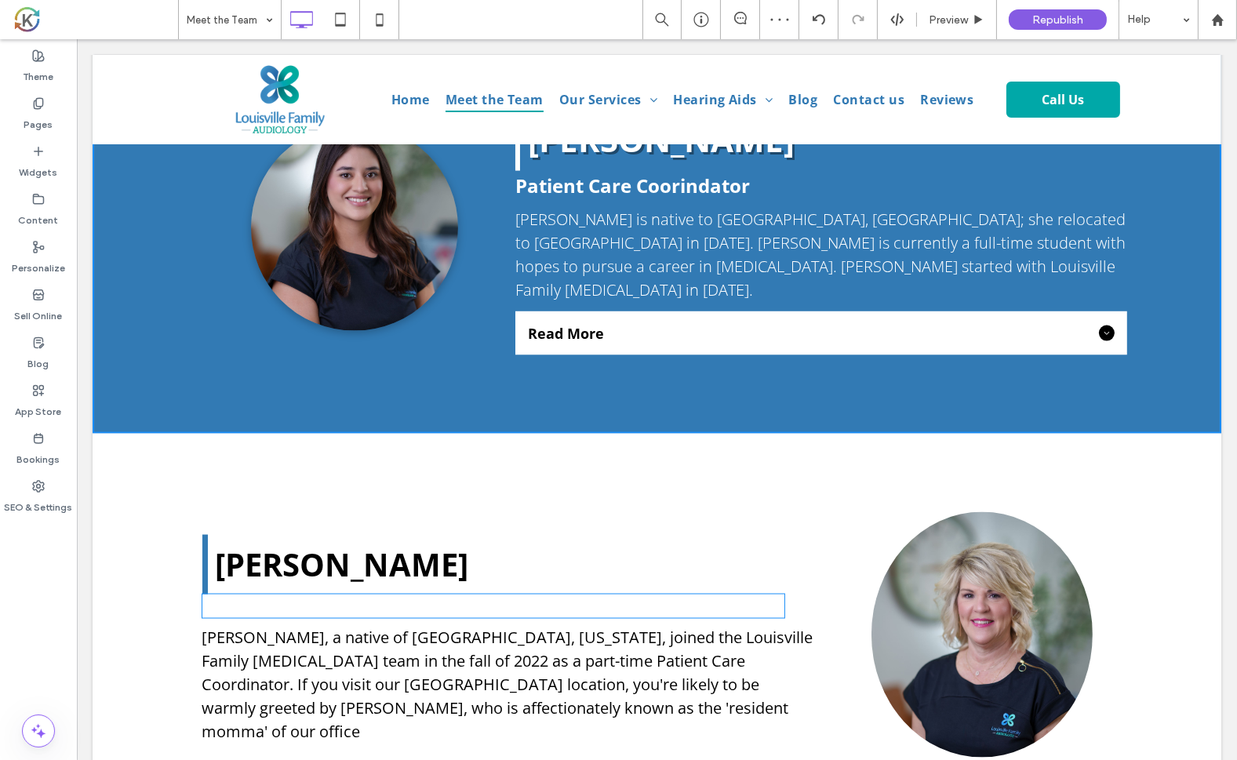
type input "*********"
type input "**"
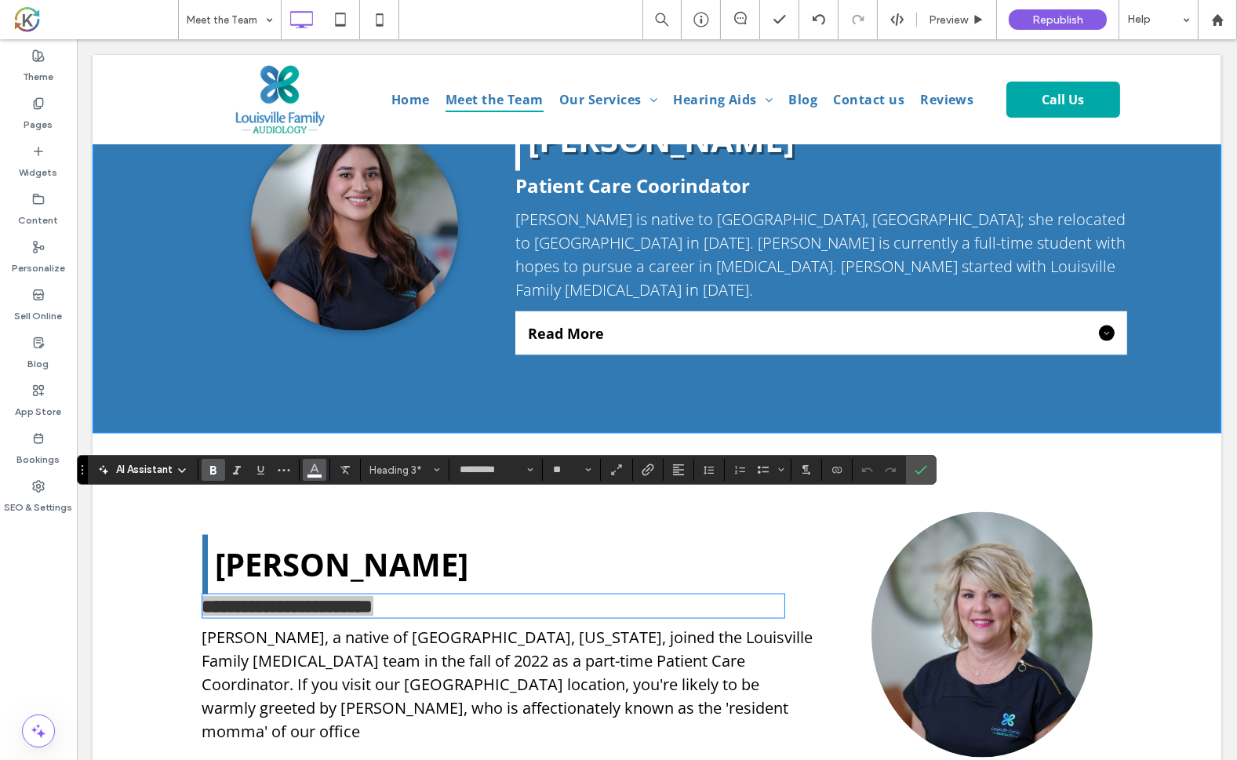
click at [305, 471] on button "Color" at bounding box center [315, 470] width 24 height 22
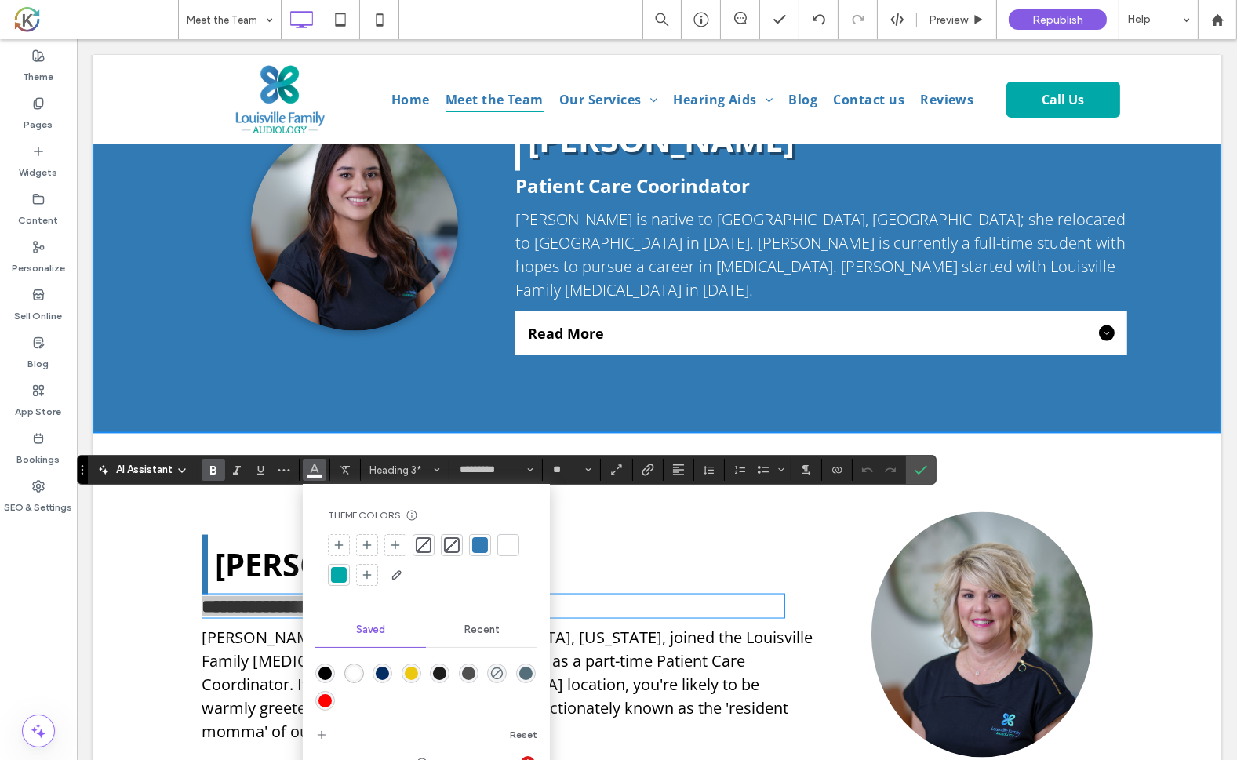
click at [323, 675] on div "rgba(0,0,0,1)" at bounding box center [324, 673] width 13 height 13
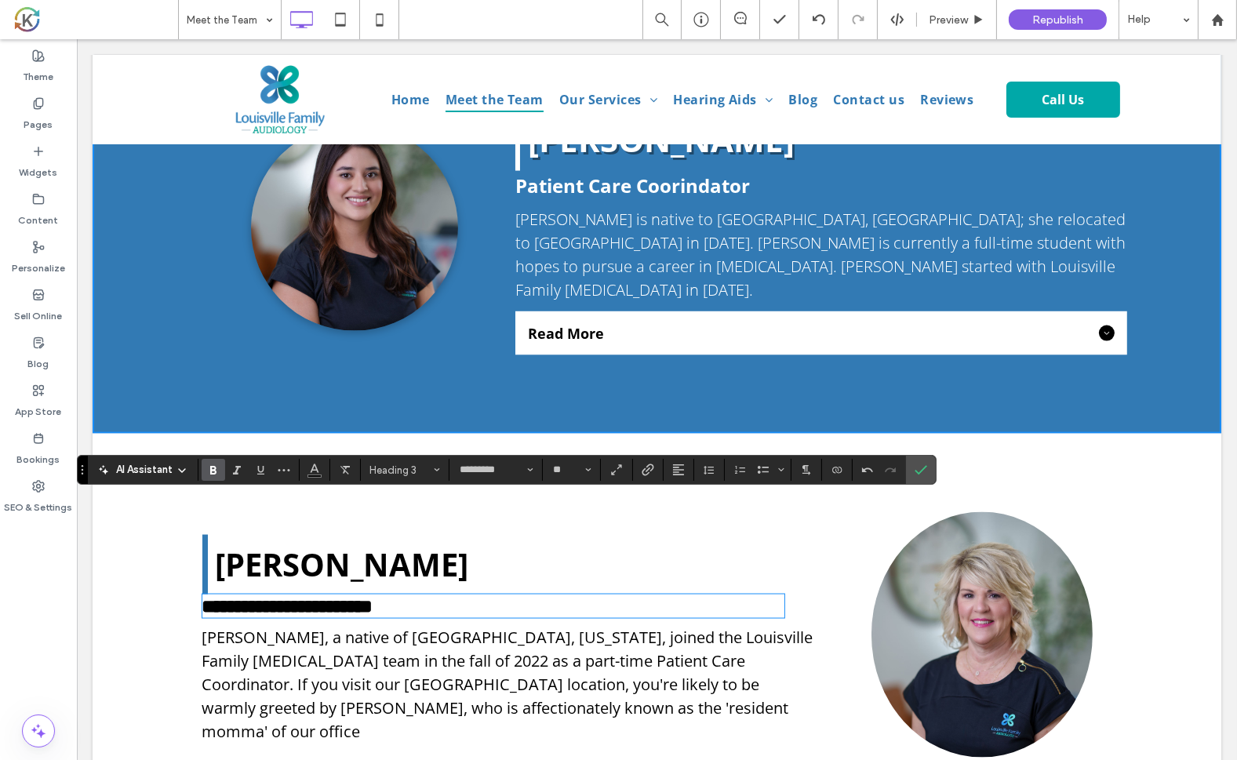
click at [172, 607] on div "**********" at bounding box center [656, 720] width 1129 height 573
click at [283, 759] on span "Read More" at bounding box center [496, 775] width 565 height 19
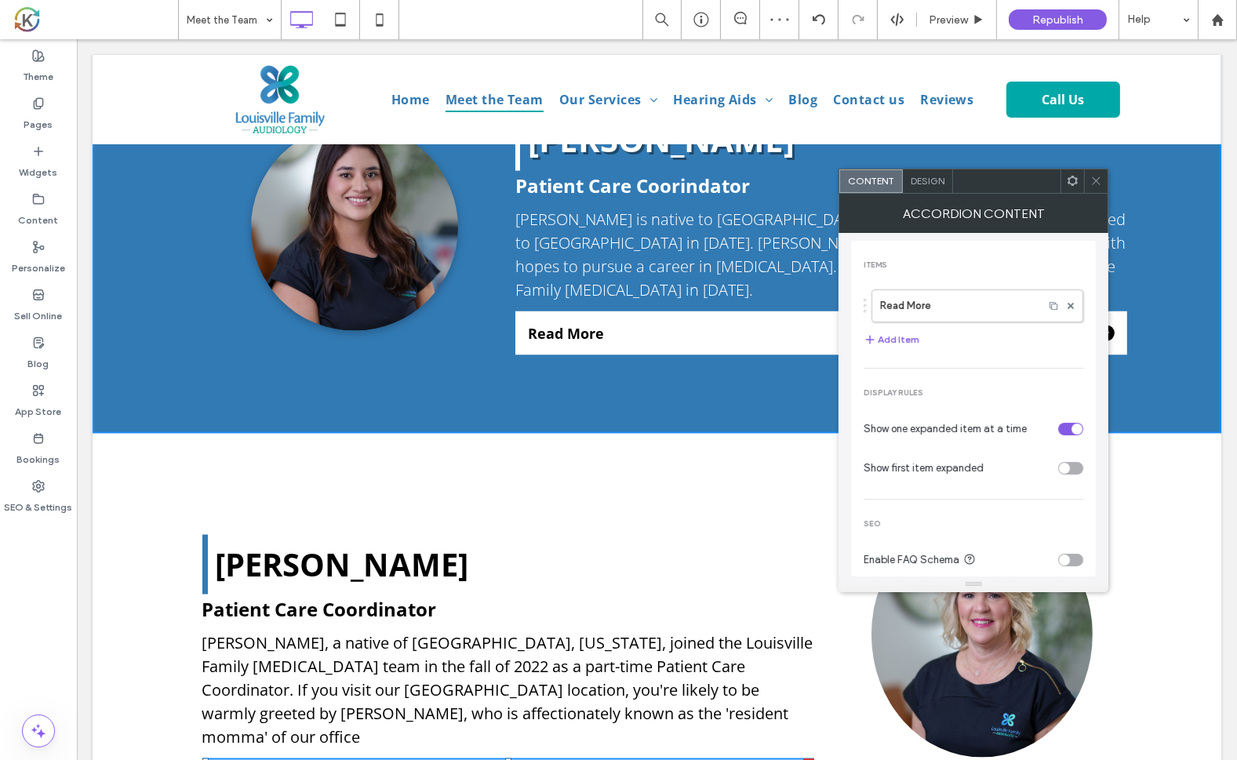
click at [929, 181] on span "Design" at bounding box center [928, 181] width 34 height 12
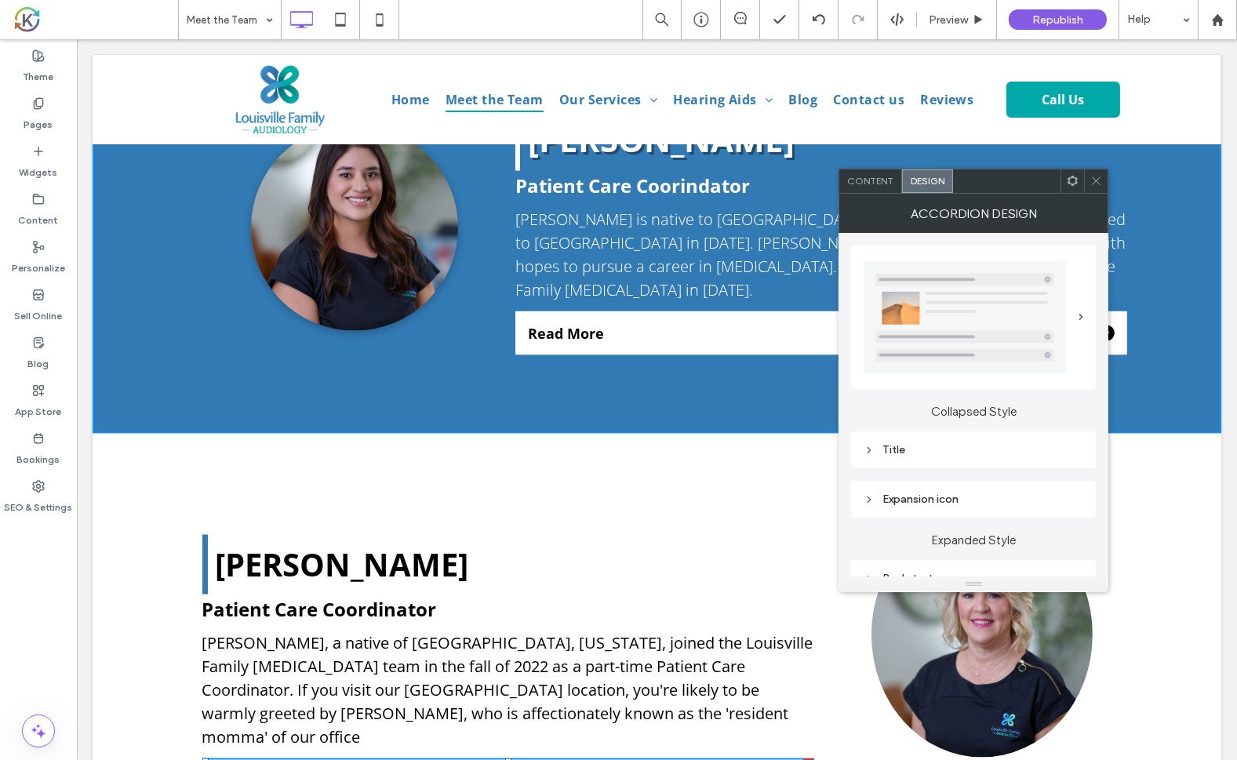
click at [922, 449] on div "Title" at bounding box center [974, 449] width 220 height 13
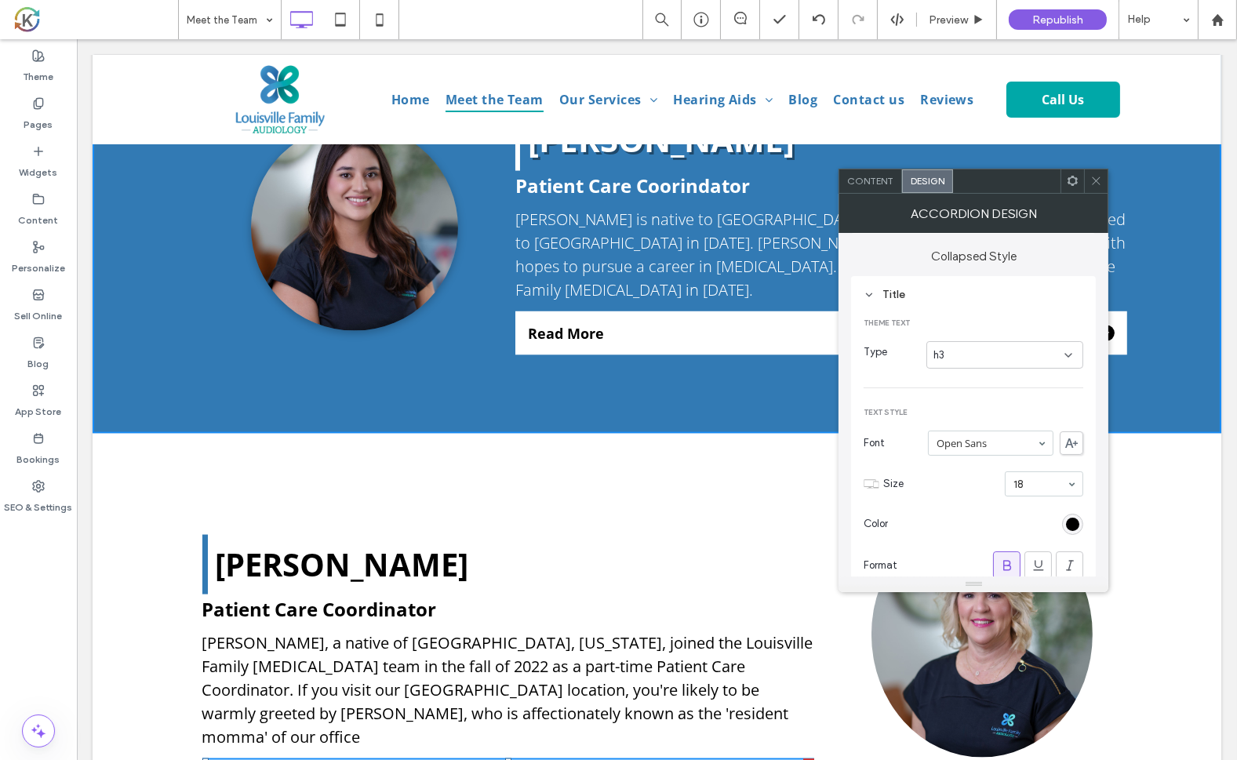
scroll to position [155, 0]
click at [1076, 519] on div "rgb(0, 0, 0)" at bounding box center [1072, 524] width 13 height 13
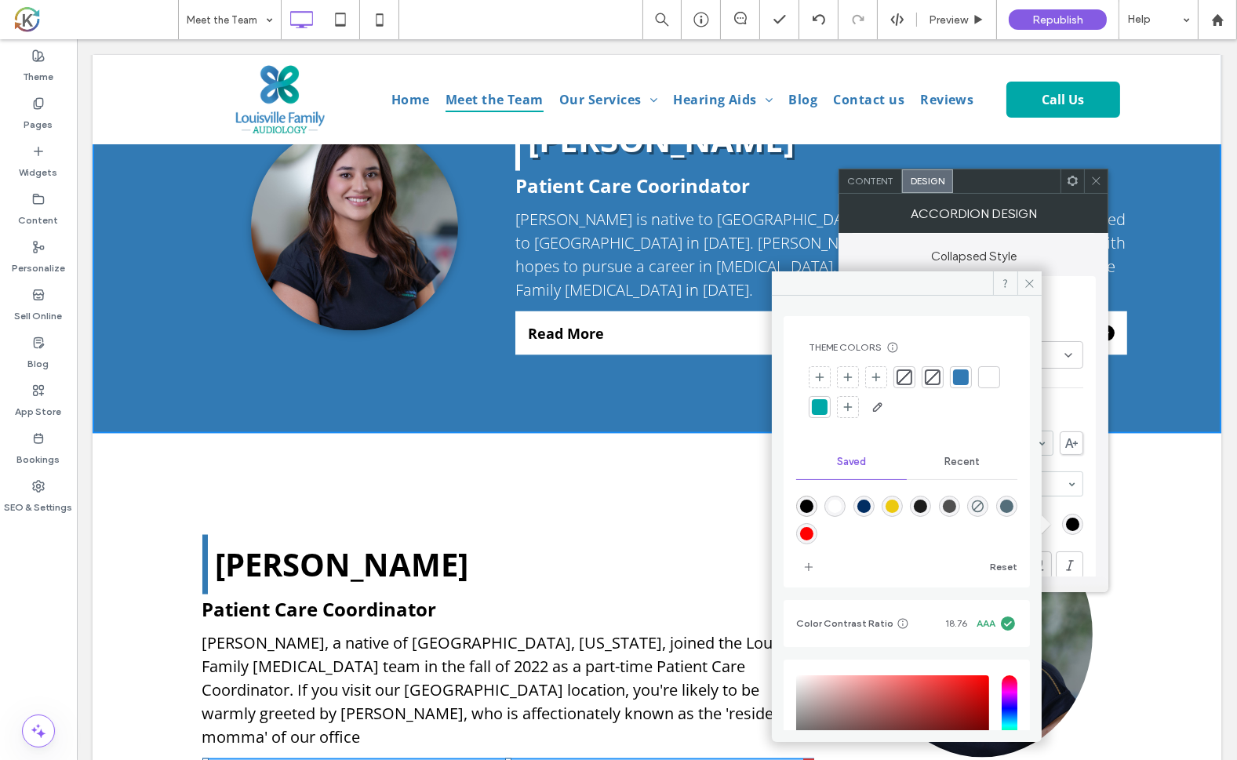
click at [840, 502] on div "rgba(255,255,255,1)" at bounding box center [834, 506] width 13 height 13
type input "*******"
click at [1071, 405] on div "Theme Text Type h3 Text Style Font Open Sans Size 18 Color Format Alignment Res…" at bounding box center [974, 592] width 220 height 575
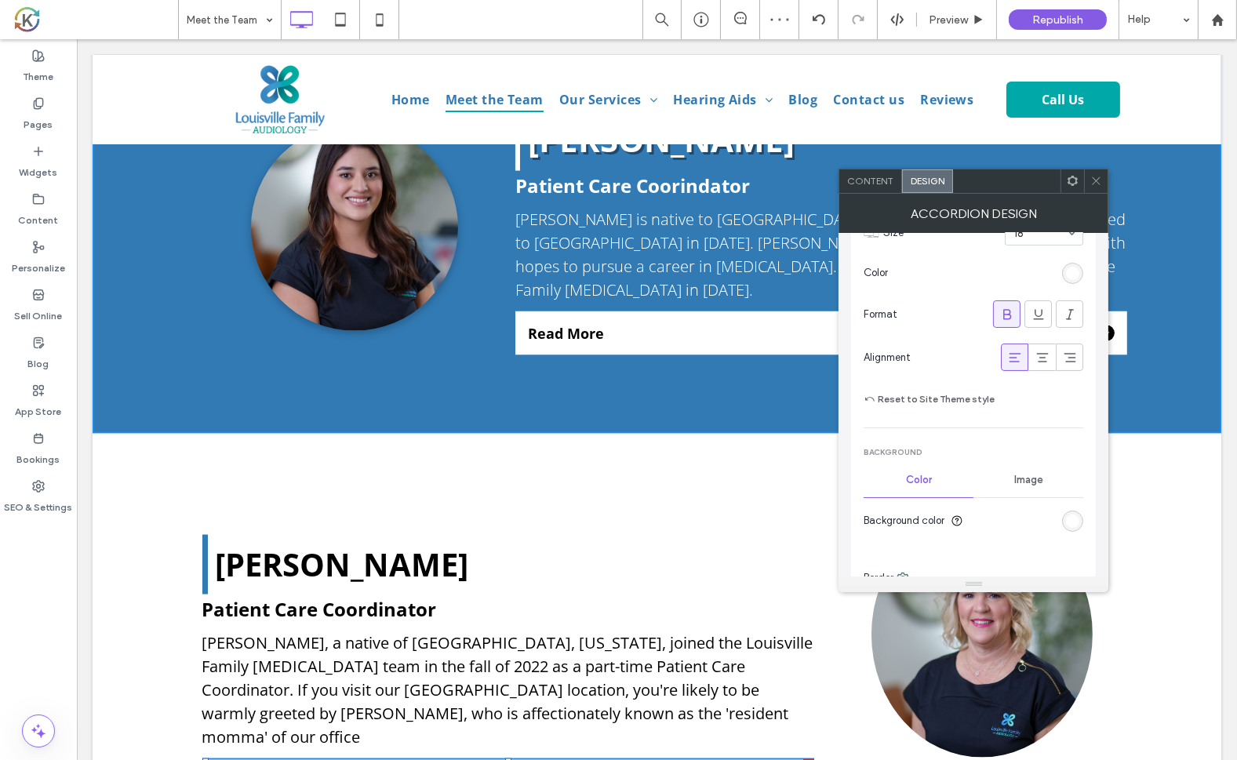
scroll to position [444, 0]
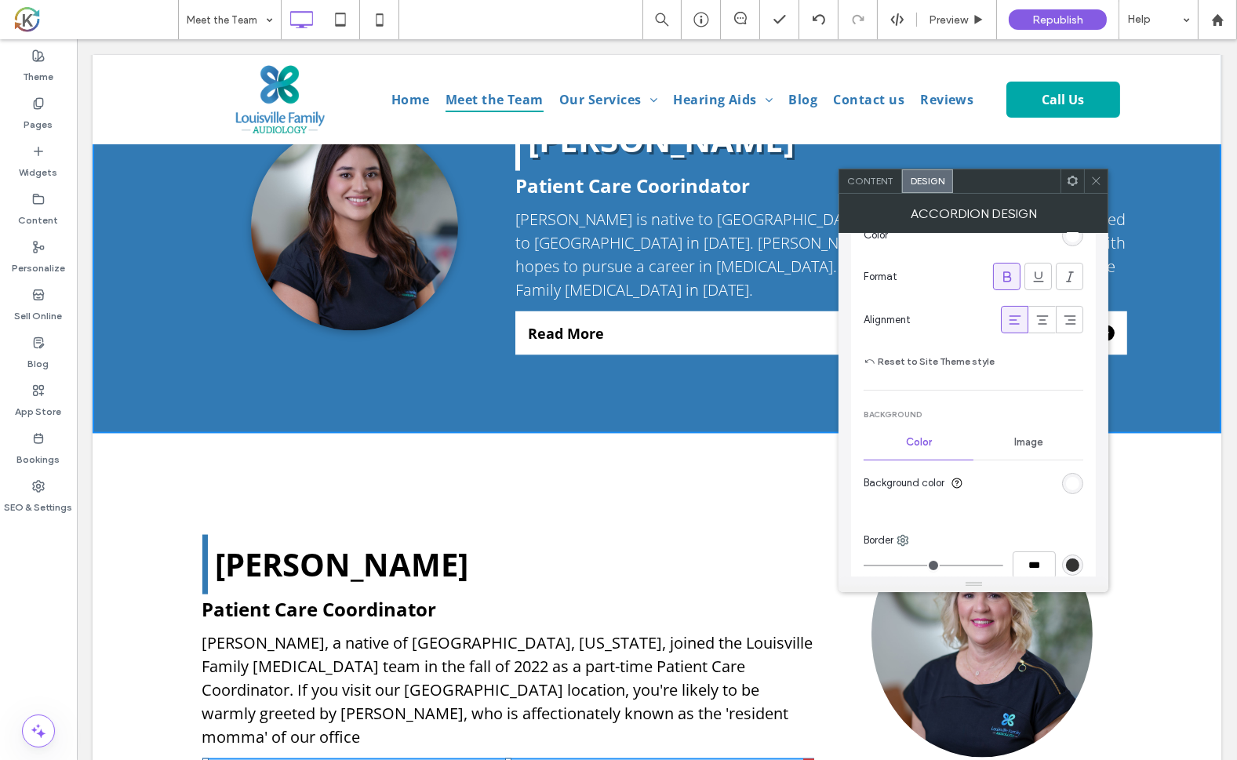
click at [1075, 482] on div "rgb(255, 255, 255)" at bounding box center [1072, 483] width 13 height 13
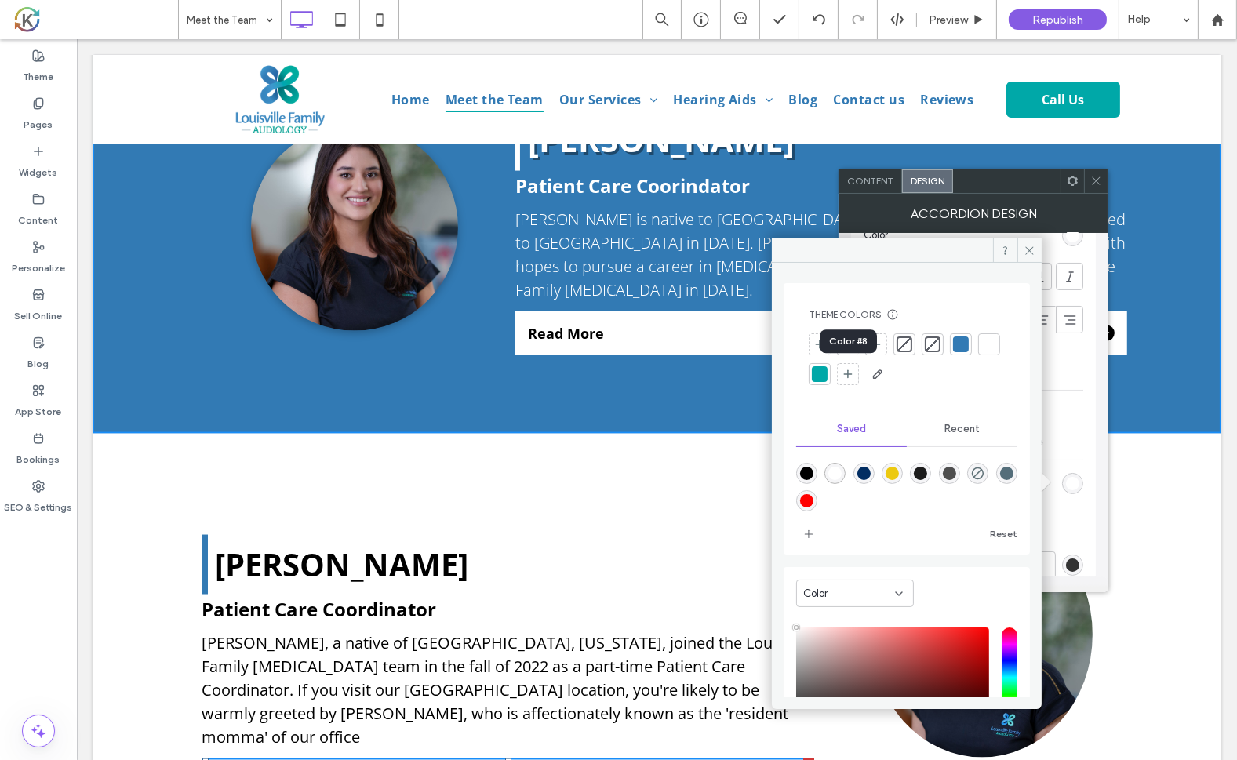
click at [828, 370] on div at bounding box center [820, 374] width 16 height 16
click at [724, 512] on div "[PERSON_NAME] Patient Care Coordinator [PERSON_NAME], a native of [GEOGRAPHIC_D…" at bounding box center [499, 733] width 627 height 442
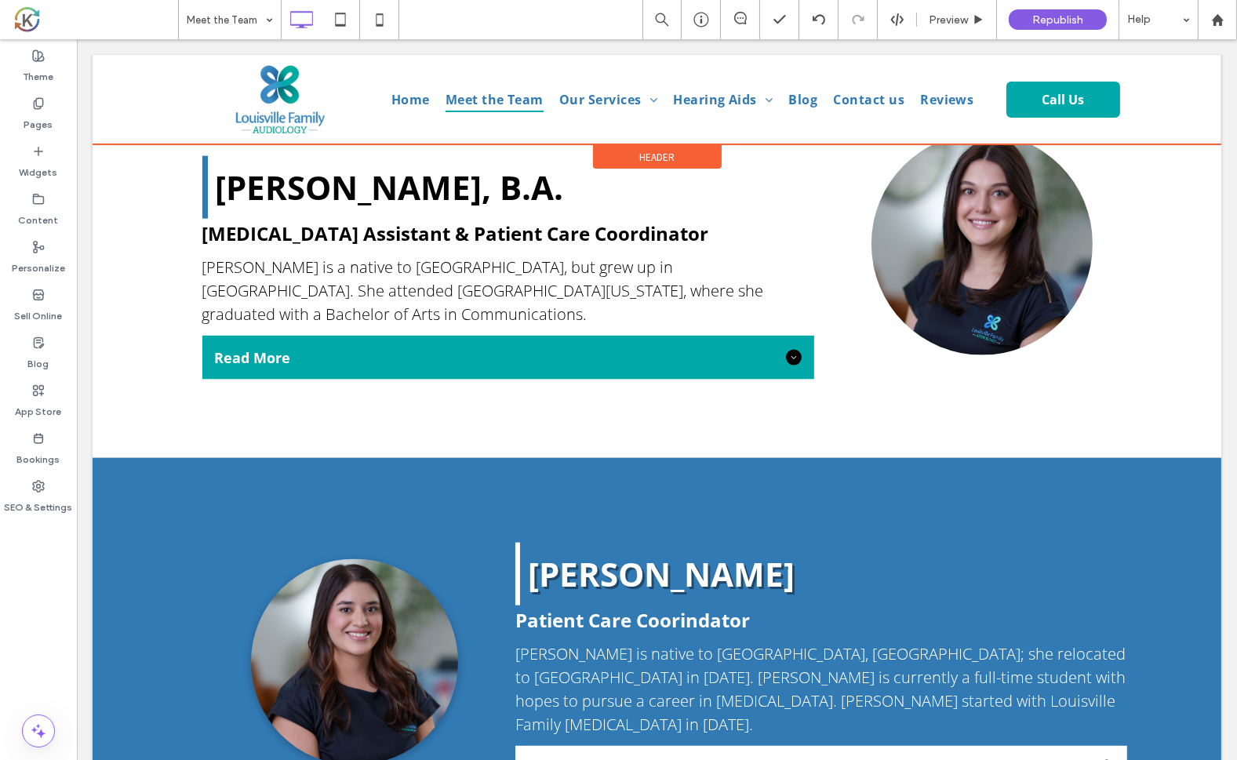
scroll to position [3079, 0]
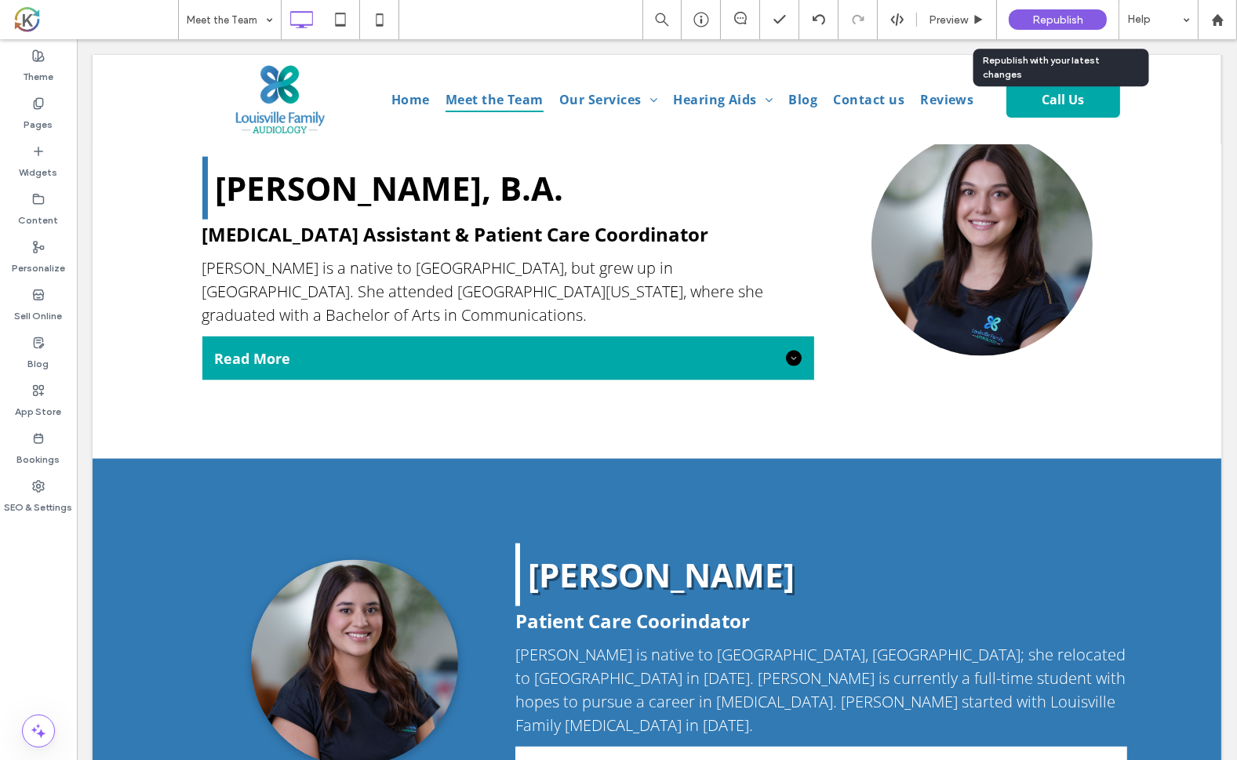
click at [1063, 15] on span "Republish" at bounding box center [1057, 19] width 51 height 13
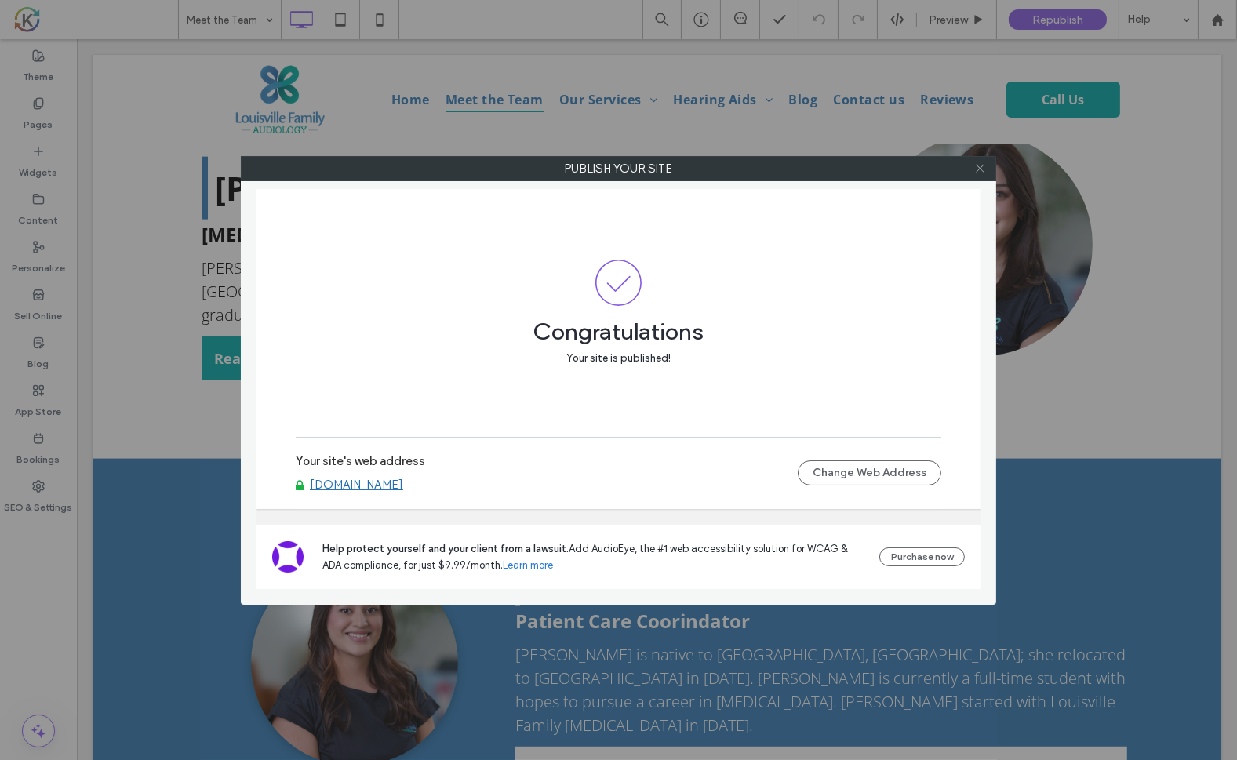
click at [979, 169] on use at bounding box center [980, 169] width 8 height 8
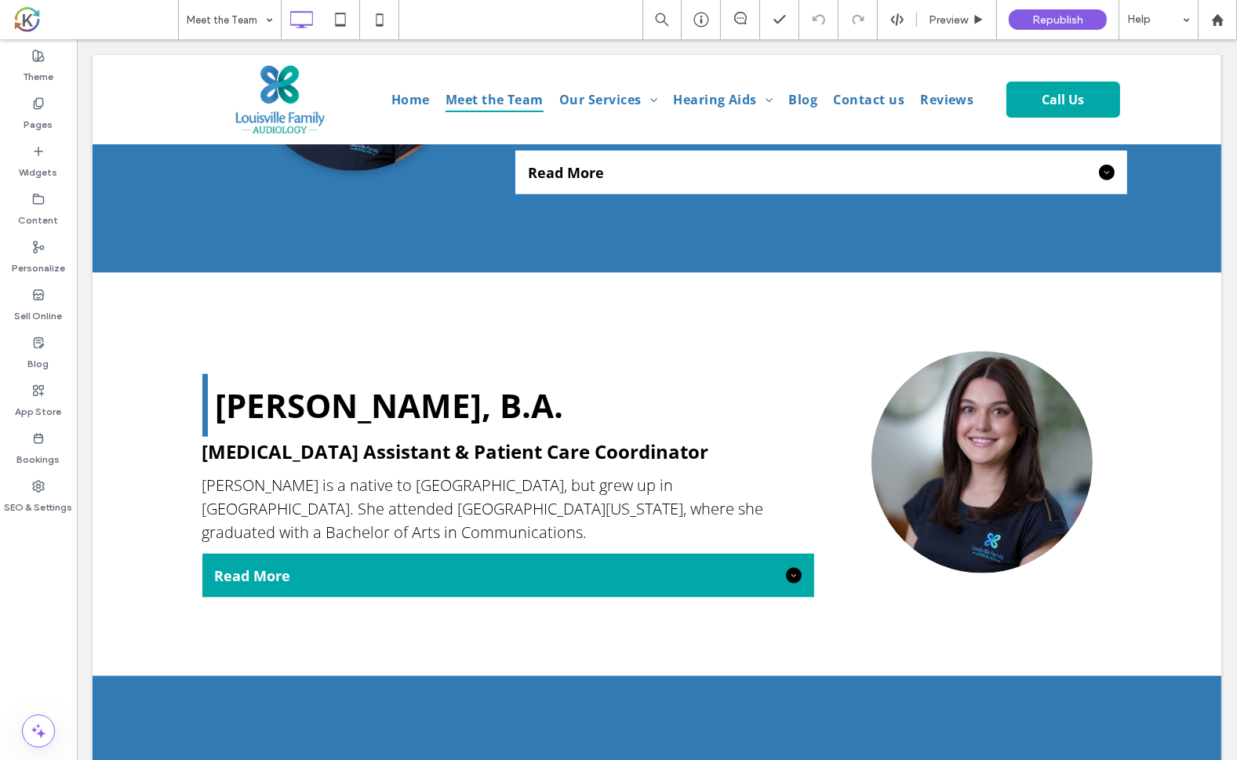
scroll to position [2851, 0]
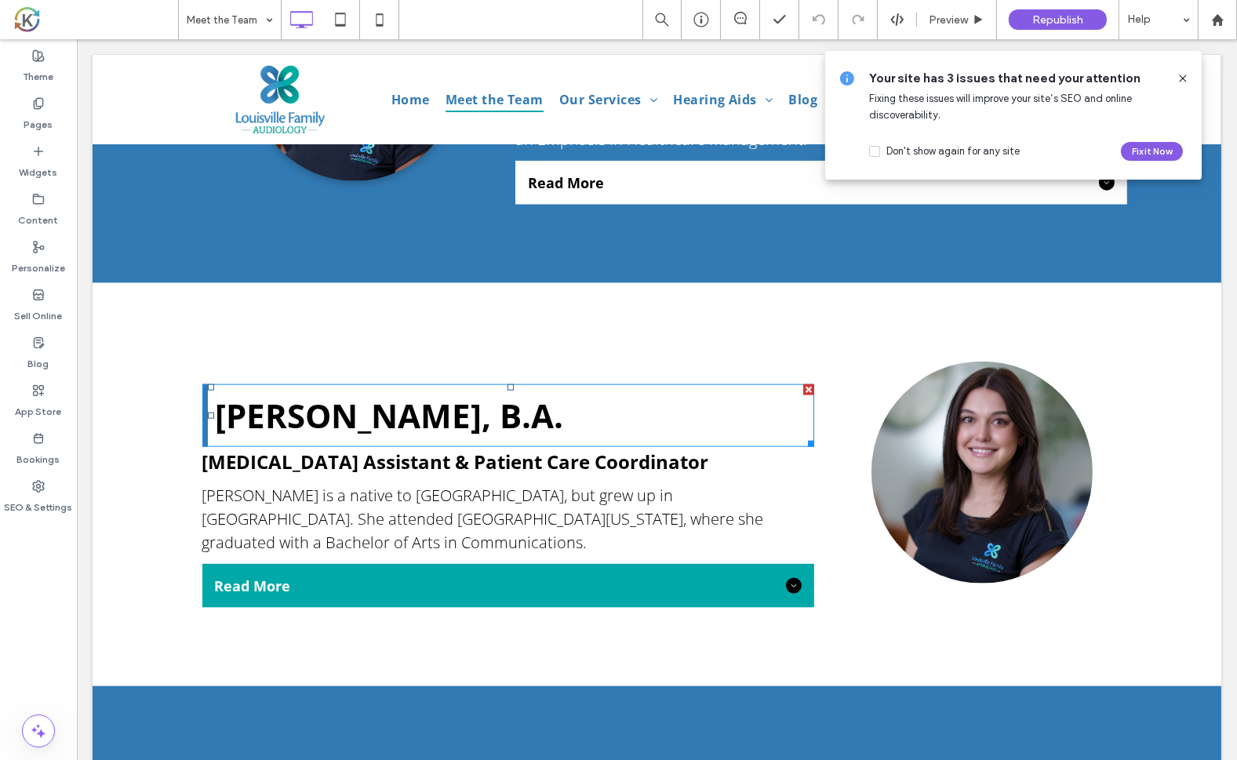
click at [202, 384] on div "[PERSON_NAME], B.A." at bounding box center [508, 415] width 612 height 63
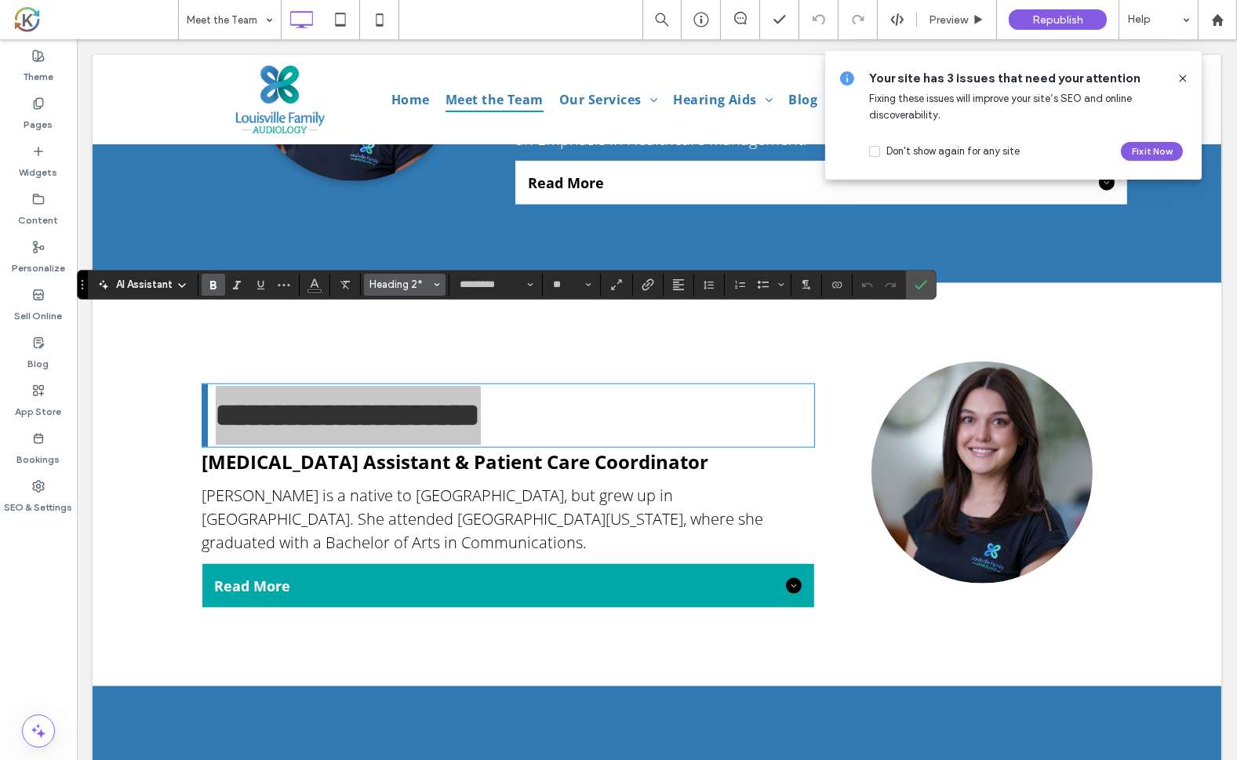
click at [425, 289] on span "Heading 2*" at bounding box center [399, 284] width 61 height 12
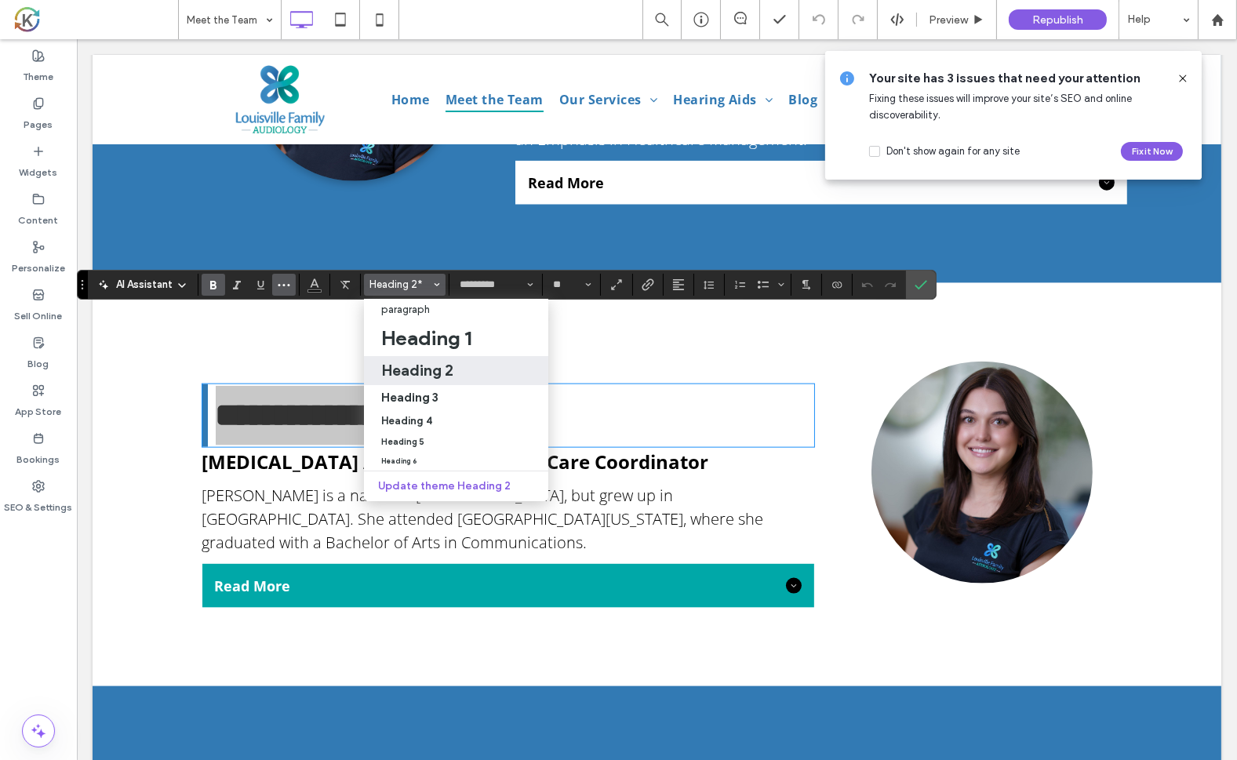
click at [284, 286] on icon "More" at bounding box center [284, 284] width 13 height 13
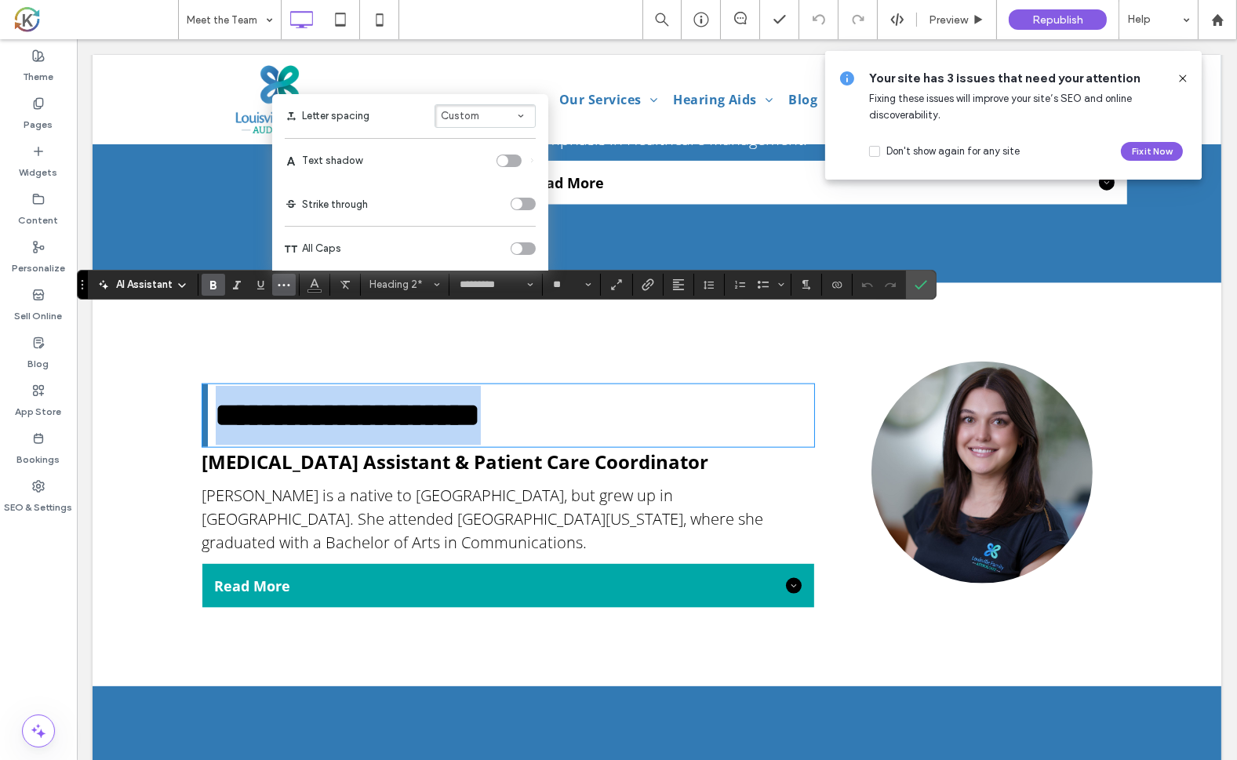
click at [186, 362] on div "**********" at bounding box center [499, 485] width 627 height 246
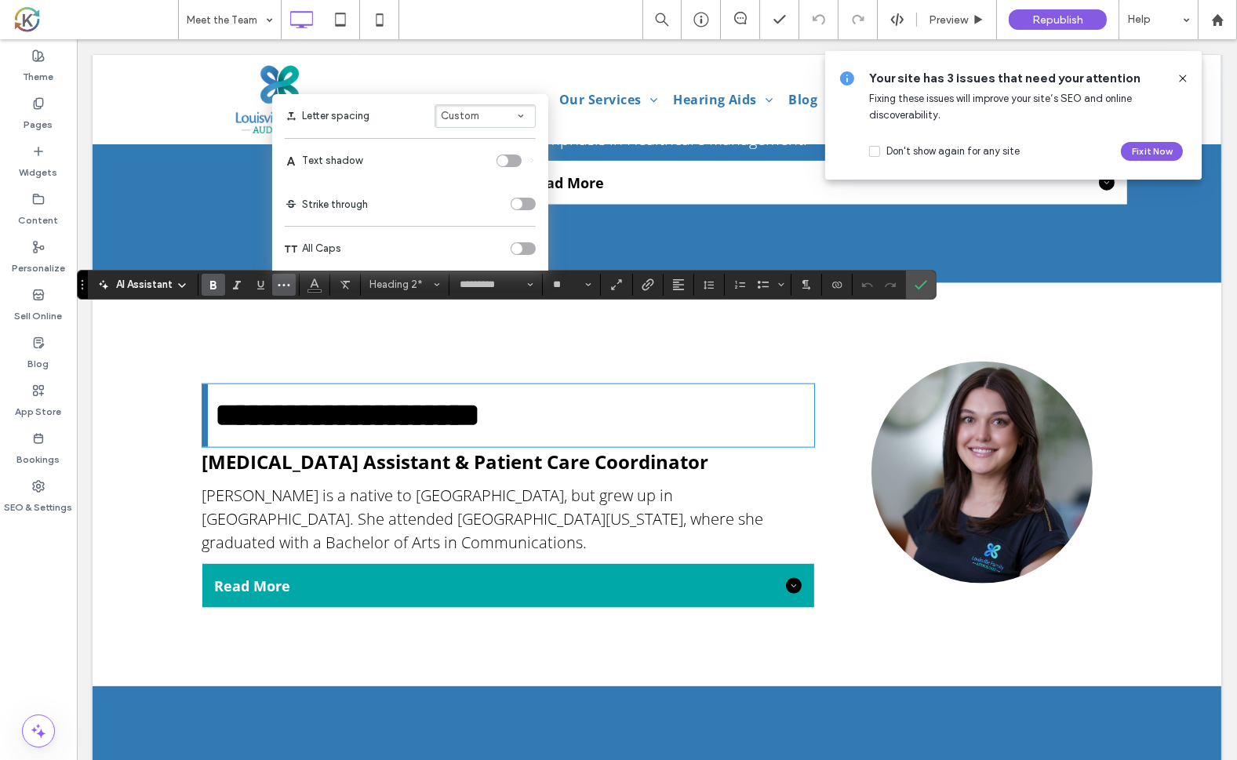
click at [202, 384] on div "**********" at bounding box center [508, 415] width 612 height 63
click at [225, 398] on strong "**********" at bounding box center [347, 414] width 265 height 33
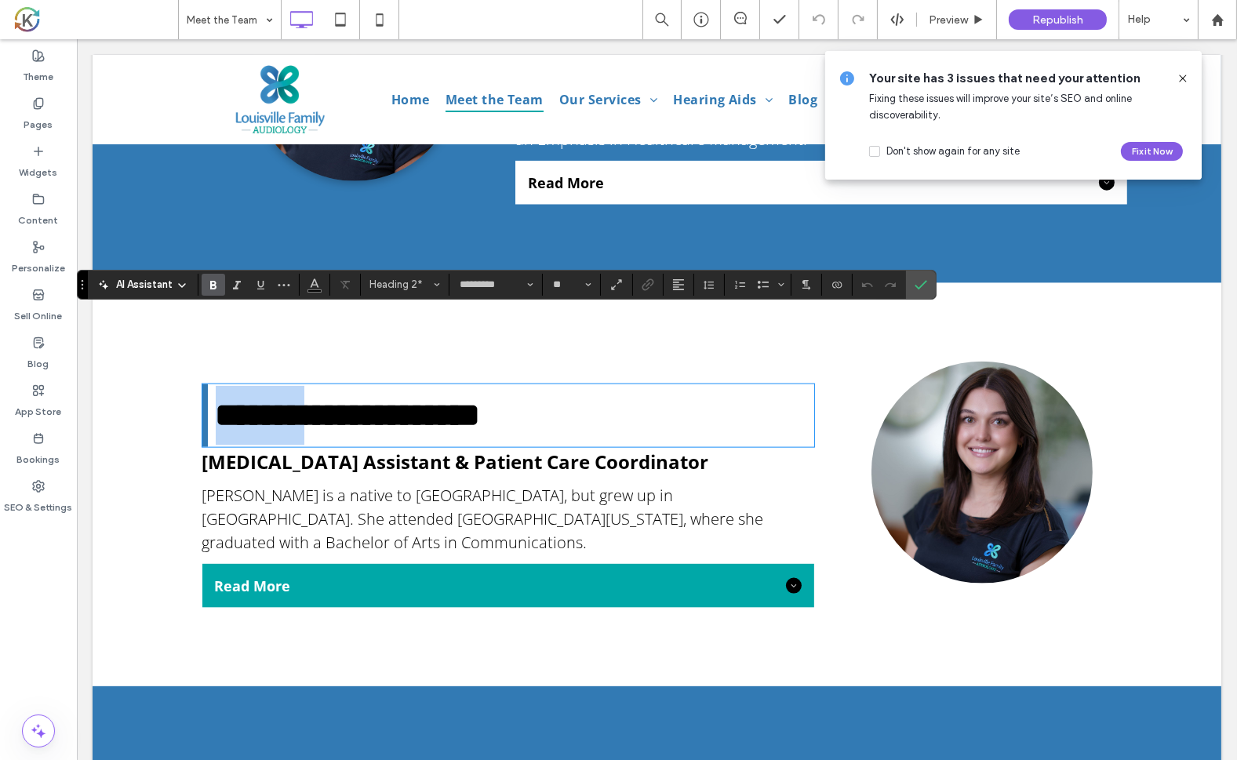
click at [225, 398] on strong "**********" at bounding box center [347, 414] width 265 height 33
click at [703, 482] on div "[PERSON_NAME] is a native to [GEOGRAPHIC_DATA], but grew up in [GEOGRAPHIC_DATA…" at bounding box center [508, 519] width 612 height 74
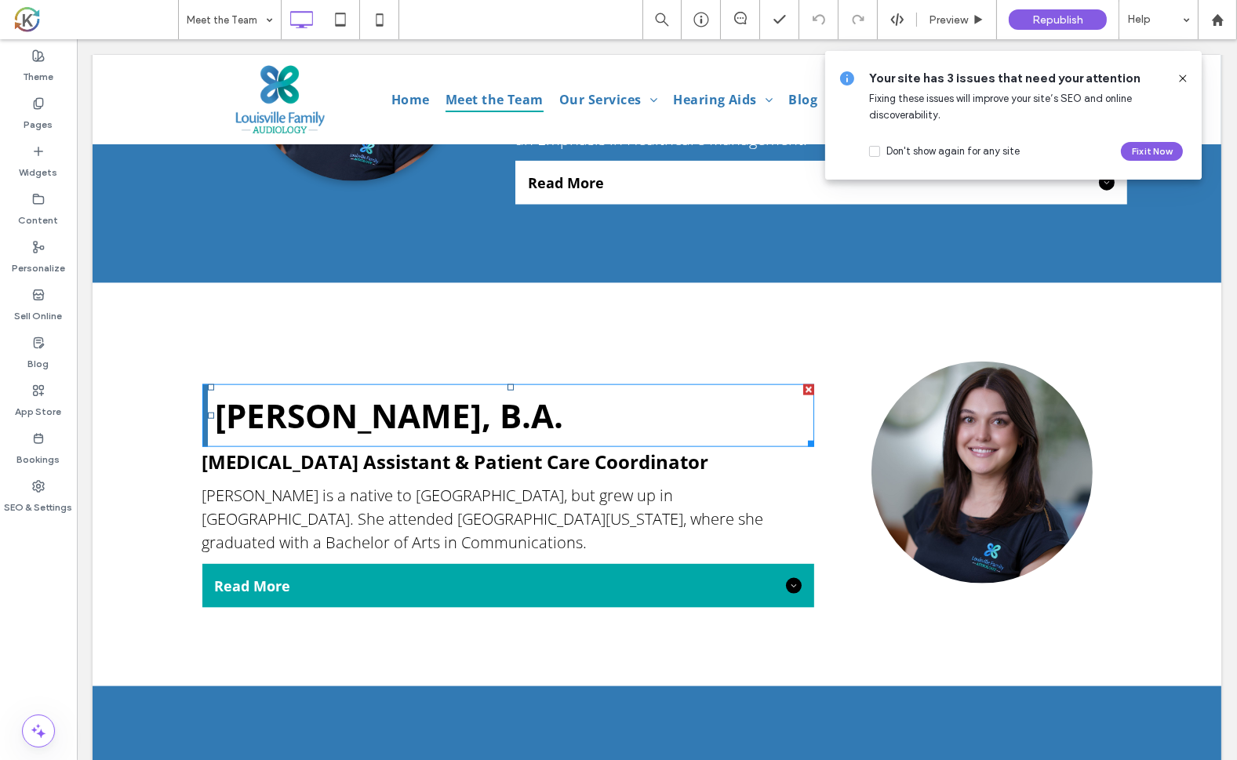
click at [642, 386] on h2 "[PERSON_NAME], B.A." at bounding box center [514, 416] width 598 height 60
type input "*********"
type input "**"
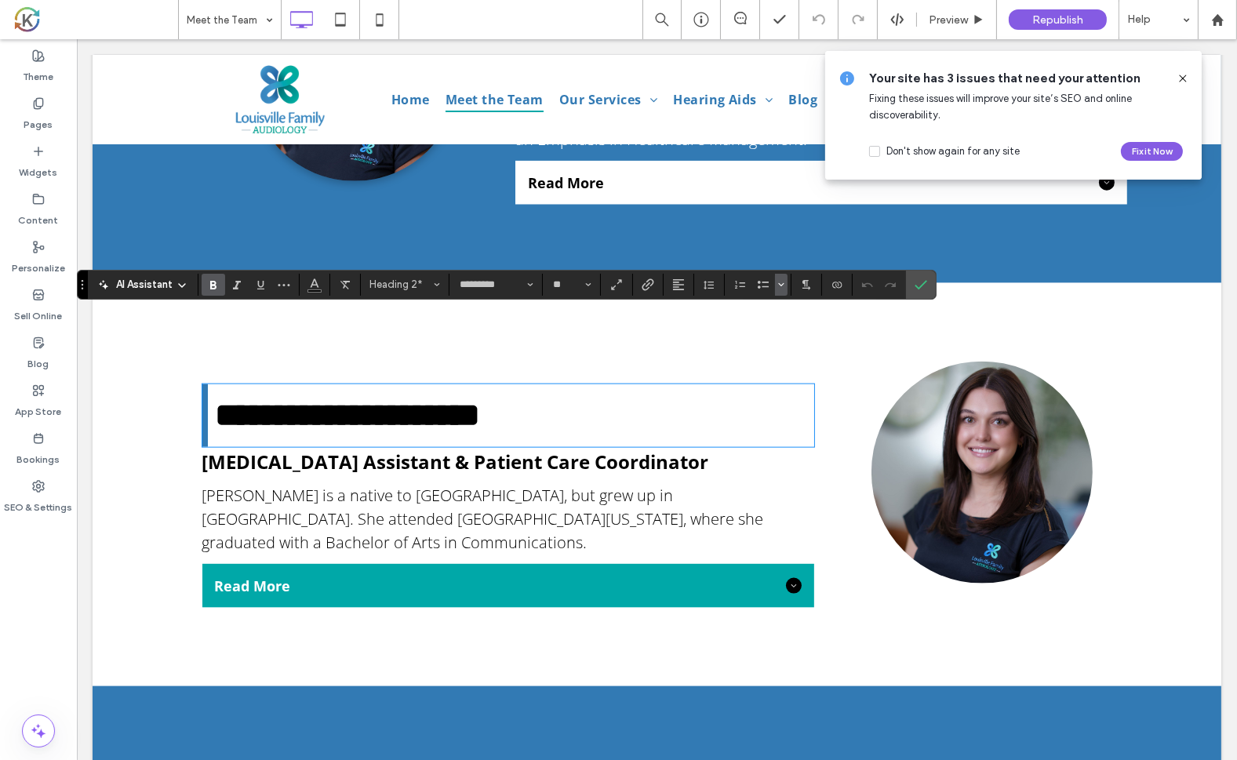
click at [779, 282] on icon "Bulleted list menu" at bounding box center [781, 284] width 9 height 9
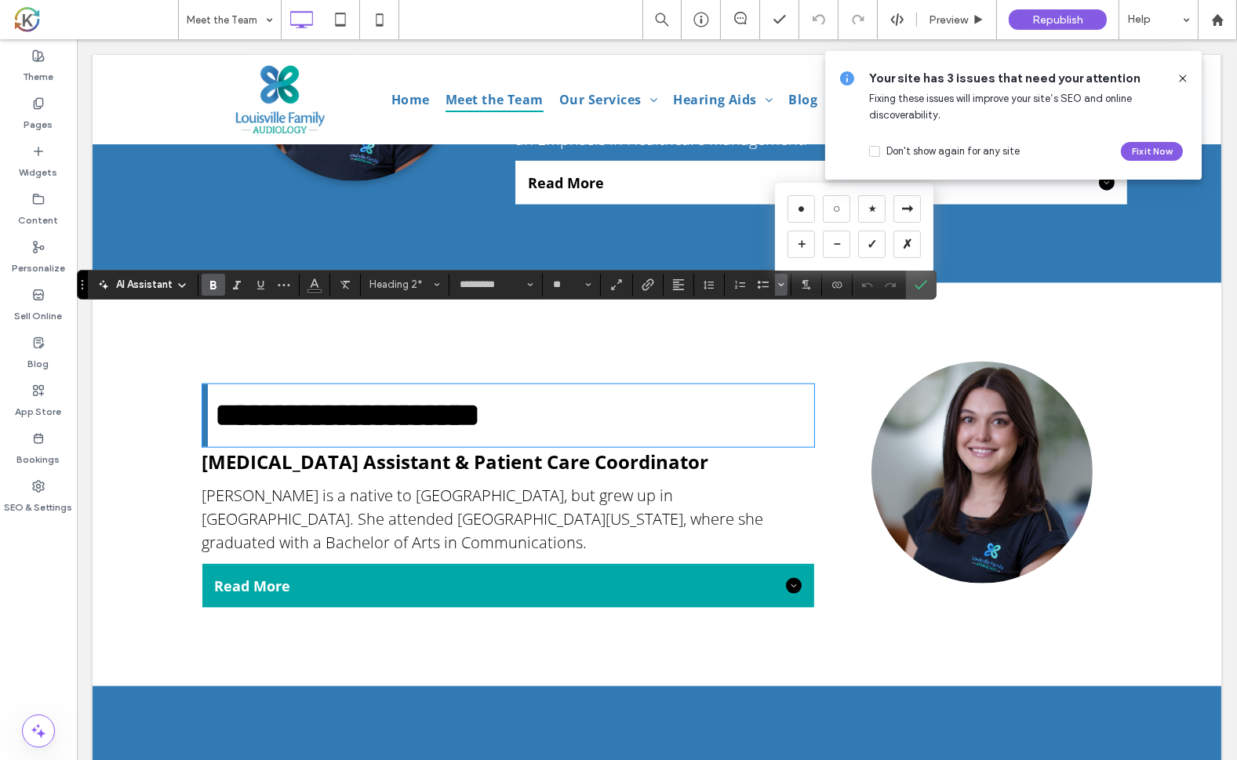
click at [581, 449] on span "[MEDICAL_DATA] Assistant & Patient Care Coordinator" at bounding box center [455, 462] width 507 height 26
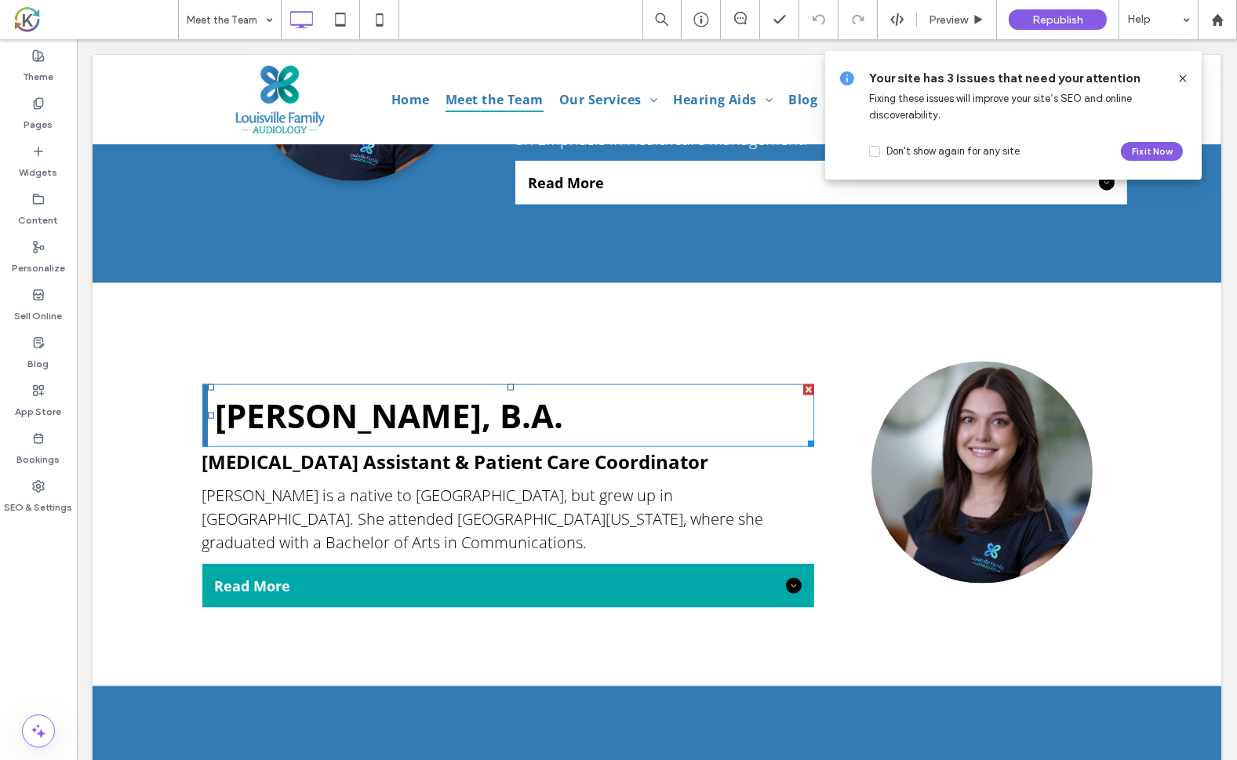
click at [233, 393] on strong "[PERSON_NAME], B.A." at bounding box center [389, 415] width 348 height 45
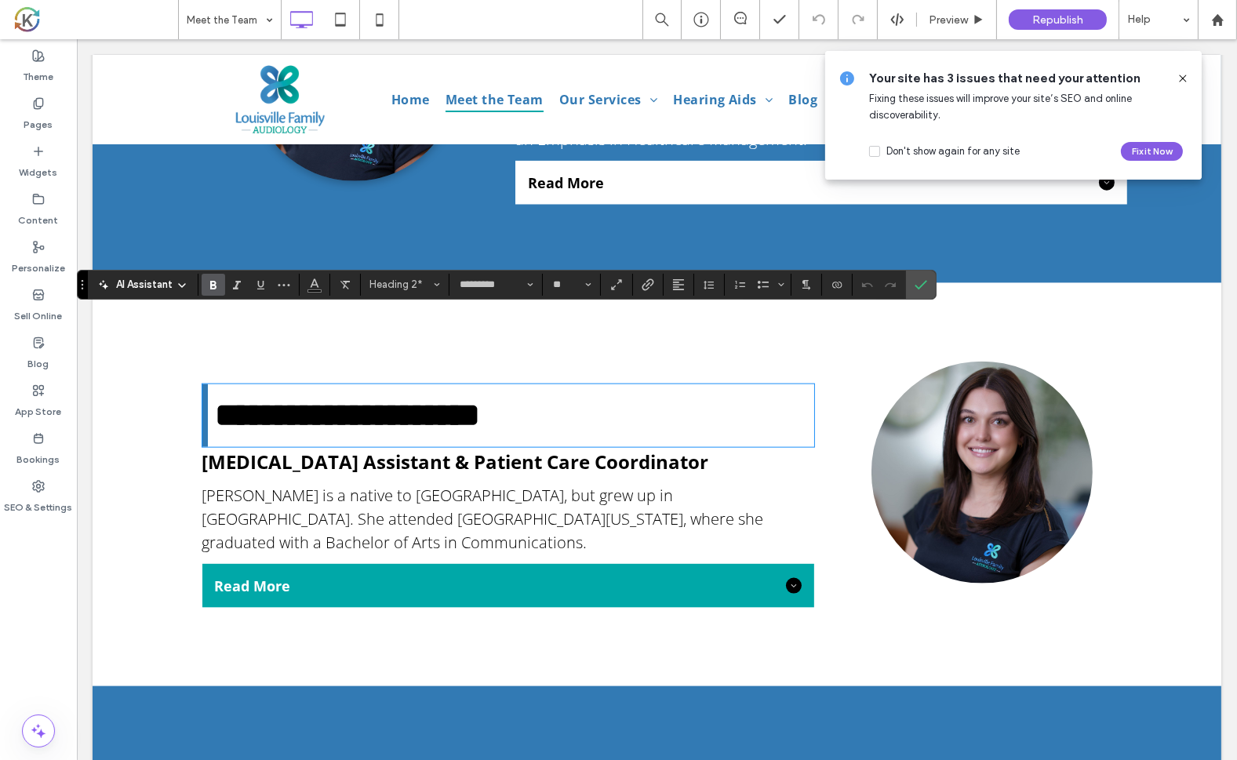
click at [480, 398] on strong "**********" at bounding box center [347, 414] width 265 height 33
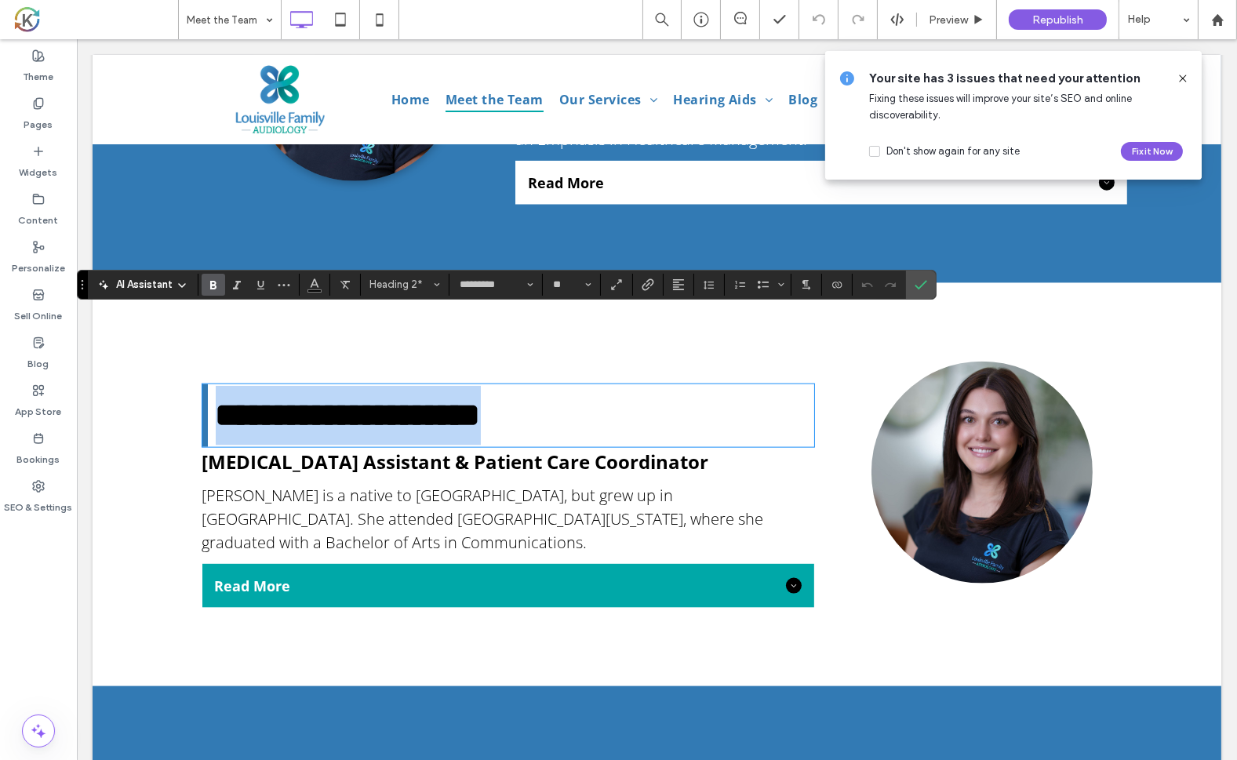
click at [480, 398] on strong "**********" at bounding box center [347, 414] width 265 height 33
click at [677, 386] on h2 "**********" at bounding box center [514, 416] width 598 height 60
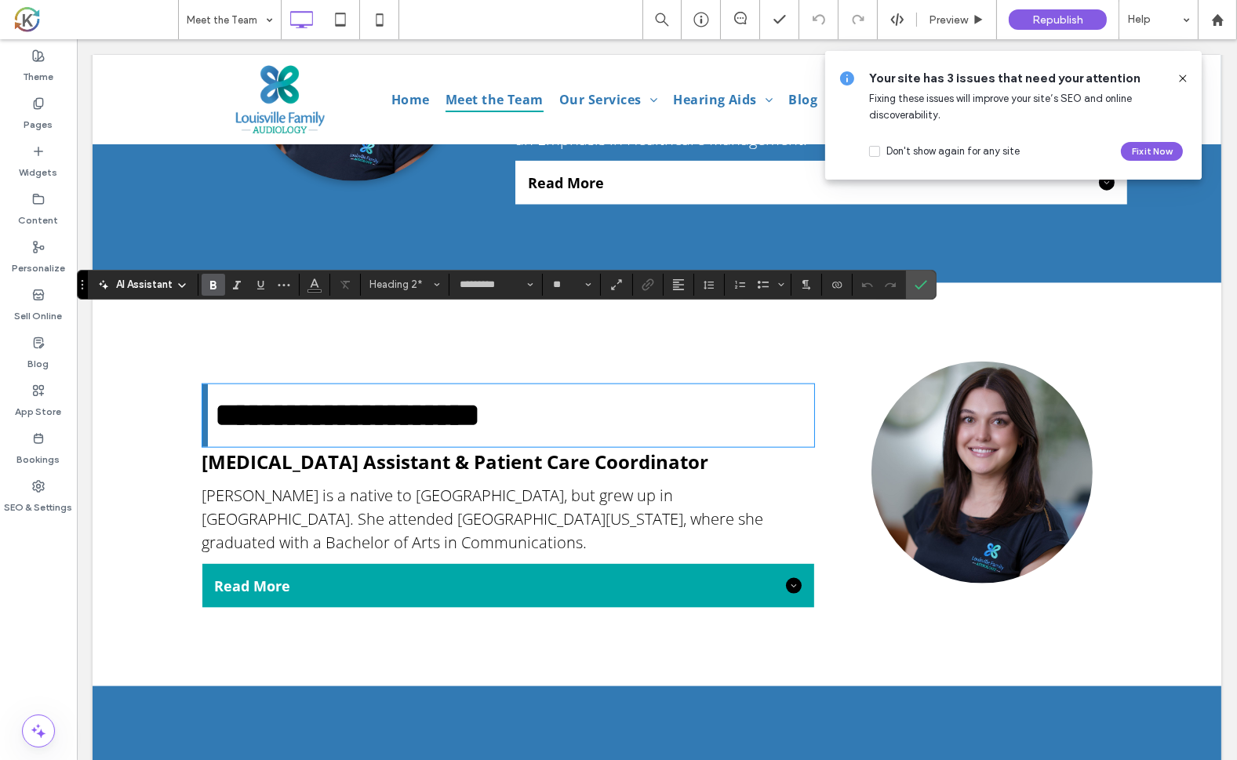
click at [677, 386] on h2 "**********" at bounding box center [514, 416] width 598 height 60
click at [700, 485] on span "[PERSON_NAME] is a native to [GEOGRAPHIC_DATA], but grew up in [GEOGRAPHIC_DATA…" at bounding box center [483, 519] width 562 height 68
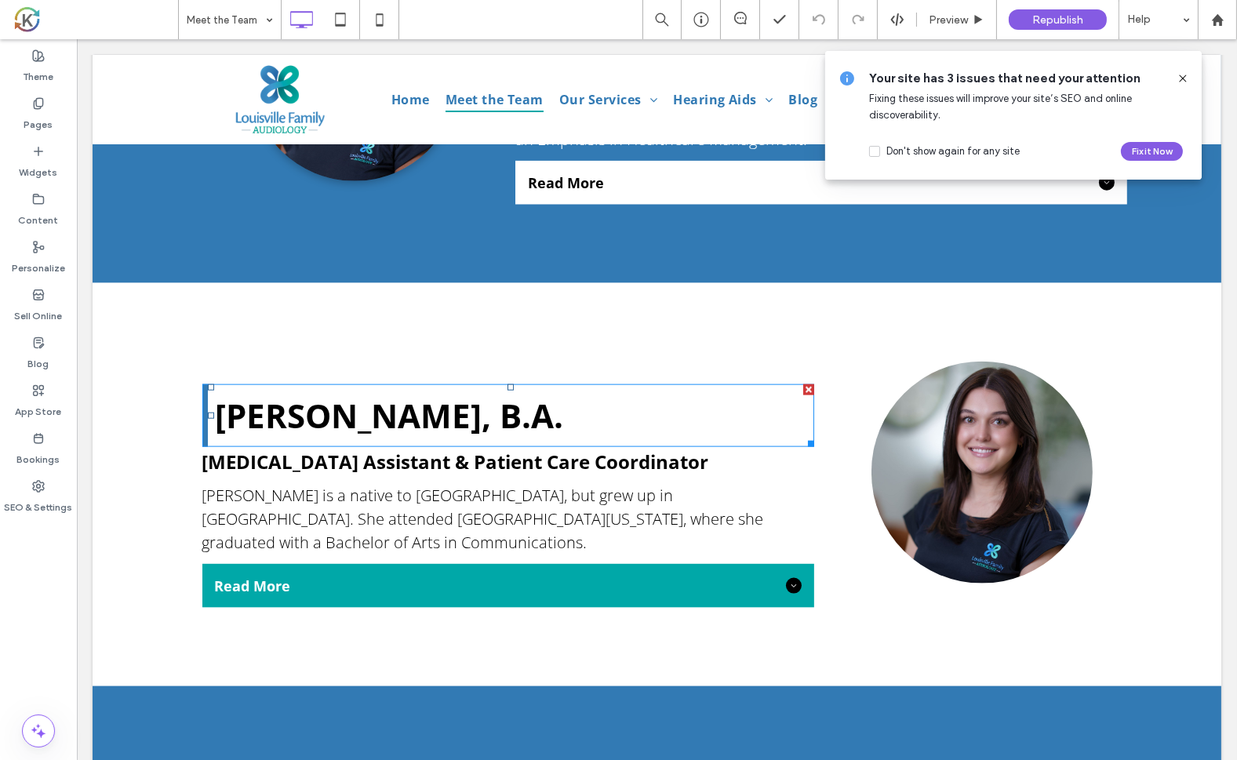
click at [708, 386] on h2 "[PERSON_NAME], B.A." at bounding box center [514, 416] width 598 height 60
